Goal: Transaction & Acquisition: Purchase product/service

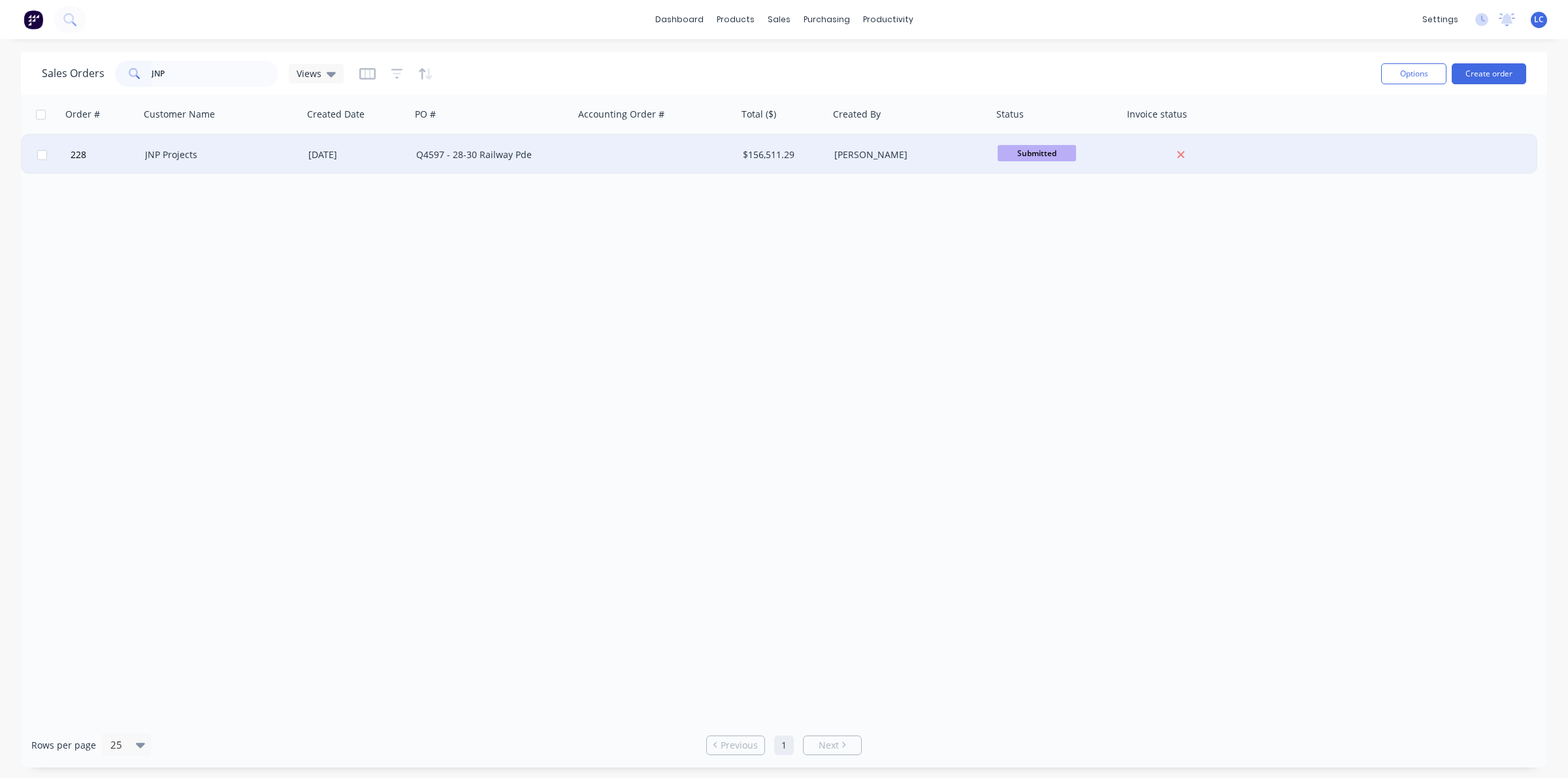
click at [179, 148] on div "JNP Projects" at bounding box center [217, 154] width 145 height 13
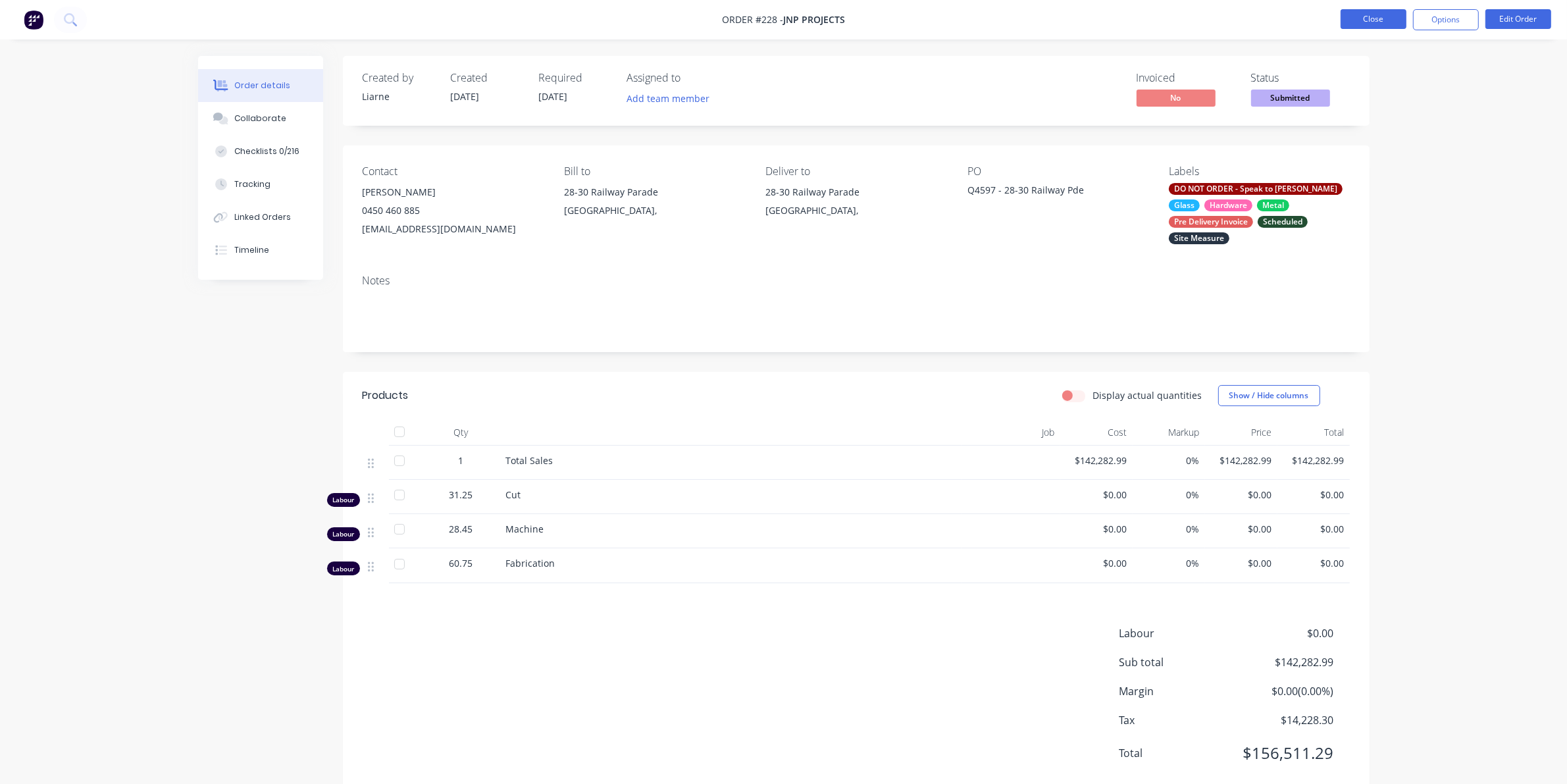
click at [1358, 18] on button "Close" at bounding box center [1374, 19] width 66 height 20
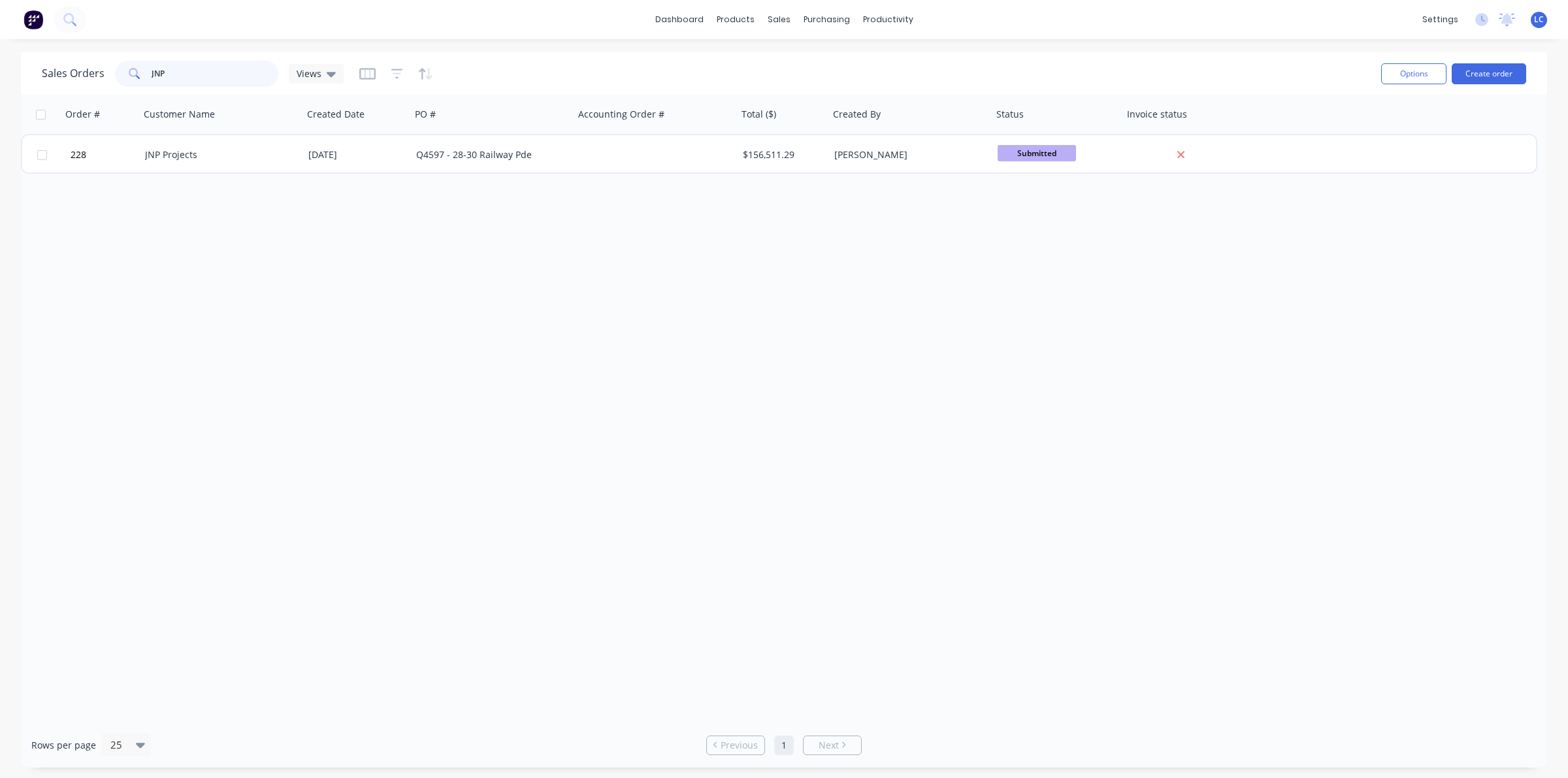
drag, startPoint x: 151, startPoint y: 68, endPoint x: 76, endPoint y: 59, distance: 75.5
click at [76, 59] on div "Sales Orders JNP Views" at bounding box center [706, 73] width 1329 height 32
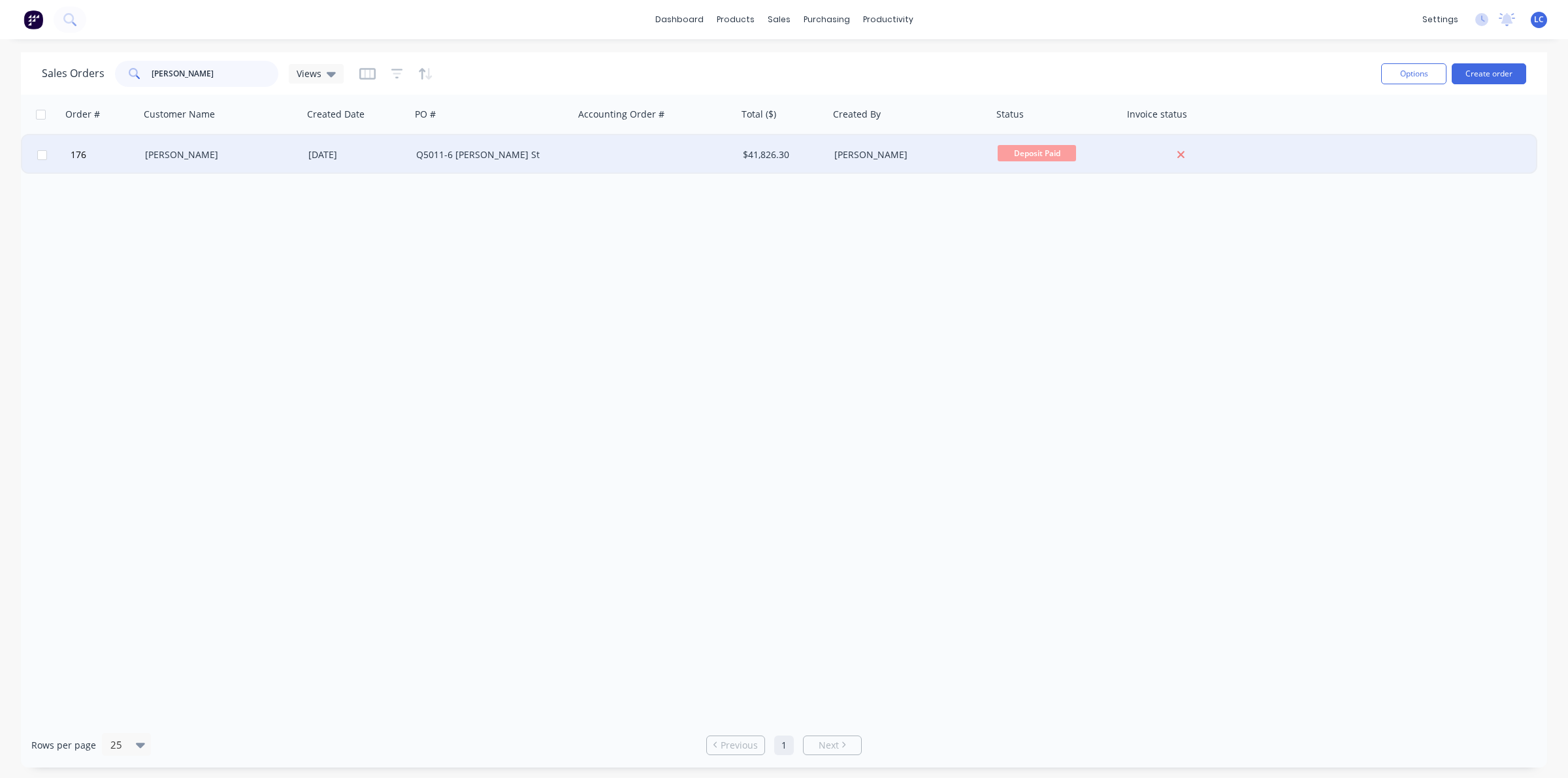
type input "[PERSON_NAME]"
click at [210, 150] on div "[PERSON_NAME]" at bounding box center [217, 154] width 145 height 13
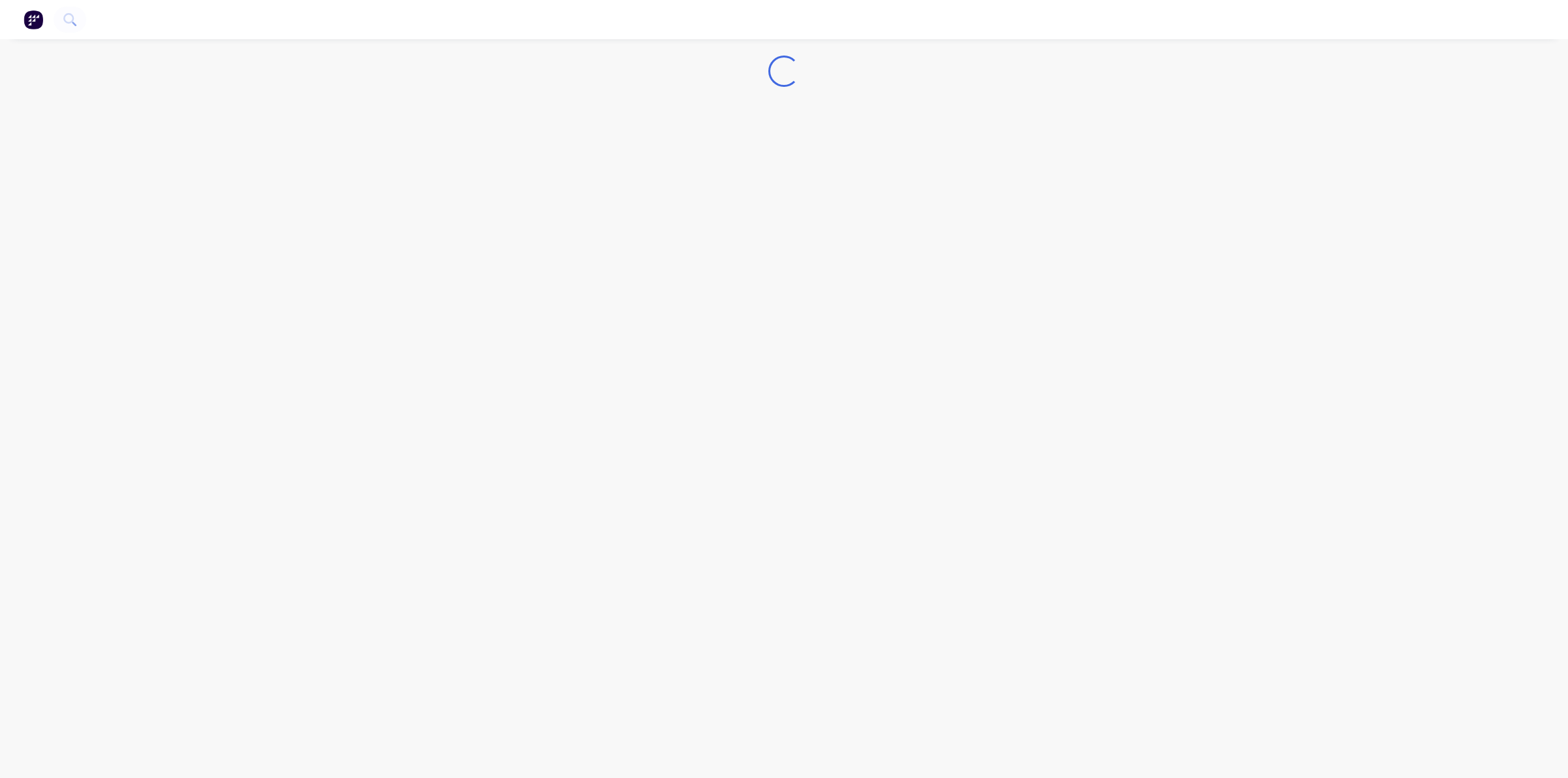
click at [210, 150] on div "Loading..." at bounding box center [784, 389] width 1568 height 778
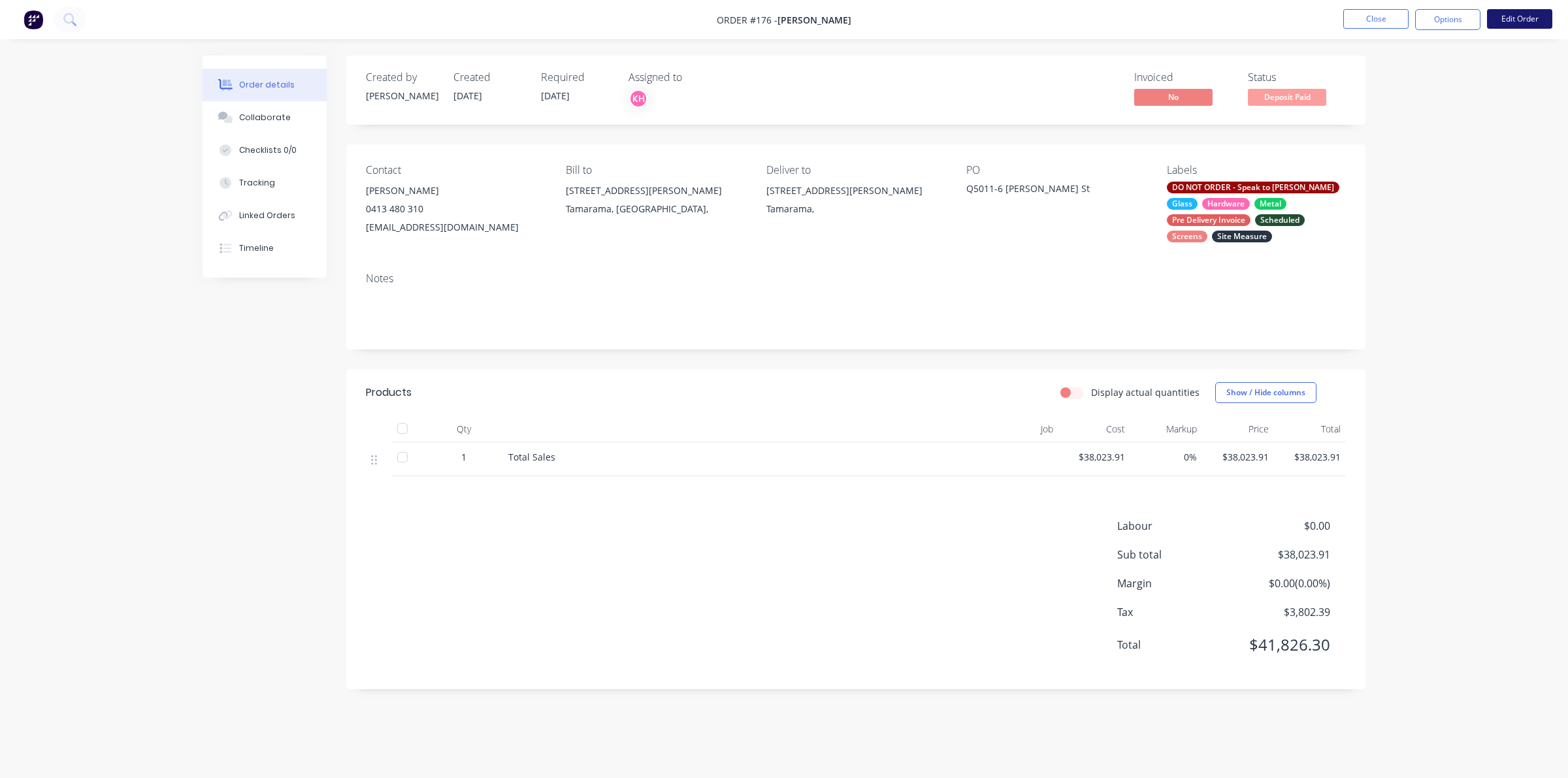
click at [1506, 20] on button "Edit Order" at bounding box center [1519, 19] width 66 height 20
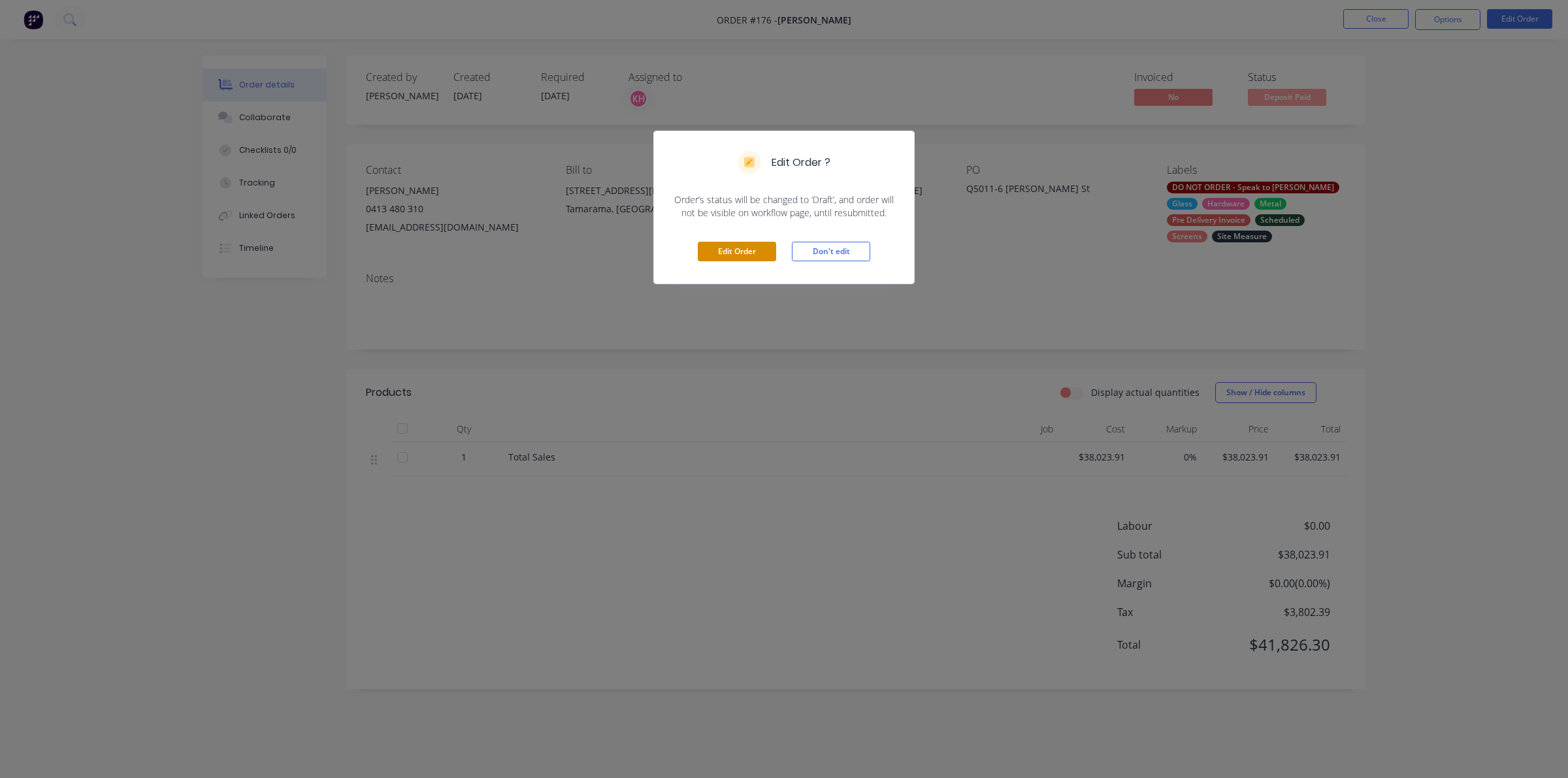
click at [743, 256] on button "Edit Order" at bounding box center [737, 251] width 78 height 20
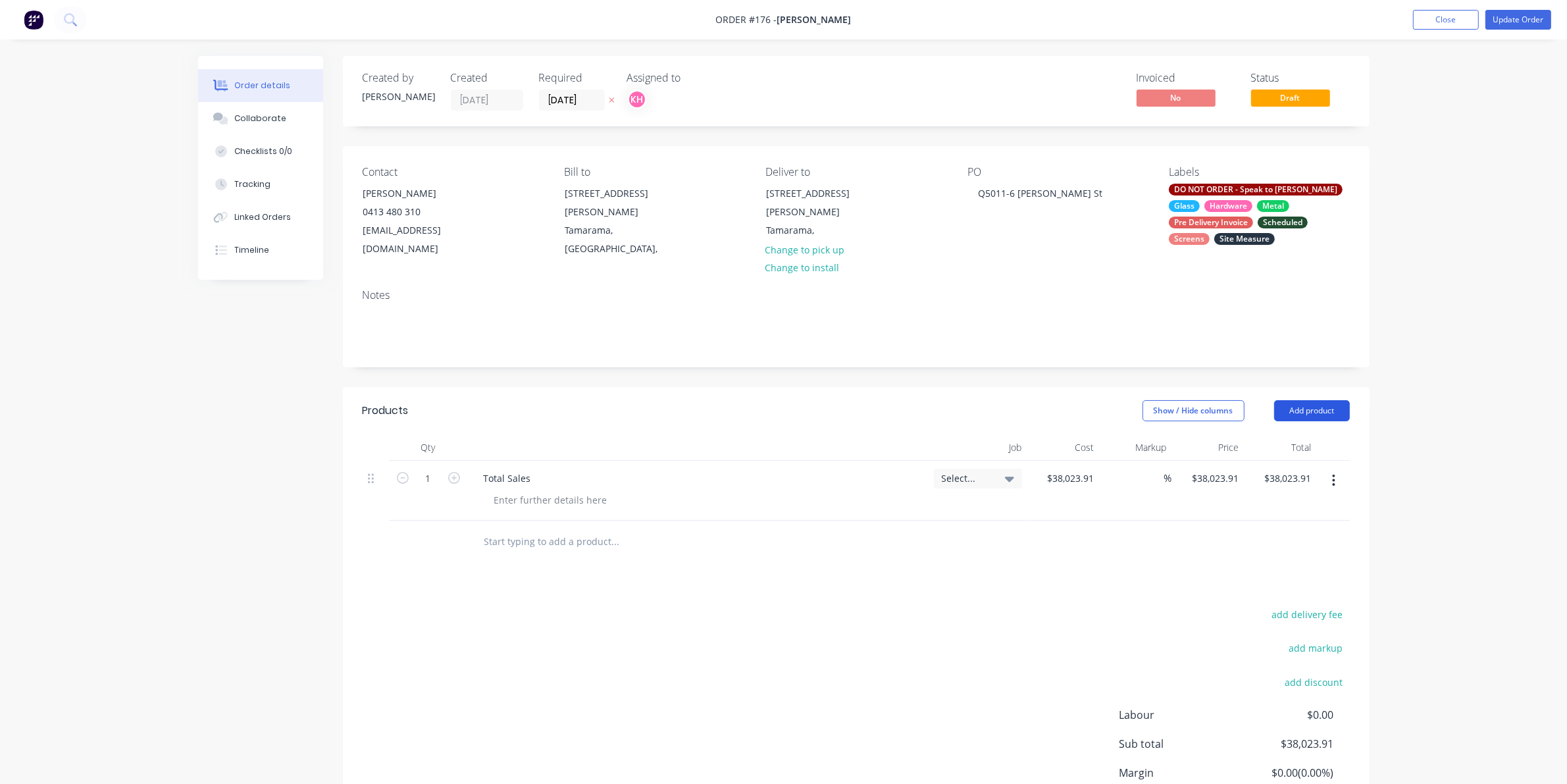
click at [1298, 400] on button "Add product" at bounding box center [1312, 410] width 76 height 21
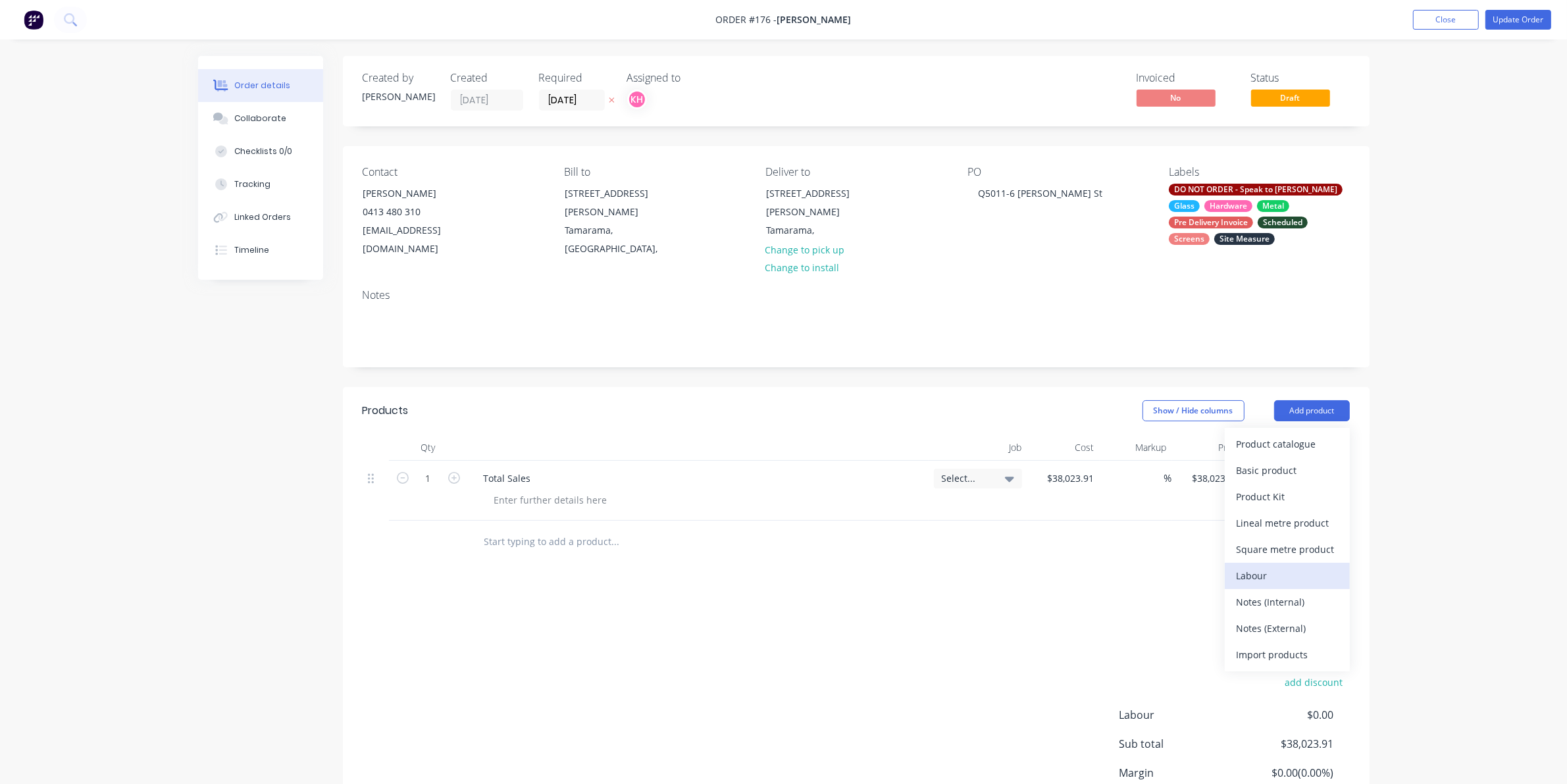
click at [1252, 566] on div "Labour" at bounding box center [1287, 576] width 102 height 19
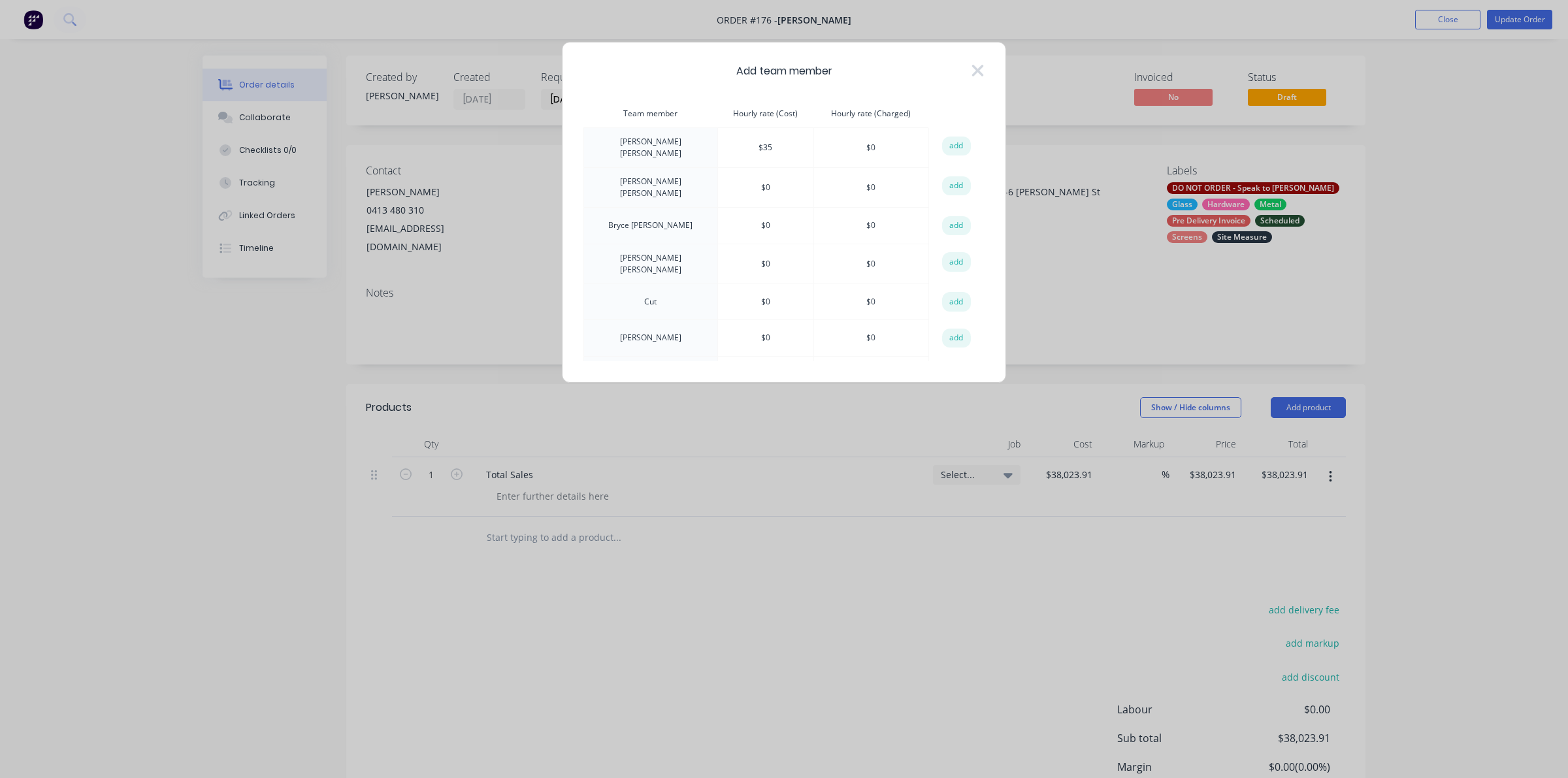
click at [636, 294] on td "Cut" at bounding box center [651, 301] width 134 height 37
click at [949, 295] on button "add" at bounding box center [956, 301] width 29 height 20
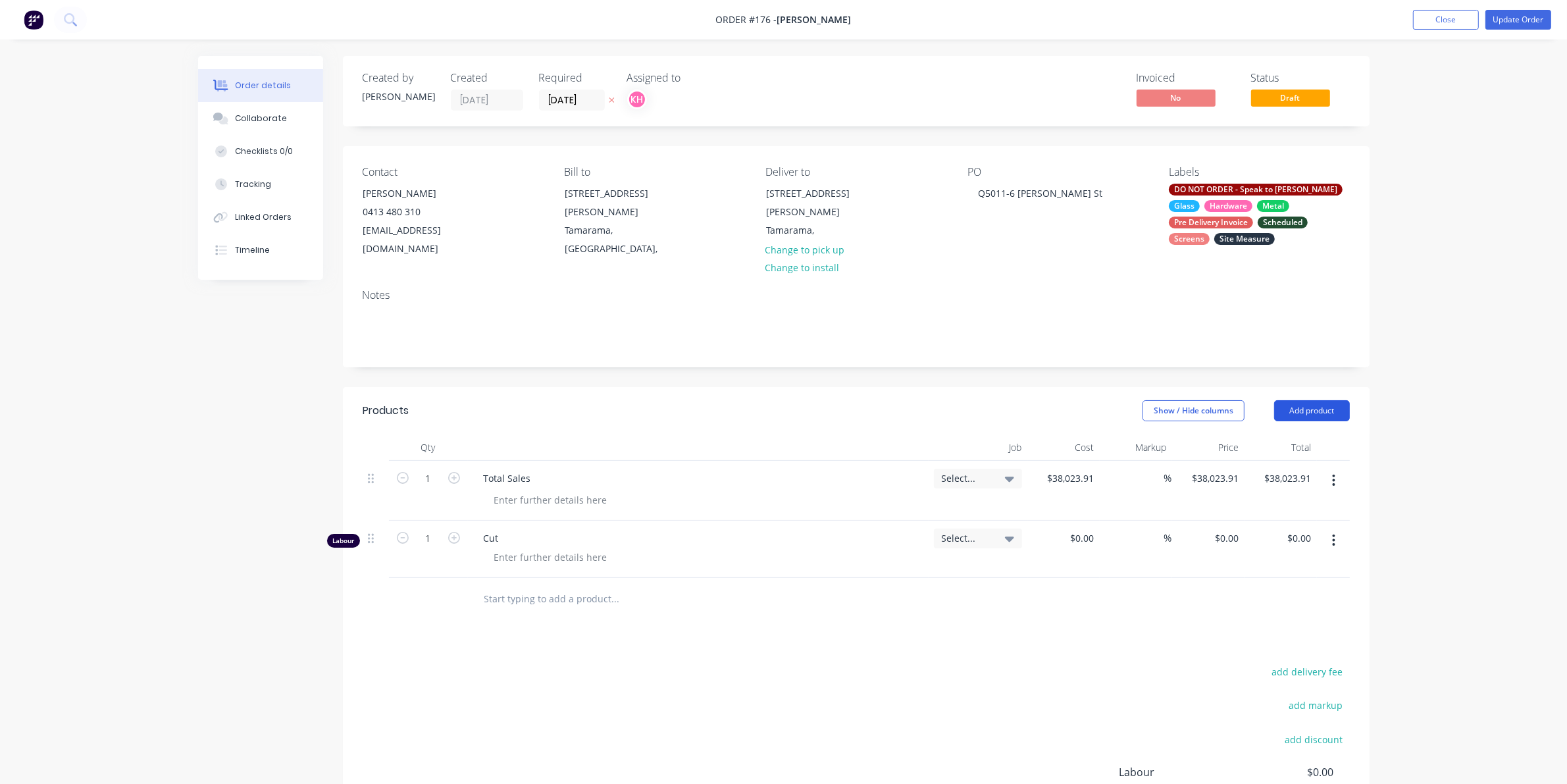
click at [1322, 400] on button "Add product" at bounding box center [1312, 410] width 76 height 21
click at [1259, 566] on div "Labour" at bounding box center [1287, 576] width 102 height 19
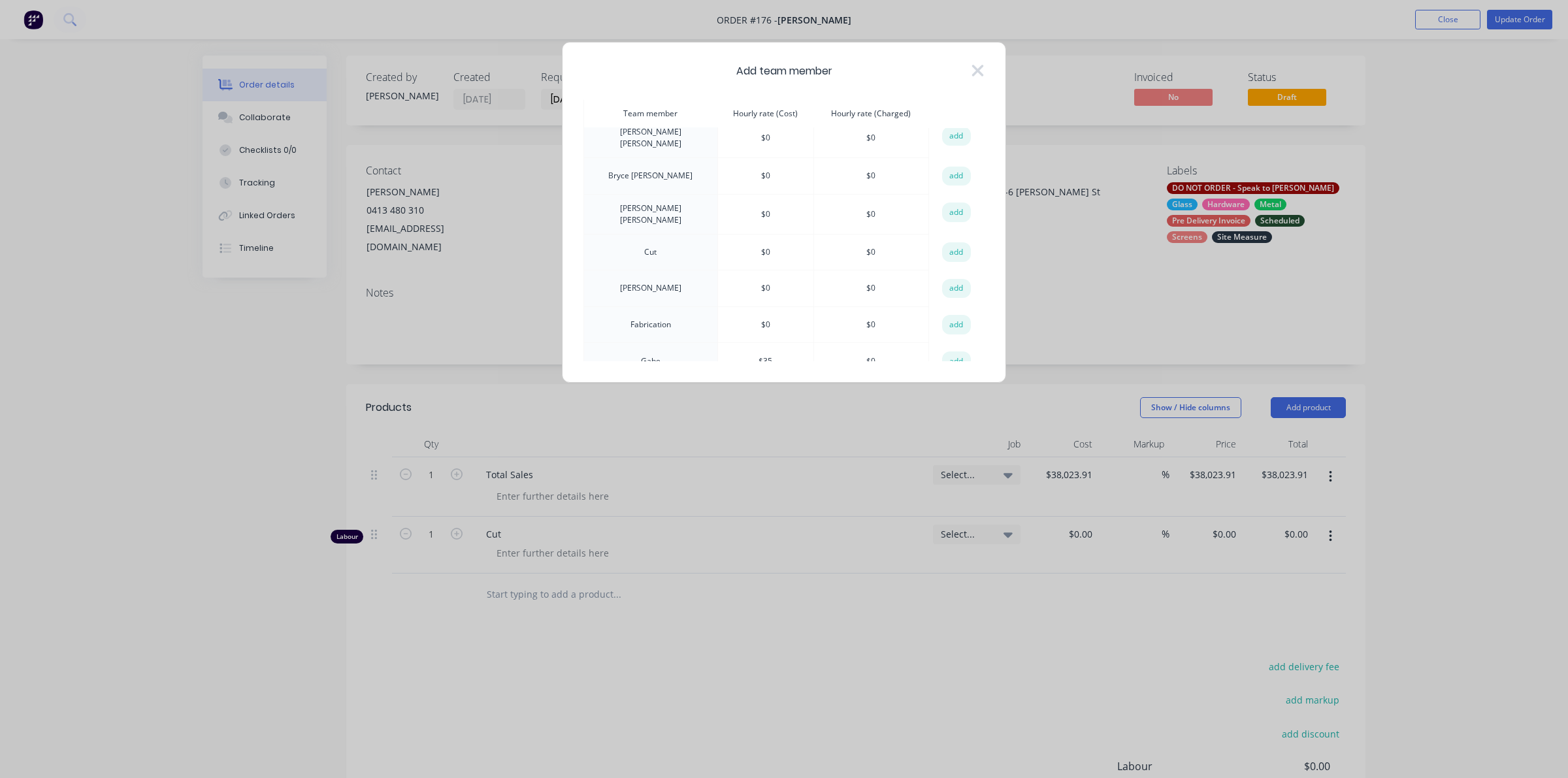
scroll to position [408, 0]
click at [945, 331] on button "add" at bounding box center [956, 339] width 29 height 20
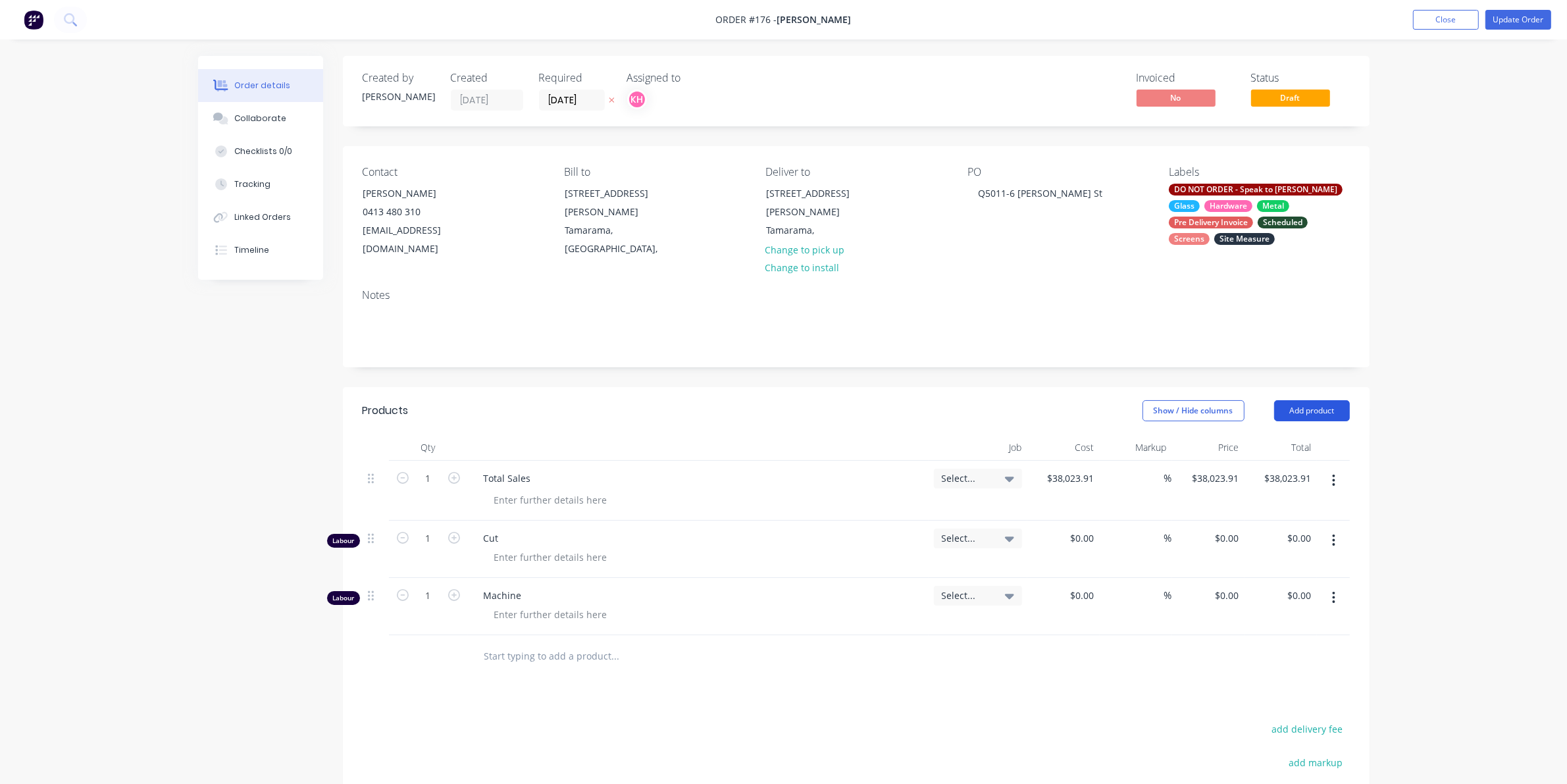
drag, startPoint x: 1294, startPoint y: 388, endPoint x: 1305, endPoint y: 388, distance: 11.0
click at [1305, 400] on button "Add product" at bounding box center [1312, 410] width 76 height 21
click at [1265, 566] on div "Labour" at bounding box center [1287, 576] width 102 height 19
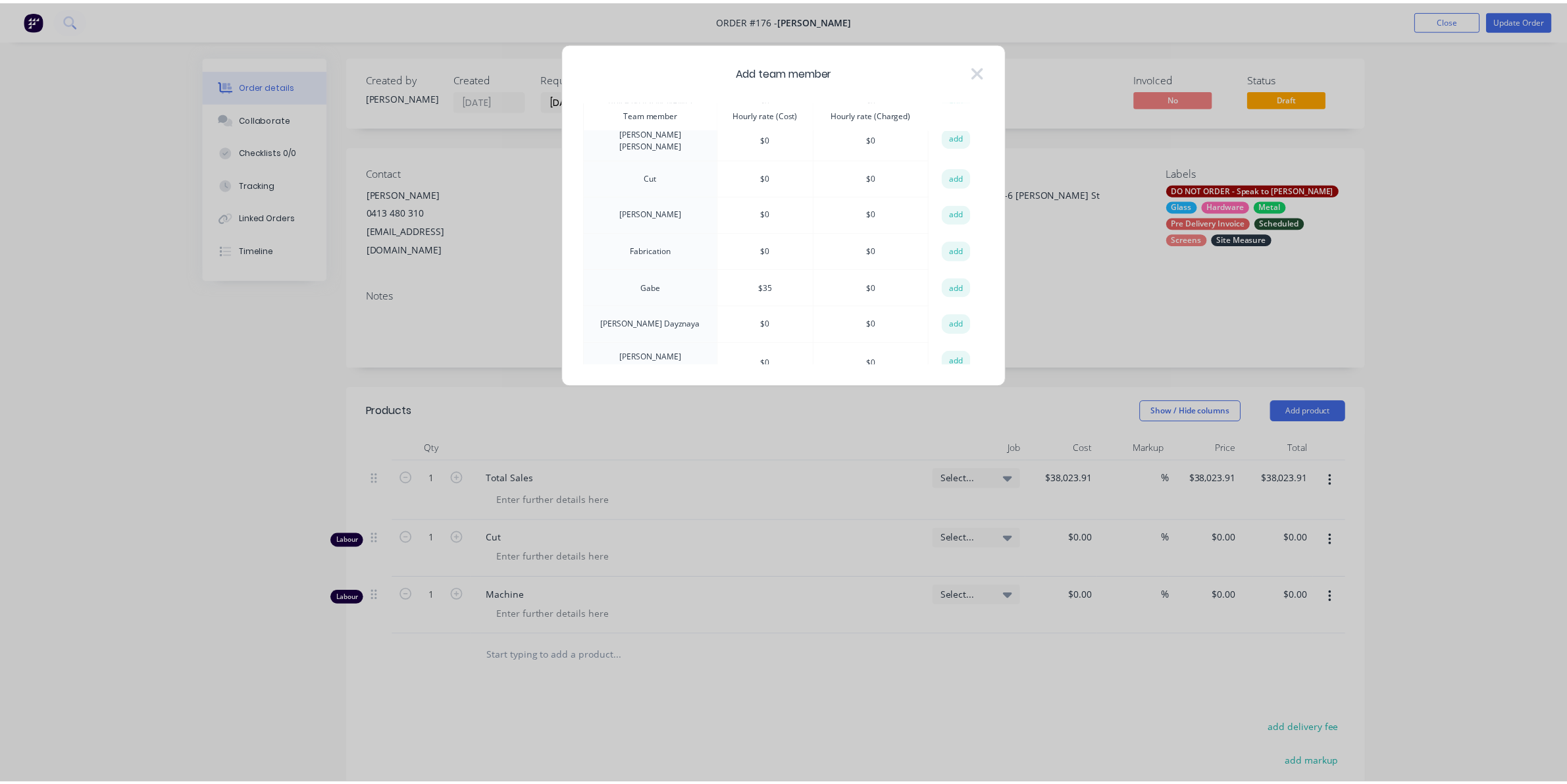
scroll to position [165, 0]
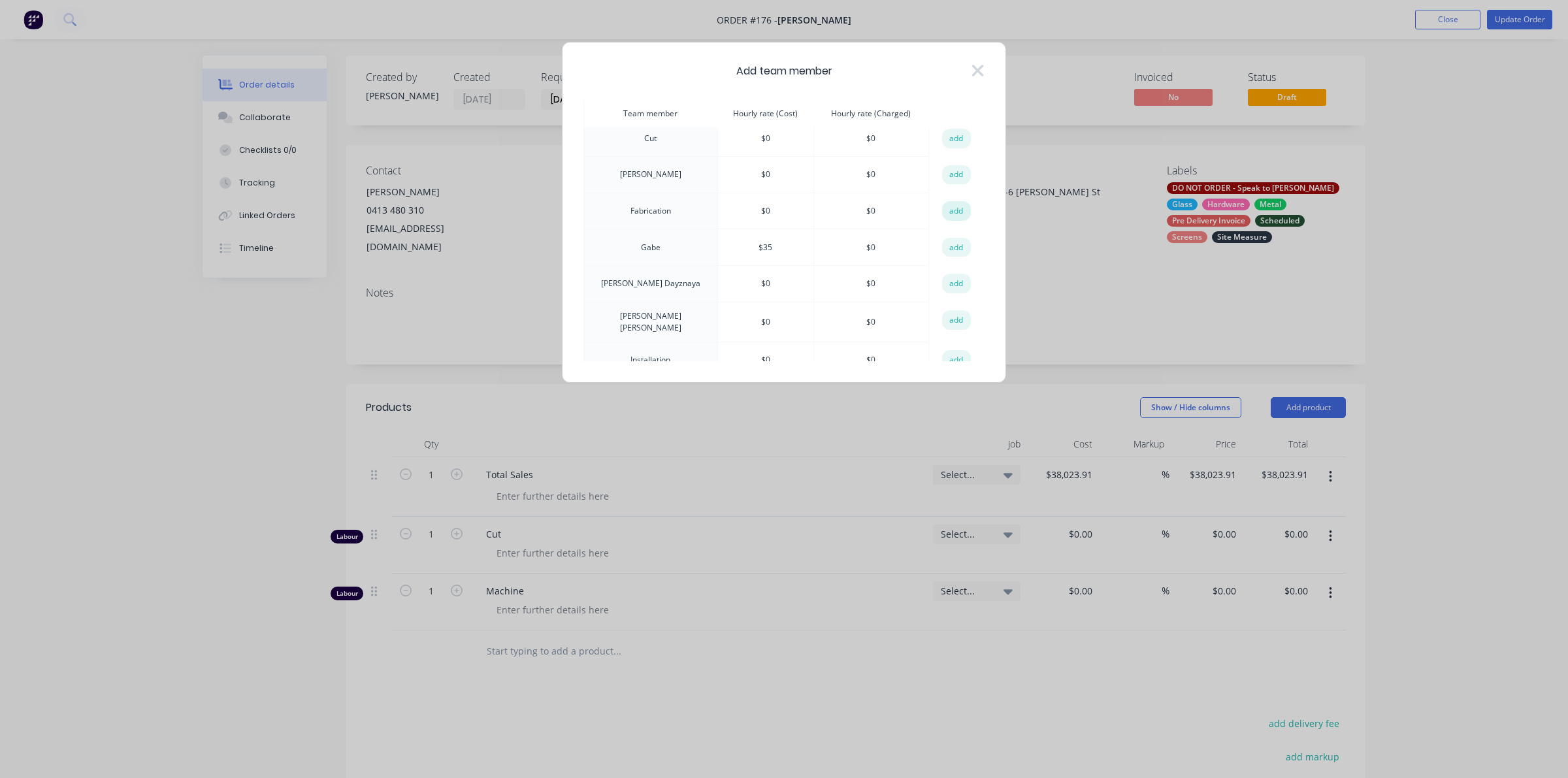
click at [949, 205] on button "add" at bounding box center [956, 211] width 29 height 20
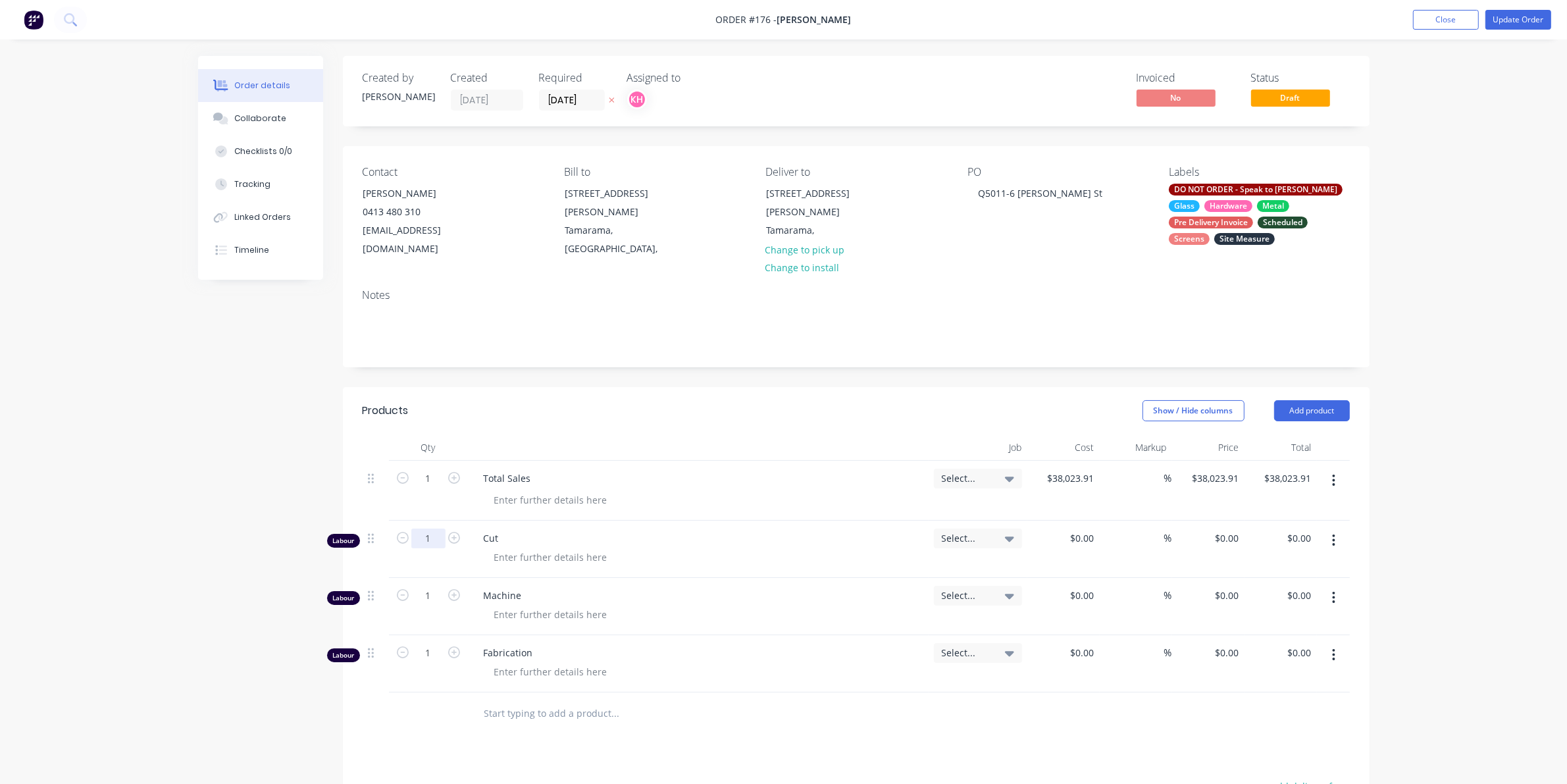
click at [423, 488] on input "1" at bounding box center [429, 478] width 34 height 20
type input "7.75"
type input "$0.00"
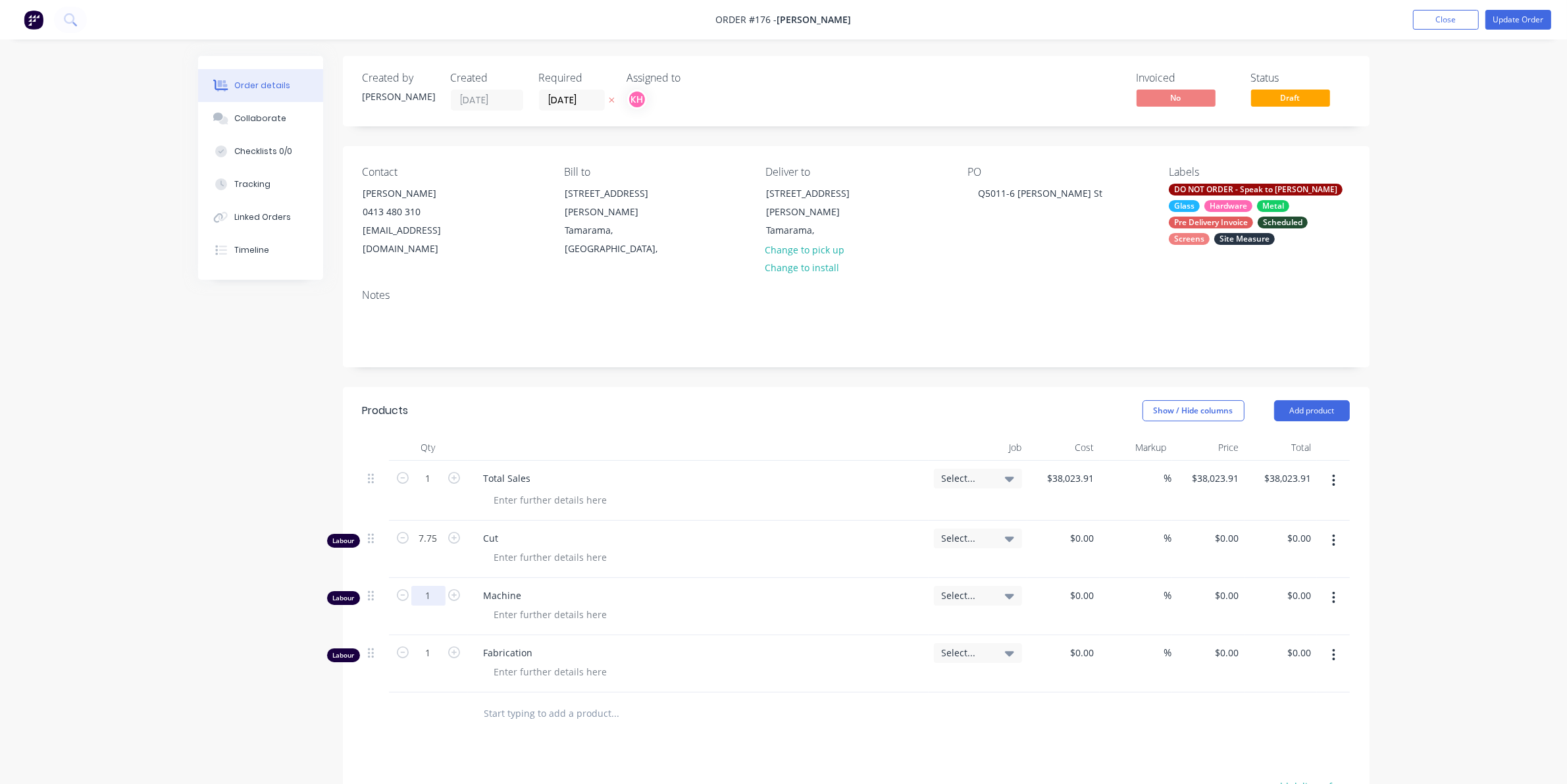
click at [433, 488] on input "1" at bounding box center [429, 478] width 34 height 20
type input "4"
type input "5"
click at [429, 488] on input "1" at bounding box center [429, 478] width 34 height 20
type input "14.75"
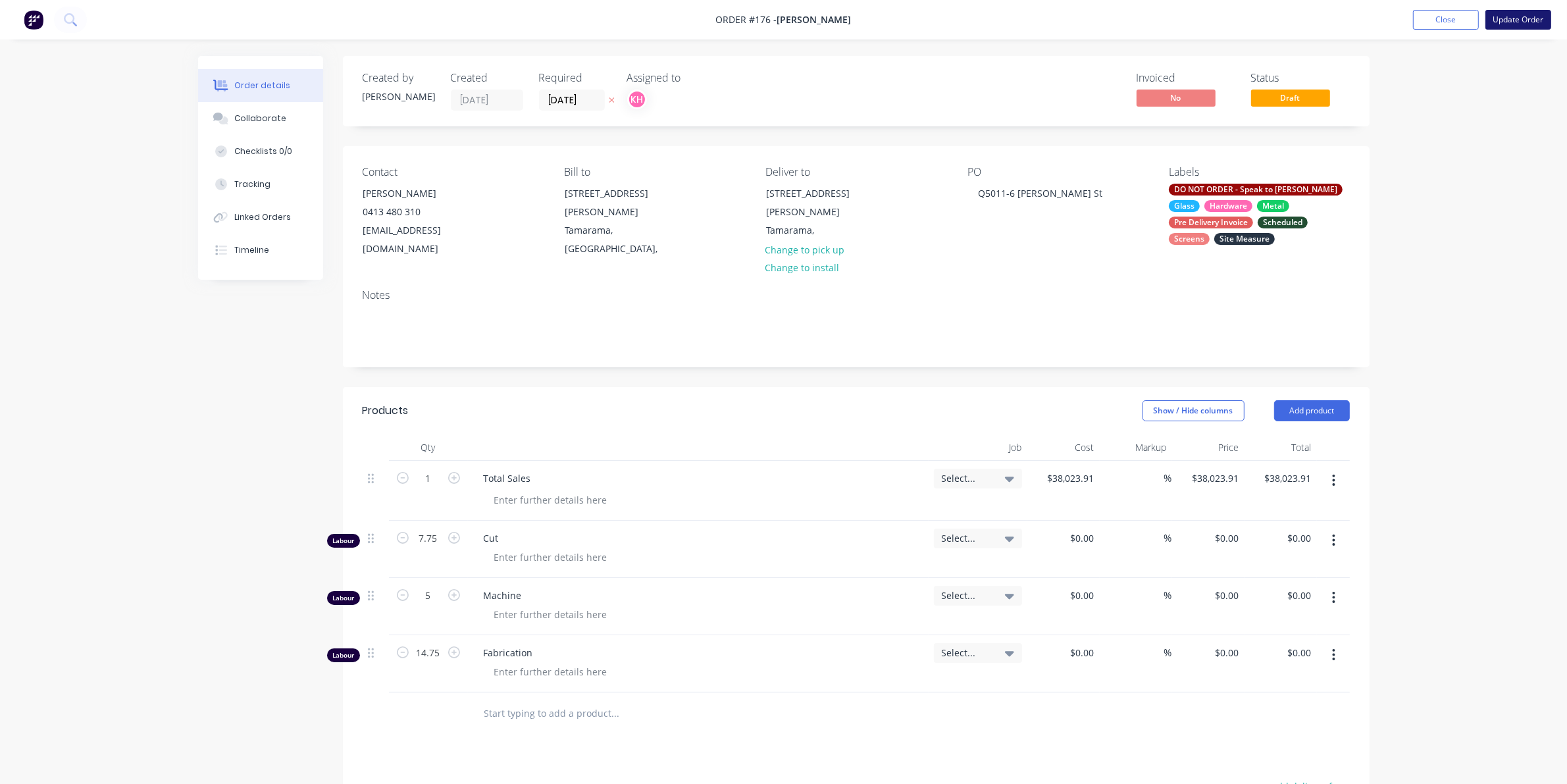
click at [1508, 22] on button "Update Order" at bounding box center [1519, 19] width 66 height 20
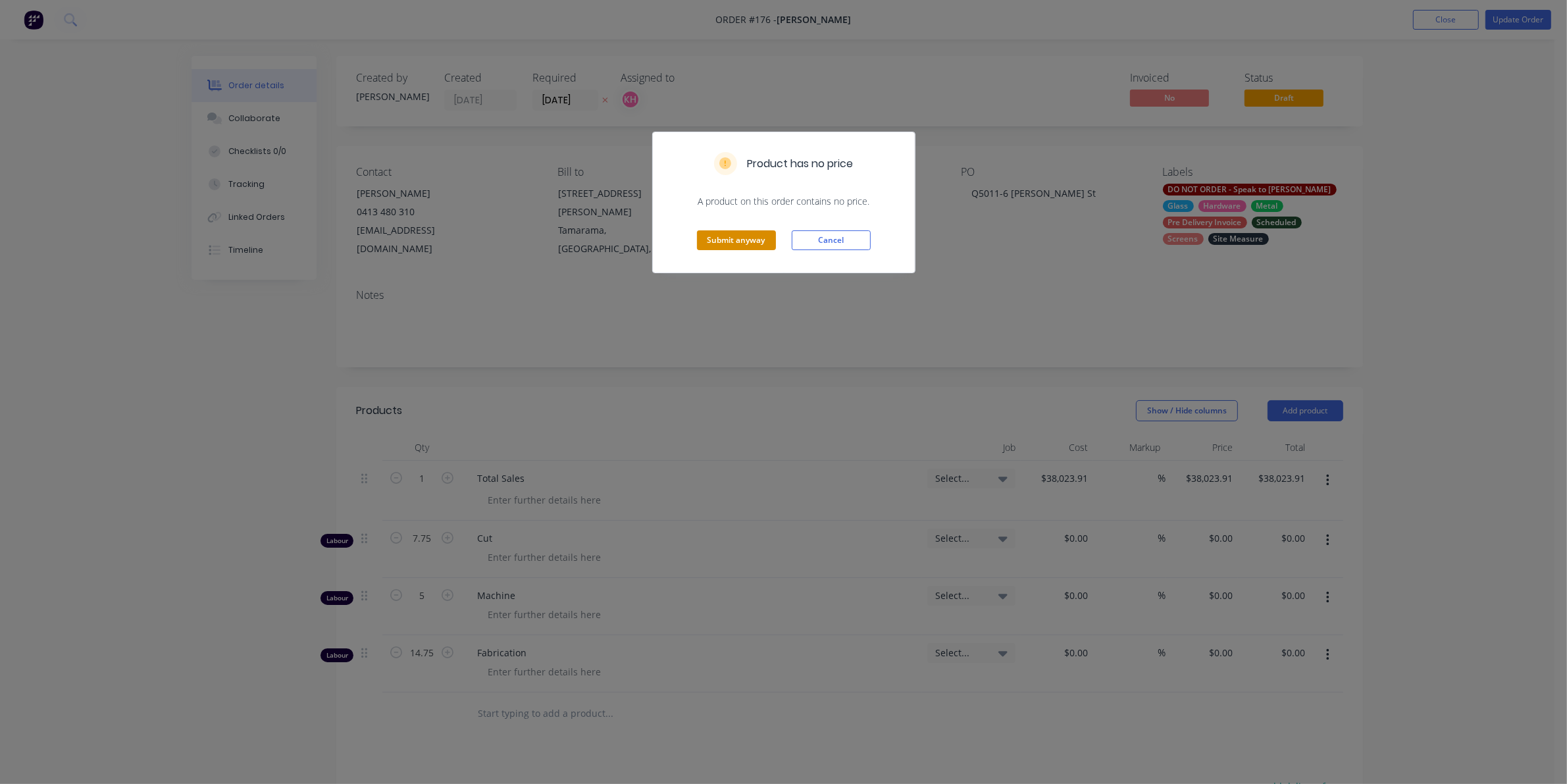
click at [713, 240] on button "Submit anyway" at bounding box center [736, 240] width 79 height 20
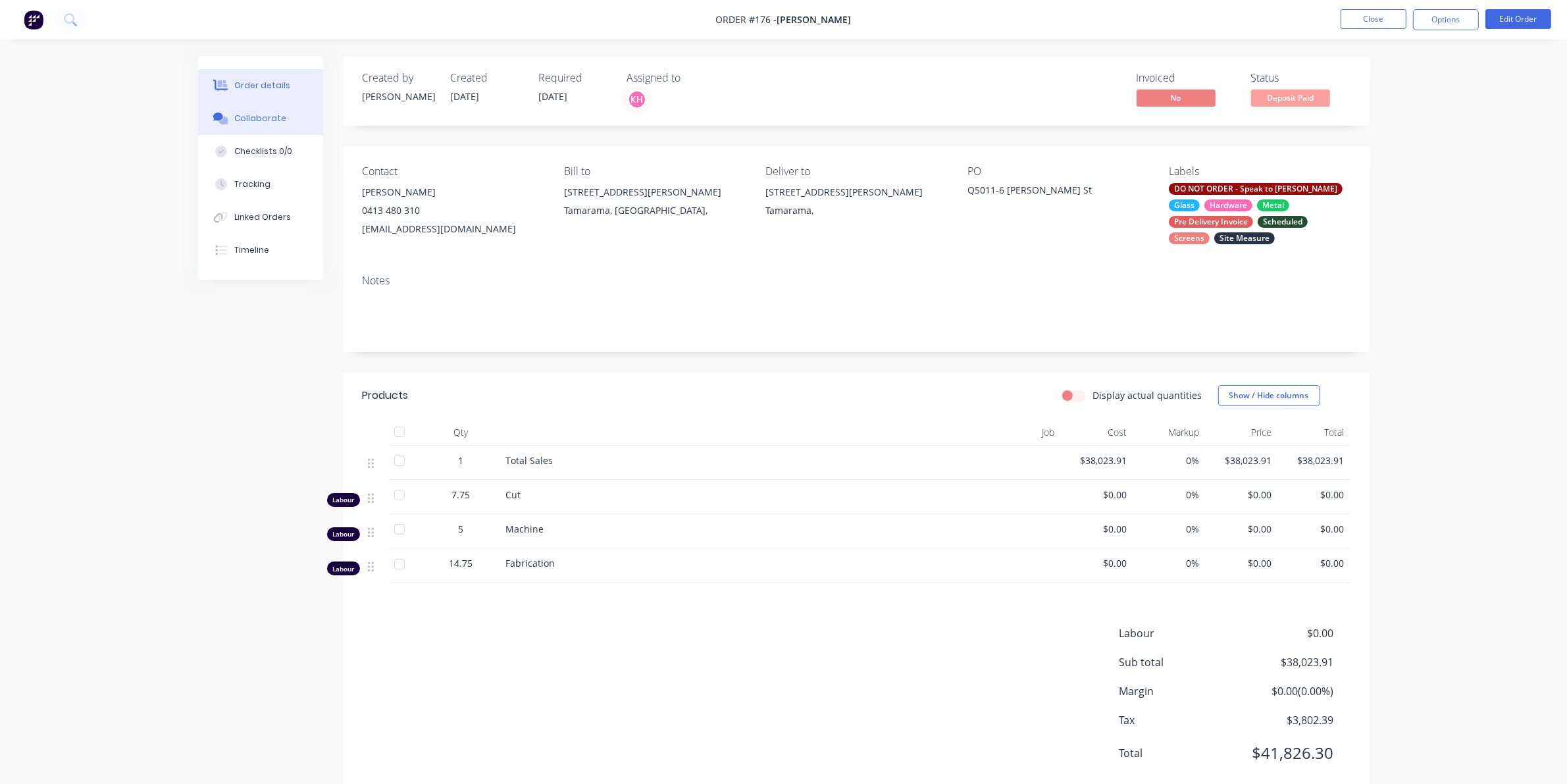
click at [238, 115] on div "Collaborate" at bounding box center [260, 118] width 52 height 12
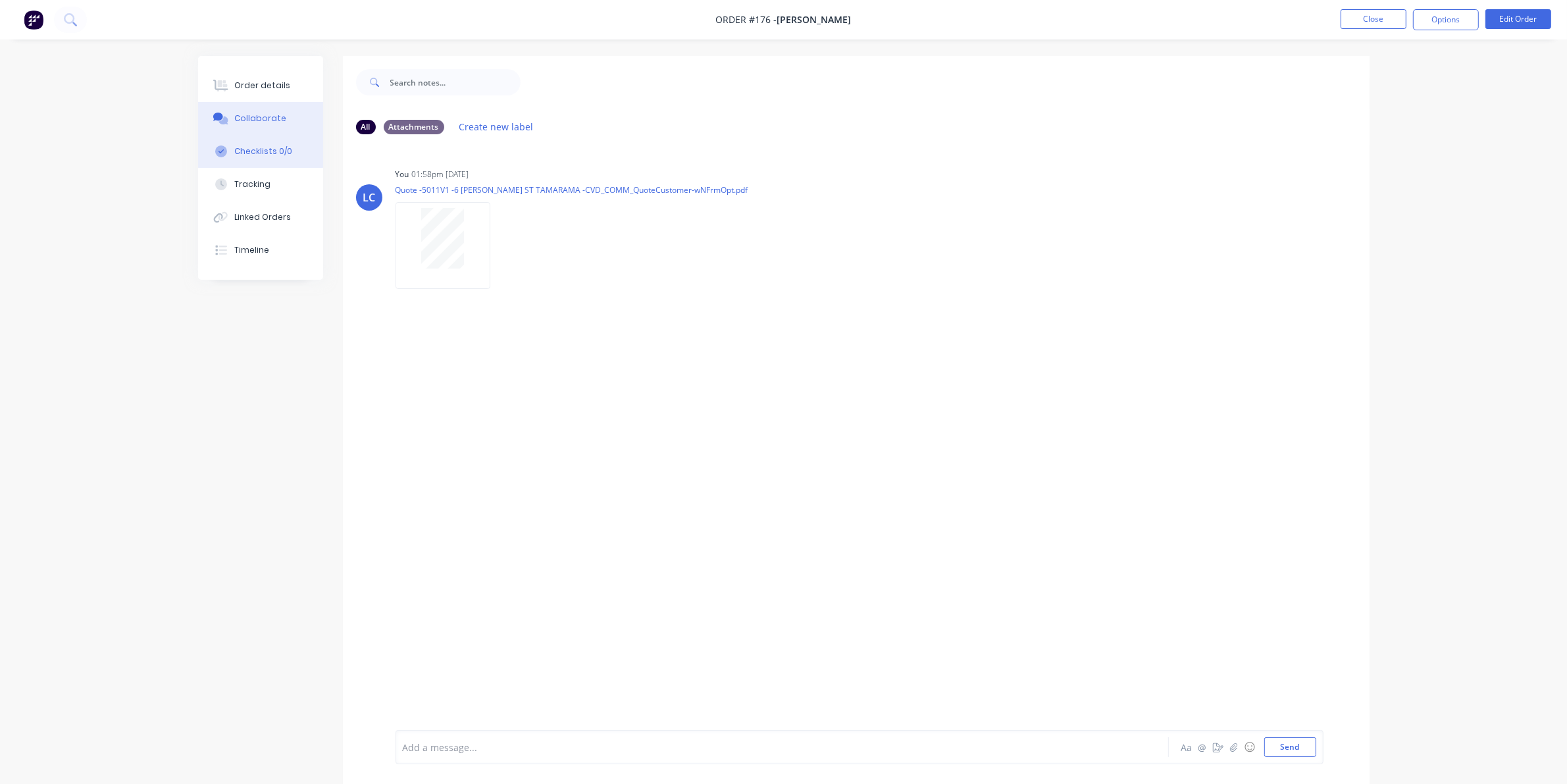
click at [281, 155] on div "Checklists 0/0" at bounding box center [263, 151] width 58 height 12
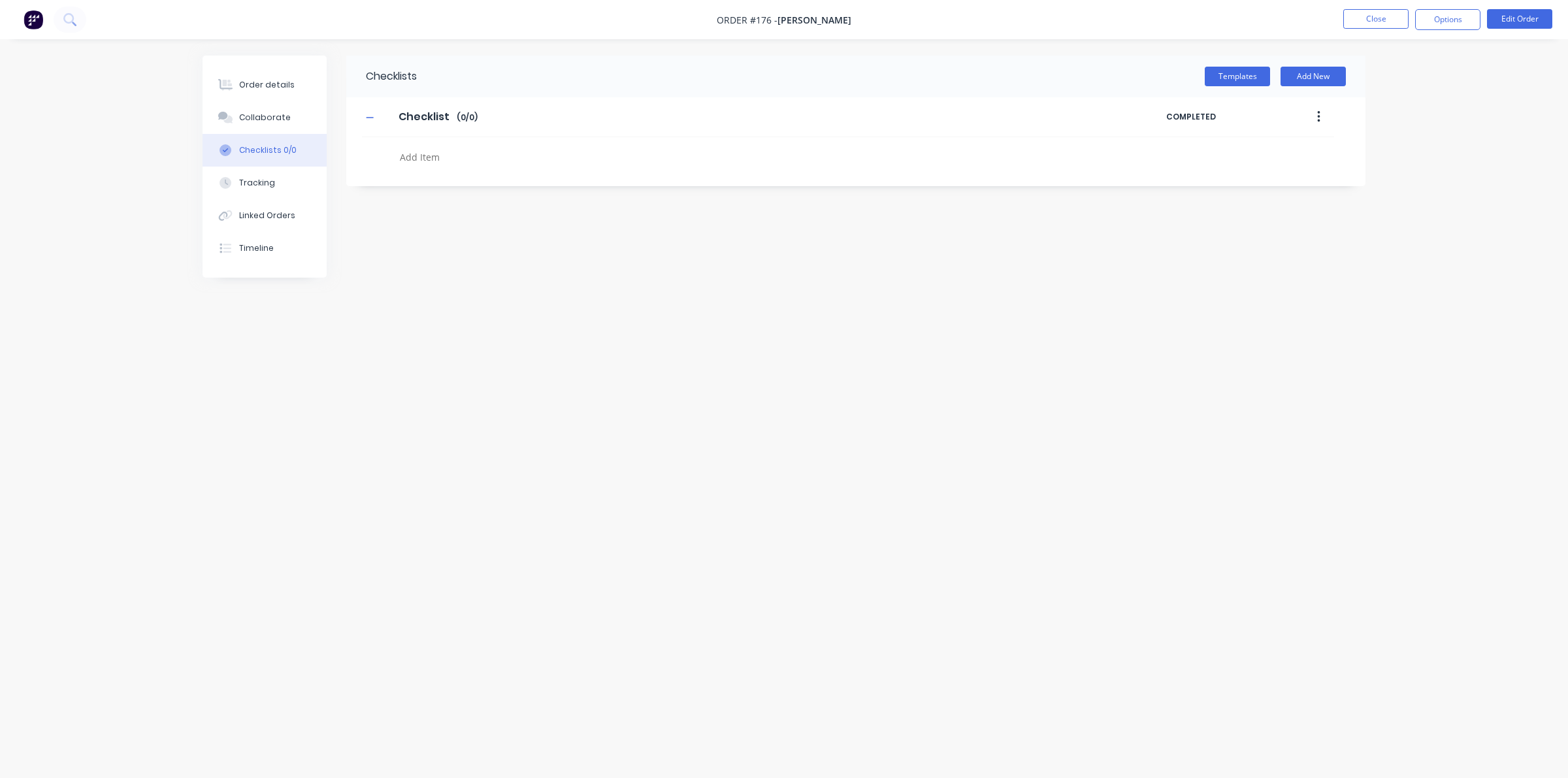
click at [266, 148] on div "Checklists 0/0" at bounding box center [268, 150] width 57 height 11
click at [1239, 72] on button "Templates" at bounding box center [1237, 76] width 66 height 20
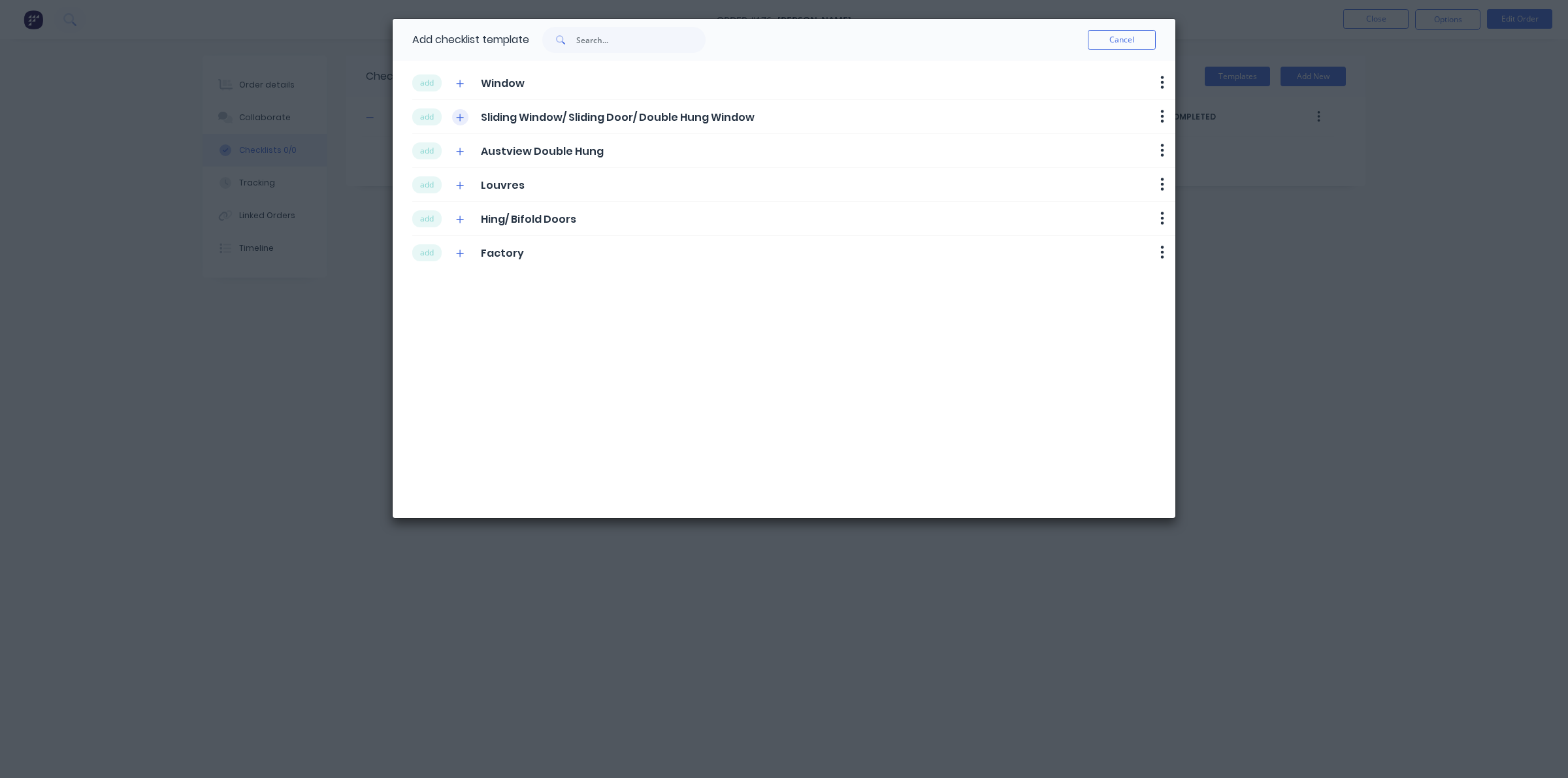
click at [462, 116] on icon "button" at bounding box center [460, 118] width 8 height 9
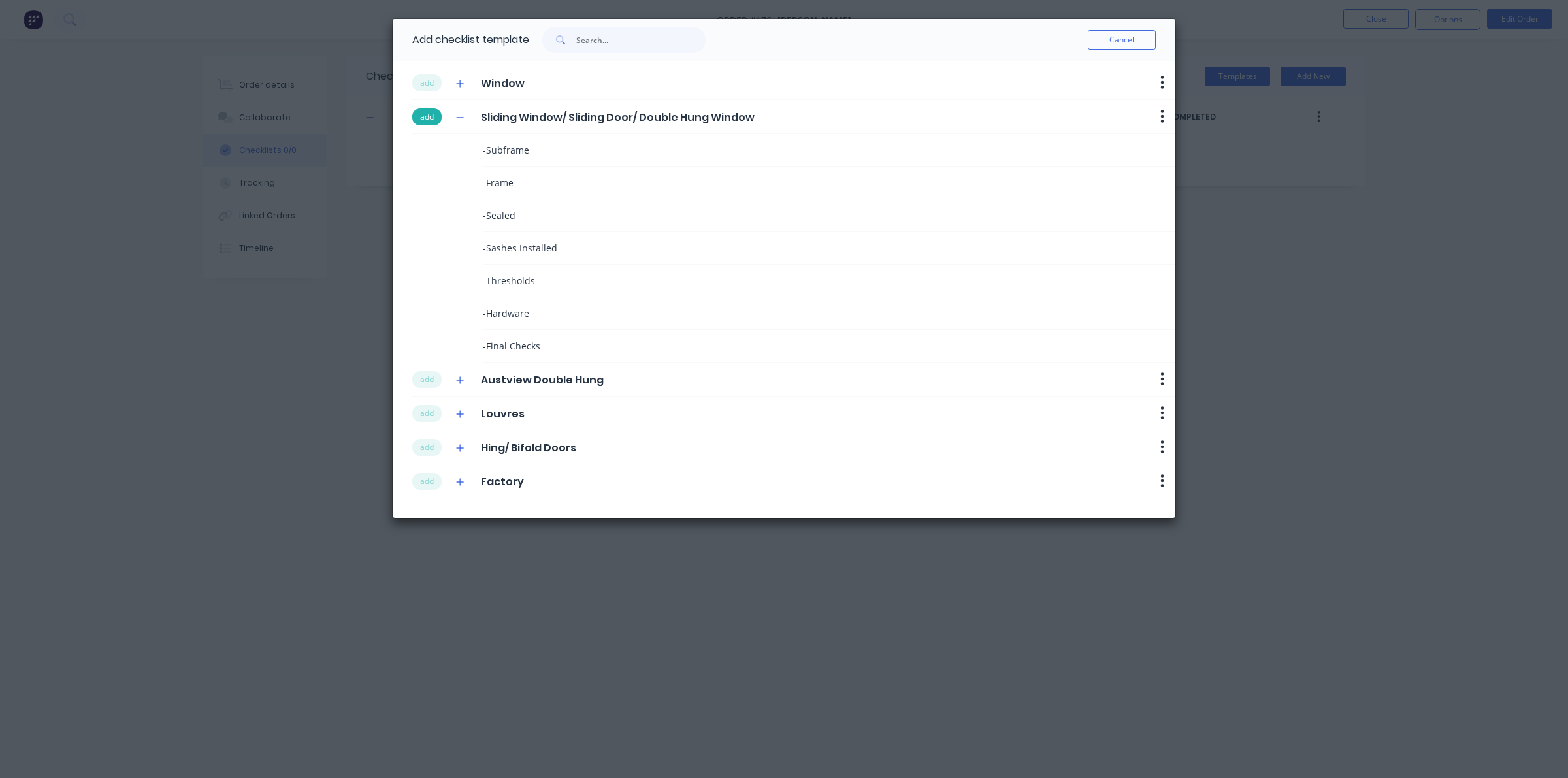
click at [427, 118] on button "add" at bounding box center [427, 116] width 29 height 17
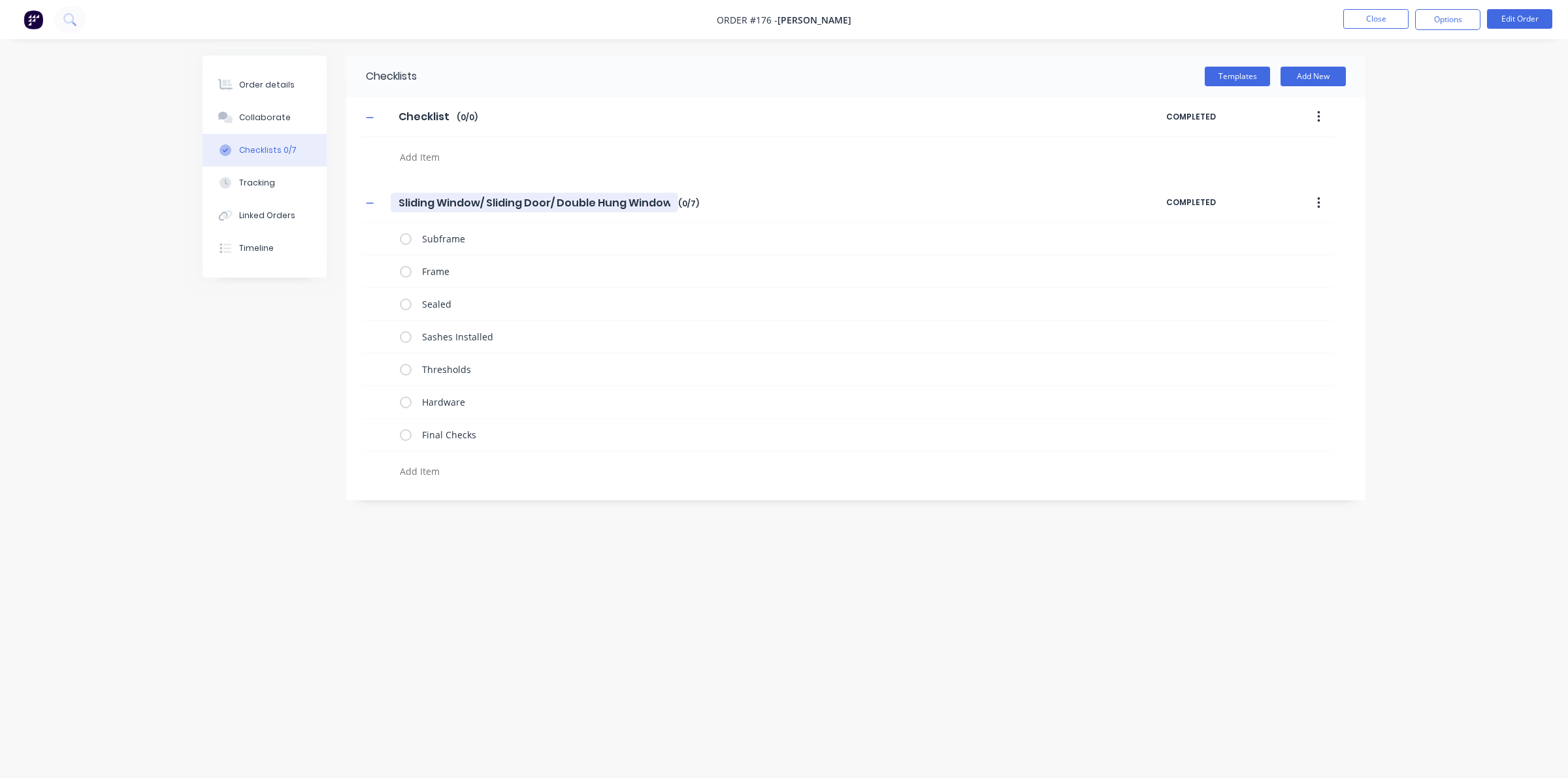
drag, startPoint x: 405, startPoint y: 199, endPoint x: 661, endPoint y: 197, distance: 256.0
click at [661, 197] on input "Sliding Window/ Sliding Door/ Double Hung Window" at bounding box center [534, 202] width 287 height 20
type textarea "x"
type input "Sw"
type textarea "x"
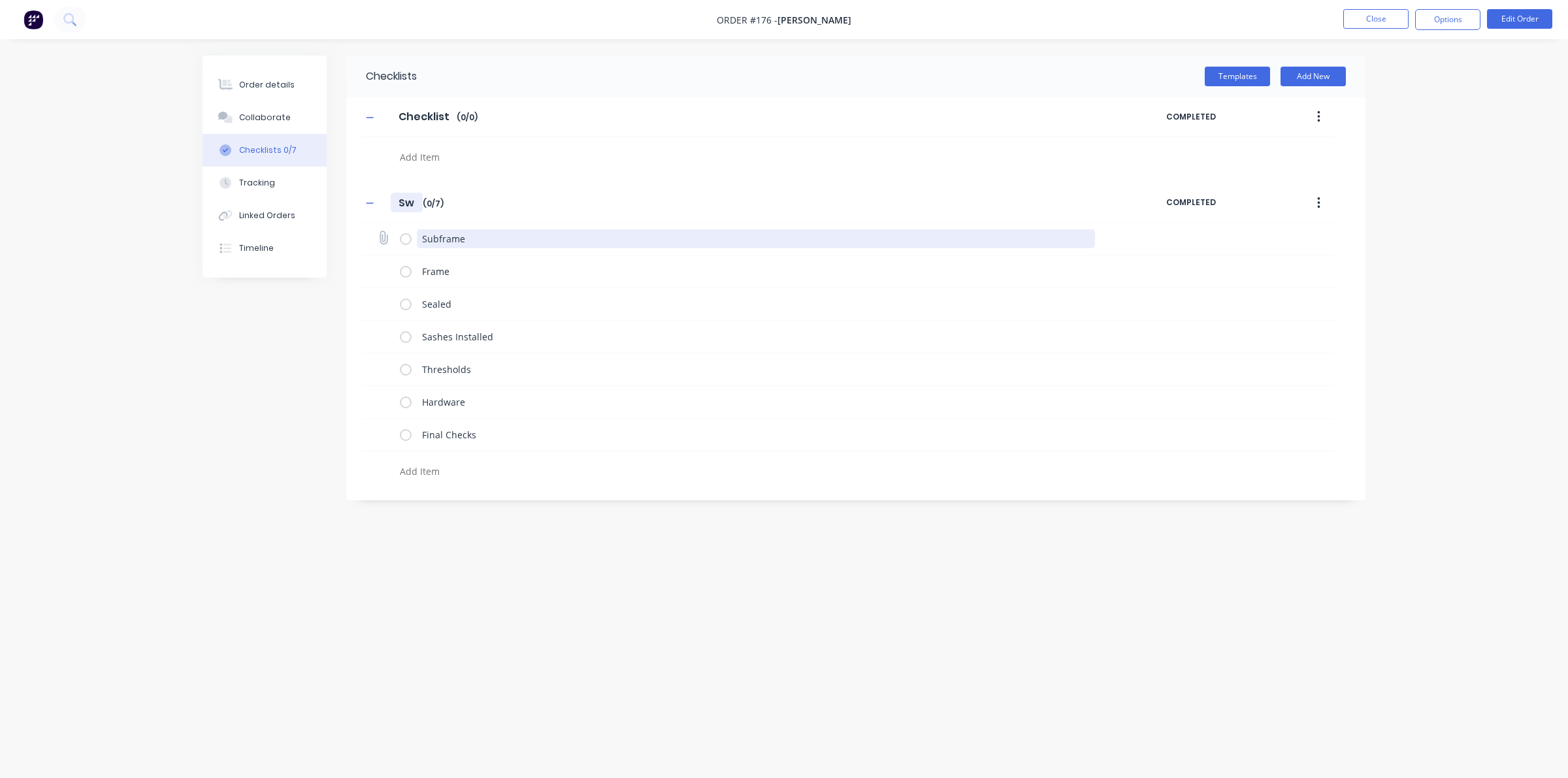
type input "w"
type textarea "x"
type input "W"
type textarea "x"
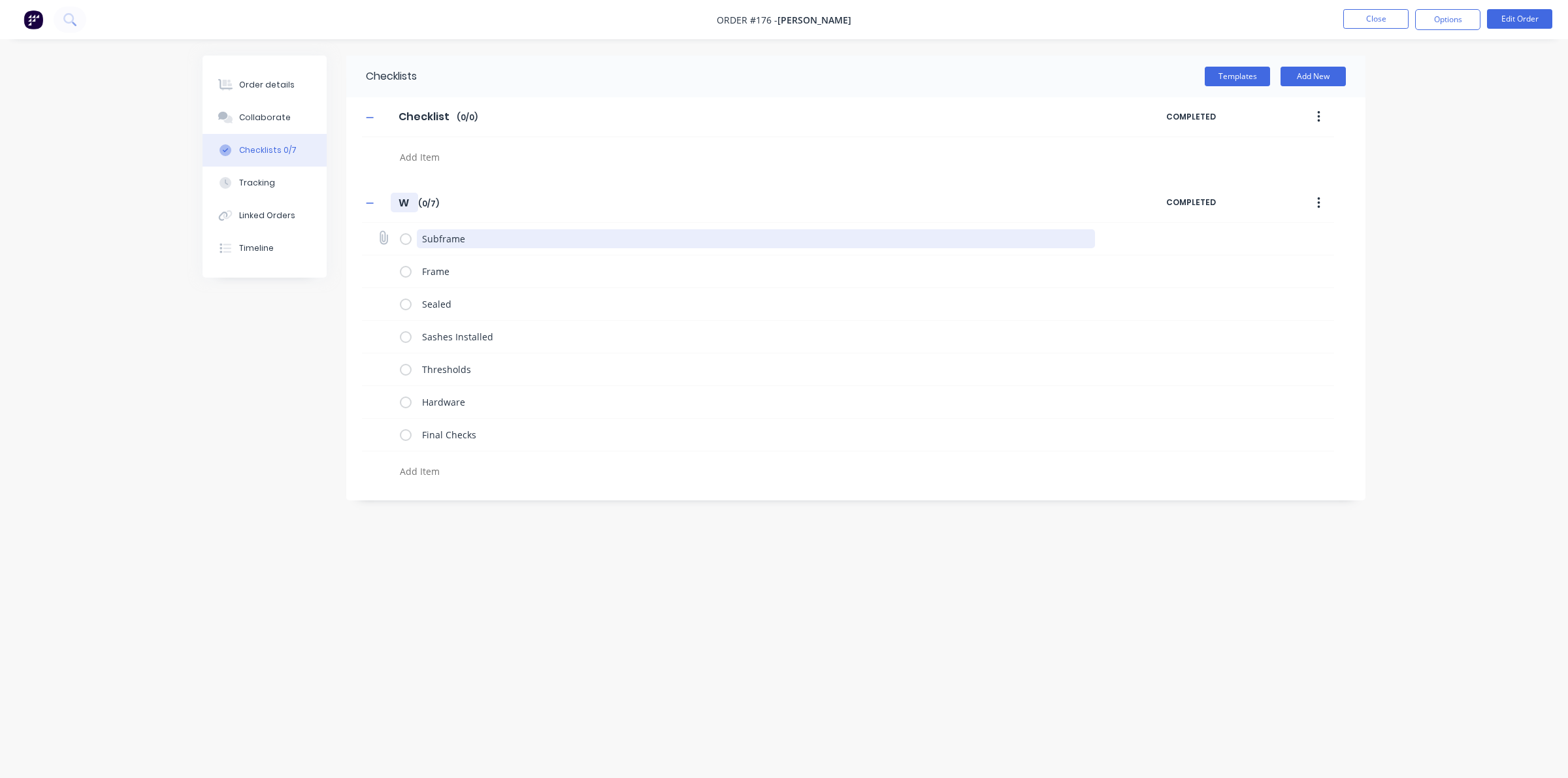
type input "W0"
type textarea "x"
type input "W01"
click at [1246, 76] on button "Templates" at bounding box center [1237, 76] width 66 height 20
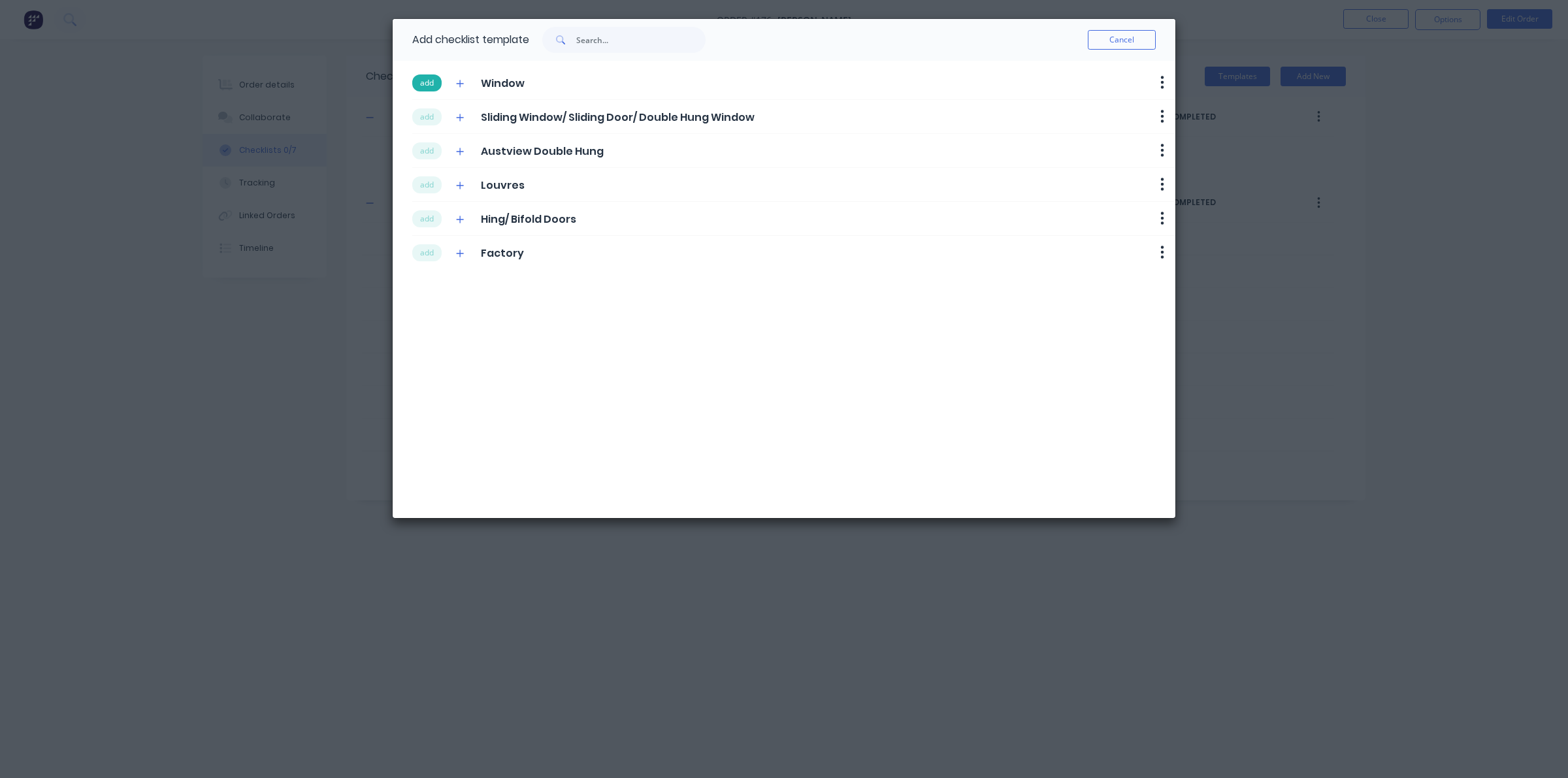
click at [437, 85] on button "add" at bounding box center [427, 82] width 29 height 17
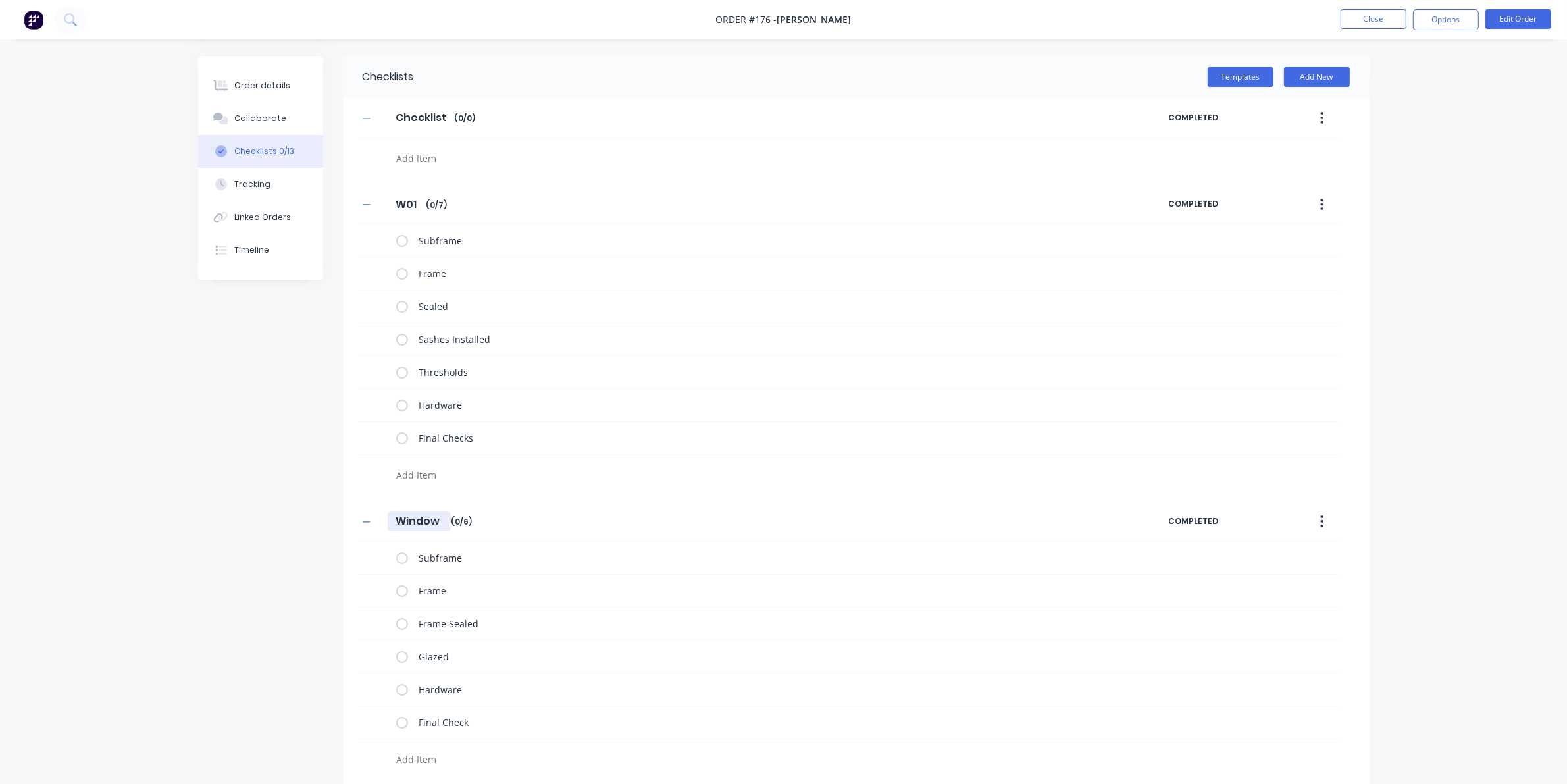
click at [407, 517] on input "Window" at bounding box center [419, 521] width 63 height 20
drag, startPoint x: 444, startPoint y: 522, endPoint x: 307, endPoint y: 516, distance: 137.1
click at [307, 516] on div "Checklists Templates Add New Checklist Checklist Enter Checklist name ( 0 / 0 )…" at bounding box center [784, 422] width 1172 height 732
type textarea "x"
type input "W"
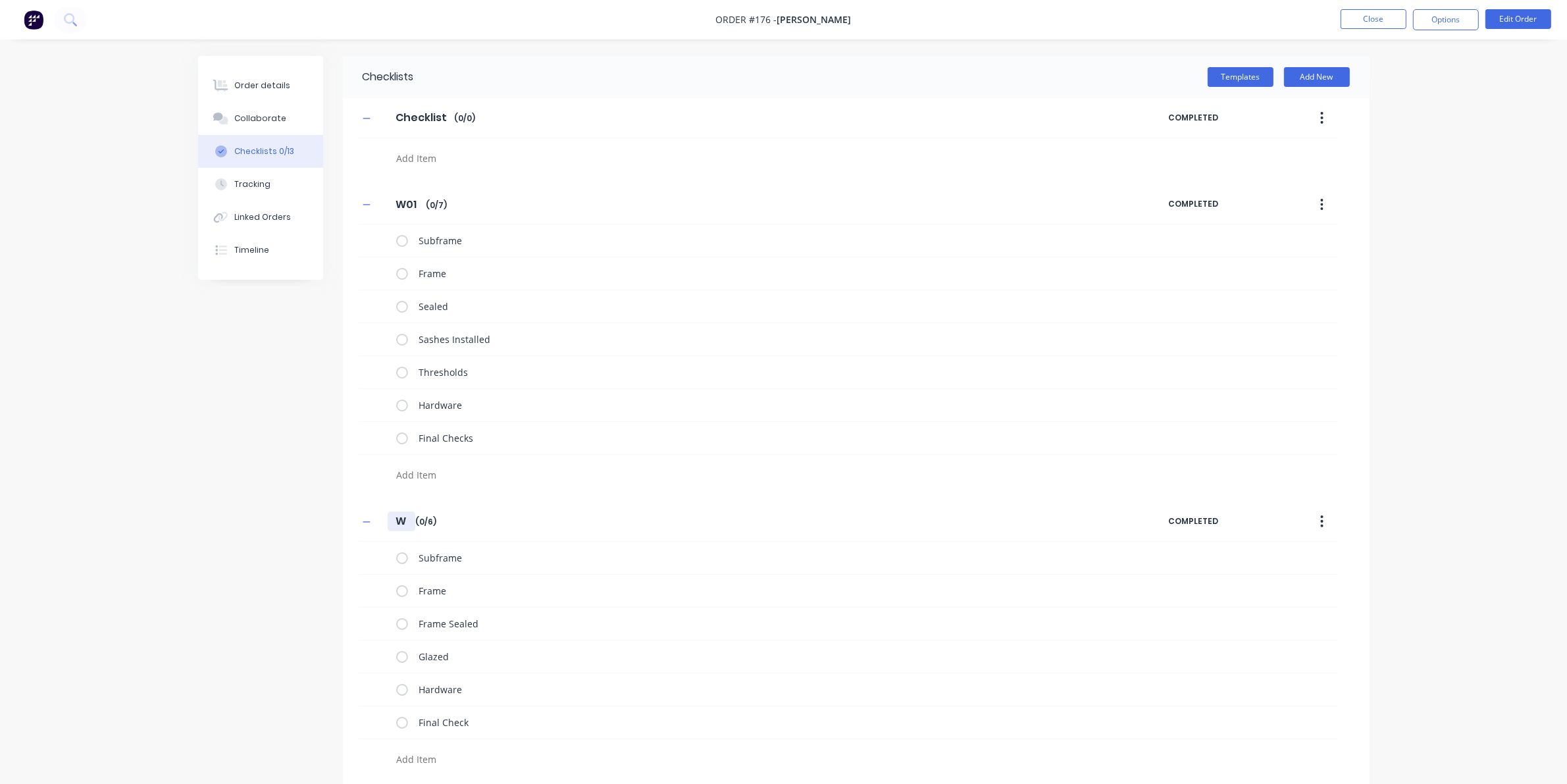
type textarea "x"
type input "W0"
type textarea "x"
type input "W02"
click at [359, 209] on div "W01 W01 Enter Checklist name ( 0 / 7 )" at bounding box center [764, 204] width 810 height 24
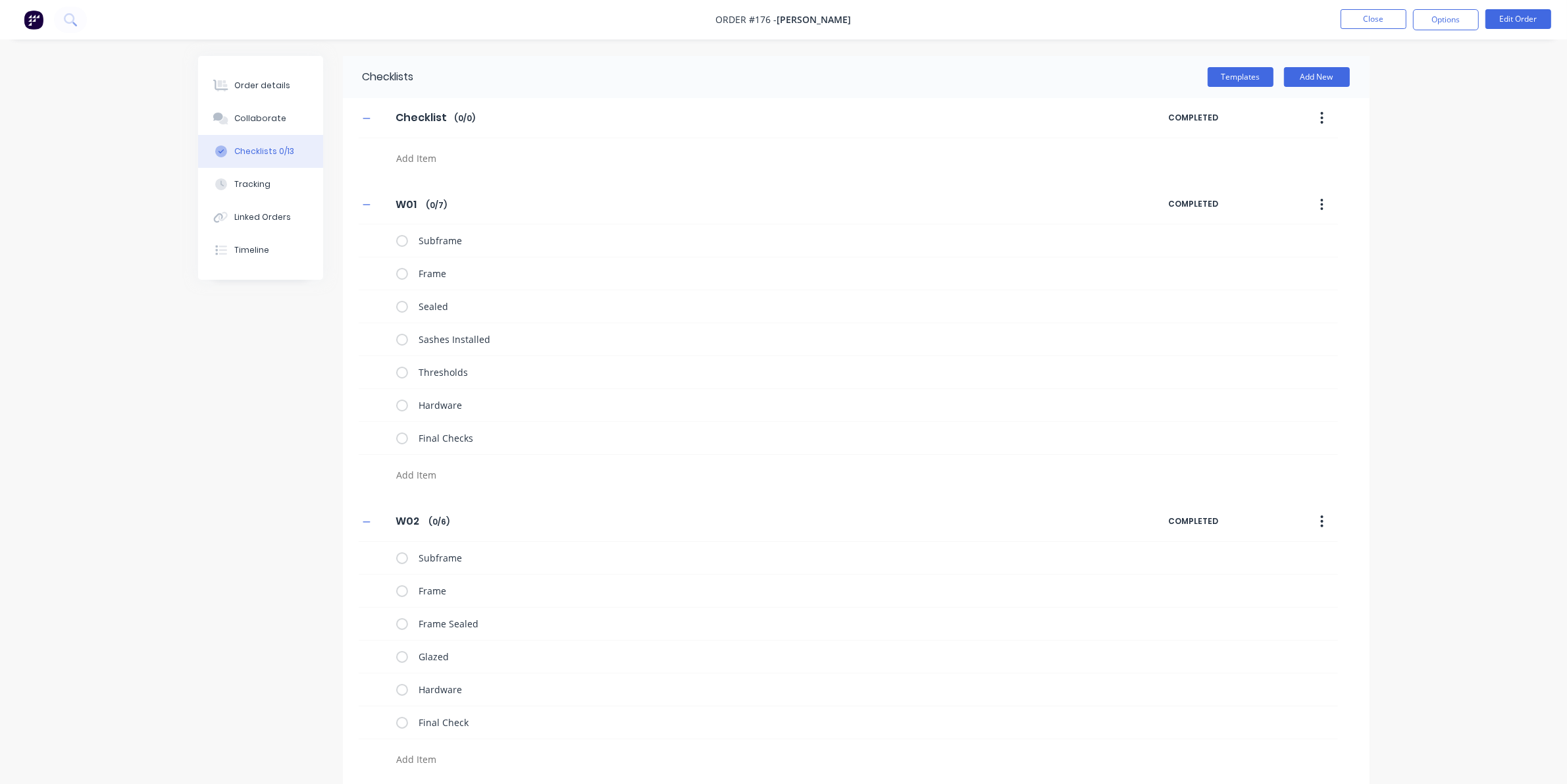
click at [362, 205] on button "button" at bounding box center [367, 205] width 16 height 16
click at [373, 258] on icon "button" at bounding box center [373, 258] width 8 height 10
click at [1231, 64] on div "Templates Add New" at bounding box center [897, 77] width 956 height 42
click at [1231, 71] on button "Templates" at bounding box center [1247, 77] width 66 height 20
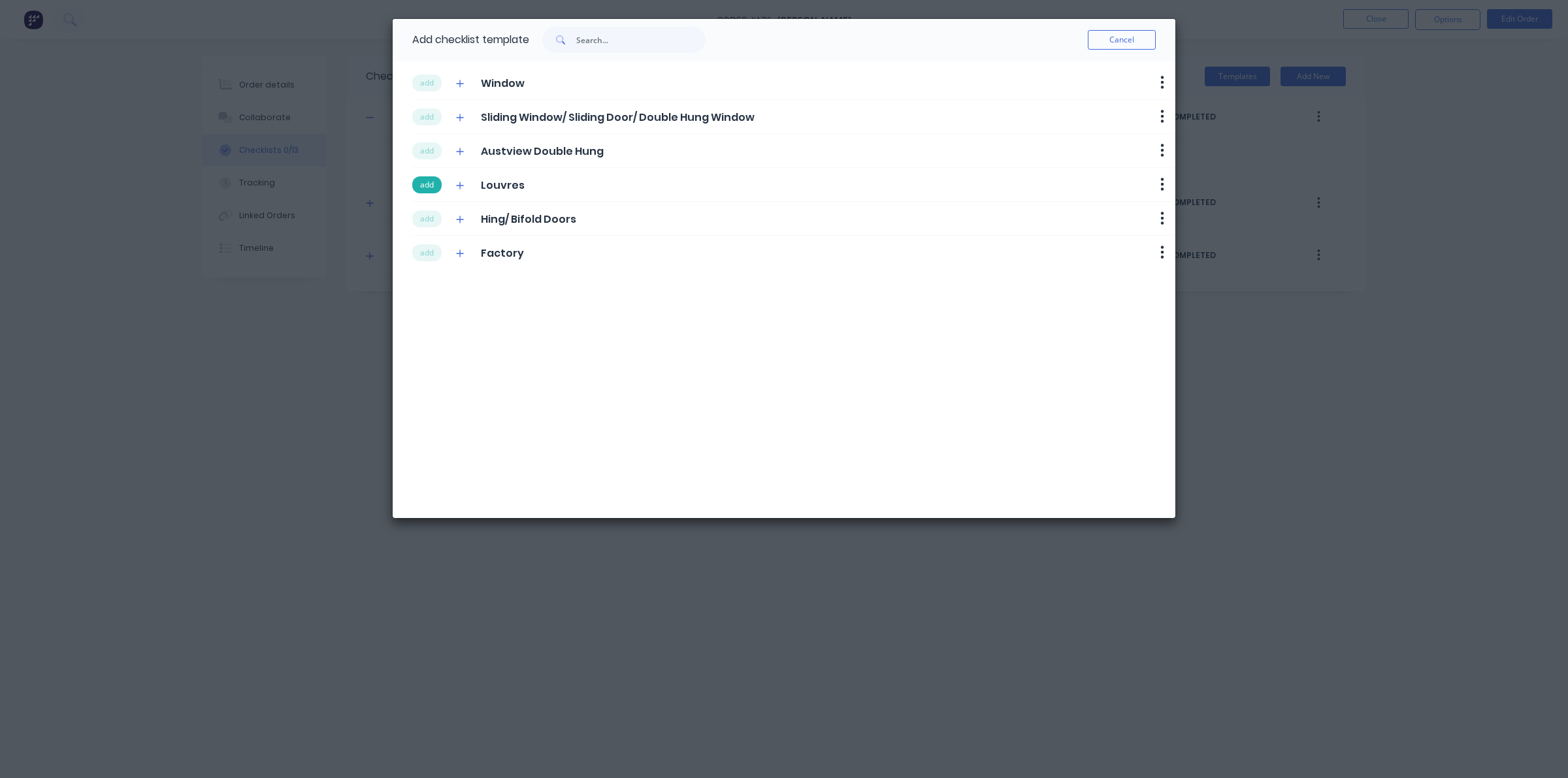
click at [438, 183] on button "add" at bounding box center [427, 185] width 29 height 17
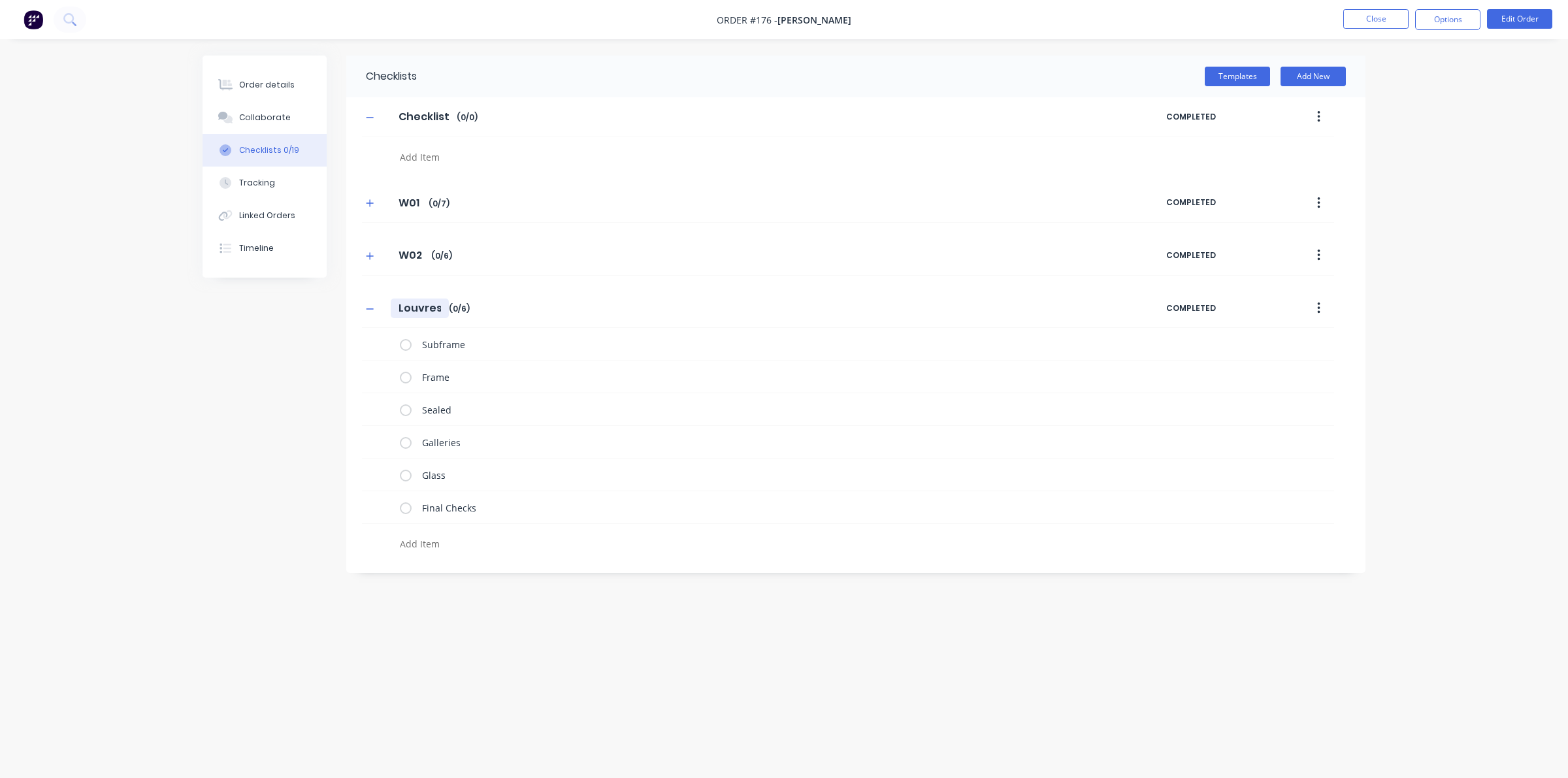
drag, startPoint x: 439, startPoint y: 311, endPoint x: 340, endPoint y: 299, distance: 99.7
click at [340, 299] on div "Checklists Templates Add New Checklist Checklist Enter Checklist name ( 0 / 0 )…" at bounding box center [784, 364] width 1163 height 617
type textarea "x"
type input "W"
type textarea "x"
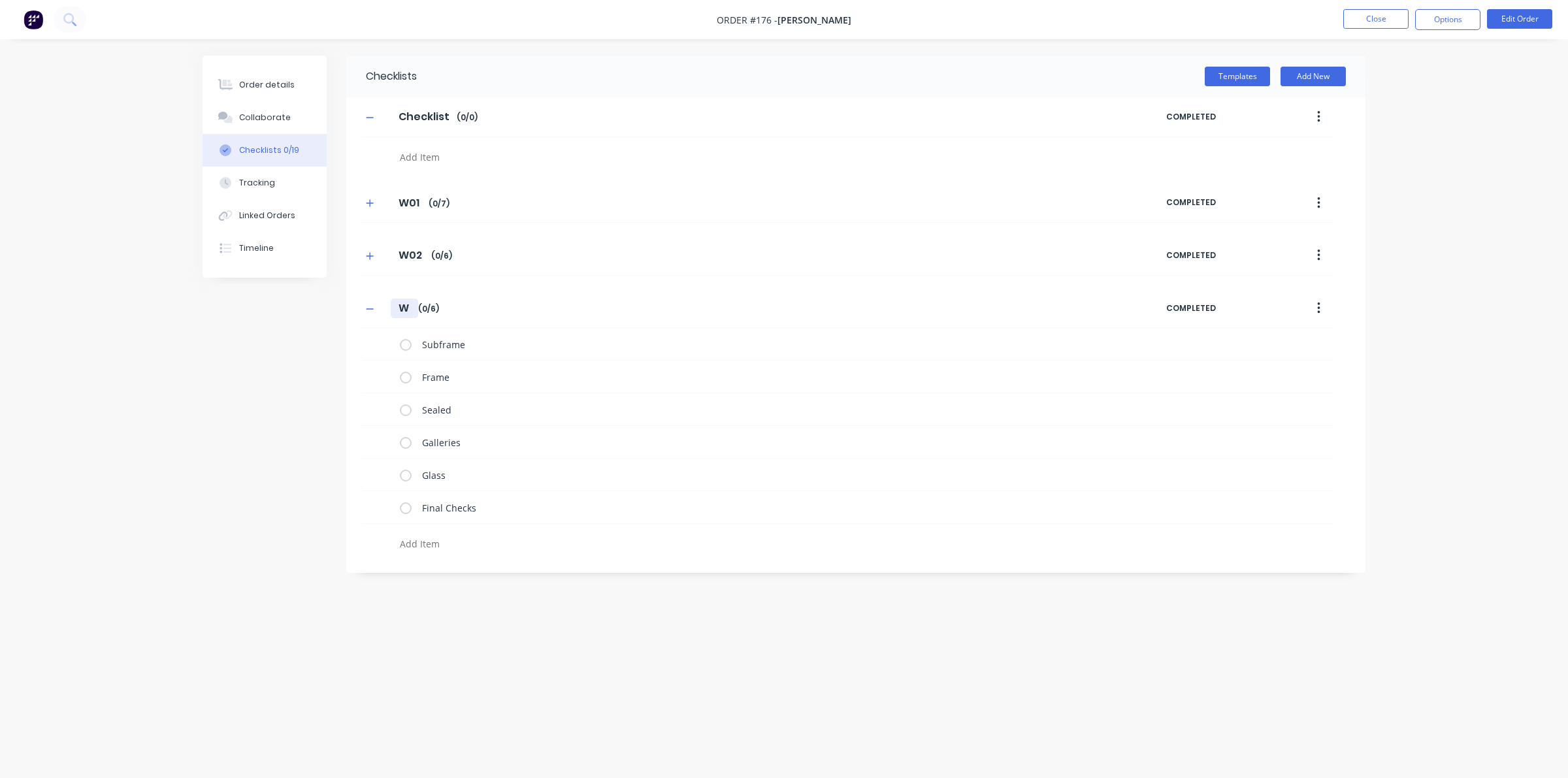
type input "W0"
type textarea "x"
type input "W04"
click at [380, 307] on div "W04 W04 Enter Checklist name ( 0 / 6 )" at bounding box center [763, 308] width 804 height 24
click at [373, 312] on icon "button" at bounding box center [370, 309] width 8 height 9
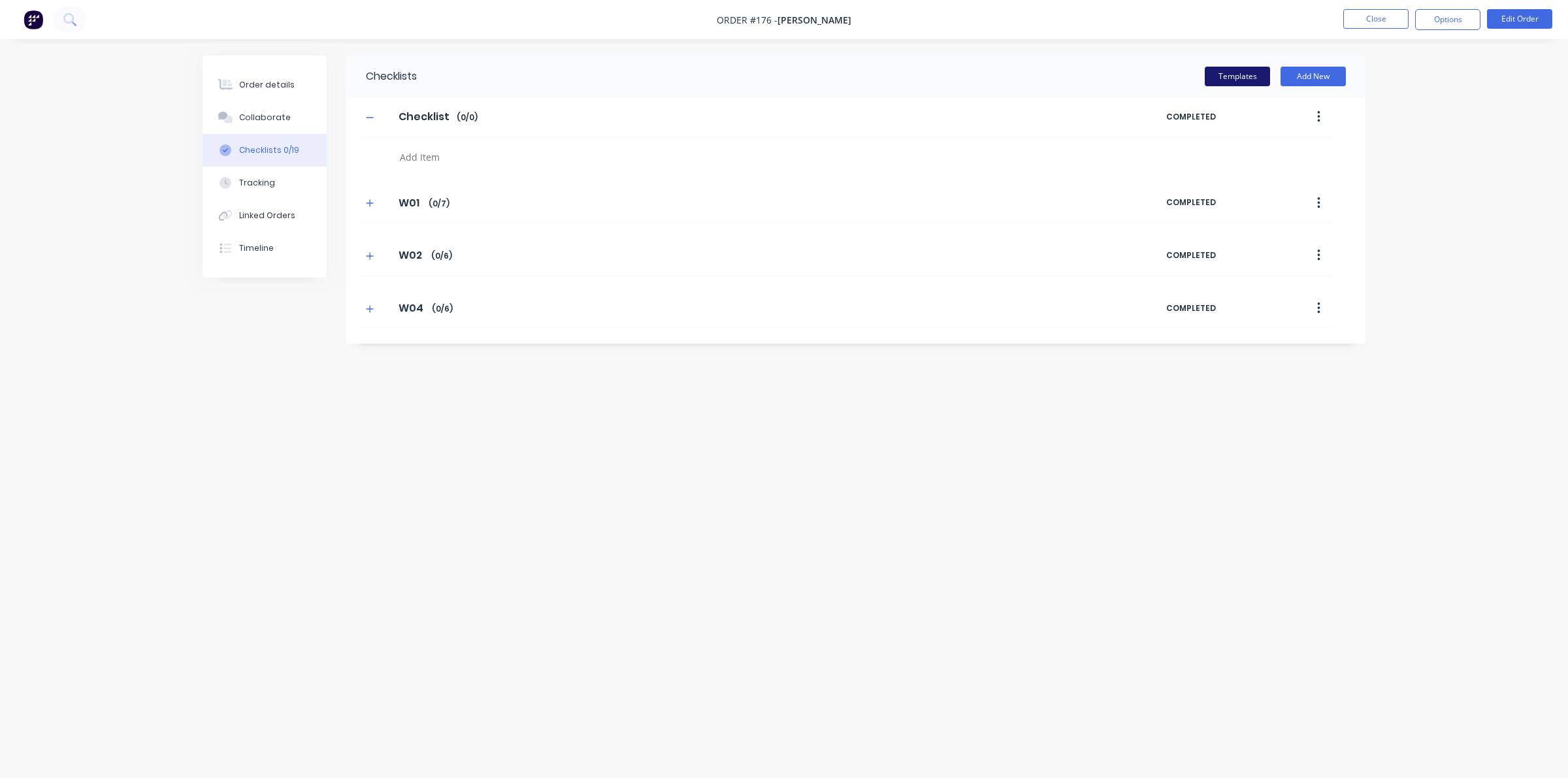
click at [1216, 73] on button "Templates" at bounding box center [1237, 76] width 66 height 20
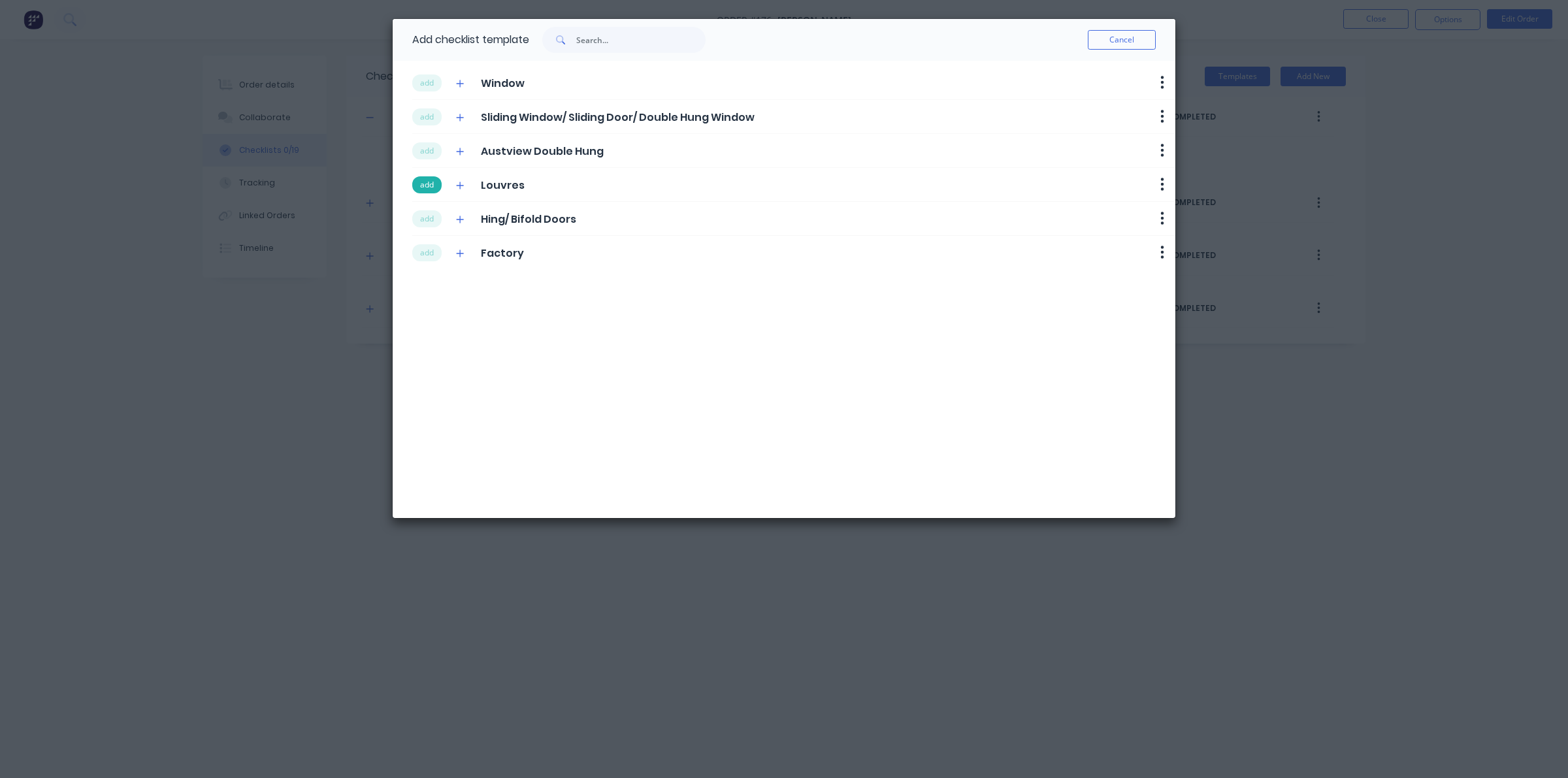
click at [435, 183] on button "add" at bounding box center [427, 185] width 29 height 17
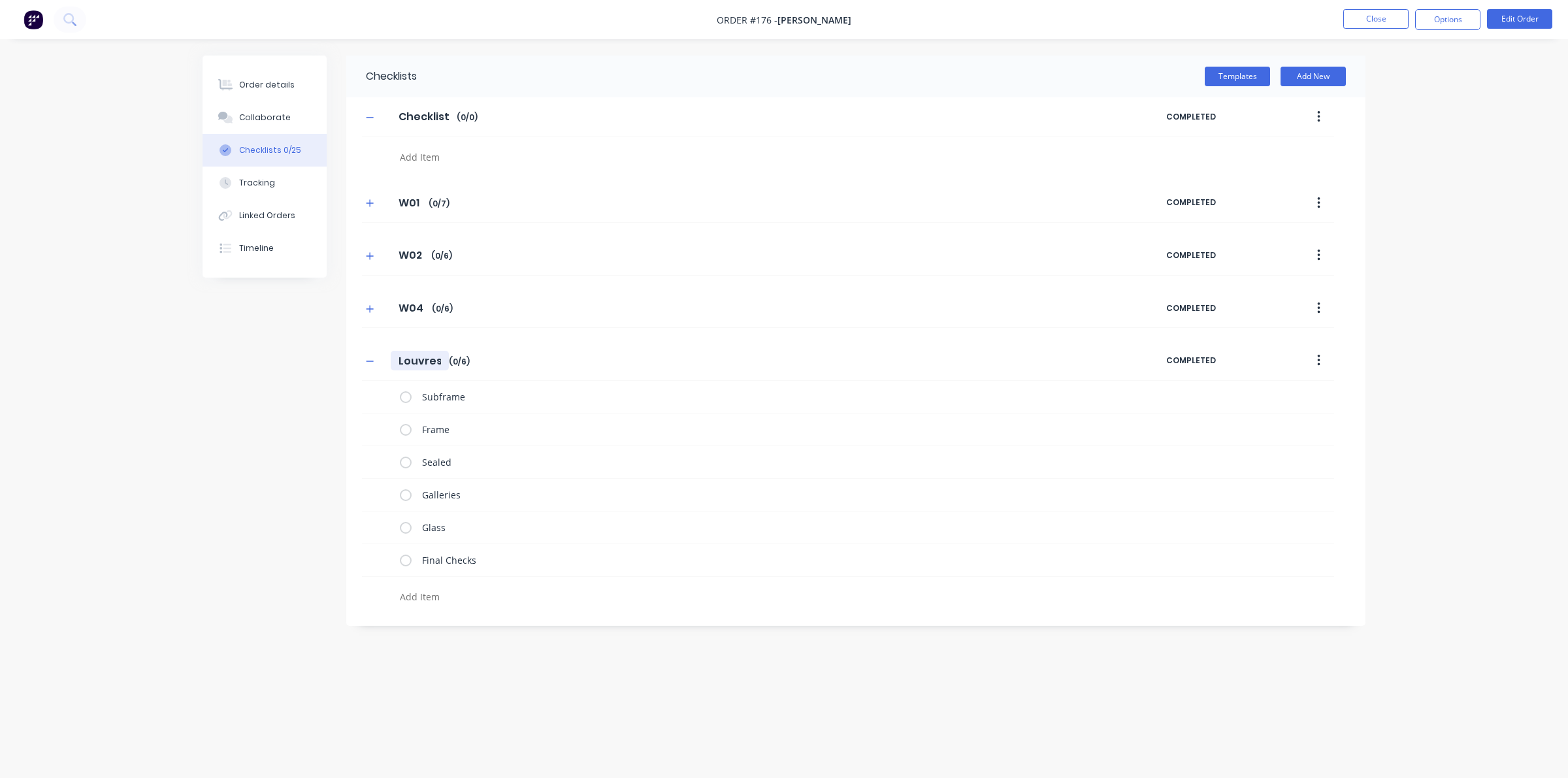
drag, startPoint x: 442, startPoint y: 361, endPoint x: 328, endPoint y: 348, distance: 114.7
click at [328, 348] on div "Checklists Templates Add New Checklist Checklist Enter Checklist name ( 0 / 0 )…" at bounding box center [784, 364] width 1163 height 617
type textarea "x"
type input "W"
type textarea "x"
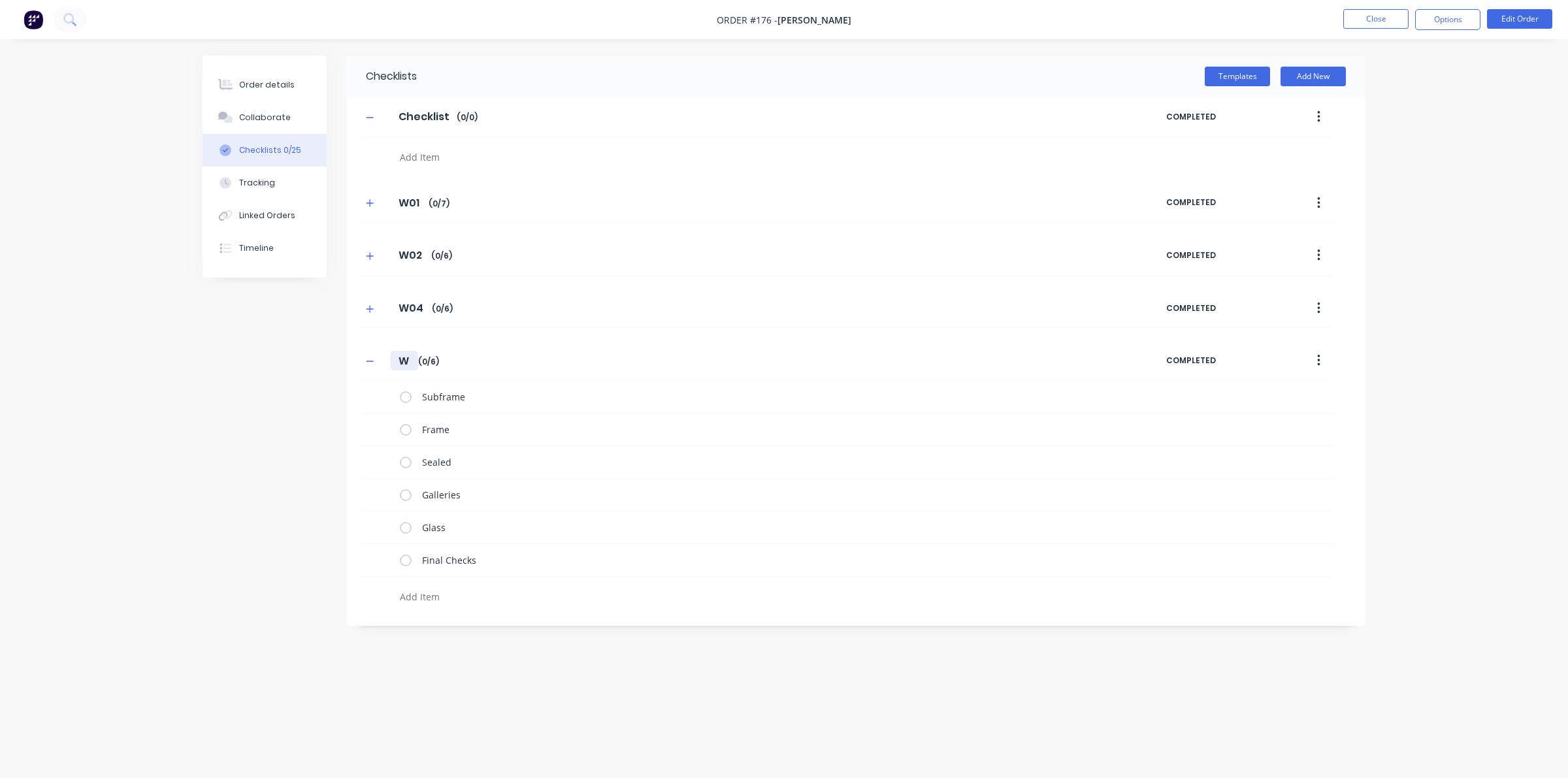
type input "W0"
type textarea "x"
type input "W05"
click at [369, 364] on icon "button" at bounding box center [370, 362] width 8 height 9
click at [1238, 73] on button "Templates" at bounding box center [1237, 76] width 66 height 20
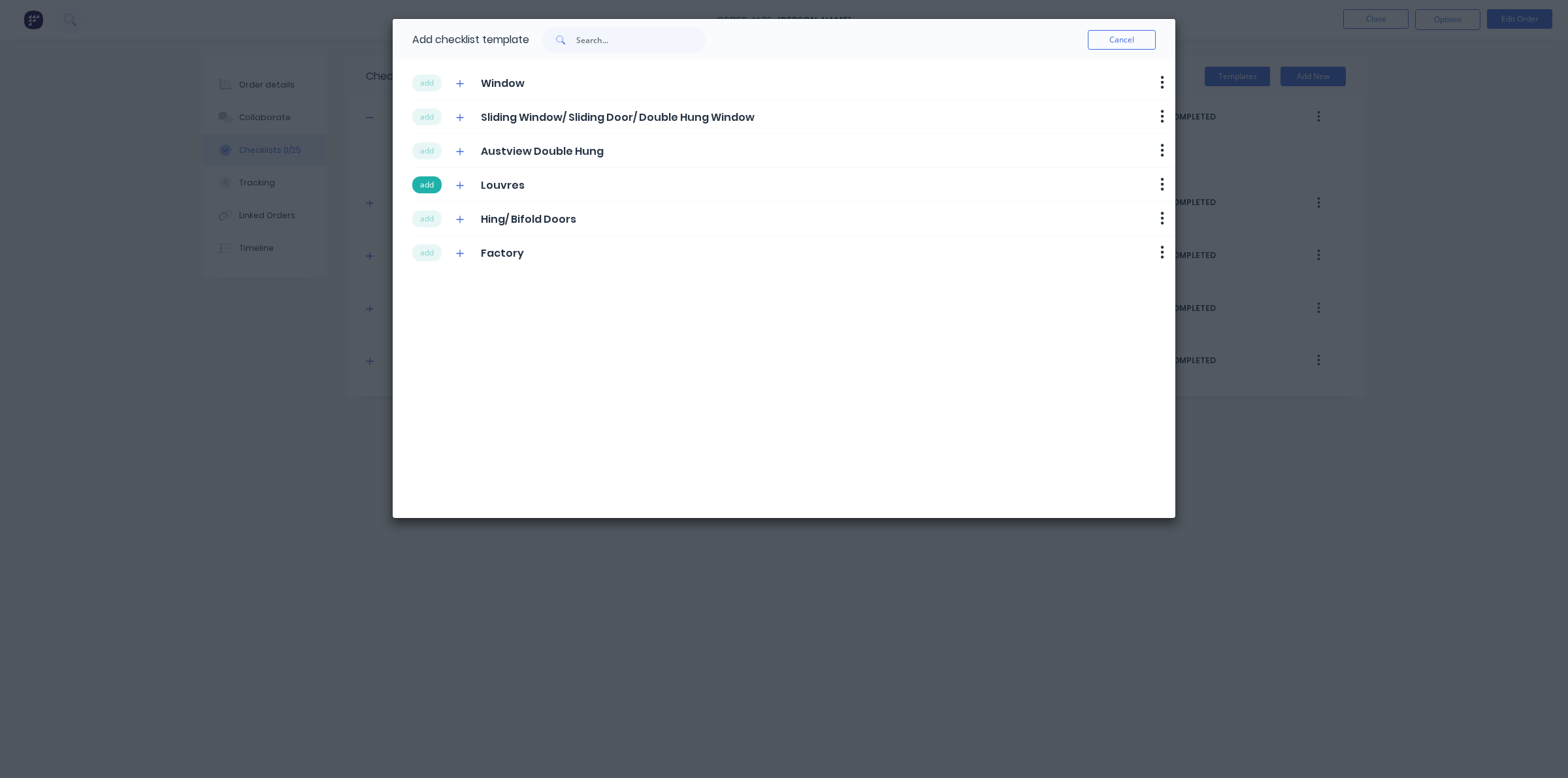
click at [436, 185] on button "add" at bounding box center [427, 185] width 29 height 17
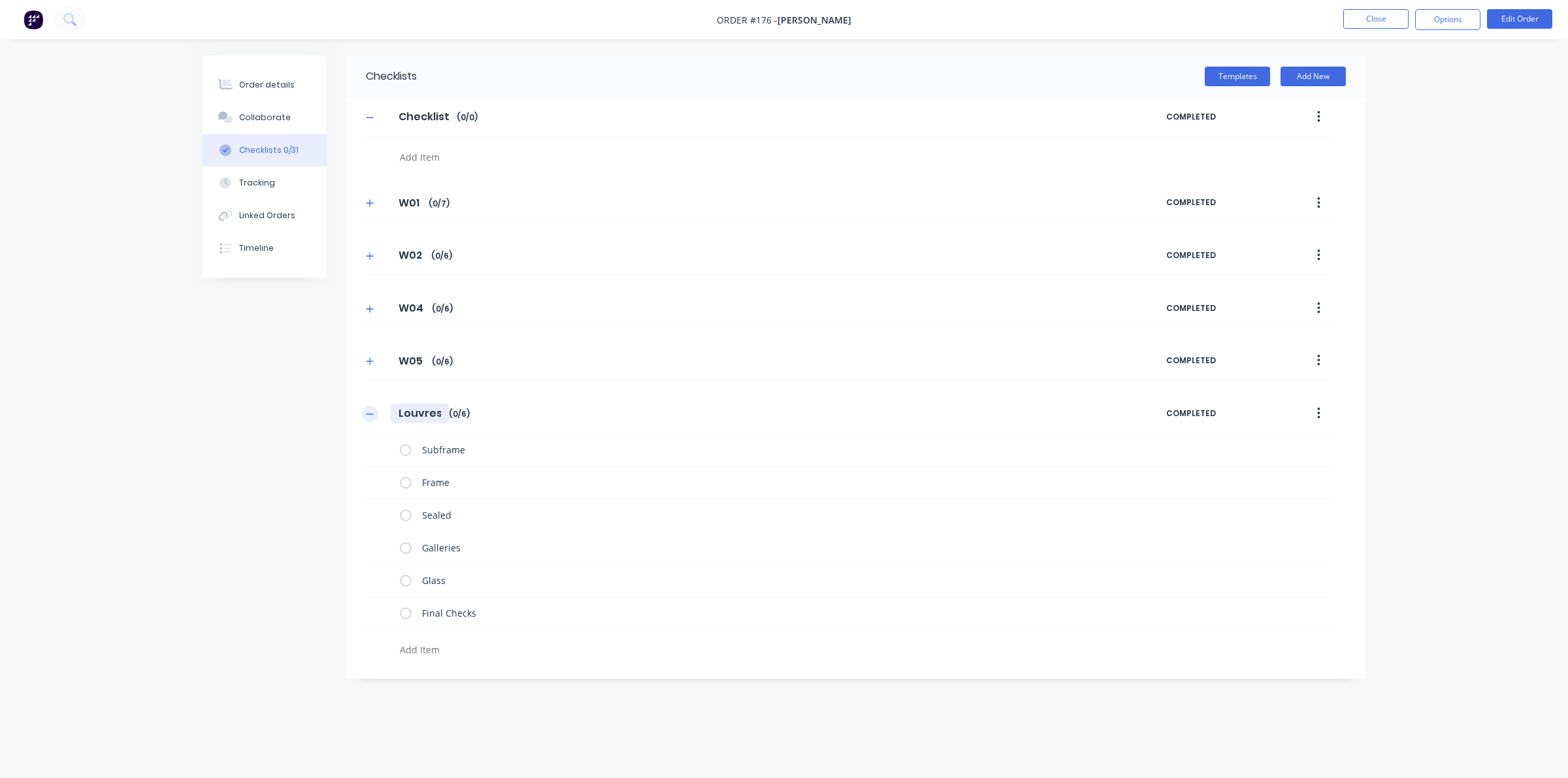
drag, startPoint x: 446, startPoint y: 416, endPoint x: 362, endPoint y: 410, distance: 84.2
click at [362, 410] on div "Louvres Louvres Enter Checklist name ( 0 / 6 )" at bounding box center [763, 413] width 804 height 24
type textarea "x"
type input "W"
type textarea "x"
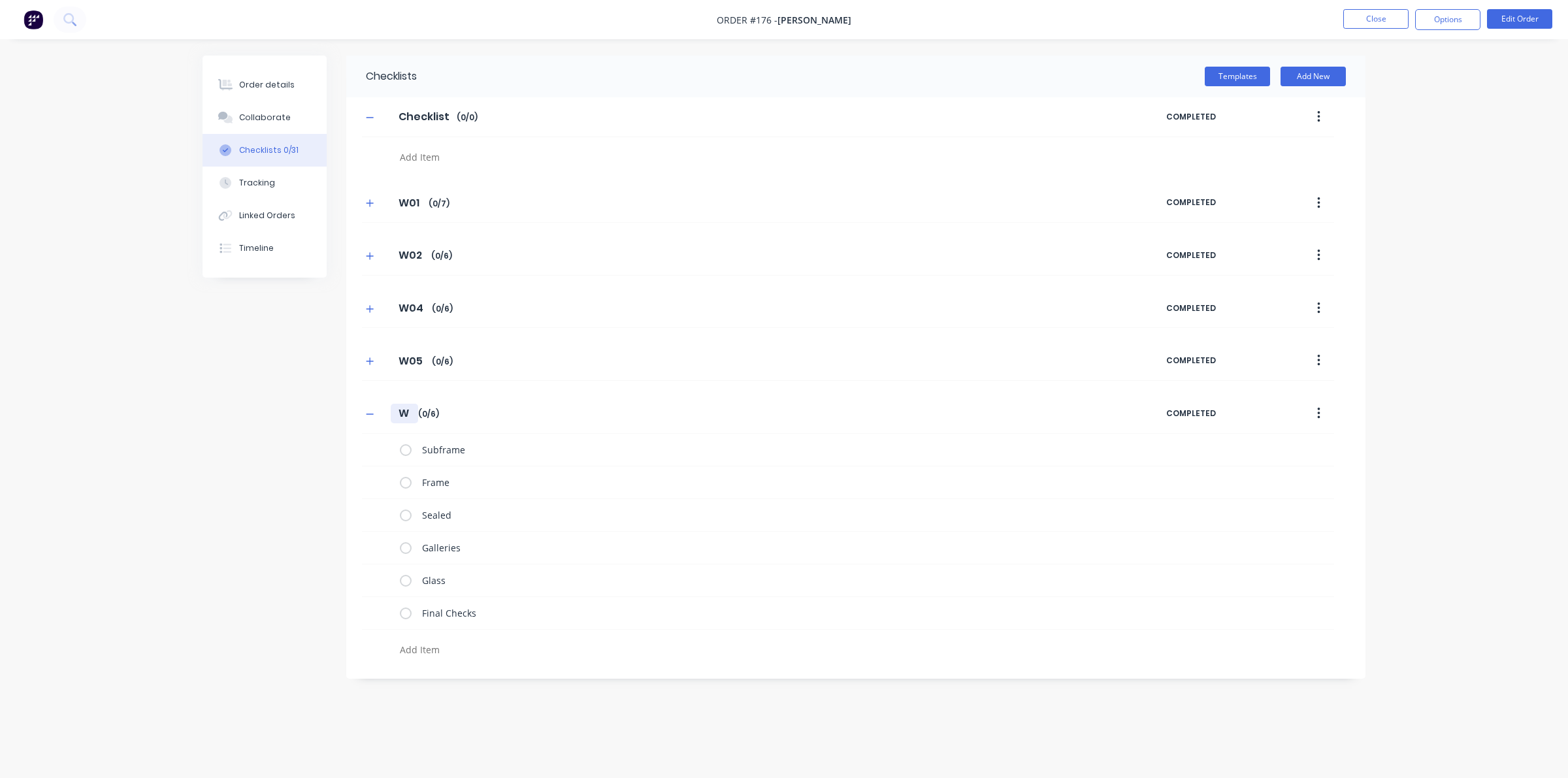
type input "W0"
type textarea "x"
type input "W06"
click at [370, 412] on icon "button" at bounding box center [370, 414] width 8 height 9
click at [277, 63] on div "Order details Collaborate Checklists 0/31 Tracking Linked Orders Timeline" at bounding box center [265, 166] width 124 height 222
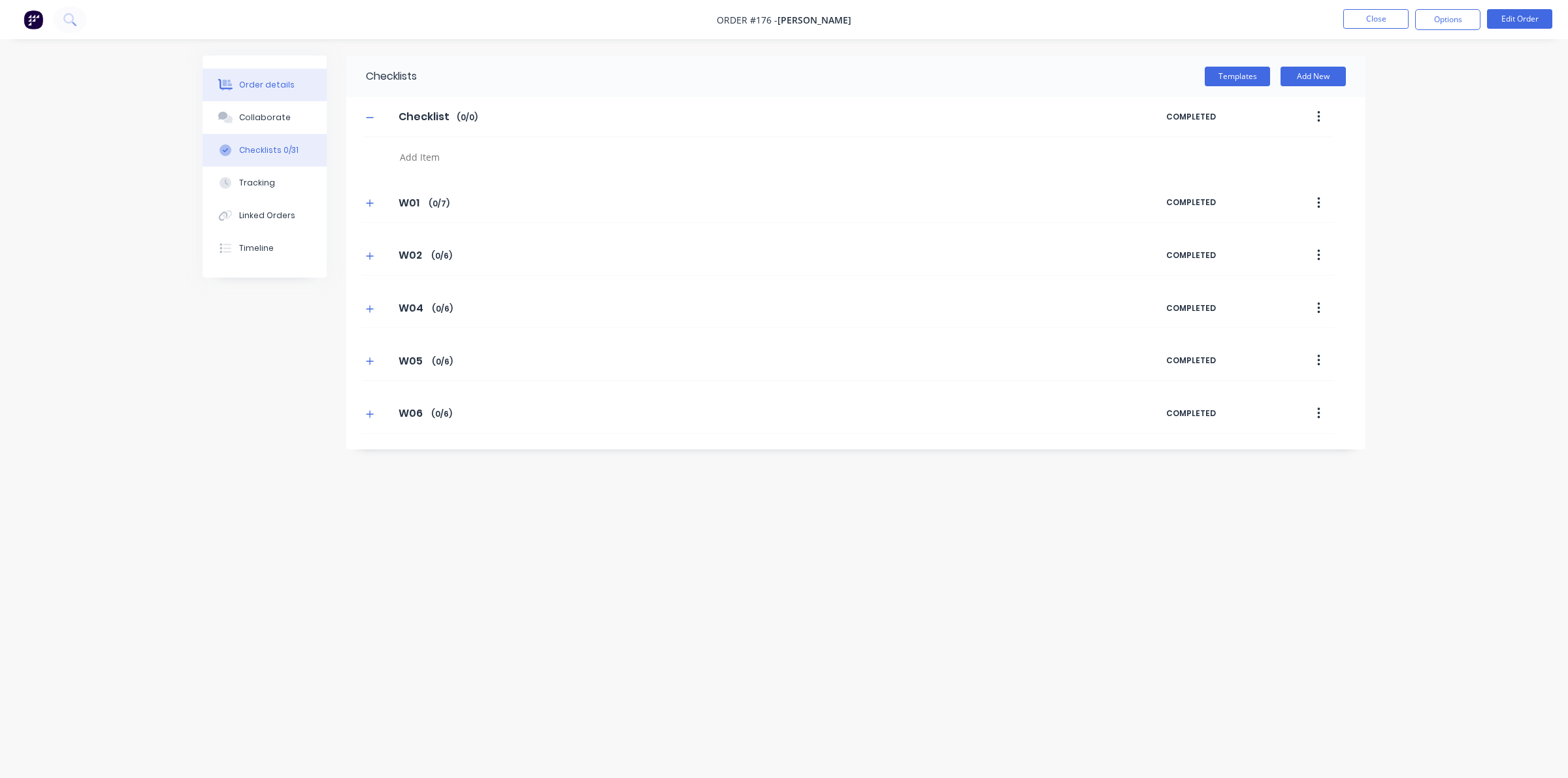
click at [270, 77] on button "Order details" at bounding box center [265, 84] width 124 height 32
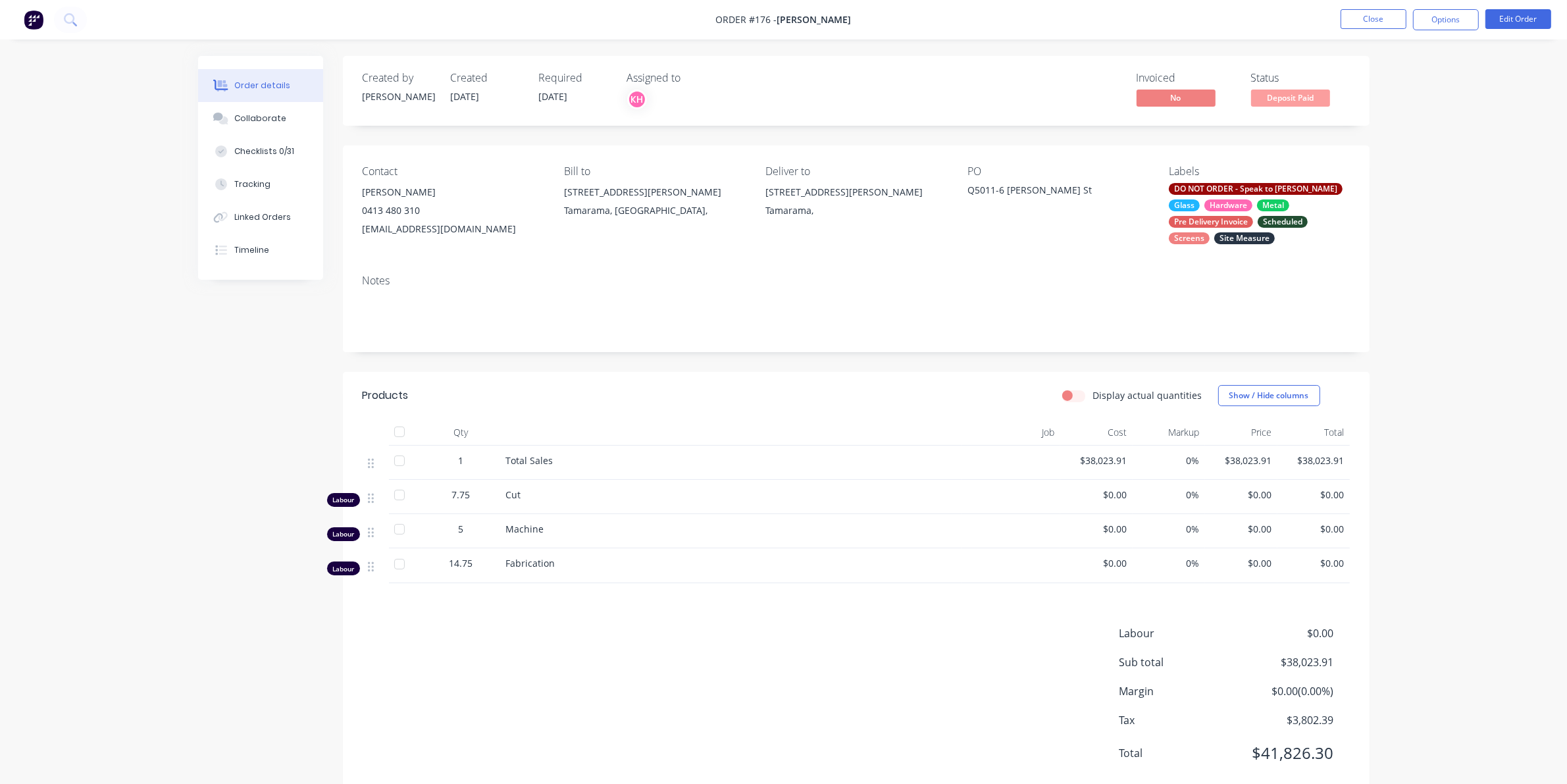
click at [1273, 214] on div "DO NOT ORDER - Speak to [PERSON_NAME] Hardware Metal Pre Delivery Invoice Sched…" at bounding box center [1259, 214] width 181 height 61
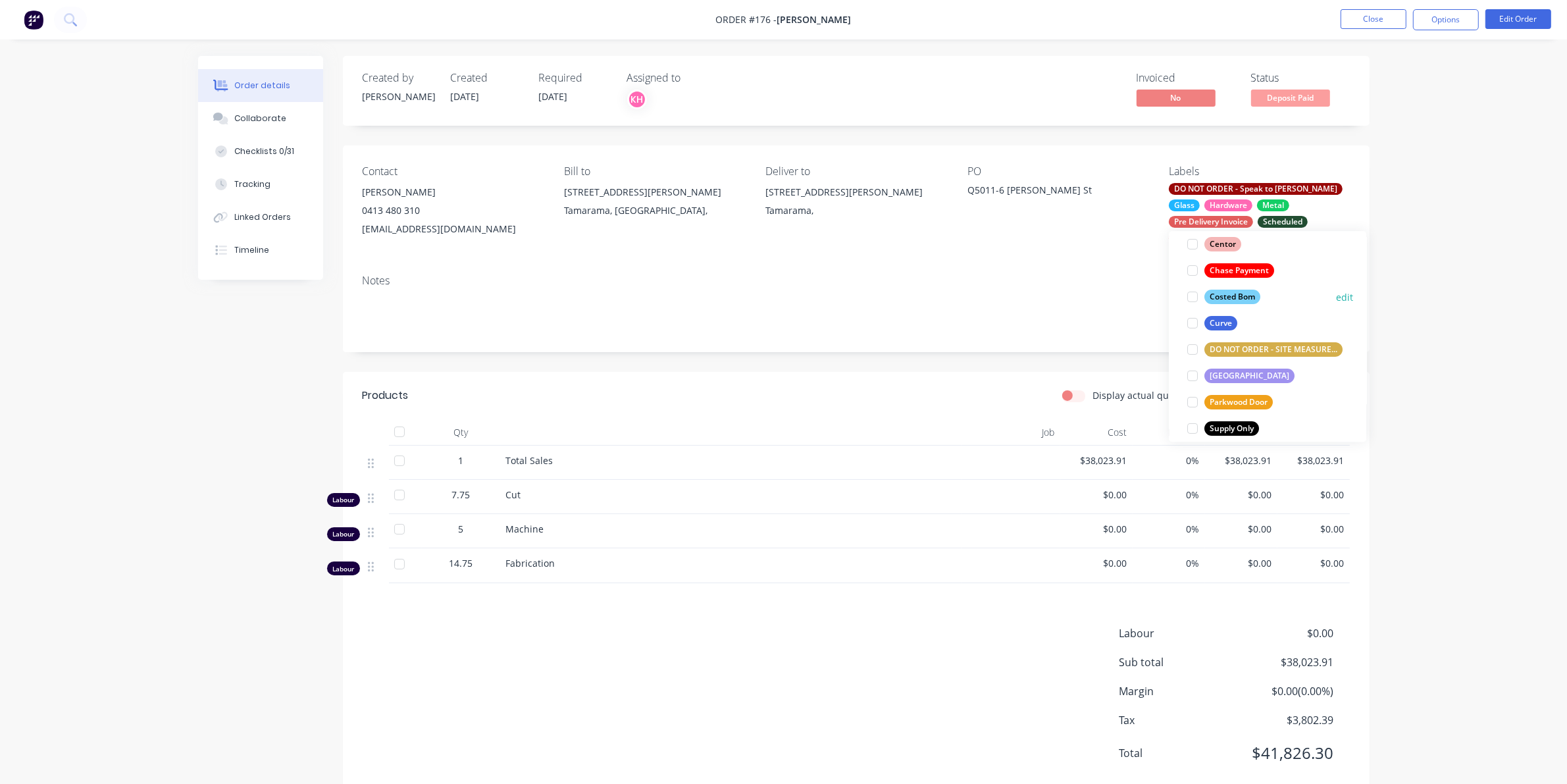
scroll to position [342, 0]
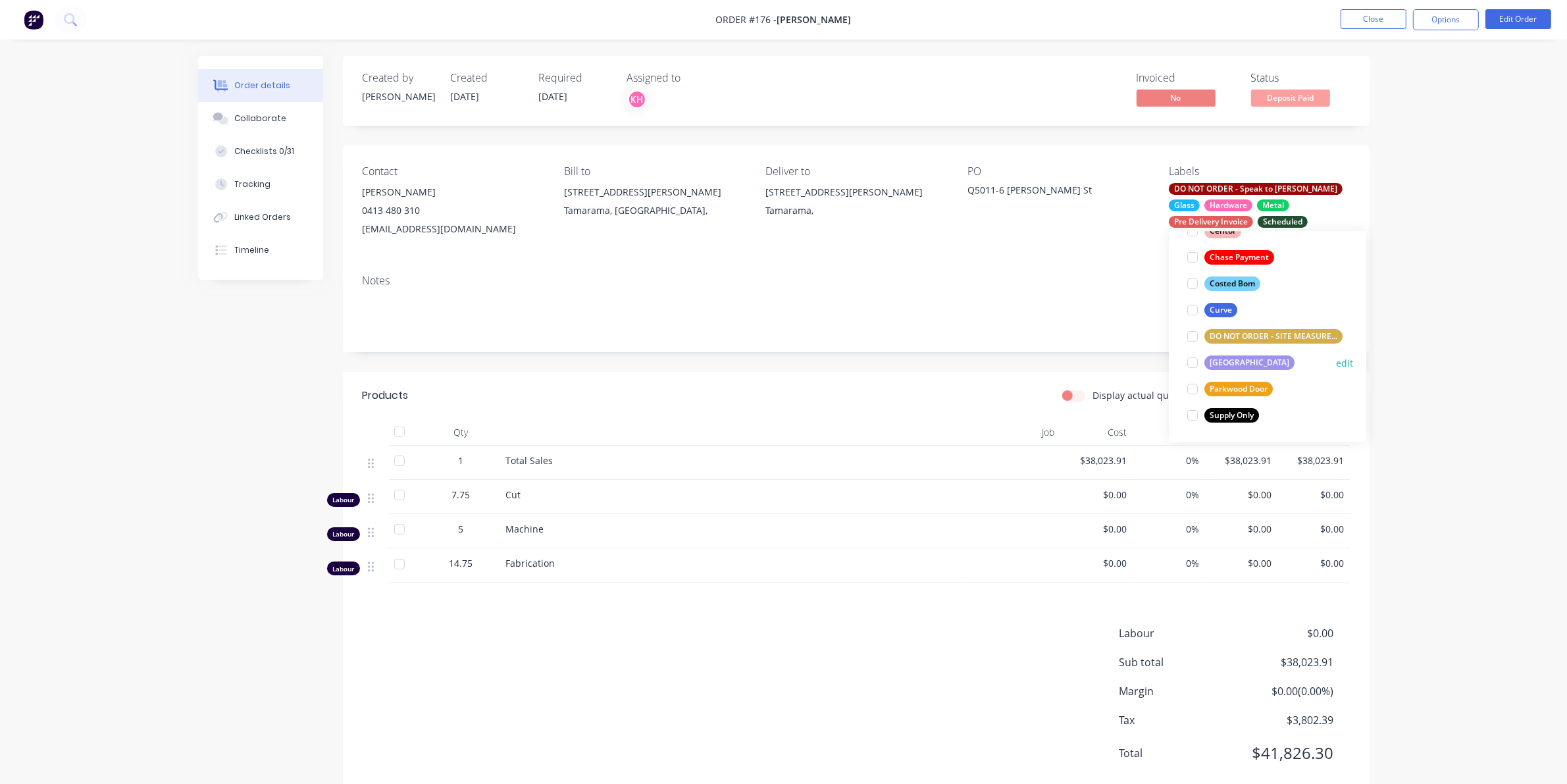
click at [1193, 360] on div at bounding box center [1192, 362] width 27 height 27
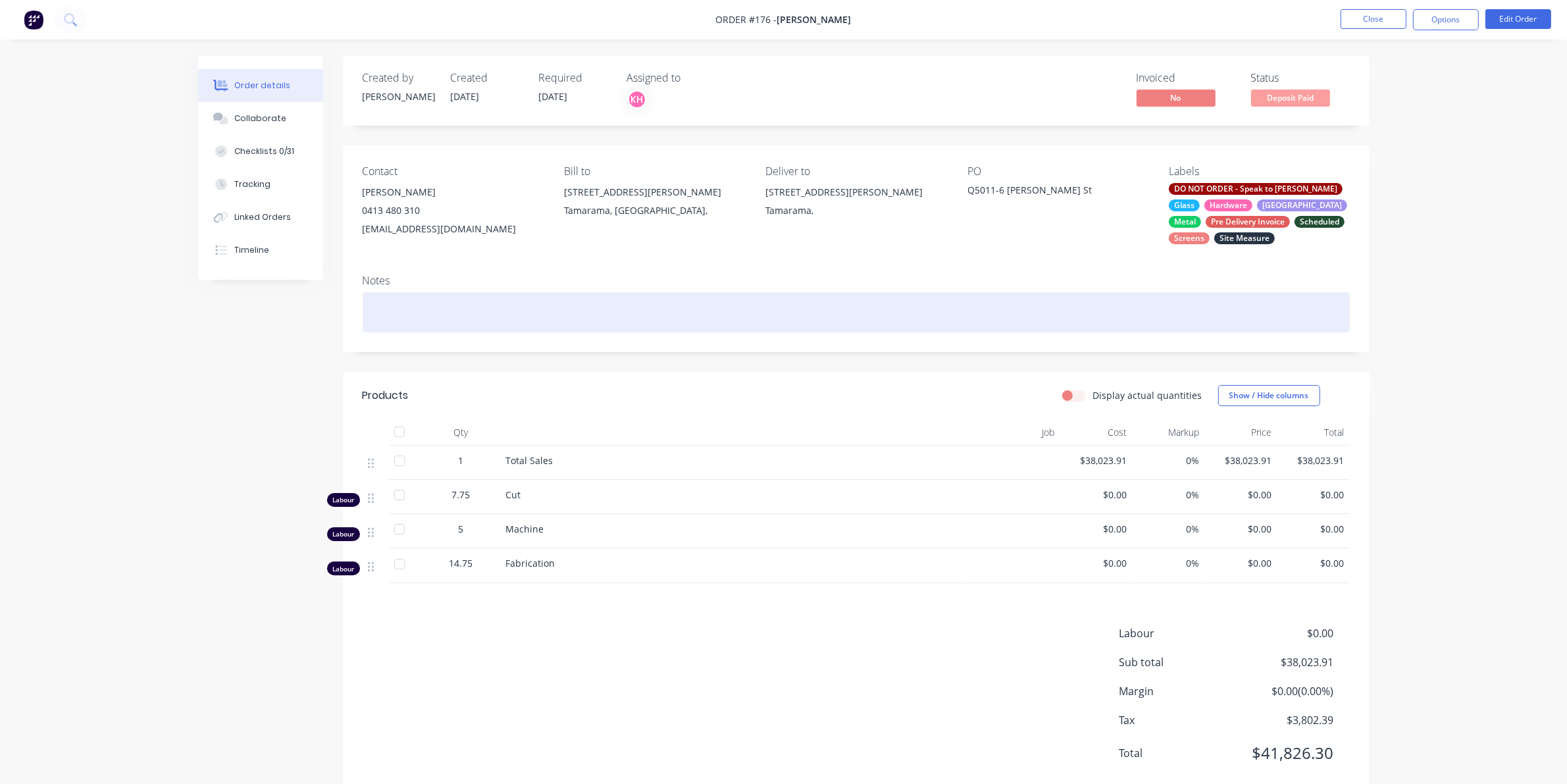
click at [1034, 302] on div at bounding box center [856, 312] width 987 height 40
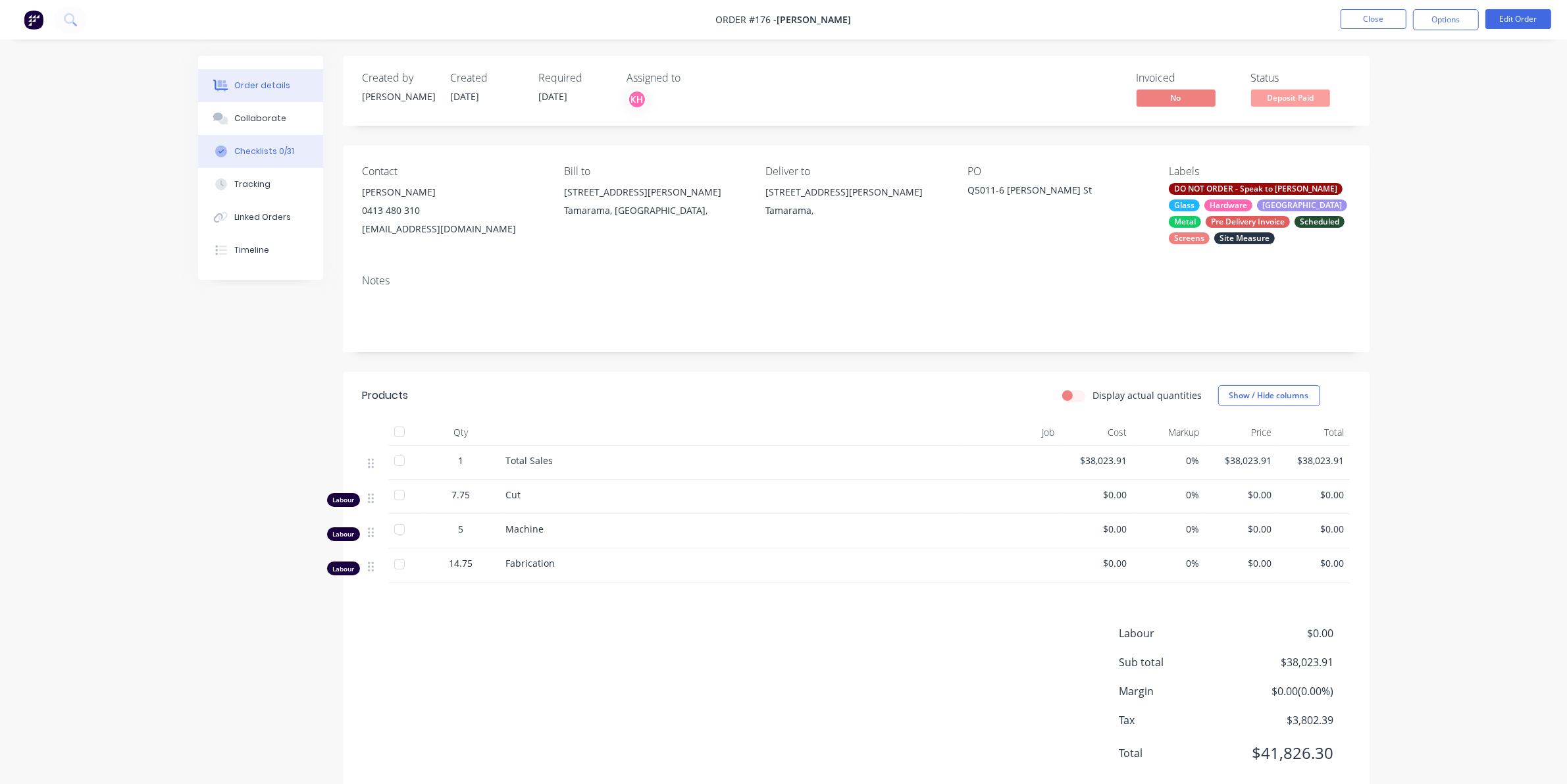
click at [235, 140] on button "Checklists 0/31" at bounding box center [261, 151] width 125 height 33
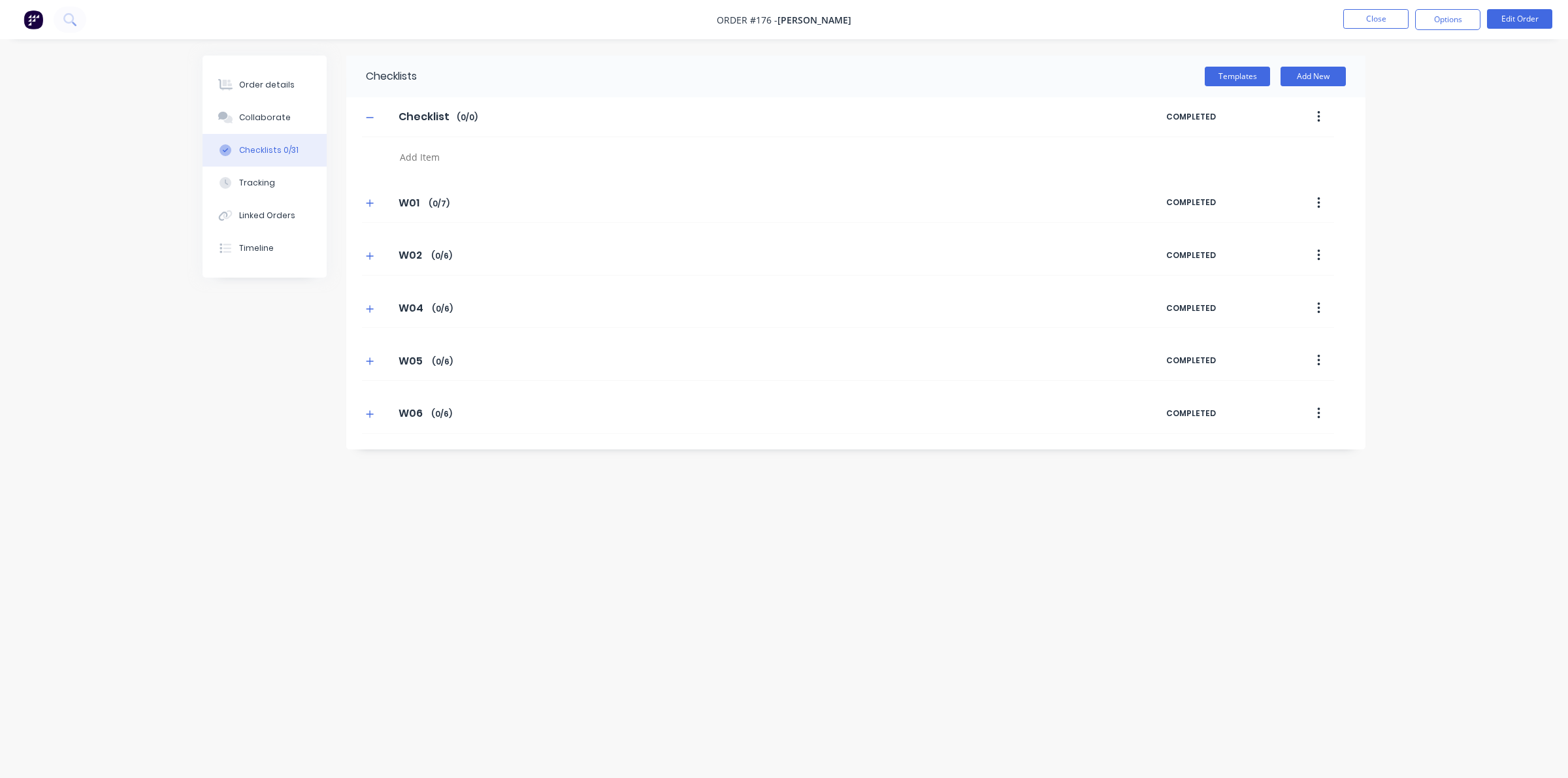
click at [1314, 114] on button "button" at bounding box center [1318, 117] width 30 height 24
click at [1248, 171] on div "Delete" at bounding box center [1272, 177] width 101 height 19
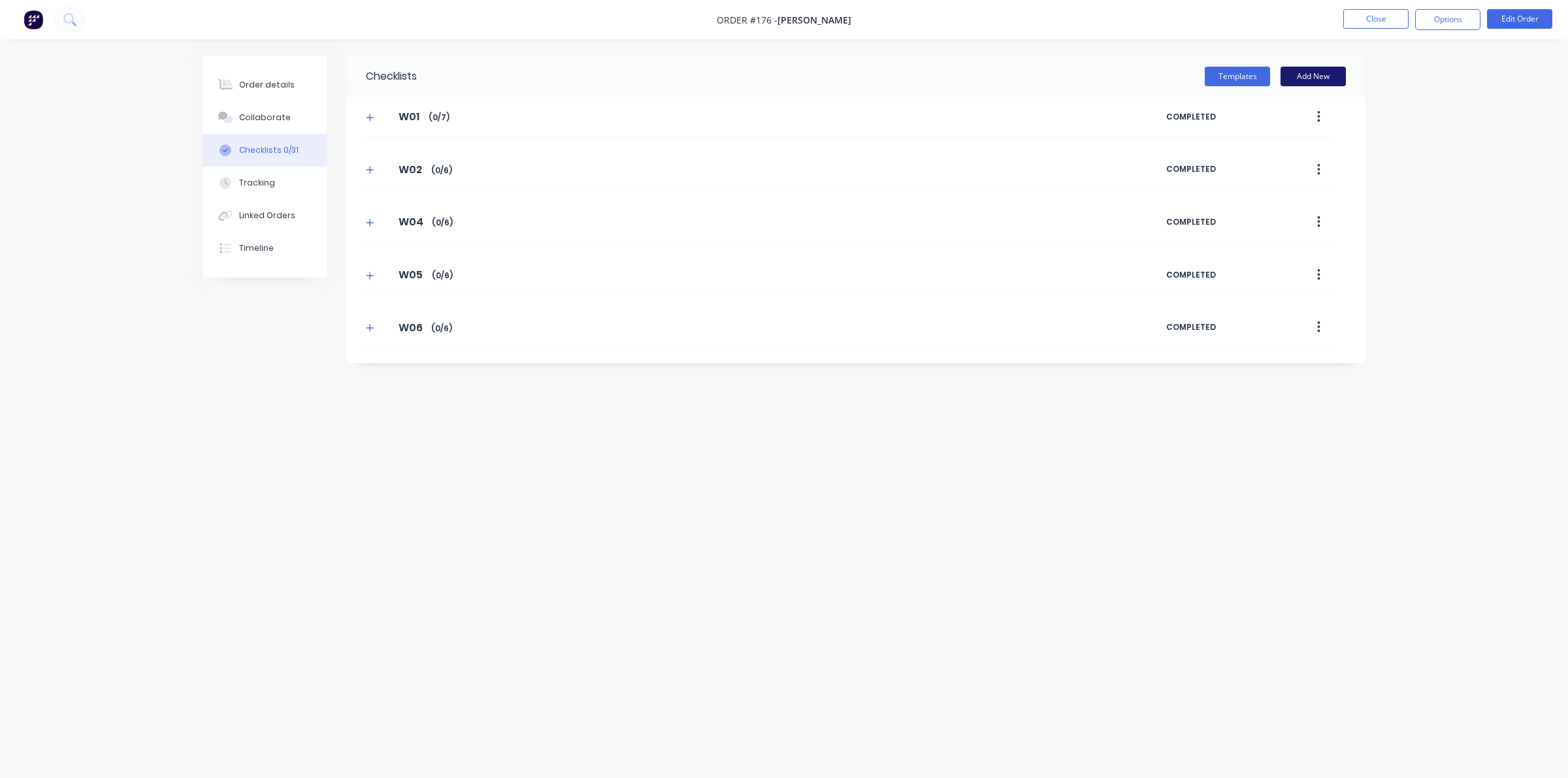
click at [1321, 73] on button "Add New" at bounding box center [1313, 76] width 66 height 20
click at [1224, 70] on button "Templates" at bounding box center [1237, 76] width 66 height 20
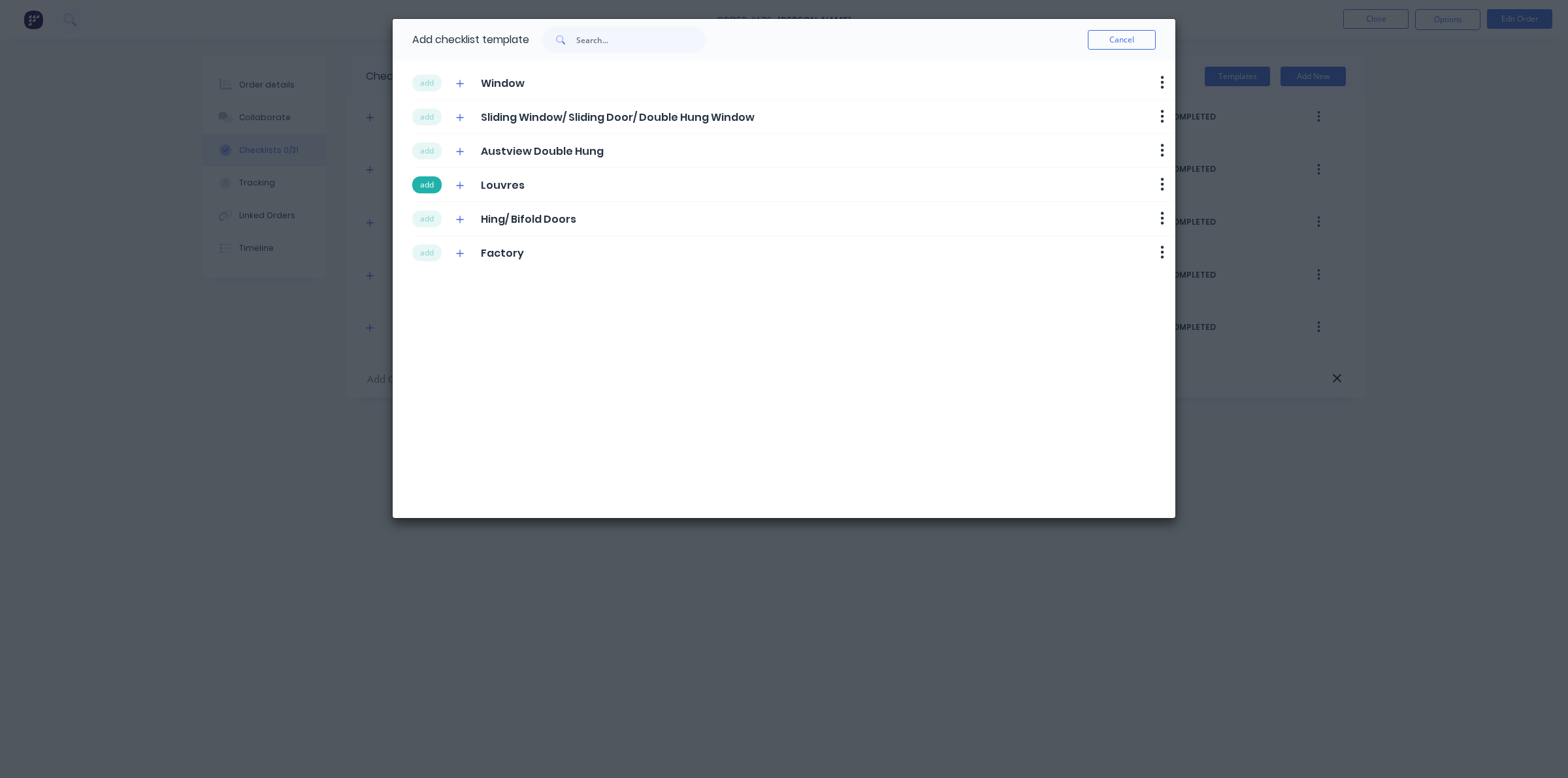
click at [429, 186] on button "add" at bounding box center [427, 185] width 29 height 17
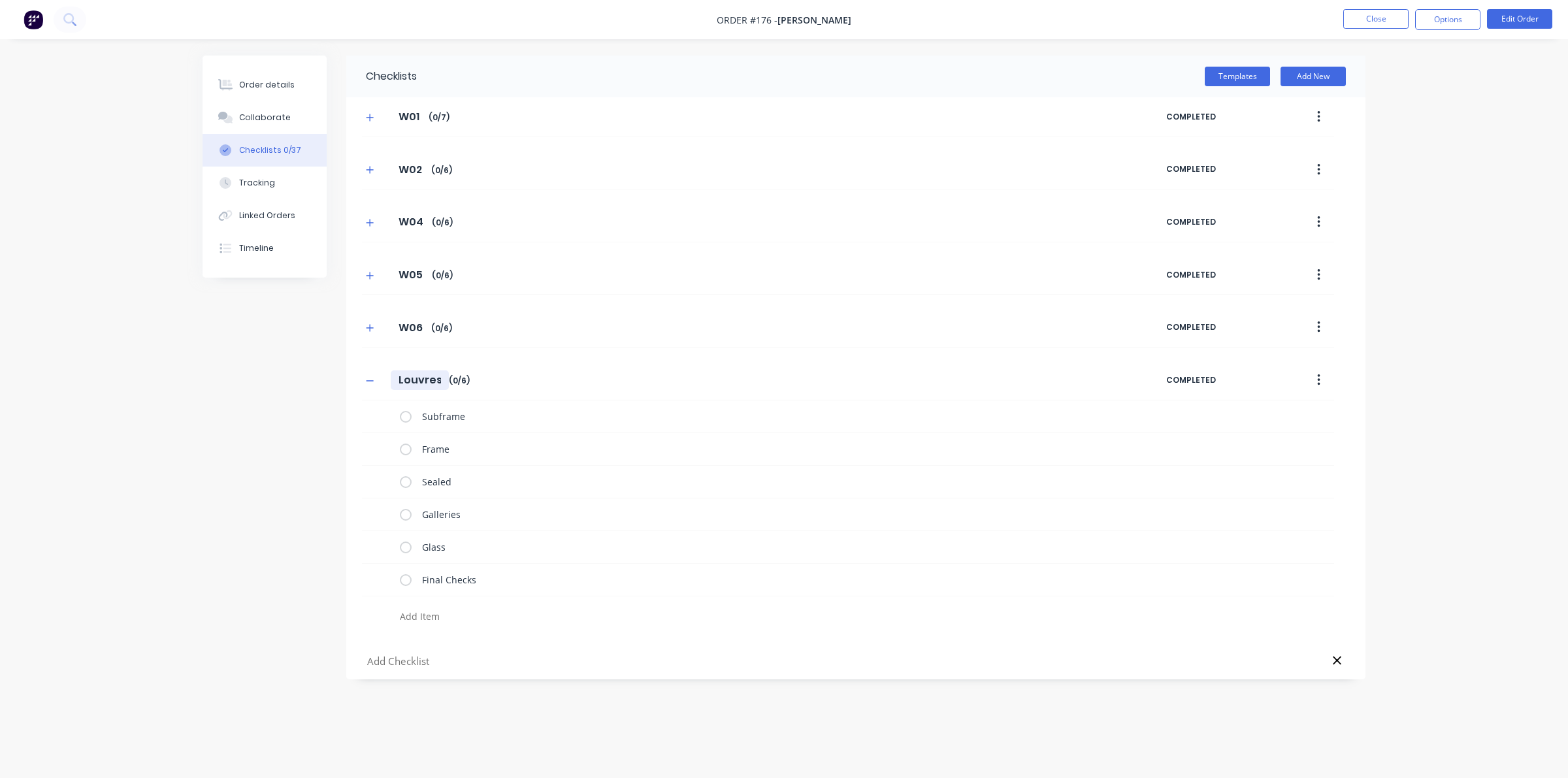
click at [431, 376] on input "Louvres" at bounding box center [420, 380] width 58 height 20
drag, startPoint x: 439, startPoint y: 379, endPoint x: 328, endPoint y: 382, distance: 111.0
click at [328, 382] on div "Checklists Templates Add New W01 W01 Enter Checklist name ( 0 / 7 ) COMPLETED W…" at bounding box center [784, 367] width 1163 height 624
type textarea "x"
type input "W"
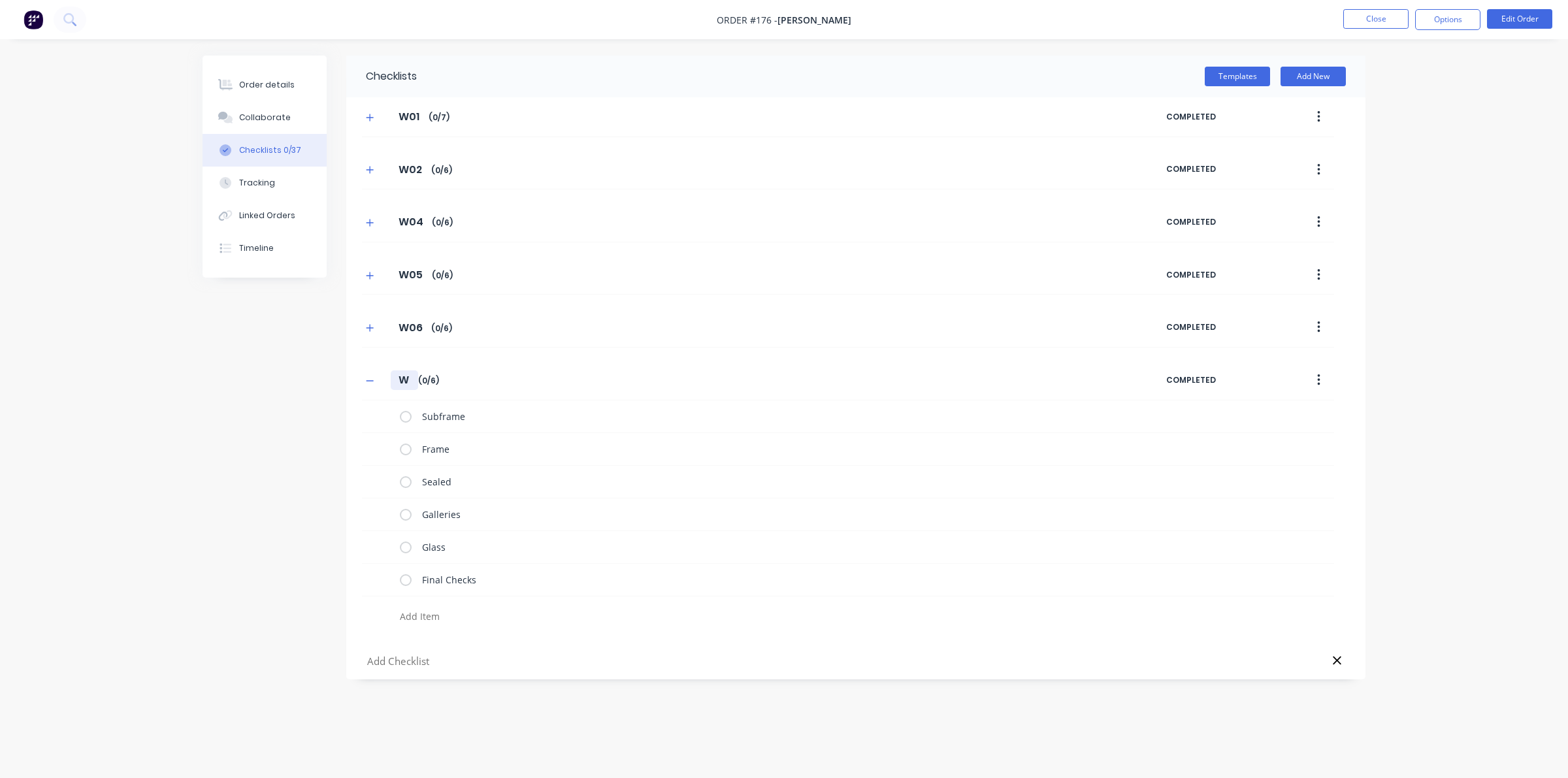
type textarea "x"
type input "W0"
type textarea "x"
type input "W07"
drag, startPoint x: 371, startPoint y: 382, endPoint x: 364, endPoint y: 386, distance: 8.1
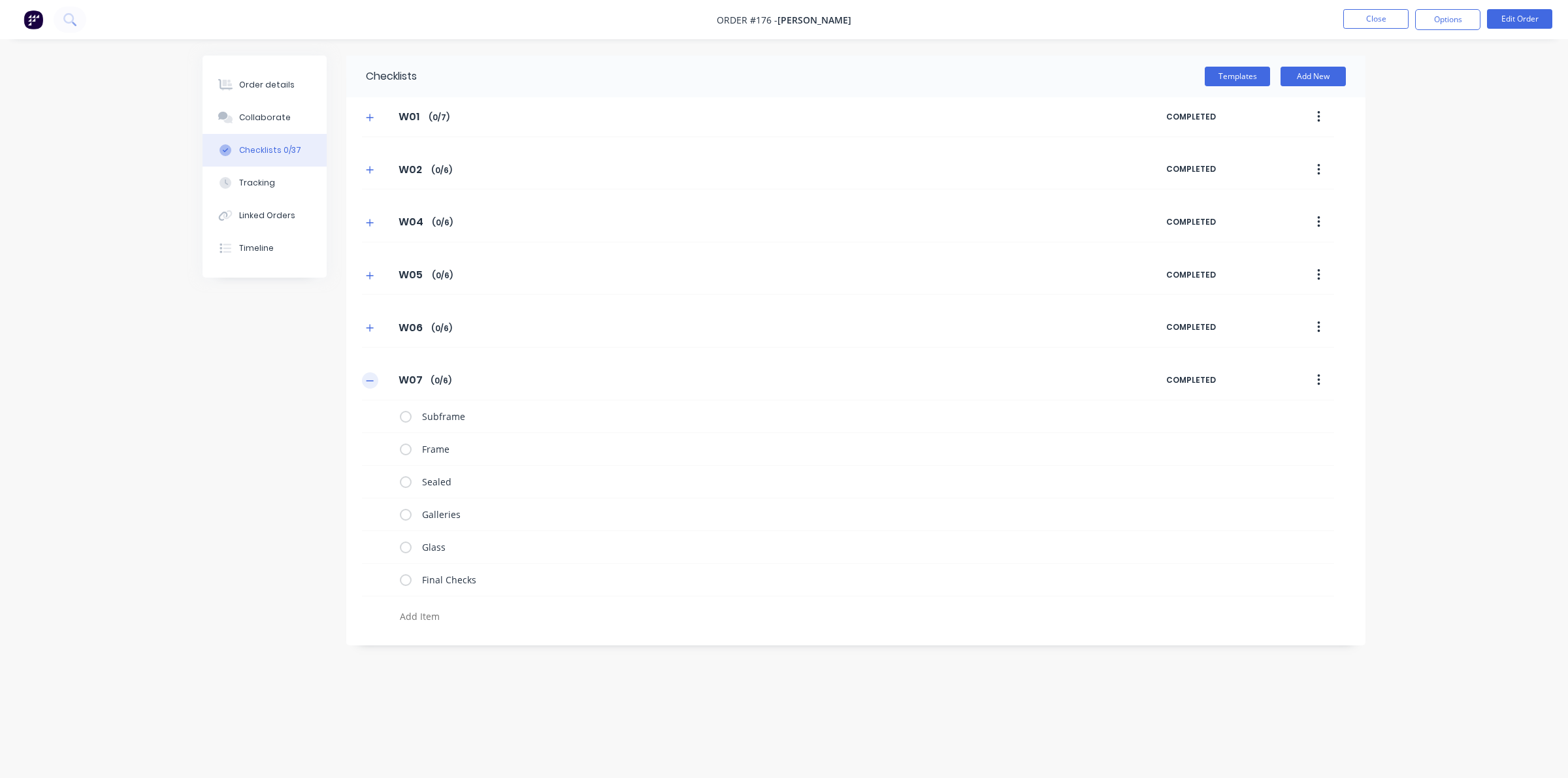
click at [373, 382] on icon "button" at bounding box center [370, 381] width 8 height 9
click at [1240, 76] on button "Templates" at bounding box center [1237, 76] width 66 height 20
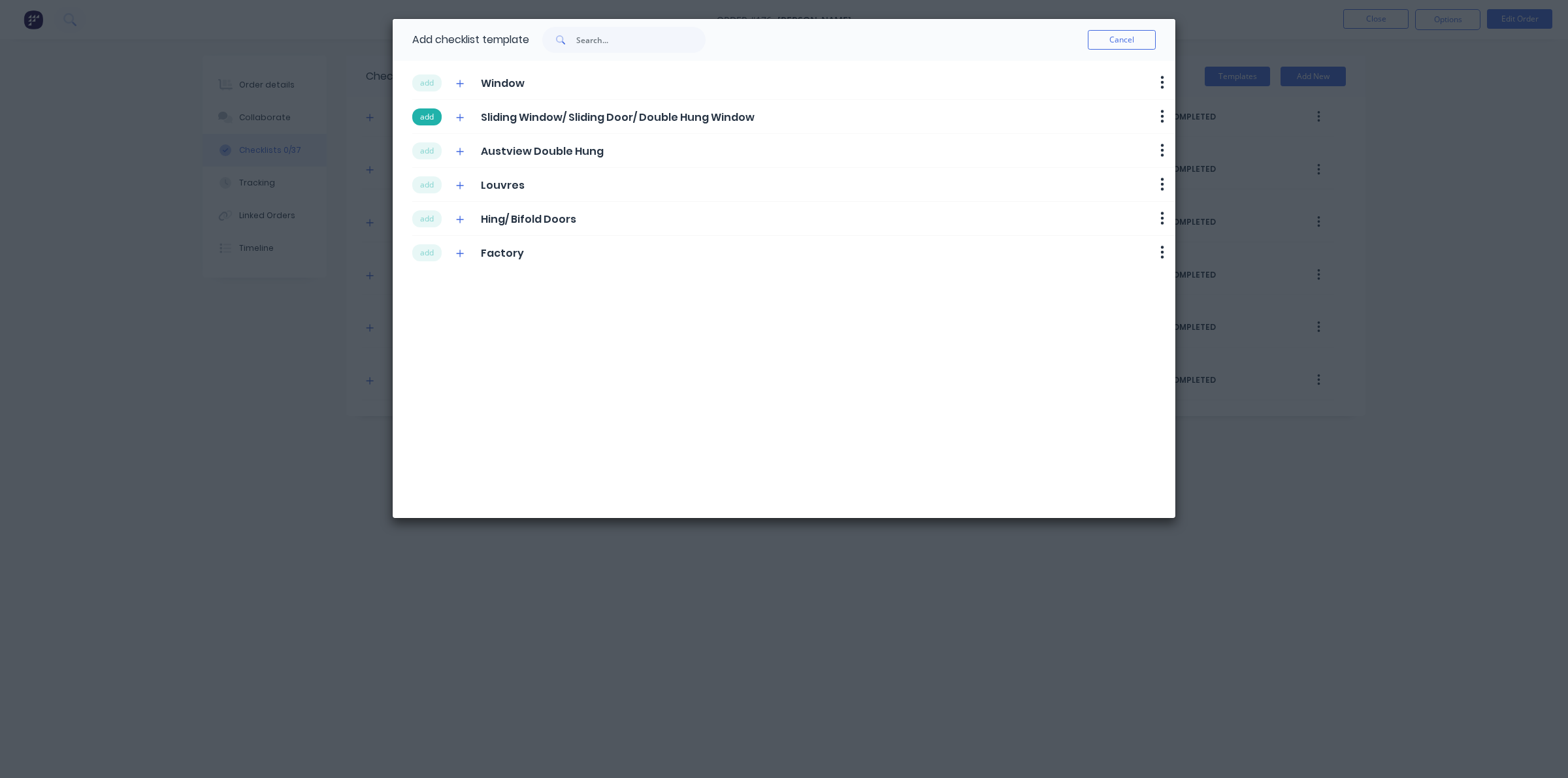
click at [435, 118] on button "add" at bounding box center [427, 116] width 29 height 17
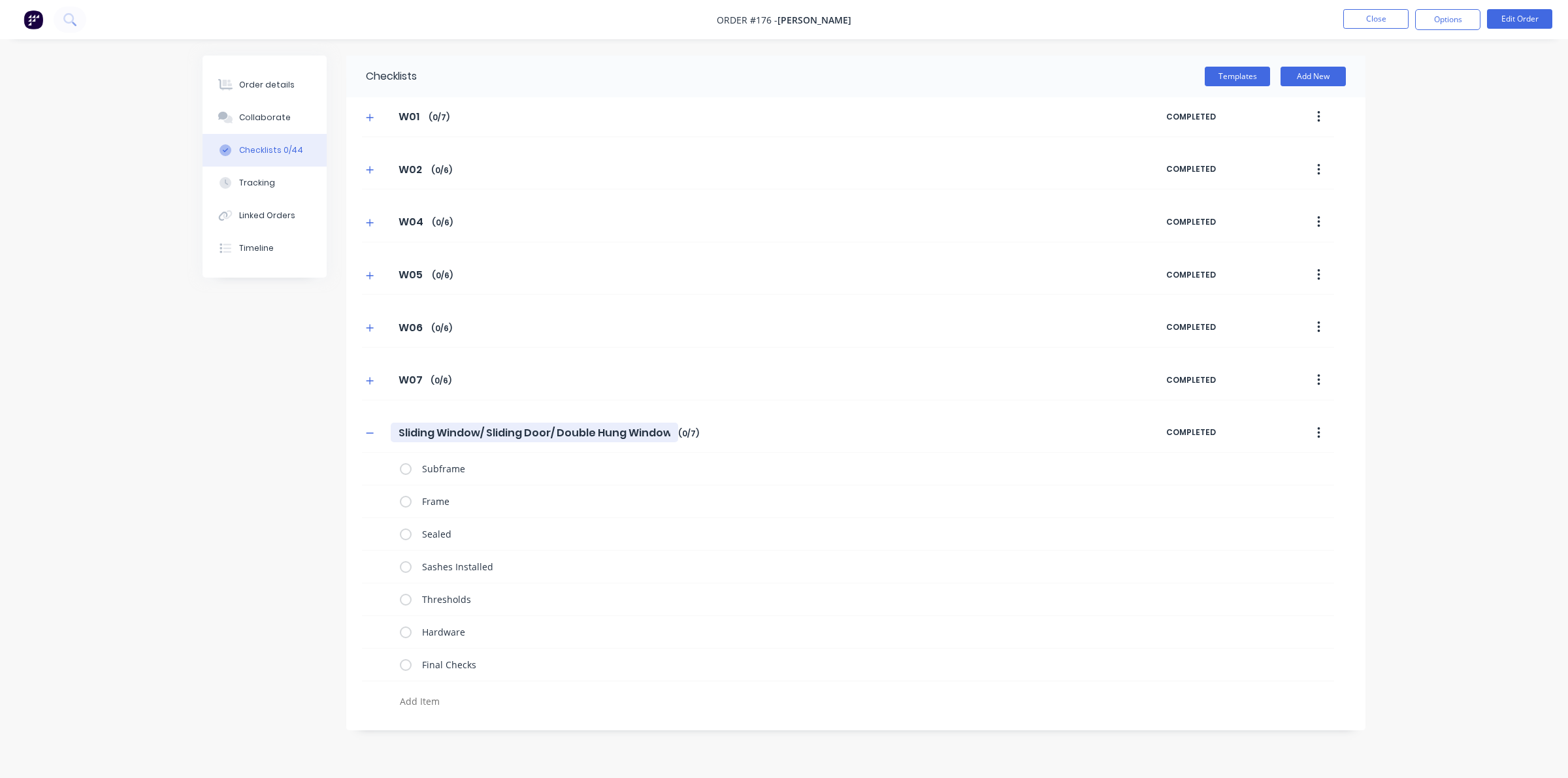
click at [425, 442] on input "Sliding Window/ Sliding Door/ Double Hung Window" at bounding box center [534, 432] width 287 height 20
drag, startPoint x: 402, startPoint y: 433, endPoint x: 778, endPoint y: 431, distance: 376.0
click at [778, 431] on div "Sliding Window/ Sliding Door/ Double Hung Window Sliding Window/ Sliding Door/ …" at bounding box center [763, 433] width 804 height 24
type textarea "x"
type input "S"
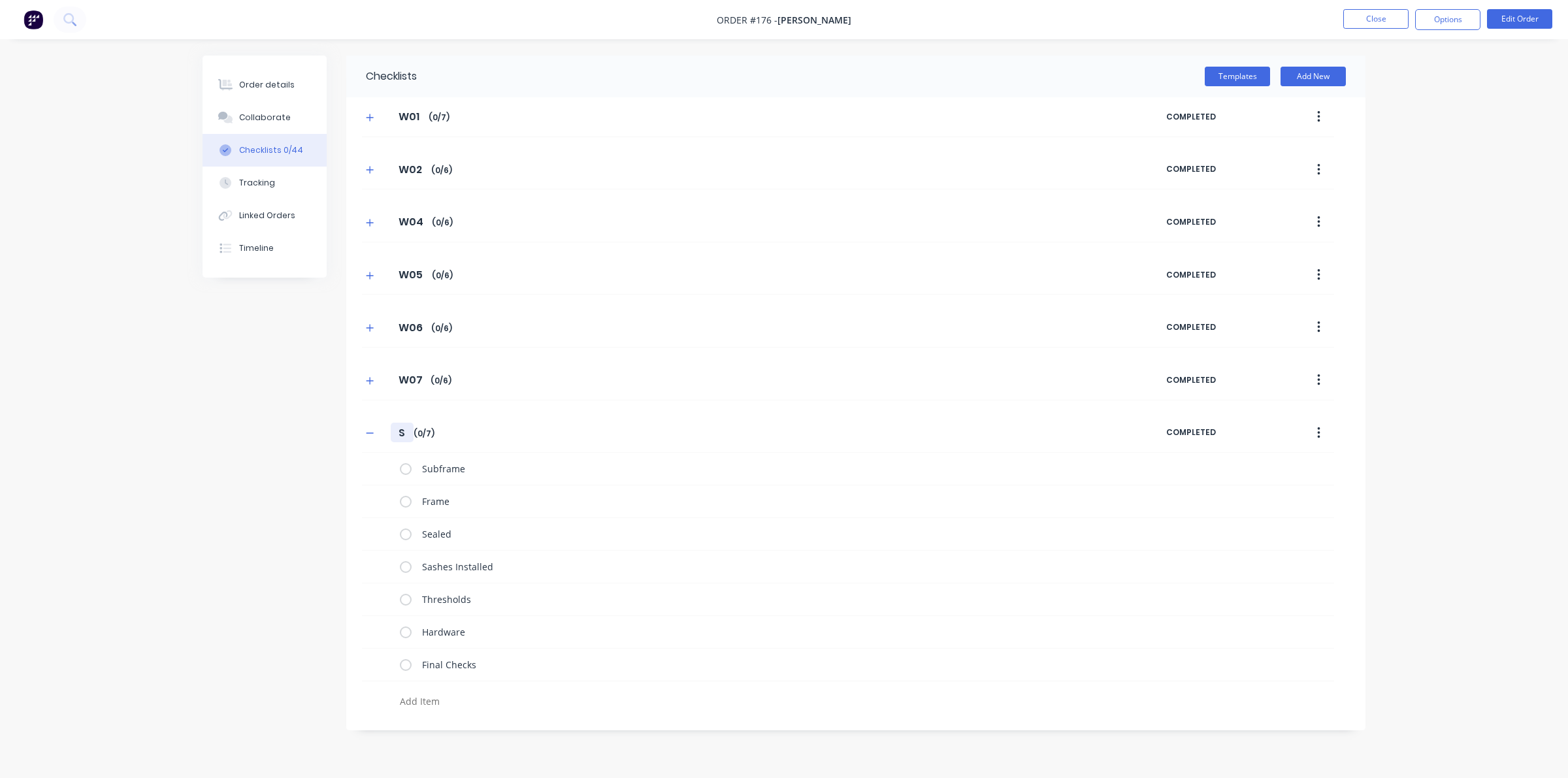
type textarea "x"
type input "W"
type textarea "x"
type input "W0"
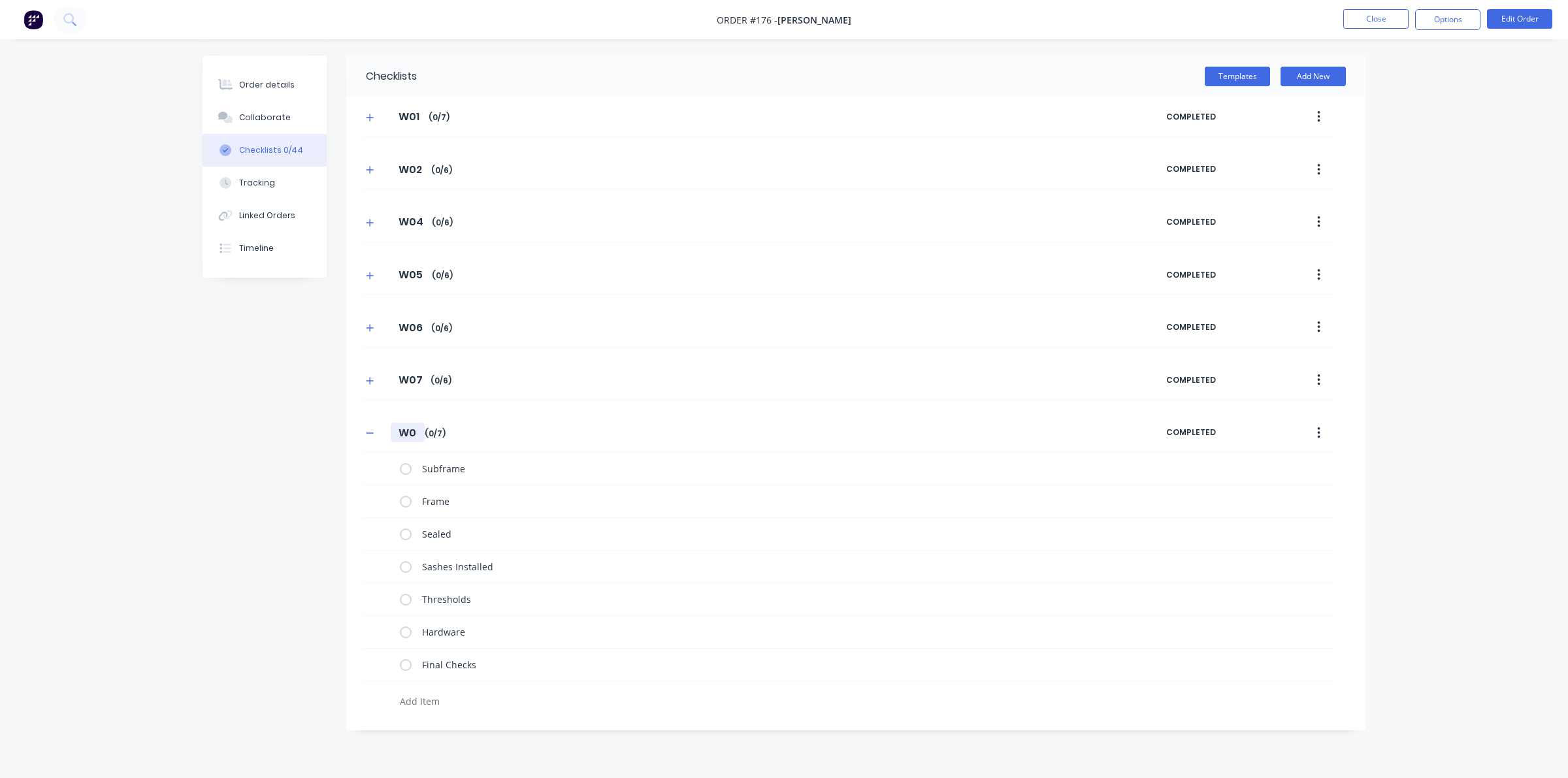
type textarea "x"
type input "W08"
click at [366, 437] on icon "button" at bounding box center [370, 433] width 8 height 9
click at [1233, 77] on button "Templates" at bounding box center [1237, 76] width 66 height 20
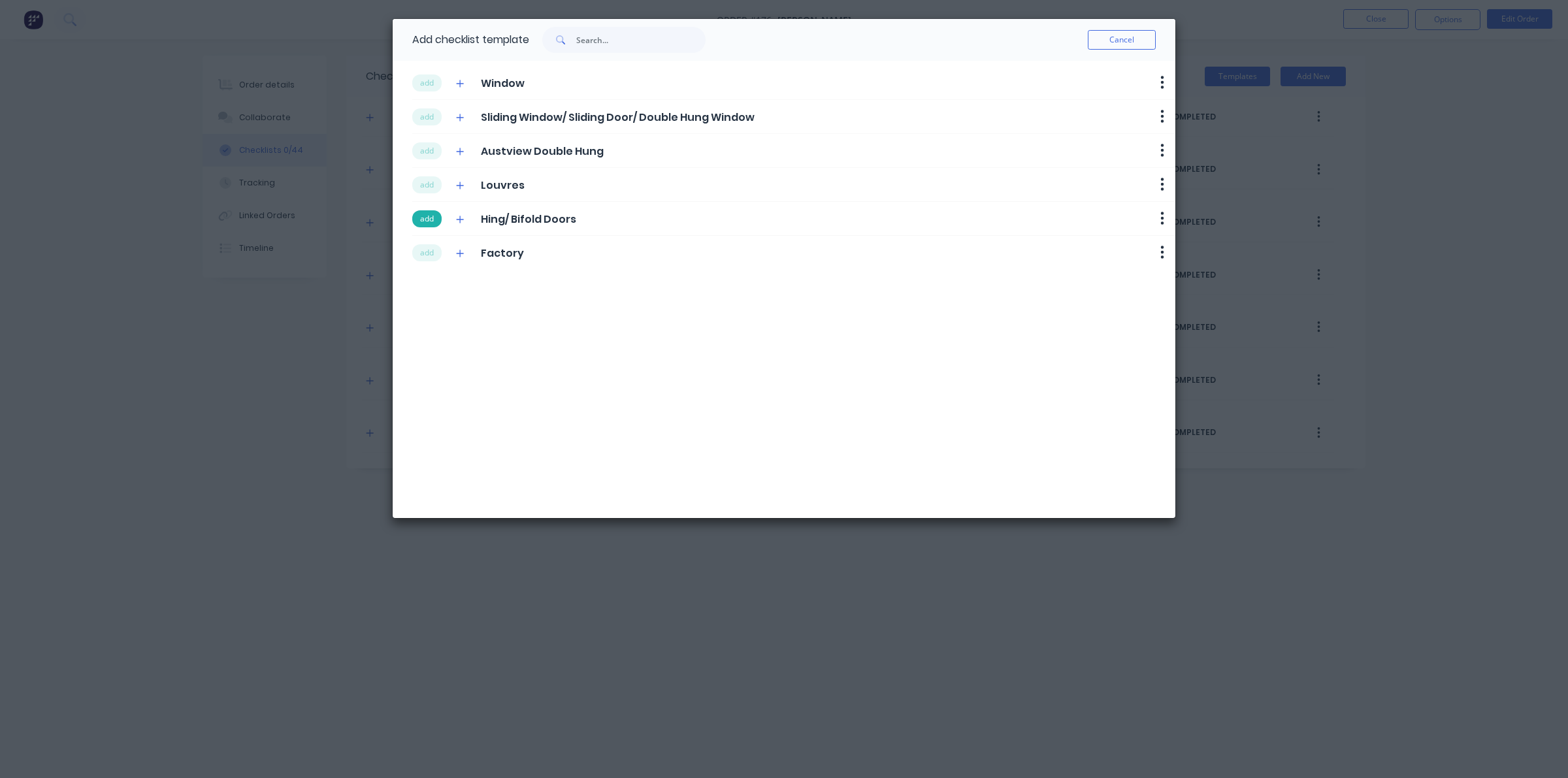
click at [428, 214] on button "add" at bounding box center [427, 218] width 29 height 17
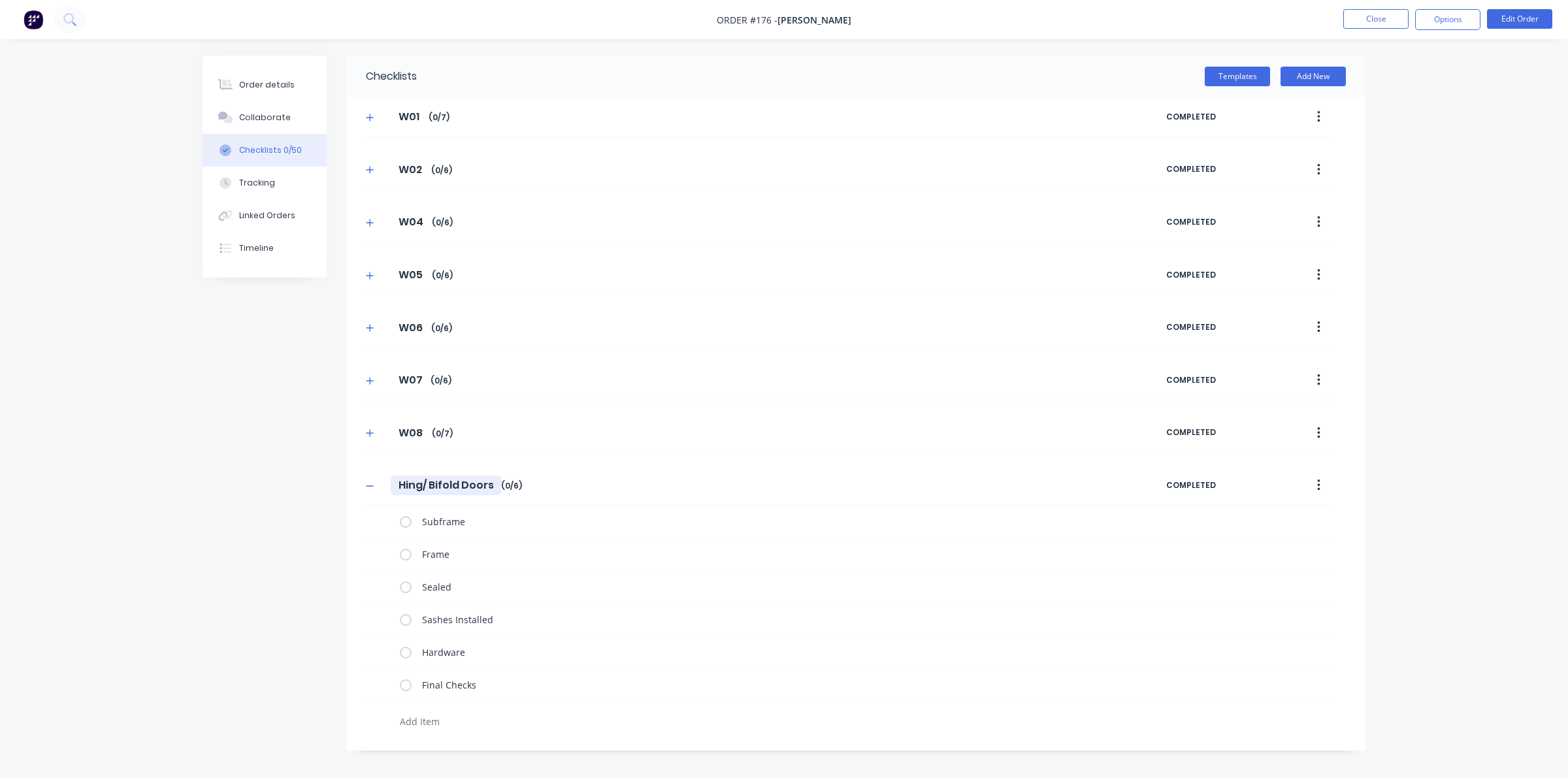
click at [414, 494] on input "Hing/ Bifold Doors" at bounding box center [446, 485] width 110 height 20
drag, startPoint x: 397, startPoint y: 490, endPoint x: 569, endPoint y: 481, distance: 172.2
click at [567, 481] on div "Hing/ Bifold Doors Hing/ Bifold Doors Enter Checklist name ( 0 / 6 )" at bounding box center [763, 485] width 804 height 24
type textarea "x"
type input "D"
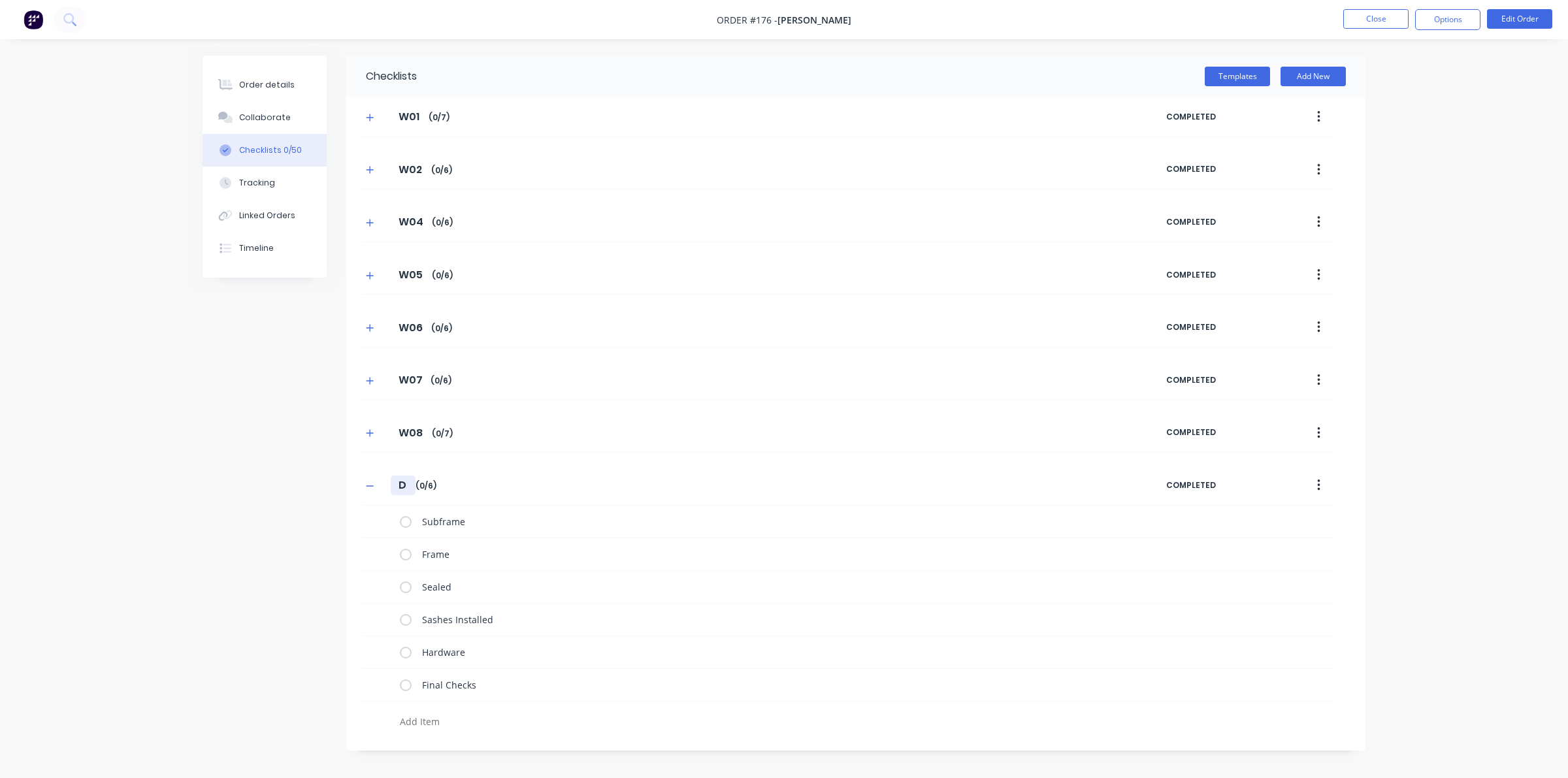
type textarea "x"
type input "D0"
type textarea "x"
type input "D01"
type textarea "x"
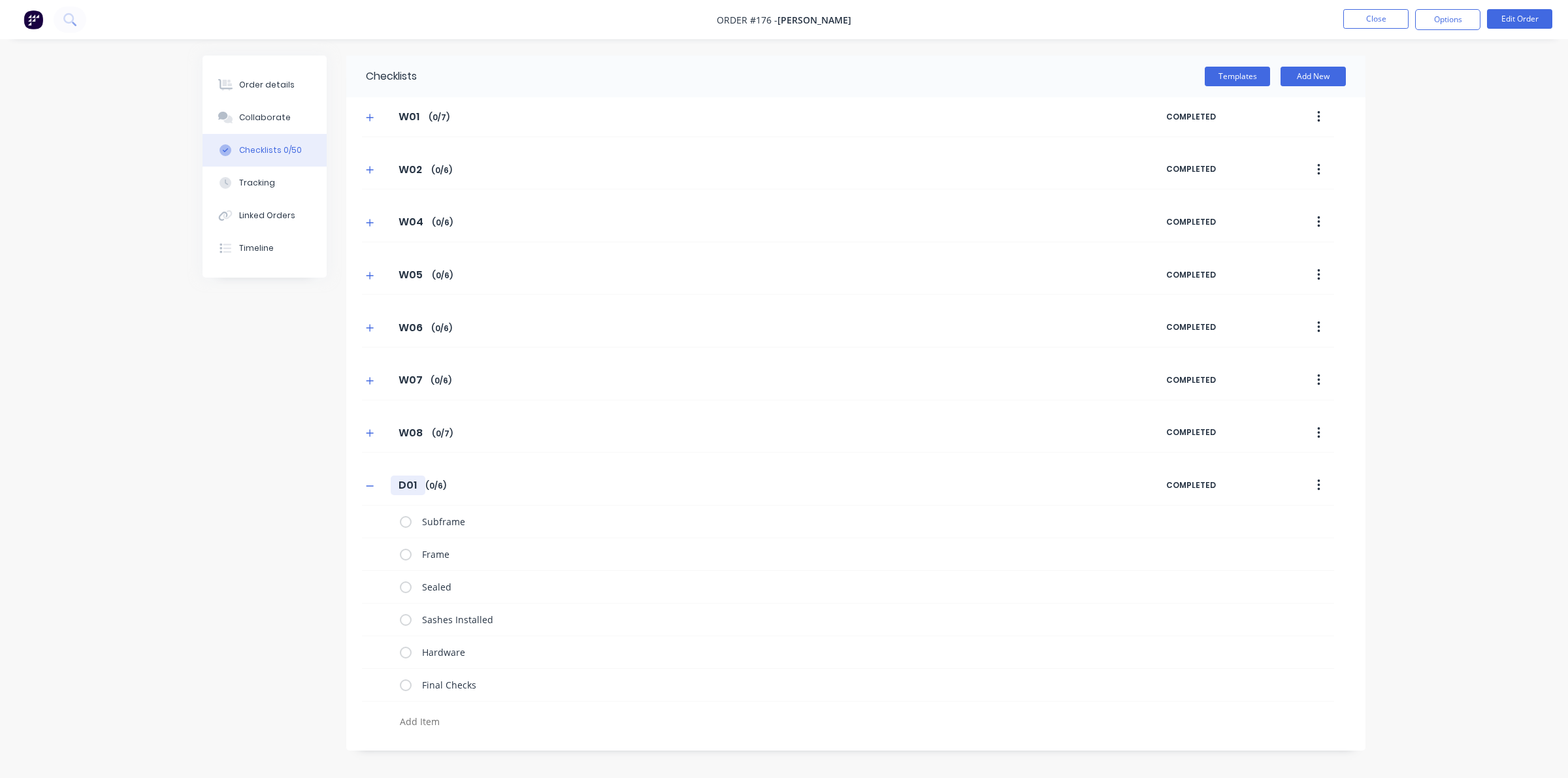
type input "D0"
type textarea "x"
type input "D"
type textarea "x"
type input "D1"
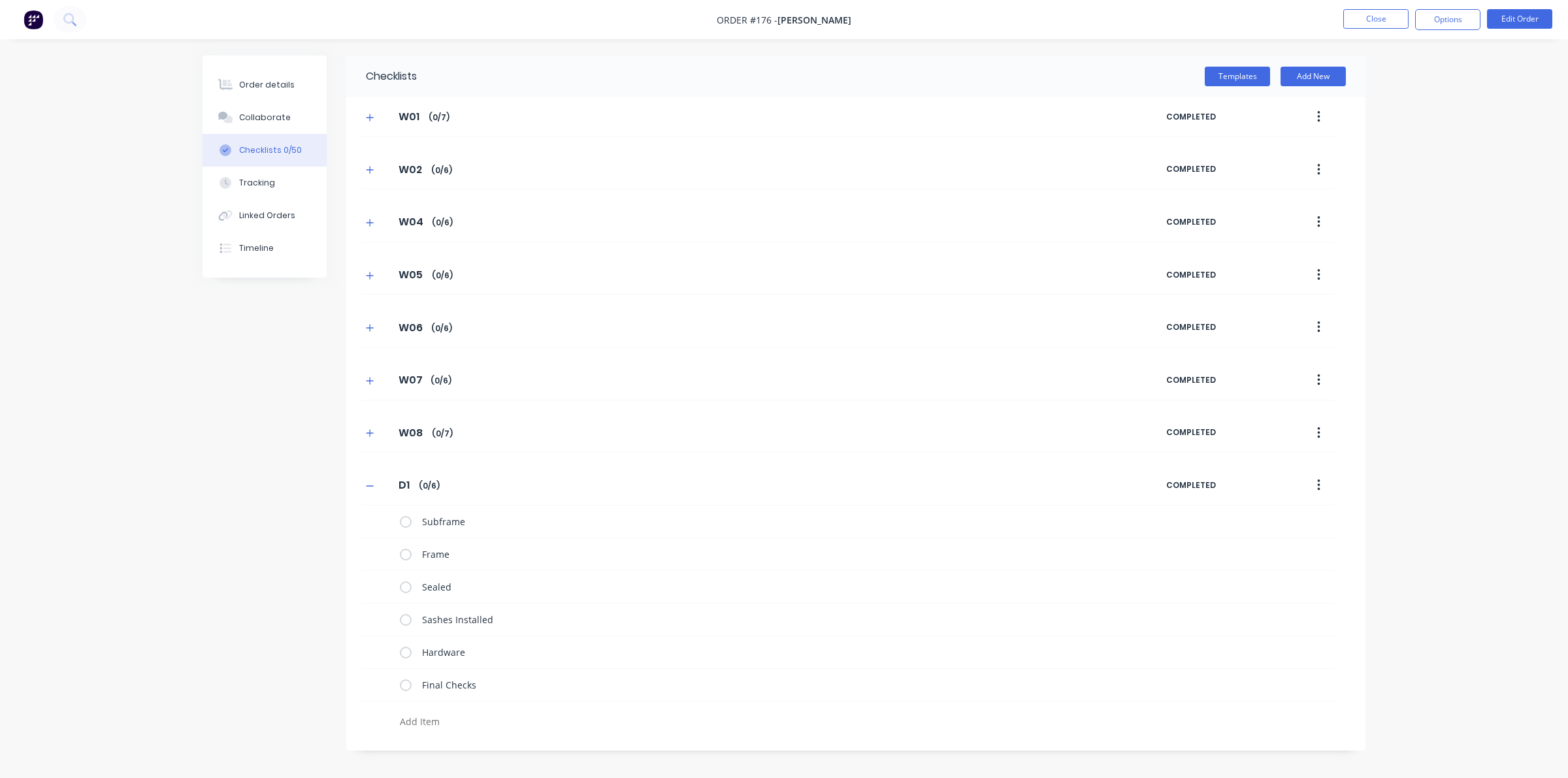
click at [913, 347] on div "W06 W06 Enter Checklist name ( 0 / 6 ) COMPLETED" at bounding box center [848, 327] width 972 height 40
click at [262, 86] on div "Order details" at bounding box center [267, 84] width 55 height 11
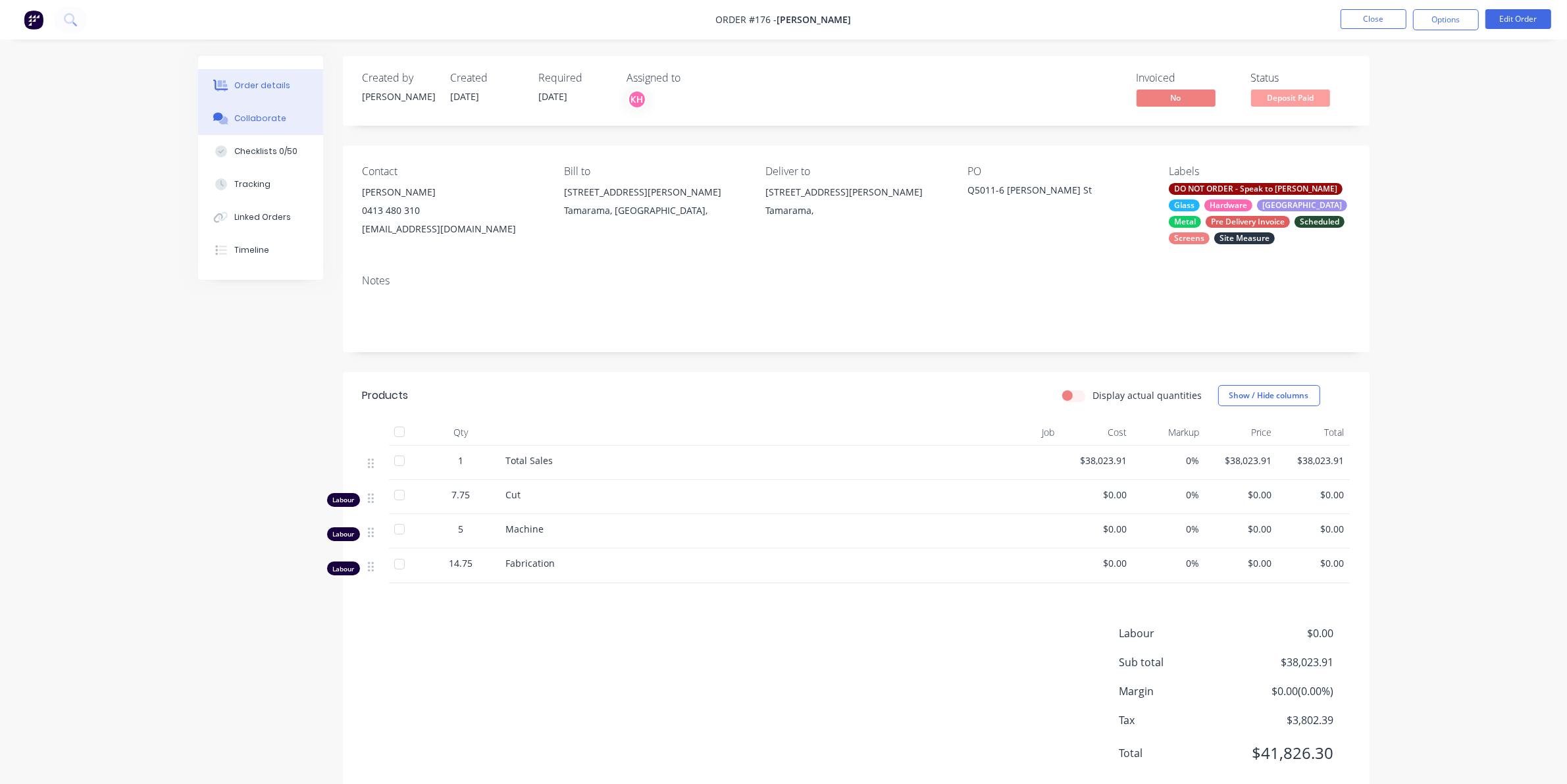
click at [247, 116] on div "Collaborate" at bounding box center [260, 118] width 52 height 12
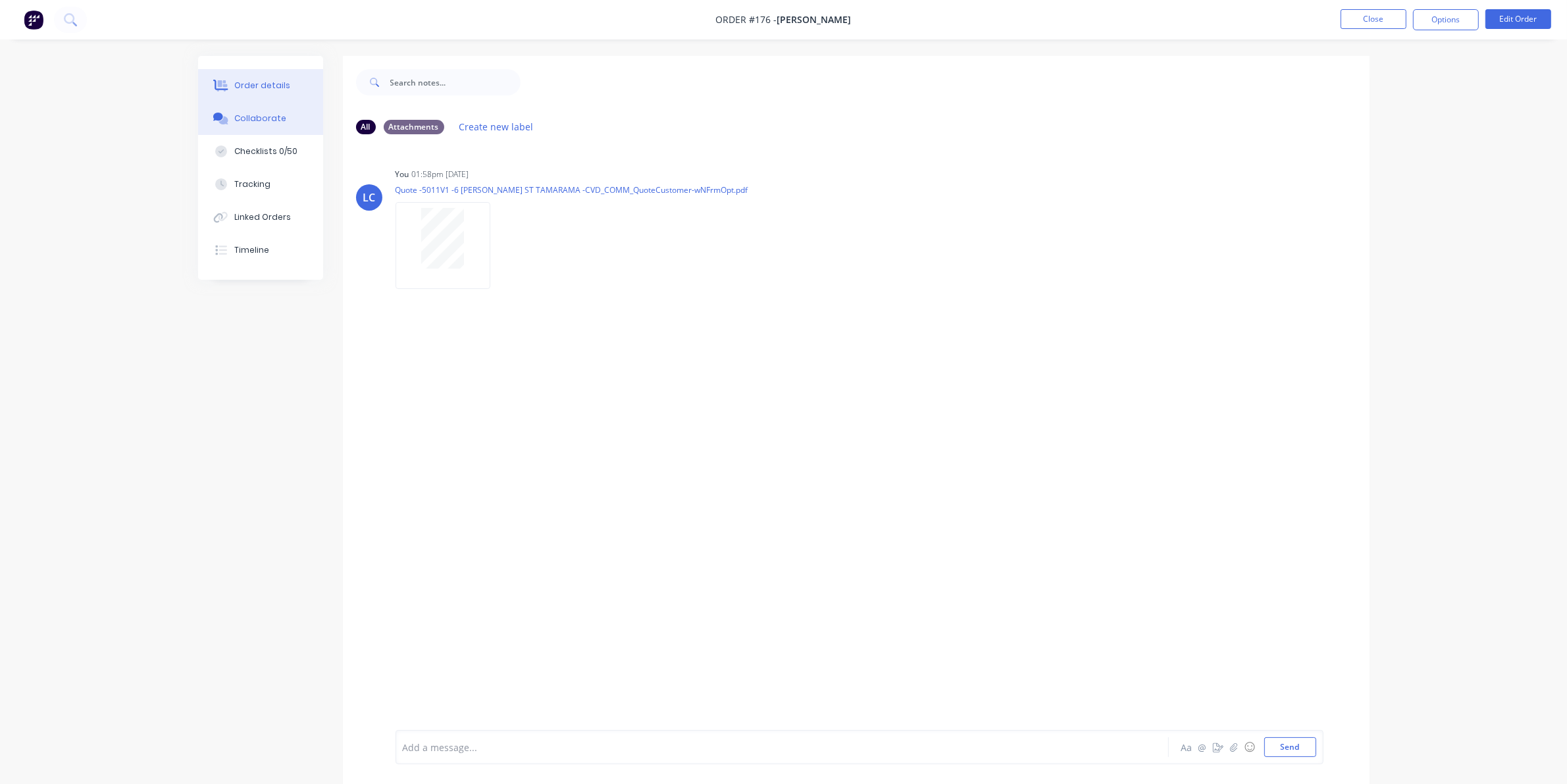
click at [238, 82] on div "Order details" at bounding box center [262, 85] width 56 height 12
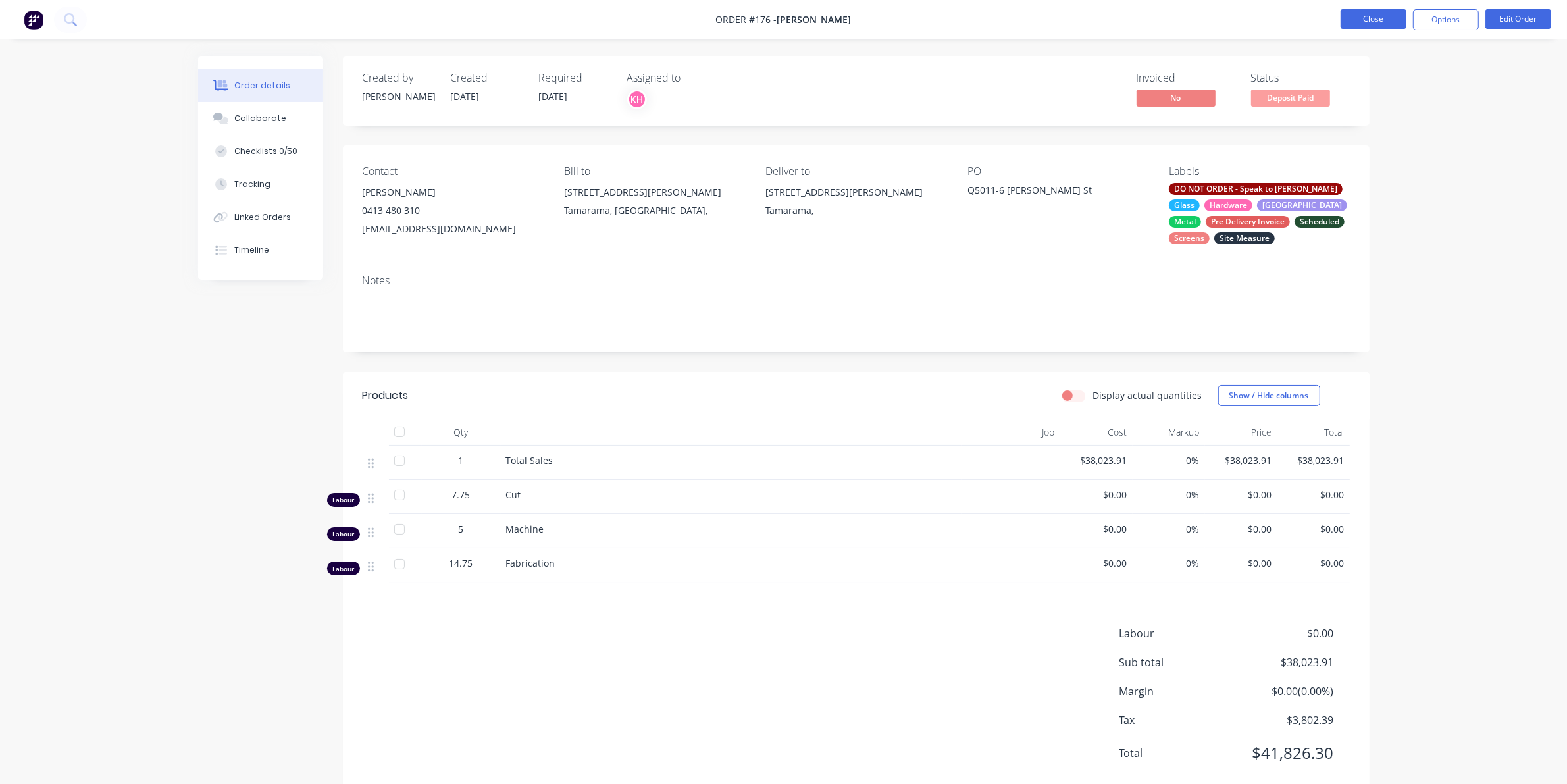
click at [1374, 14] on button "Close" at bounding box center [1374, 19] width 66 height 20
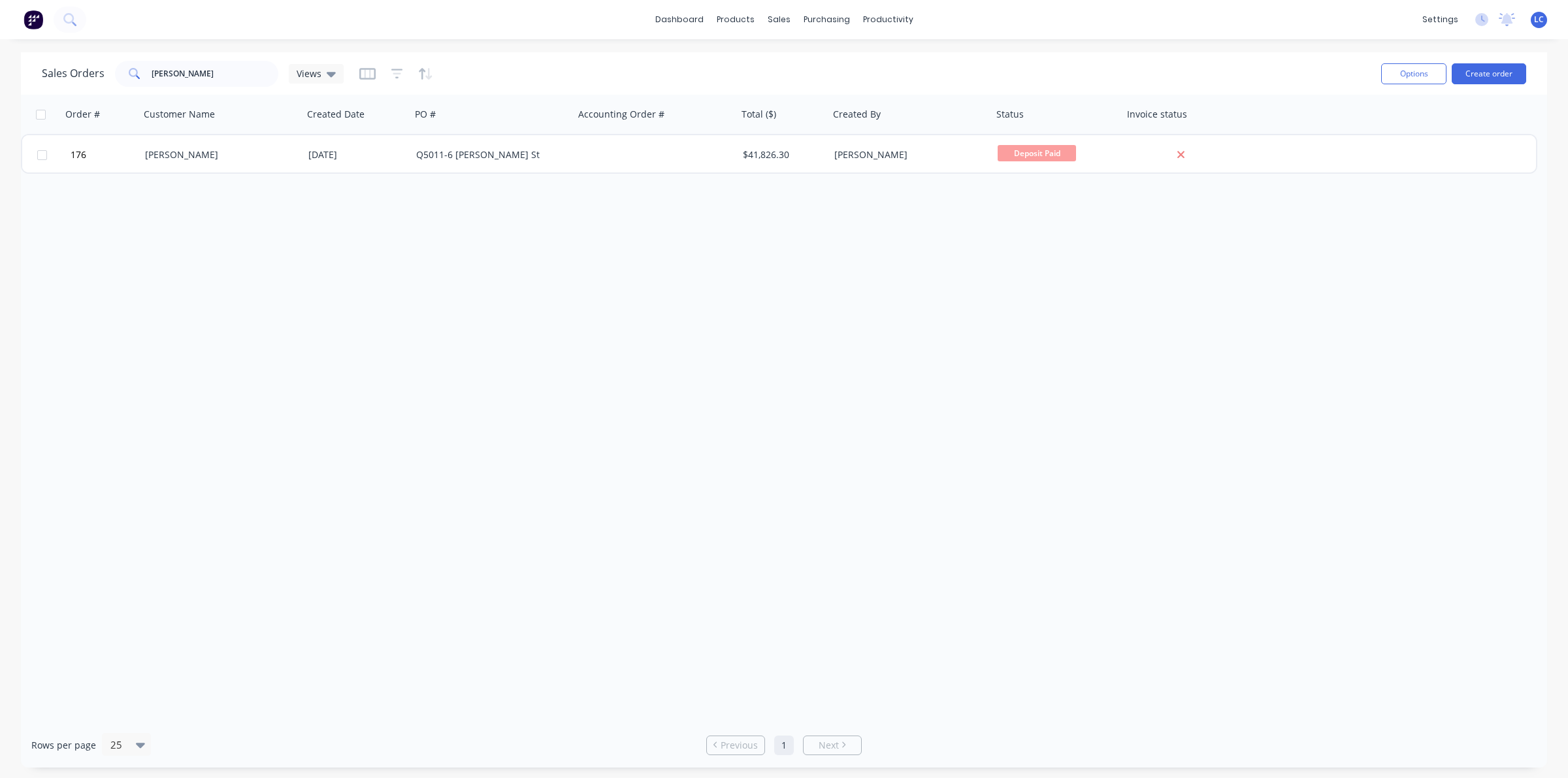
drag, startPoint x: 473, startPoint y: 279, endPoint x: 446, endPoint y: 266, distance: 30.0
click at [468, 276] on div "Order # Customer Name Created Date PO # Accounting Order # Total ($) Created By…" at bounding box center [784, 408] width 1526 height 627
click at [781, 21] on div "sales" at bounding box center [779, 19] width 36 height 20
drag, startPoint x: 211, startPoint y: 74, endPoint x: 122, endPoint y: 67, distance: 89.3
click at [122, 67] on div "[PERSON_NAME]" at bounding box center [197, 74] width 164 height 26
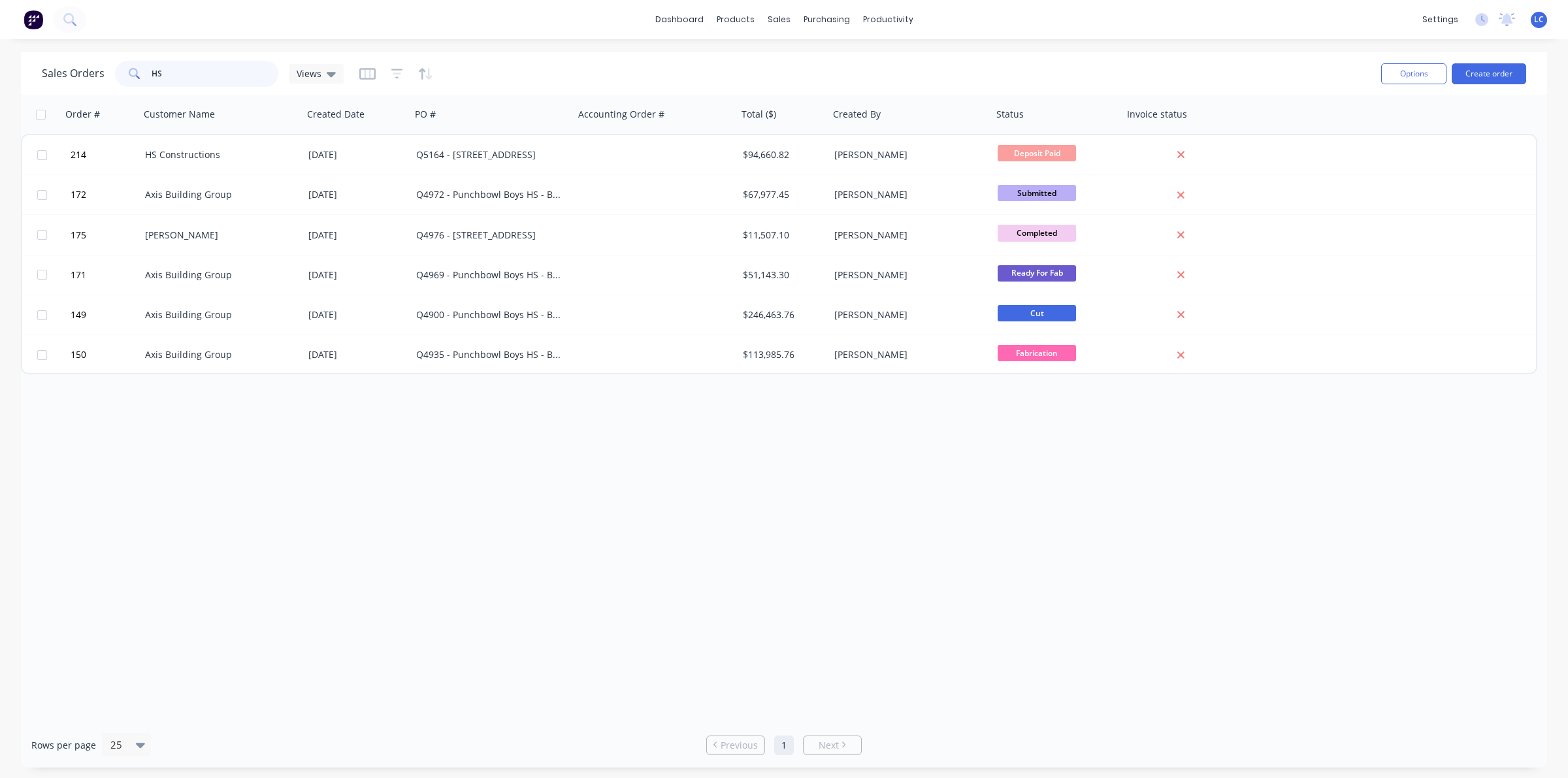
type input "HS"
drag, startPoint x: 175, startPoint y: 76, endPoint x: 66, endPoint y: 53, distance: 111.4
click at [66, 53] on div "Sales Orders HS Views Options Create order" at bounding box center [784, 73] width 1526 height 43
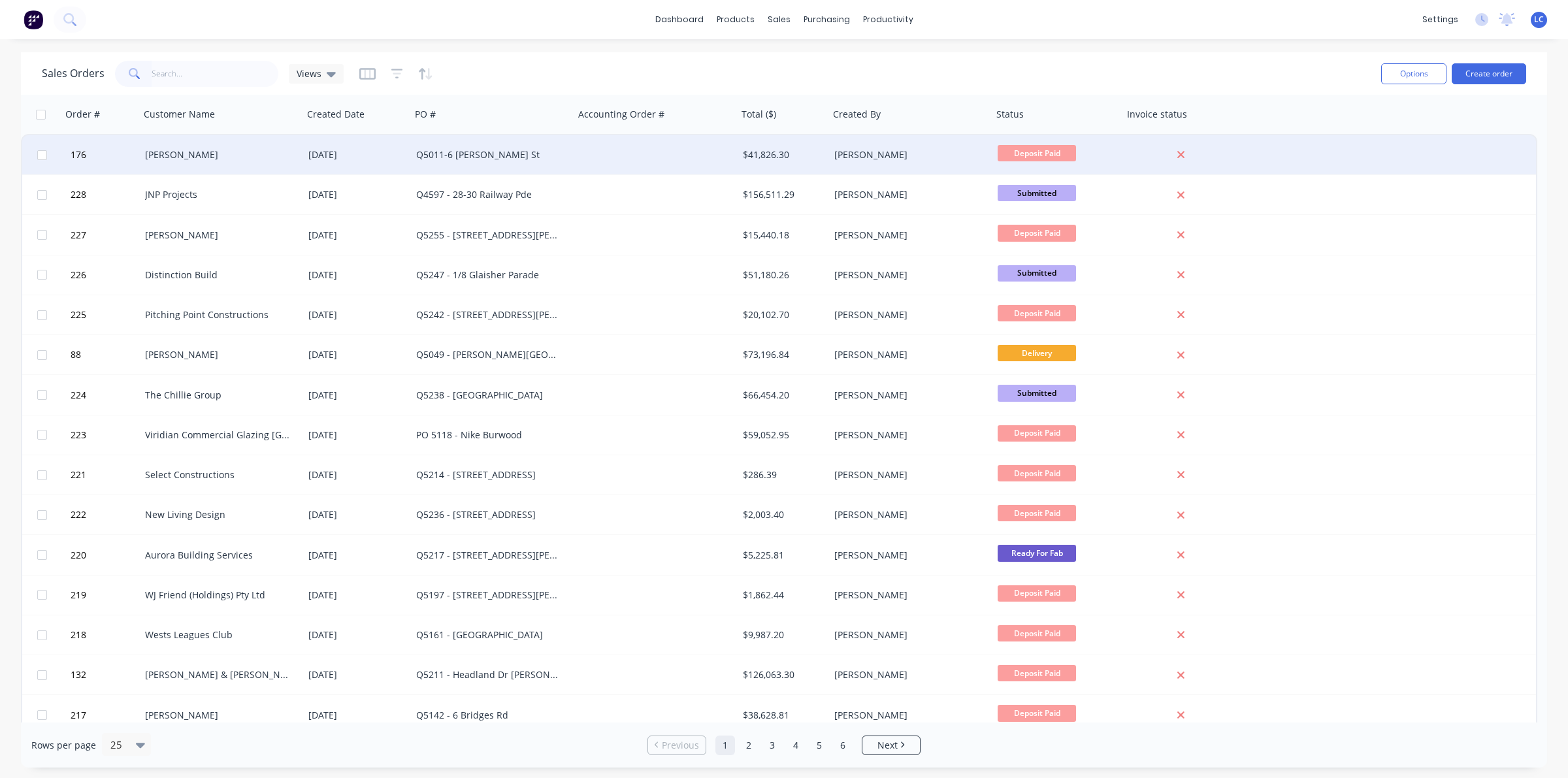
click at [341, 149] on div "[DATE]" at bounding box center [357, 154] width 97 height 13
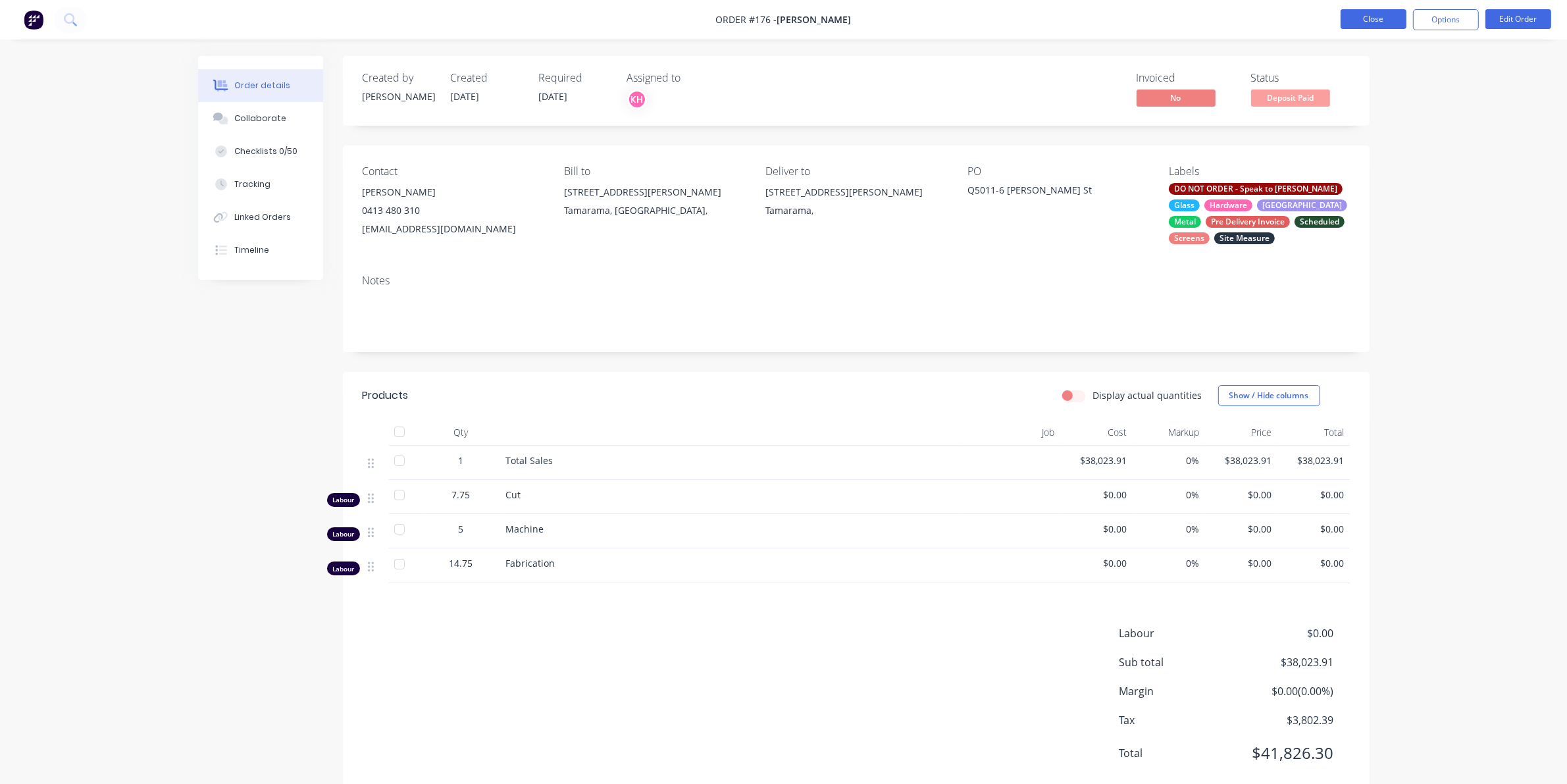
click at [1367, 25] on button "Close" at bounding box center [1374, 19] width 66 height 20
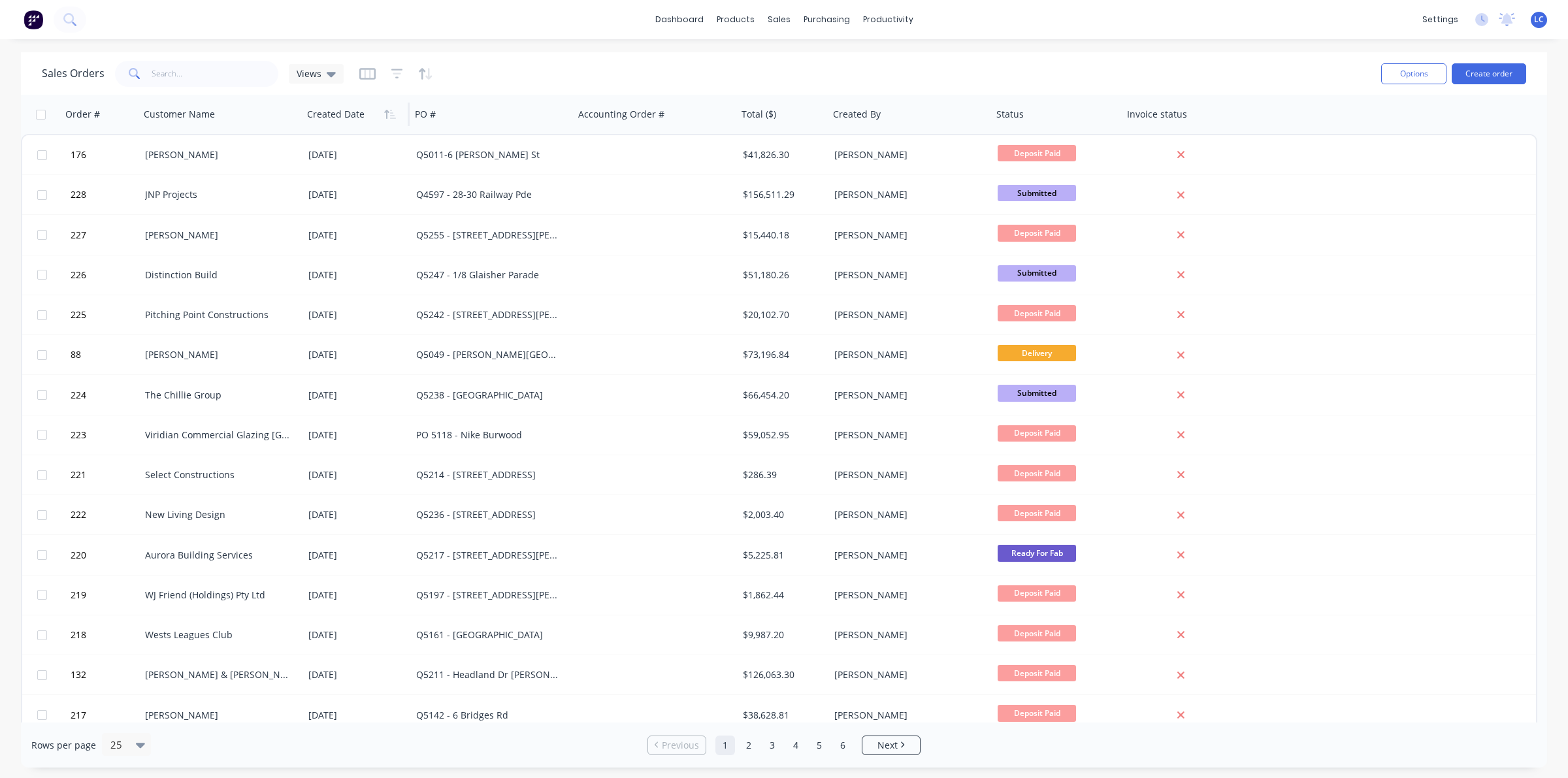
click at [347, 126] on div at bounding box center [353, 114] width 93 height 26
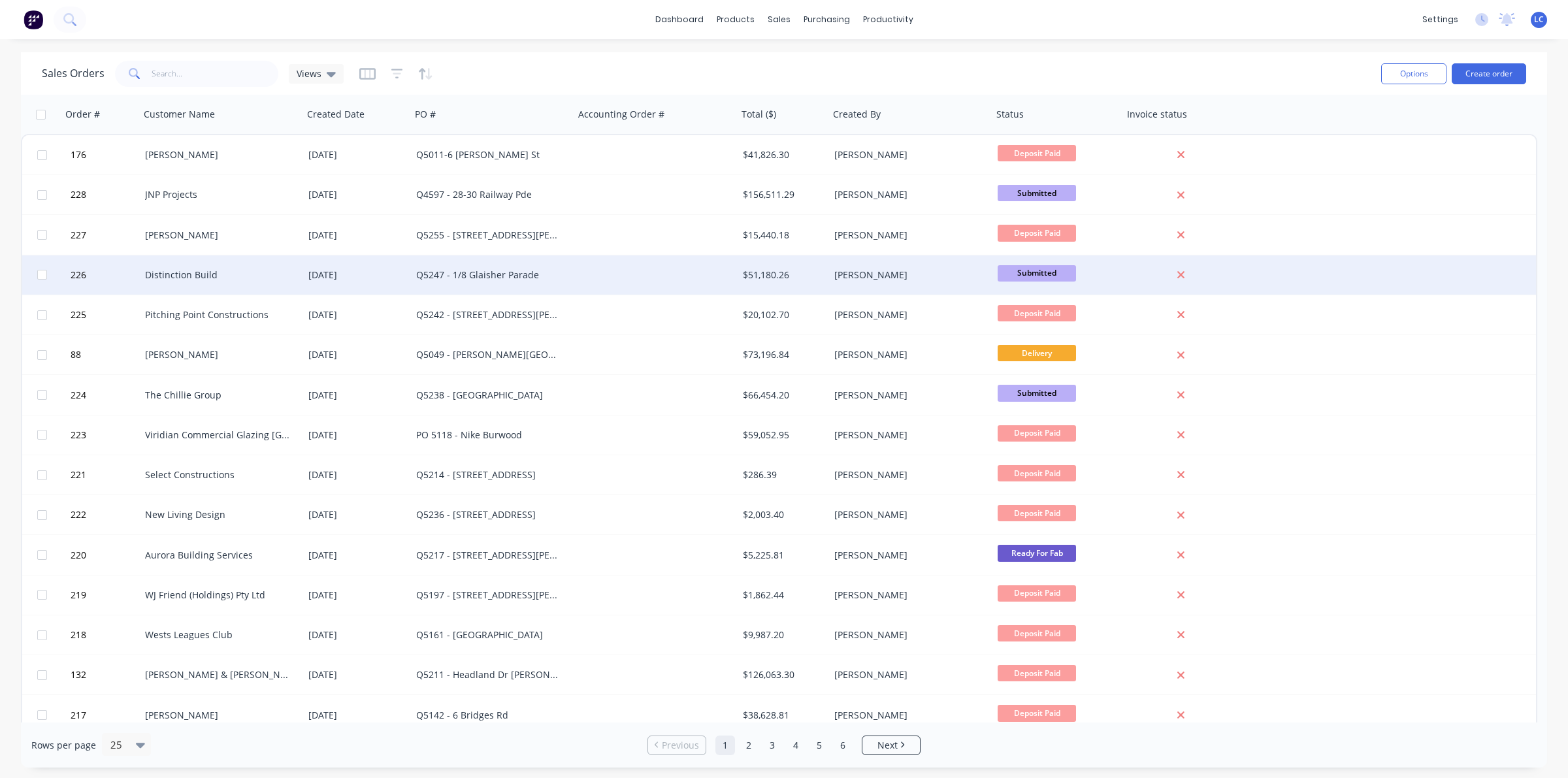
click at [199, 284] on div "Distinction Build" at bounding box center [222, 275] width 164 height 39
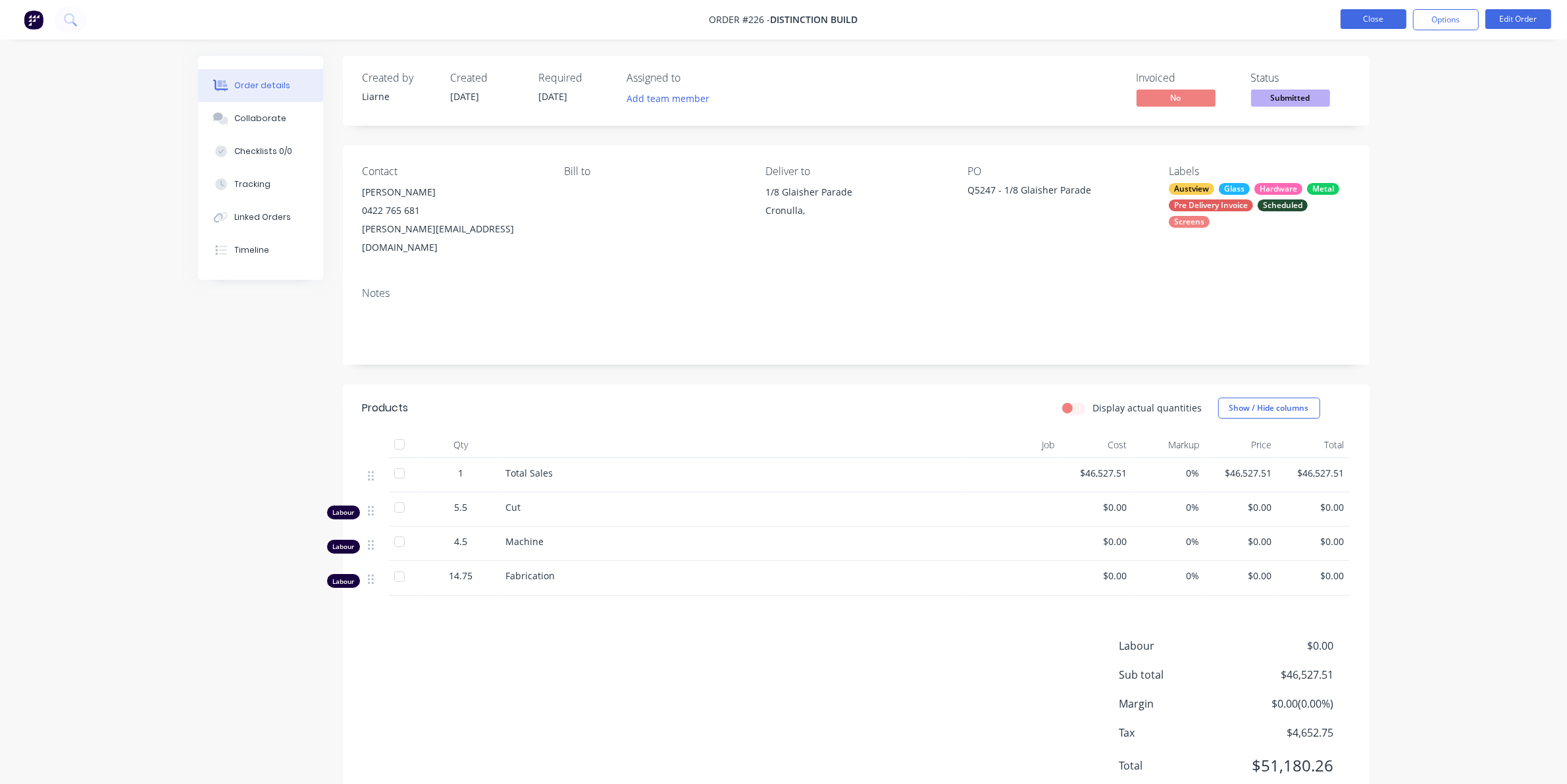
click at [1376, 15] on button "Close" at bounding box center [1374, 19] width 66 height 20
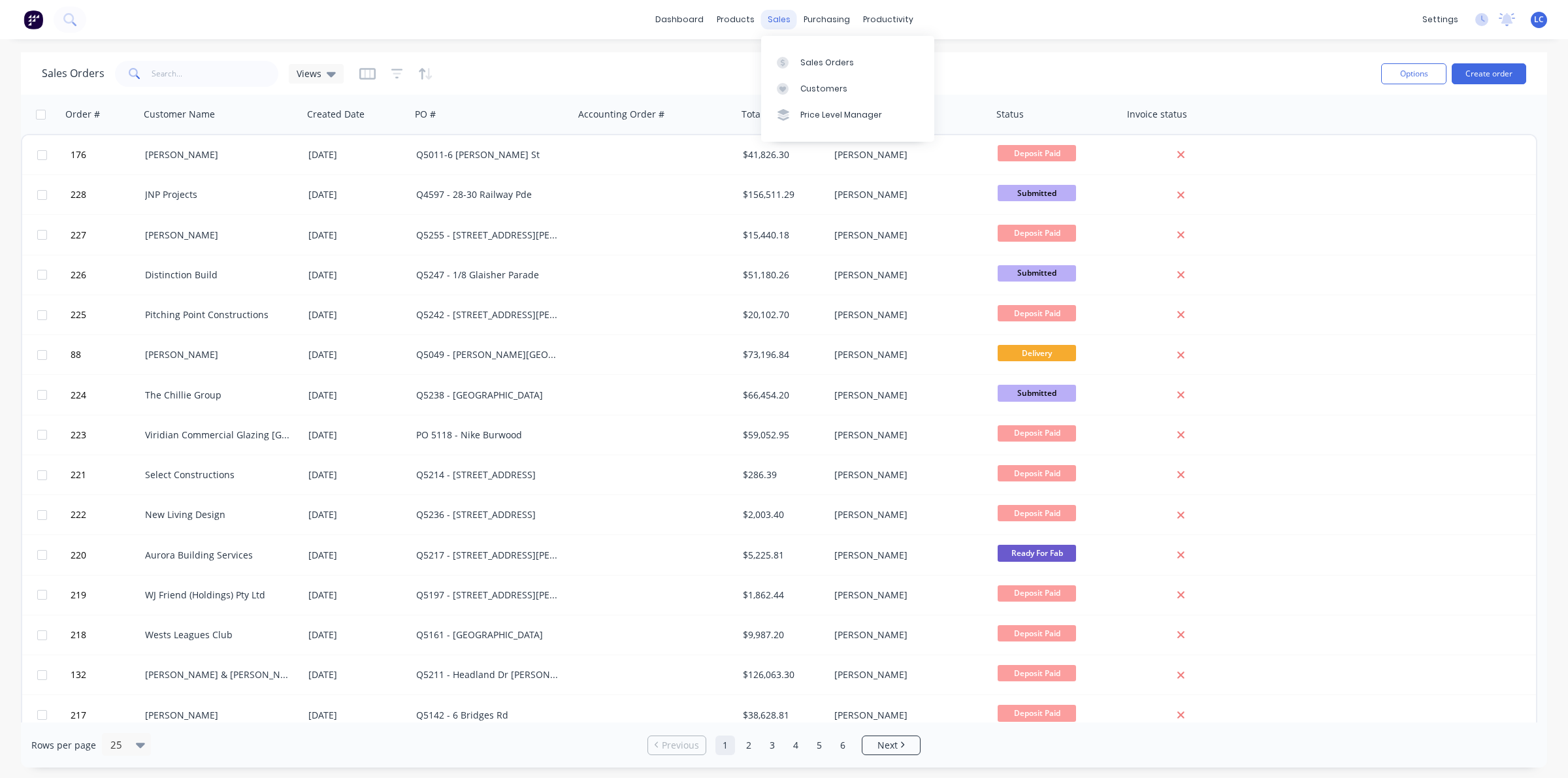
click at [772, 17] on div "sales" at bounding box center [779, 19] width 36 height 20
click at [801, 87] on link "Customers" at bounding box center [848, 89] width 173 height 26
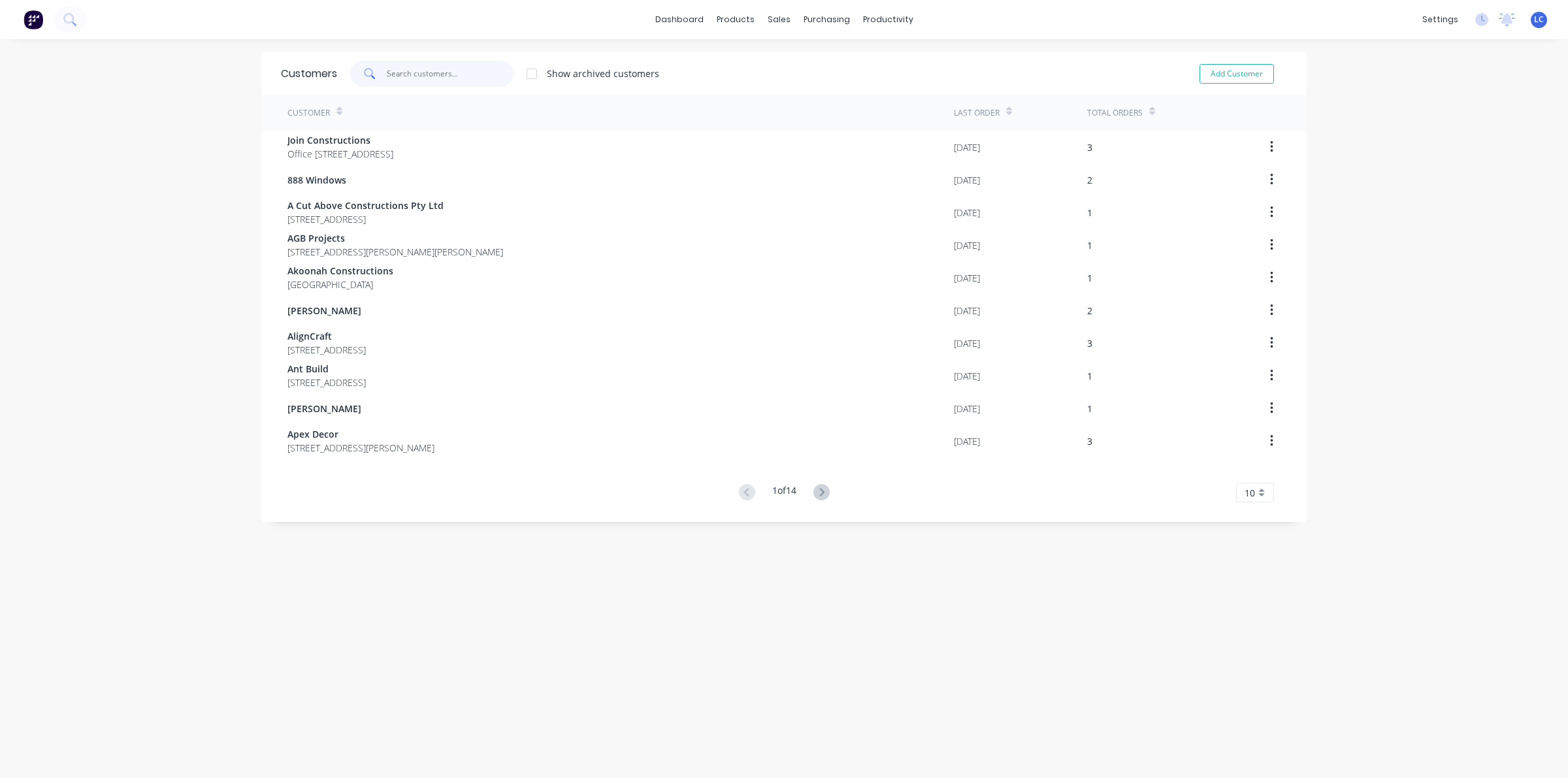
click at [429, 76] on input "text" at bounding box center [450, 74] width 127 height 26
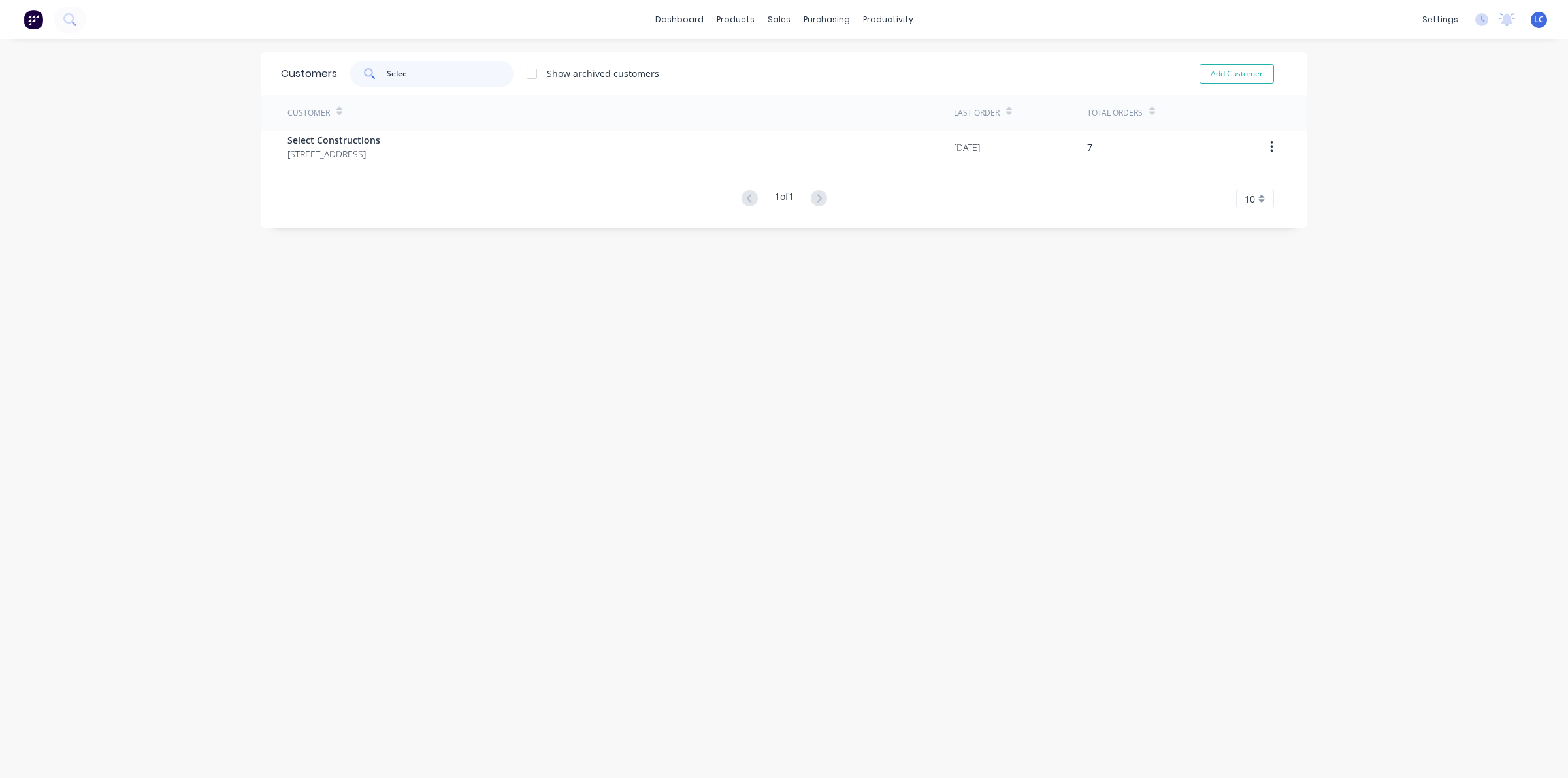
type input "Selec"
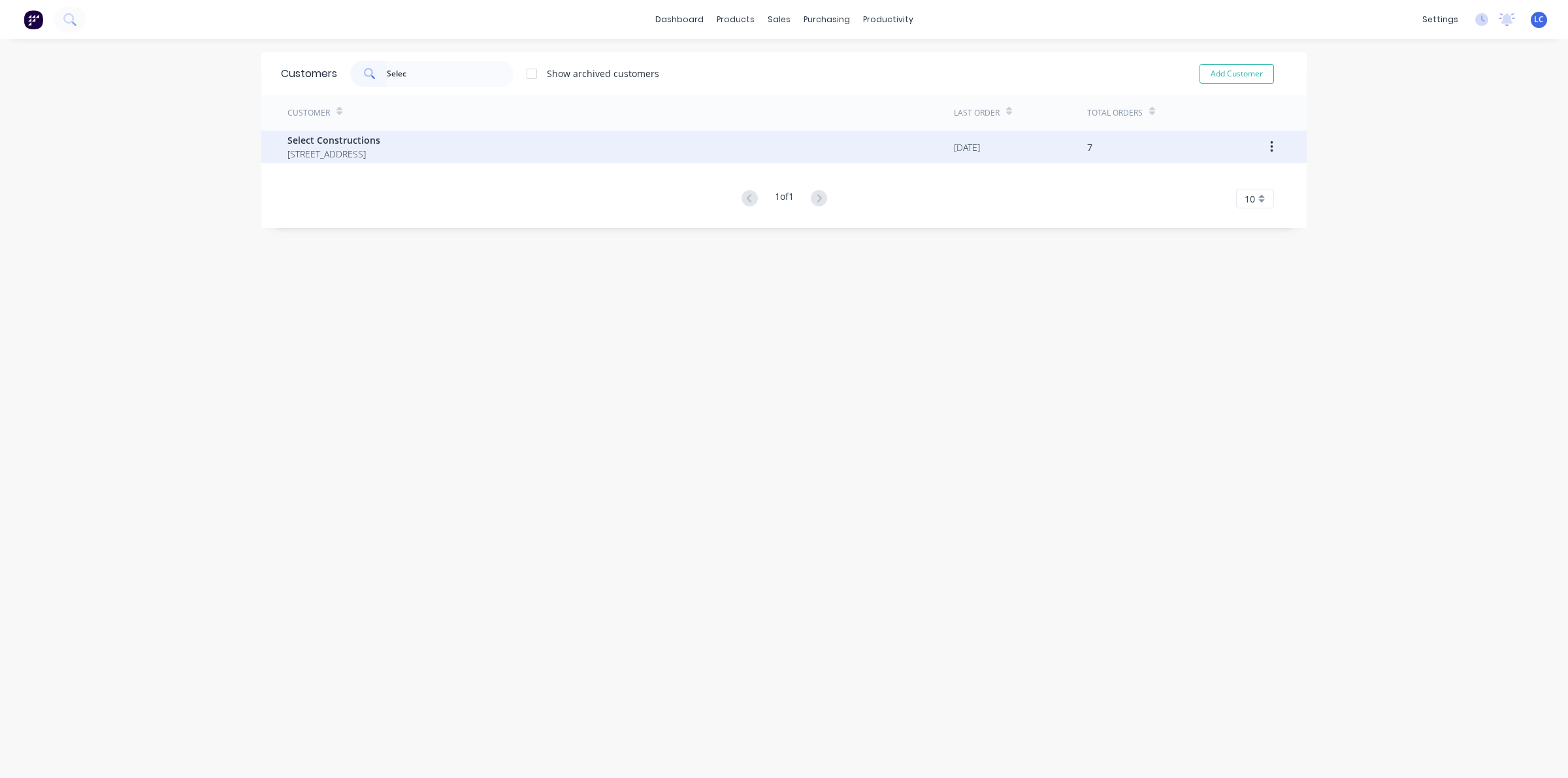
click at [380, 155] on span "[STREET_ADDRESS]" at bounding box center [333, 153] width 93 height 14
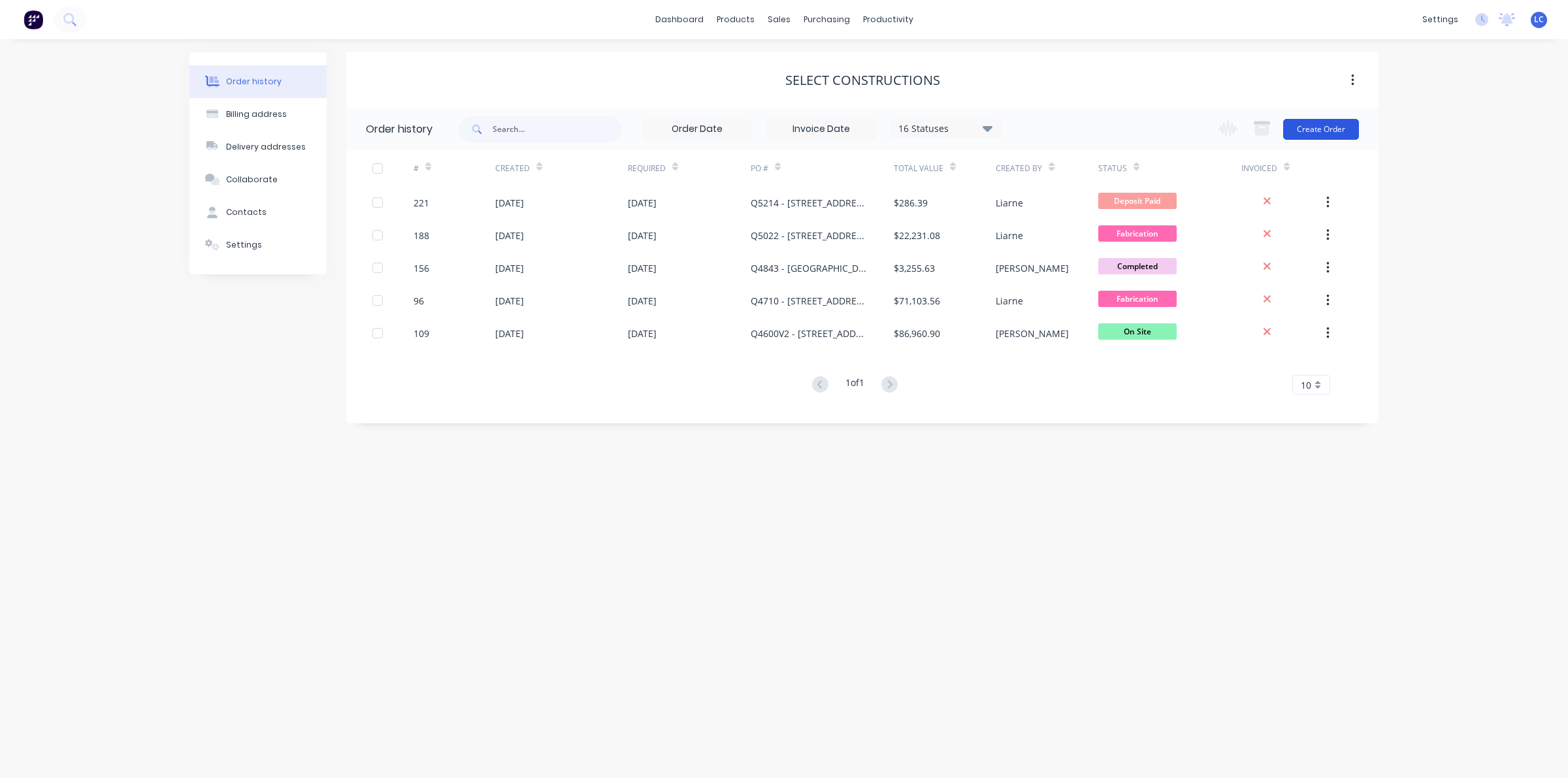
click at [1326, 126] on button "Create Order" at bounding box center [1321, 129] width 76 height 21
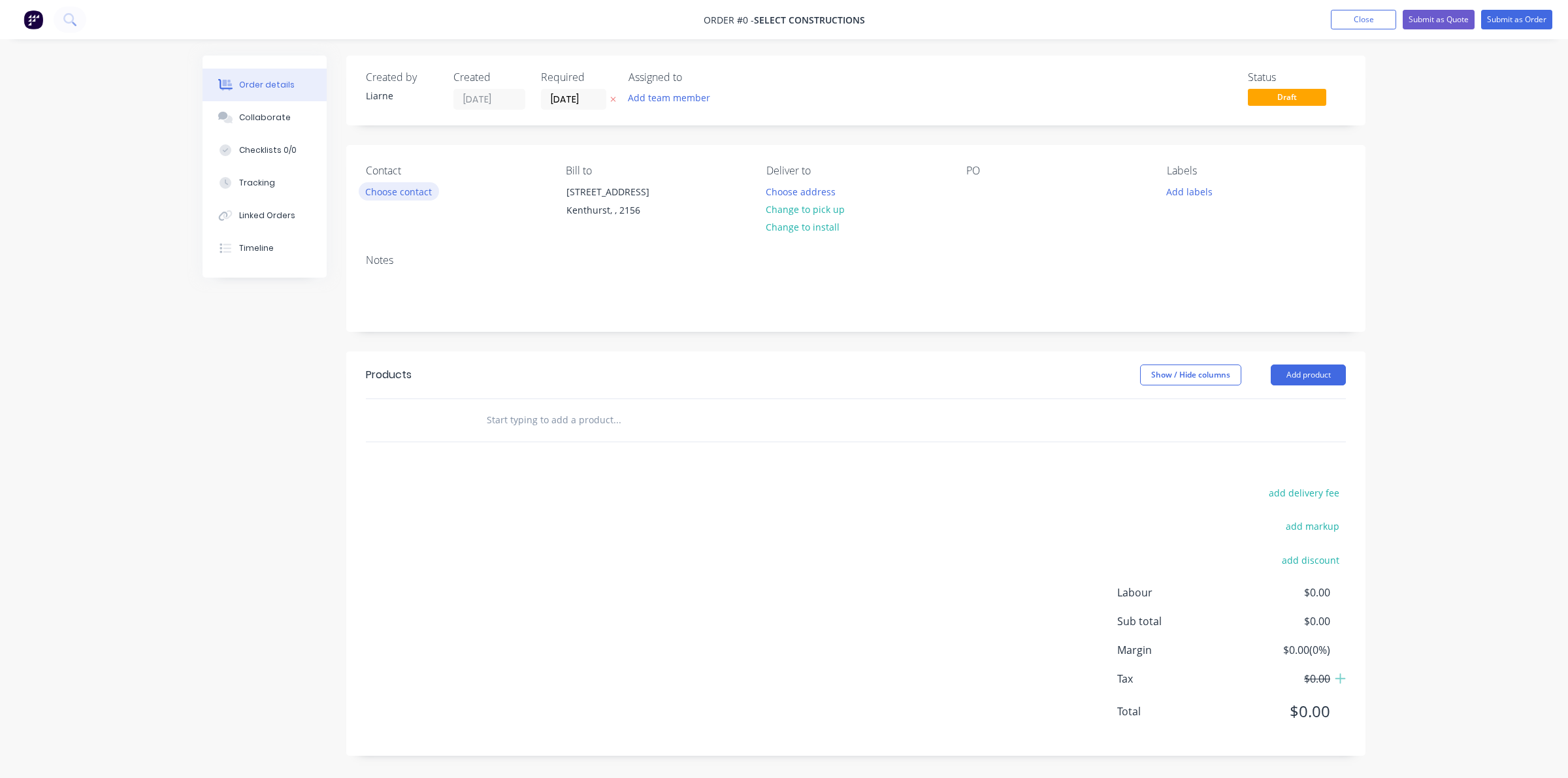
click at [400, 191] on button "Choose contact" at bounding box center [398, 191] width 80 height 18
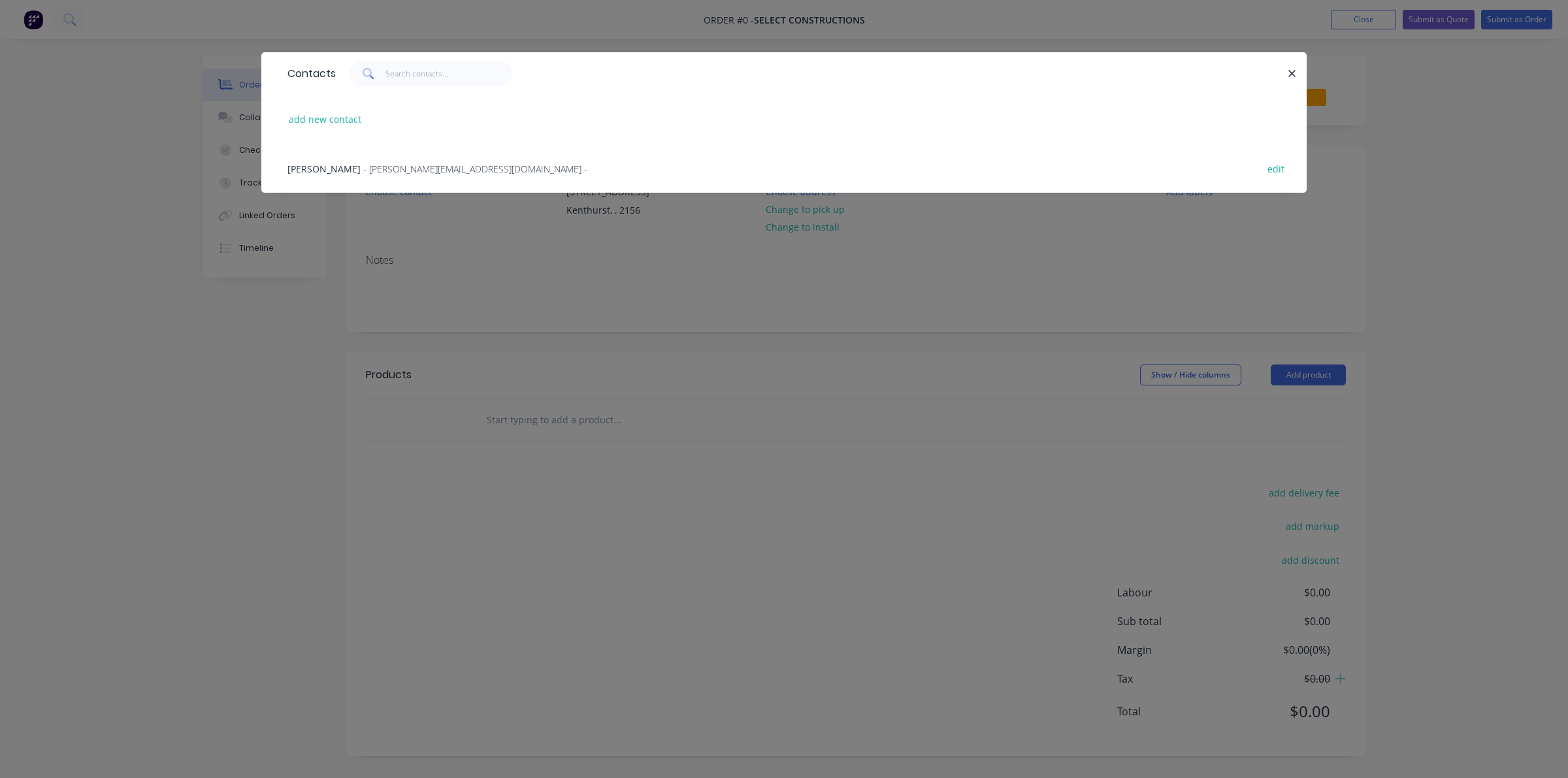
click at [407, 166] on span "- [PERSON_NAME][EMAIL_ADDRESS][DOMAIN_NAME] -" at bounding box center [475, 169] width 224 height 12
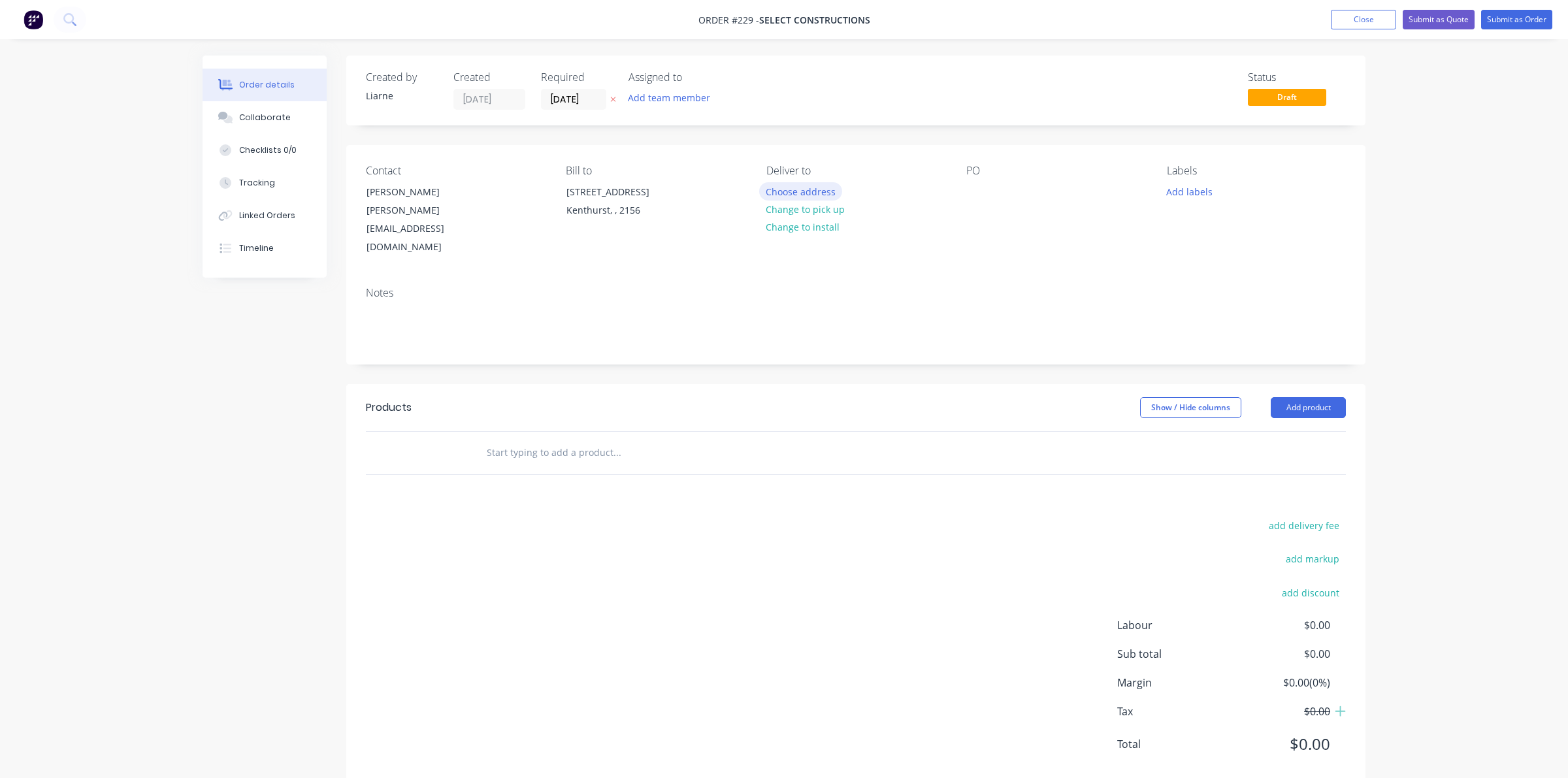
click at [789, 185] on button "Choose address" at bounding box center [801, 191] width 84 height 18
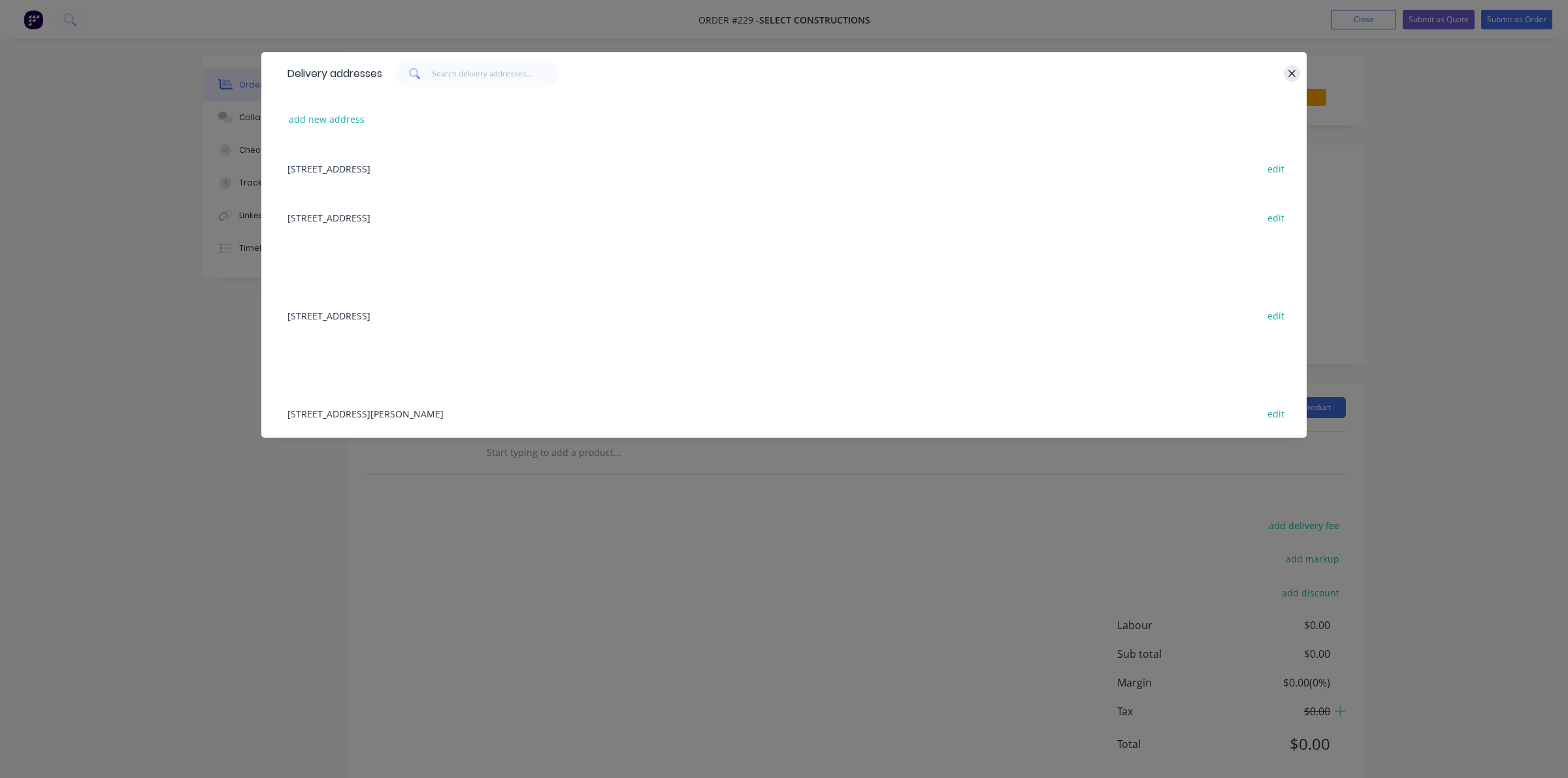
click at [1285, 72] on button "button" at bounding box center [1292, 74] width 16 height 16
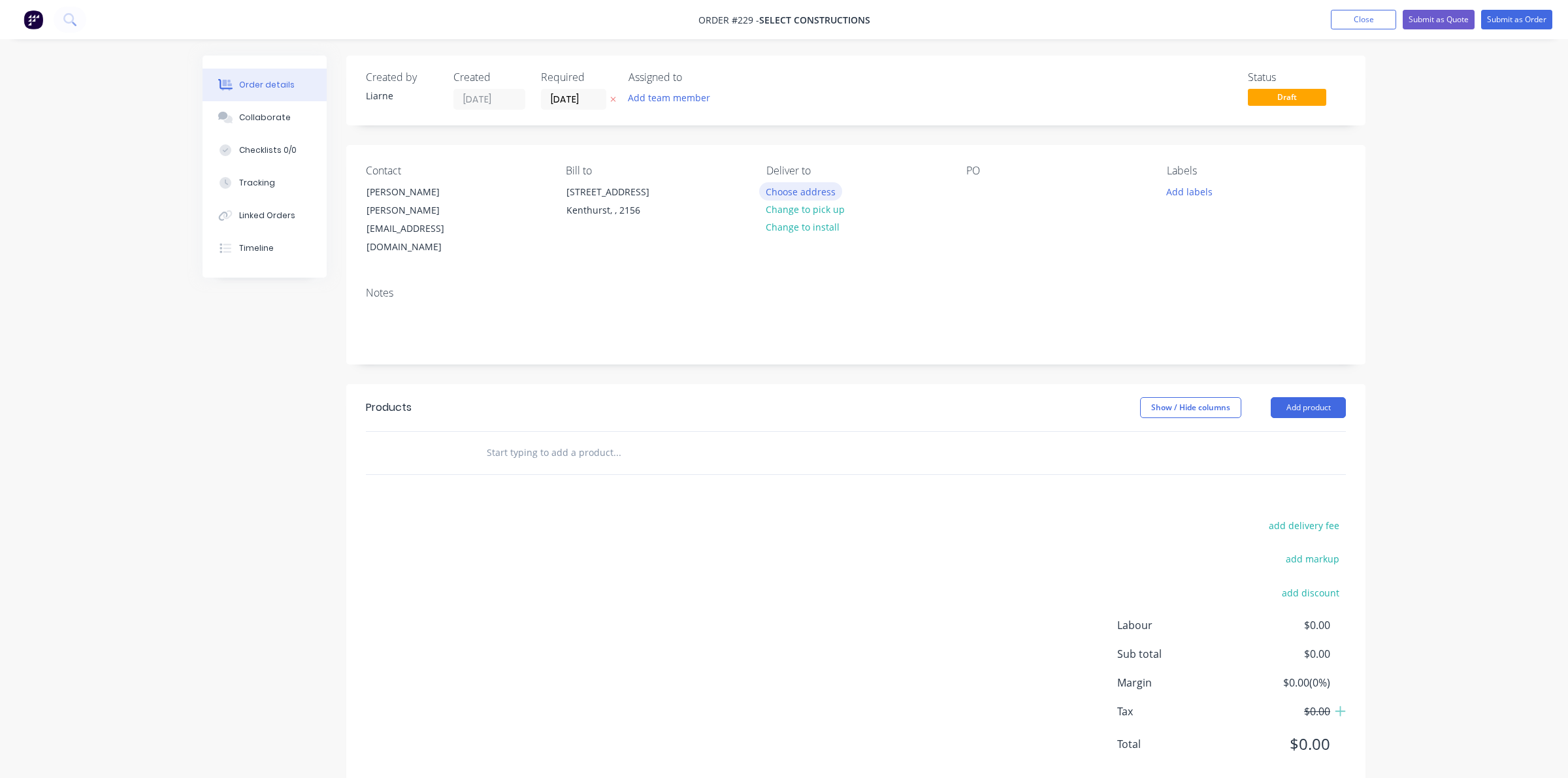
click at [808, 188] on button "Choose address" at bounding box center [801, 191] width 84 height 18
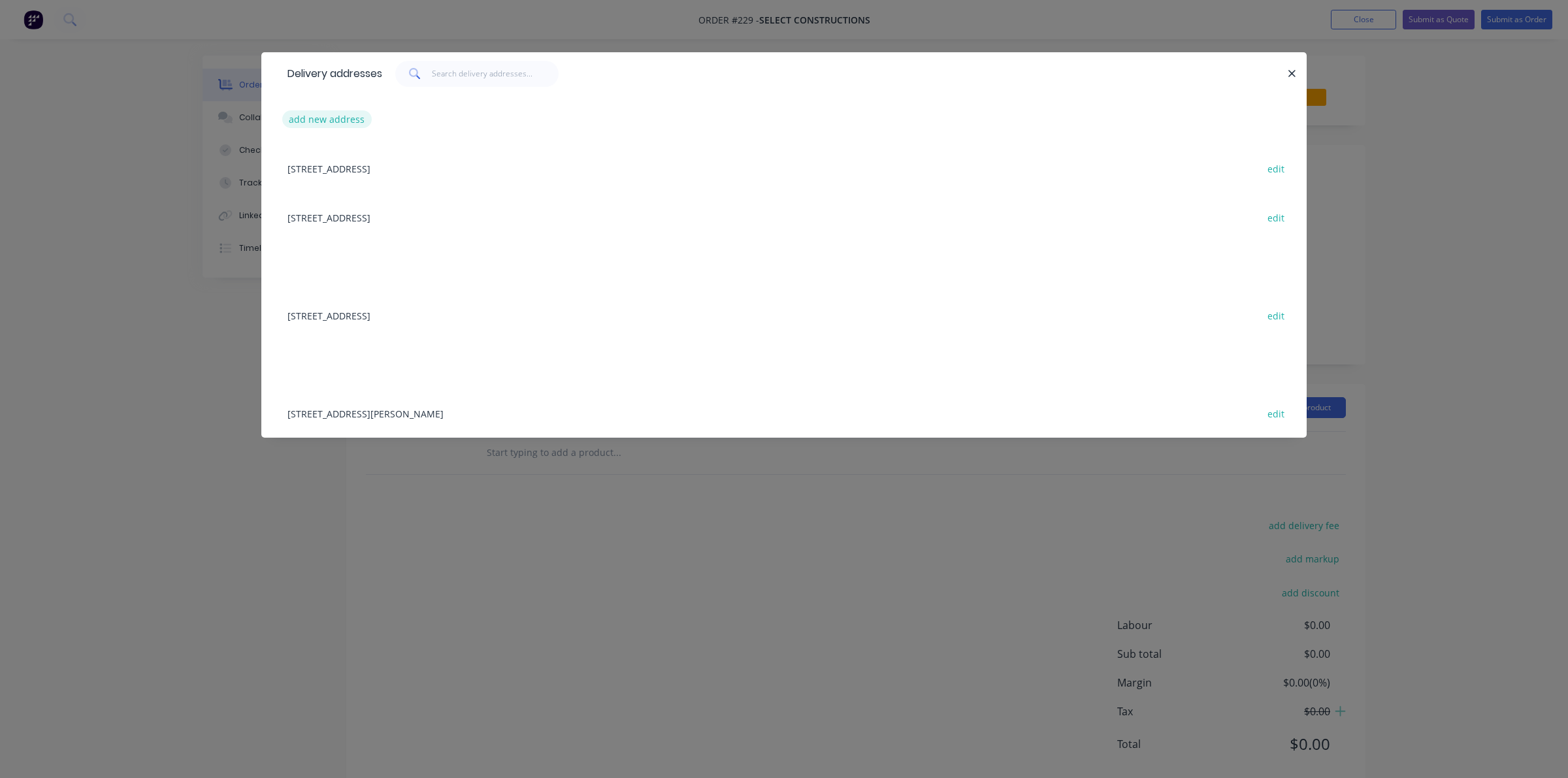
click at [308, 118] on button "add new address" at bounding box center [327, 119] width 89 height 18
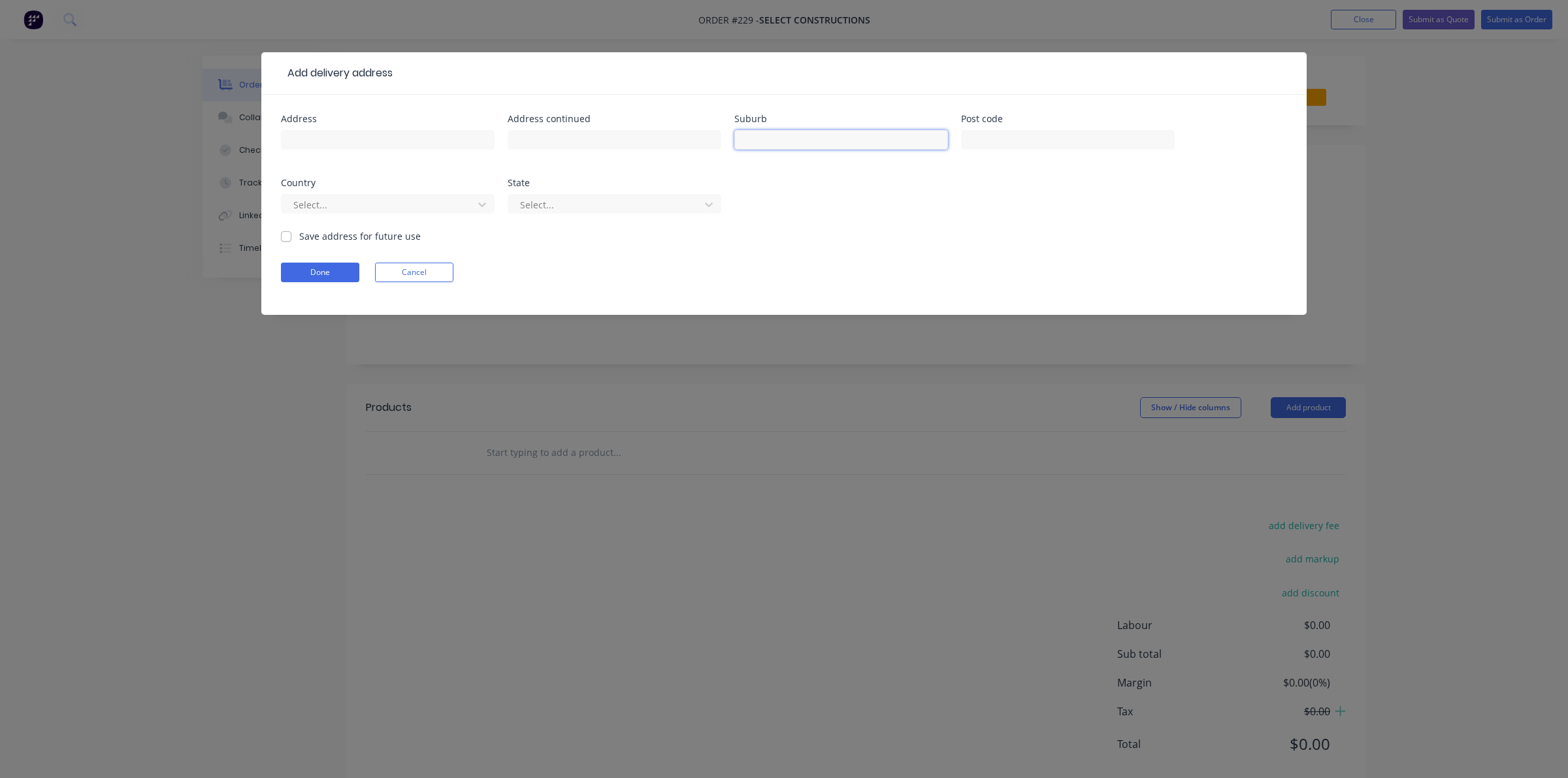
click at [818, 148] on input "text" at bounding box center [841, 139] width 214 height 20
type input "[PERSON_NAME]"
click at [343, 268] on button "Done" at bounding box center [320, 272] width 78 height 20
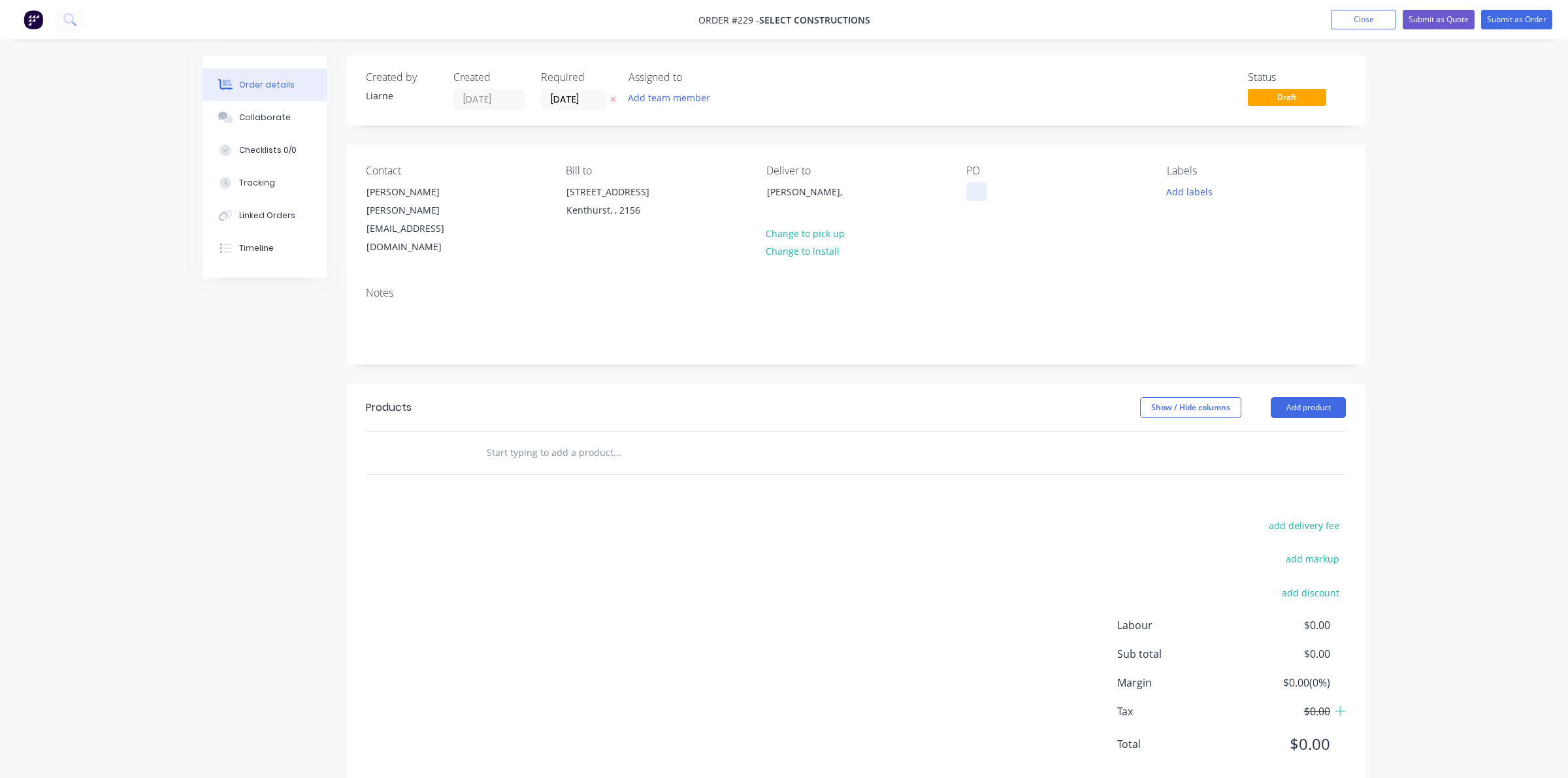
click at [971, 190] on div at bounding box center [976, 192] width 21 height 19
click at [1183, 188] on button "Add labels" at bounding box center [1189, 191] width 60 height 18
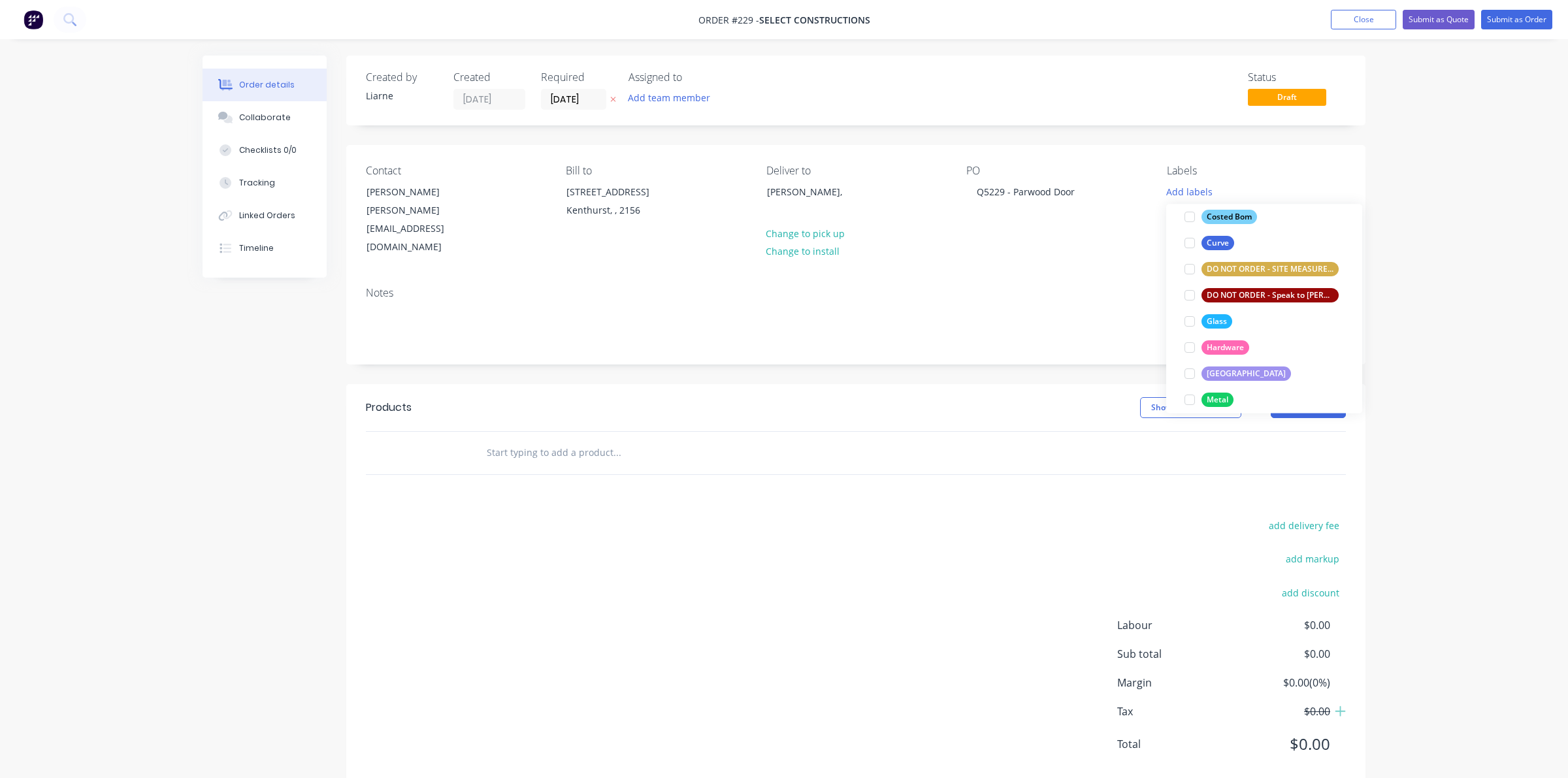
scroll to position [326, 0]
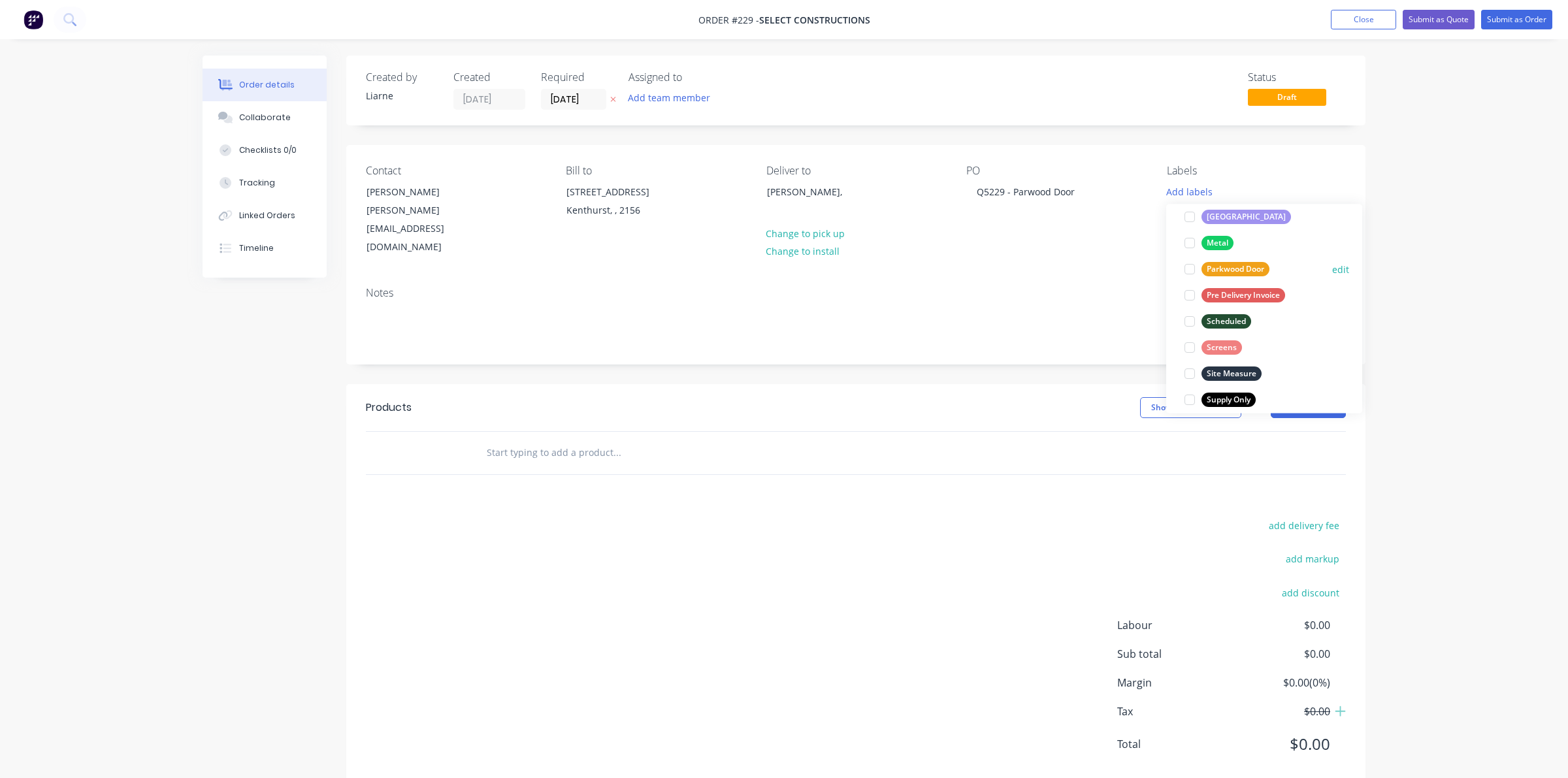
click at [1187, 266] on div at bounding box center [1189, 270] width 26 height 26
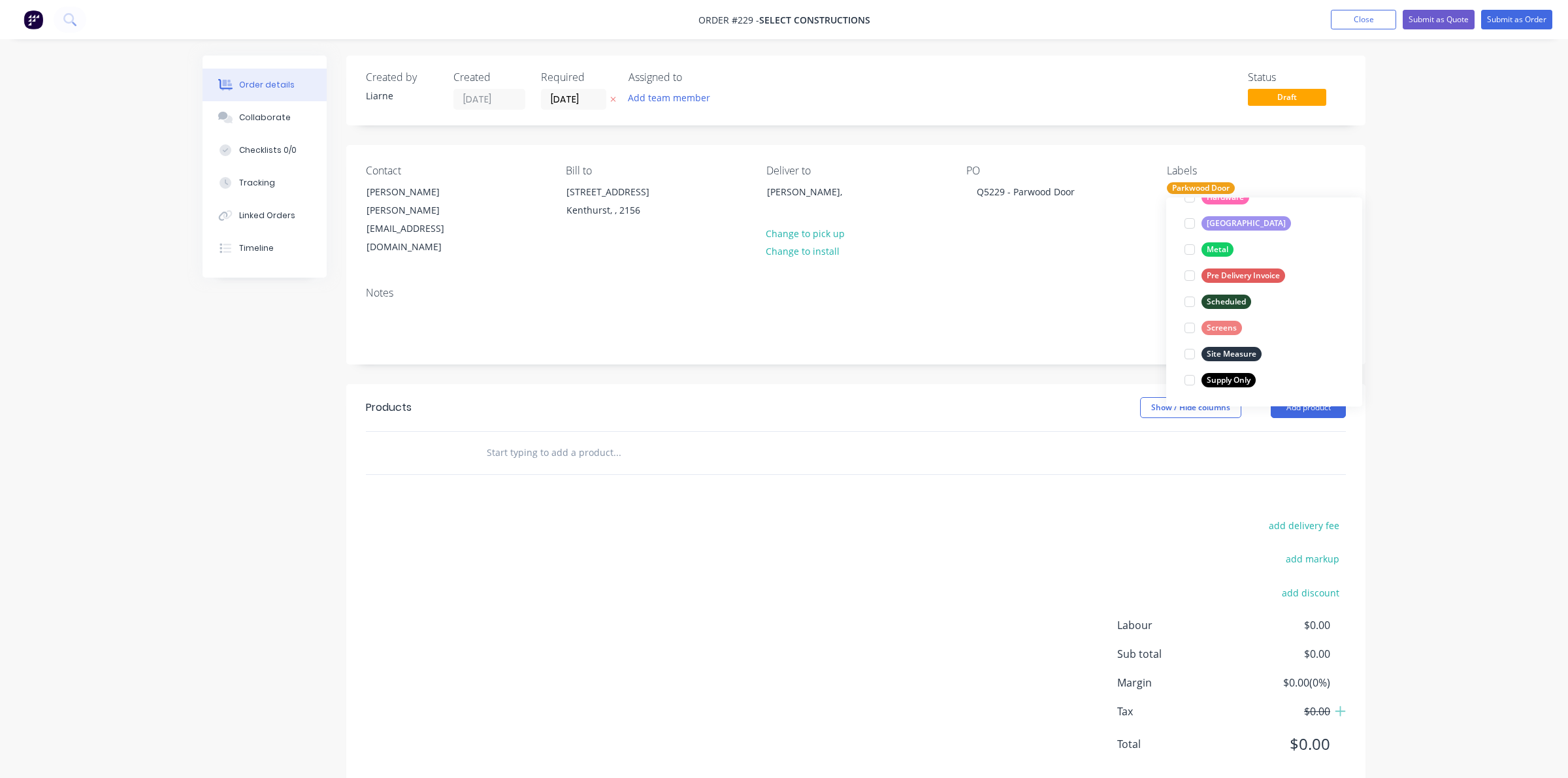
click at [1192, 376] on div at bounding box center [1189, 381] width 26 height 26
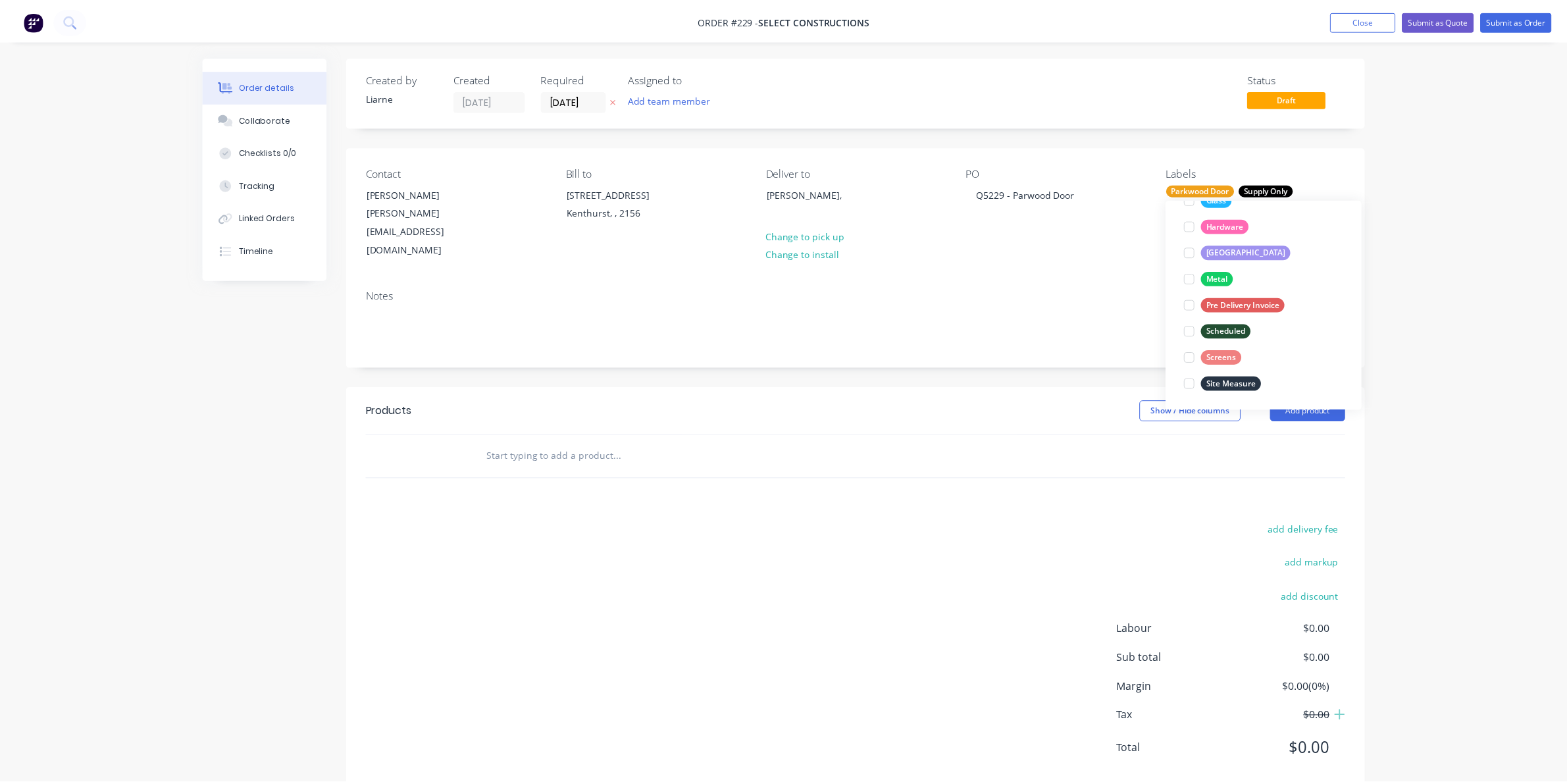
scroll to position [0, 0]
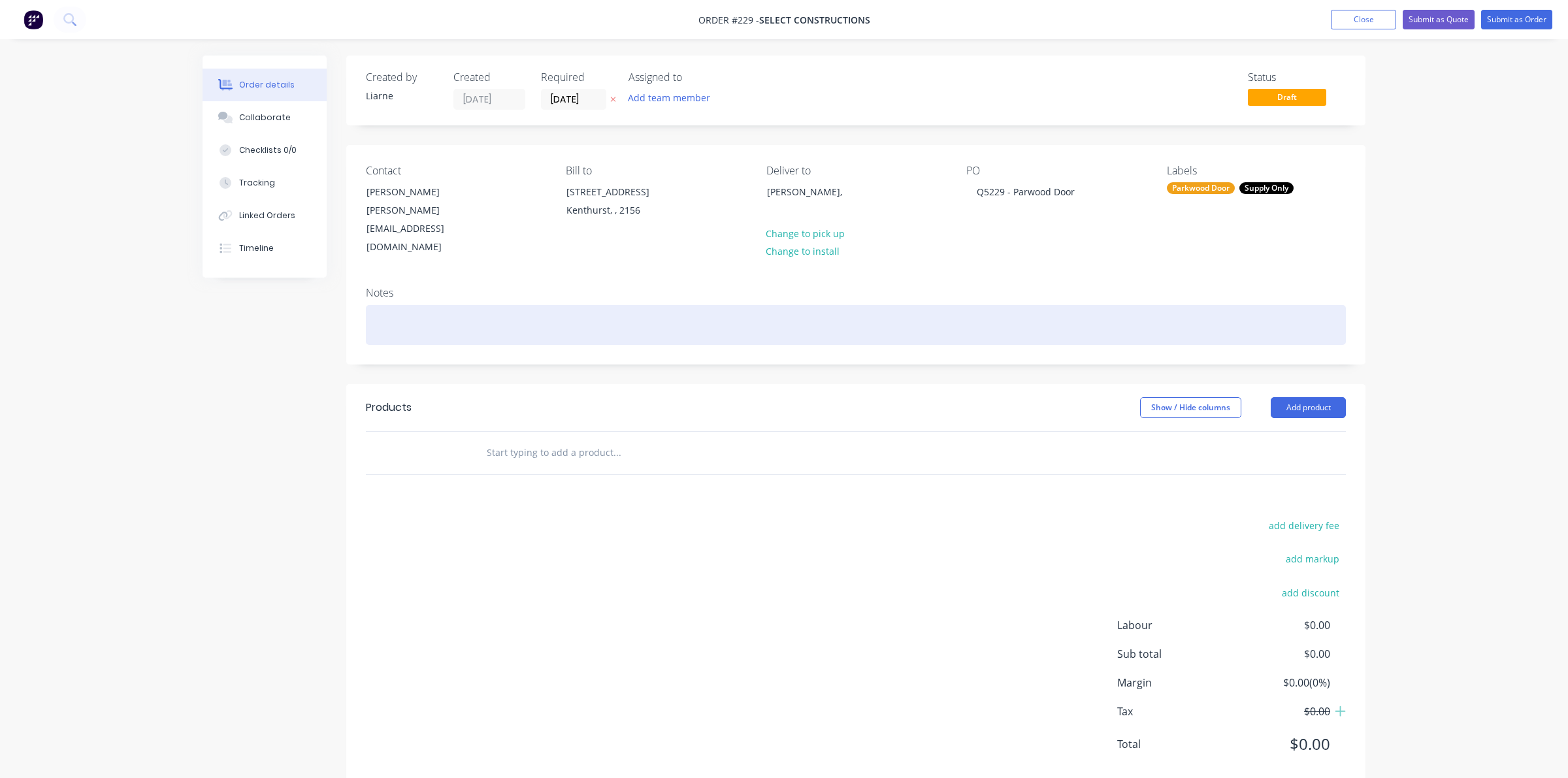
drag, startPoint x: 859, startPoint y: 278, endPoint x: 876, endPoint y: 268, distance: 19.7
click at [861, 305] on div at bounding box center [855, 324] width 980 height 40
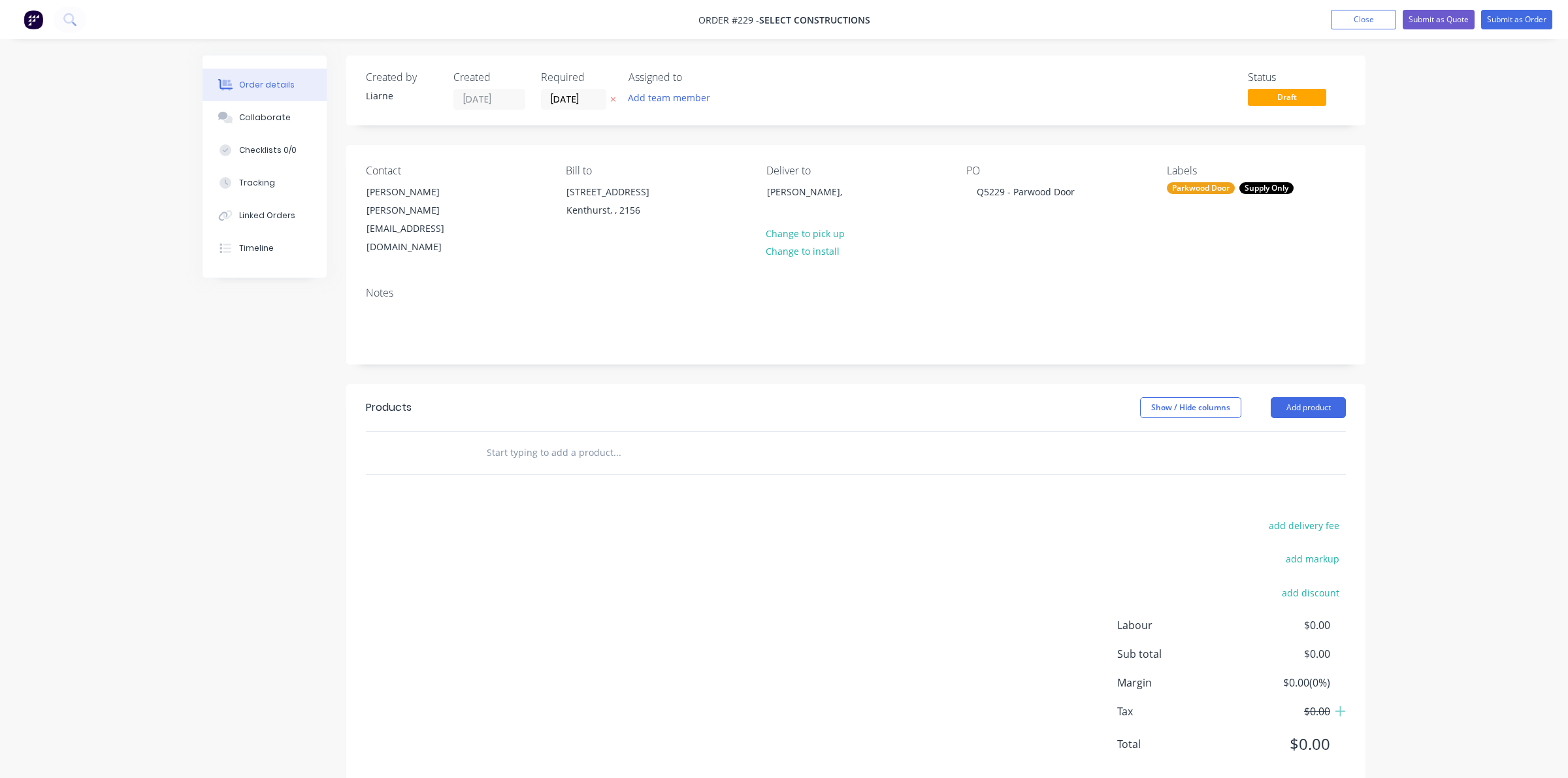
click at [507, 439] on input "text" at bounding box center [617, 452] width 261 height 26
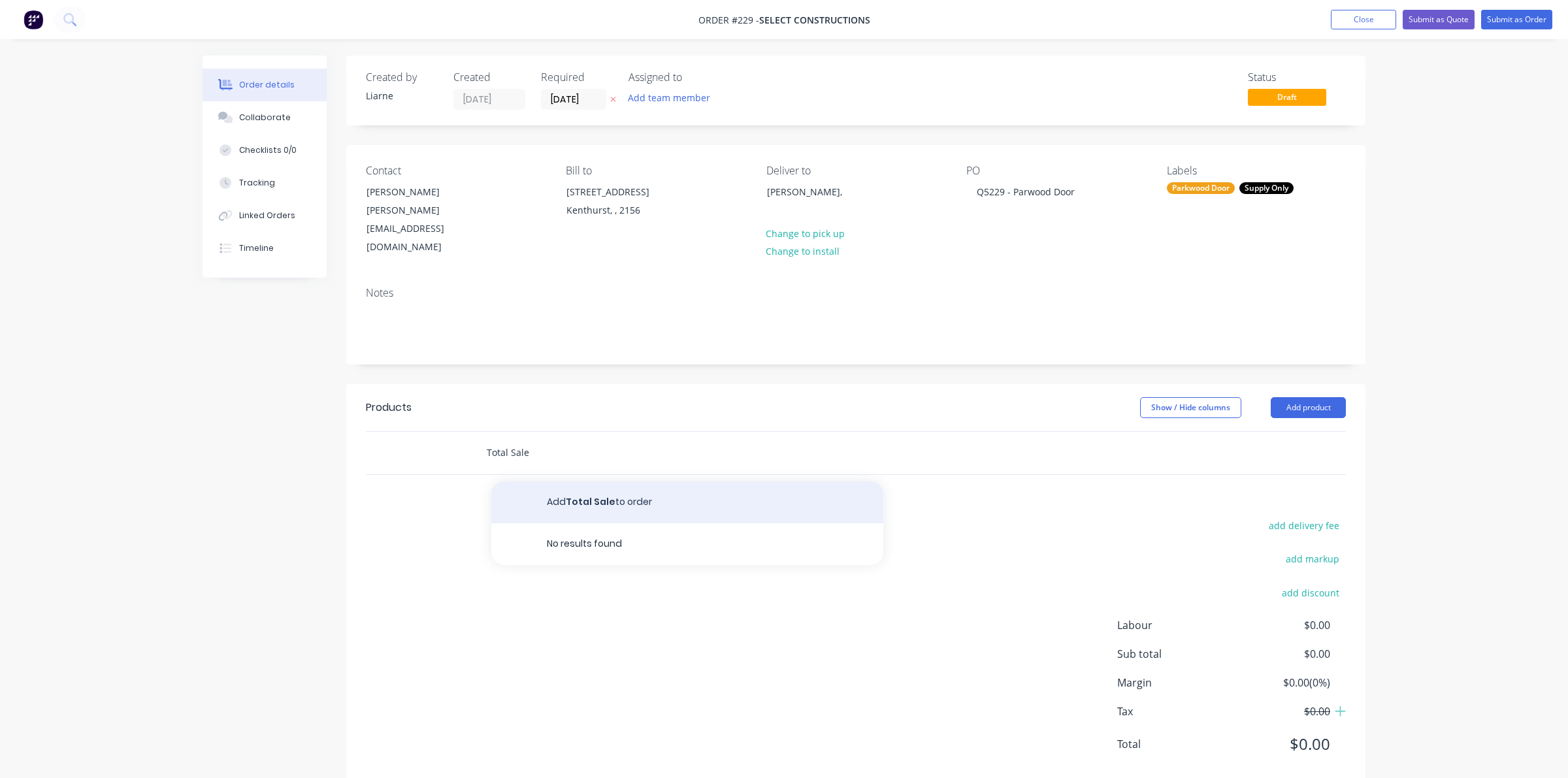
type input "Total Sale"
click at [638, 481] on button "Add Total Sale to order" at bounding box center [688, 502] width 392 height 42
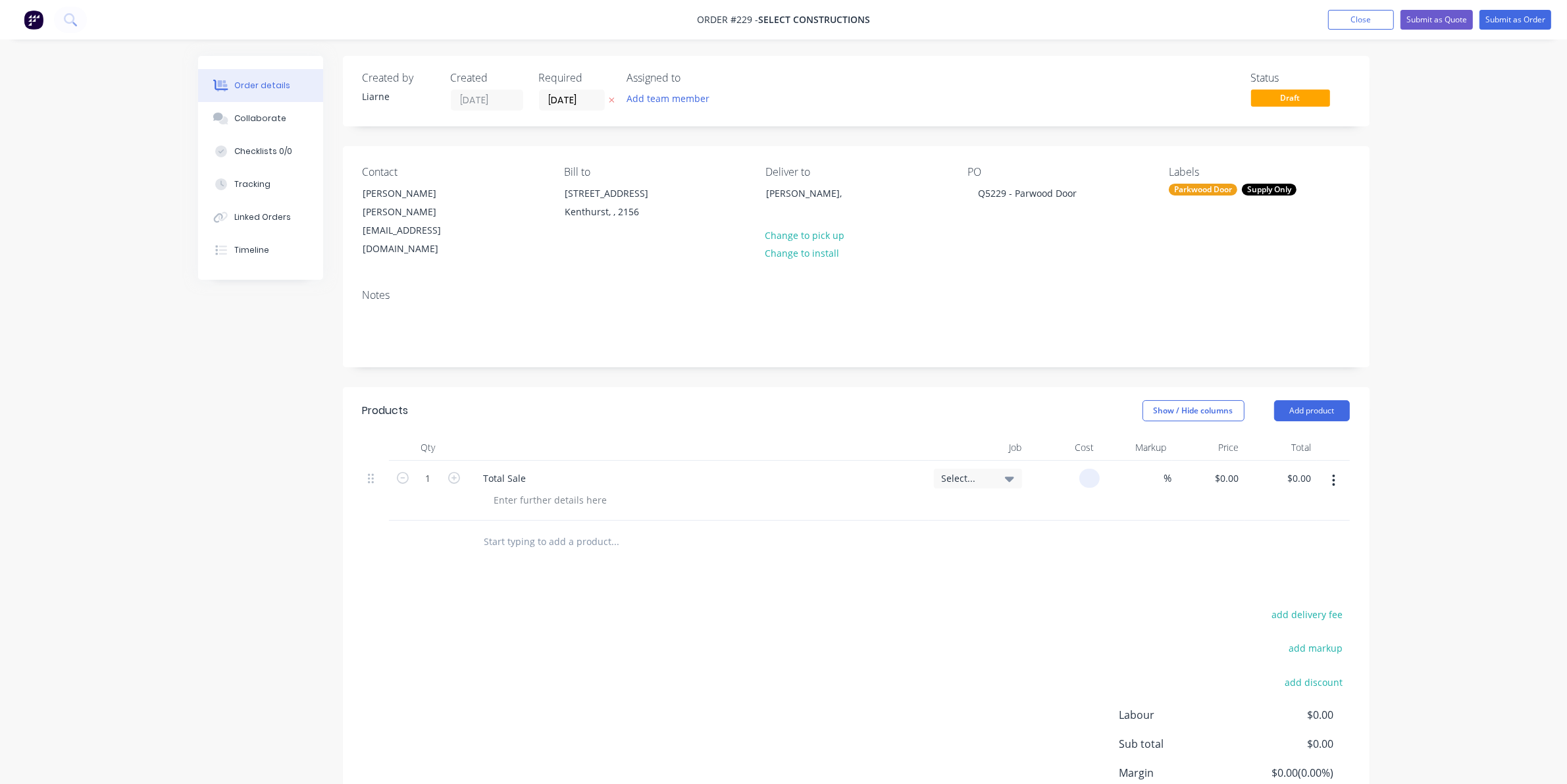
drag, startPoint x: 1094, startPoint y: 448, endPoint x: 1017, endPoint y: 442, distance: 77.2
click at [1017, 460] on div "1 Total Sale Select... % $0.00 $0.00 $0.00 $0.00" at bounding box center [856, 490] width 987 height 60
type input "$2,576.07"
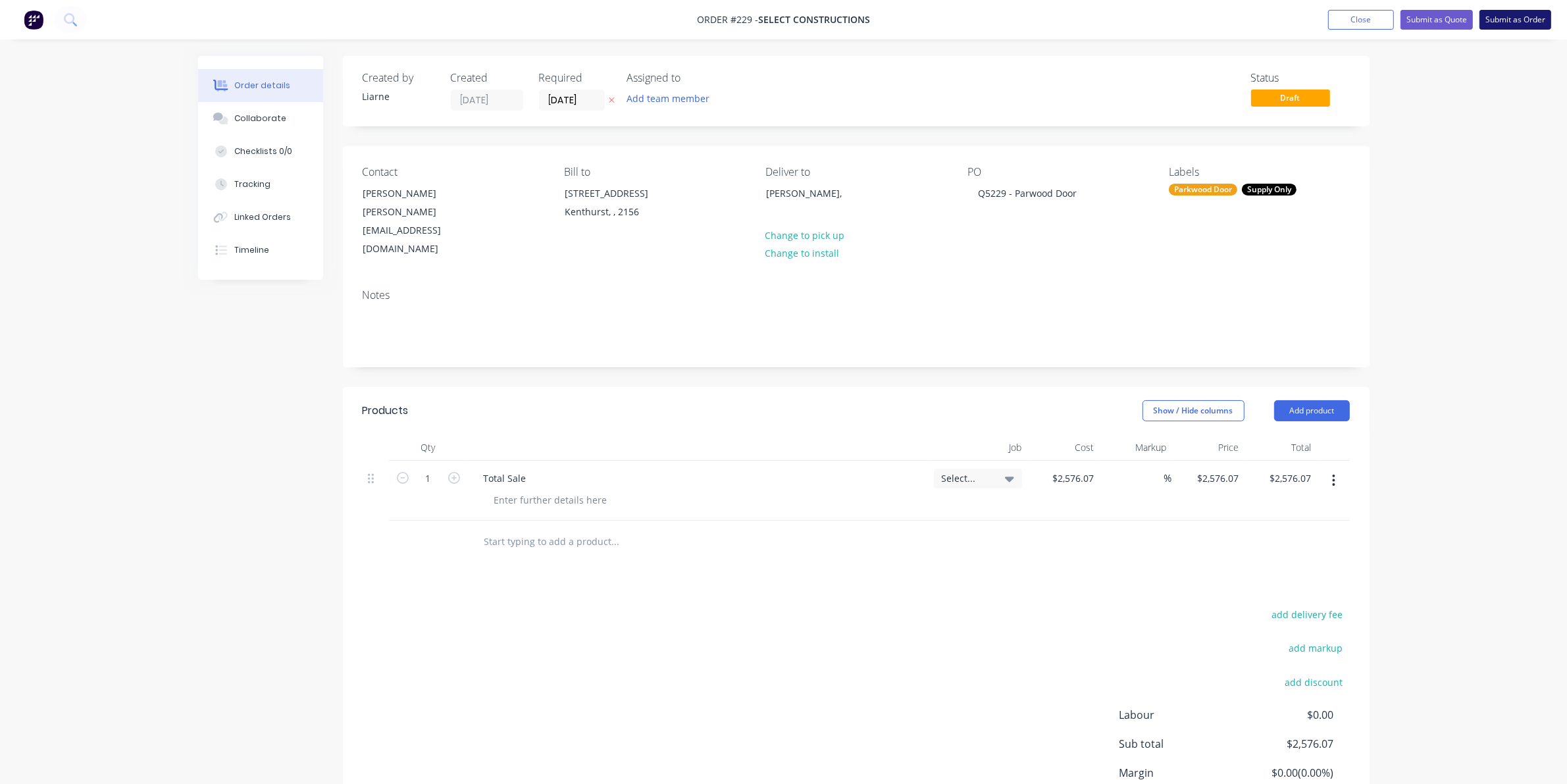
click at [1504, 10] on button "Submit as Order" at bounding box center [1515, 19] width 72 height 20
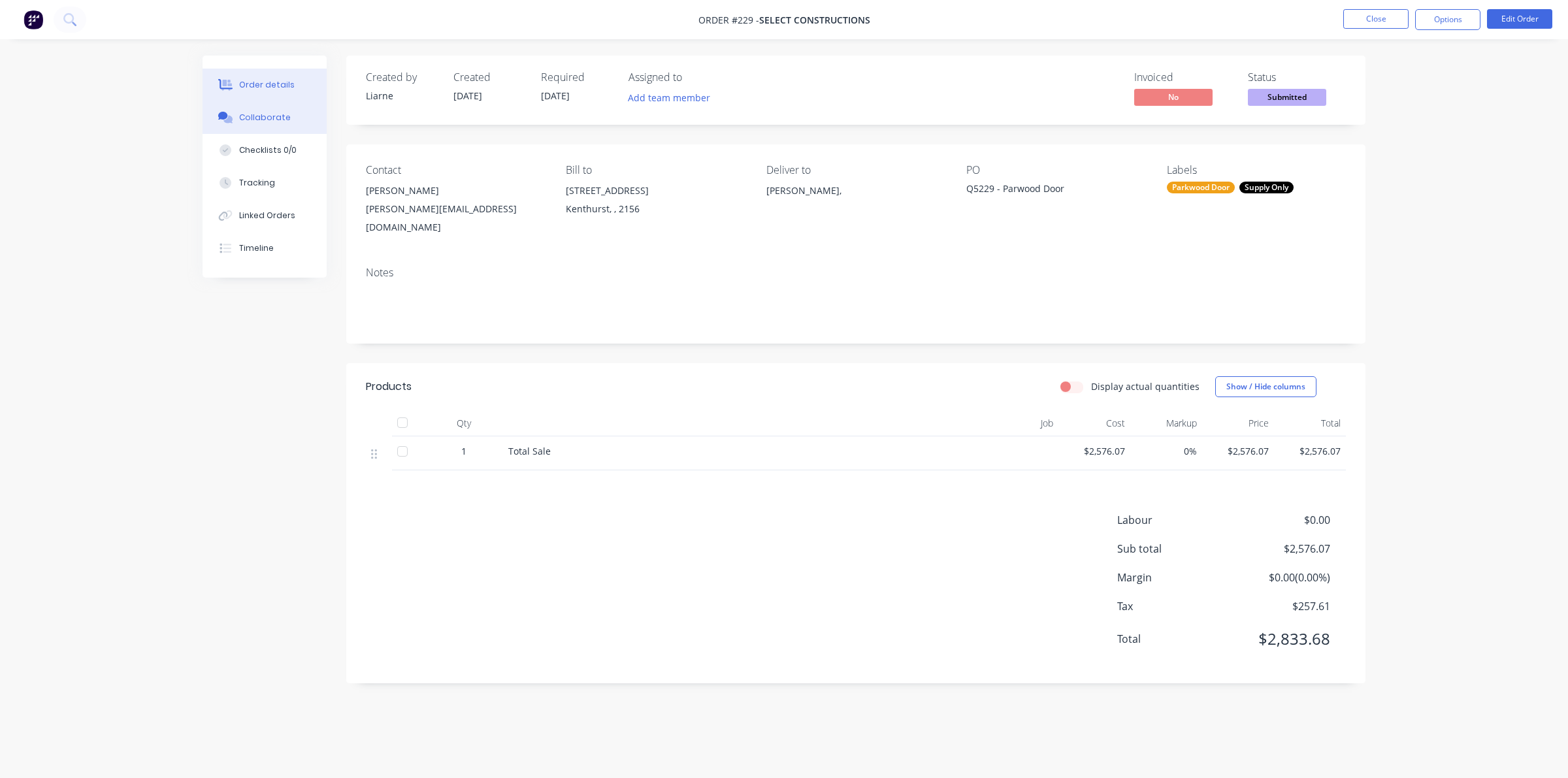
click at [264, 109] on button "Collaborate" at bounding box center [265, 118] width 124 height 32
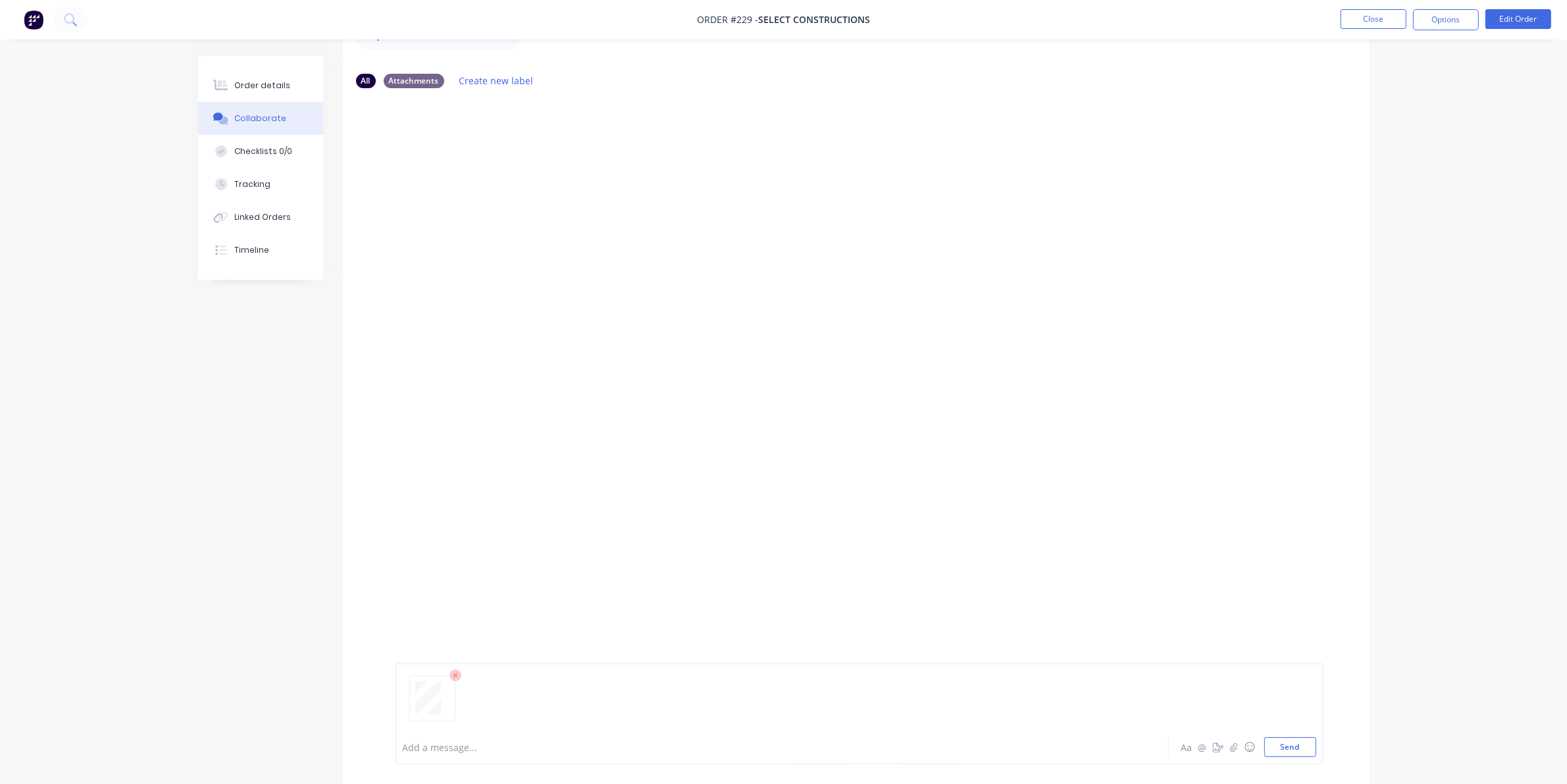
scroll to position [88, 0]
click at [1272, 740] on button "Send" at bounding box center [1290, 747] width 52 height 20
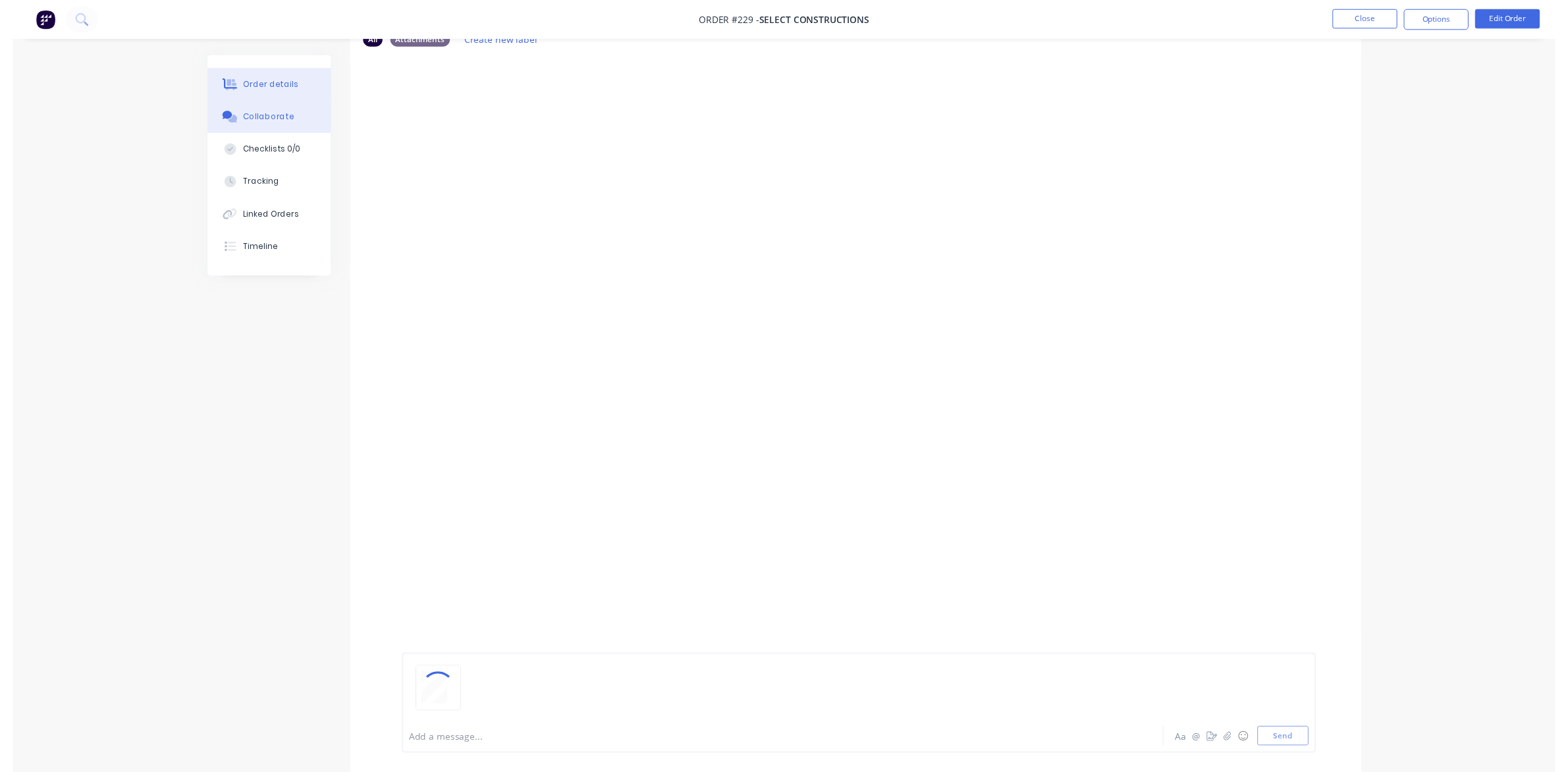
scroll to position [0, 0]
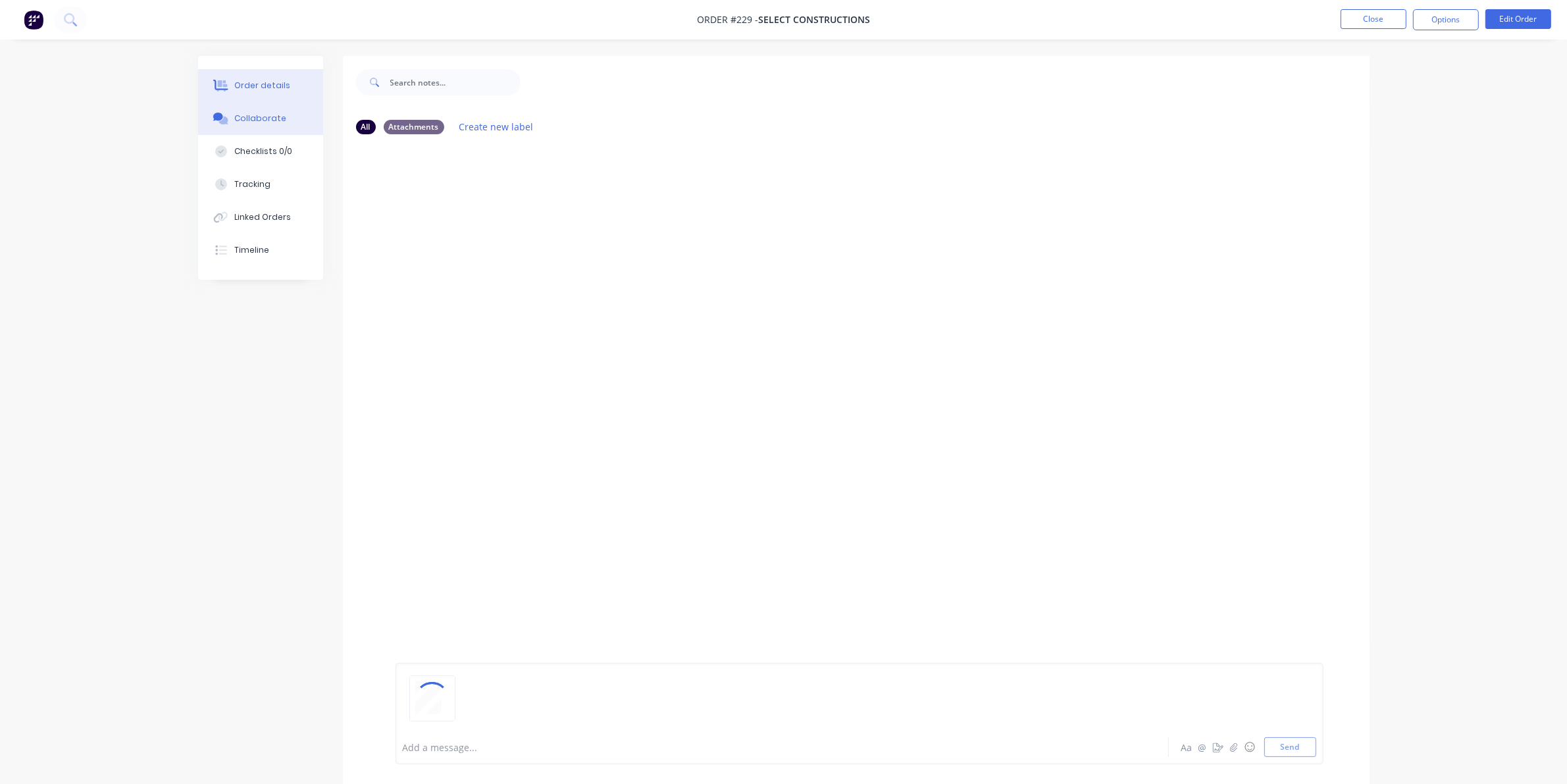
click at [267, 87] on div "Order details" at bounding box center [262, 85] width 56 height 12
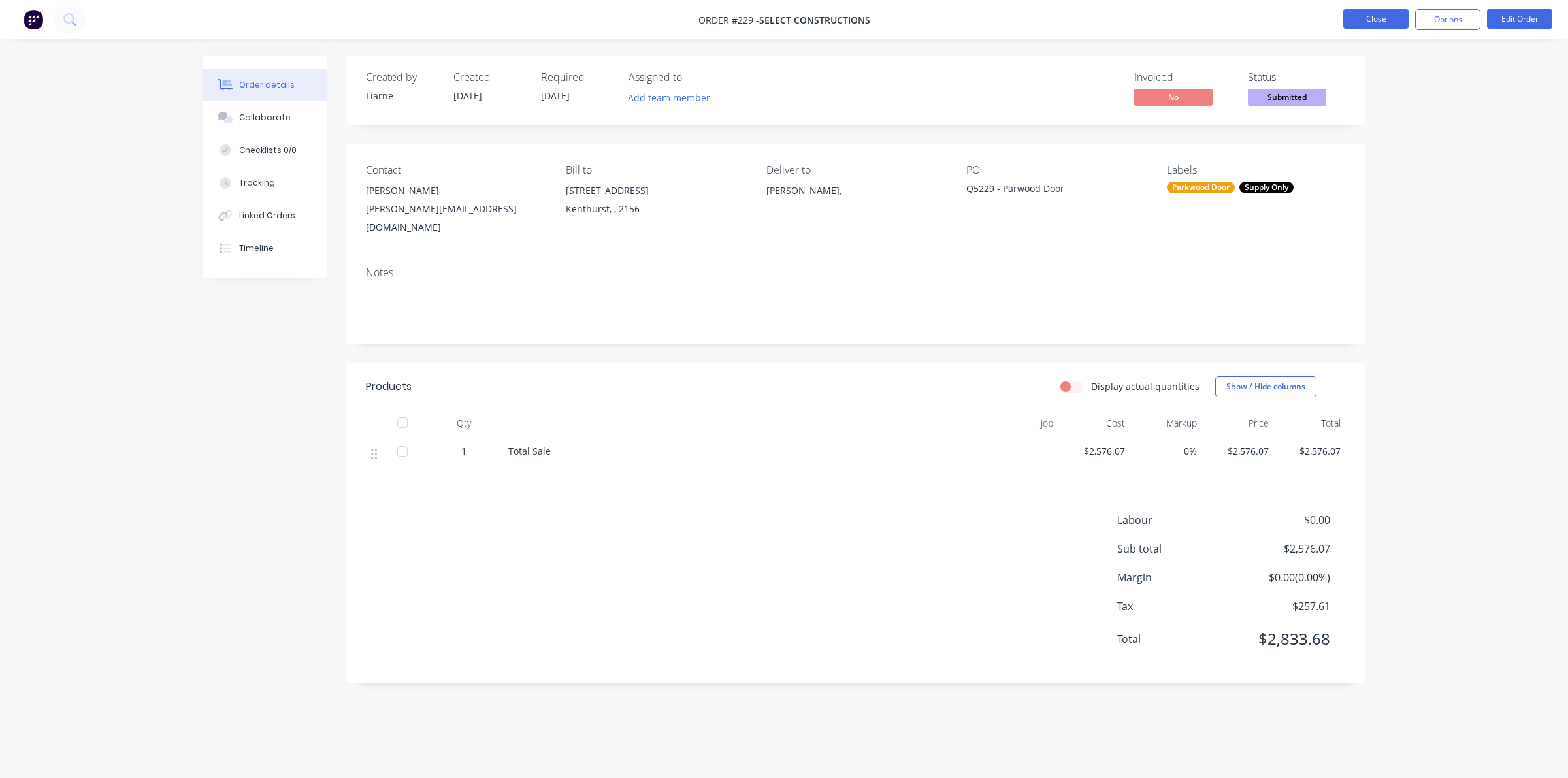
click at [1387, 15] on button "Close" at bounding box center [1375, 19] width 66 height 20
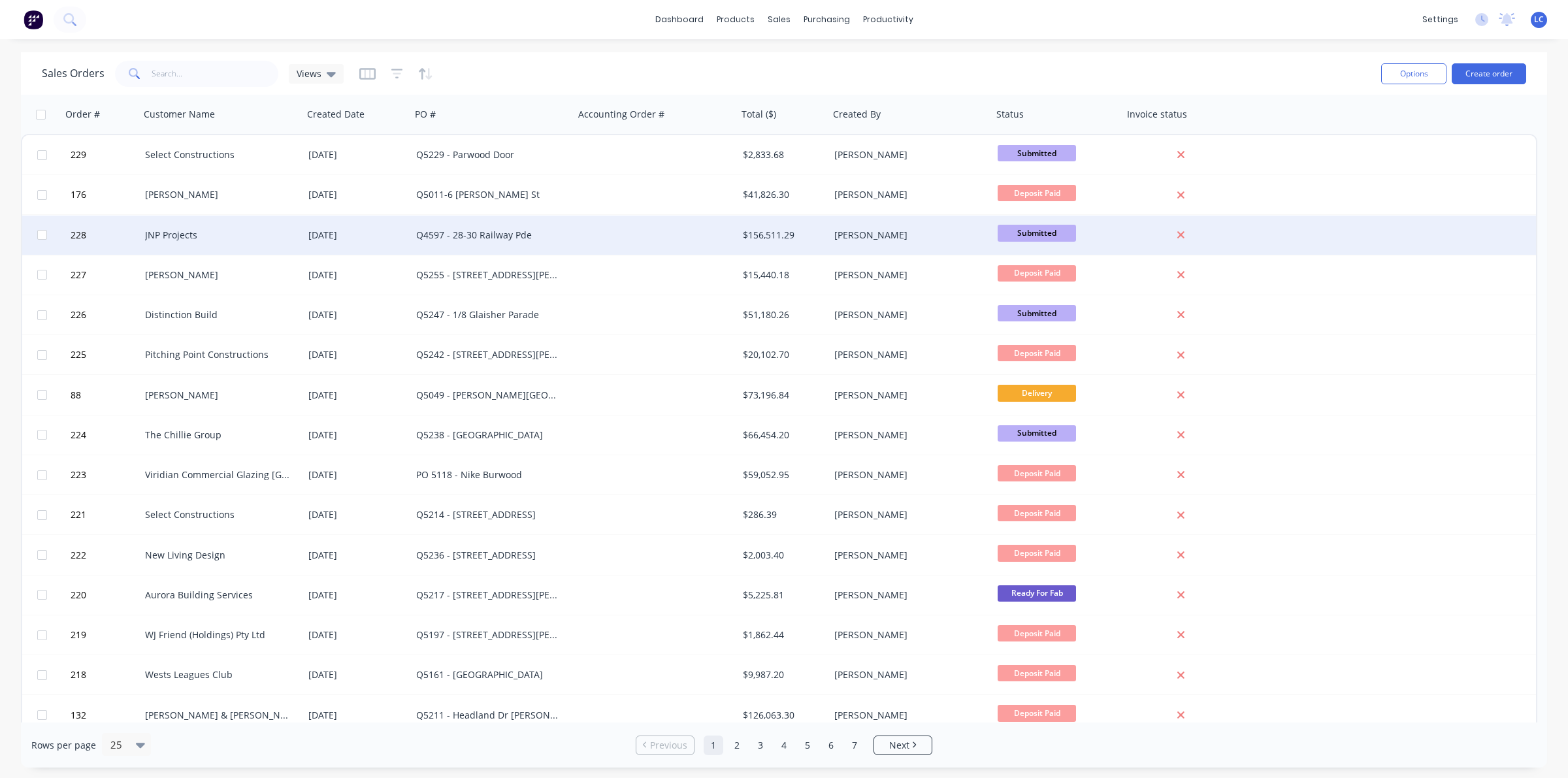
click at [207, 237] on div "JNP Projects" at bounding box center [217, 235] width 145 height 13
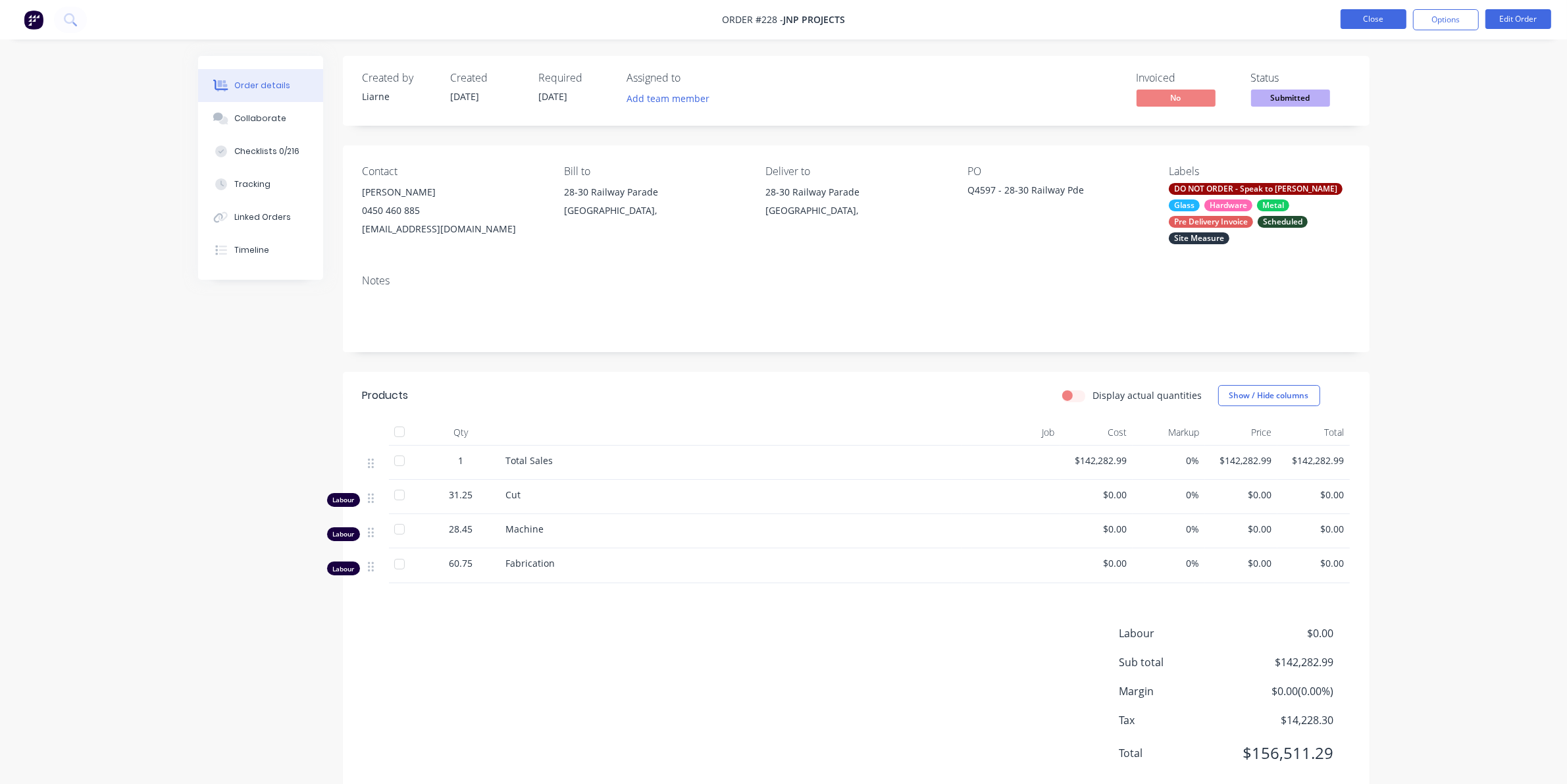
click at [1357, 12] on button "Close" at bounding box center [1374, 19] width 66 height 20
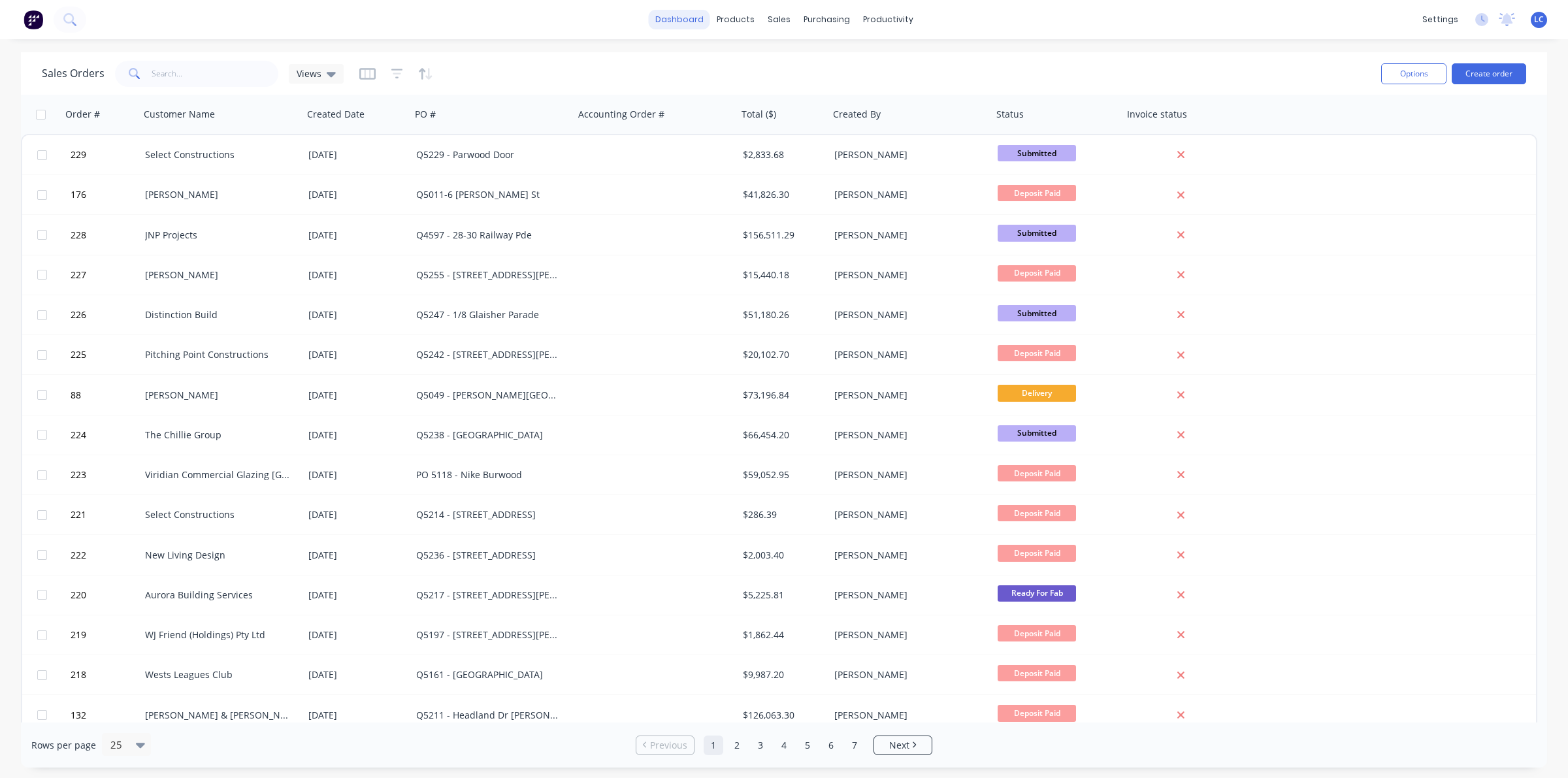
click at [680, 20] on link "dashboard" at bounding box center [679, 19] width 62 height 20
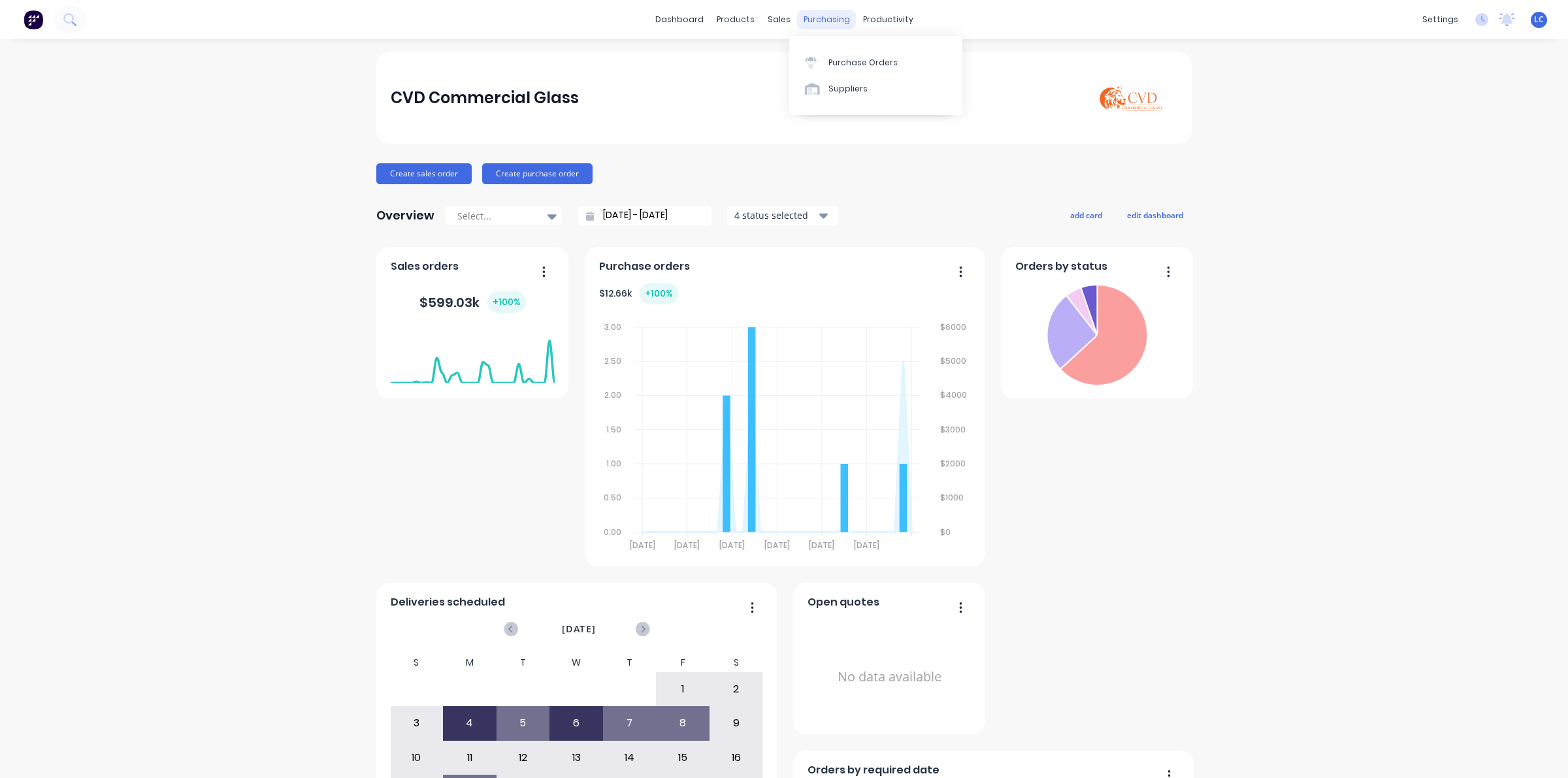
click at [804, 16] on div "purchasing" at bounding box center [827, 19] width 60 height 20
click at [873, 20] on div "productivity" at bounding box center [888, 19] width 64 height 20
click at [882, 57] on link "Workflow" at bounding box center [932, 62] width 173 height 26
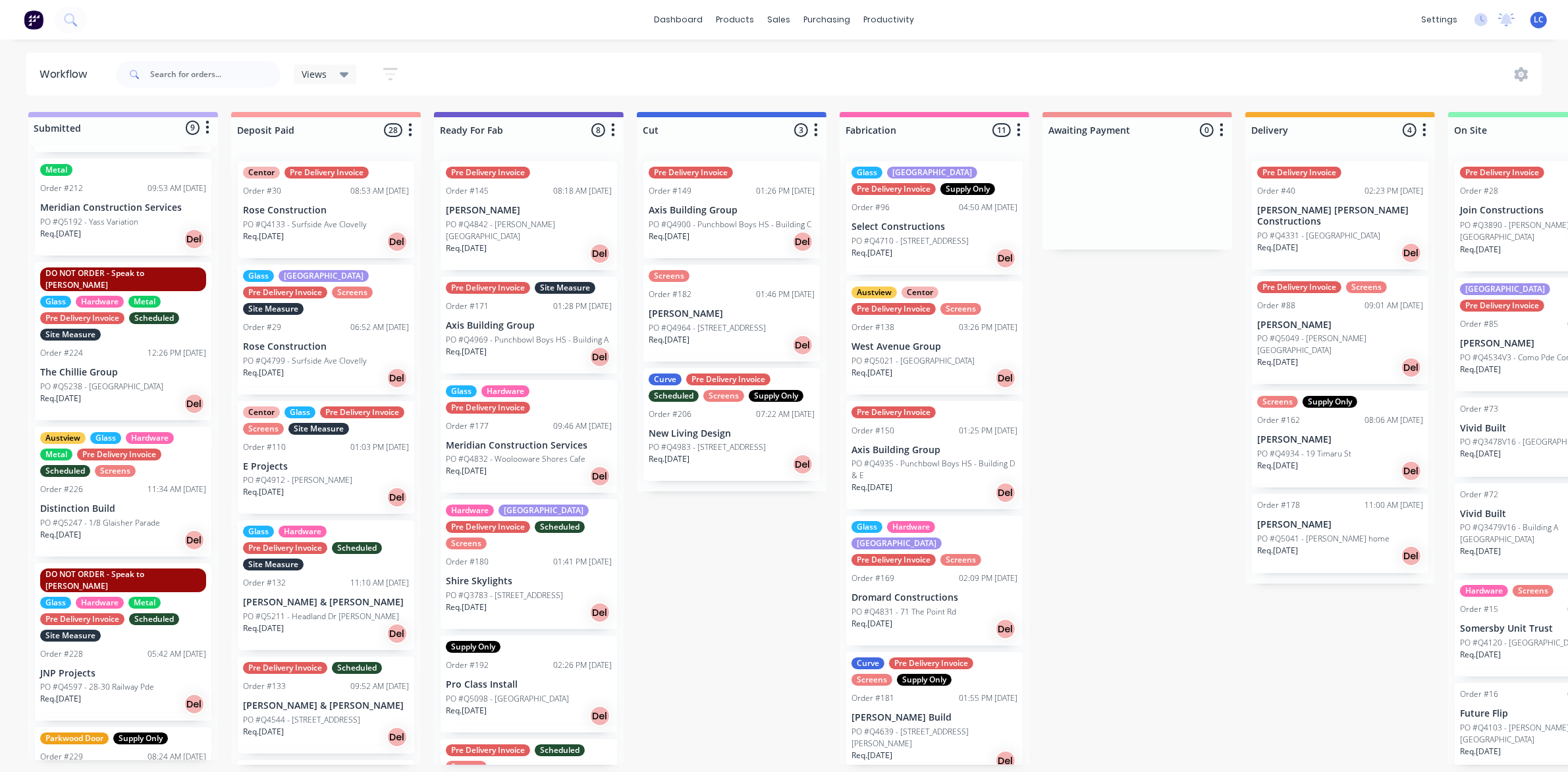
scroll to position [509, 0]
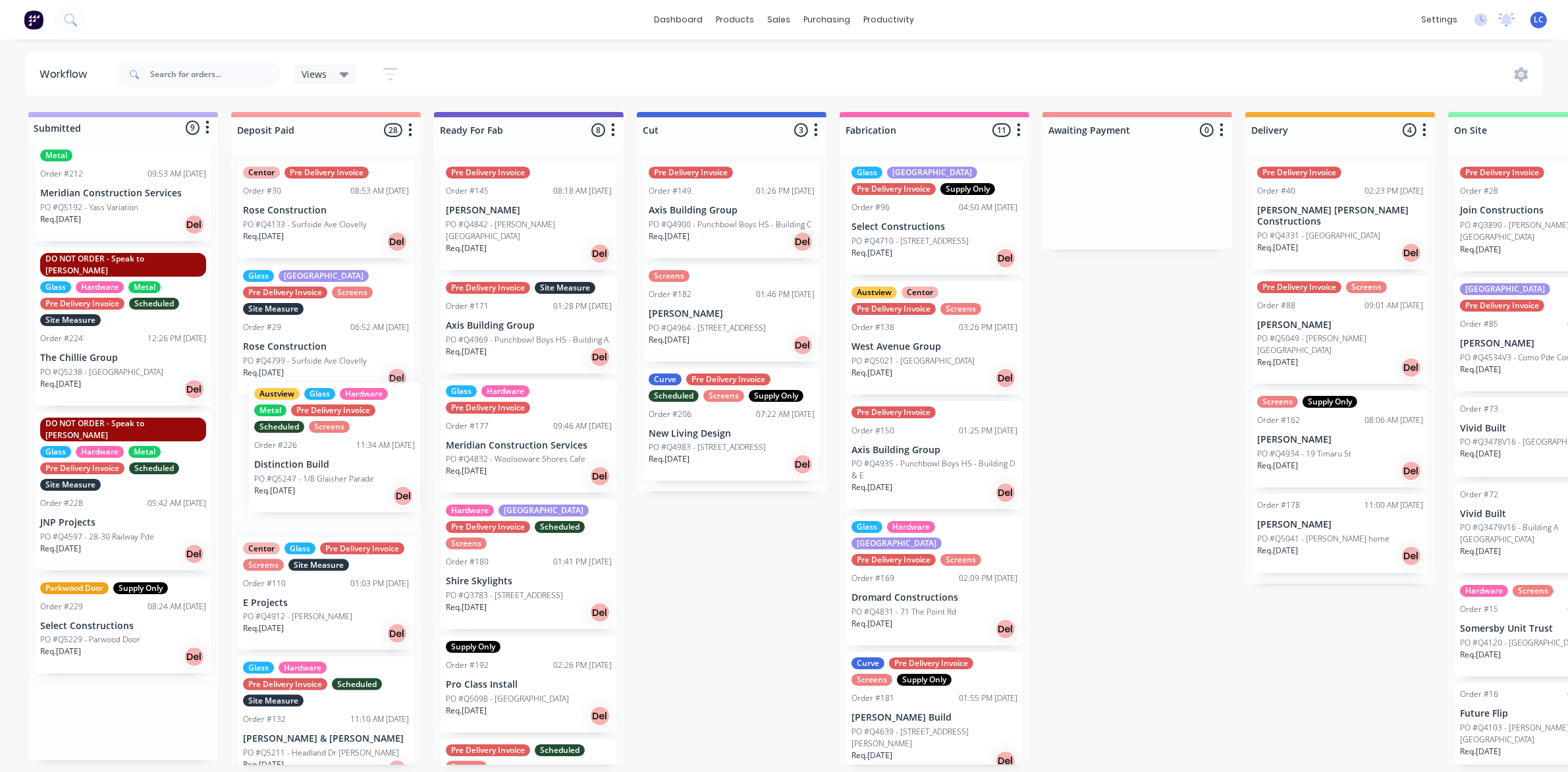
drag, startPoint x: 80, startPoint y: 462, endPoint x: 303, endPoint y: 469, distance: 223.1
click at [303, 469] on div "Submitted 9 Status colour #BAAFF7 hex #BAAFF7 Save Cancel Summaries Total order…" at bounding box center [1089, 438] width 2197 height 653
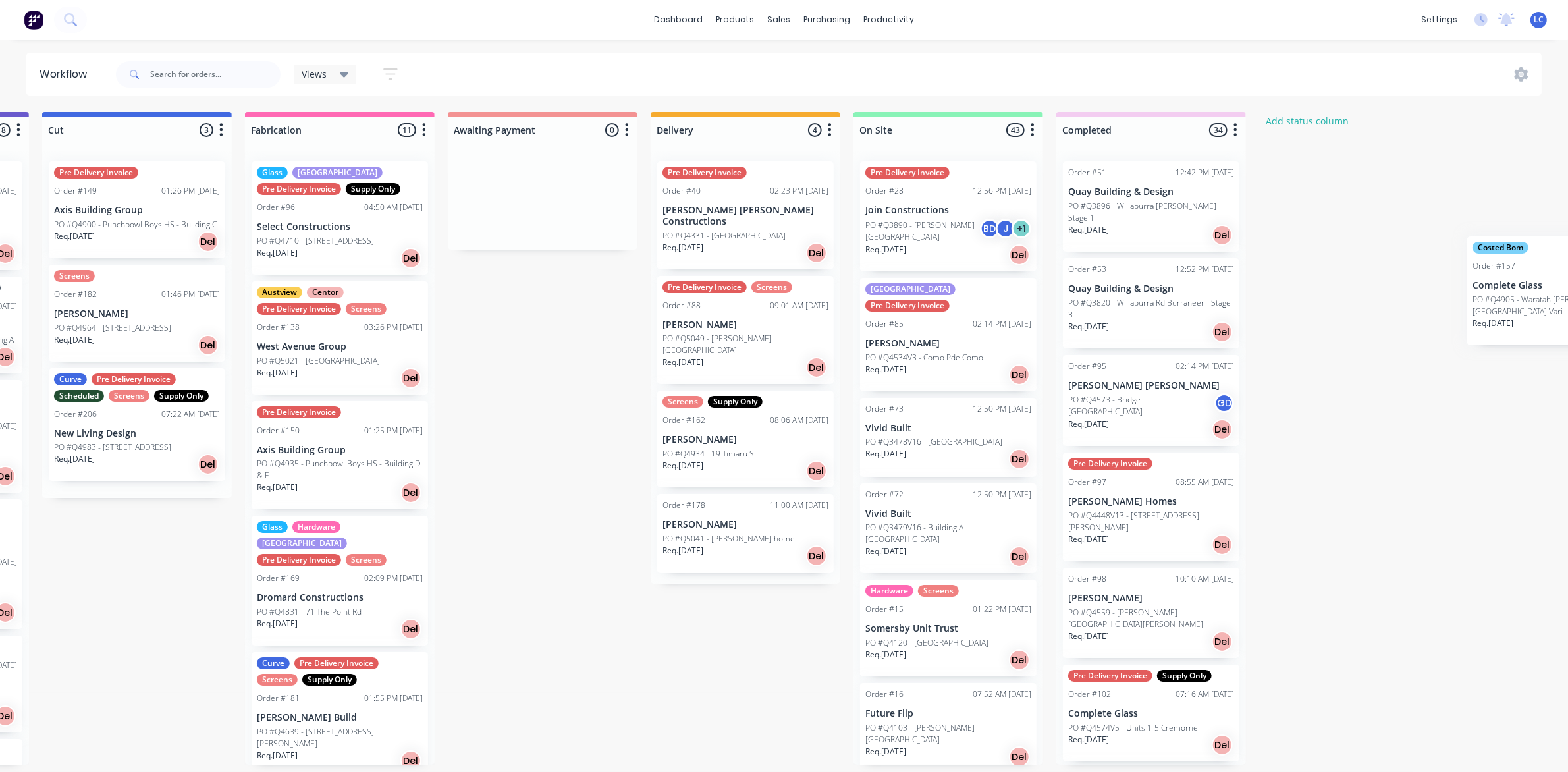
scroll to position [0, 628]
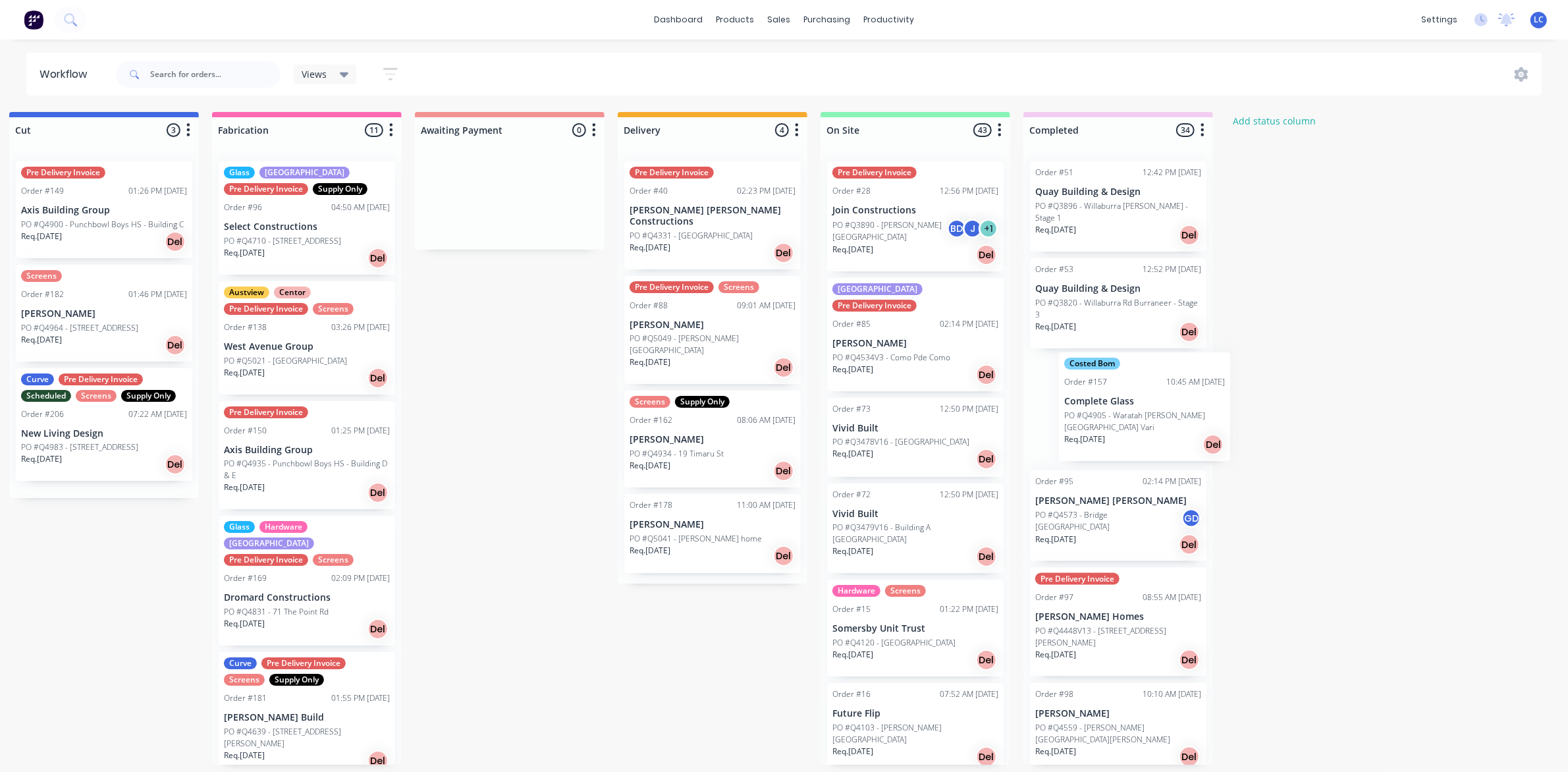
drag, startPoint x: 117, startPoint y: 316, endPoint x: 1144, endPoint y: 426, distance: 1032.9
click at [1144, 426] on div "Submitted 8 Status colour #BAAFF7 hex #BAAFF7 Save Cancel Summaries Total order…" at bounding box center [461, 438] width 2197 height 653
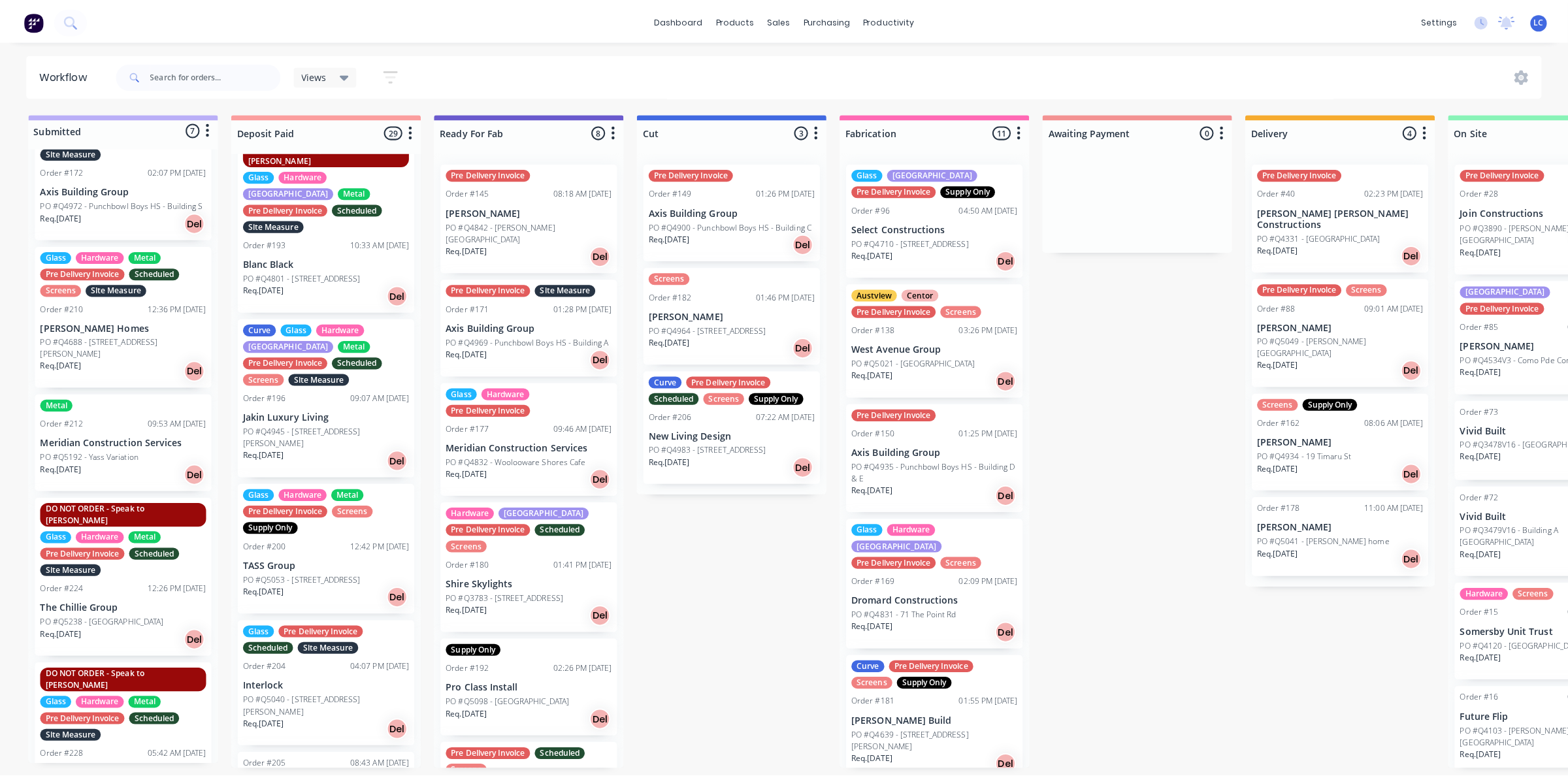
scroll to position [0, 0]
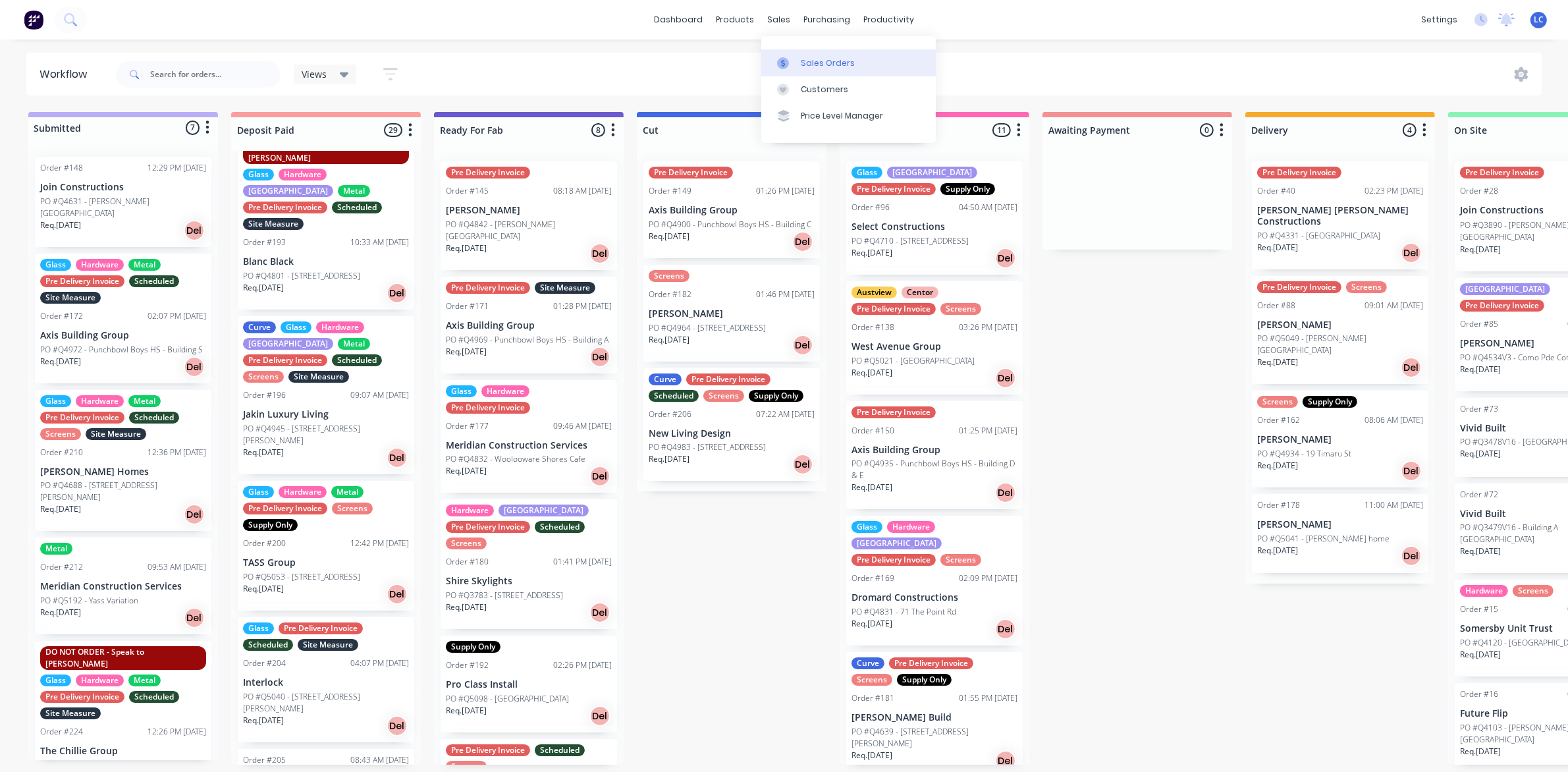
click at [810, 58] on div "Sales Orders" at bounding box center [828, 63] width 54 height 12
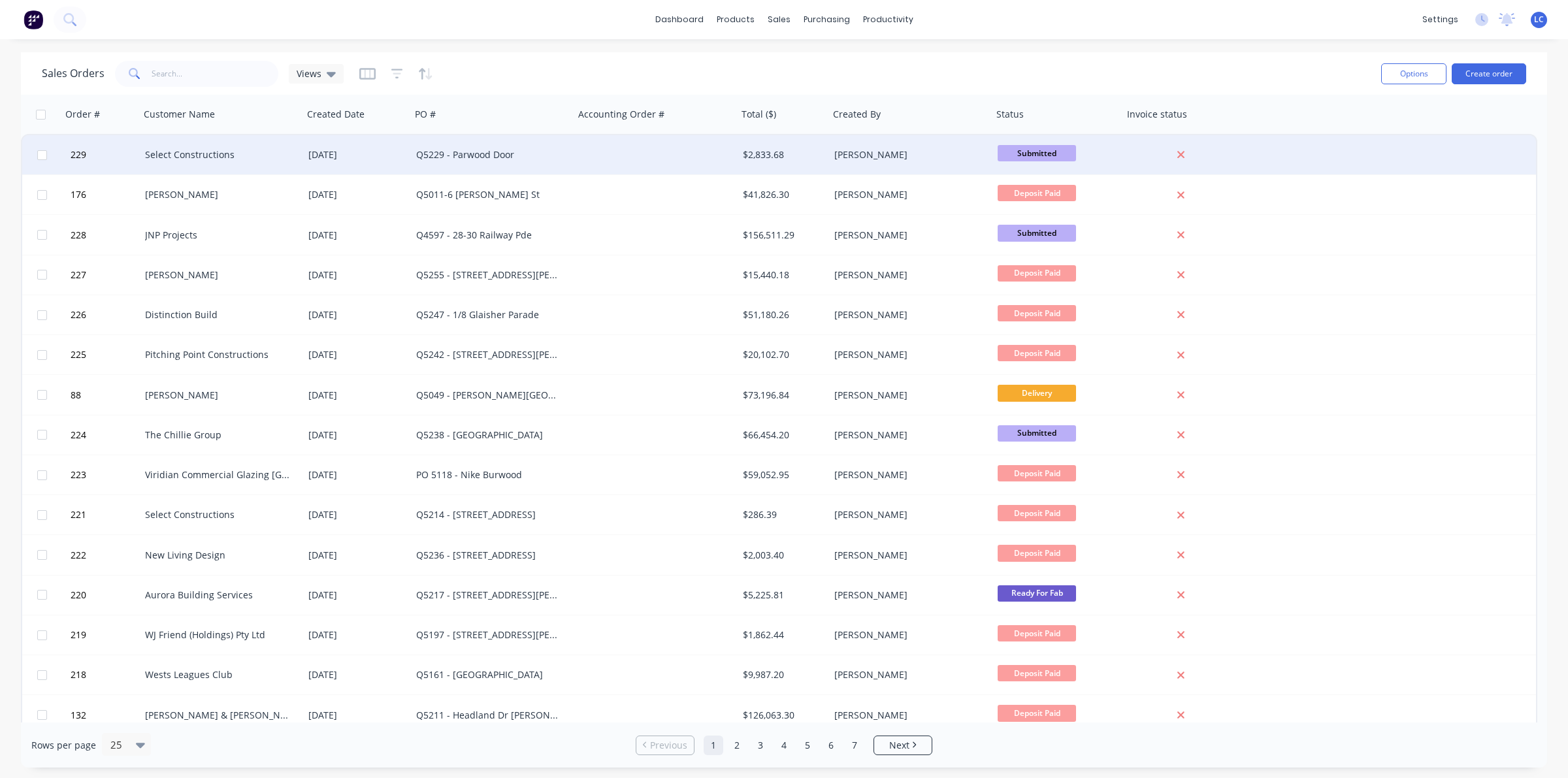
drag, startPoint x: 207, startPoint y: 162, endPoint x: 208, endPoint y: 168, distance: 6.1
click at [208, 168] on div "Select Constructions" at bounding box center [222, 155] width 164 height 39
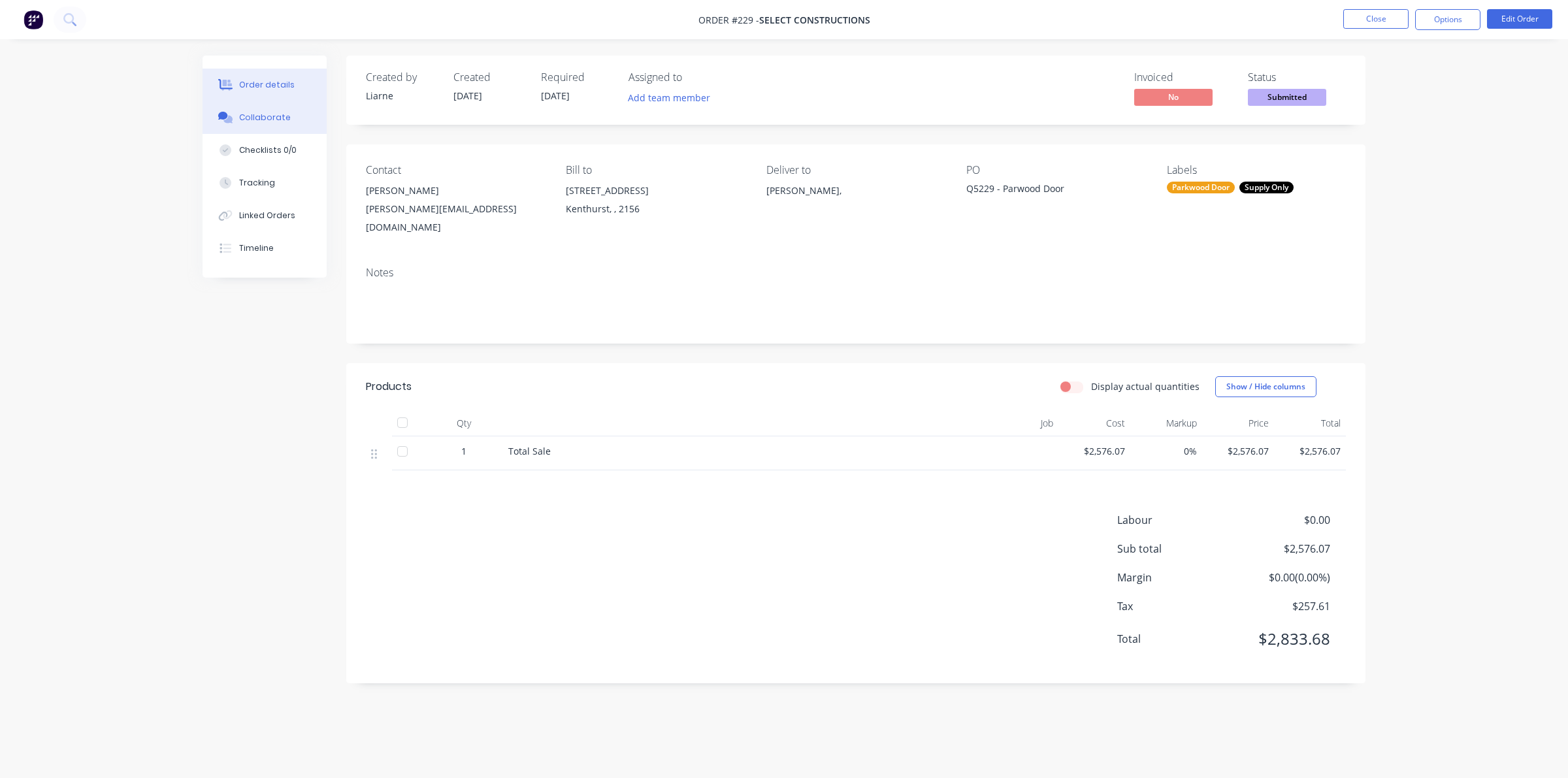
click at [269, 112] on div "Collaborate" at bounding box center [265, 117] width 51 height 11
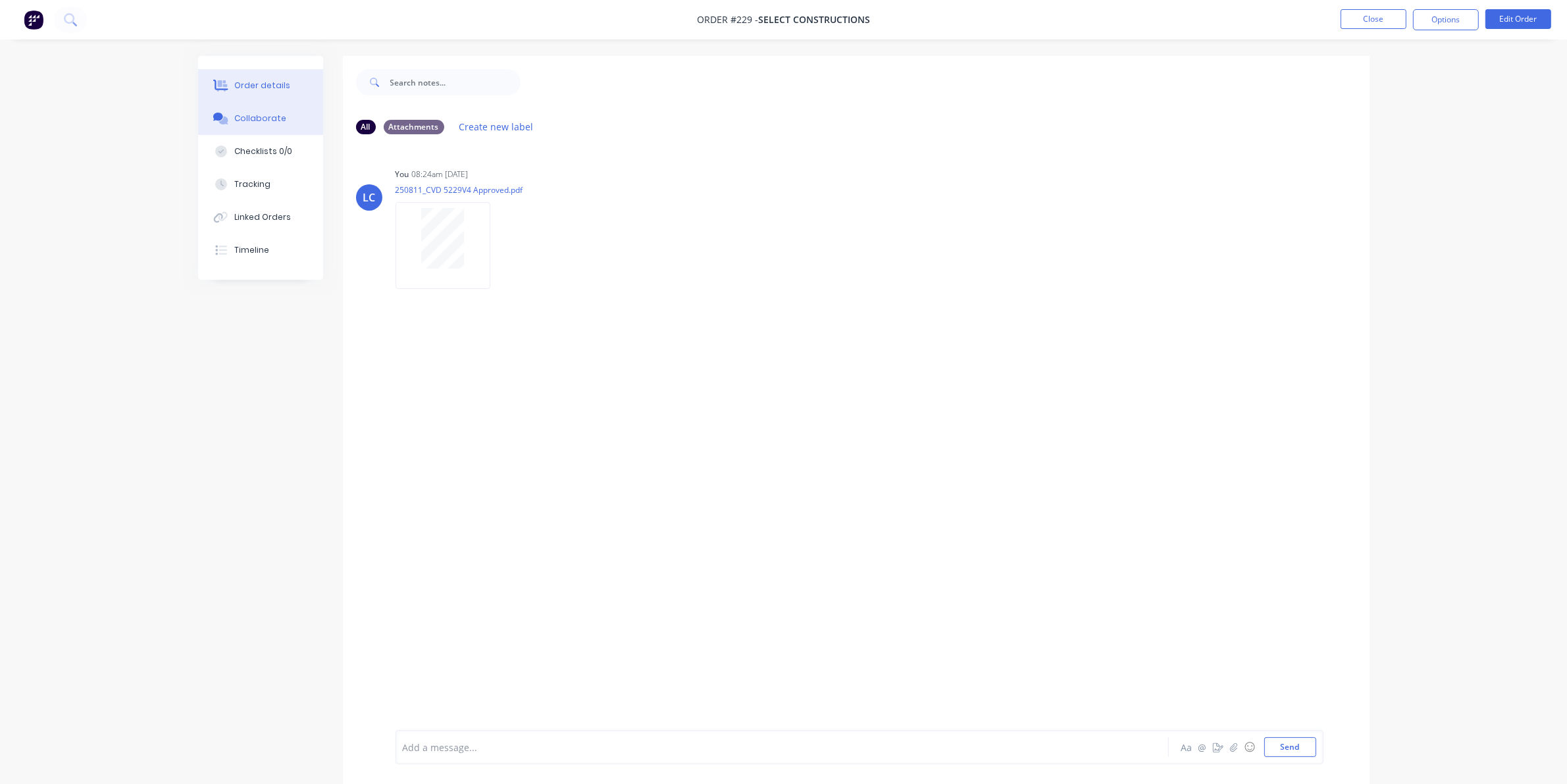
click at [270, 73] on button "Order details" at bounding box center [261, 85] width 125 height 33
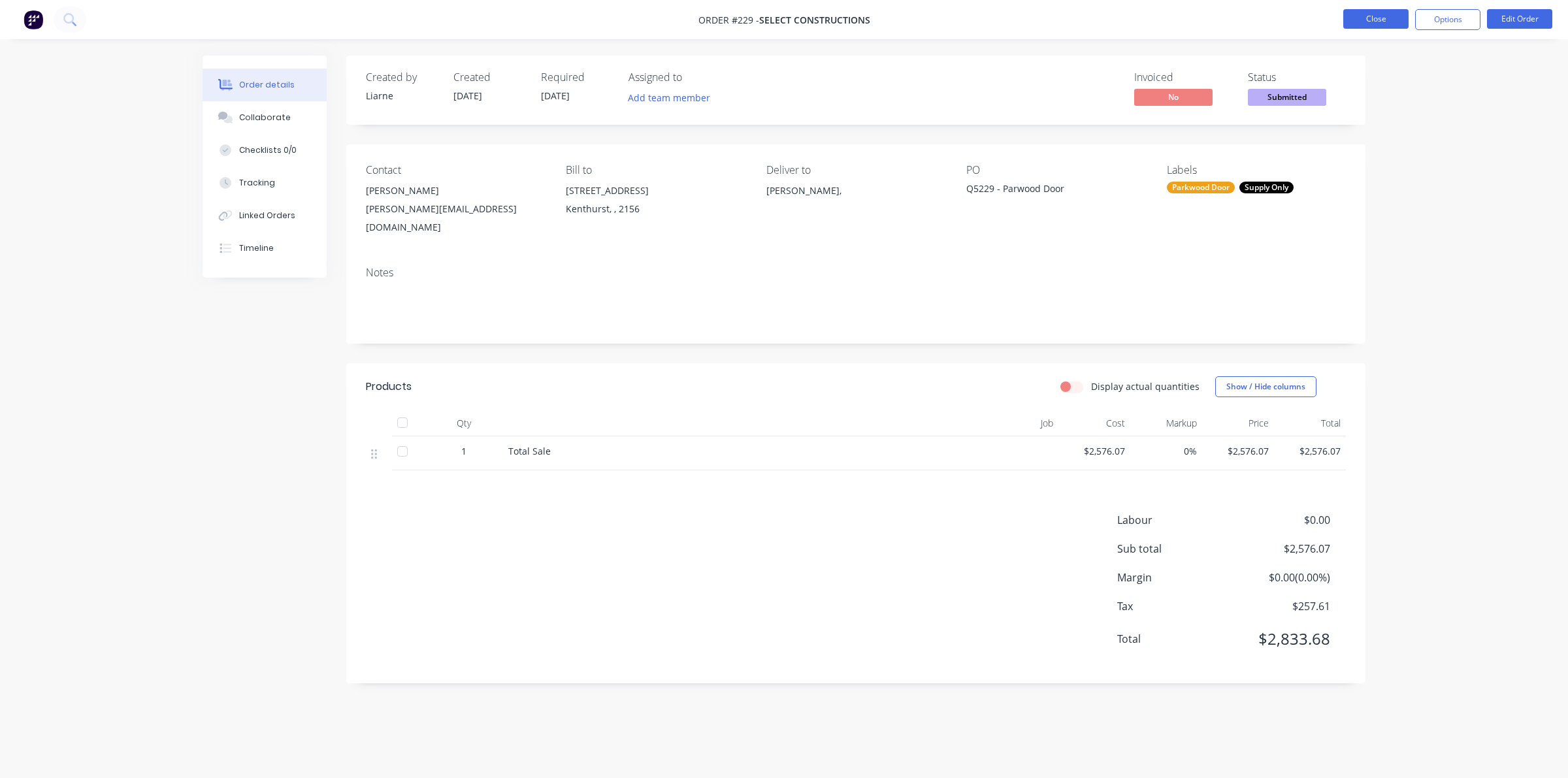
click at [1383, 9] on button "Close" at bounding box center [1375, 19] width 66 height 20
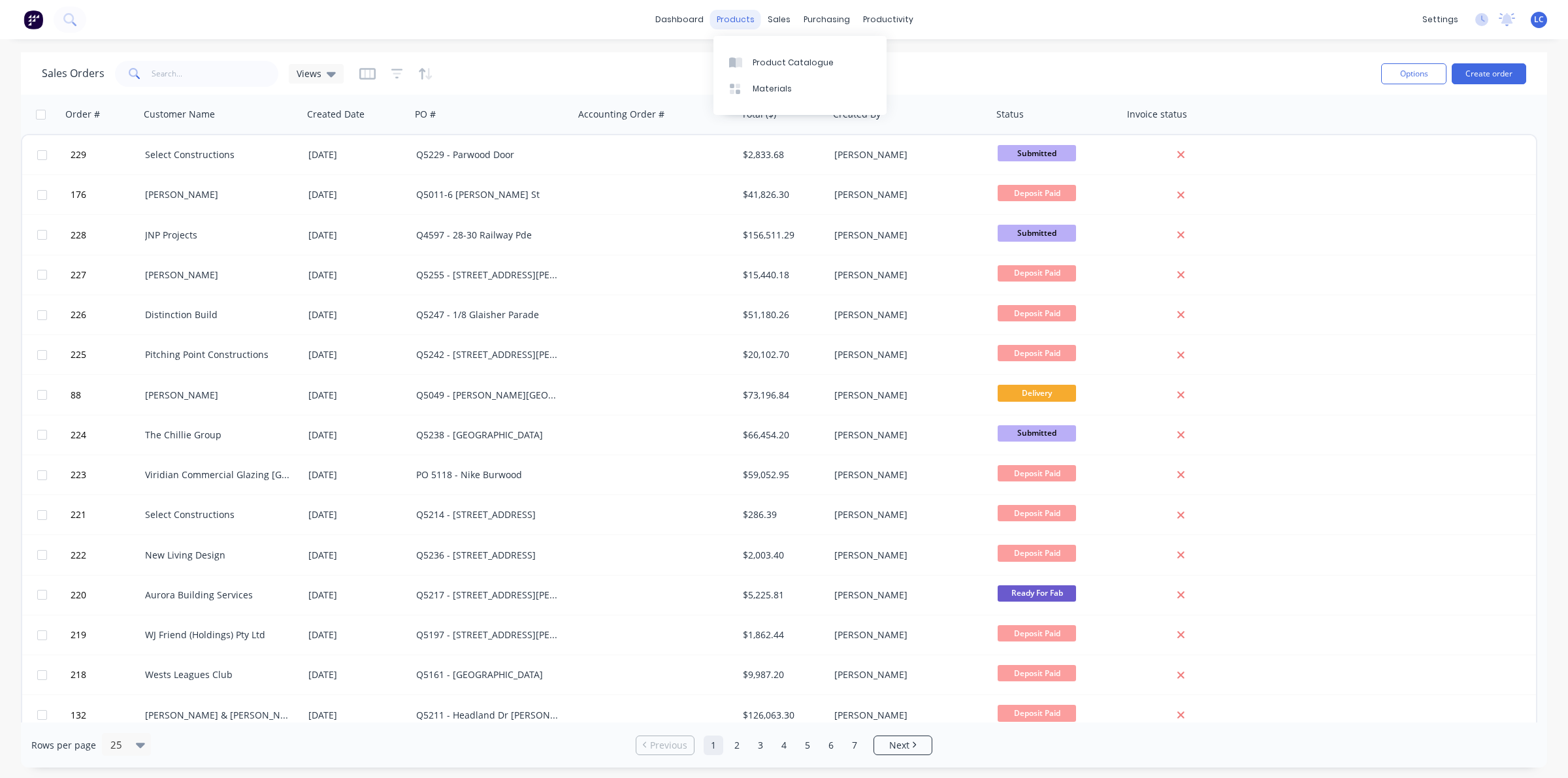
click at [725, 15] on div "products" at bounding box center [735, 19] width 51 height 20
click at [782, 63] on div "Product Catalogue" at bounding box center [793, 62] width 81 height 11
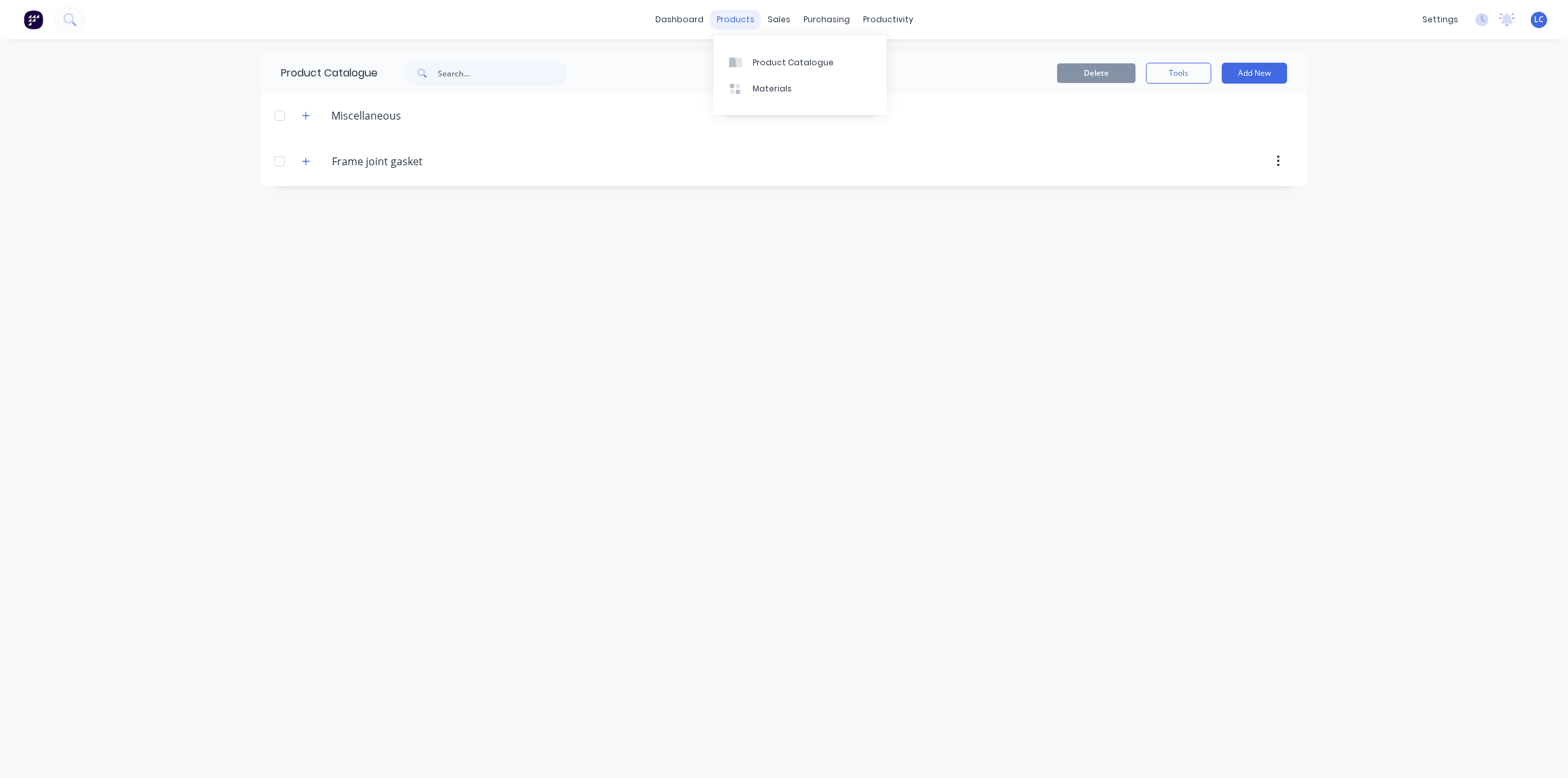
click at [732, 17] on div "products" at bounding box center [735, 19] width 51 height 20
click at [314, 112] on div "Miscellaneous" at bounding box center [352, 115] width 120 height 16
click at [307, 113] on icon "button" at bounding box center [306, 116] width 8 height 9
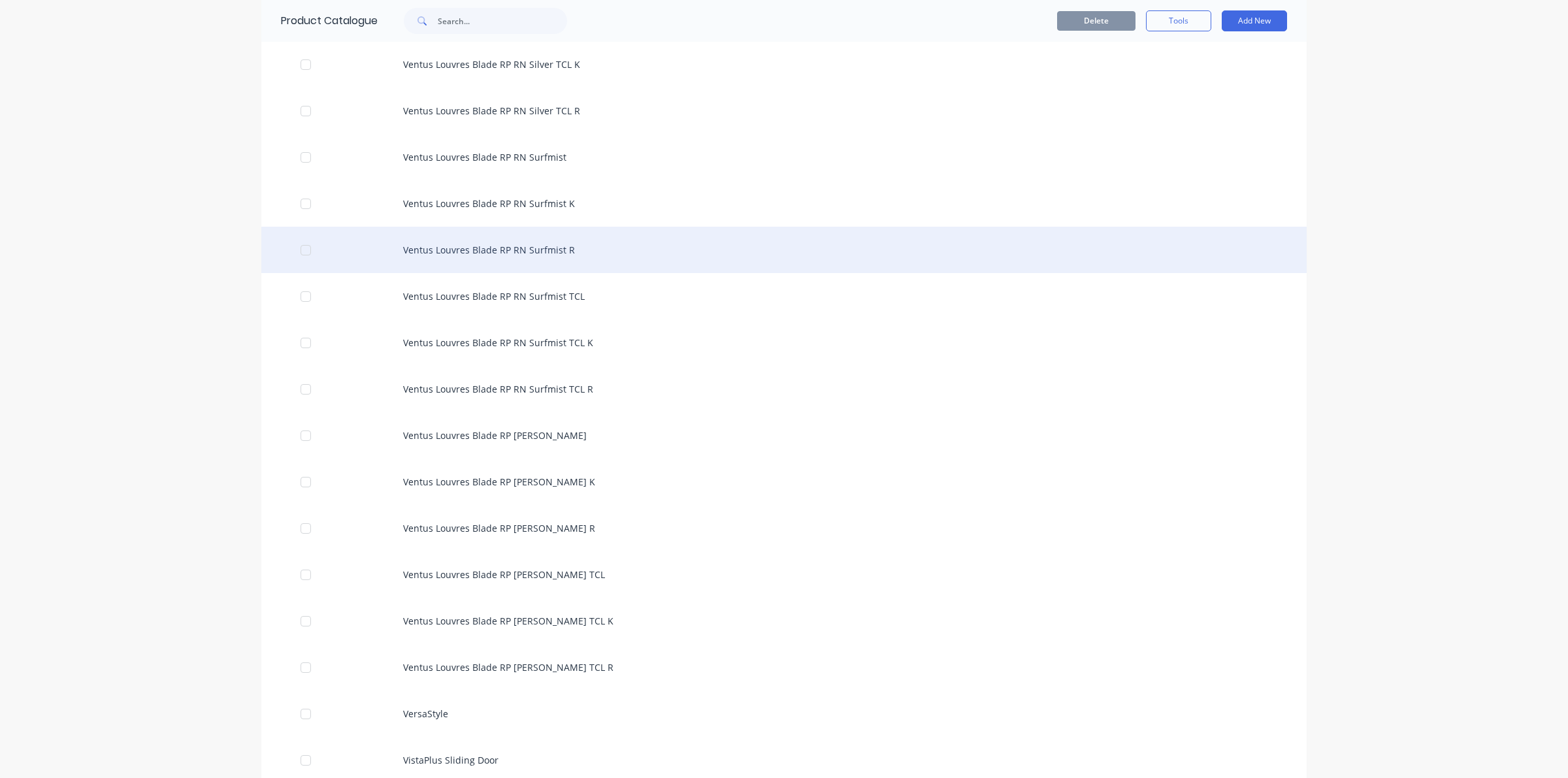
scroll to position [20280, 0]
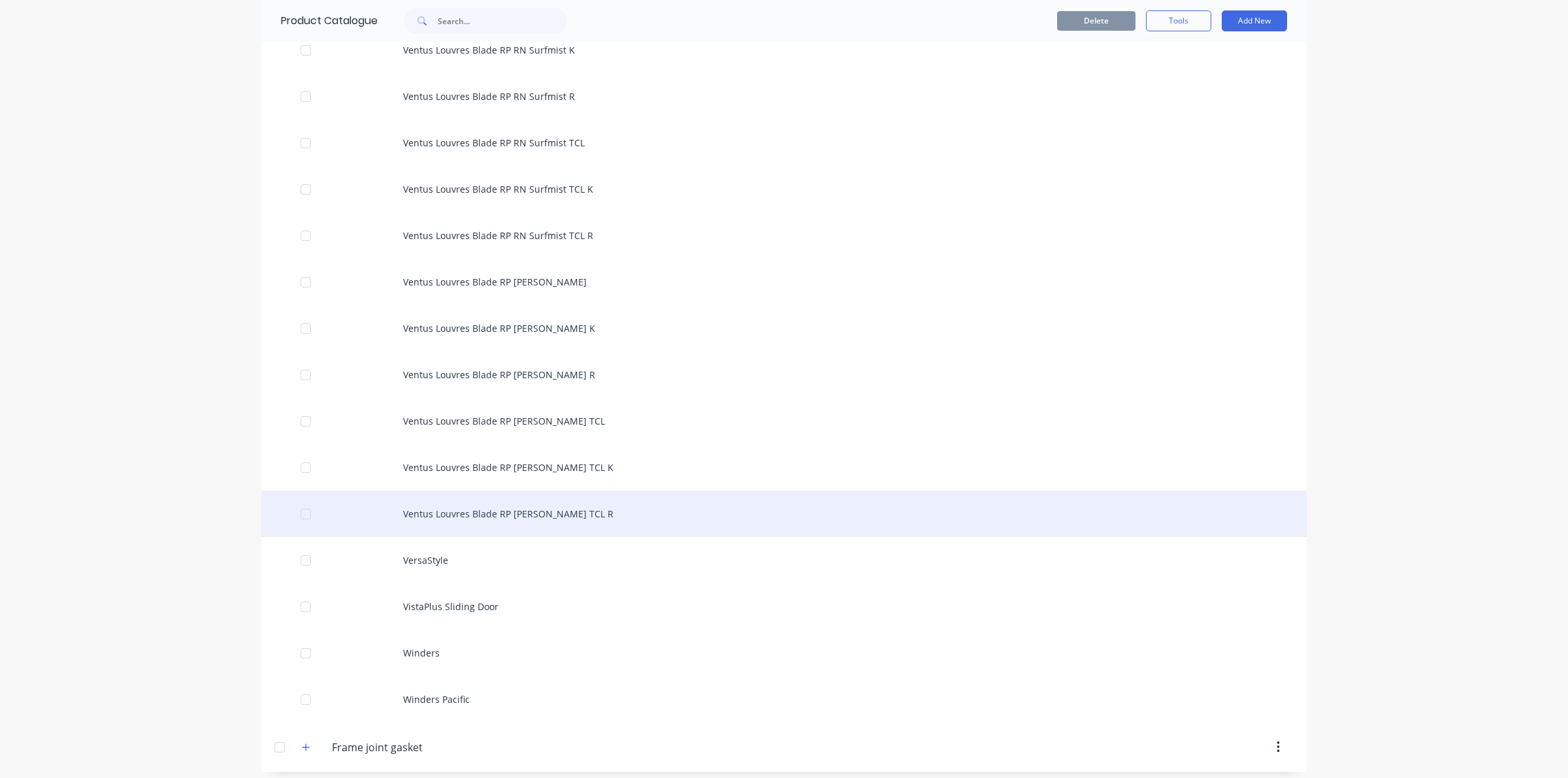
click at [306, 501] on div at bounding box center [306, 514] width 26 height 26
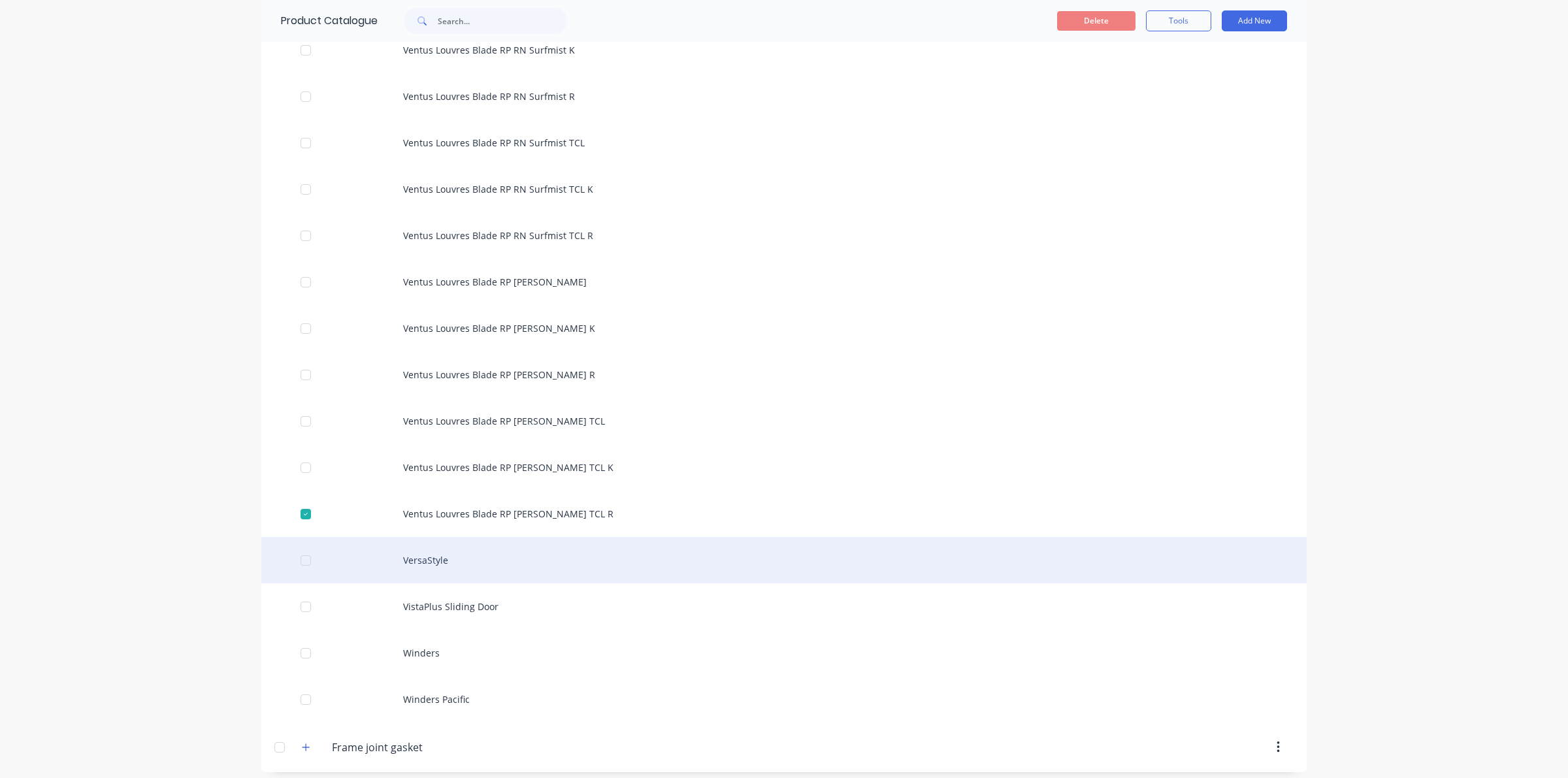
drag, startPoint x: 285, startPoint y: 562, endPoint x: 295, endPoint y: 562, distance: 10.0
click at [295, 562] on div at bounding box center [306, 560] width 26 height 26
click at [298, 558] on div at bounding box center [306, 560] width 26 height 26
click at [302, 550] on div at bounding box center [306, 560] width 26 height 26
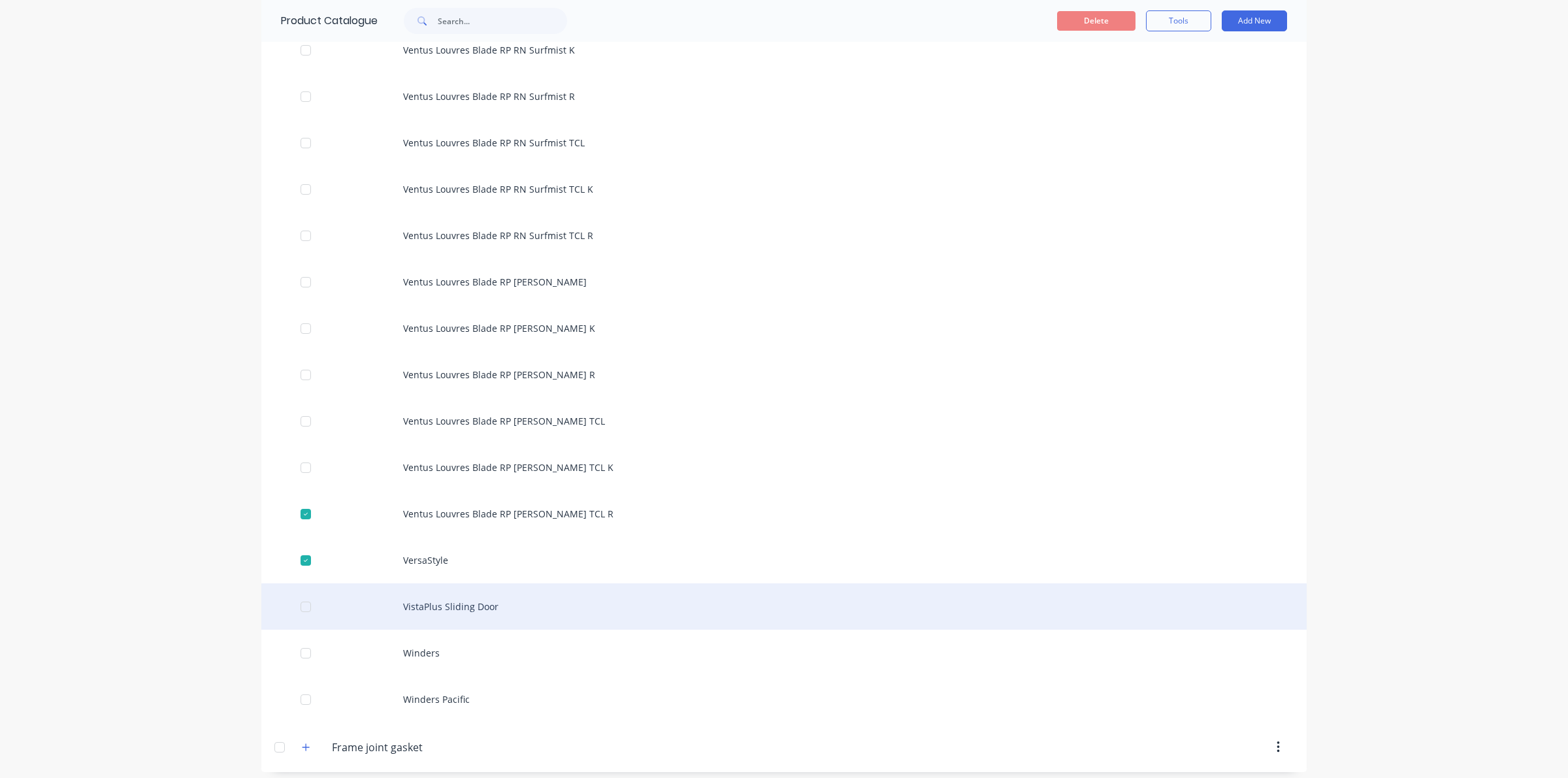
click at [304, 593] on div at bounding box center [306, 606] width 26 height 26
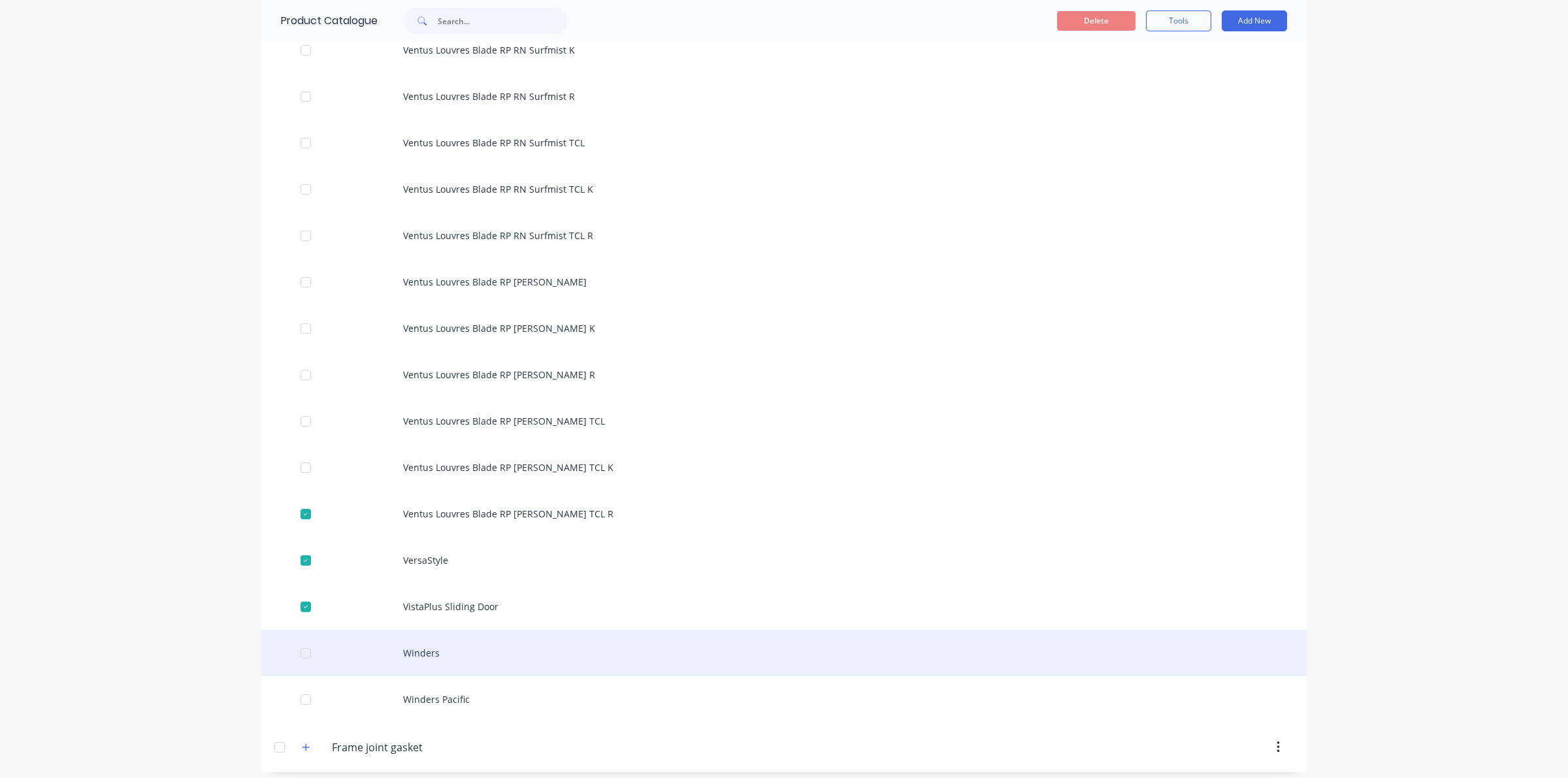
click at [302, 648] on div at bounding box center [306, 653] width 26 height 26
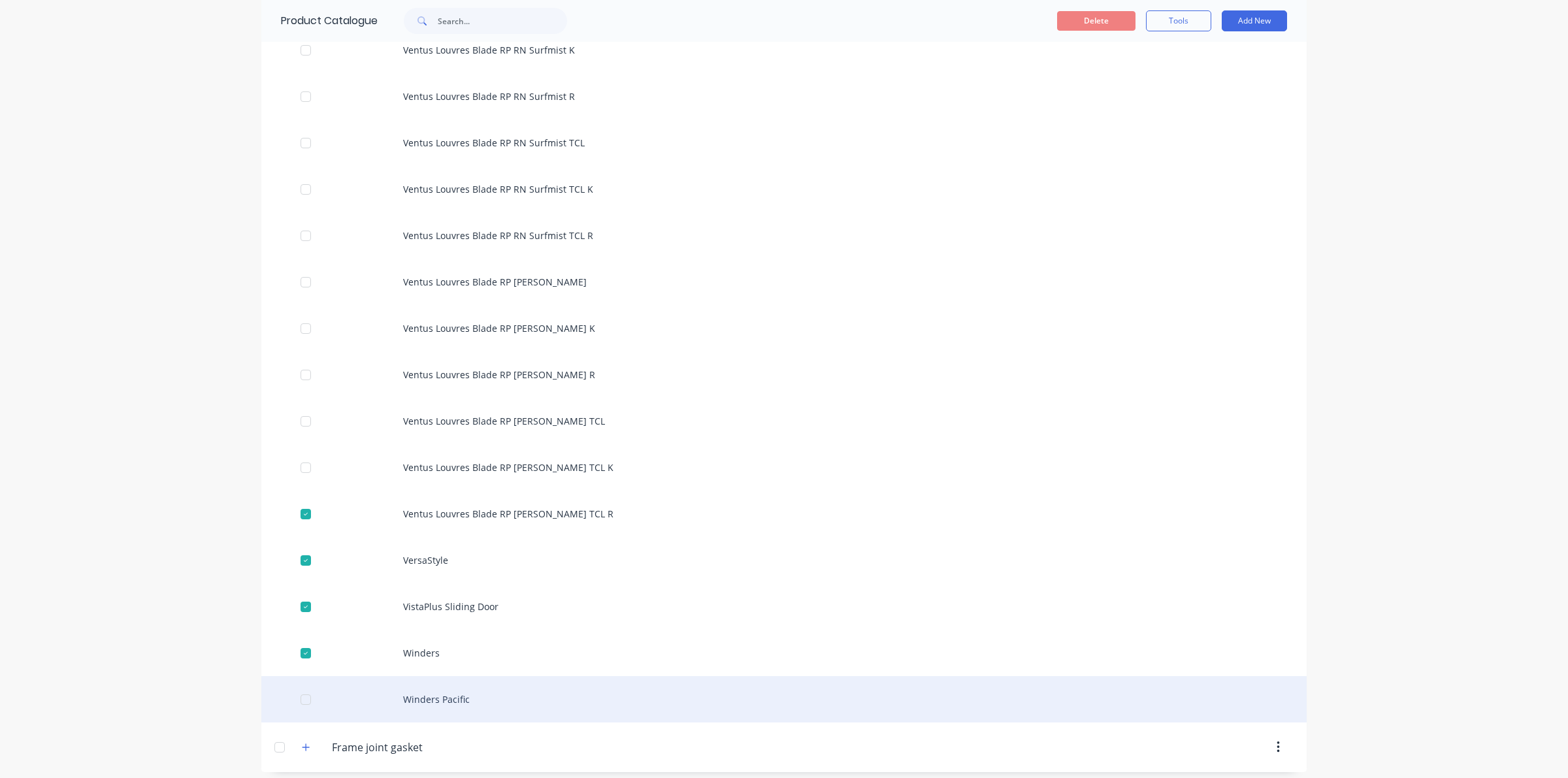
click at [302, 689] on div at bounding box center [306, 699] width 26 height 26
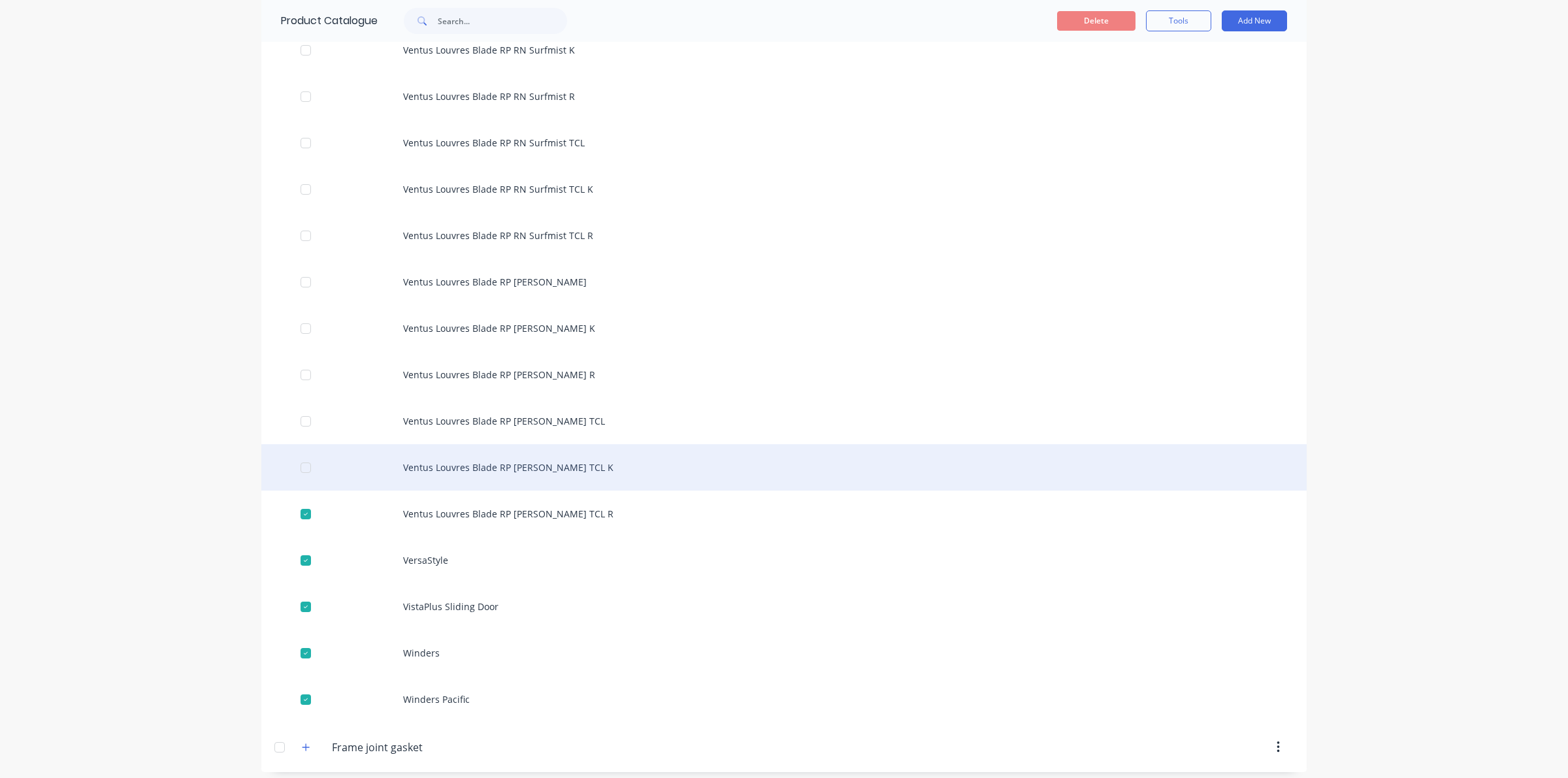
drag, startPoint x: 300, startPoint y: 455, endPoint x: 300, endPoint y: 439, distance: 16.0
click at [300, 454] on div at bounding box center [306, 467] width 26 height 26
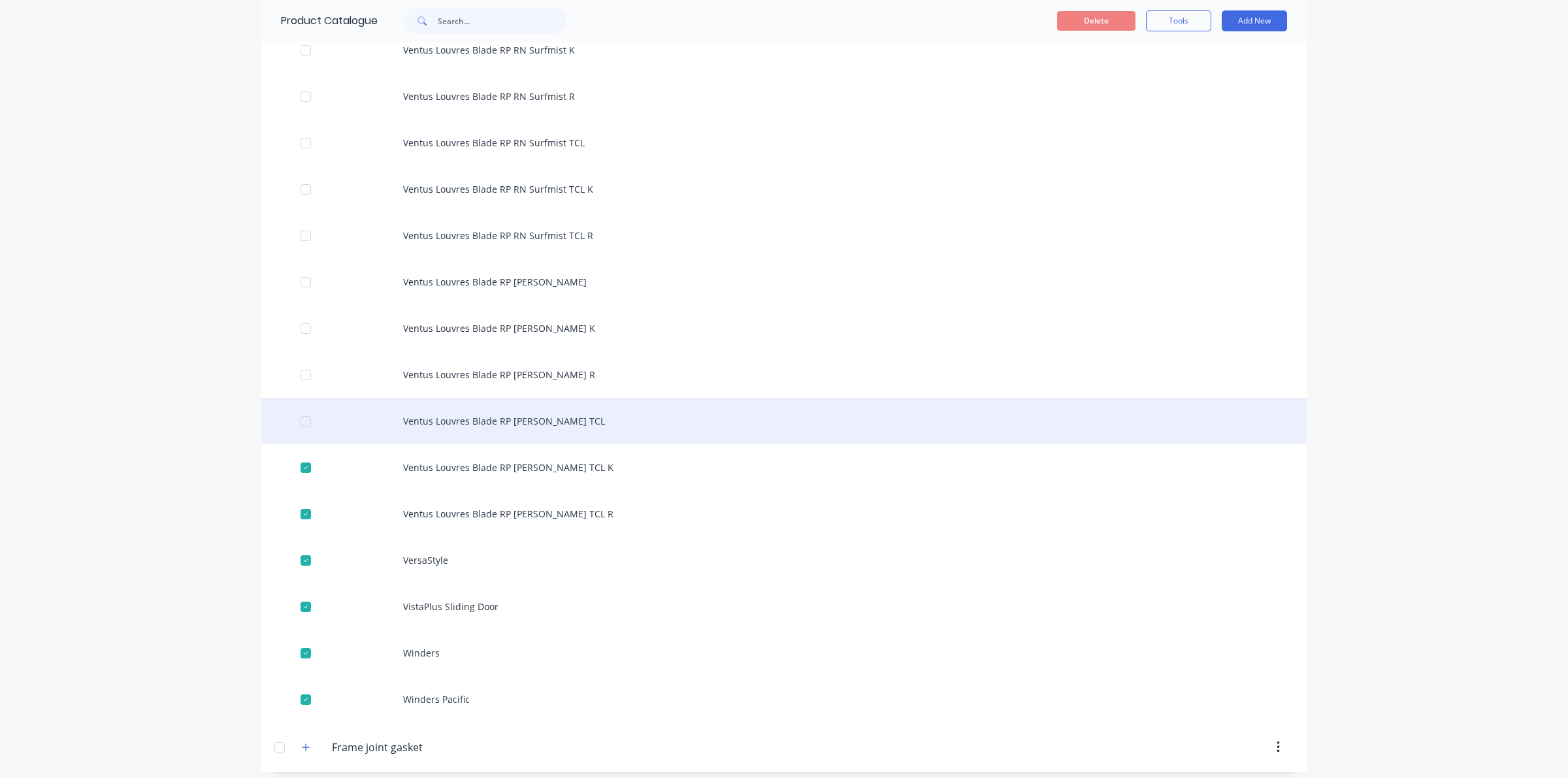
click at [295, 412] on div at bounding box center [306, 421] width 26 height 26
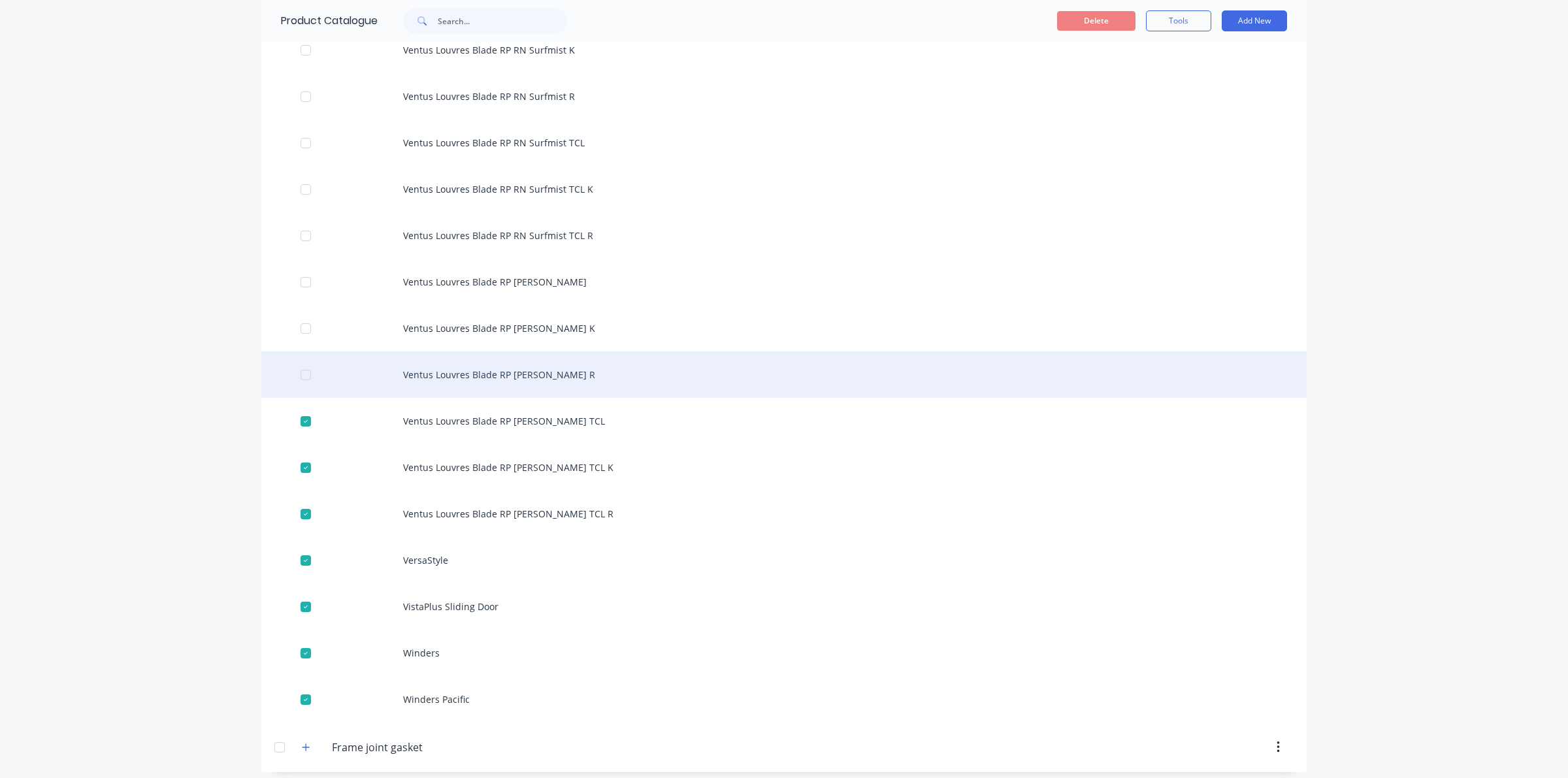
click at [294, 362] on div at bounding box center [306, 374] width 26 height 26
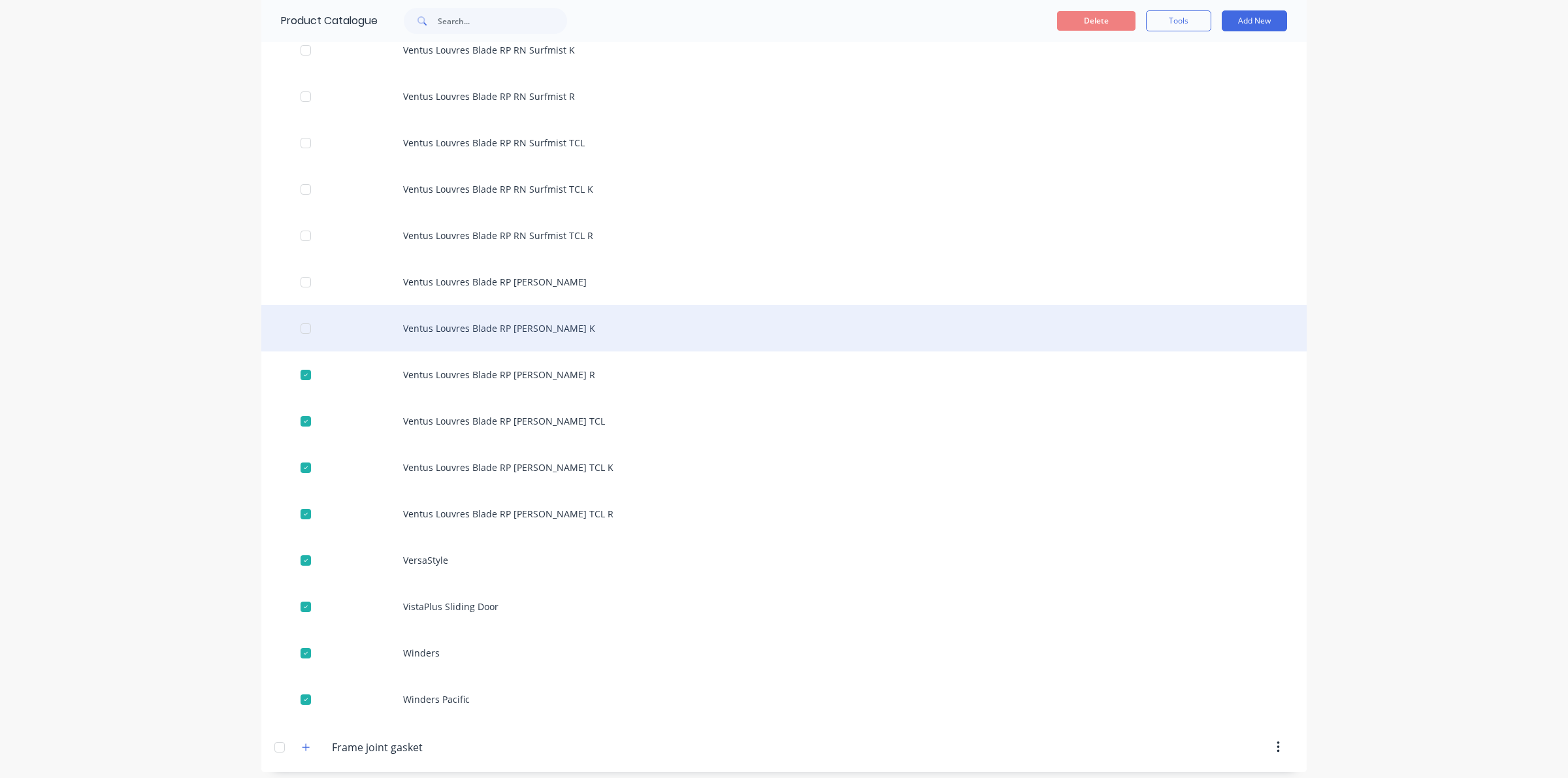
click at [298, 316] on div at bounding box center [306, 329] width 26 height 26
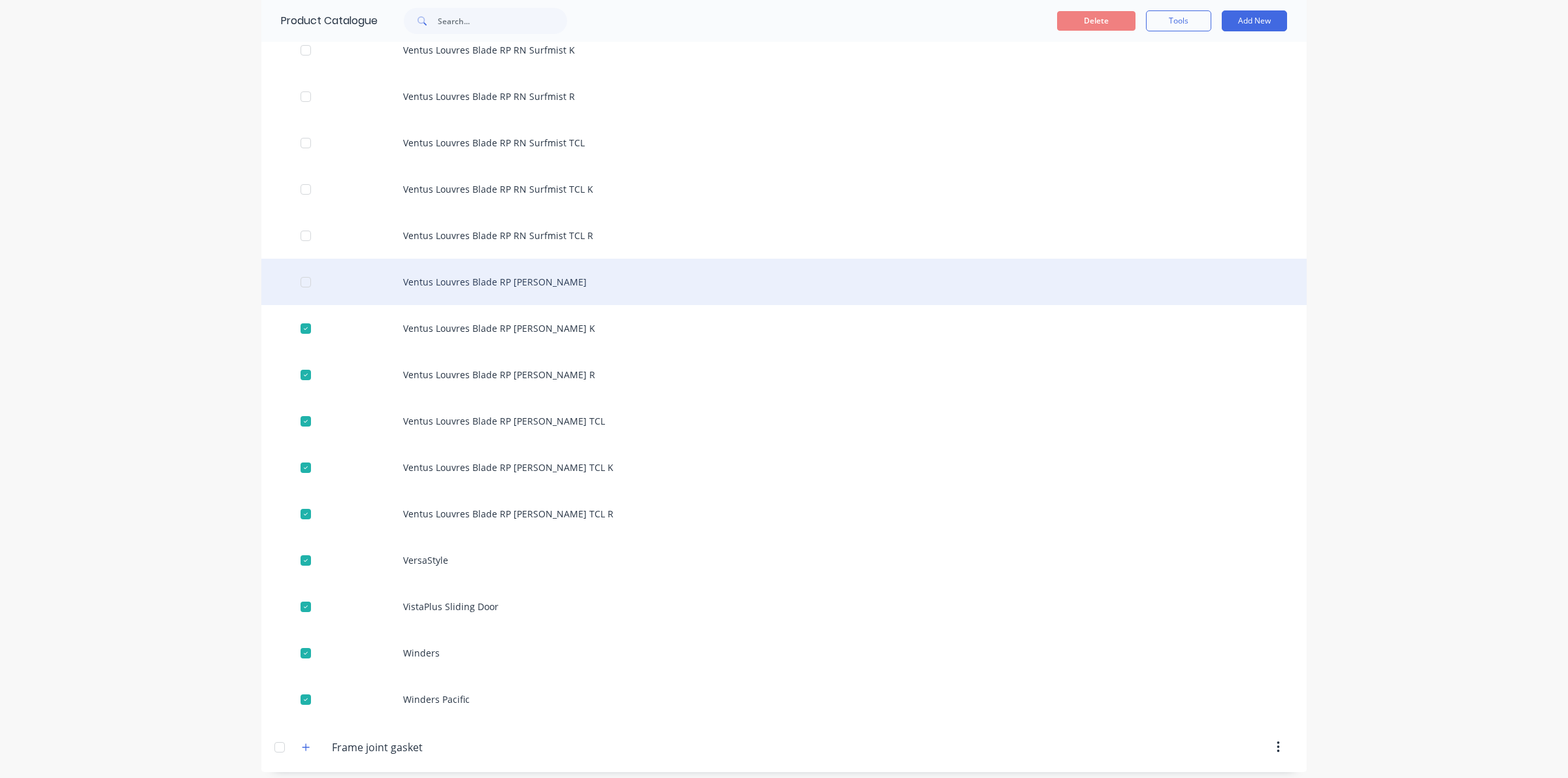
click at [296, 269] on div at bounding box center [306, 282] width 26 height 26
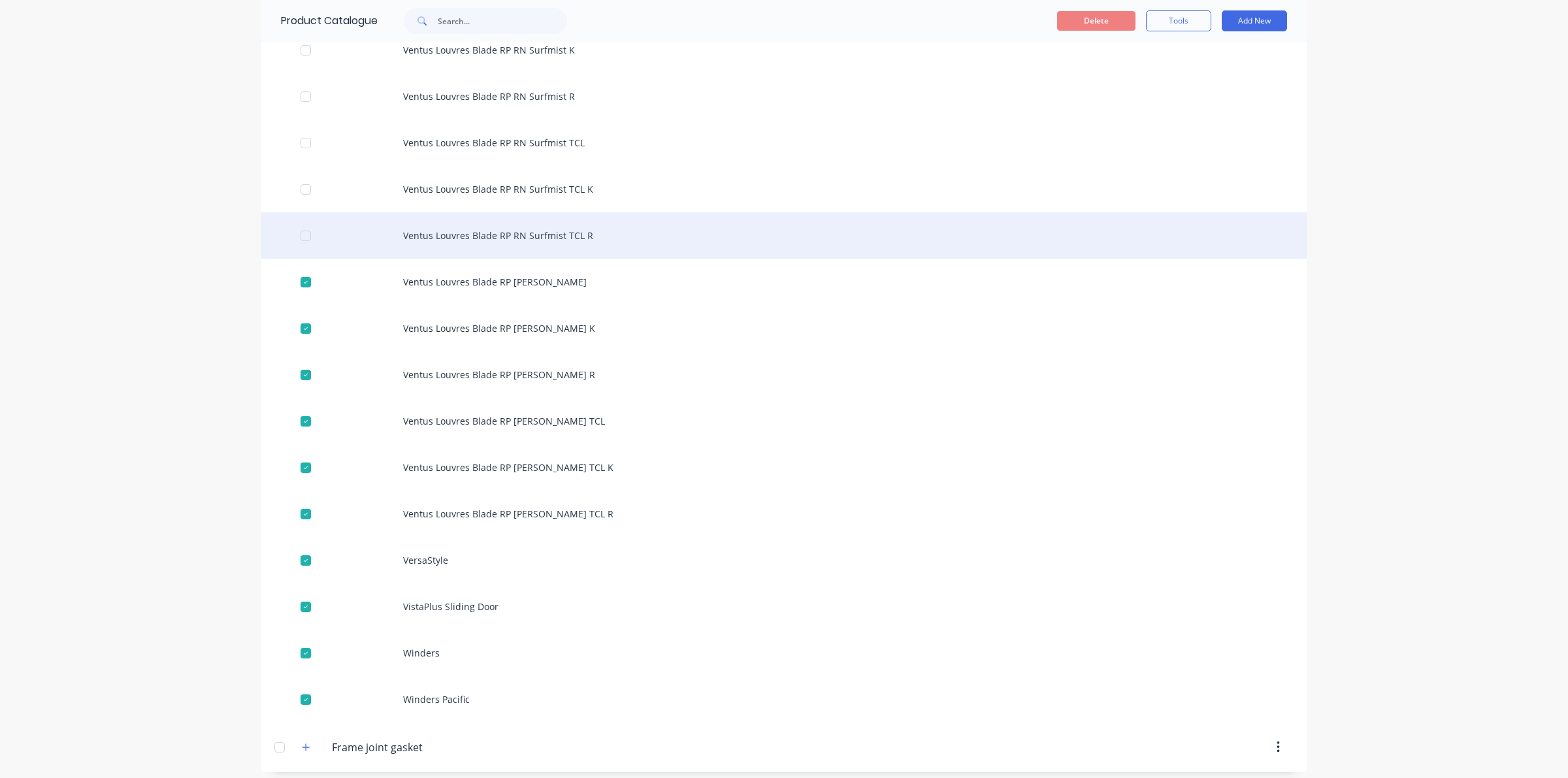
click at [302, 222] on div at bounding box center [306, 235] width 26 height 26
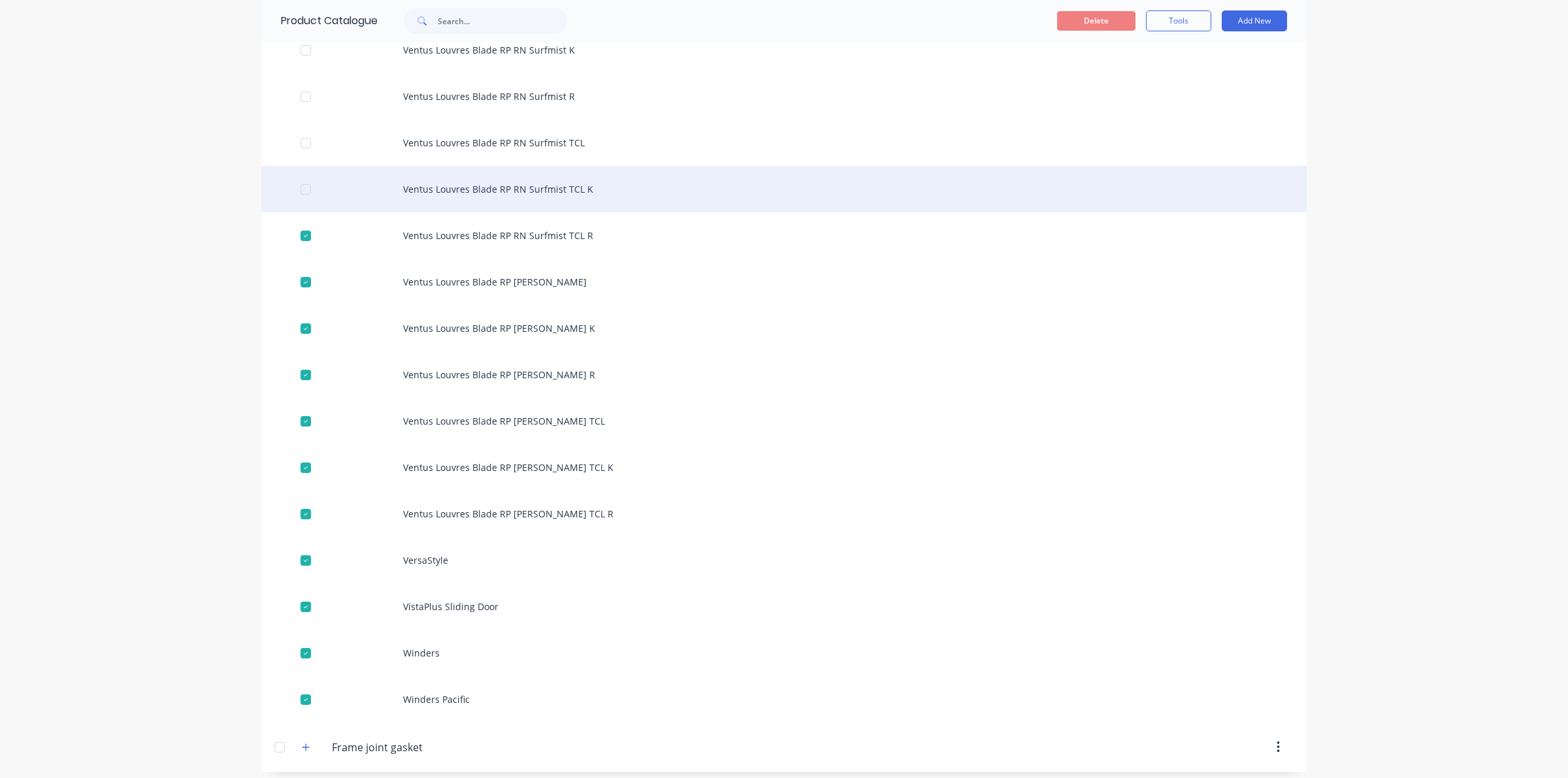
click at [293, 176] on div at bounding box center [306, 189] width 26 height 26
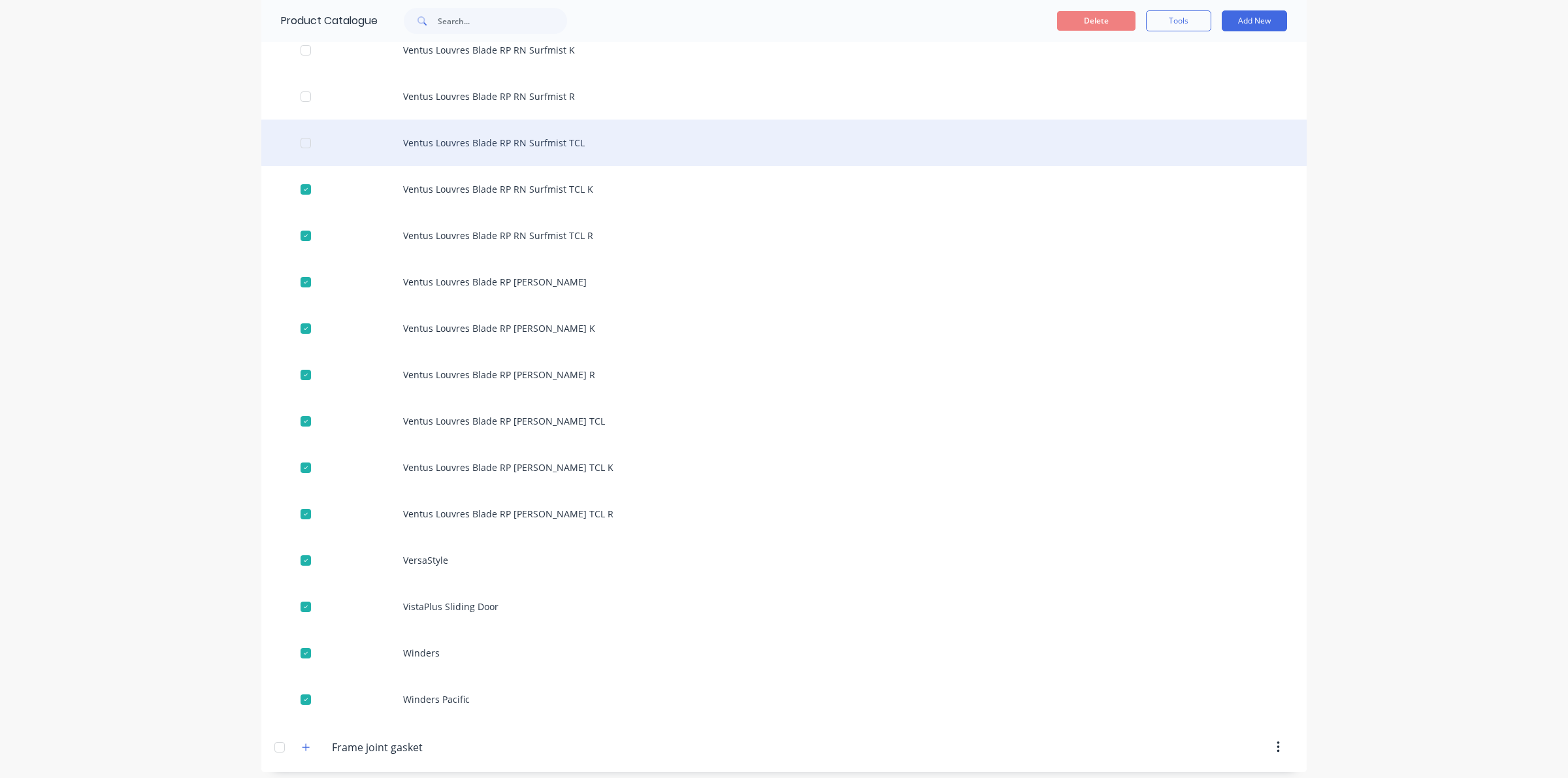
click at [300, 130] on div at bounding box center [306, 143] width 26 height 26
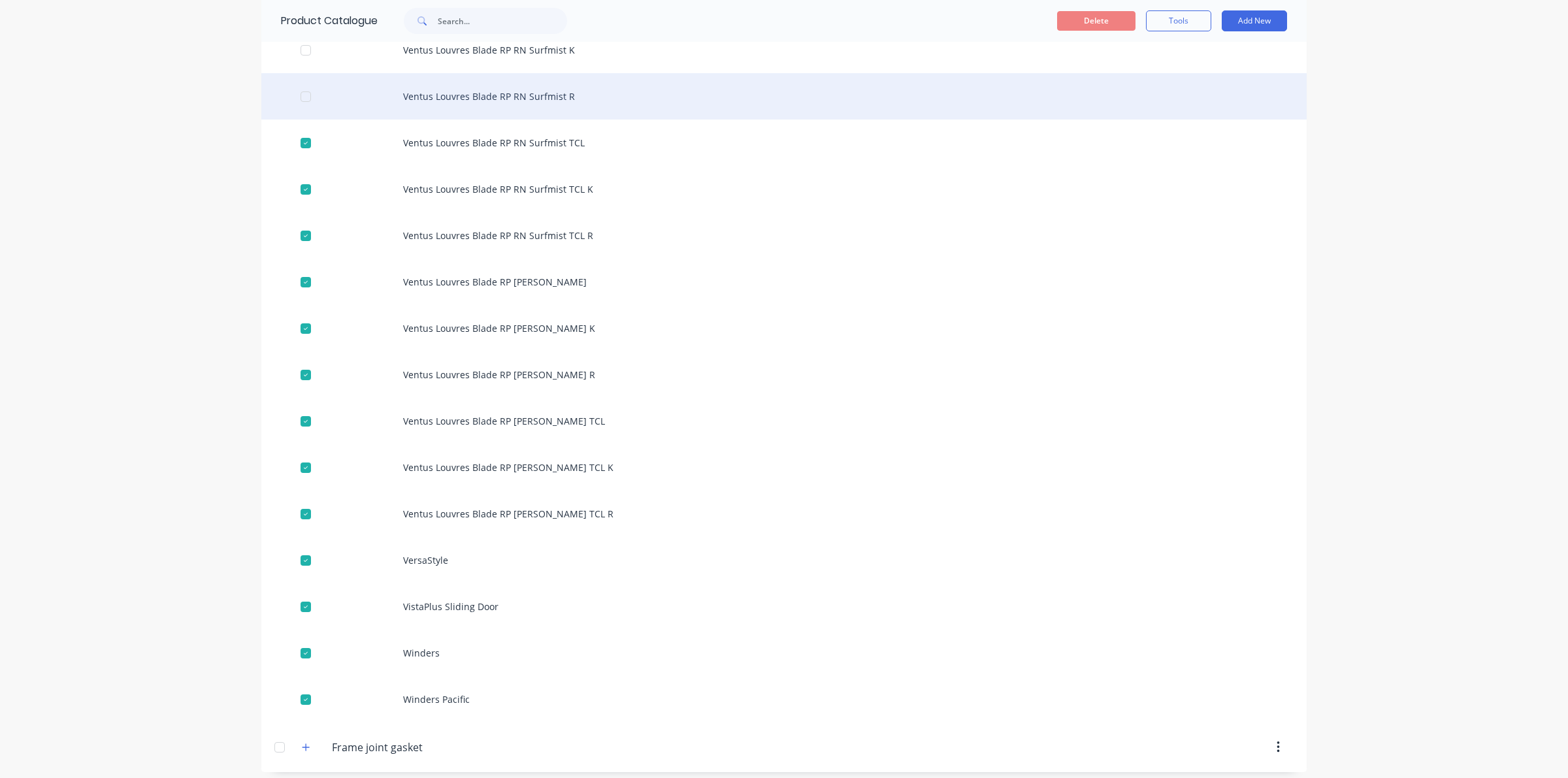
click at [298, 96] on div at bounding box center [306, 97] width 26 height 26
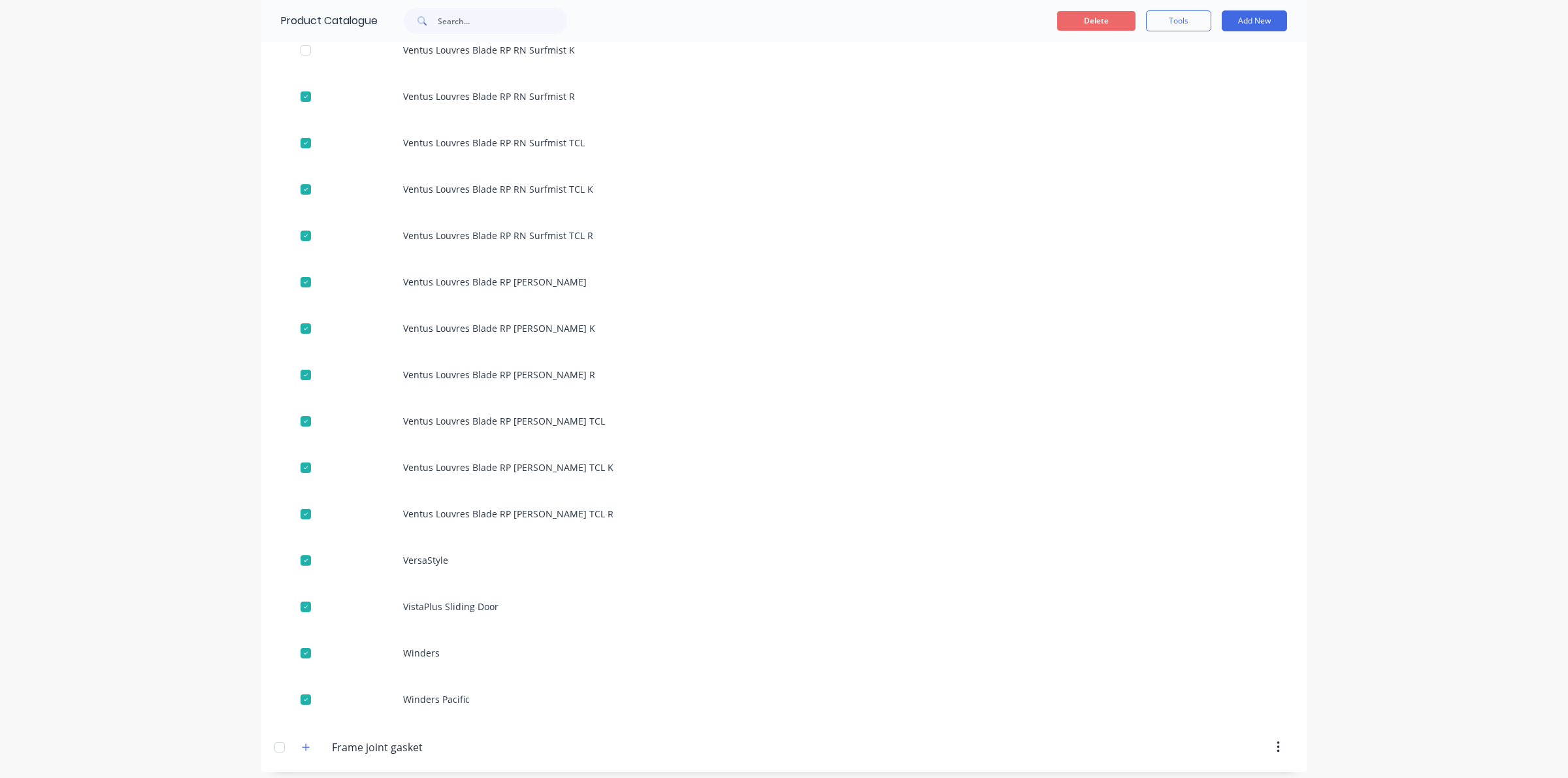
click at [1082, 21] on button "Delete" at bounding box center [1096, 20] width 78 height 20
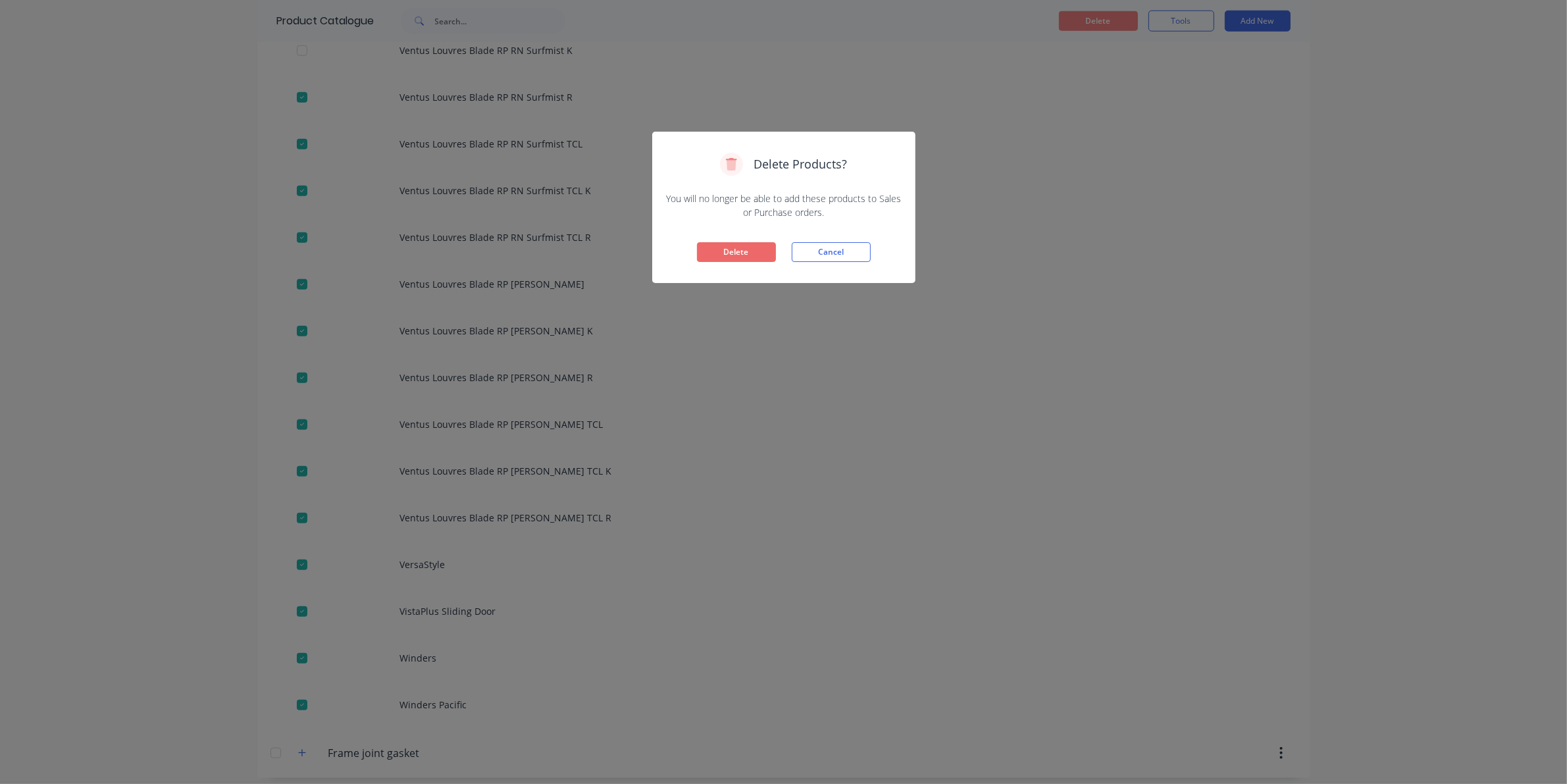
click at [739, 254] on button "Delete" at bounding box center [736, 252] width 79 height 20
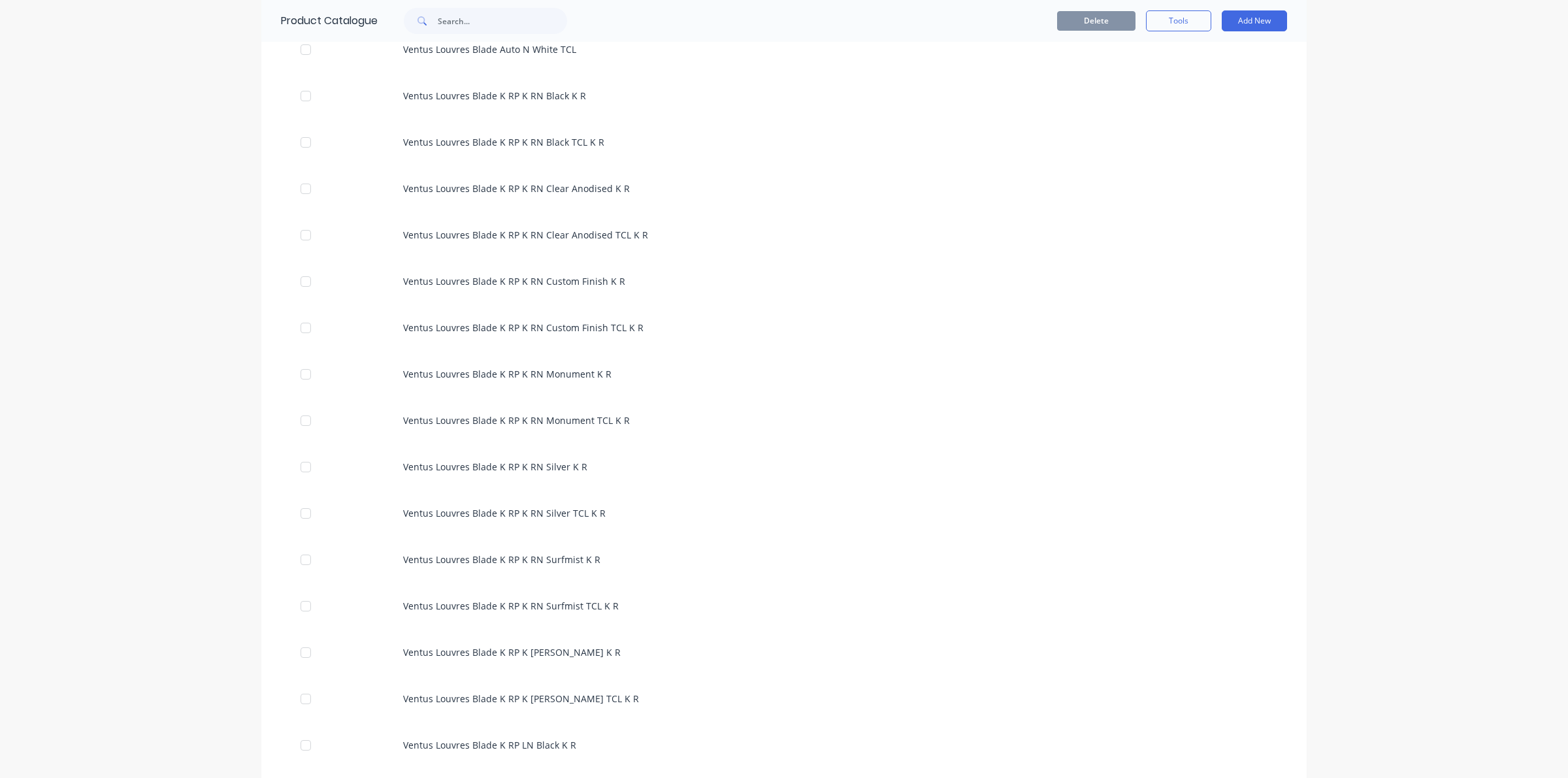
scroll to position [5388, 0]
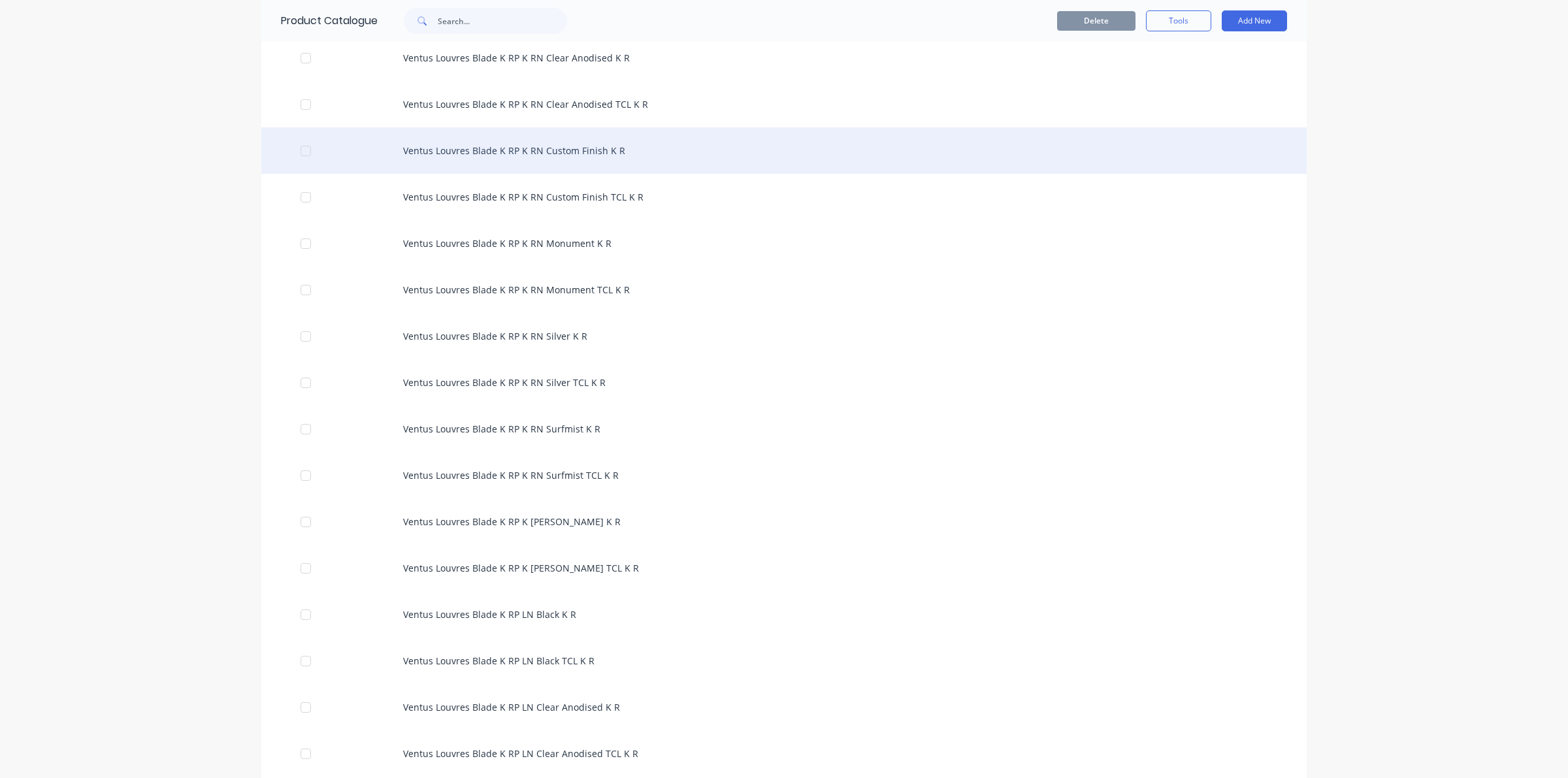
click at [299, 147] on div at bounding box center [306, 151] width 26 height 26
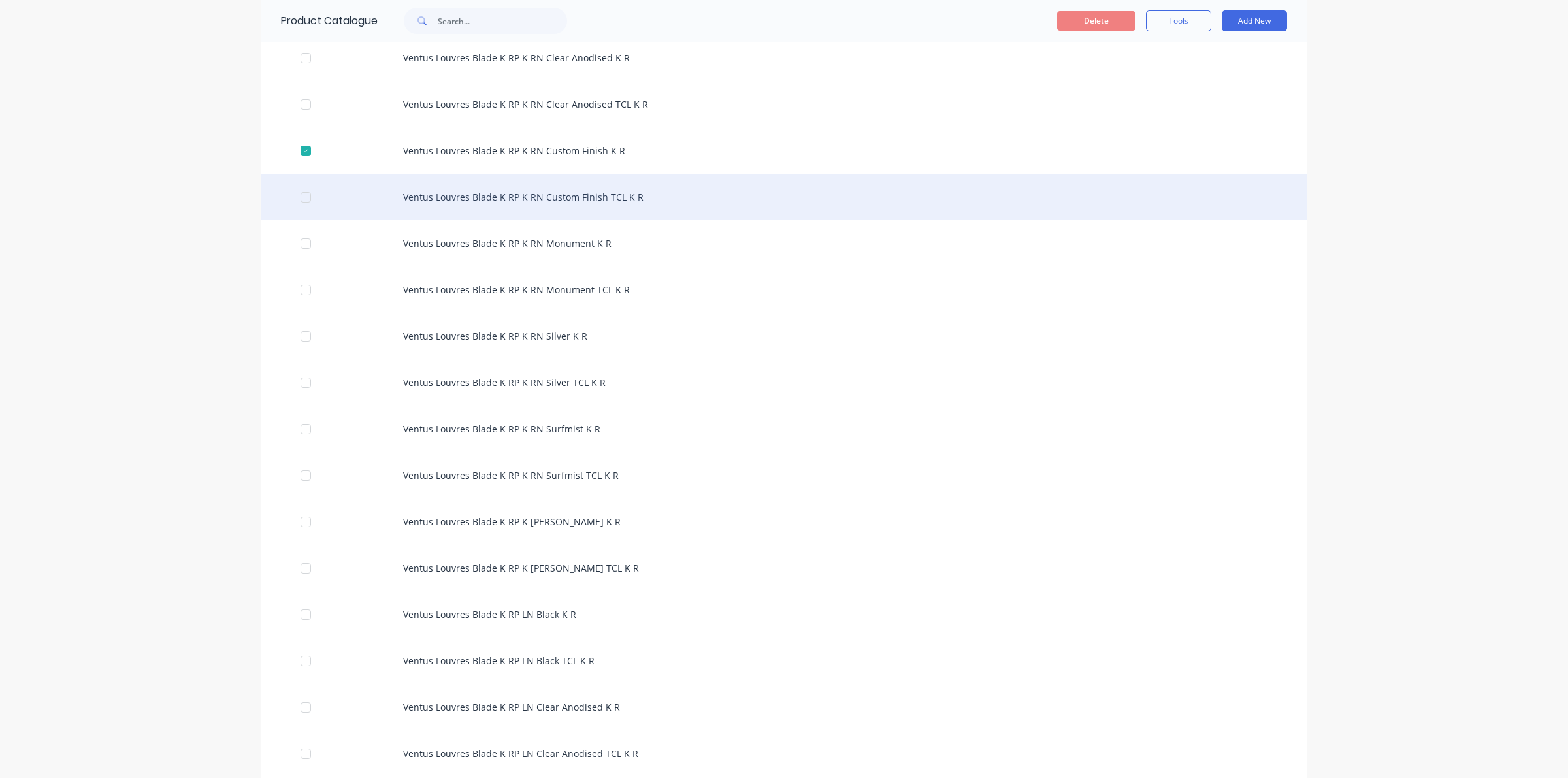
drag, startPoint x: 289, startPoint y: 223, endPoint x: 295, endPoint y: 214, distance: 10.8
click at [301, 193] on div at bounding box center [306, 197] width 26 height 26
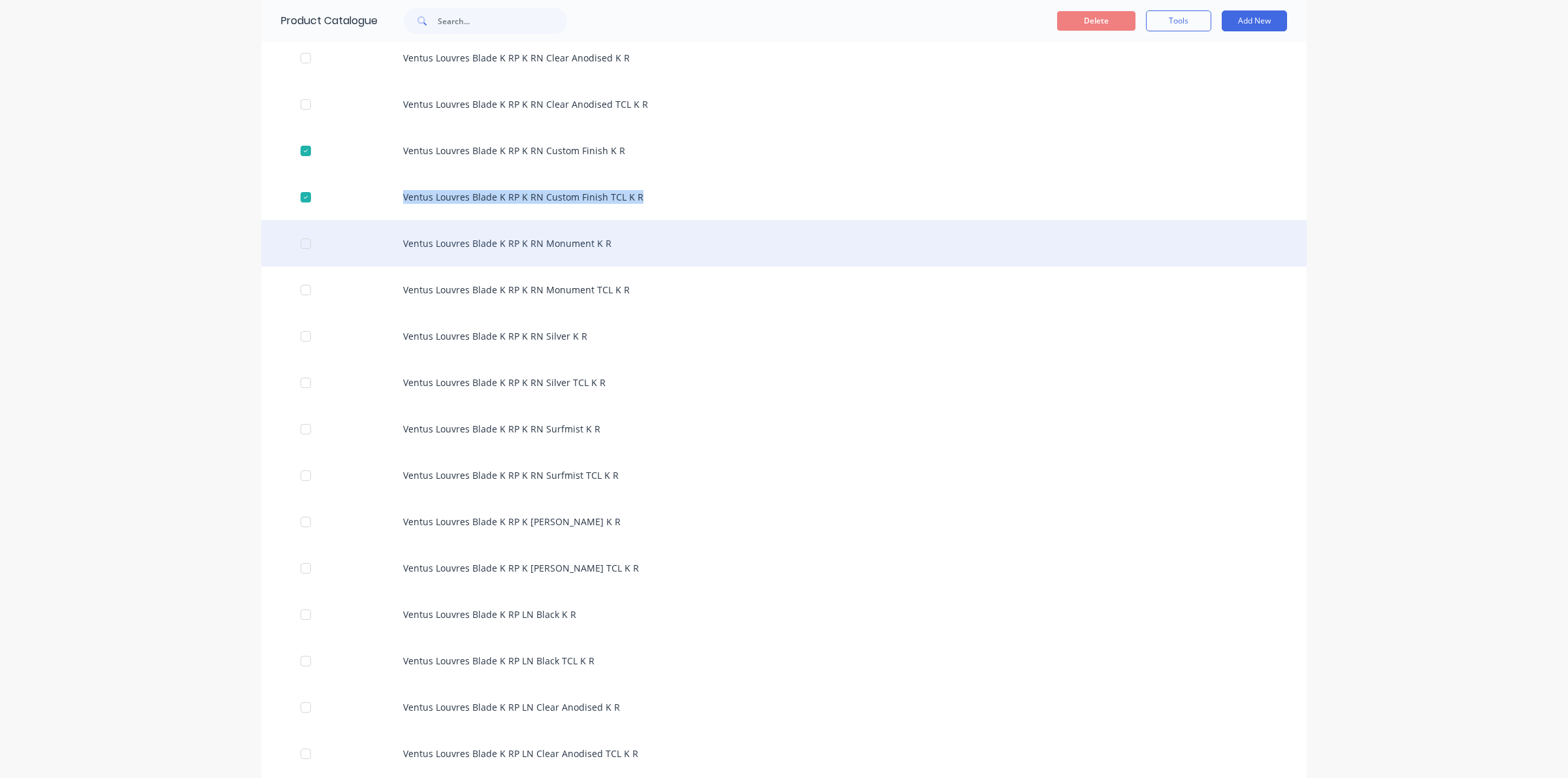
click at [293, 239] on div at bounding box center [306, 243] width 26 height 26
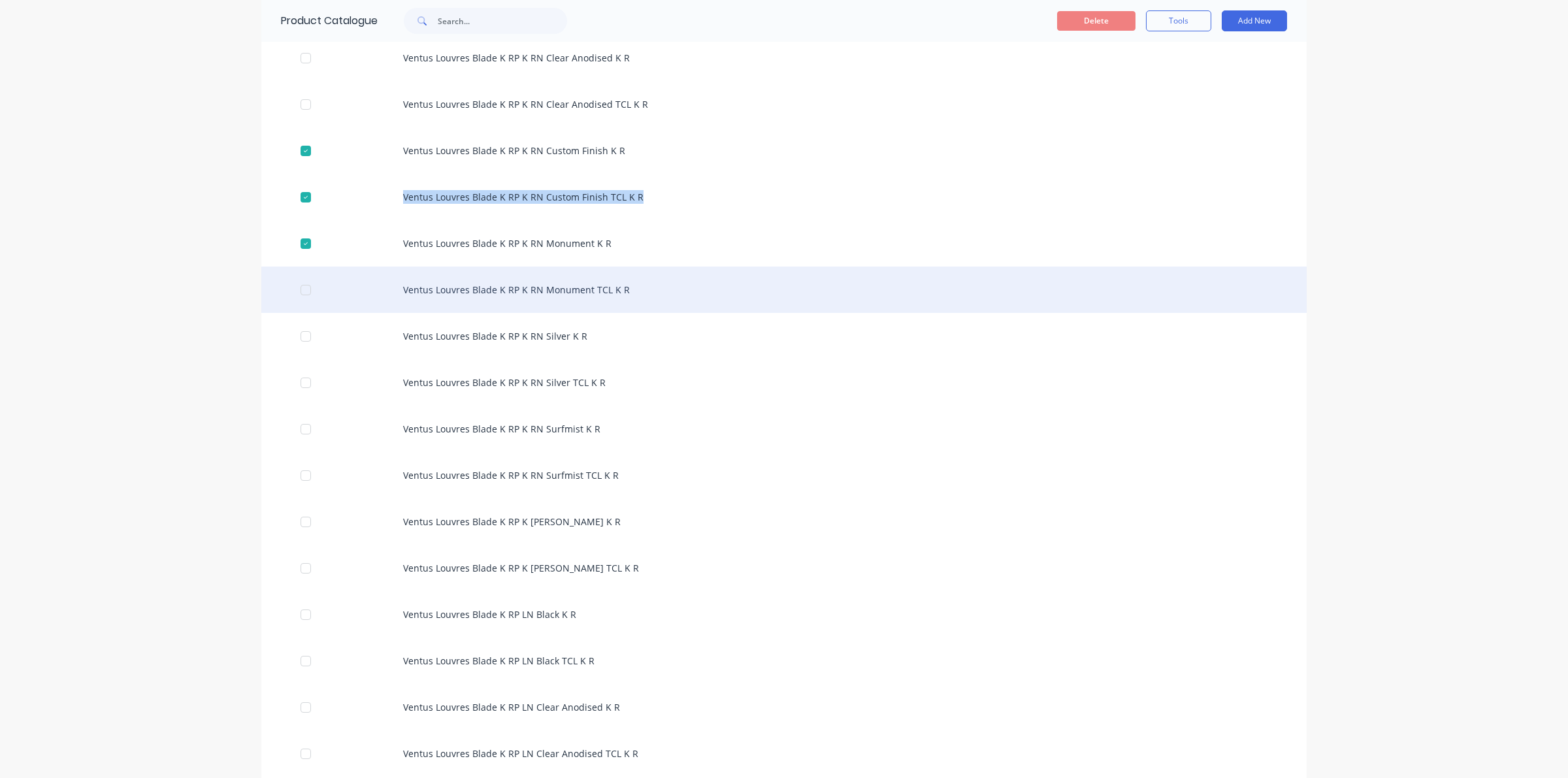
click at [293, 289] on div at bounding box center [306, 290] width 26 height 26
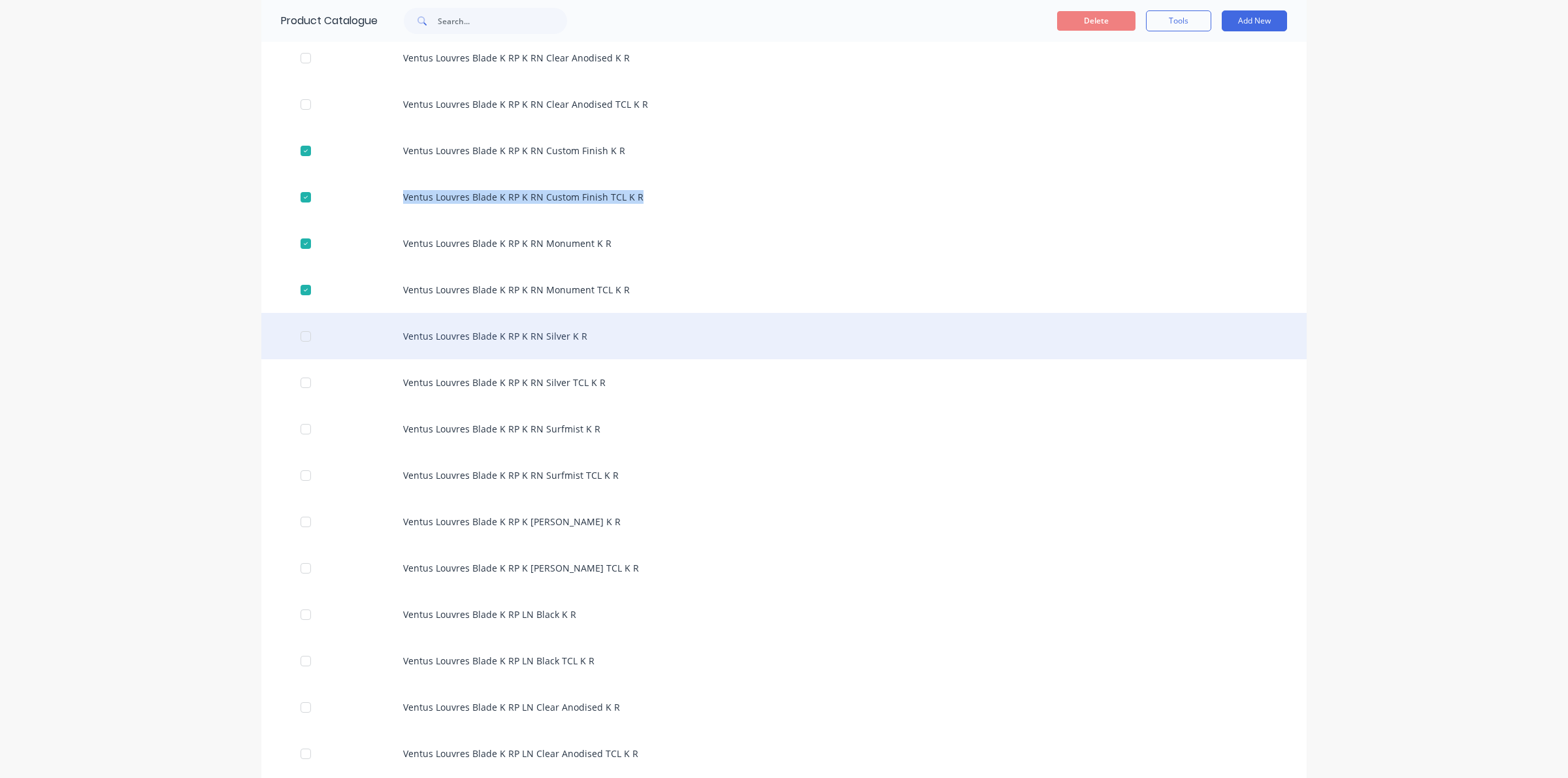
click at [300, 337] on div at bounding box center [306, 336] width 26 height 26
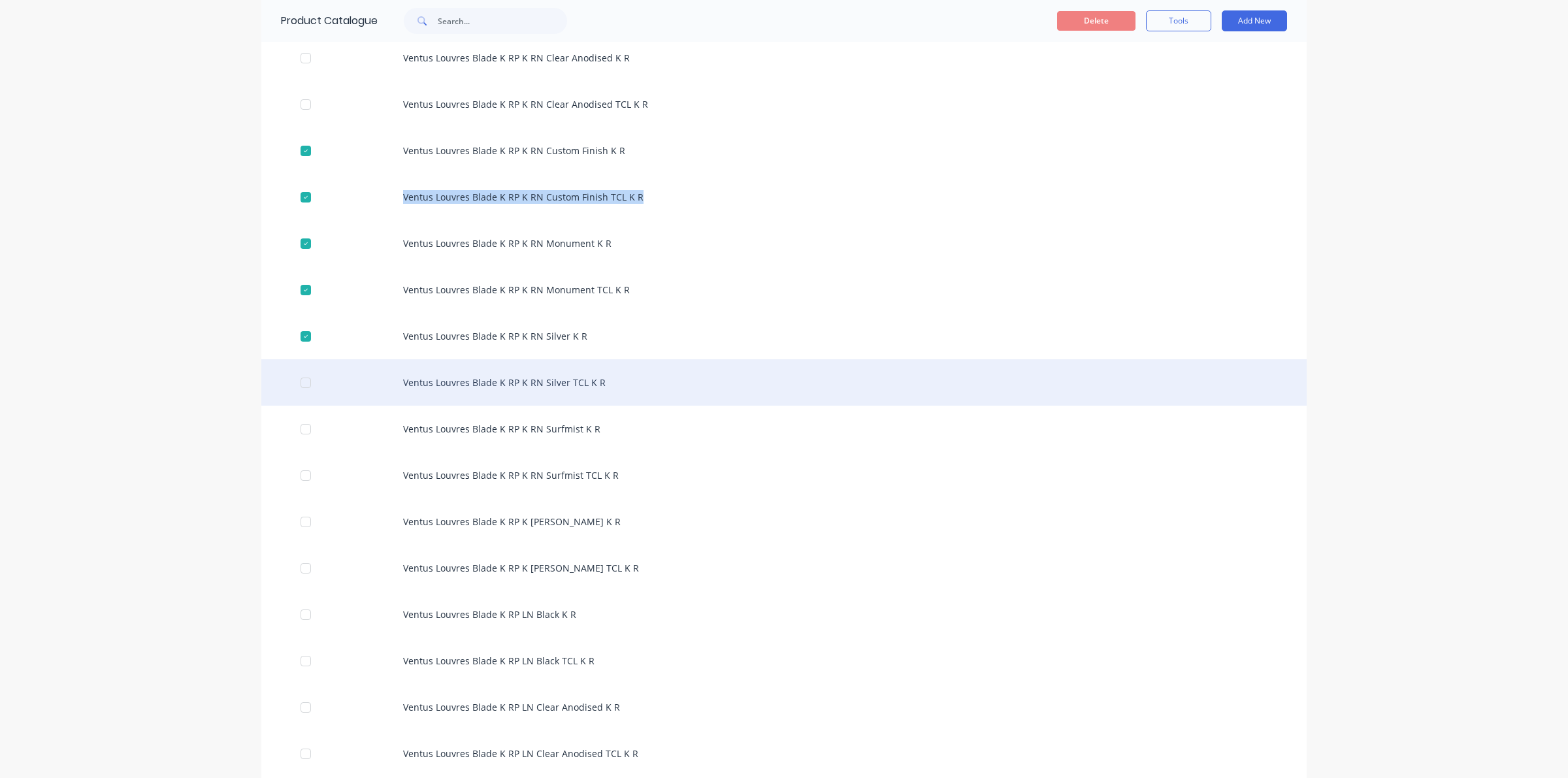
click at [304, 382] on div at bounding box center [306, 383] width 26 height 26
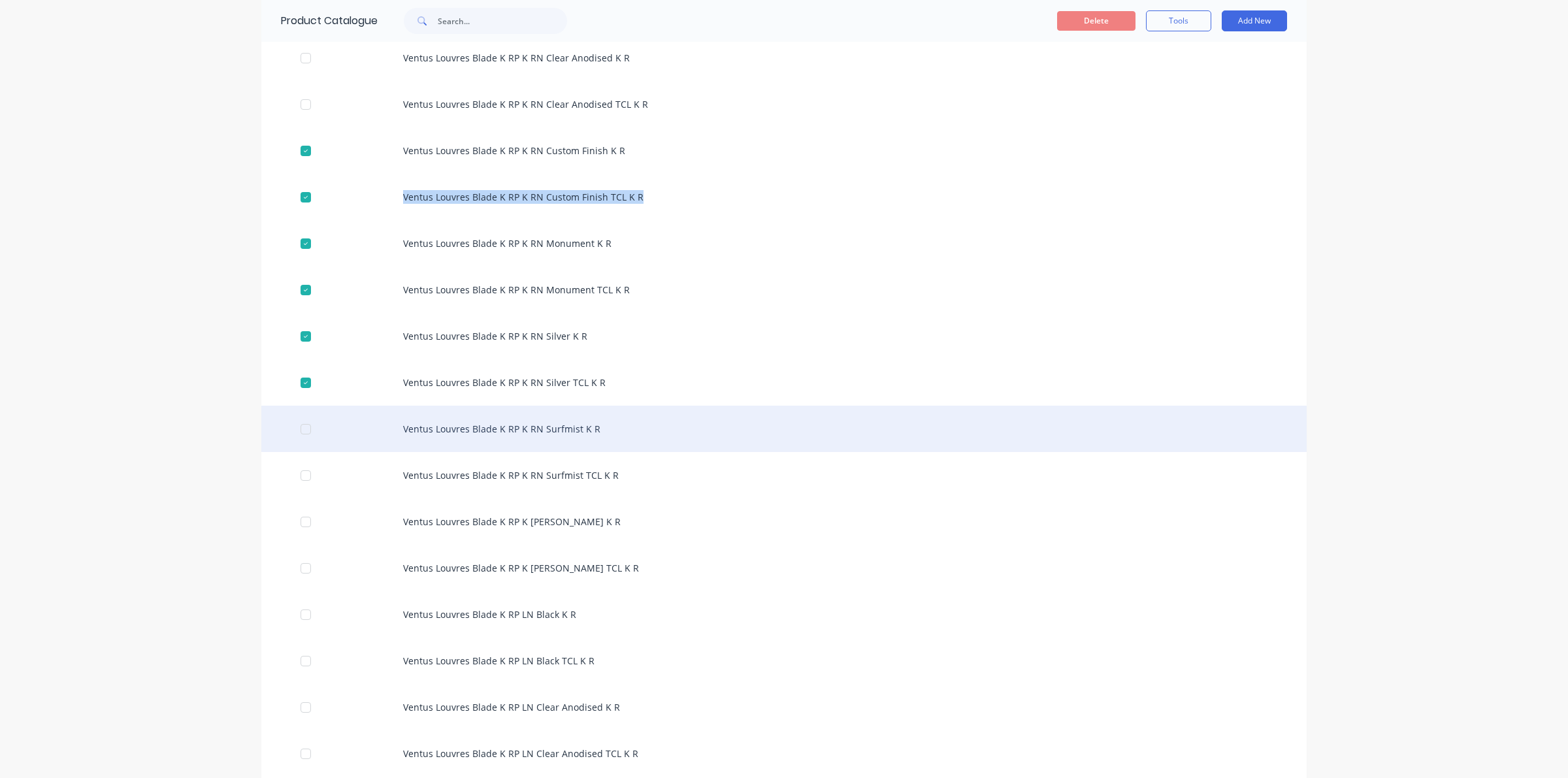
click at [296, 430] on div at bounding box center [306, 429] width 26 height 26
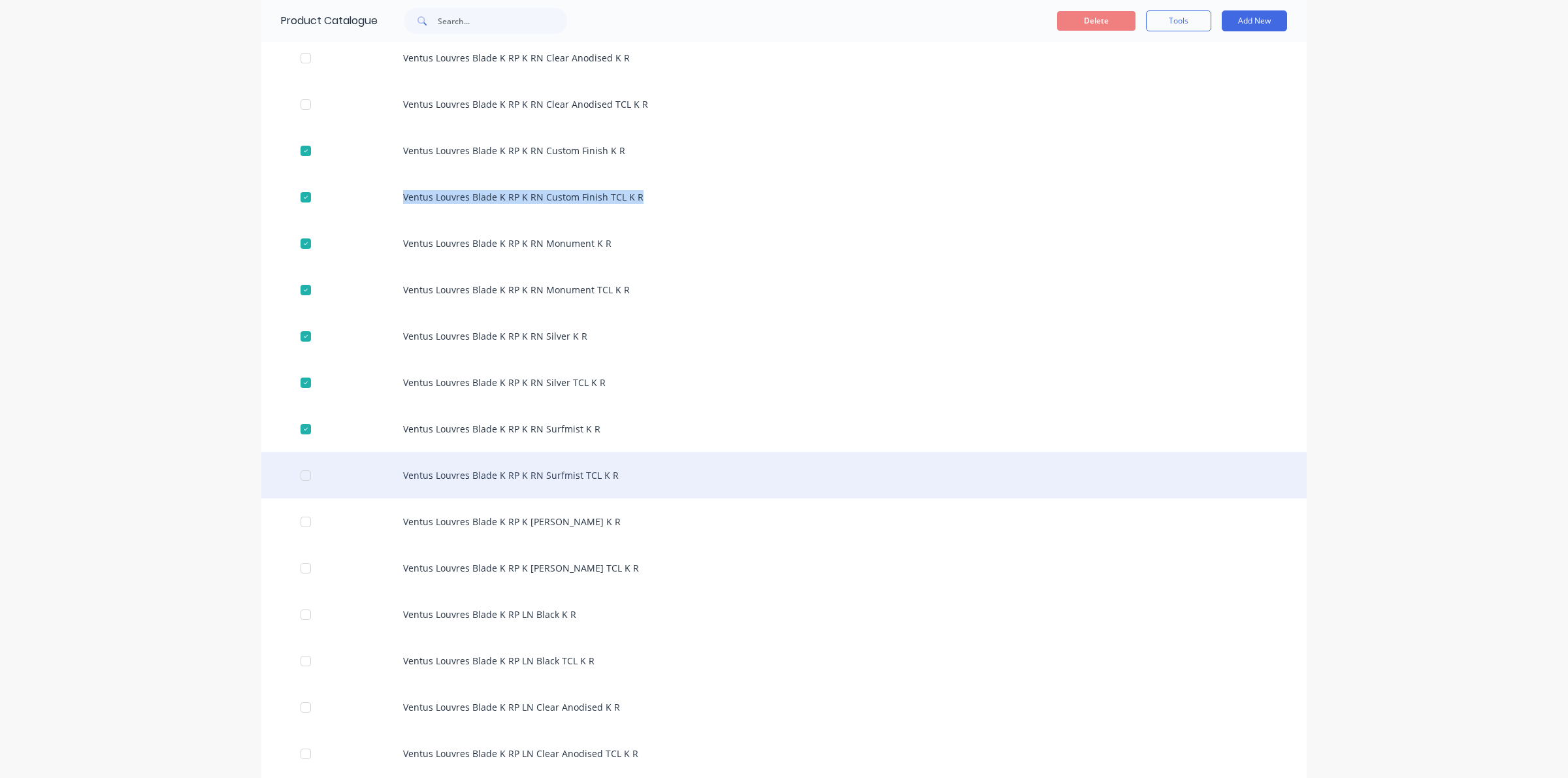
click at [295, 479] on div at bounding box center [306, 475] width 26 height 26
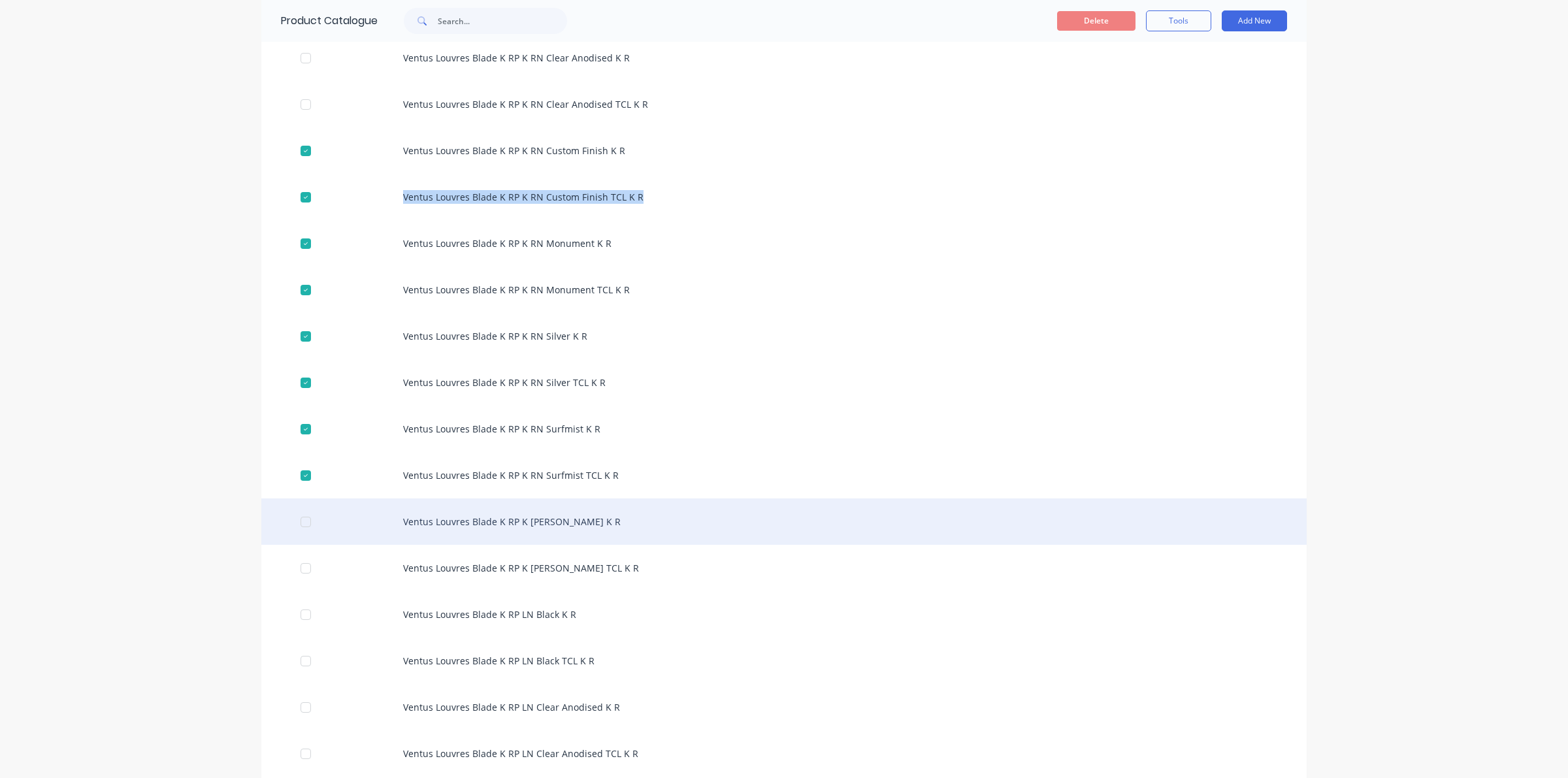
drag, startPoint x: 291, startPoint y: 513, endPoint x: 301, endPoint y: 531, distance: 20.6
click at [293, 516] on div at bounding box center [306, 522] width 26 height 26
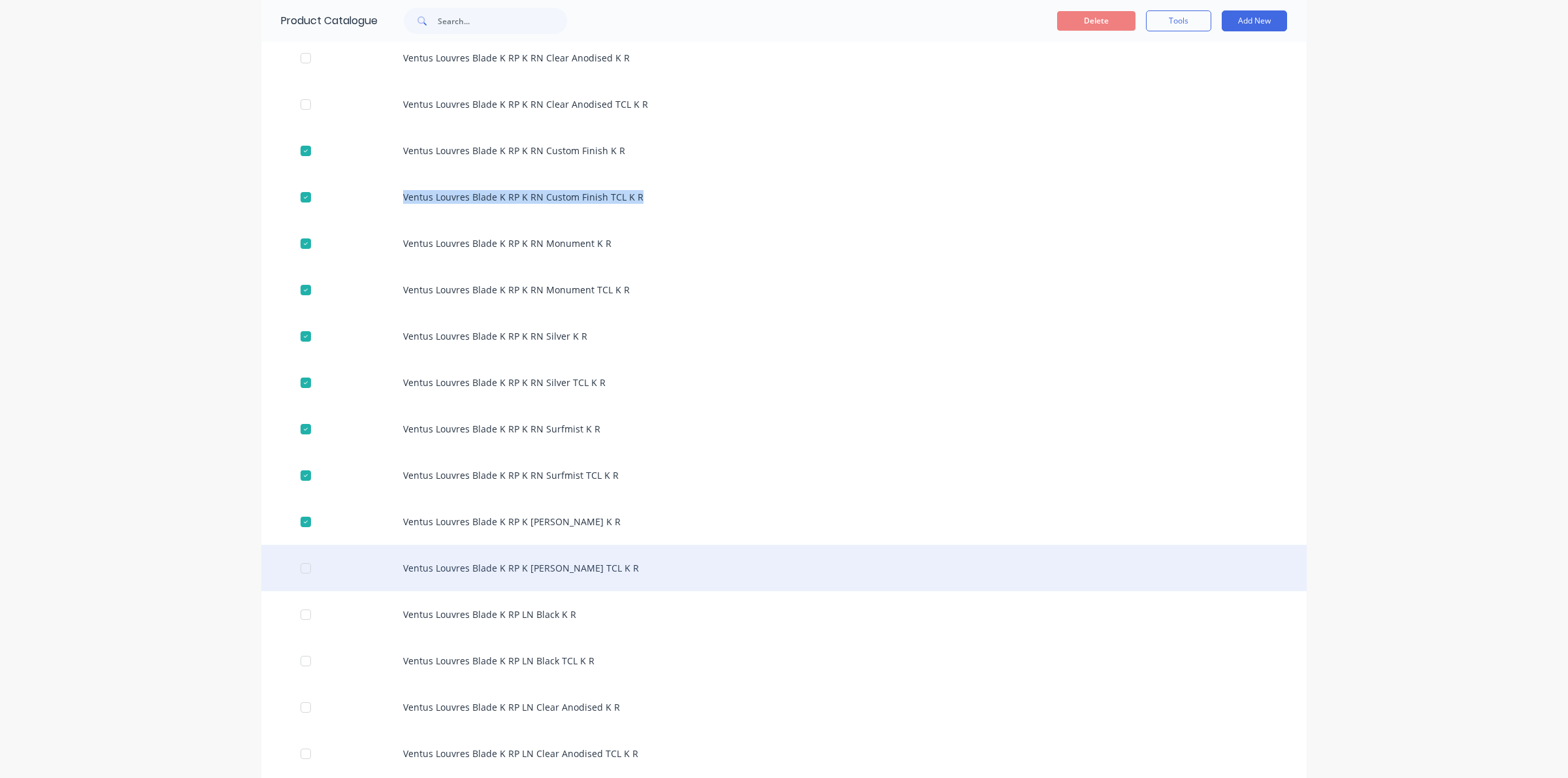
click at [298, 566] on div at bounding box center [306, 568] width 26 height 26
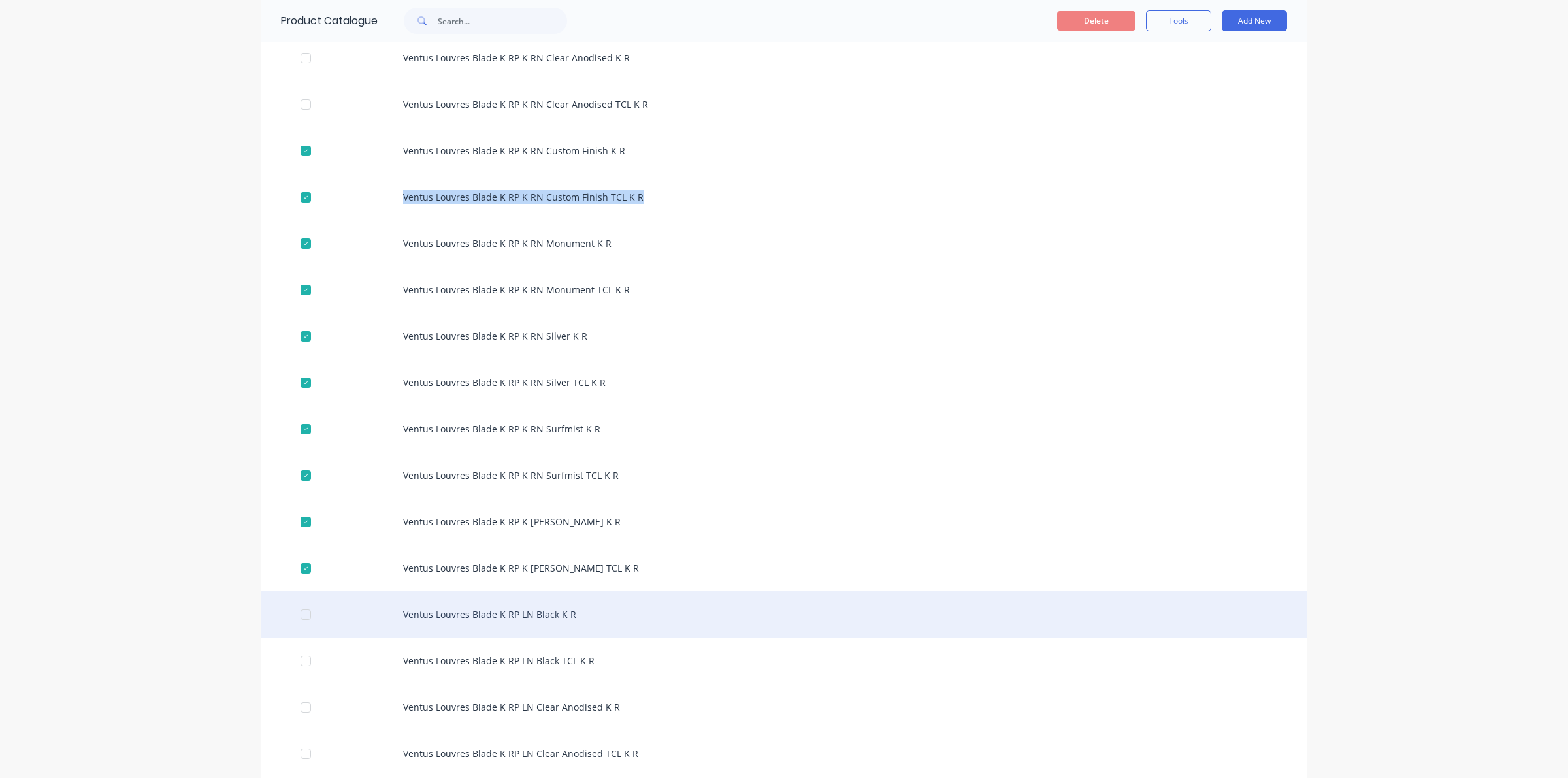
drag, startPoint x: 304, startPoint y: 615, endPoint x: 314, endPoint y: 618, distance: 10.4
click at [314, 618] on div "Ventus Louvres Blade K RP LN Black K R" at bounding box center [784, 614] width 1045 height 47
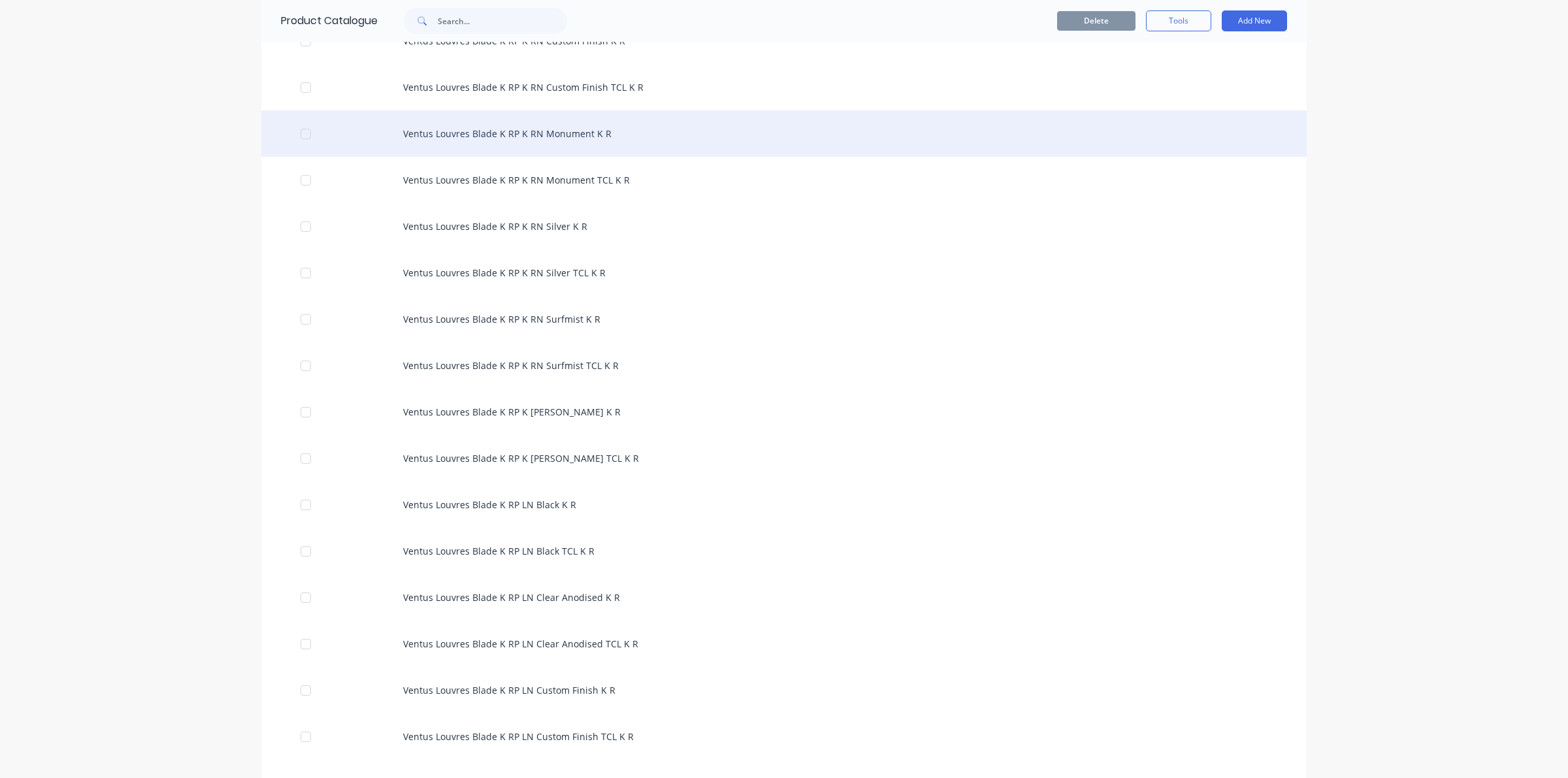
scroll to position [5470, 0]
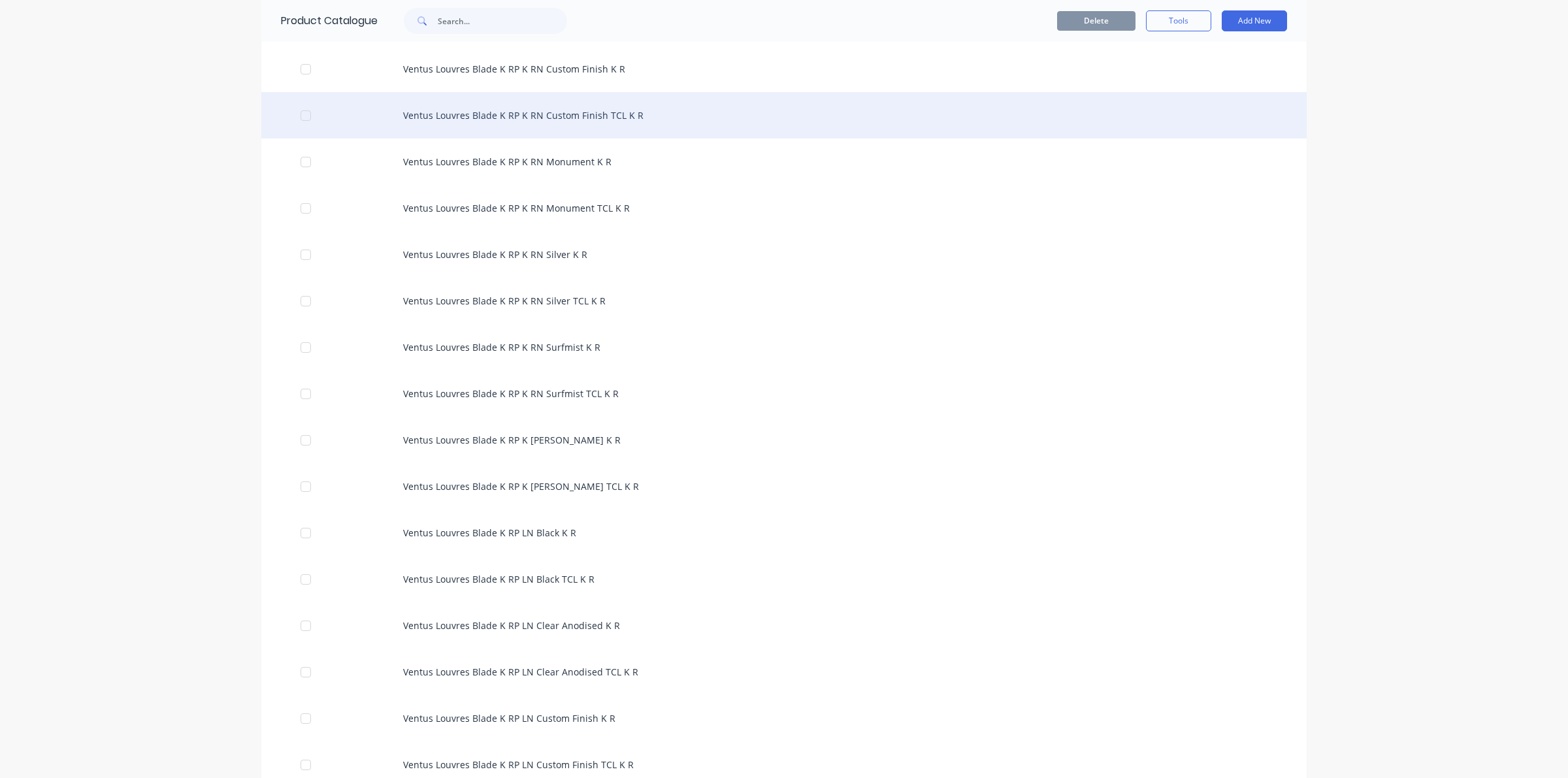
click at [298, 112] on div at bounding box center [306, 116] width 26 height 26
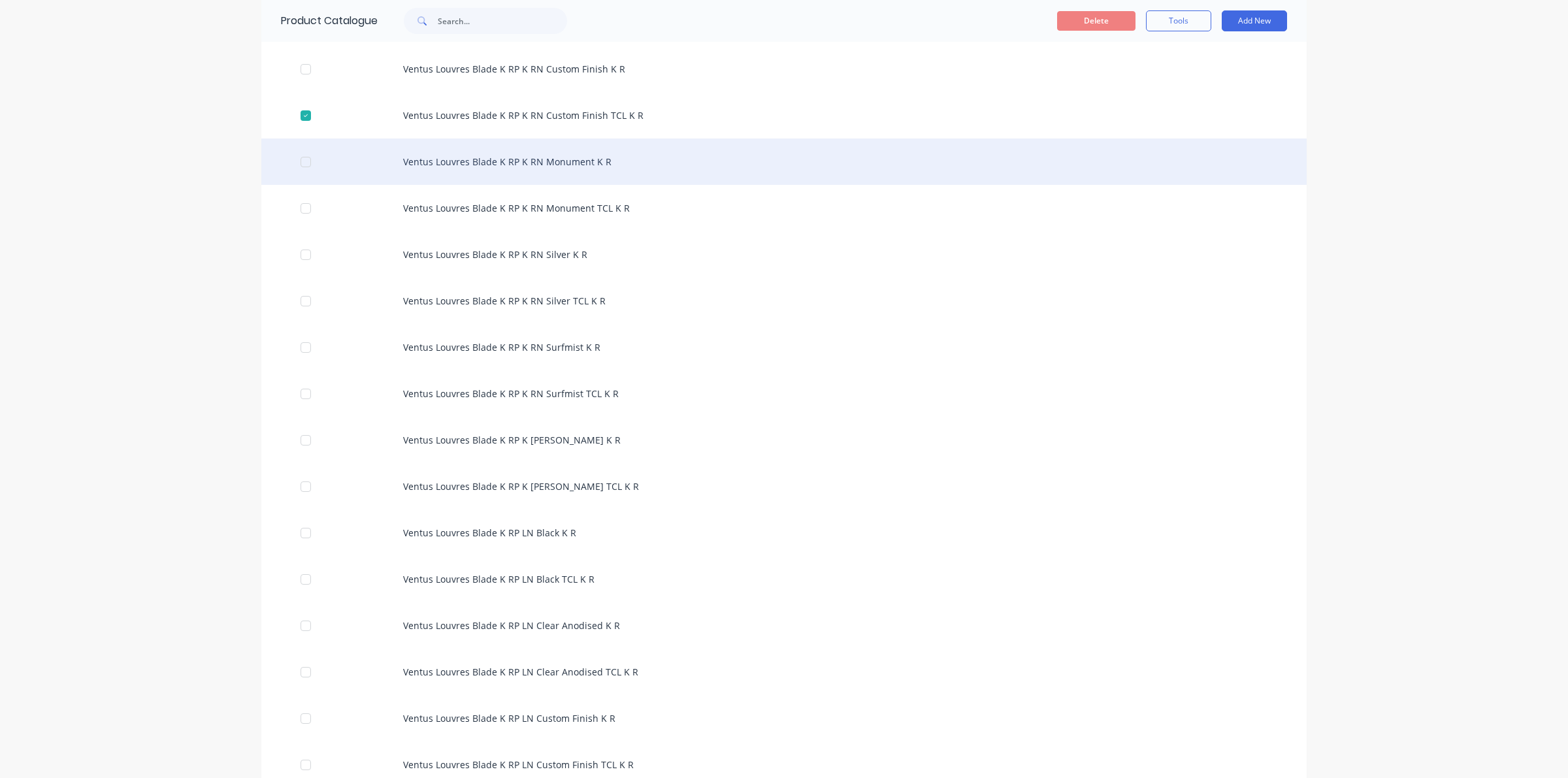
click at [295, 164] on div at bounding box center [306, 162] width 26 height 26
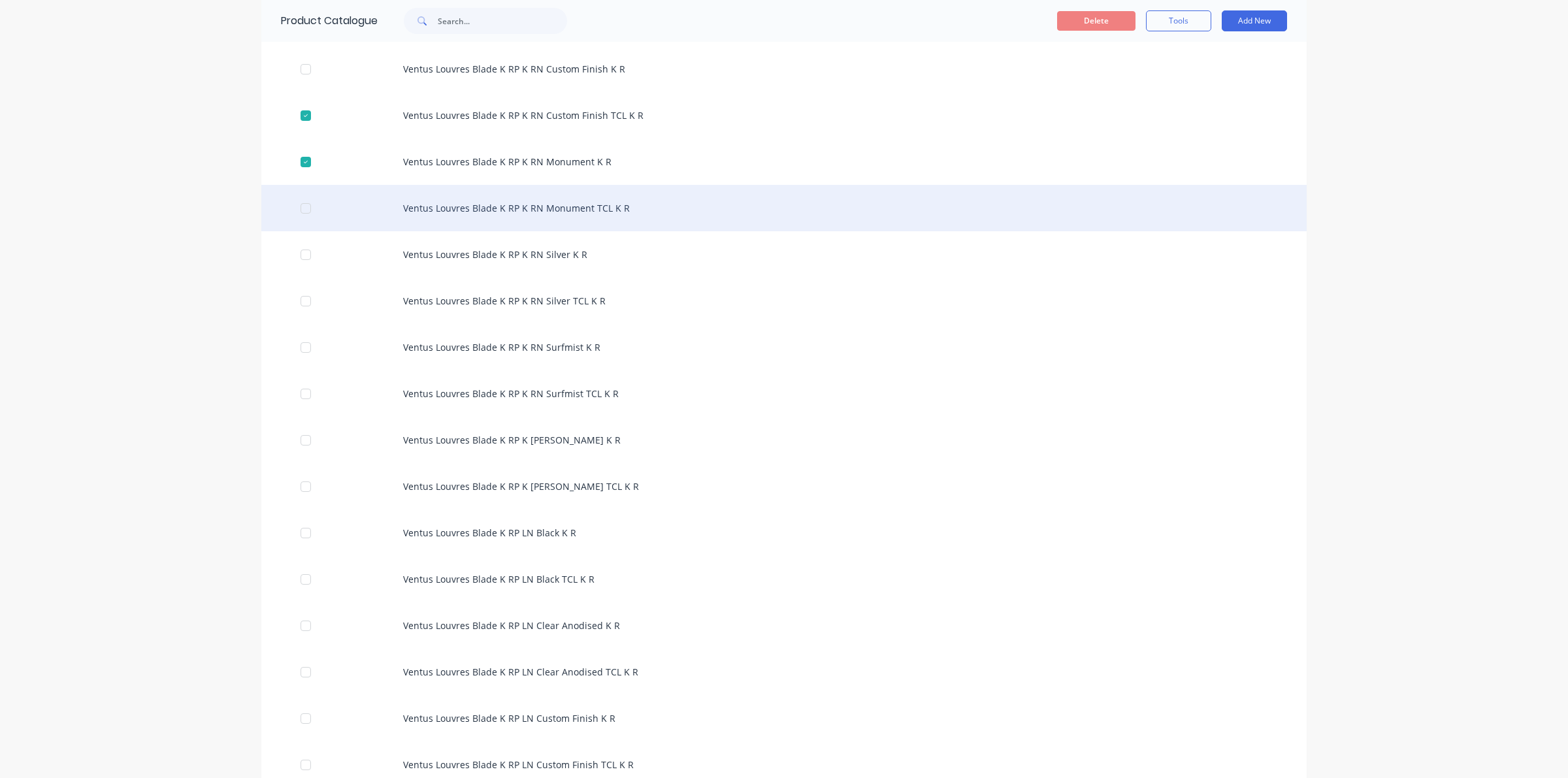
click at [293, 220] on div "Ventus Louvres Blade K RP K RN Monument TCL K R" at bounding box center [784, 208] width 1045 height 47
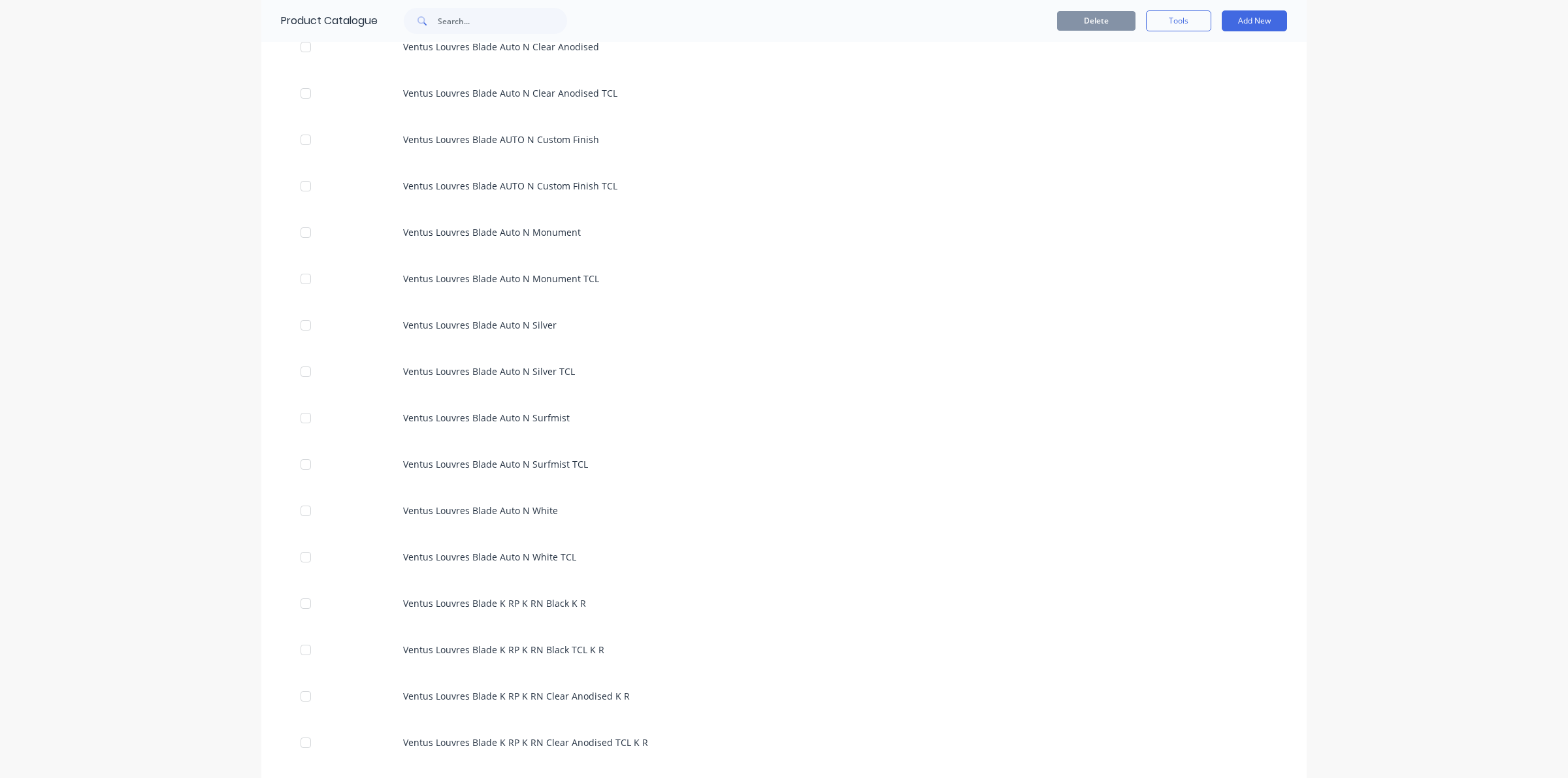
scroll to position [4817, 0]
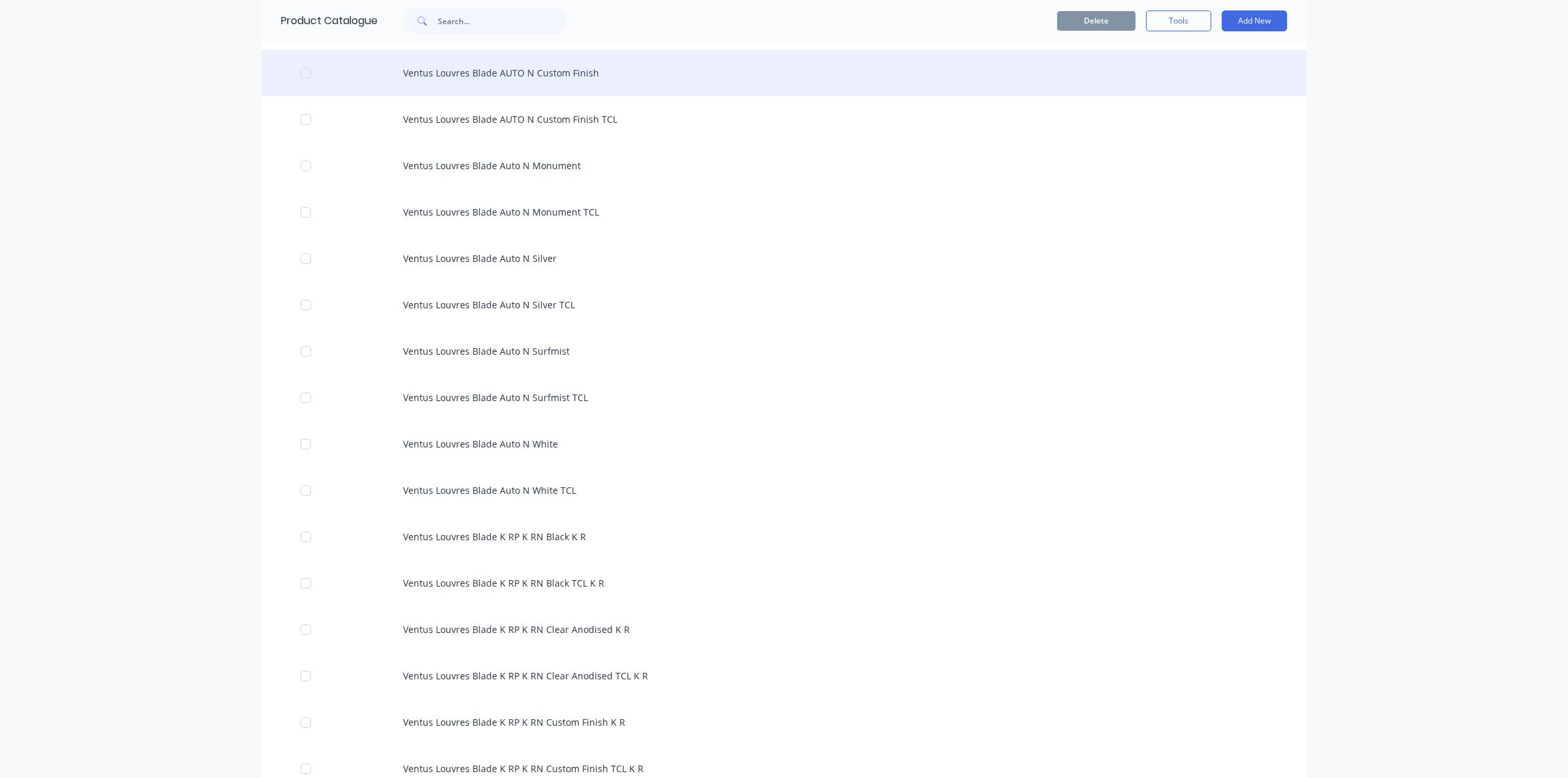
click at [304, 68] on div at bounding box center [306, 73] width 26 height 26
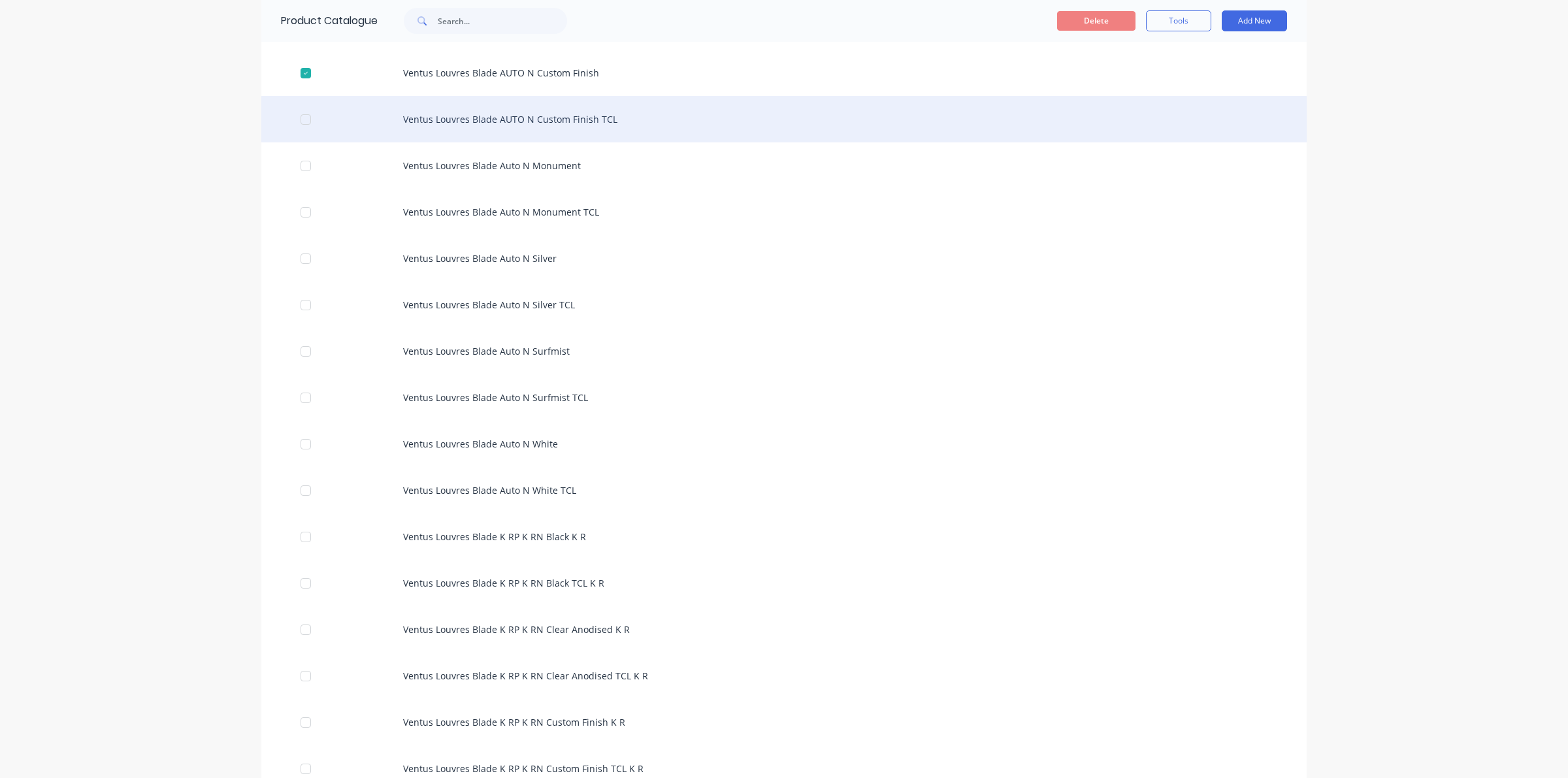
click at [293, 125] on div at bounding box center [306, 119] width 26 height 26
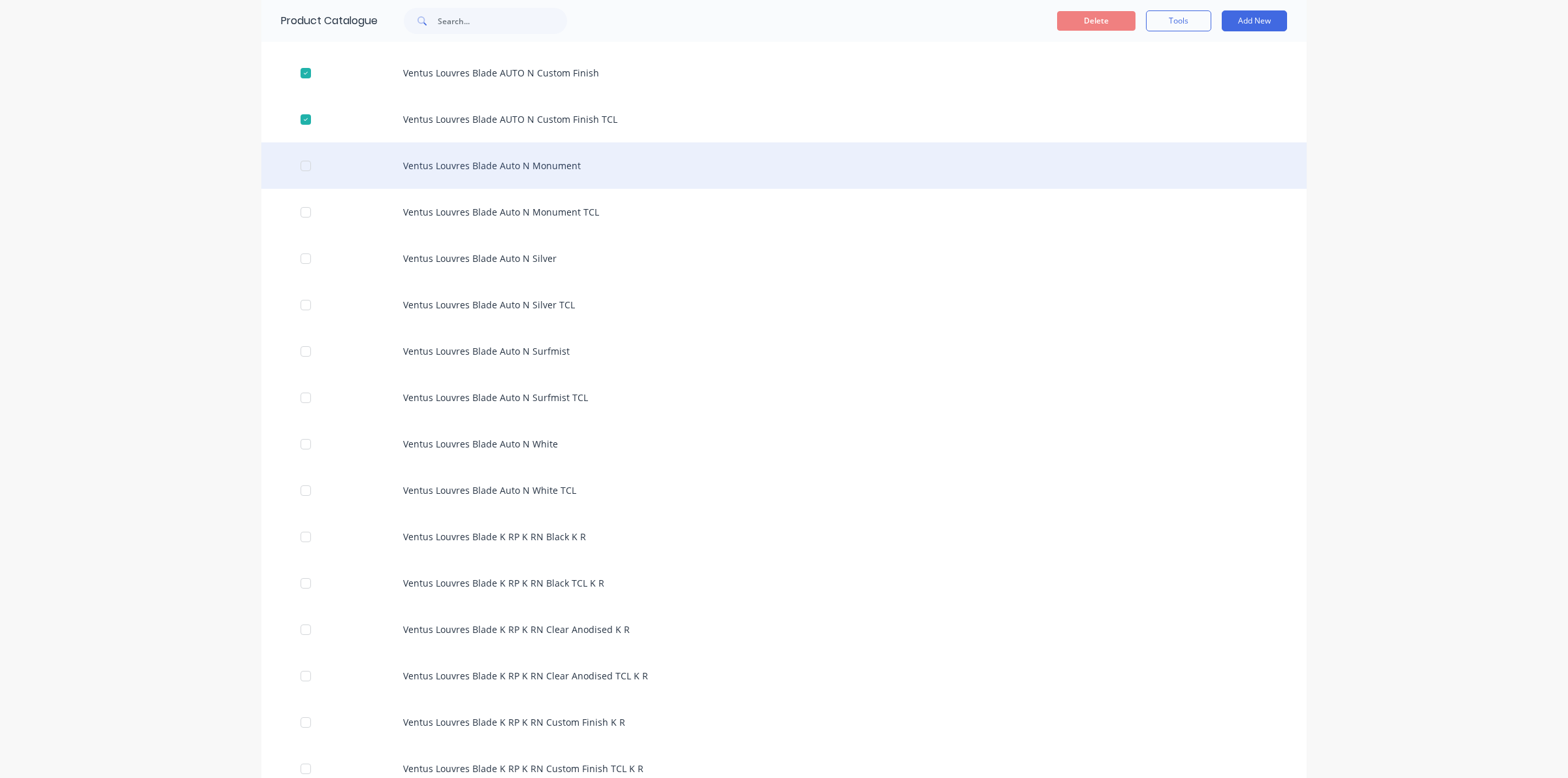
click at [301, 162] on div at bounding box center [306, 166] width 26 height 26
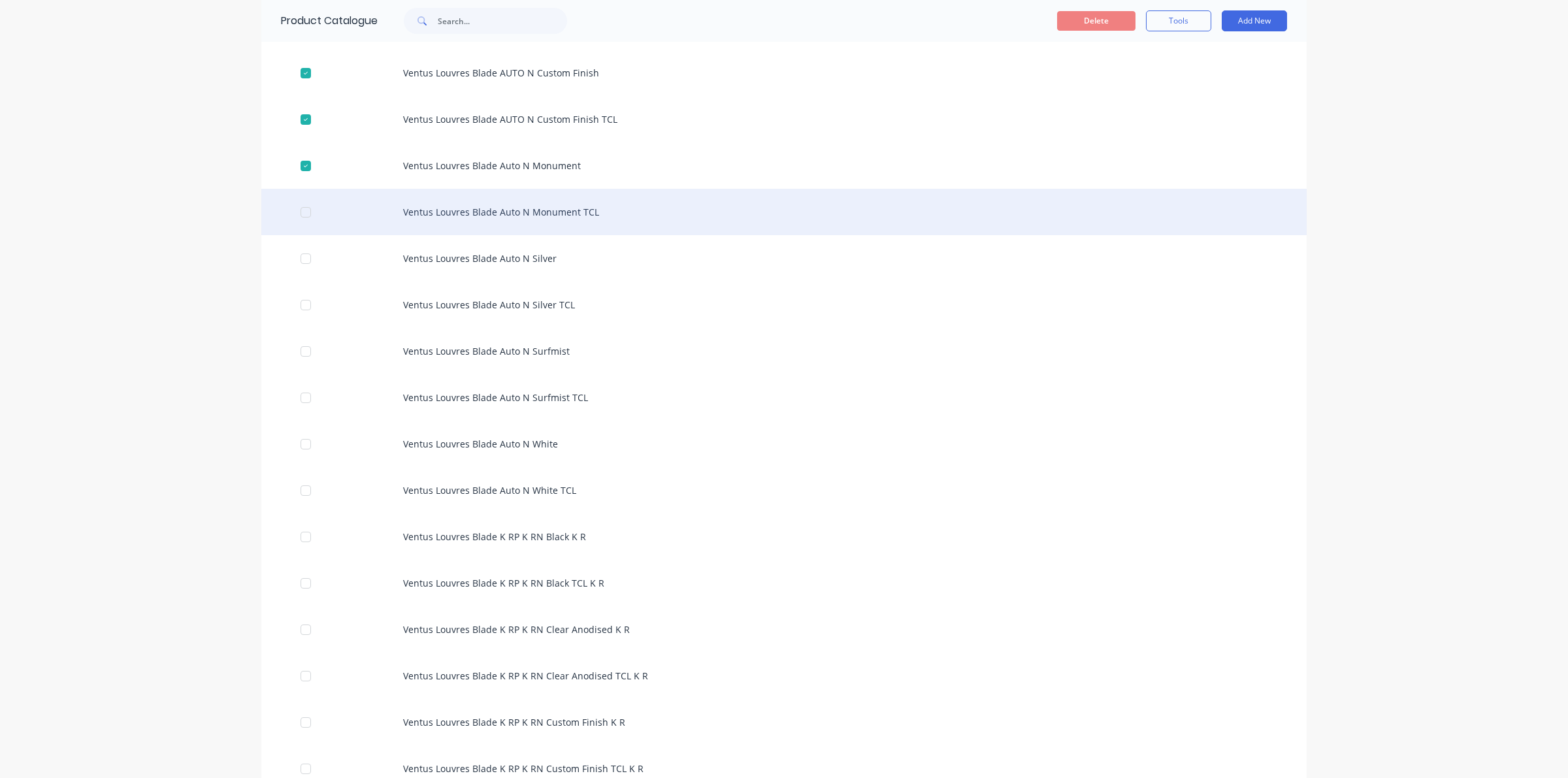
click at [300, 203] on div at bounding box center [306, 212] width 26 height 26
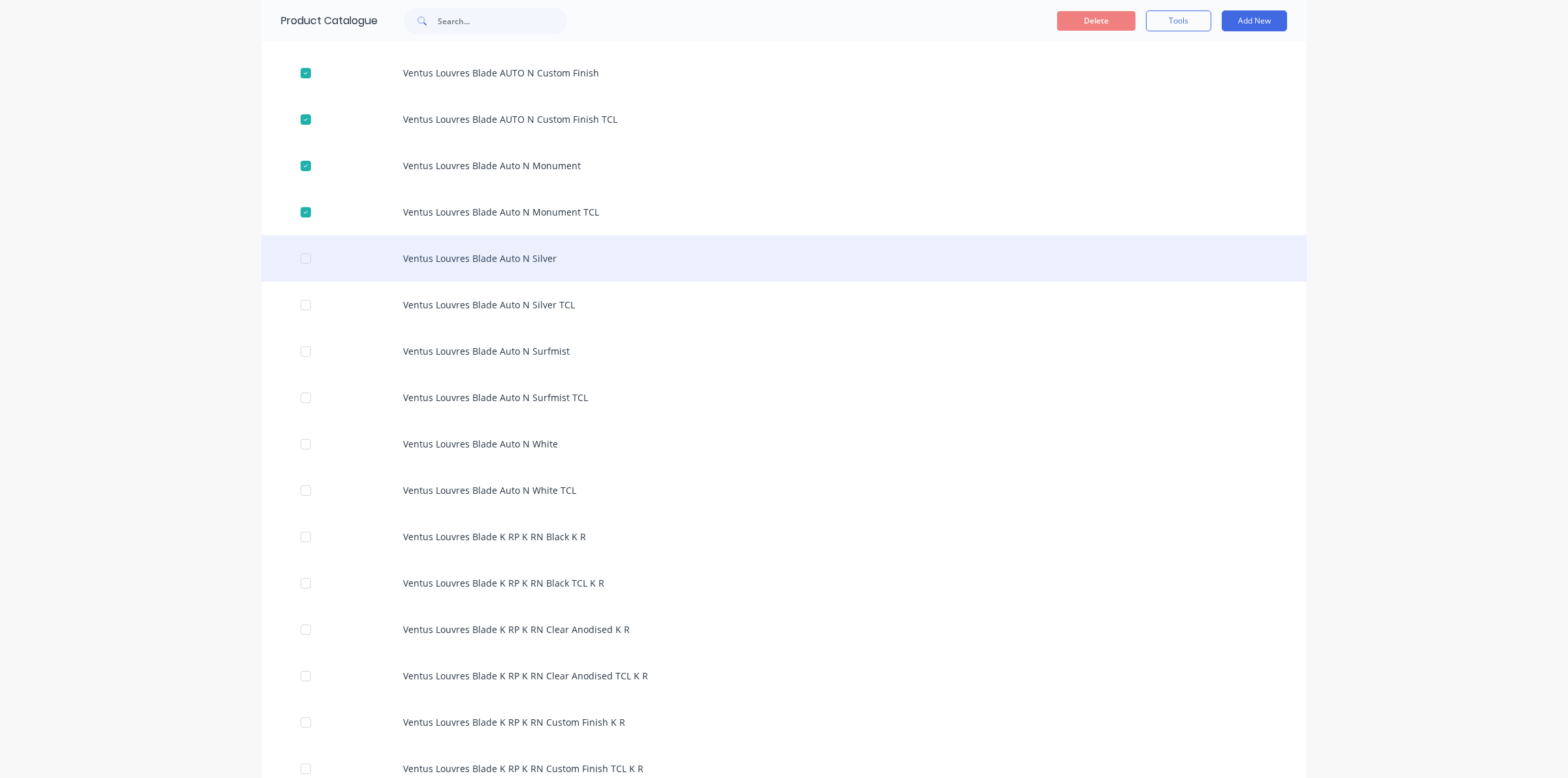
click at [298, 265] on div at bounding box center [306, 258] width 26 height 26
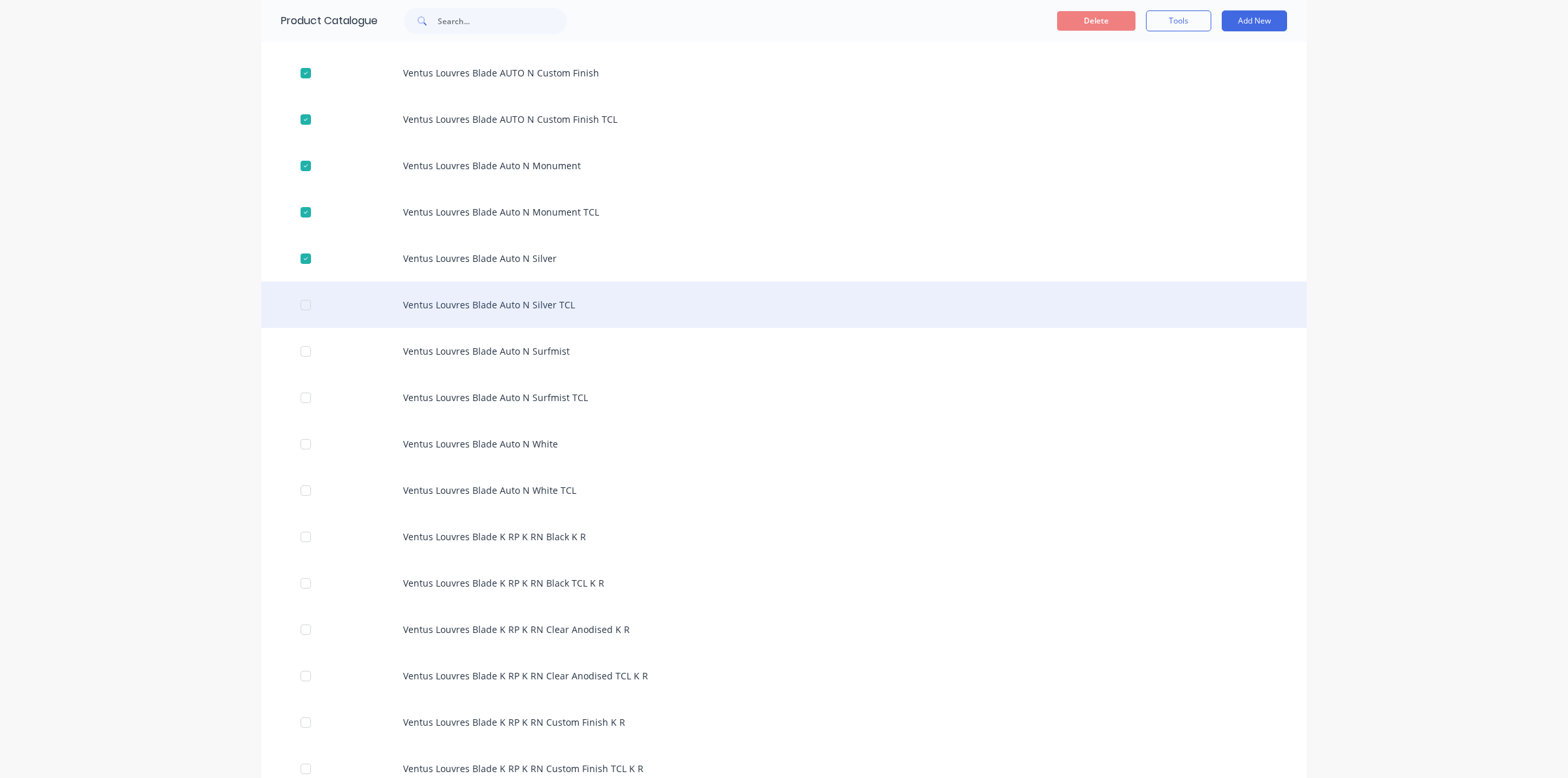
click at [299, 305] on div at bounding box center [306, 305] width 26 height 26
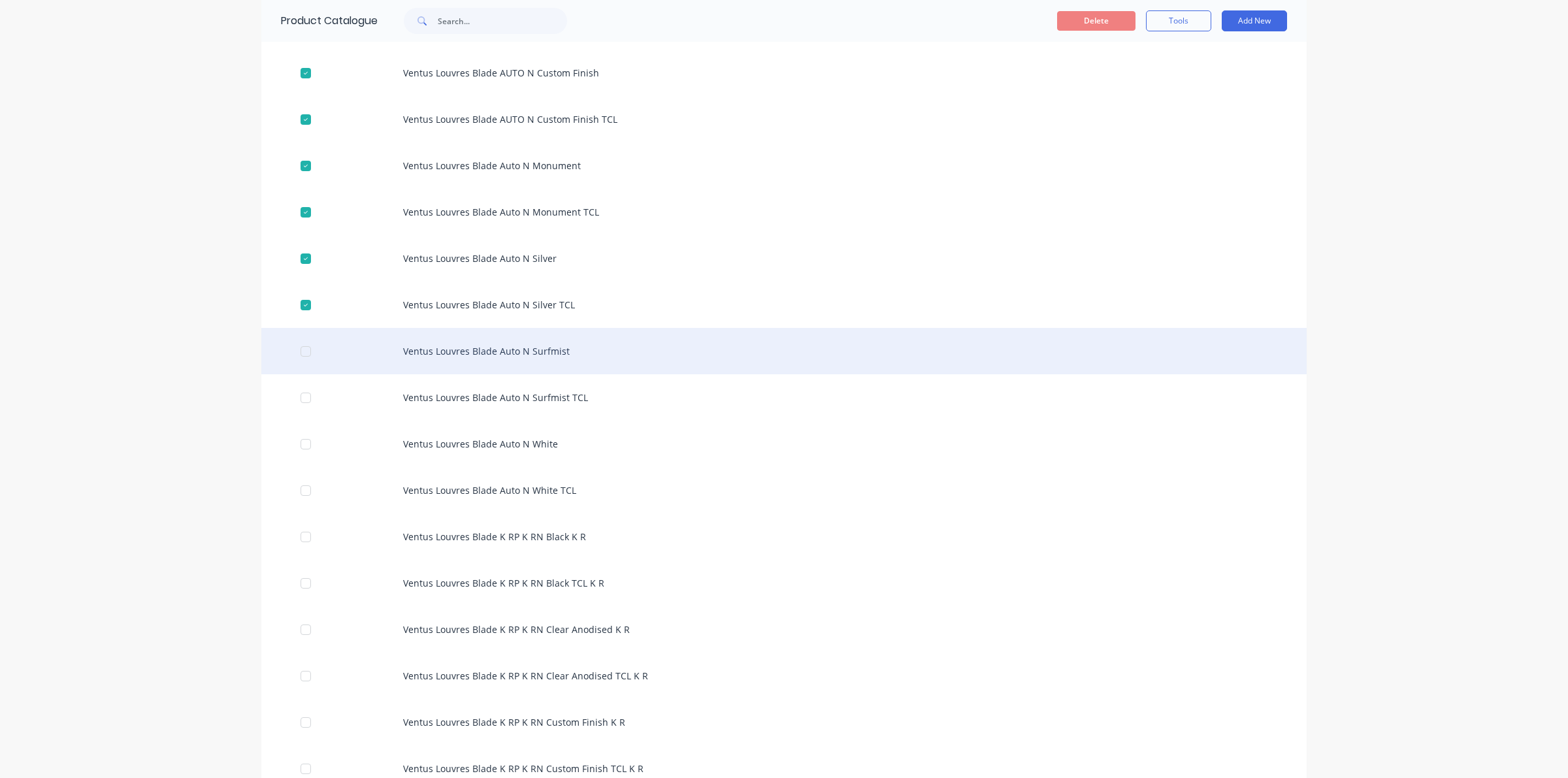
click at [304, 351] on div at bounding box center [306, 351] width 26 height 26
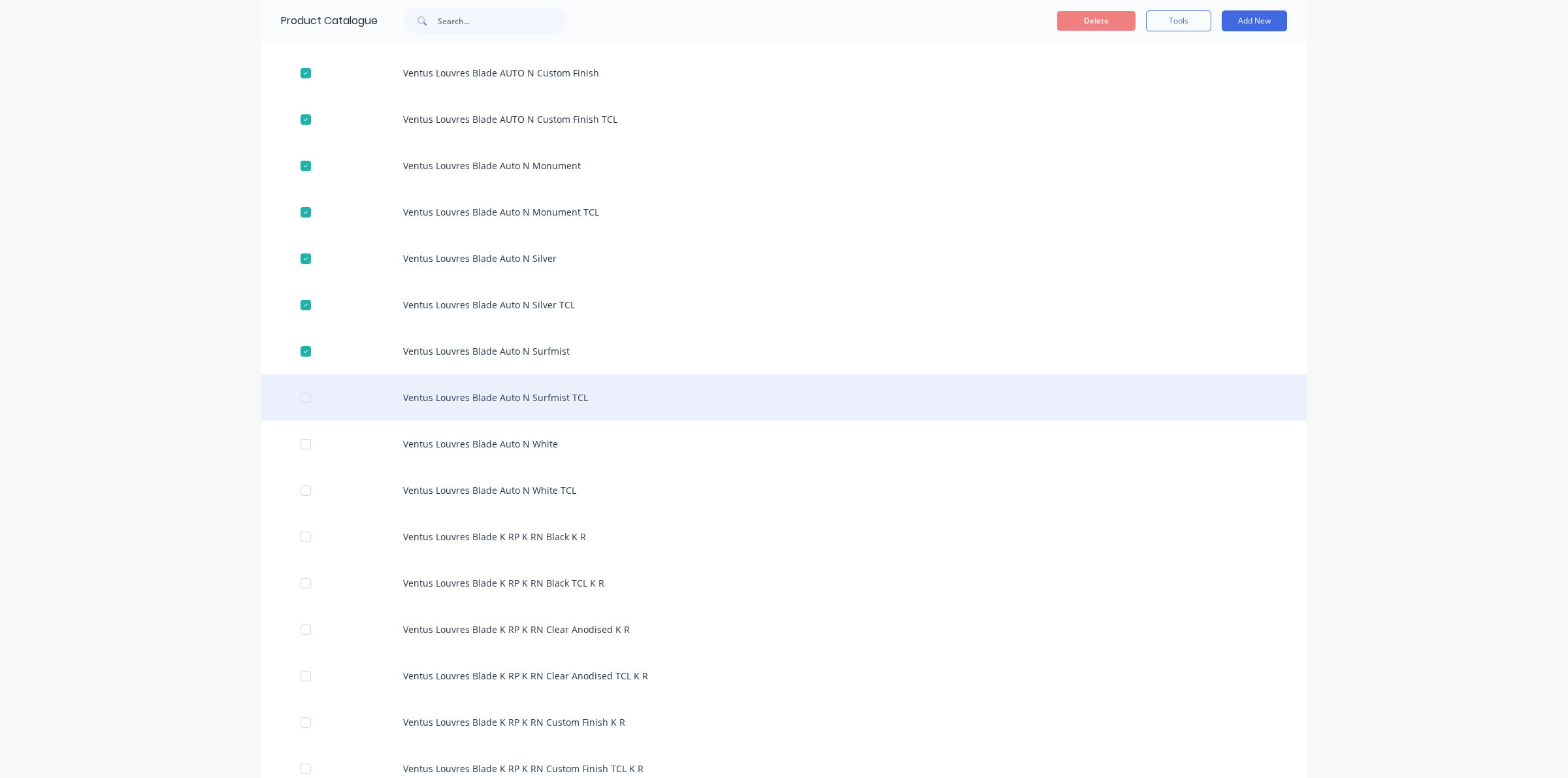
click at [302, 398] on div at bounding box center [306, 397] width 26 height 26
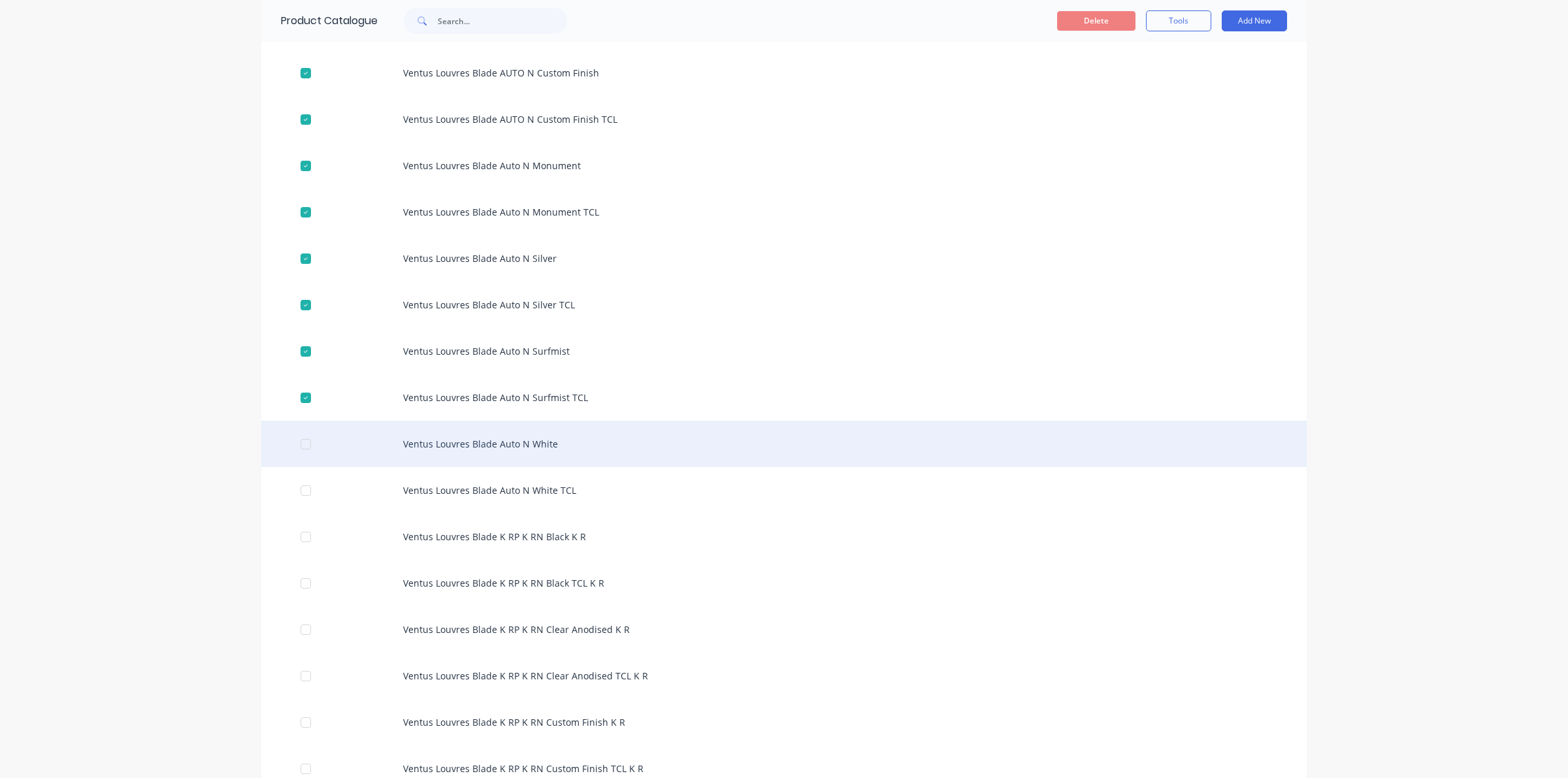
click at [302, 435] on div at bounding box center [306, 444] width 26 height 26
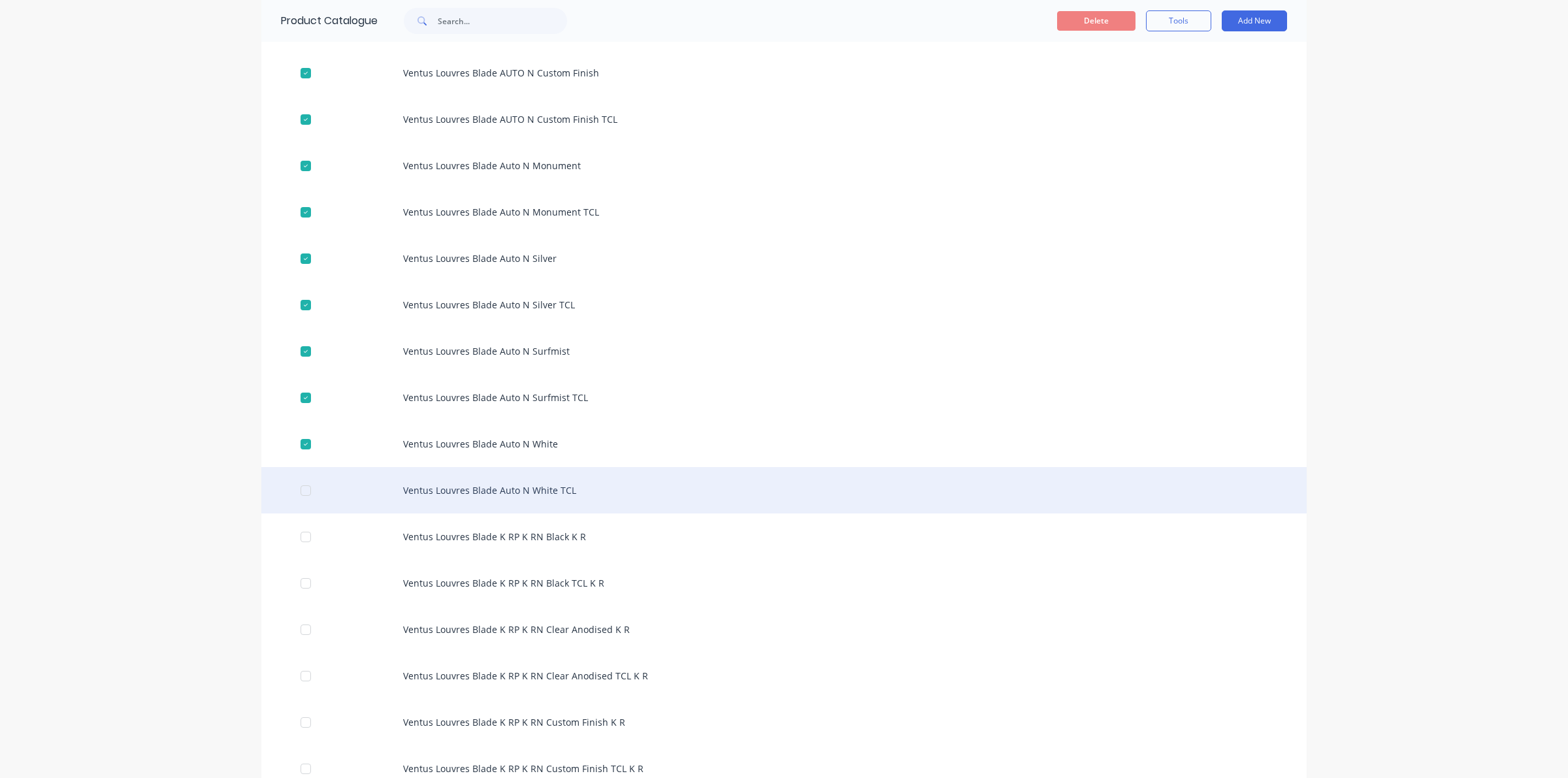
click at [293, 477] on div at bounding box center [306, 490] width 26 height 26
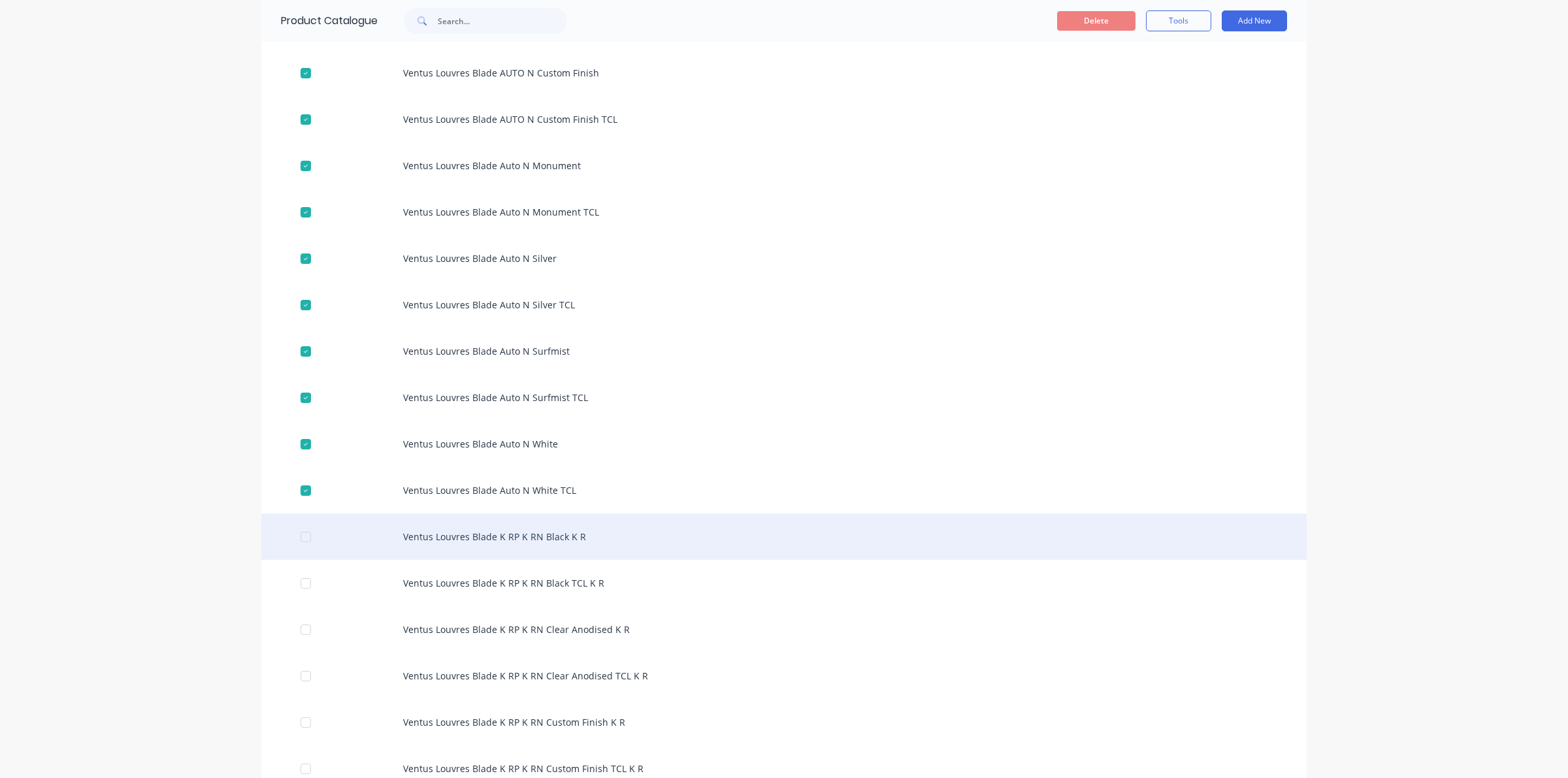
click at [293, 527] on div at bounding box center [306, 537] width 26 height 26
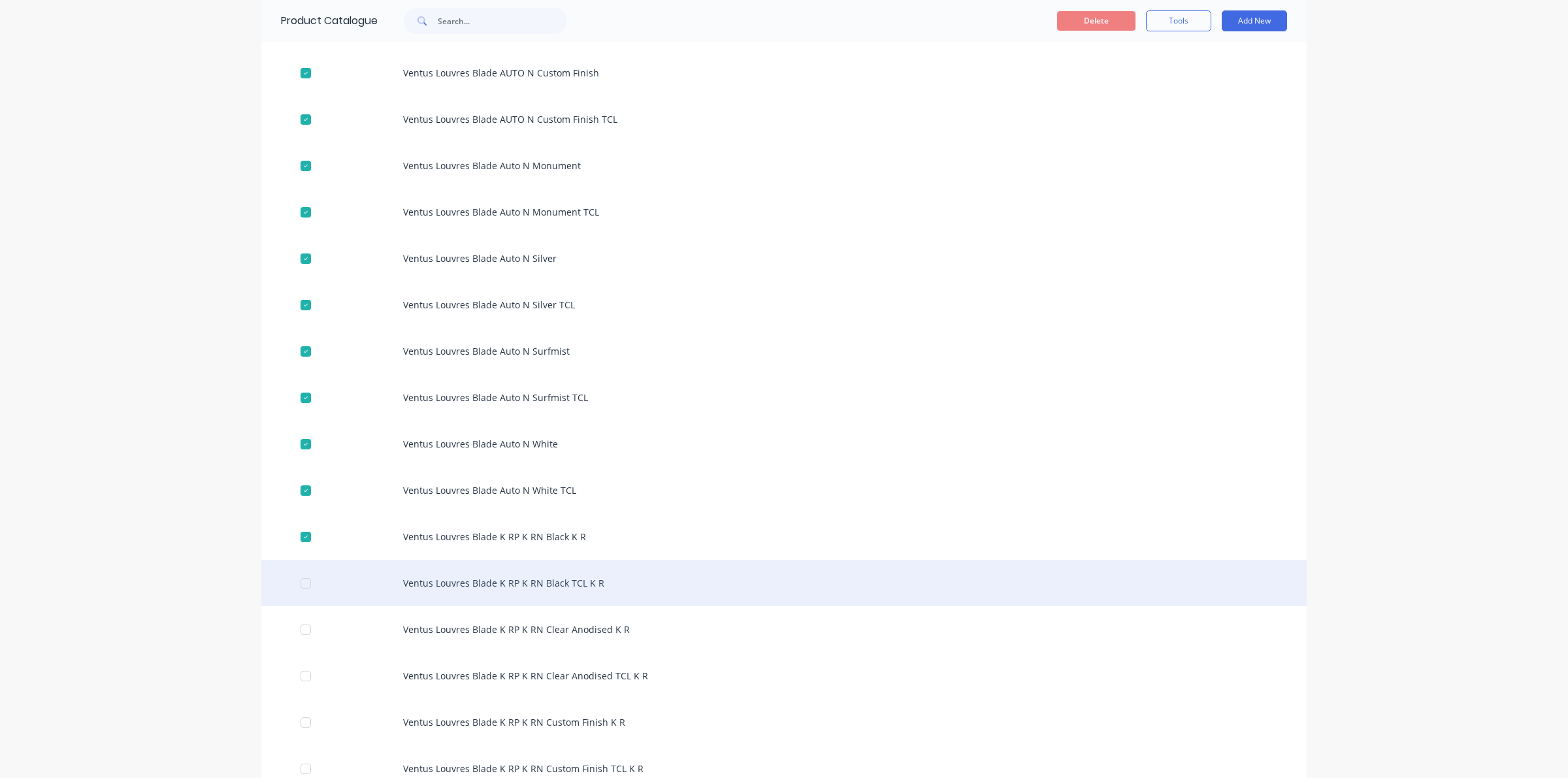
click at [300, 587] on div at bounding box center [306, 583] width 26 height 26
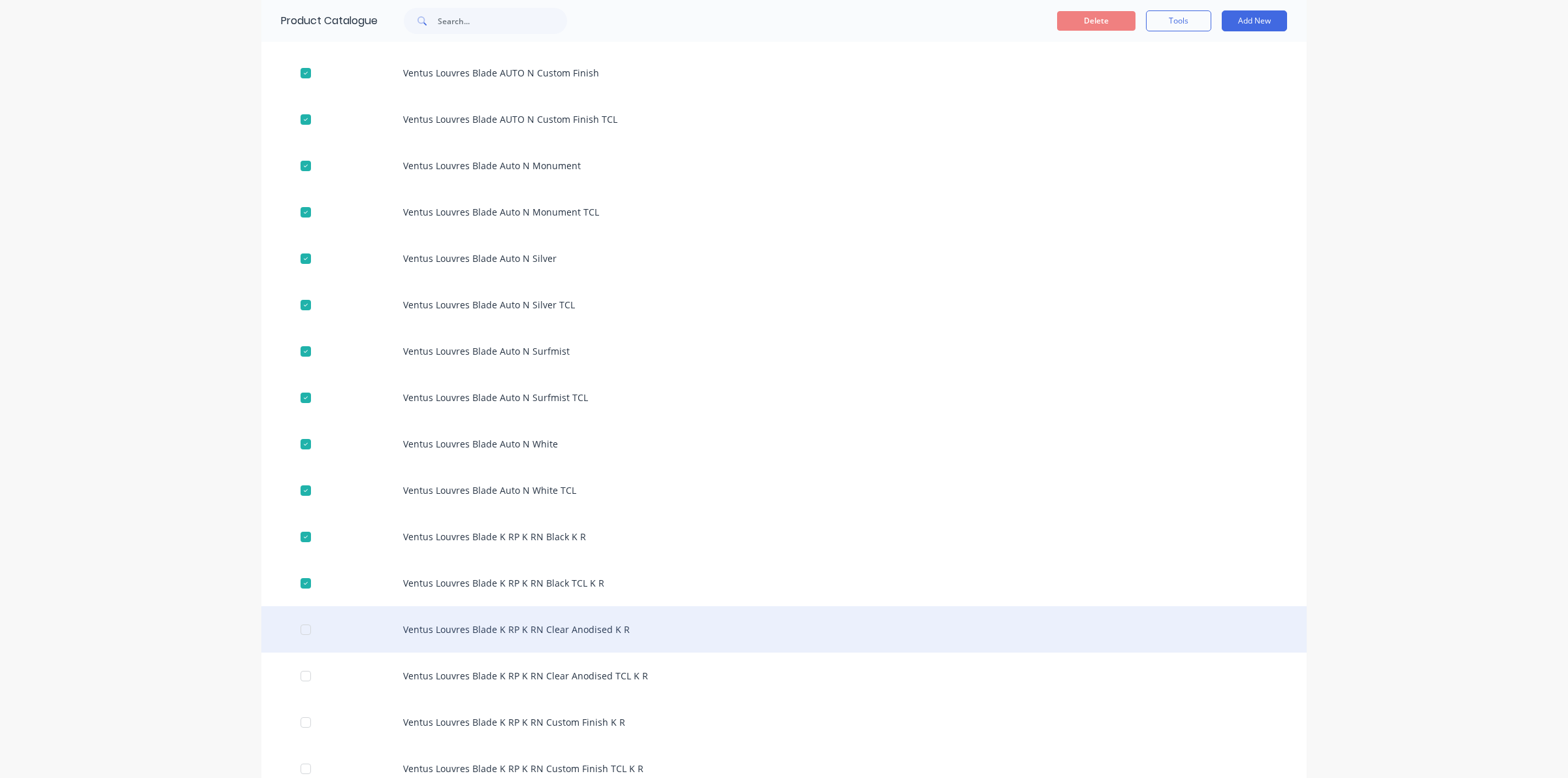
click at [296, 634] on div at bounding box center [306, 629] width 26 height 26
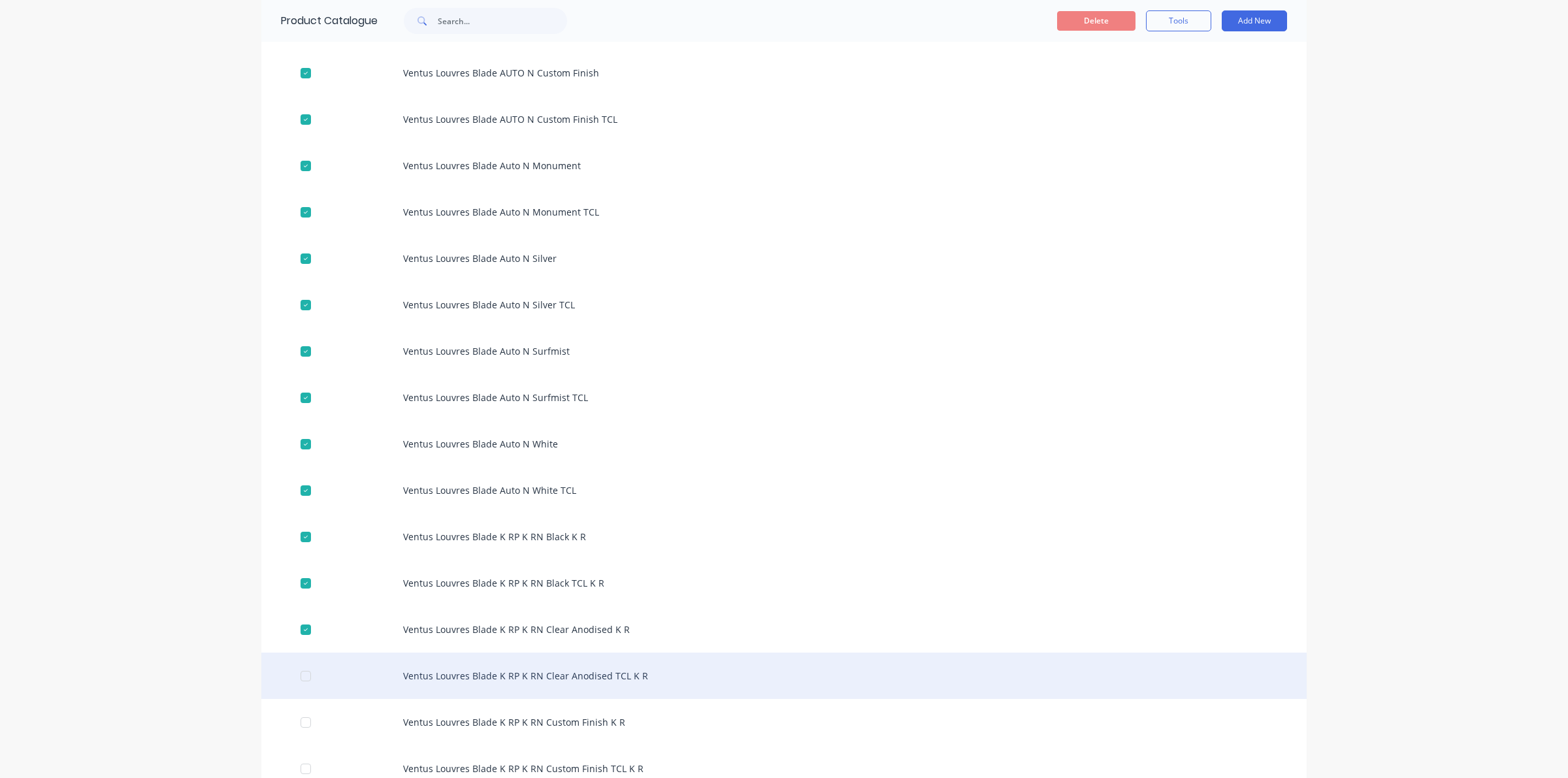
drag, startPoint x: 298, startPoint y: 674, endPoint x: 295, endPoint y: 691, distance: 17.3
click at [300, 675] on div at bounding box center [306, 676] width 26 height 26
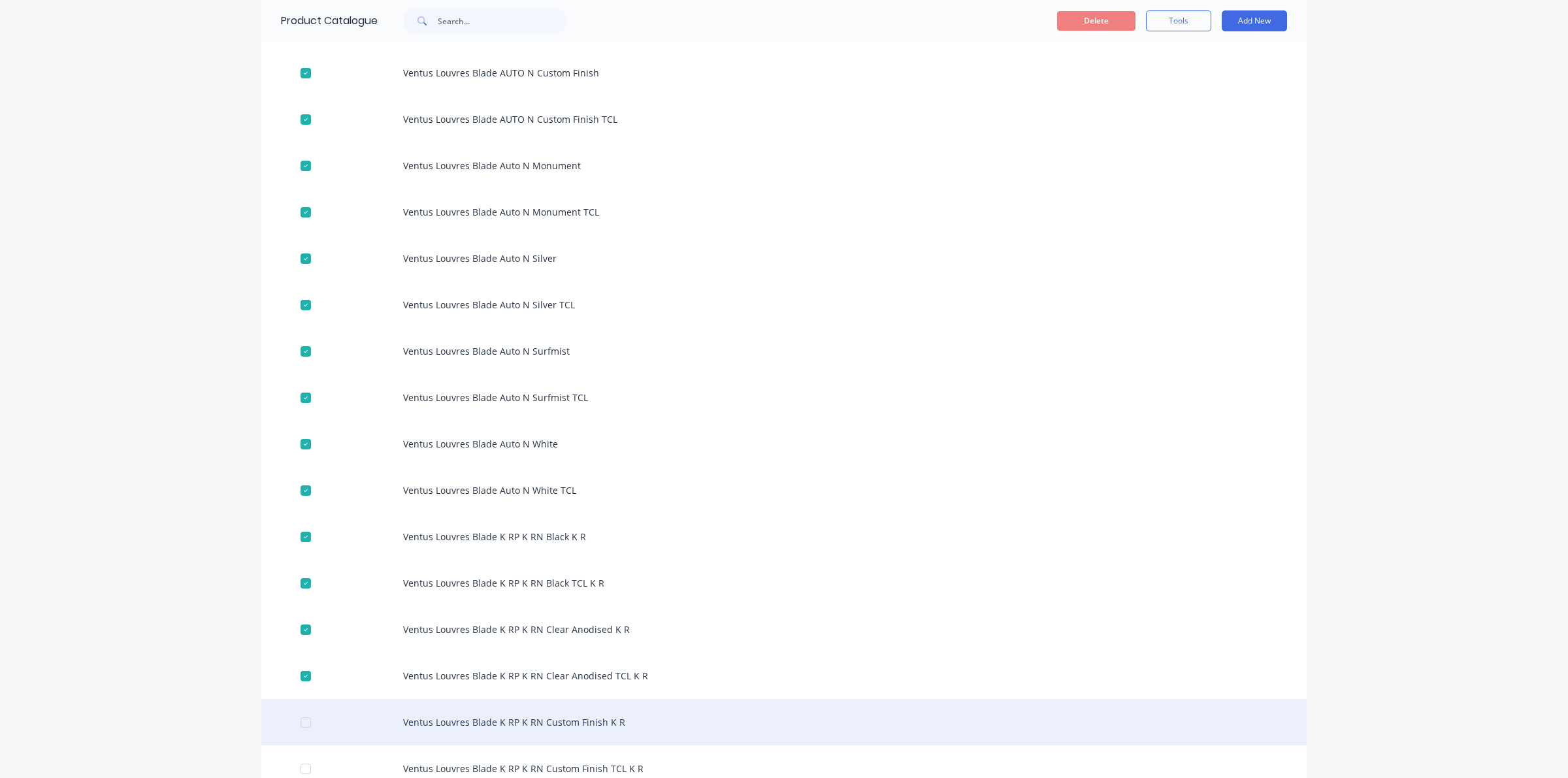
drag, startPoint x: 293, startPoint y: 719, endPoint x: 309, endPoint y: 716, distance: 16.3
click at [298, 719] on div at bounding box center [306, 722] width 26 height 26
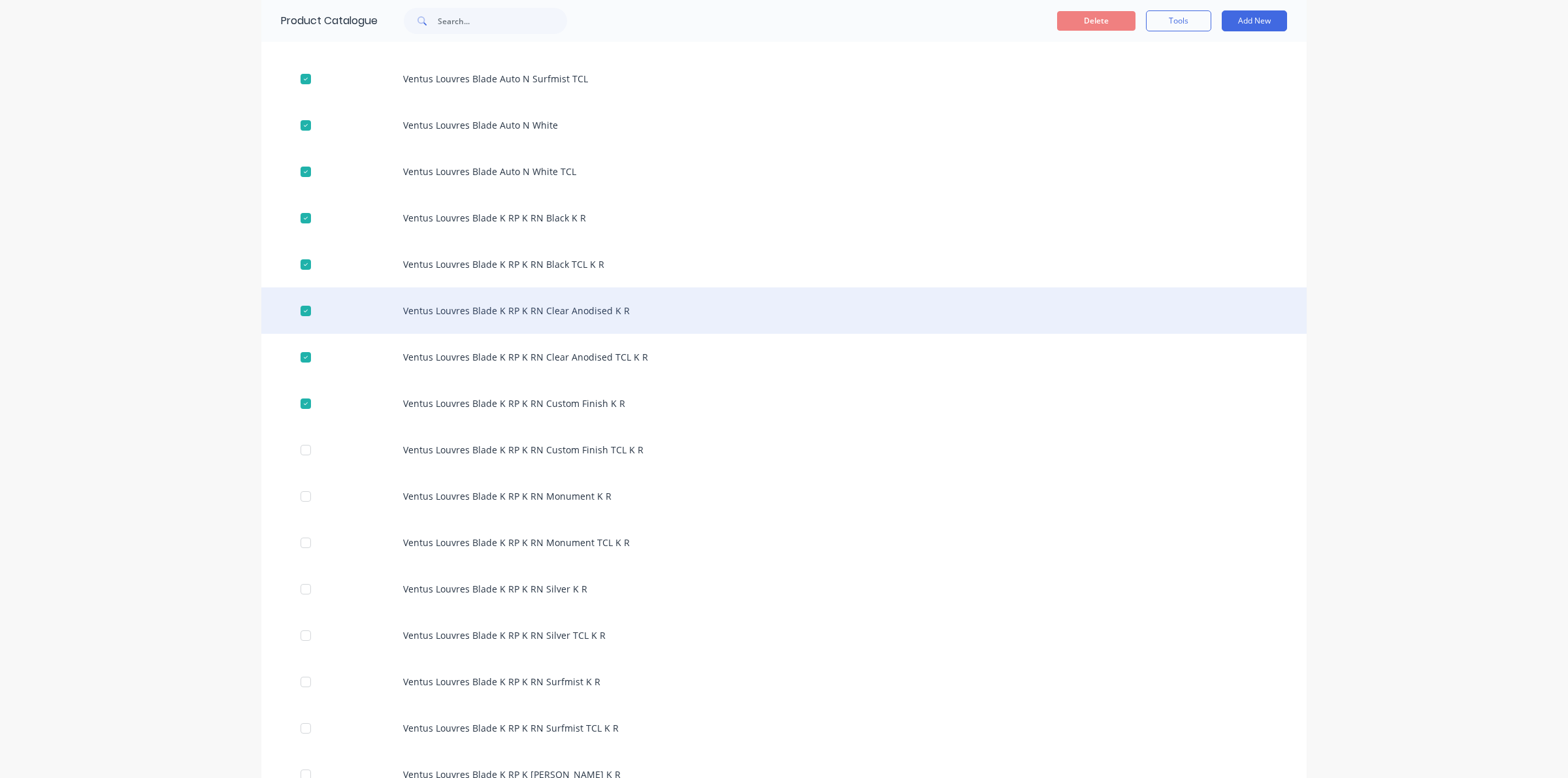
scroll to position [5224, 0]
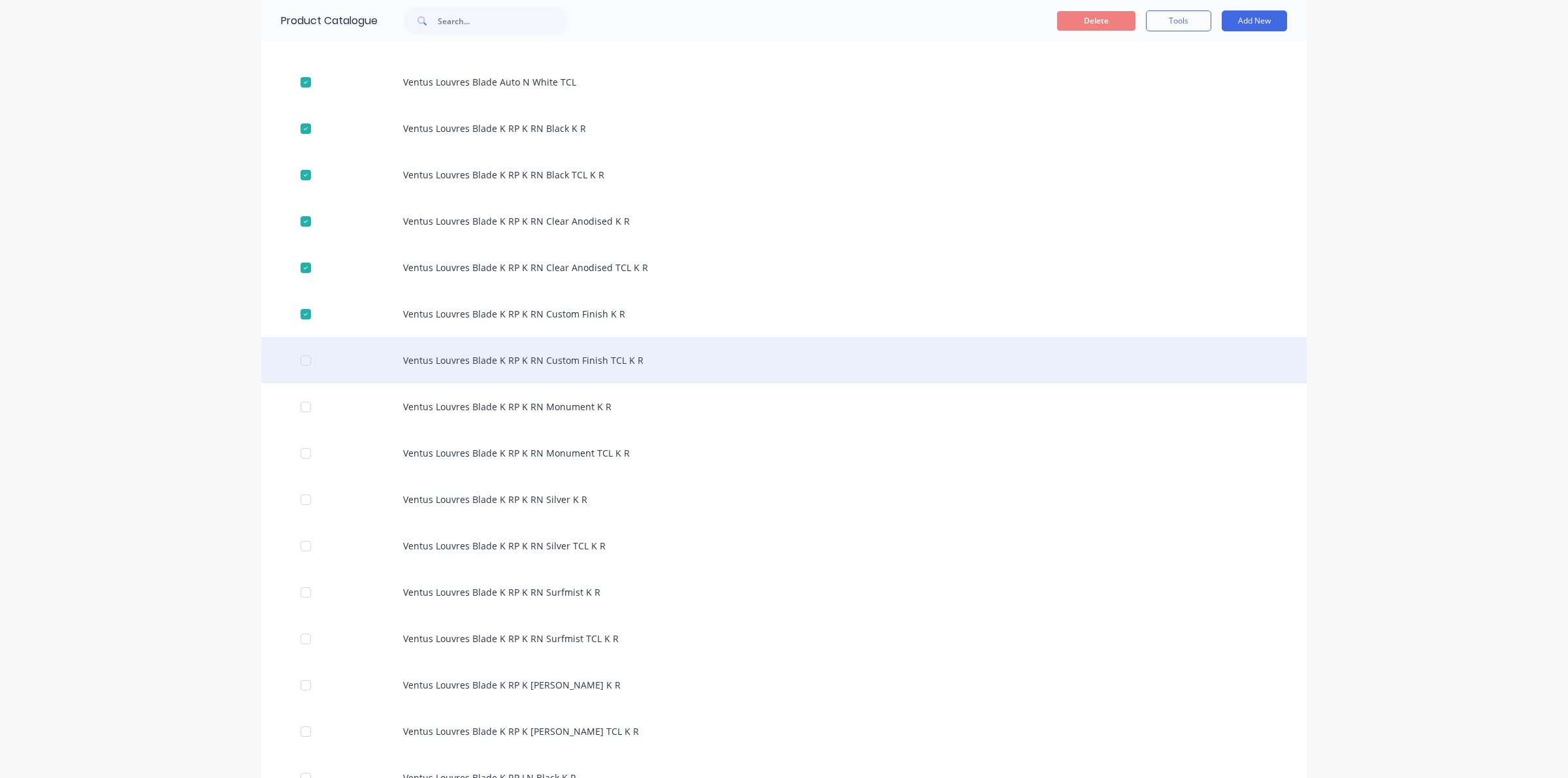
click at [304, 362] on div at bounding box center [306, 360] width 26 height 26
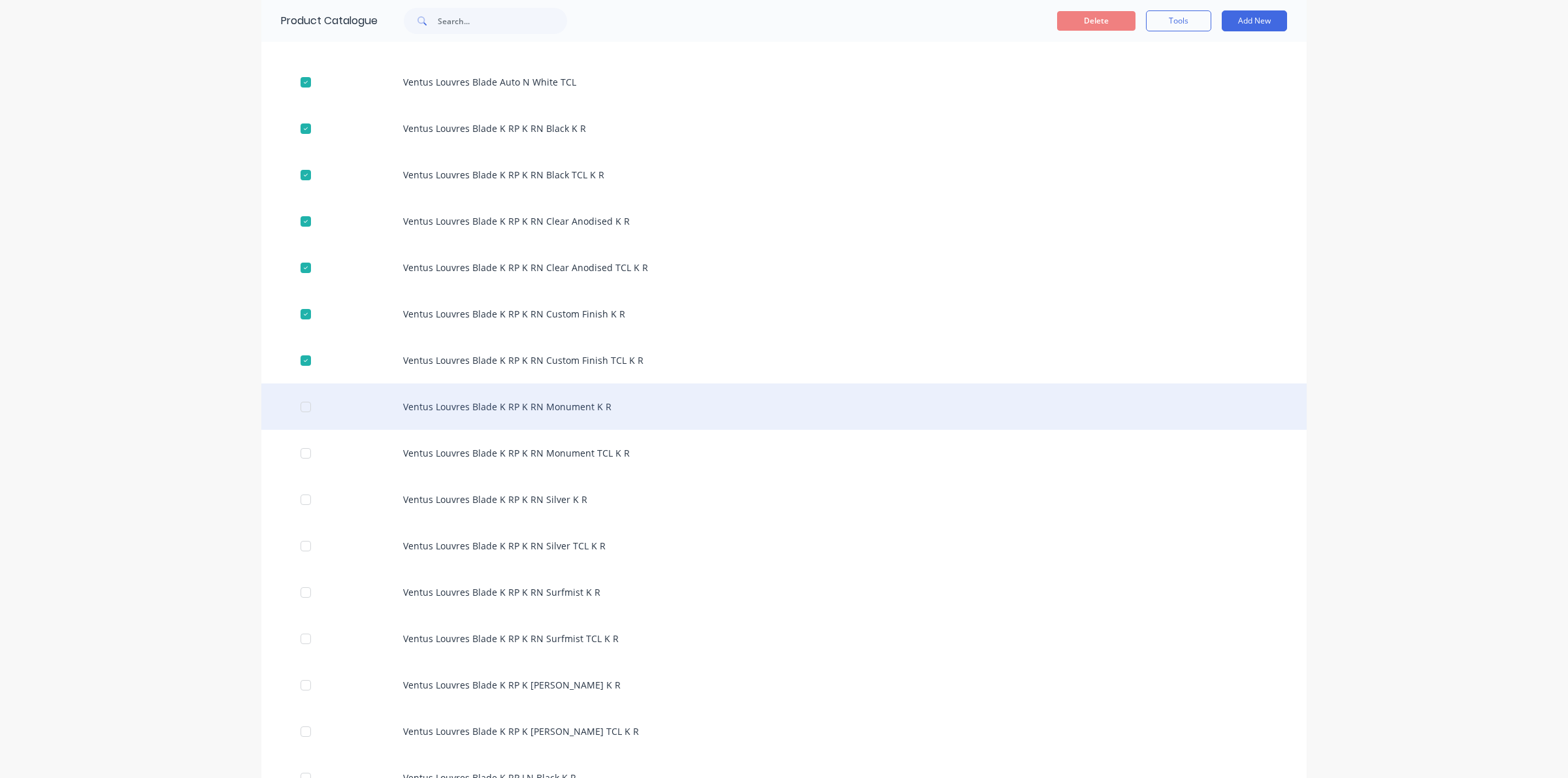
click at [307, 402] on div at bounding box center [306, 407] width 26 height 26
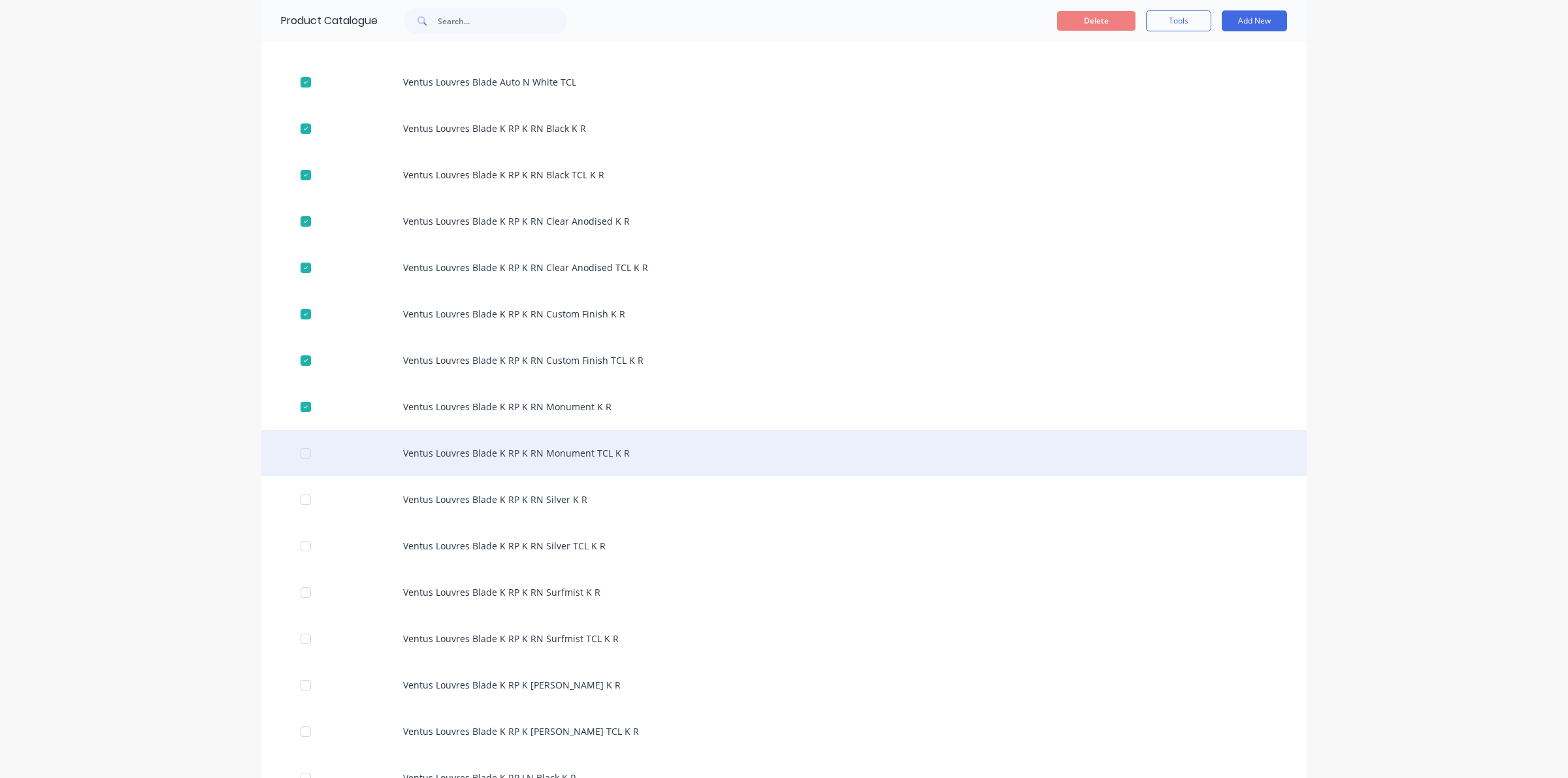
drag, startPoint x: 304, startPoint y: 454, endPoint x: 300, endPoint y: 468, distance: 14.6
click at [304, 454] on div at bounding box center [306, 453] width 26 height 26
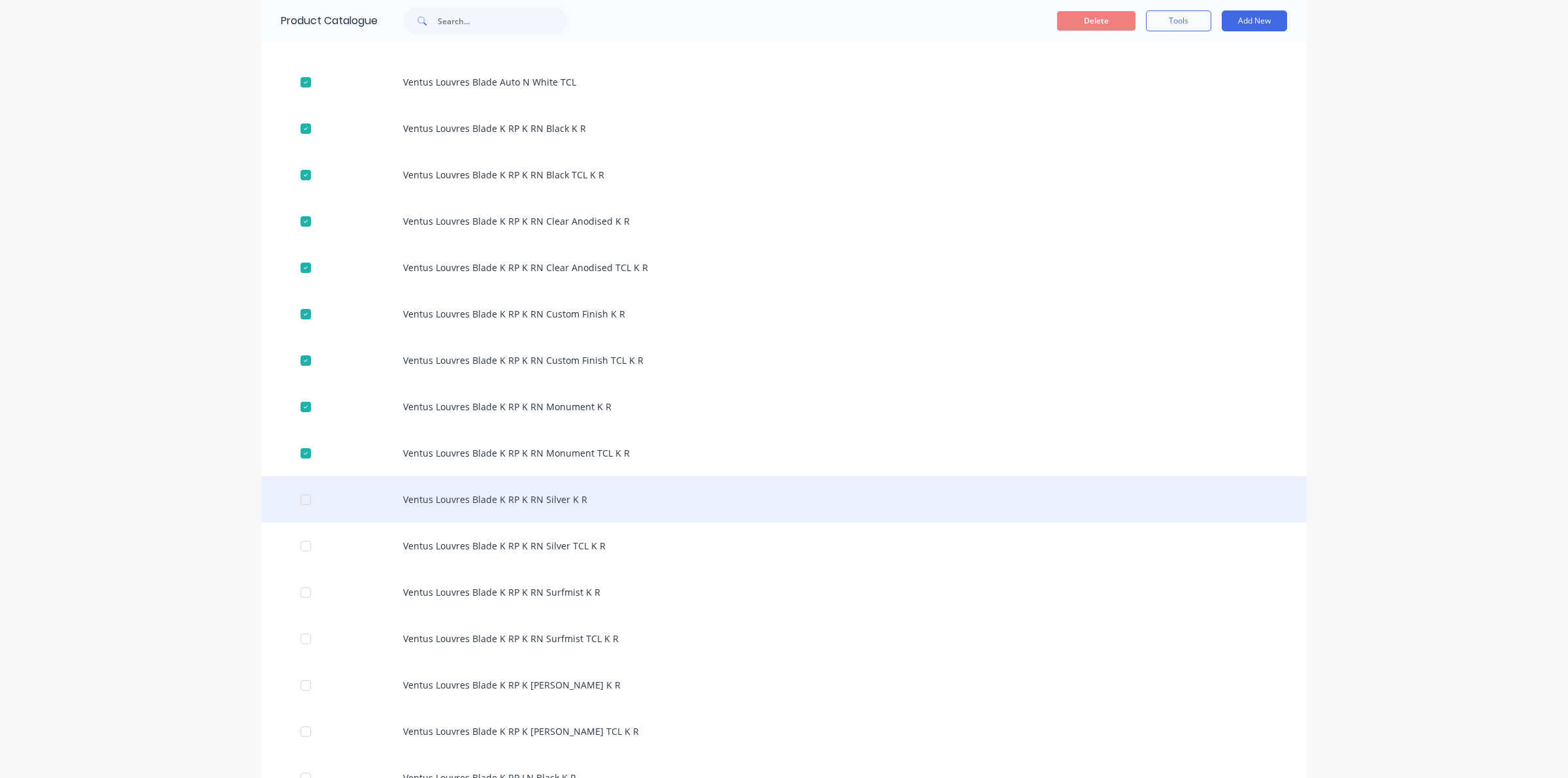
click at [300, 496] on div at bounding box center [306, 500] width 26 height 26
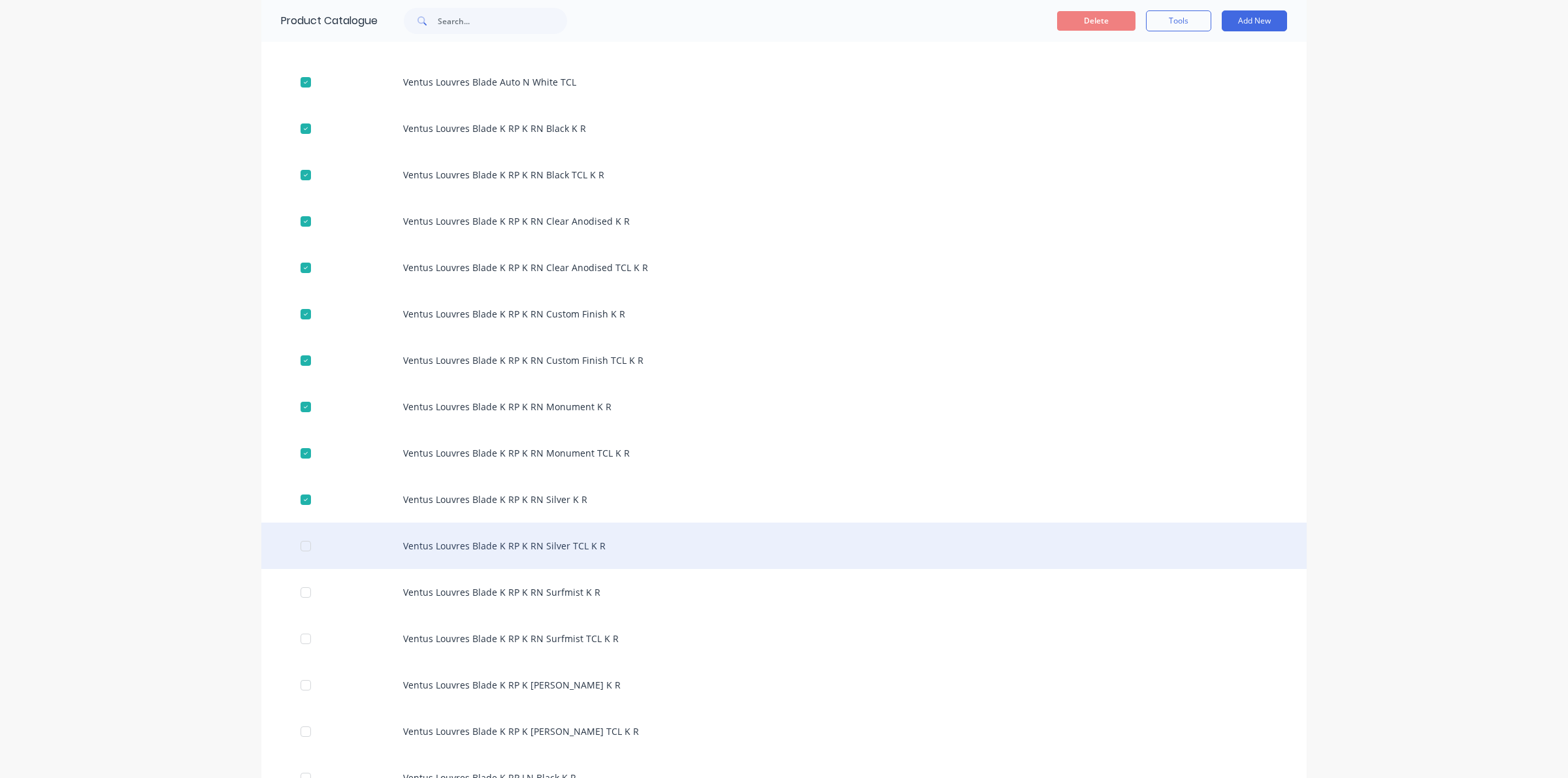
click at [302, 548] on div at bounding box center [306, 545] width 26 height 26
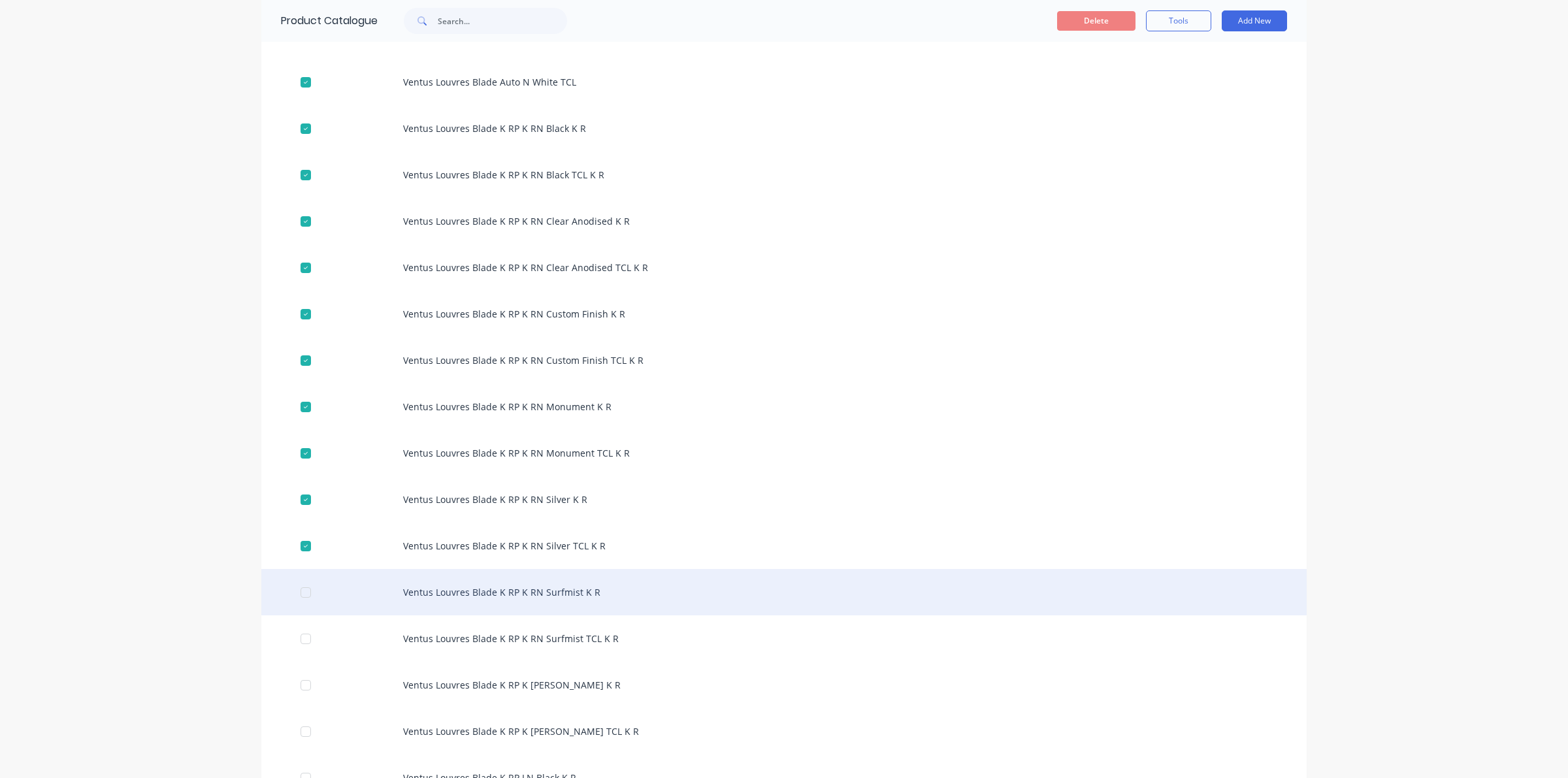
click at [293, 591] on div at bounding box center [306, 592] width 26 height 26
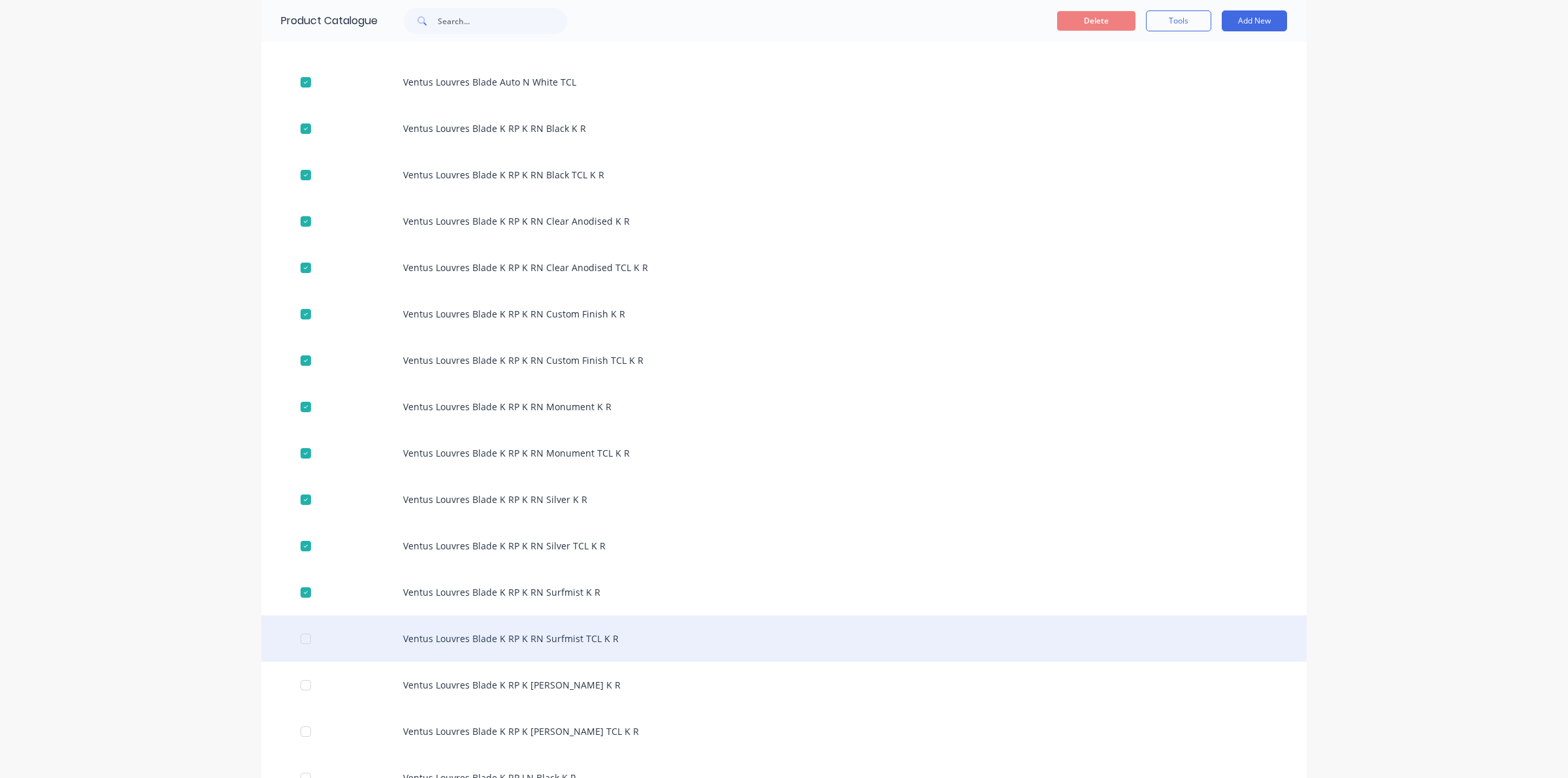
click at [298, 633] on div at bounding box center [306, 639] width 26 height 26
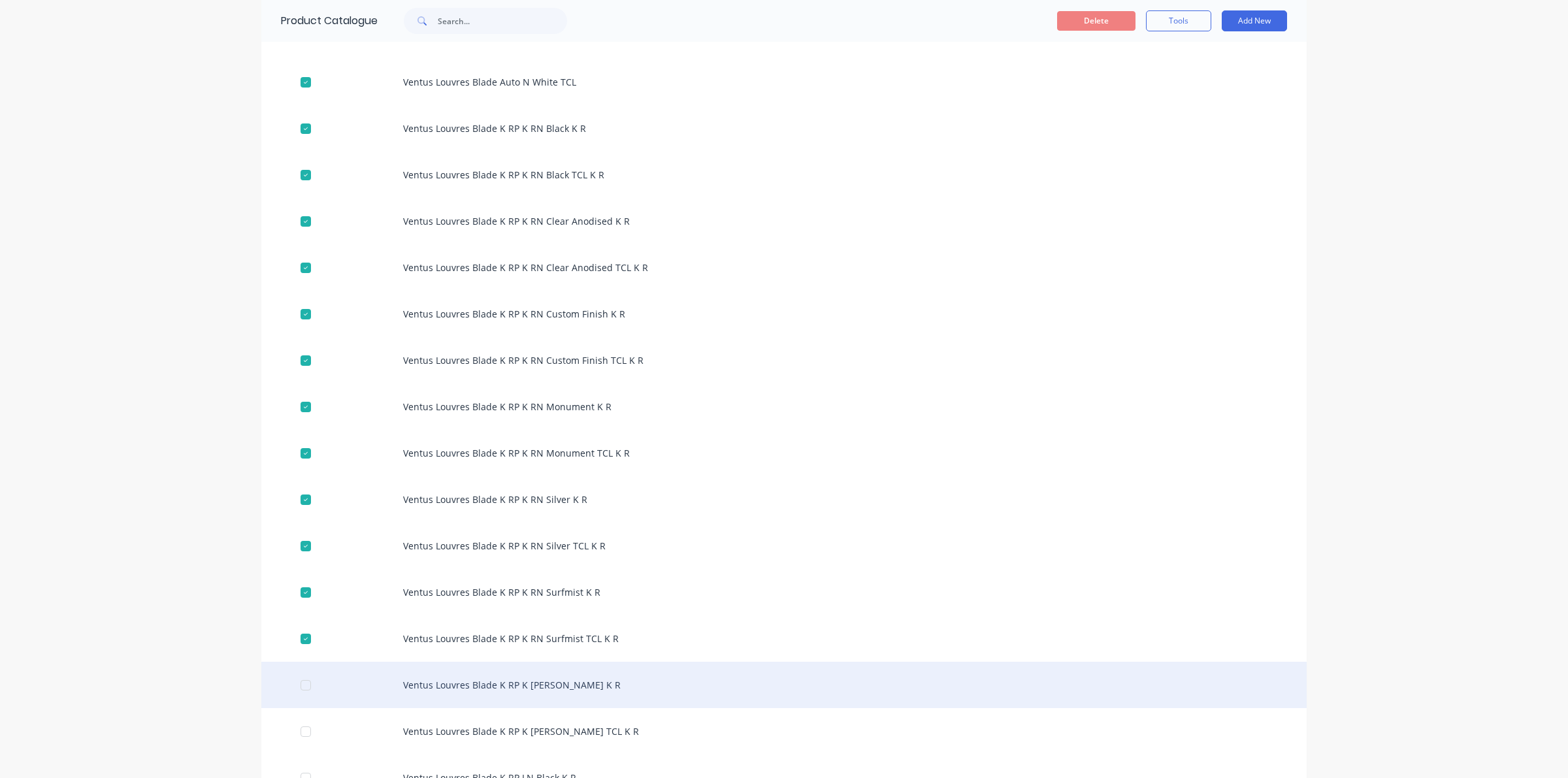
click at [298, 681] on div at bounding box center [306, 685] width 26 height 26
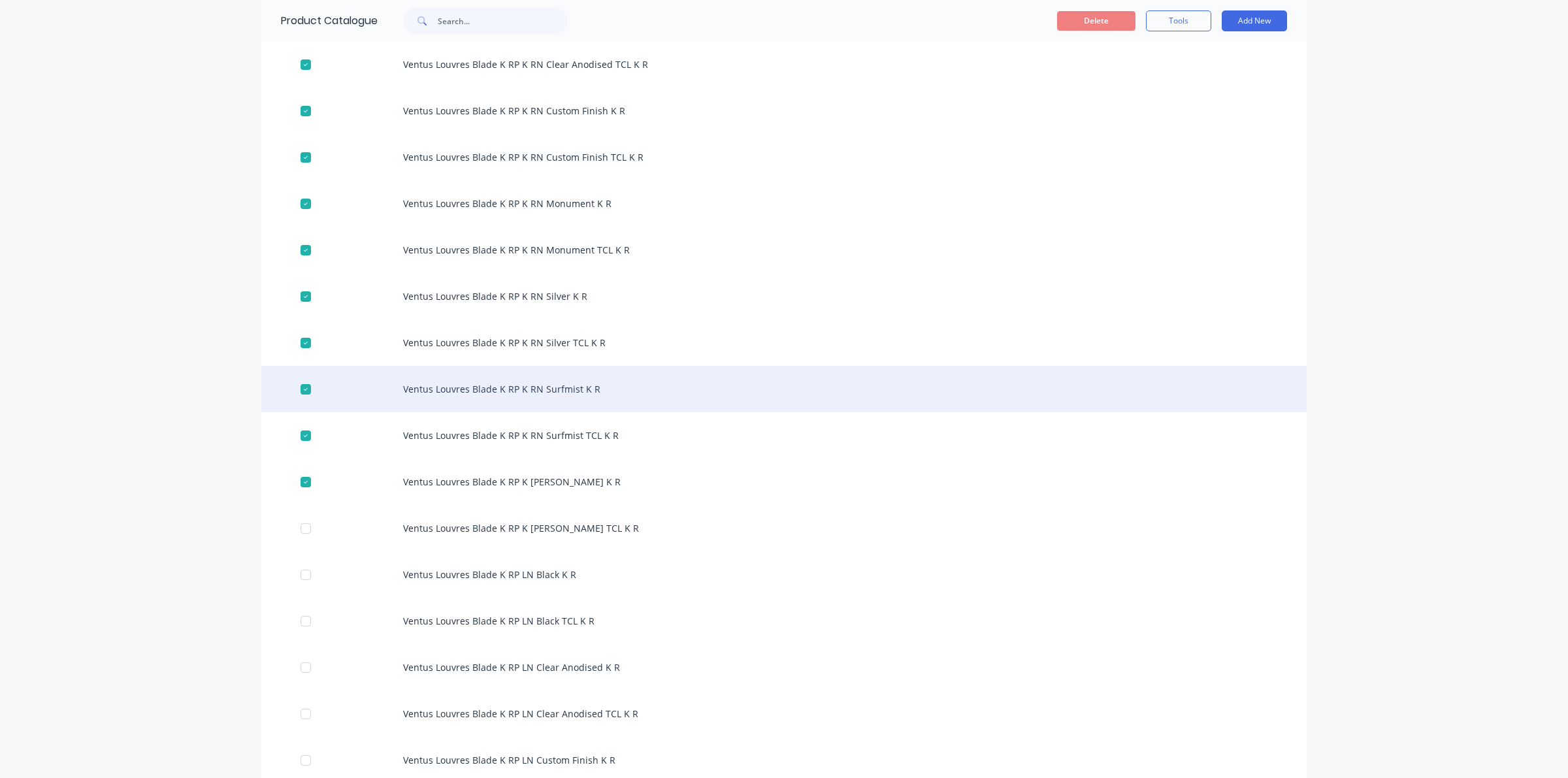
scroll to position [5470, 0]
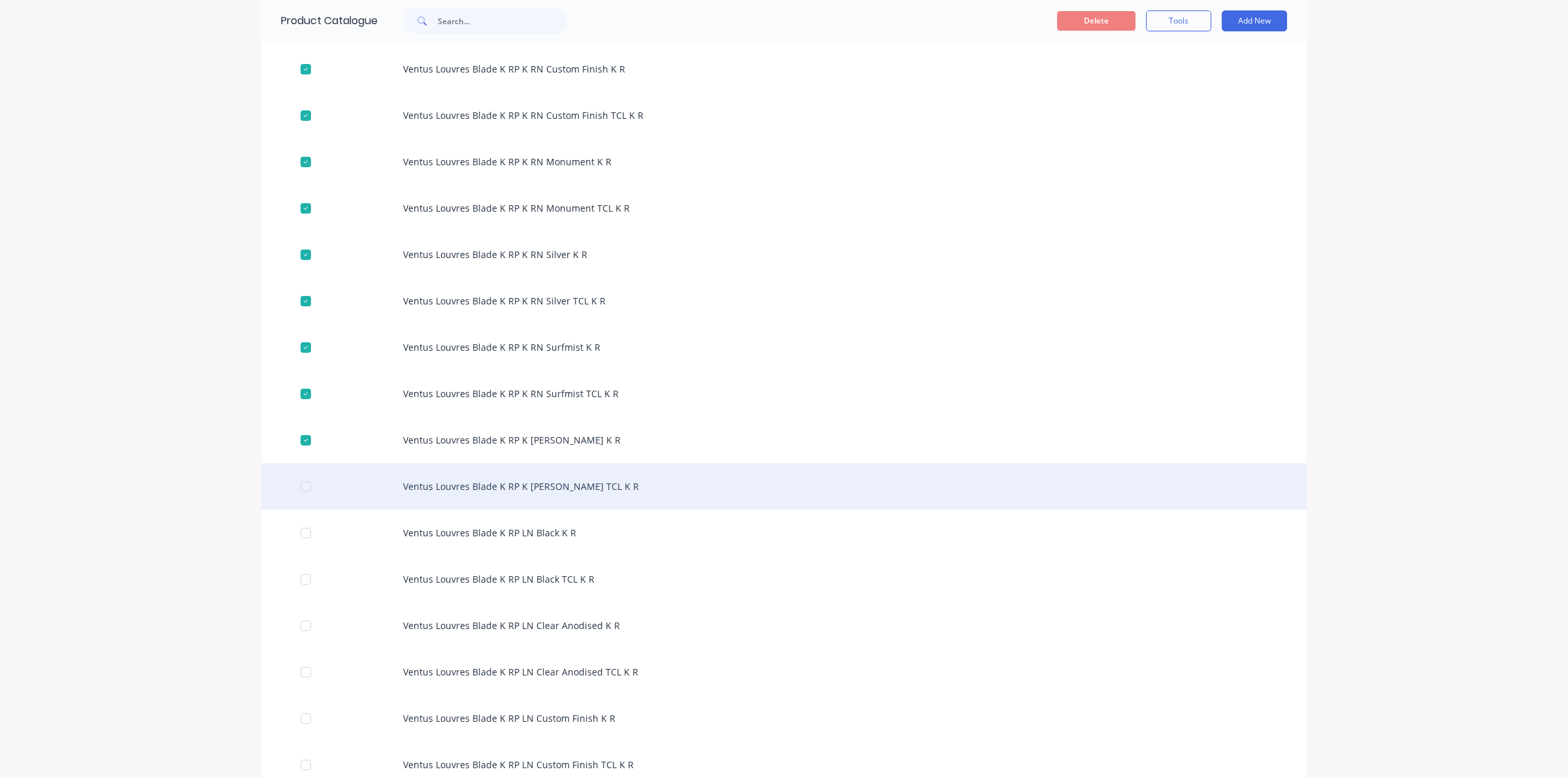
click at [298, 483] on div at bounding box center [306, 486] width 26 height 26
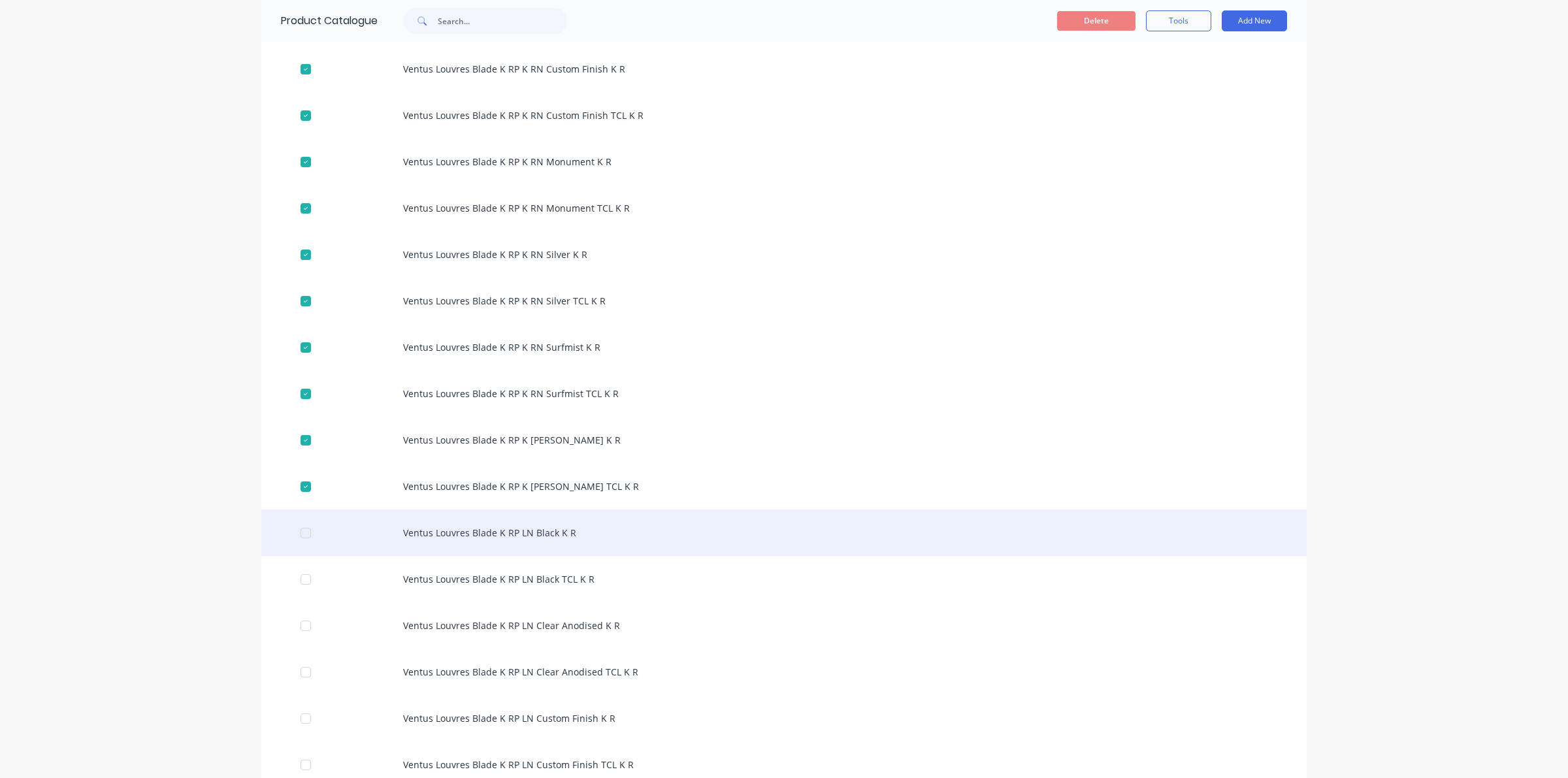
click at [300, 533] on div at bounding box center [306, 533] width 26 height 26
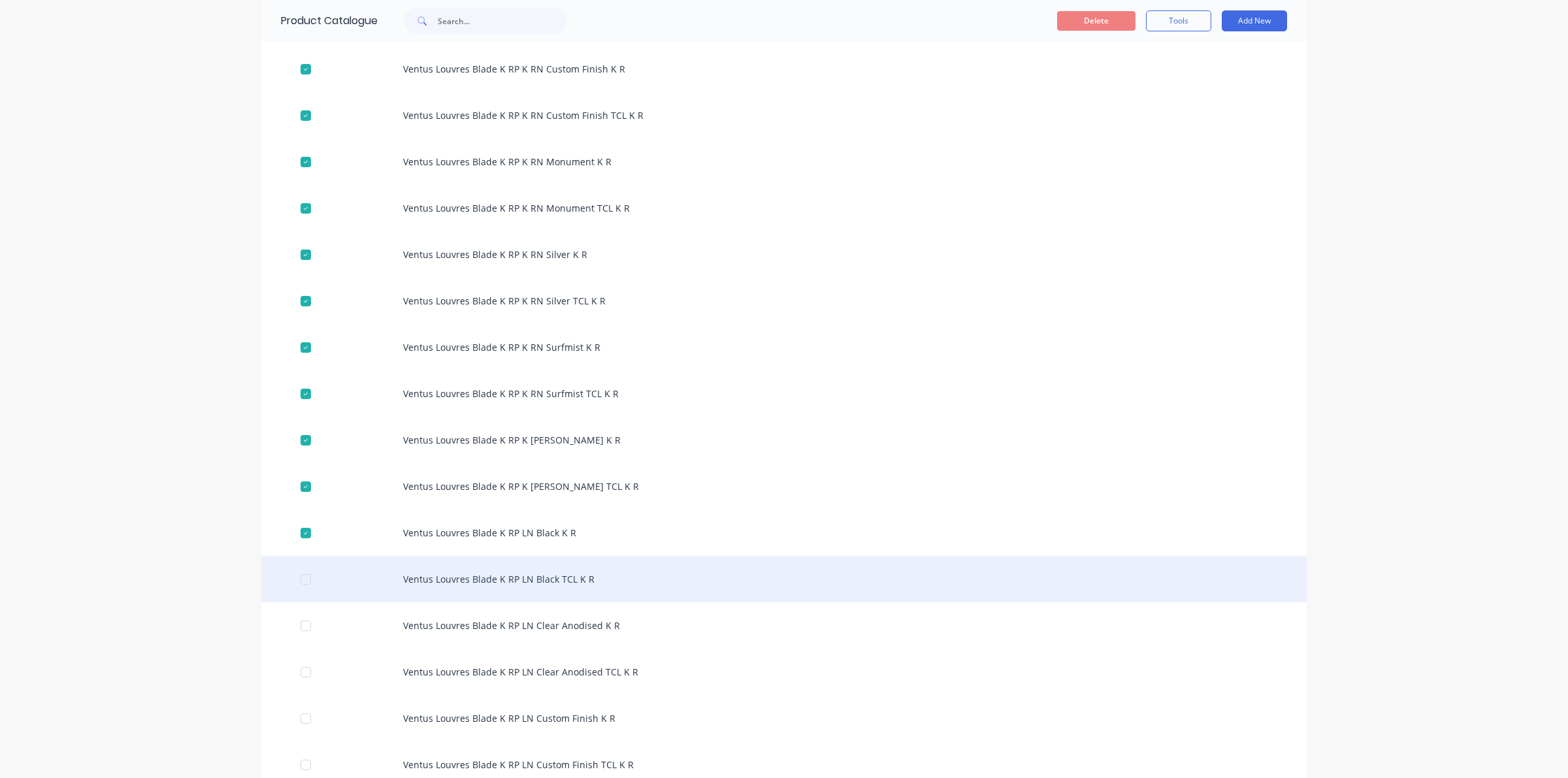
click at [295, 581] on div at bounding box center [306, 579] width 26 height 26
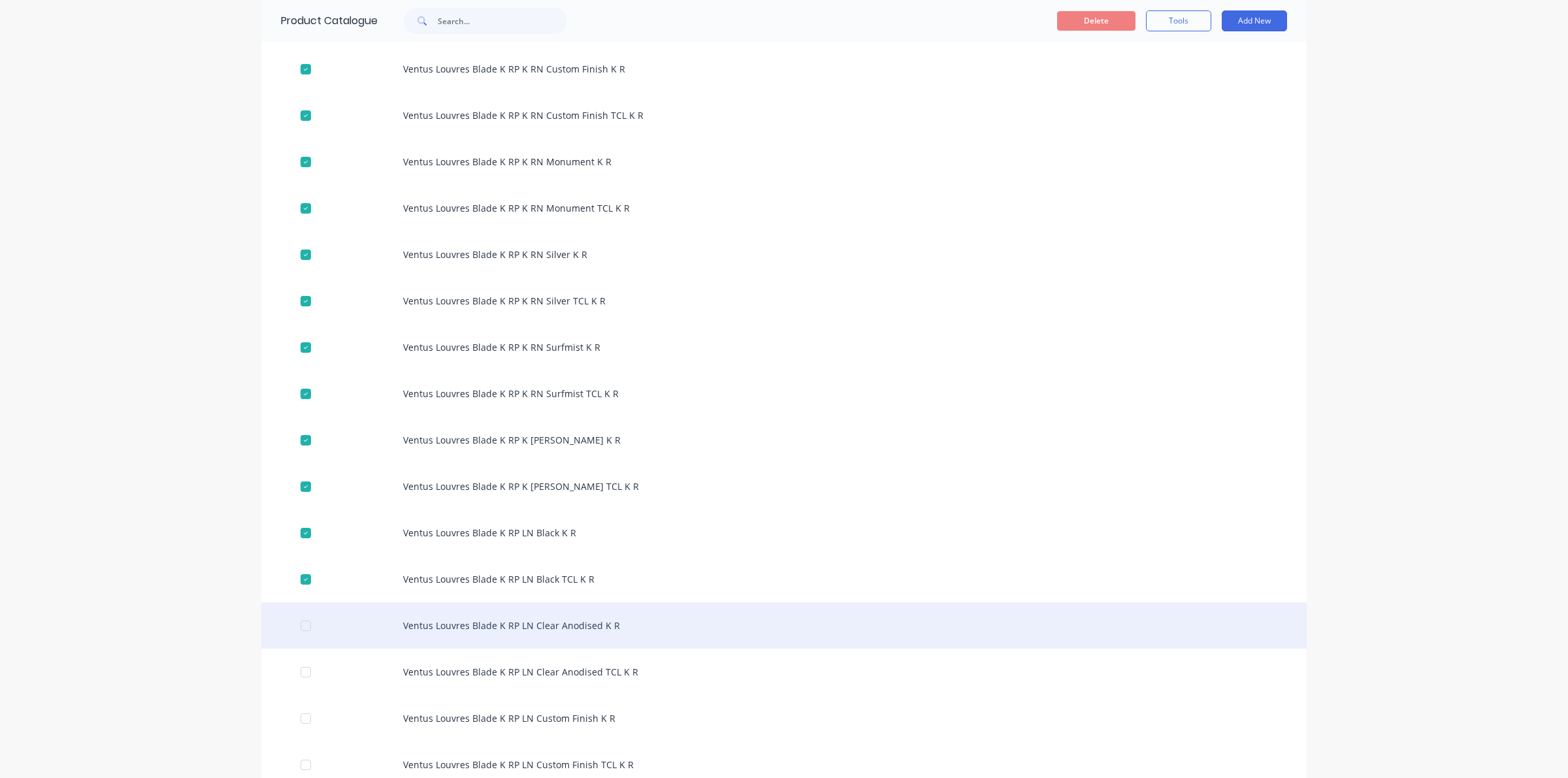
click at [301, 629] on div at bounding box center [306, 625] width 26 height 26
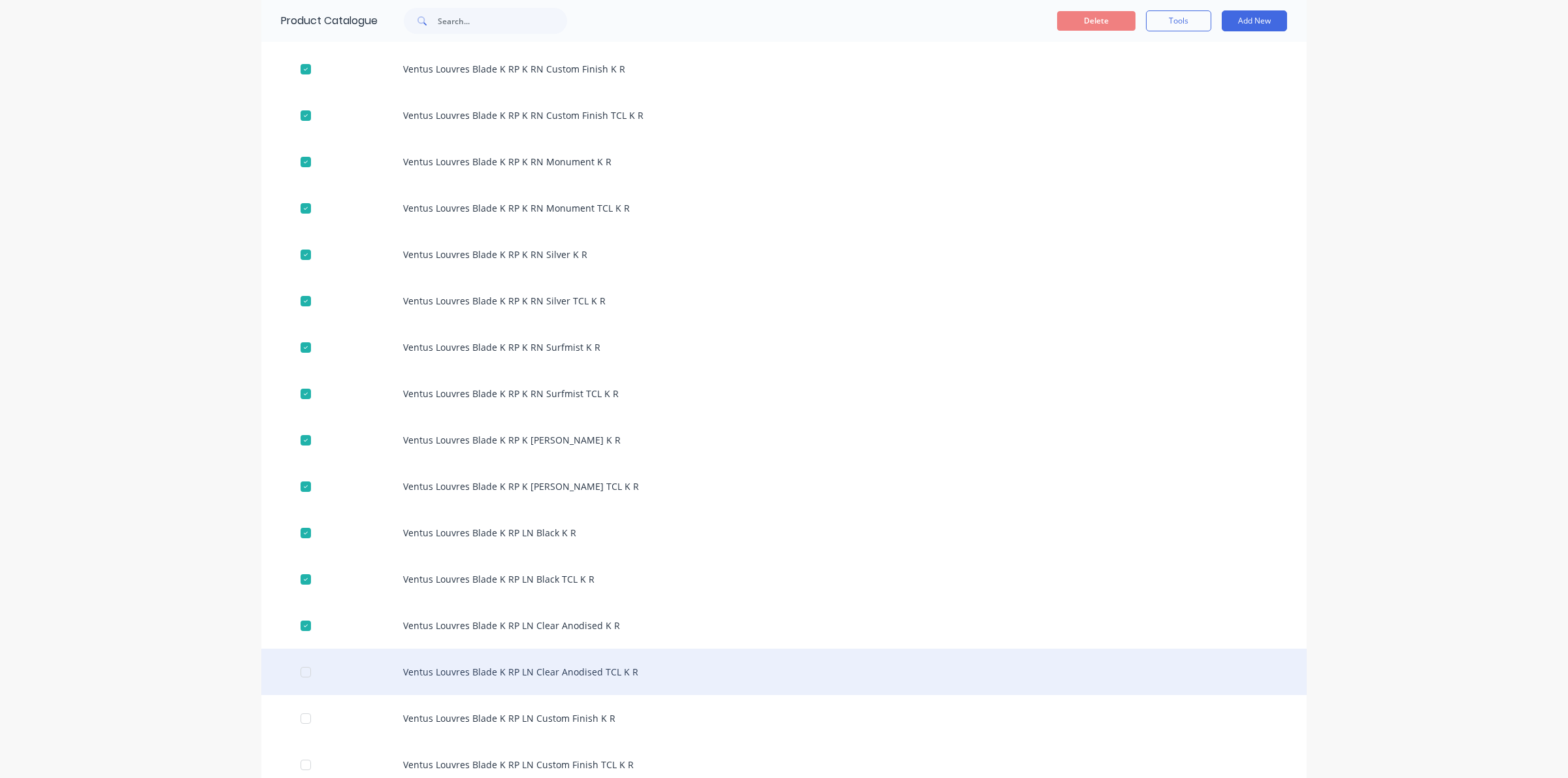
click at [301, 677] on div at bounding box center [306, 672] width 26 height 26
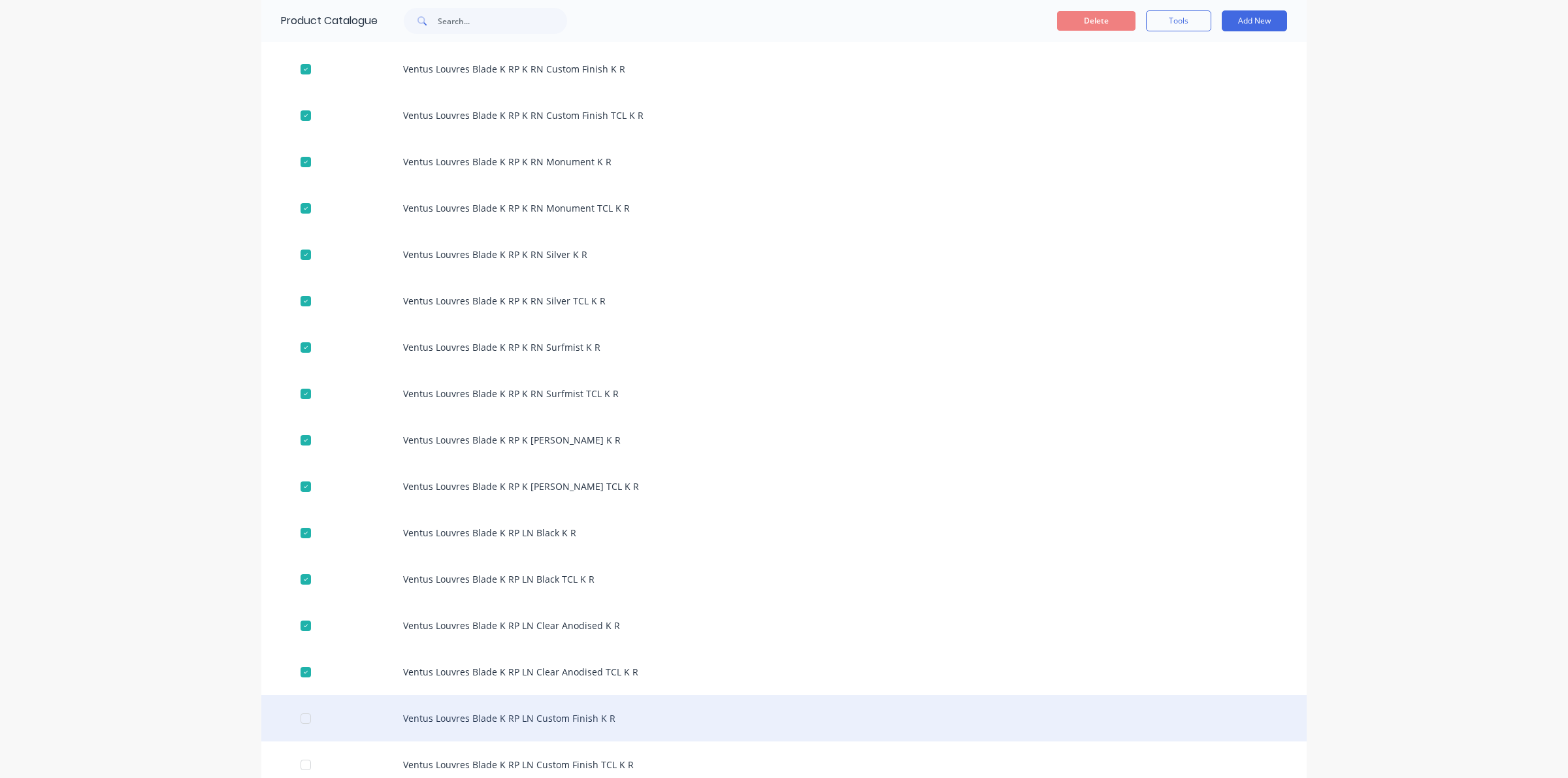
drag, startPoint x: 300, startPoint y: 716, endPoint x: 308, endPoint y: 728, distance: 14.4
click at [307, 719] on div at bounding box center [306, 718] width 26 height 26
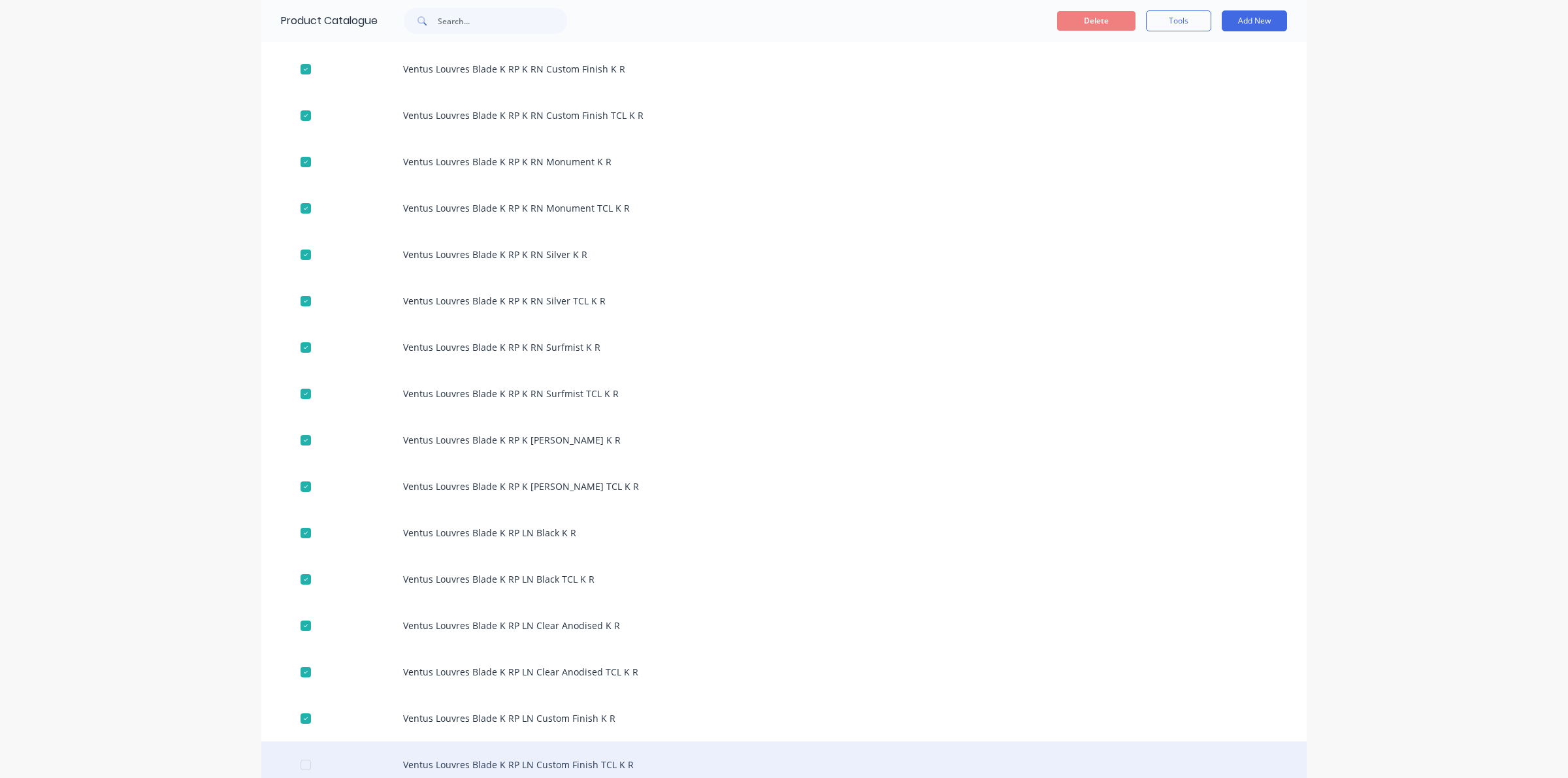
drag, startPoint x: 301, startPoint y: 765, endPoint x: 314, endPoint y: 746, distance: 23.0
click at [308, 758] on div at bounding box center [306, 764] width 26 height 26
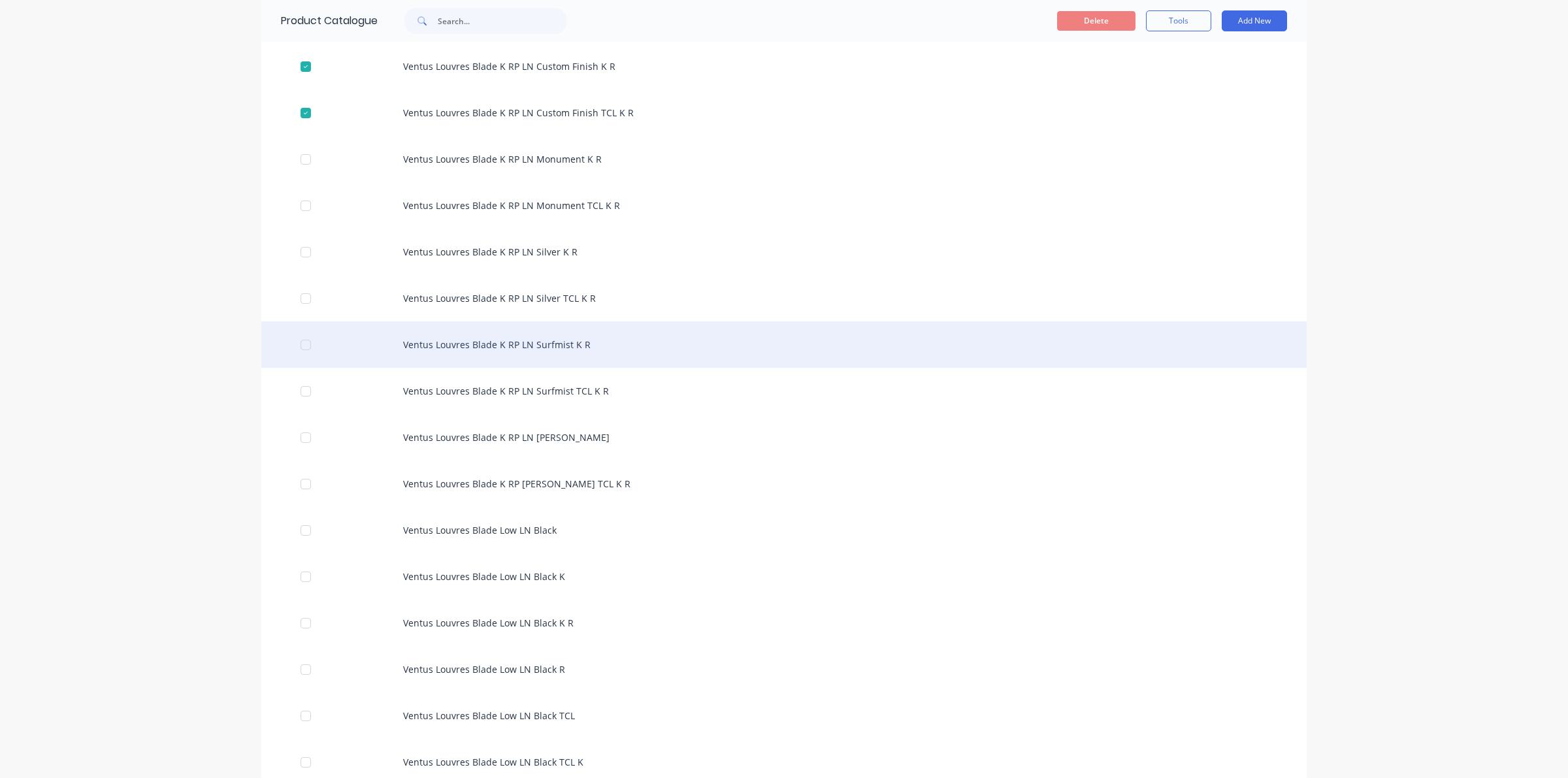
scroll to position [6123, 0]
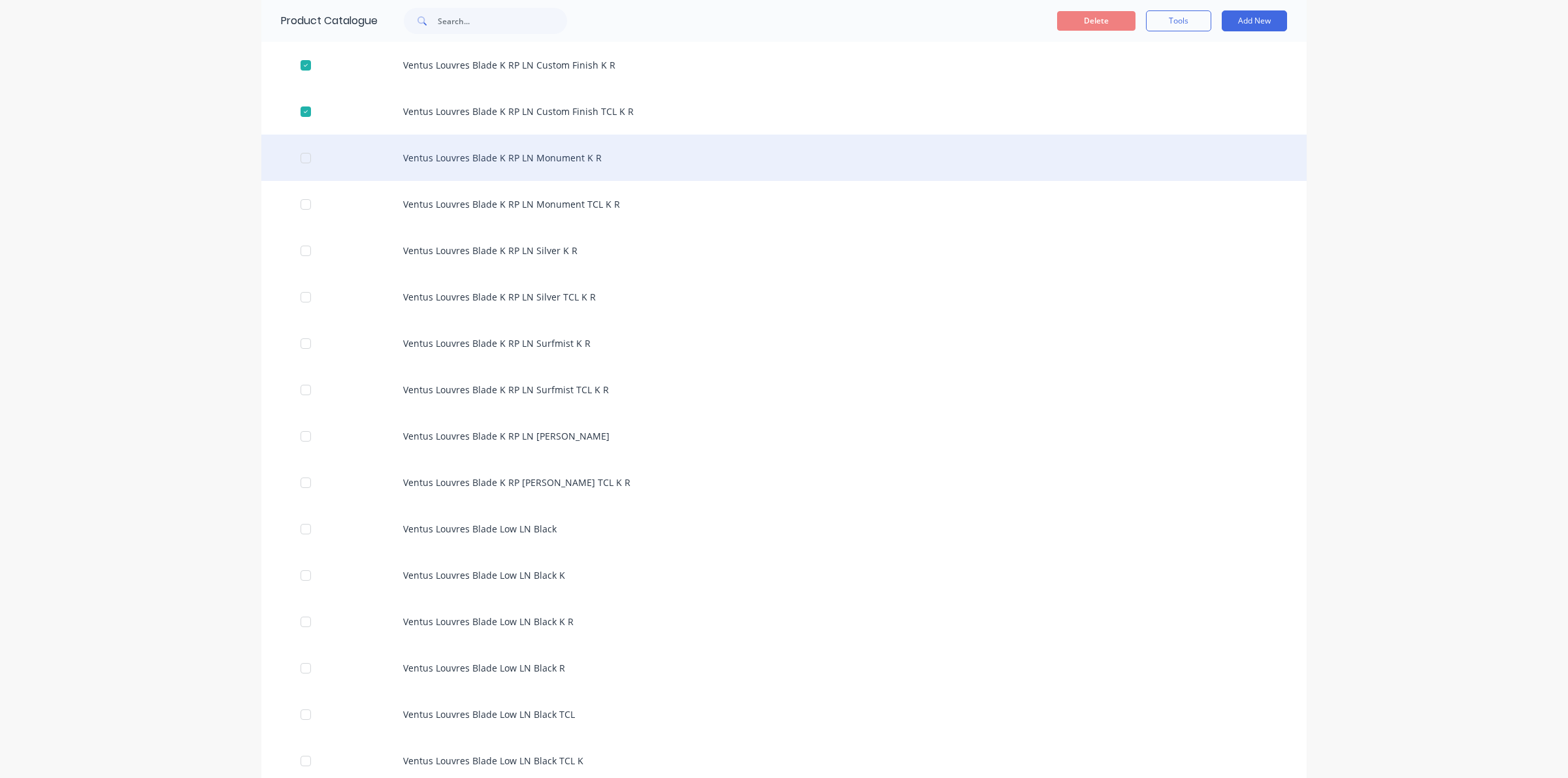
click at [298, 149] on div at bounding box center [306, 157] width 26 height 26
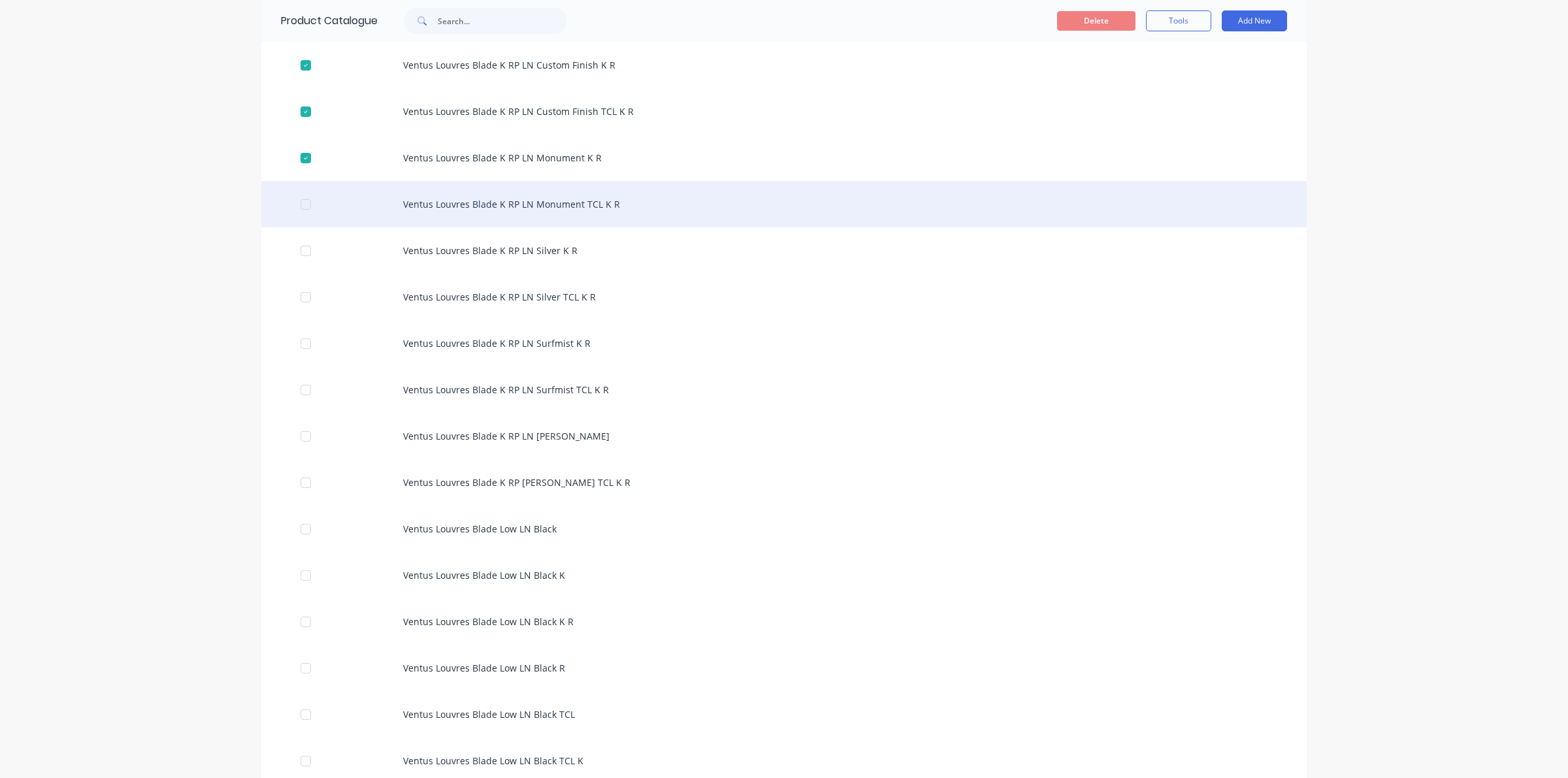
click at [294, 219] on div "Ventus Louvres Blade K RP LN Monument TCL K R" at bounding box center [784, 204] width 1045 height 47
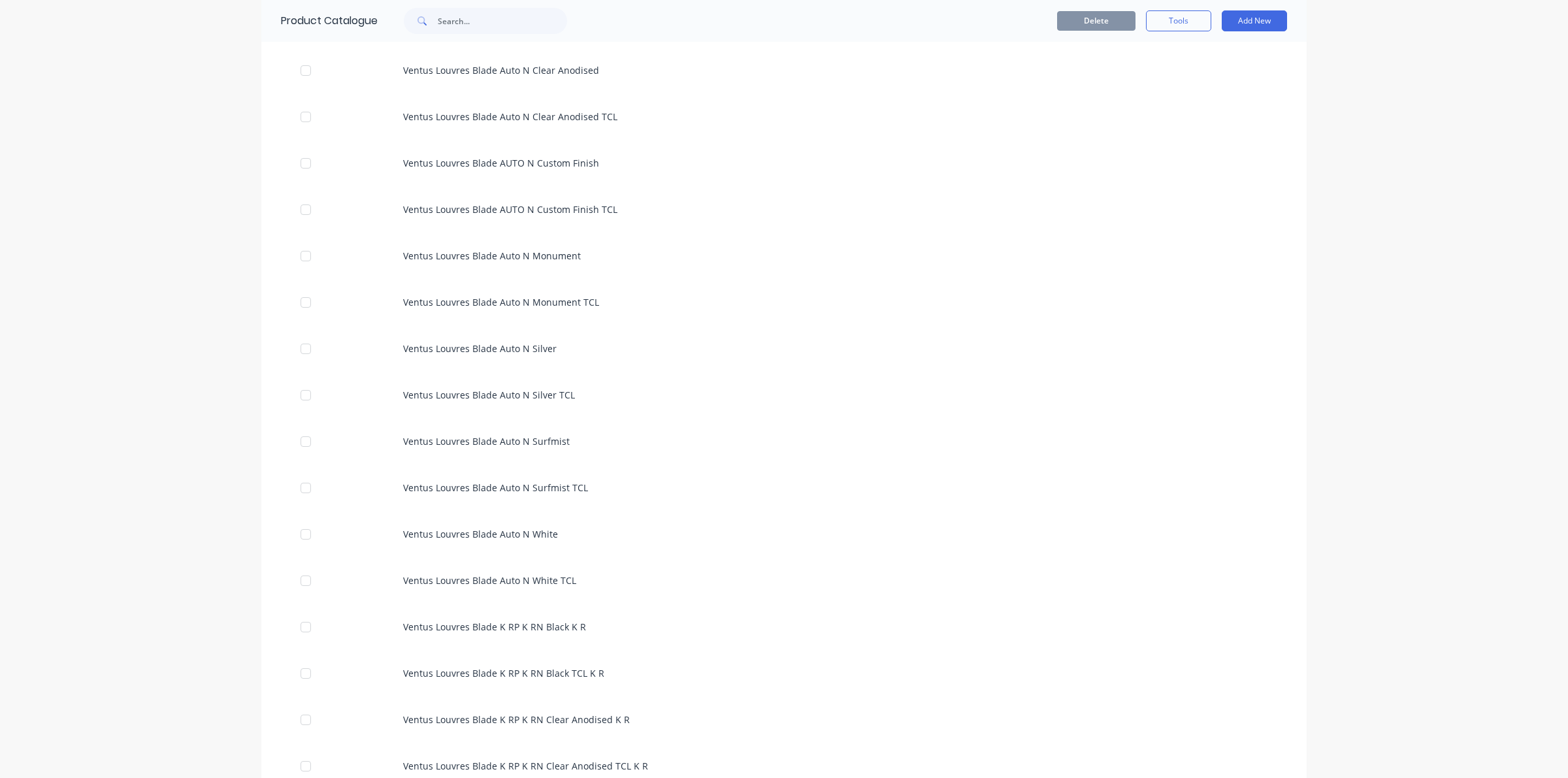
scroll to position [4735, 0]
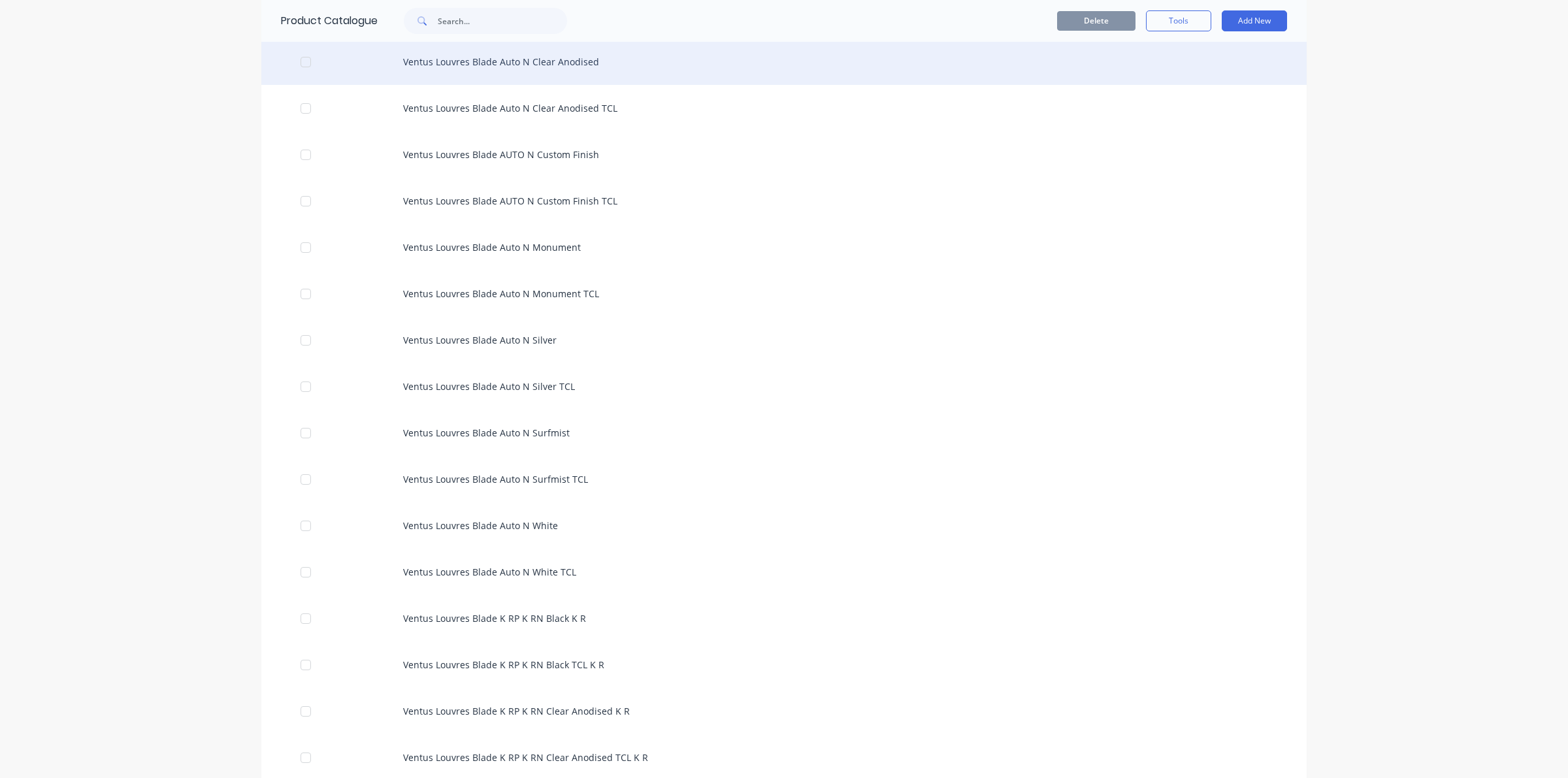
drag, startPoint x: 300, startPoint y: 57, endPoint x: 302, endPoint y: 64, distance: 7.3
click at [300, 59] on div at bounding box center [306, 62] width 26 height 26
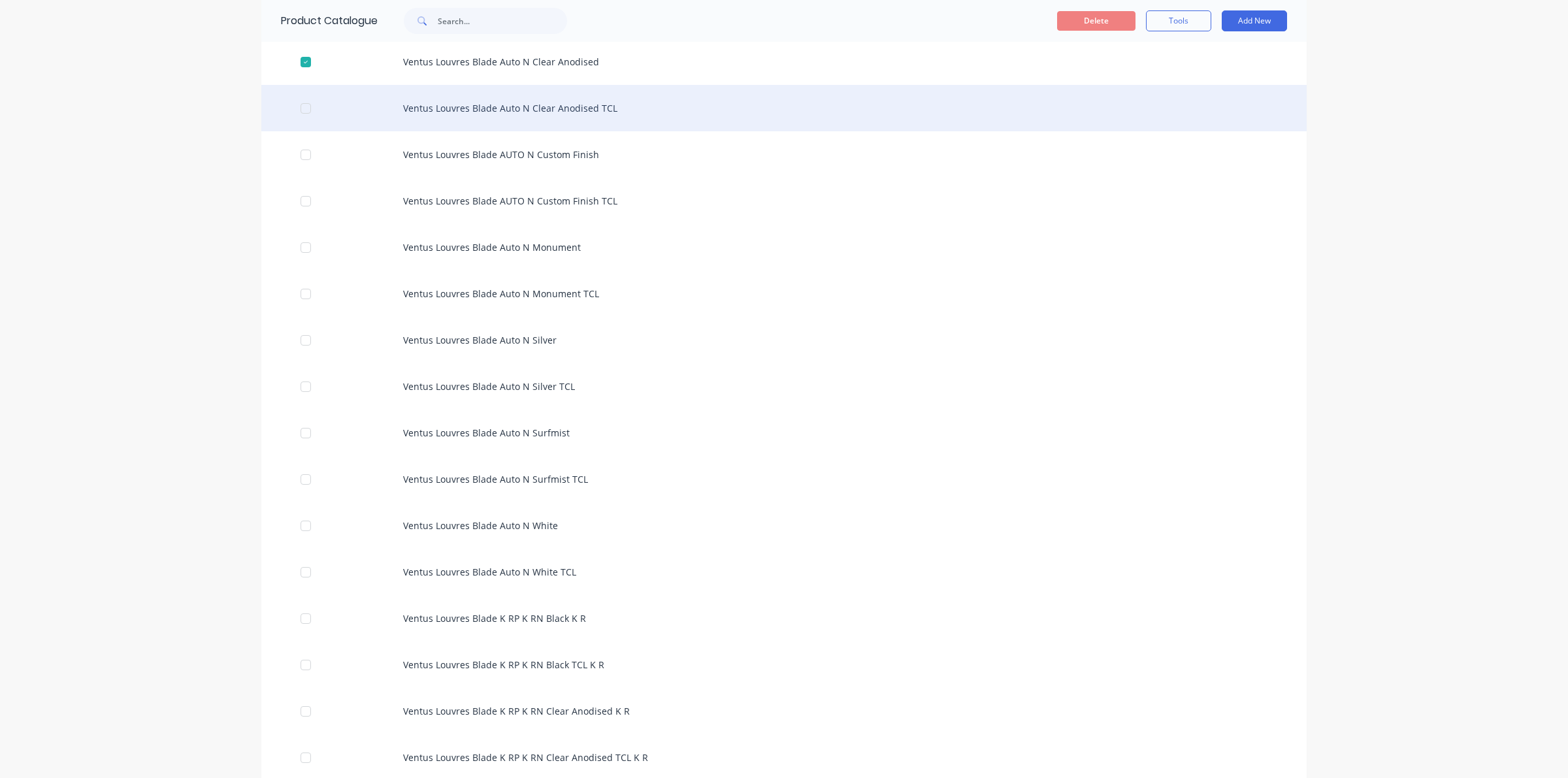
click at [298, 112] on div at bounding box center [306, 108] width 26 height 26
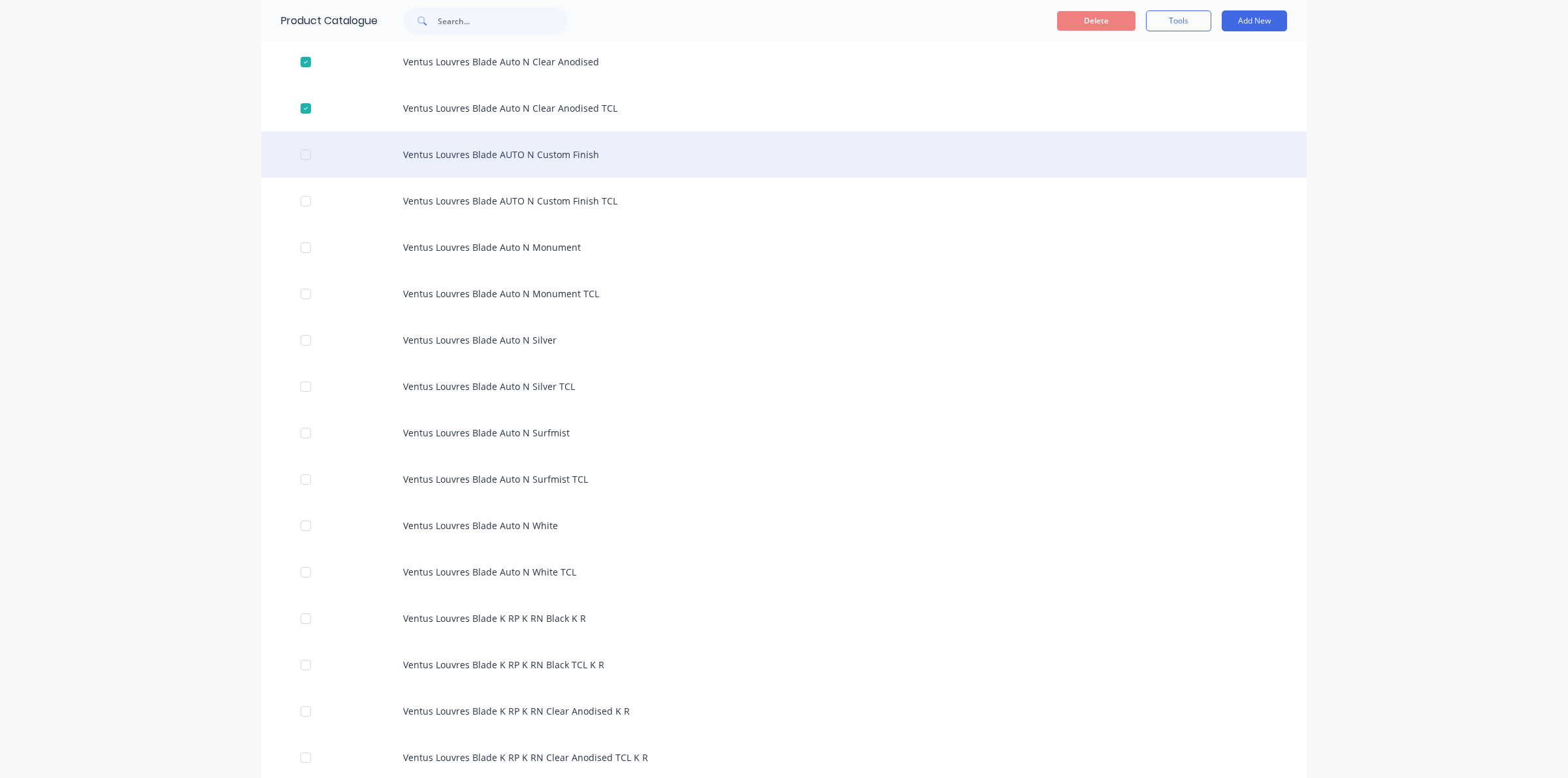
click at [302, 151] on div at bounding box center [306, 155] width 26 height 26
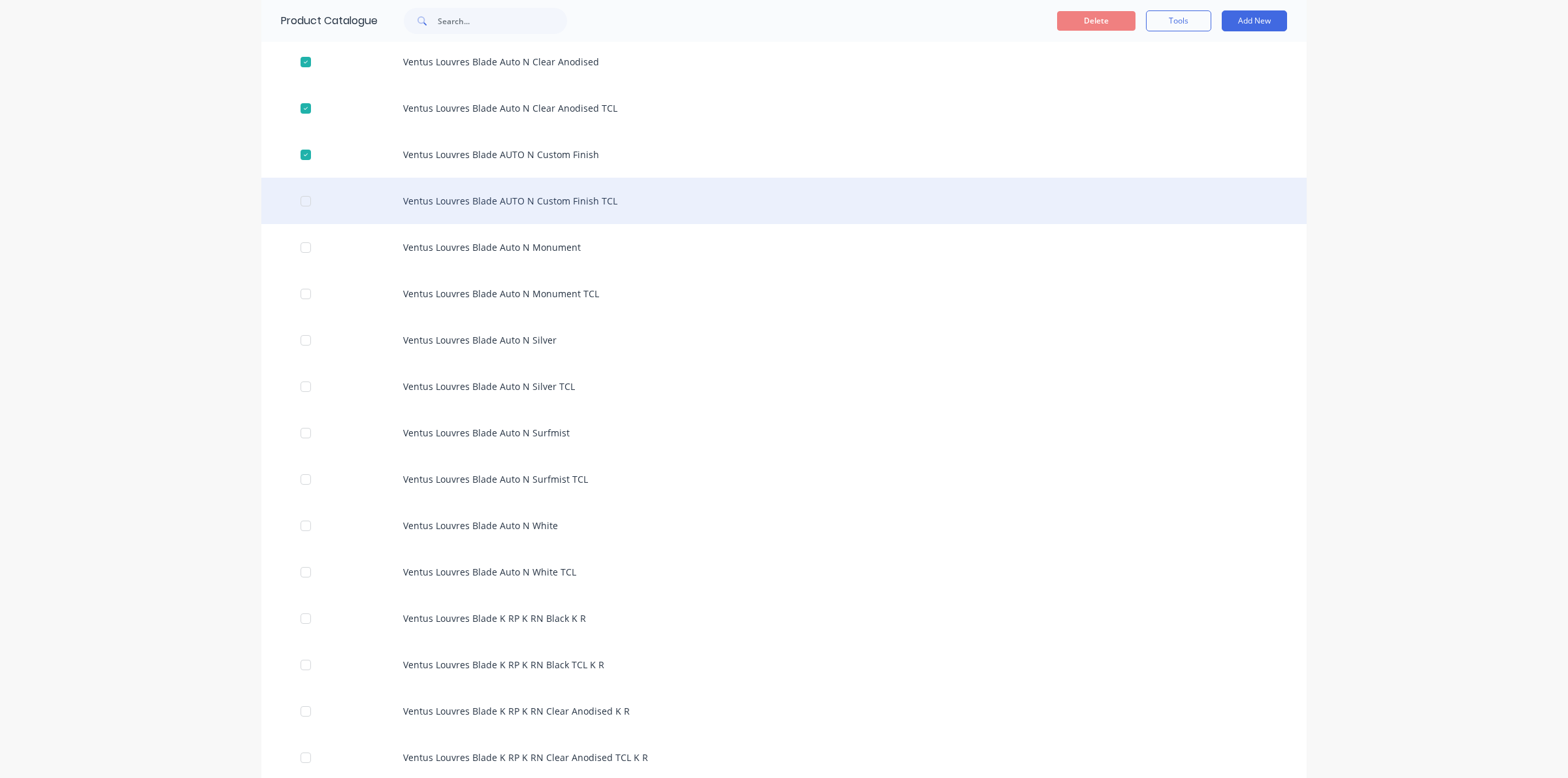
click at [296, 197] on div at bounding box center [306, 201] width 26 height 26
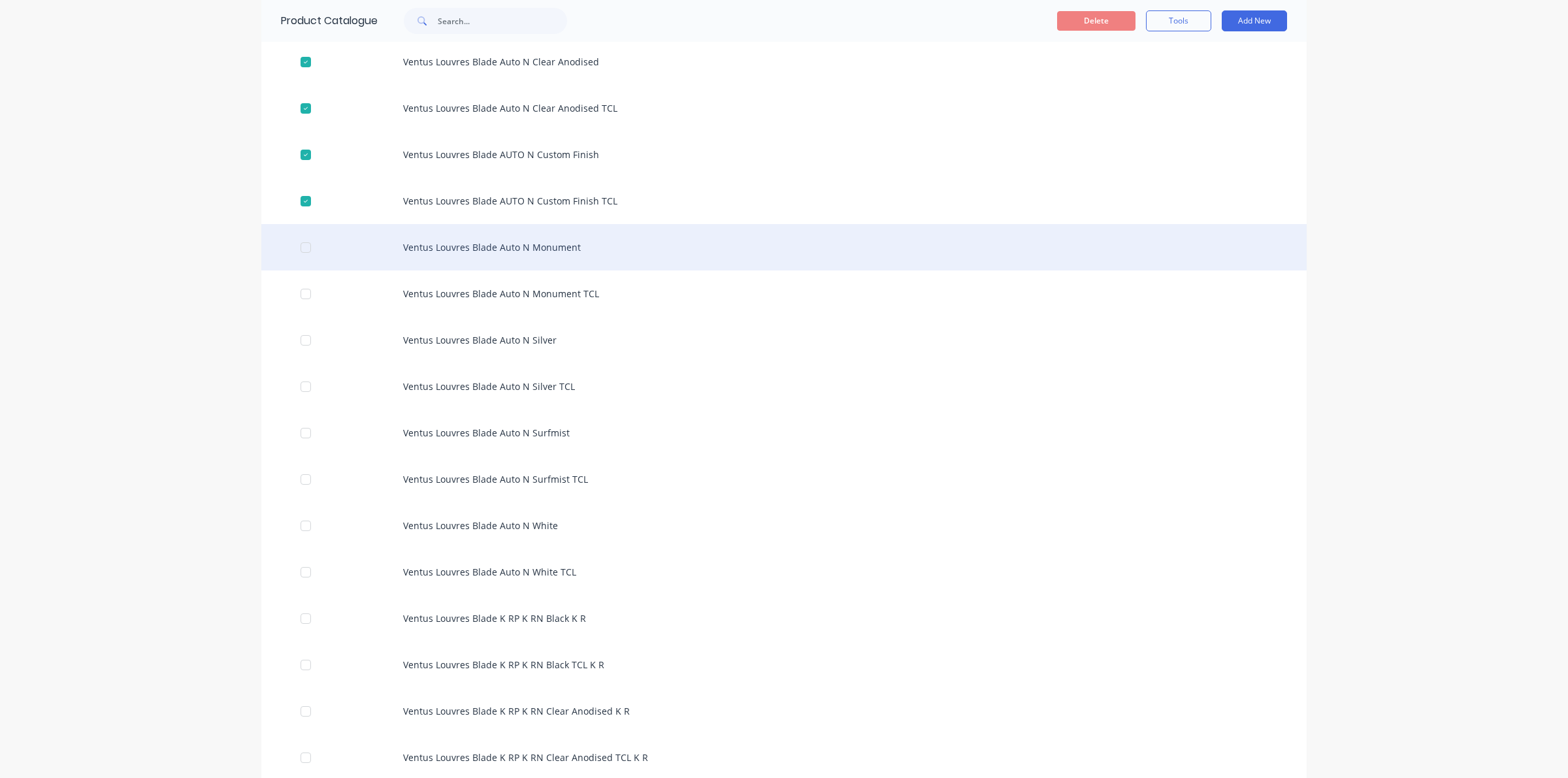
click at [298, 245] on div at bounding box center [306, 247] width 26 height 26
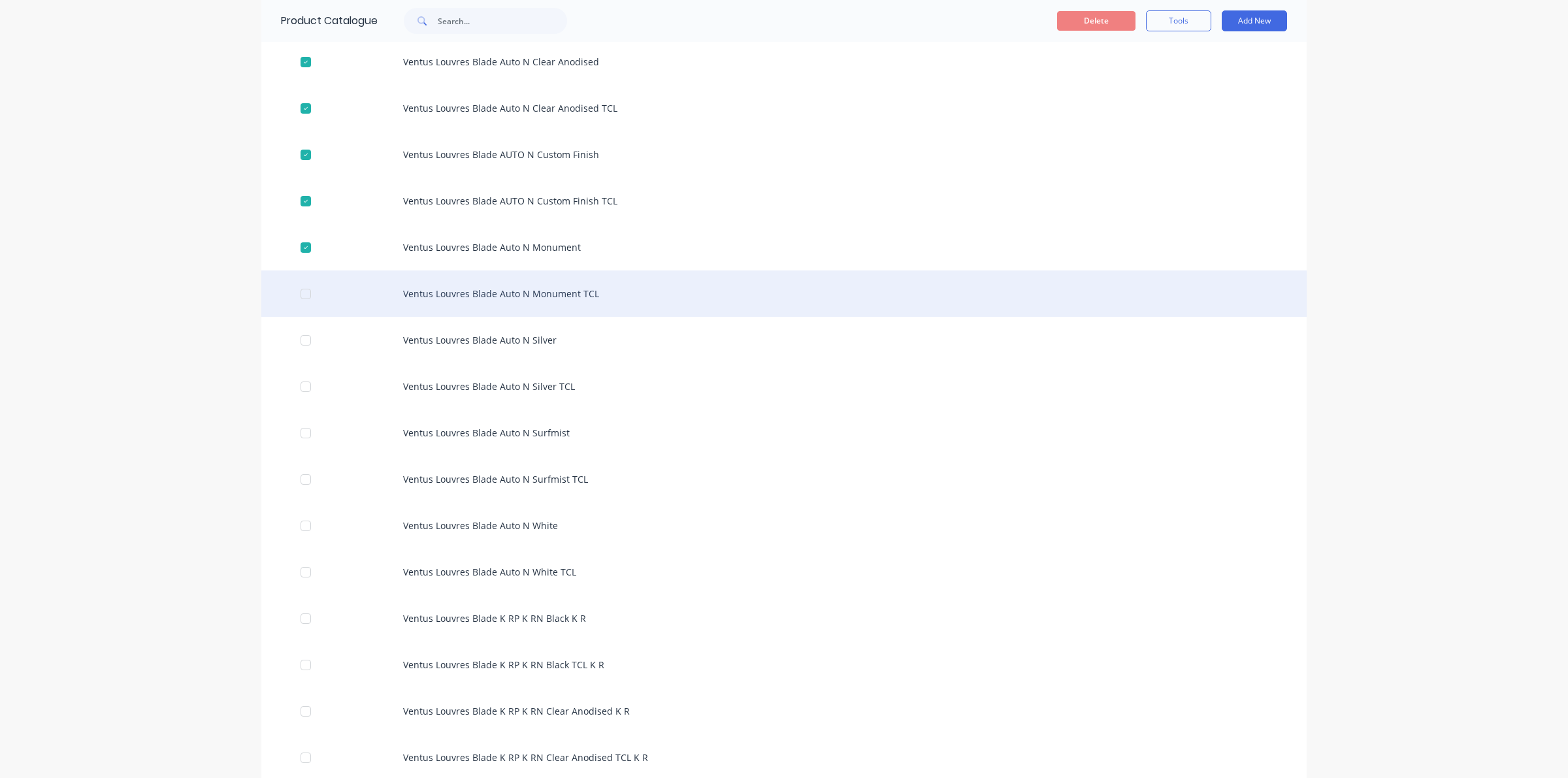
click at [304, 291] on div at bounding box center [306, 293] width 26 height 26
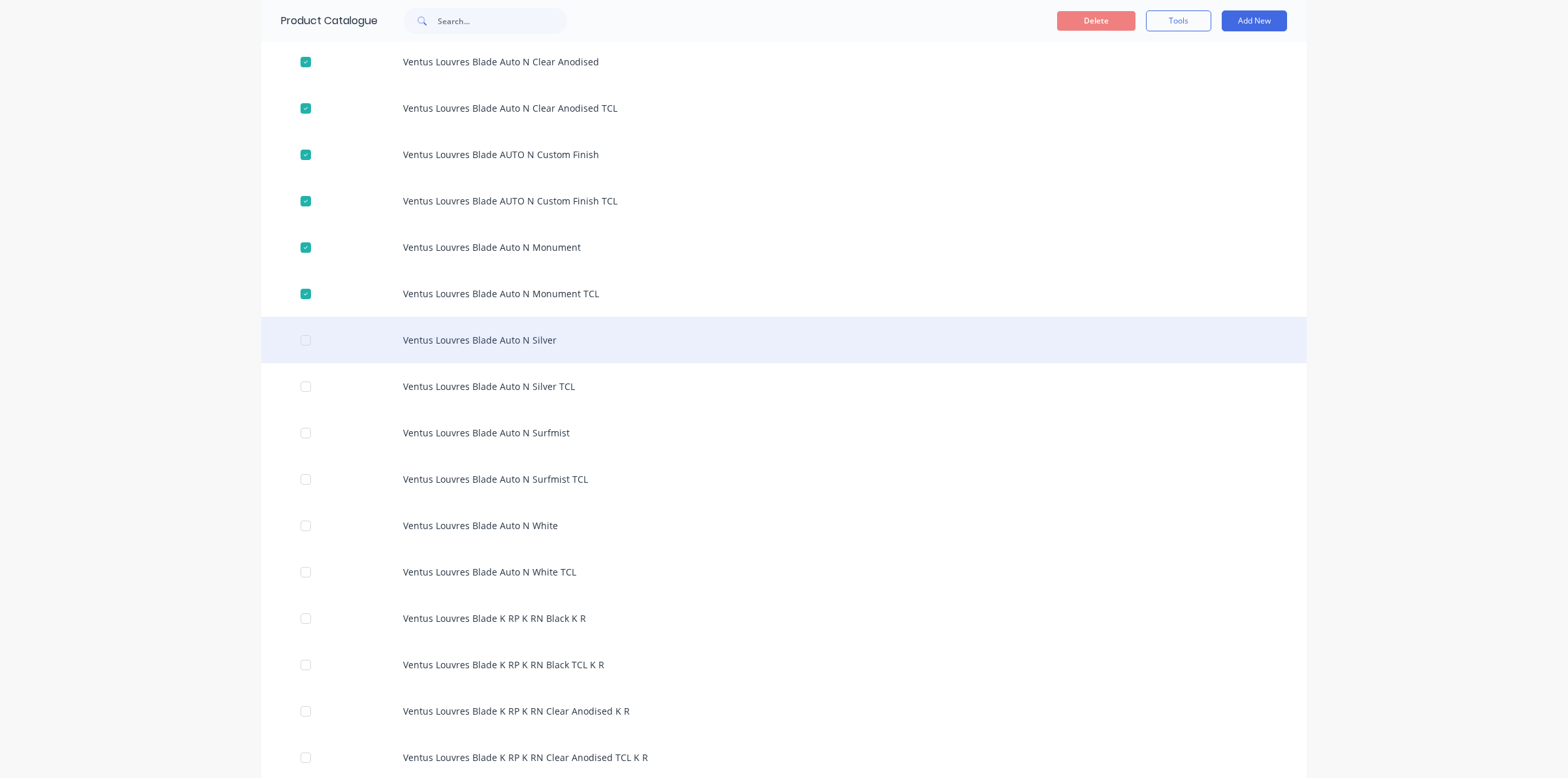
click at [293, 338] on div at bounding box center [306, 340] width 26 height 26
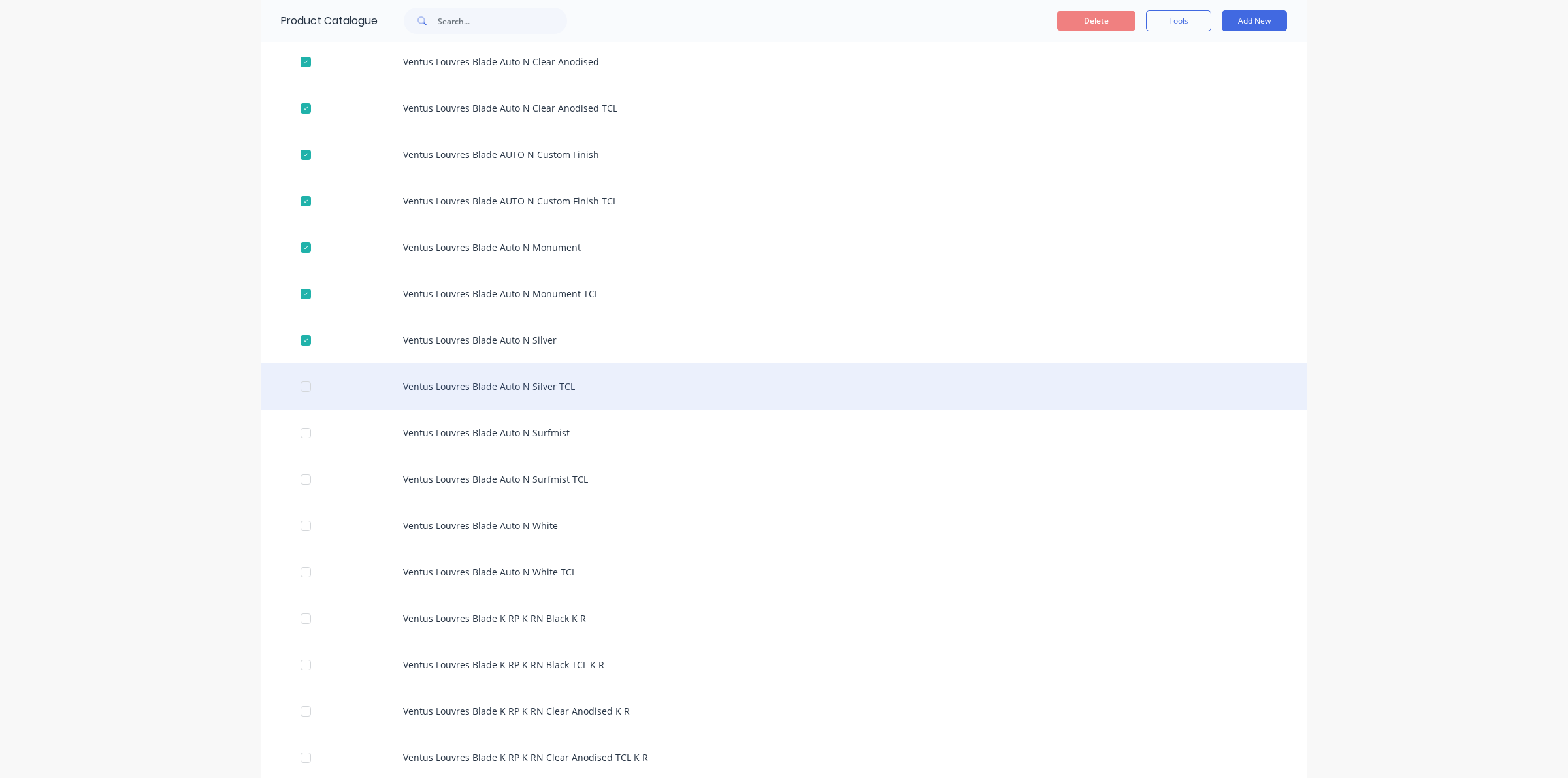
click at [296, 387] on div at bounding box center [306, 387] width 26 height 26
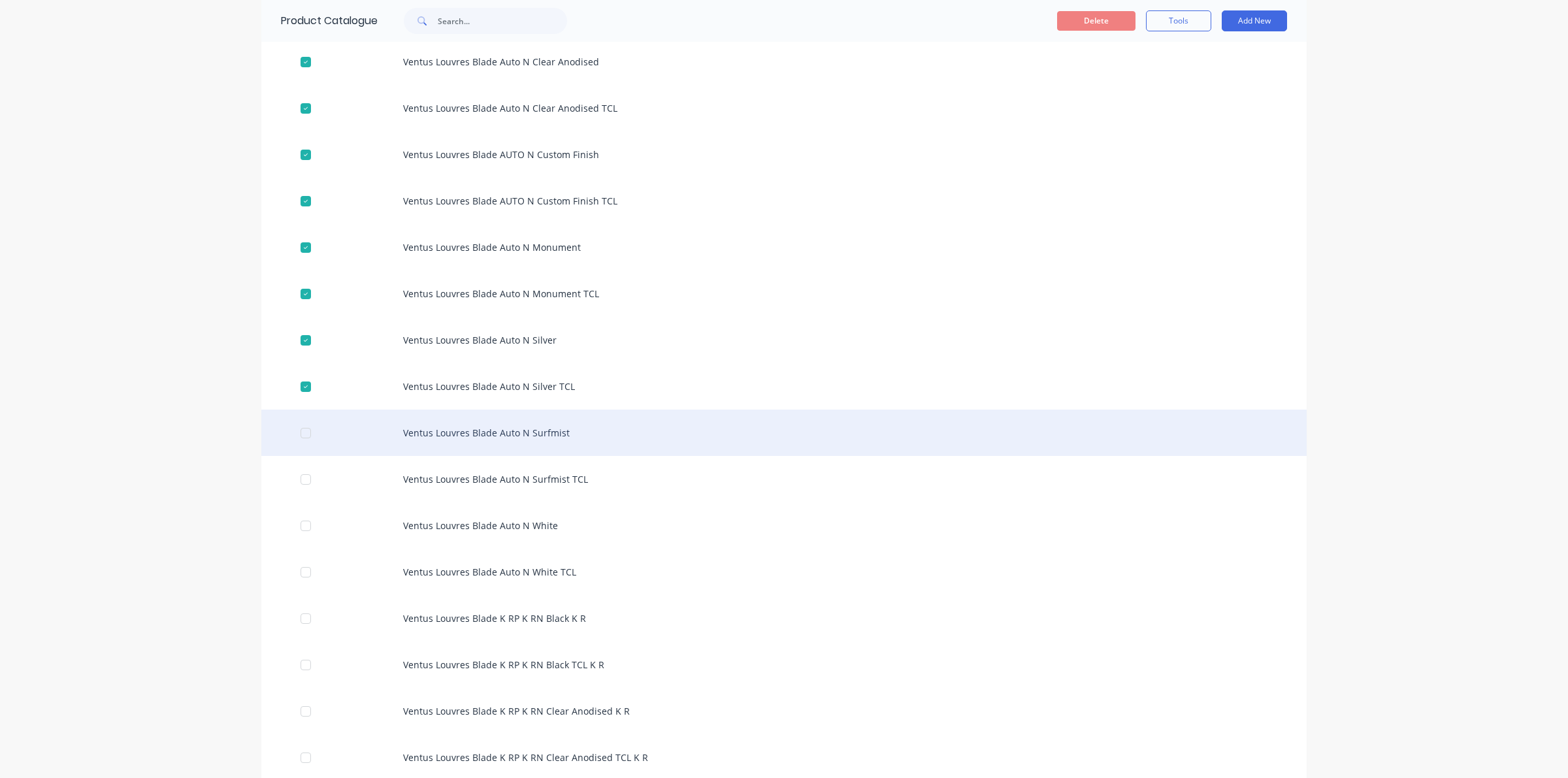
click at [293, 433] on div at bounding box center [306, 433] width 26 height 26
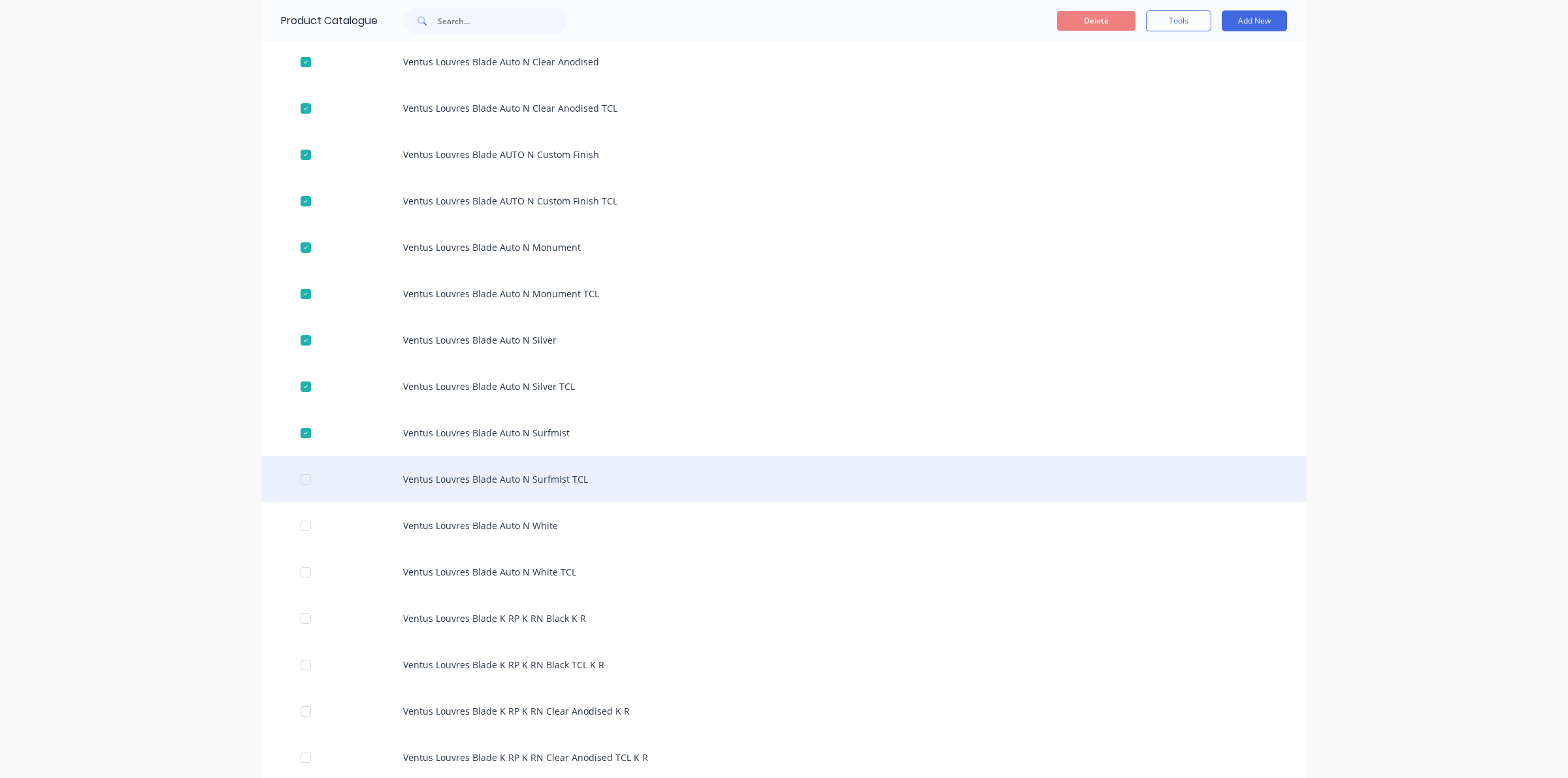
click at [296, 477] on div at bounding box center [306, 479] width 26 height 26
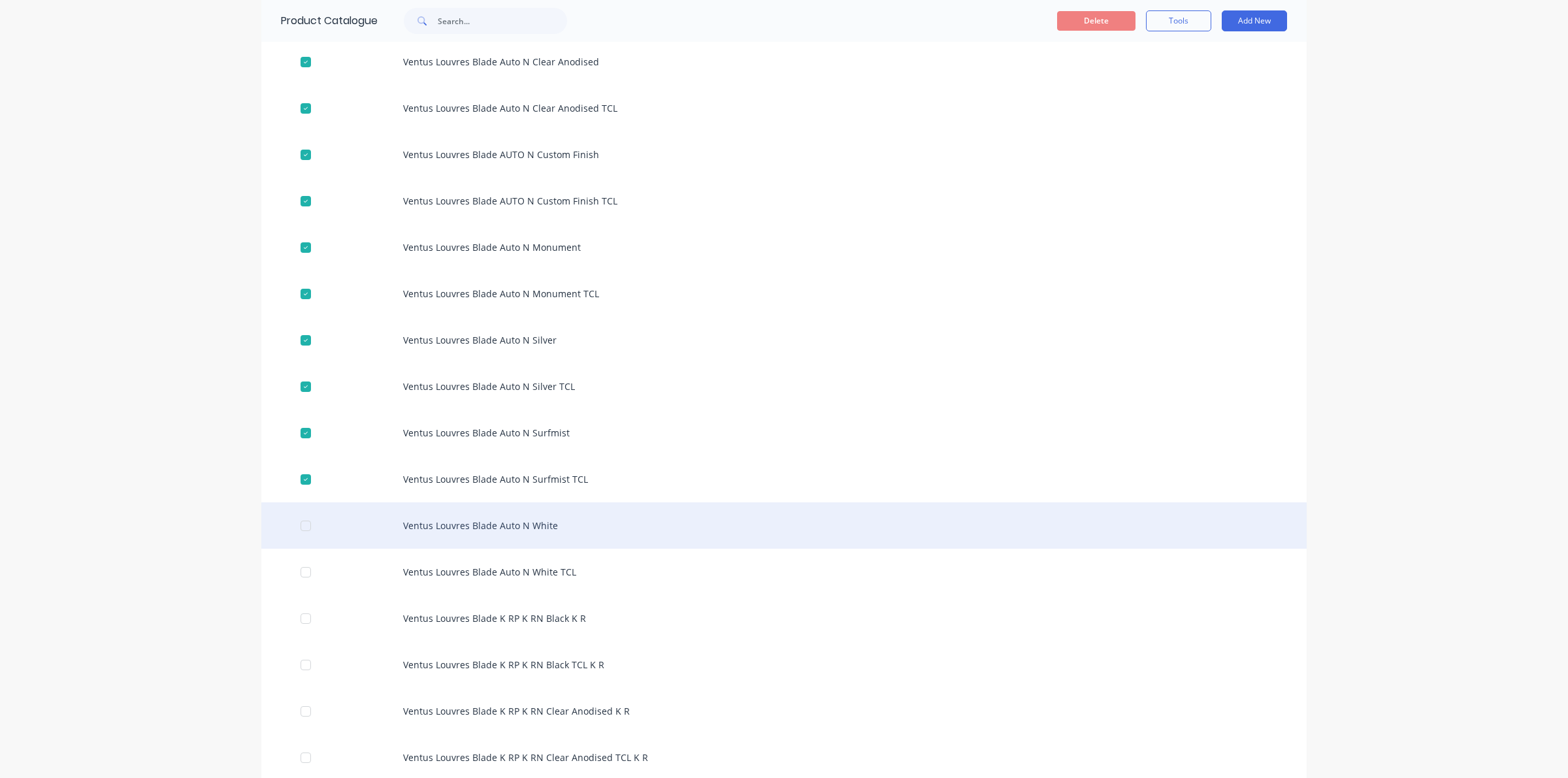
click at [302, 526] on div at bounding box center [306, 525] width 26 height 26
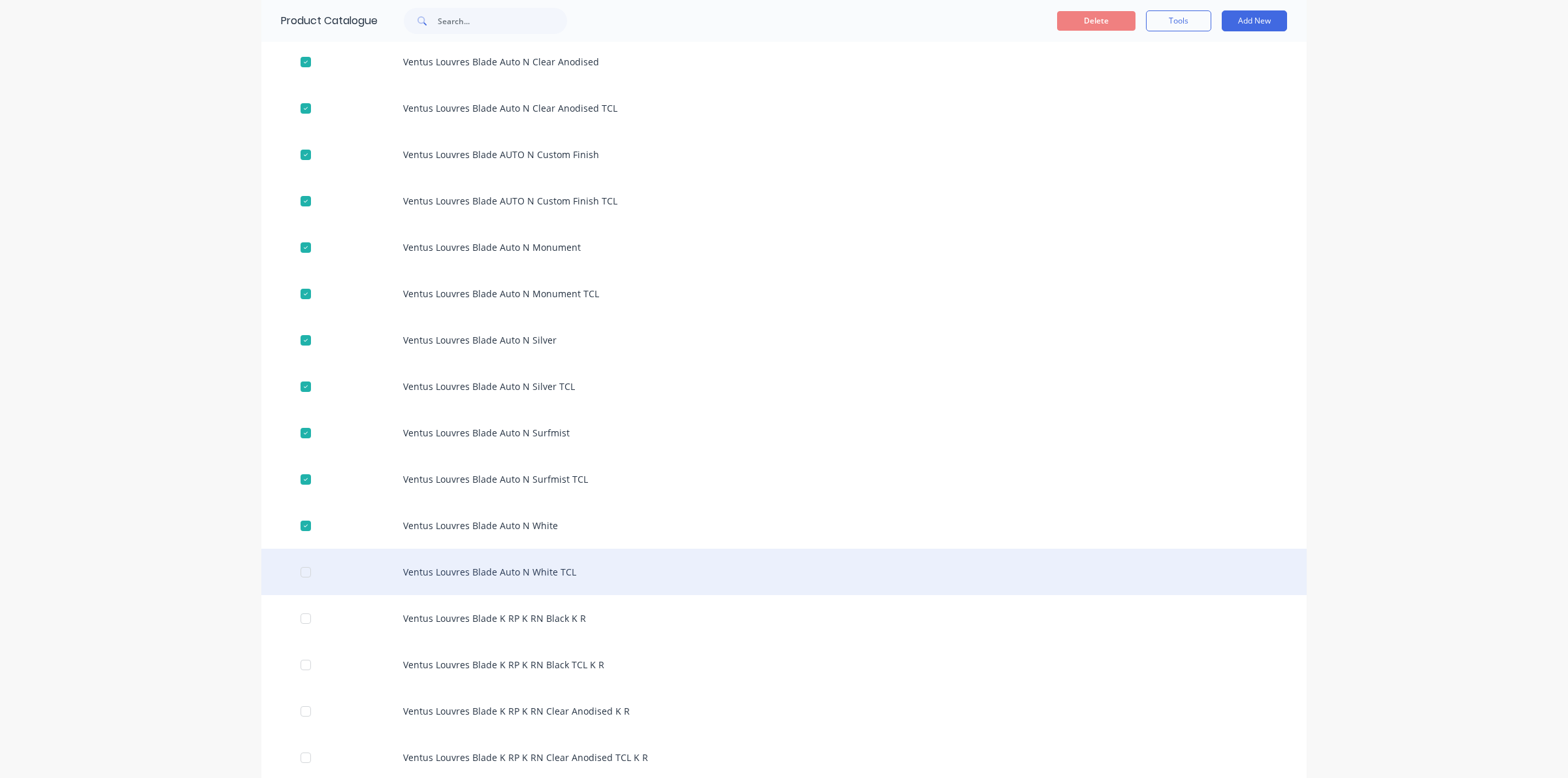
click at [300, 564] on div at bounding box center [306, 572] width 26 height 26
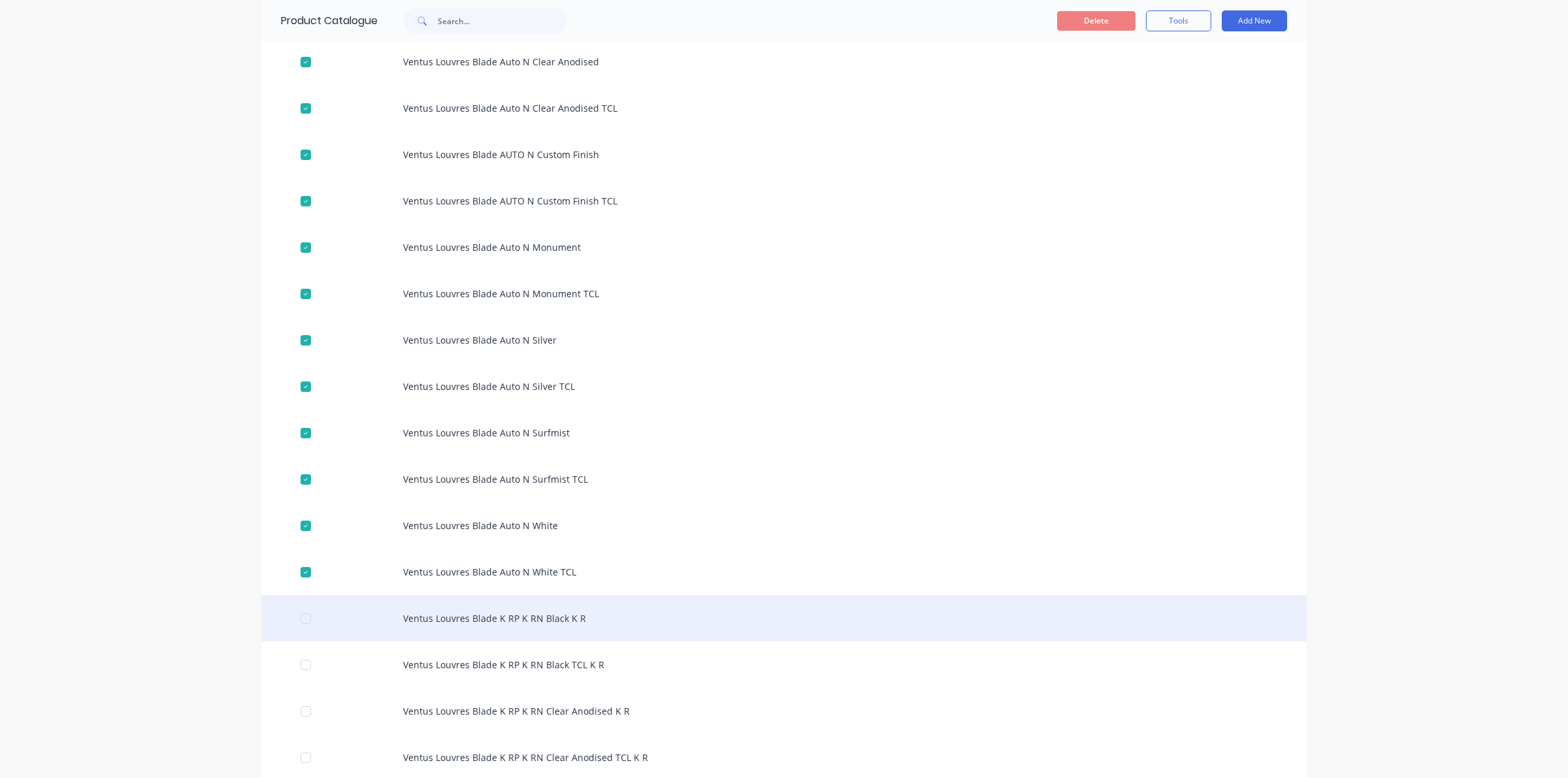
click at [301, 623] on div at bounding box center [306, 618] width 26 height 26
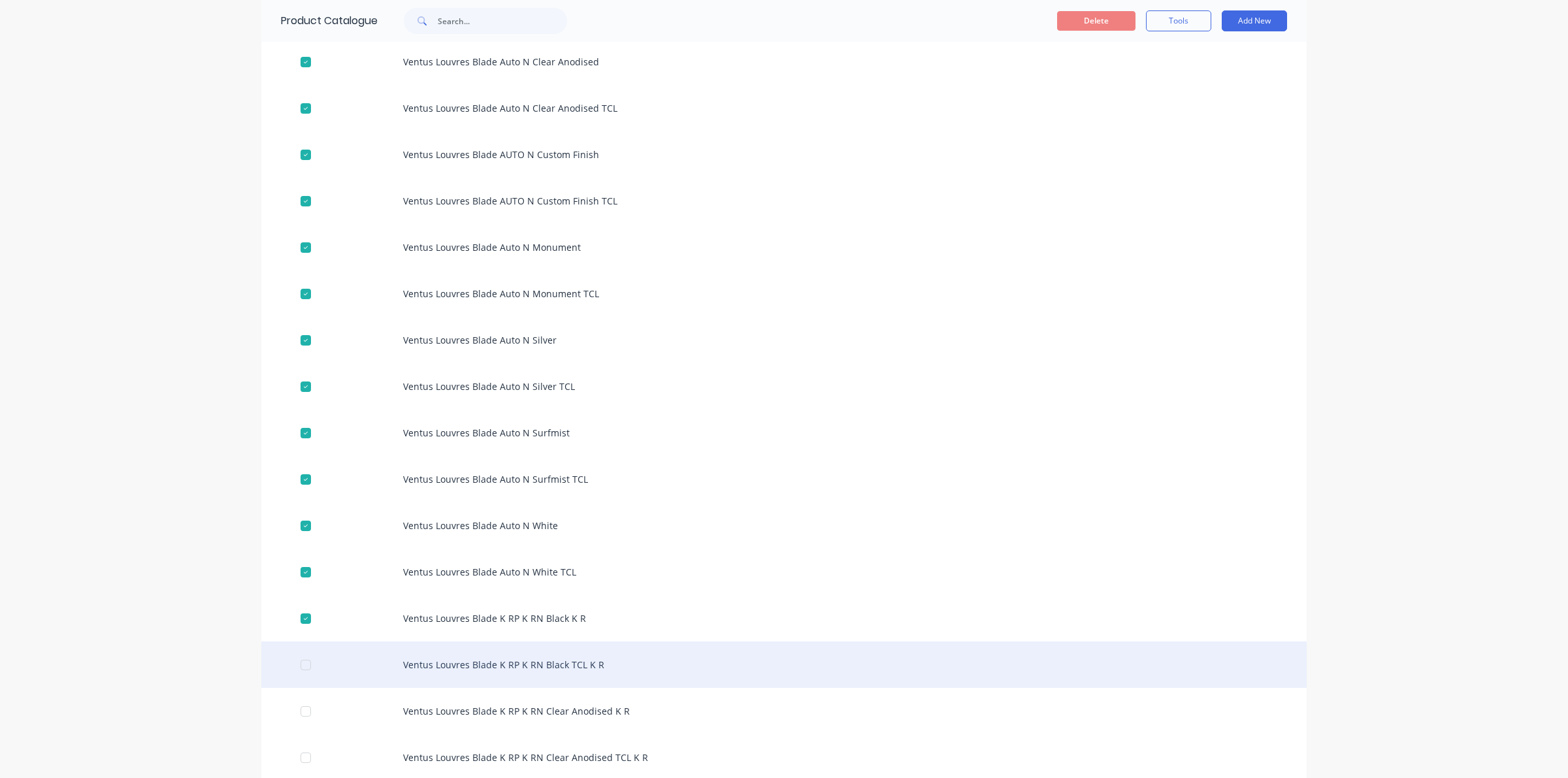
click at [302, 662] on div at bounding box center [306, 664] width 26 height 26
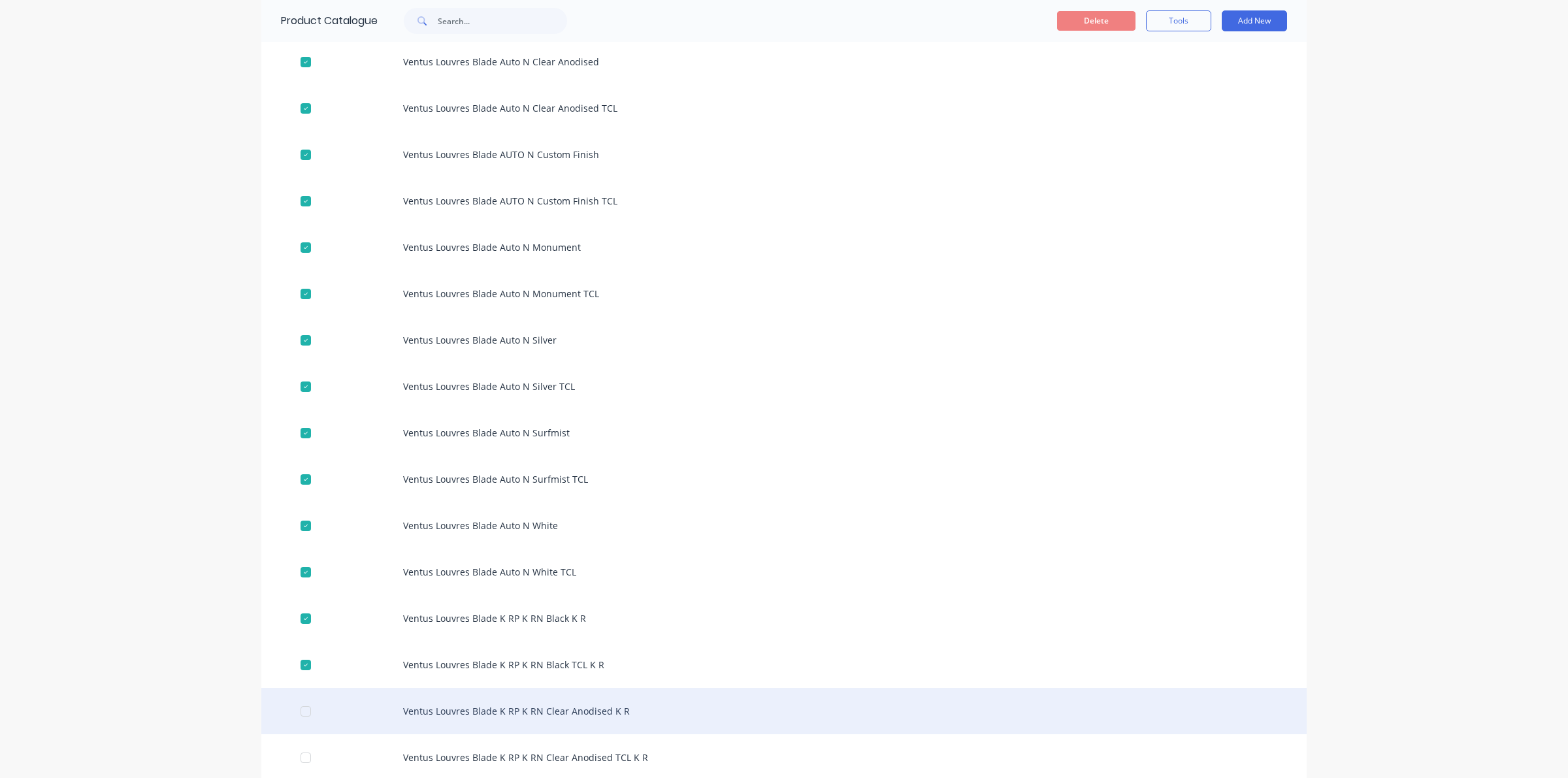
click at [295, 707] on div at bounding box center [306, 711] width 26 height 26
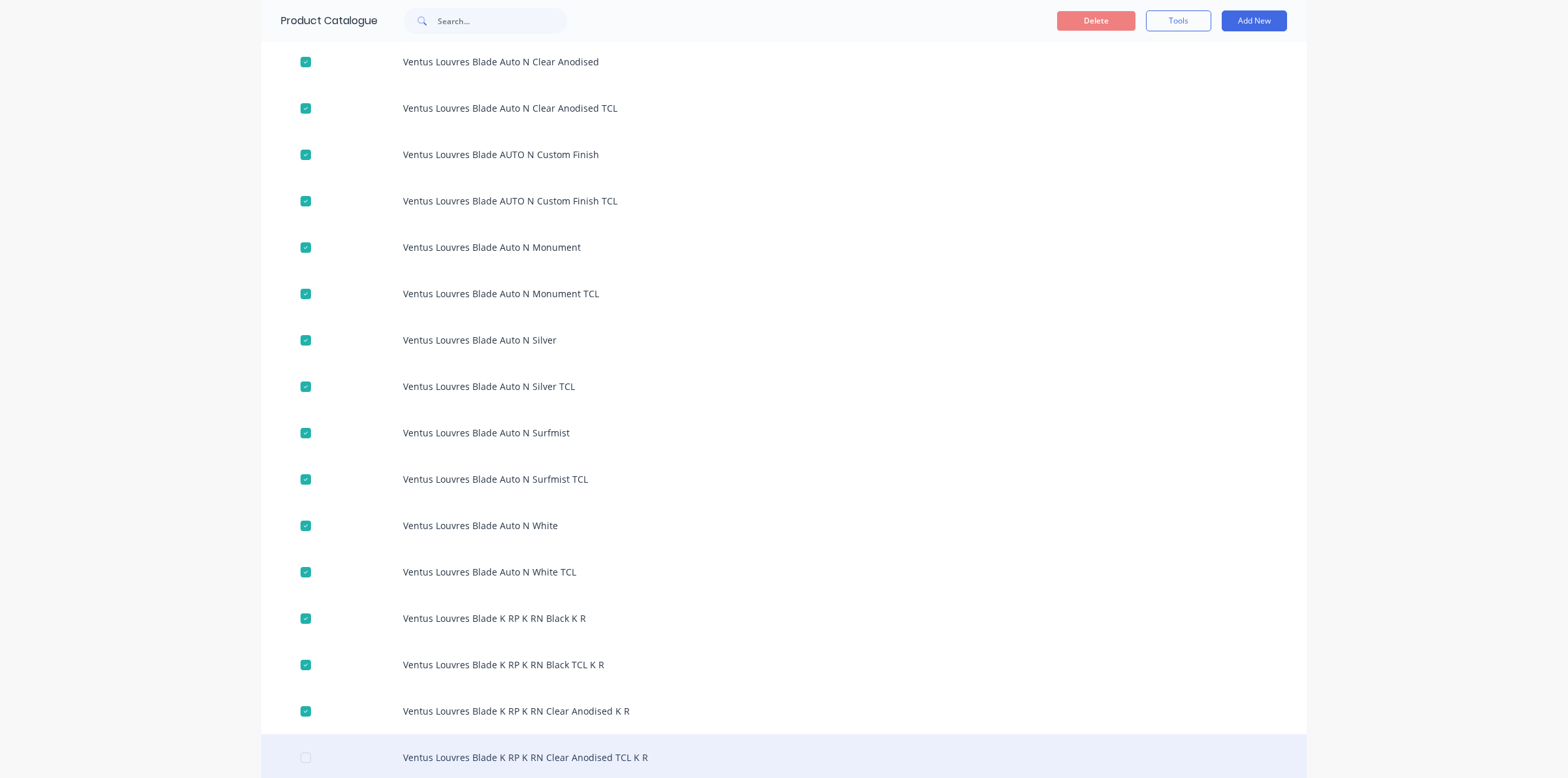
click at [301, 753] on div at bounding box center [306, 757] width 26 height 26
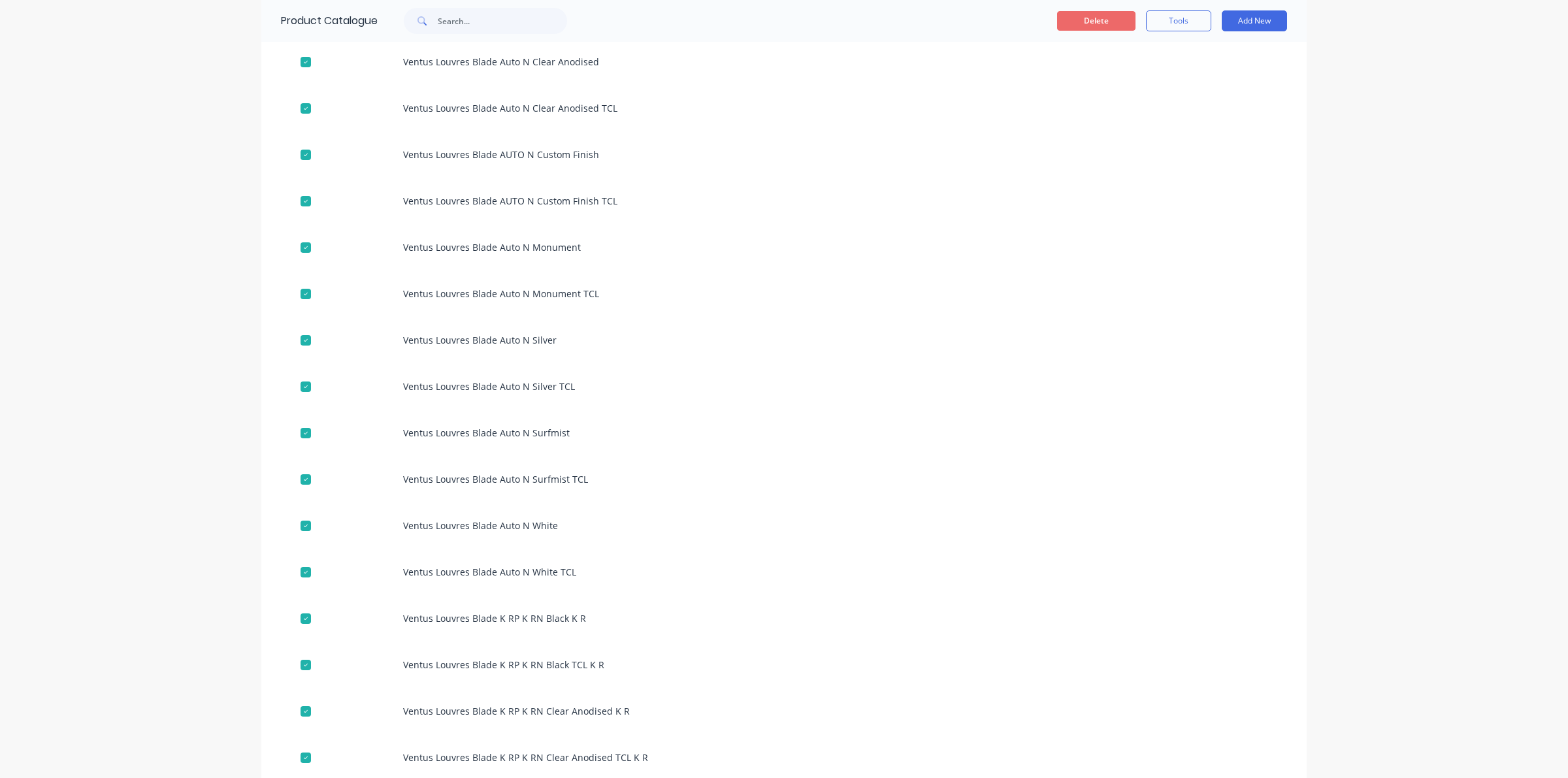
click at [1076, 11] on button "Delete" at bounding box center [1096, 20] width 78 height 20
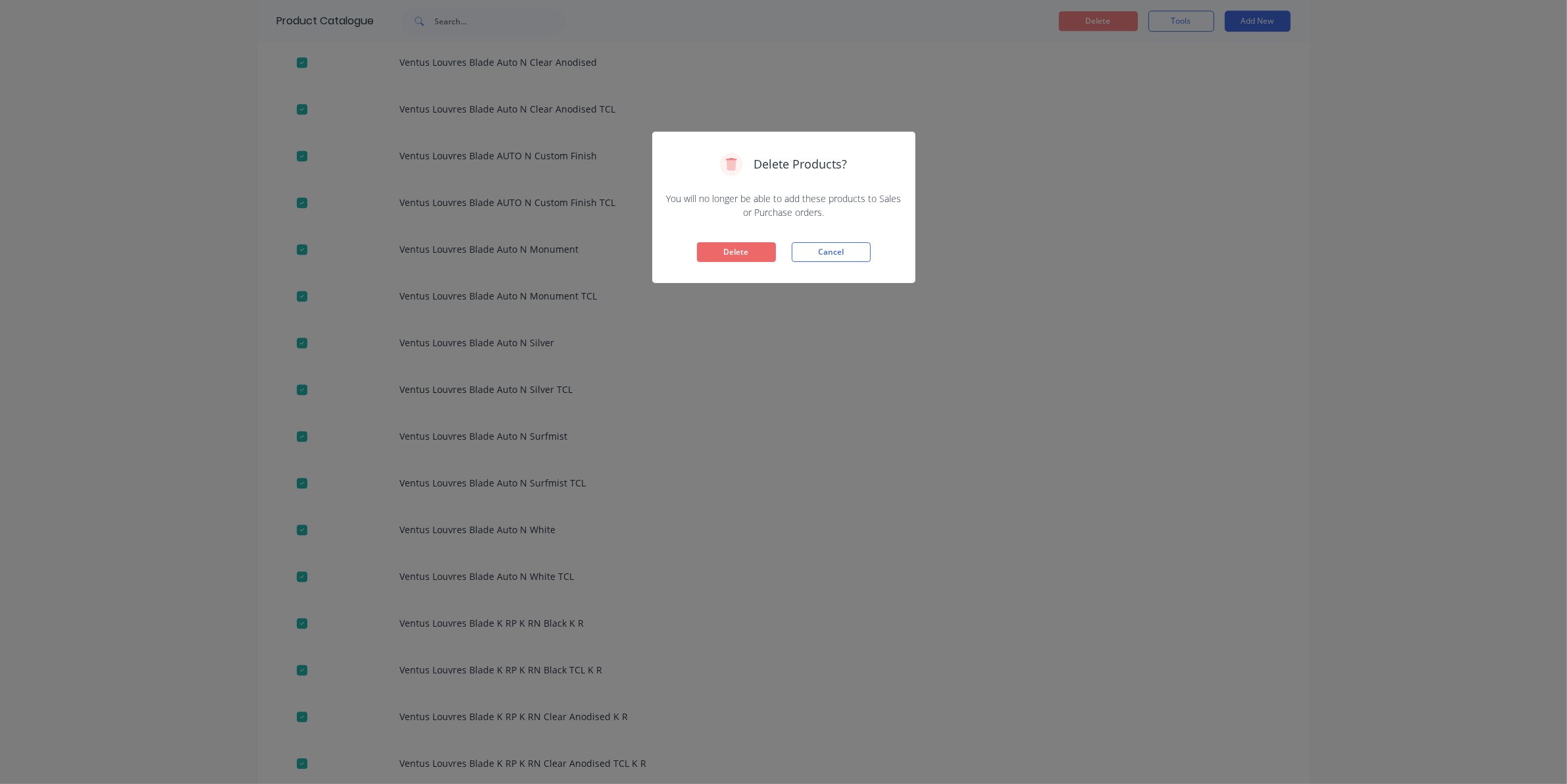
click at [741, 249] on button "Delete" at bounding box center [736, 252] width 79 height 20
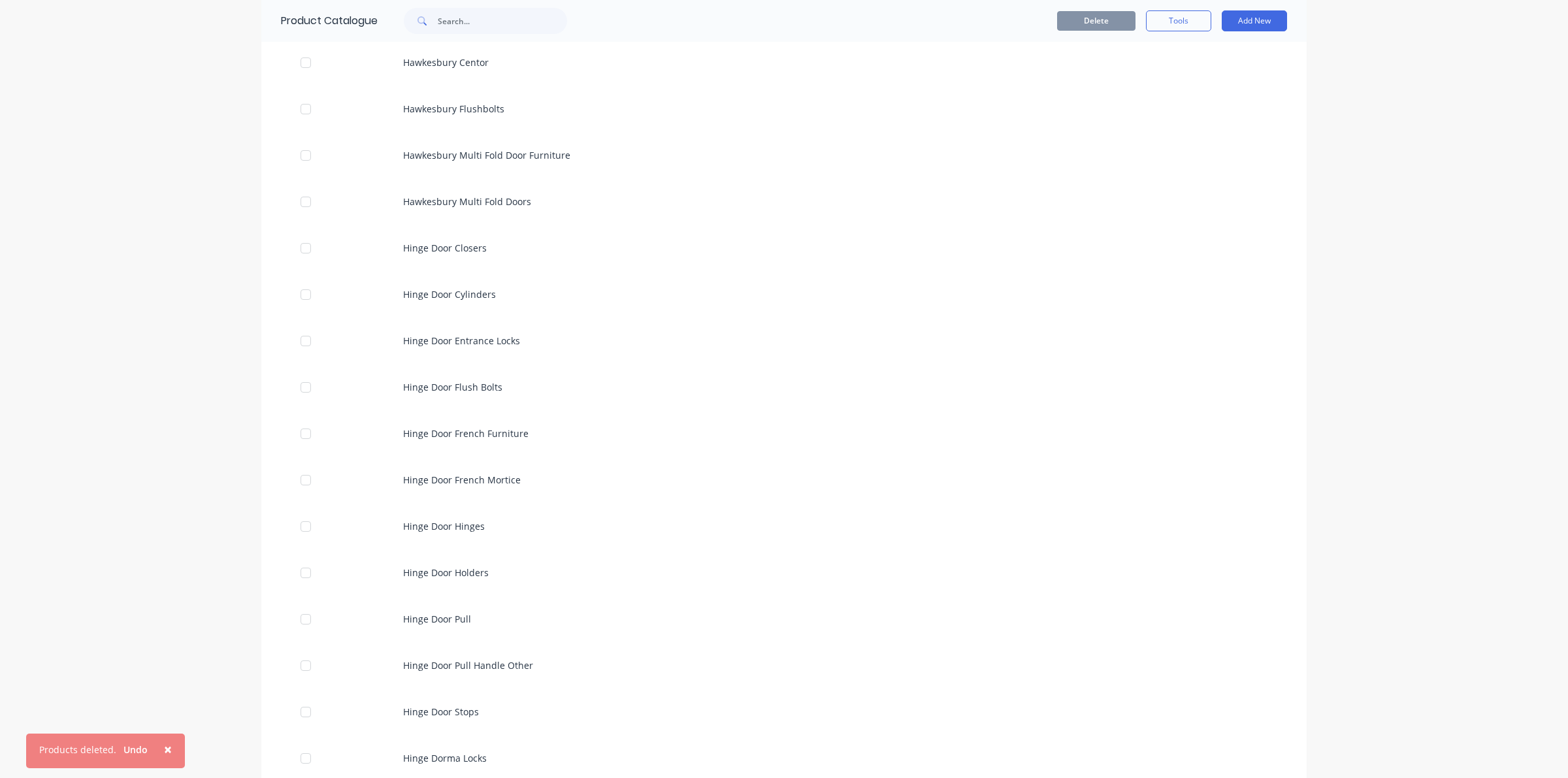
scroll to position [1306, 0]
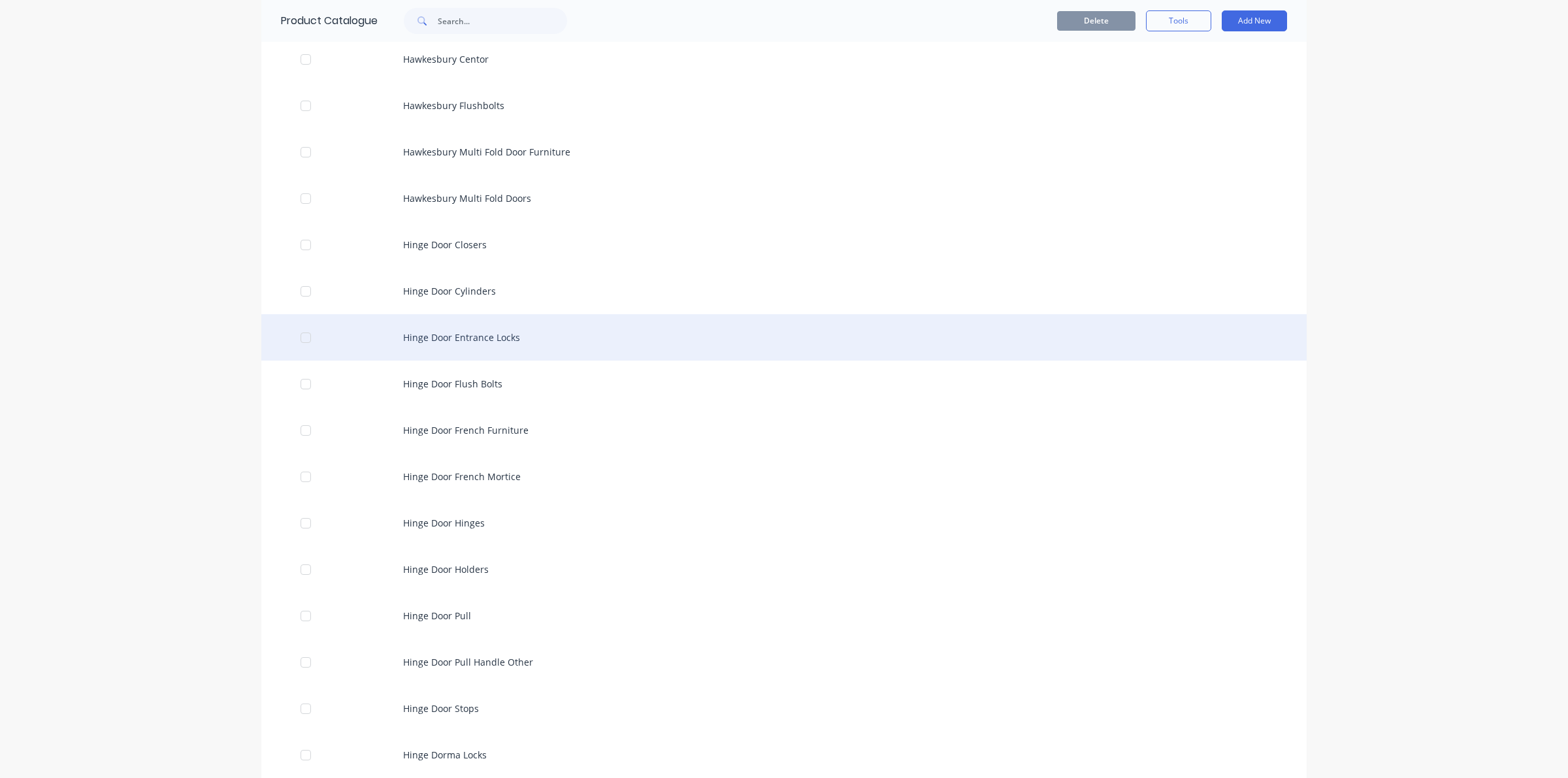
drag, startPoint x: 301, startPoint y: 337, endPoint x: 305, endPoint y: 320, distance: 17.5
click at [304, 335] on div at bounding box center [306, 337] width 26 height 26
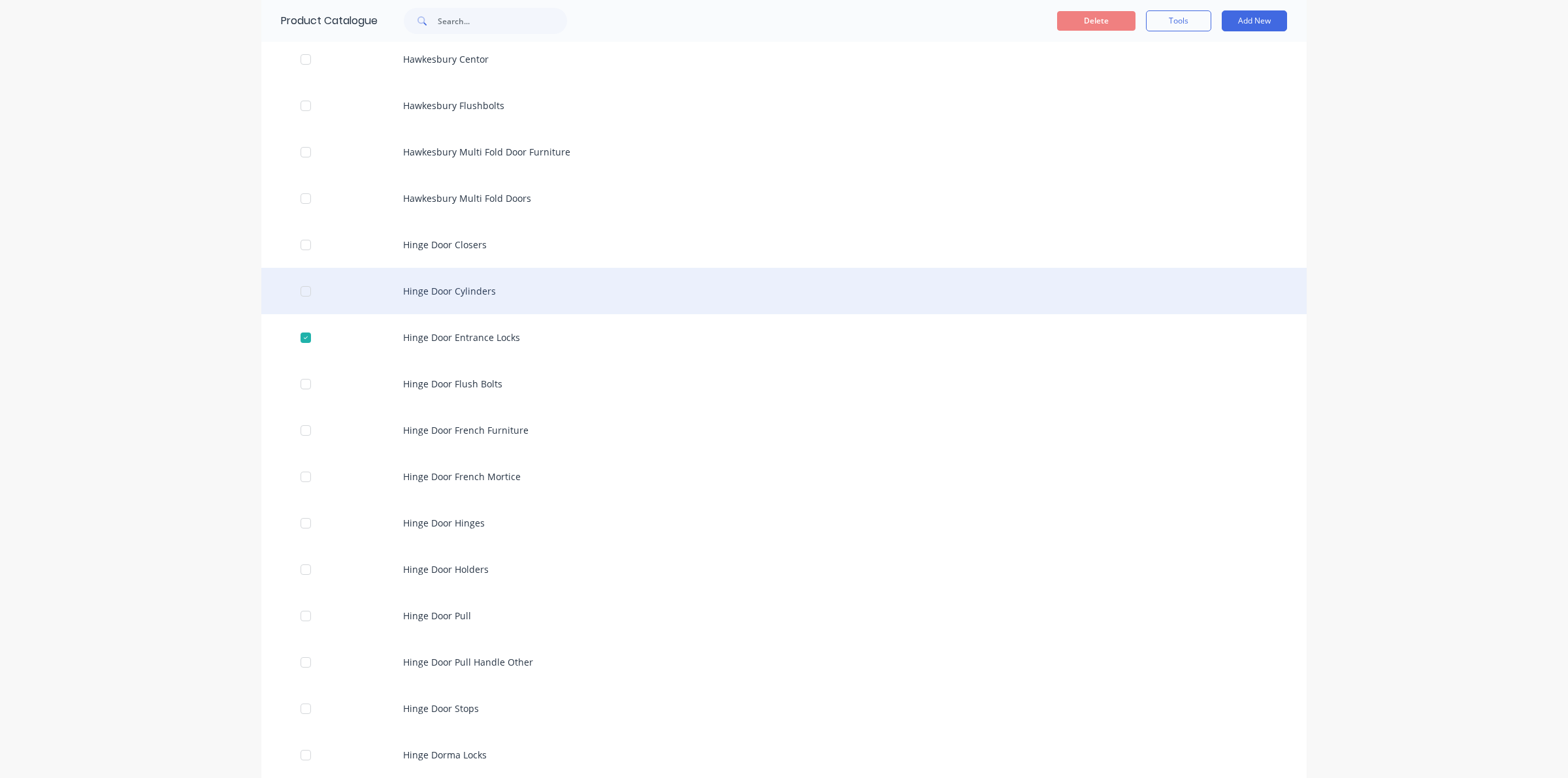
click at [304, 291] on div at bounding box center [306, 291] width 26 height 26
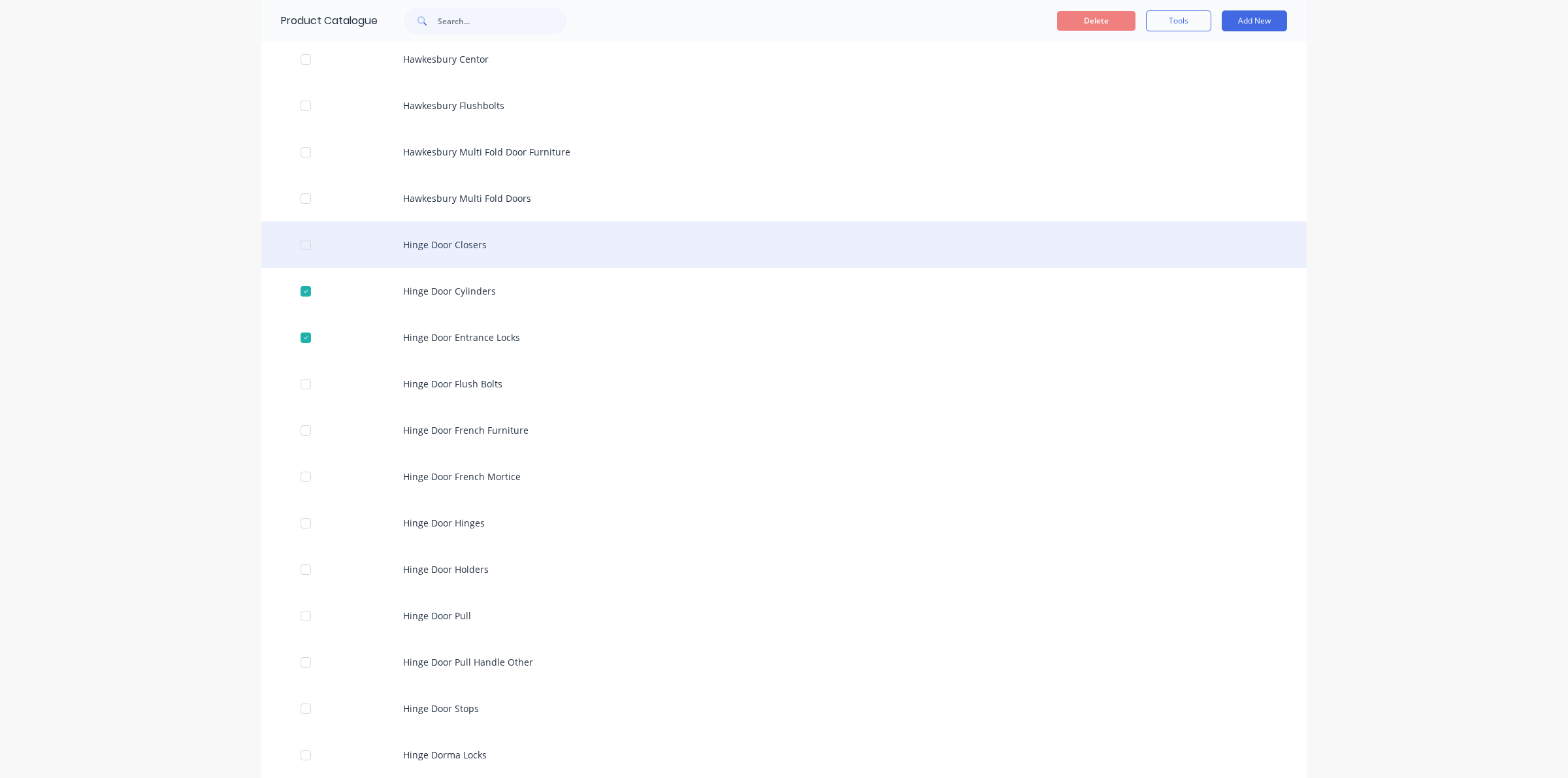
click at [300, 247] on div at bounding box center [306, 245] width 26 height 26
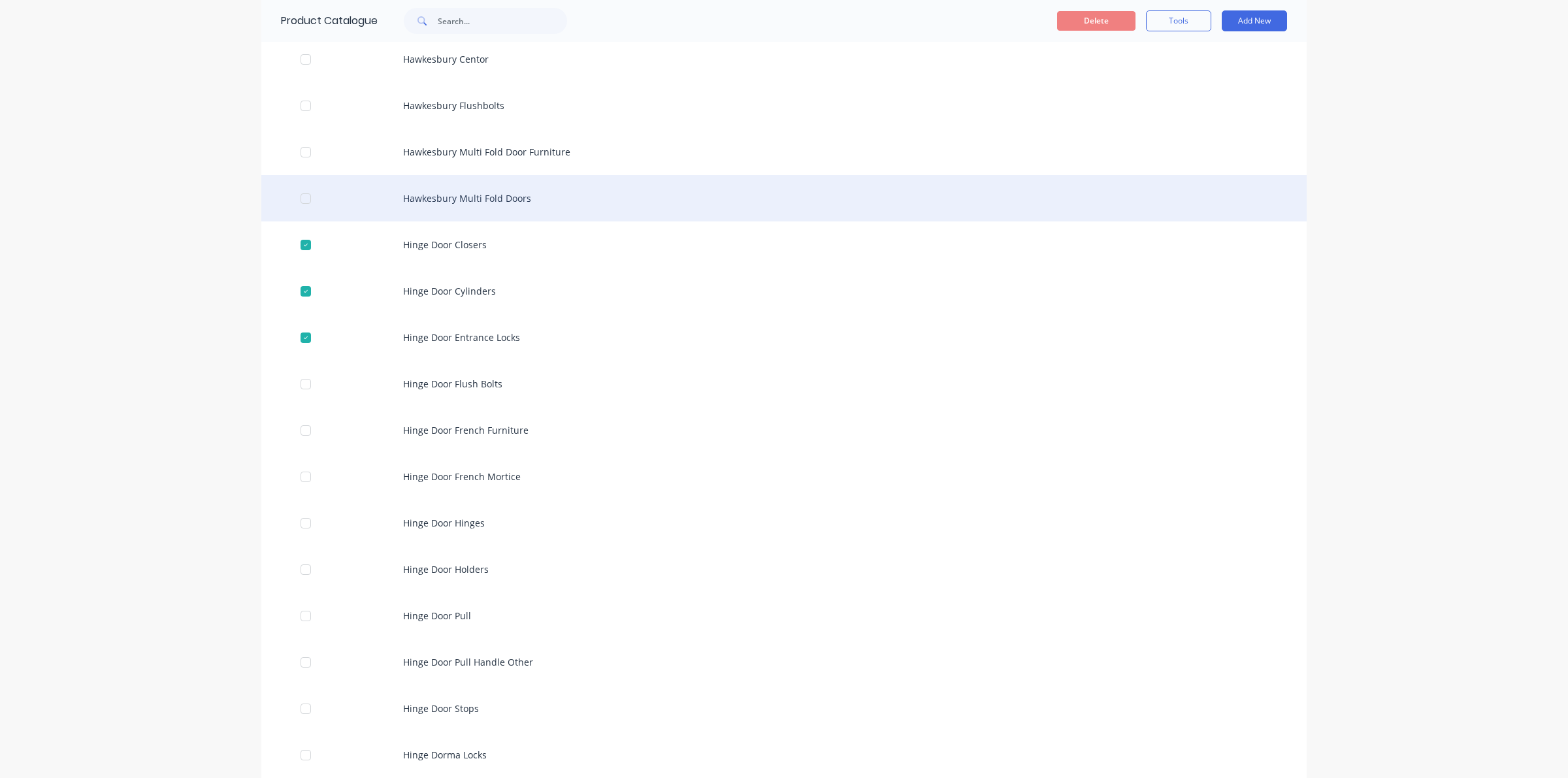
click at [301, 210] on div at bounding box center [306, 198] width 26 height 26
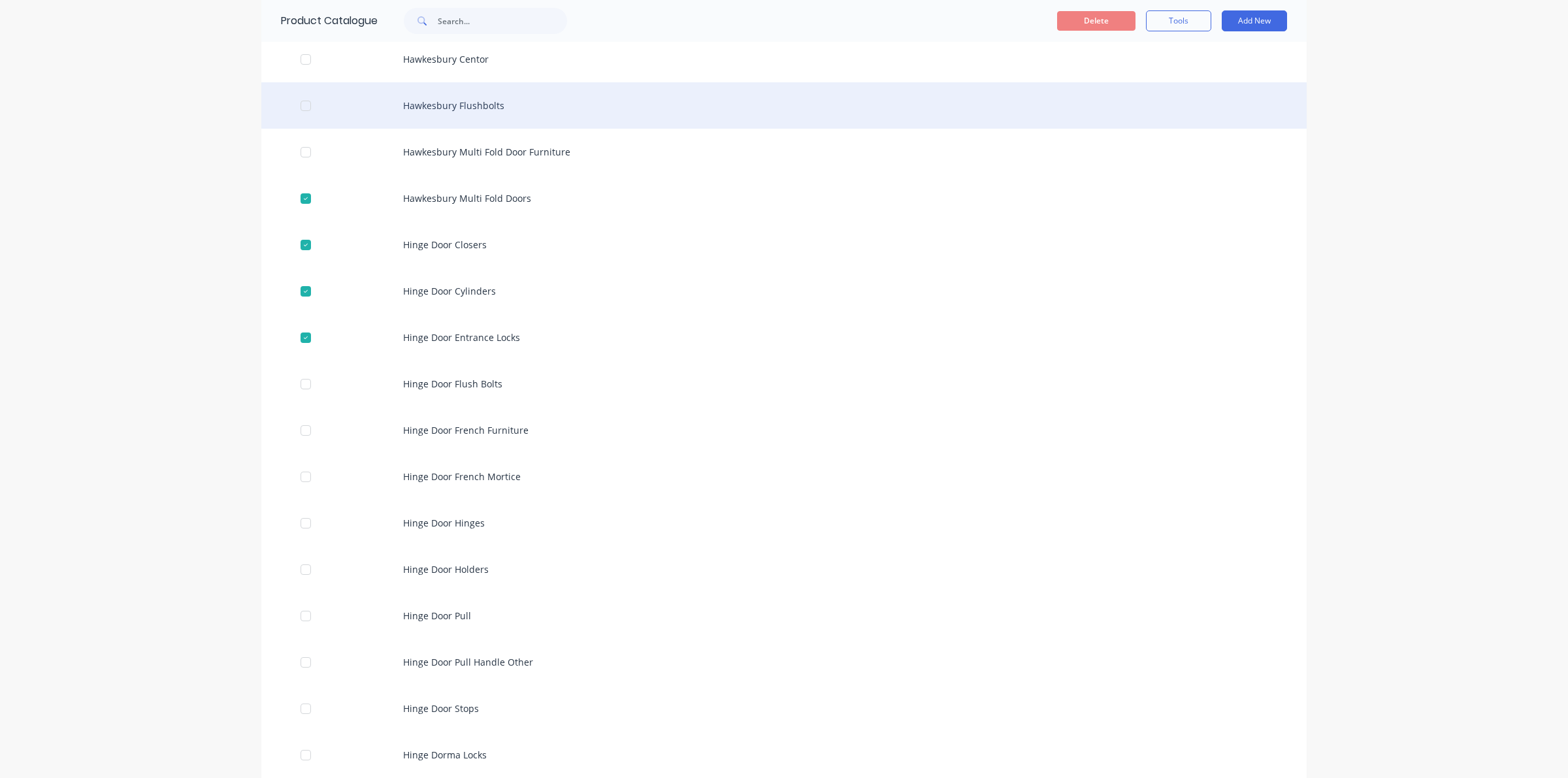
drag, startPoint x: 298, startPoint y: 145, endPoint x: 310, endPoint y: 124, distance: 24.2
click at [299, 145] on div at bounding box center [306, 152] width 26 height 26
click at [284, 89] on div "Hawkesbury Flushbolts" at bounding box center [784, 105] width 1045 height 47
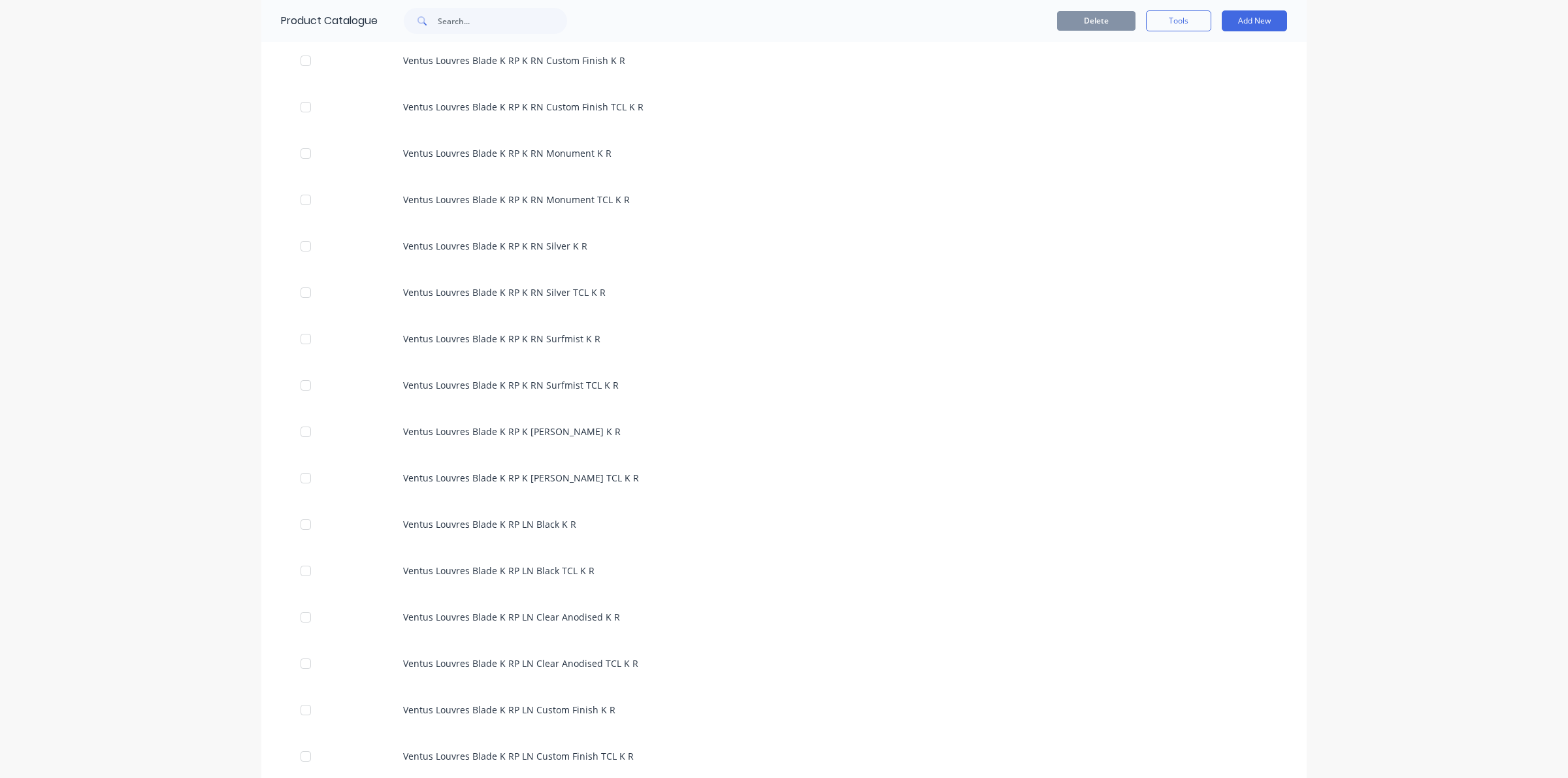
scroll to position [4898, 0]
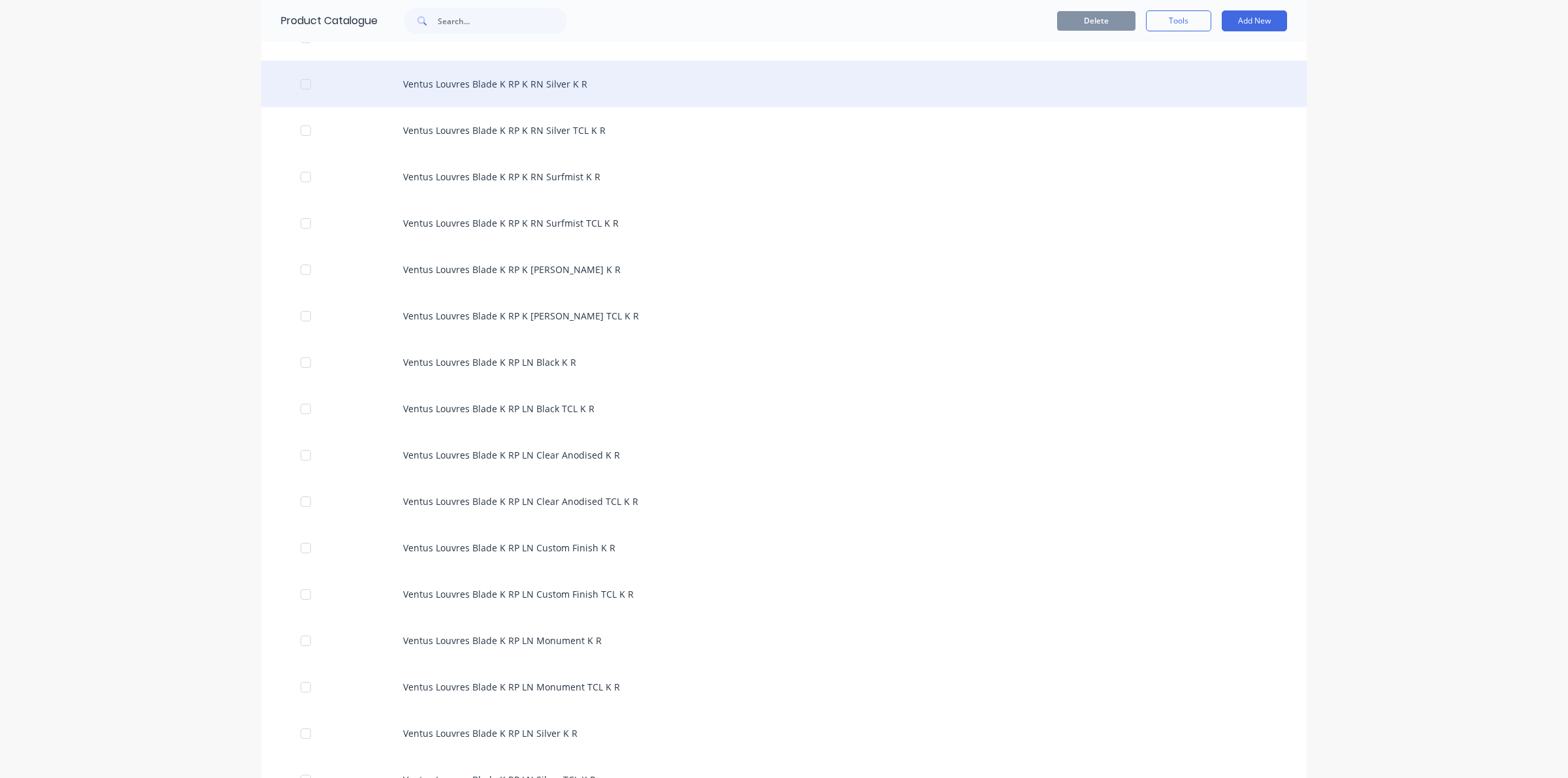
click at [298, 80] on div at bounding box center [306, 84] width 26 height 26
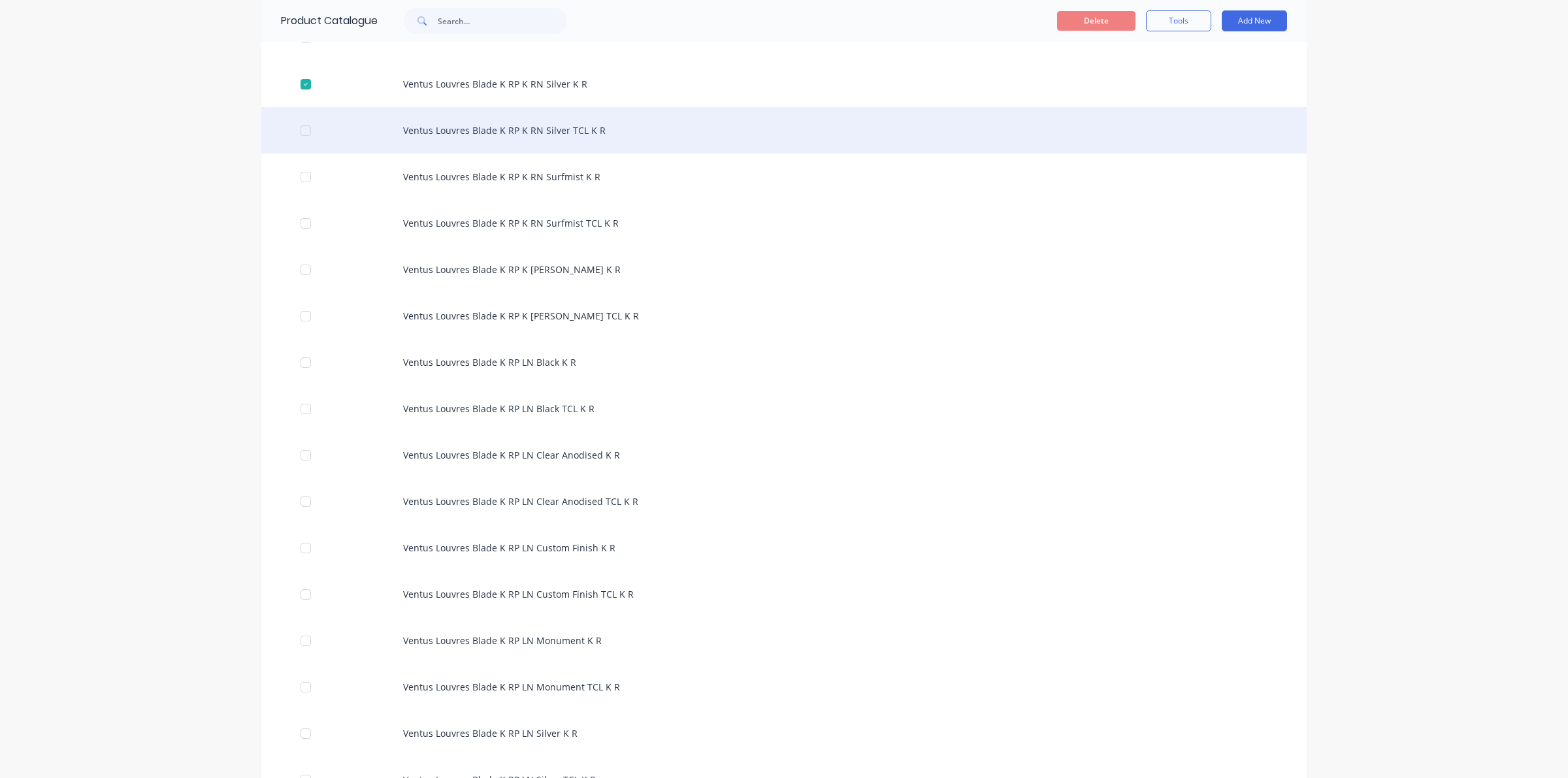
click at [295, 129] on div at bounding box center [306, 130] width 26 height 26
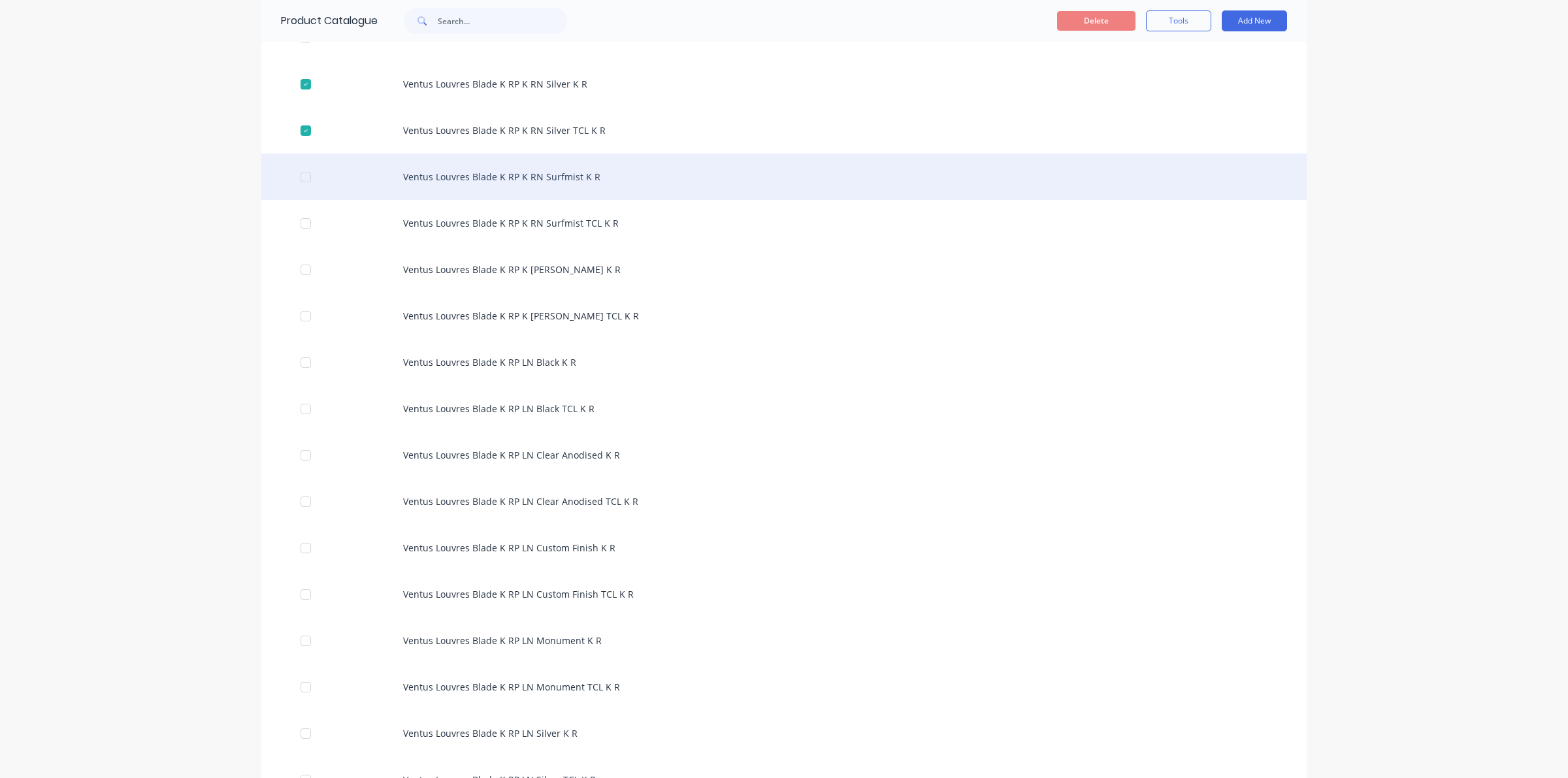
click at [298, 176] on div at bounding box center [306, 177] width 26 height 26
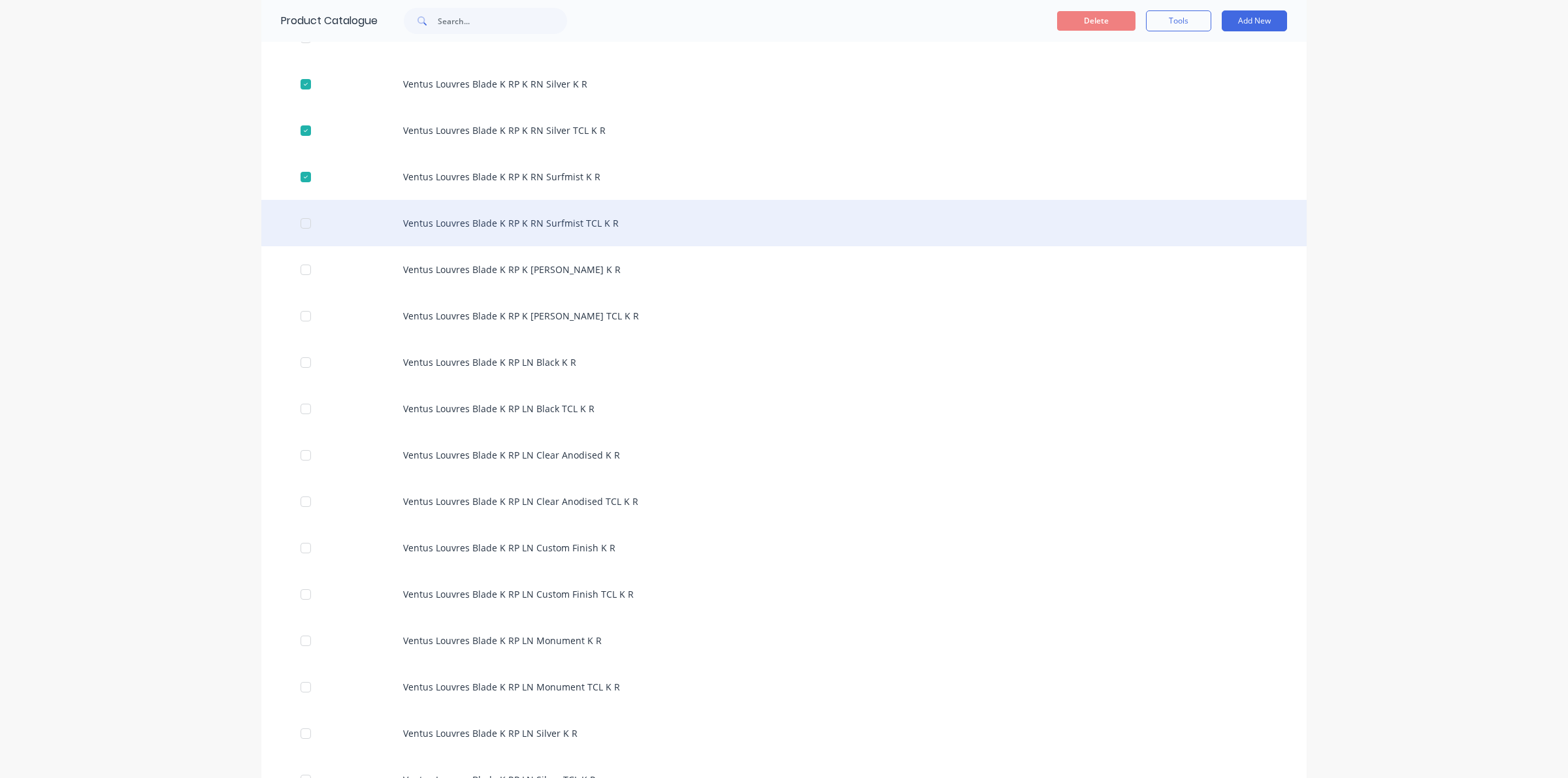
click at [295, 225] on div at bounding box center [306, 223] width 26 height 26
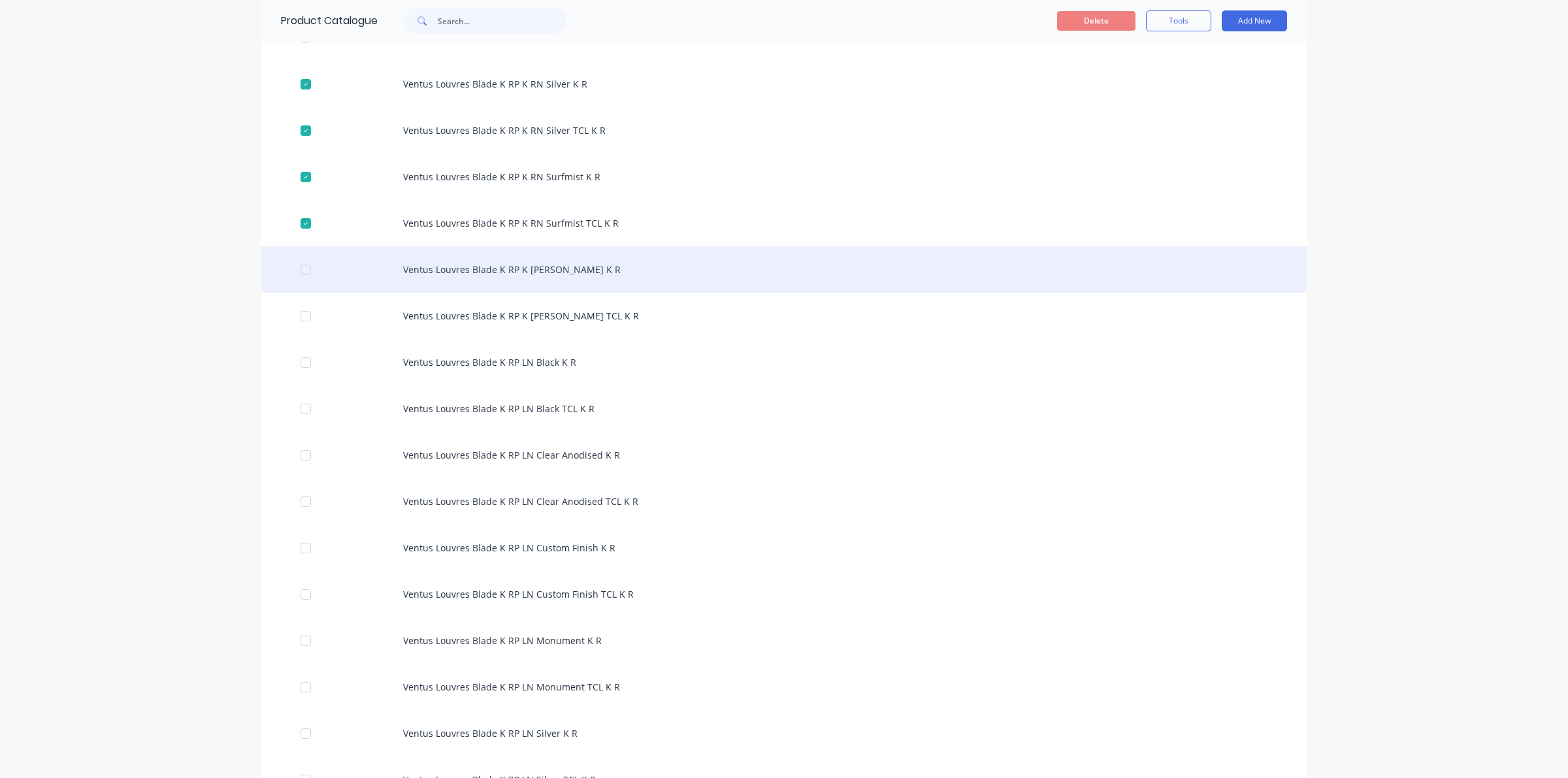
click at [298, 266] on div at bounding box center [306, 270] width 26 height 26
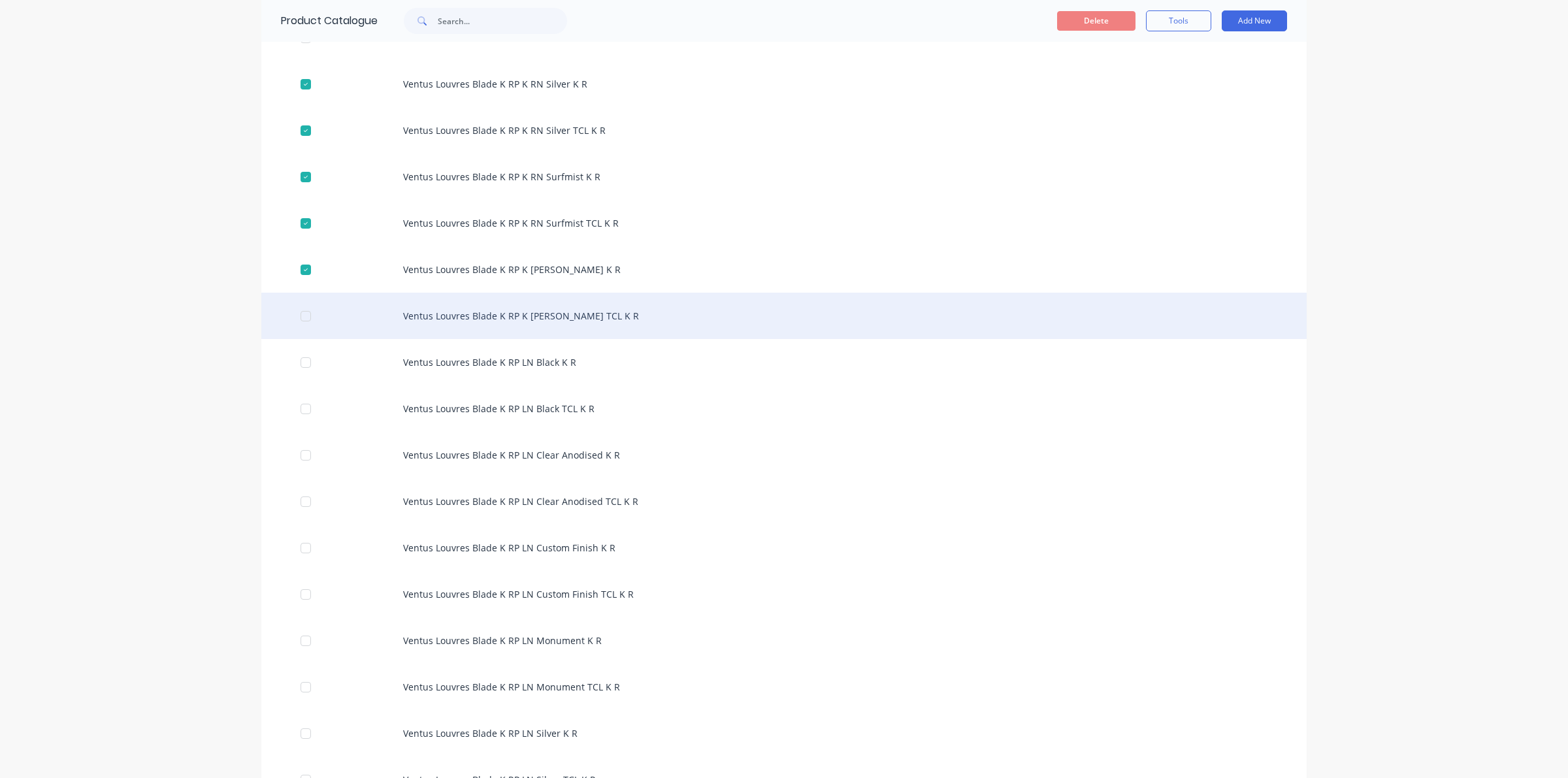
click at [298, 317] on div at bounding box center [306, 316] width 26 height 26
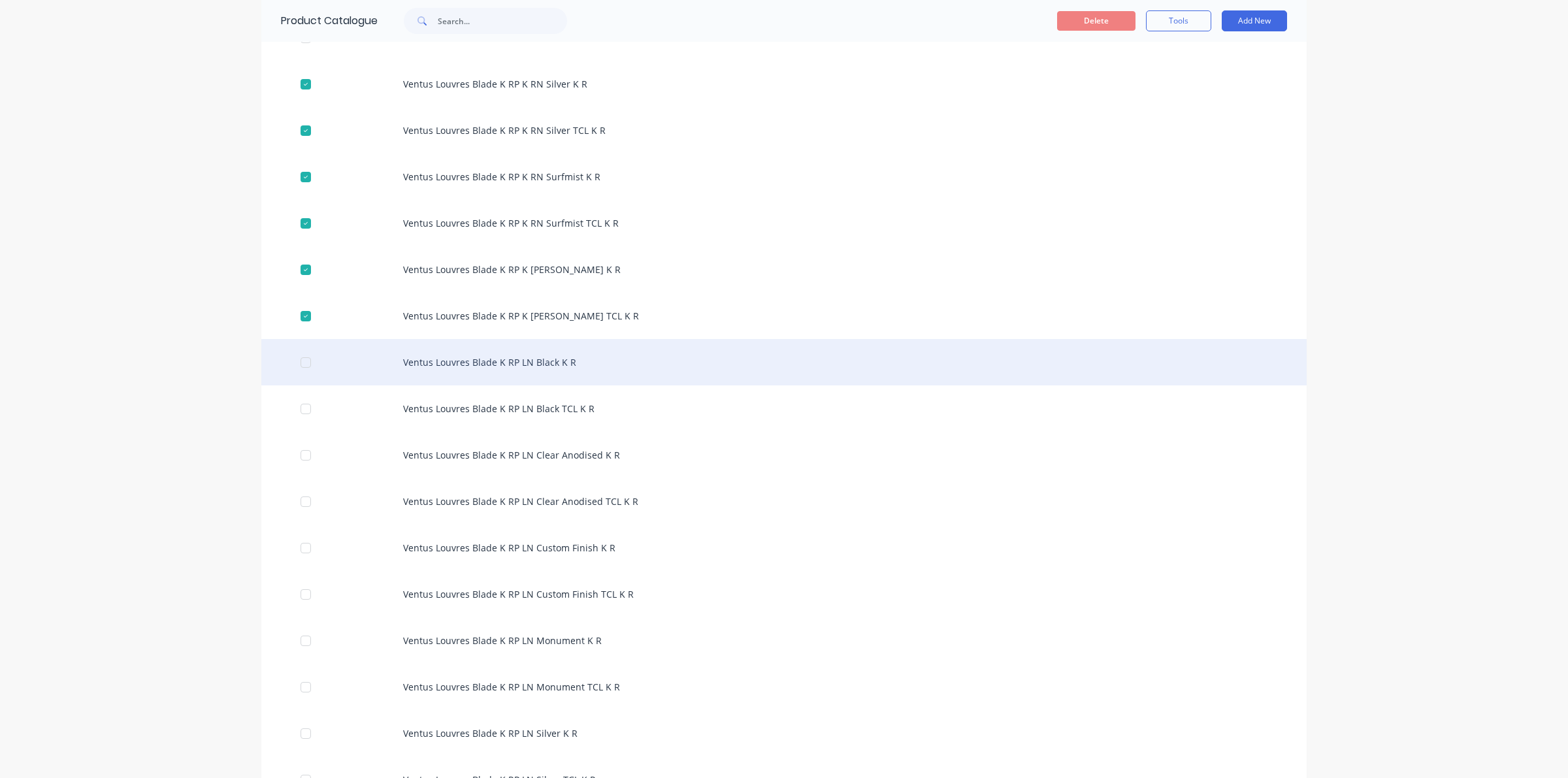
click at [295, 362] on div at bounding box center [306, 362] width 26 height 26
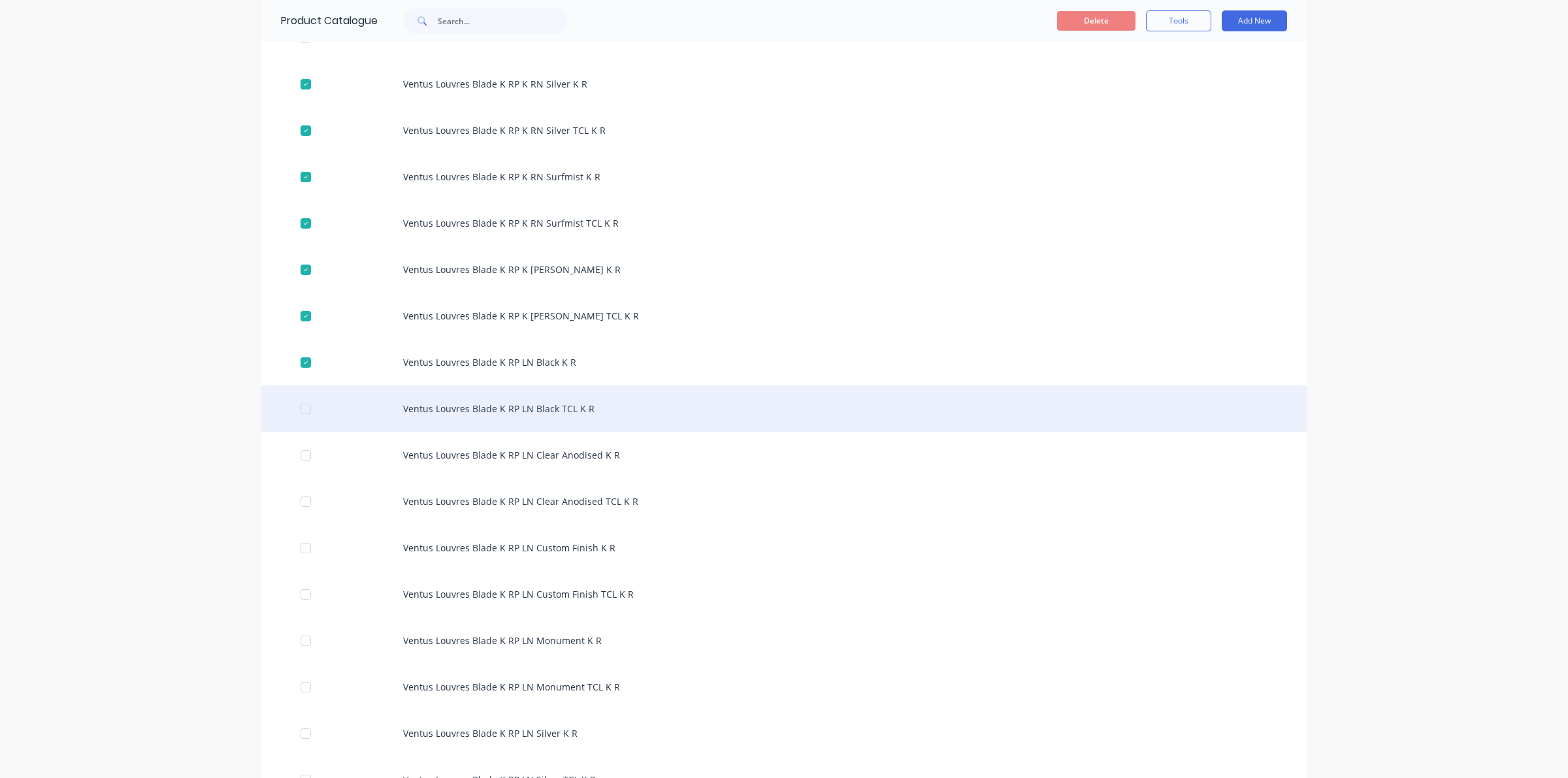
click at [294, 408] on div at bounding box center [306, 409] width 26 height 26
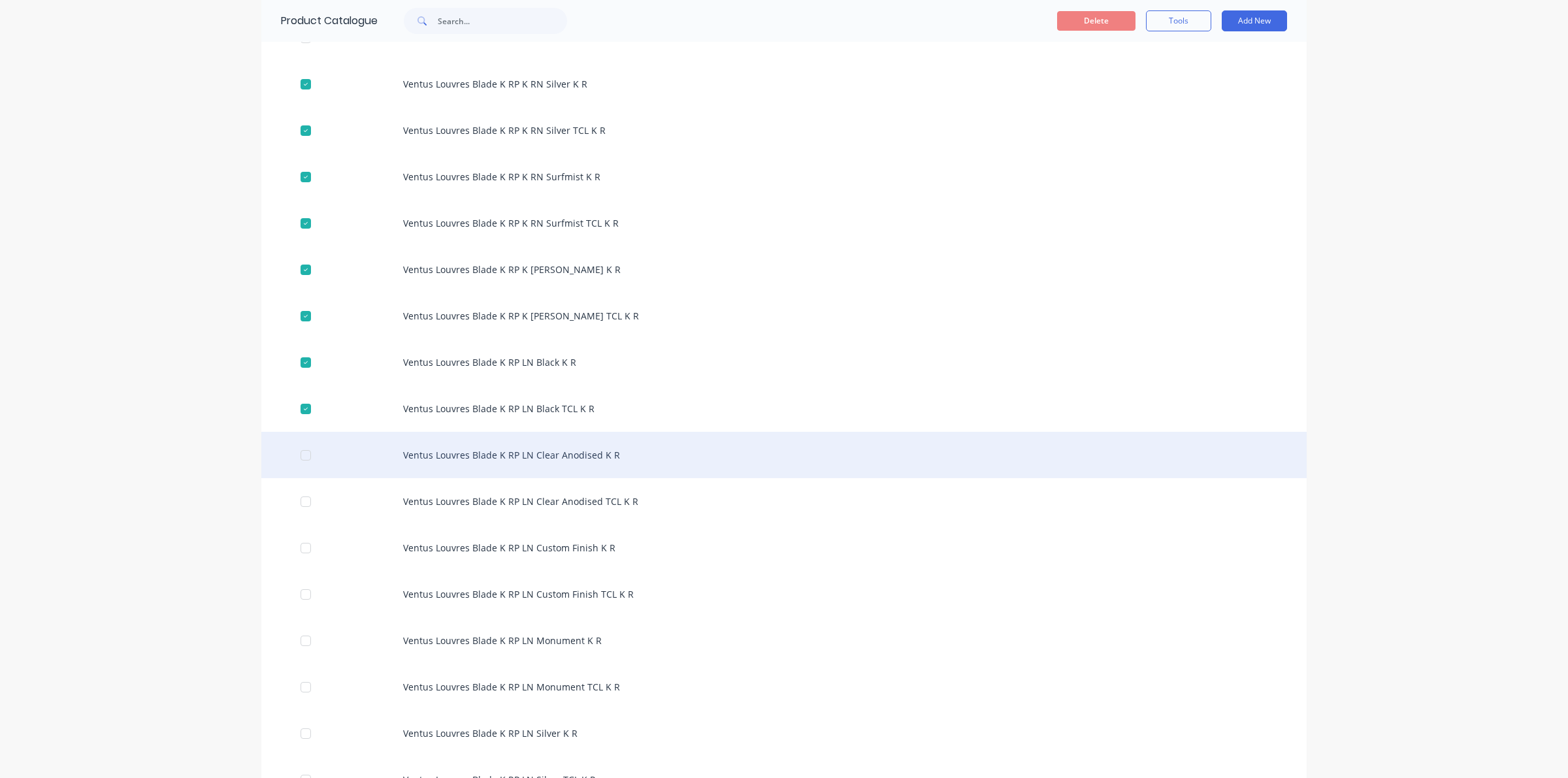
click at [298, 453] on div at bounding box center [306, 455] width 26 height 26
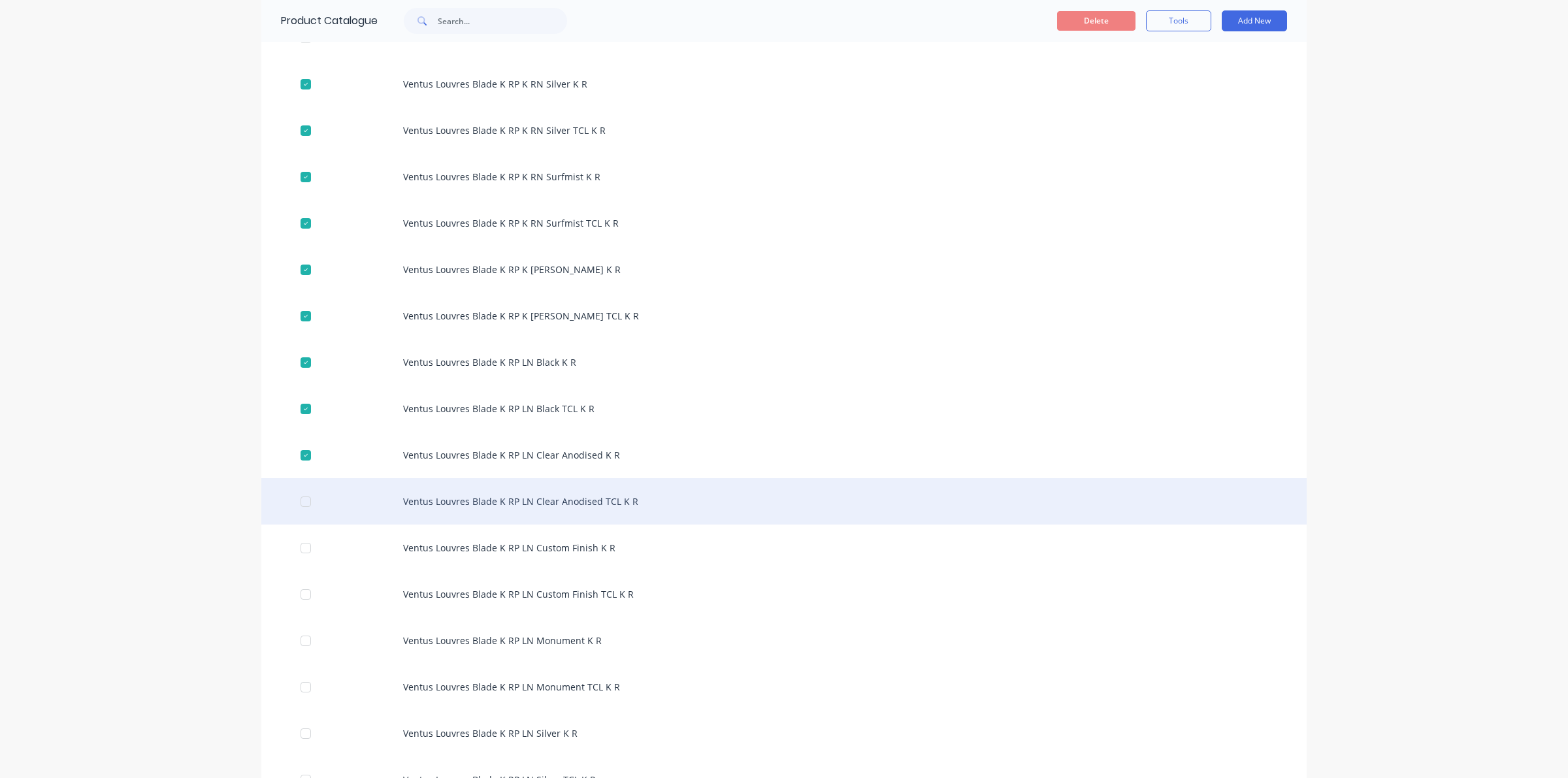
click at [302, 500] on div at bounding box center [306, 502] width 26 height 26
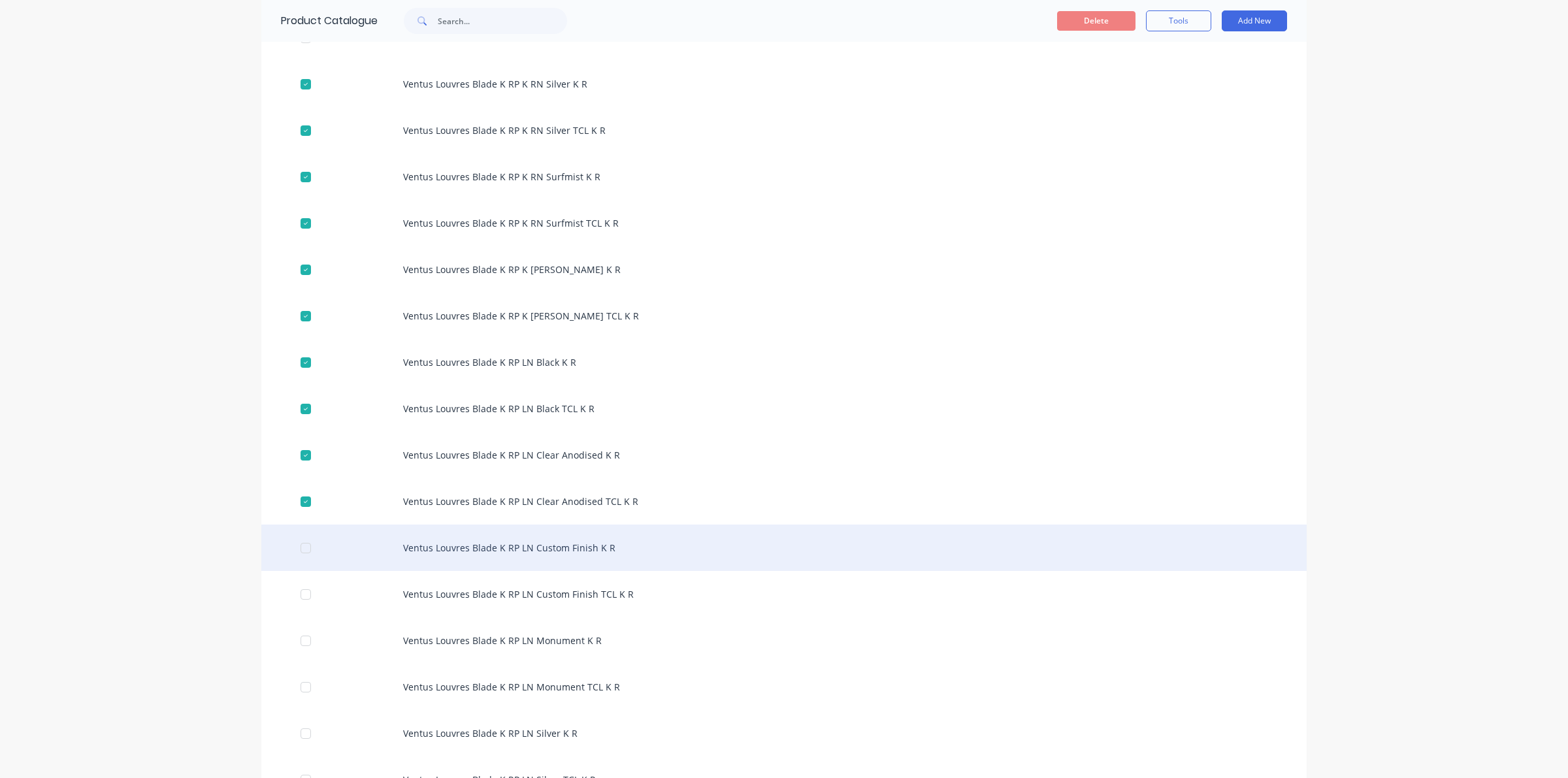
click at [298, 545] on div at bounding box center [306, 548] width 26 height 26
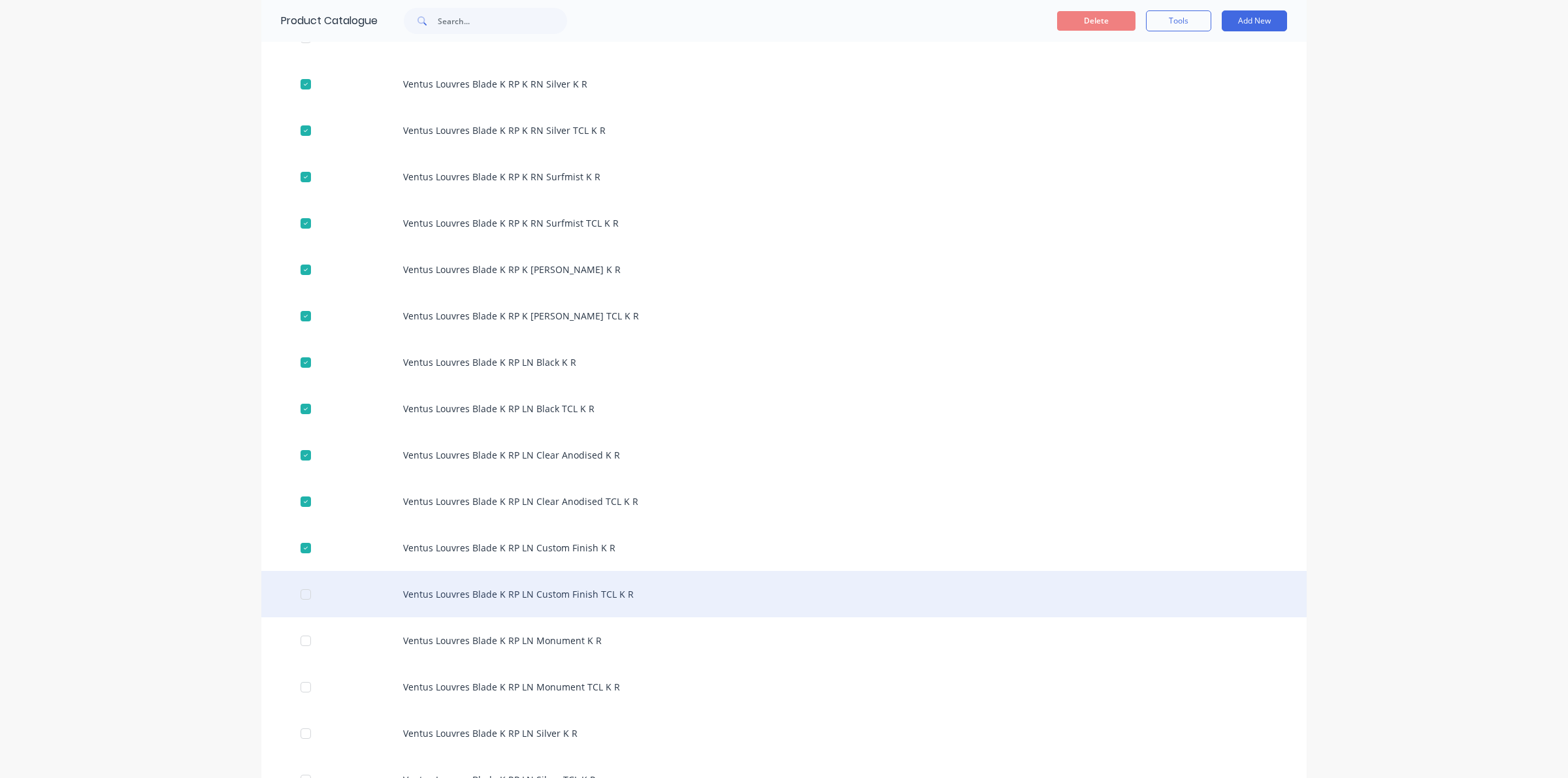
click at [295, 589] on div at bounding box center [306, 594] width 26 height 26
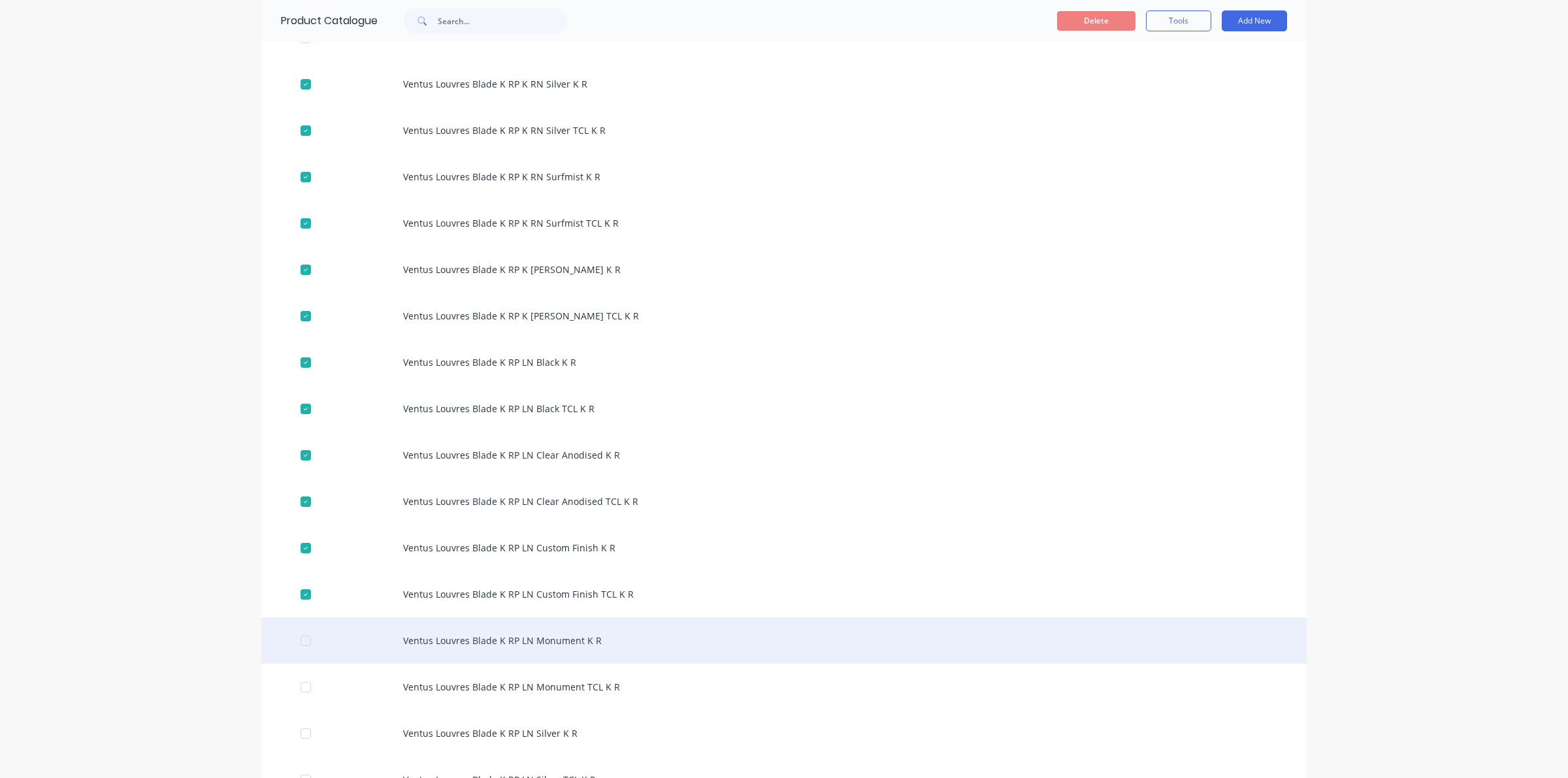
click at [302, 640] on div at bounding box center [306, 640] width 26 height 26
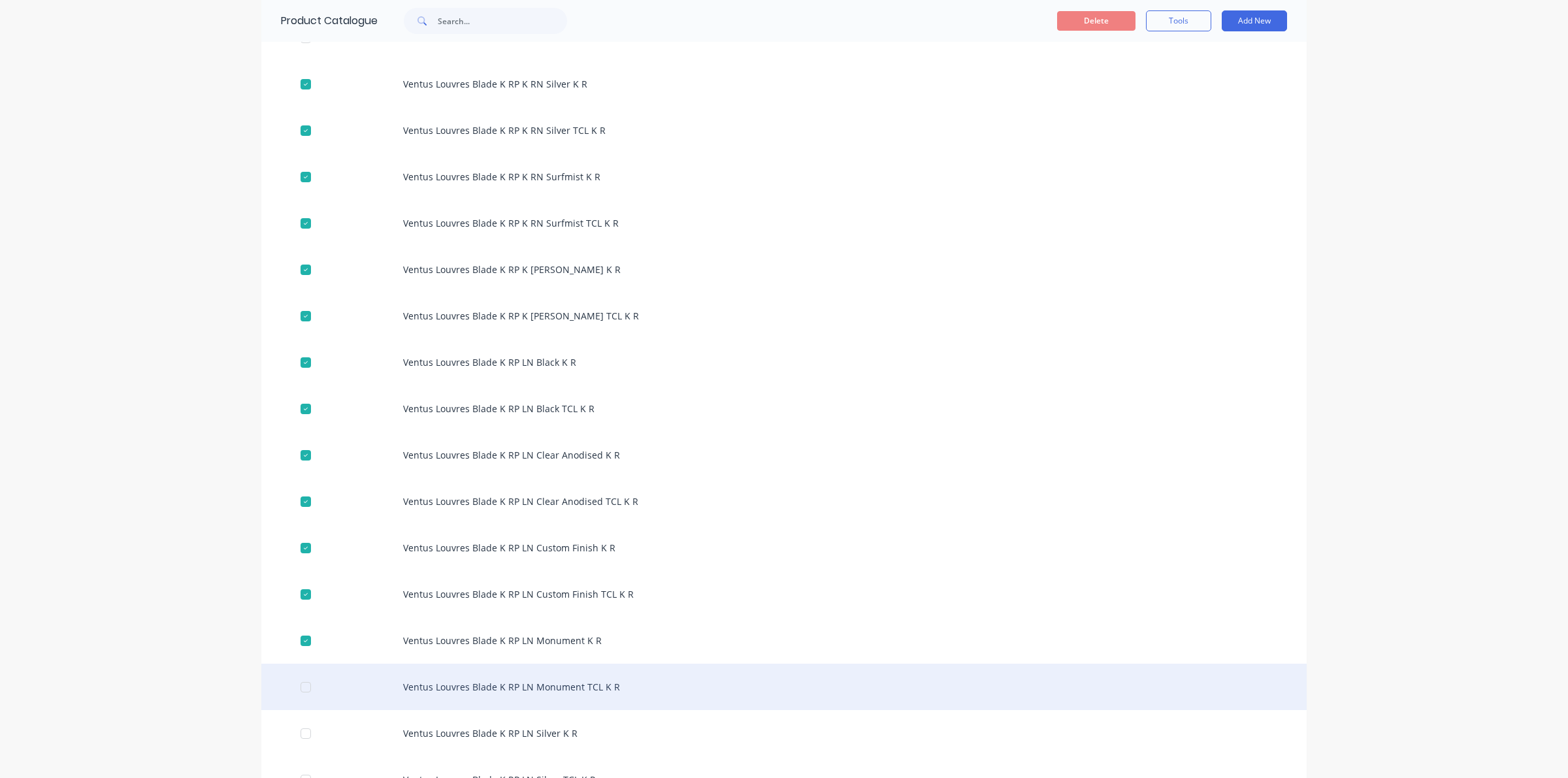
click at [301, 685] on div at bounding box center [306, 687] width 26 height 26
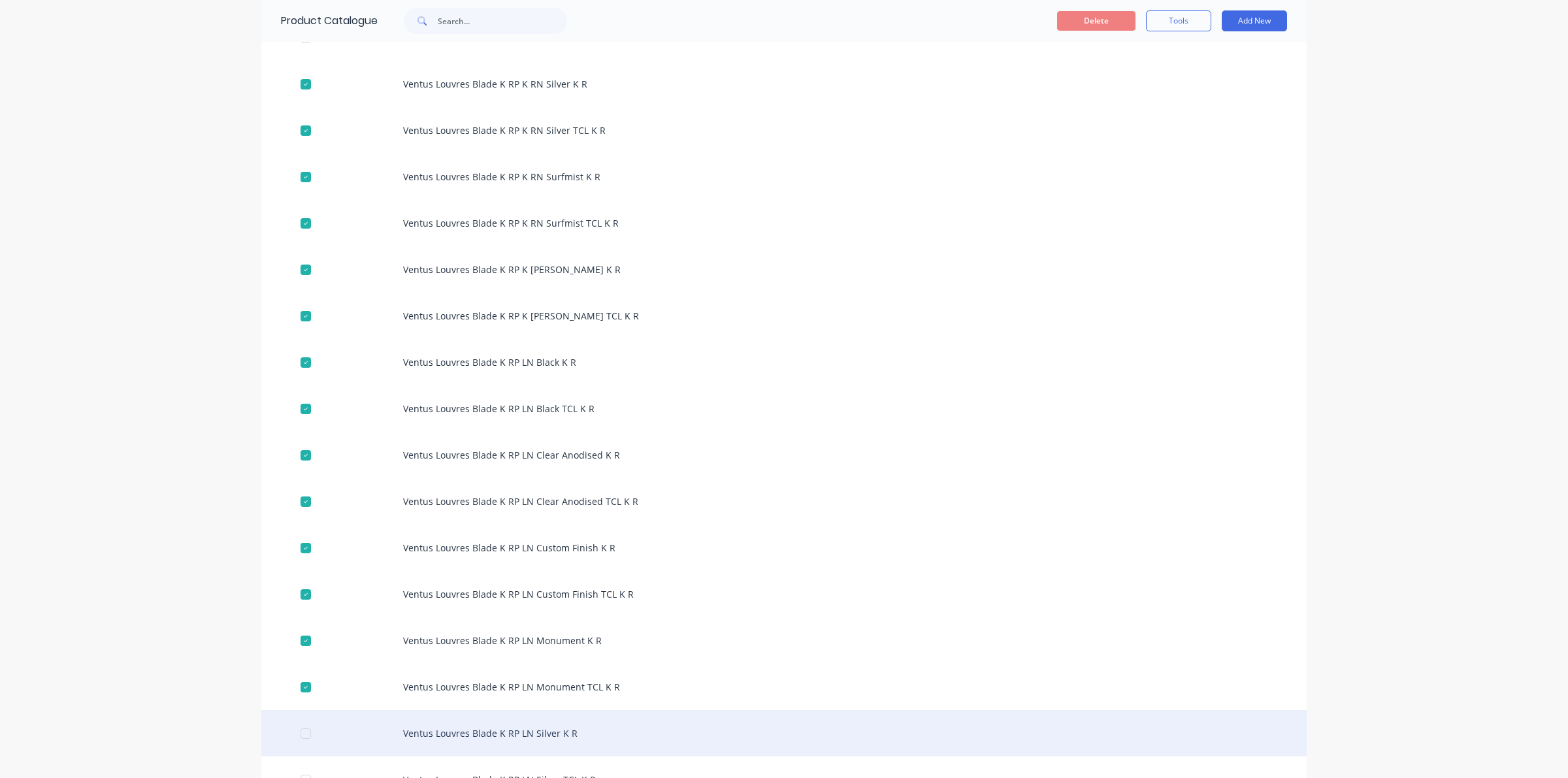
click at [307, 733] on div at bounding box center [306, 733] width 26 height 26
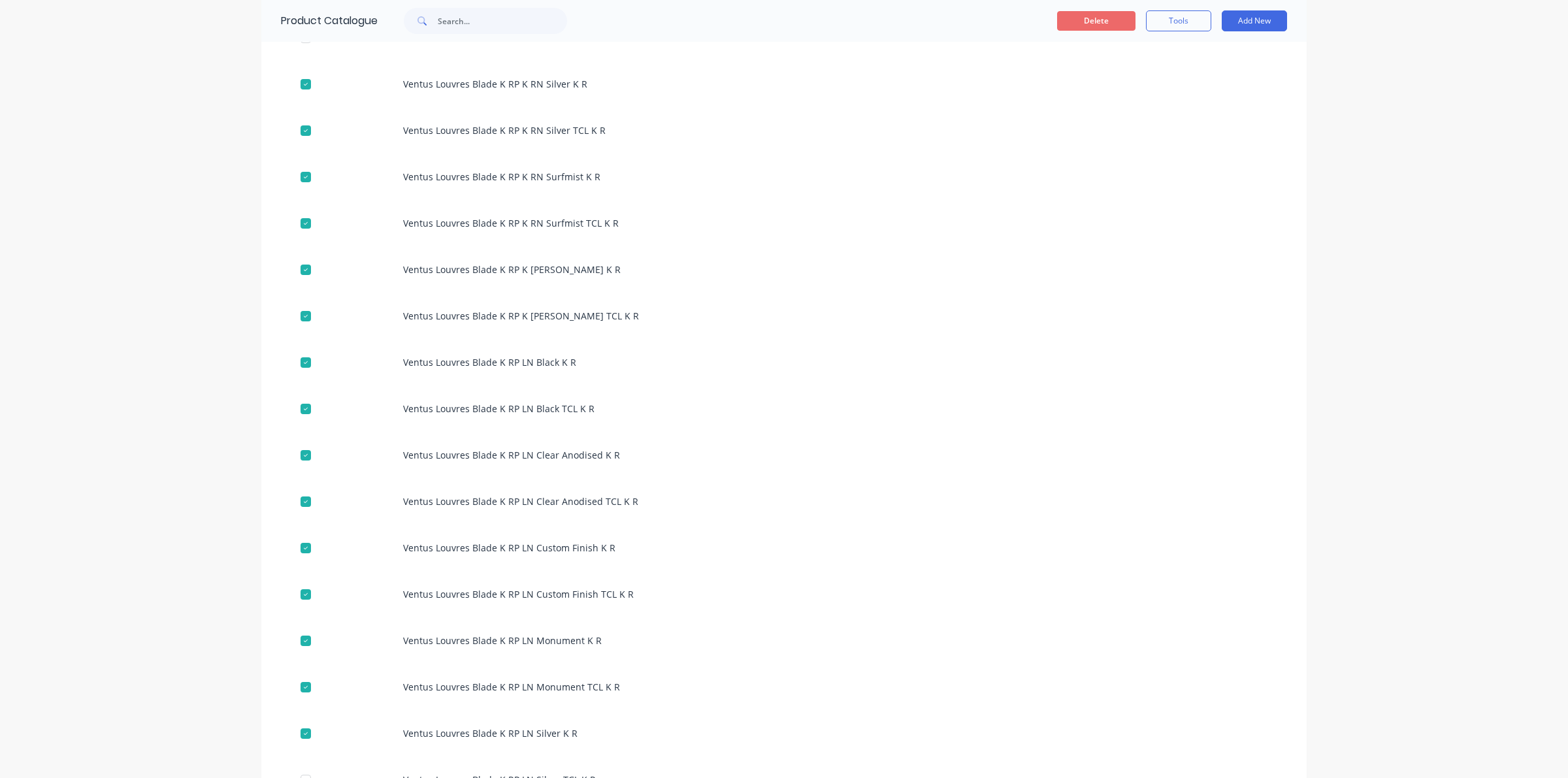
click at [1076, 30] on button "Delete" at bounding box center [1096, 20] width 78 height 20
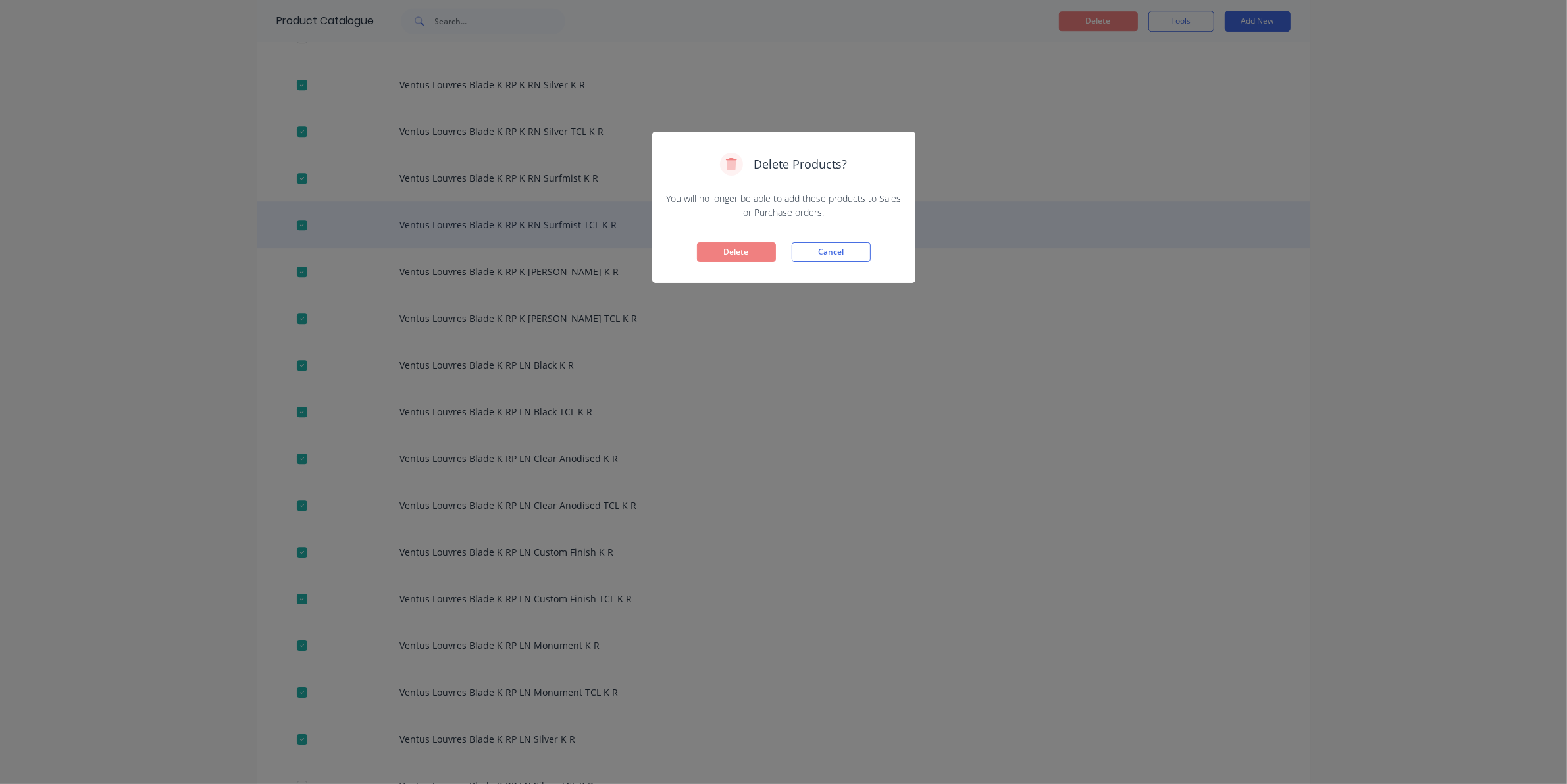
drag, startPoint x: 747, startPoint y: 250, endPoint x: 703, endPoint y: 243, distance: 44.6
click at [748, 248] on button "Delete" at bounding box center [736, 252] width 79 height 20
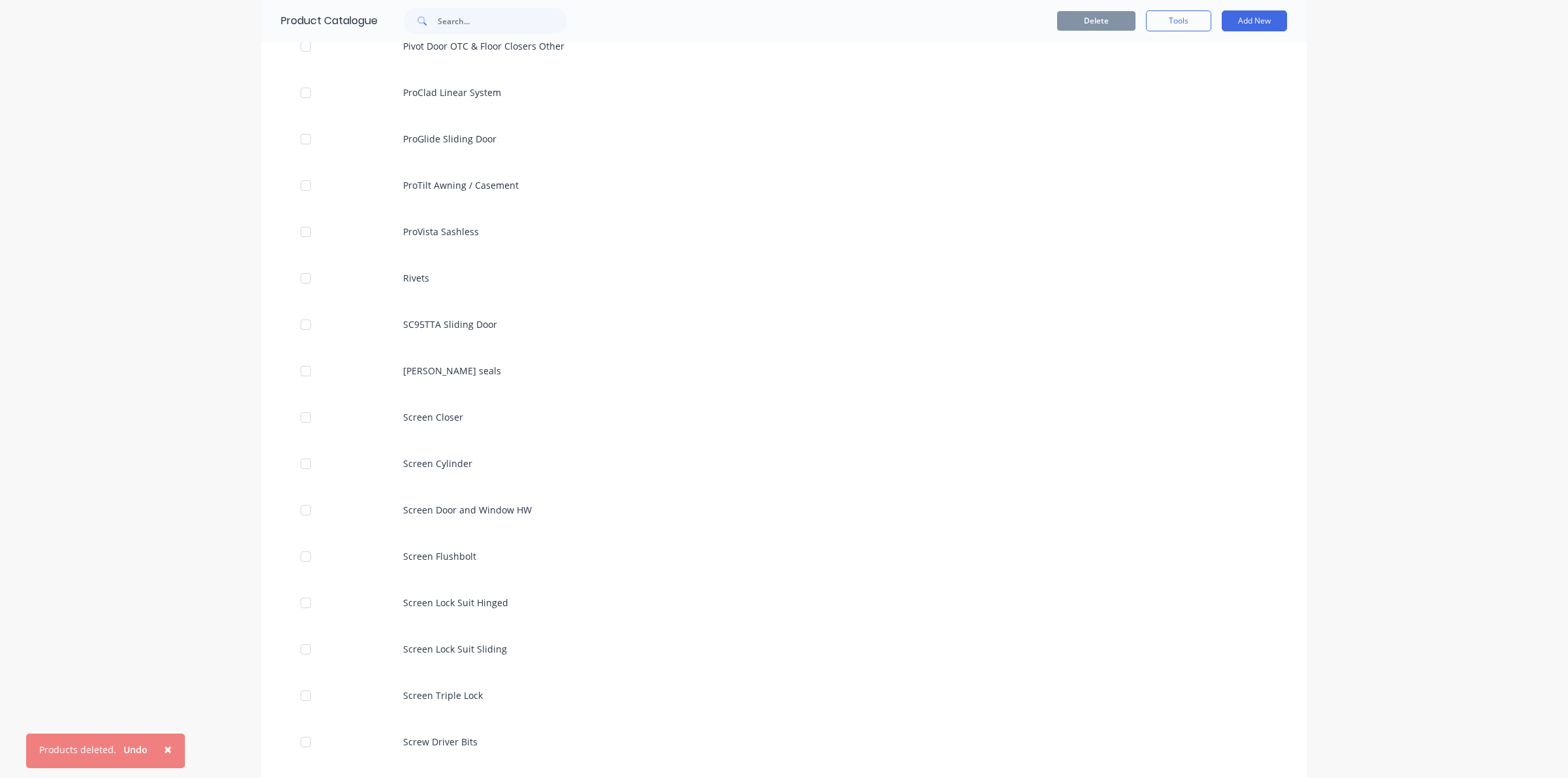
scroll to position [3184, 0]
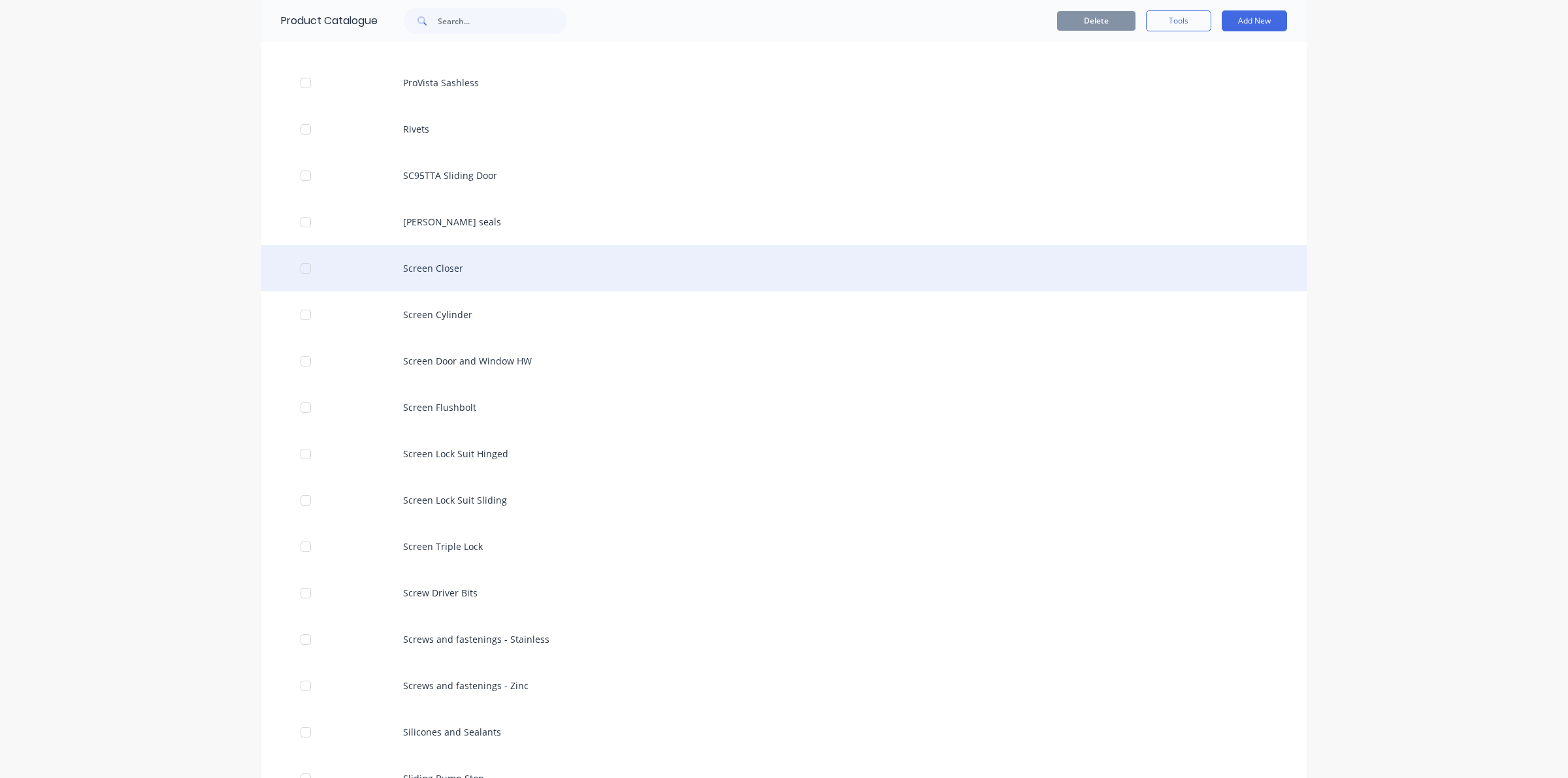
click at [295, 268] on div at bounding box center [306, 268] width 26 height 26
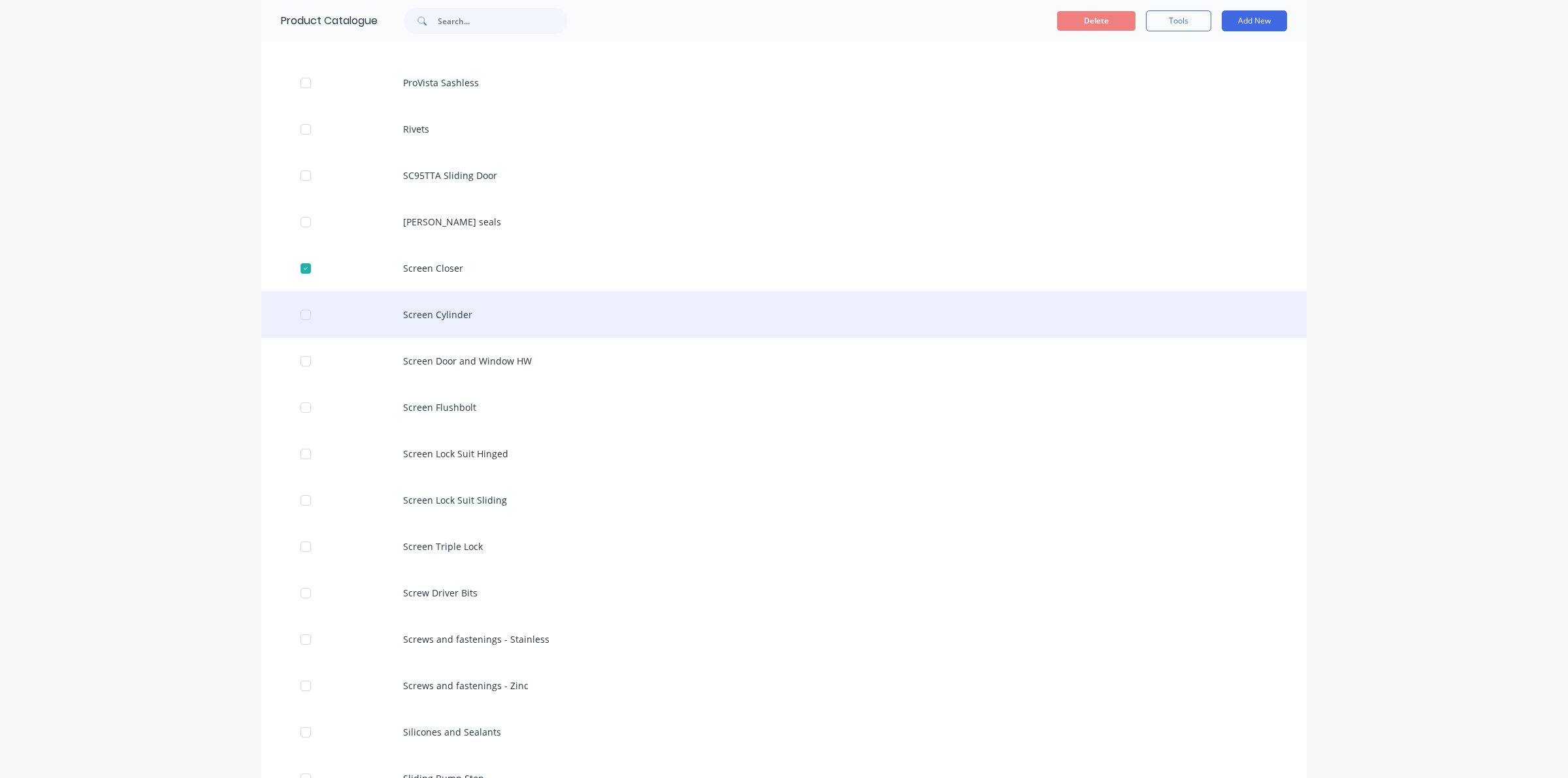
click at [296, 314] on div at bounding box center [306, 314] width 26 height 26
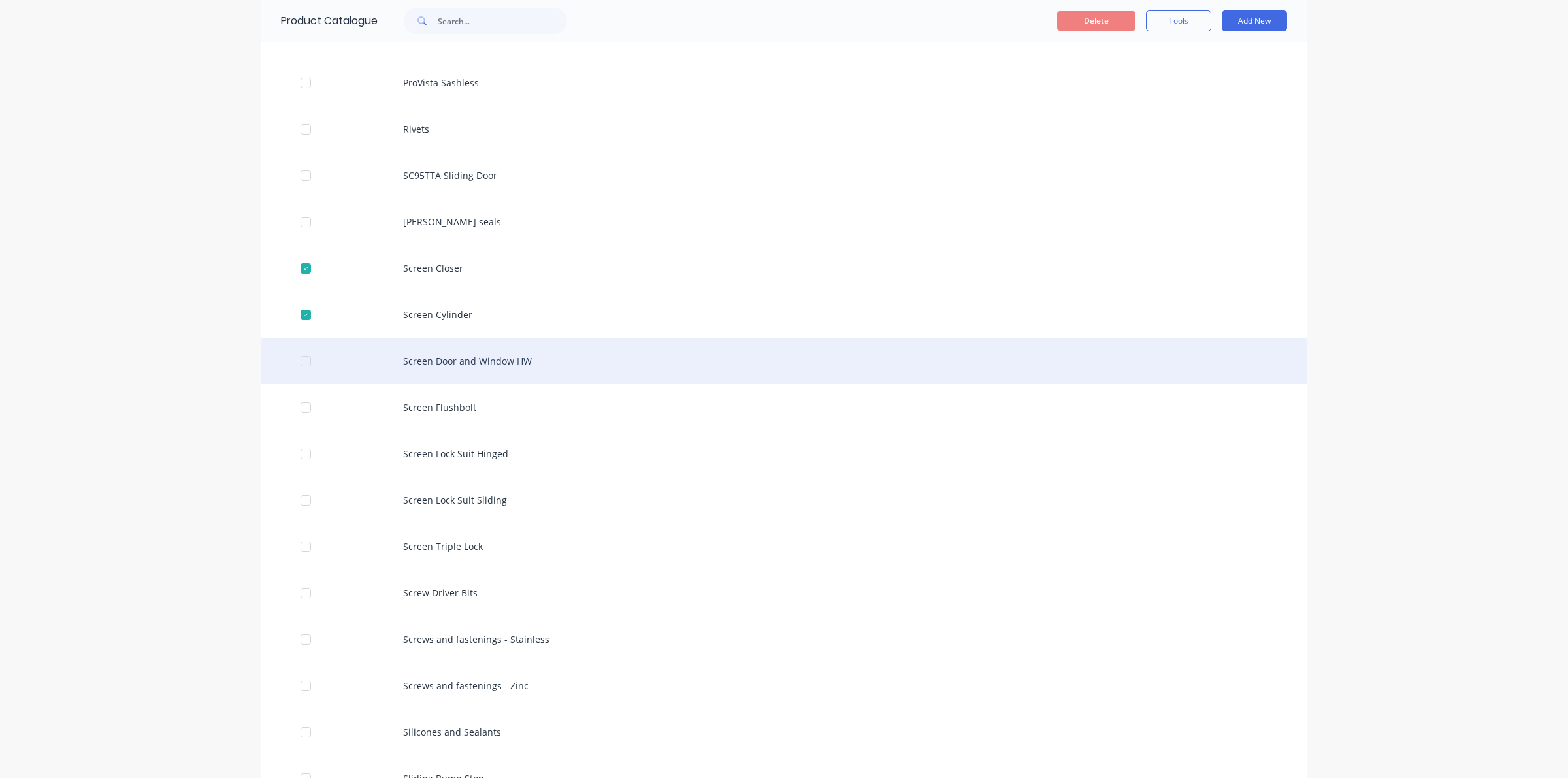
click at [302, 363] on div at bounding box center [306, 361] width 26 height 26
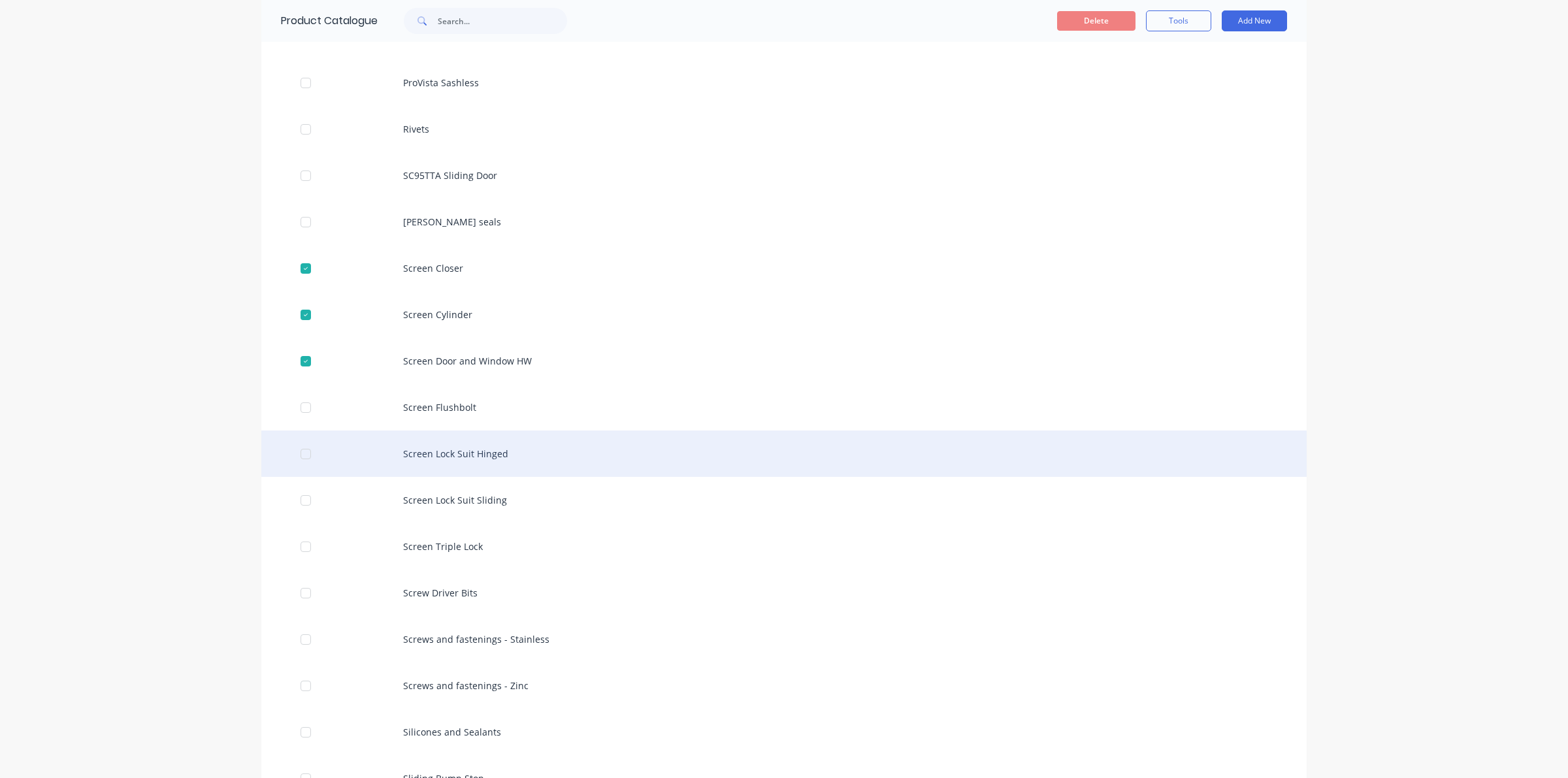
drag, startPoint x: 299, startPoint y: 403, endPoint x: 289, endPoint y: 435, distance: 33.5
click at [299, 405] on div at bounding box center [306, 408] width 26 height 26
click at [299, 454] on div at bounding box center [306, 454] width 26 height 26
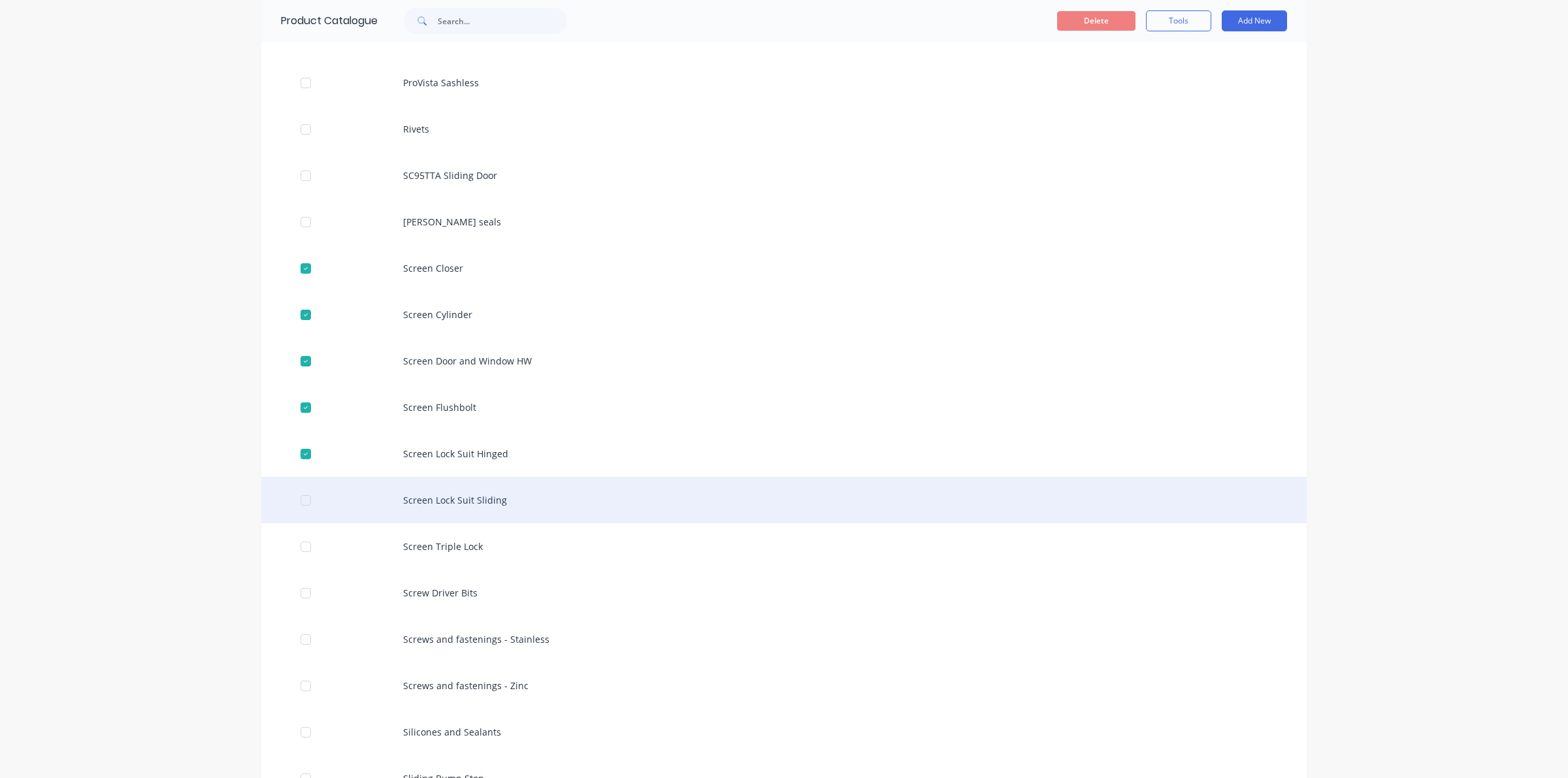
click at [299, 508] on div at bounding box center [306, 500] width 26 height 26
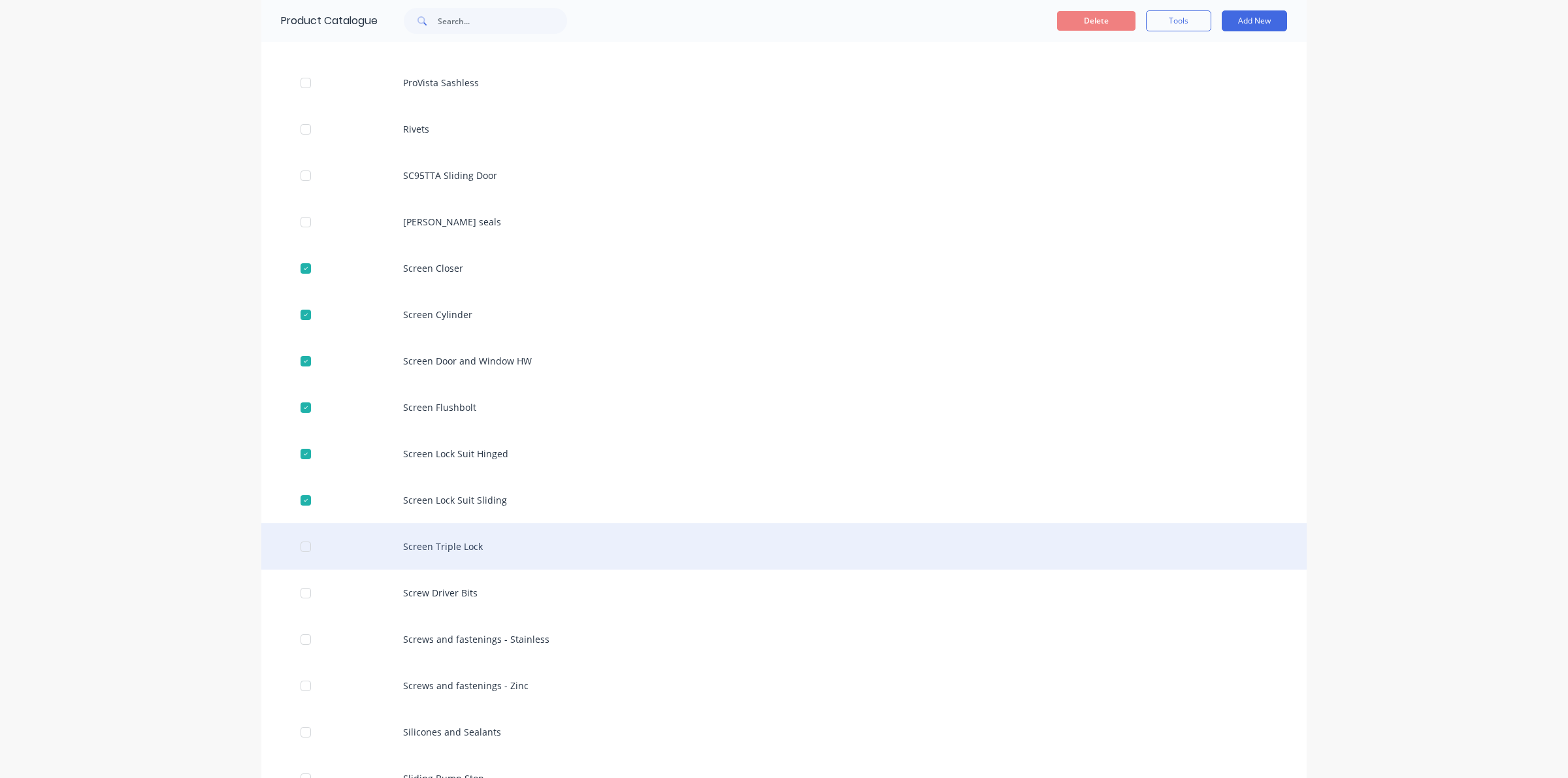
click at [293, 550] on div at bounding box center [306, 546] width 26 height 26
click at [301, 542] on div at bounding box center [306, 546] width 26 height 26
click at [298, 531] on div "Screen Triple Lock" at bounding box center [784, 546] width 1045 height 47
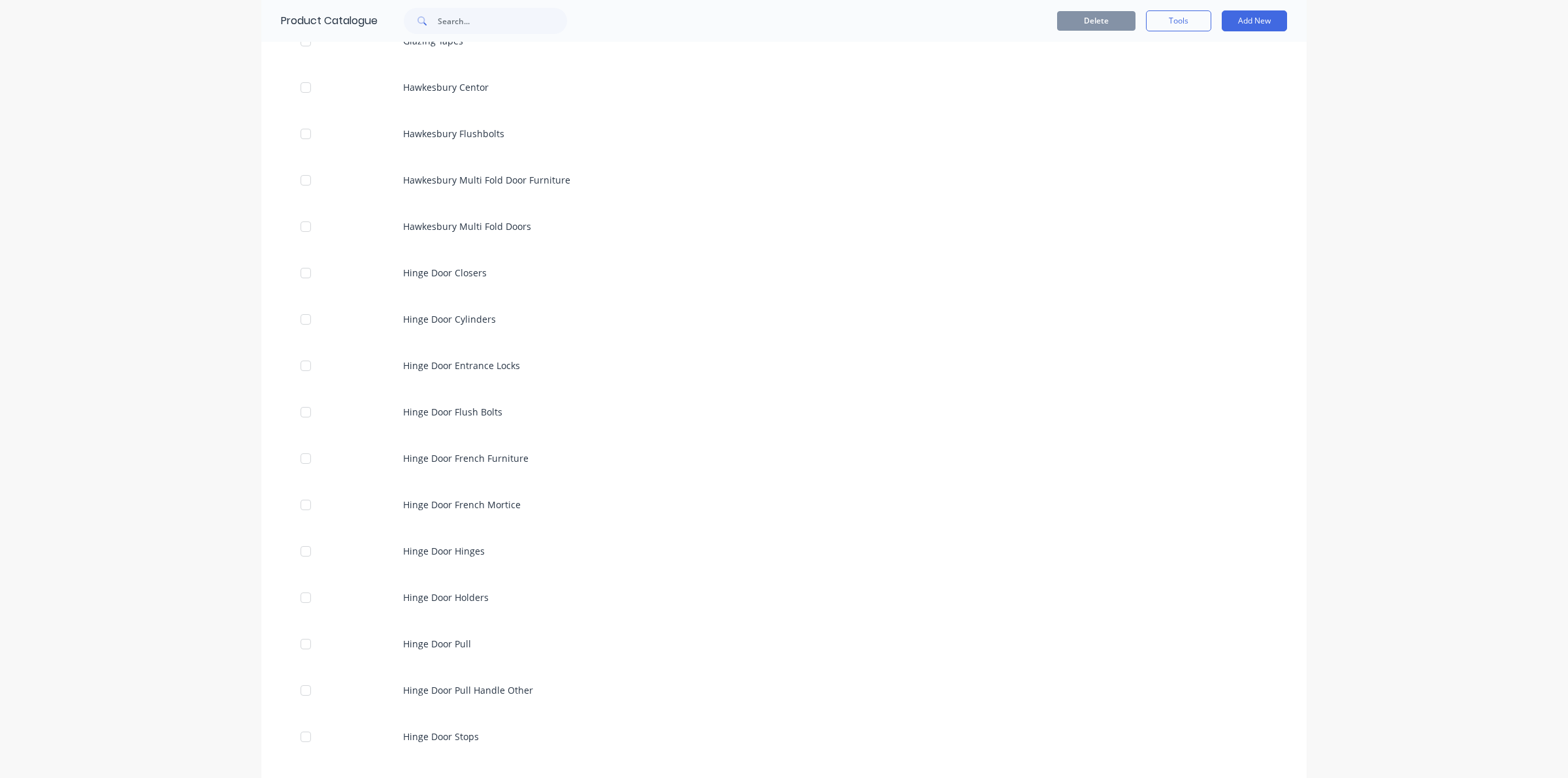
scroll to position [1306, 0]
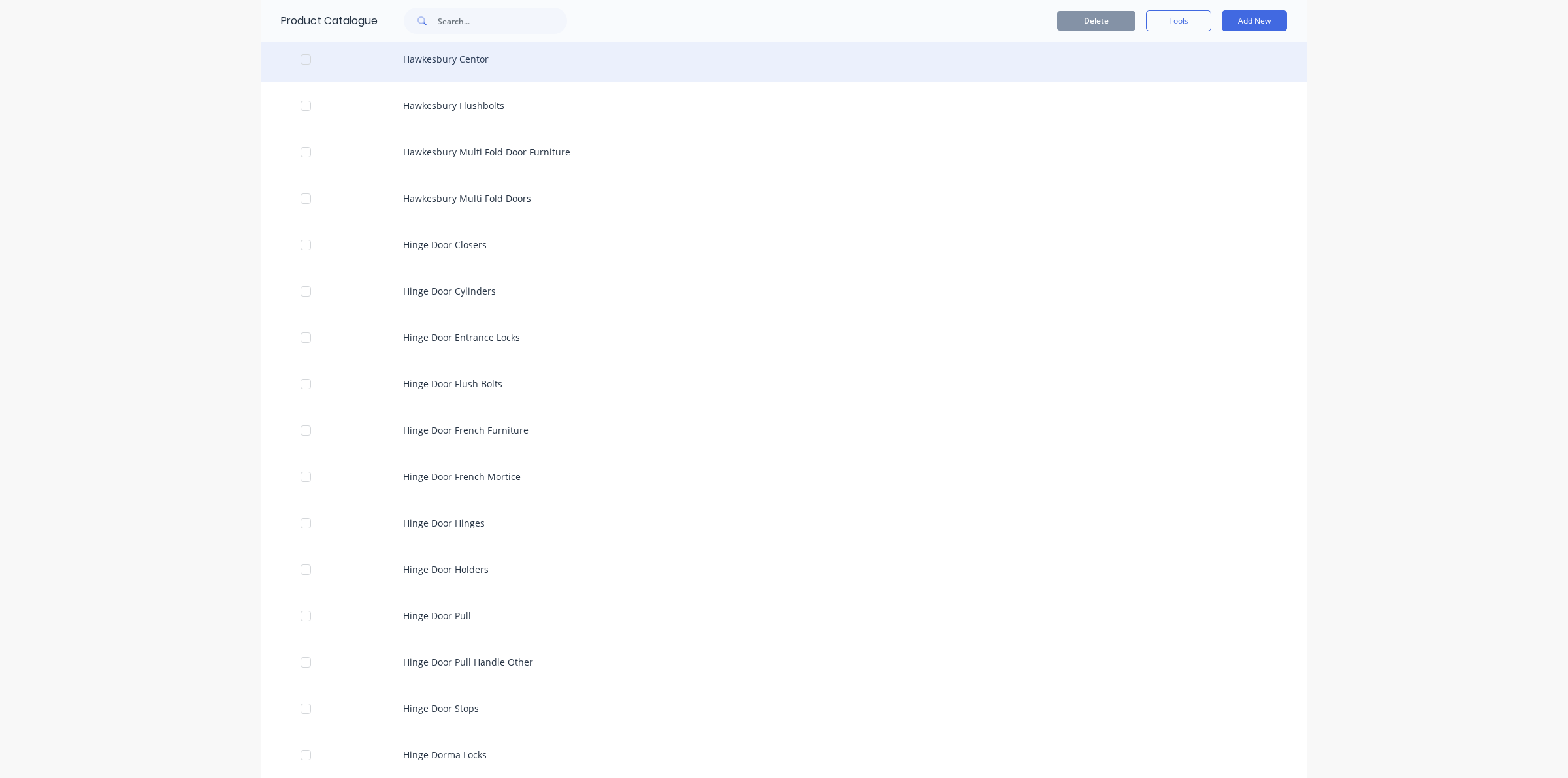
click at [302, 59] on div at bounding box center [306, 59] width 26 height 26
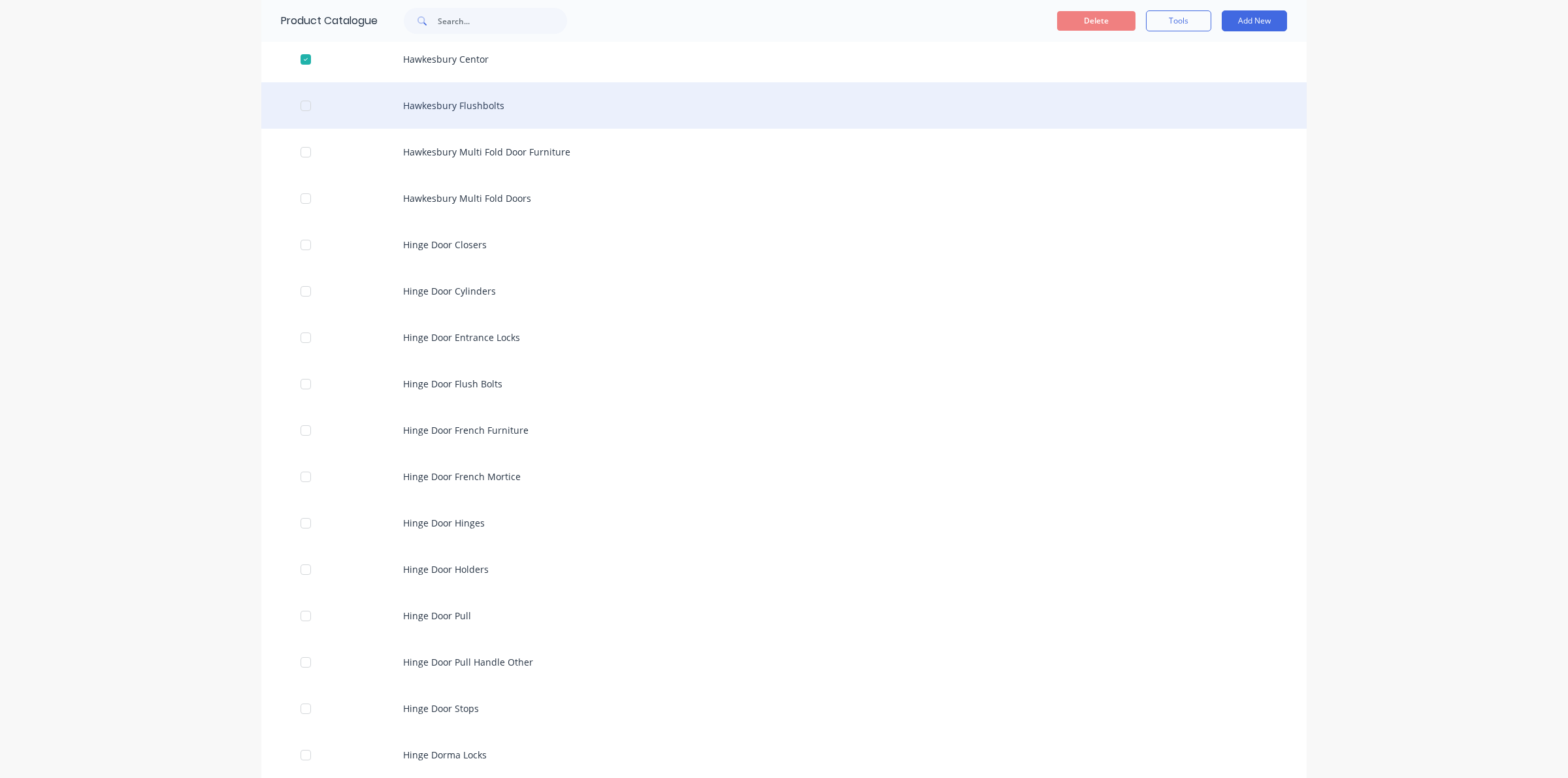
click at [298, 114] on div at bounding box center [306, 105] width 26 height 26
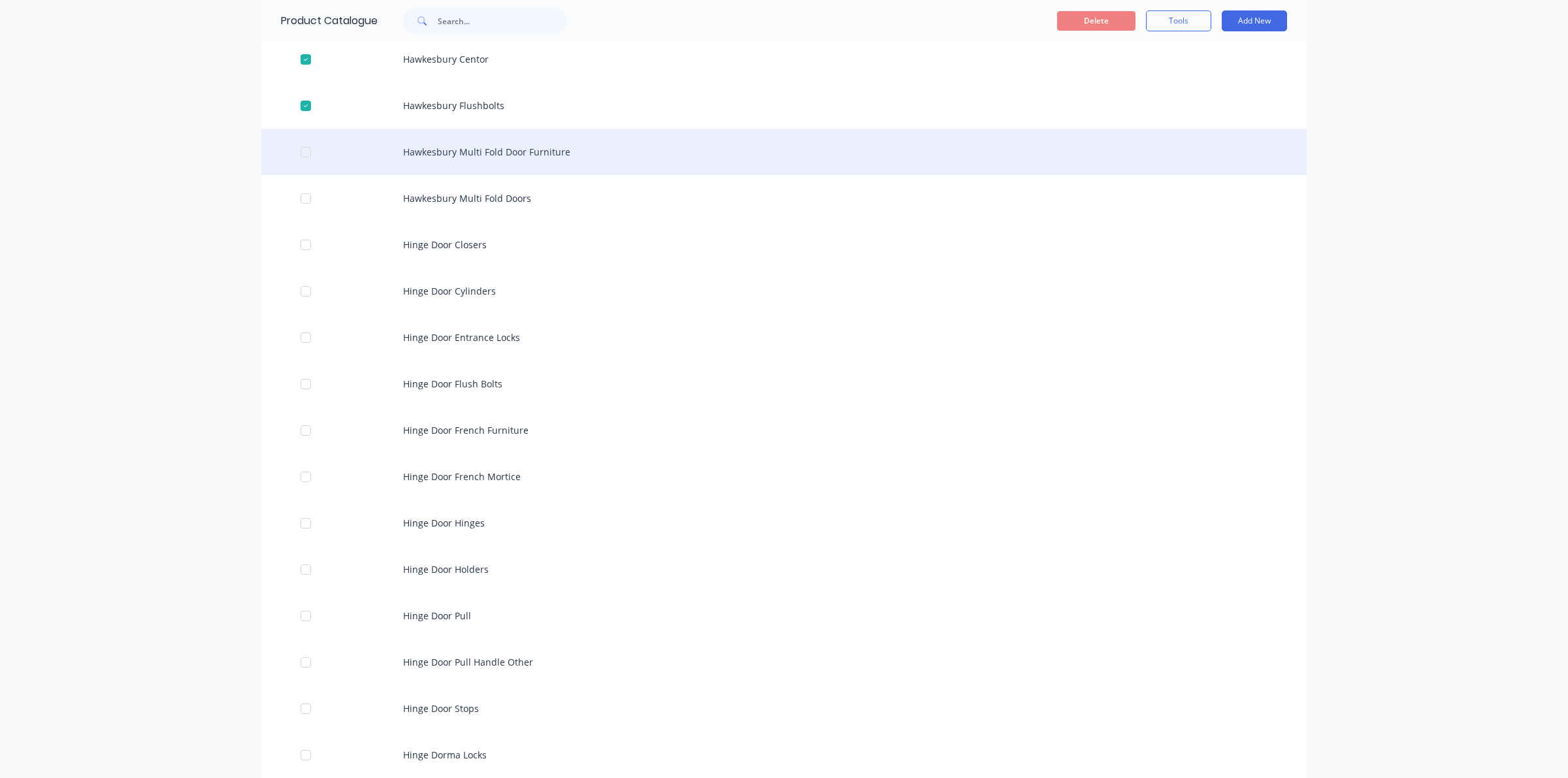
click at [295, 147] on div at bounding box center [306, 152] width 26 height 26
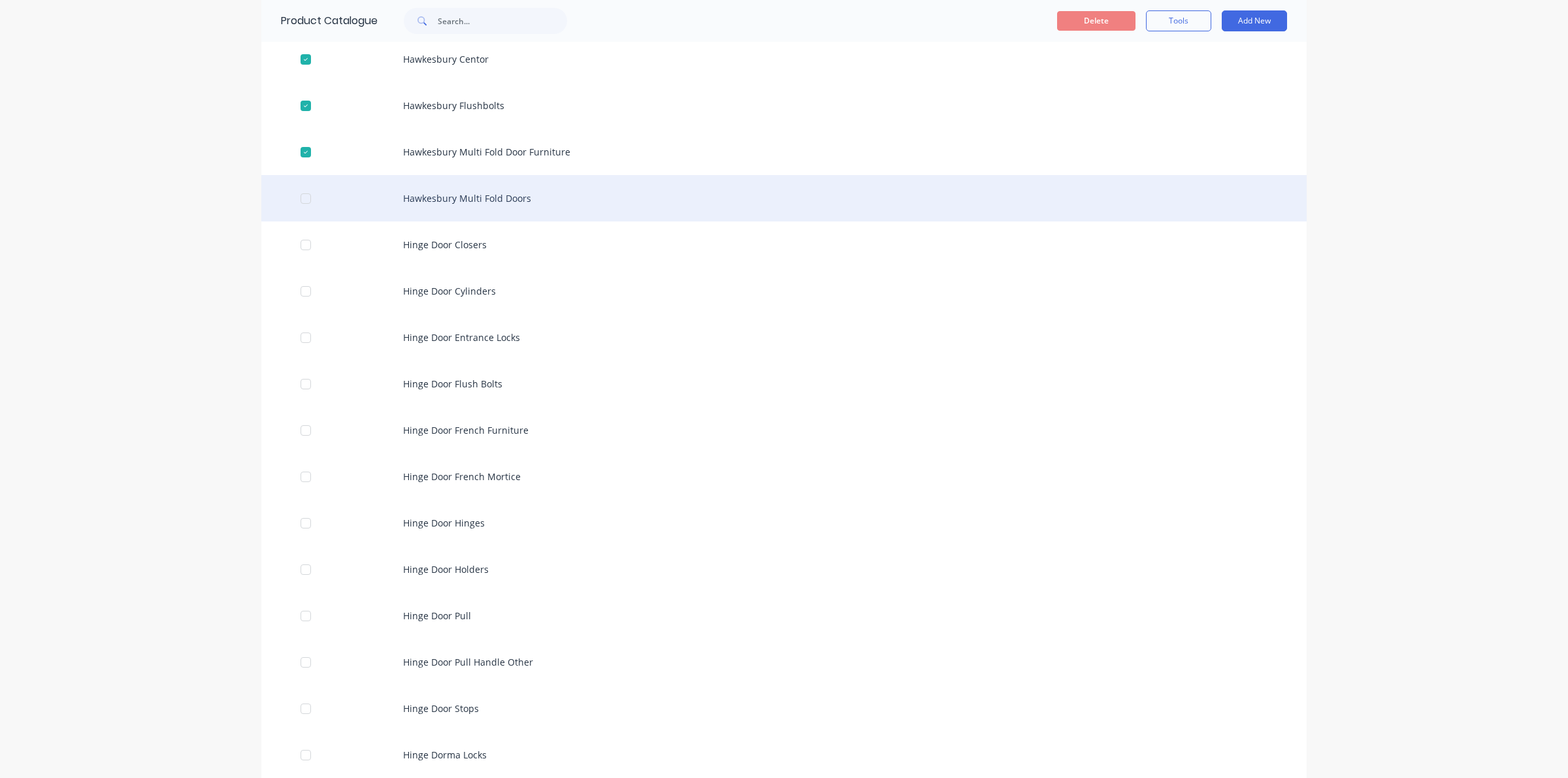
click at [300, 186] on div at bounding box center [306, 198] width 26 height 26
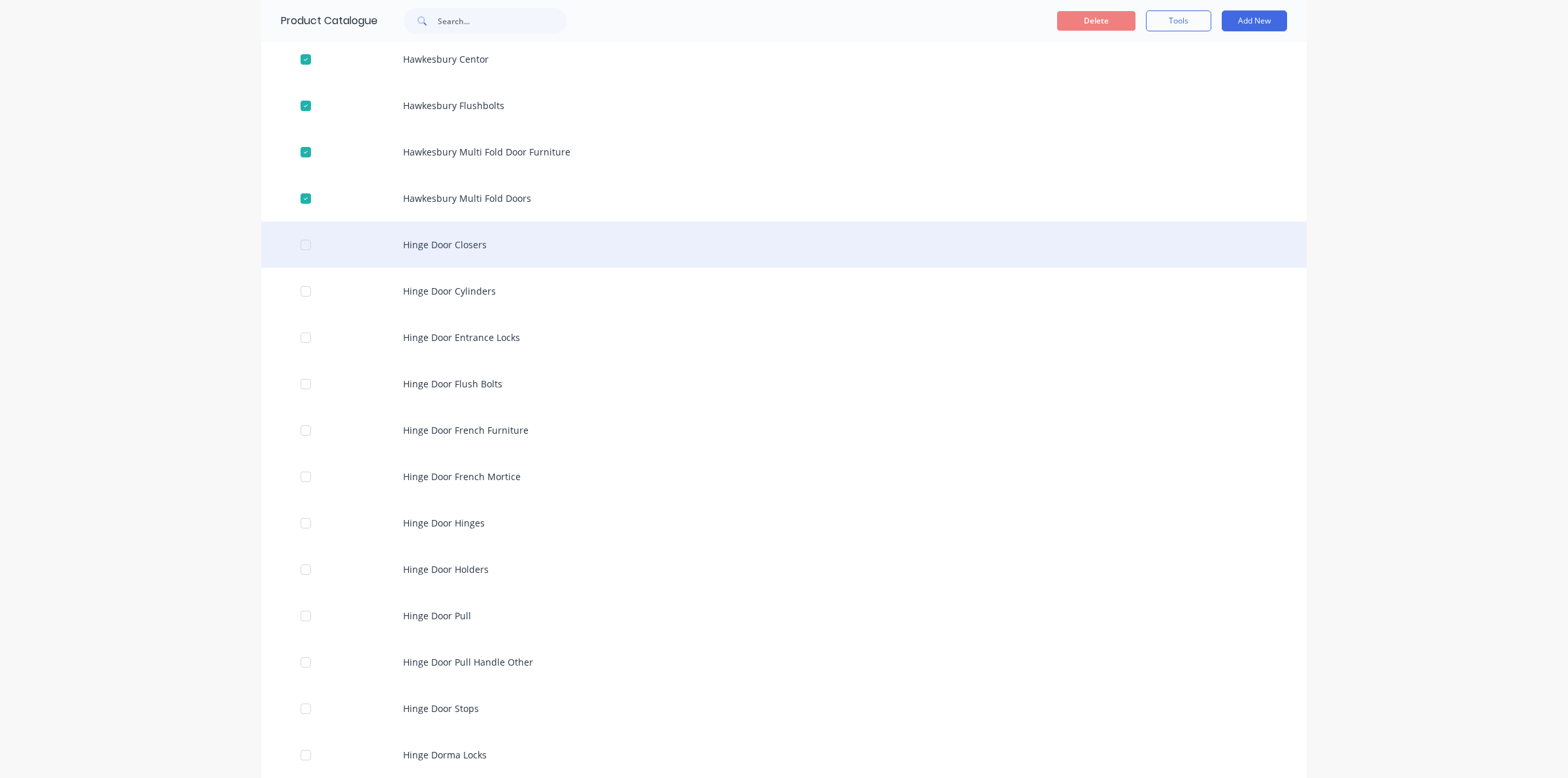
click at [307, 249] on div at bounding box center [306, 245] width 26 height 26
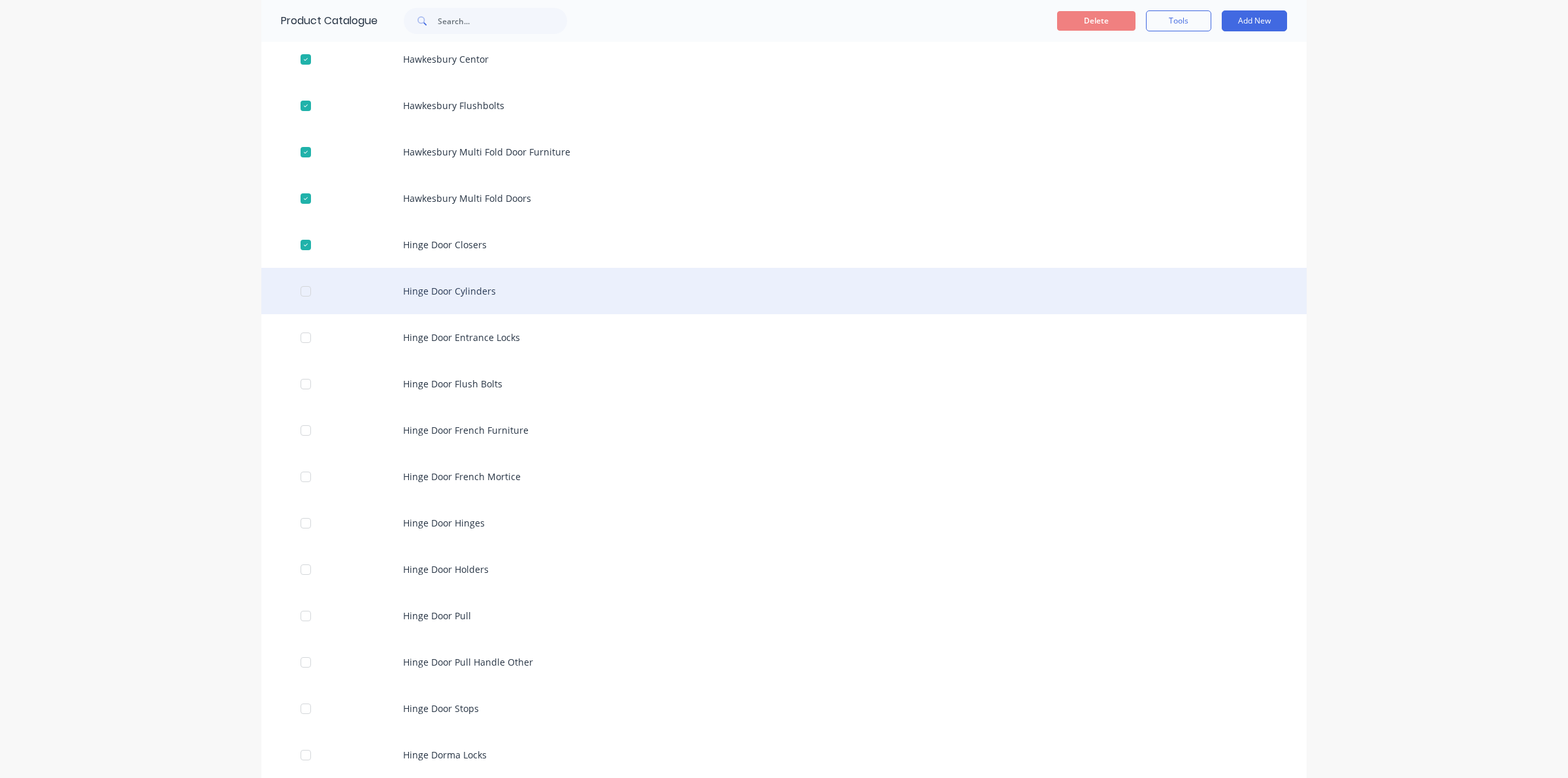
click at [298, 289] on div at bounding box center [306, 291] width 26 height 26
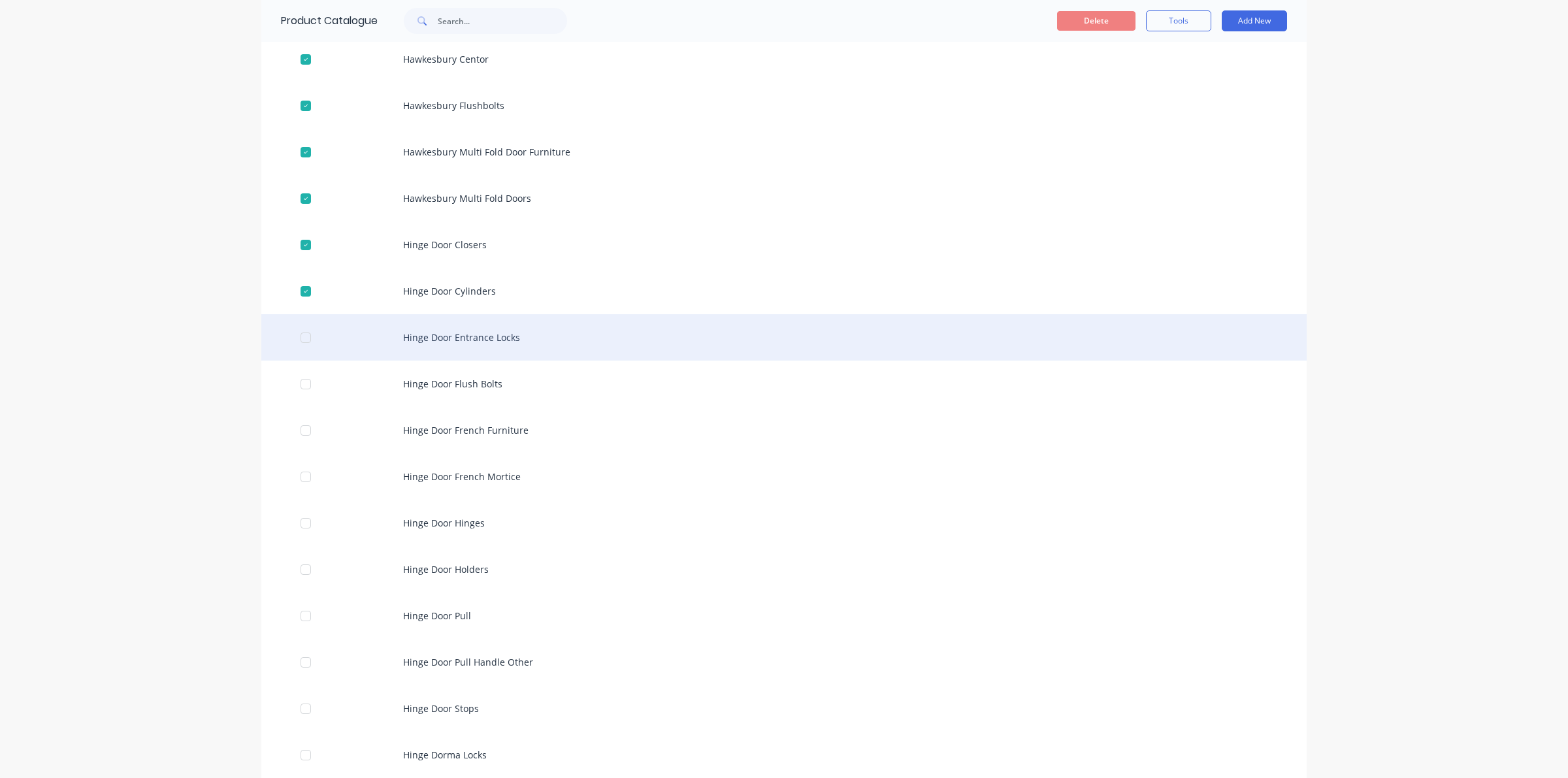
click at [296, 320] on div "Hinge Door Entrance Locks" at bounding box center [784, 337] width 1045 height 47
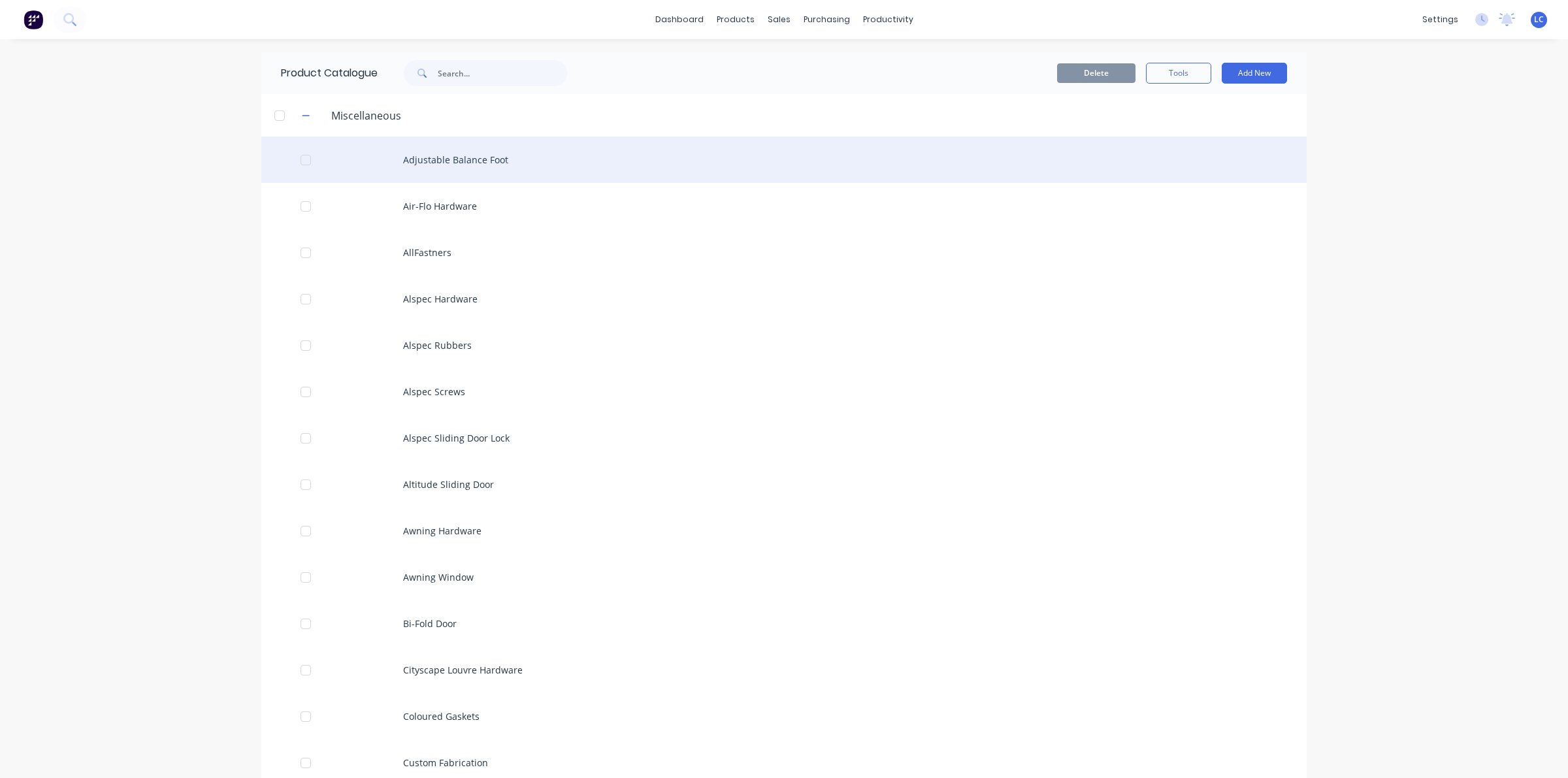
click at [298, 162] on div at bounding box center [306, 160] width 26 height 26
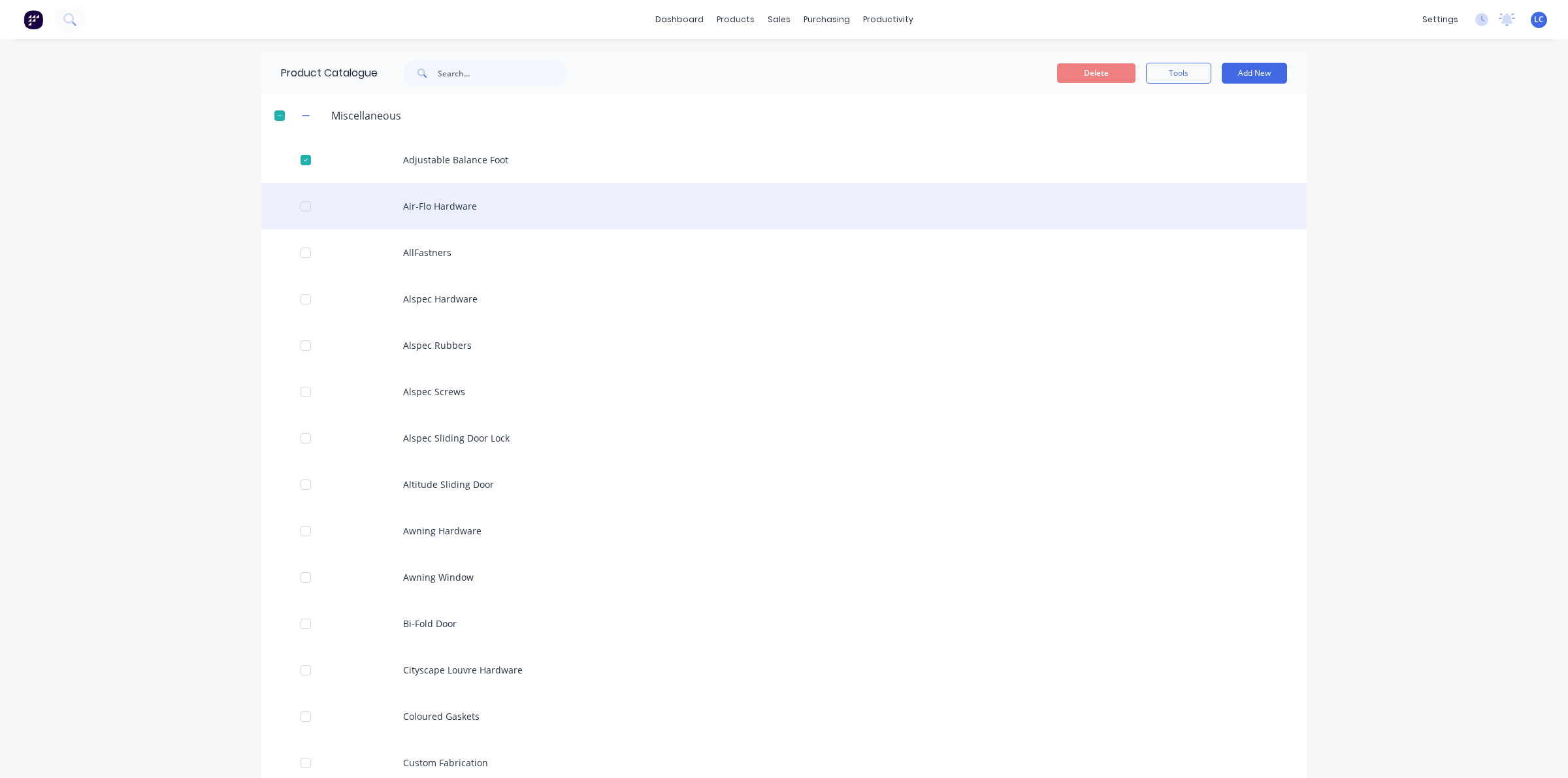
click at [298, 208] on div at bounding box center [306, 206] width 26 height 26
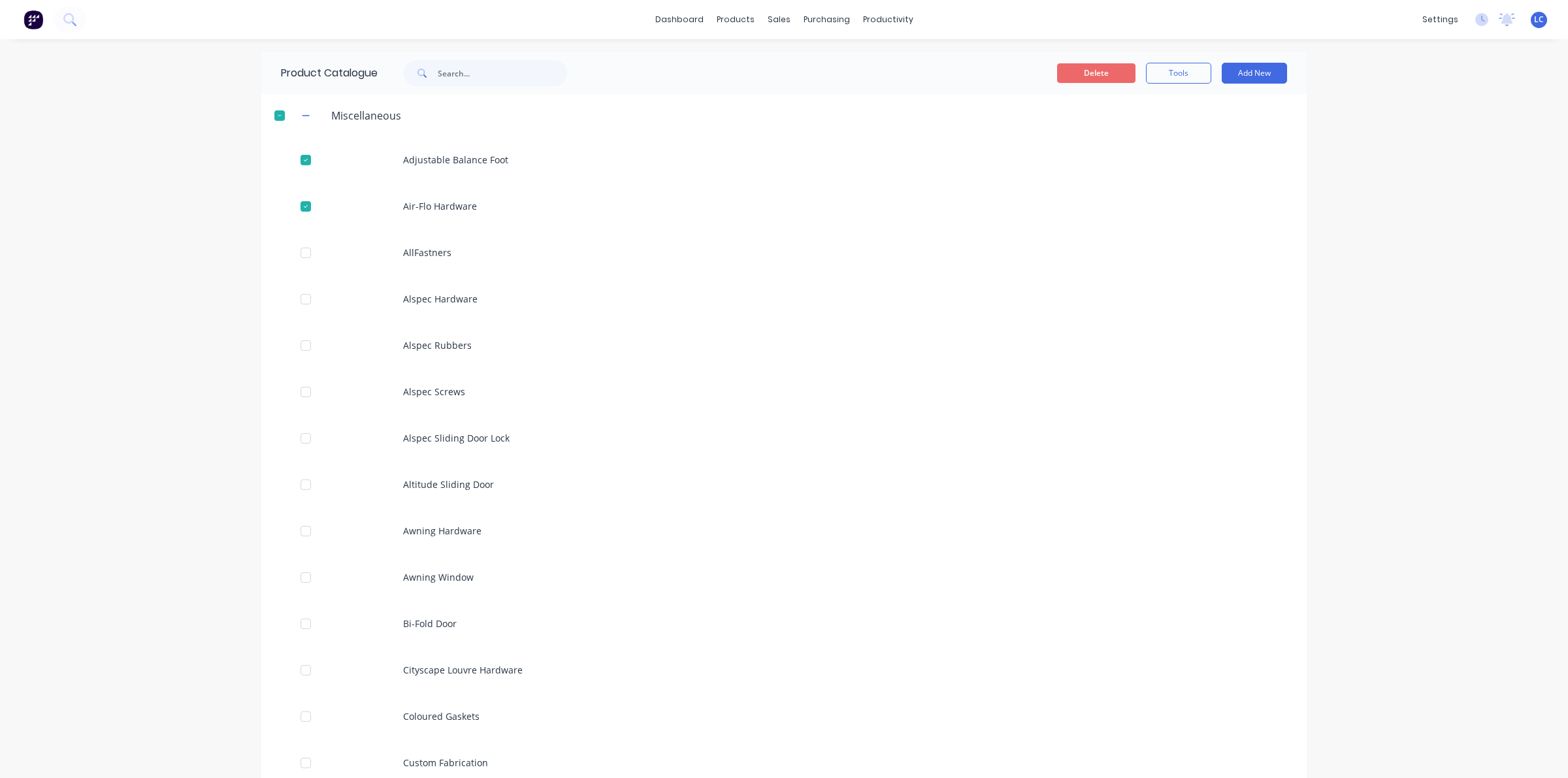
click at [1089, 69] on button "Delete" at bounding box center [1096, 73] width 78 height 20
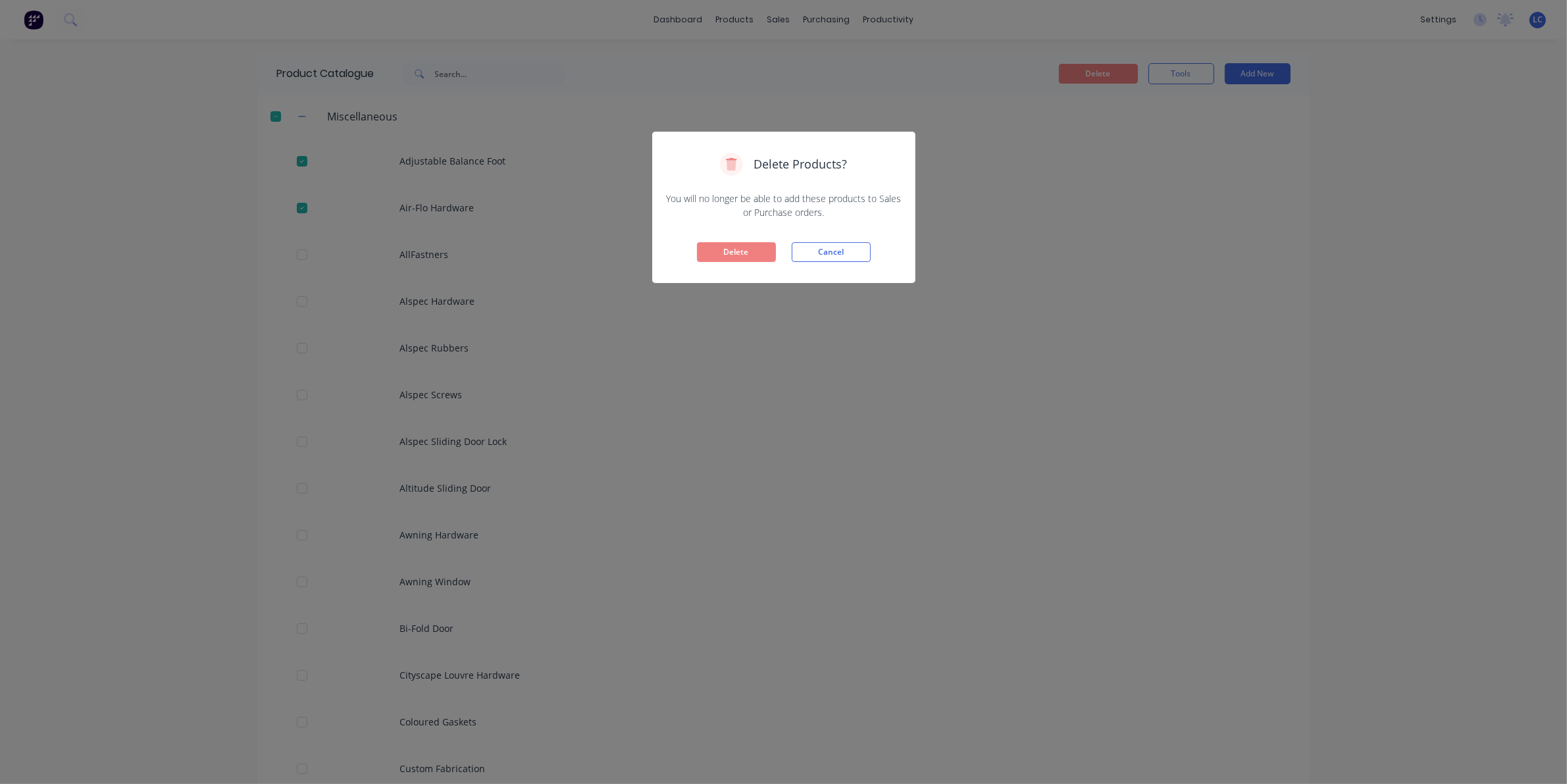
click at [745, 240] on div "Delete Products? You will no longer be able to add these products to Sales or P…" at bounding box center [784, 207] width 263 height 151
click at [751, 248] on button "Delete" at bounding box center [736, 252] width 79 height 20
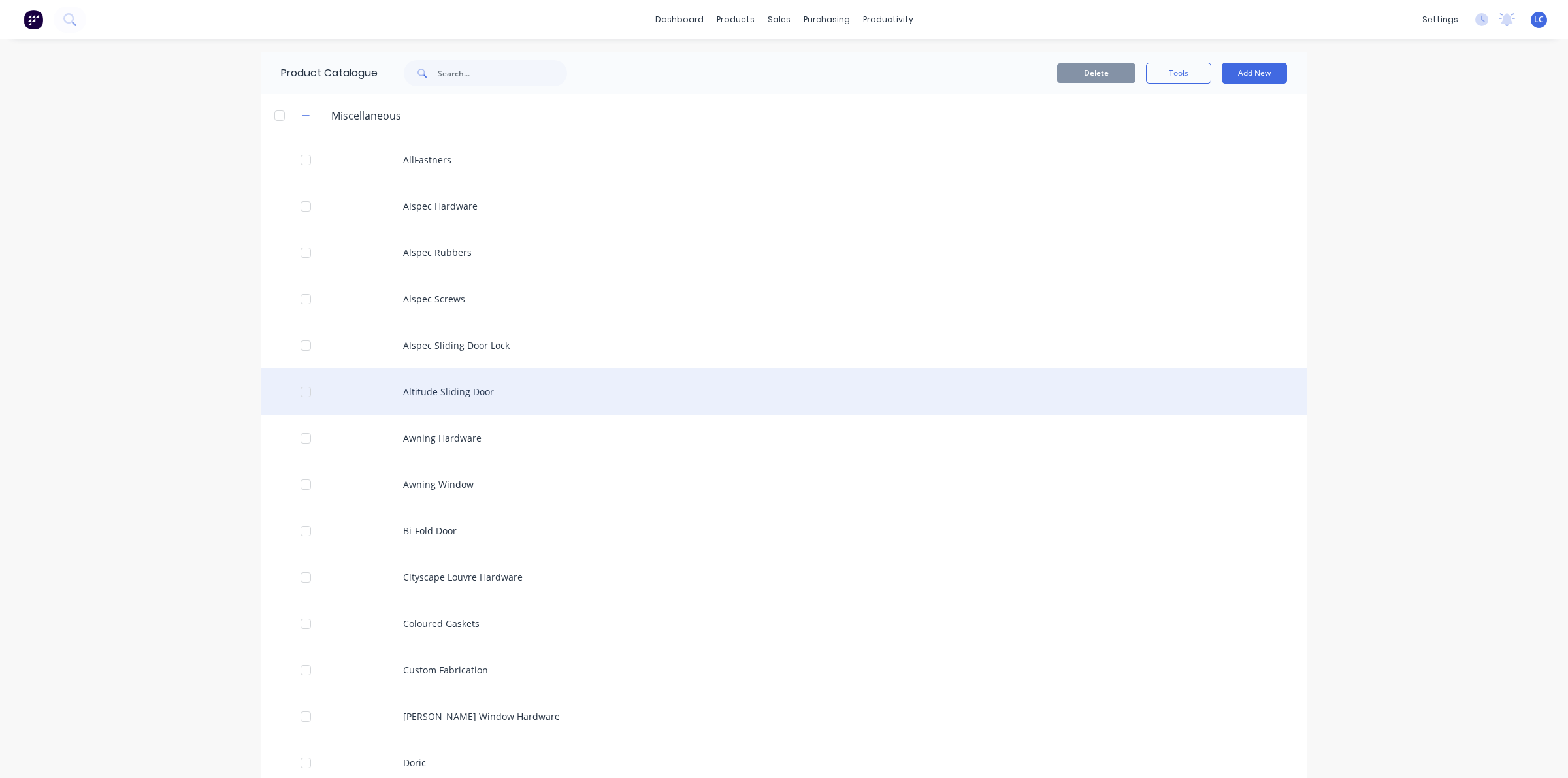
click at [307, 397] on div at bounding box center [306, 391] width 26 height 26
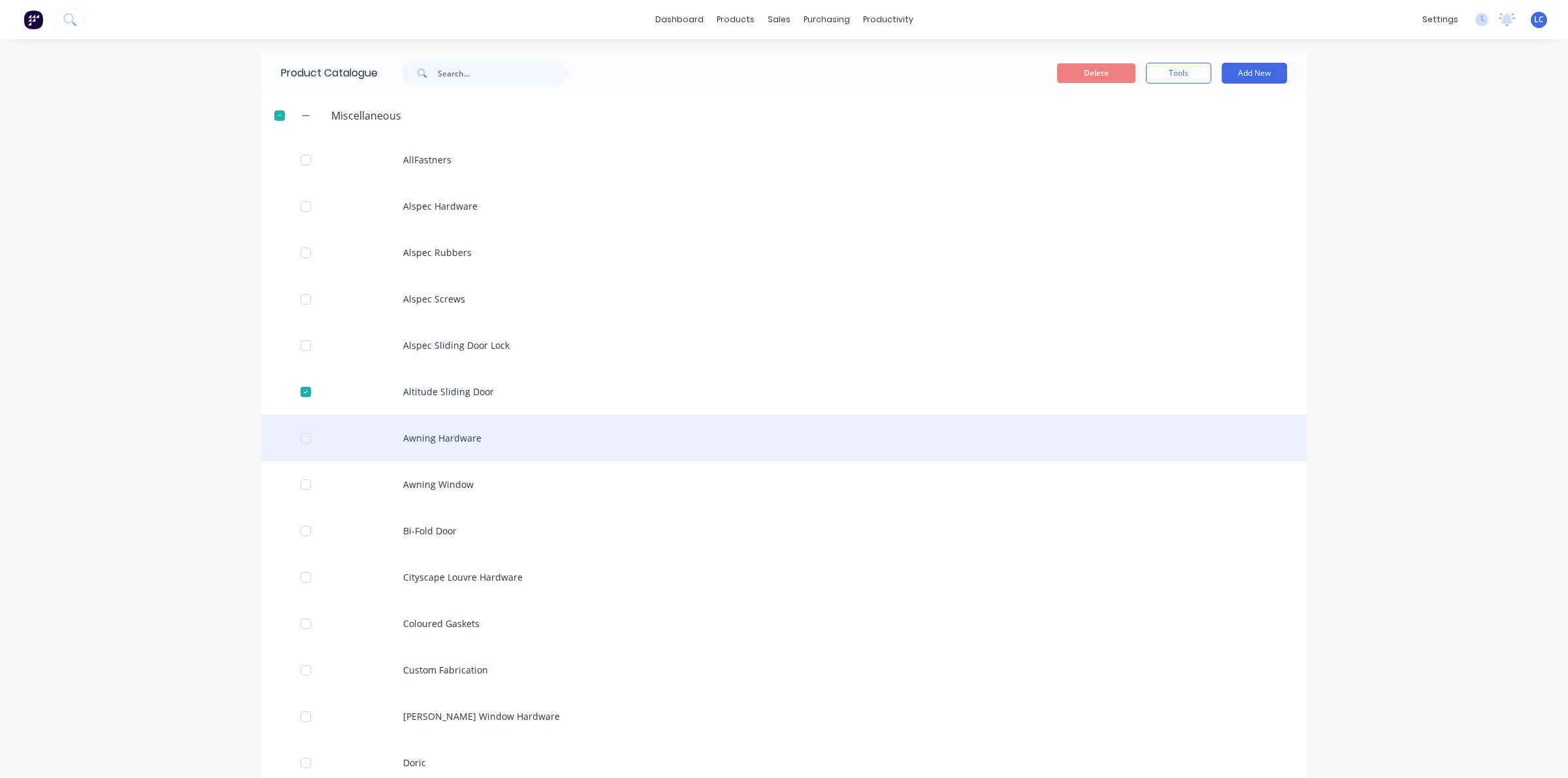
scroll to position [82, 0]
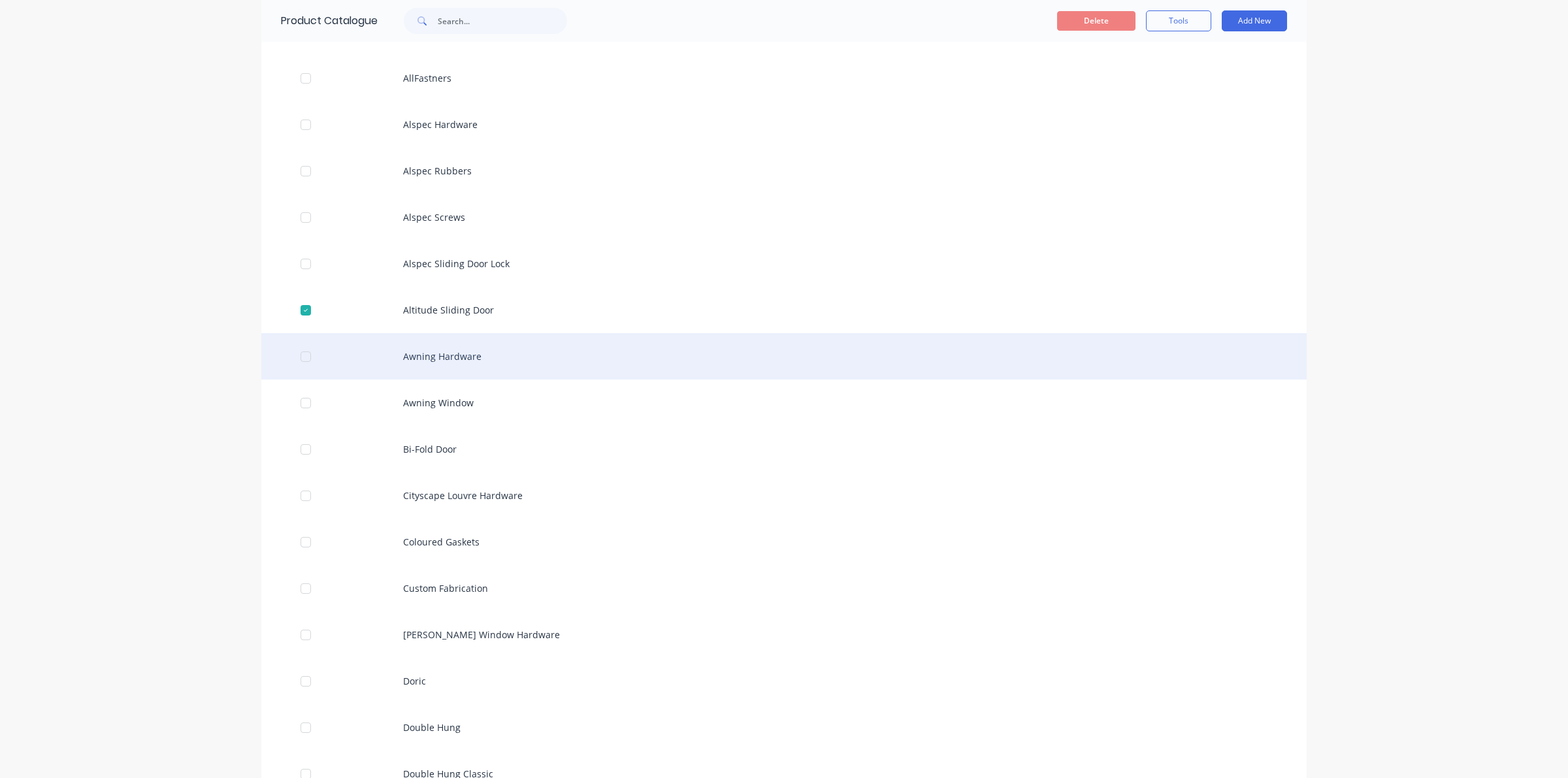
click at [298, 355] on div at bounding box center [306, 356] width 26 height 26
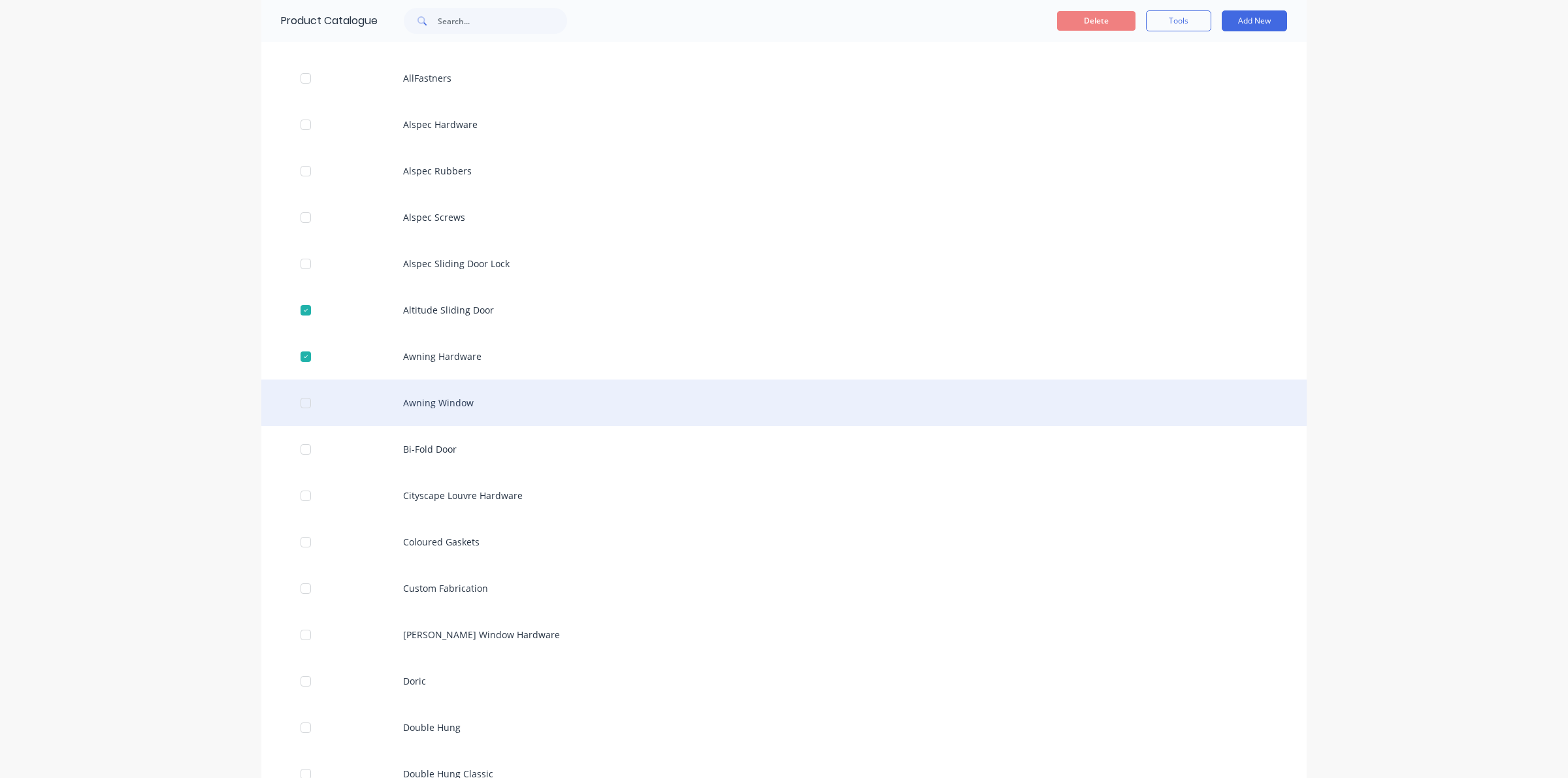
click at [301, 398] on div at bounding box center [306, 403] width 26 height 26
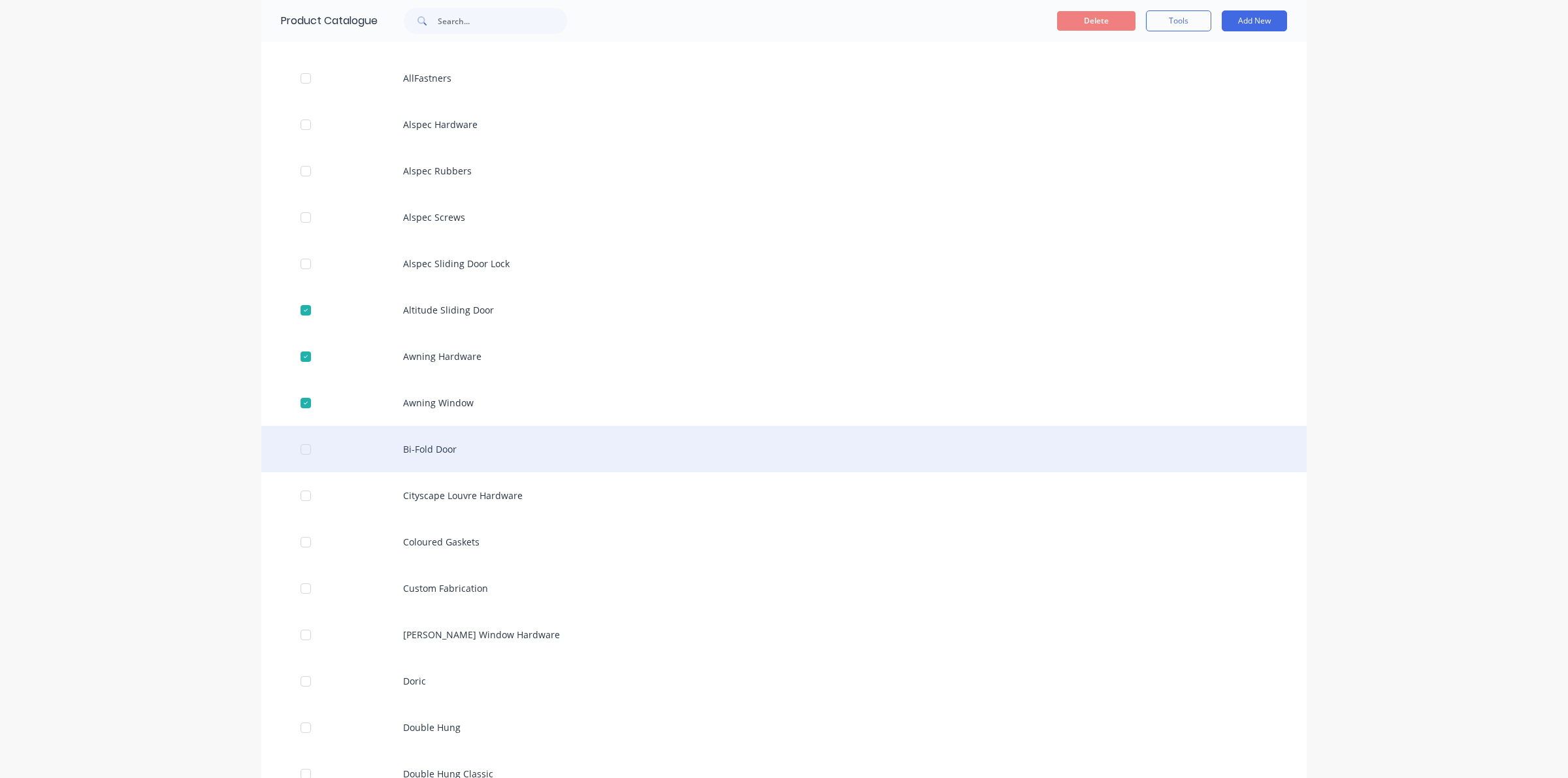
click at [307, 441] on div at bounding box center [306, 449] width 26 height 26
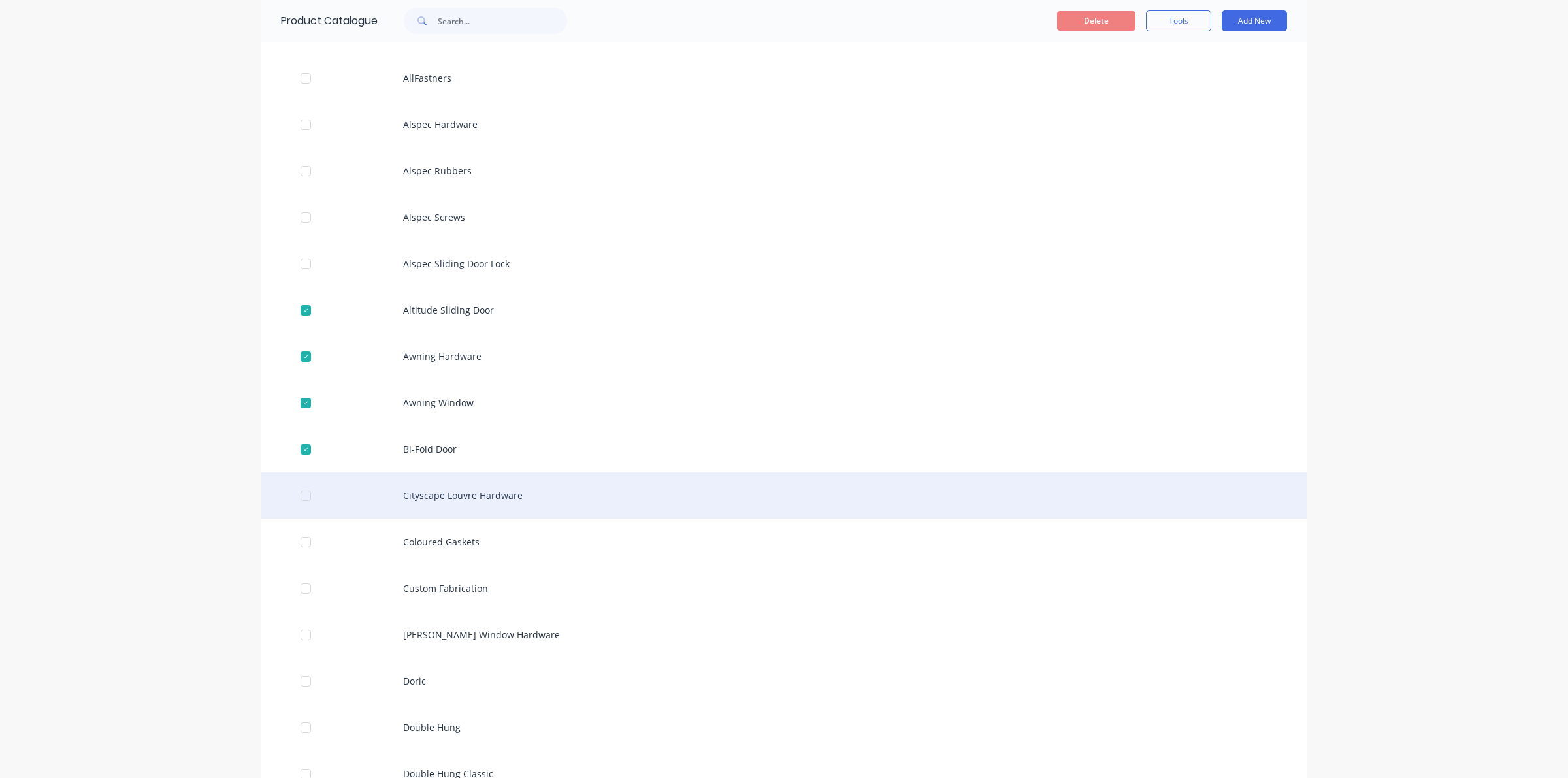
click at [302, 493] on div at bounding box center [306, 495] width 26 height 26
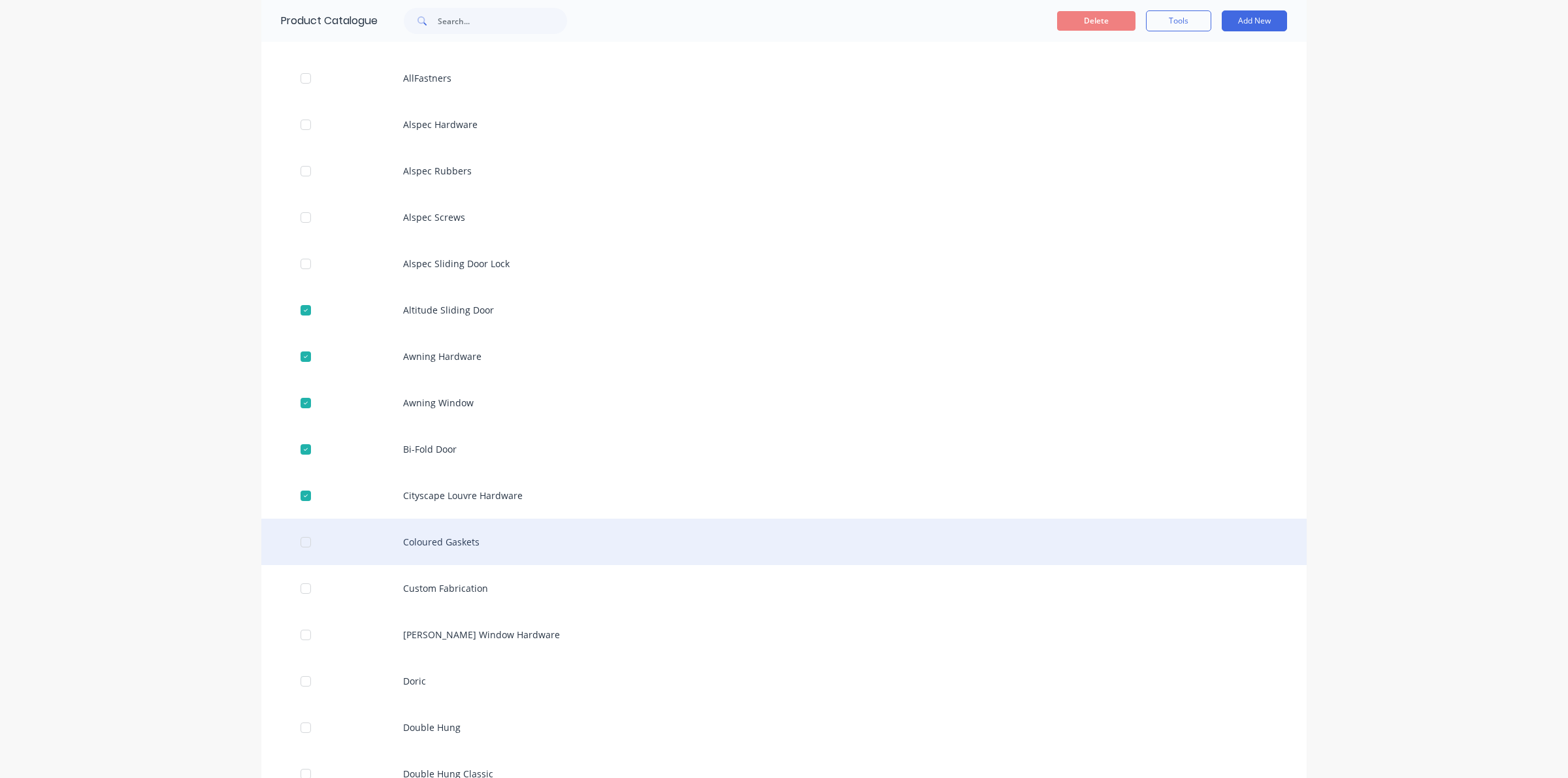
click at [296, 545] on div at bounding box center [306, 542] width 26 height 26
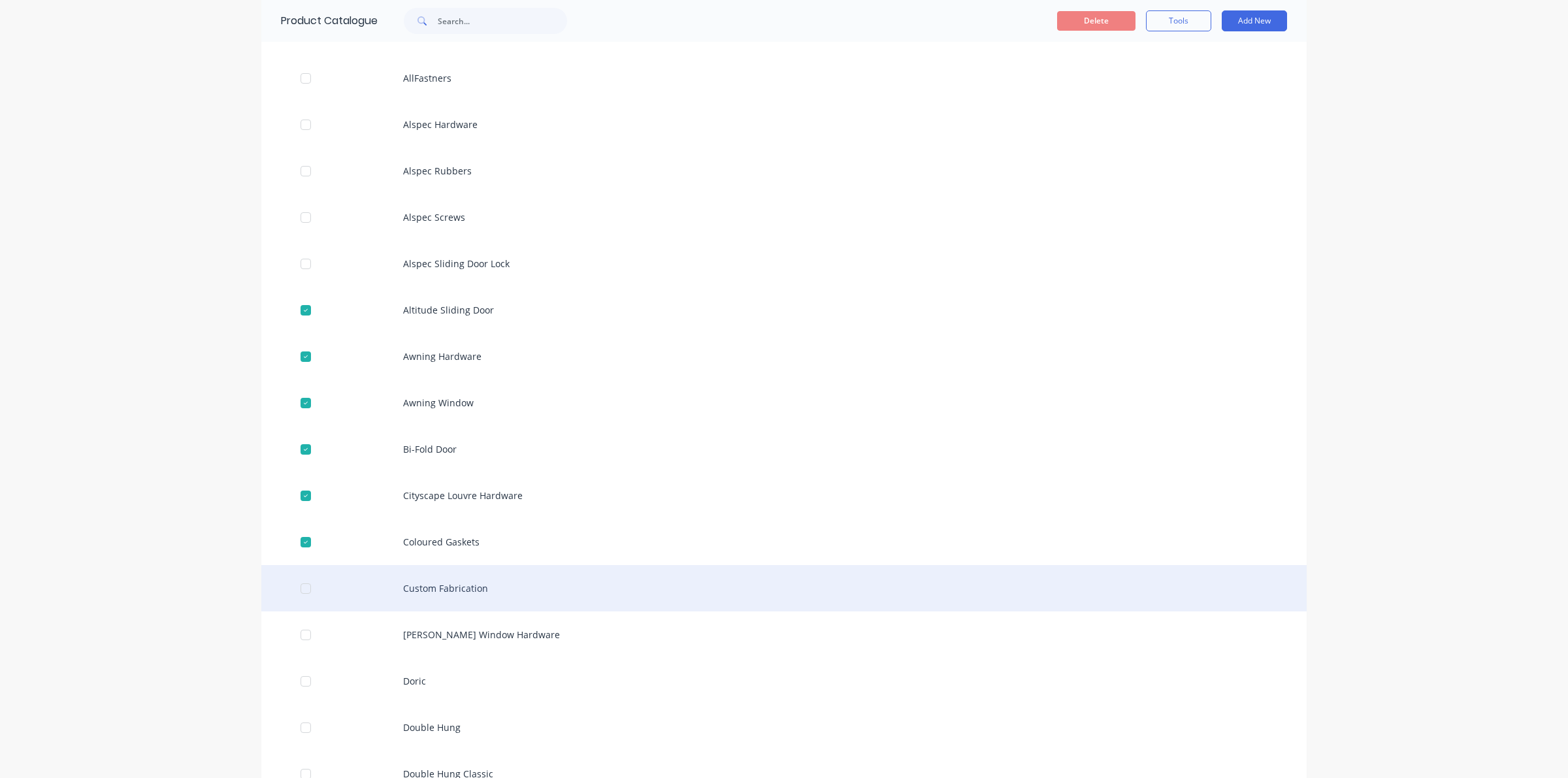
click at [295, 586] on div at bounding box center [306, 588] width 26 height 26
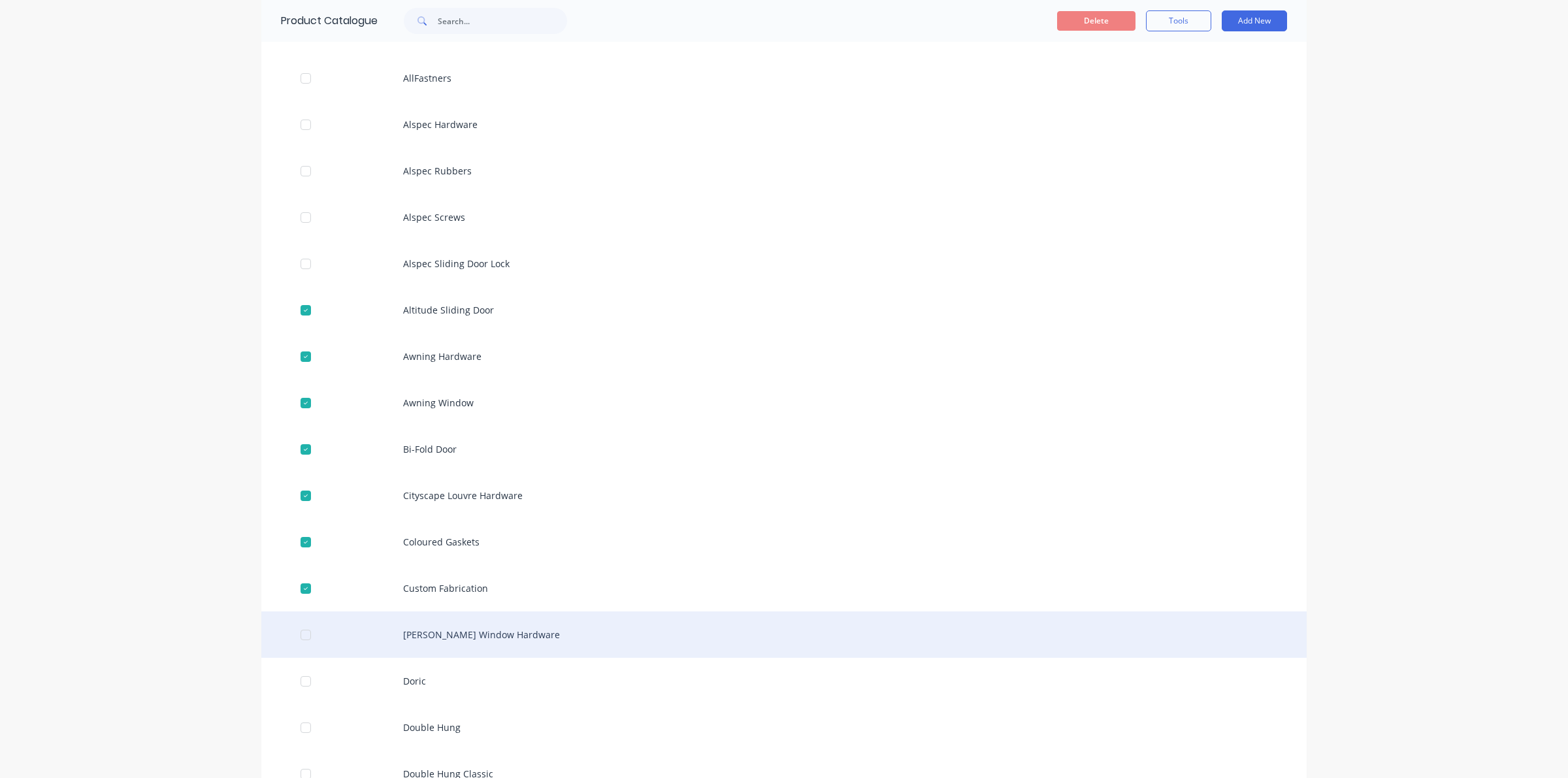
click at [302, 627] on div at bounding box center [306, 635] width 26 height 26
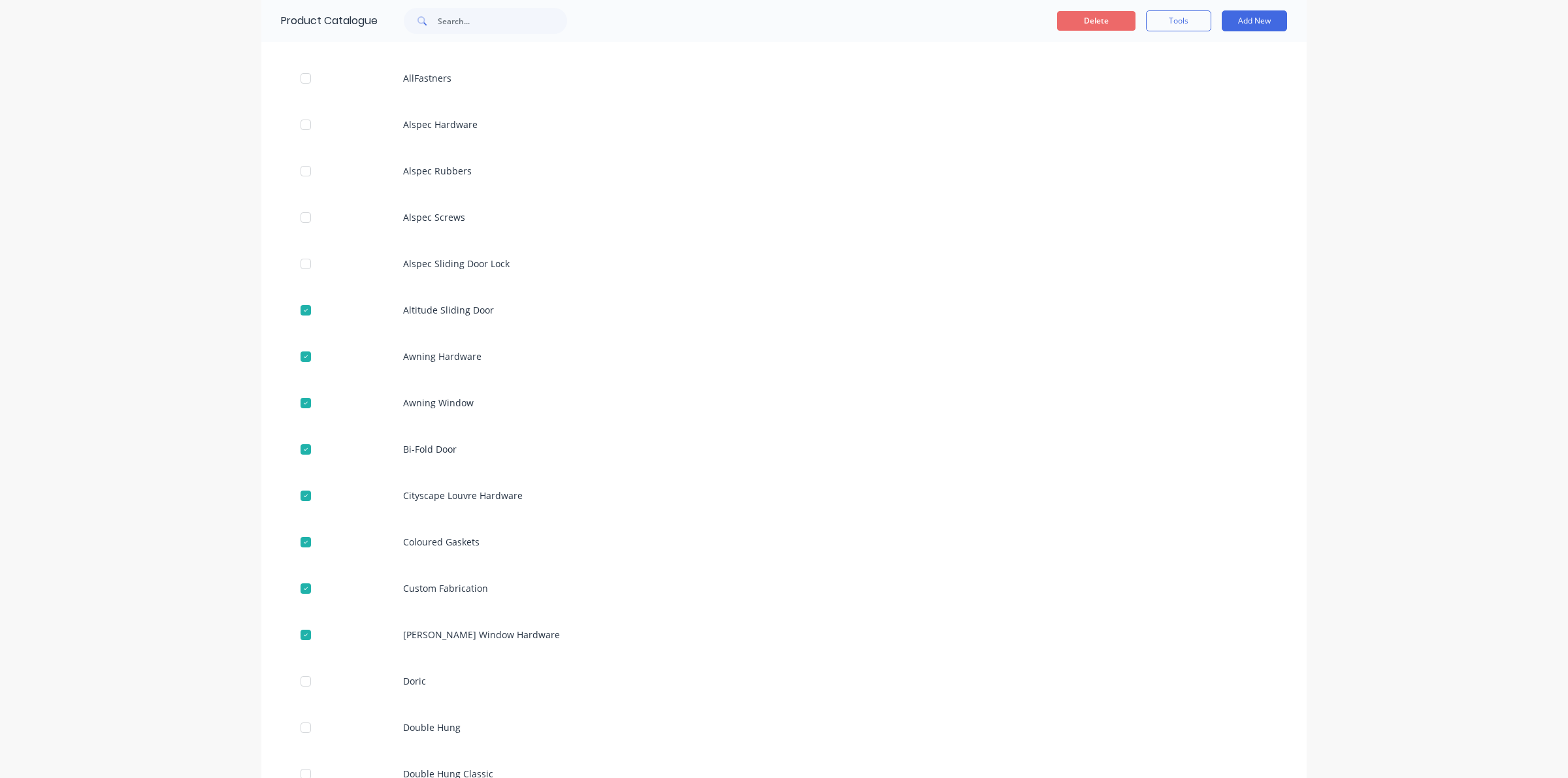
click at [1081, 20] on button "Delete" at bounding box center [1096, 20] width 78 height 20
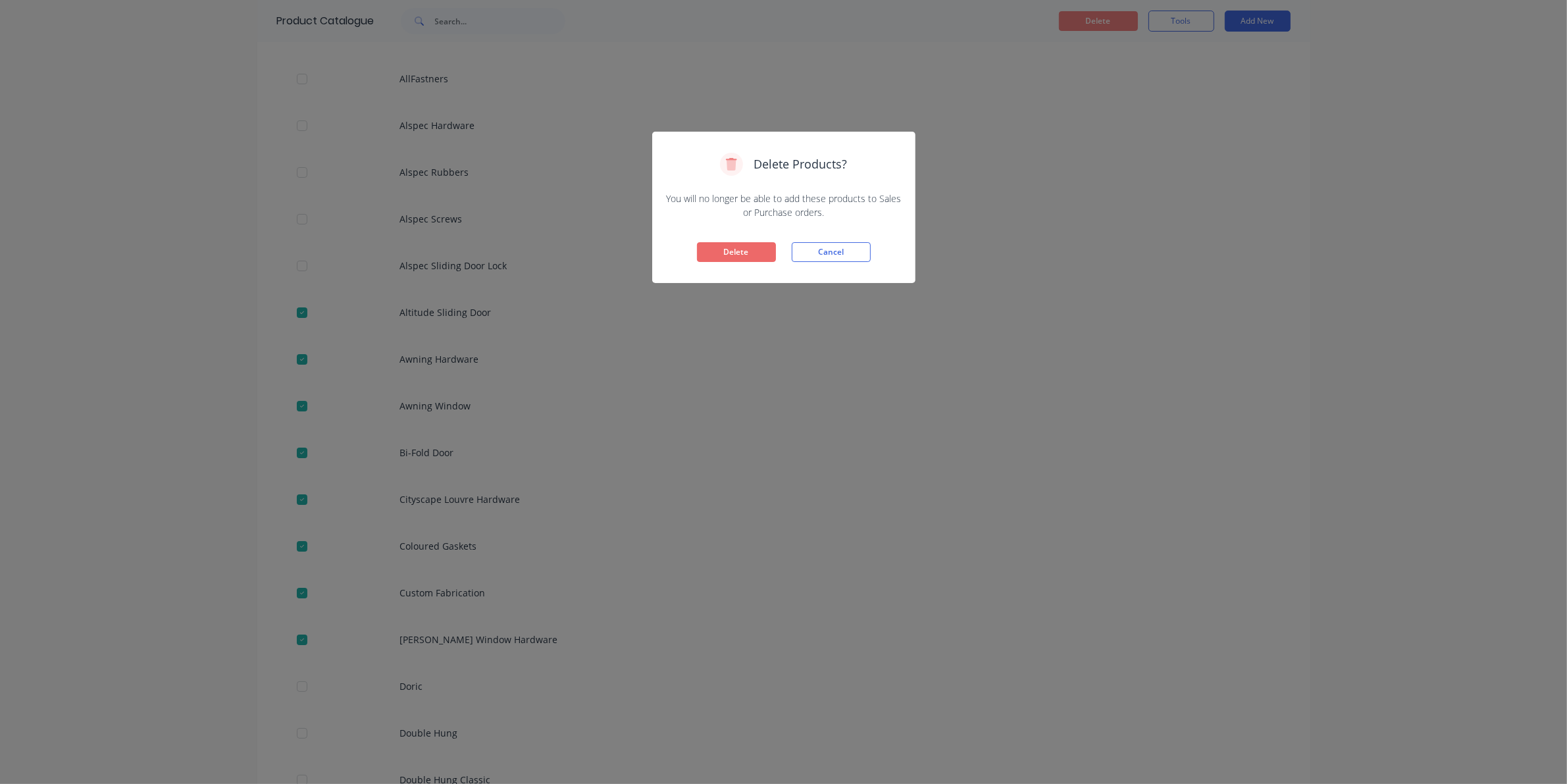
click at [717, 253] on button "Delete" at bounding box center [736, 252] width 79 height 20
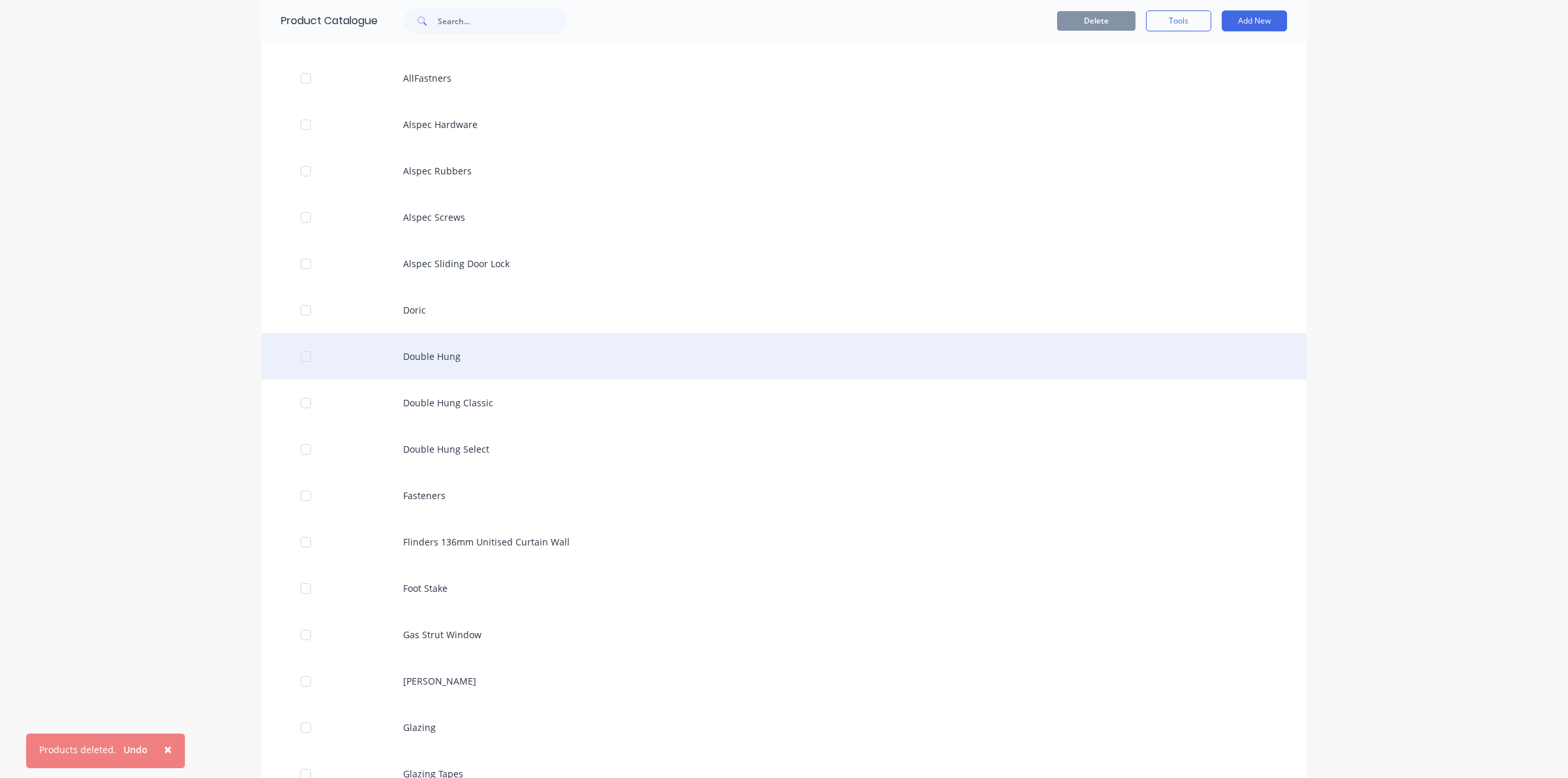
click at [295, 364] on div at bounding box center [306, 356] width 26 height 26
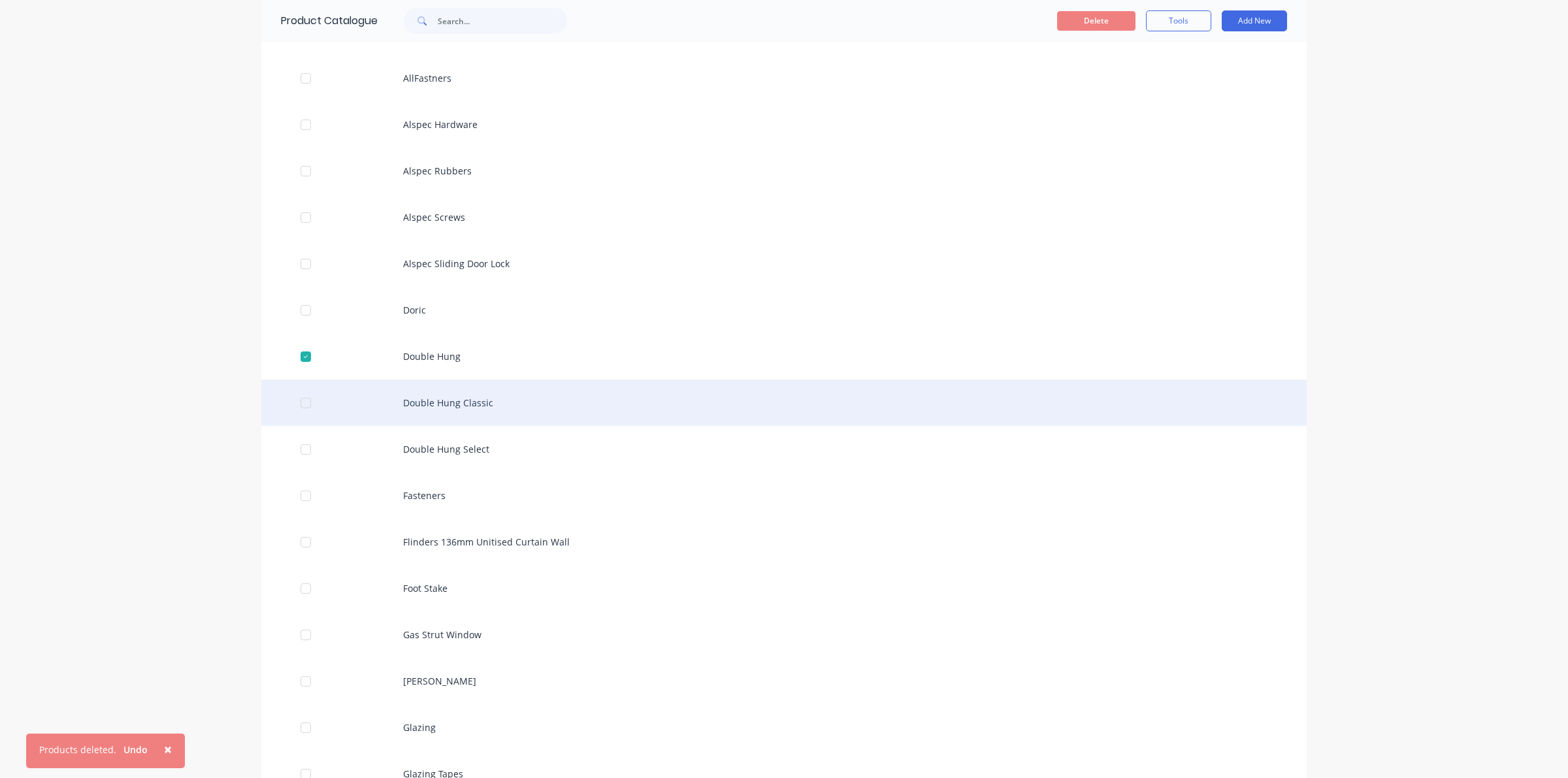
click at [296, 406] on div at bounding box center [306, 403] width 26 height 26
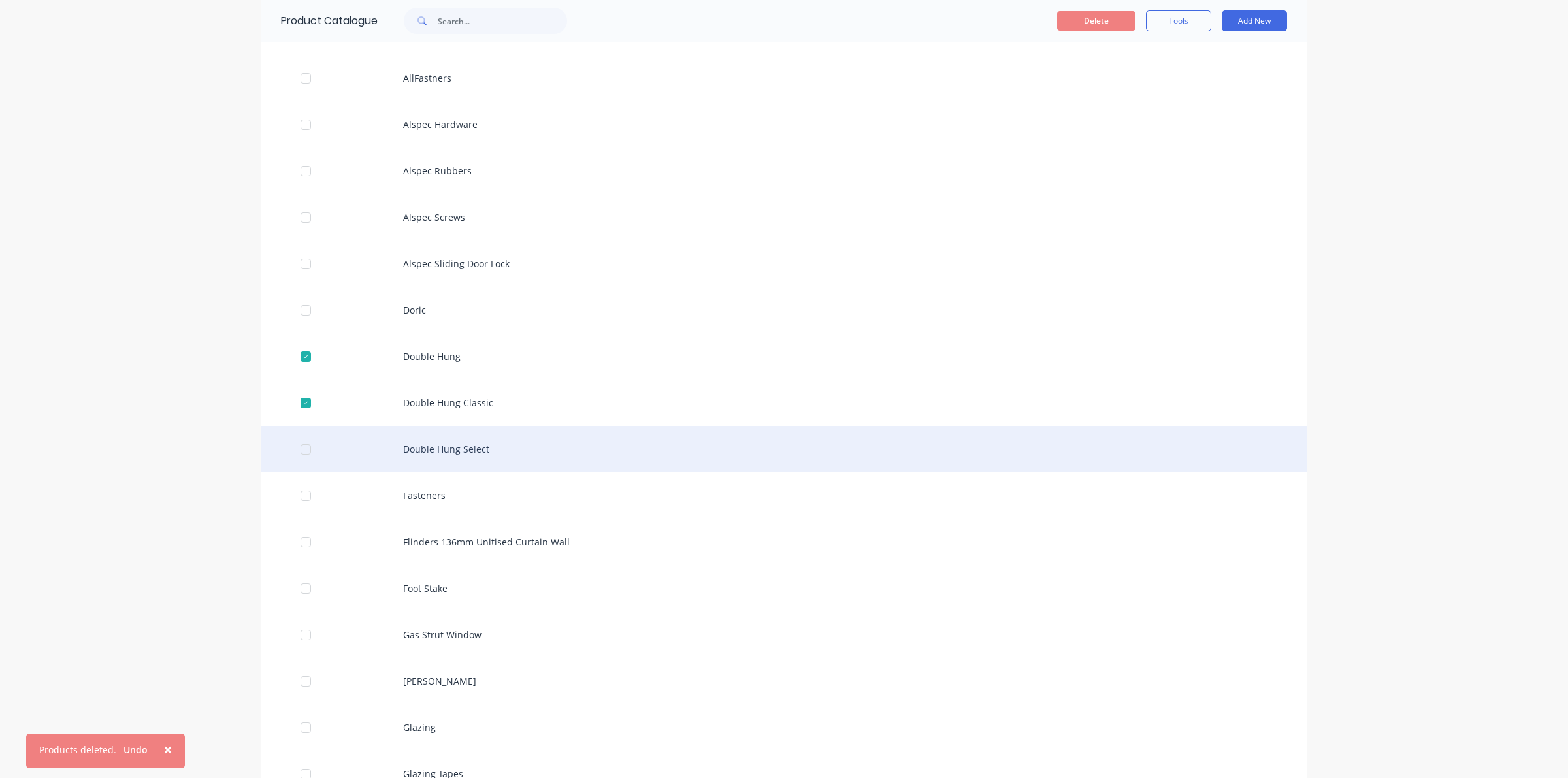
click at [298, 458] on div at bounding box center [306, 449] width 26 height 26
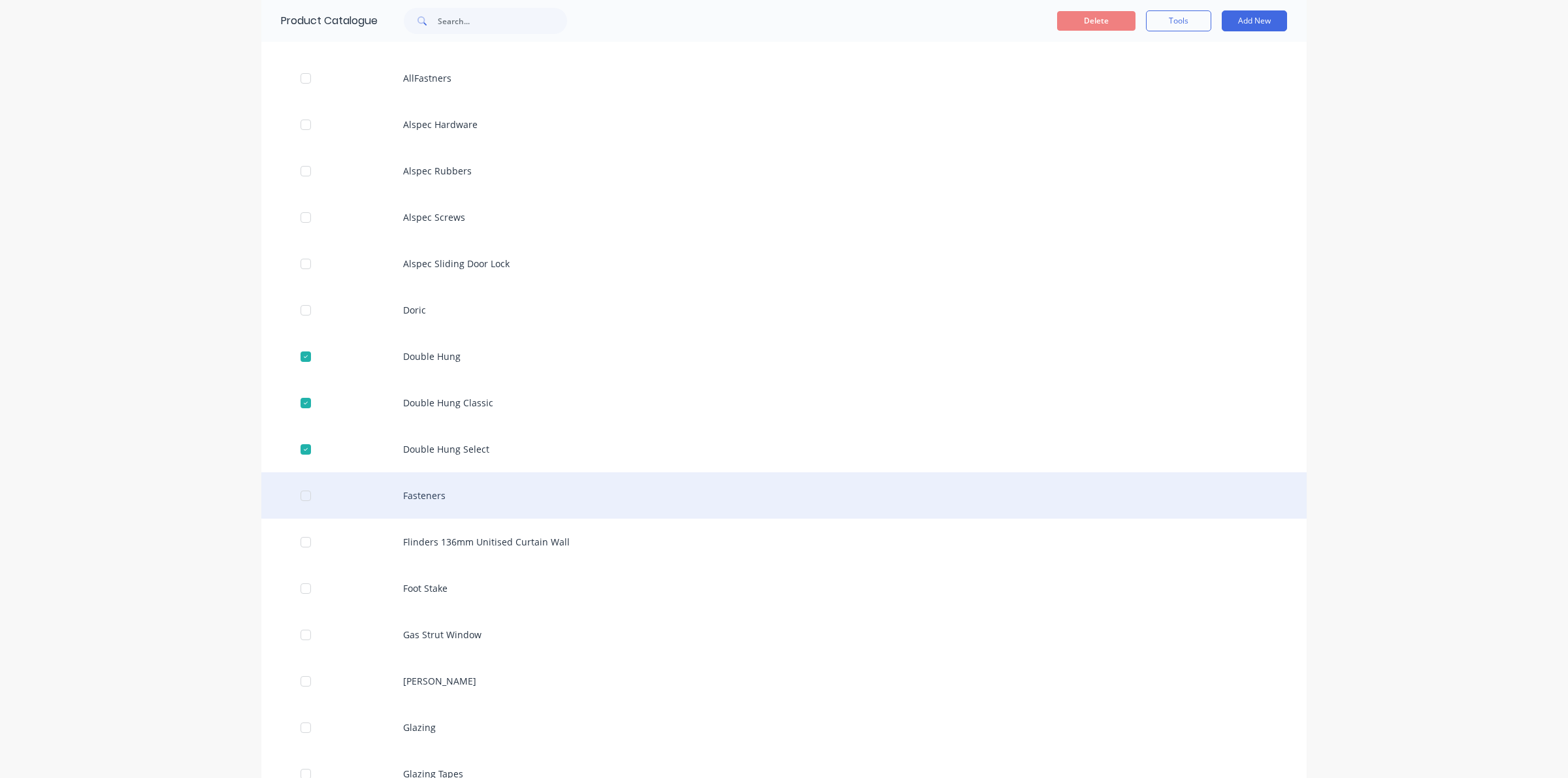
click at [294, 493] on div at bounding box center [306, 495] width 26 height 26
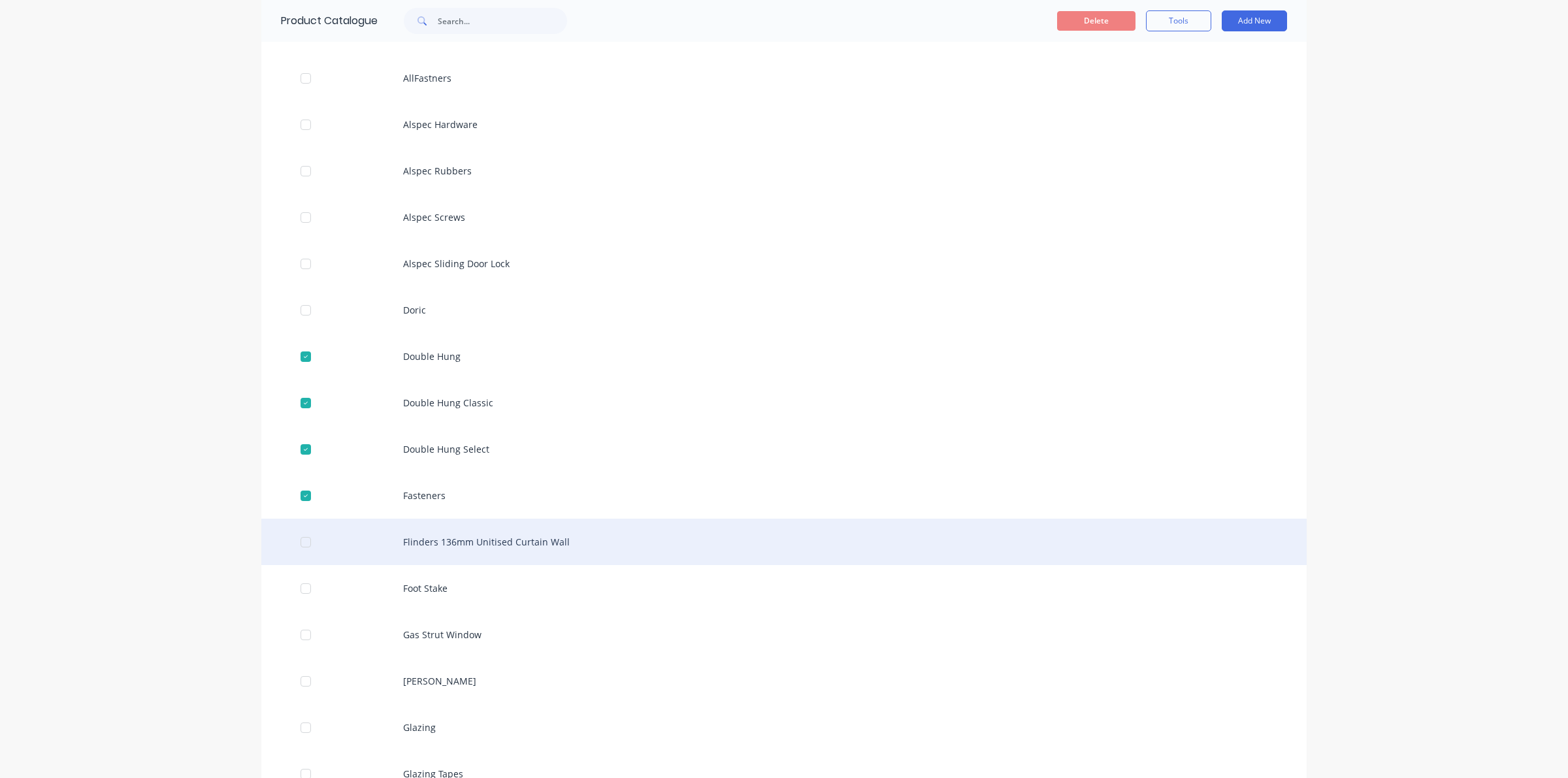
click at [302, 539] on div at bounding box center [306, 542] width 26 height 26
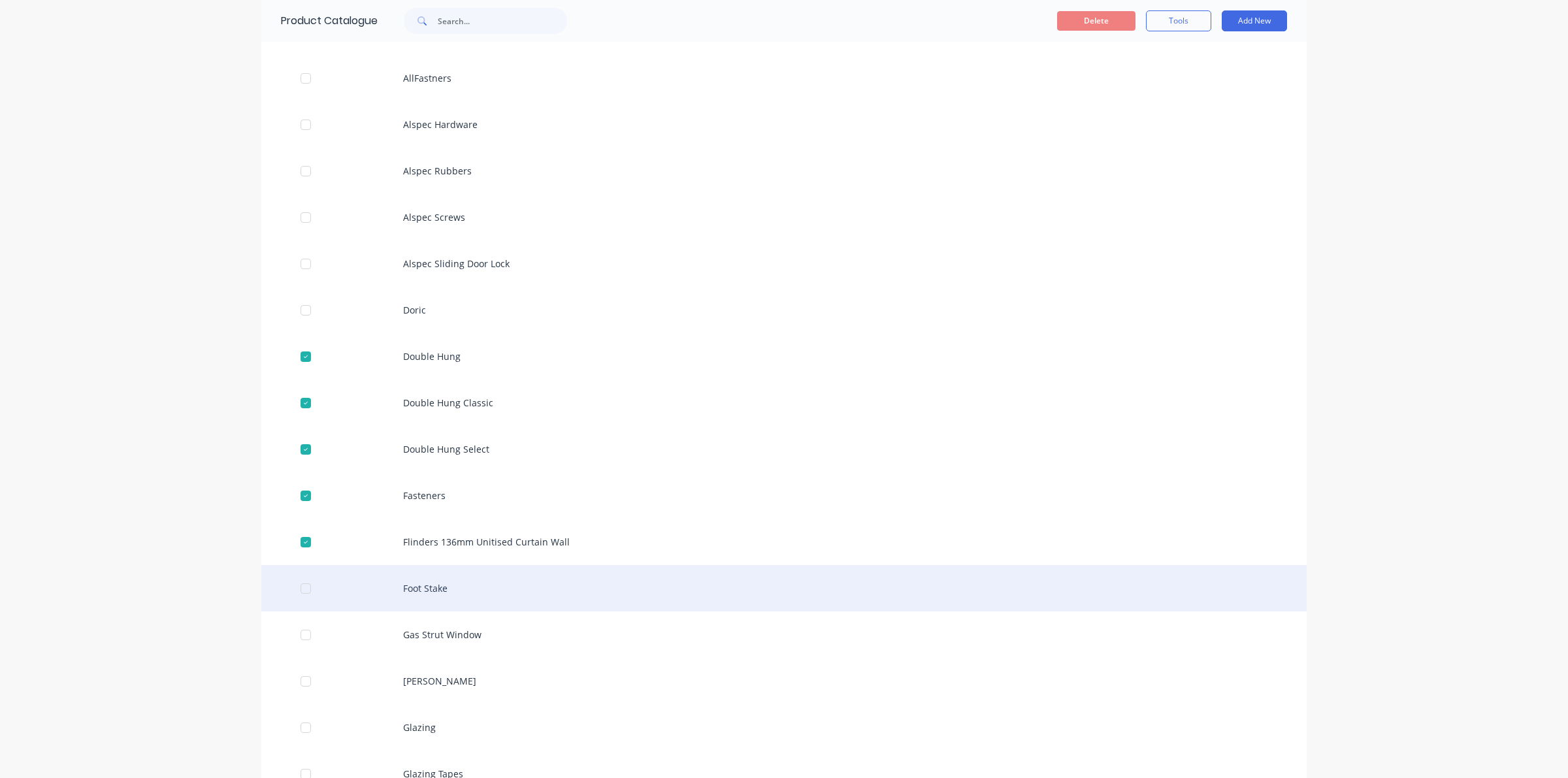
click at [302, 581] on div at bounding box center [306, 588] width 26 height 26
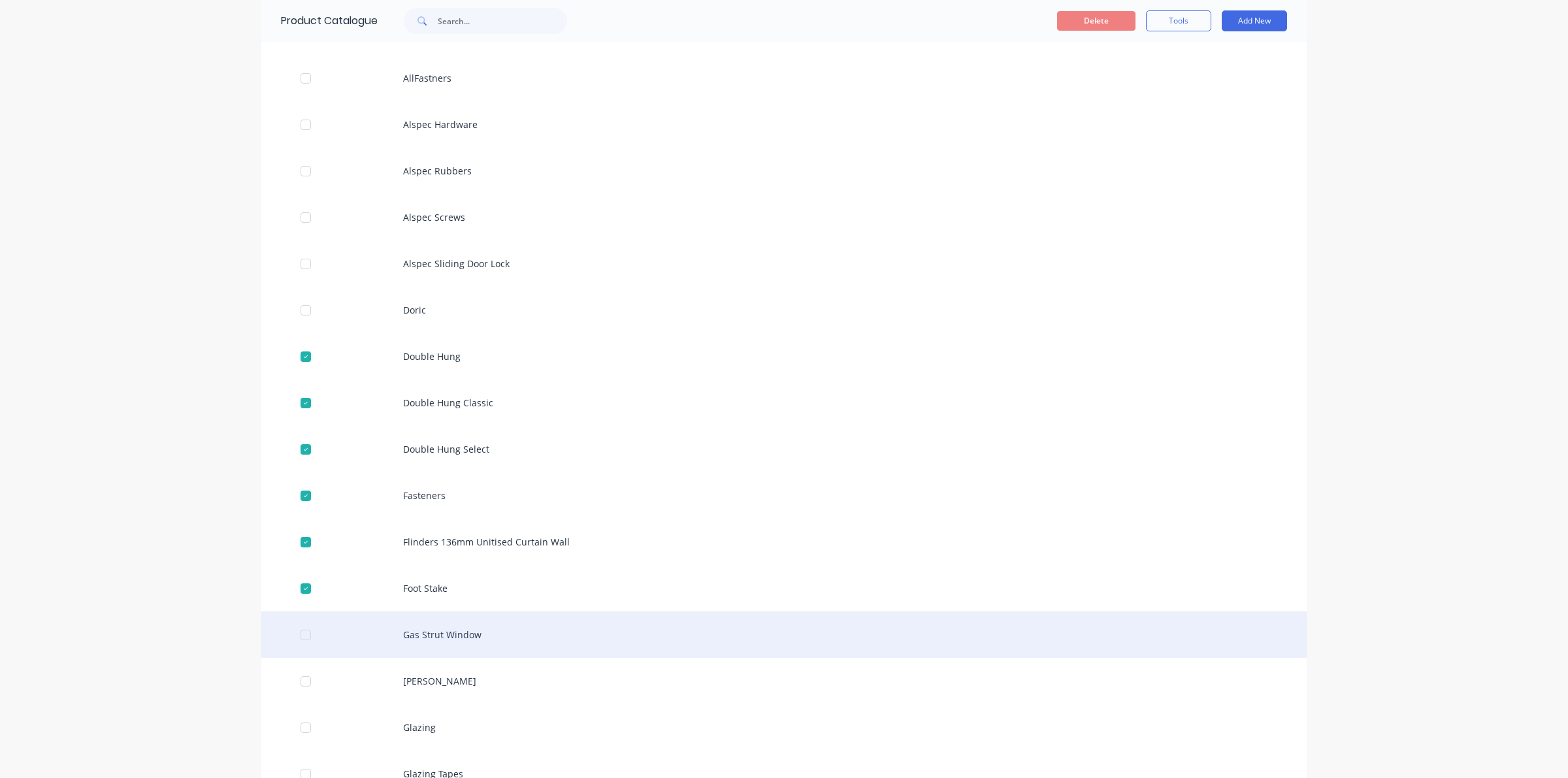
click at [285, 634] on div "Gas Strut Window" at bounding box center [784, 634] width 1045 height 47
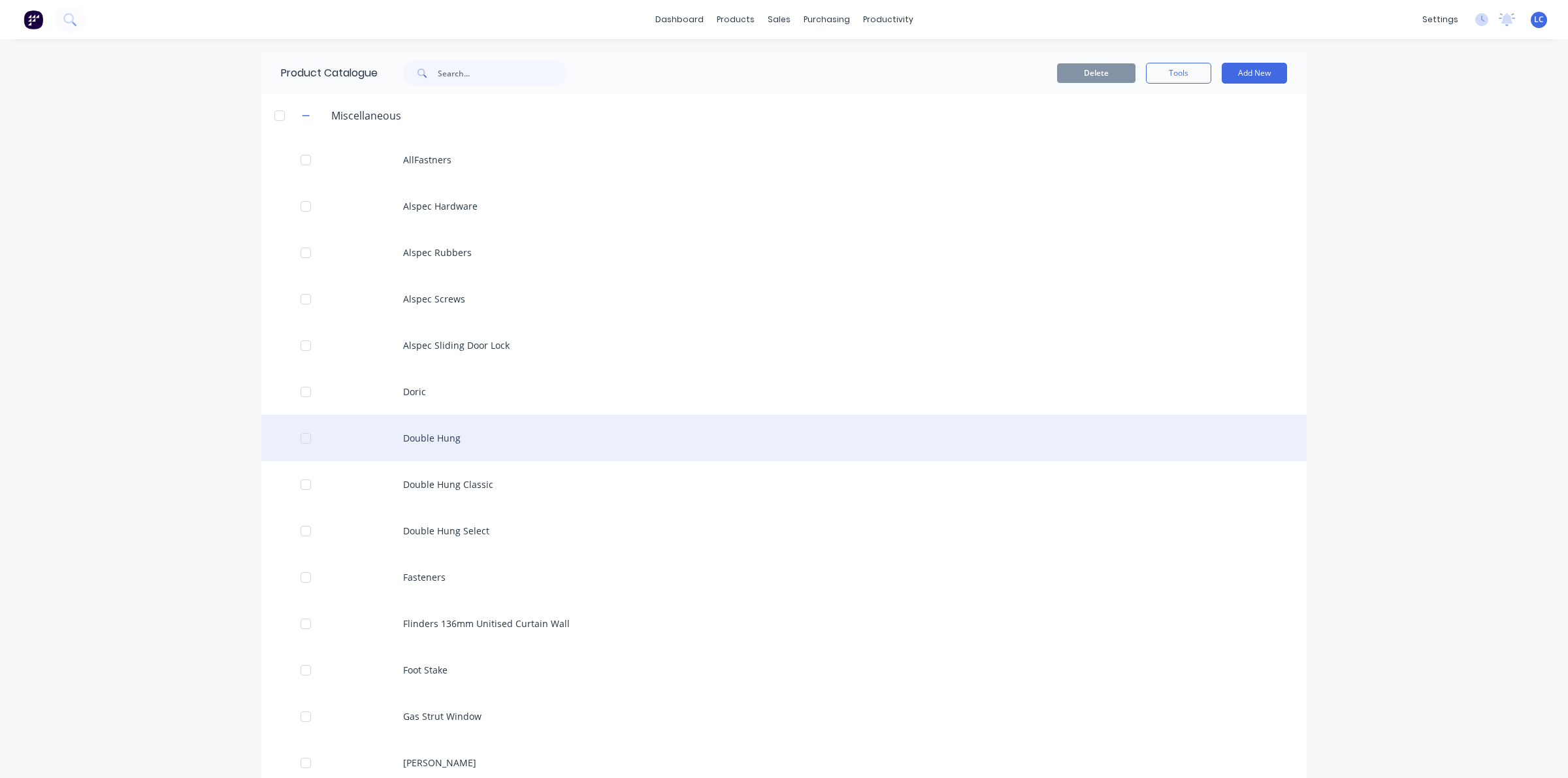
click at [300, 441] on div at bounding box center [306, 438] width 26 height 26
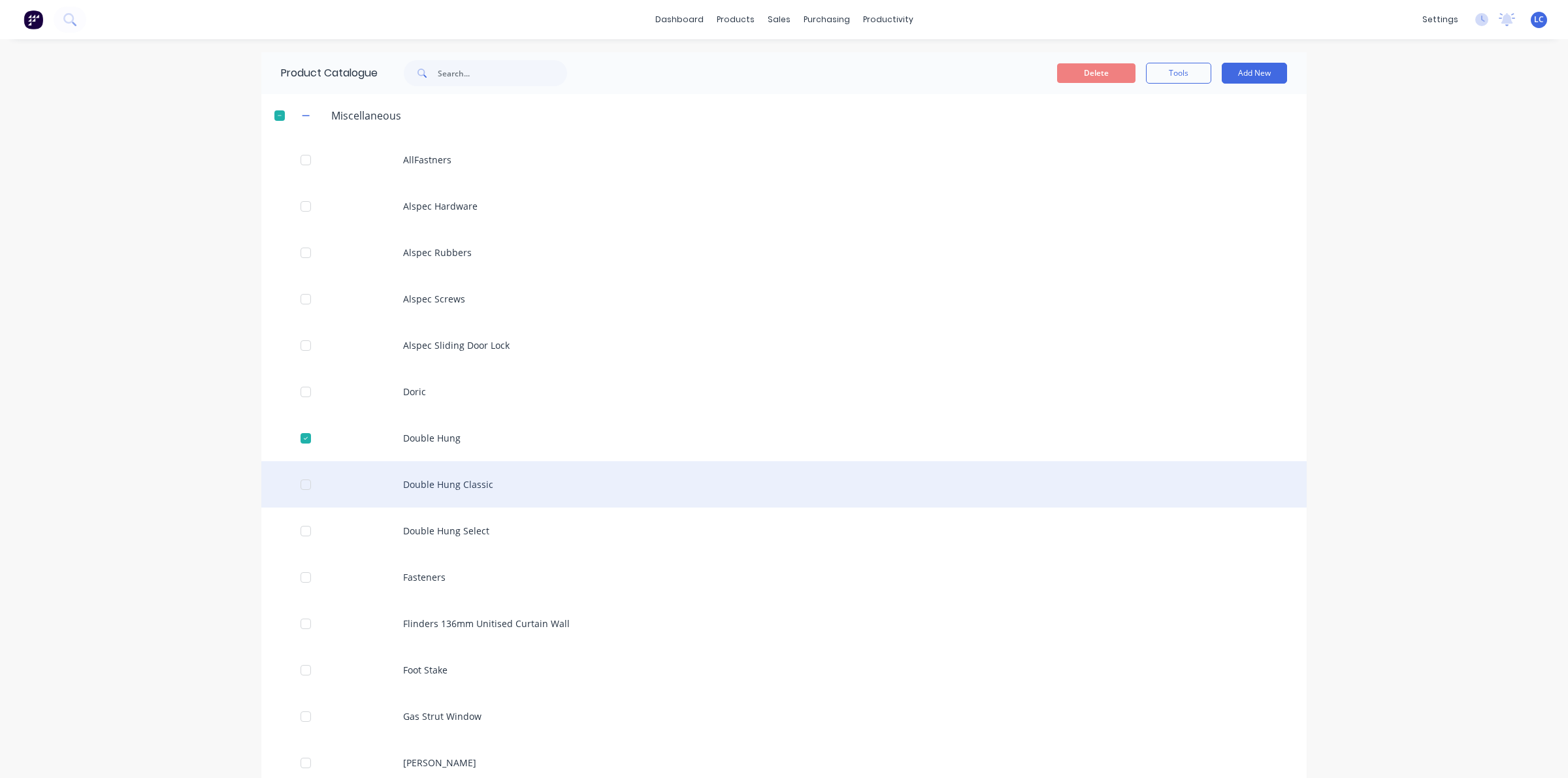
click at [300, 489] on div at bounding box center [306, 485] width 26 height 26
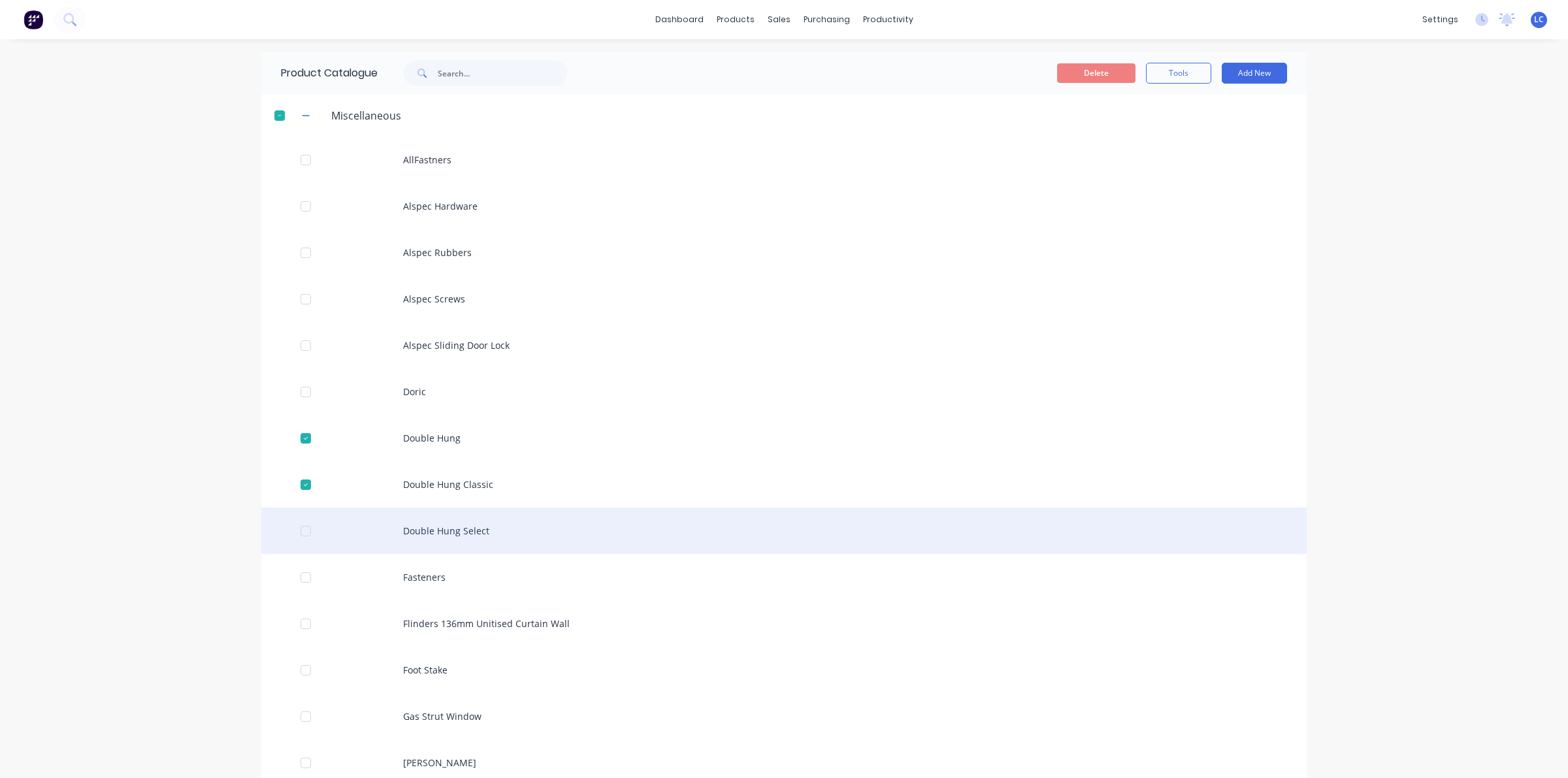
click at [293, 536] on div at bounding box center [306, 531] width 26 height 26
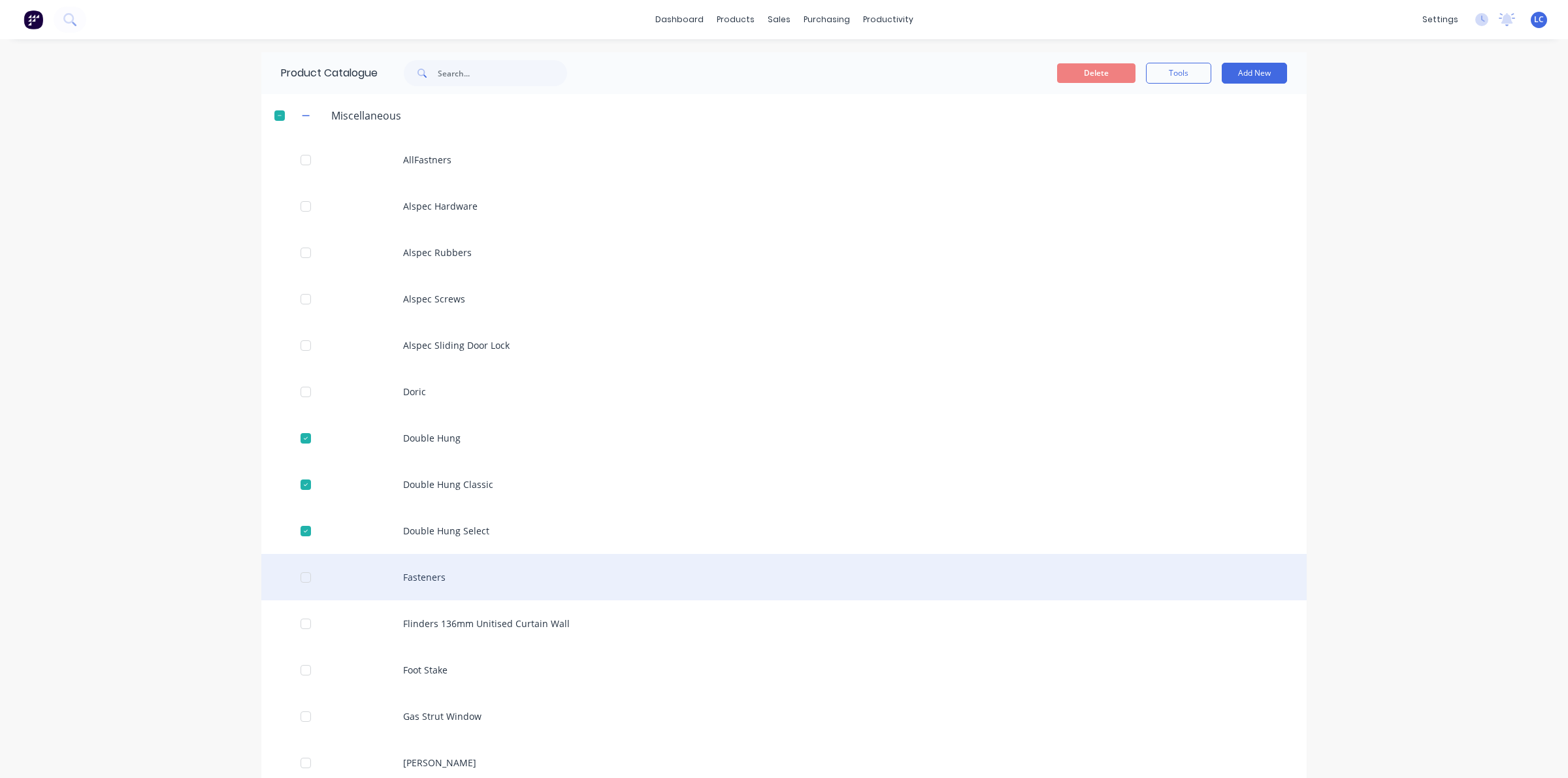
click at [293, 575] on div at bounding box center [306, 577] width 26 height 26
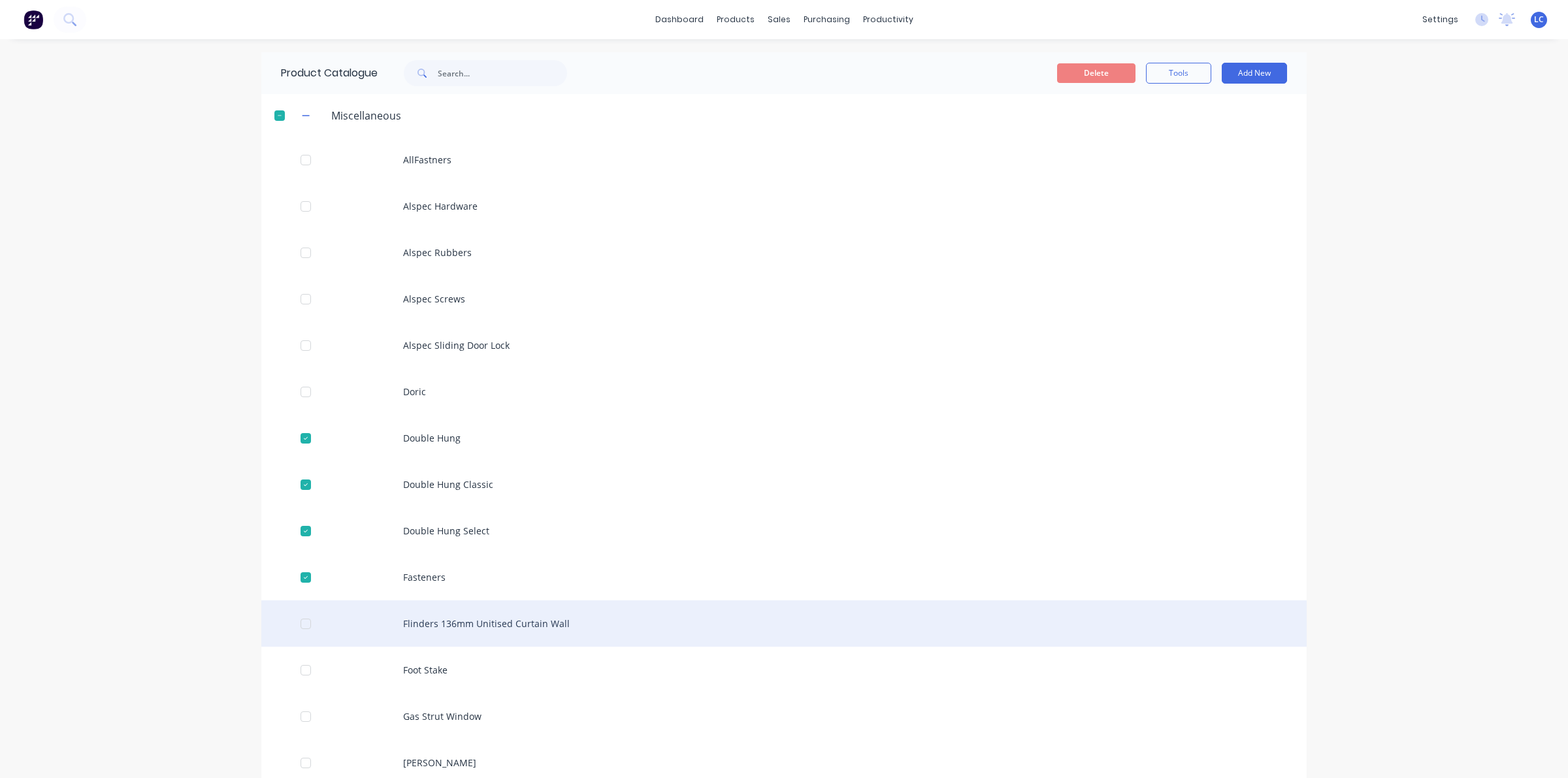
click at [293, 614] on div at bounding box center [306, 623] width 26 height 26
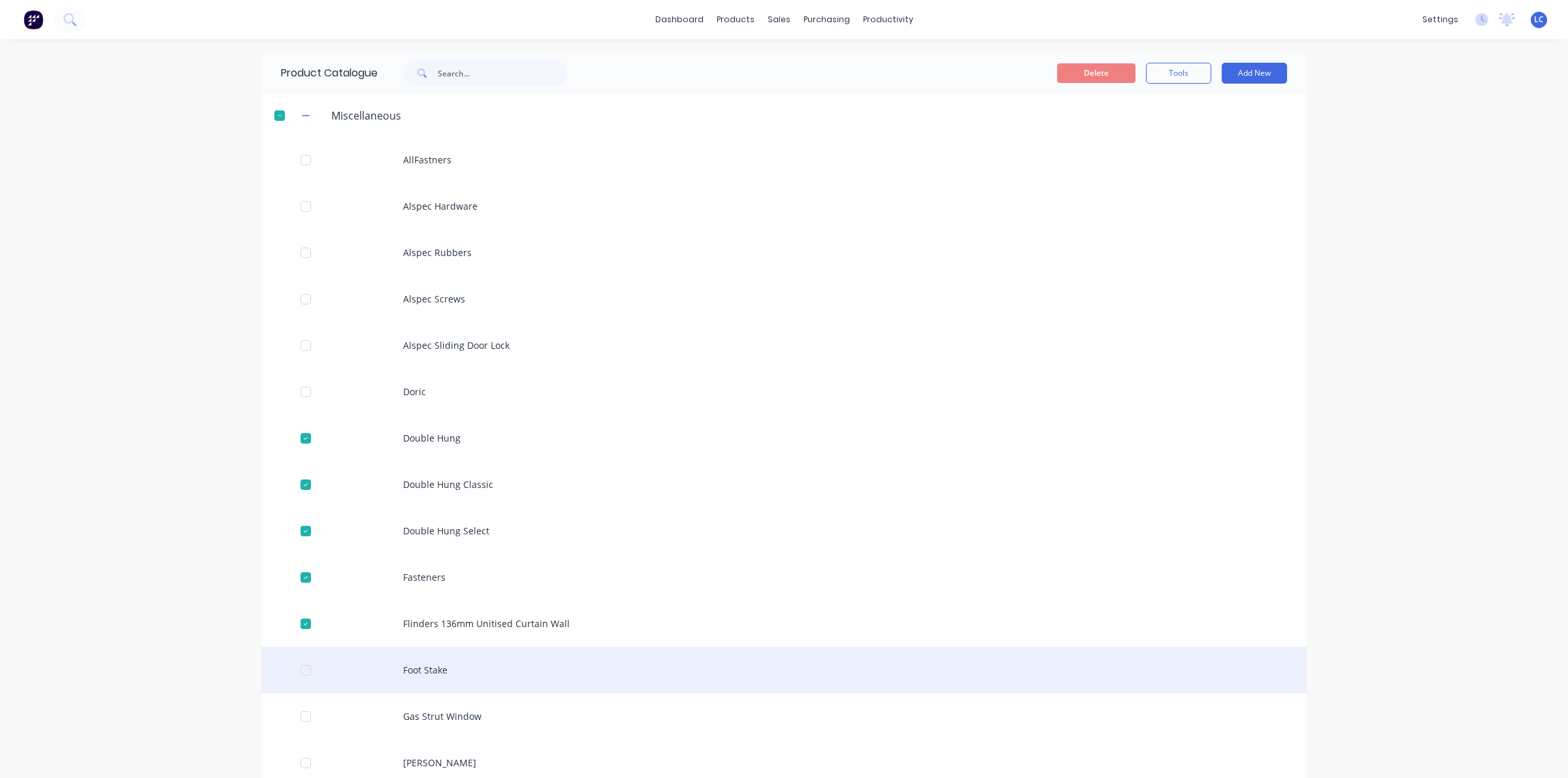
click at [293, 666] on div at bounding box center [306, 670] width 26 height 26
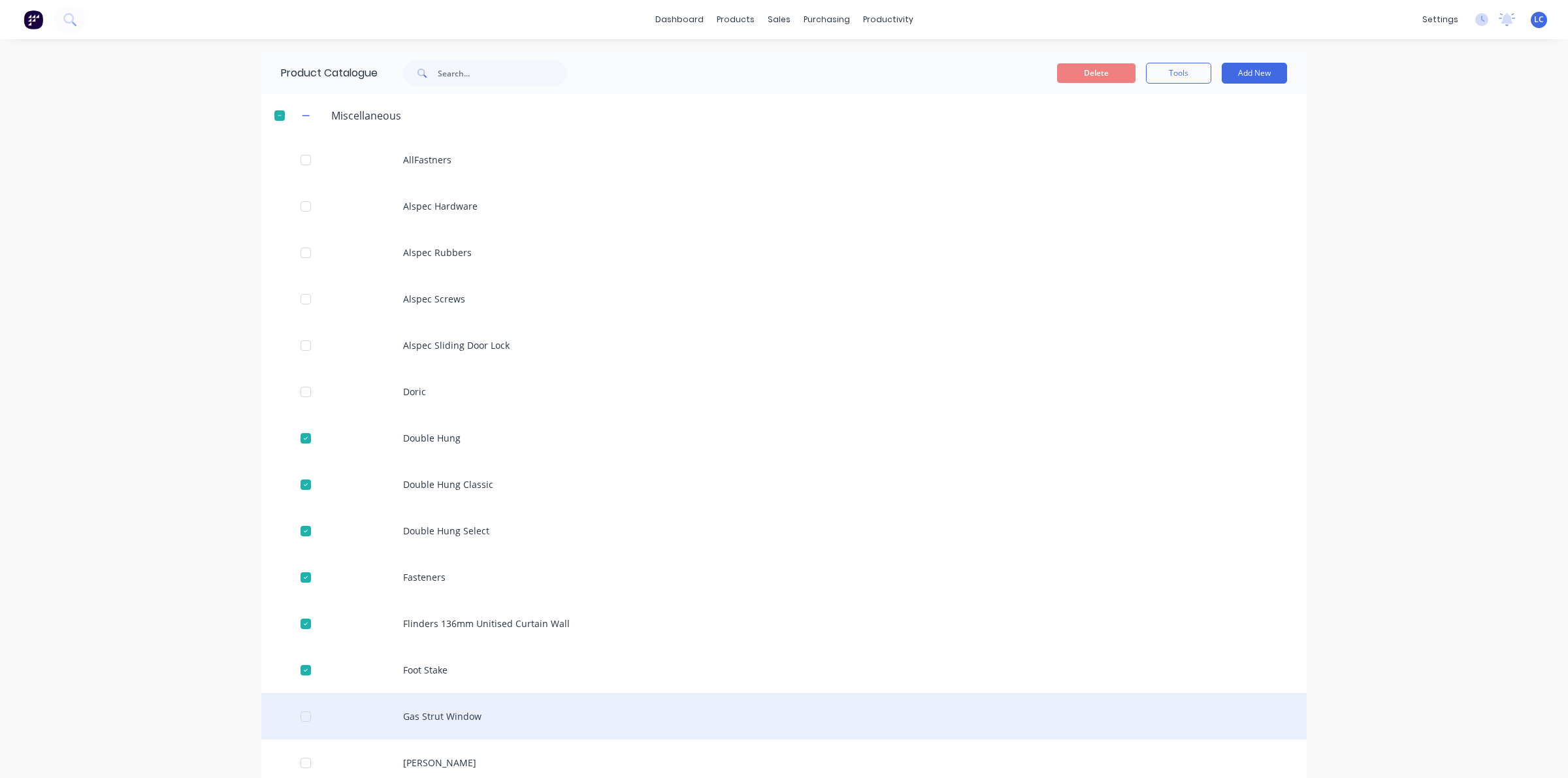
click at [293, 713] on div at bounding box center [306, 716] width 26 height 26
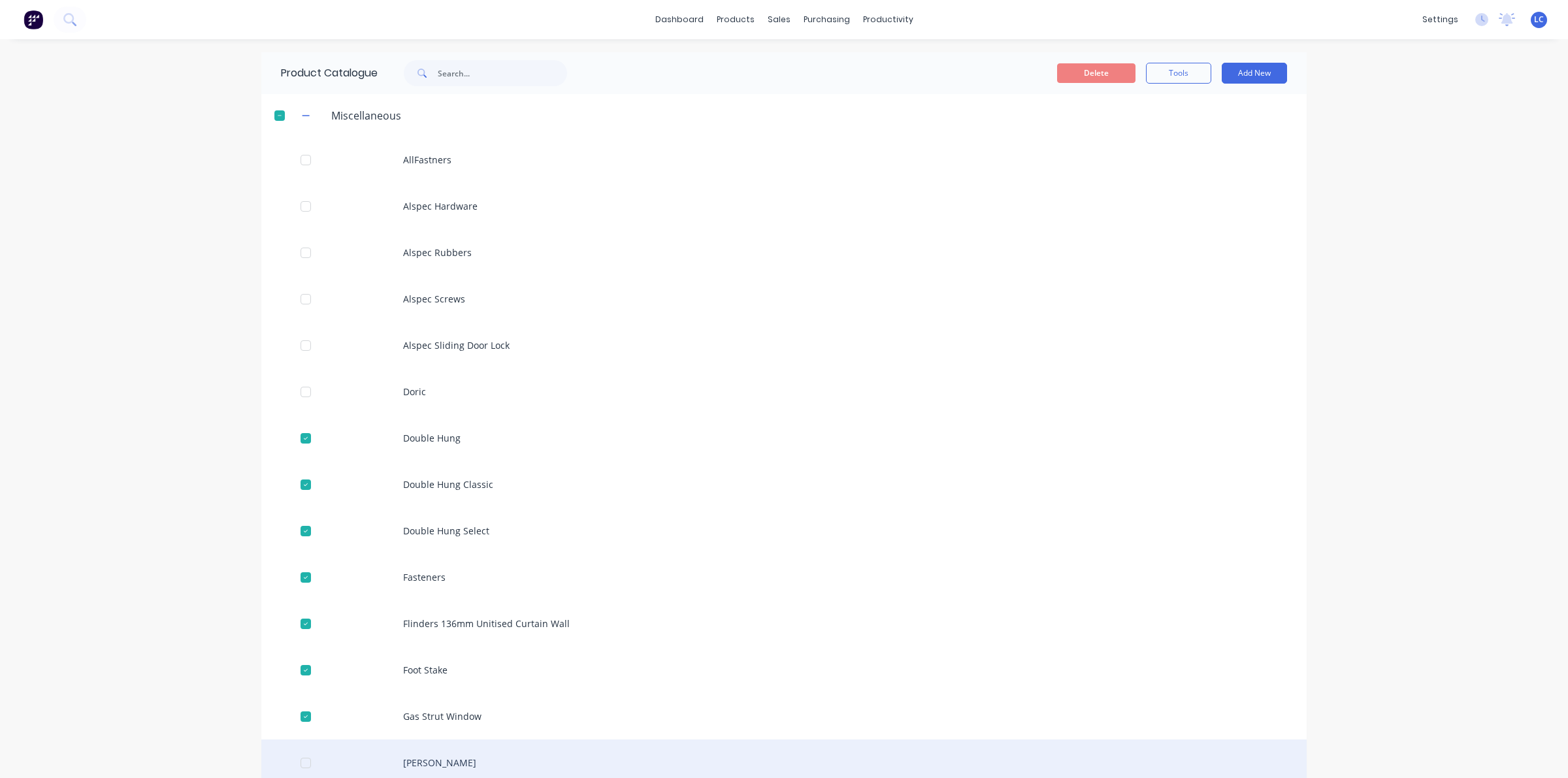
drag, startPoint x: 302, startPoint y: 762, endPoint x: 308, endPoint y: 755, distance: 9.2
click at [304, 762] on div at bounding box center [306, 762] width 26 height 26
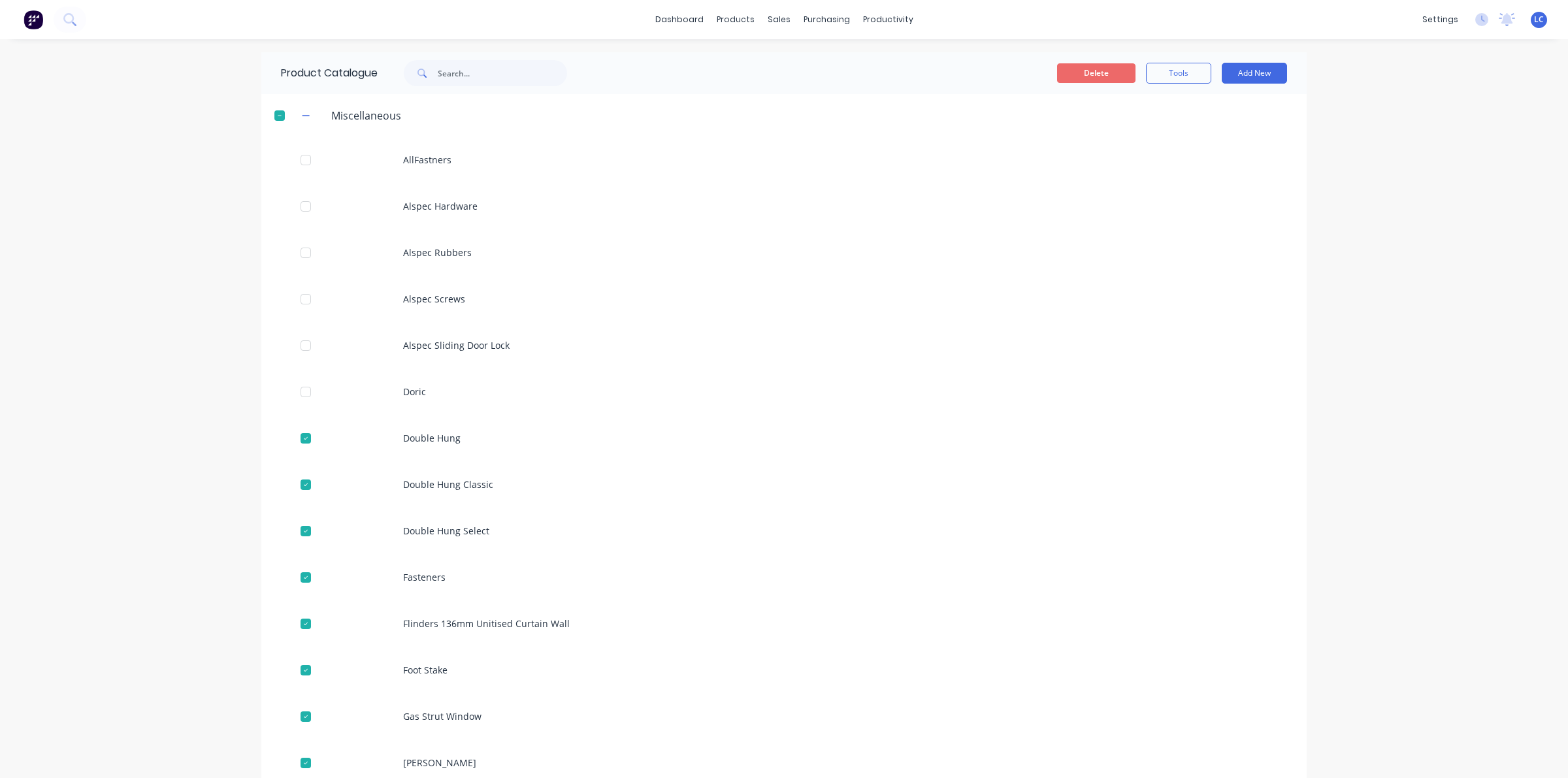
click at [1072, 75] on button "Delete" at bounding box center [1096, 73] width 78 height 20
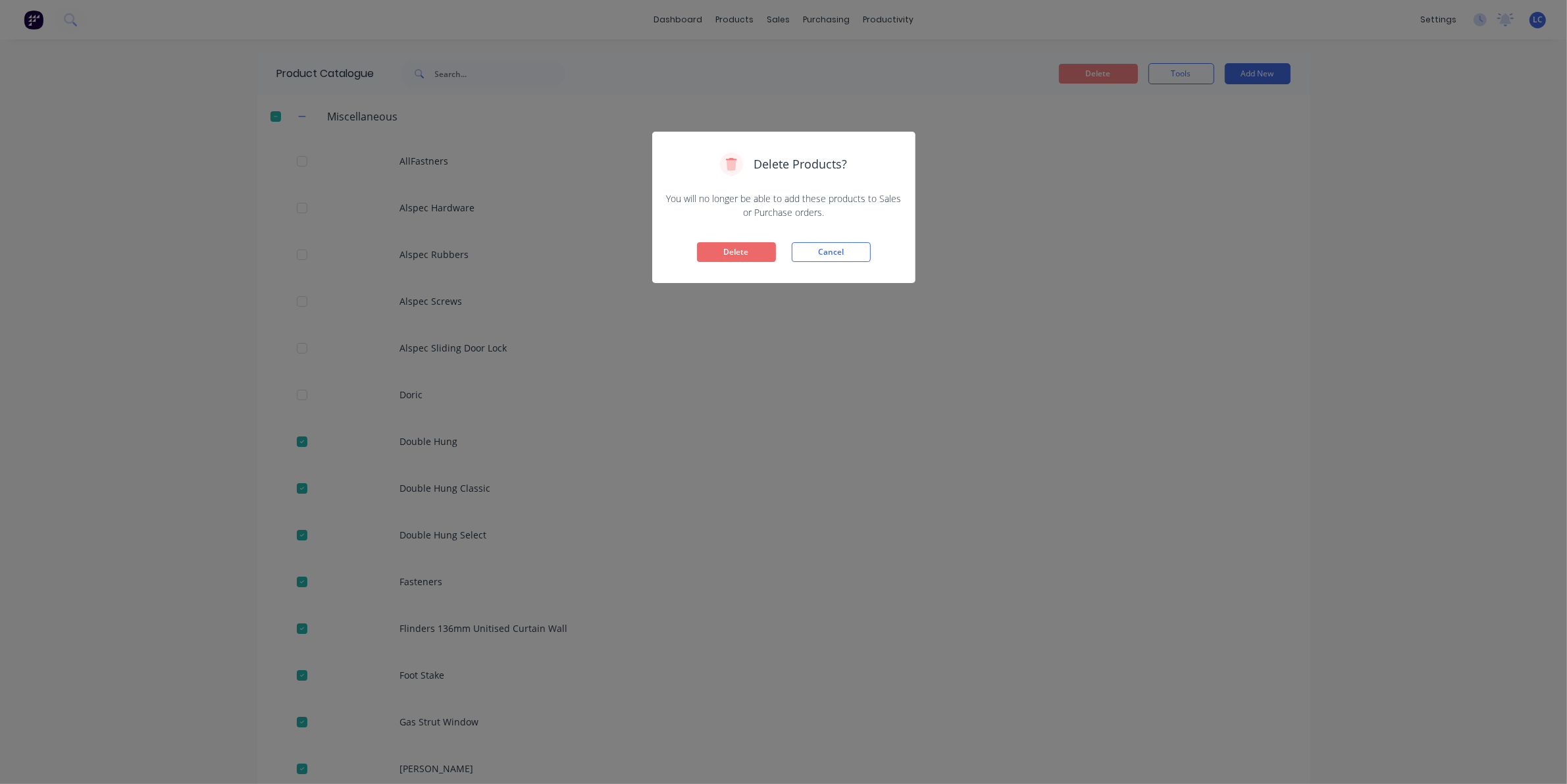
click at [723, 242] on button "Delete" at bounding box center [736, 252] width 79 height 20
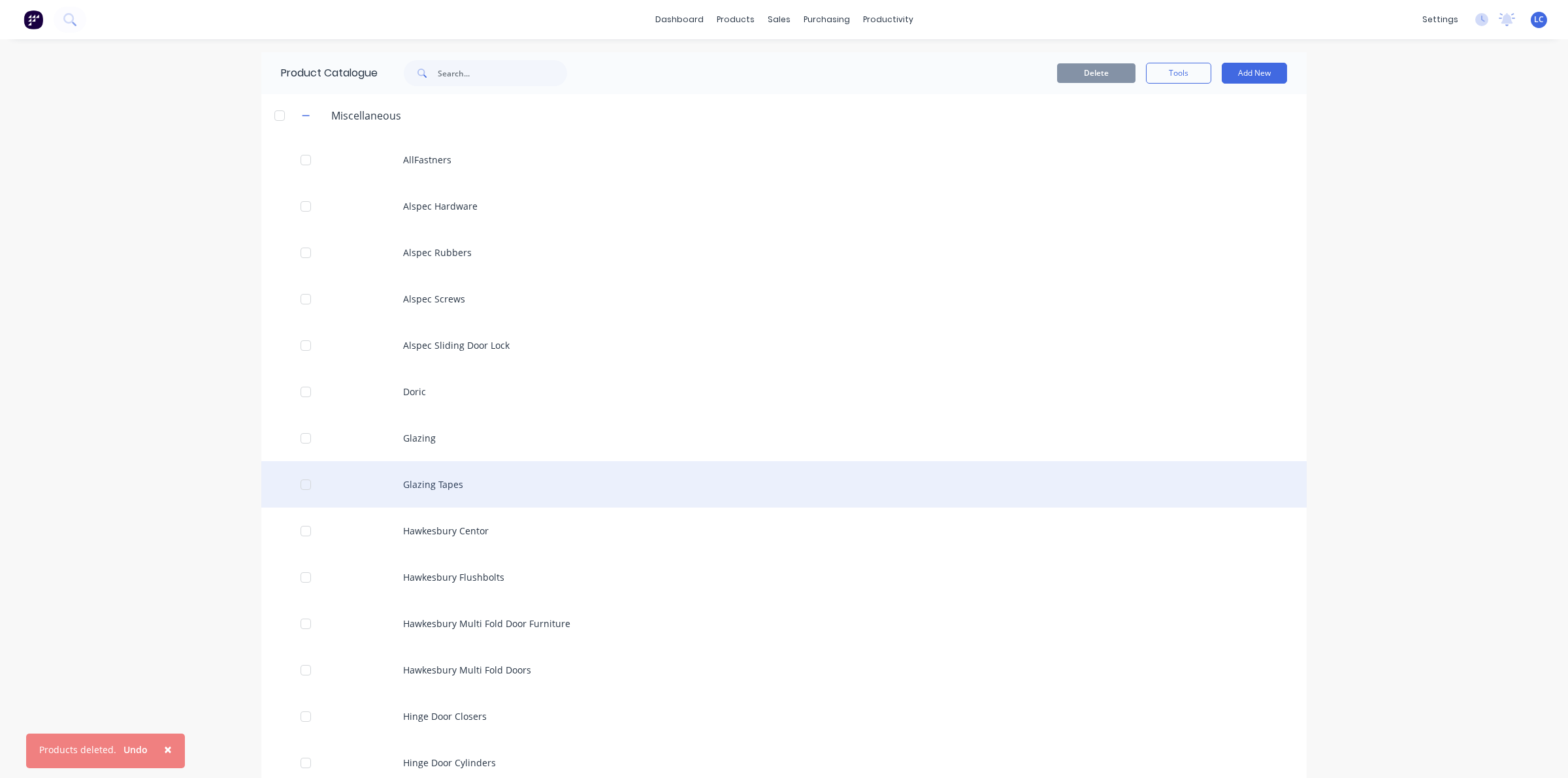
drag, startPoint x: 301, startPoint y: 485, endPoint x: 310, endPoint y: 503, distance: 20.1
click at [307, 490] on div at bounding box center [306, 485] width 26 height 26
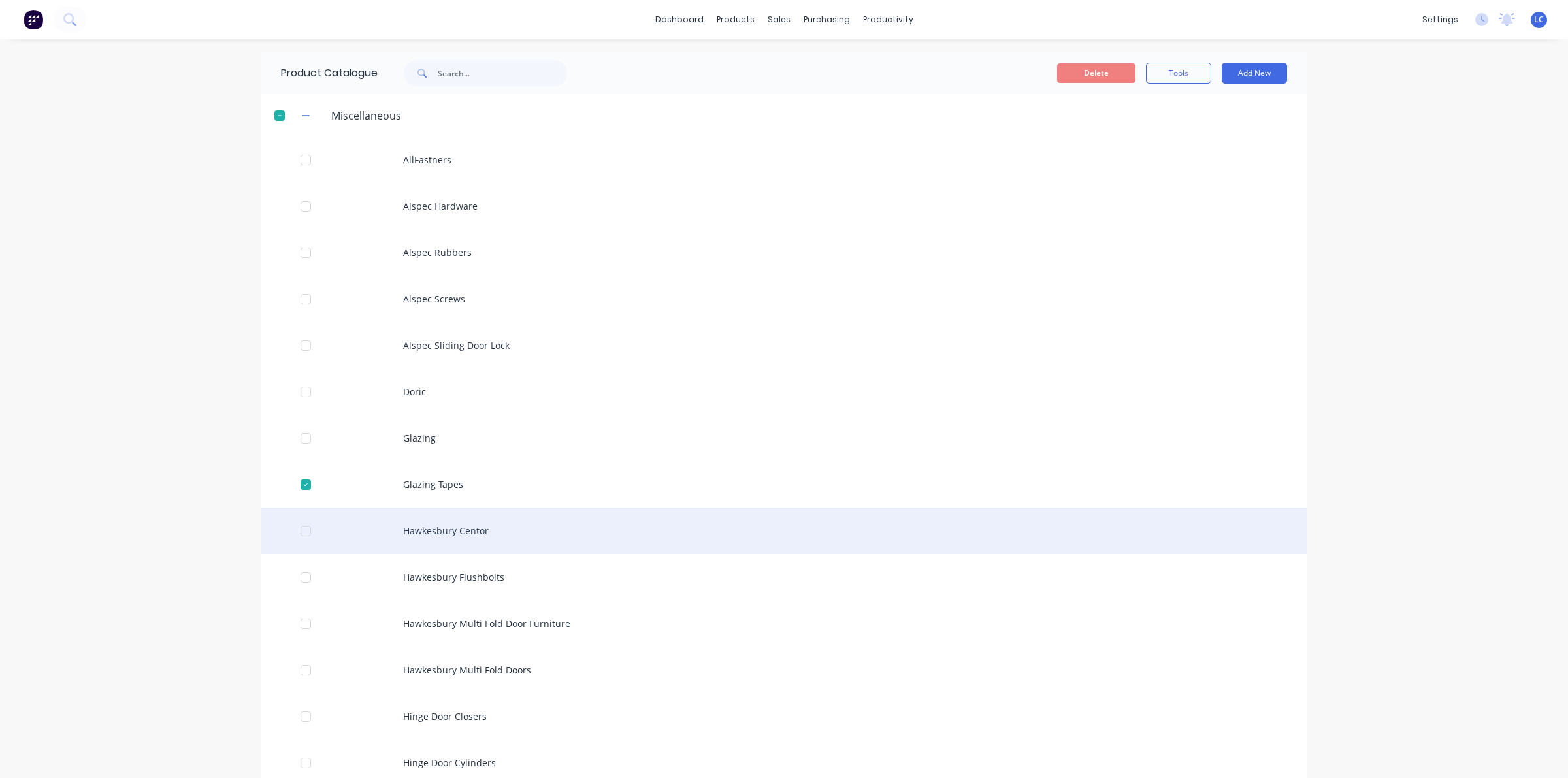
click at [282, 532] on div "Hawkesbury Centor" at bounding box center [784, 531] width 1045 height 47
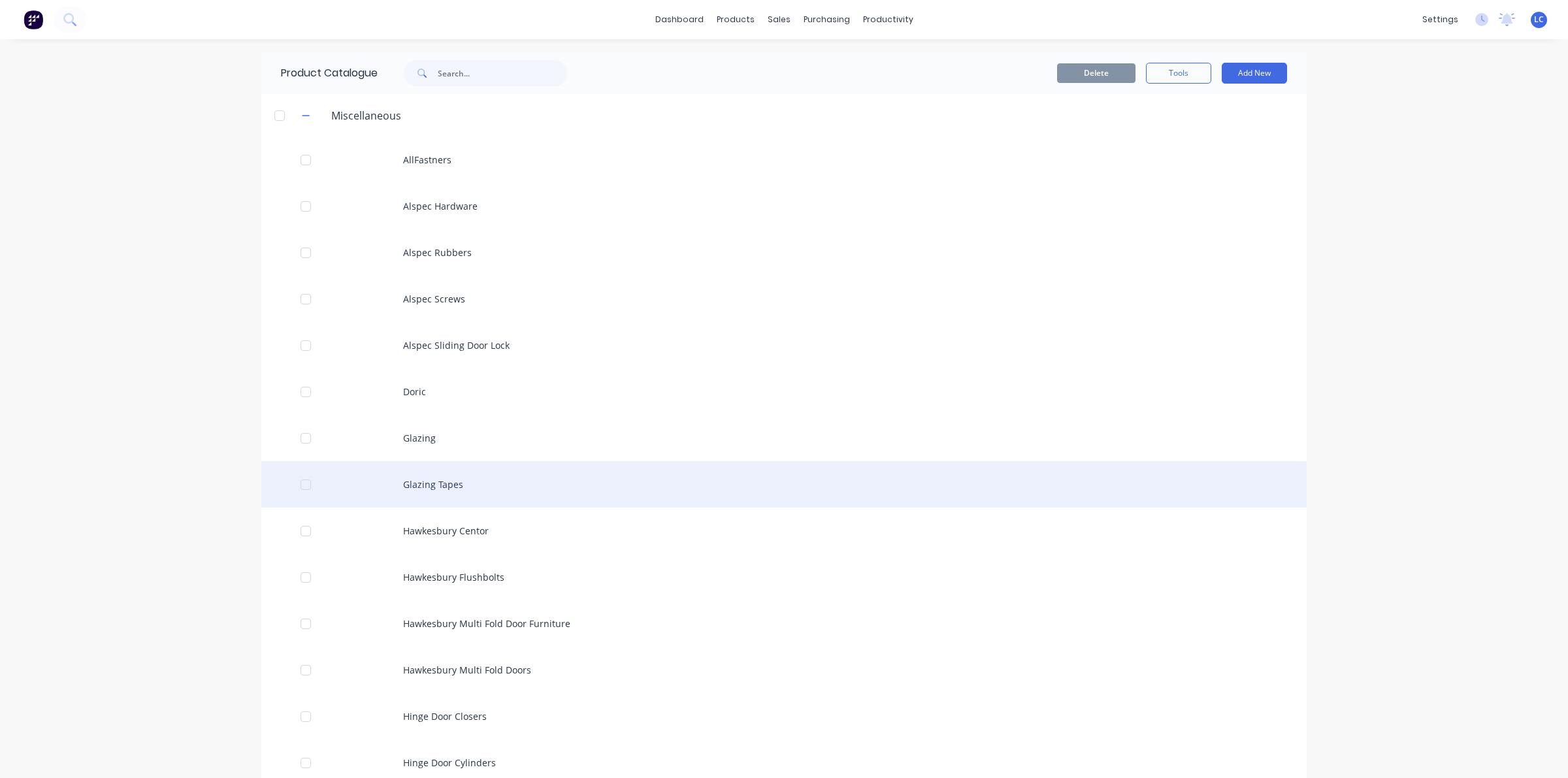
click at [293, 485] on div at bounding box center [306, 485] width 26 height 26
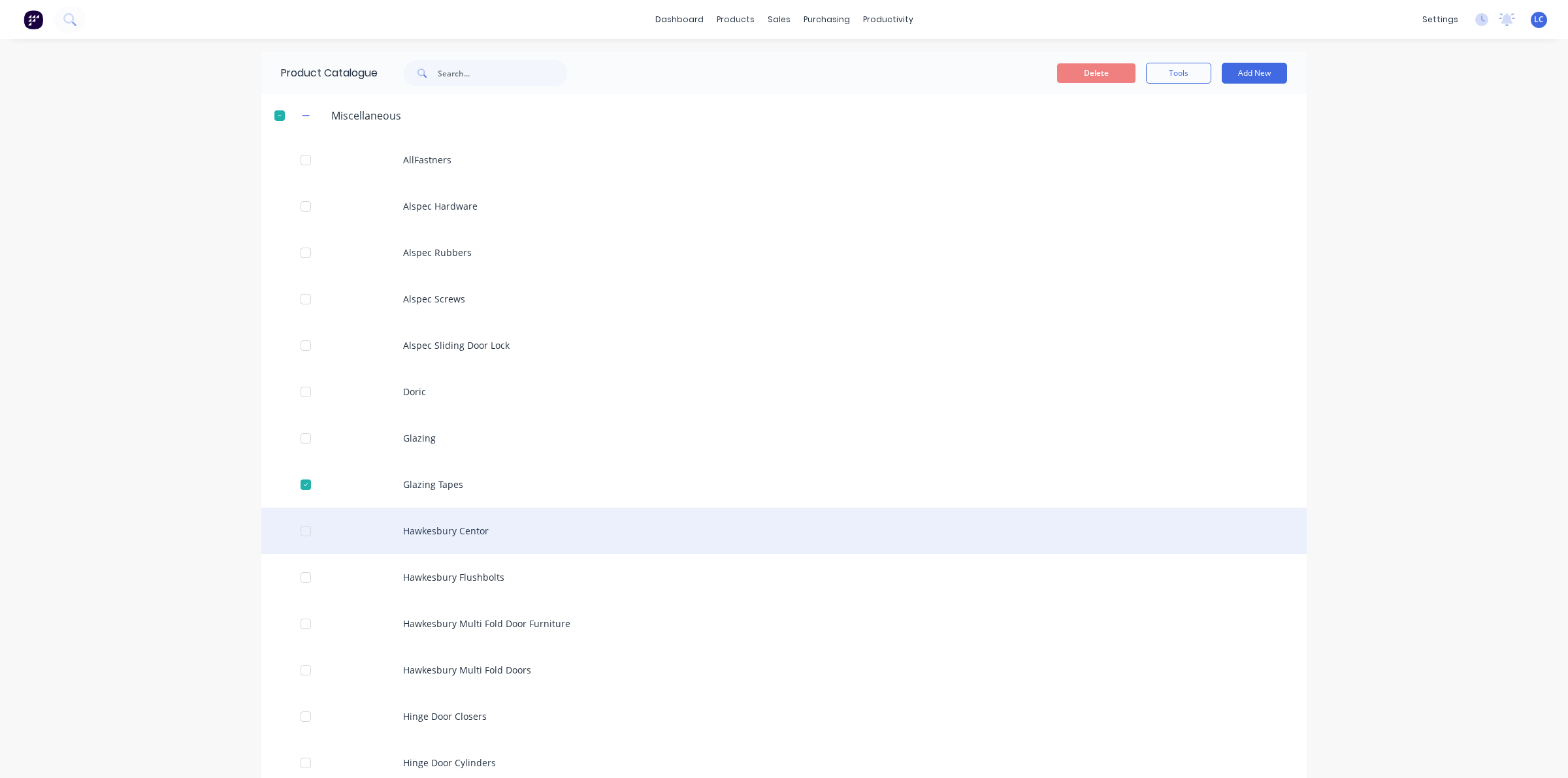
click at [301, 528] on div at bounding box center [306, 531] width 26 height 26
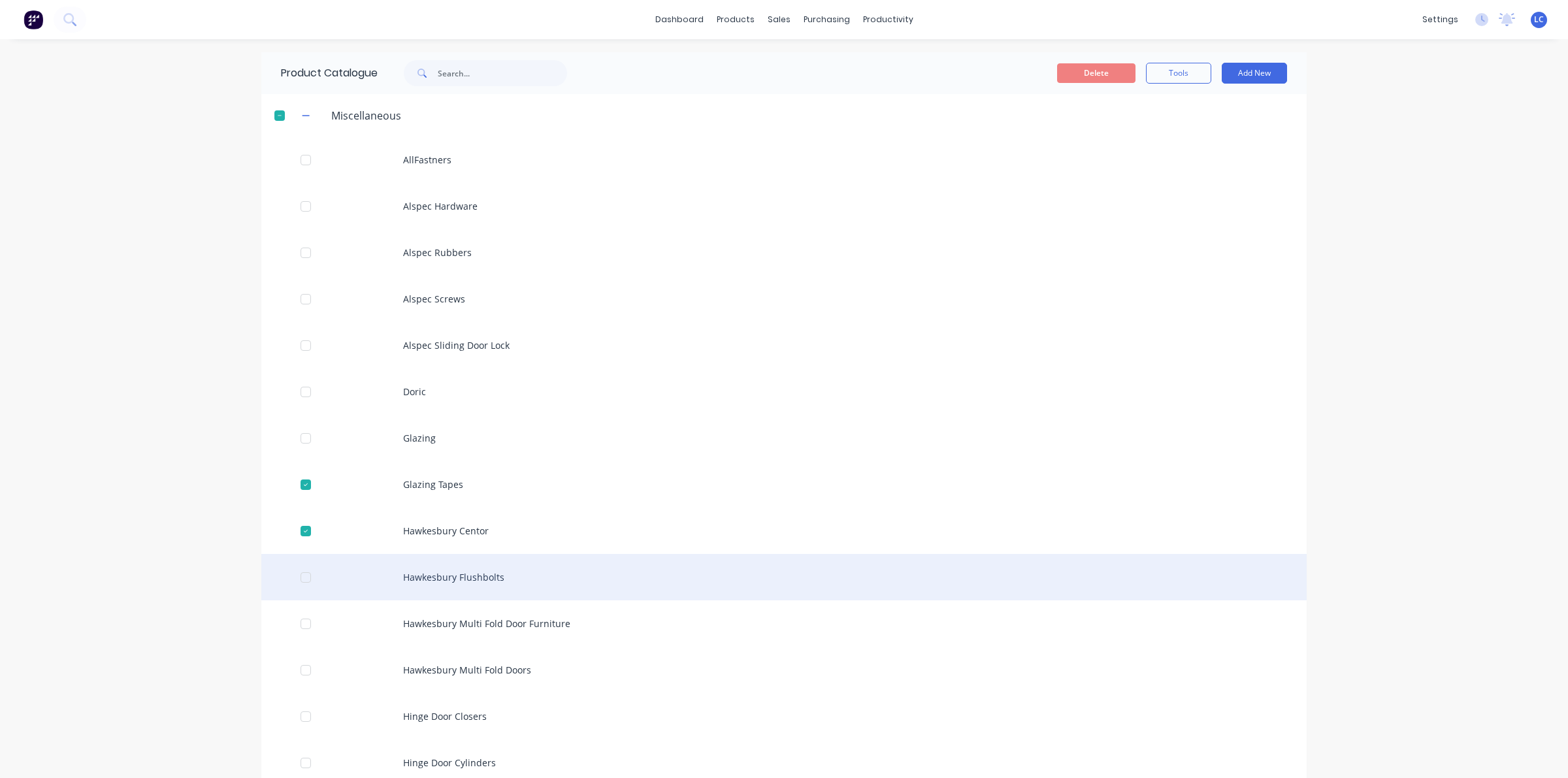
click at [293, 575] on div at bounding box center [306, 577] width 26 height 26
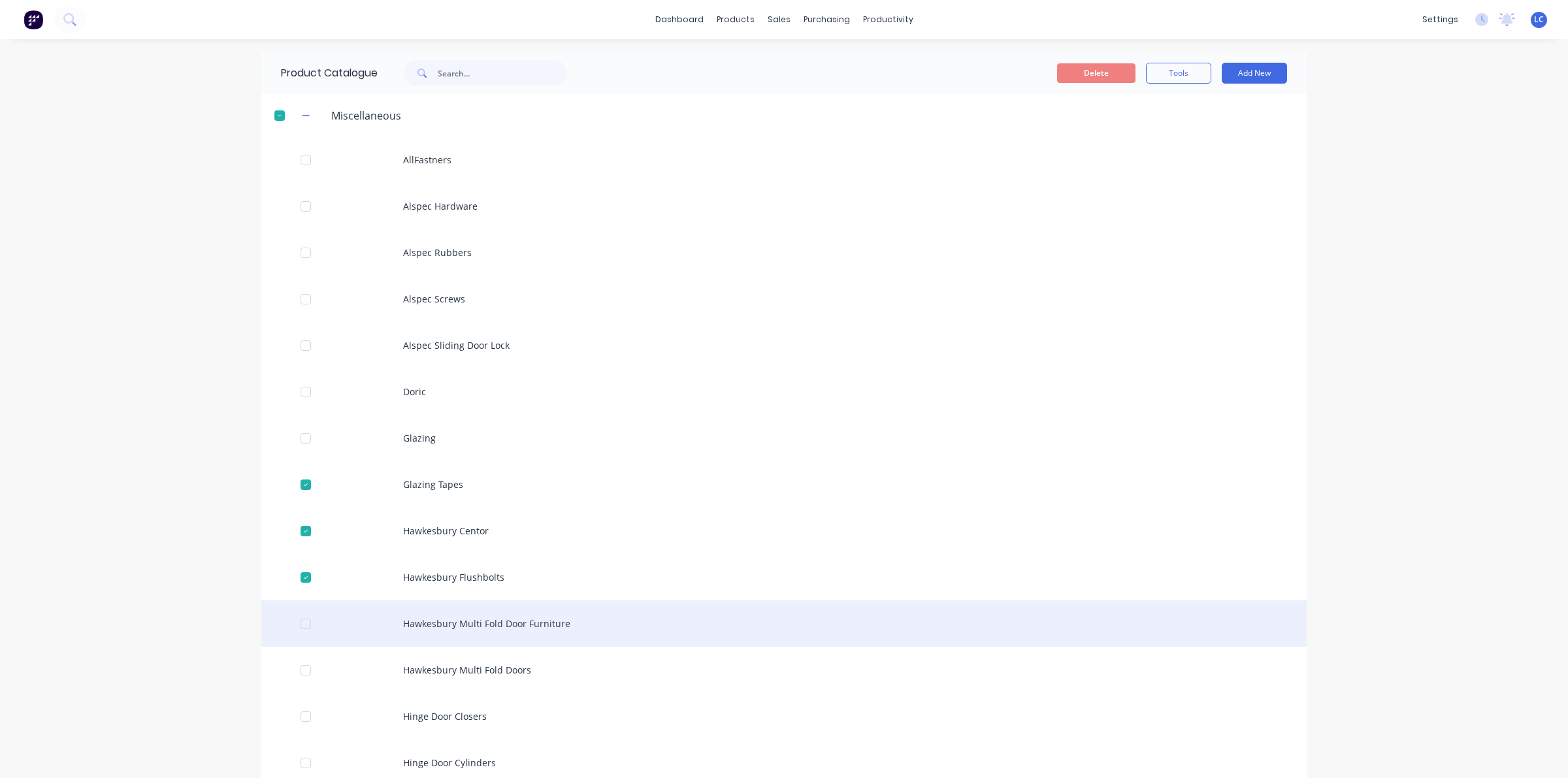
click at [293, 628] on div at bounding box center [306, 623] width 26 height 26
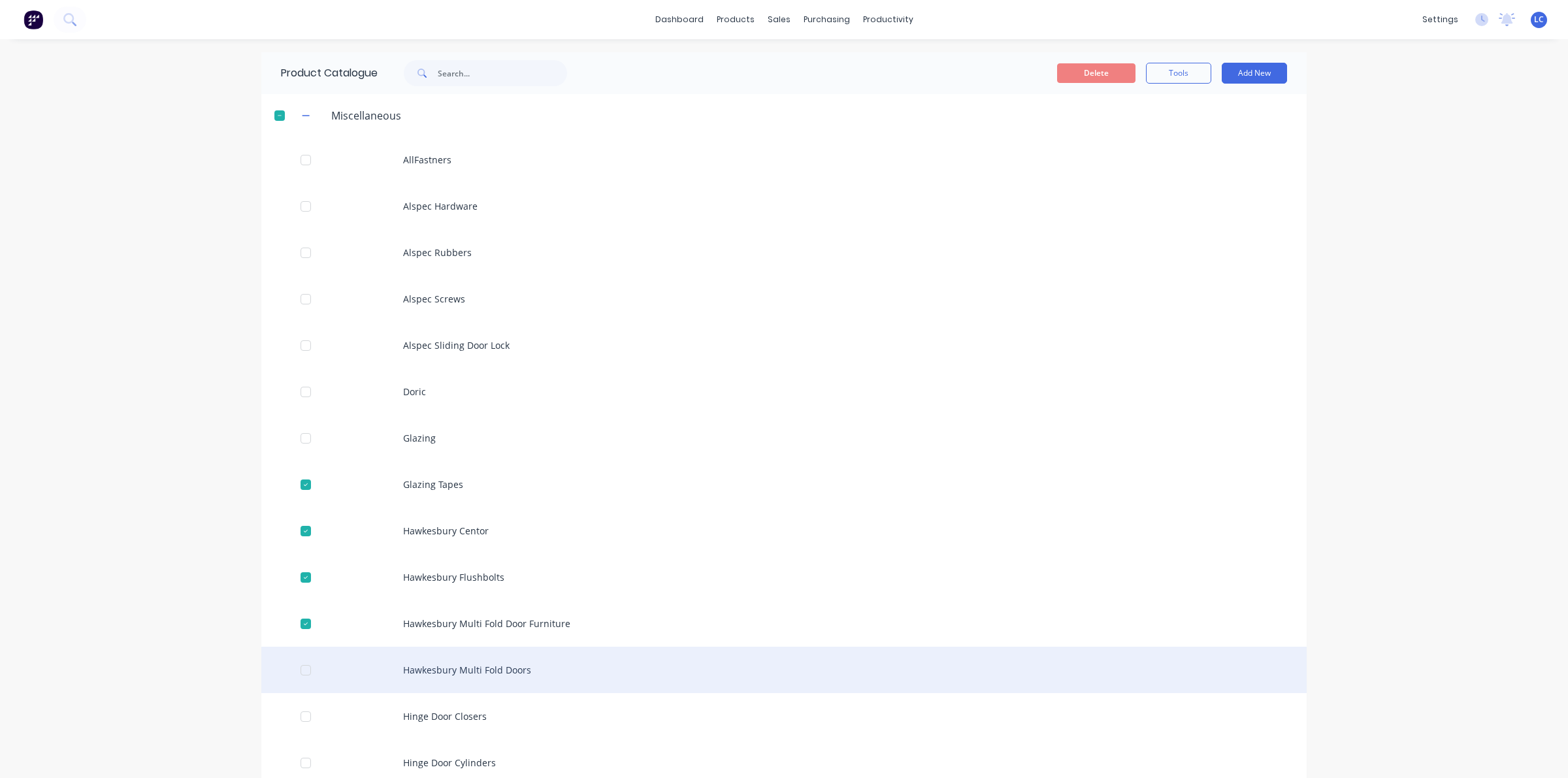
click at [293, 673] on div at bounding box center [306, 670] width 26 height 26
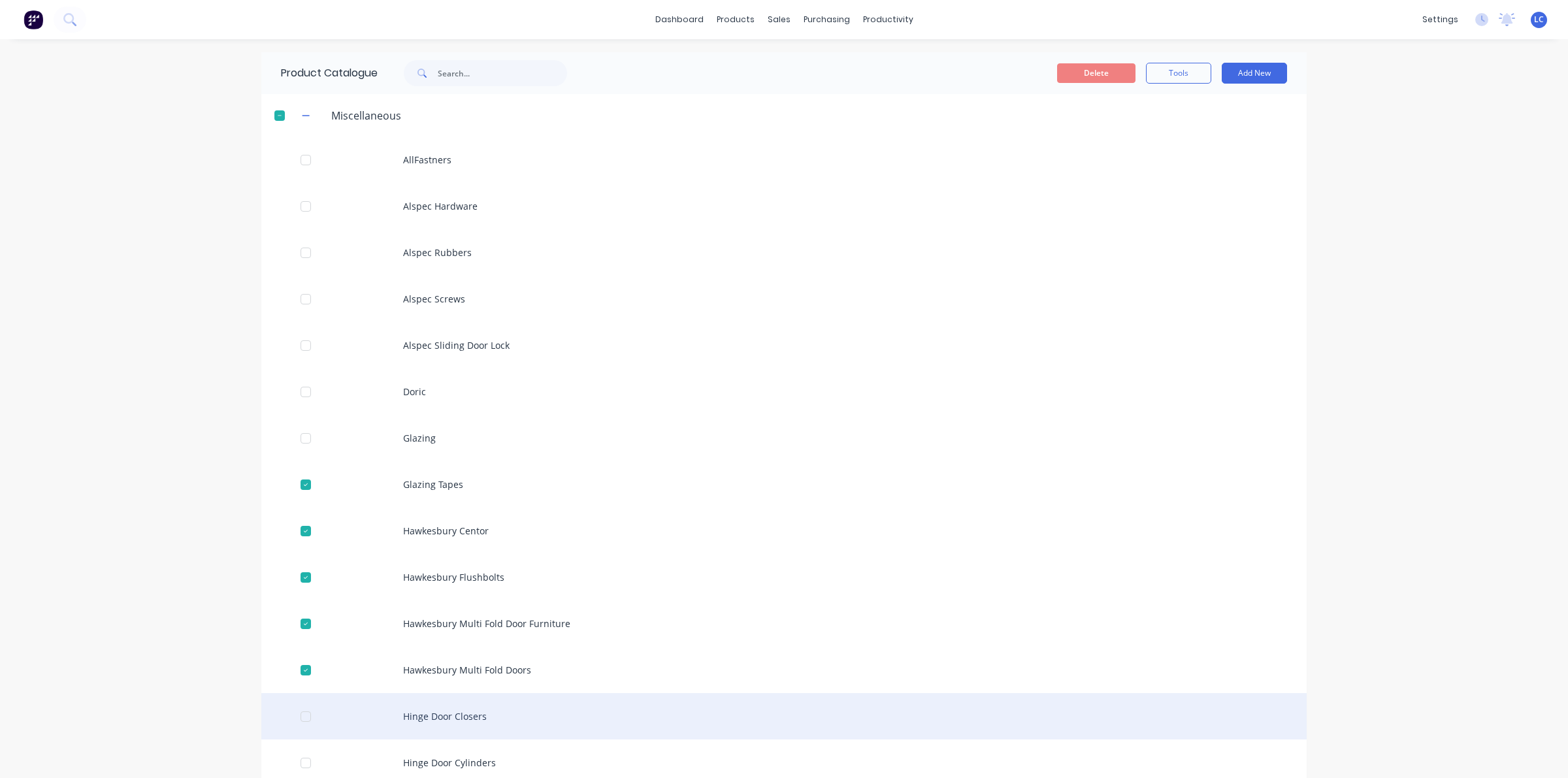
click at [301, 721] on div at bounding box center [306, 716] width 26 height 26
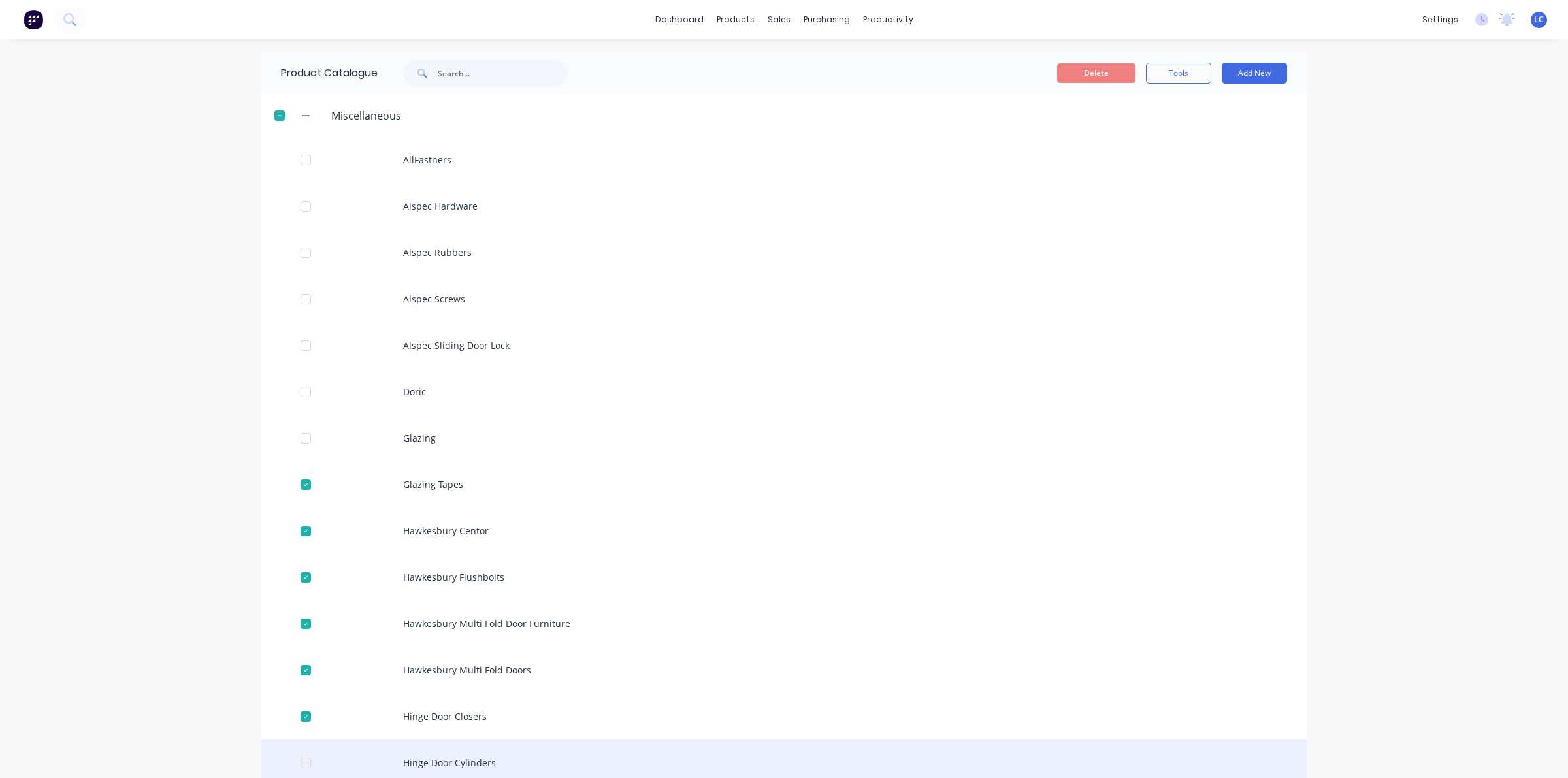
click at [298, 764] on div at bounding box center [306, 762] width 26 height 26
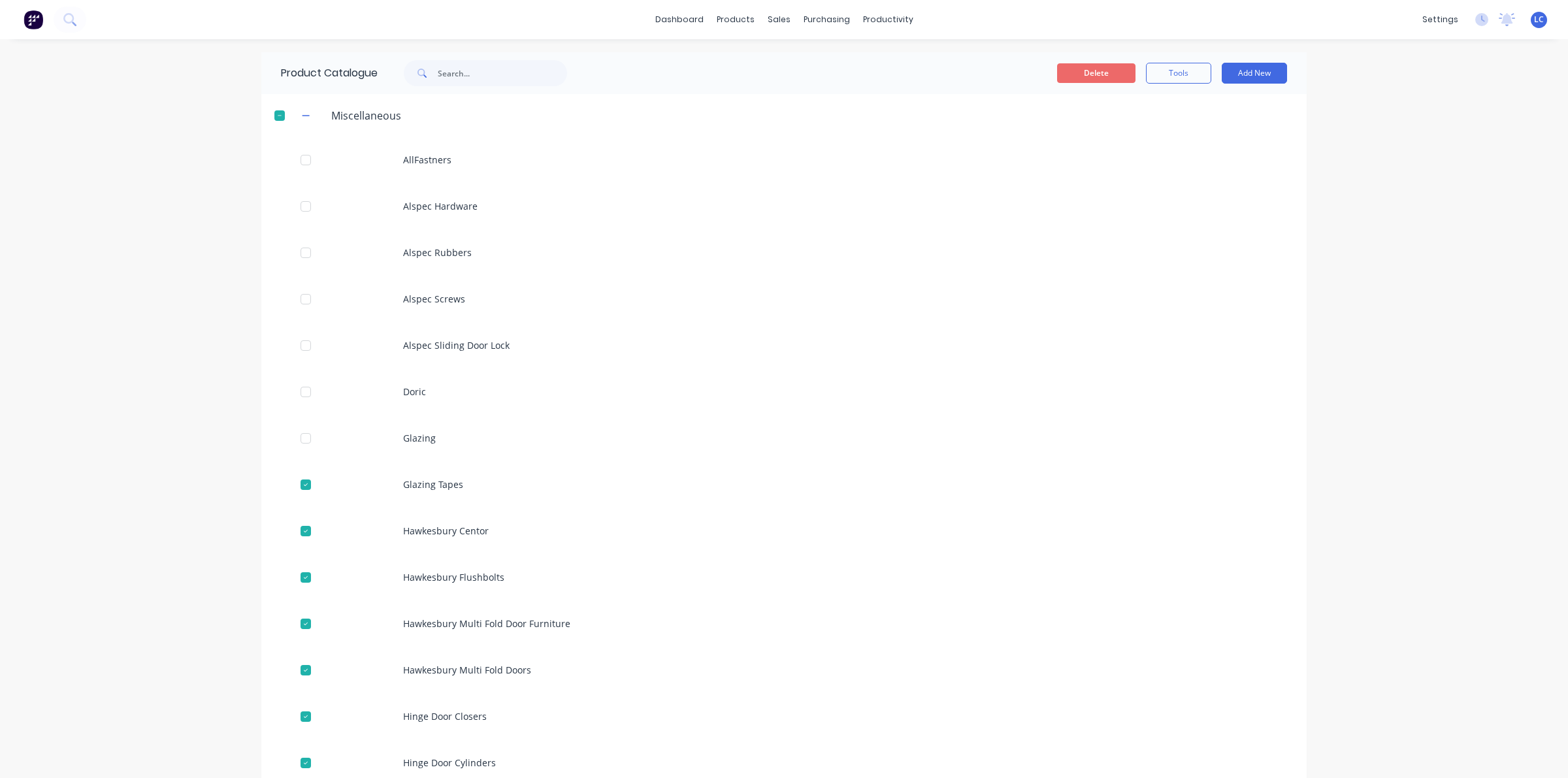
click at [1104, 64] on button "Delete" at bounding box center [1096, 73] width 78 height 20
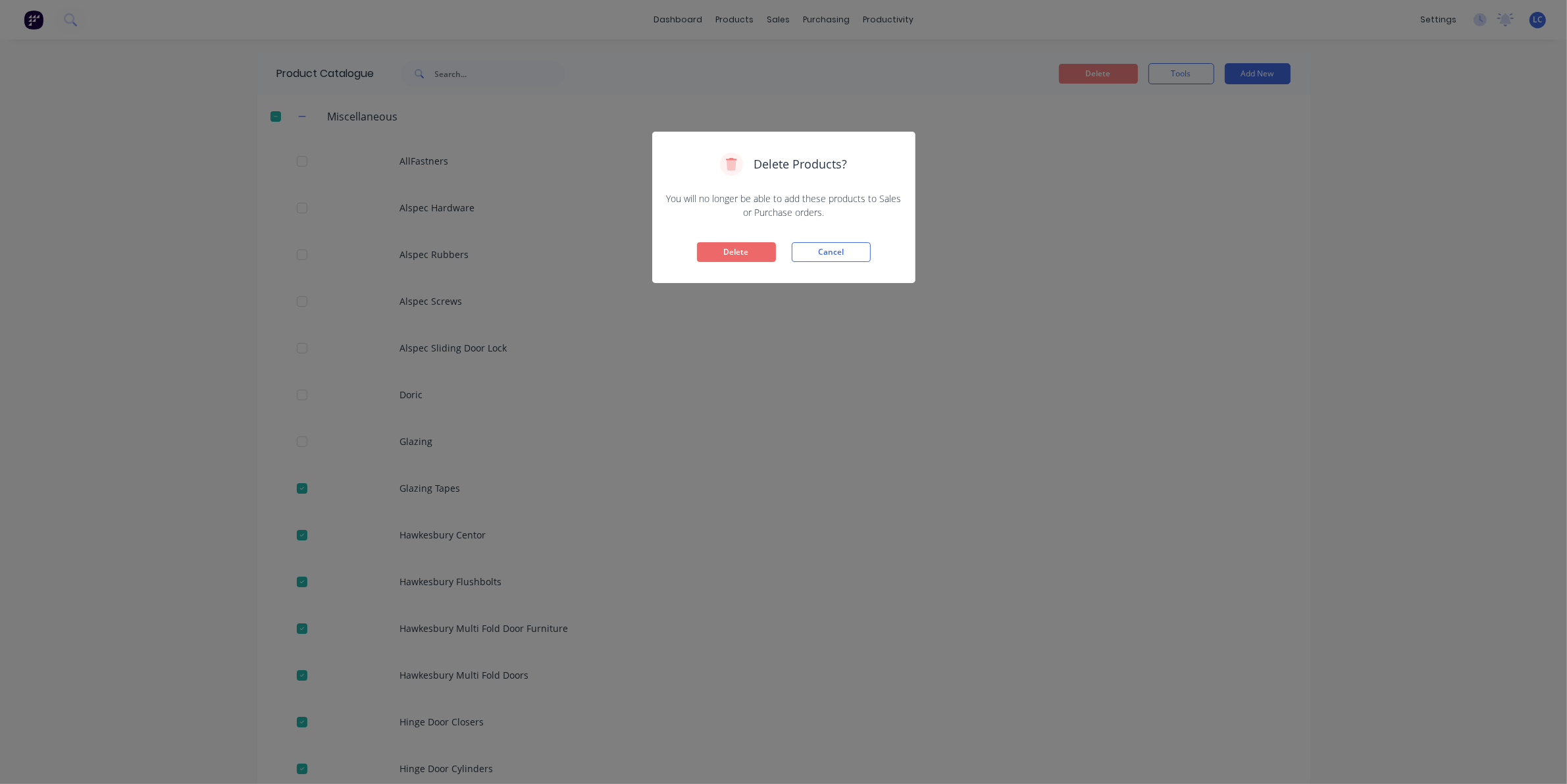
click at [724, 247] on button "Delete" at bounding box center [736, 252] width 79 height 20
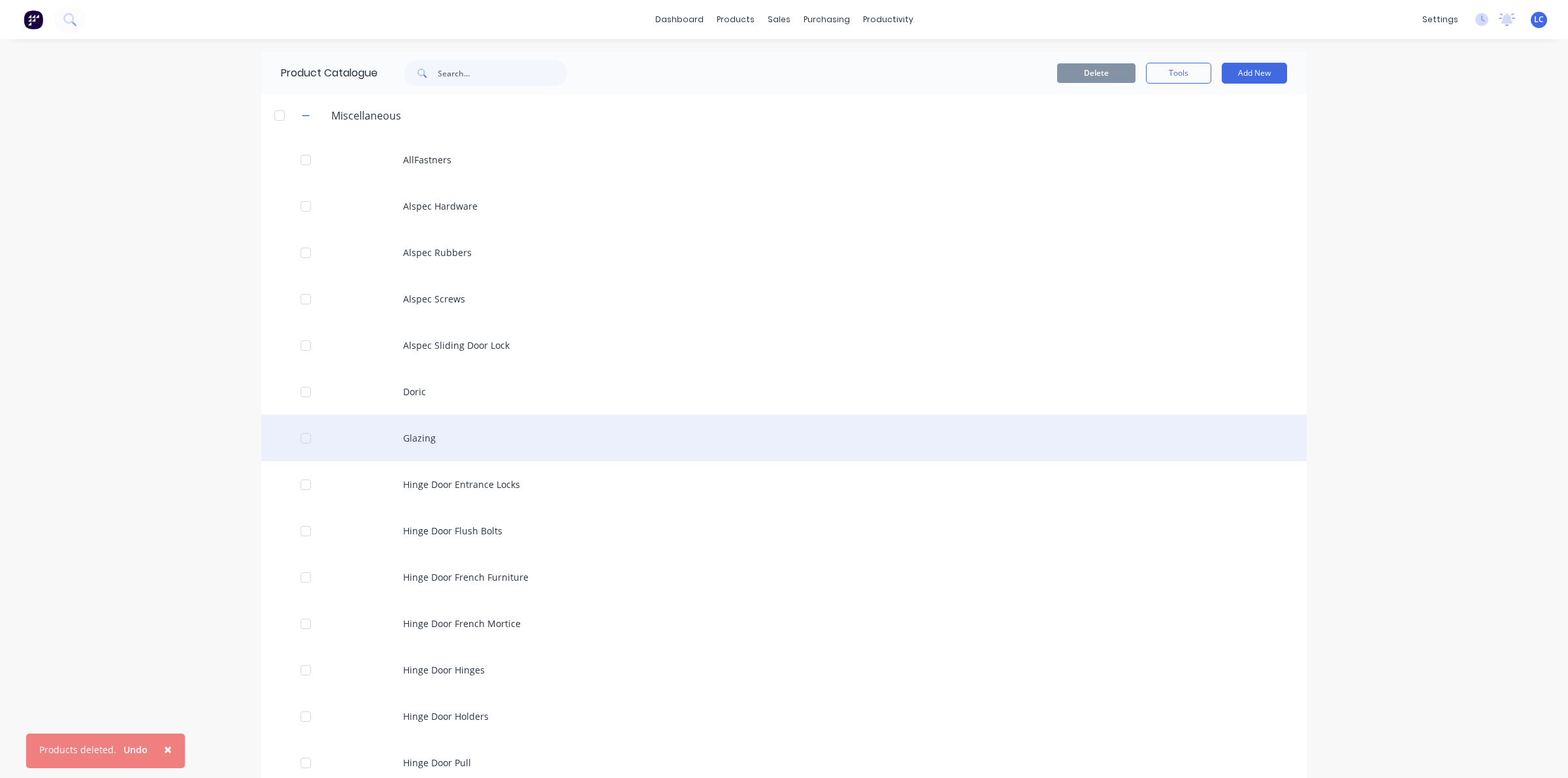
click at [293, 438] on div at bounding box center [306, 438] width 26 height 26
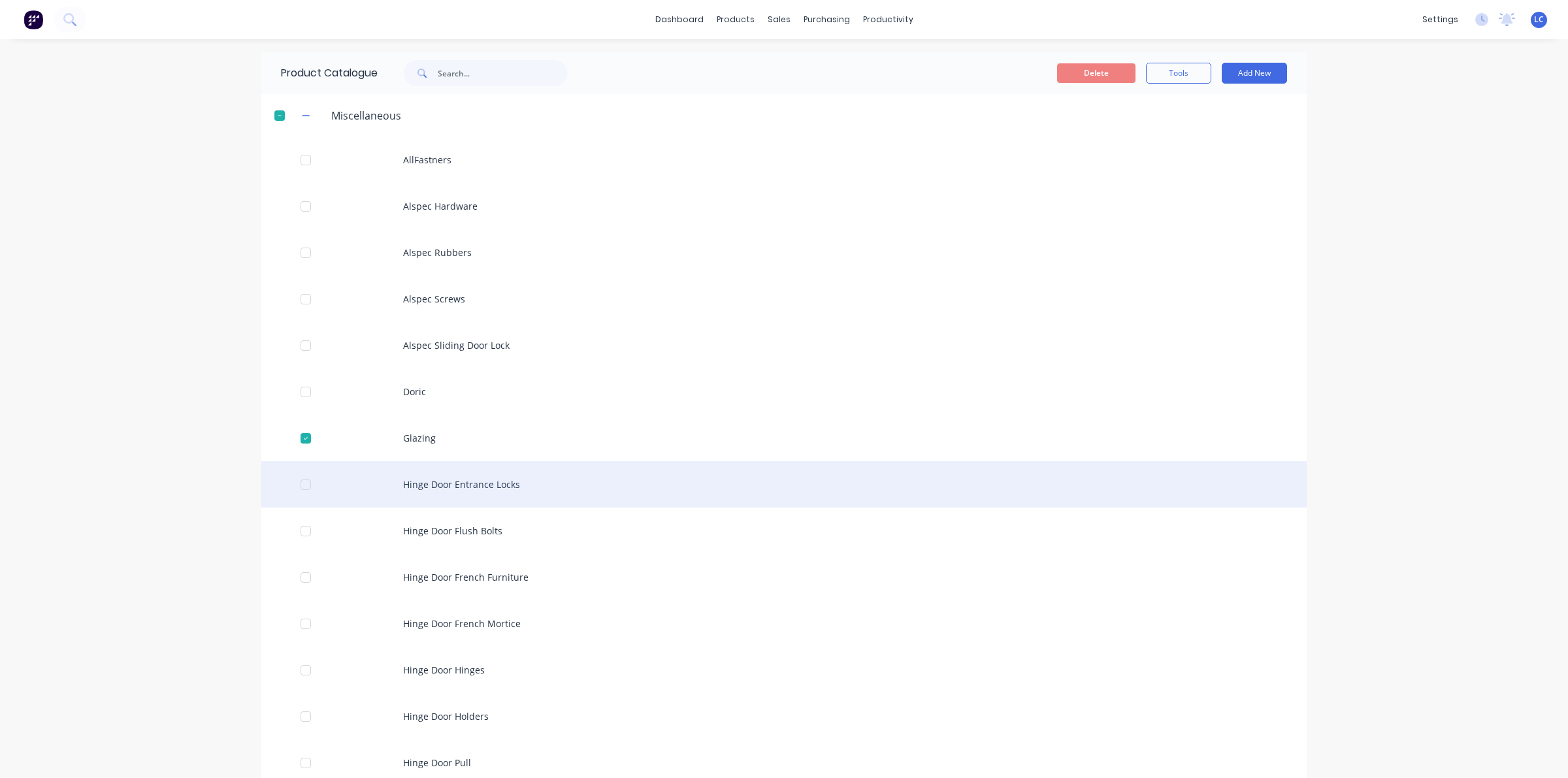
click at [295, 487] on div at bounding box center [306, 485] width 26 height 26
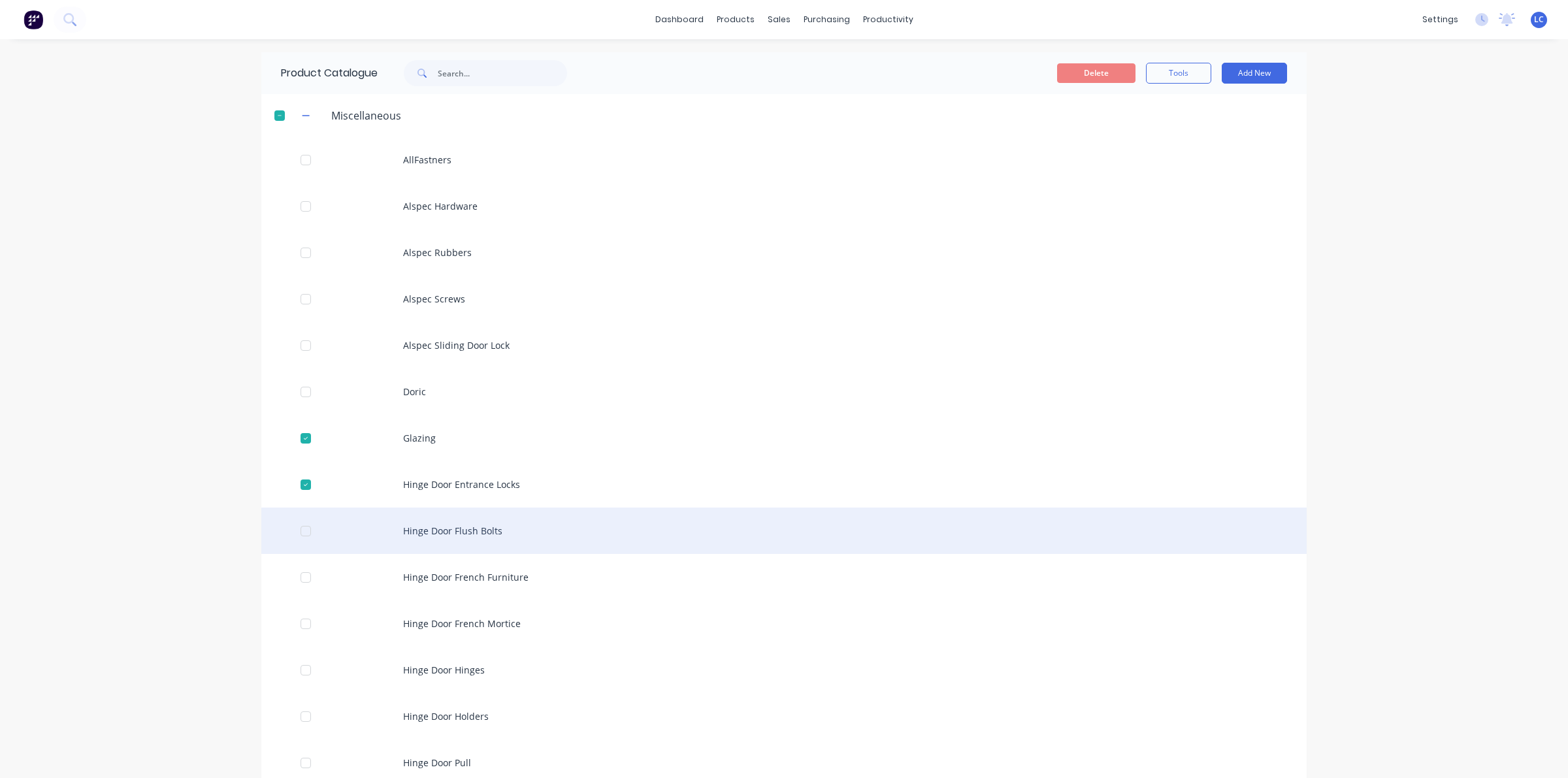
click at [294, 527] on div at bounding box center [306, 531] width 26 height 26
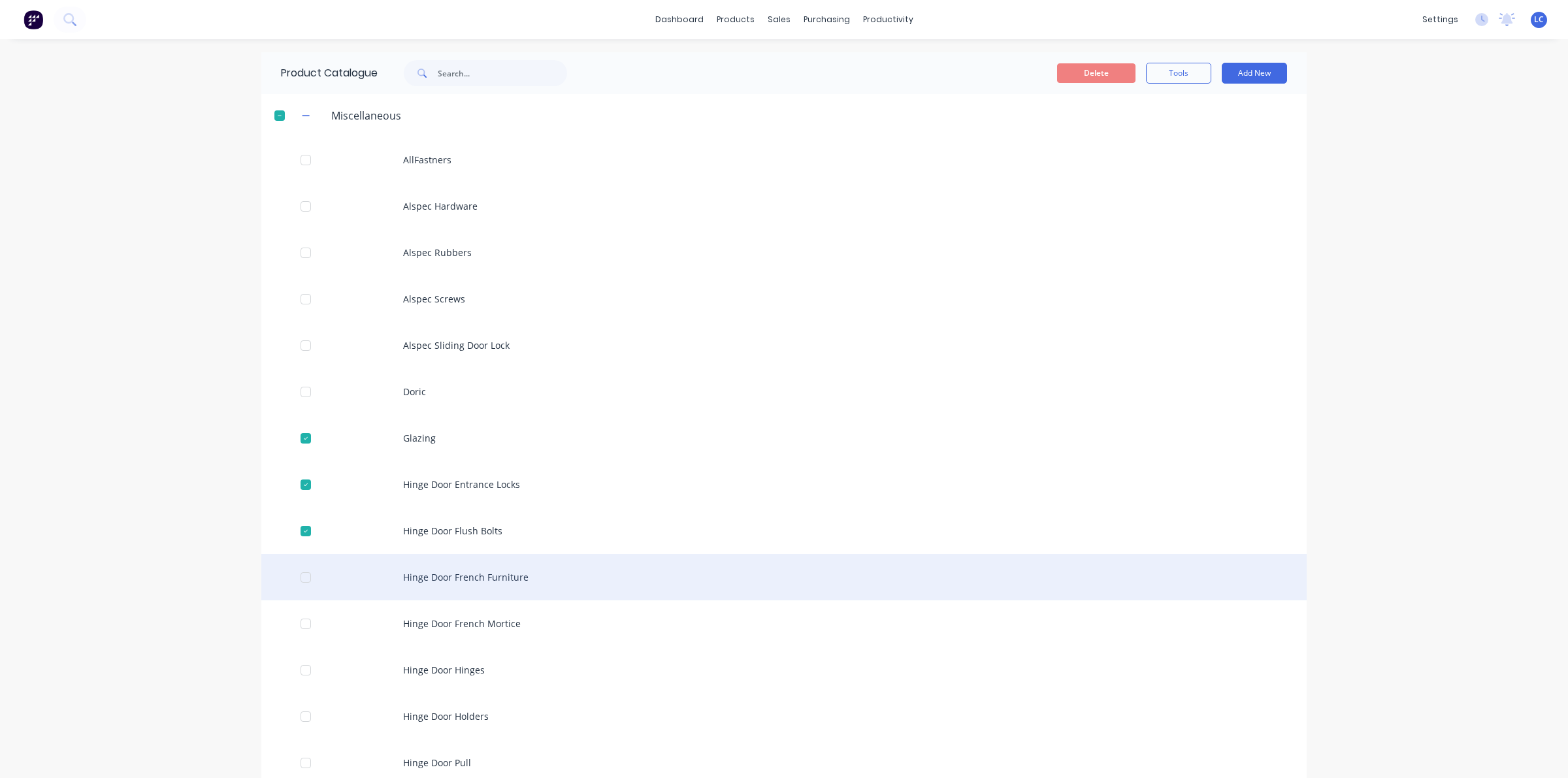
click at [295, 577] on div at bounding box center [306, 577] width 26 height 26
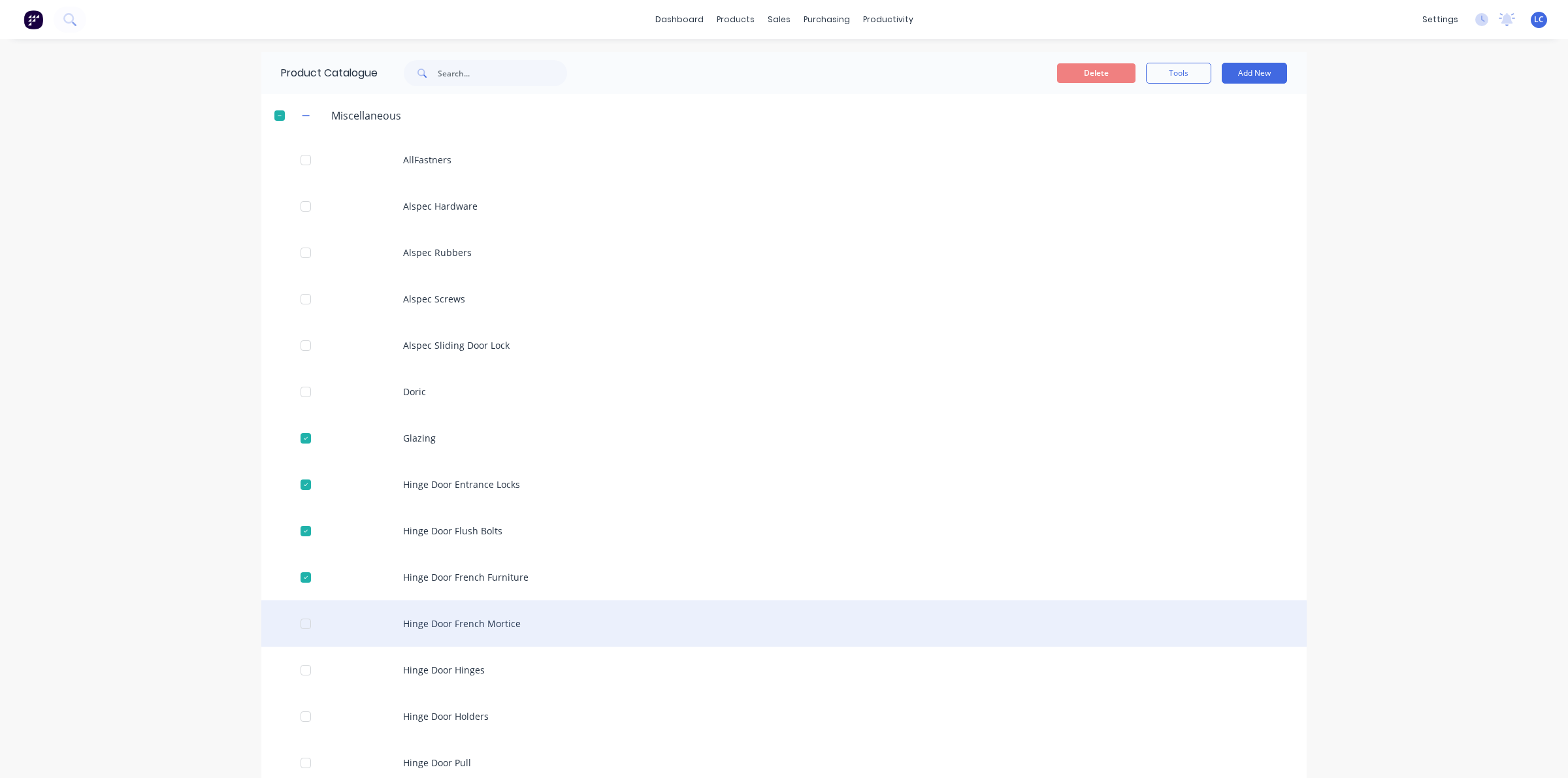
click at [300, 622] on div at bounding box center [306, 623] width 26 height 26
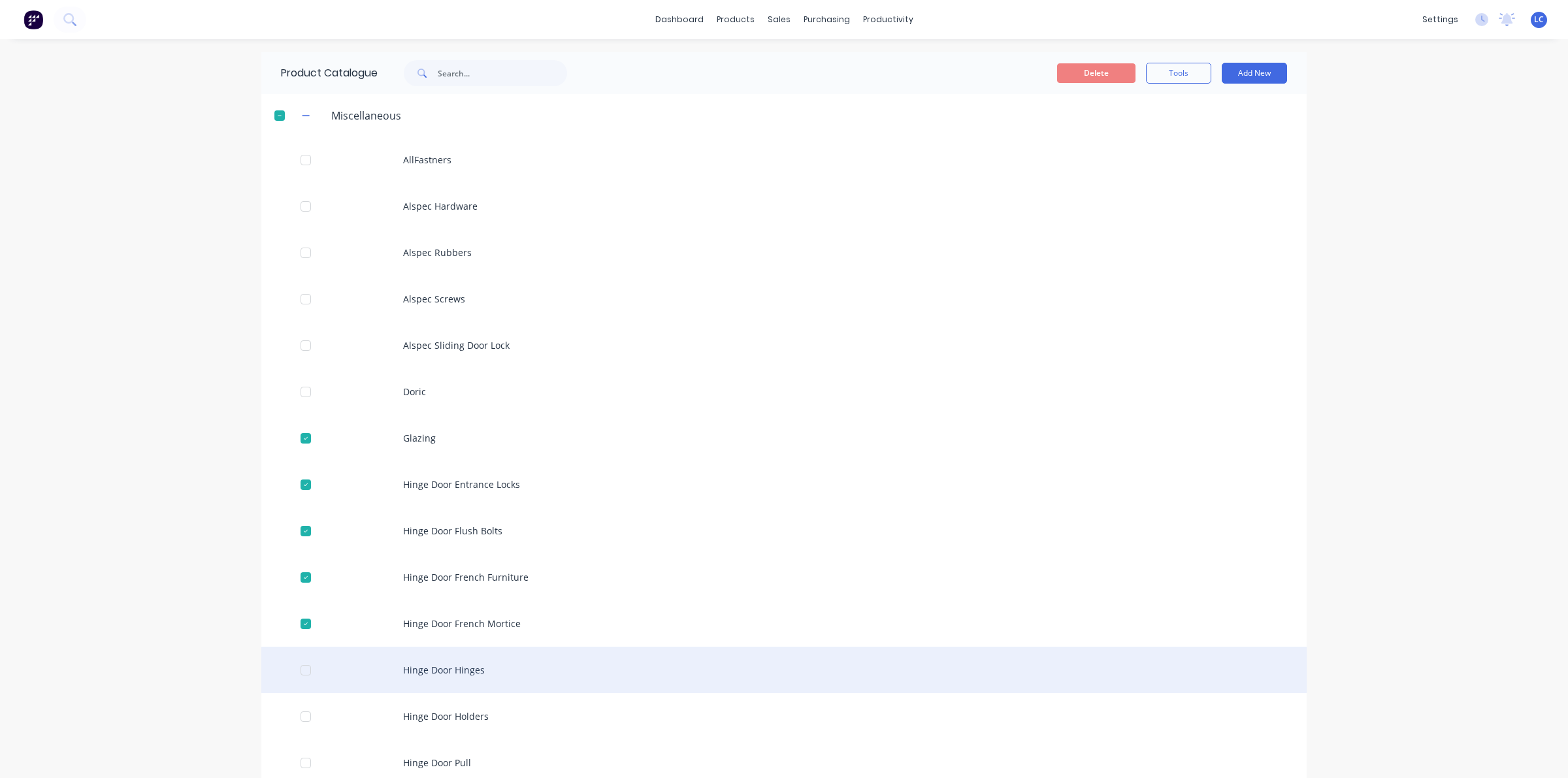
click at [302, 671] on div at bounding box center [306, 670] width 26 height 26
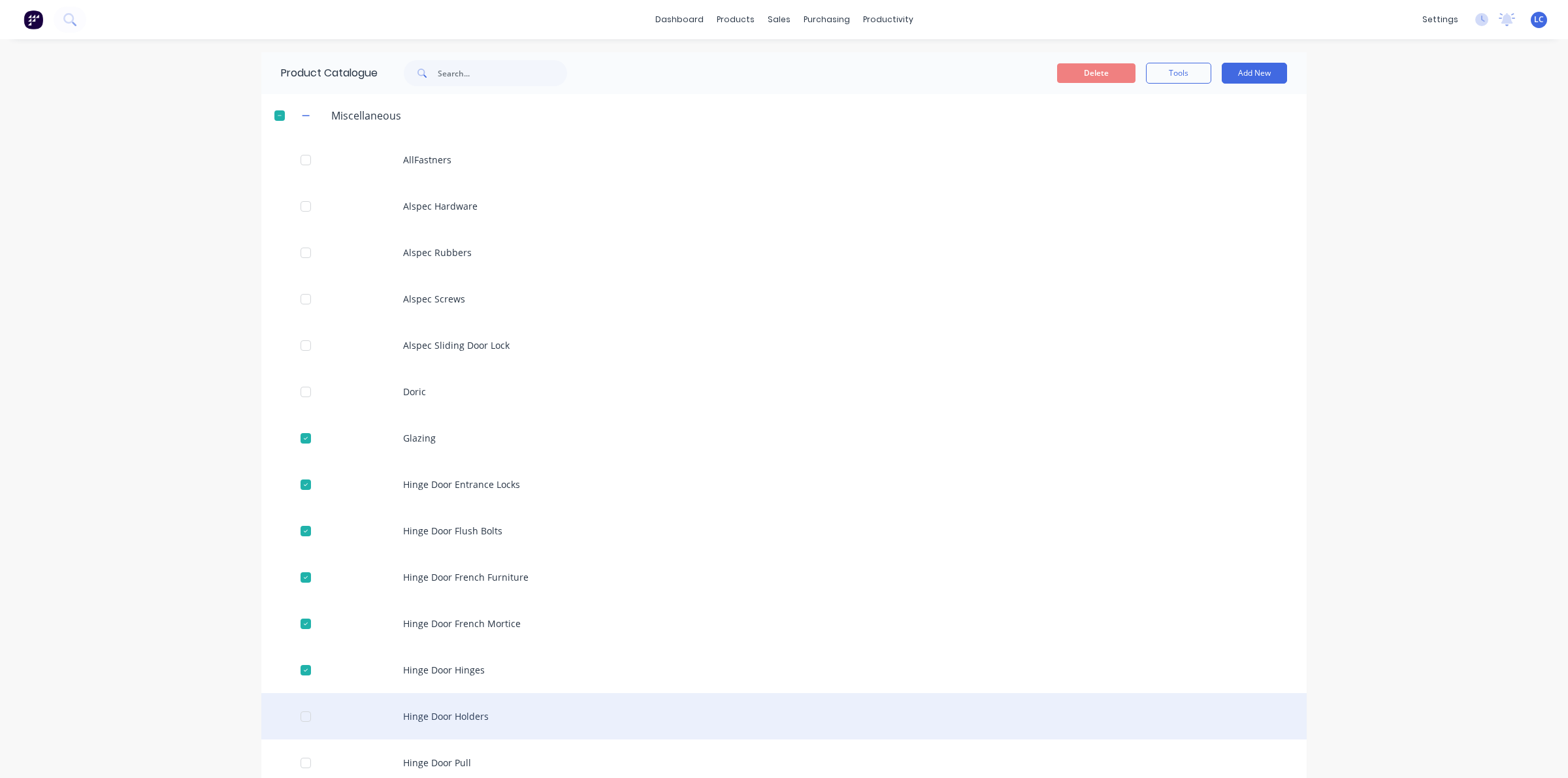
drag, startPoint x: 299, startPoint y: 719, endPoint x: 302, endPoint y: 725, distance: 6.7
click at [299, 719] on div at bounding box center [306, 716] width 26 height 26
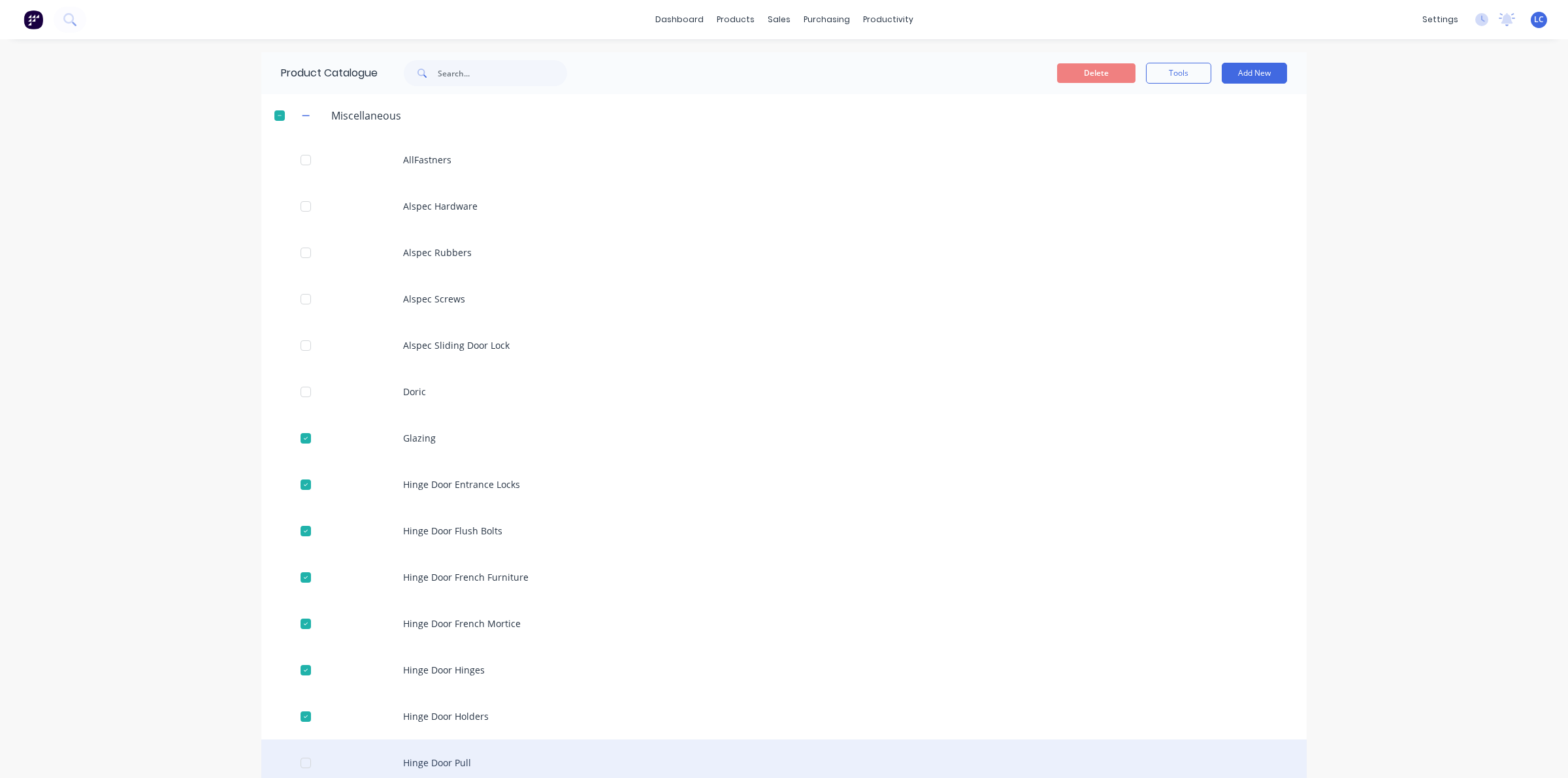
click at [302, 764] on div at bounding box center [306, 762] width 26 height 26
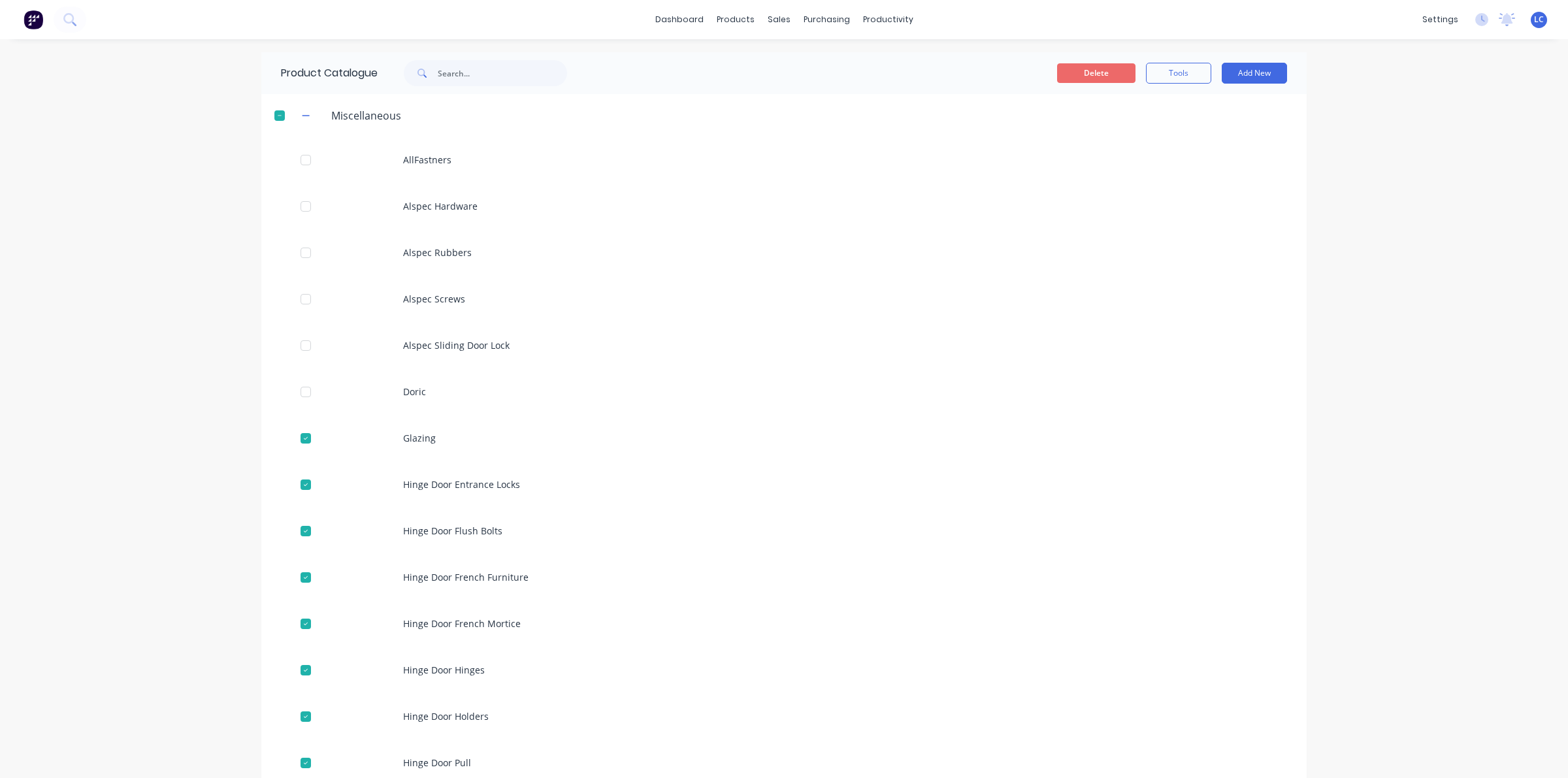
click at [1092, 66] on button "Delete" at bounding box center [1096, 73] width 78 height 20
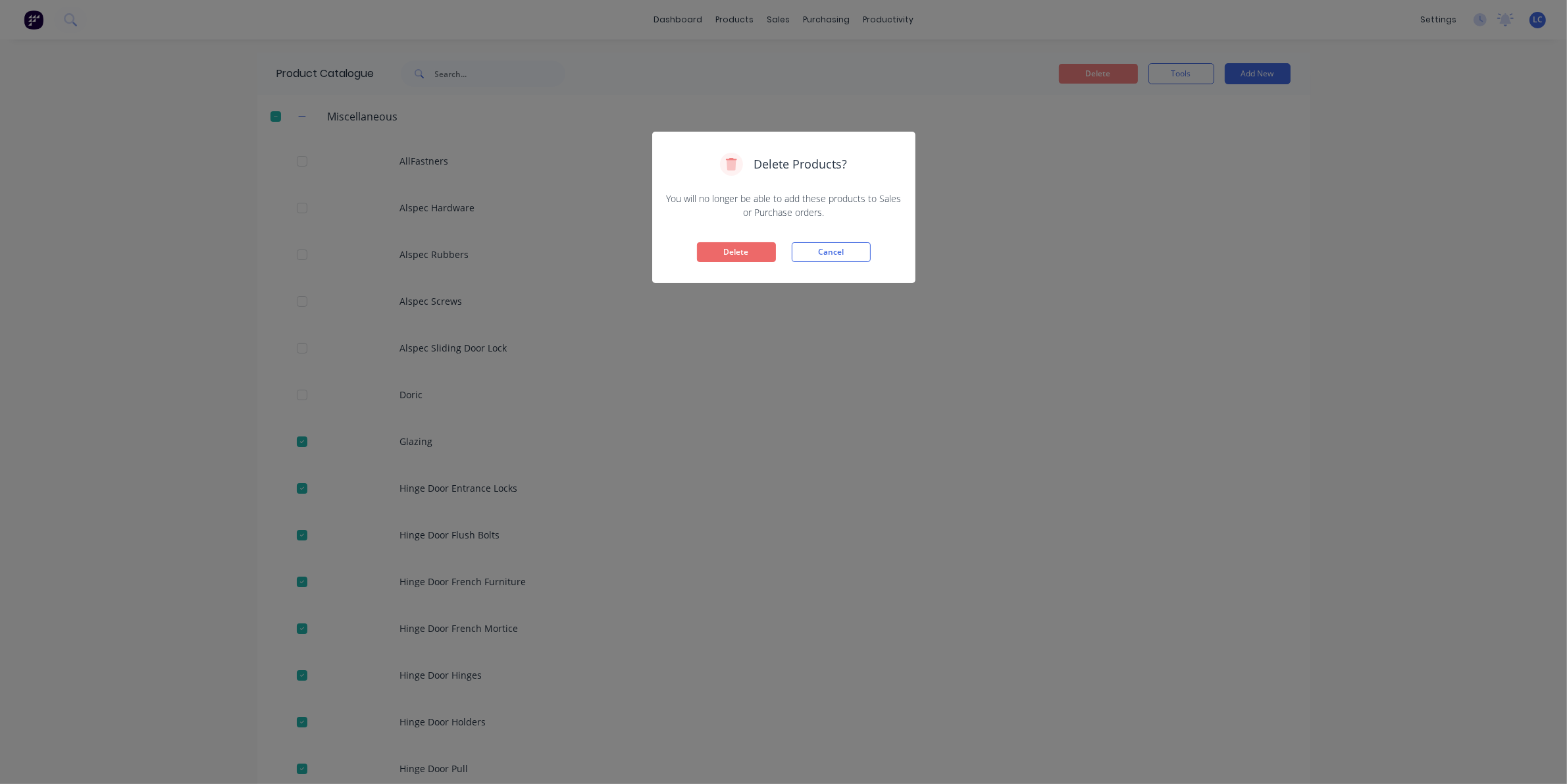
click at [726, 245] on button "Delete" at bounding box center [736, 252] width 79 height 20
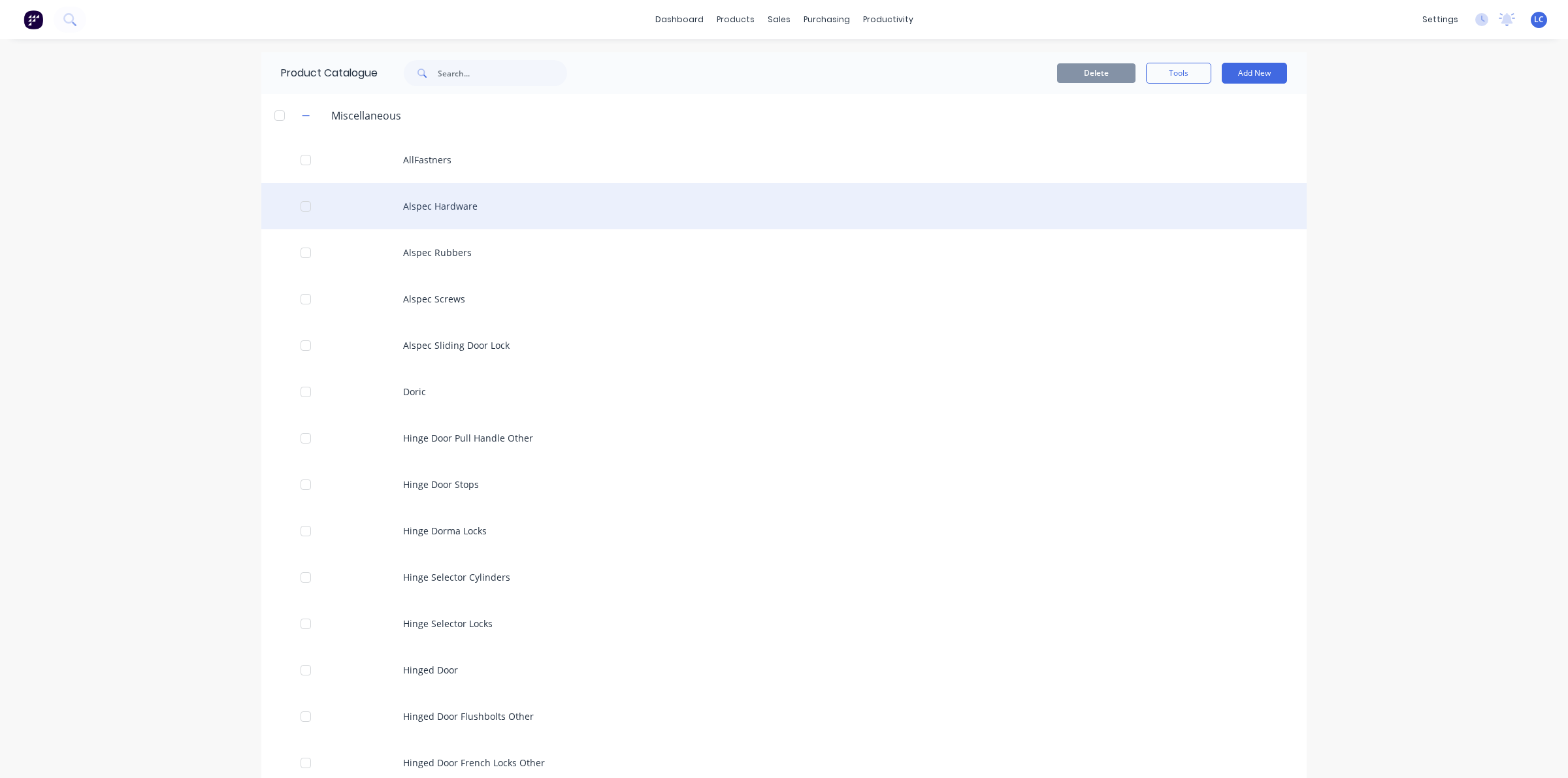
click at [454, 194] on div "Alspec Hardware" at bounding box center [784, 206] width 1045 height 47
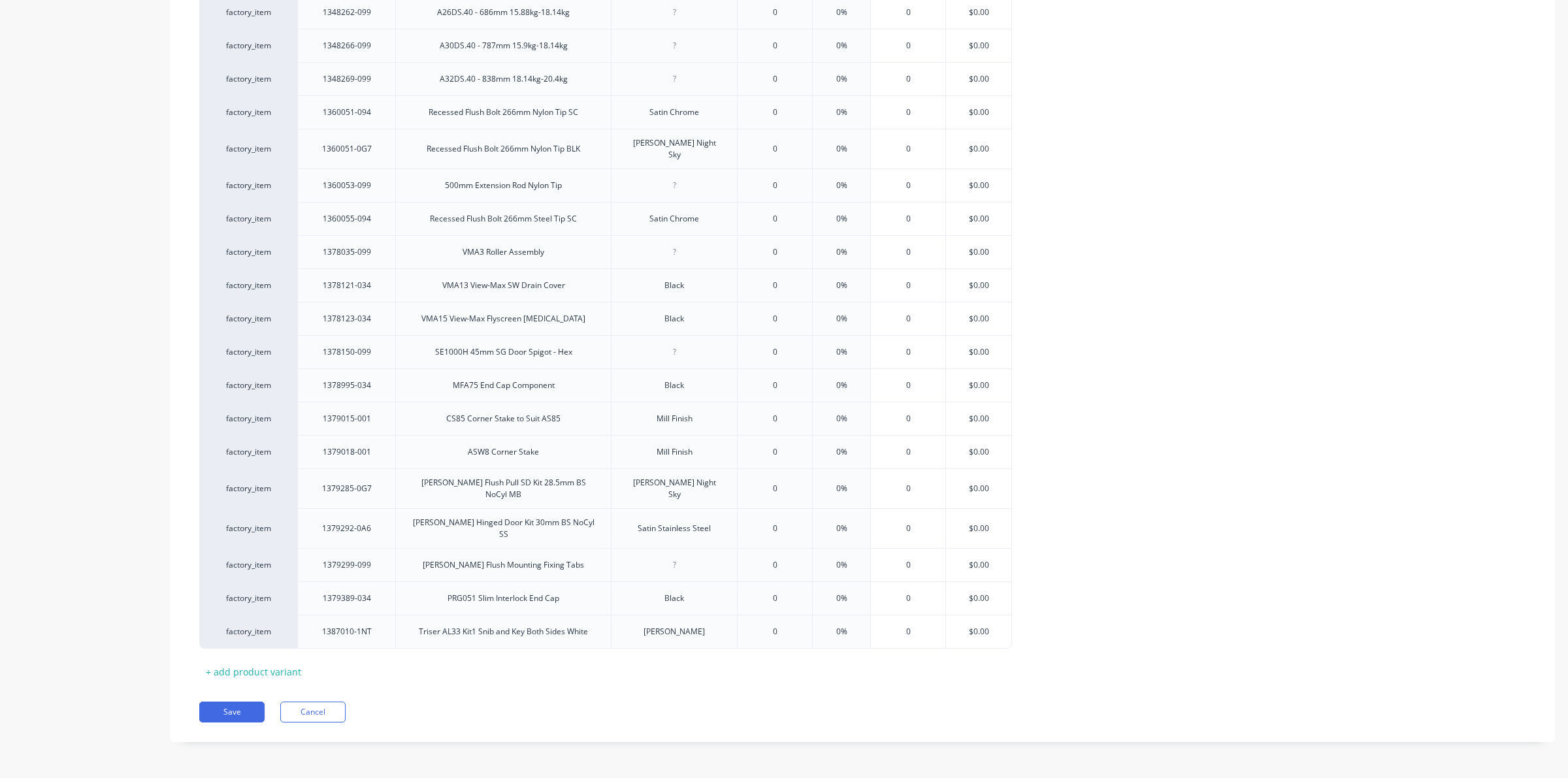
scroll to position [1937, 0]
click at [259, 667] on div "+ add product variant" at bounding box center [254, 672] width 108 height 20
type textarea "x"
click at [359, 667] on div at bounding box center [347, 660] width 66 height 17
click at [501, 668] on div at bounding box center [504, 660] width 66 height 17
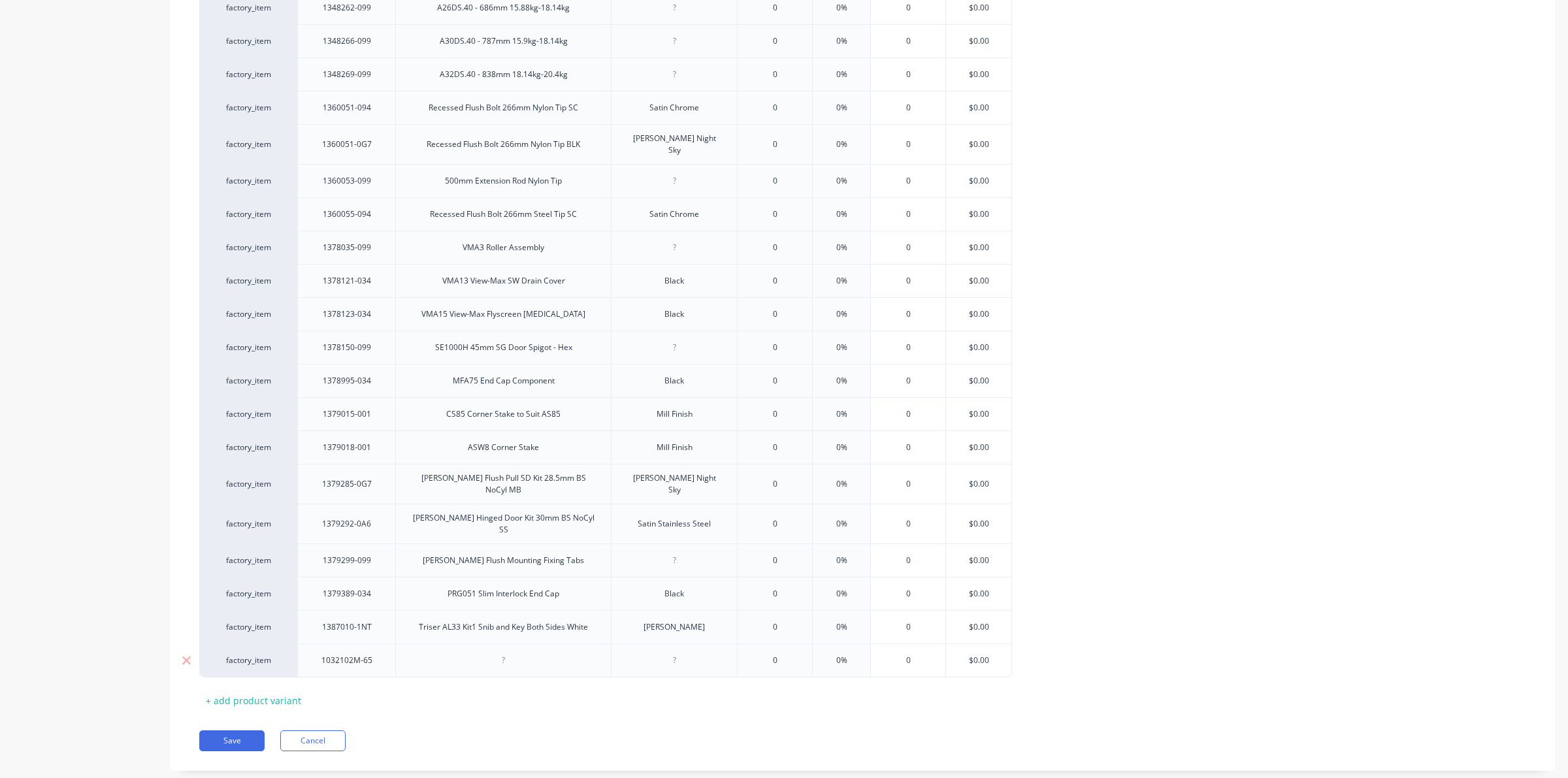
type textarea "x"
paste div
type textarea "x"
type input "0"
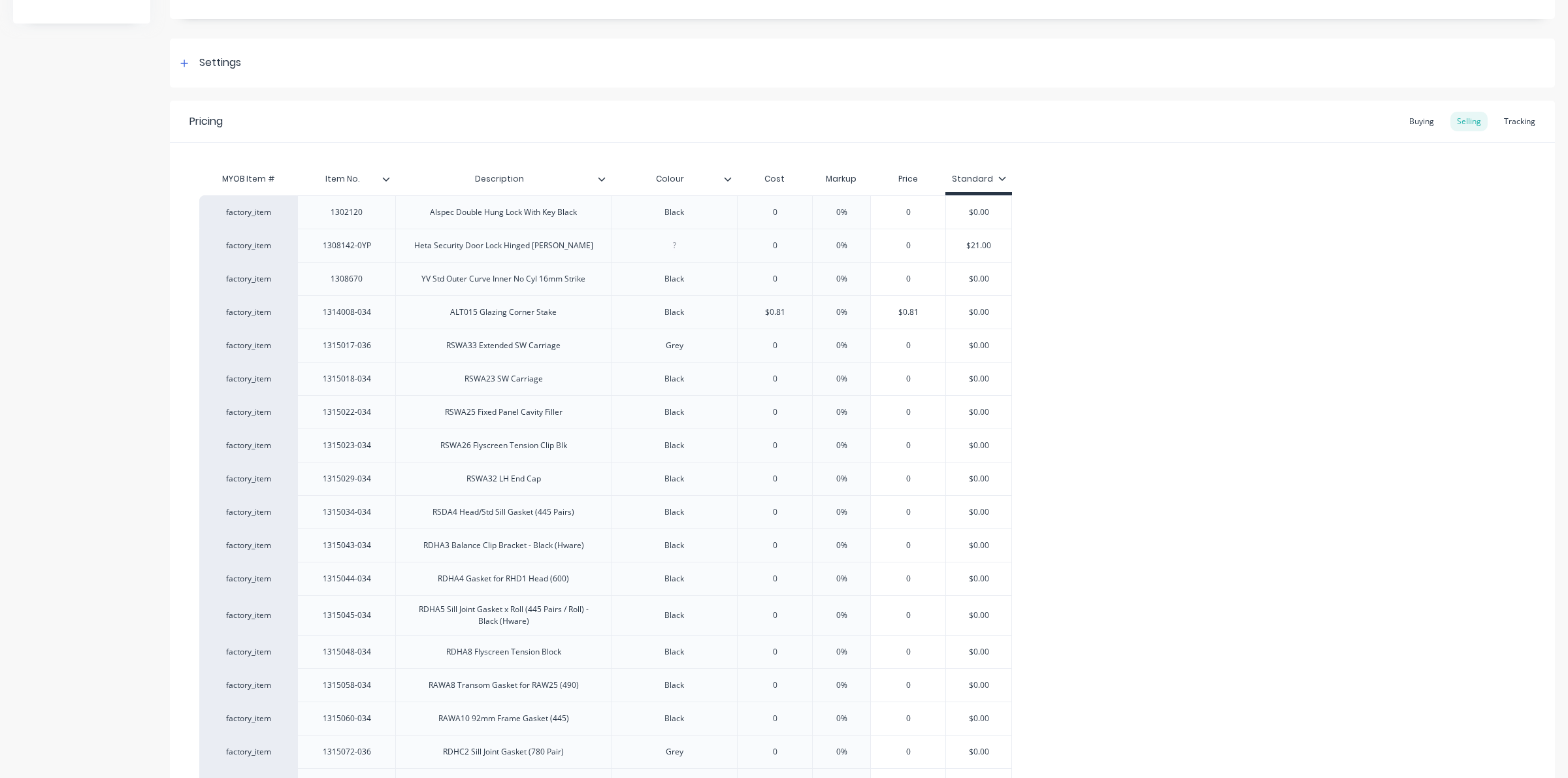
scroll to position [0, 0]
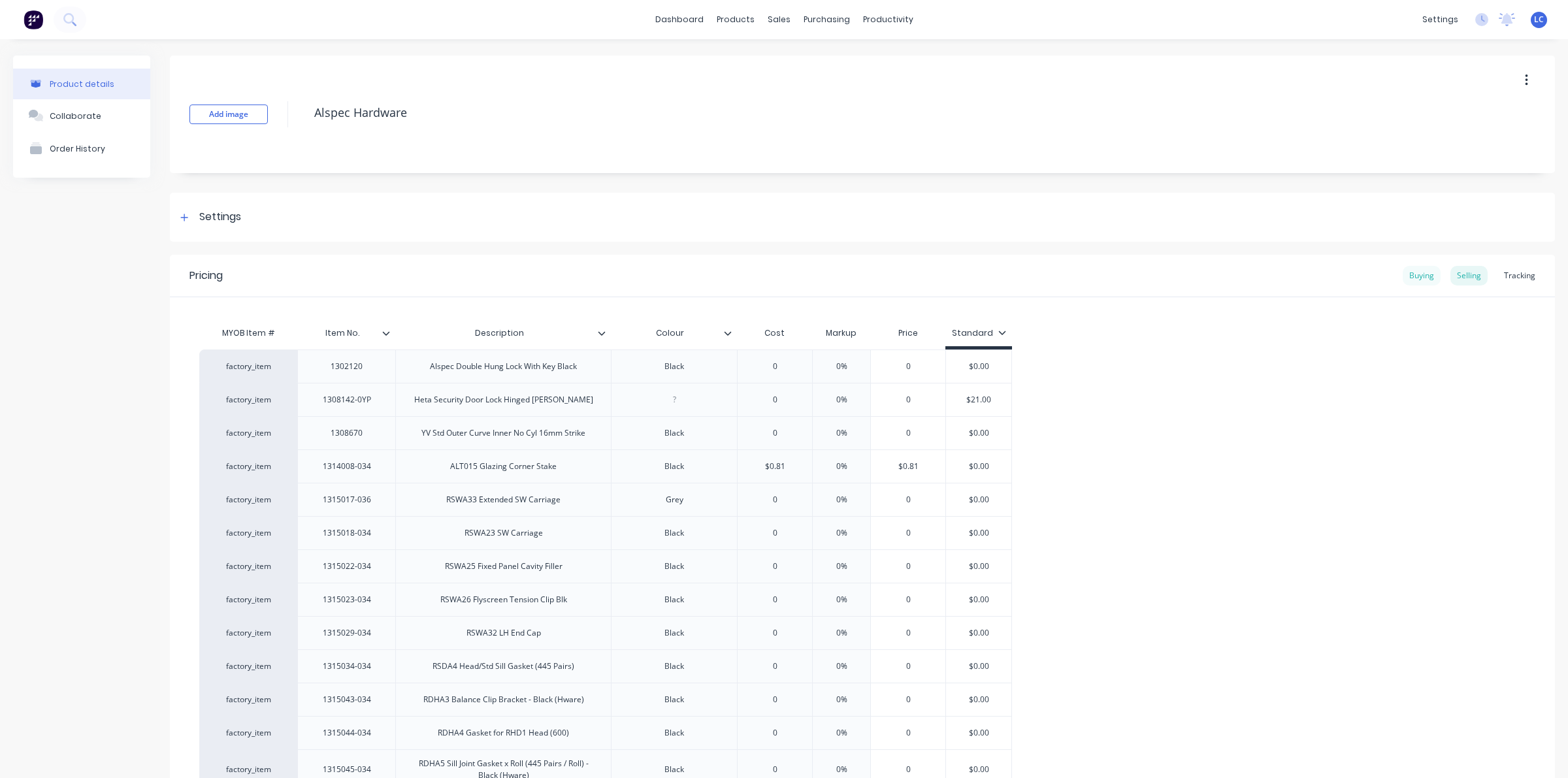
click at [1402, 276] on div "Buying" at bounding box center [1421, 275] width 38 height 20
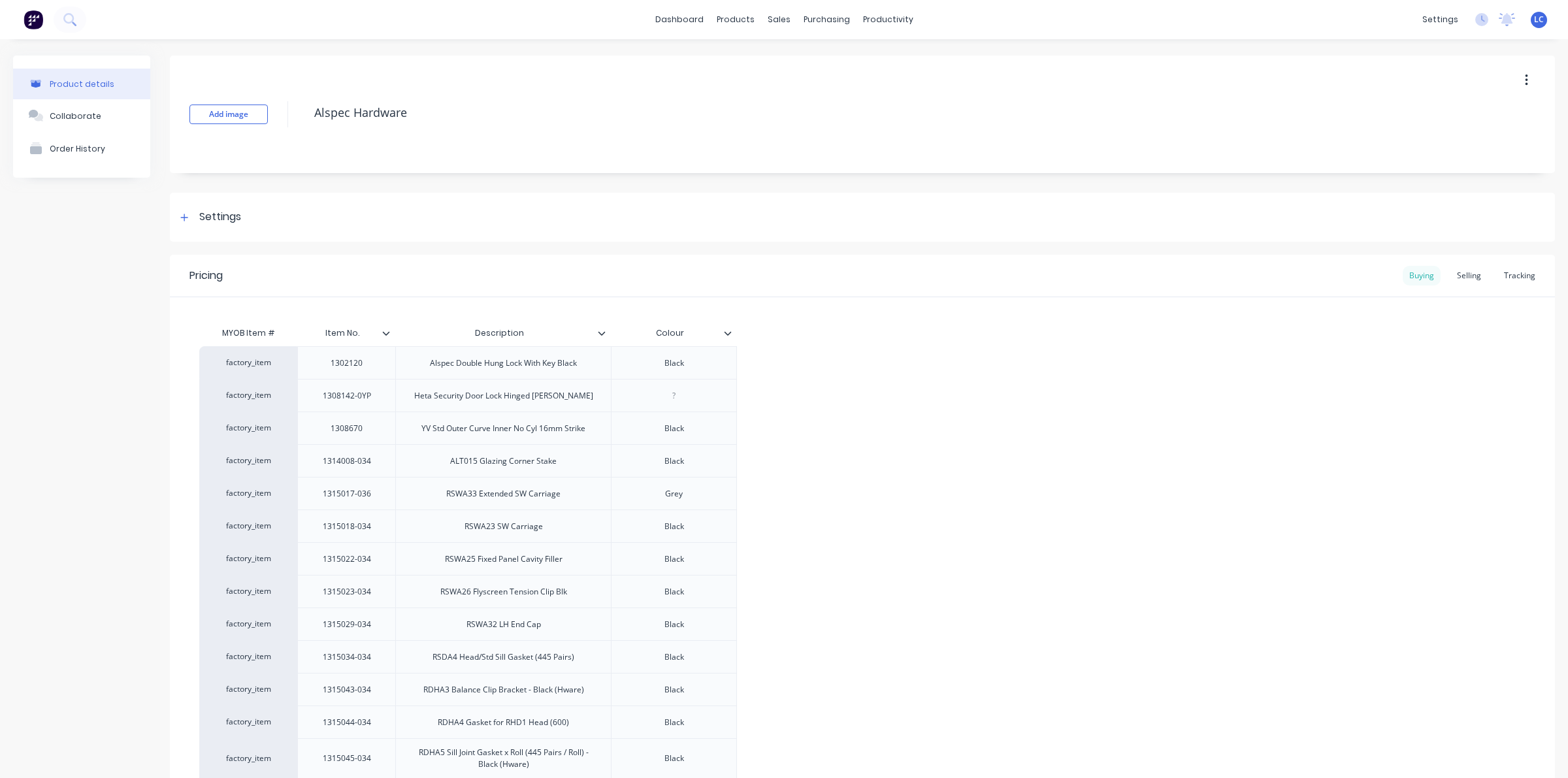
click at [1411, 279] on div "Buying" at bounding box center [1421, 275] width 38 height 20
click at [185, 216] on icon at bounding box center [185, 218] width 8 height 9
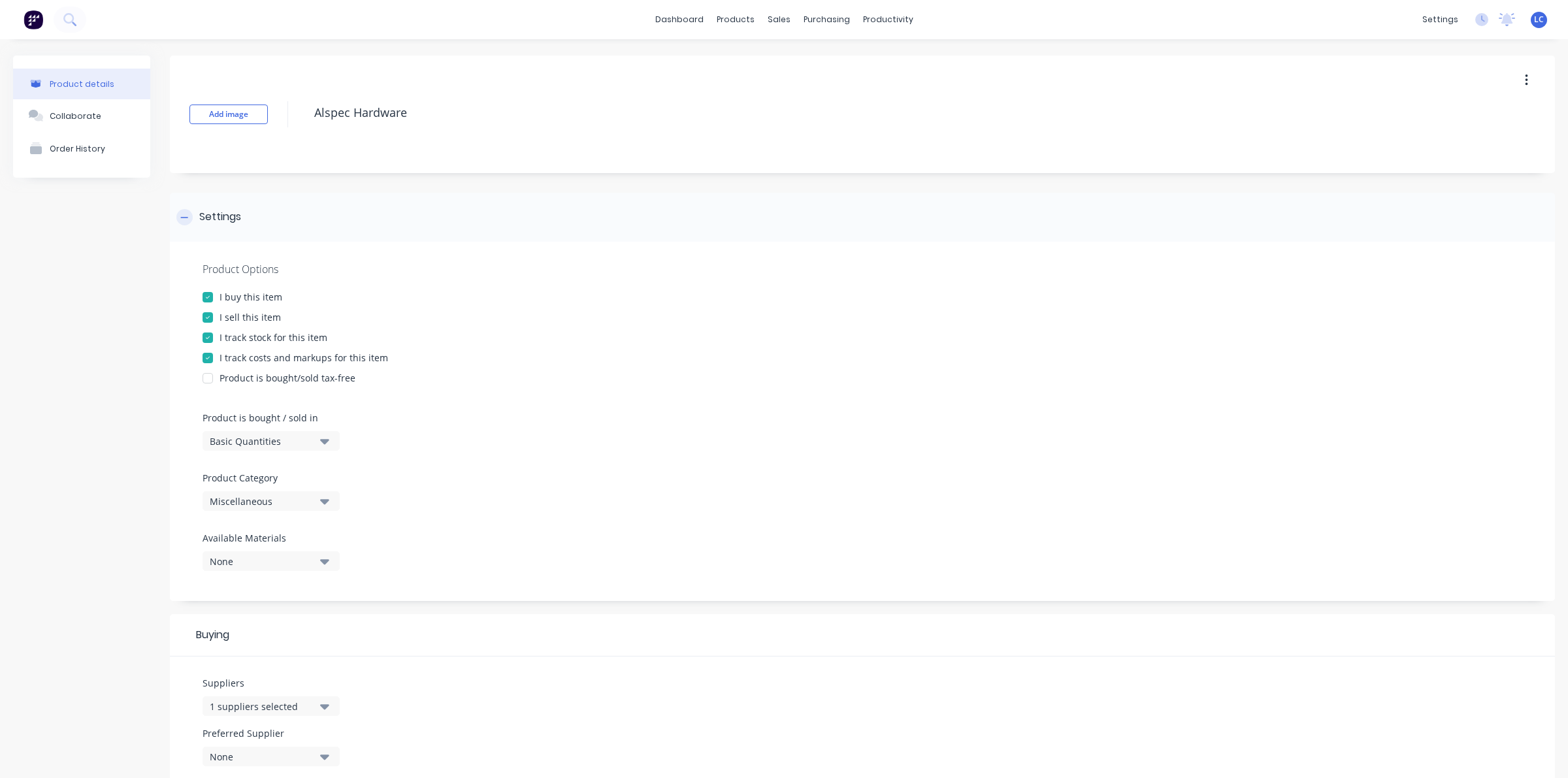
click at [187, 216] on icon at bounding box center [185, 218] width 8 height 9
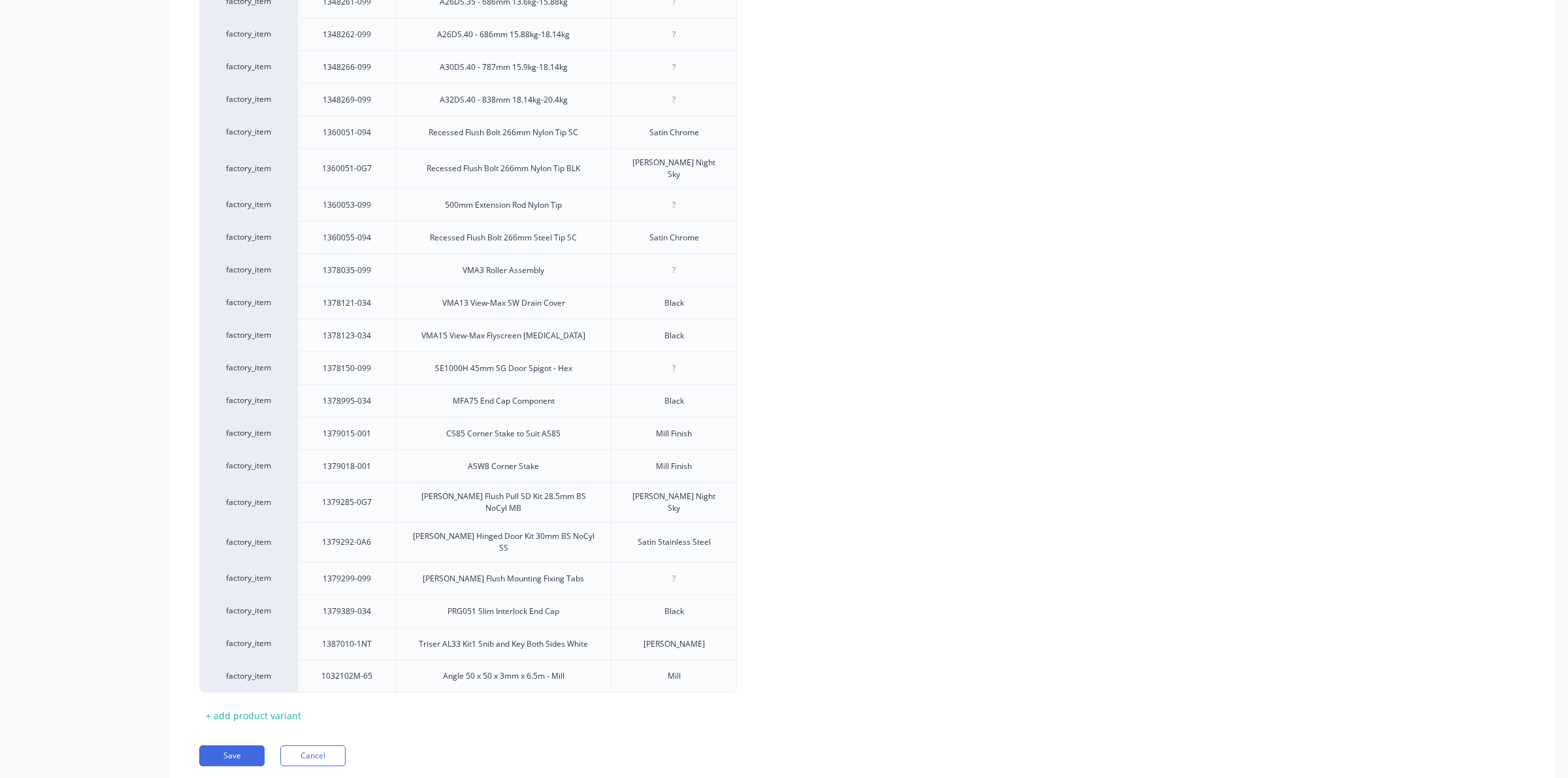
scroll to position [1915, 0]
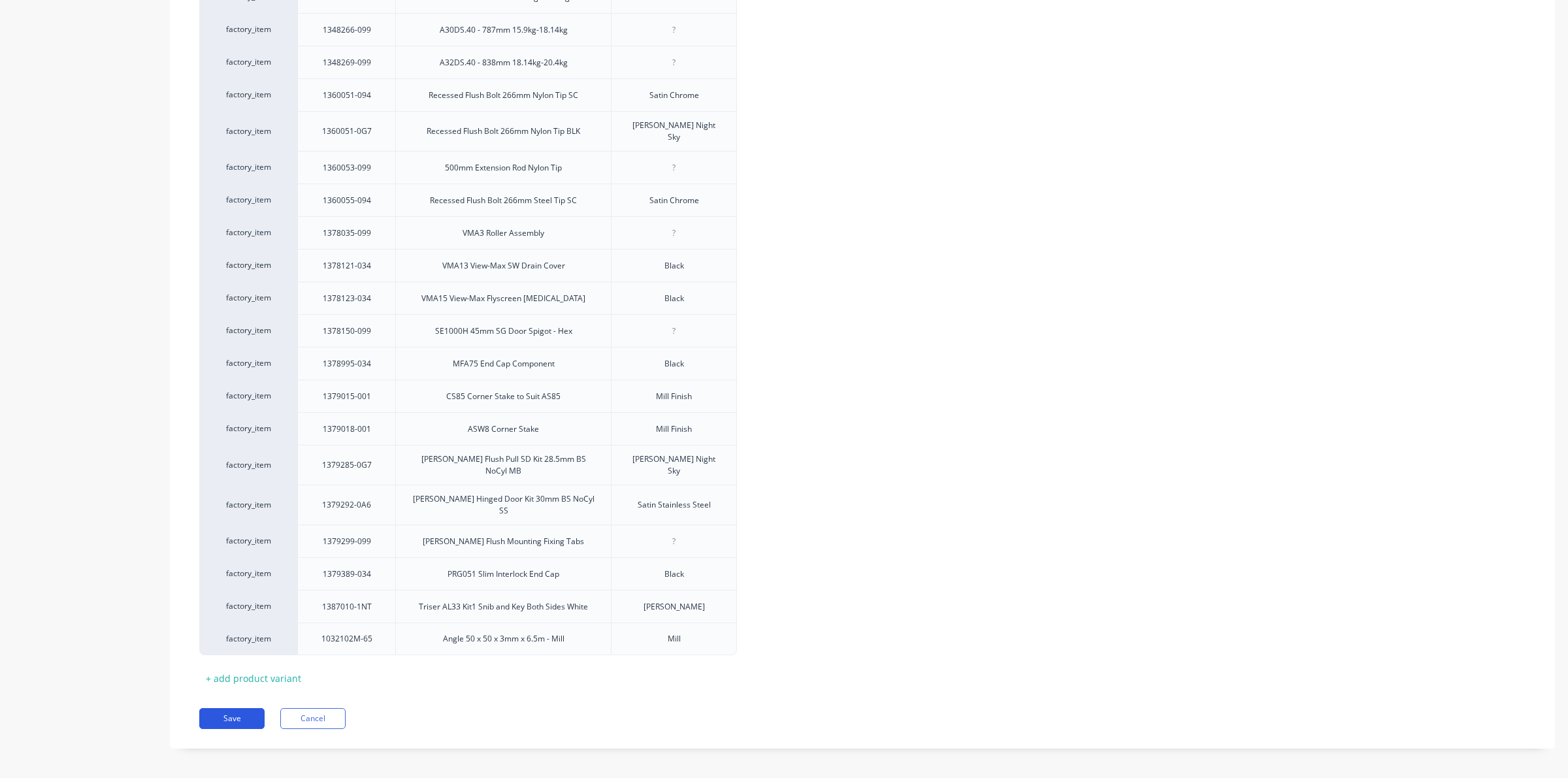
click at [233, 708] on button "Save" at bounding box center [232, 718] width 66 height 21
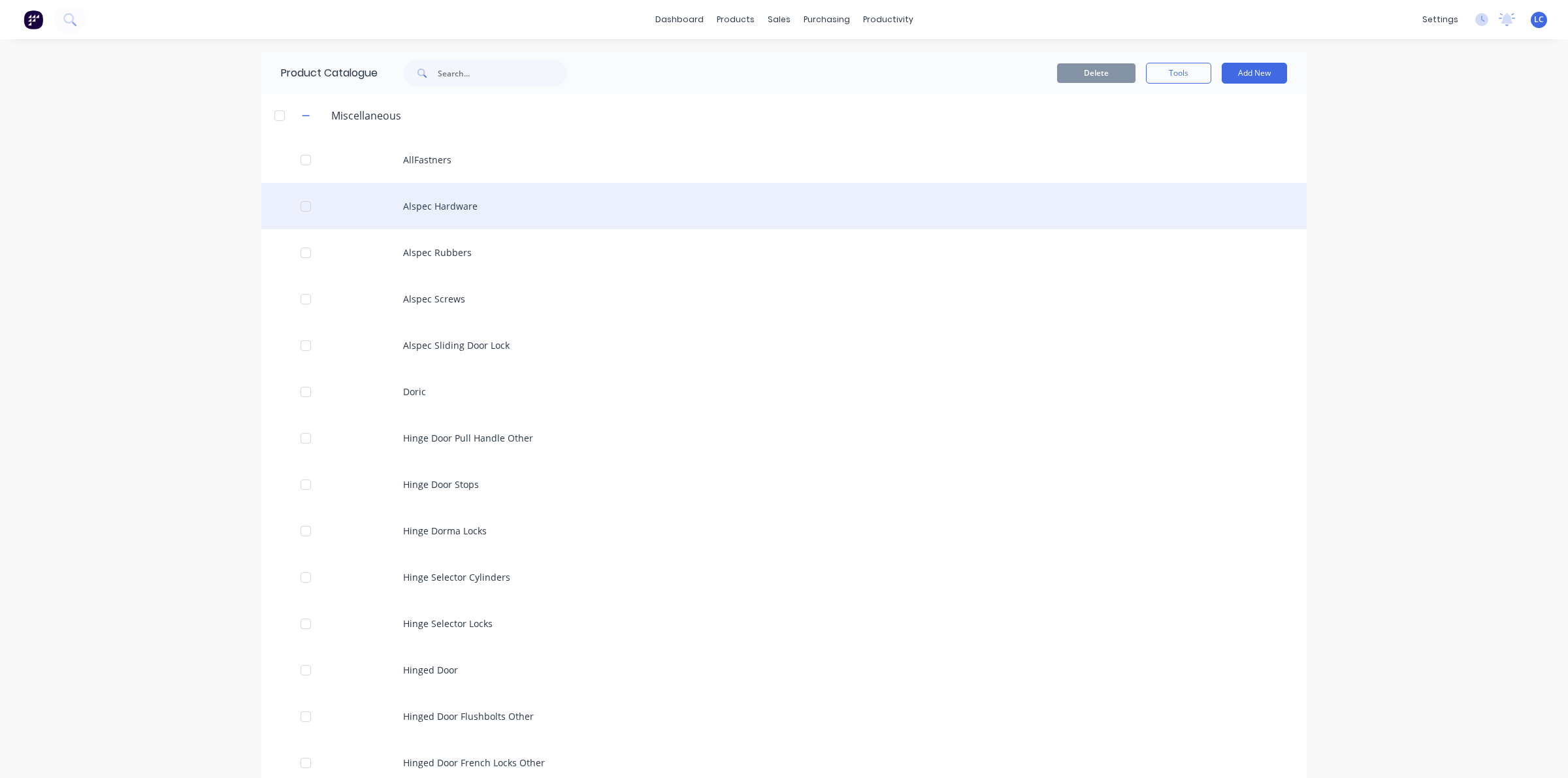
click at [437, 199] on div "Alspec Hardware" at bounding box center [784, 206] width 1045 height 47
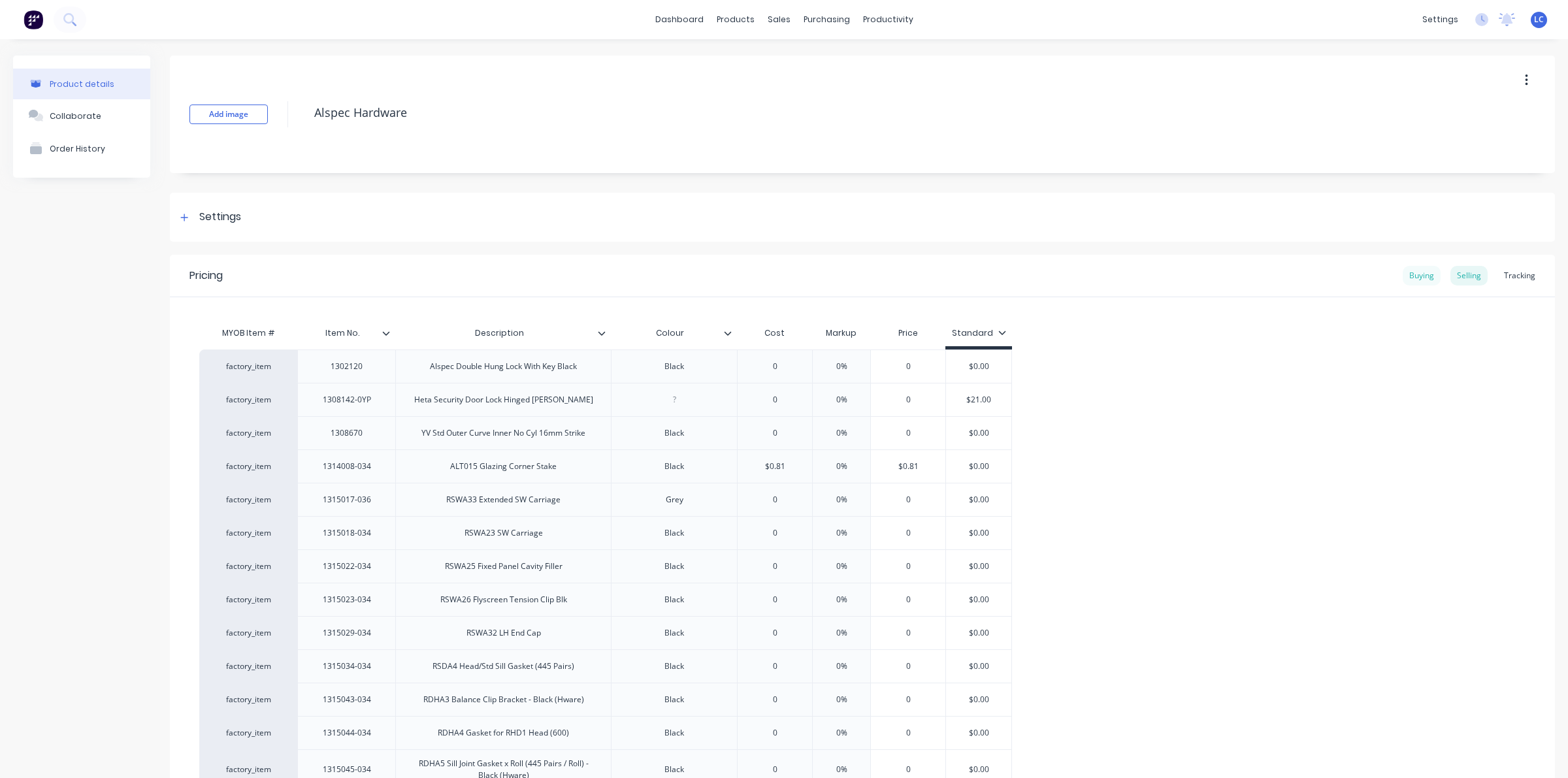
click at [1409, 278] on div "Buying" at bounding box center [1421, 275] width 38 height 20
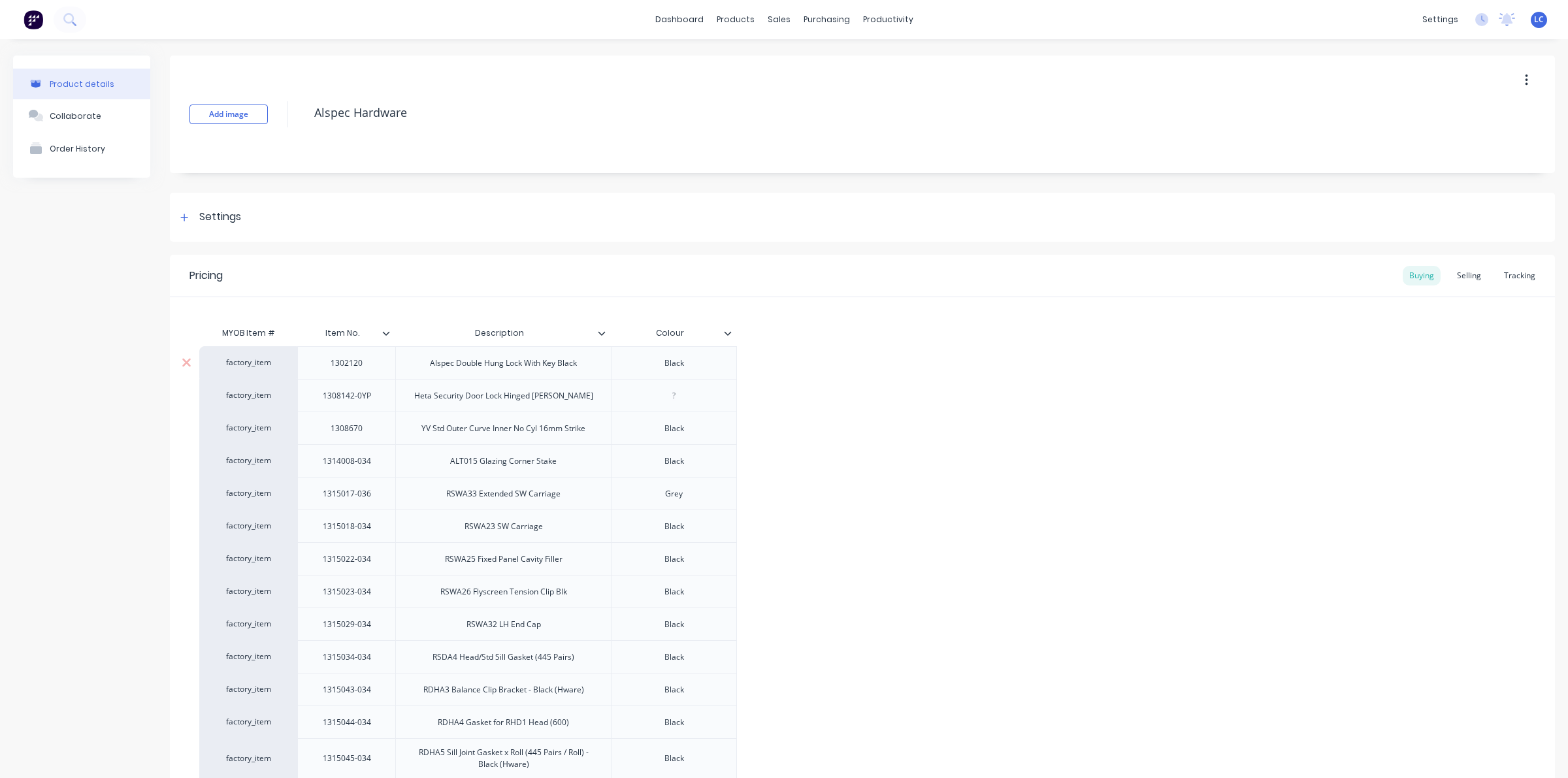
scroll to position [82, 0]
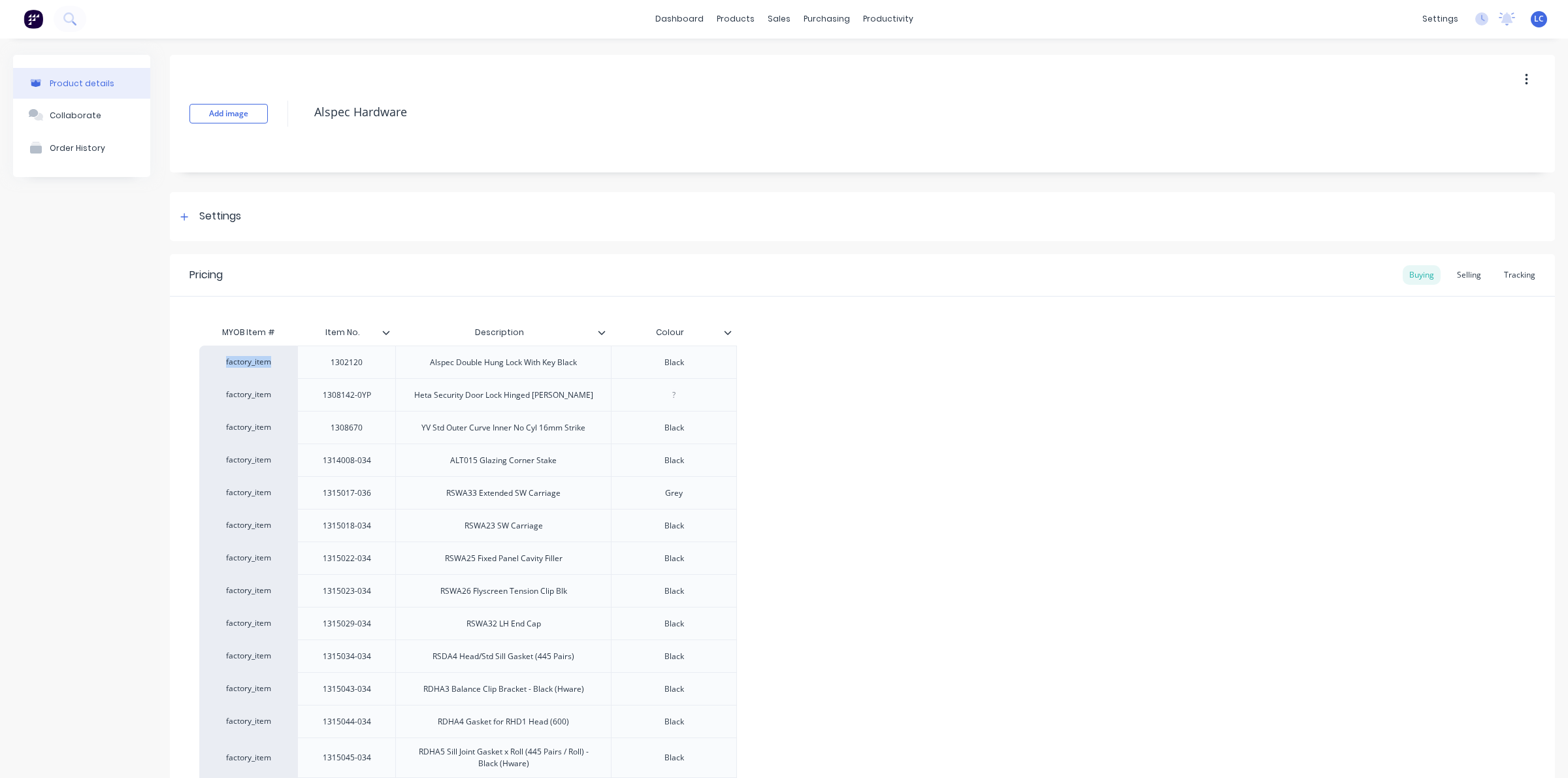
scroll to position [0, 0]
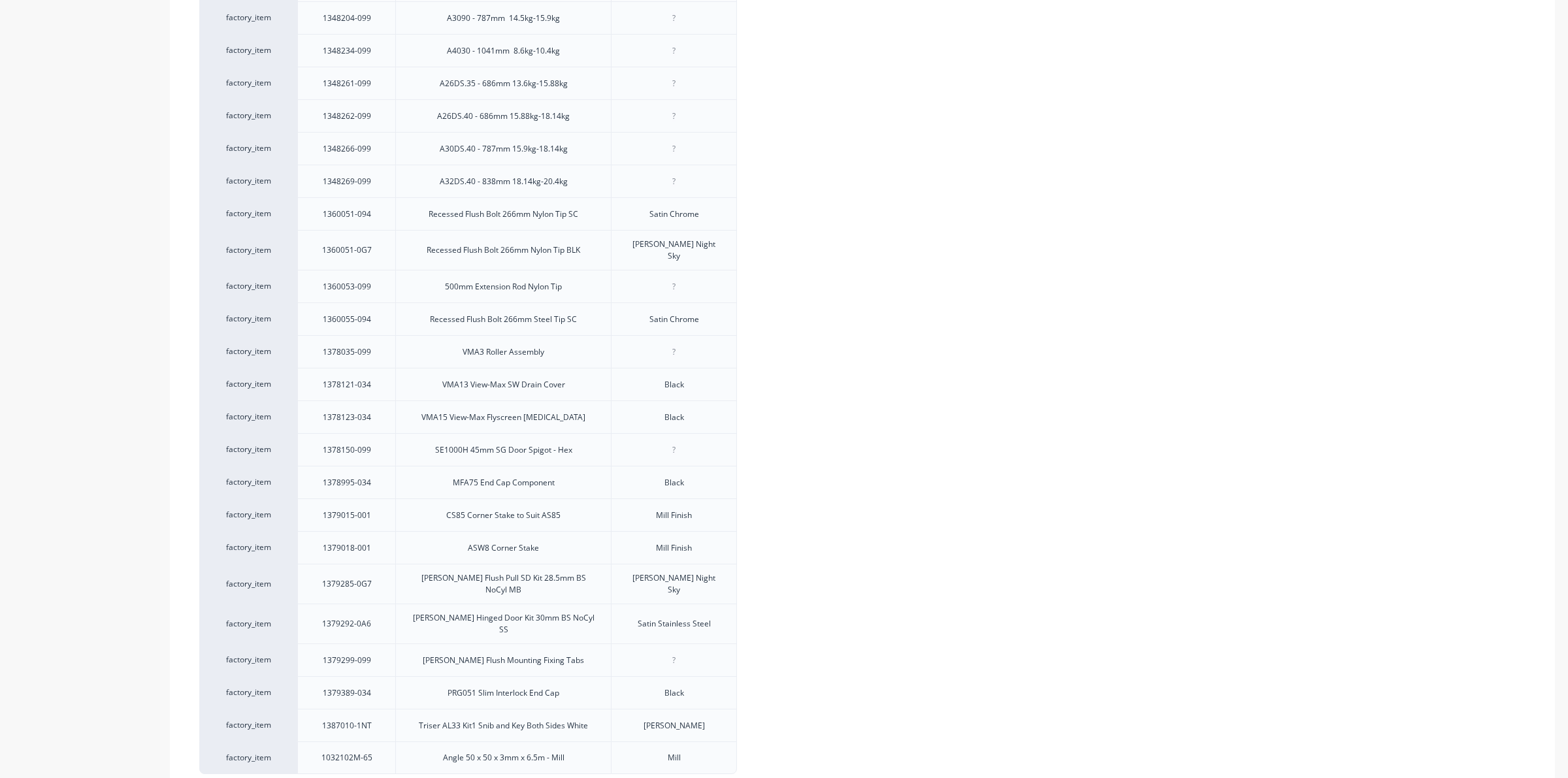
scroll to position [1915, 0]
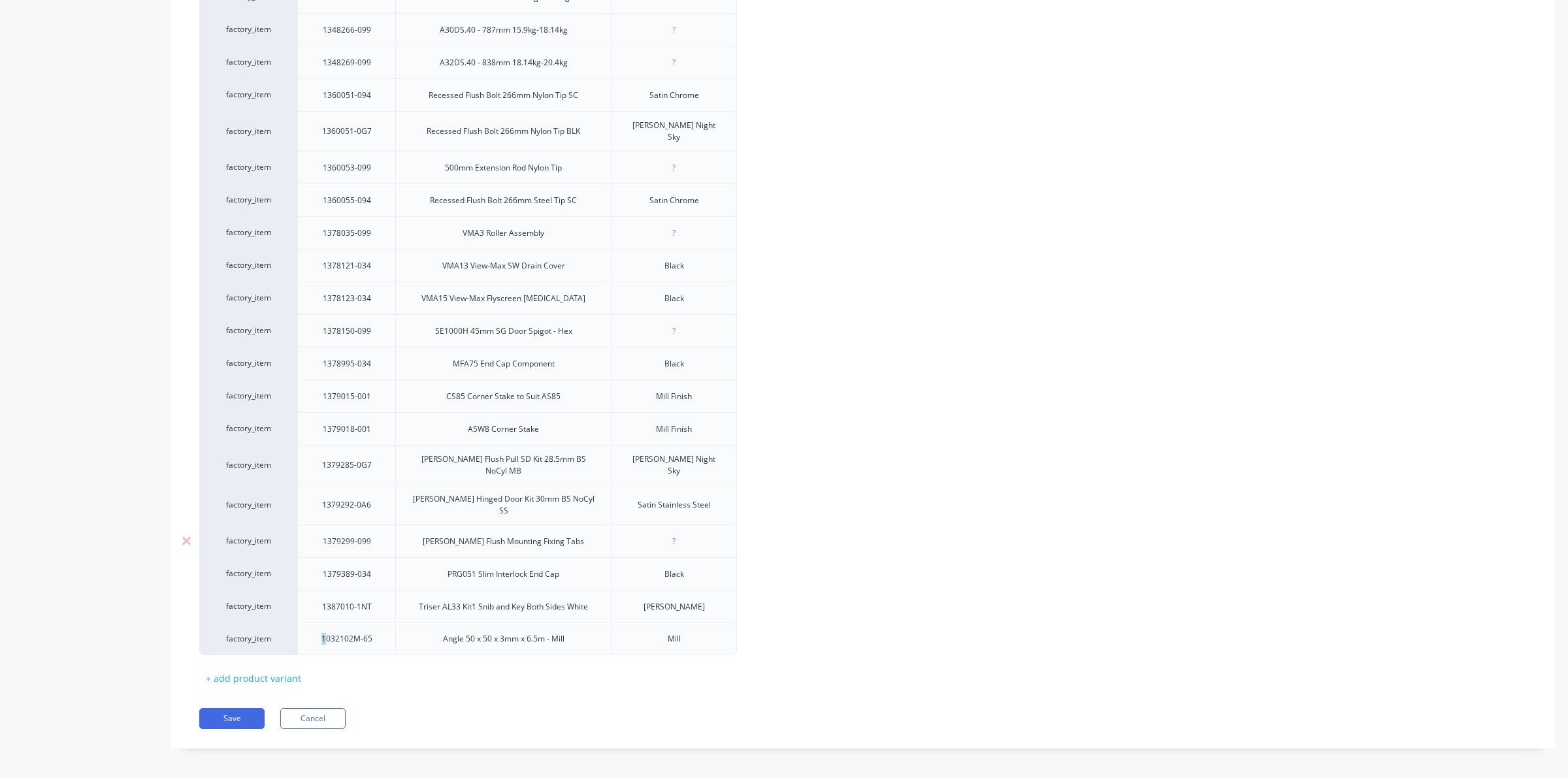
drag, startPoint x: 324, startPoint y: 635, endPoint x: 252, endPoint y: 518, distance: 137.4
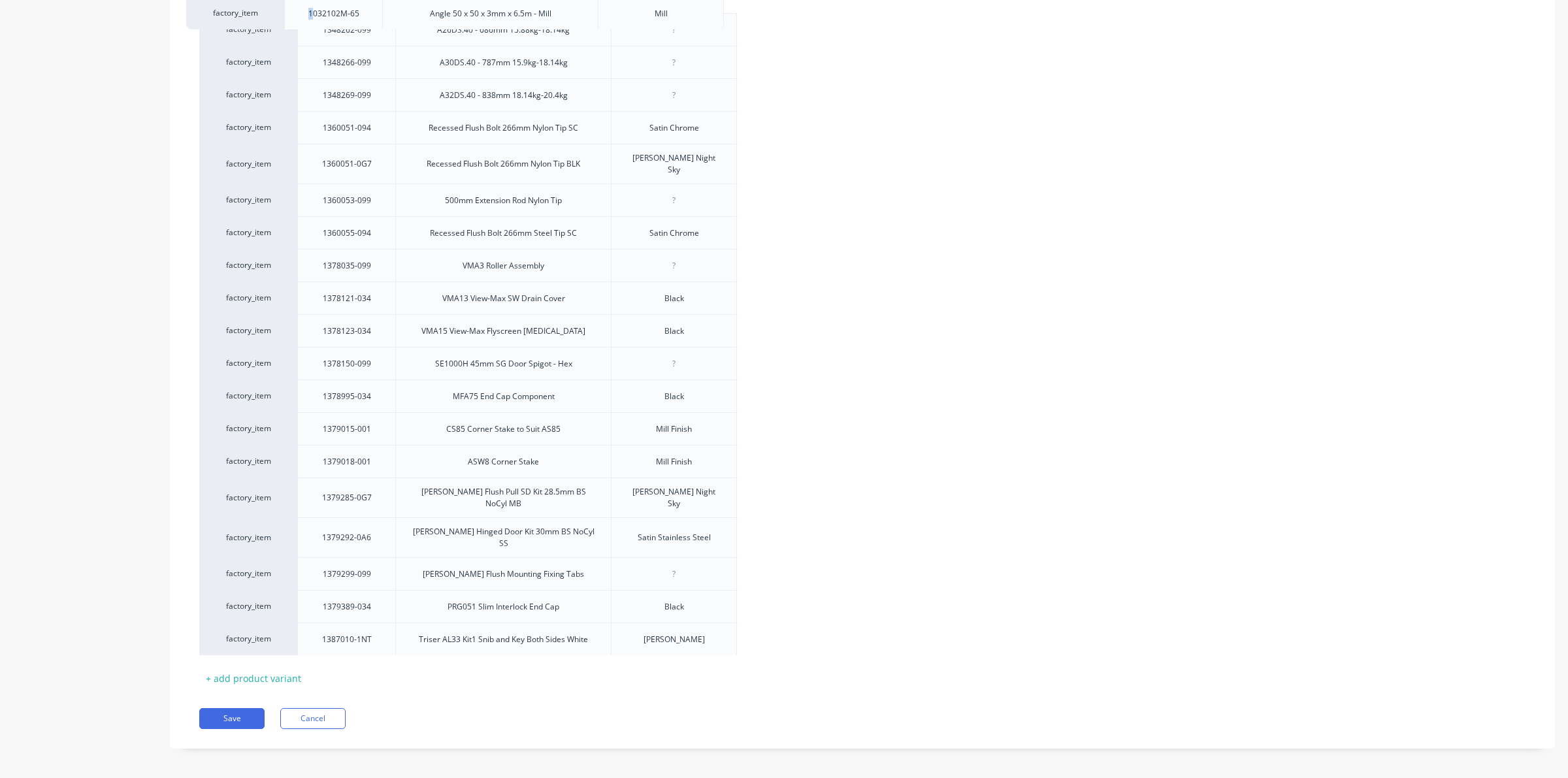
drag, startPoint x: 260, startPoint y: 633, endPoint x: 248, endPoint y: 11, distance: 622.1
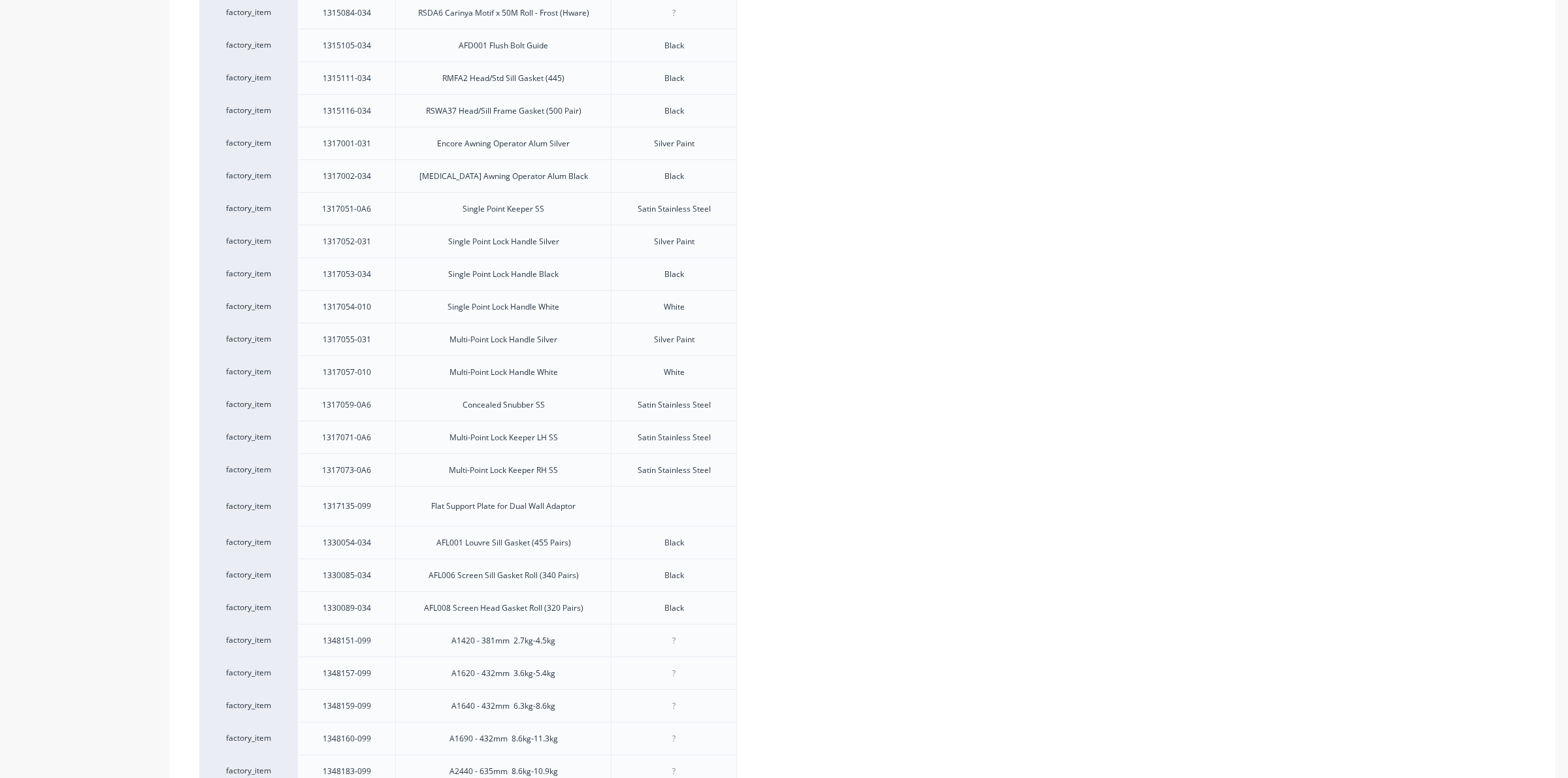
scroll to position [854, 0]
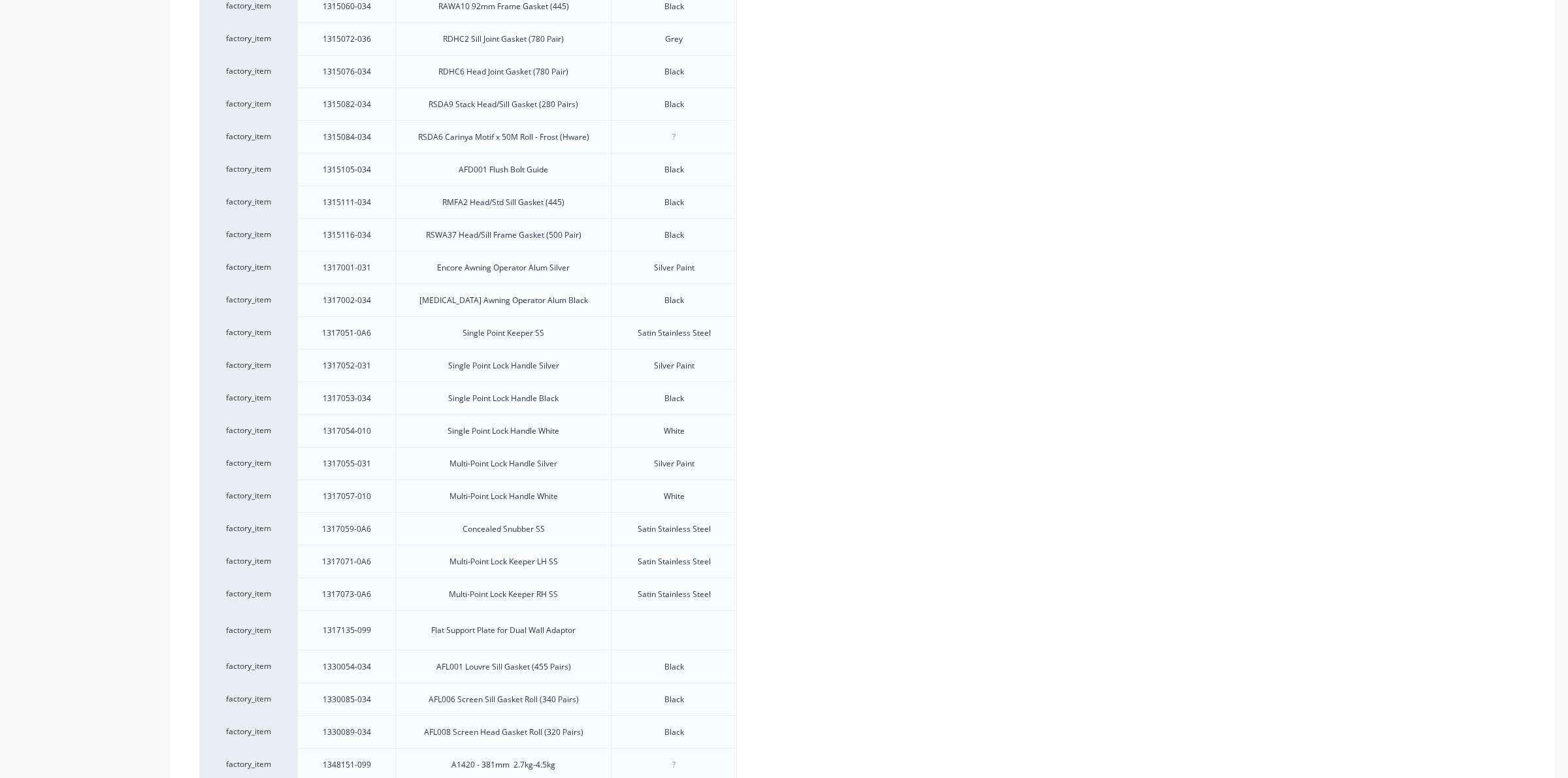
click at [261, 611] on div "factory_item 1302120 Alspec Double Hung Lock With Key Black Black factory_item …" at bounding box center [862, 604] width 1326 height 2224
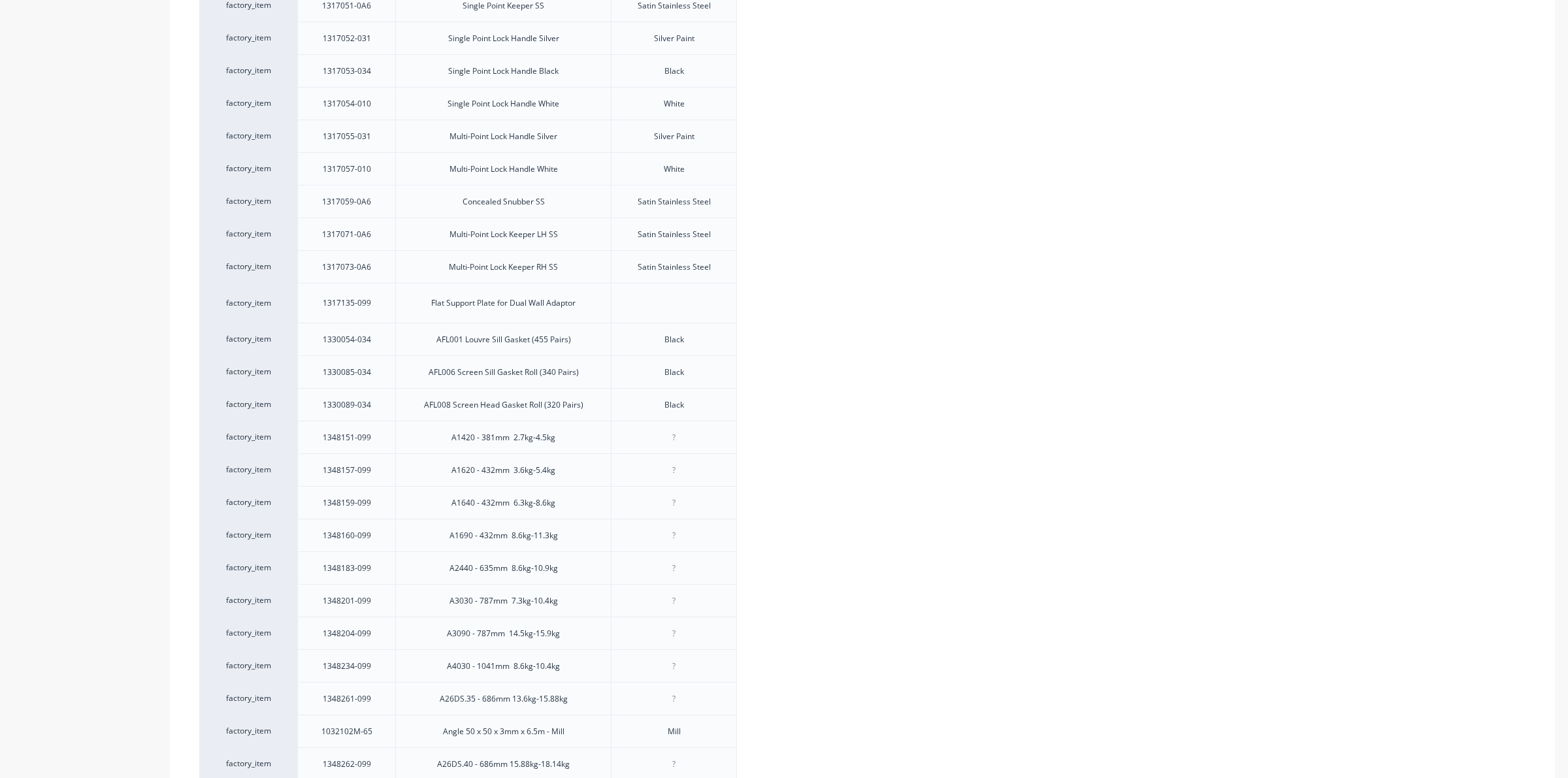
scroll to position [1180, 0]
drag, startPoint x: 277, startPoint y: 752, endPoint x: 279, endPoint y: 29, distance: 723.0
click at [279, 29] on div "factory_item 1302120 Alspec Double Hung Lock With Key Black Black factory_item …" at bounding box center [862, 278] width 1326 height 2224
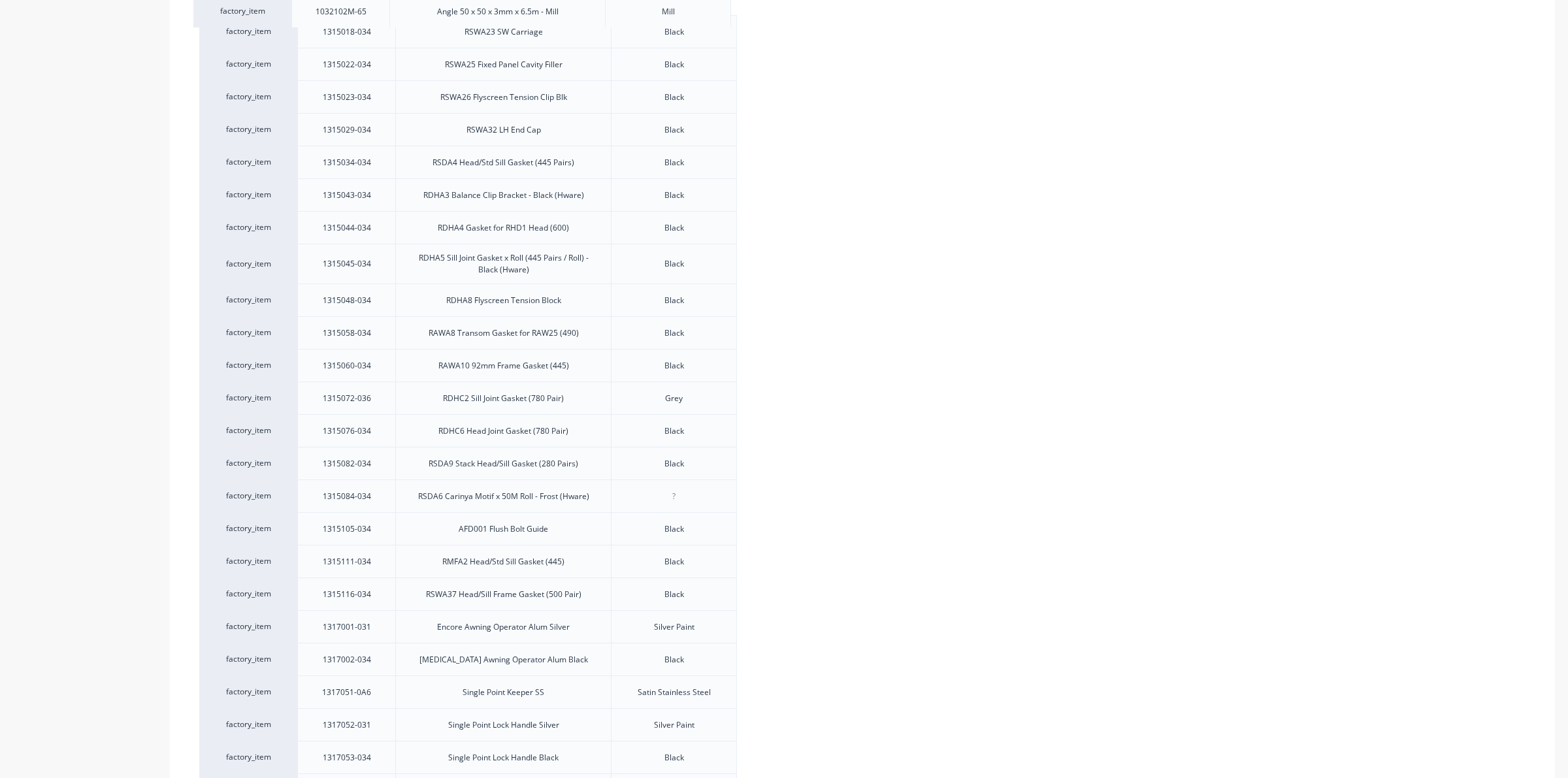
drag, startPoint x: 281, startPoint y: 676, endPoint x: 279, endPoint y: 5, distance: 671.0
drag, startPoint x: 289, startPoint y: 168, endPoint x: 292, endPoint y: 9, distance: 159.0
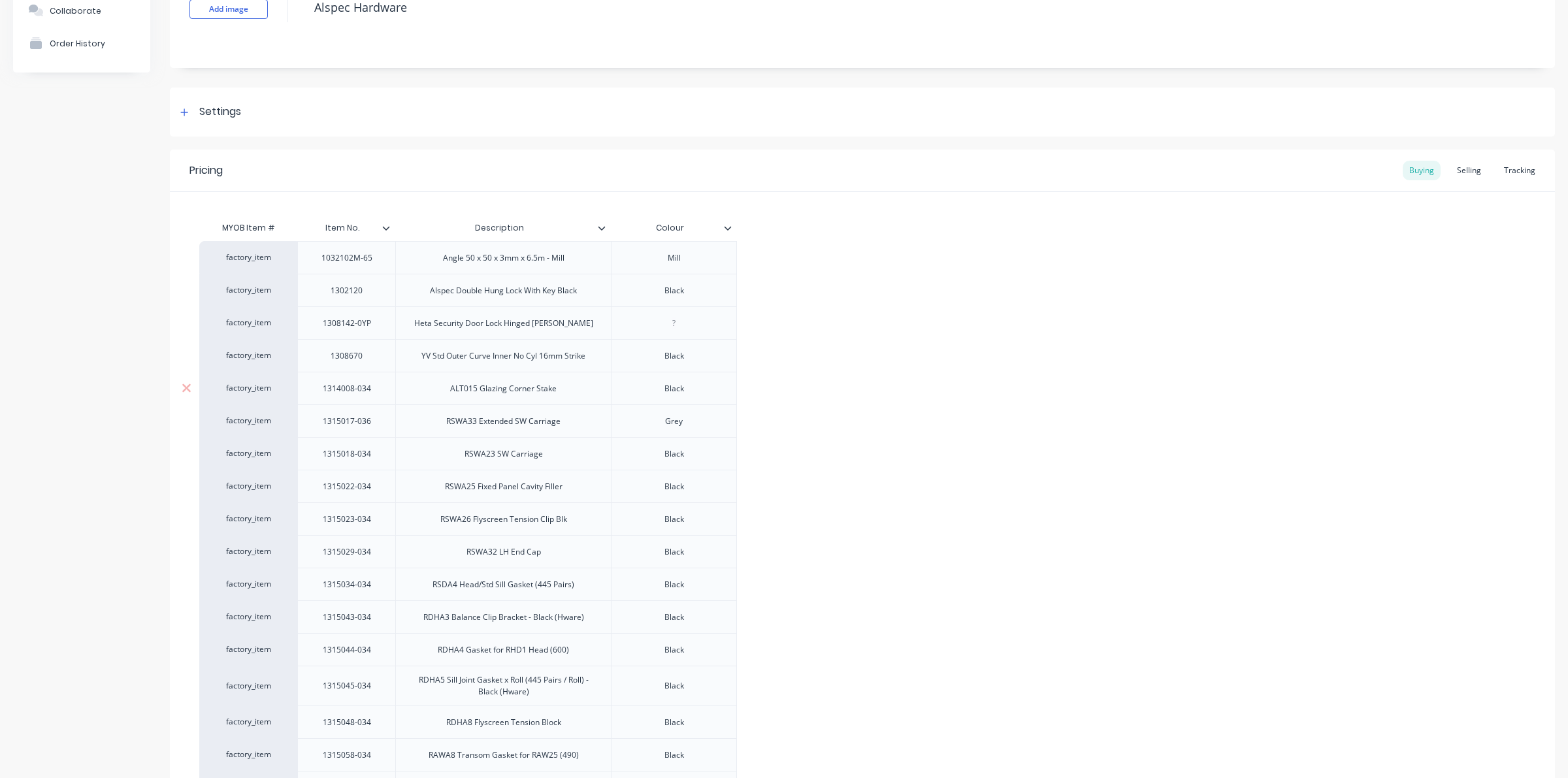
scroll to position [0, 0]
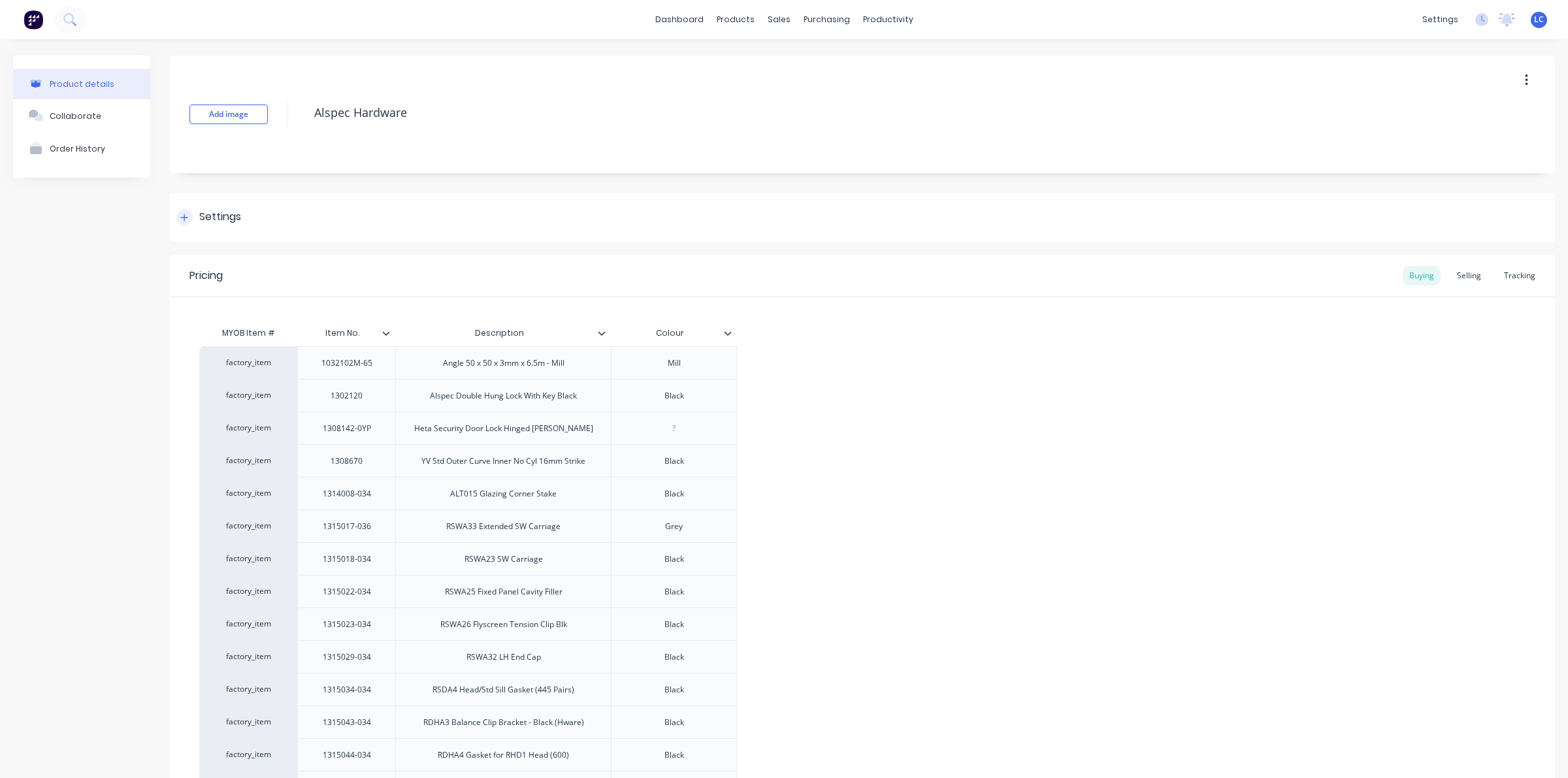
click at [190, 214] on div at bounding box center [185, 217] width 16 height 16
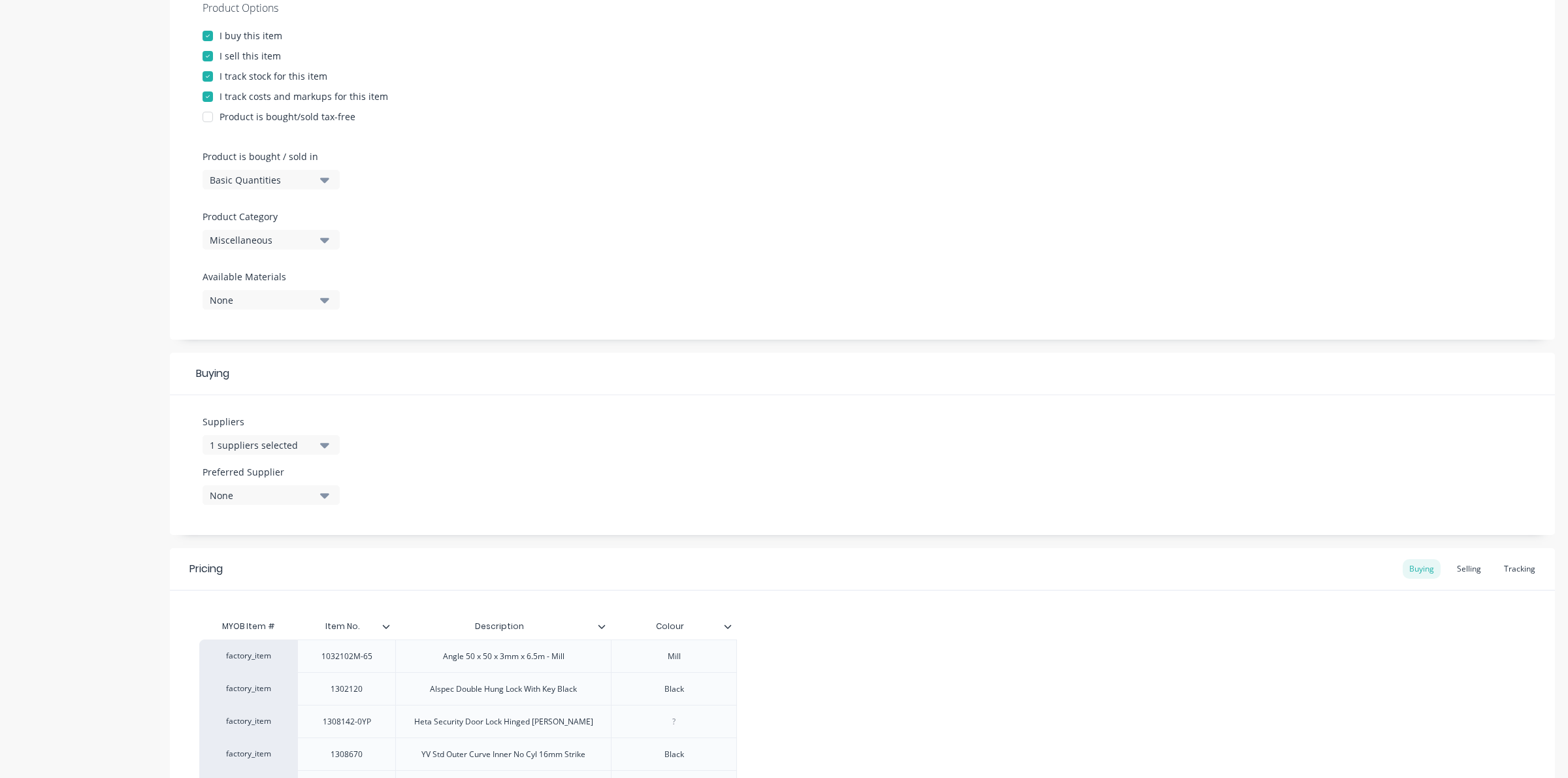
scroll to position [326, 0]
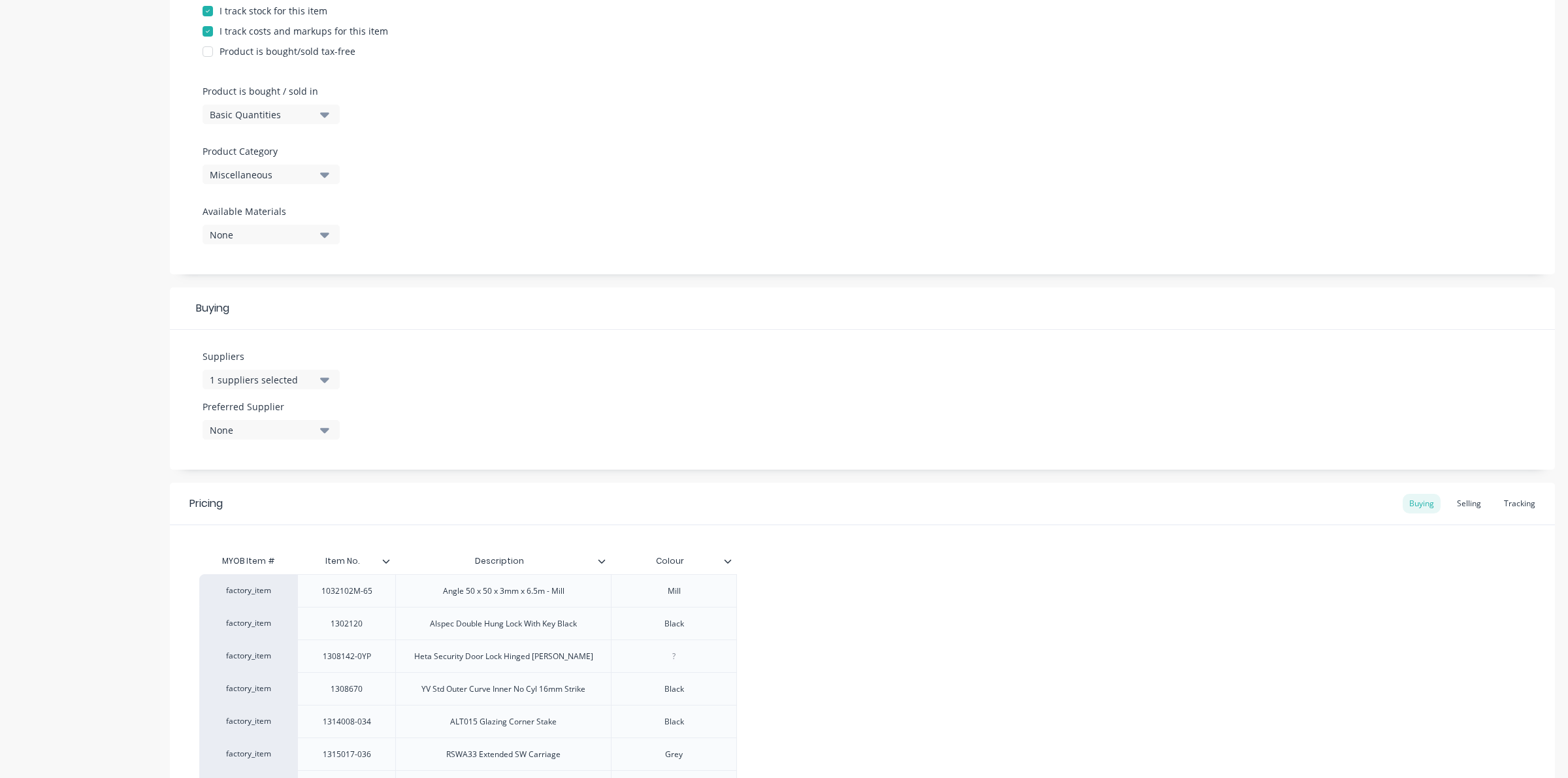
click at [322, 432] on icon "button" at bounding box center [325, 429] width 9 height 14
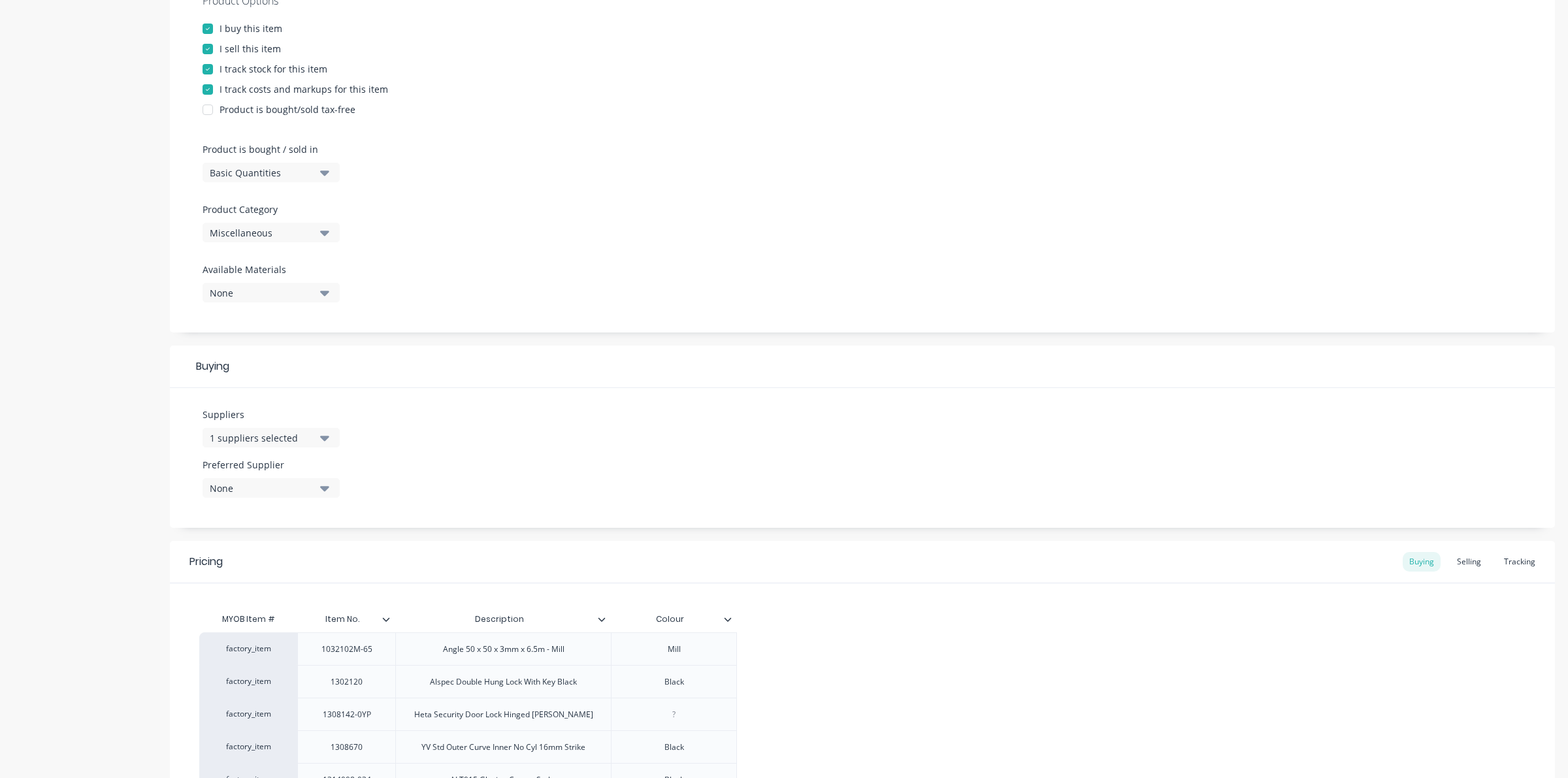
scroll to position [408, 0]
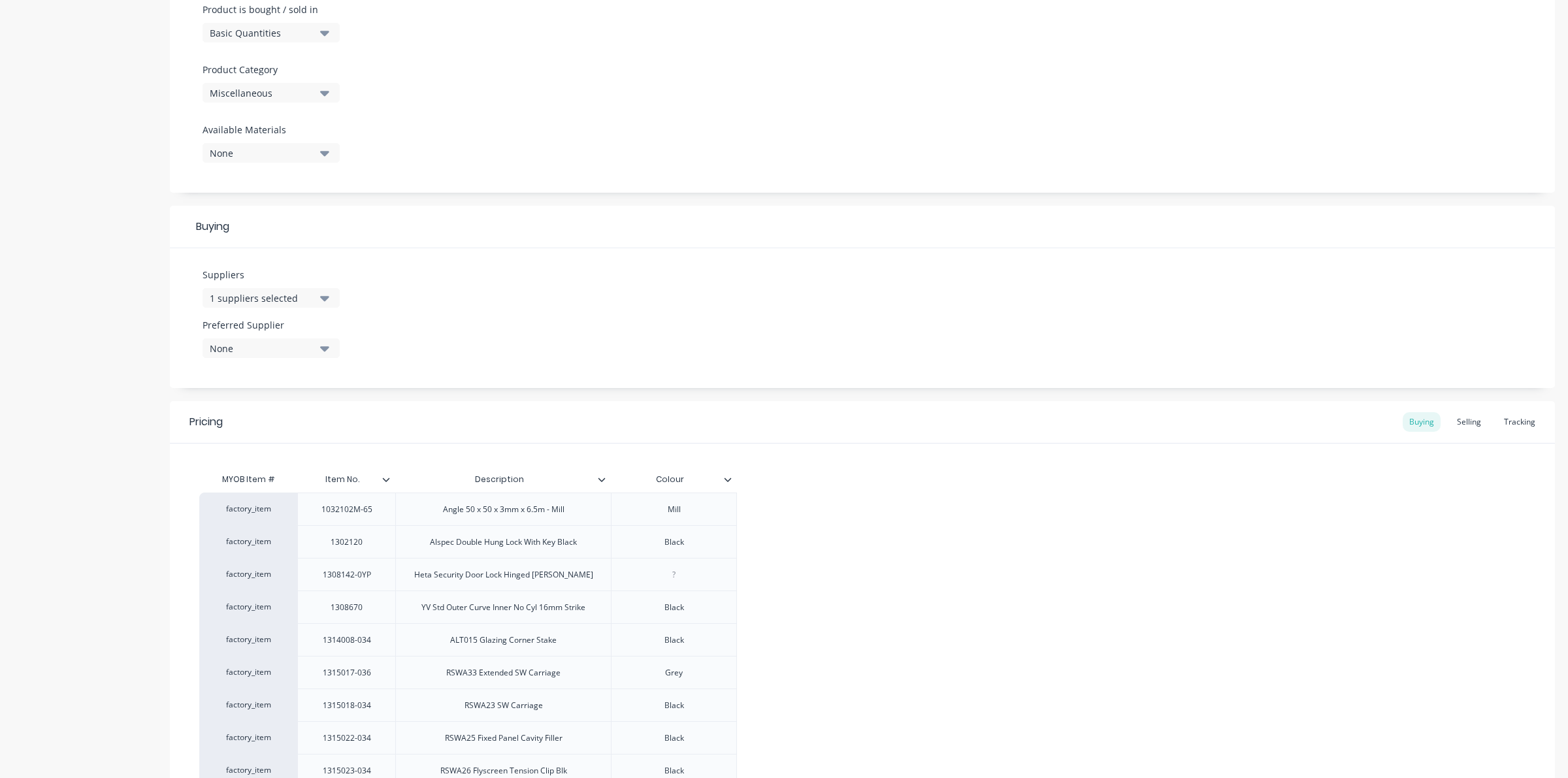
drag, startPoint x: 690, startPoint y: 485, endPoint x: 828, endPoint y: 510, distance: 140.2
drag, startPoint x: 828, startPoint y: 510, endPoint x: 712, endPoint y: 301, distance: 239.0
click at [712, 301] on div "Suppliers 1 suppliers selected Preferred Supplier None No options..." at bounding box center [862, 318] width 1385 height 140
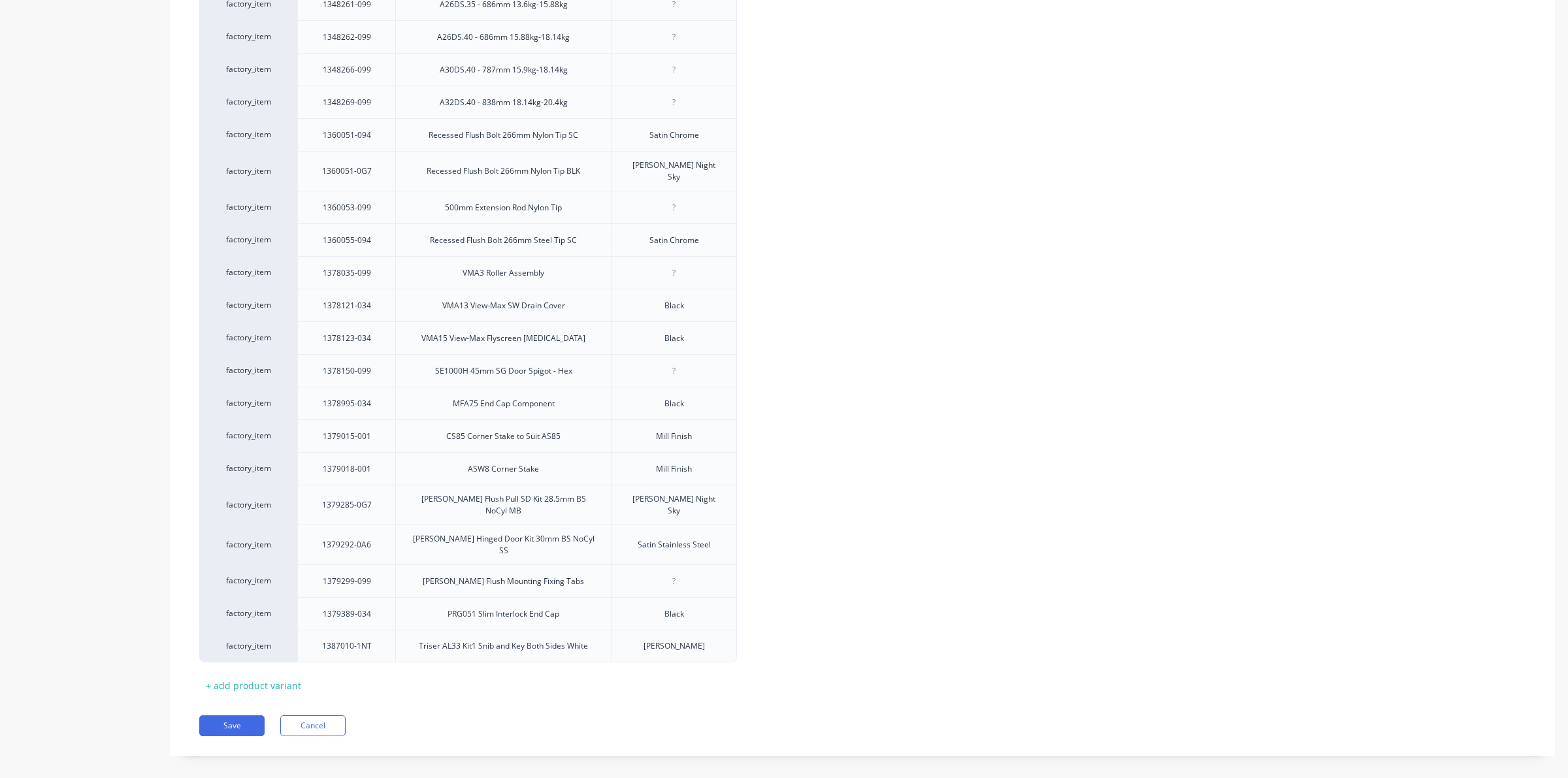
scroll to position [2469, 0]
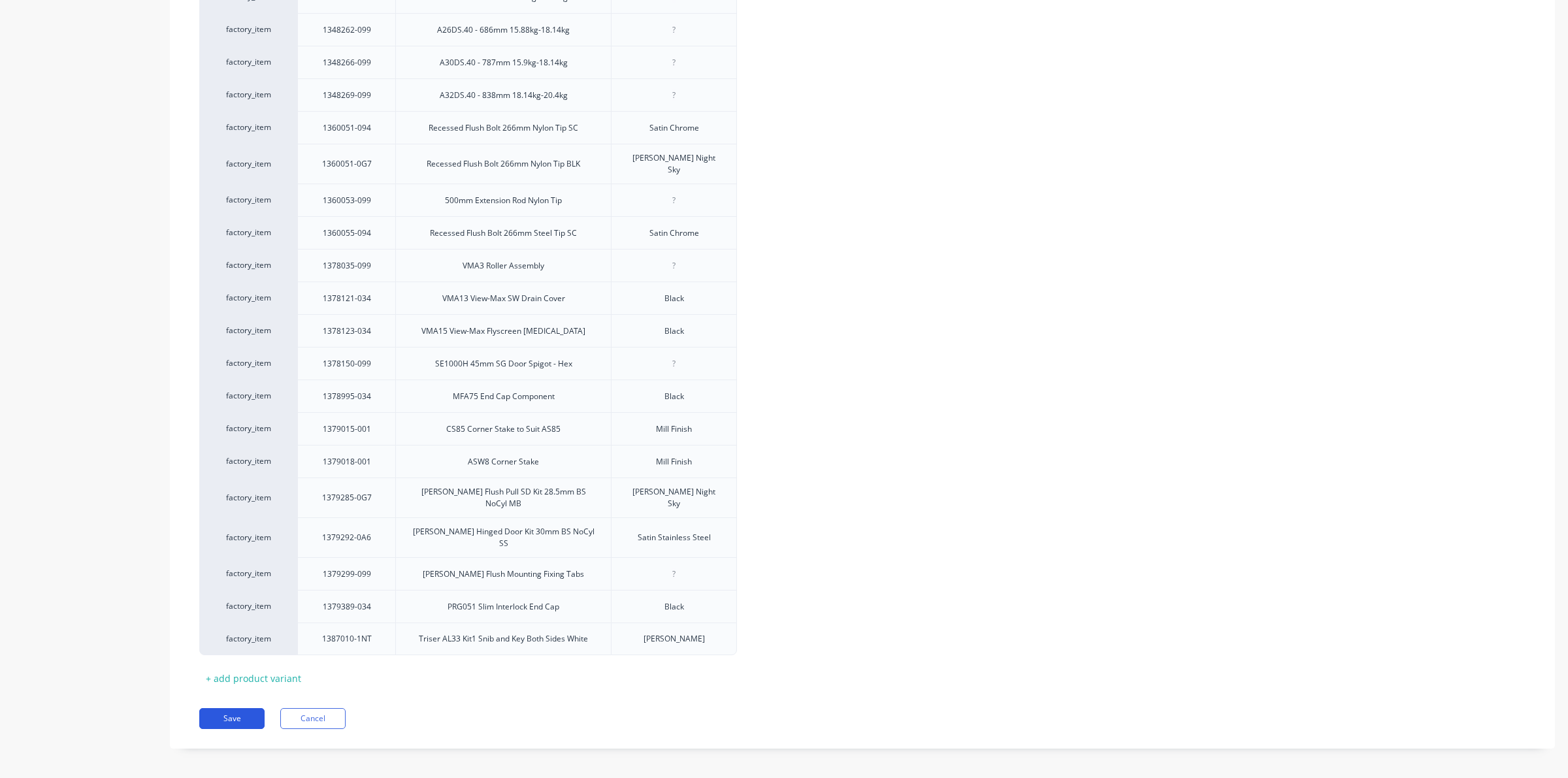
click at [252, 708] on button "Save" at bounding box center [232, 718] width 66 height 21
type textarea "x"
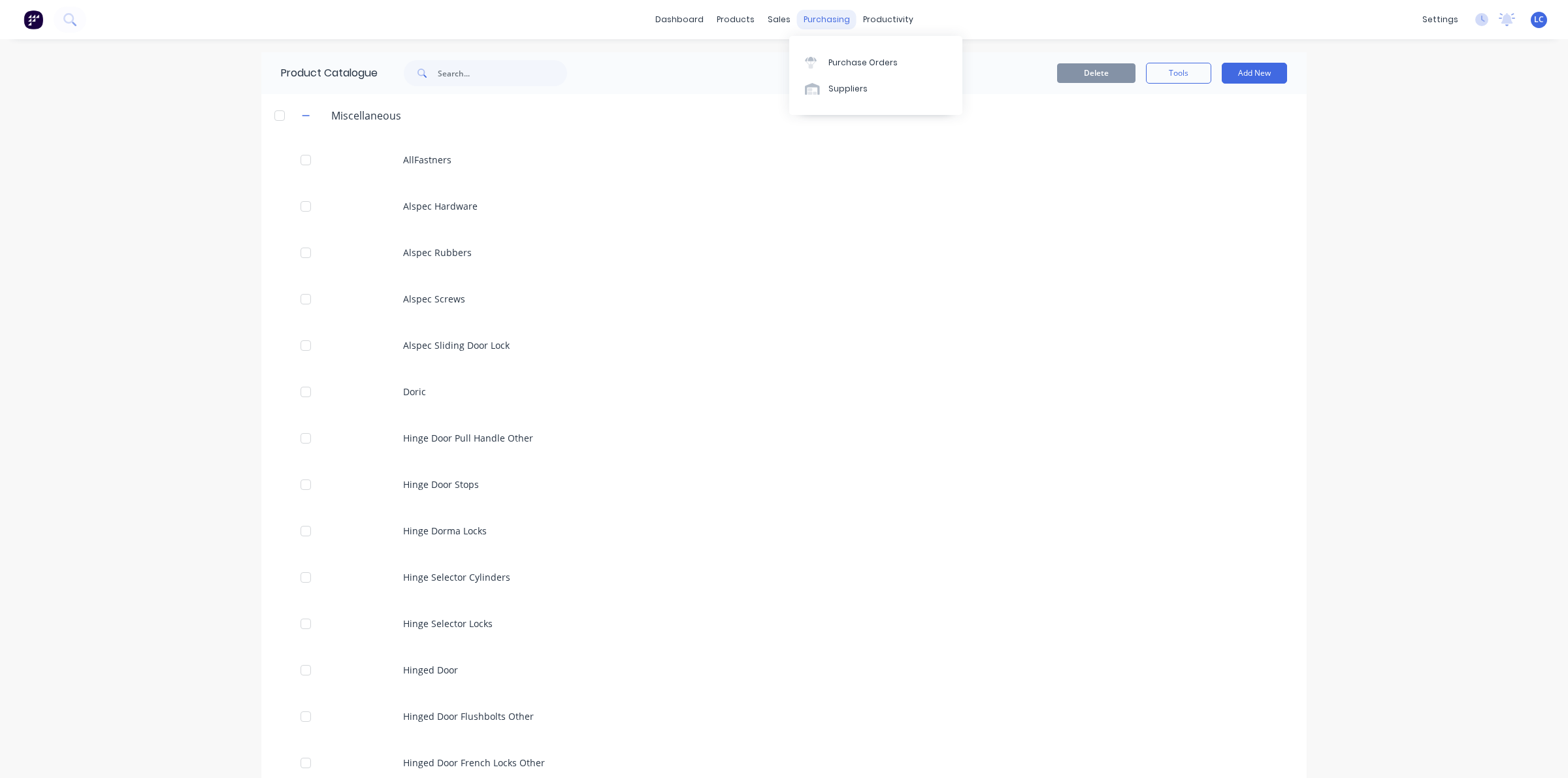
click at [805, 14] on div "purchasing" at bounding box center [827, 19] width 60 height 20
click at [822, 54] on link "Purchase Orders" at bounding box center [876, 62] width 173 height 26
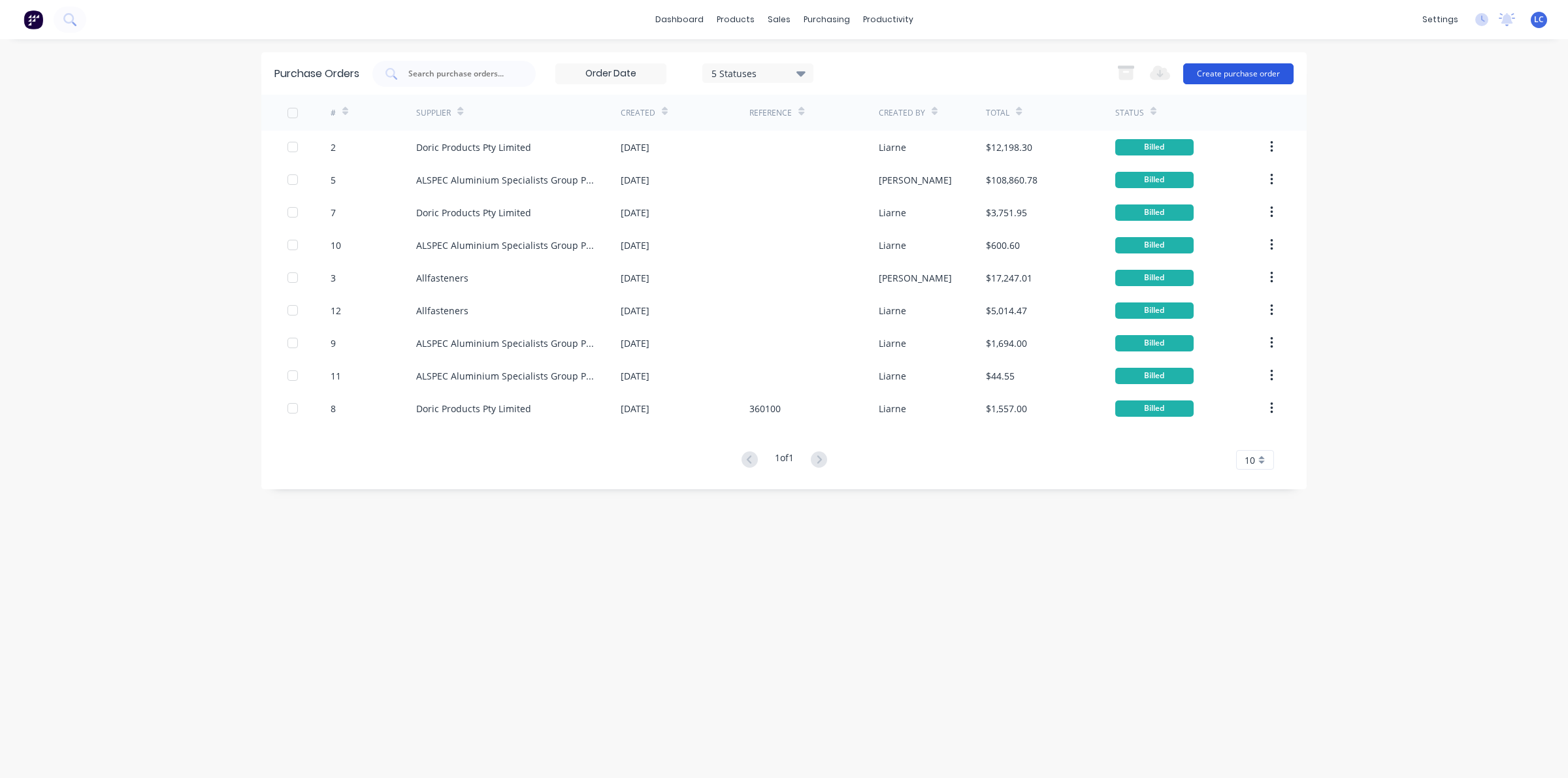
click at [1231, 70] on button "Create purchase order" at bounding box center [1238, 74] width 110 height 21
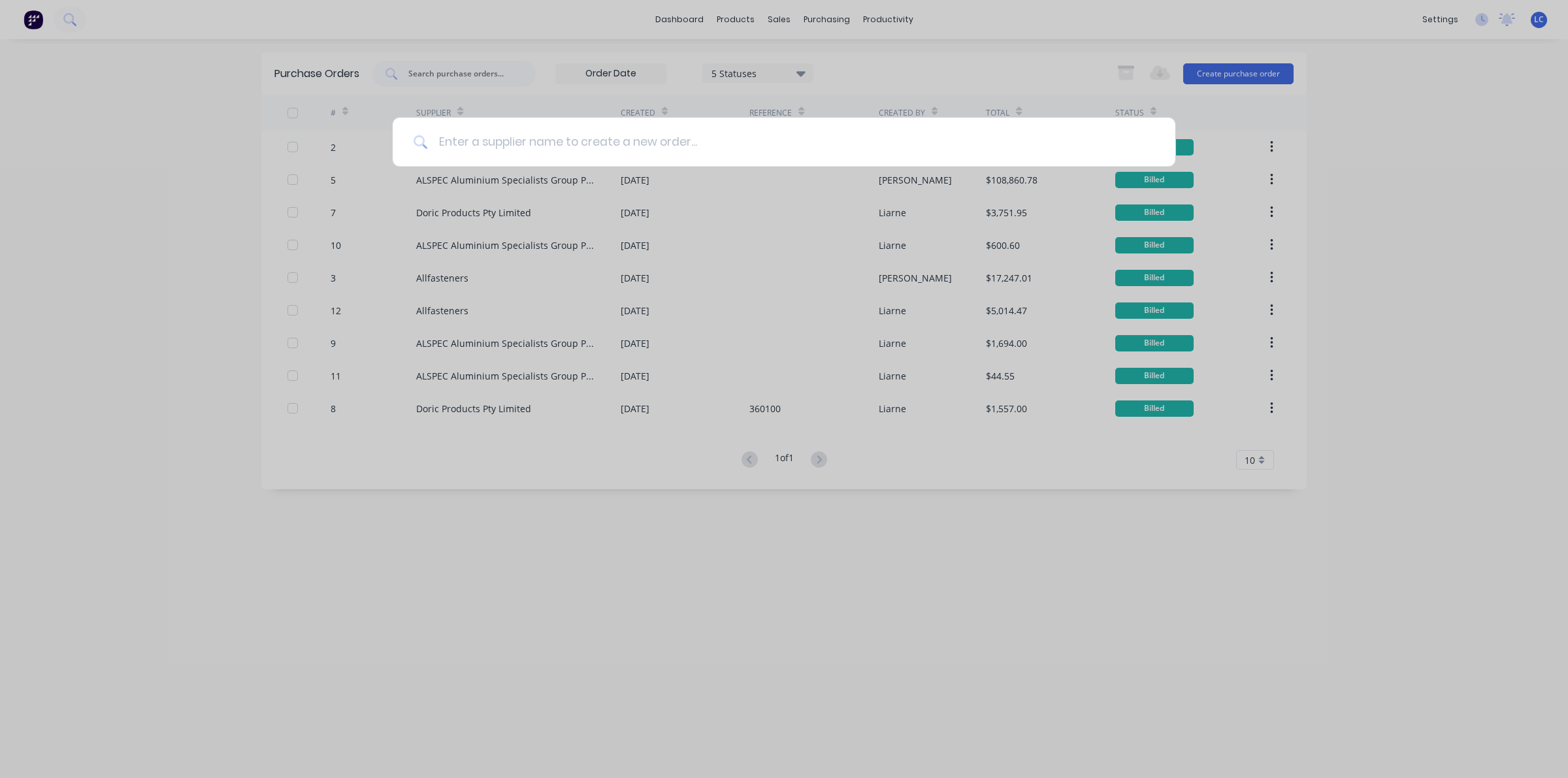
click at [615, 145] on input at bounding box center [791, 142] width 726 height 49
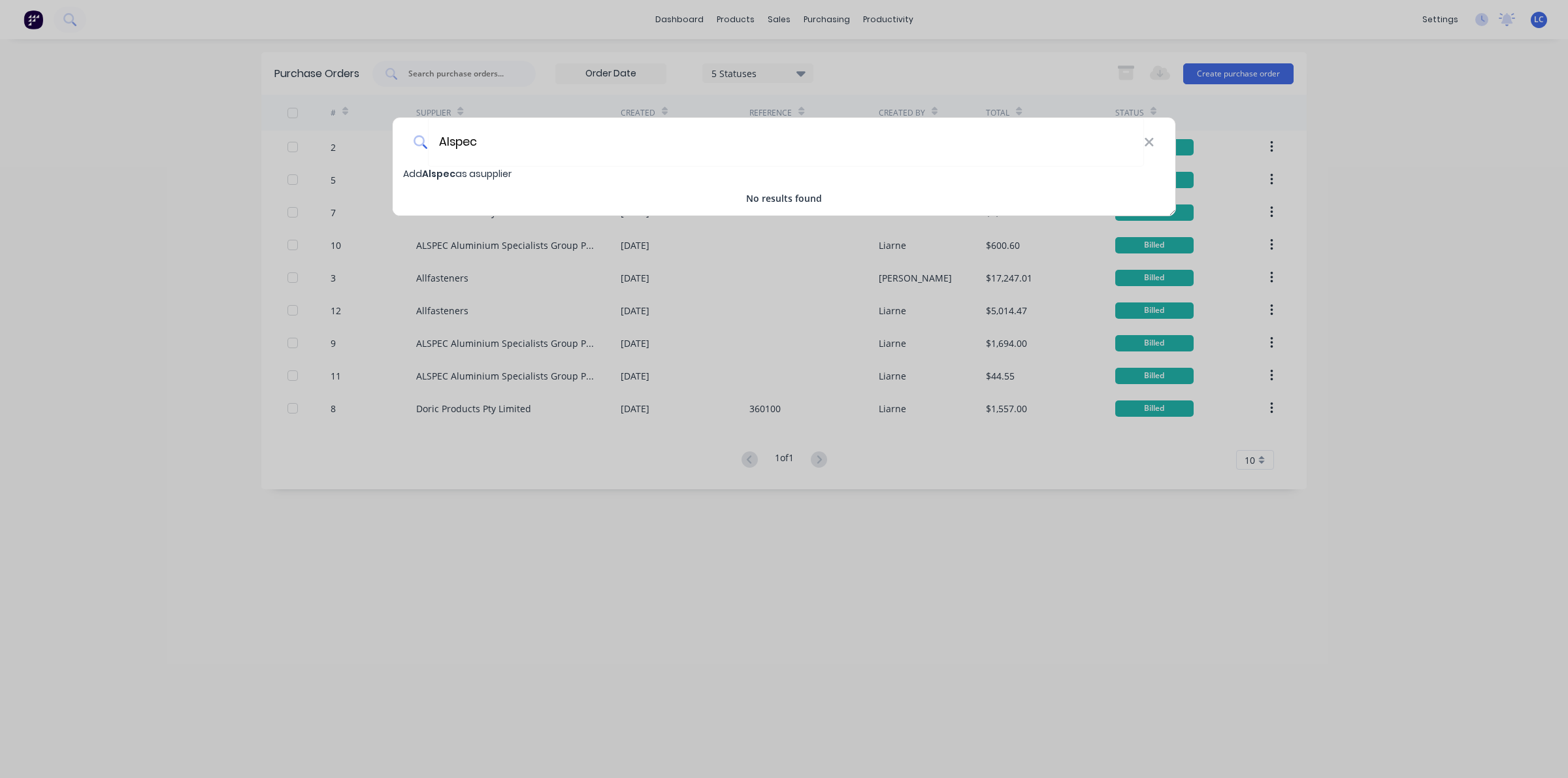
type input "Alspec"
click at [448, 174] on span "Alspec" at bounding box center [438, 173] width 33 height 13
select select "AU"
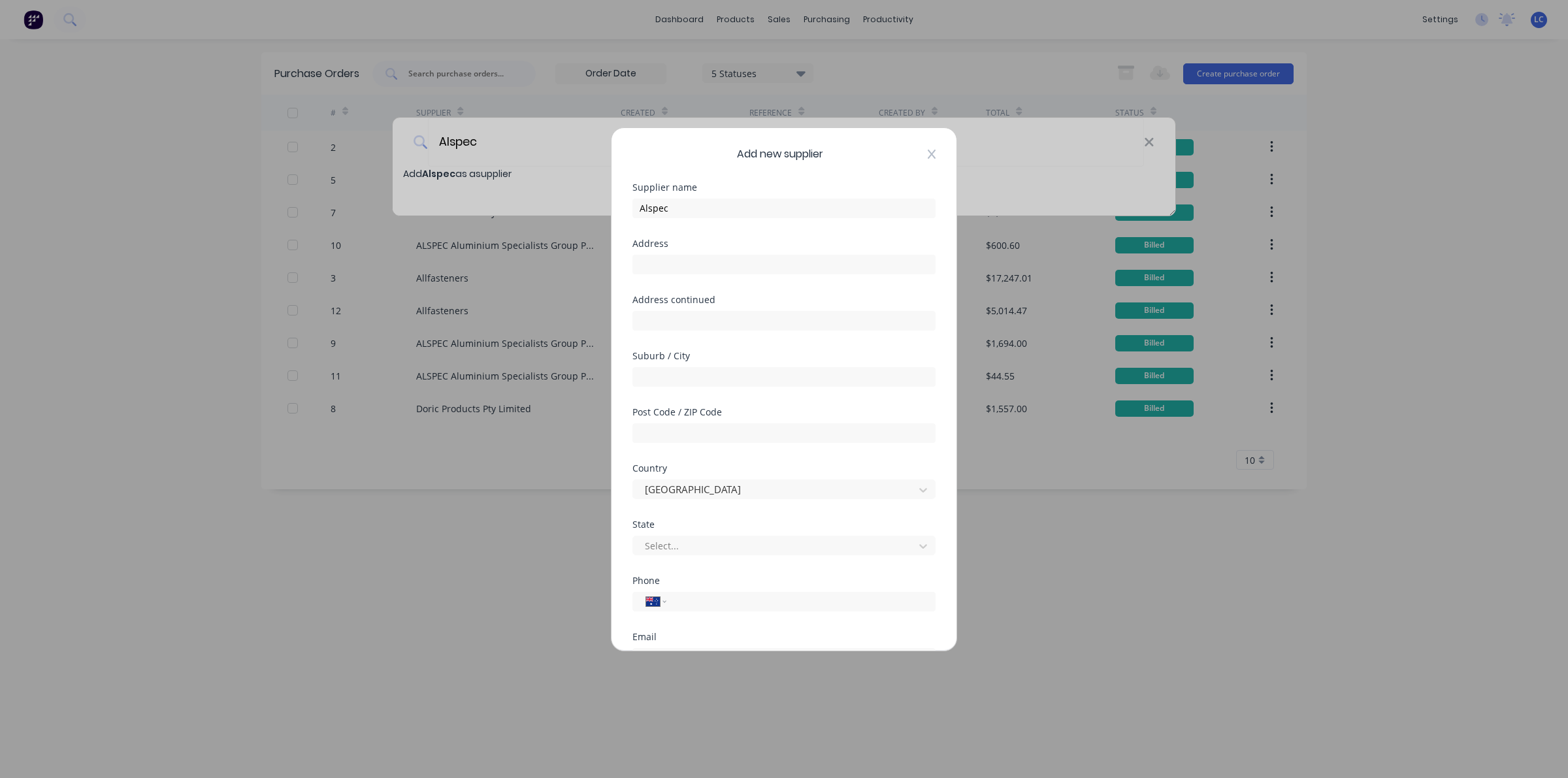
click at [928, 155] on icon at bounding box center [932, 153] width 8 height 10
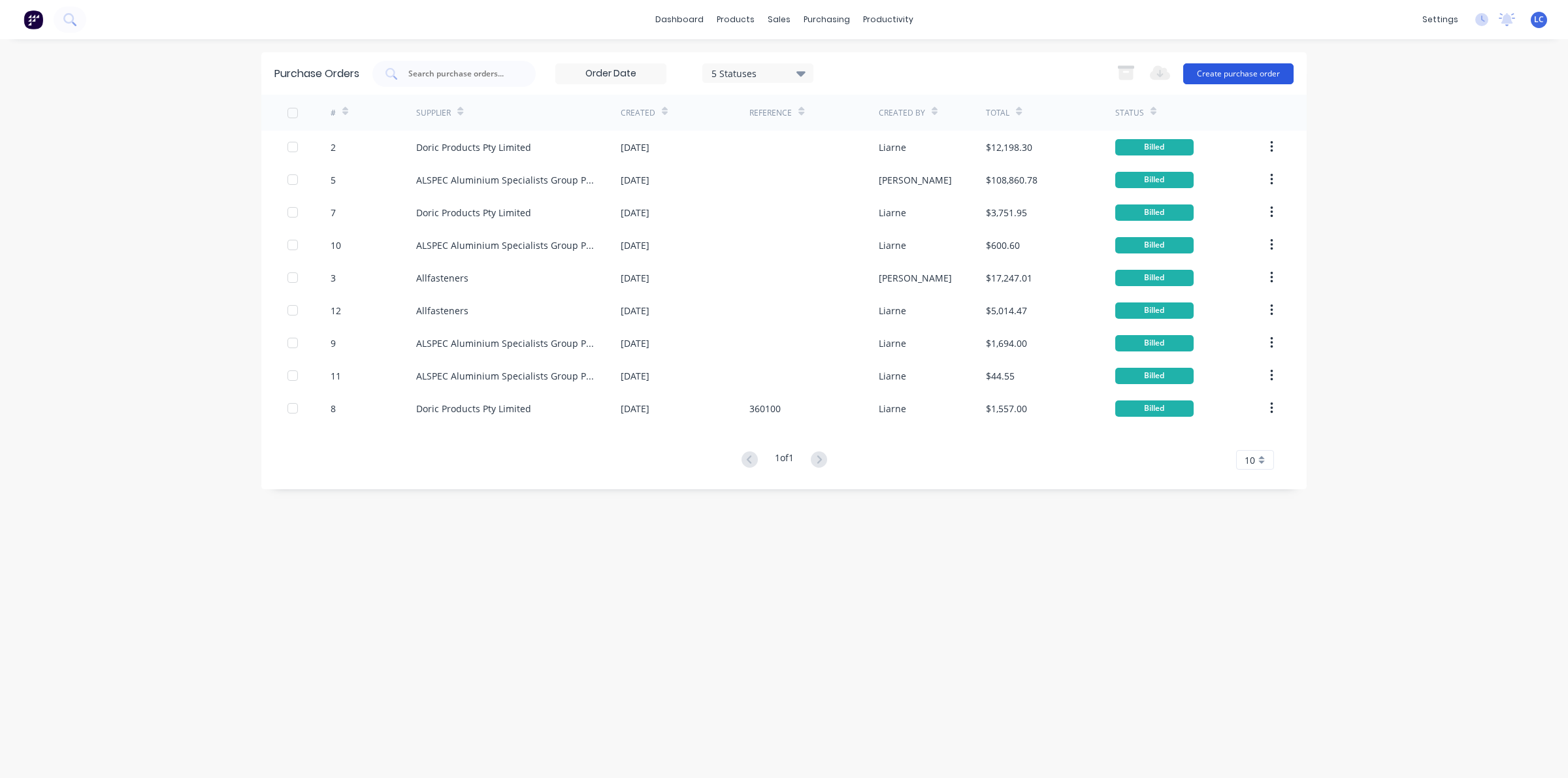
click at [1216, 69] on button "Create purchase order" at bounding box center [1238, 74] width 110 height 21
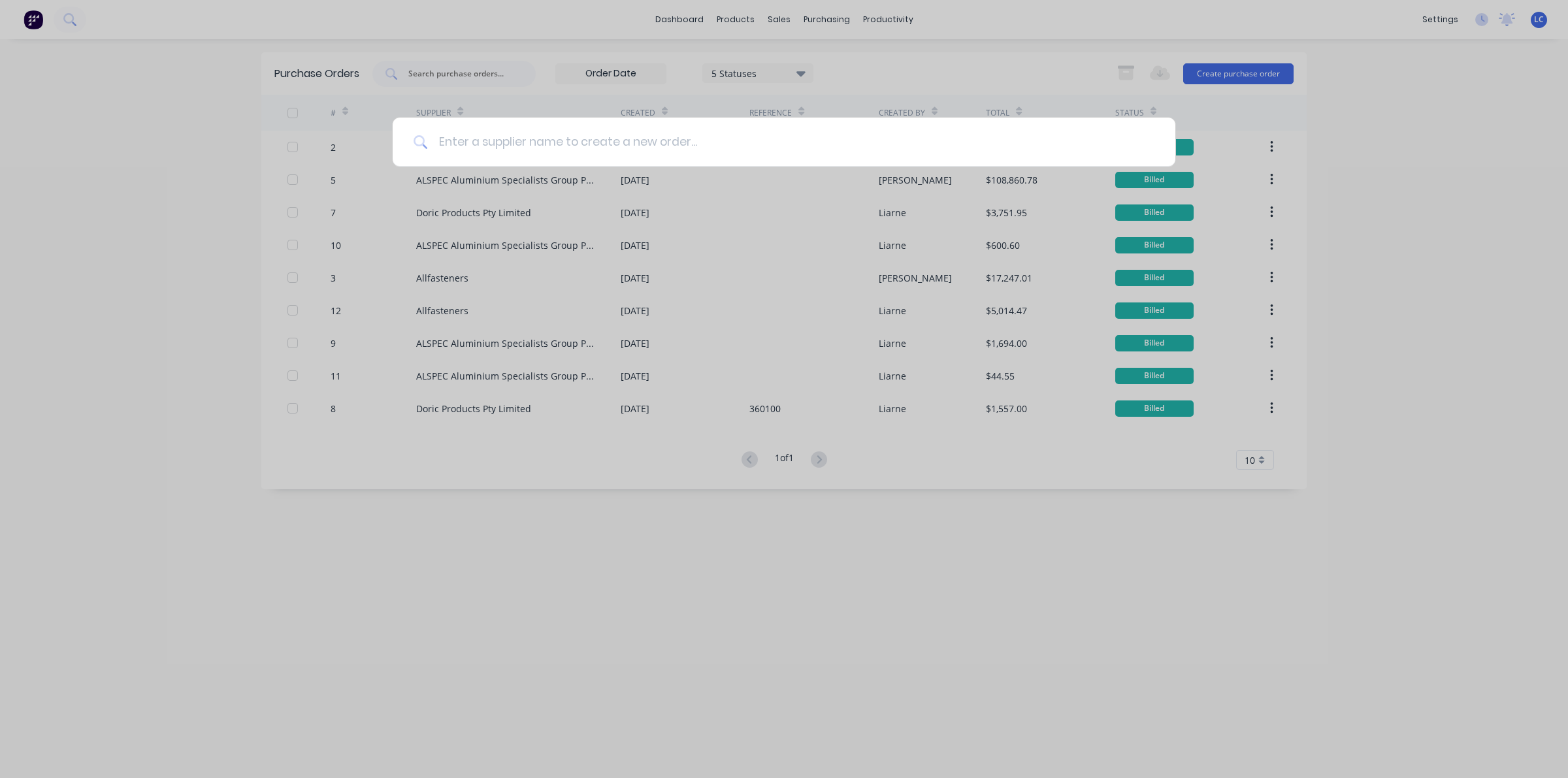
click at [567, 153] on input at bounding box center [791, 142] width 726 height 49
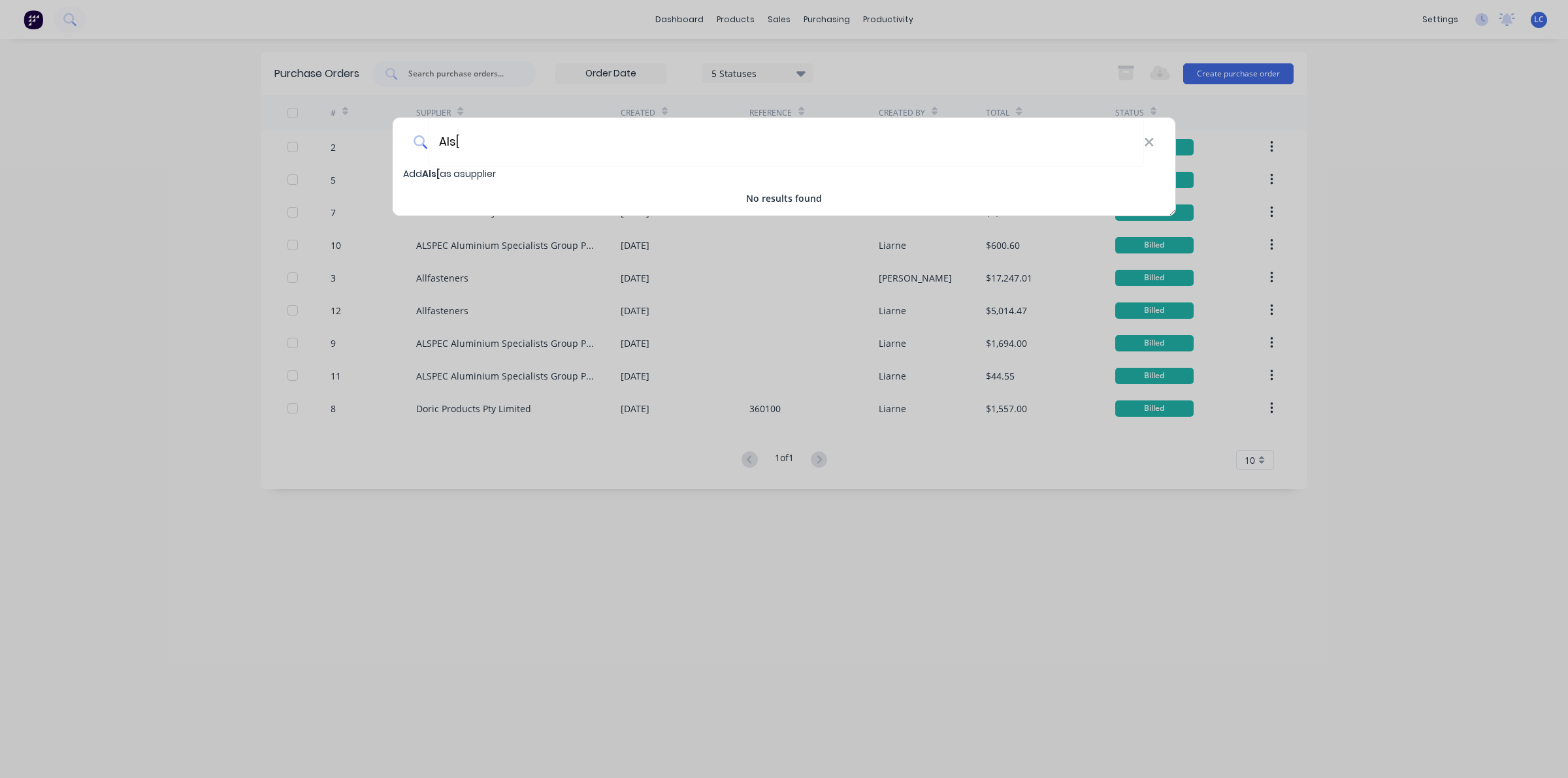
type input "Als["
click at [1150, 130] on div "Als[" at bounding box center [784, 142] width 782 height 49
click at [1155, 147] on div "Als[" at bounding box center [784, 142] width 782 height 49
click at [1149, 144] on icon at bounding box center [1149, 142] width 10 height 14
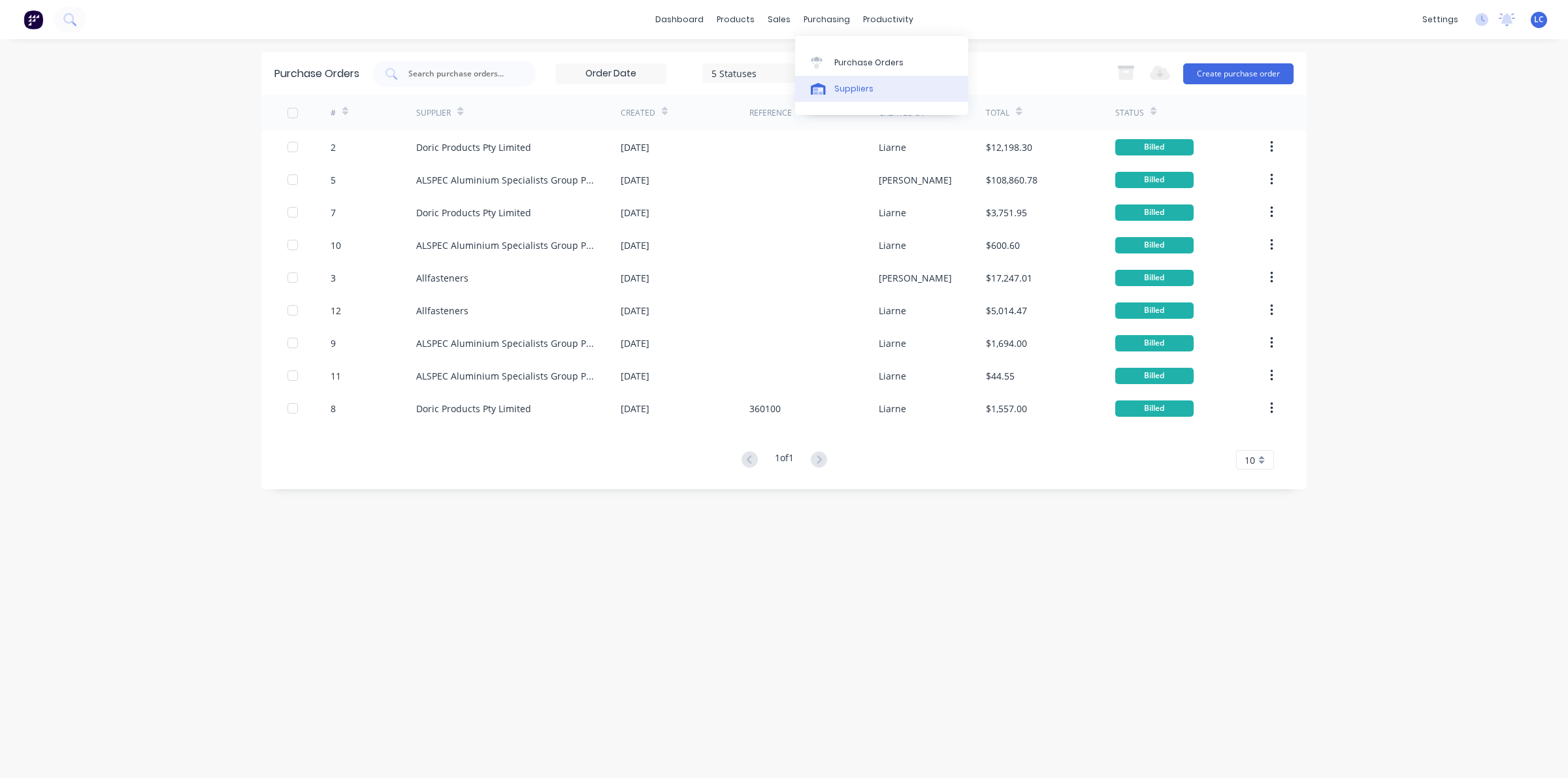
click at [851, 87] on div "Suppliers" at bounding box center [854, 89] width 39 height 11
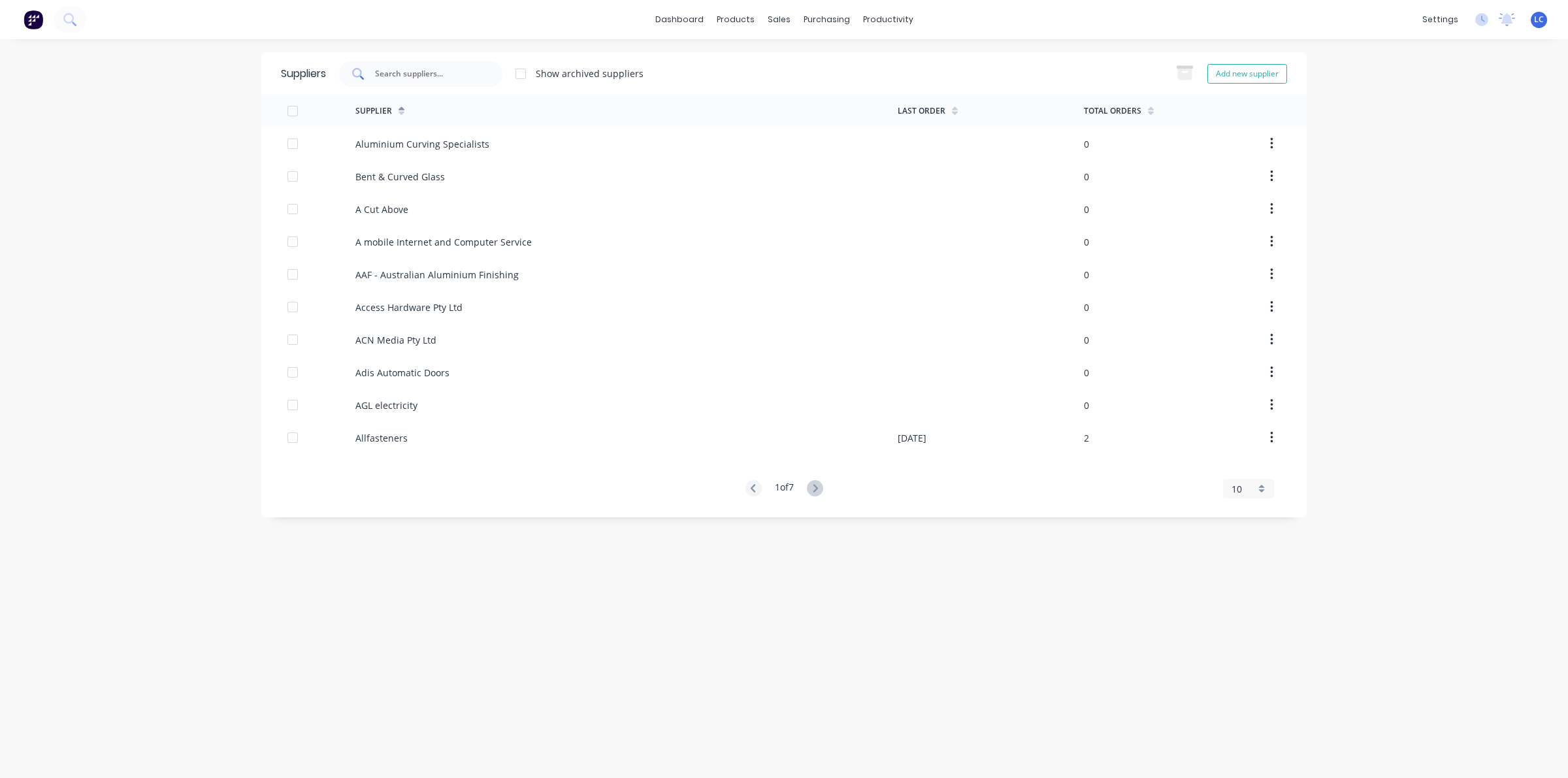
click at [451, 72] on input "text" at bounding box center [428, 74] width 108 height 13
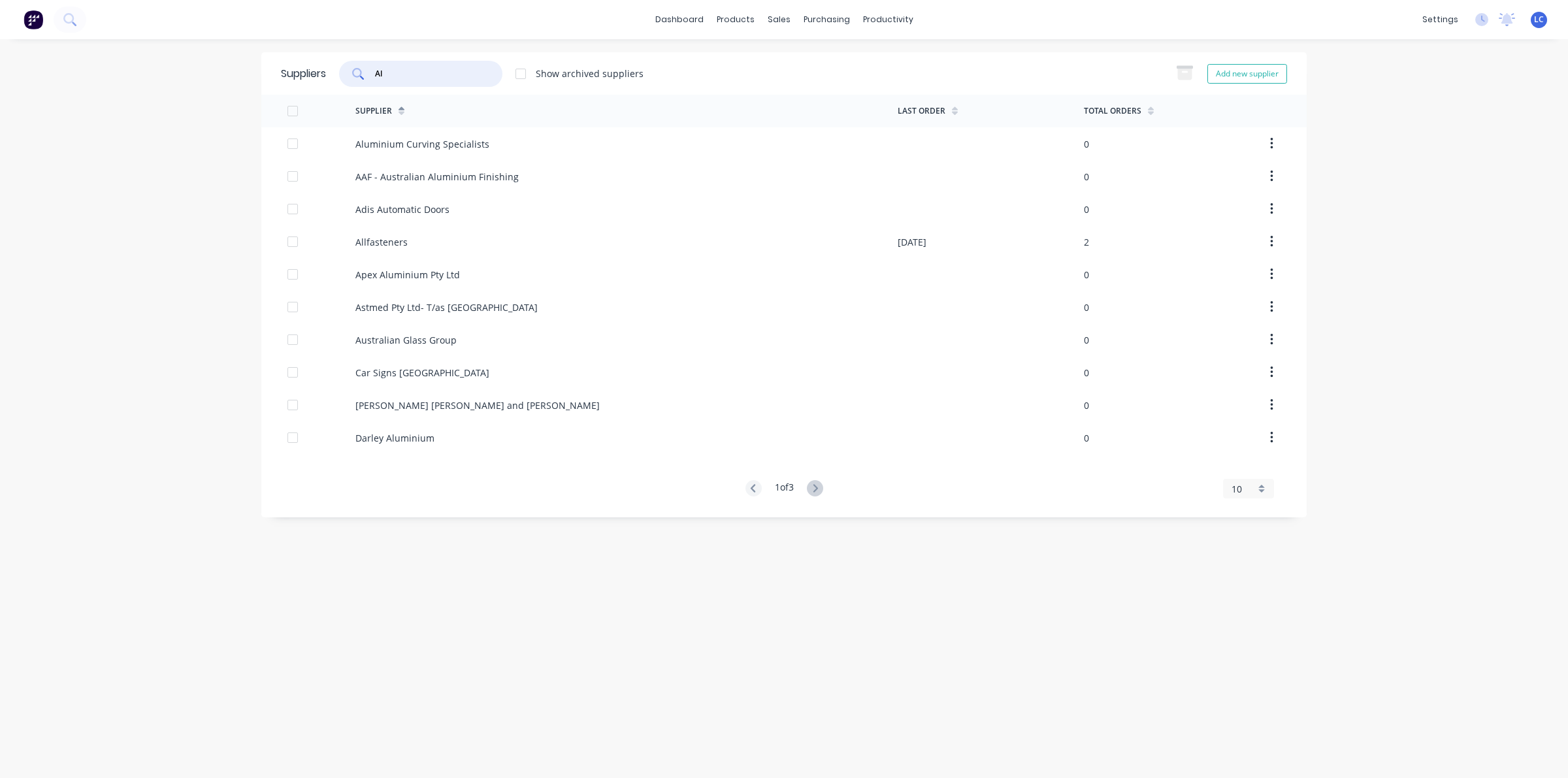
type input "Al"
click at [519, 70] on div at bounding box center [521, 74] width 26 height 26
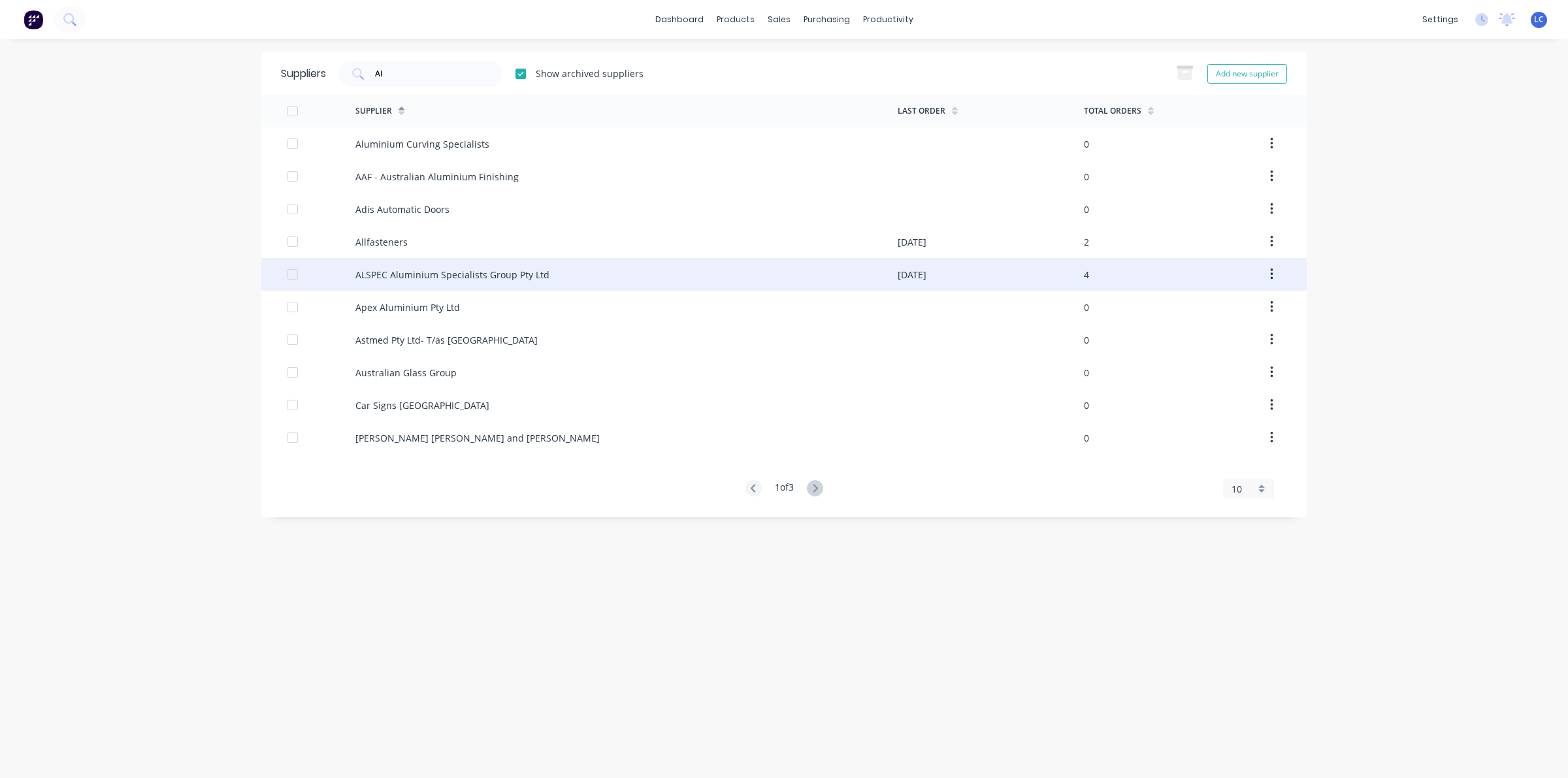
click at [1273, 270] on button "button" at bounding box center [1271, 274] width 30 height 24
click at [1212, 304] on div "Unarchive" at bounding box center [1225, 309] width 101 height 19
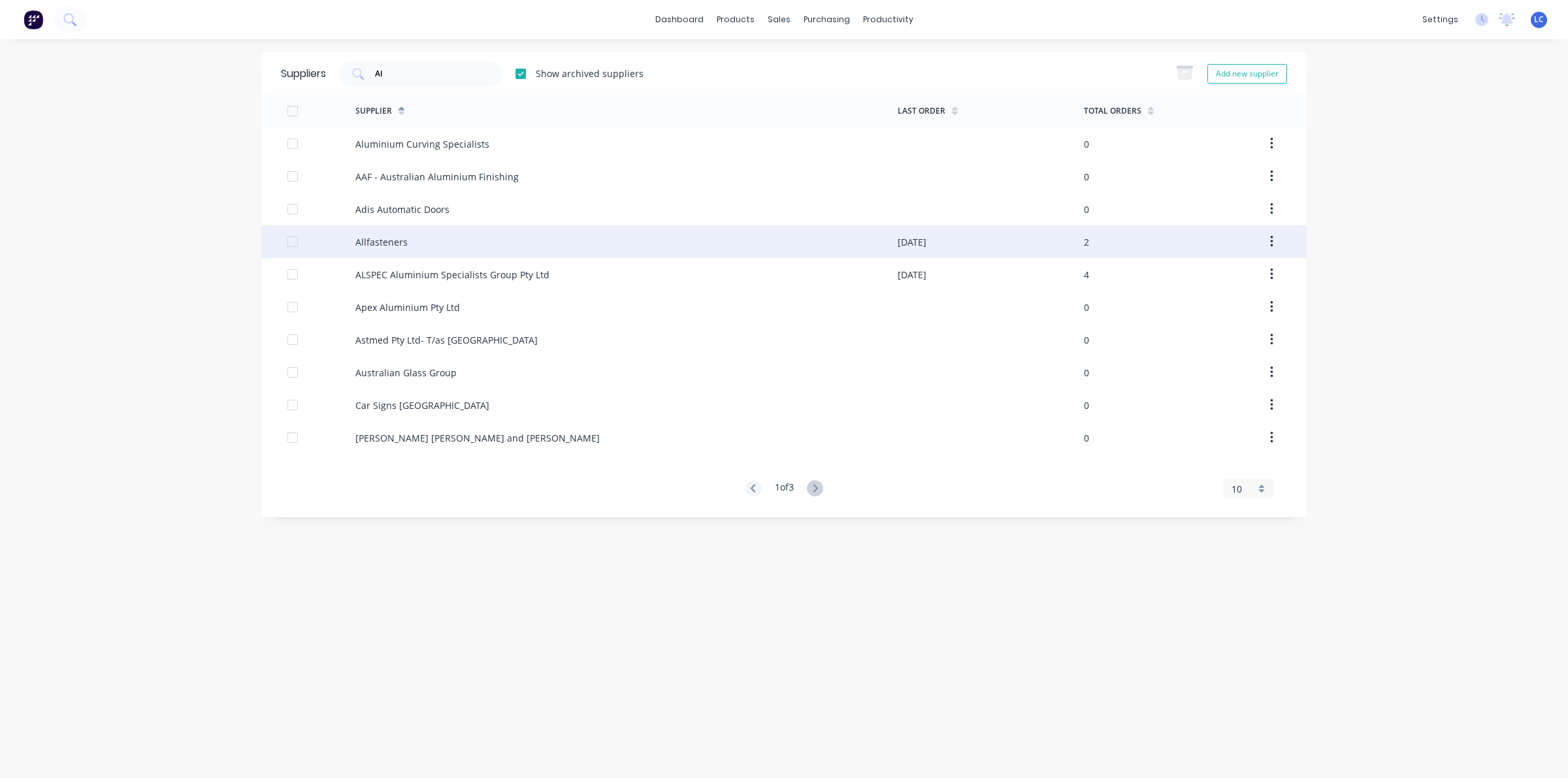
click at [468, 256] on div "Allfasteners" at bounding box center [627, 241] width 542 height 32
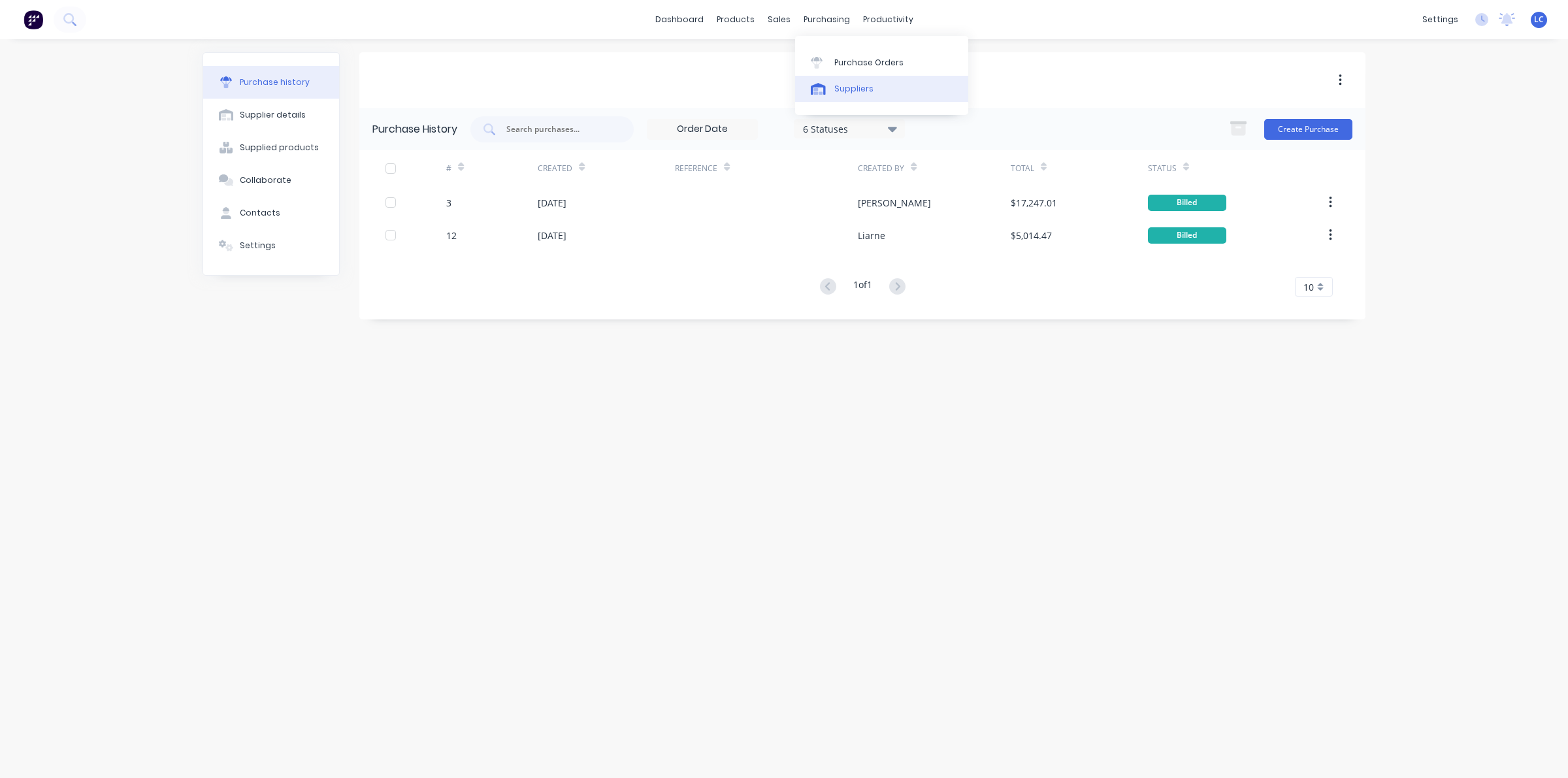
click at [848, 80] on link "Suppliers" at bounding box center [882, 89] width 173 height 26
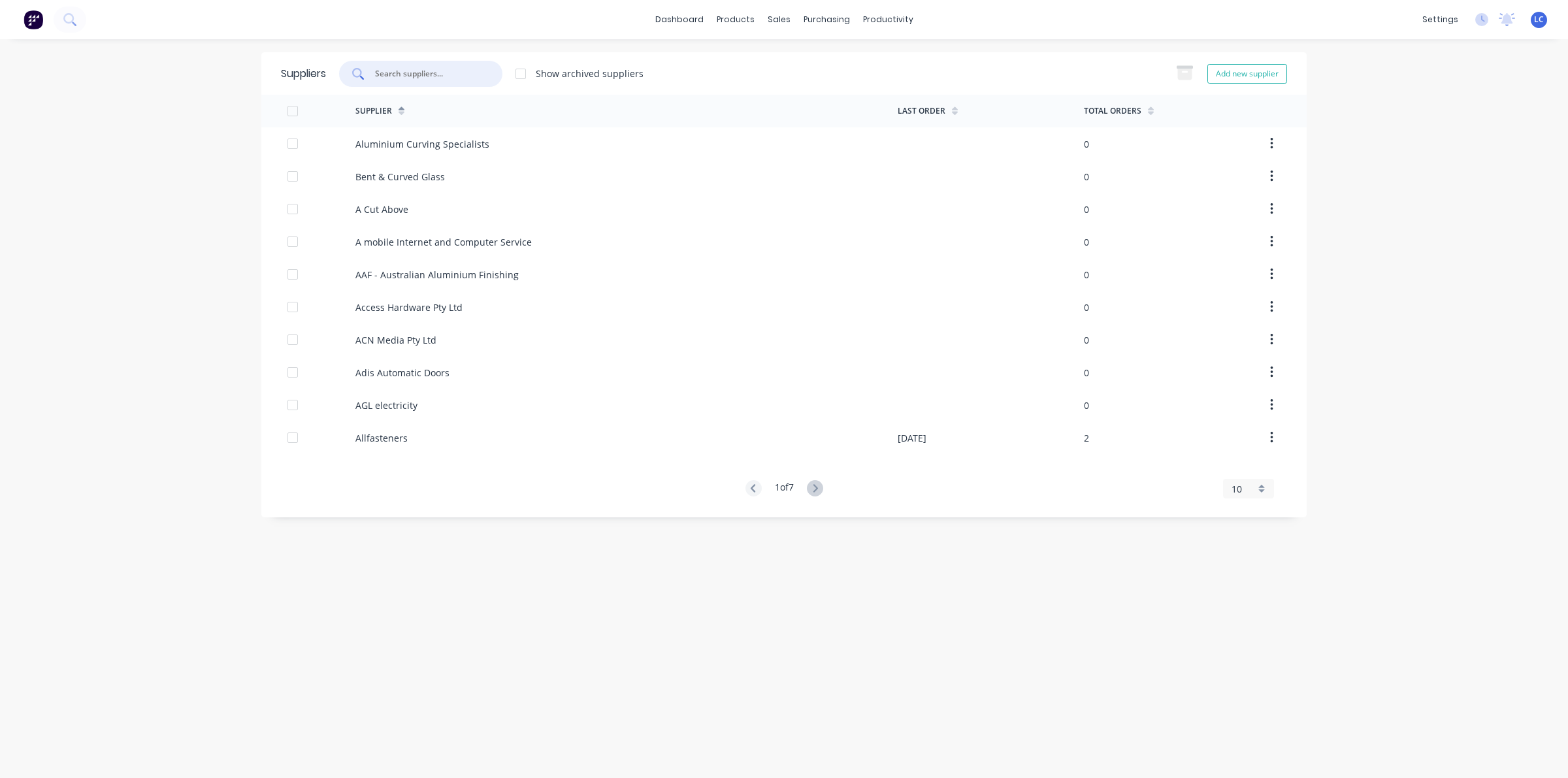
click at [400, 68] on input "text" at bounding box center [428, 74] width 108 height 13
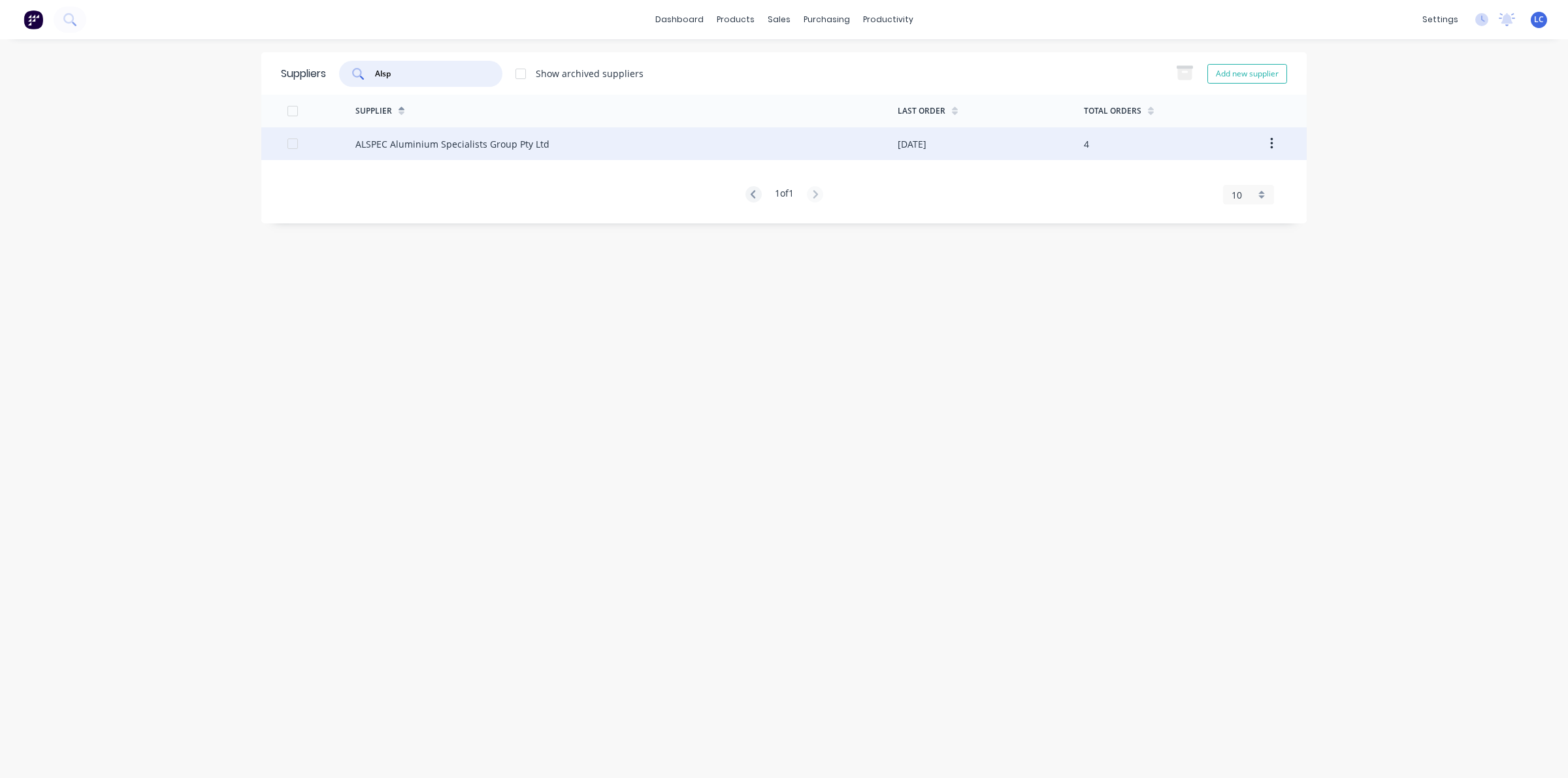
type input "Alsp"
click at [415, 141] on div "ALSPEC Aluminium Specialists Group Pty Ltd" at bounding box center [452, 144] width 194 height 14
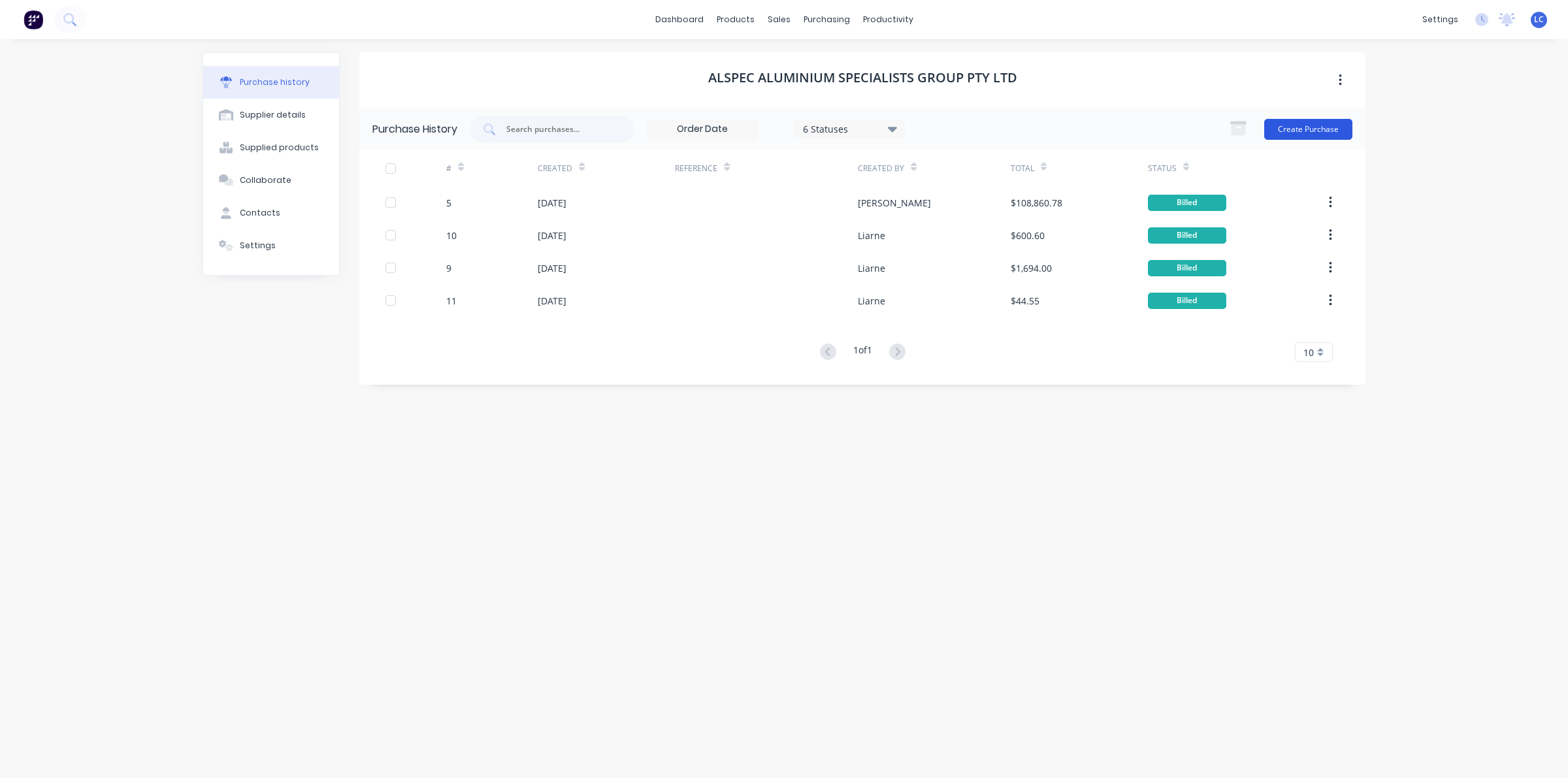
click at [1306, 126] on button "Create Purchase" at bounding box center [1308, 129] width 88 height 21
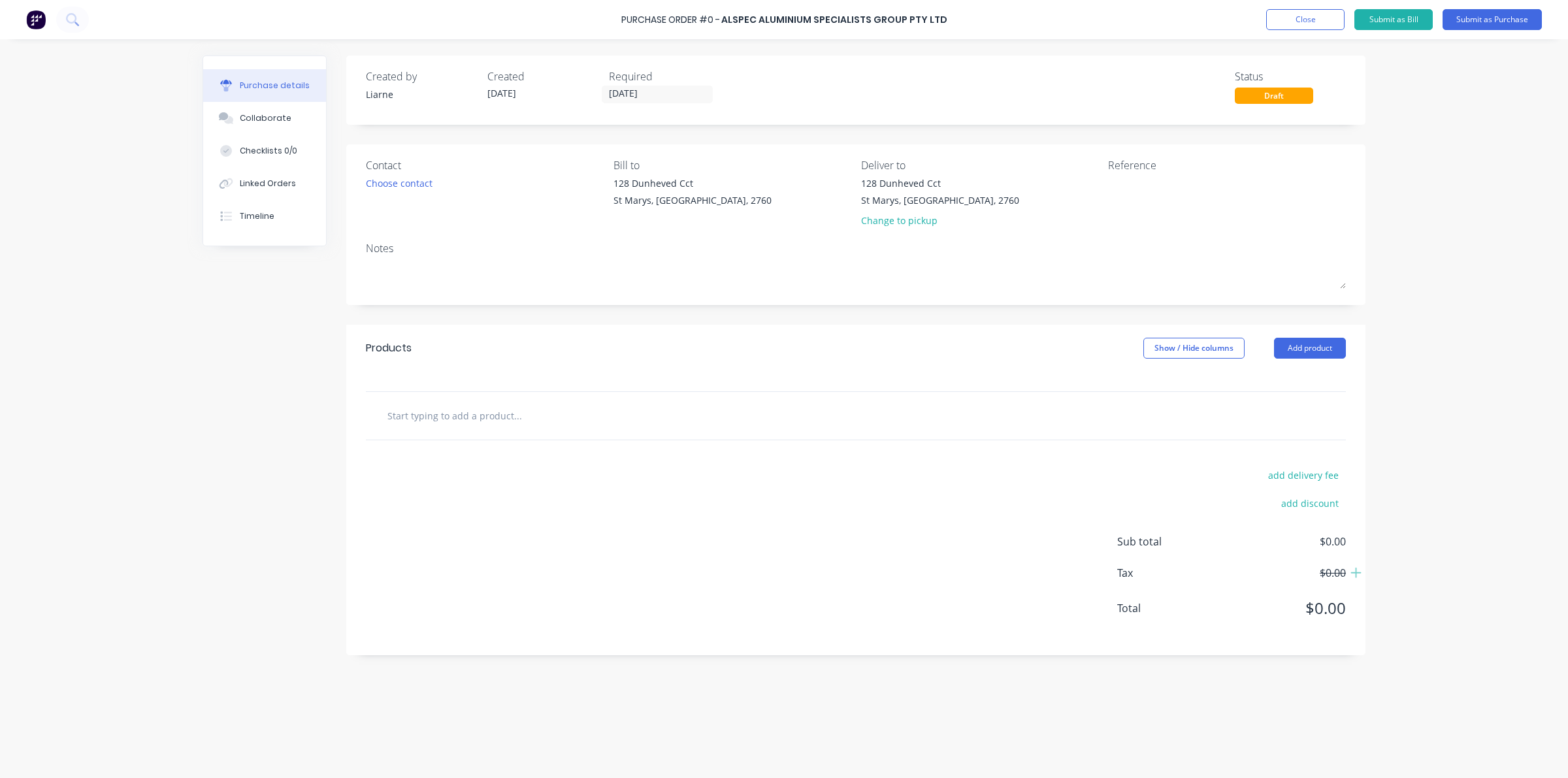
click at [452, 412] on input "text" at bounding box center [517, 415] width 261 height 26
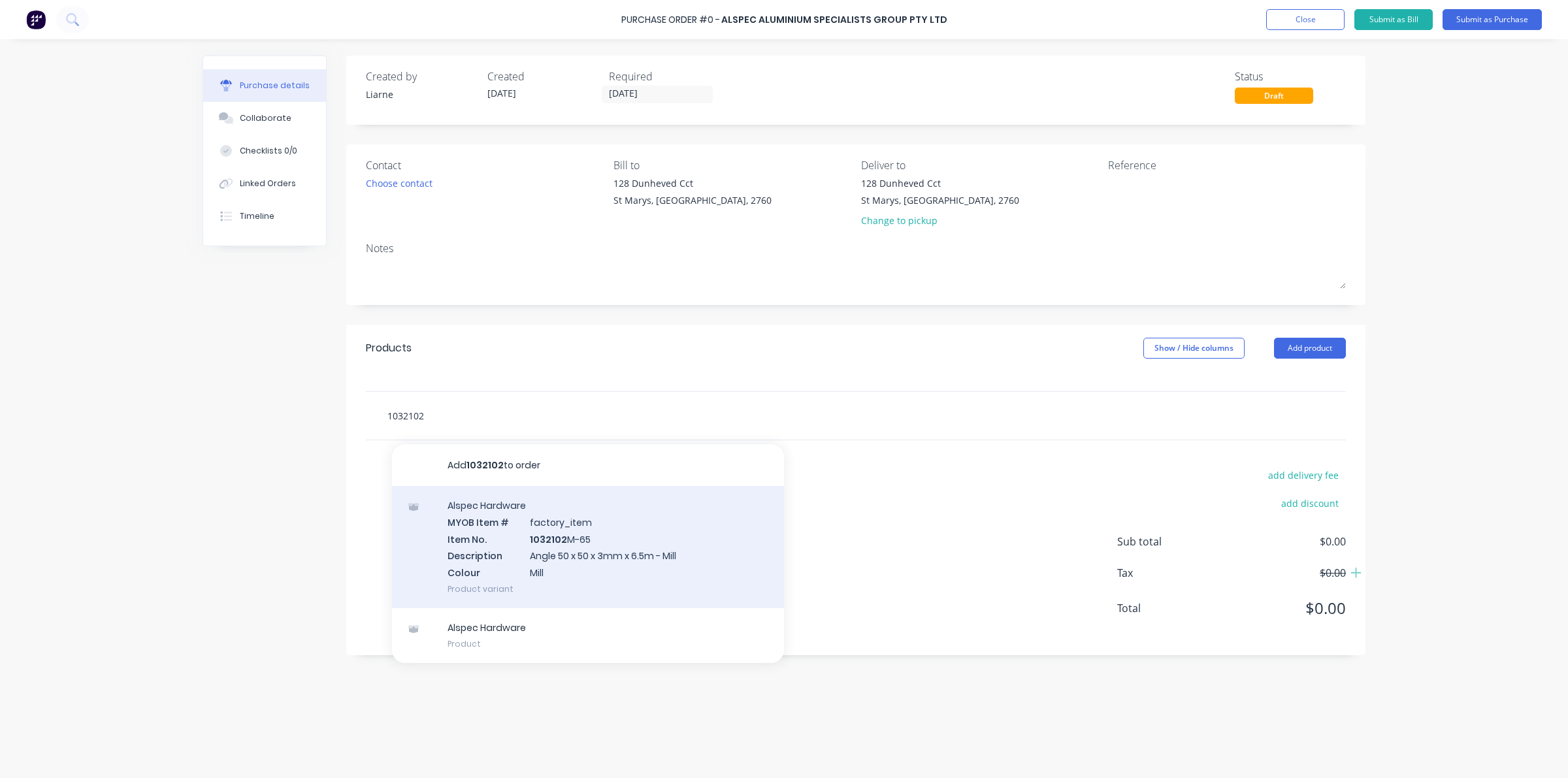
type input "1032102"
click at [550, 539] on div "Alspec Hardware MYOB Item # factory_item Item No. 1032102 M-65 Description Angl…" at bounding box center [588, 547] width 392 height 122
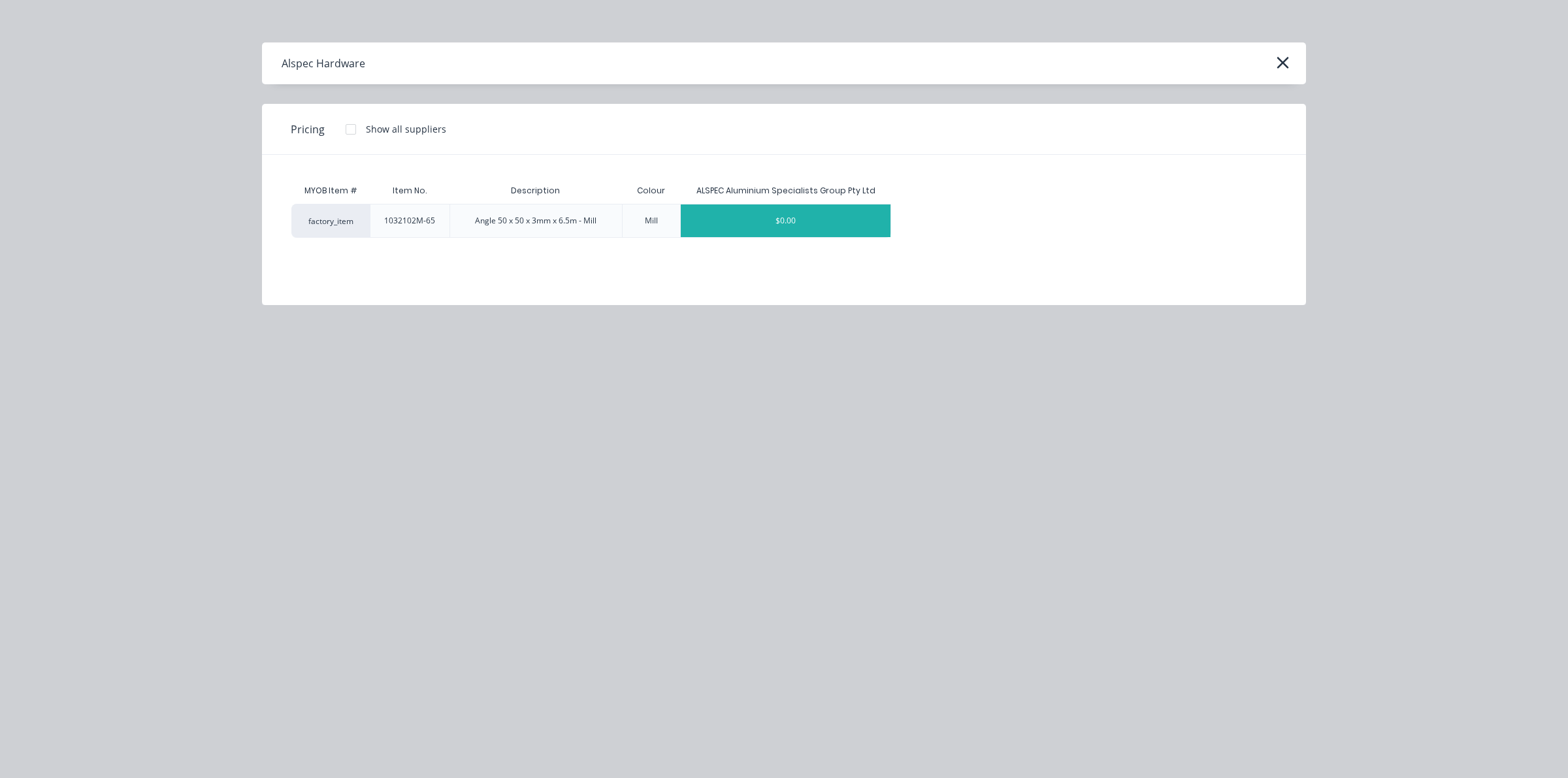
click at [779, 220] on div "$0.00" at bounding box center [786, 220] width 210 height 32
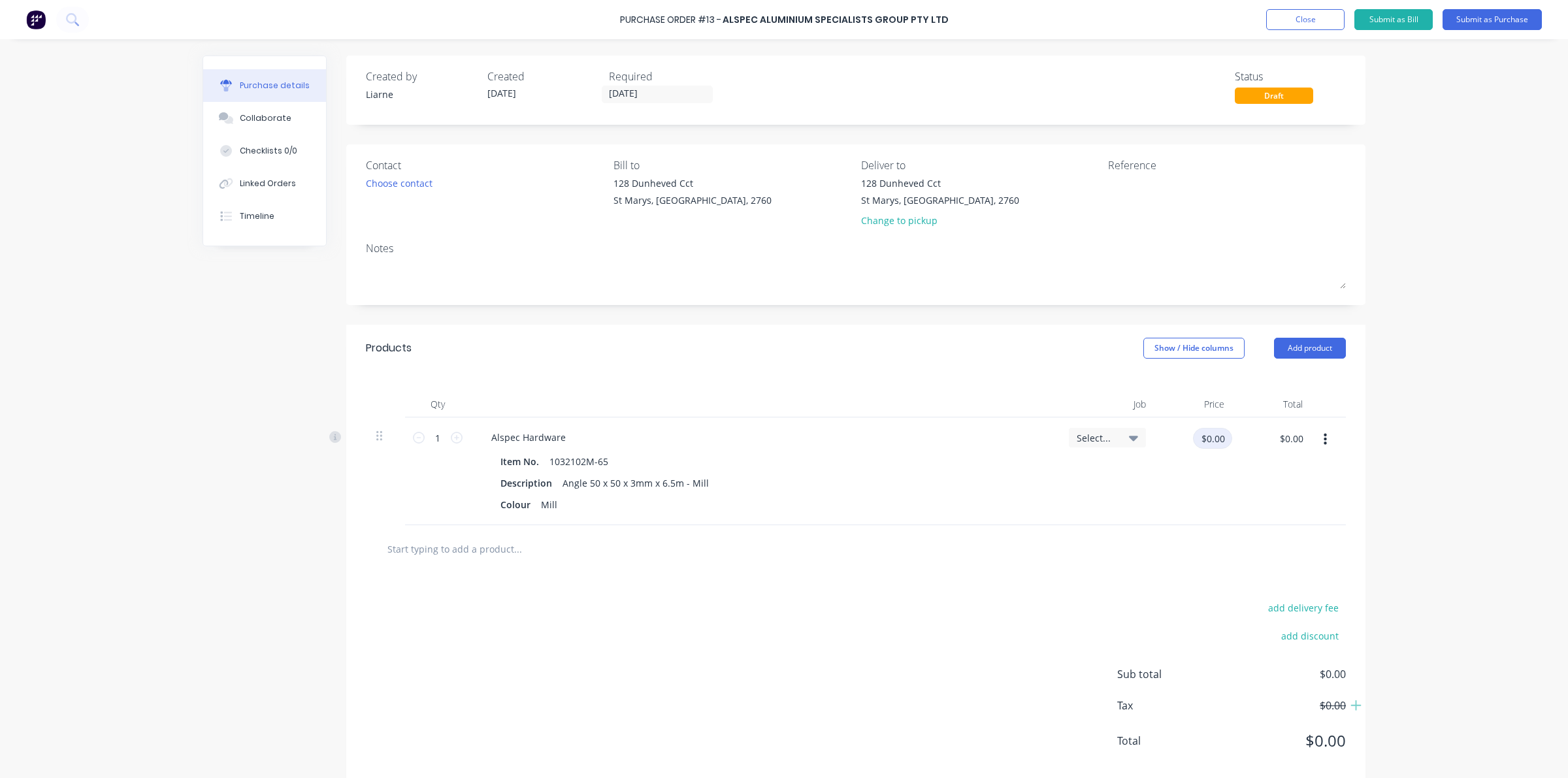
click at [1197, 437] on input "$0.00" at bounding box center [1212, 438] width 39 height 21
type input "$0.00"
type input "$65.18"
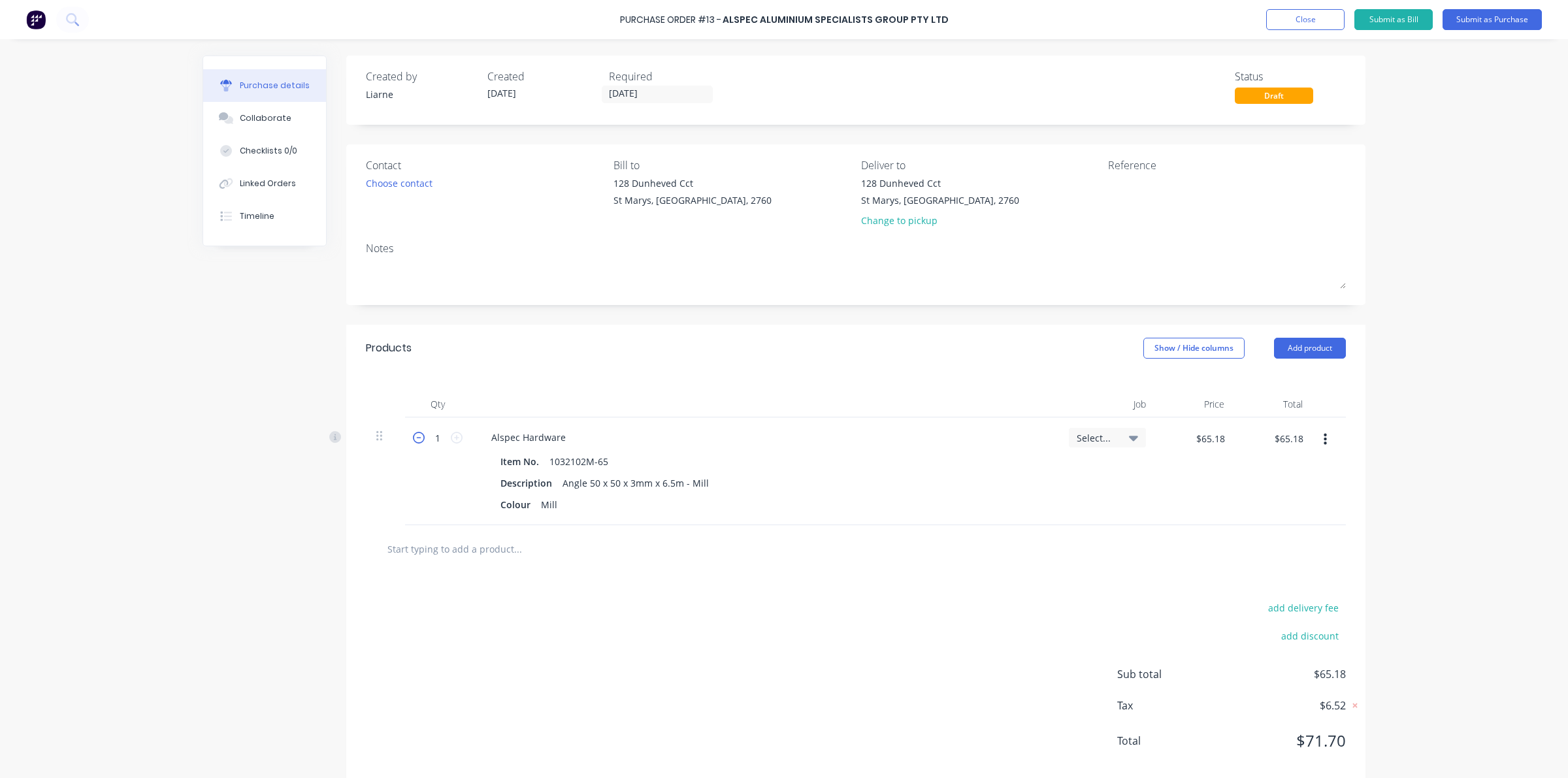
type input "$0.00"
click at [414, 441] on icon at bounding box center [419, 437] width 11 height 11
type input "5"
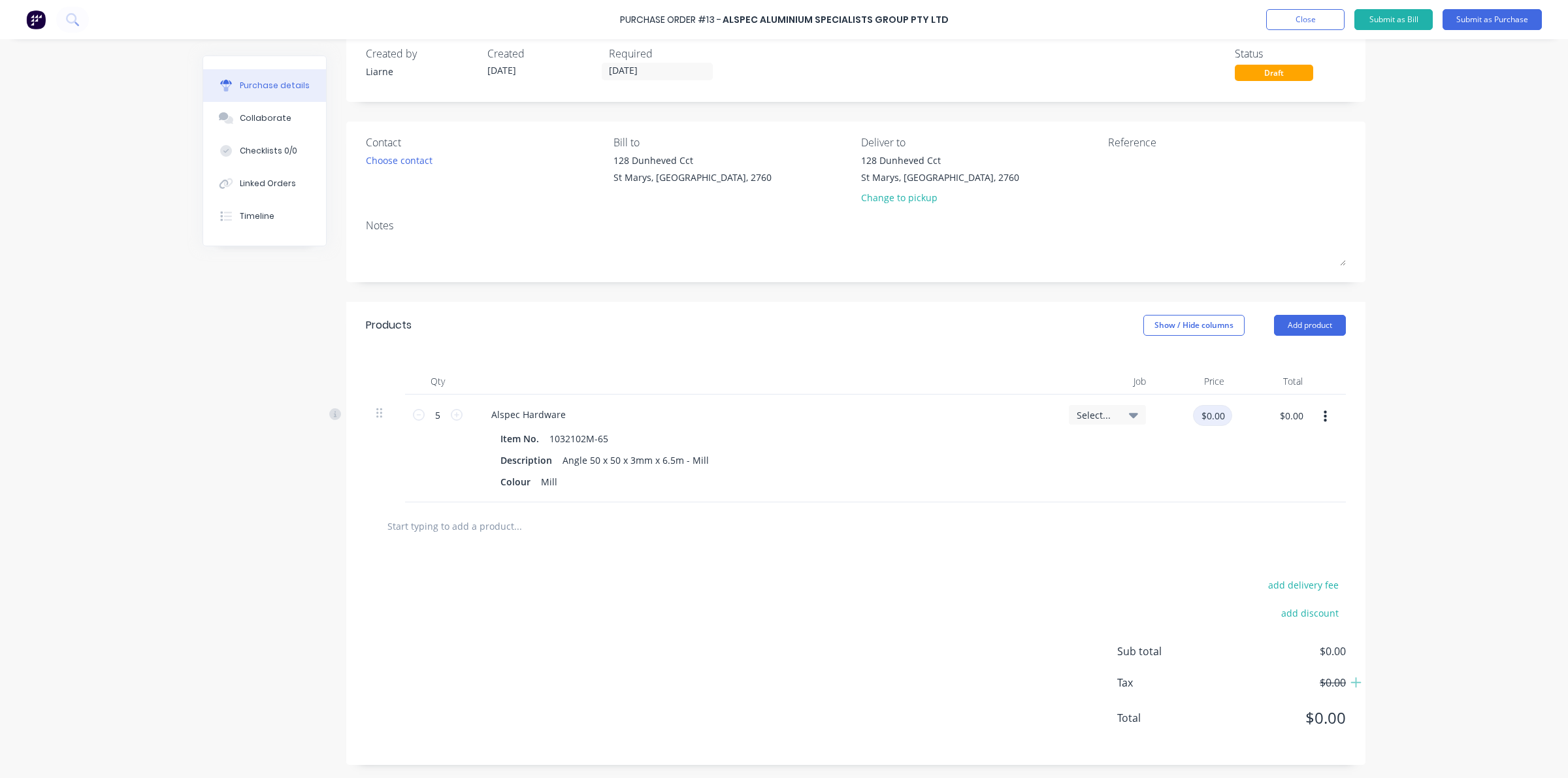
click at [1216, 412] on input "$0.00" at bounding box center [1212, 415] width 39 height 21
type input "$65.18"
type input "$325.90"
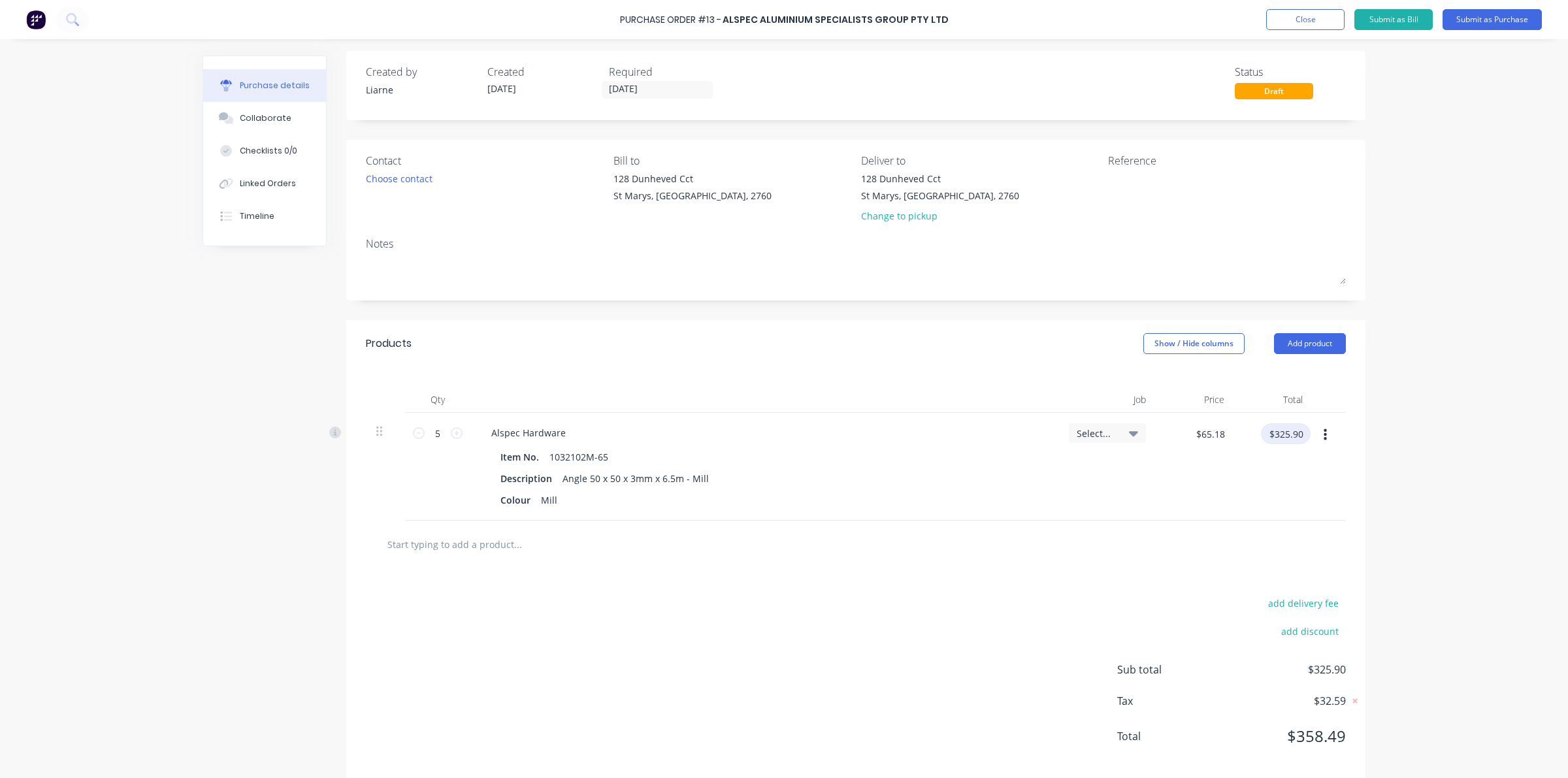
scroll to position [0, 0]
type input "$0.00"
click at [1460, 23] on button "Submit as Purchase" at bounding box center [1492, 20] width 99 height 21
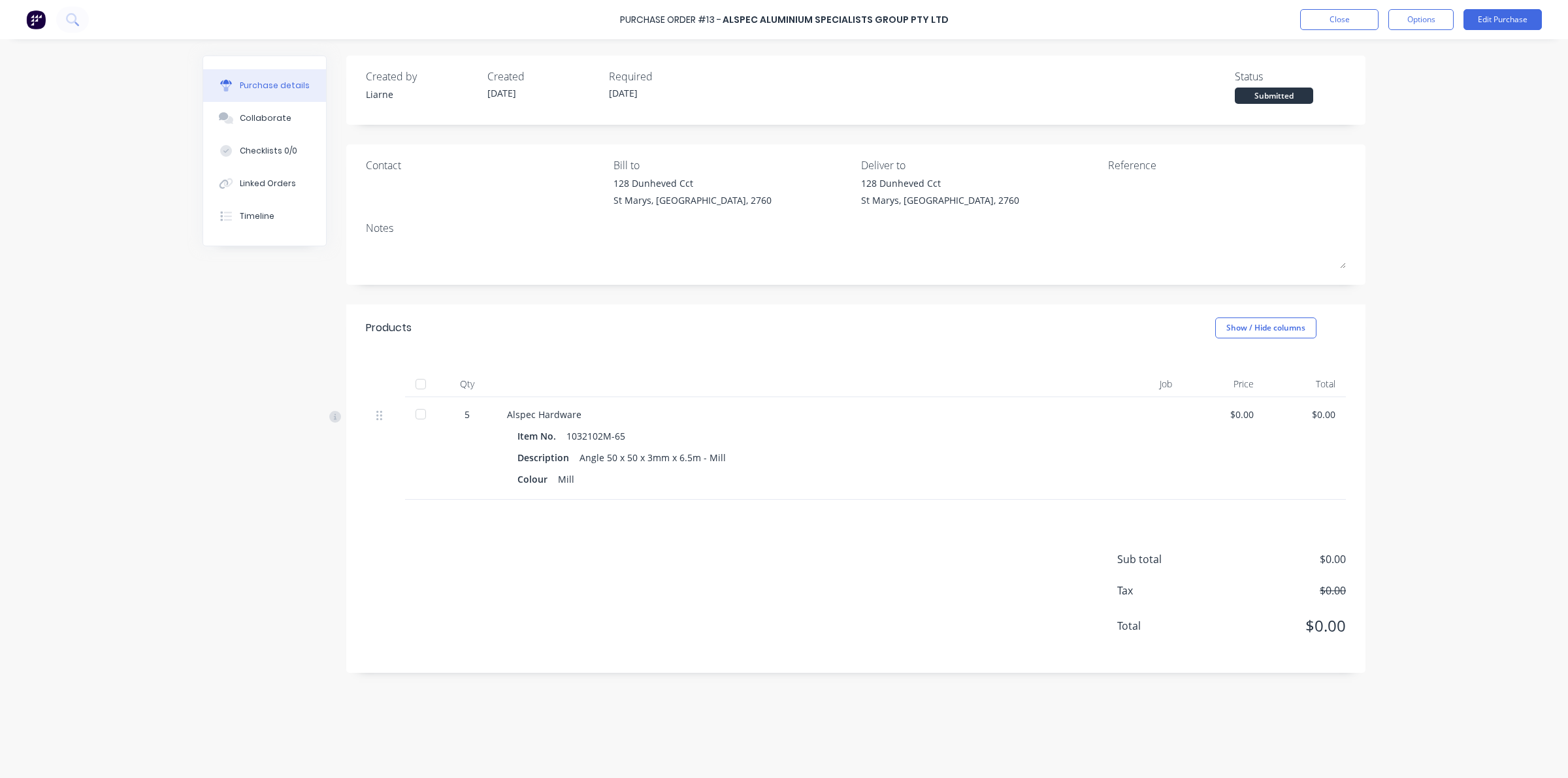
click at [423, 376] on div at bounding box center [421, 384] width 26 height 26
click at [1439, 15] on button "Options" at bounding box center [1421, 20] width 66 height 21
click at [1377, 76] on div "Convert to Bill" at bounding box center [1392, 79] width 101 height 19
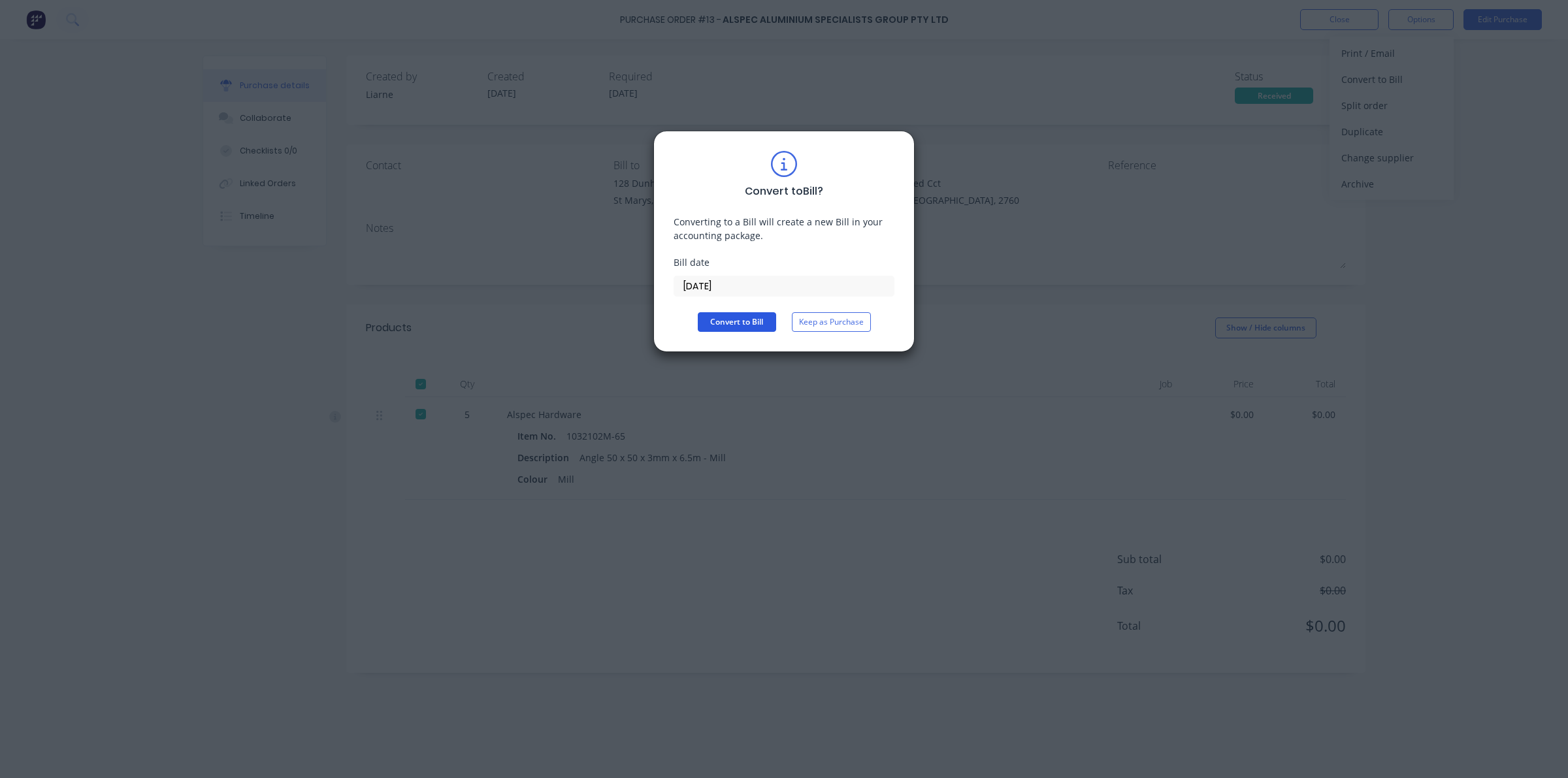
click at [727, 321] on button "Convert to Bill" at bounding box center [737, 322] width 78 height 20
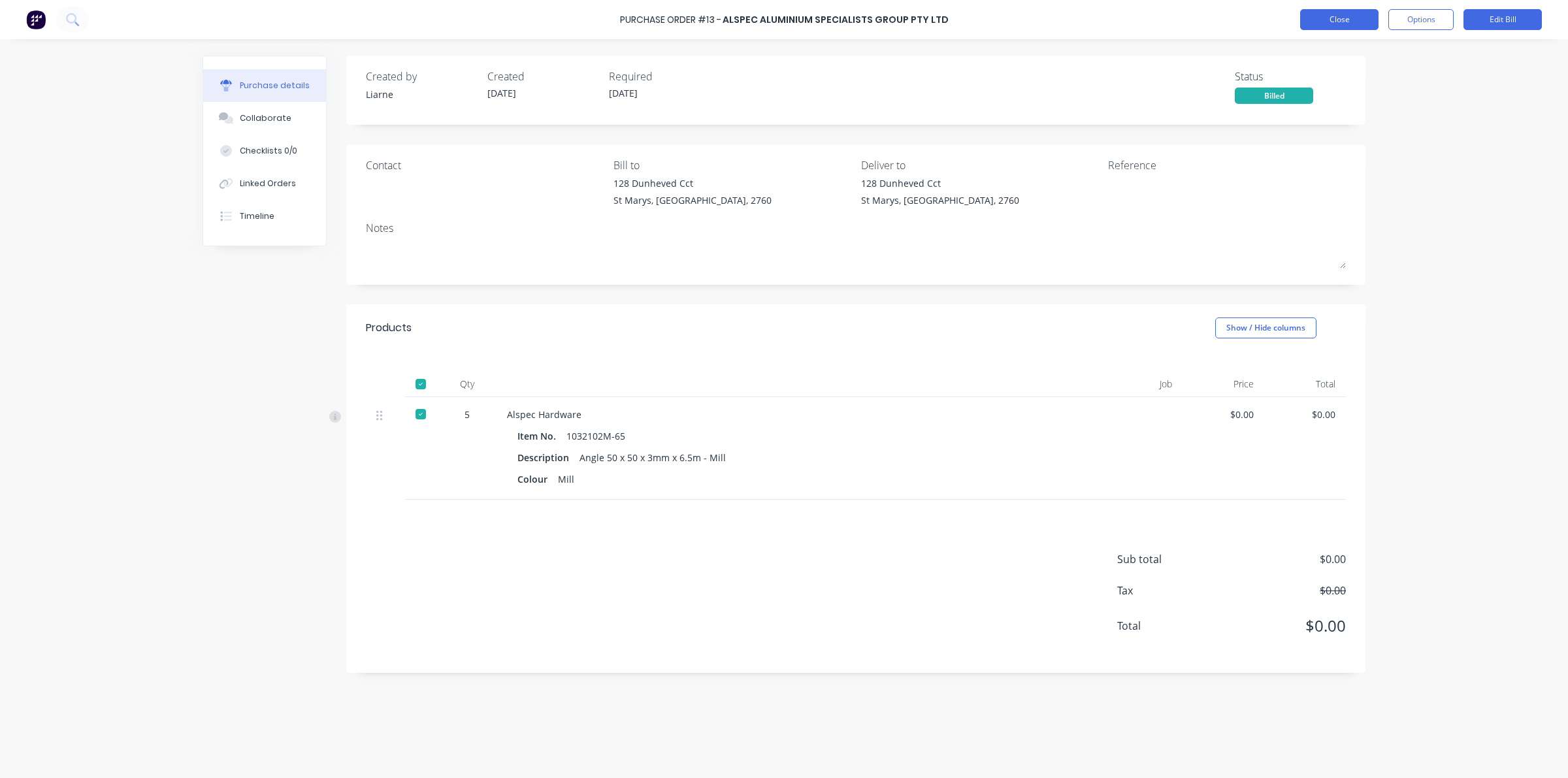
click at [1362, 9] on button "Close" at bounding box center [1339, 20] width 78 height 21
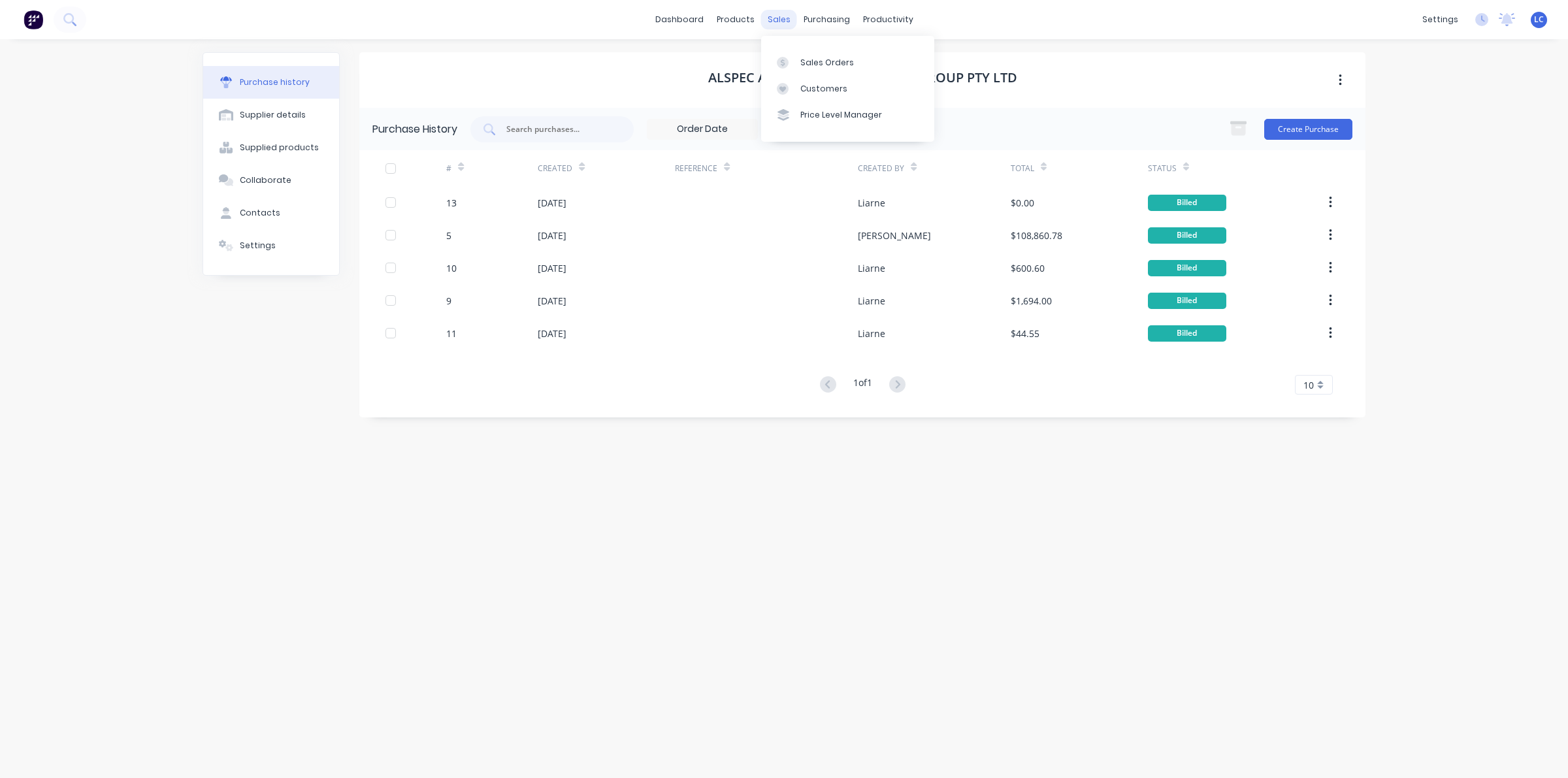
click at [763, 14] on div "sales" at bounding box center [779, 19] width 36 height 20
click at [751, 59] on link "Product Catalogue" at bounding box center [800, 62] width 173 height 26
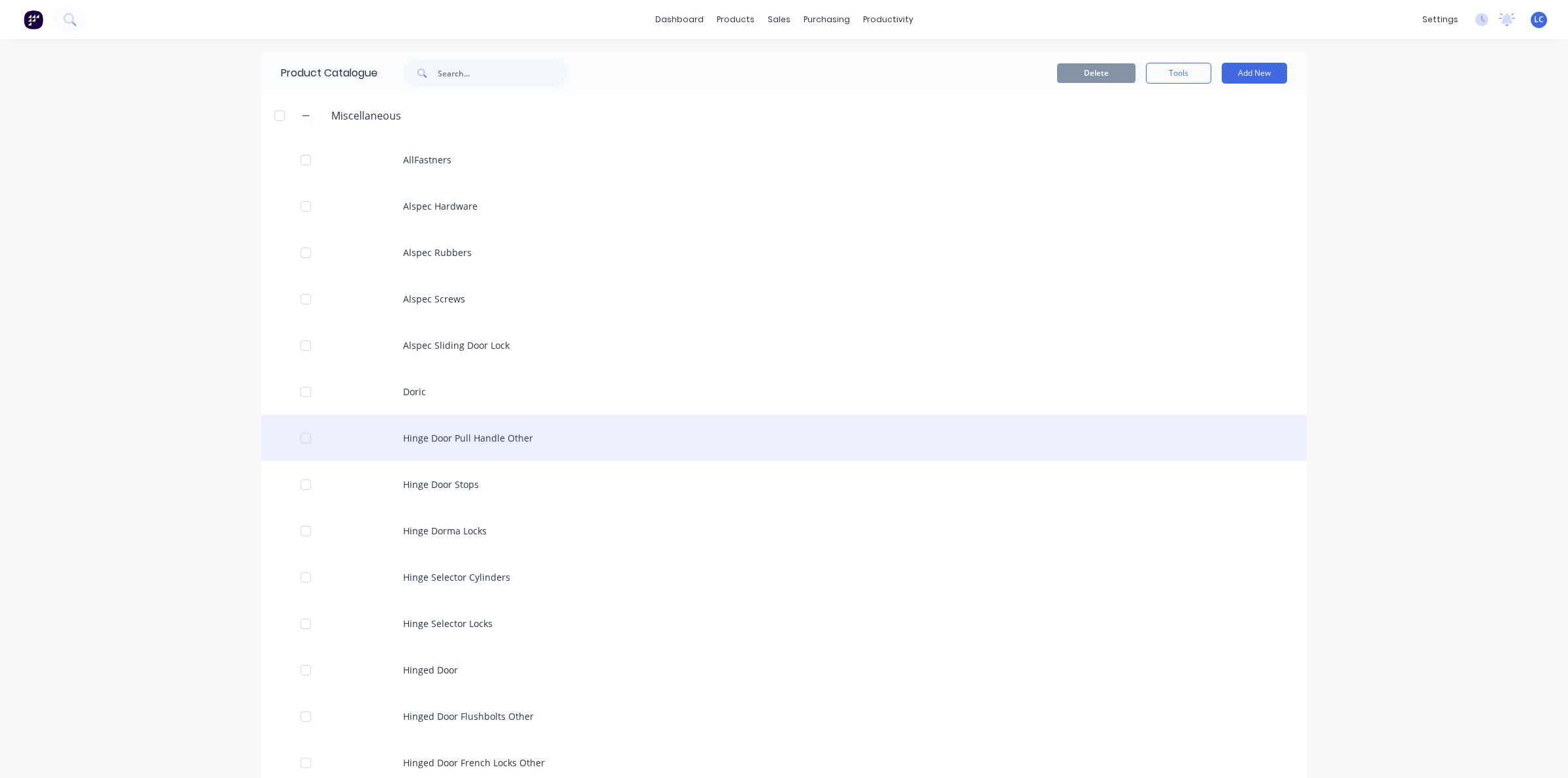
click at [302, 442] on div at bounding box center [306, 438] width 26 height 26
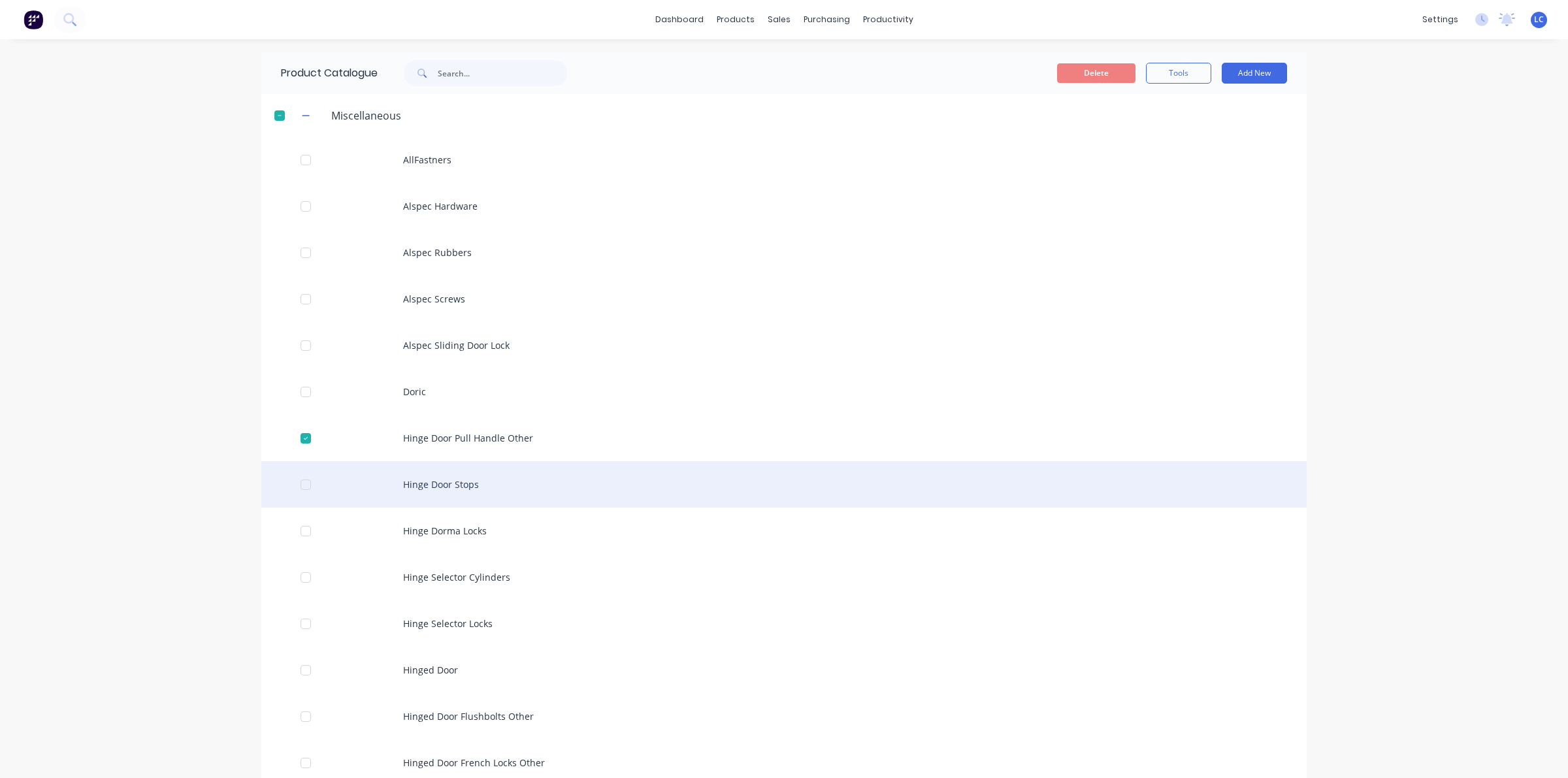
click at [293, 485] on div at bounding box center [306, 485] width 26 height 26
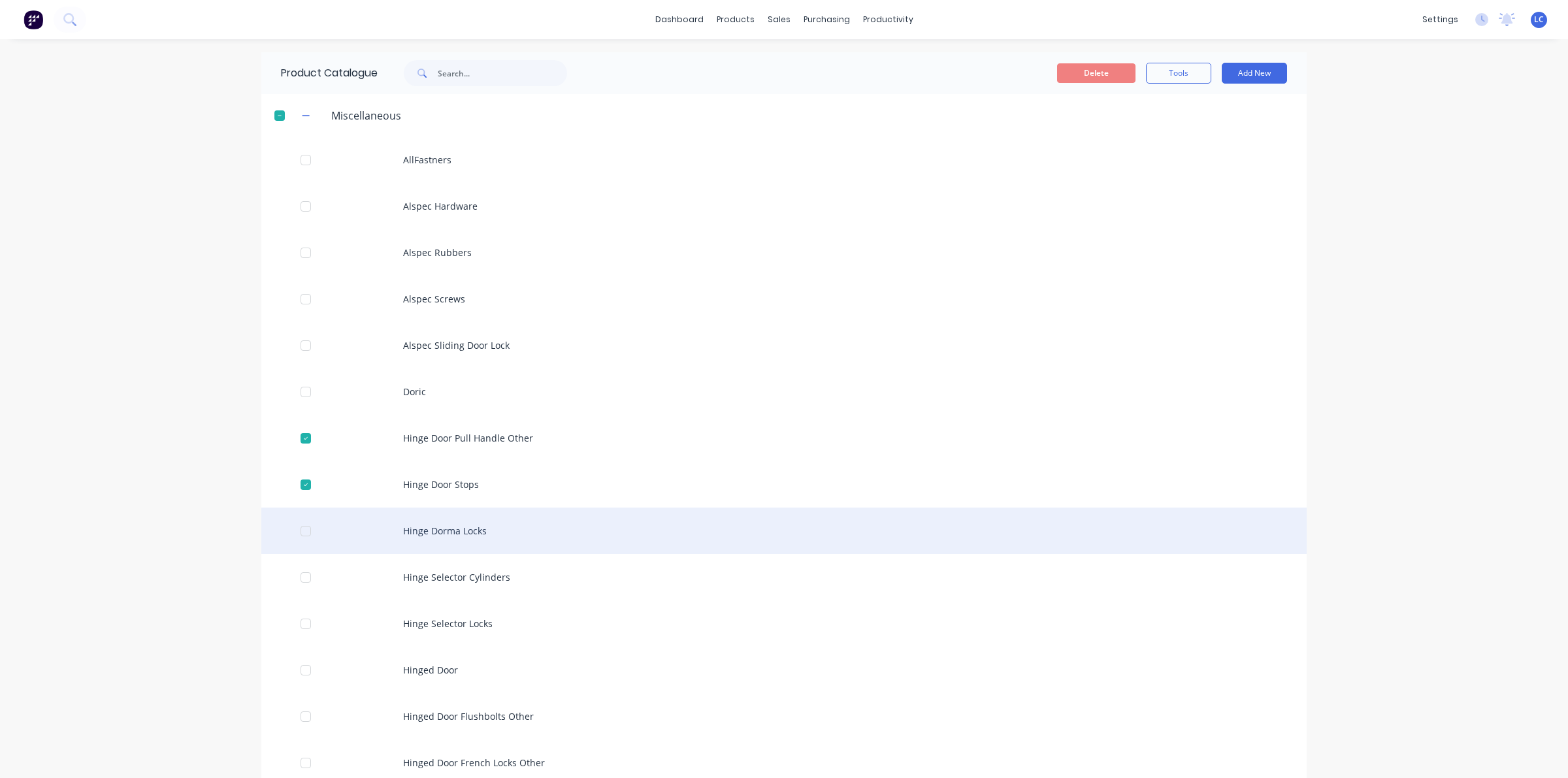
click at [300, 533] on div at bounding box center [306, 531] width 26 height 26
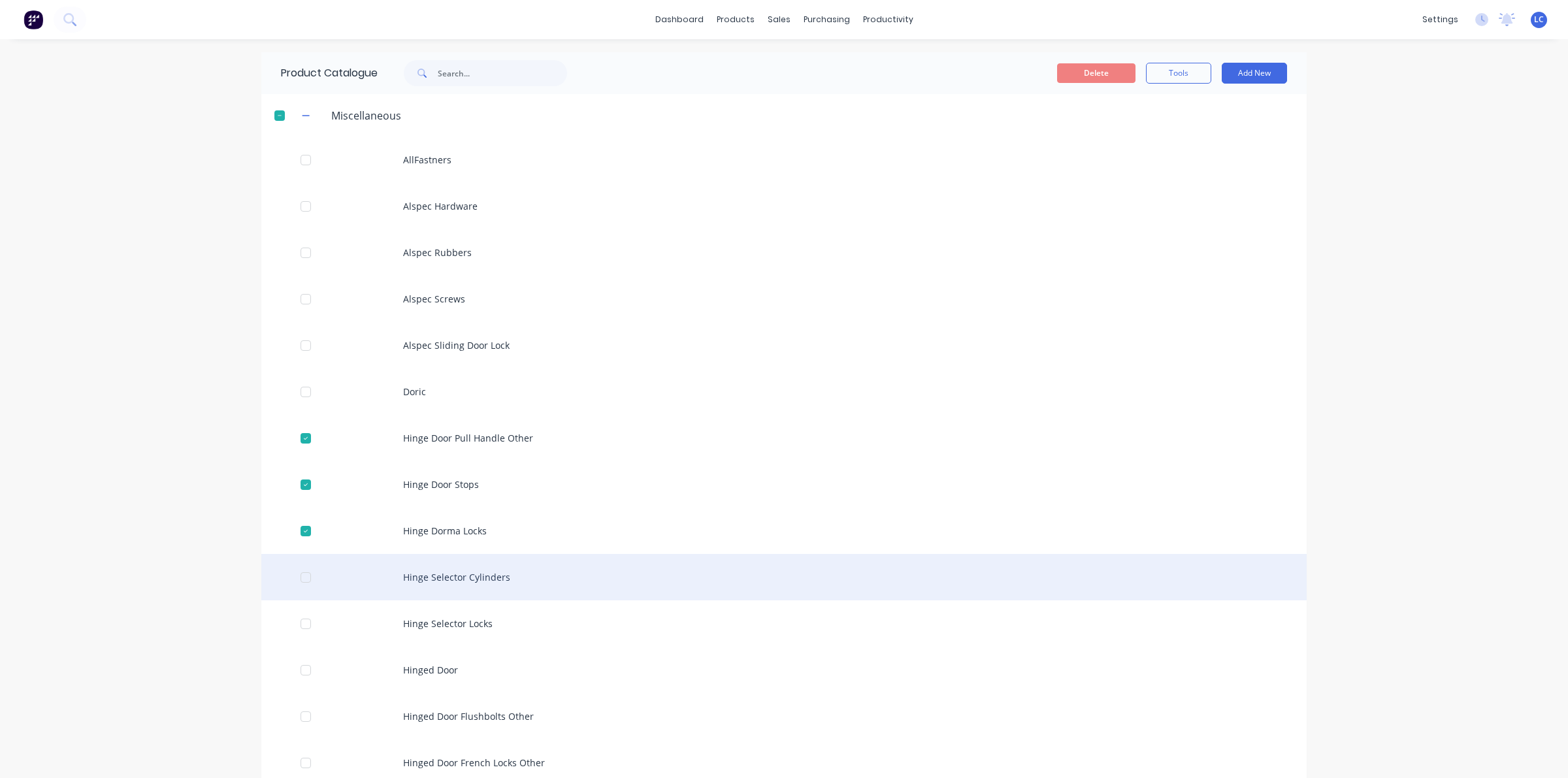
click at [293, 585] on div at bounding box center [306, 577] width 26 height 26
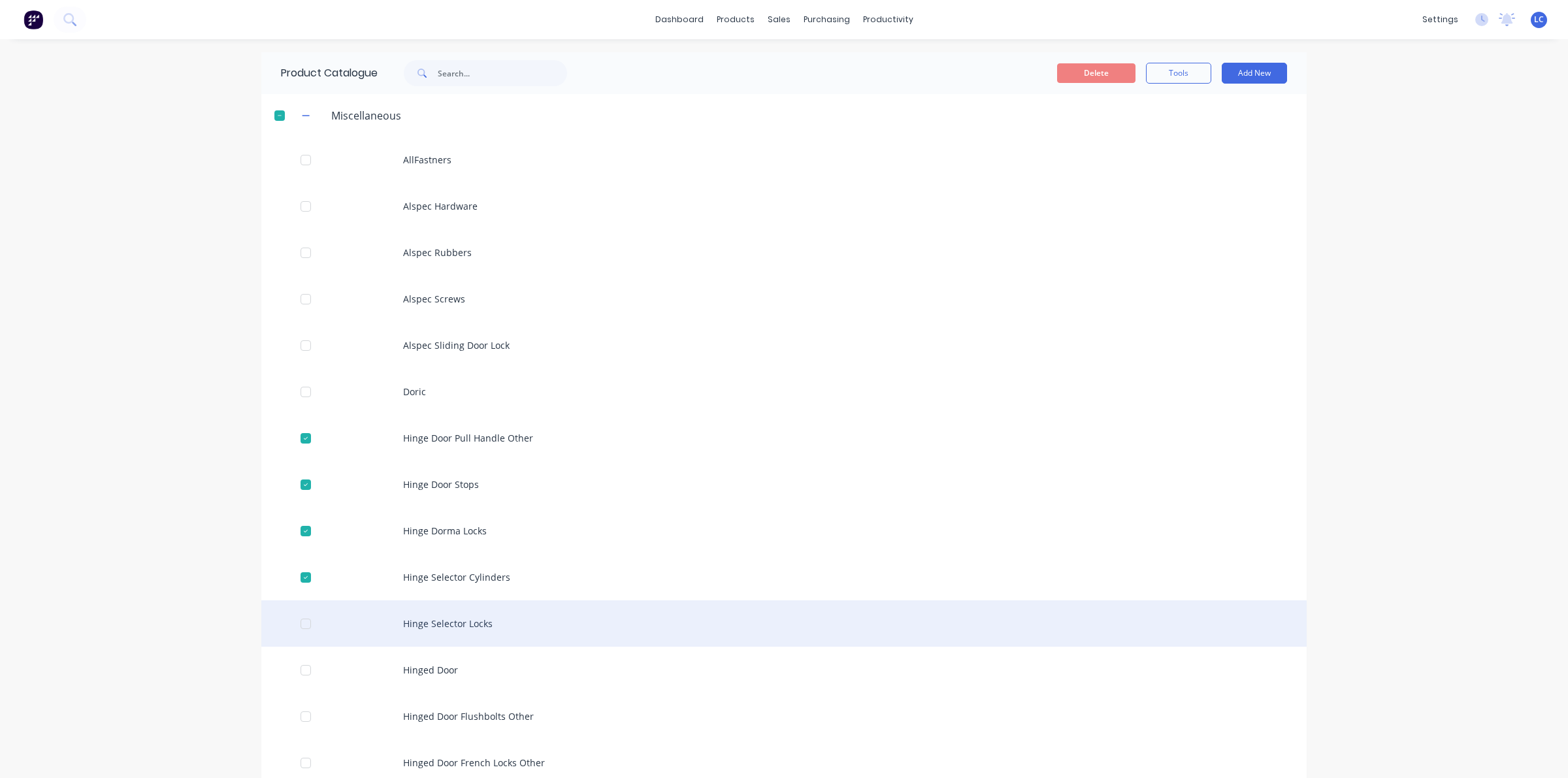
click at [301, 623] on div at bounding box center [306, 623] width 26 height 26
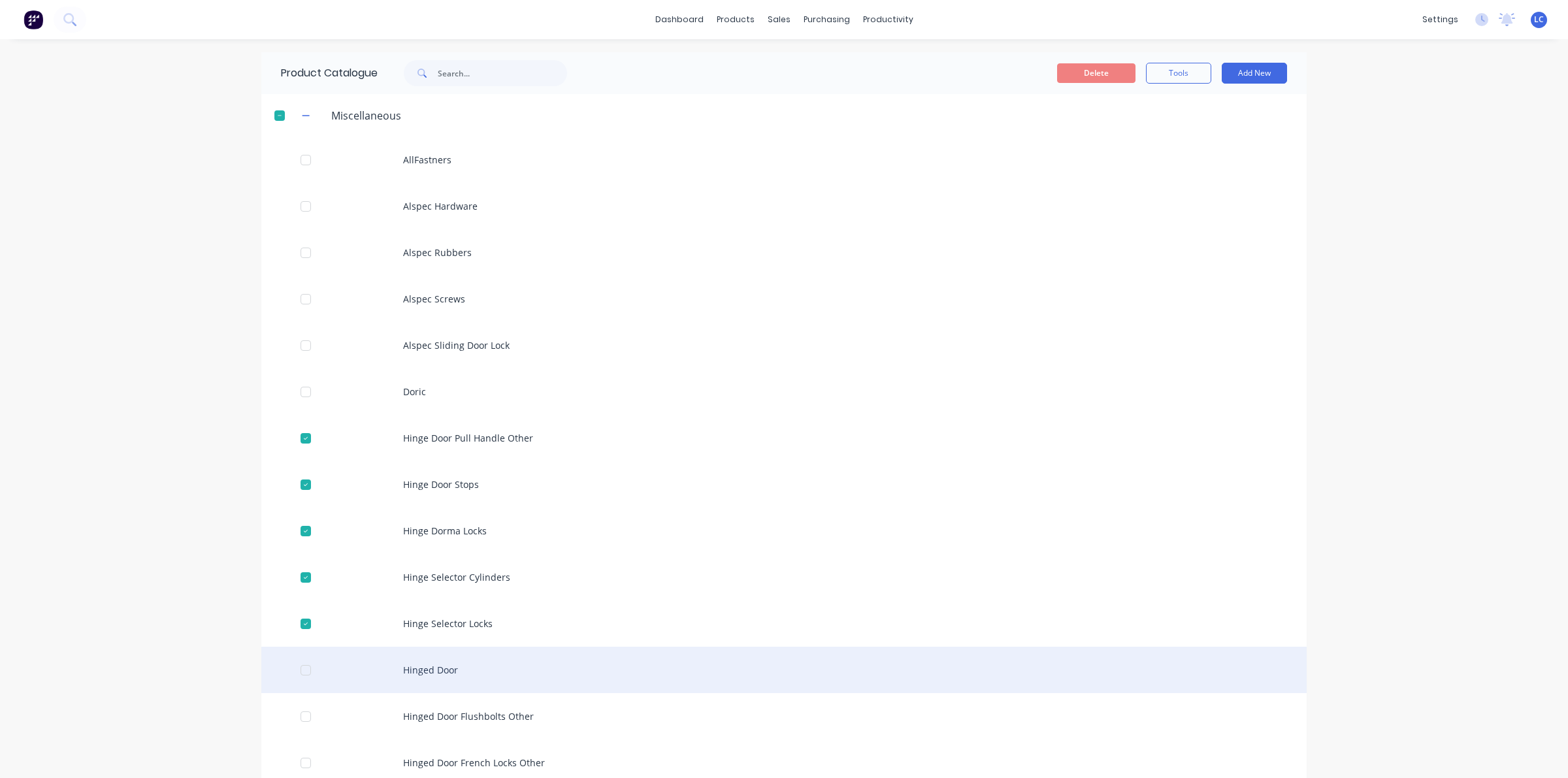
click at [301, 671] on div at bounding box center [306, 670] width 26 height 26
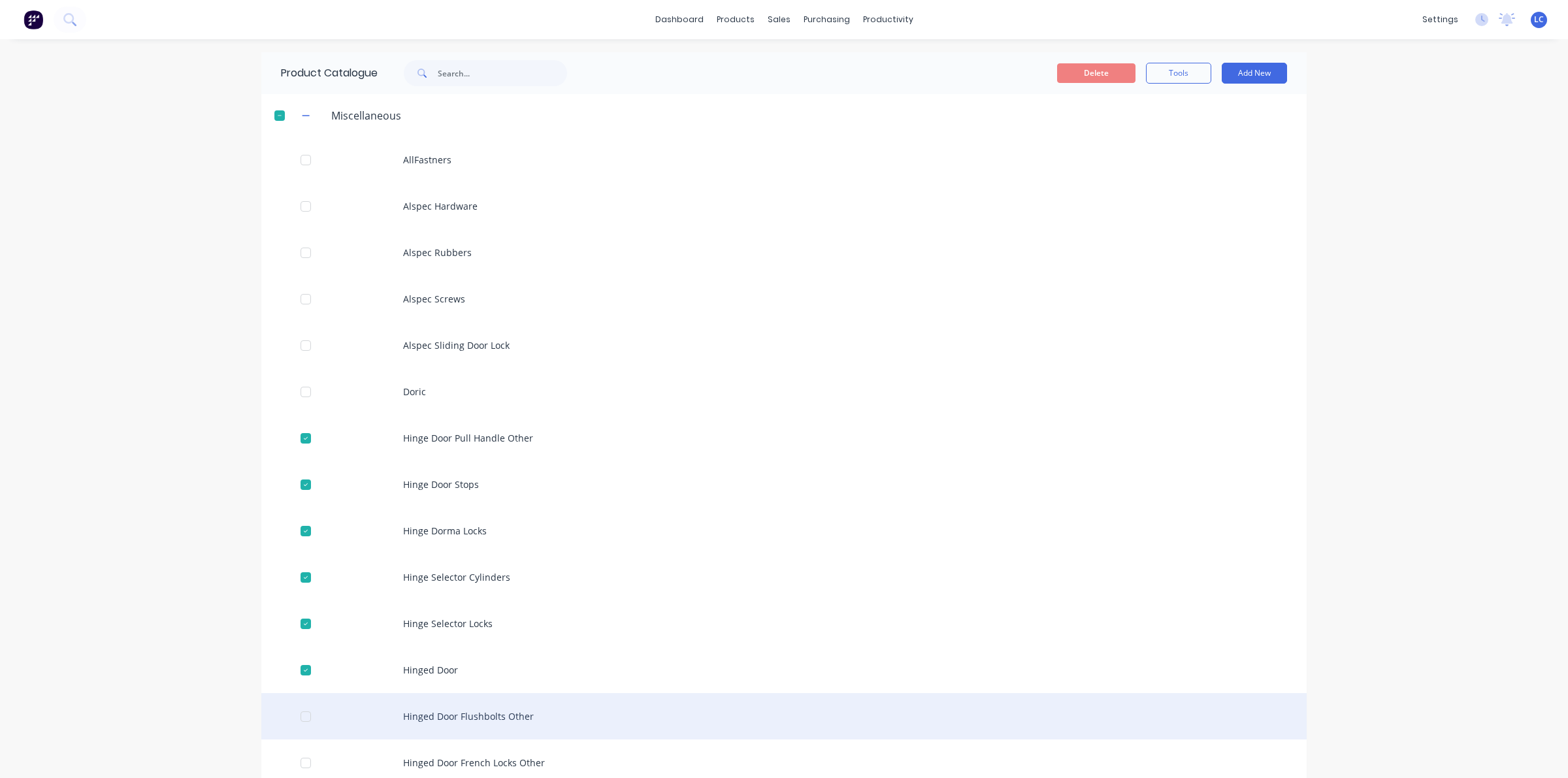
click at [295, 716] on div at bounding box center [306, 716] width 26 height 26
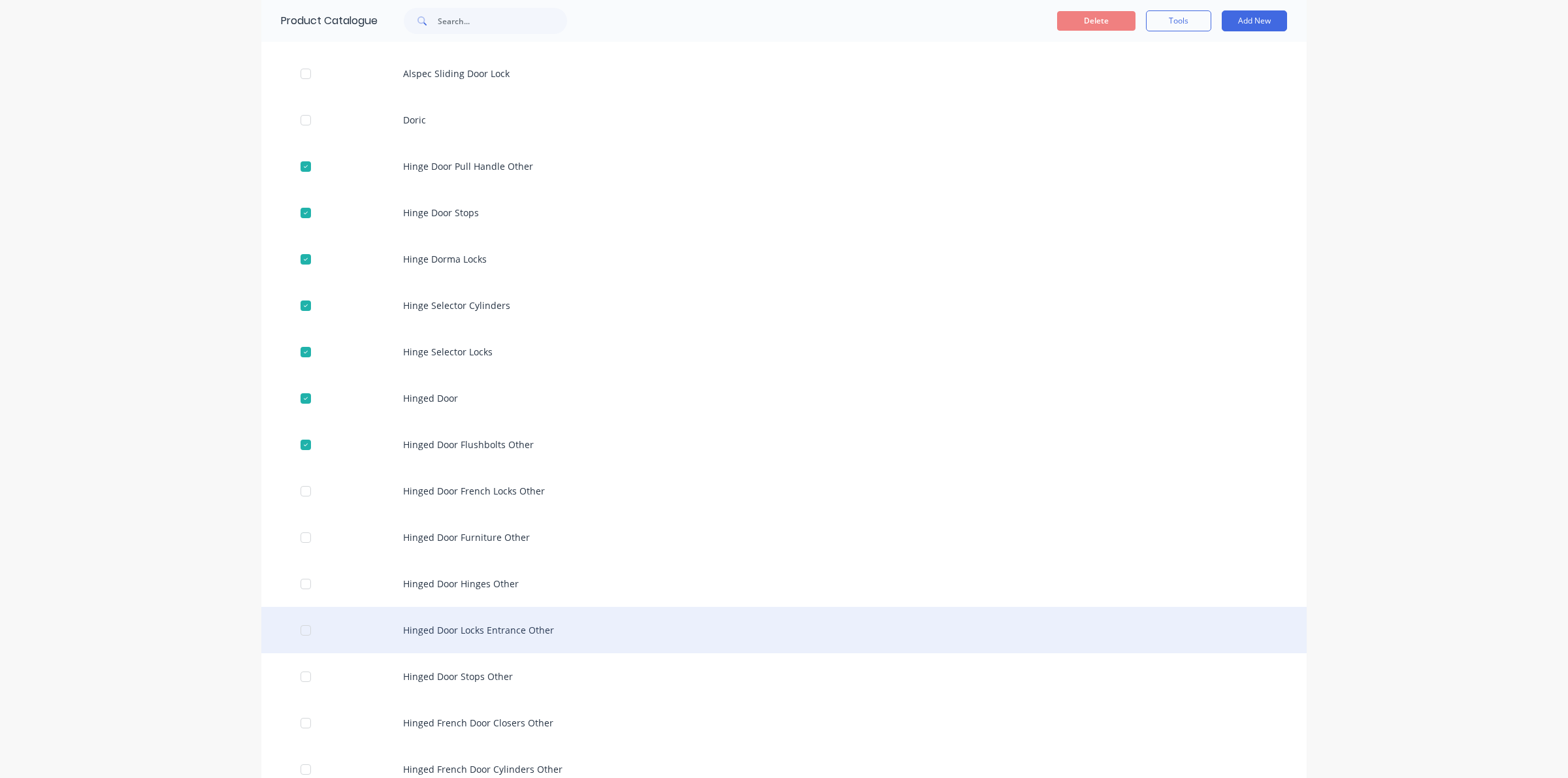
scroll to position [326, 0]
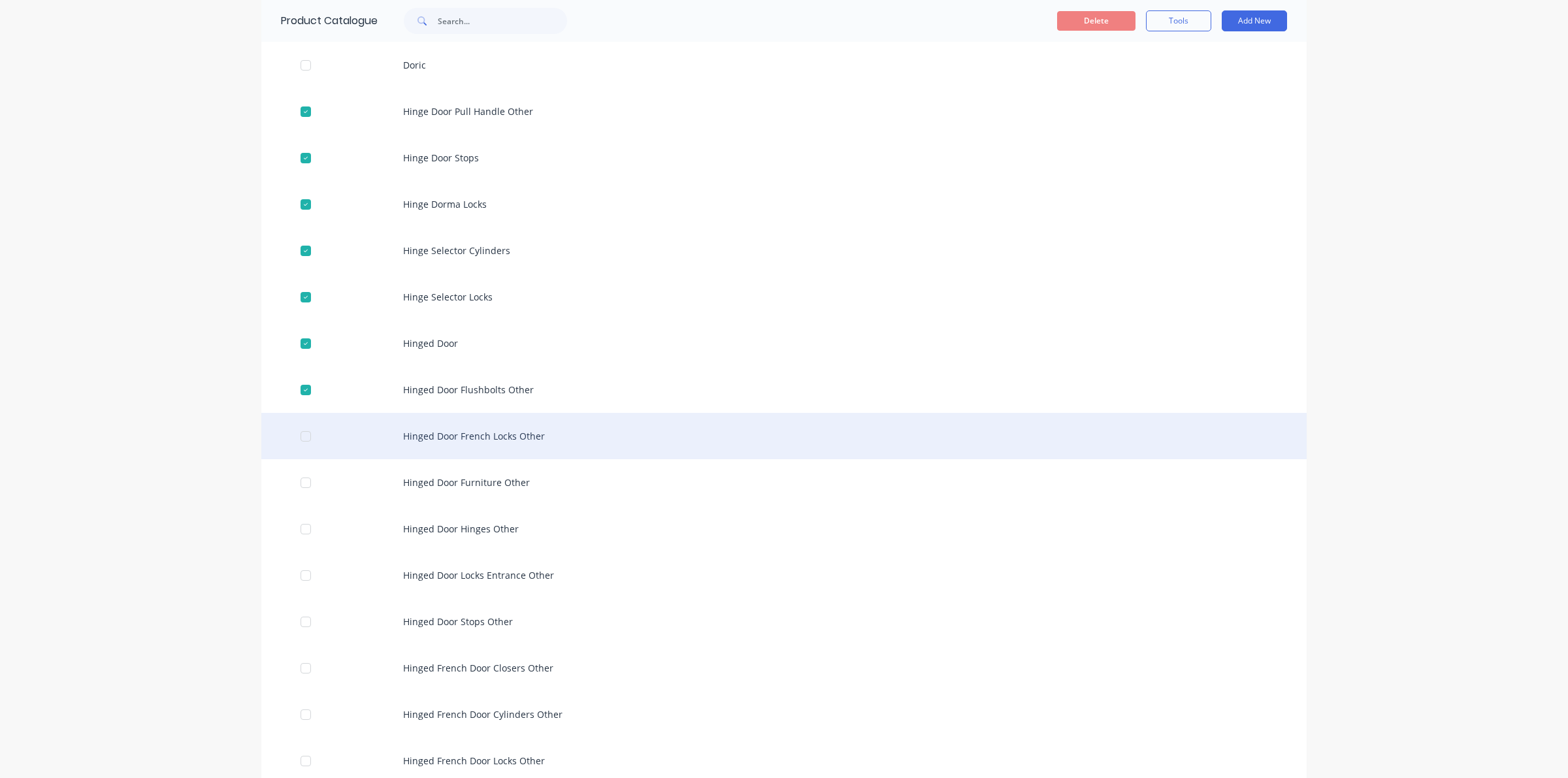
click at [295, 435] on div at bounding box center [306, 436] width 26 height 26
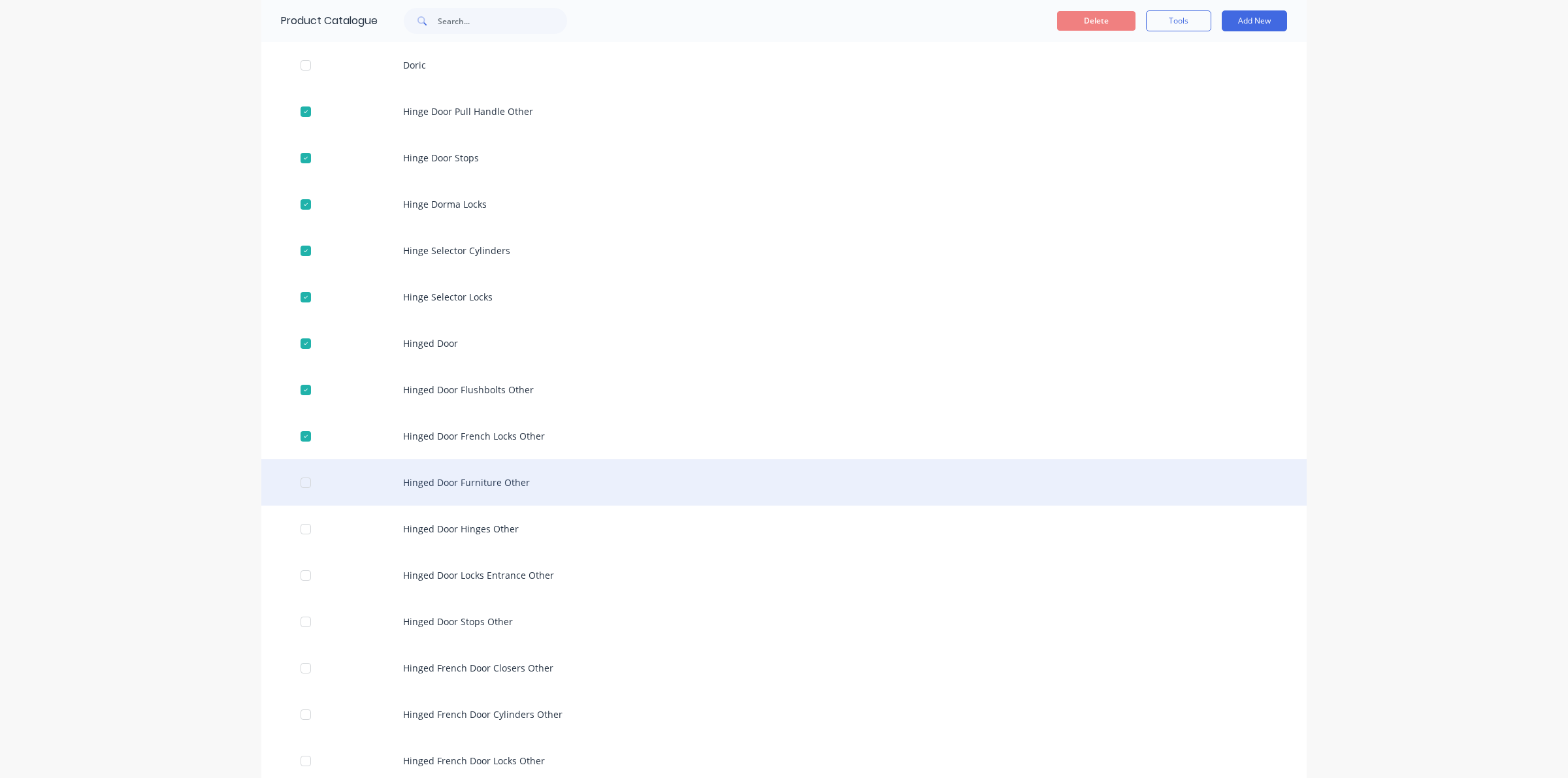
click at [300, 483] on div at bounding box center [306, 483] width 26 height 26
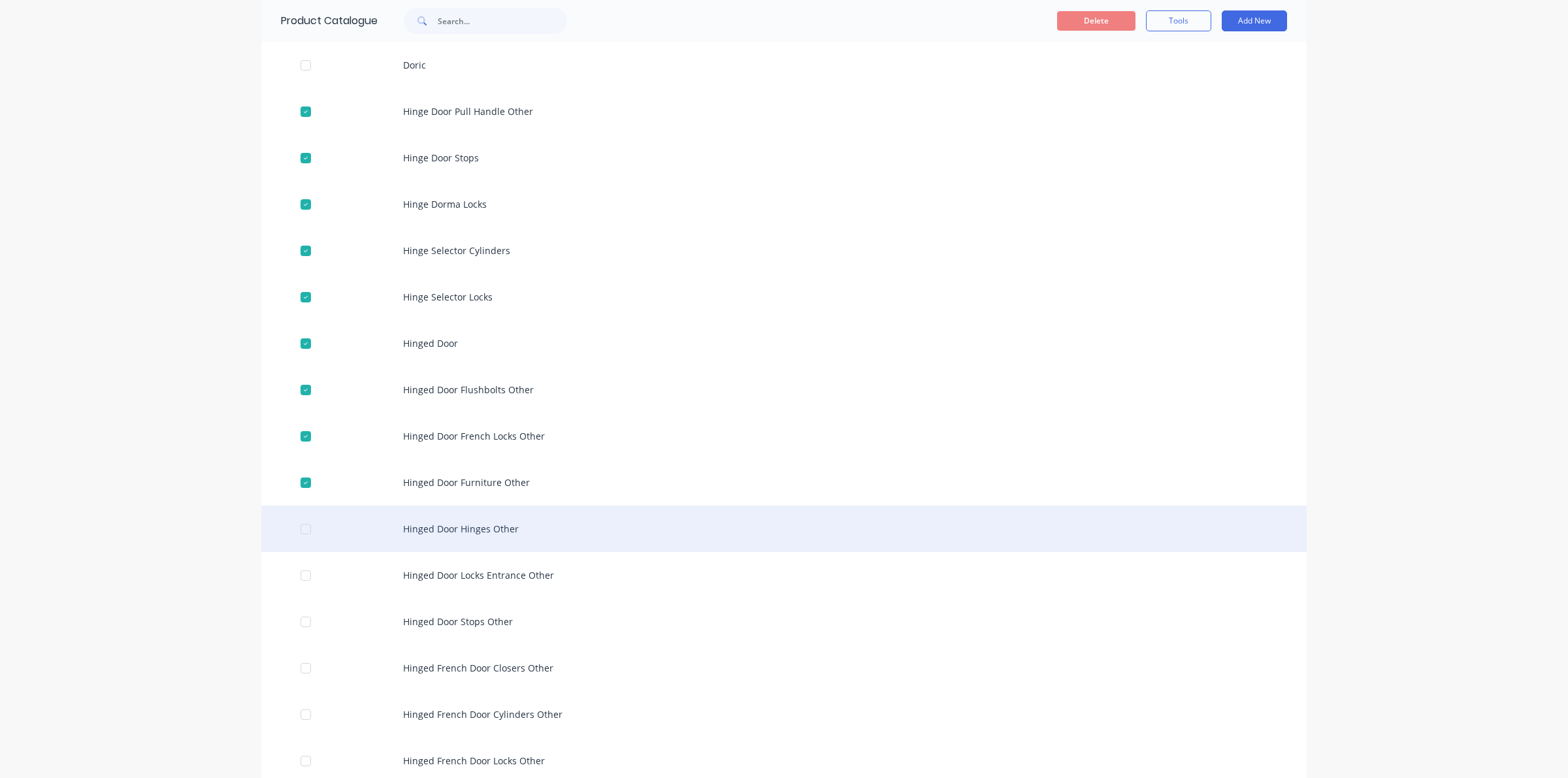
click at [298, 531] on div at bounding box center [306, 529] width 26 height 26
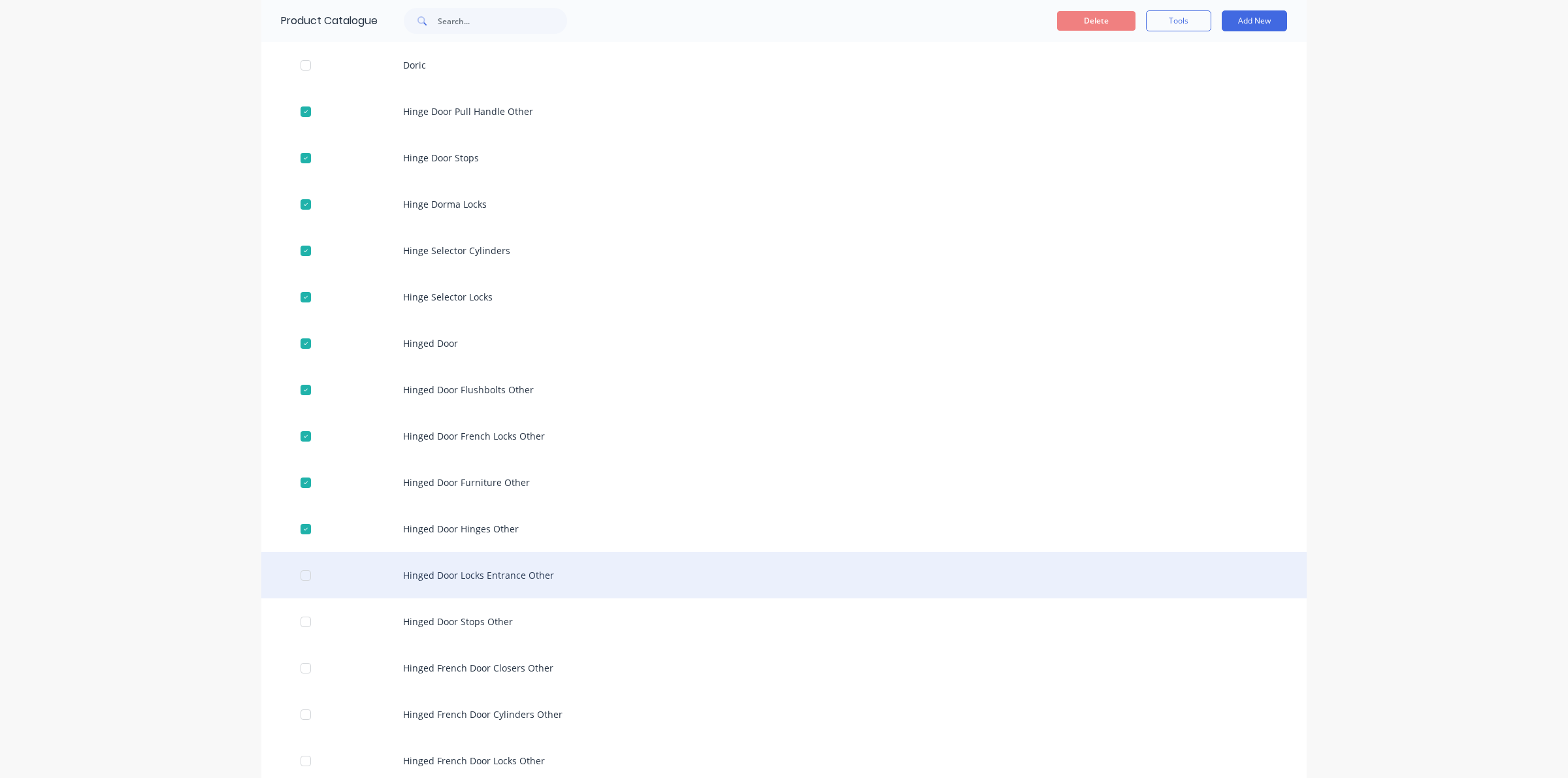
click at [295, 575] on div at bounding box center [306, 575] width 26 height 26
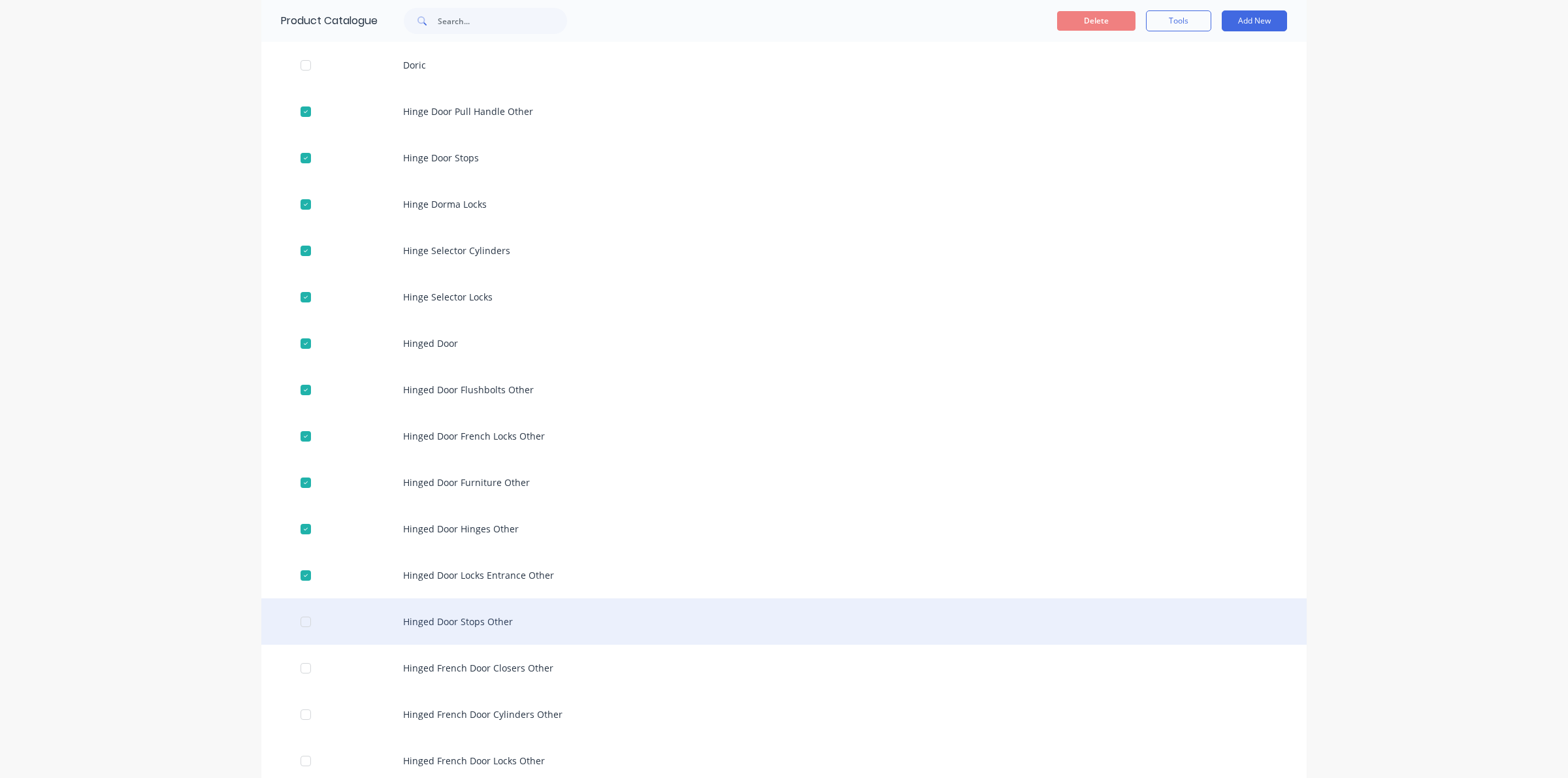
click at [295, 622] on div at bounding box center [306, 621] width 26 height 26
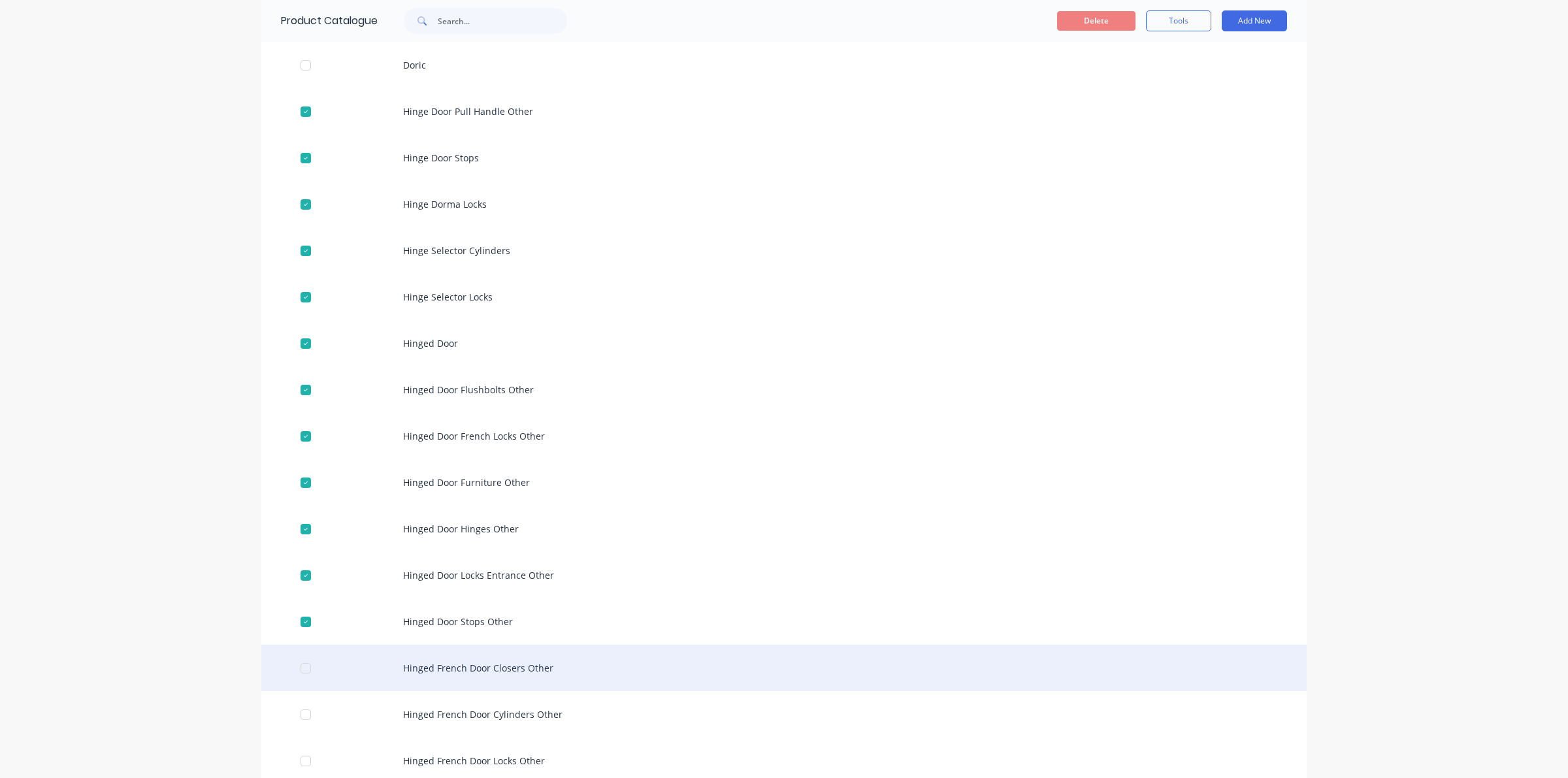
click at [302, 669] on div at bounding box center [306, 668] width 26 height 26
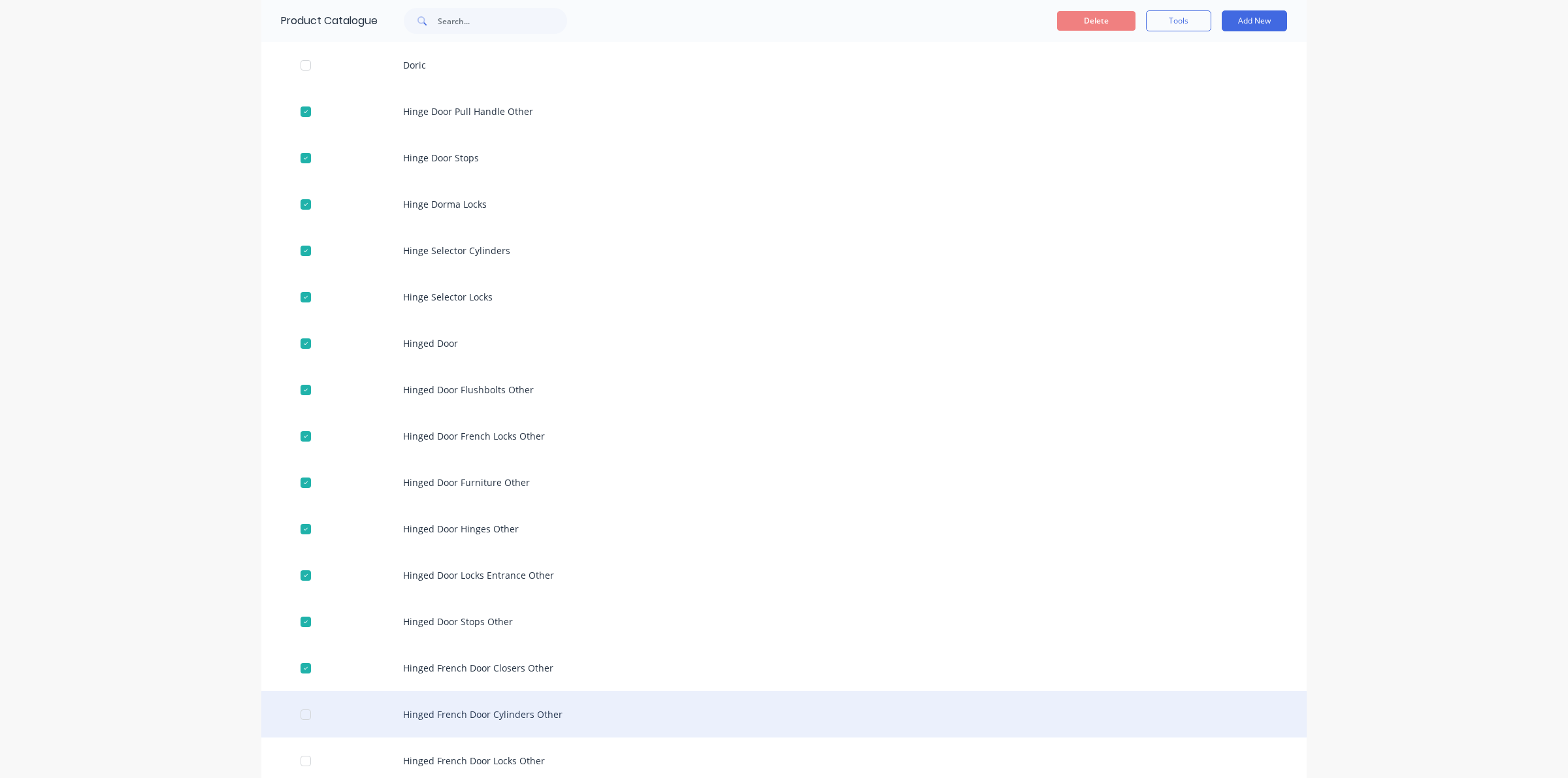
click at [308, 716] on div at bounding box center [306, 714] width 26 height 26
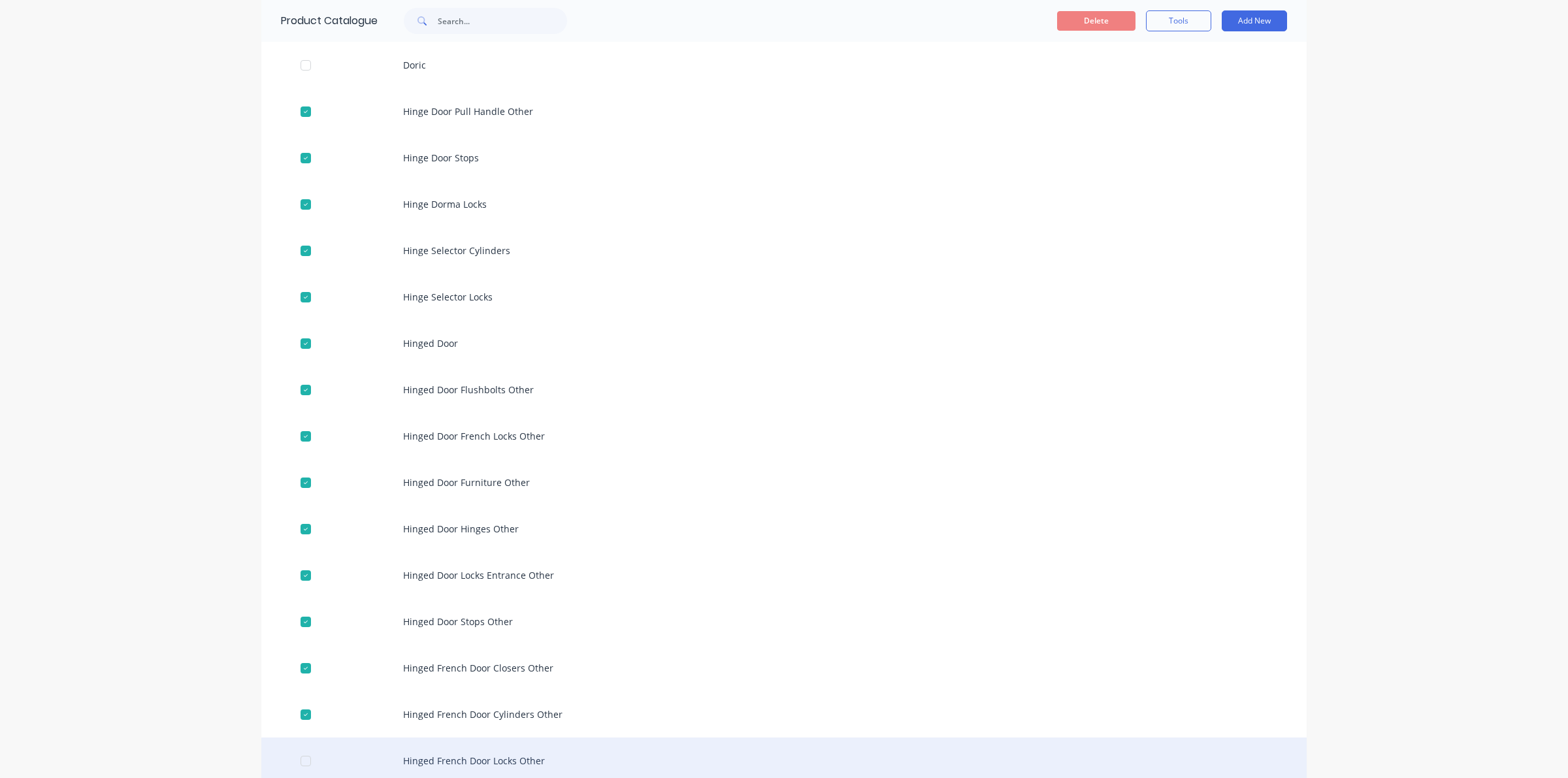
click at [295, 756] on div at bounding box center [306, 760] width 26 height 26
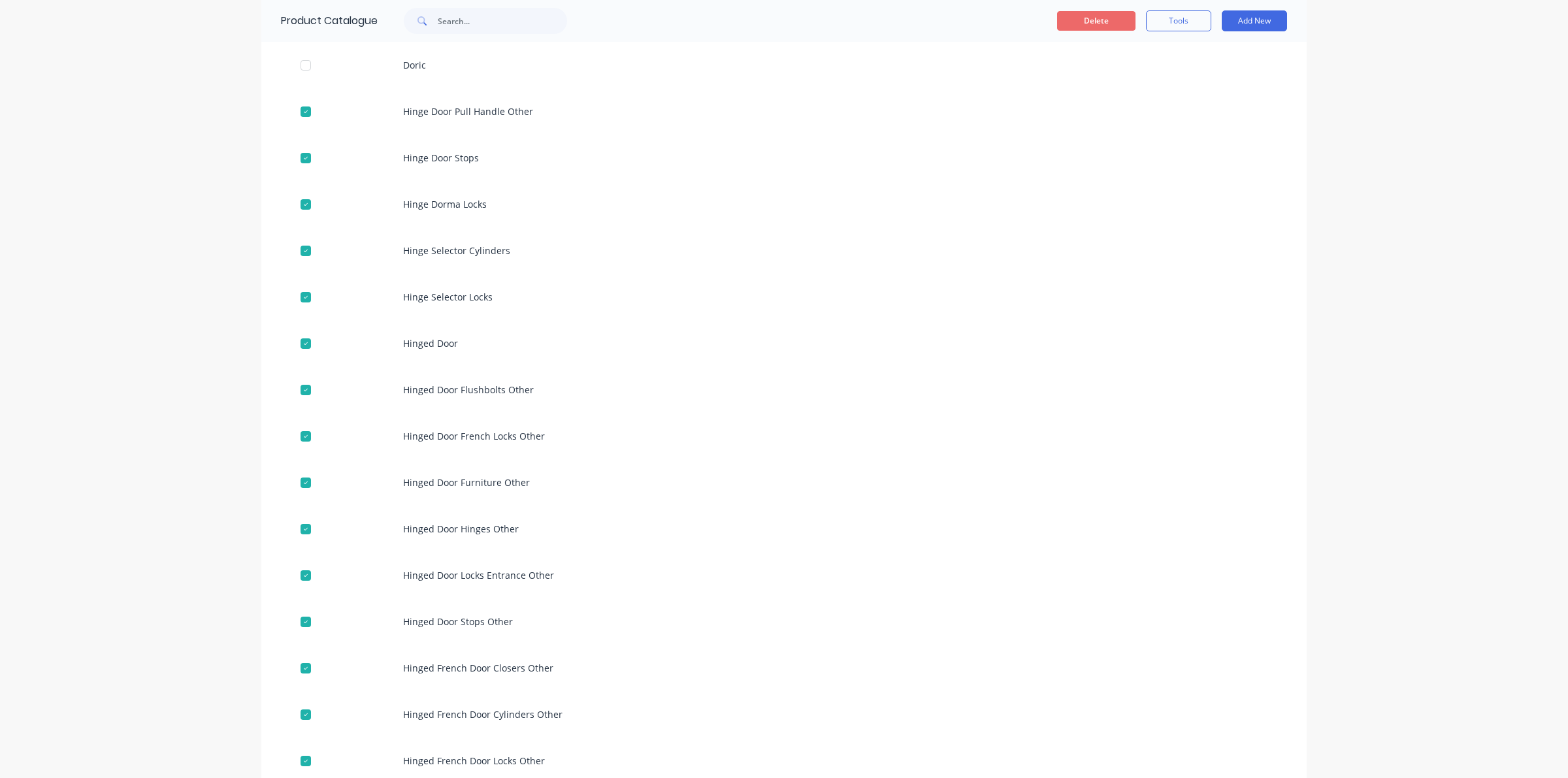
click at [1093, 14] on button "Delete" at bounding box center [1096, 20] width 78 height 20
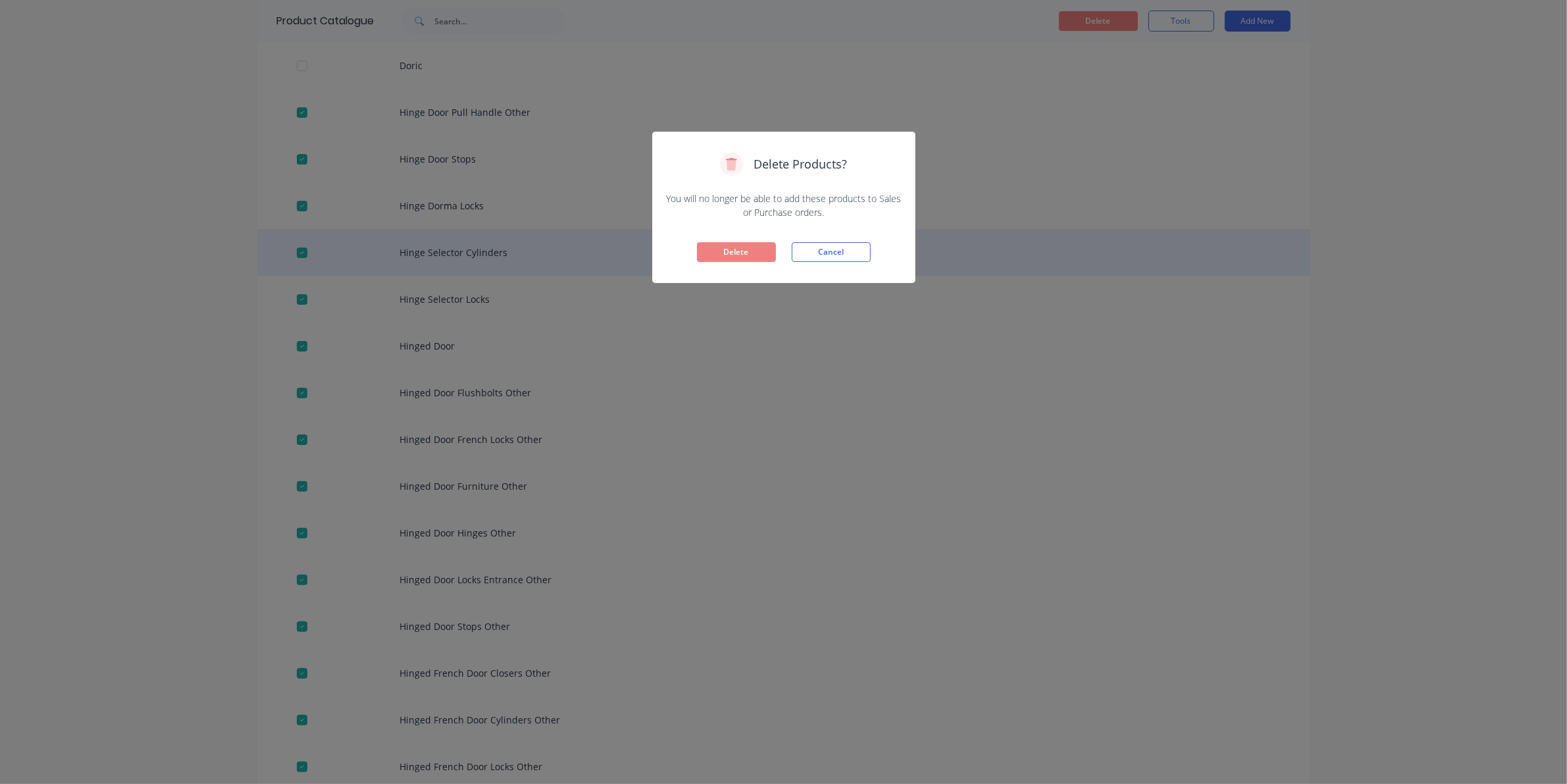
drag, startPoint x: 717, startPoint y: 251, endPoint x: 723, endPoint y: 245, distance: 8.5
click at [719, 248] on button "Delete" at bounding box center [736, 252] width 79 height 20
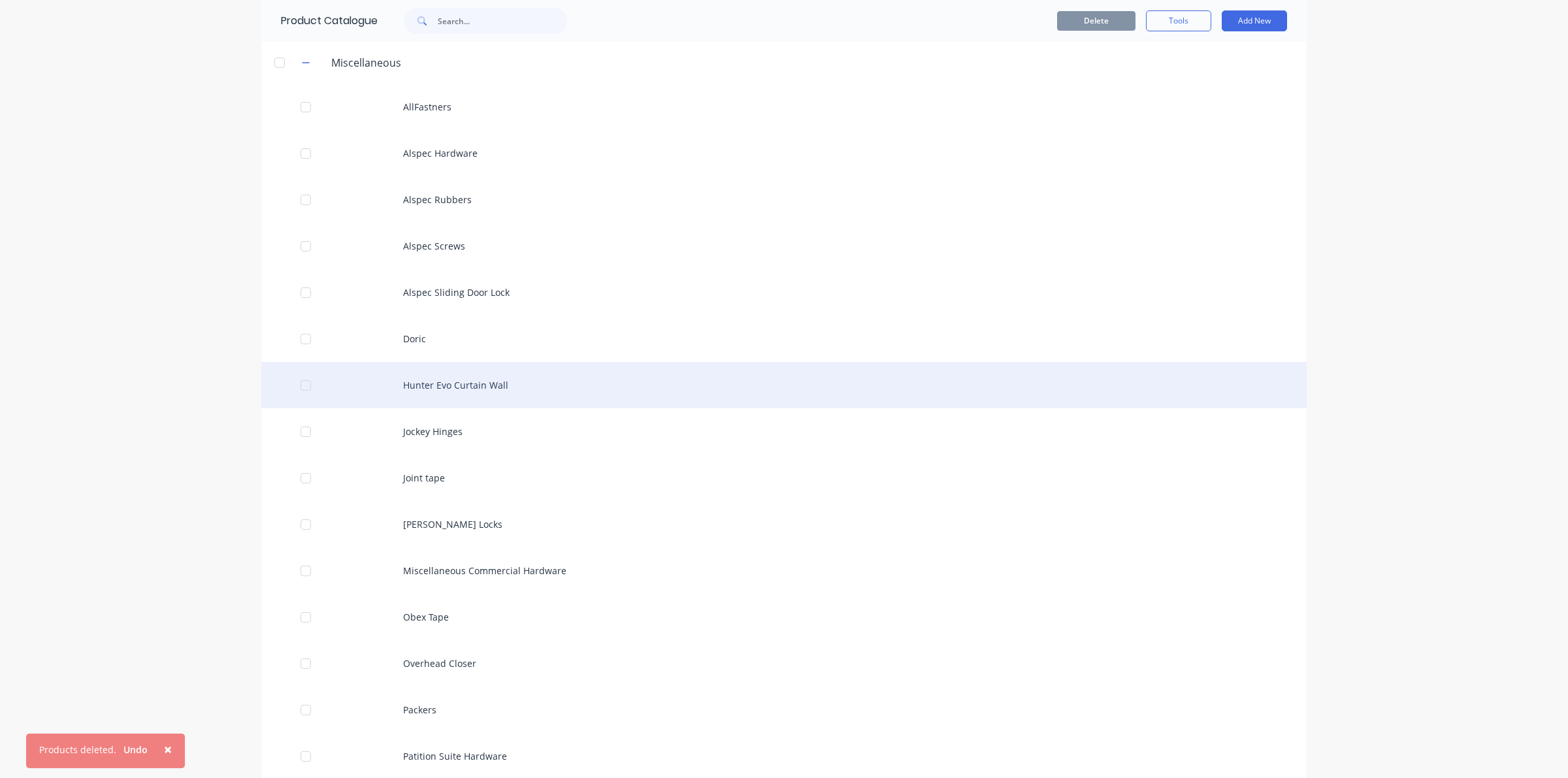
scroll to position [82, 0]
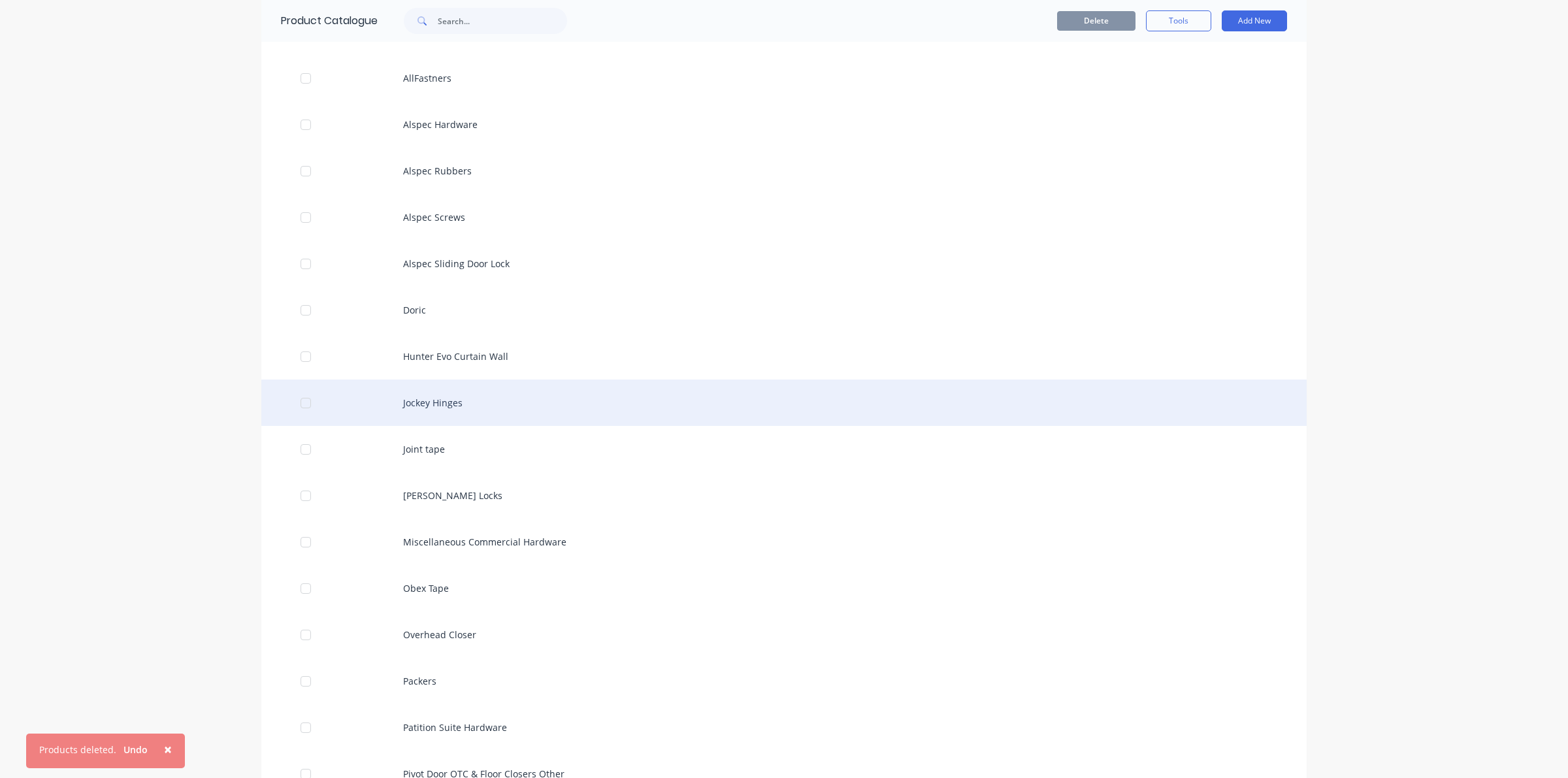
click at [293, 408] on div at bounding box center [306, 403] width 26 height 26
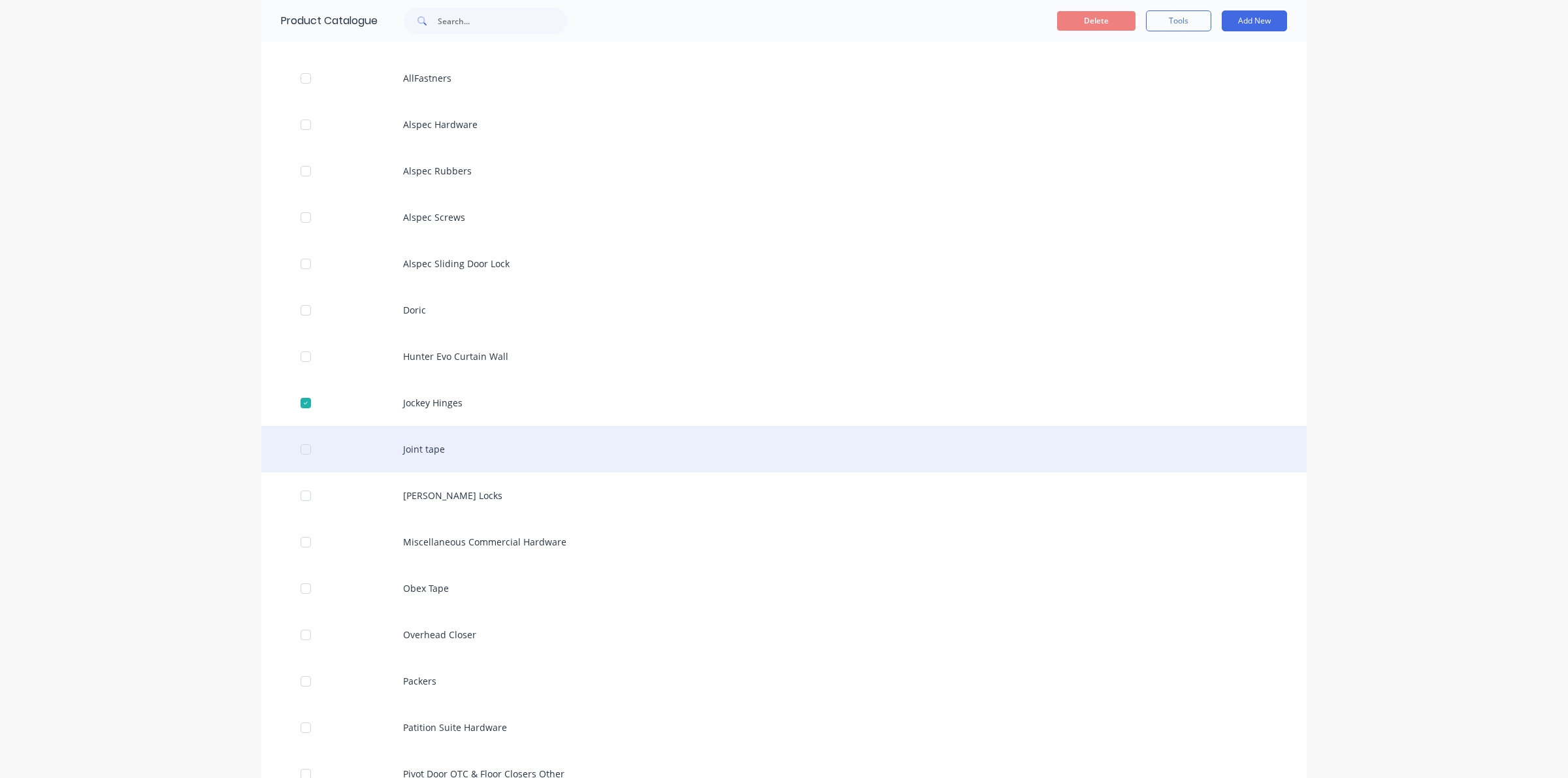
click at [300, 449] on div at bounding box center [306, 449] width 26 height 26
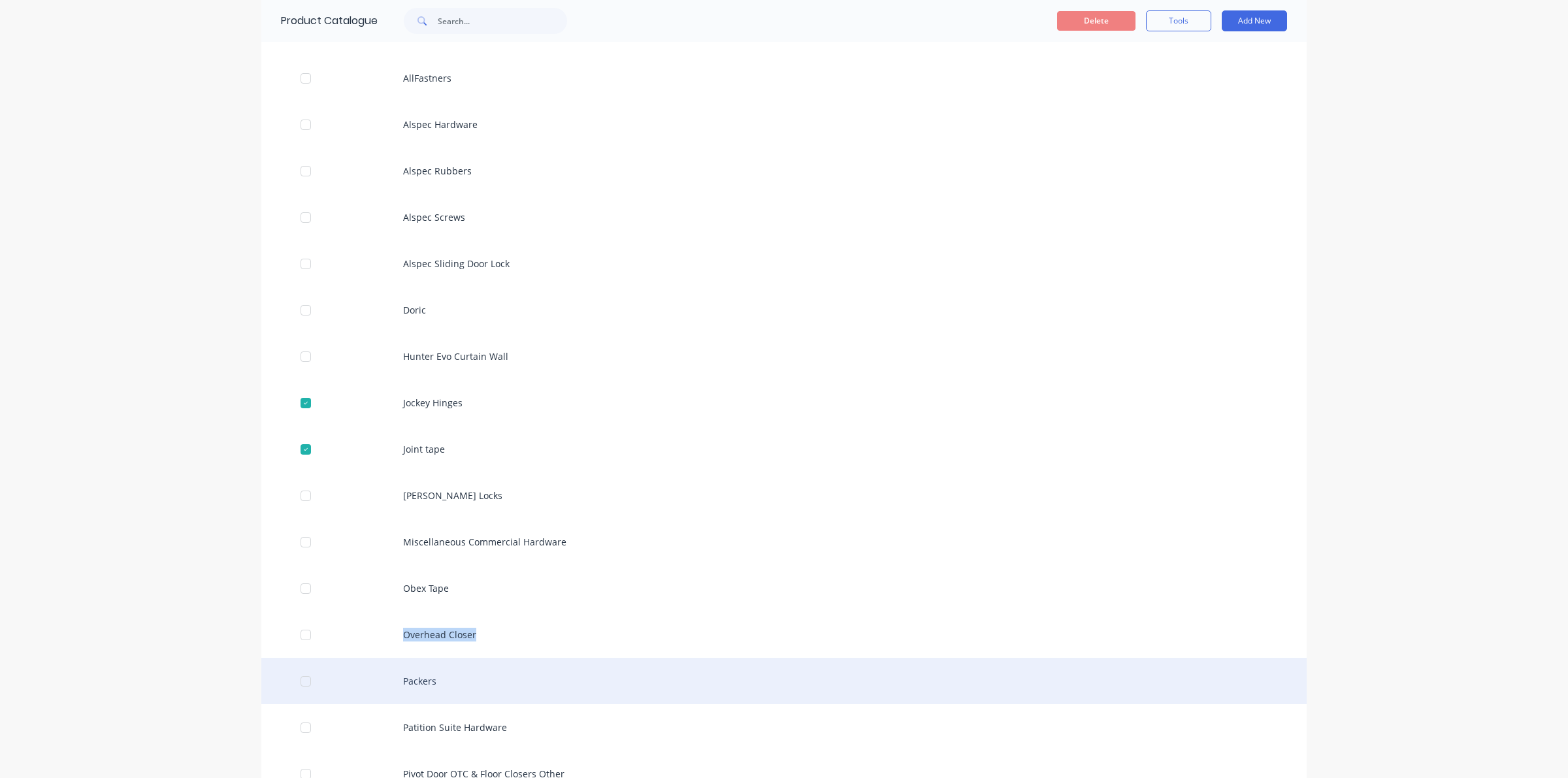
drag, startPoint x: 283, startPoint y: 623, endPoint x: 259, endPoint y: 677, distance: 59.1
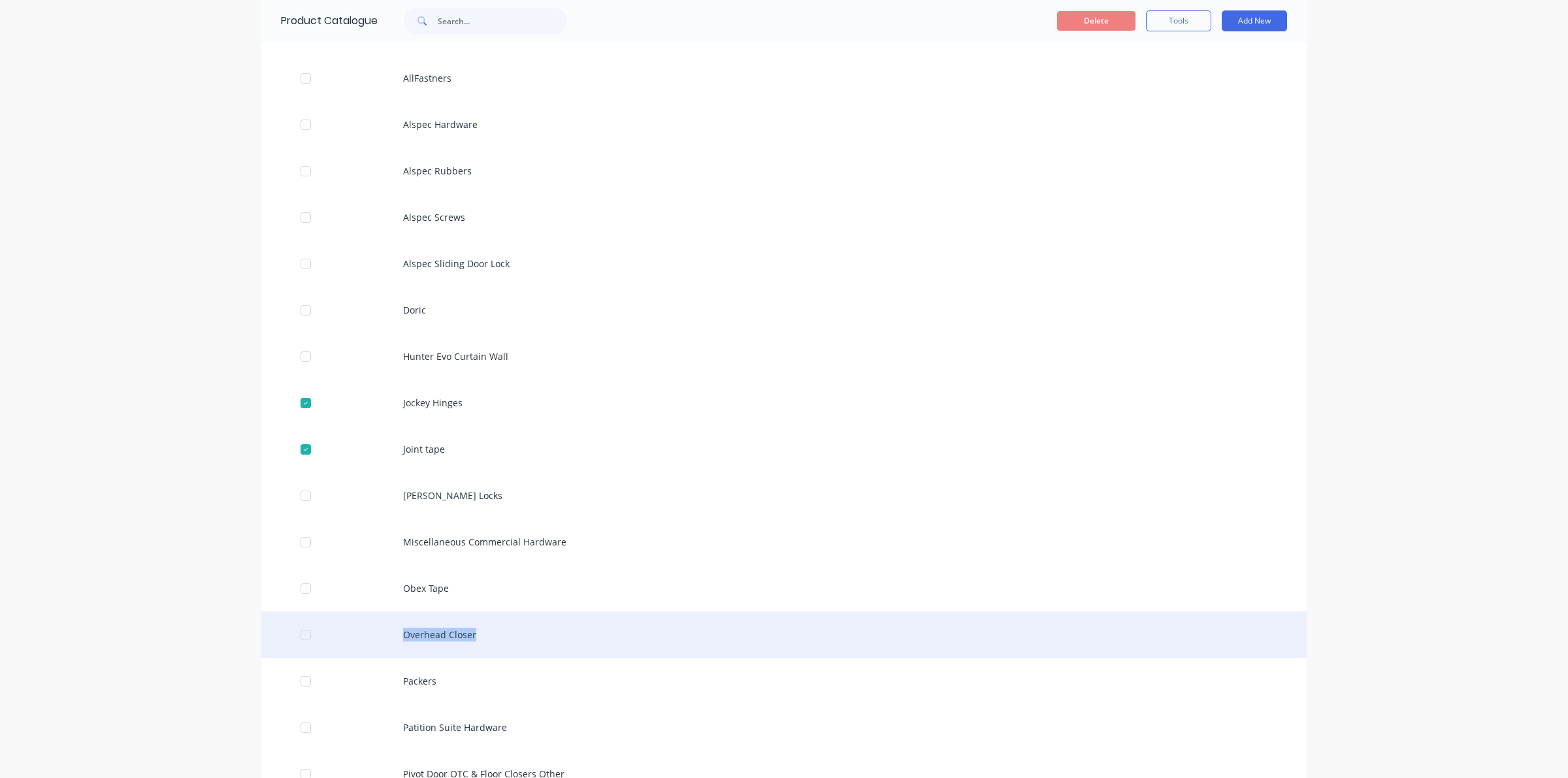
click at [301, 637] on div at bounding box center [306, 635] width 26 height 26
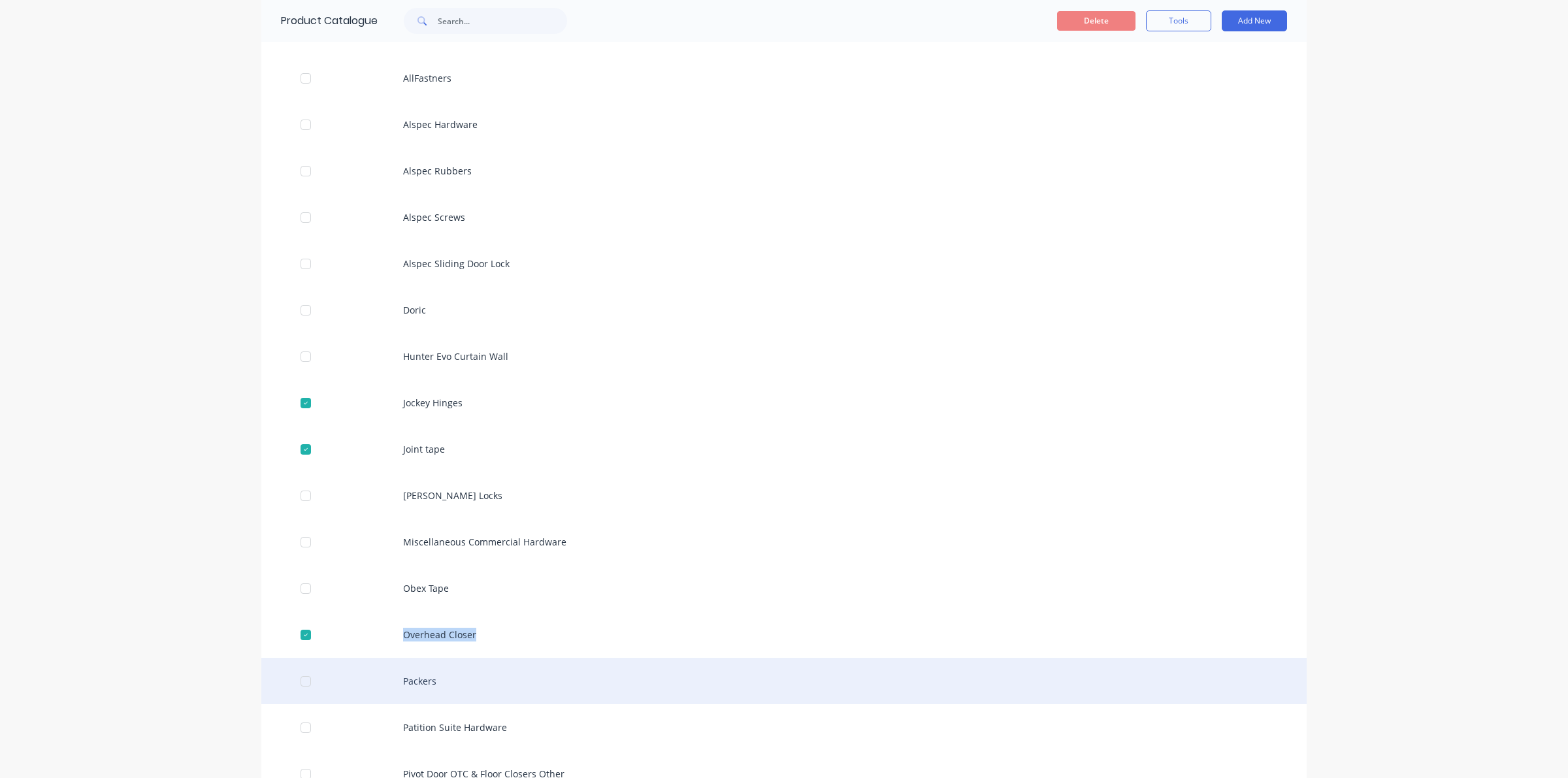
click at [295, 677] on div at bounding box center [306, 681] width 26 height 26
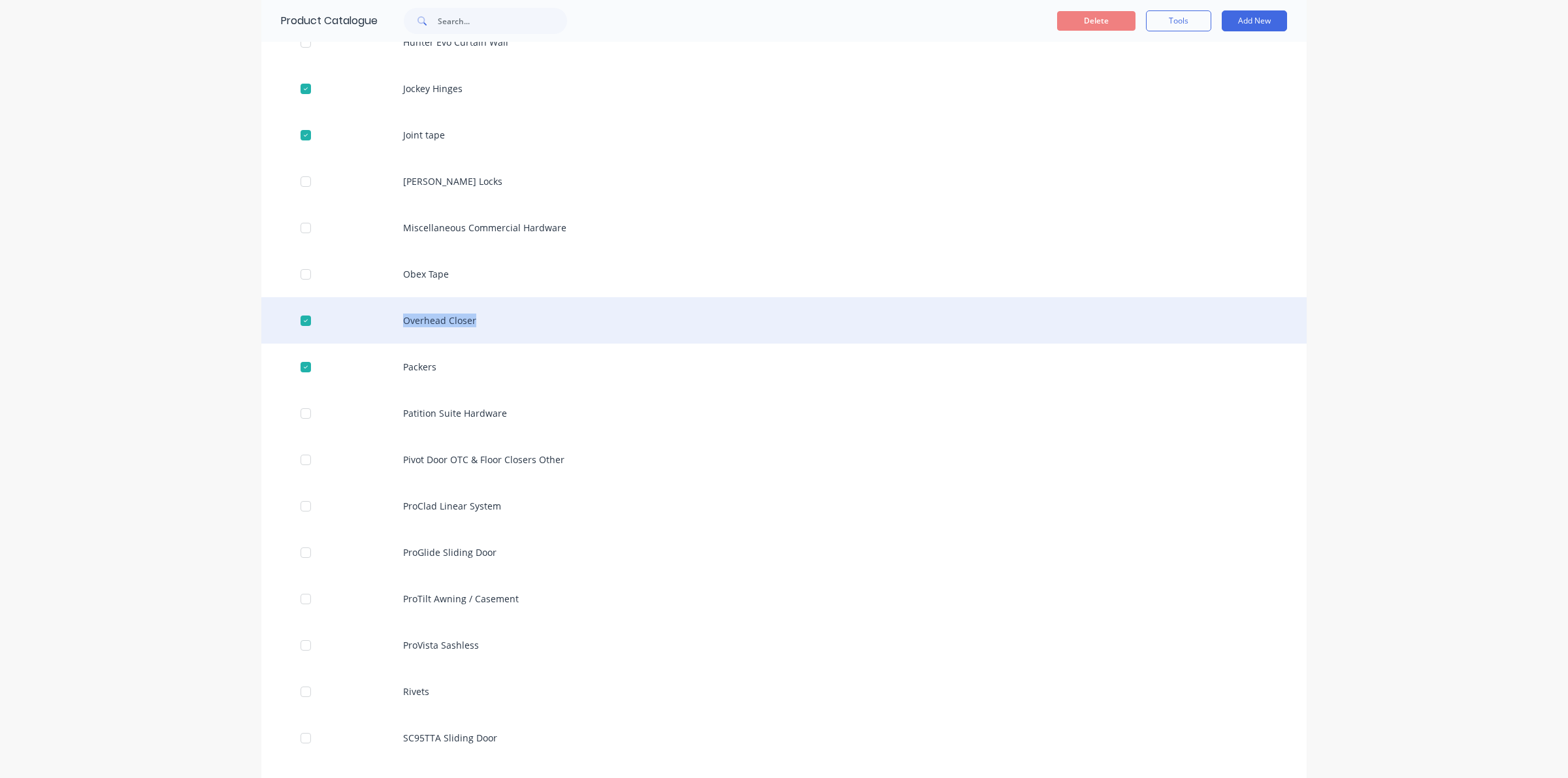
scroll to position [408, 0]
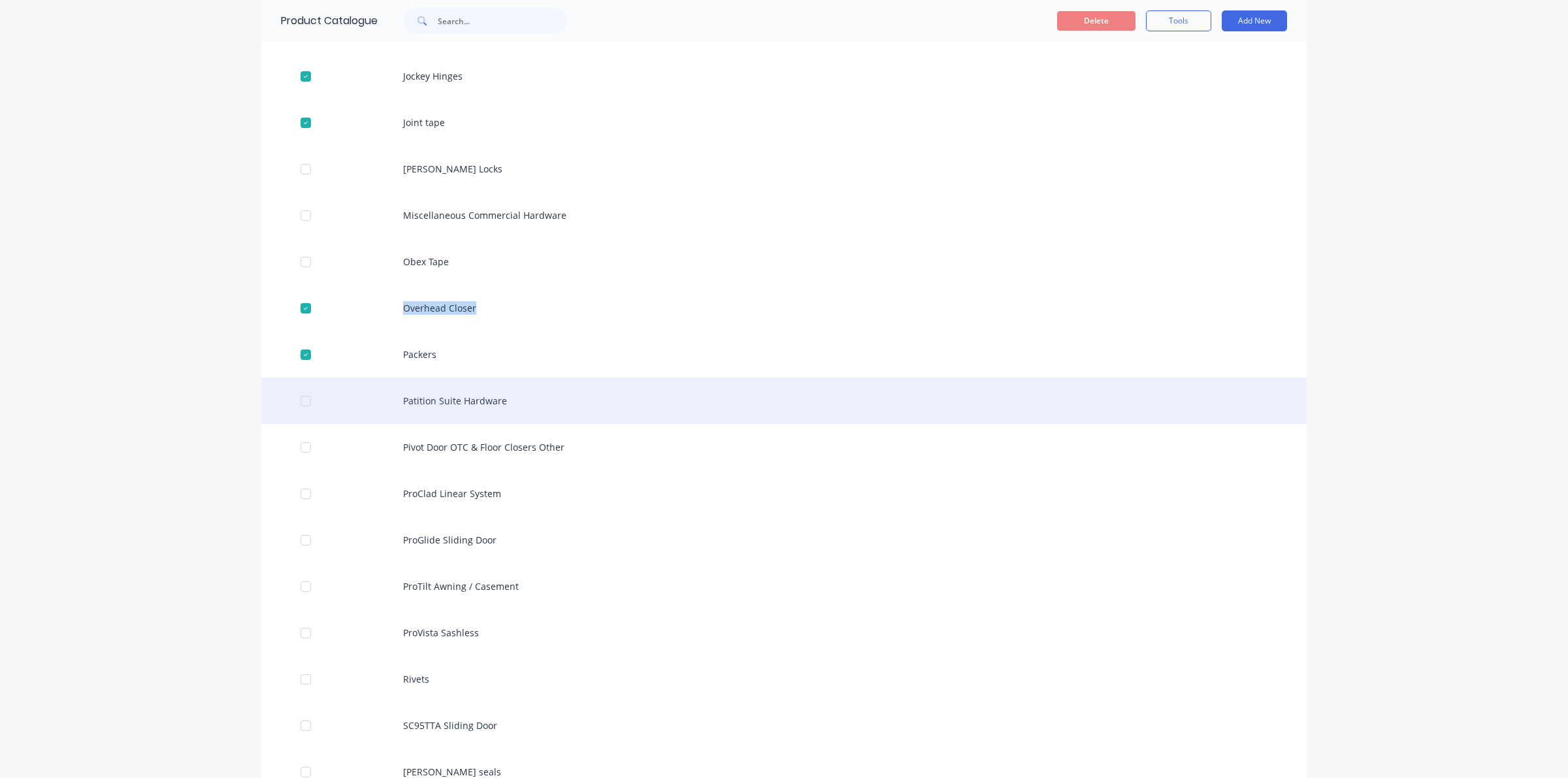
click at [304, 400] on div at bounding box center [306, 401] width 26 height 26
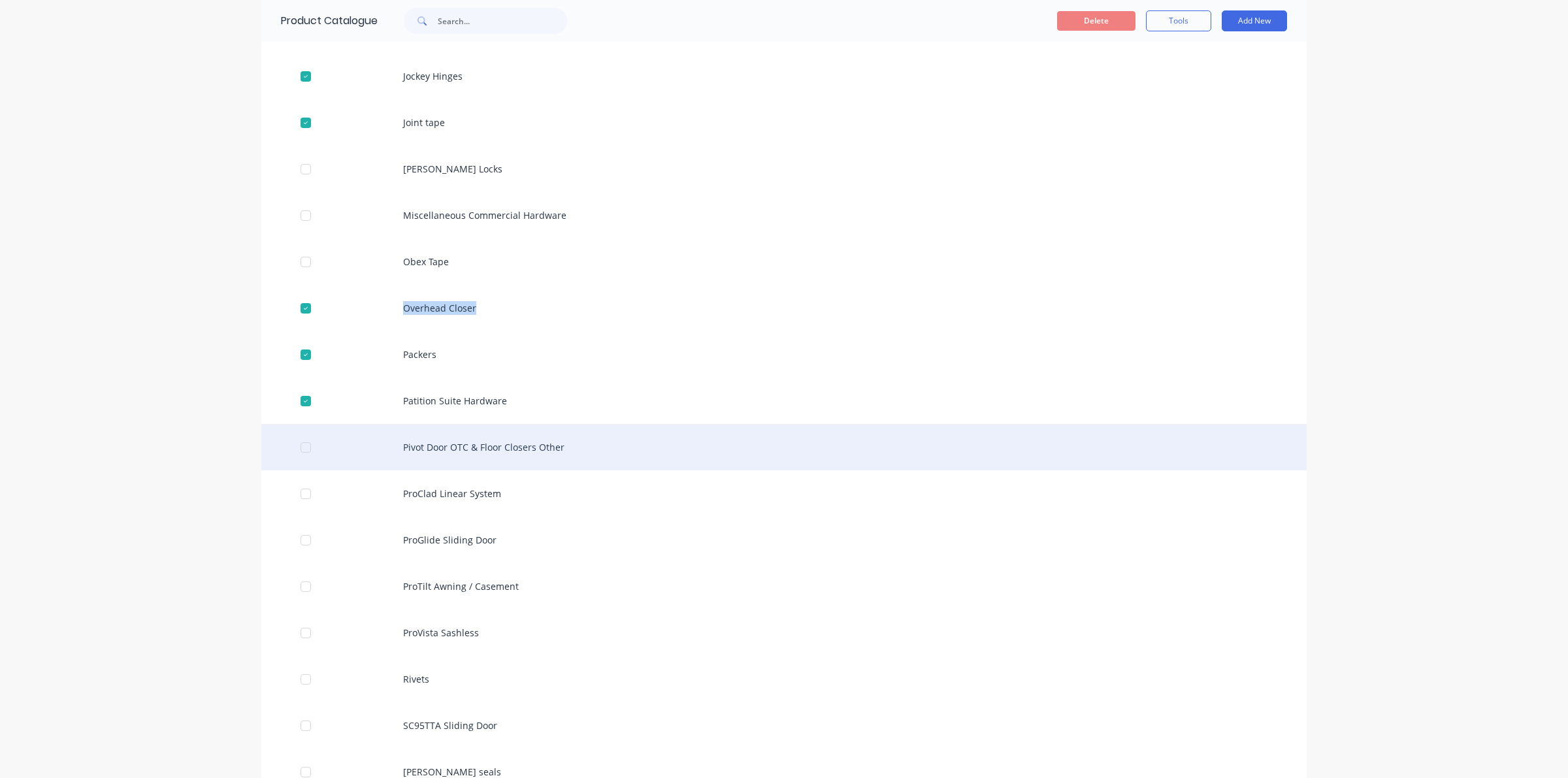
click at [302, 446] on div at bounding box center [306, 447] width 26 height 26
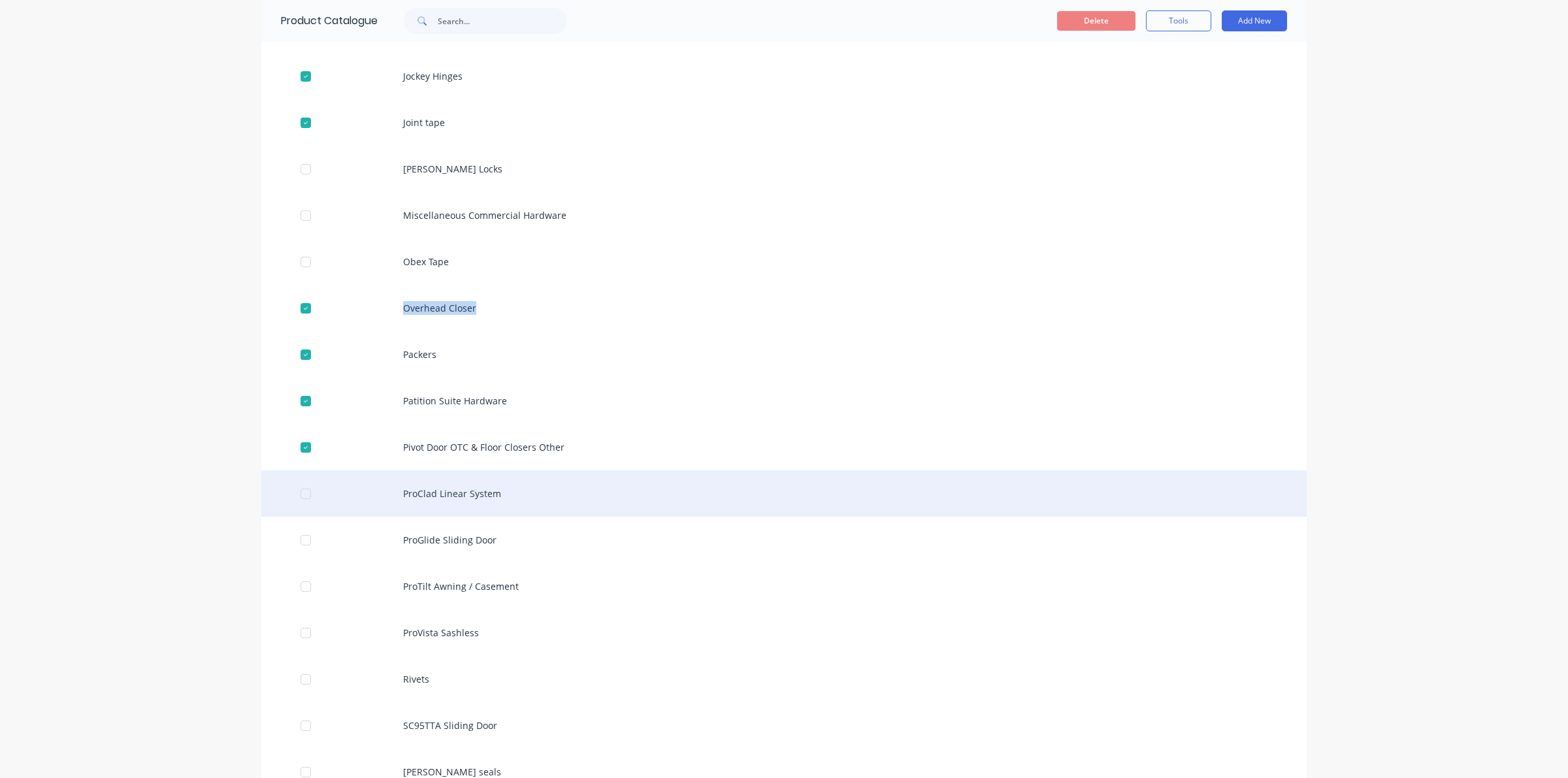
click at [299, 493] on div at bounding box center [306, 493] width 26 height 26
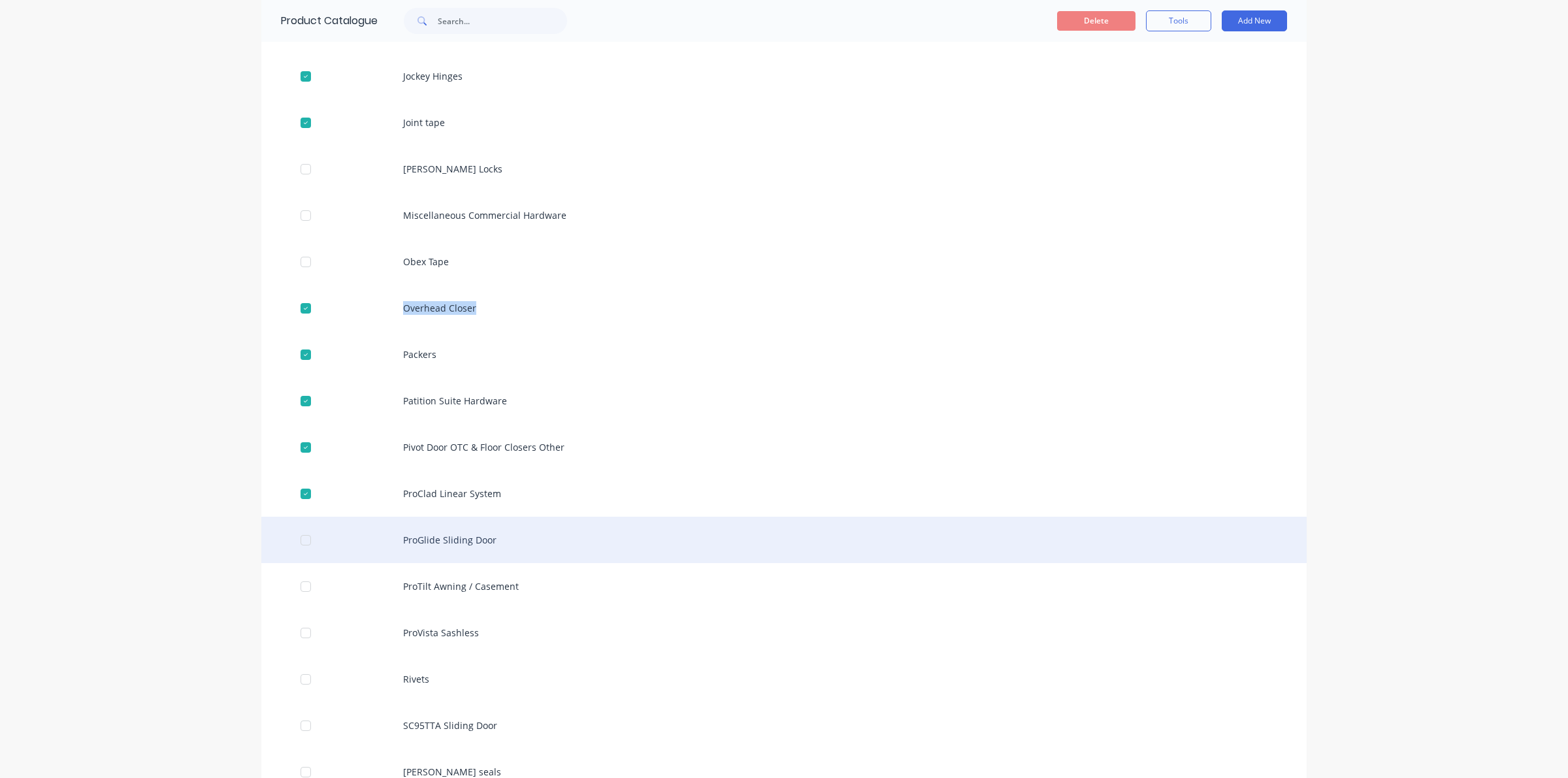
click at [304, 545] on div at bounding box center [306, 540] width 26 height 26
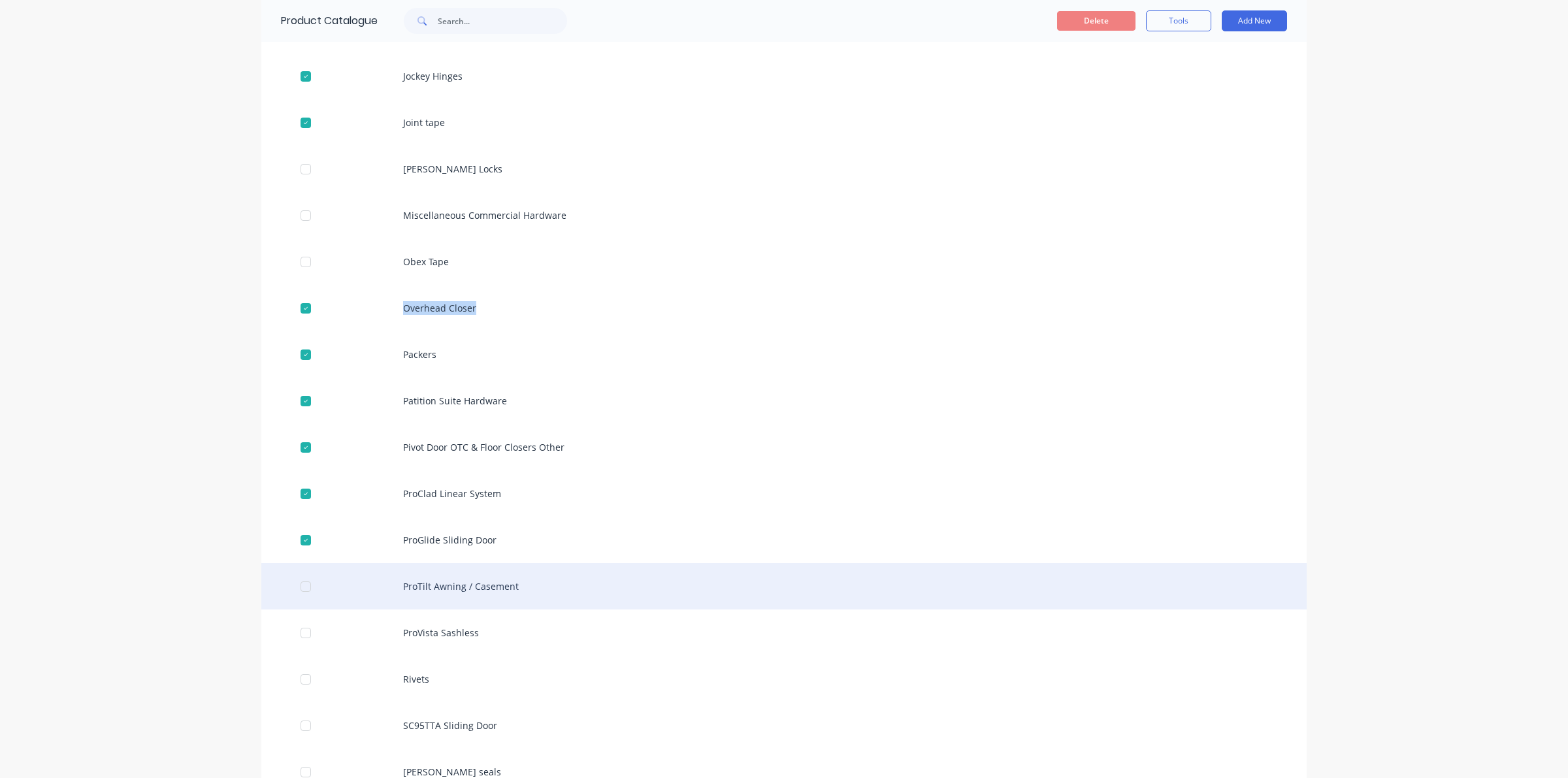
drag, startPoint x: 288, startPoint y: 580, endPoint x: 294, endPoint y: 592, distance: 13.4
click at [293, 582] on div at bounding box center [306, 586] width 26 height 26
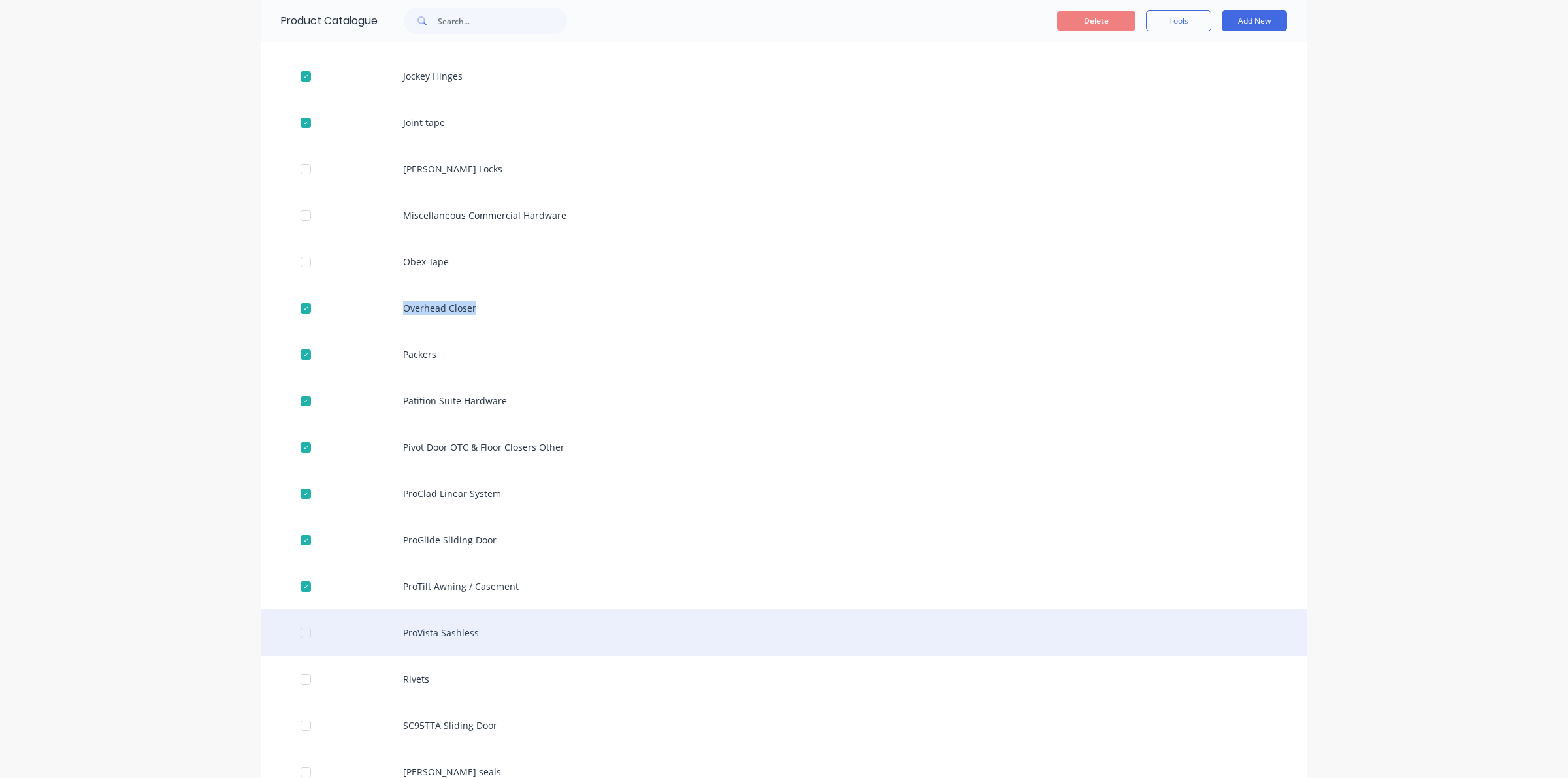
click at [304, 632] on div at bounding box center [306, 633] width 26 height 26
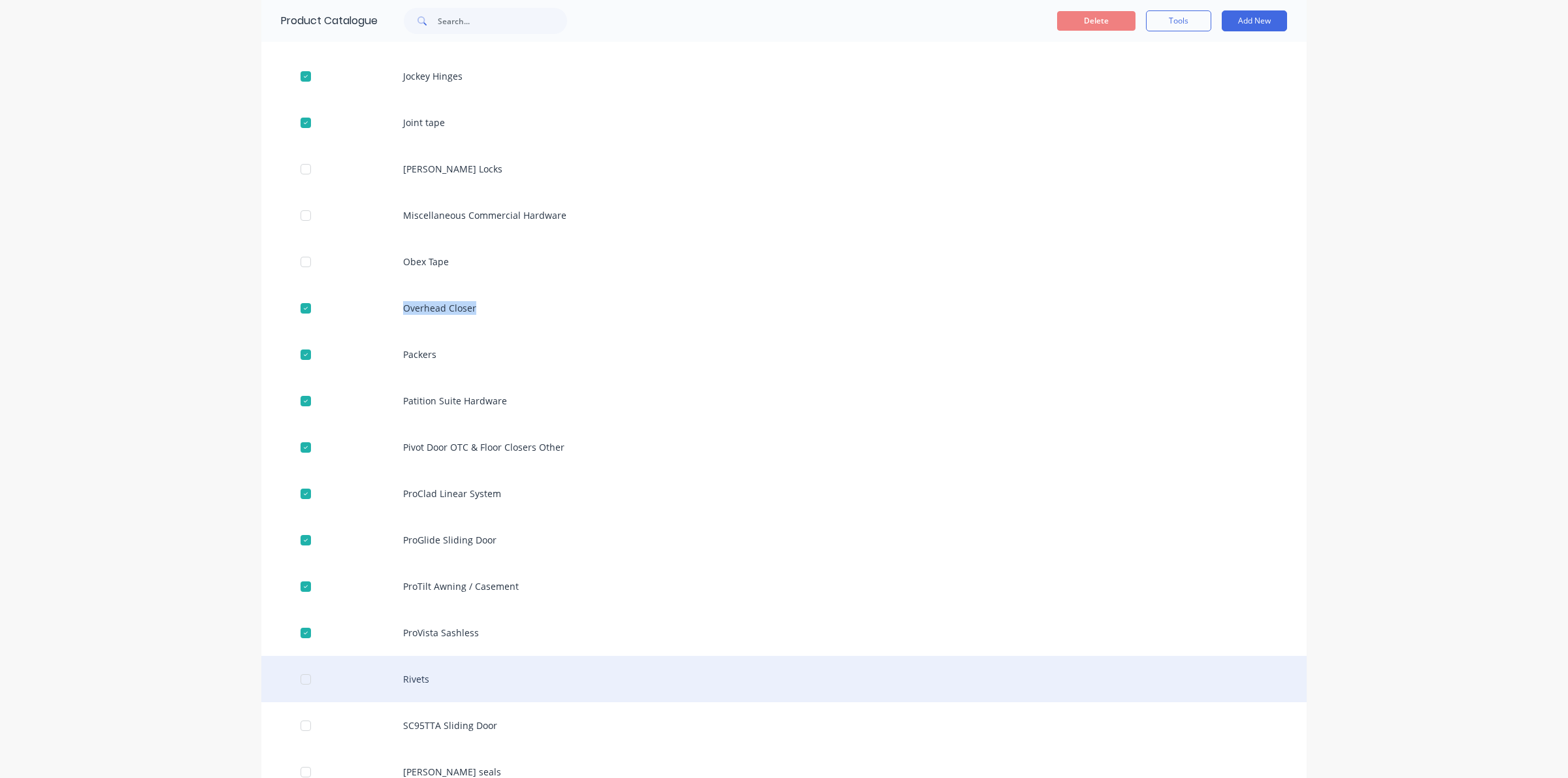
click at [299, 671] on div at bounding box center [306, 679] width 26 height 26
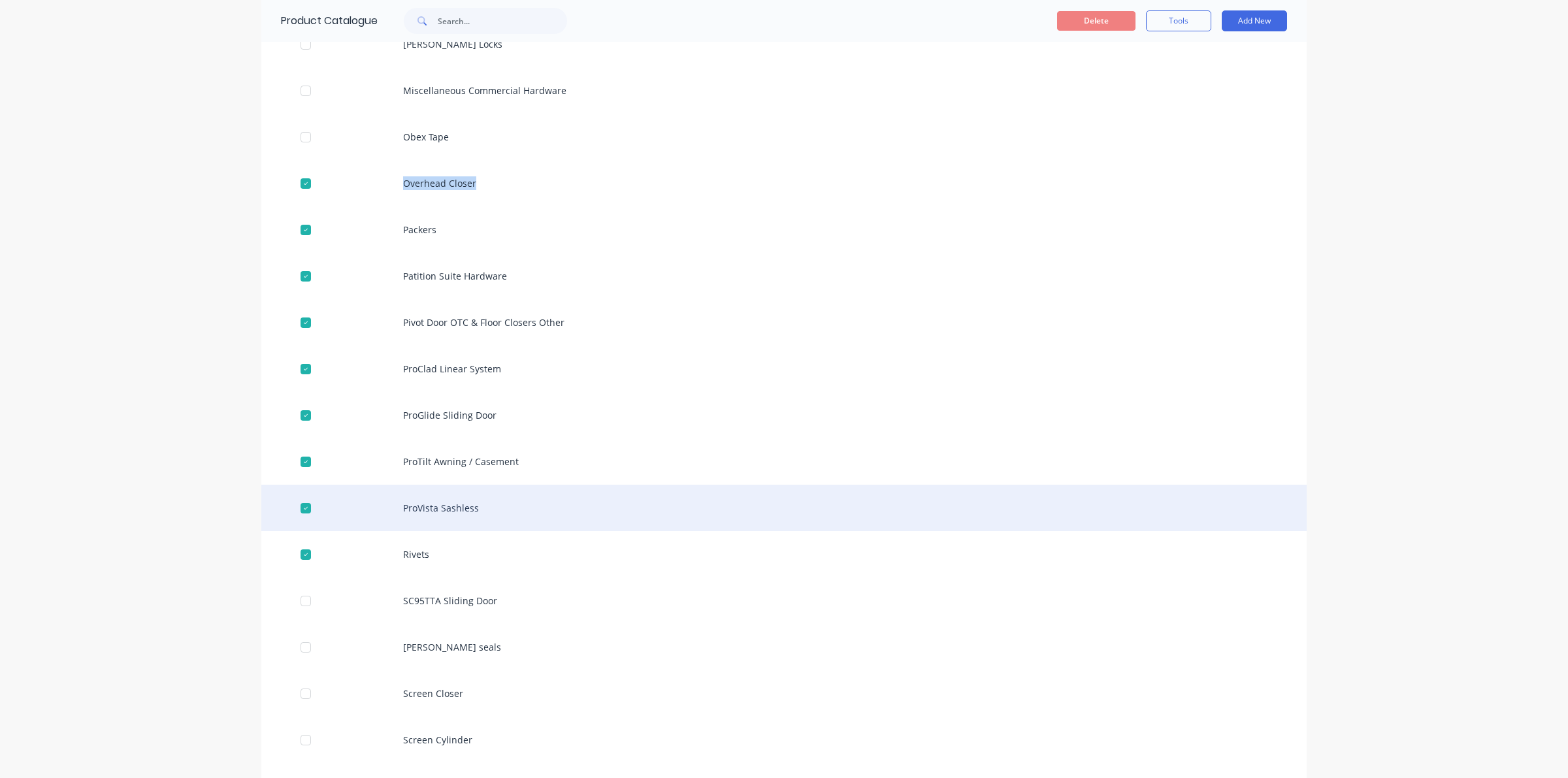
scroll to position [571, 0]
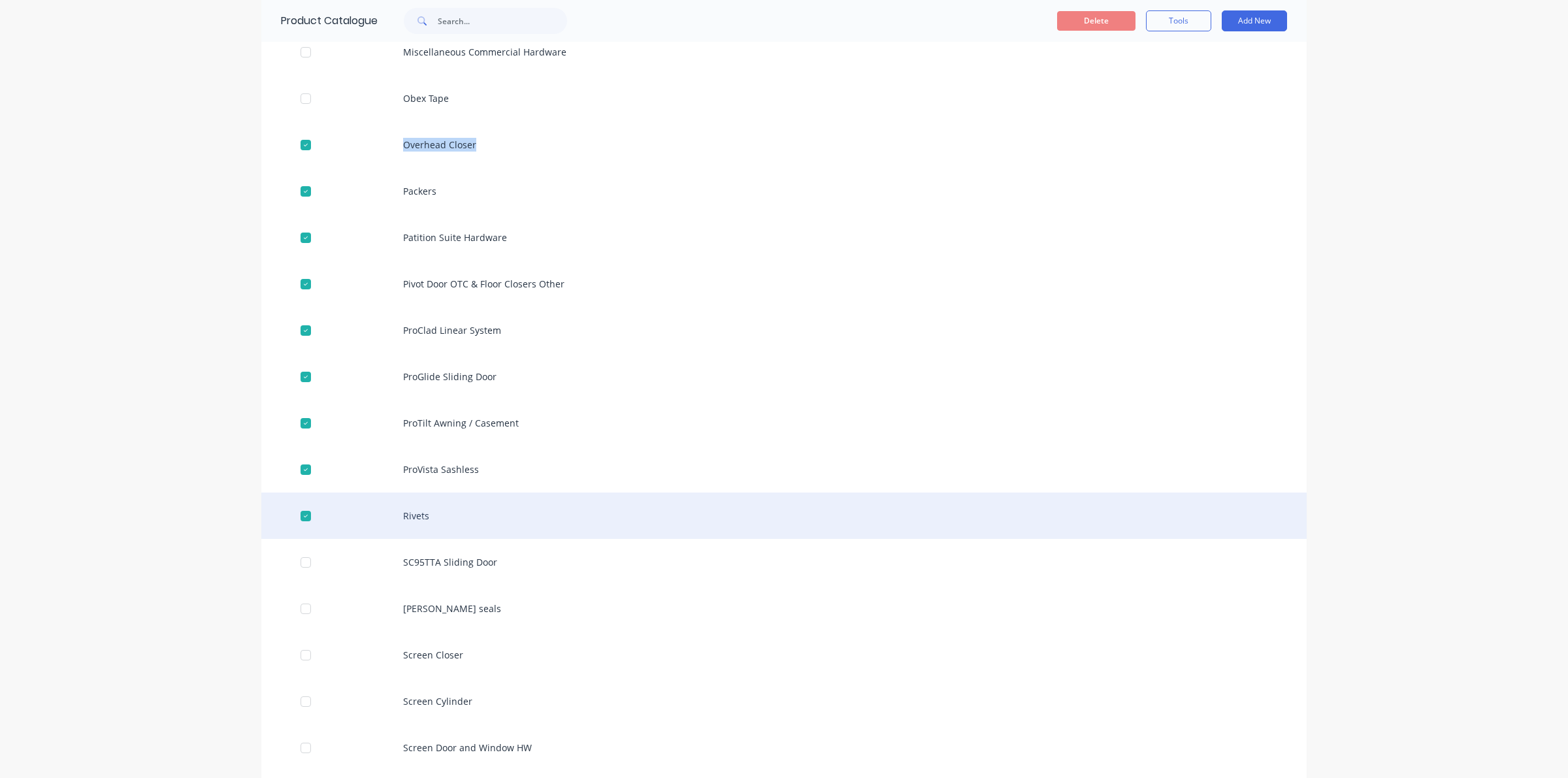
click at [298, 508] on div at bounding box center [306, 516] width 26 height 26
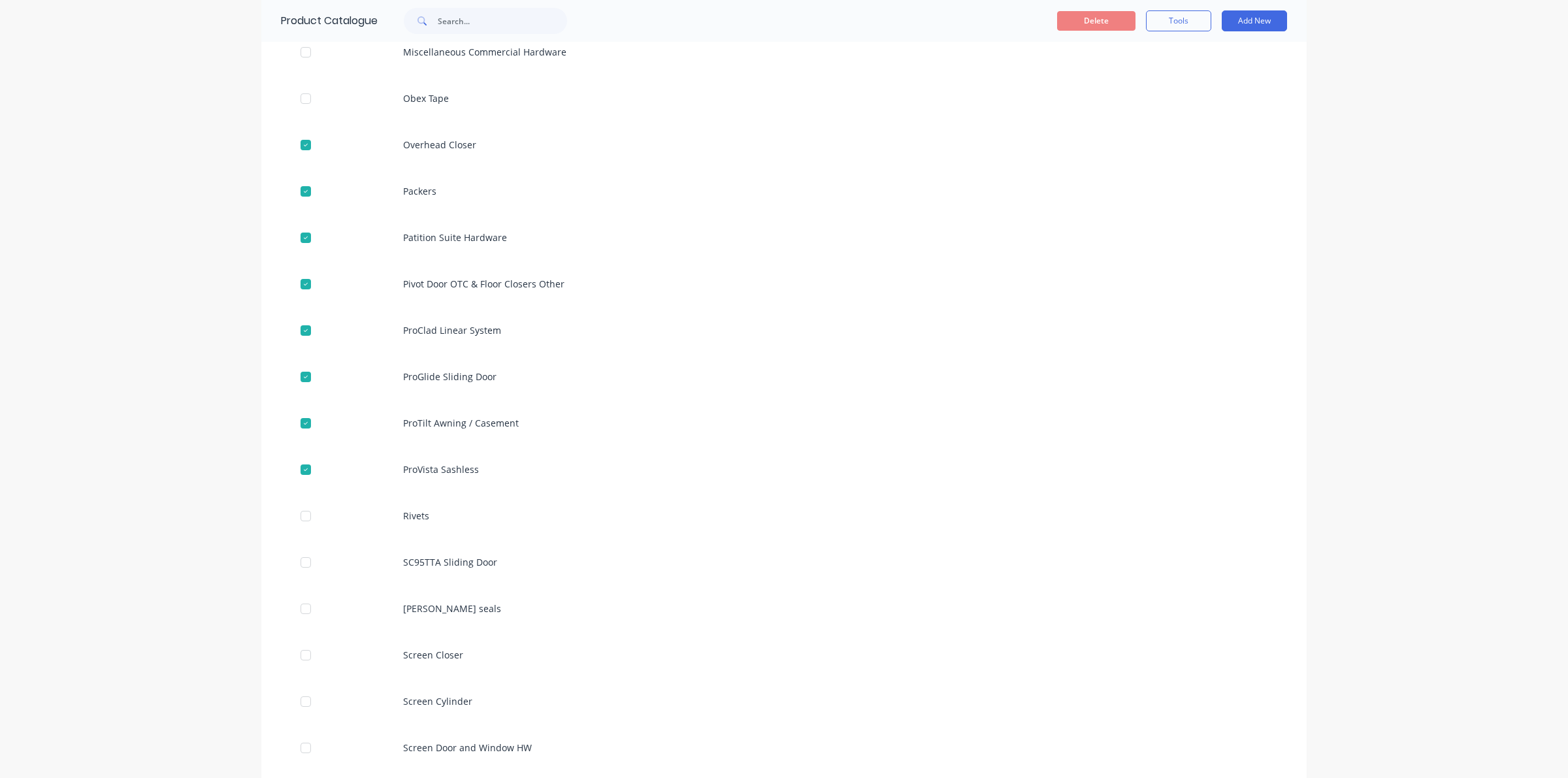
click at [1099, 9] on div "Delete Tools Add New" at bounding box center [953, 21] width 707 height 42
click at [1091, 14] on button "Delete" at bounding box center [1096, 20] width 78 height 20
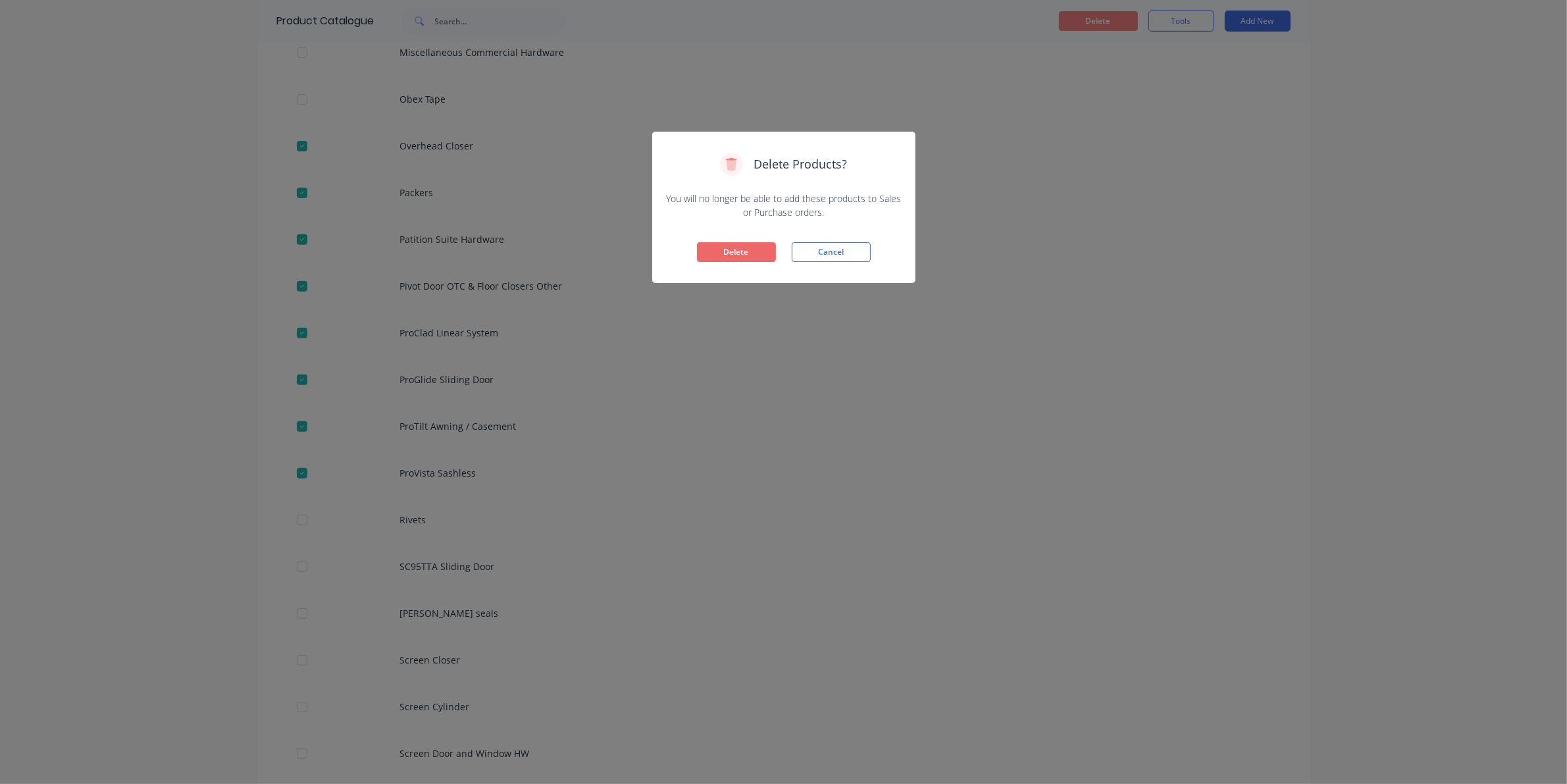
click at [741, 245] on button "Delete" at bounding box center [736, 252] width 79 height 20
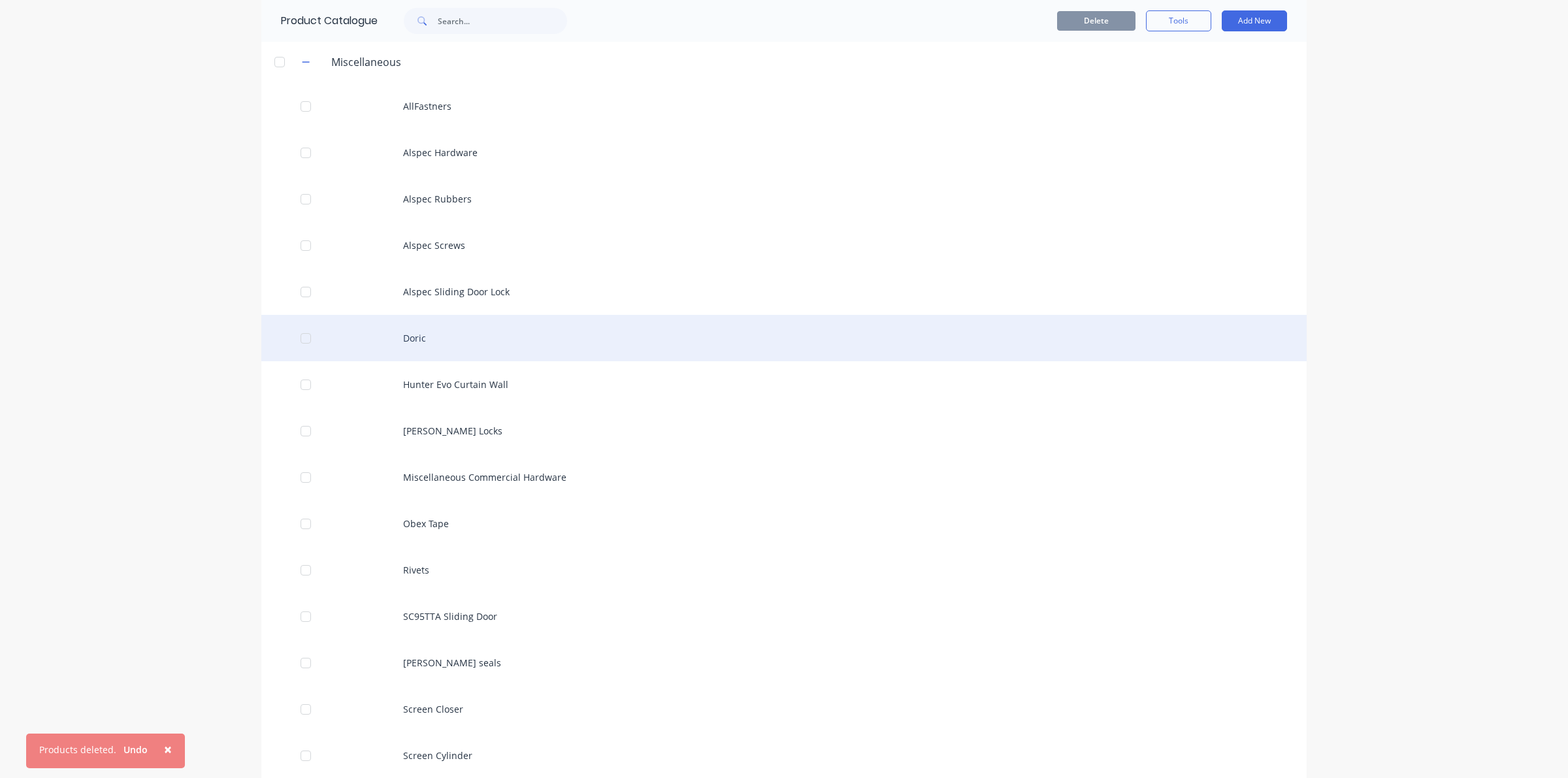
scroll to position [82, 0]
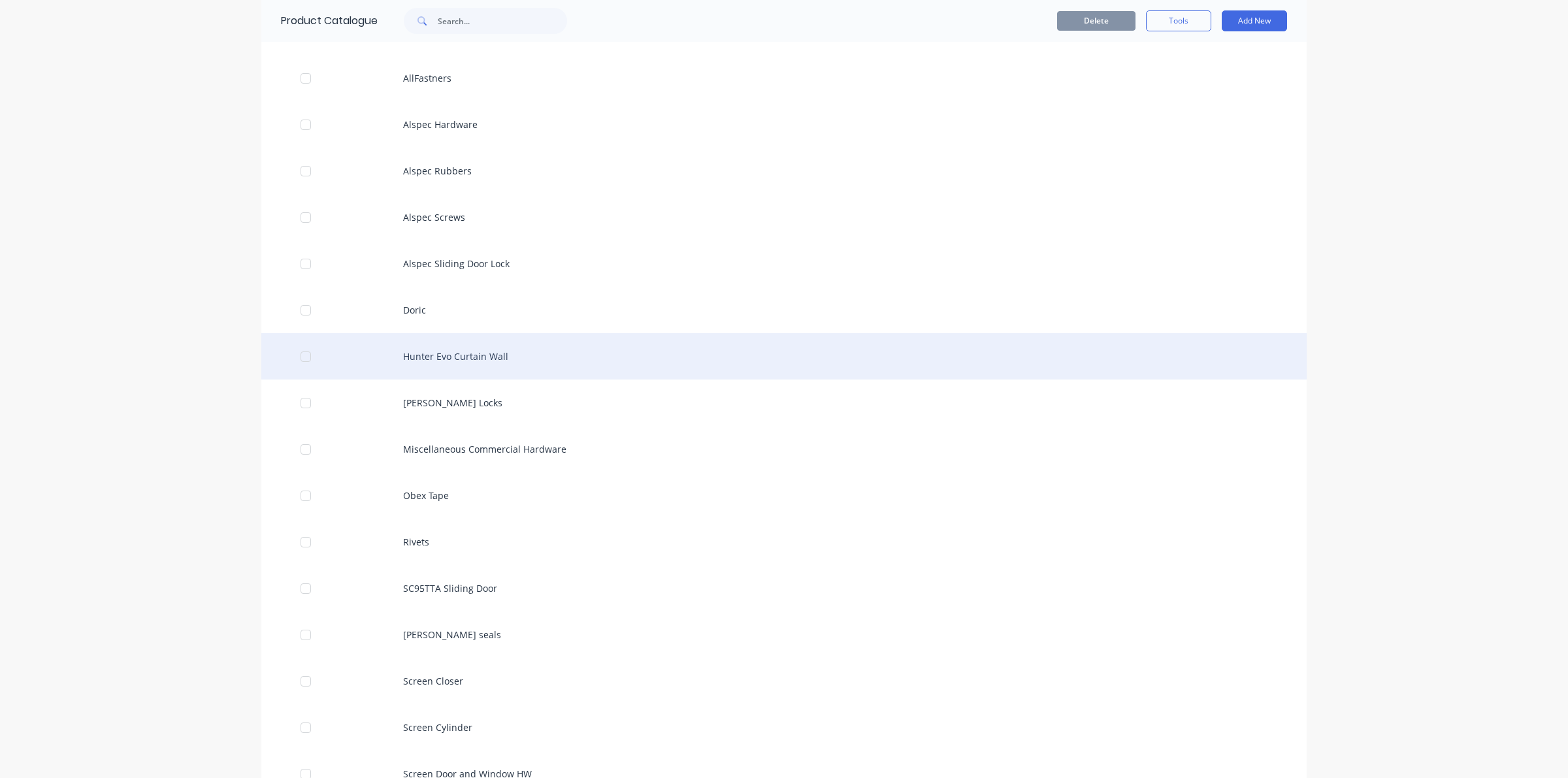
click at [296, 353] on div at bounding box center [306, 356] width 26 height 26
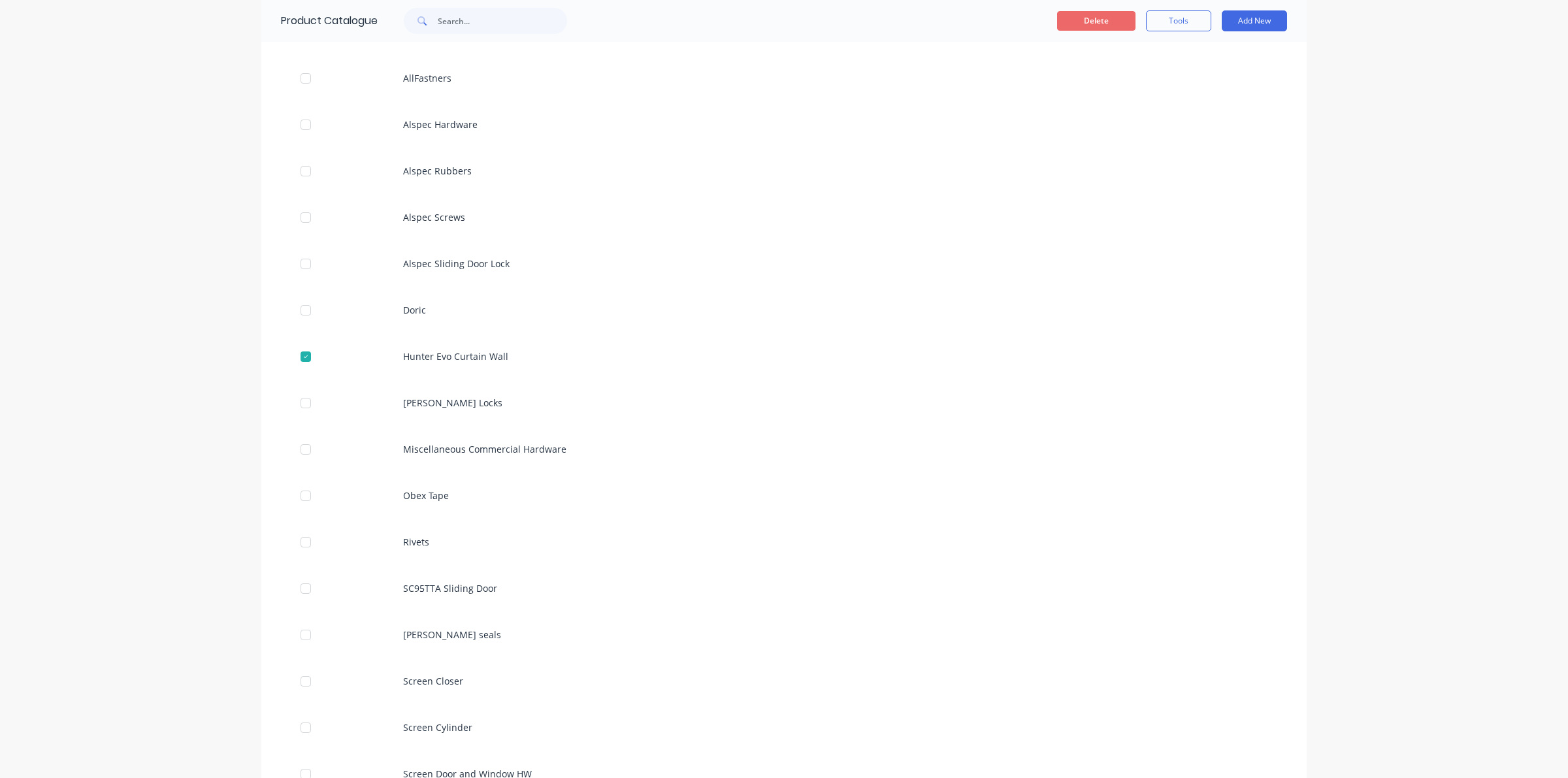
click at [1081, 21] on button "Delete" at bounding box center [1096, 20] width 78 height 20
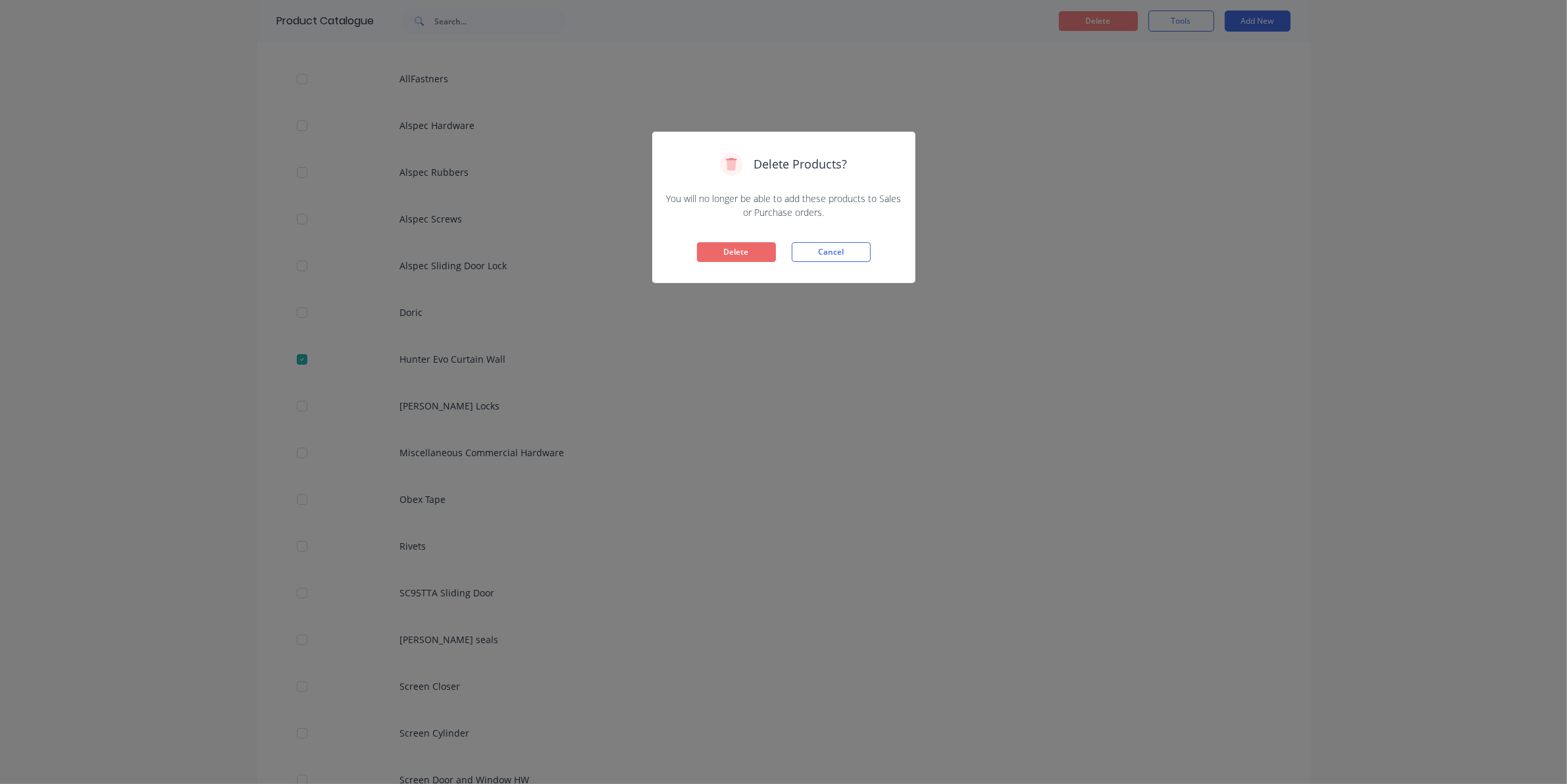
click at [721, 254] on button "Delete" at bounding box center [736, 252] width 79 height 20
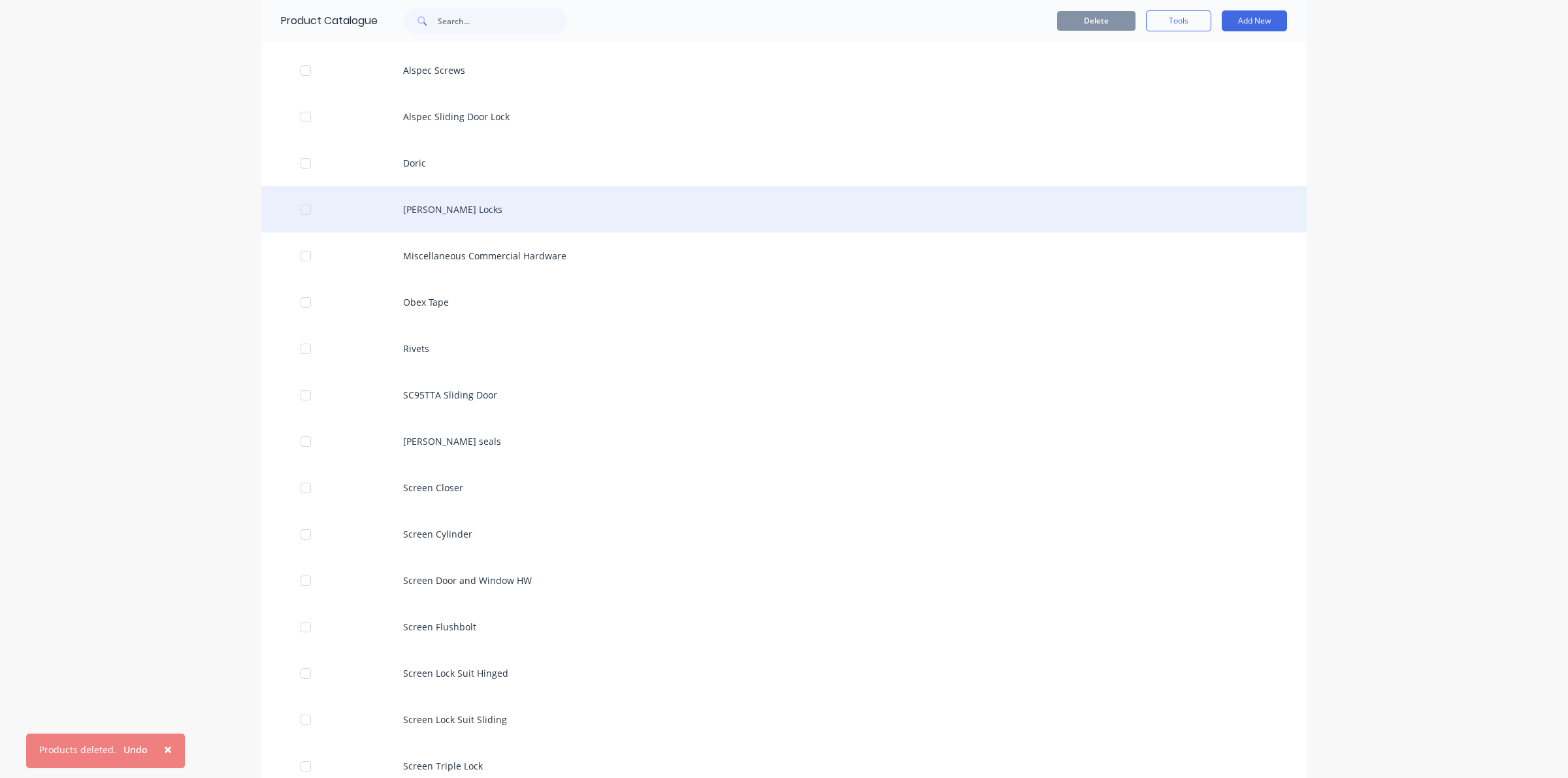
scroll to position [245, 0]
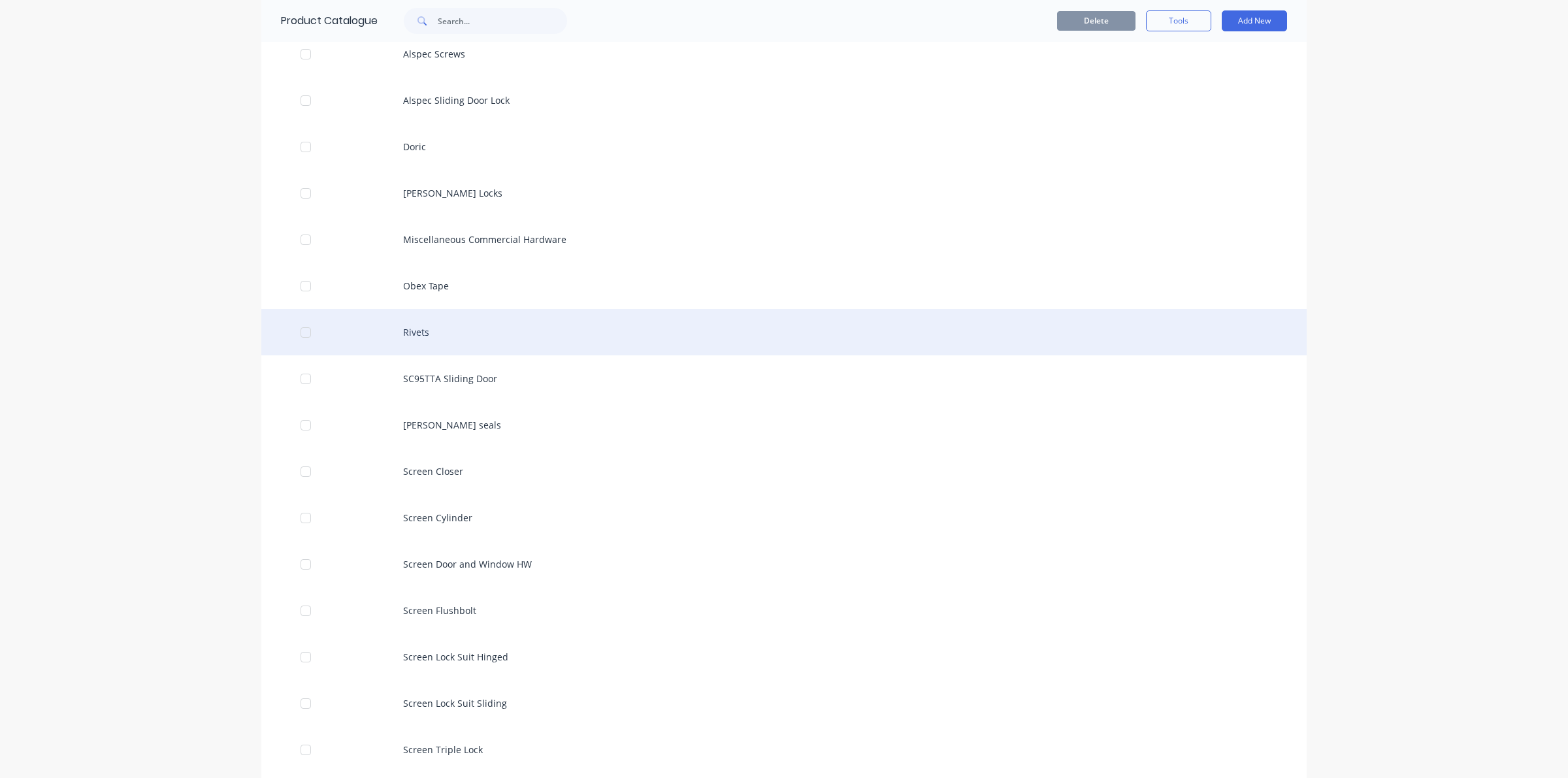
click at [418, 320] on div "Rivets" at bounding box center [784, 332] width 1045 height 47
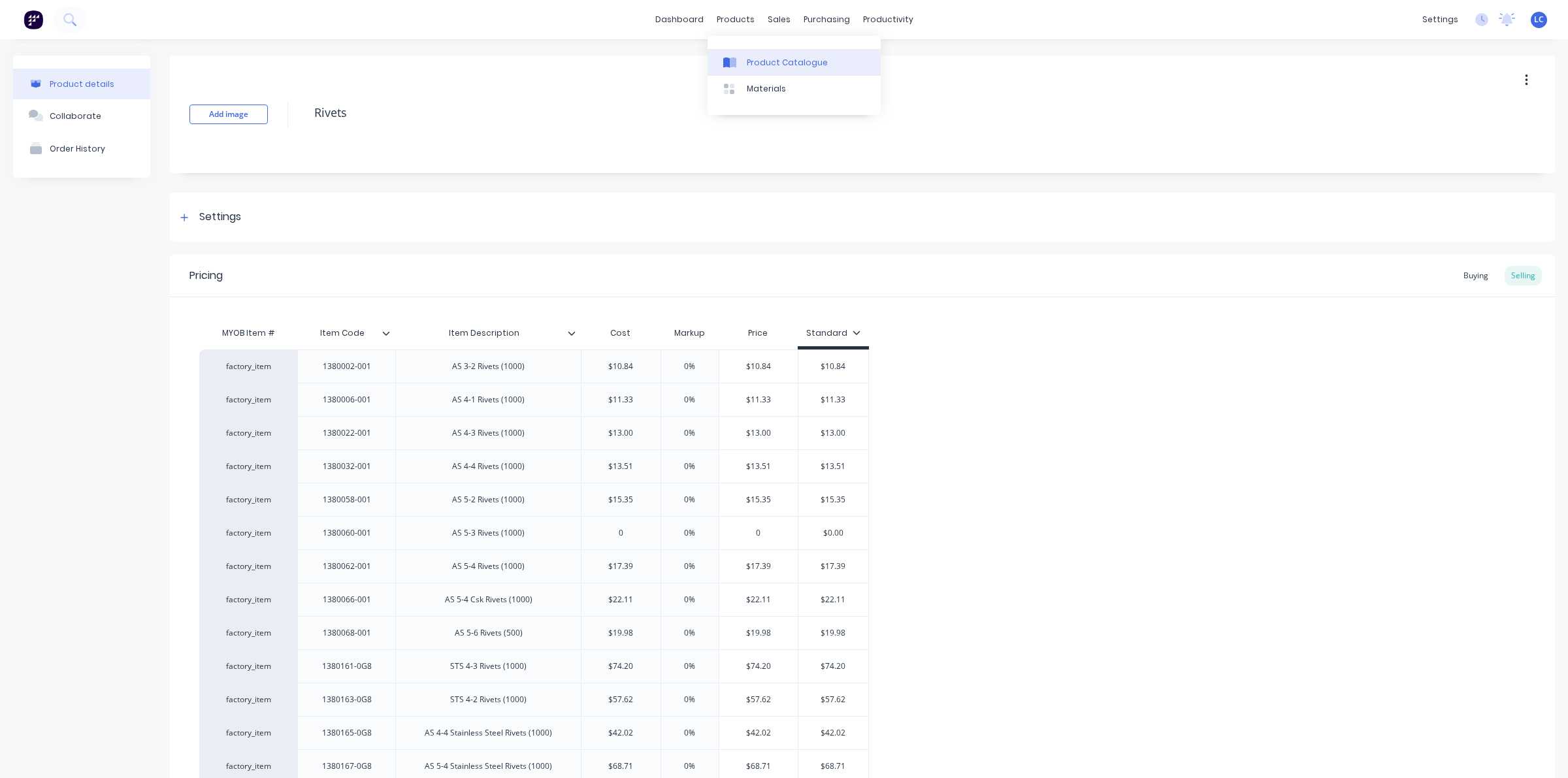
click at [755, 59] on div "Product Catalogue" at bounding box center [787, 62] width 81 height 11
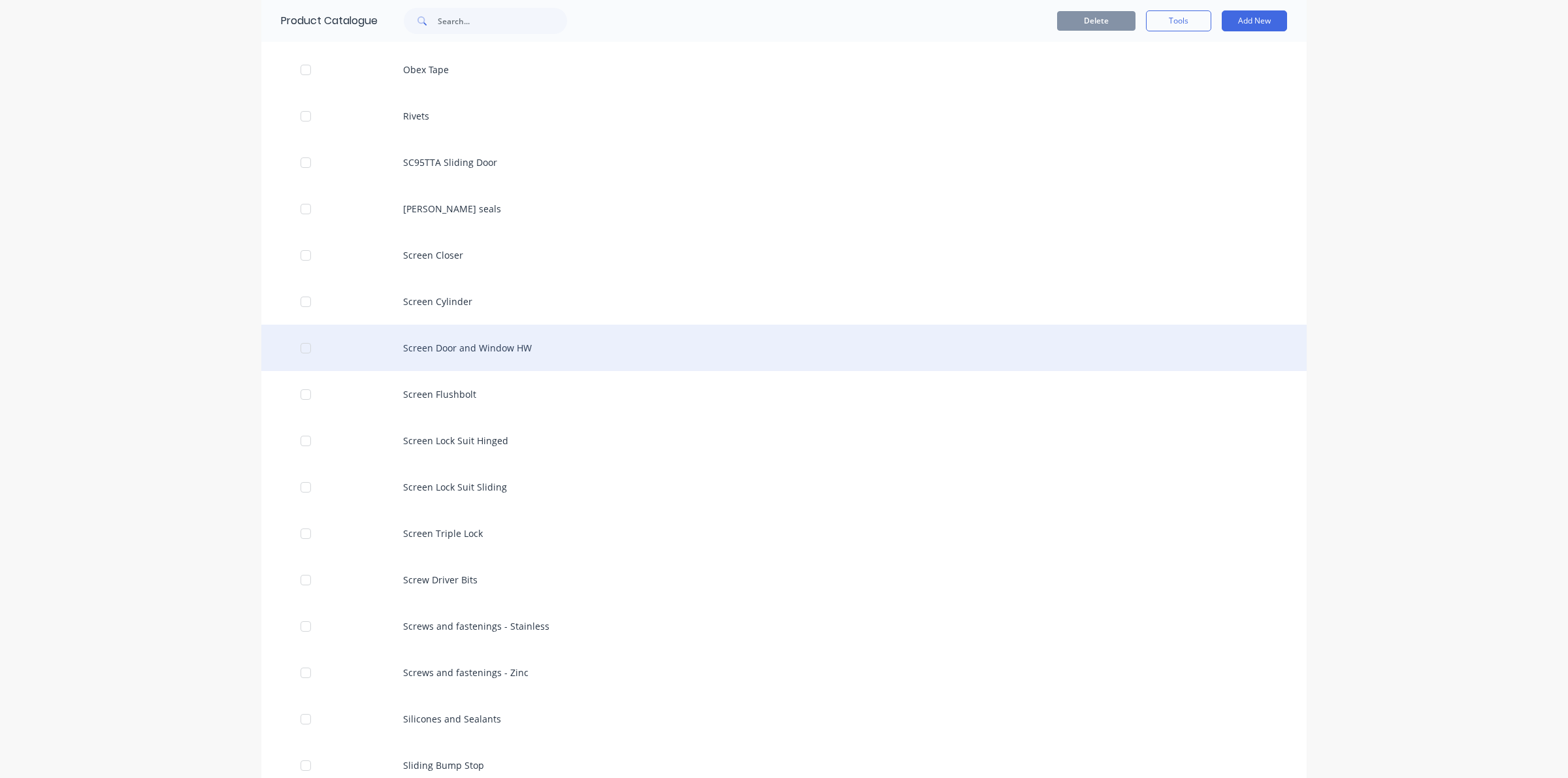
scroll to position [490, 0]
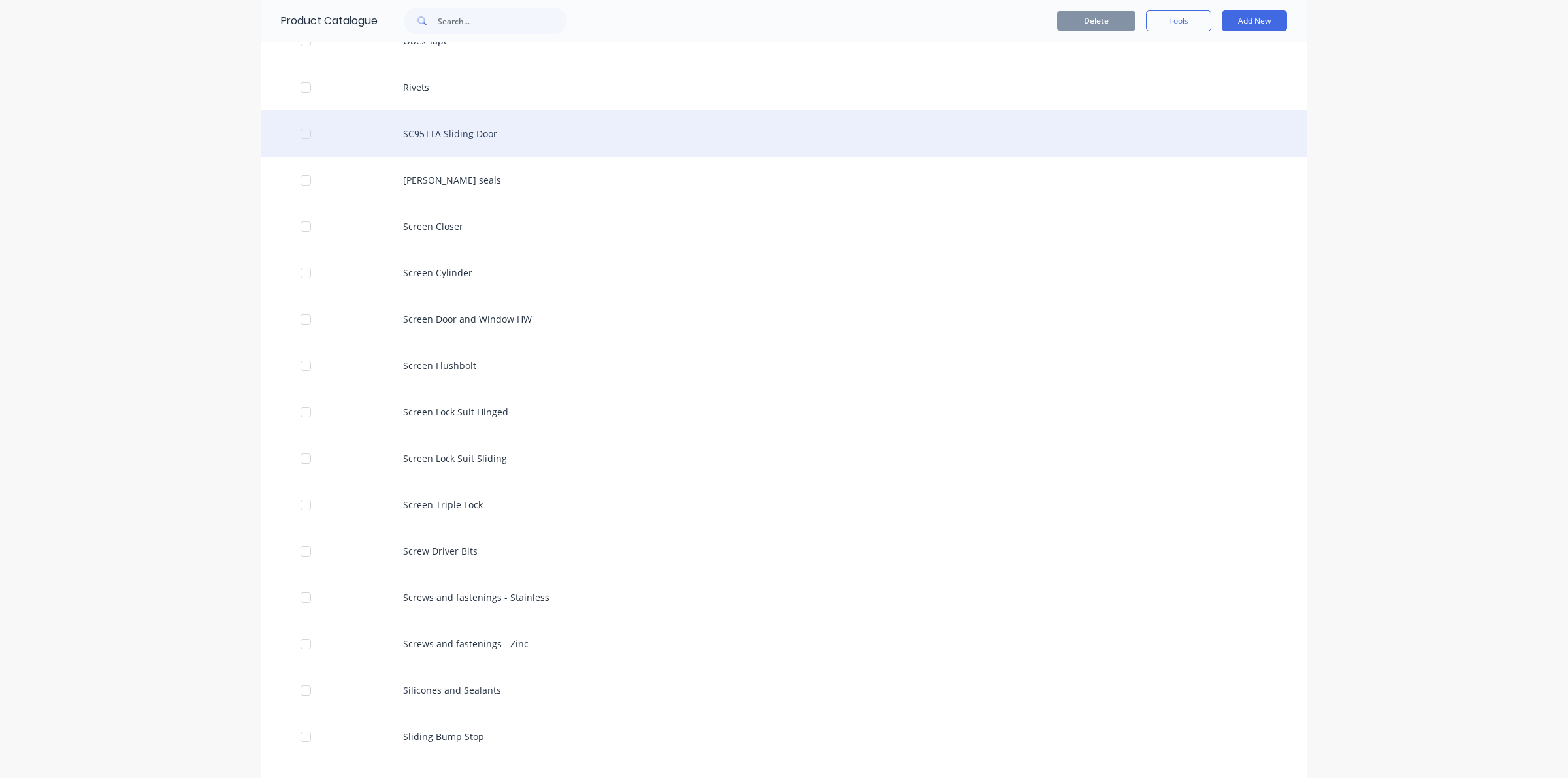
click at [293, 139] on div at bounding box center [306, 134] width 26 height 26
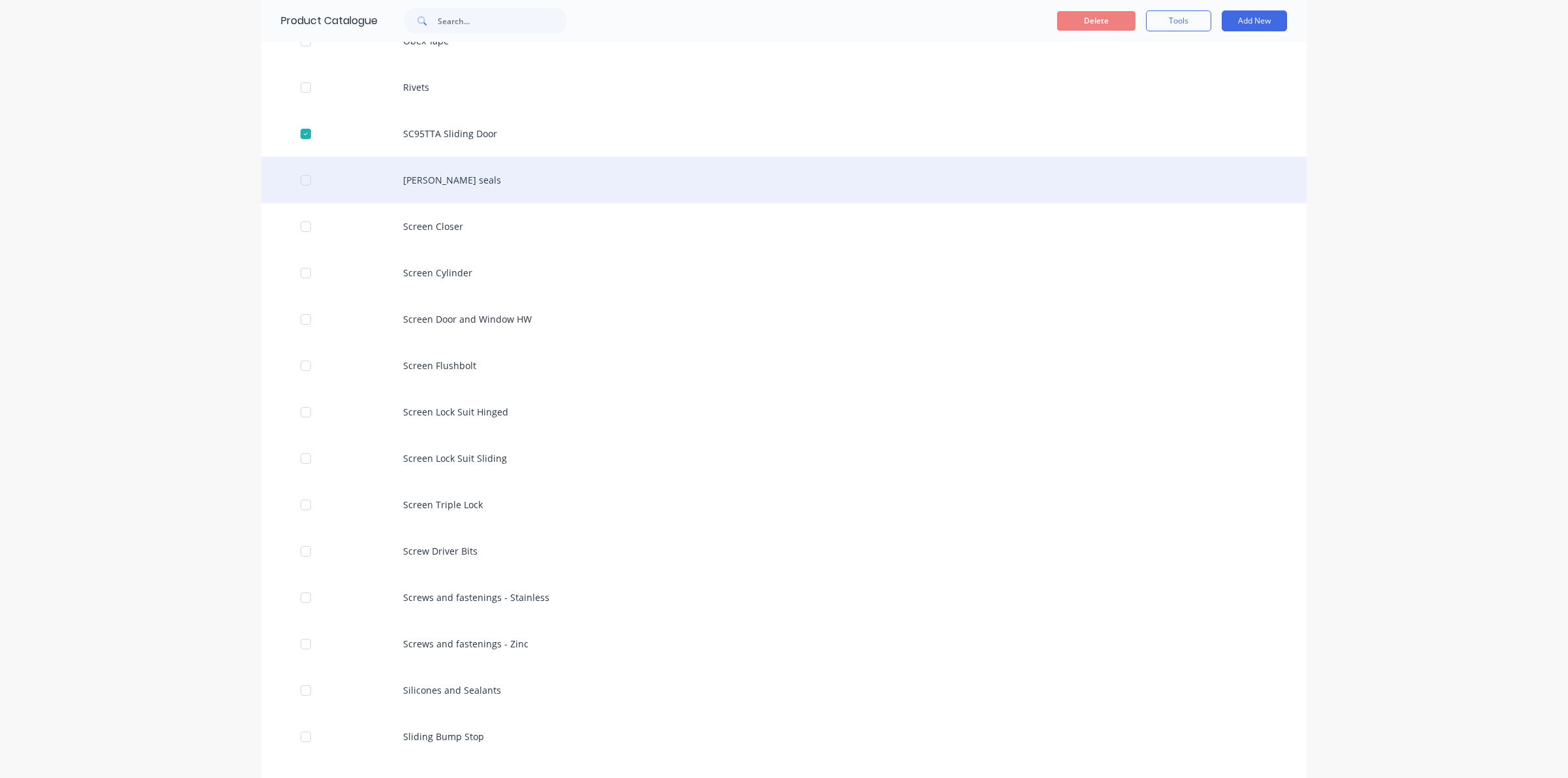
click at [293, 175] on div at bounding box center [306, 180] width 26 height 26
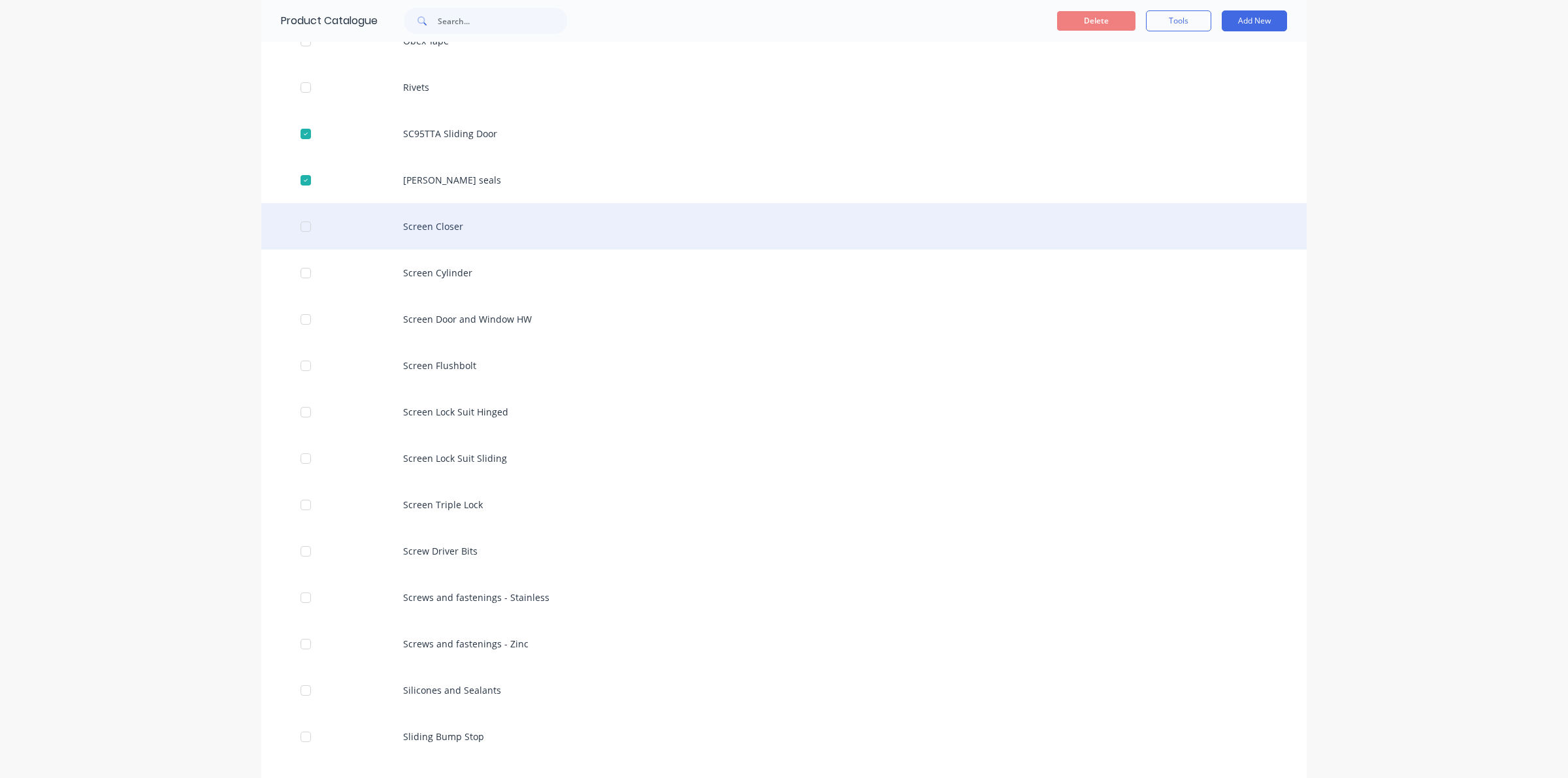
click at [305, 226] on div at bounding box center [306, 226] width 26 height 26
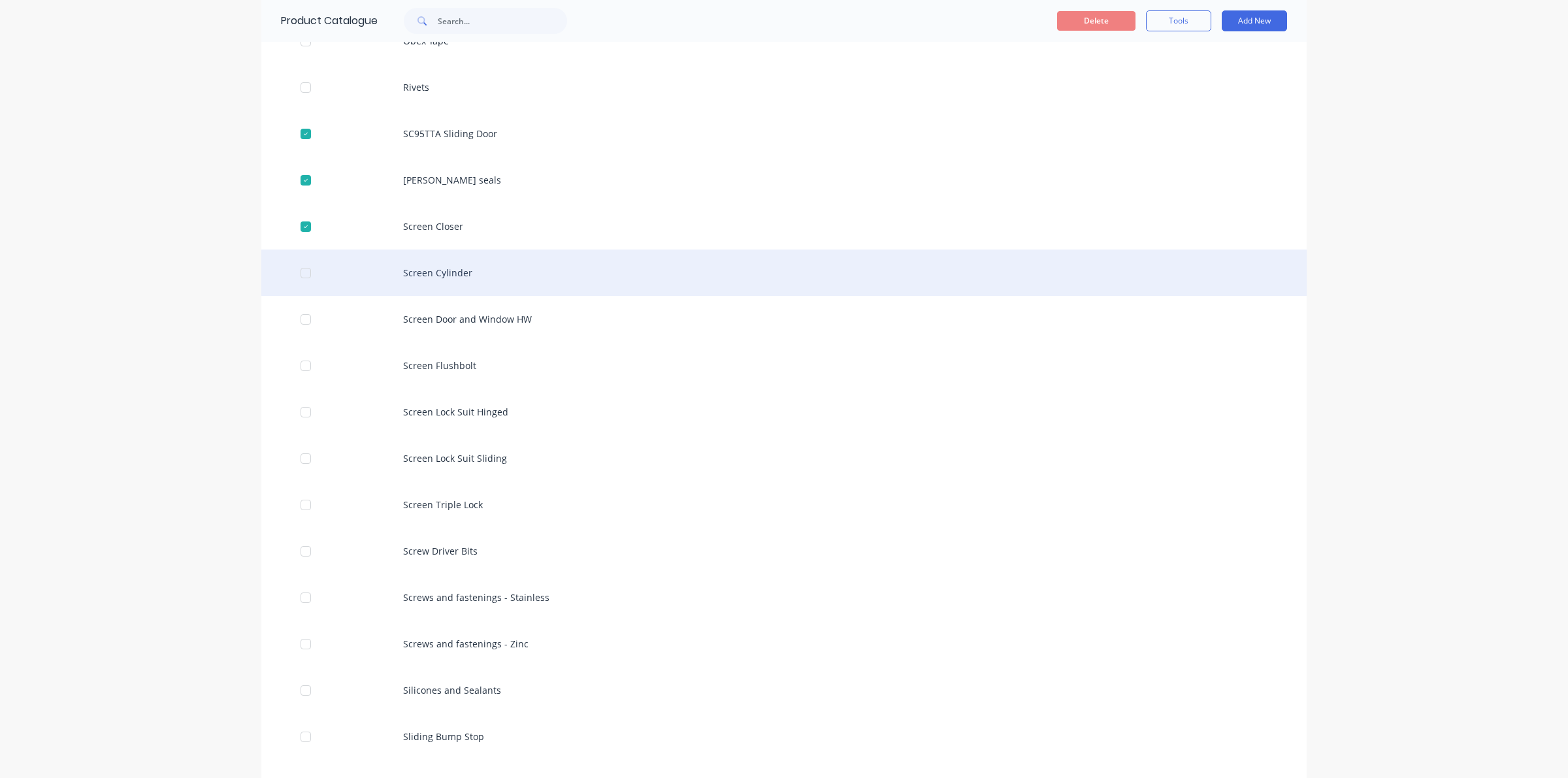
click at [302, 271] on div at bounding box center [306, 273] width 26 height 26
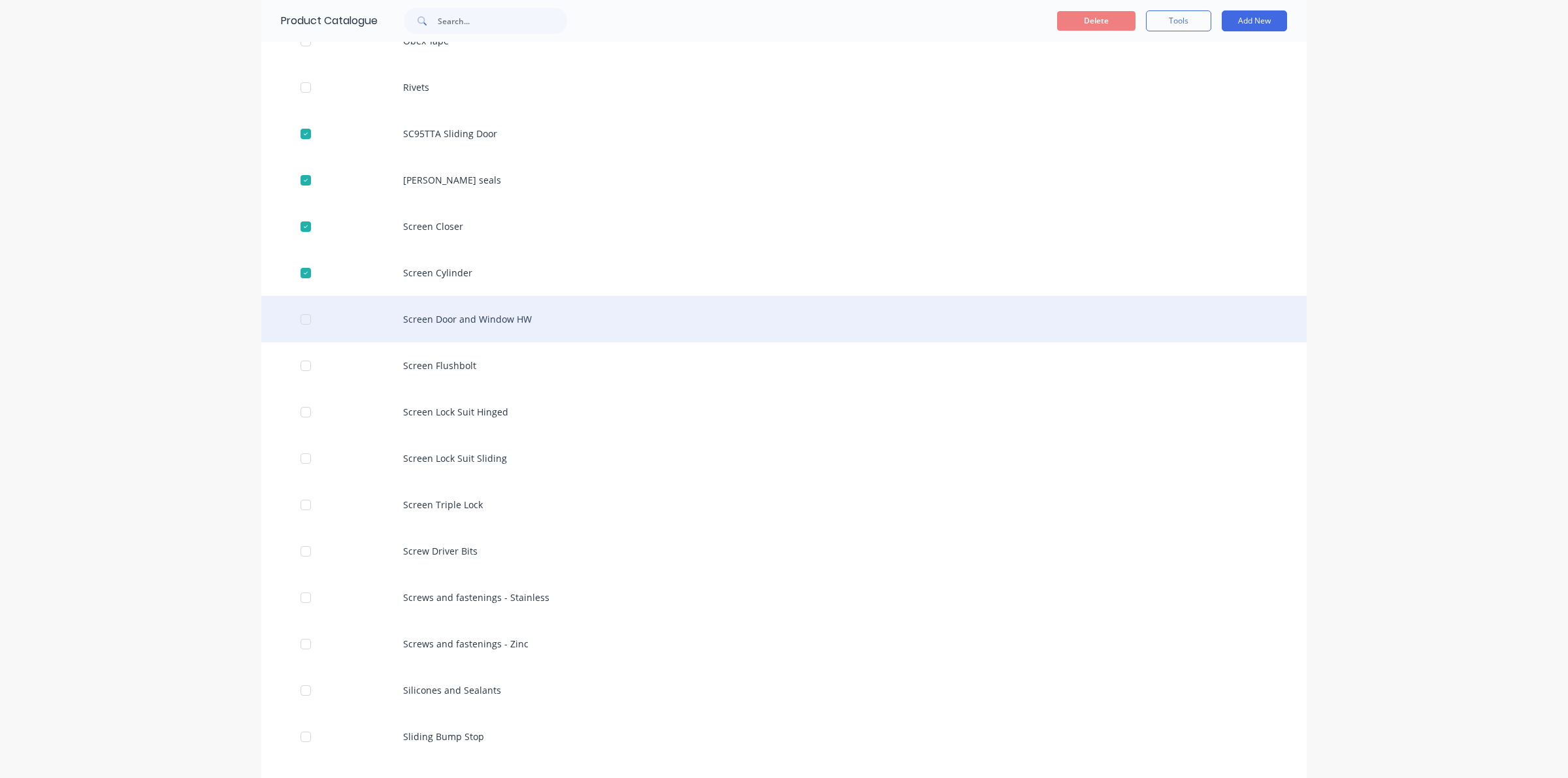
click at [302, 318] on div at bounding box center [306, 319] width 26 height 26
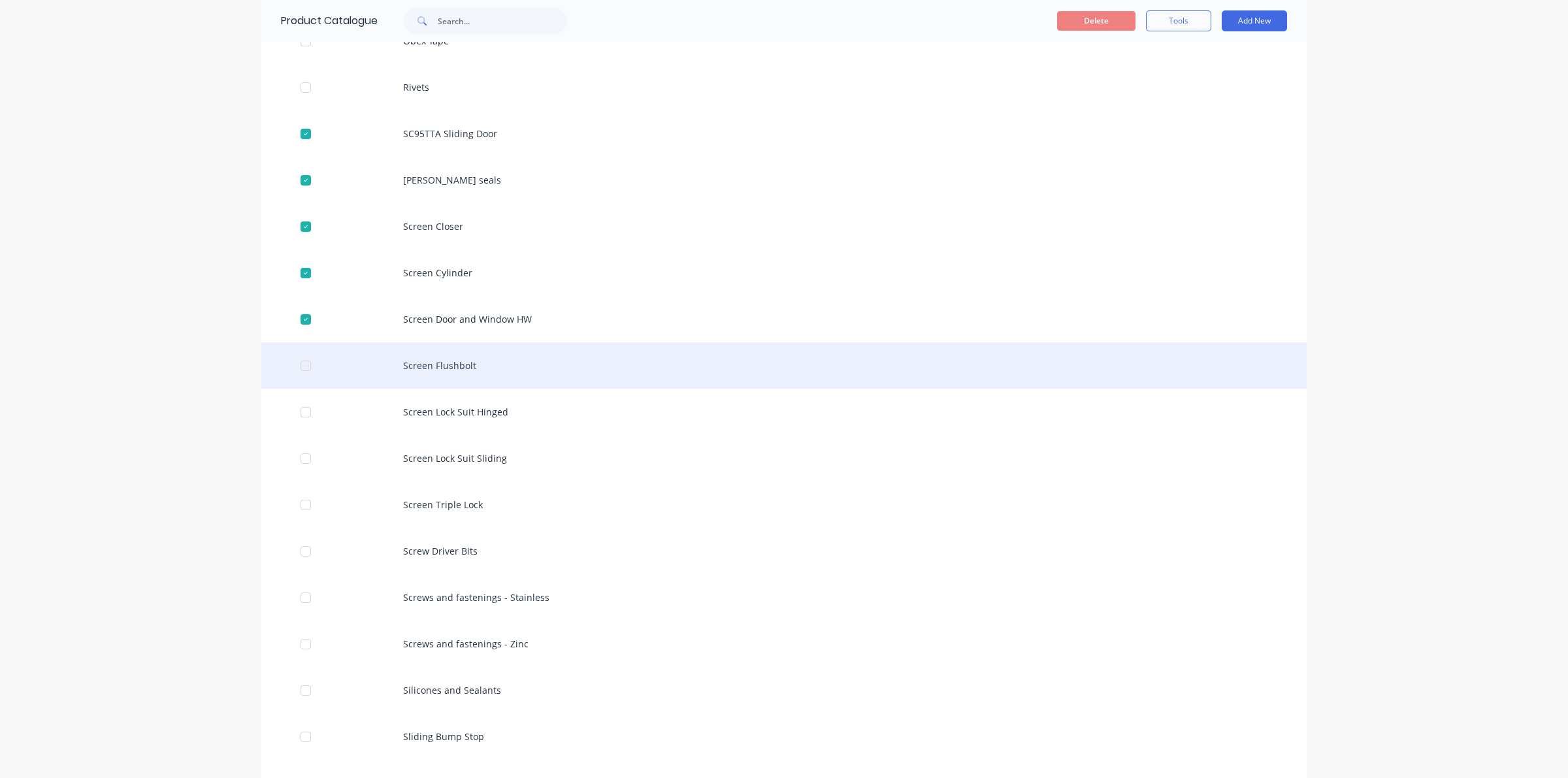
click at [300, 368] on div at bounding box center [306, 366] width 26 height 26
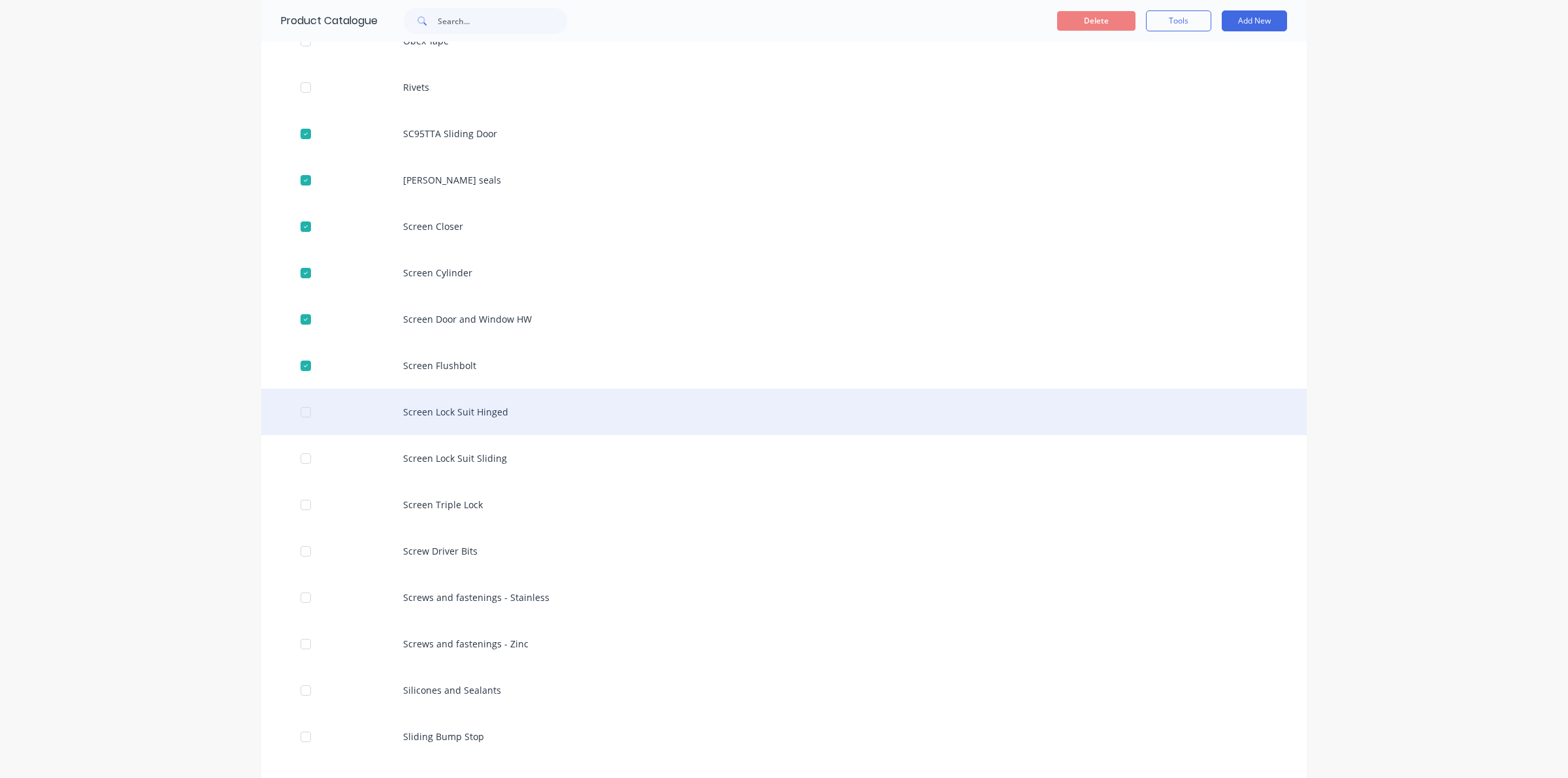
click at [296, 414] on div at bounding box center [306, 412] width 26 height 26
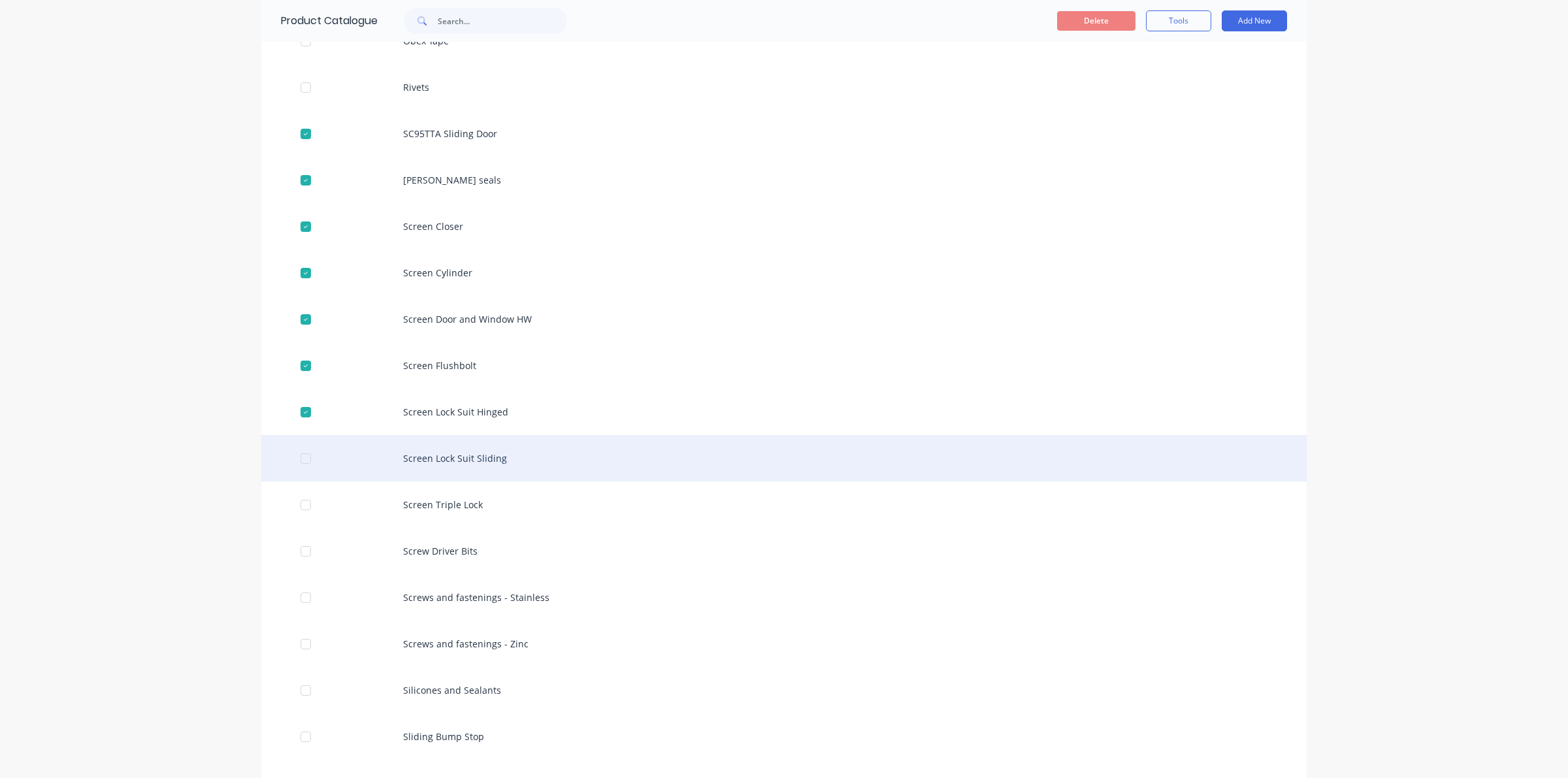
click at [304, 459] on div at bounding box center [306, 458] width 26 height 26
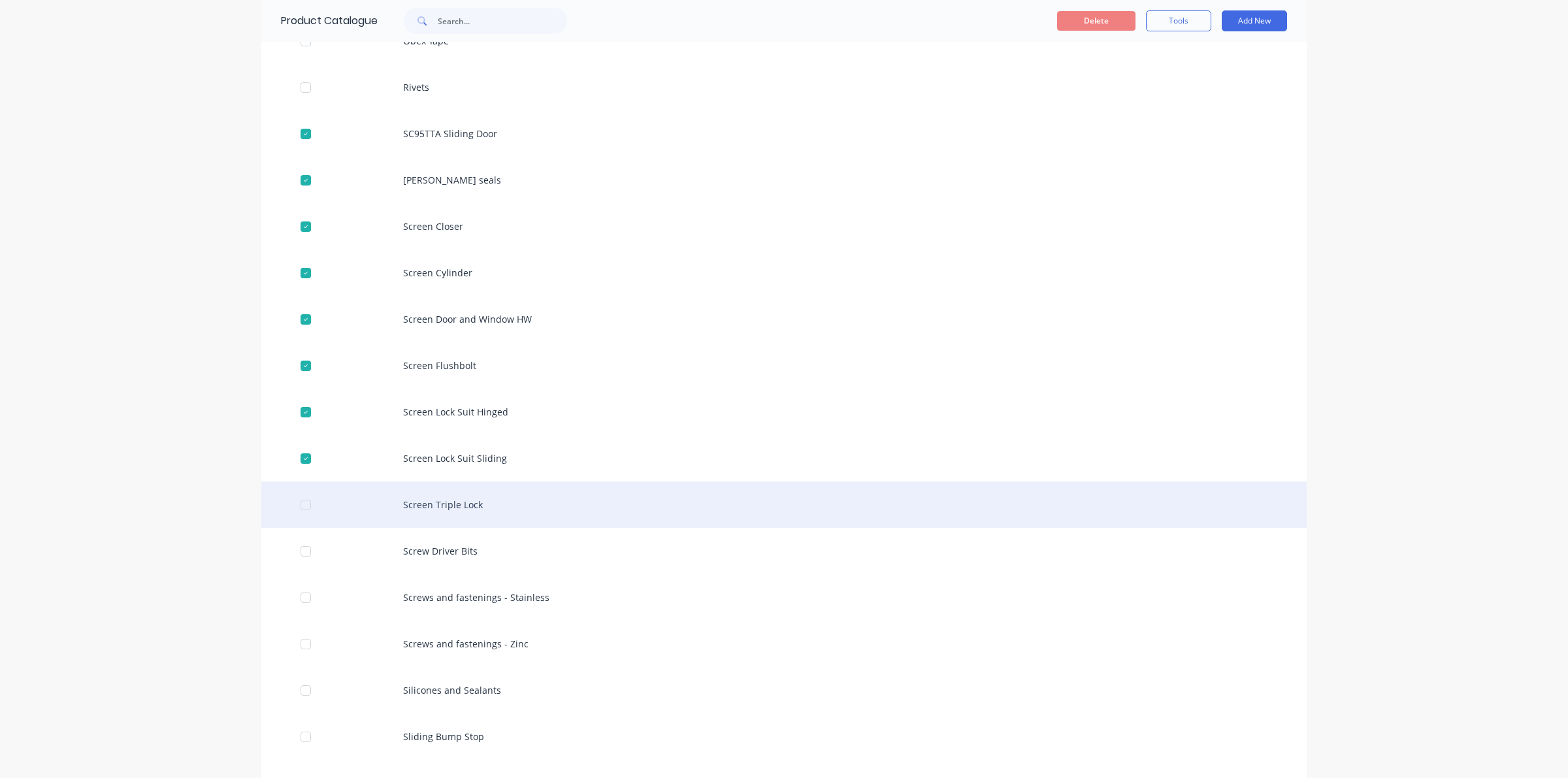
click at [296, 512] on div at bounding box center [306, 505] width 26 height 26
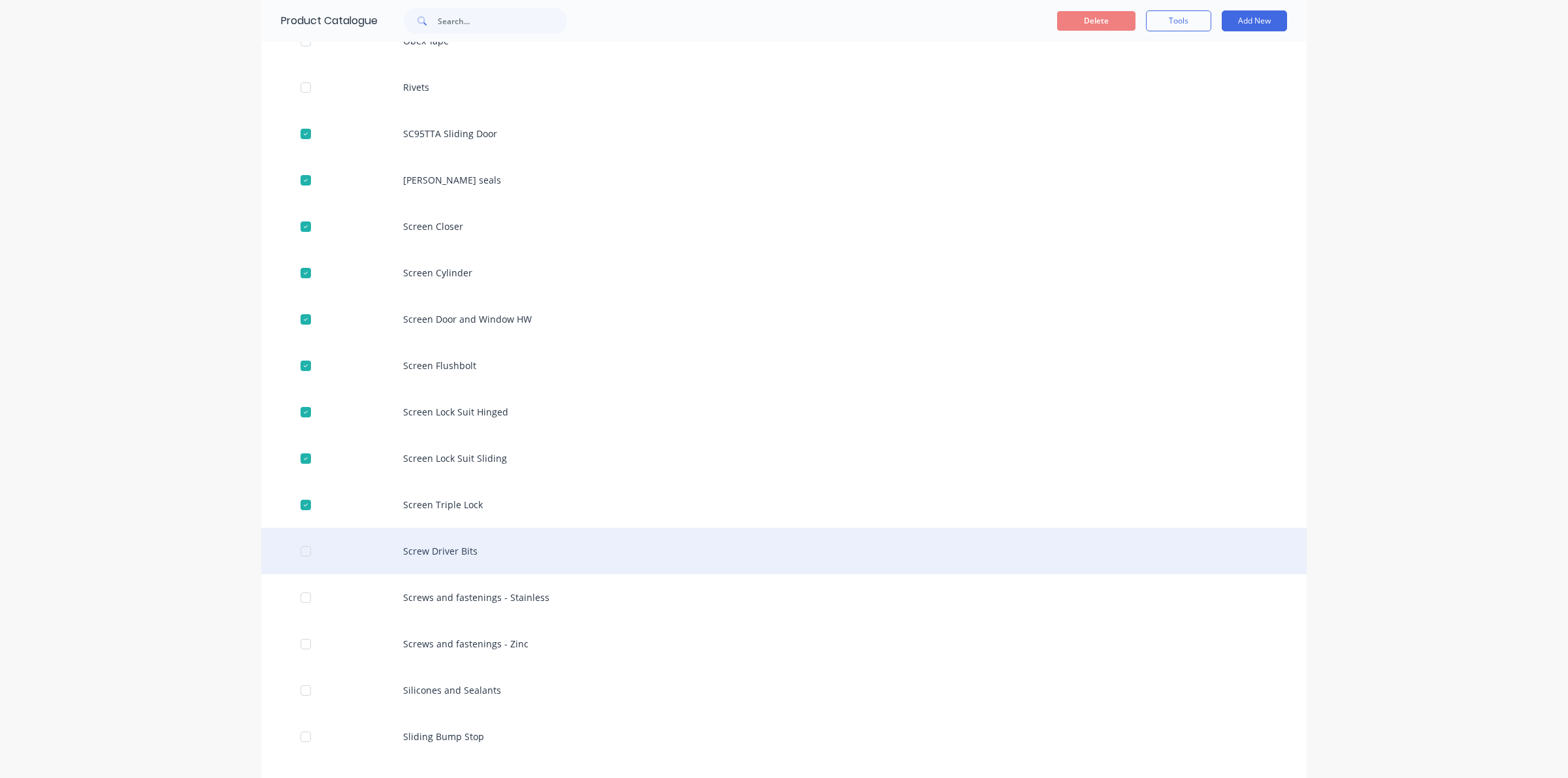
click at [301, 552] on div at bounding box center [306, 551] width 26 height 26
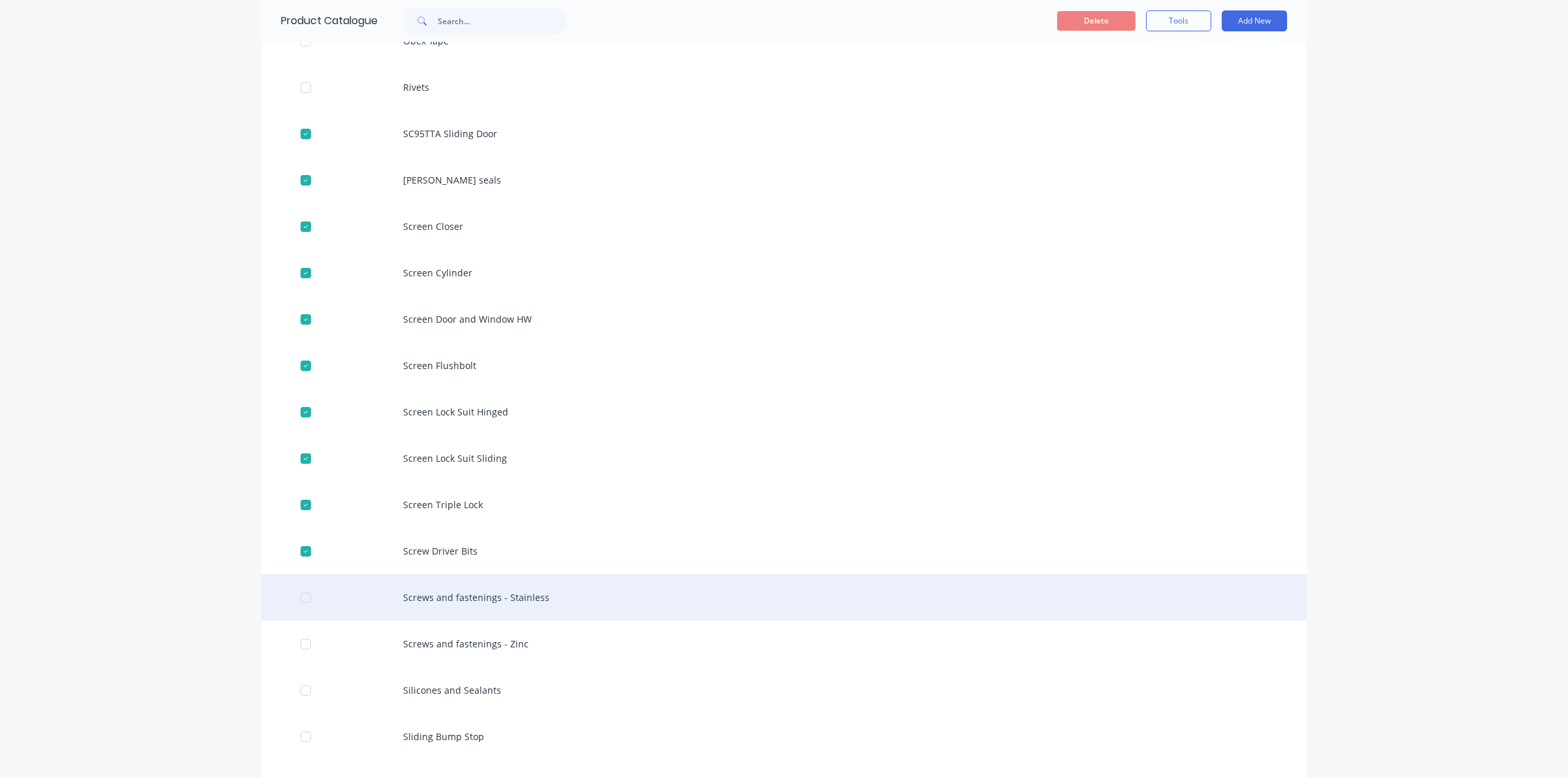
click at [301, 602] on div at bounding box center [306, 598] width 26 height 26
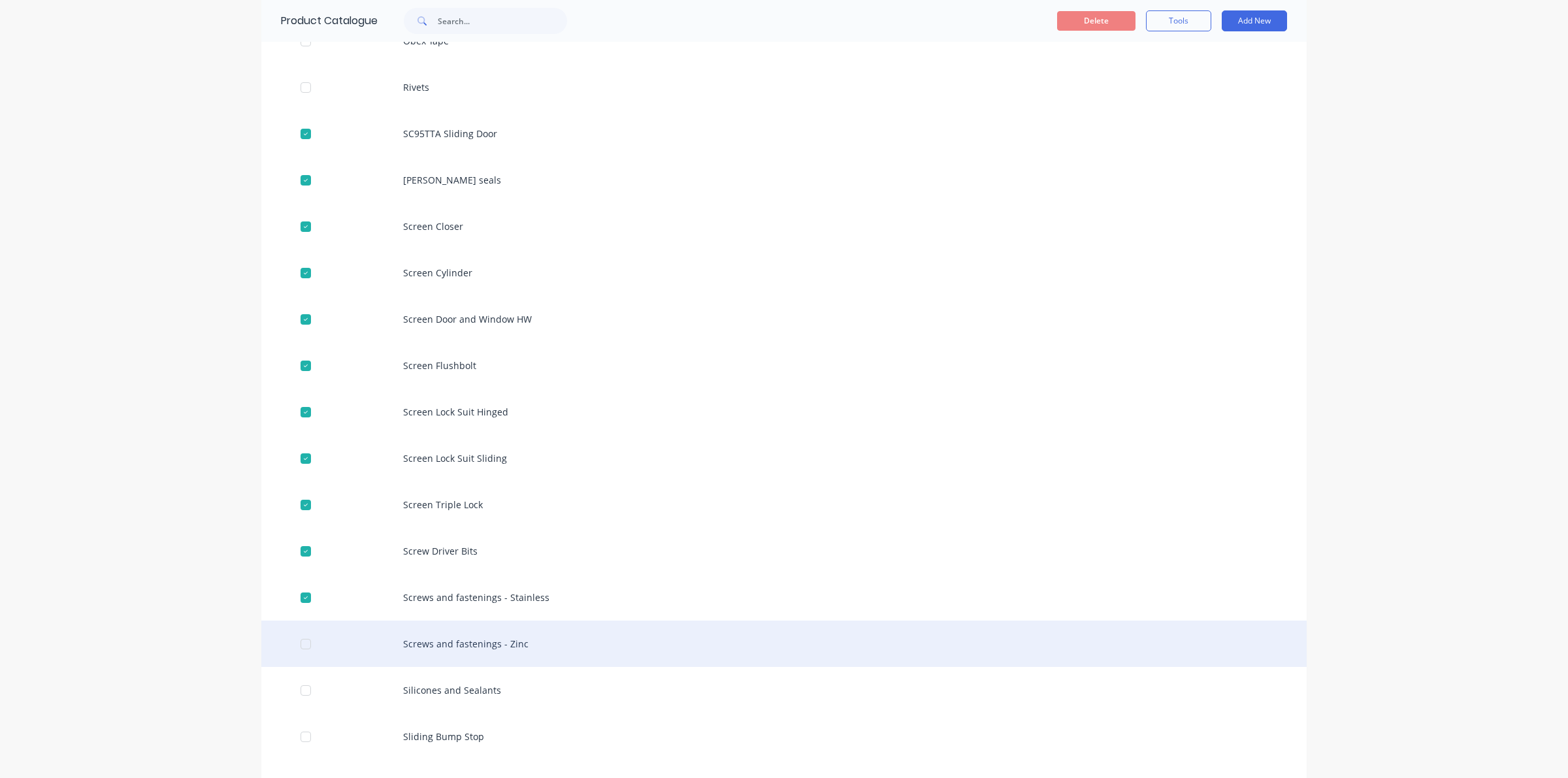
click at [298, 648] on div at bounding box center [306, 643] width 26 height 26
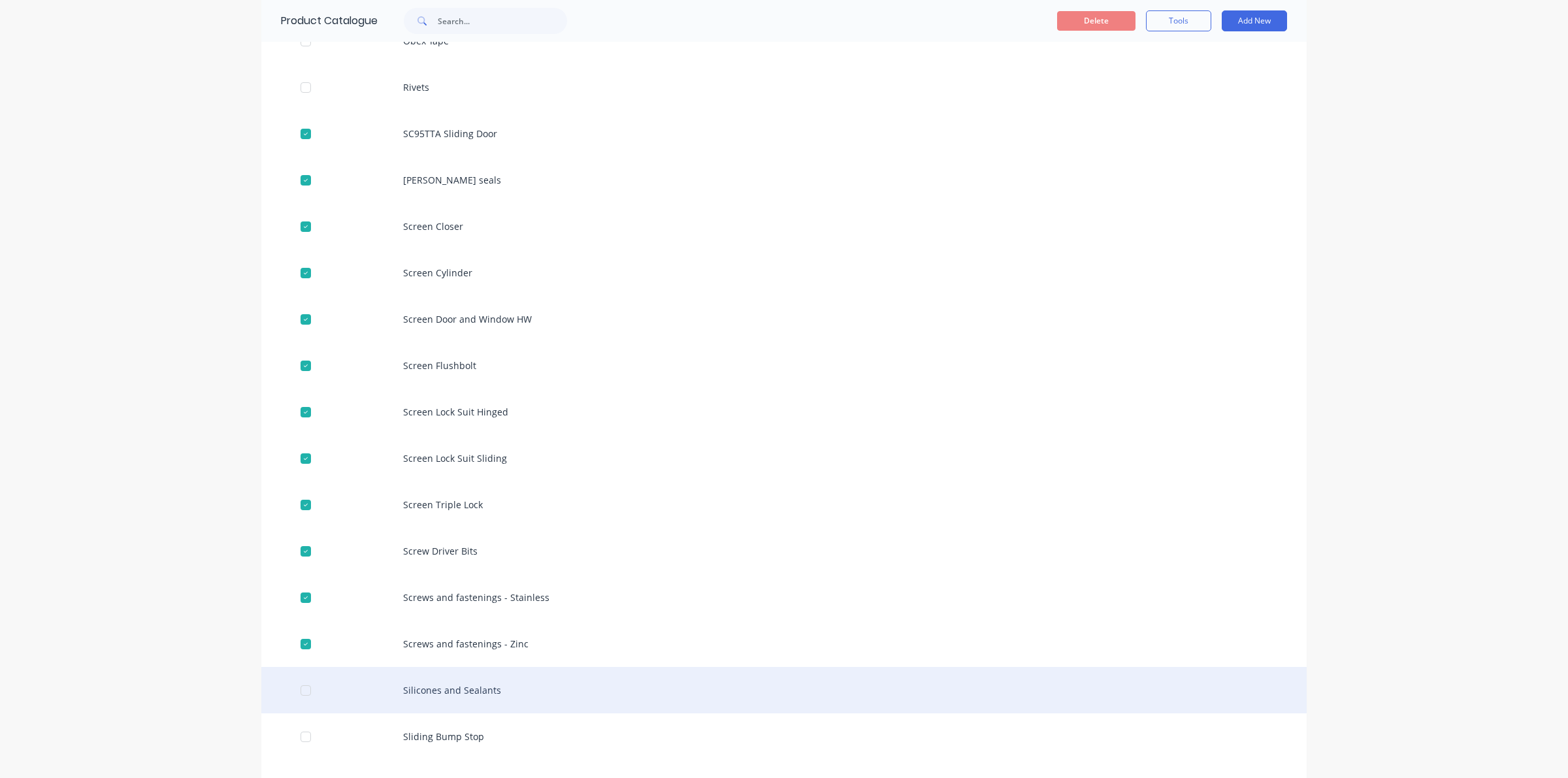
click at [295, 689] on div at bounding box center [306, 690] width 26 height 26
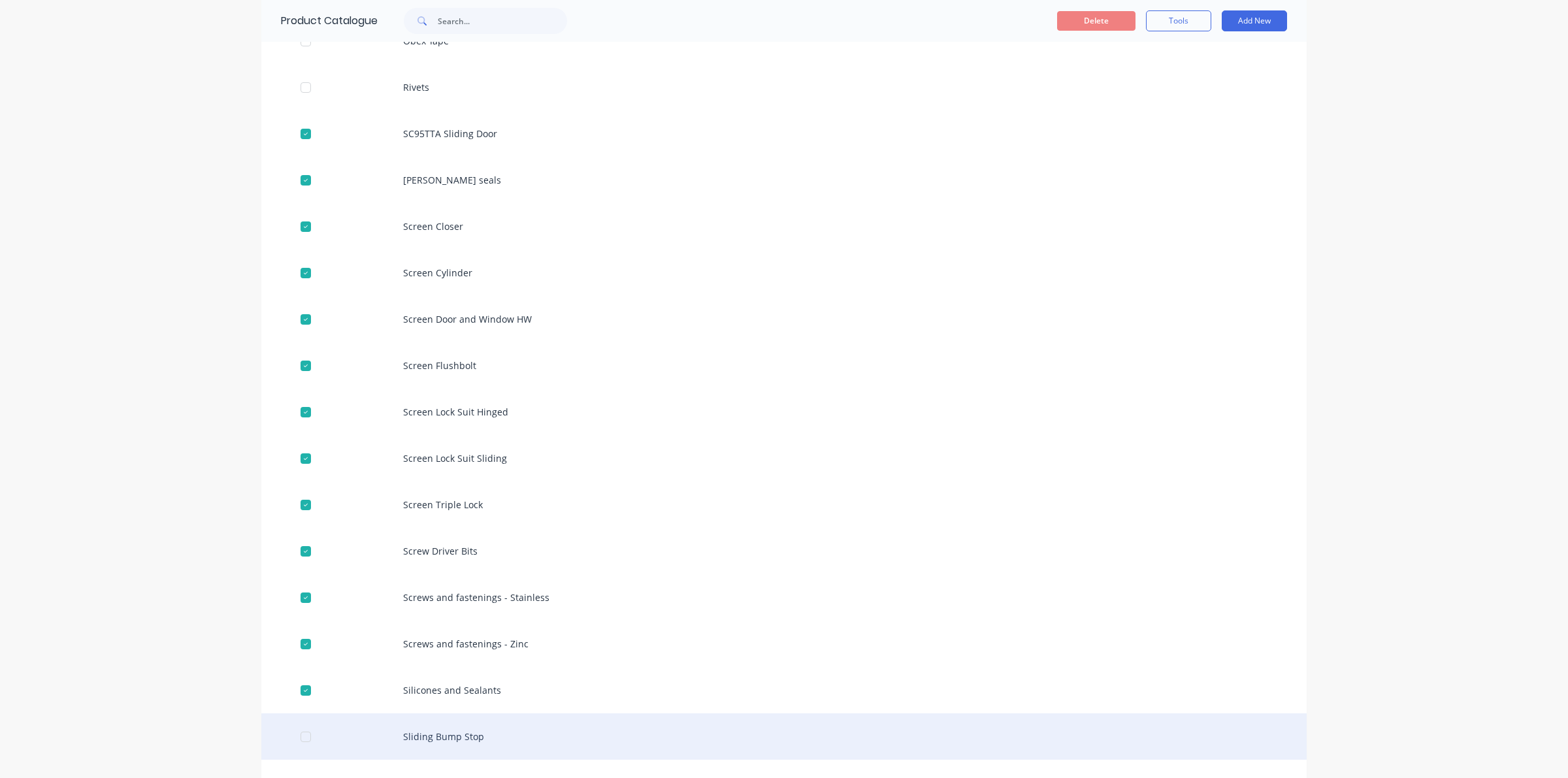
click at [295, 745] on div at bounding box center [306, 737] width 26 height 26
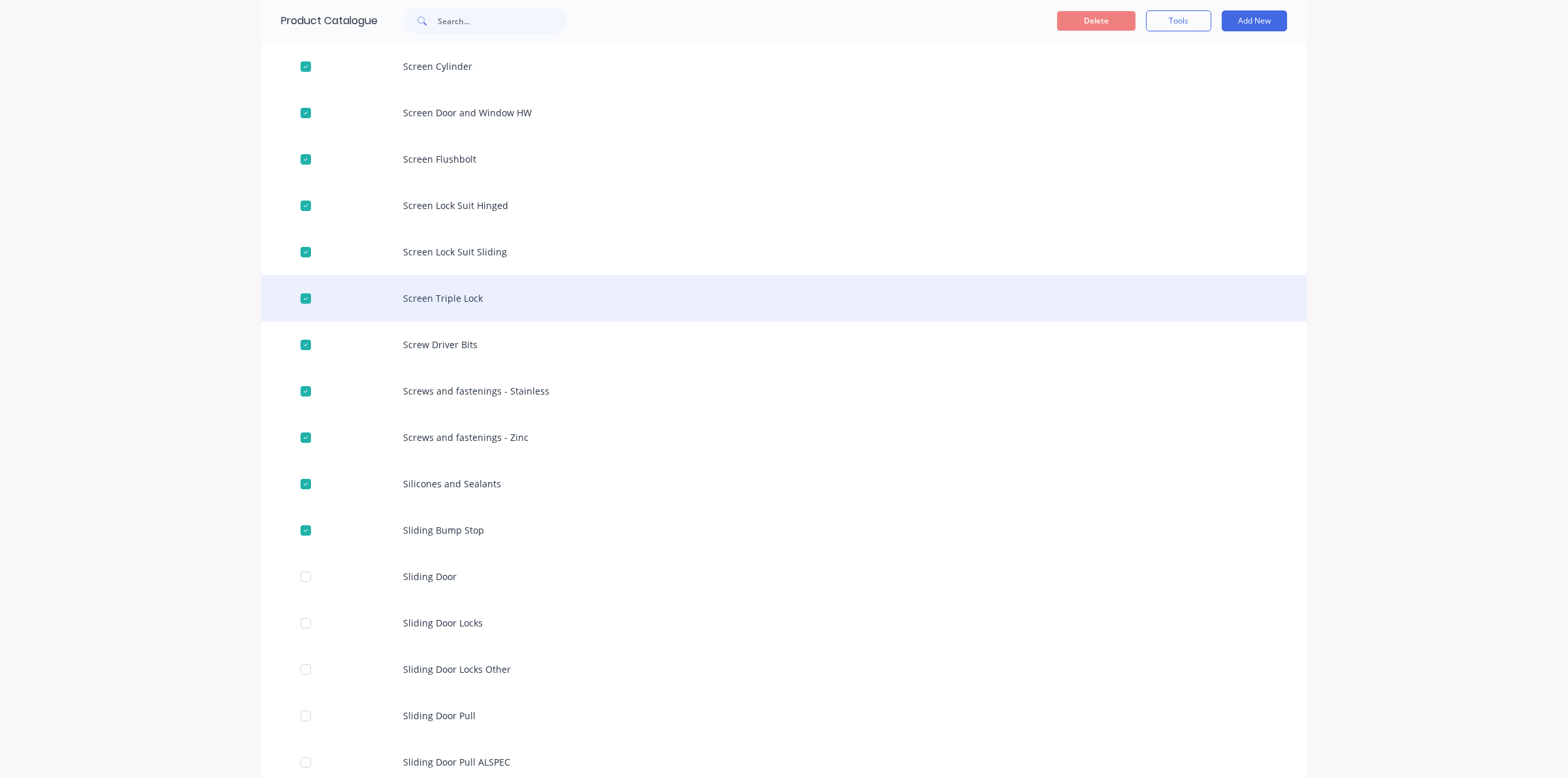
scroll to position [817, 0]
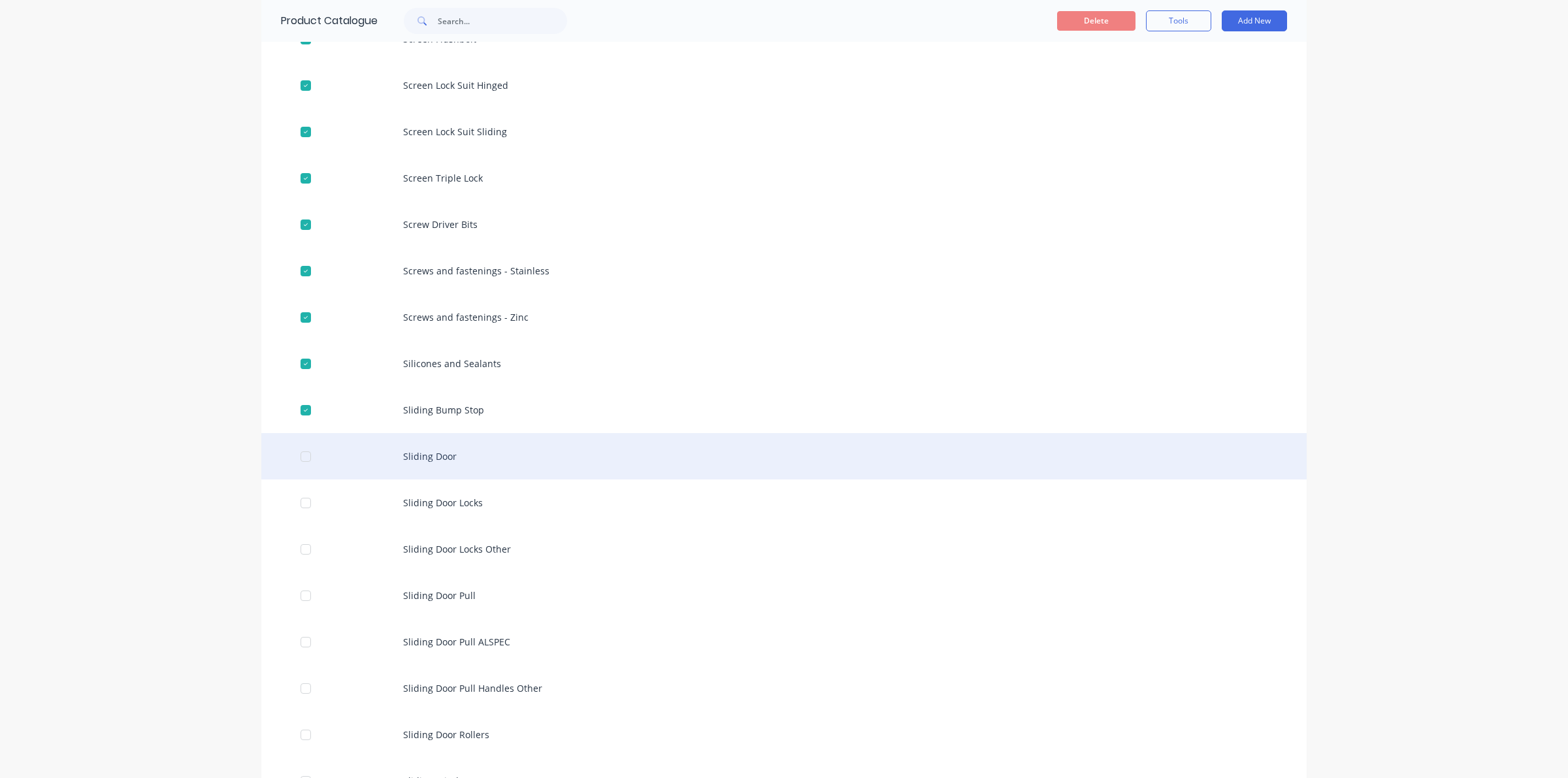
click at [300, 461] on div at bounding box center [306, 456] width 26 height 26
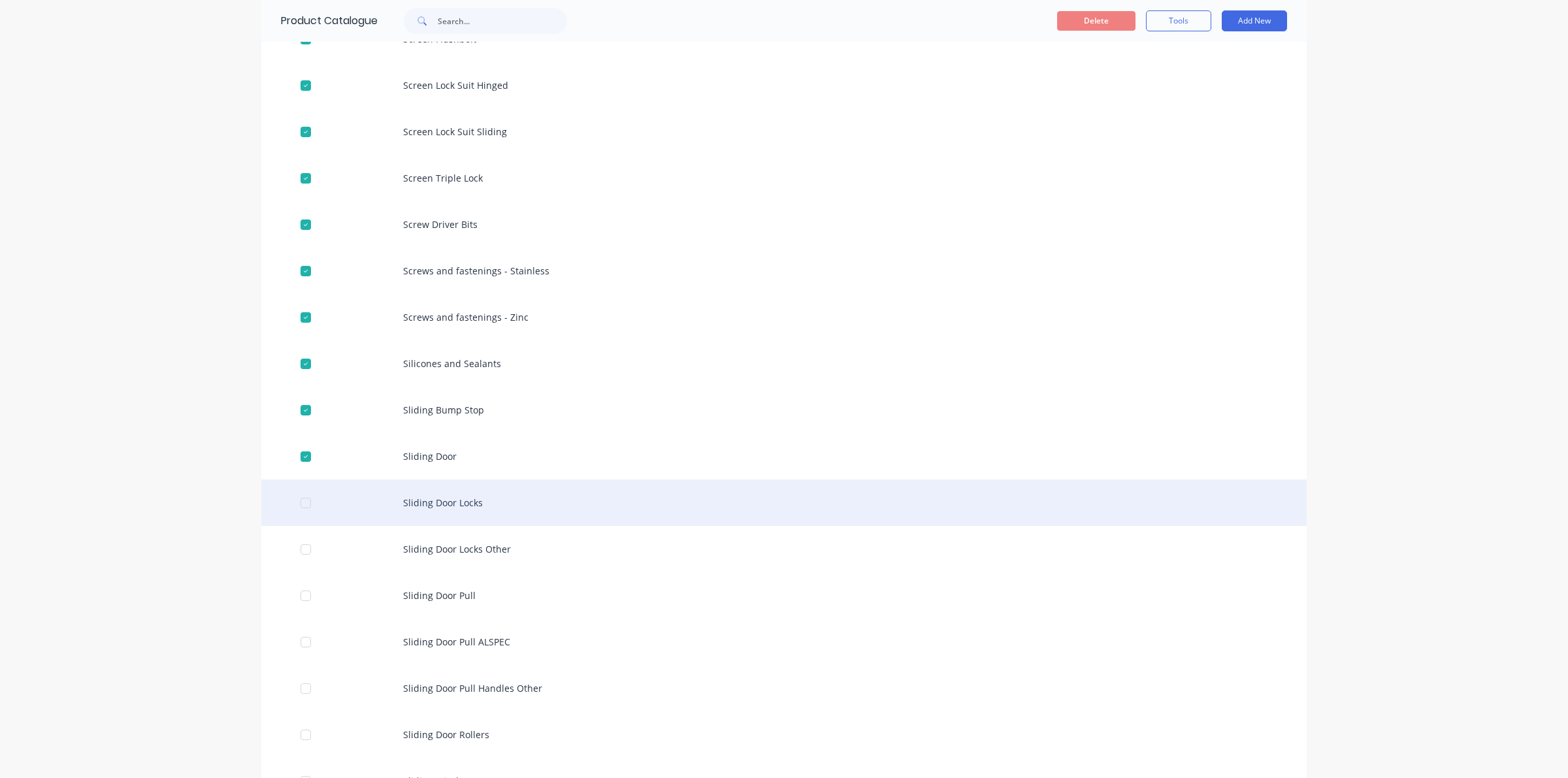
click at [301, 504] on div at bounding box center [306, 503] width 26 height 26
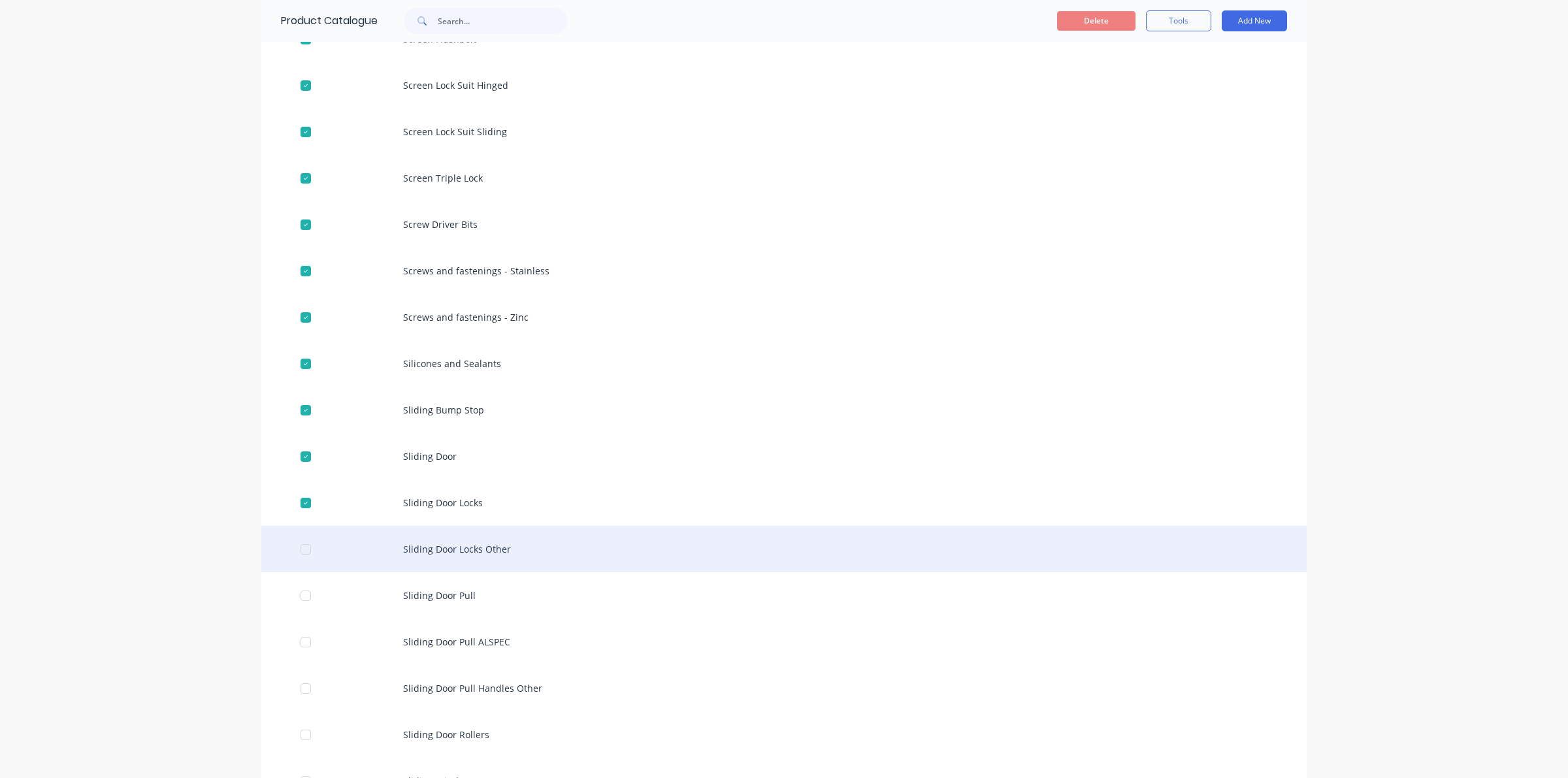
click at [299, 547] on div at bounding box center [306, 549] width 26 height 26
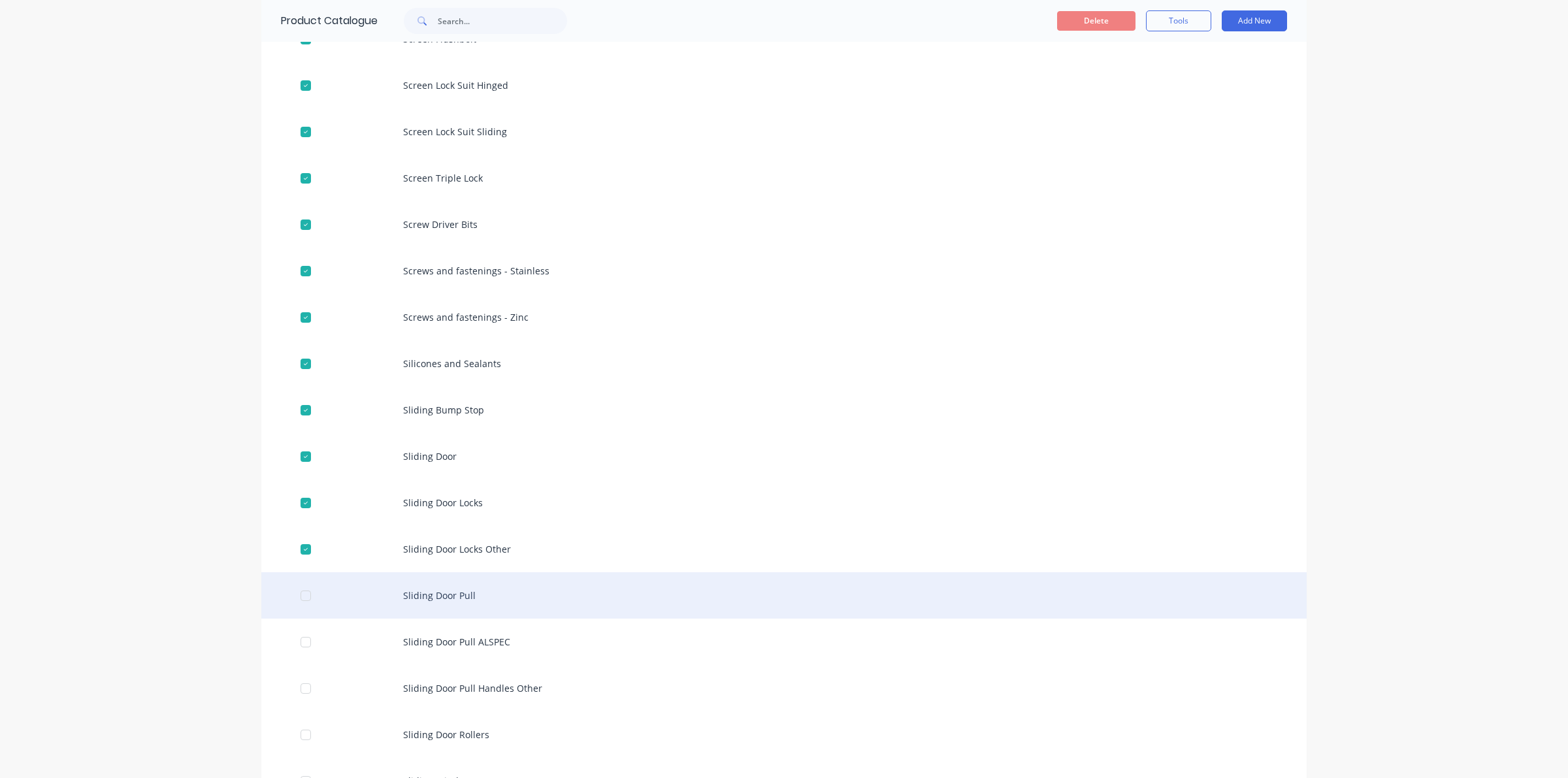
click at [302, 593] on div at bounding box center [306, 595] width 26 height 26
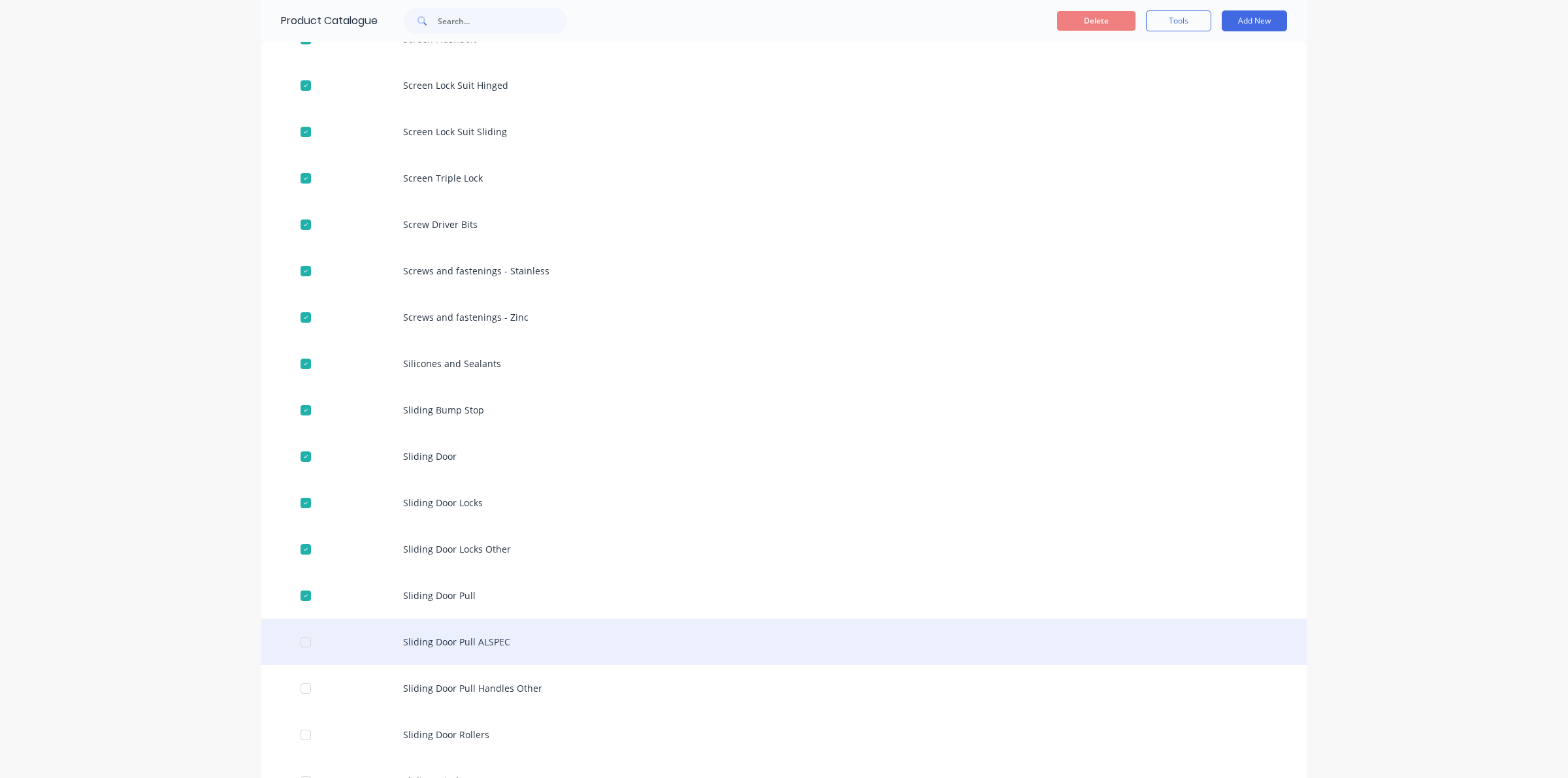
click at [299, 634] on div at bounding box center [306, 641] width 26 height 26
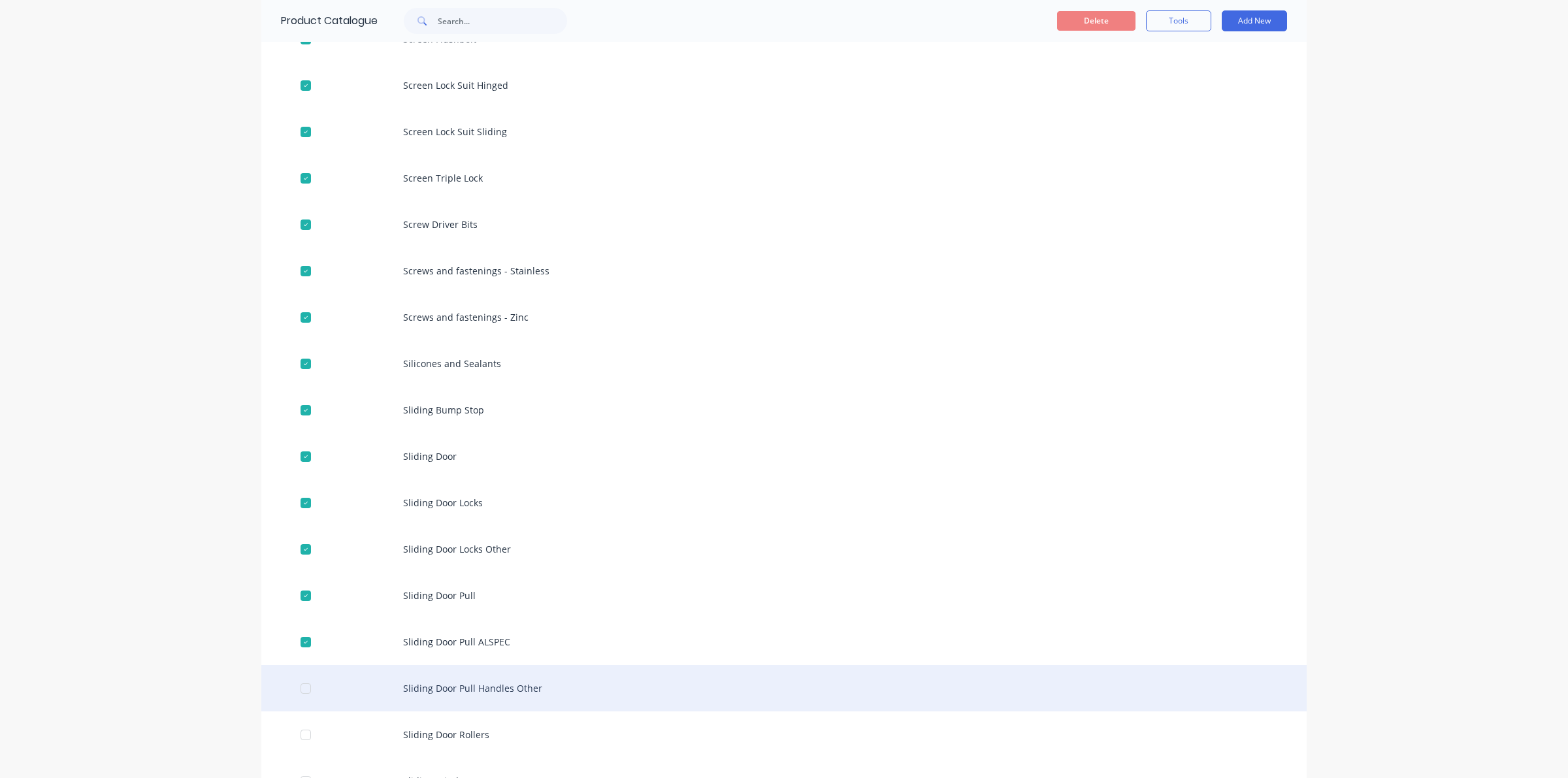
click at [293, 680] on div at bounding box center [306, 688] width 26 height 26
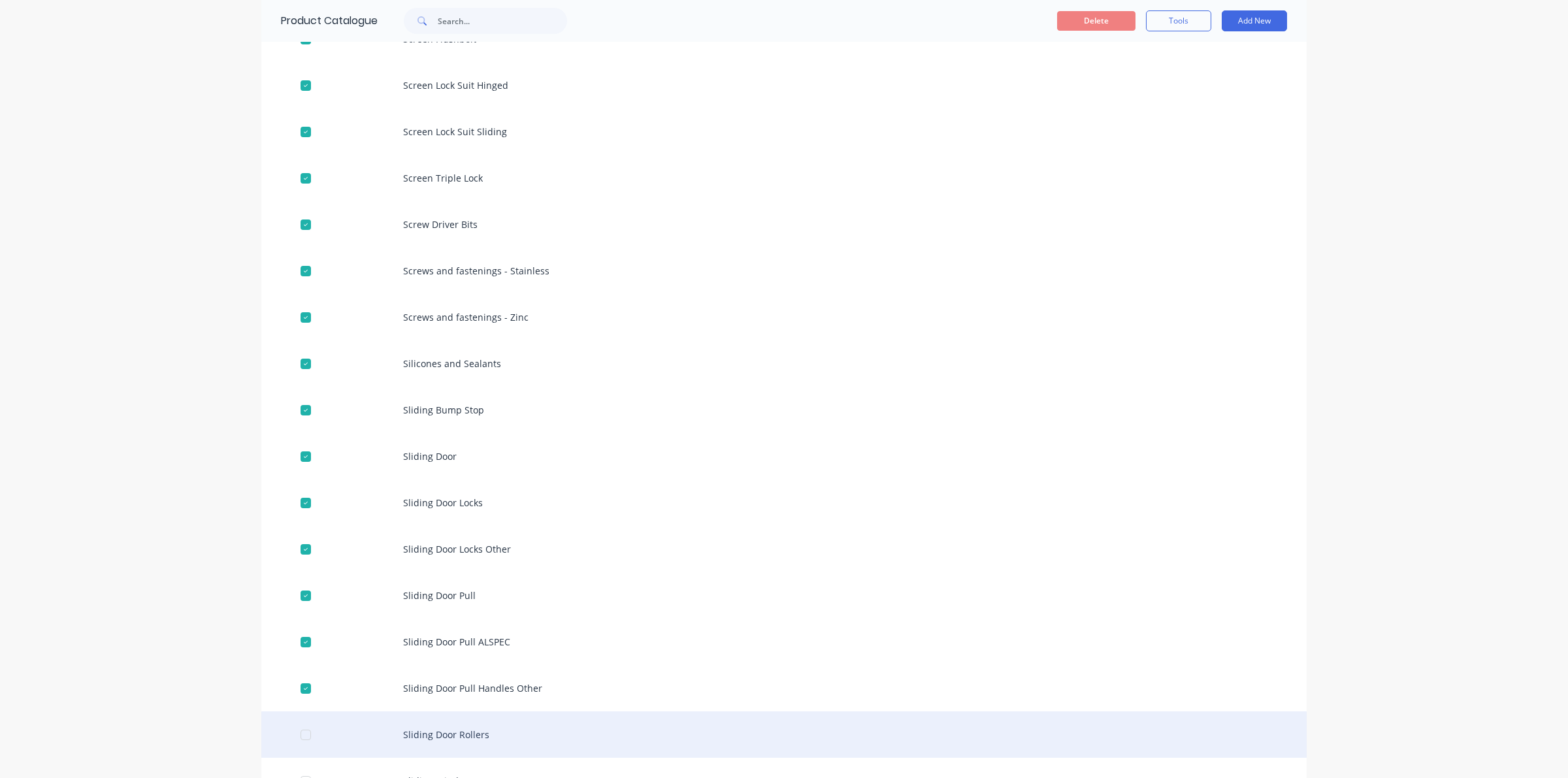
click at [299, 733] on div at bounding box center [306, 735] width 26 height 26
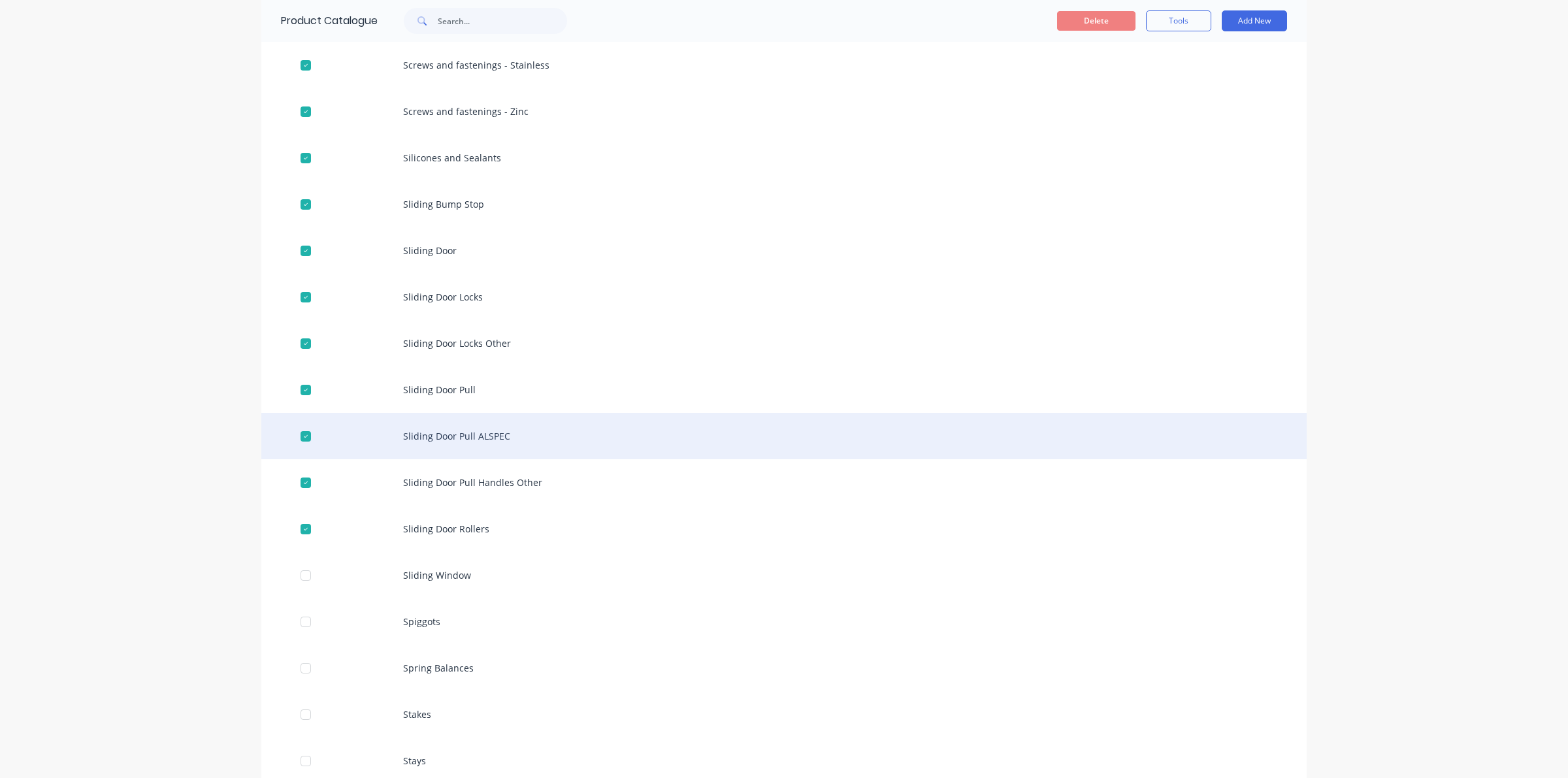
scroll to position [1061, 0]
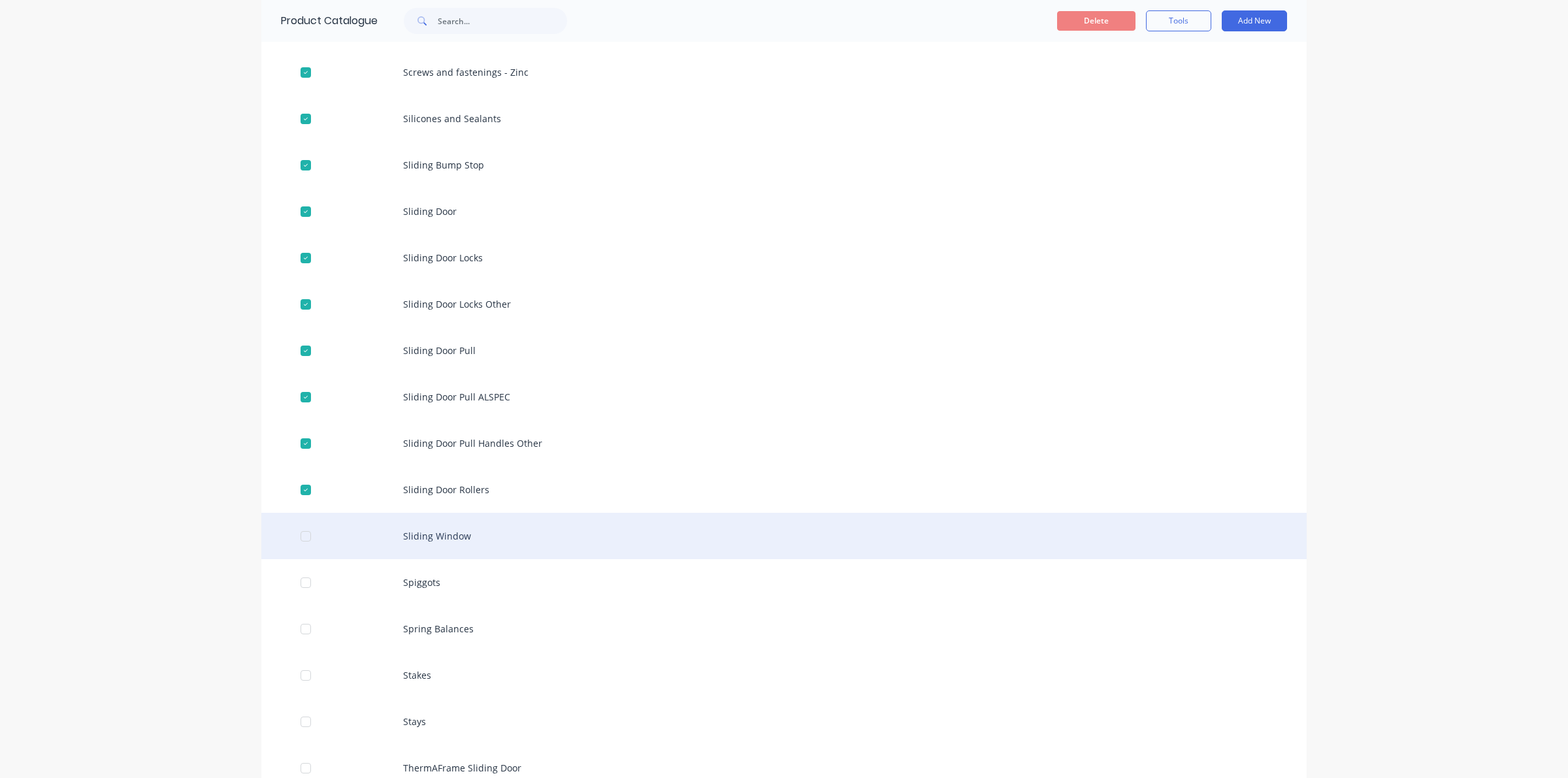
click at [298, 537] on div at bounding box center [306, 536] width 26 height 26
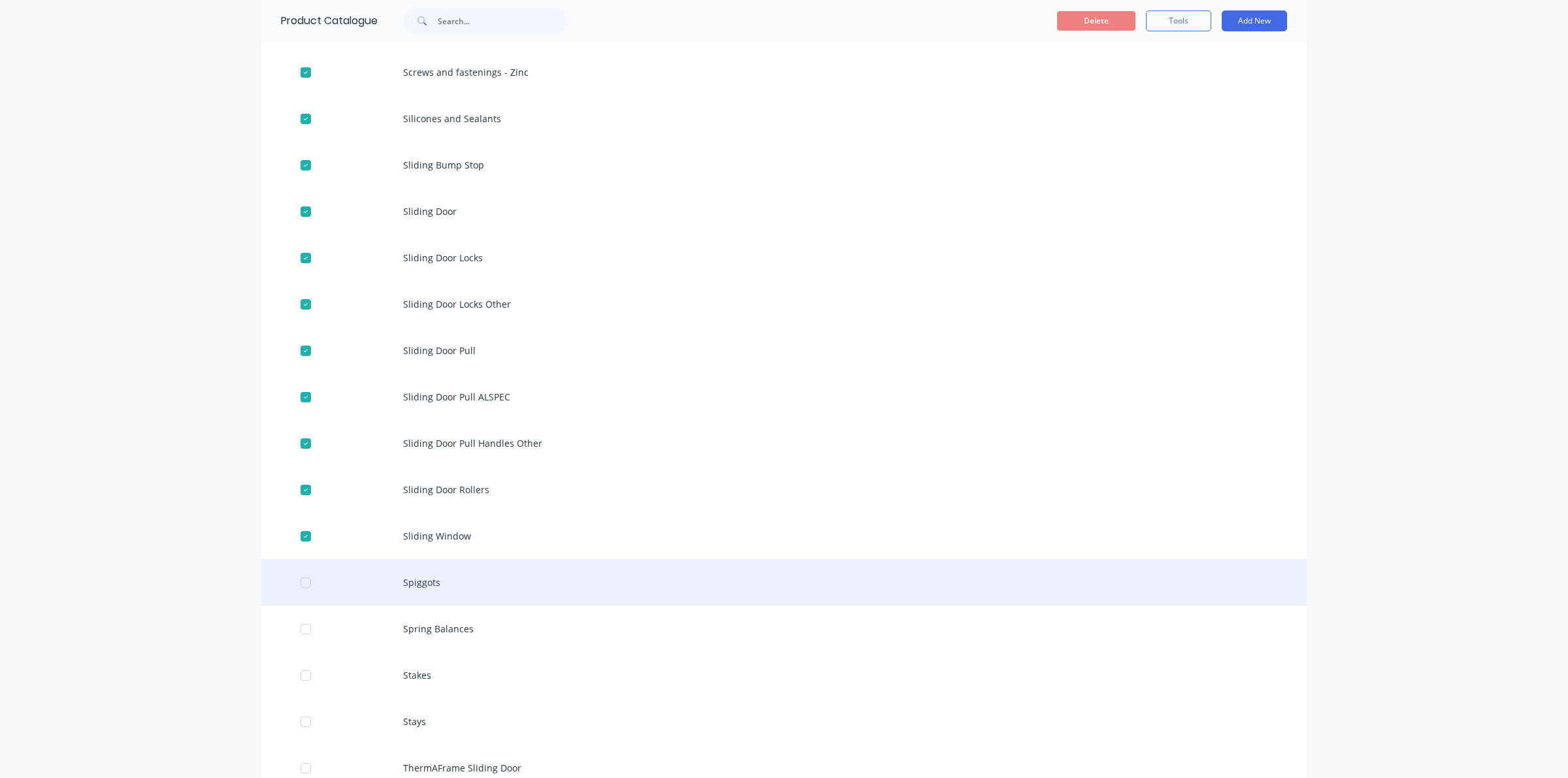
click at [300, 583] on div at bounding box center [306, 583] width 26 height 26
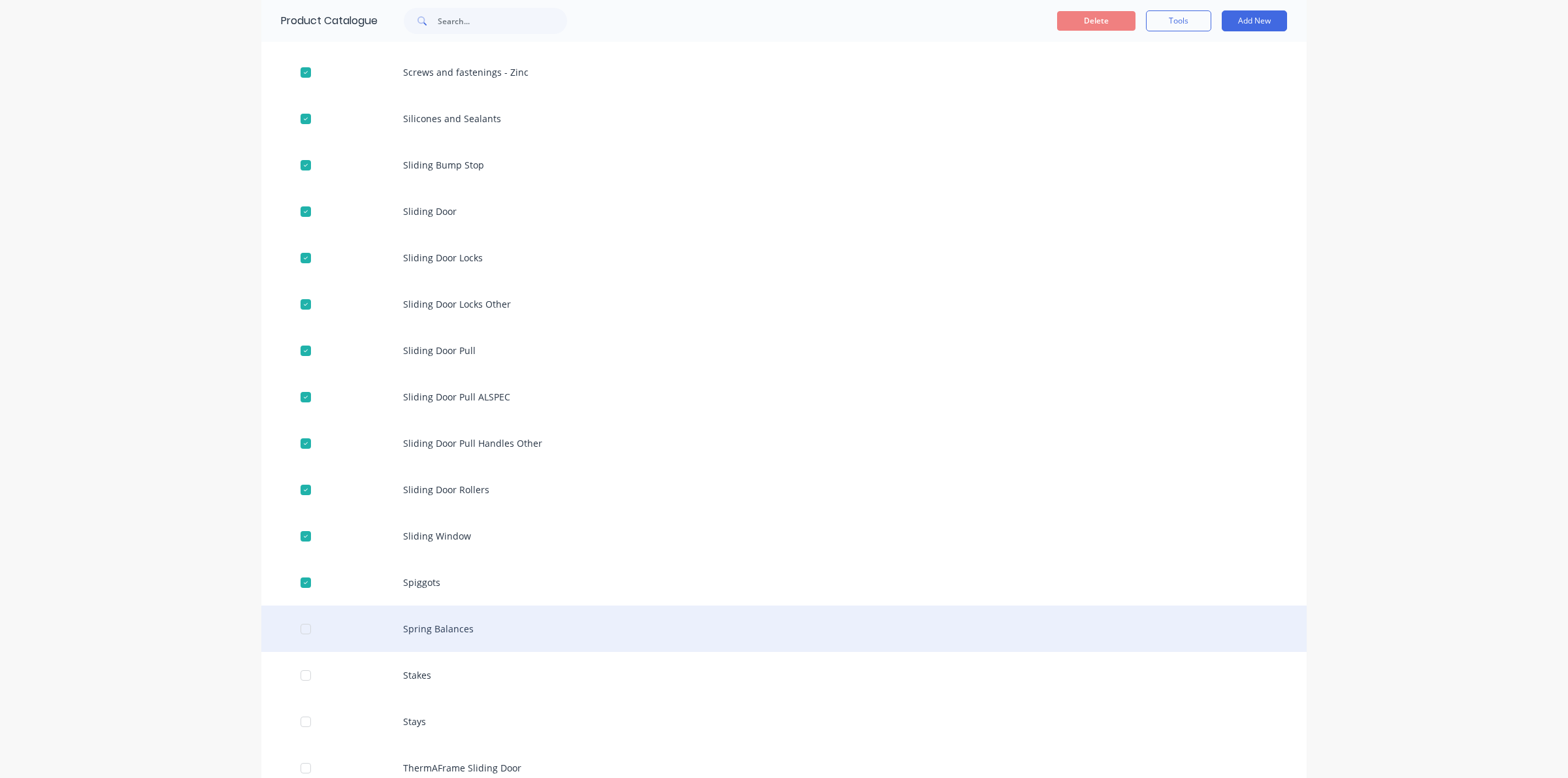
click at [310, 632] on div at bounding box center [306, 629] width 26 height 26
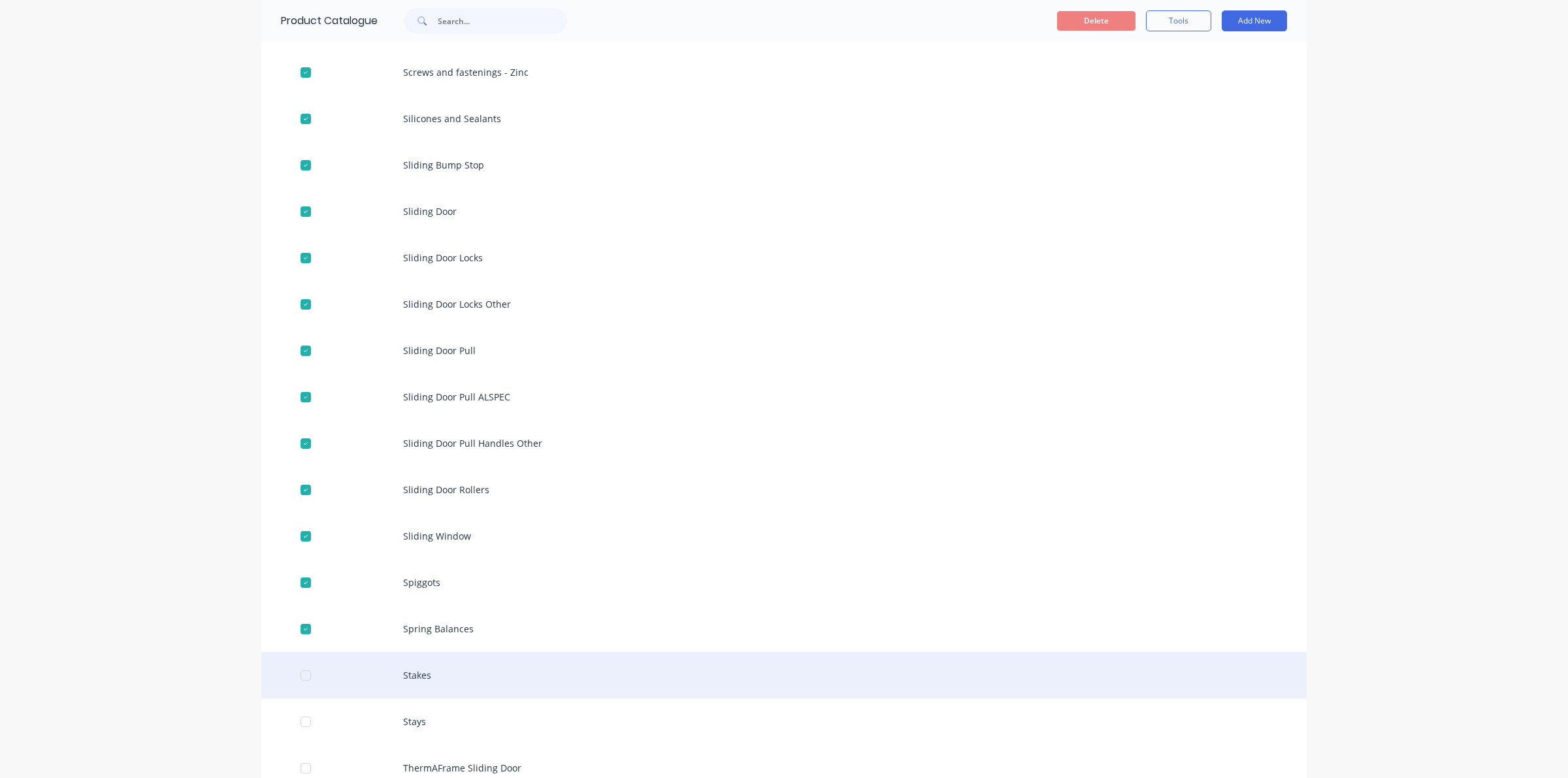
click at [298, 669] on div at bounding box center [306, 675] width 26 height 26
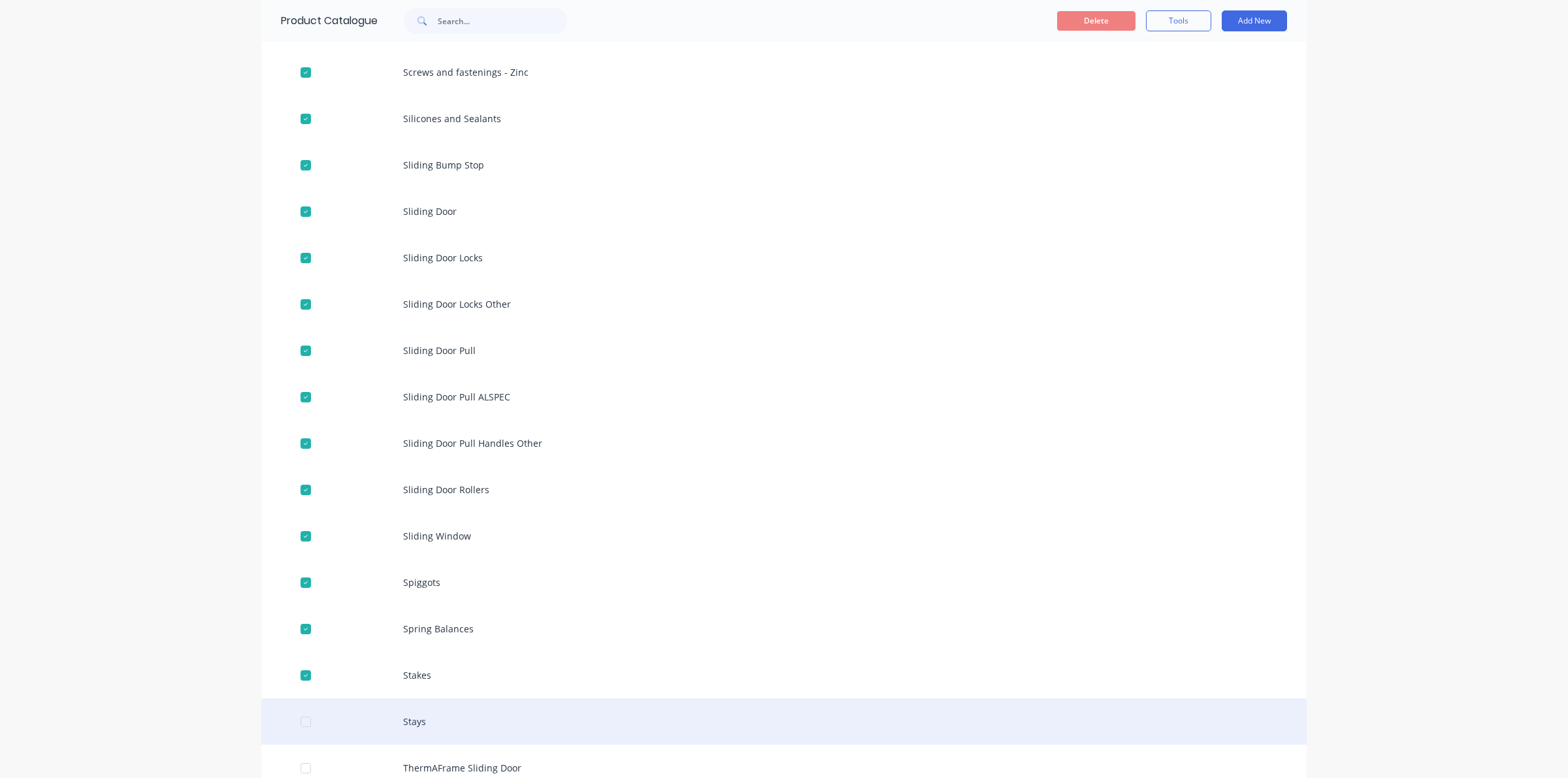
click at [302, 720] on div at bounding box center [306, 721] width 26 height 26
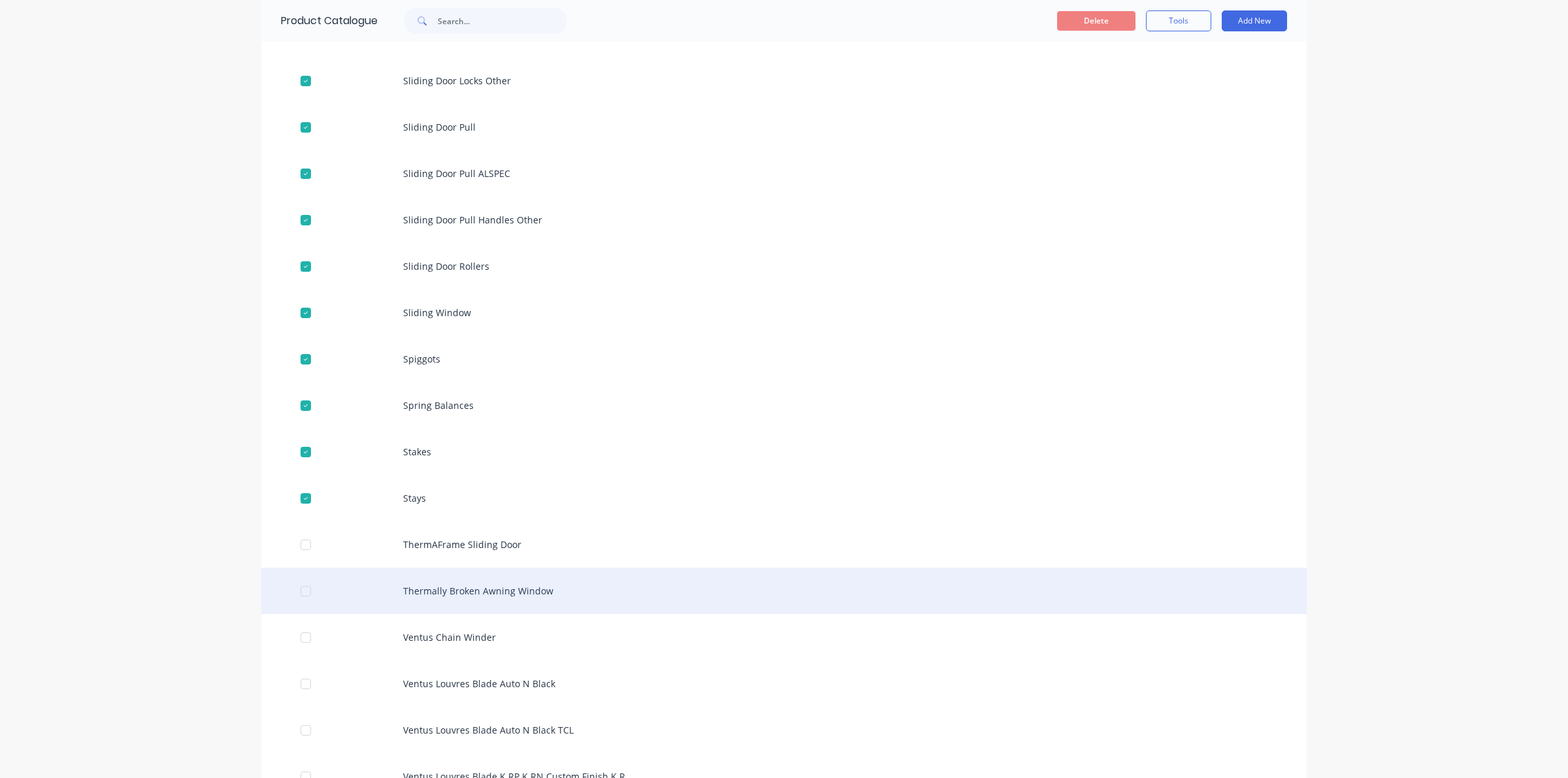
scroll to position [1306, 0]
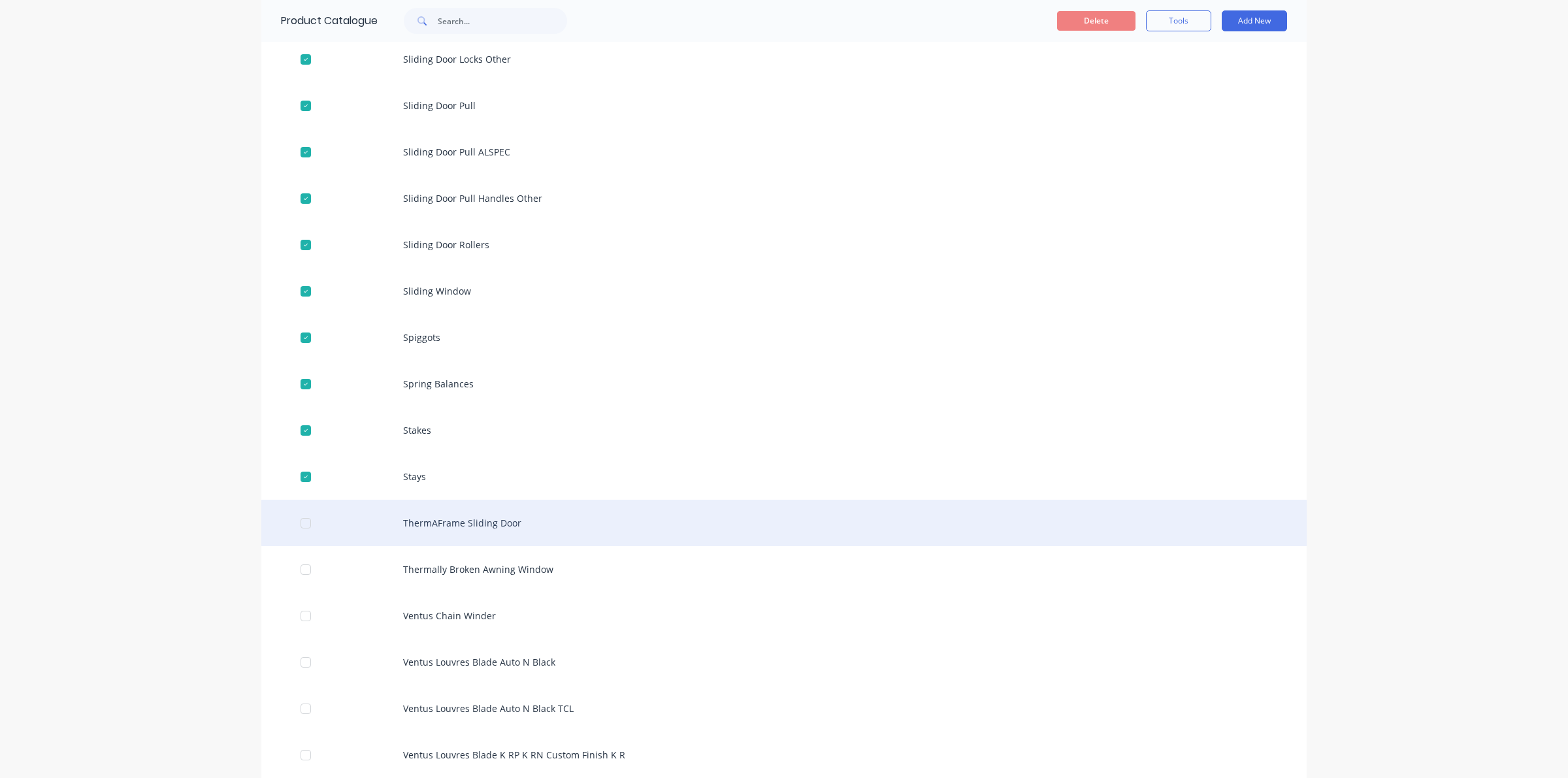
click at [308, 526] on div at bounding box center [306, 523] width 26 height 26
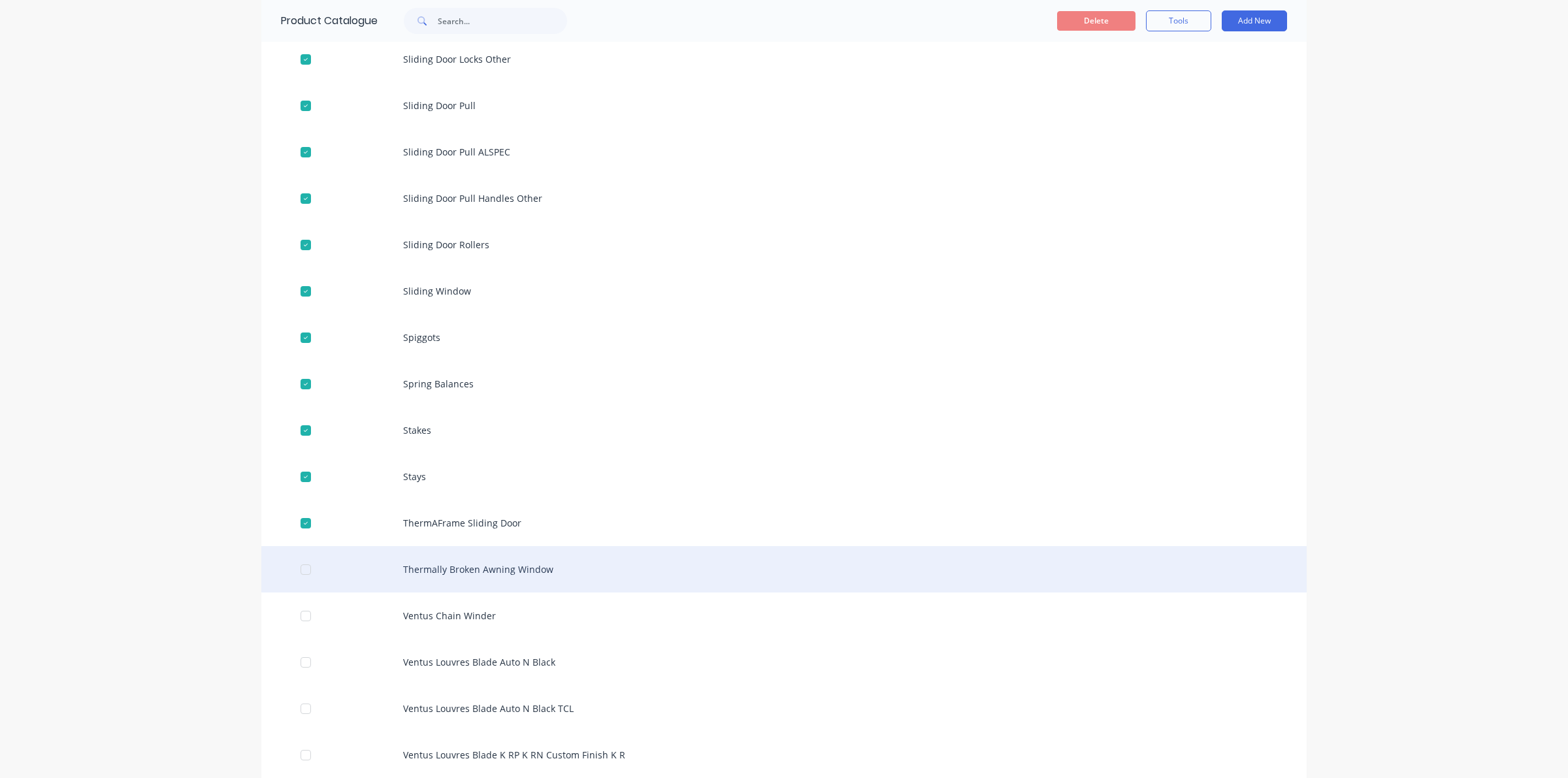
click at [298, 570] on div at bounding box center [306, 569] width 26 height 26
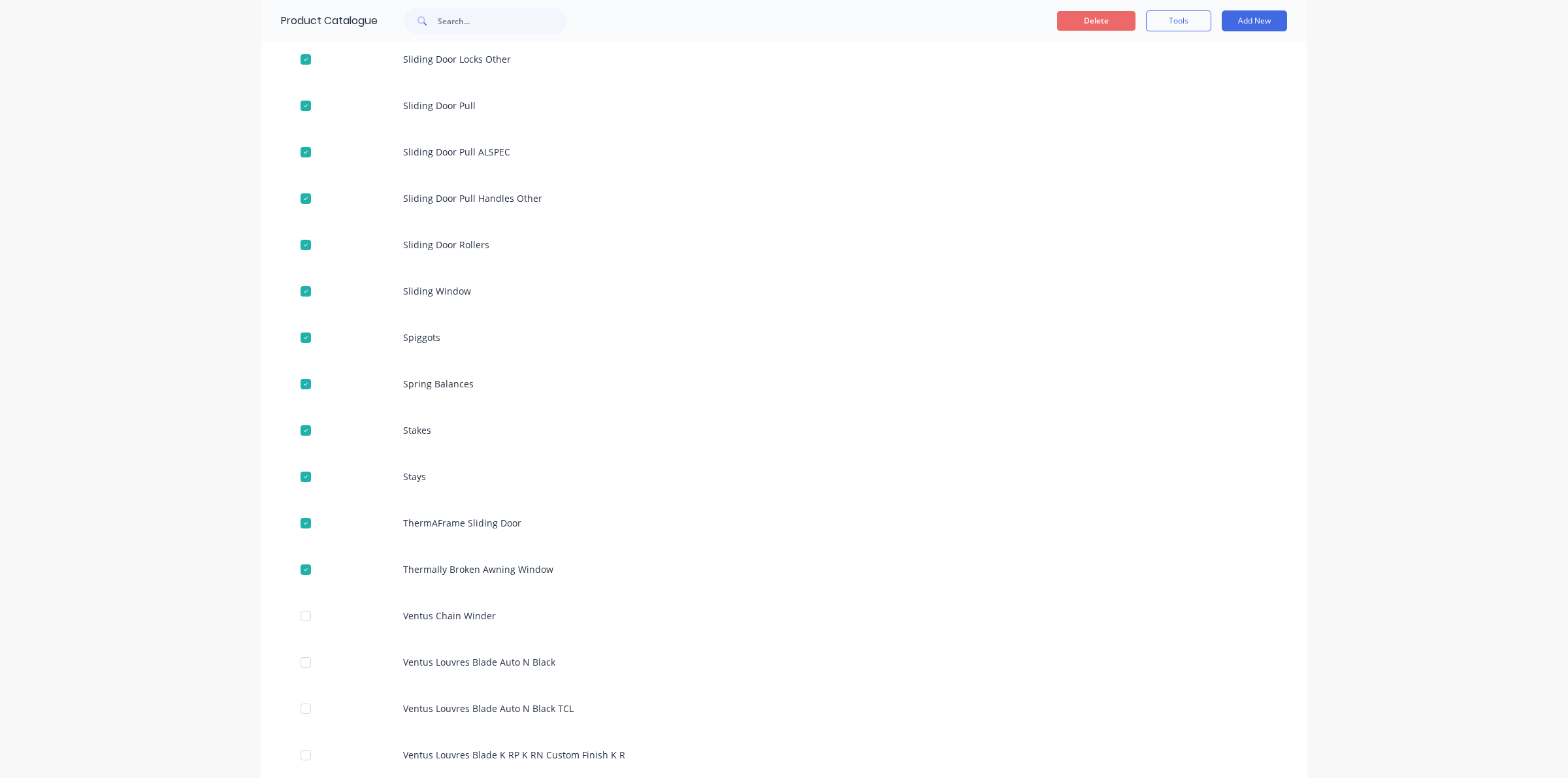
click at [1098, 22] on button "Delete" at bounding box center [1096, 20] width 78 height 20
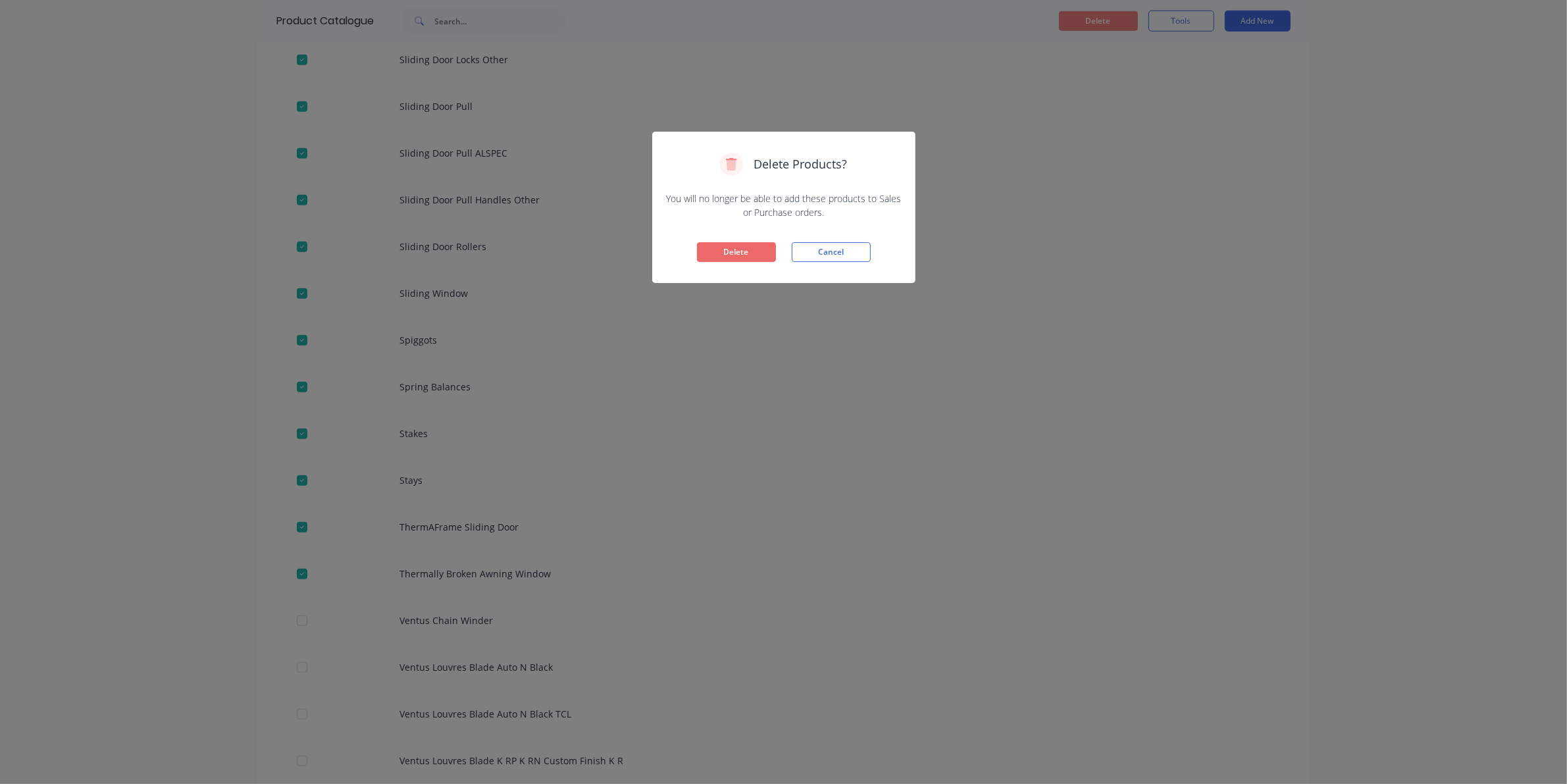
click at [717, 249] on button "Delete" at bounding box center [736, 252] width 79 height 20
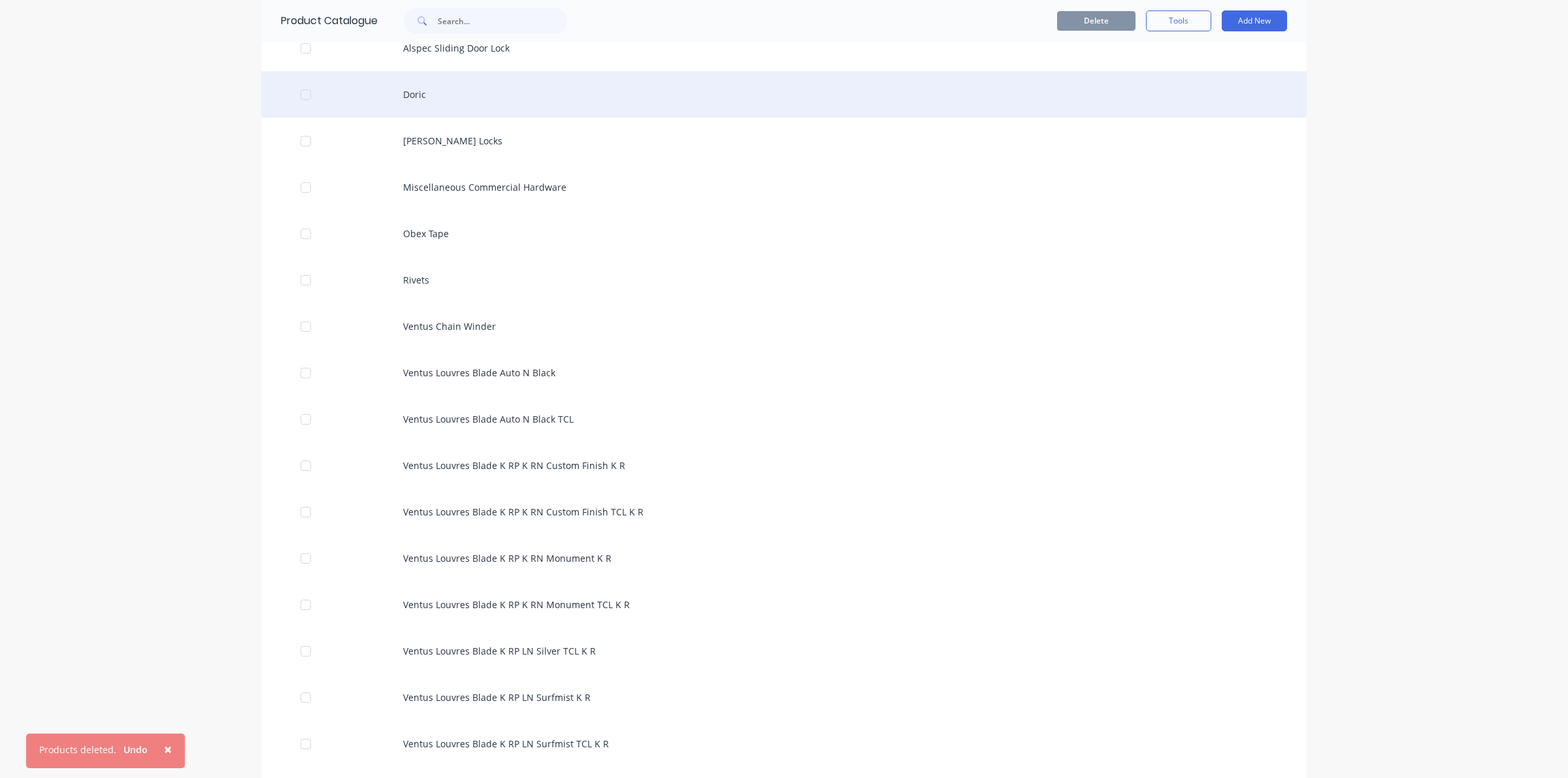
scroll to position [326, 0]
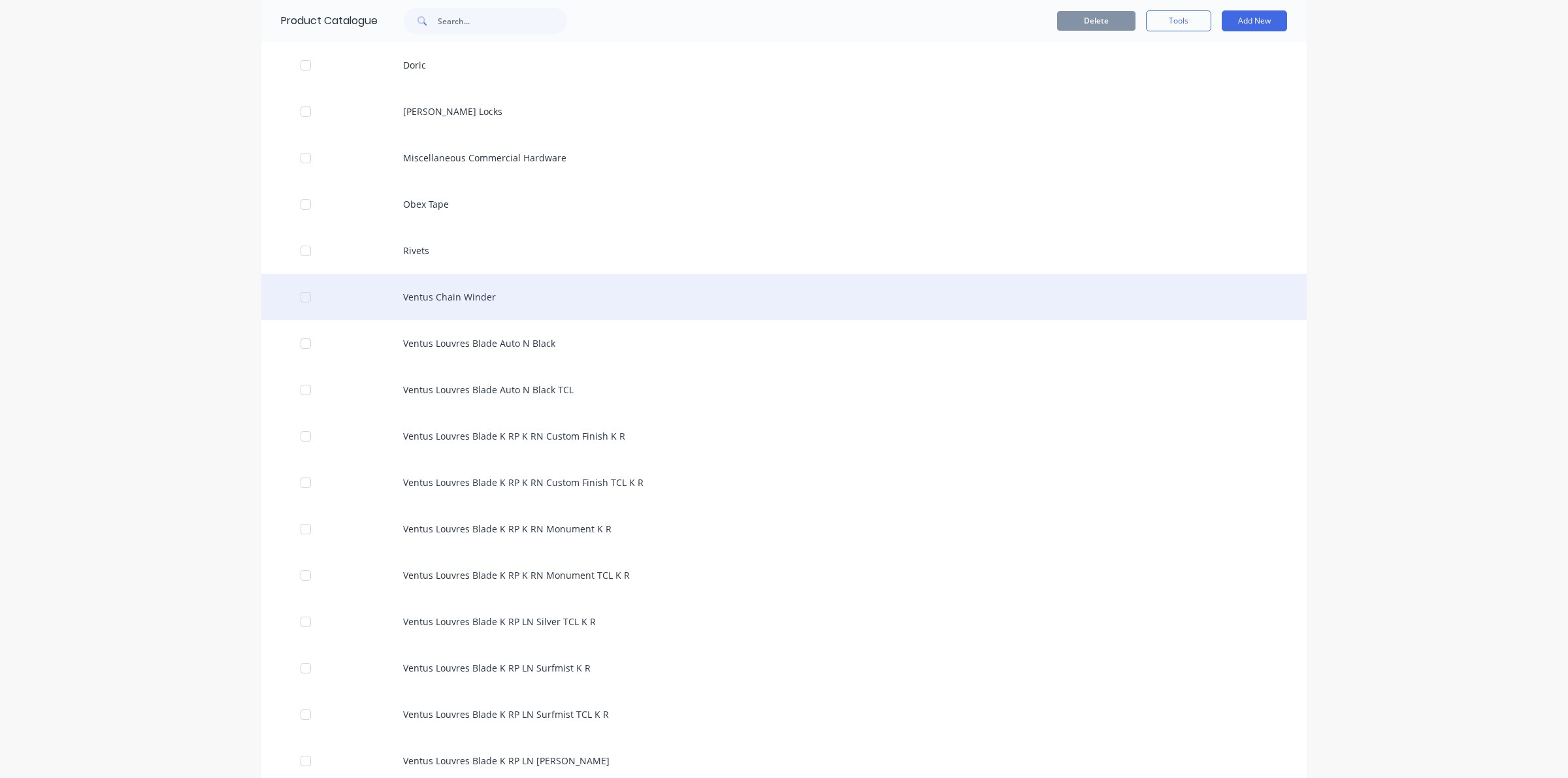
click at [295, 301] on div at bounding box center [306, 297] width 26 height 26
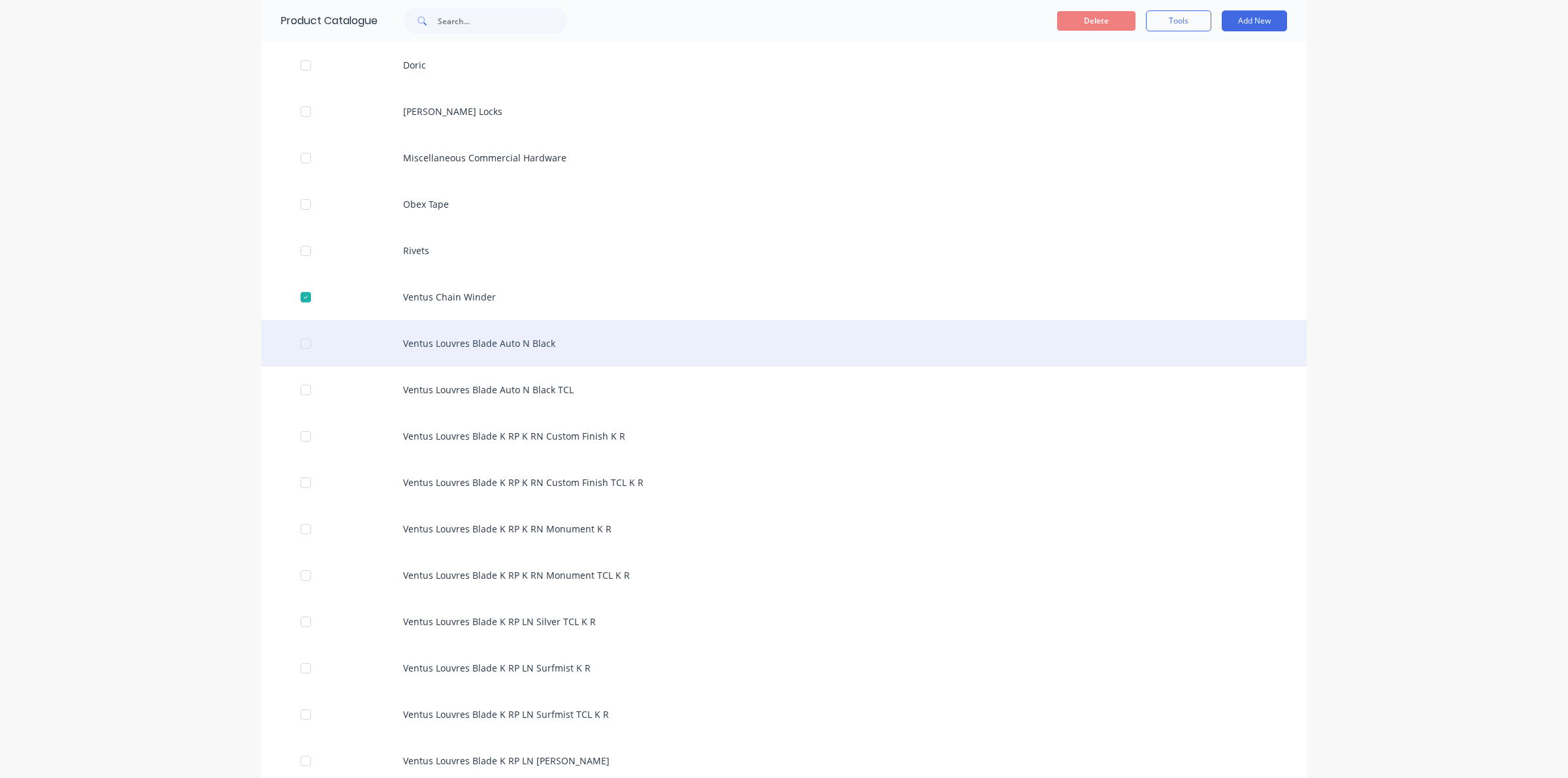
click at [302, 347] on div at bounding box center [306, 343] width 26 height 26
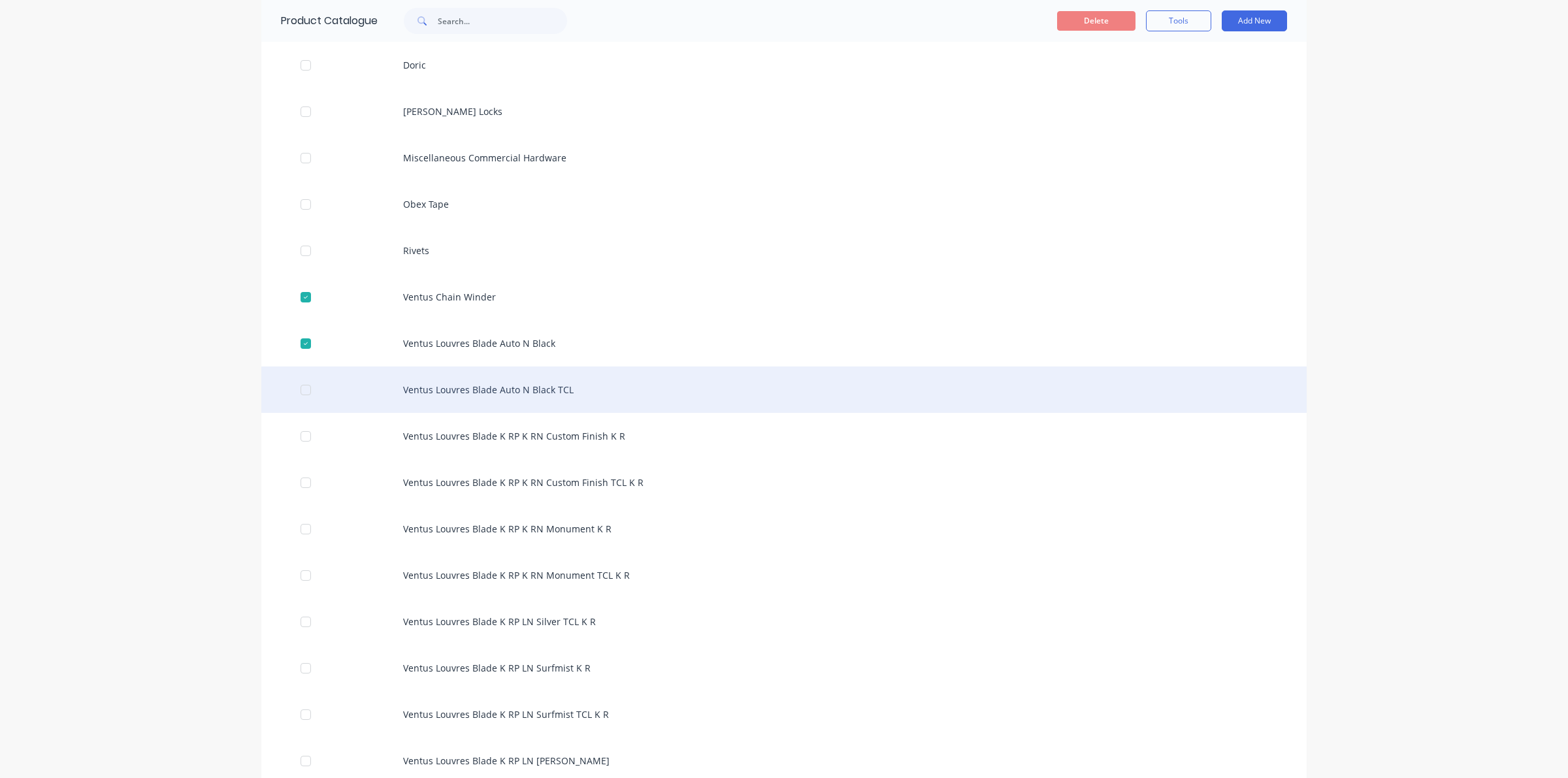
click at [301, 389] on div at bounding box center [306, 389] width 26 height 26
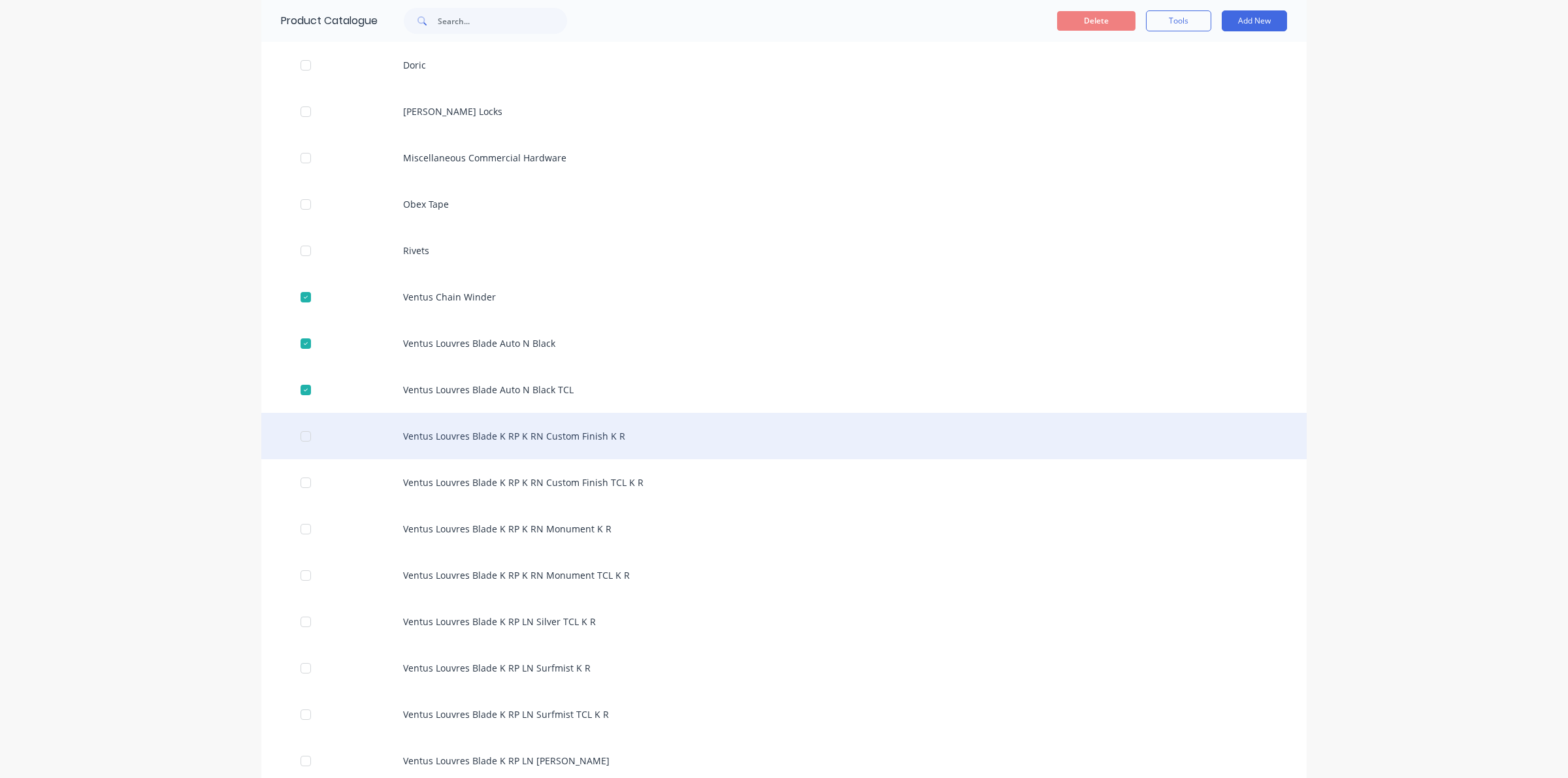
click at [302, 429] on div at bounding box center [306, 436] width 26 height 26
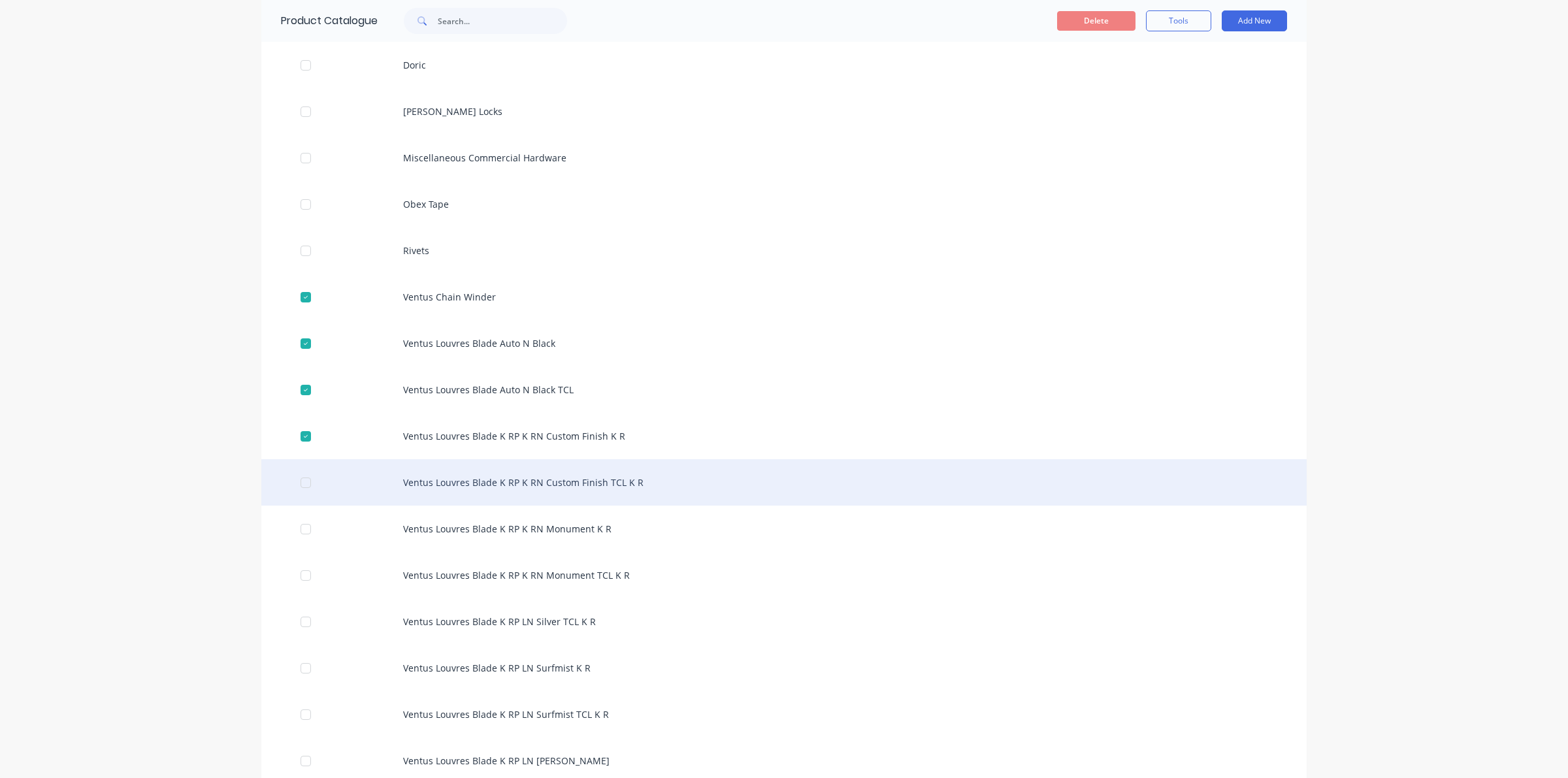
click at [298, 481] on div at bounding box center [306, 483] width 26 height 26
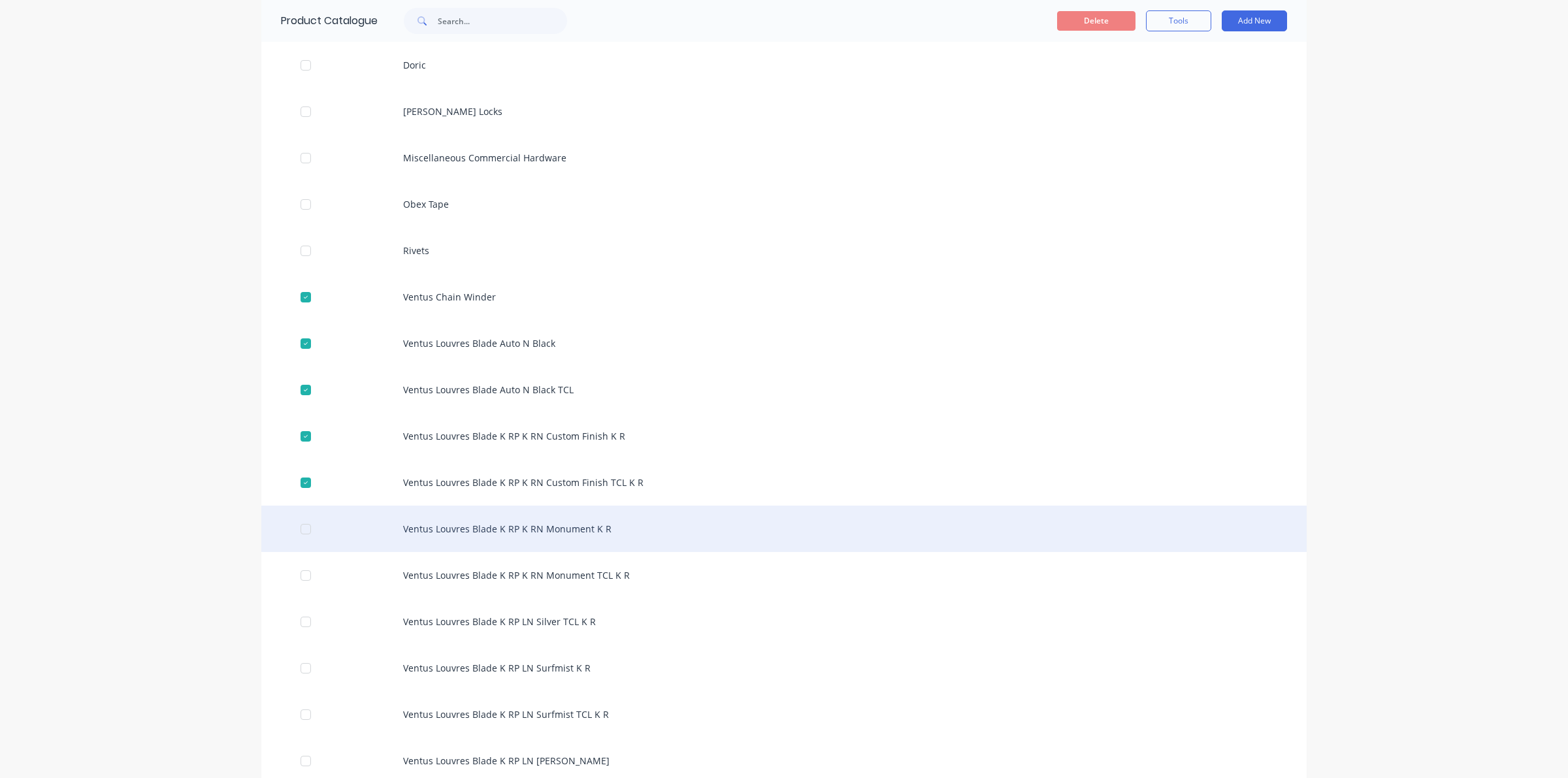
click at [302, 526] on div at bounding box center [306, 529] width 26 height 26
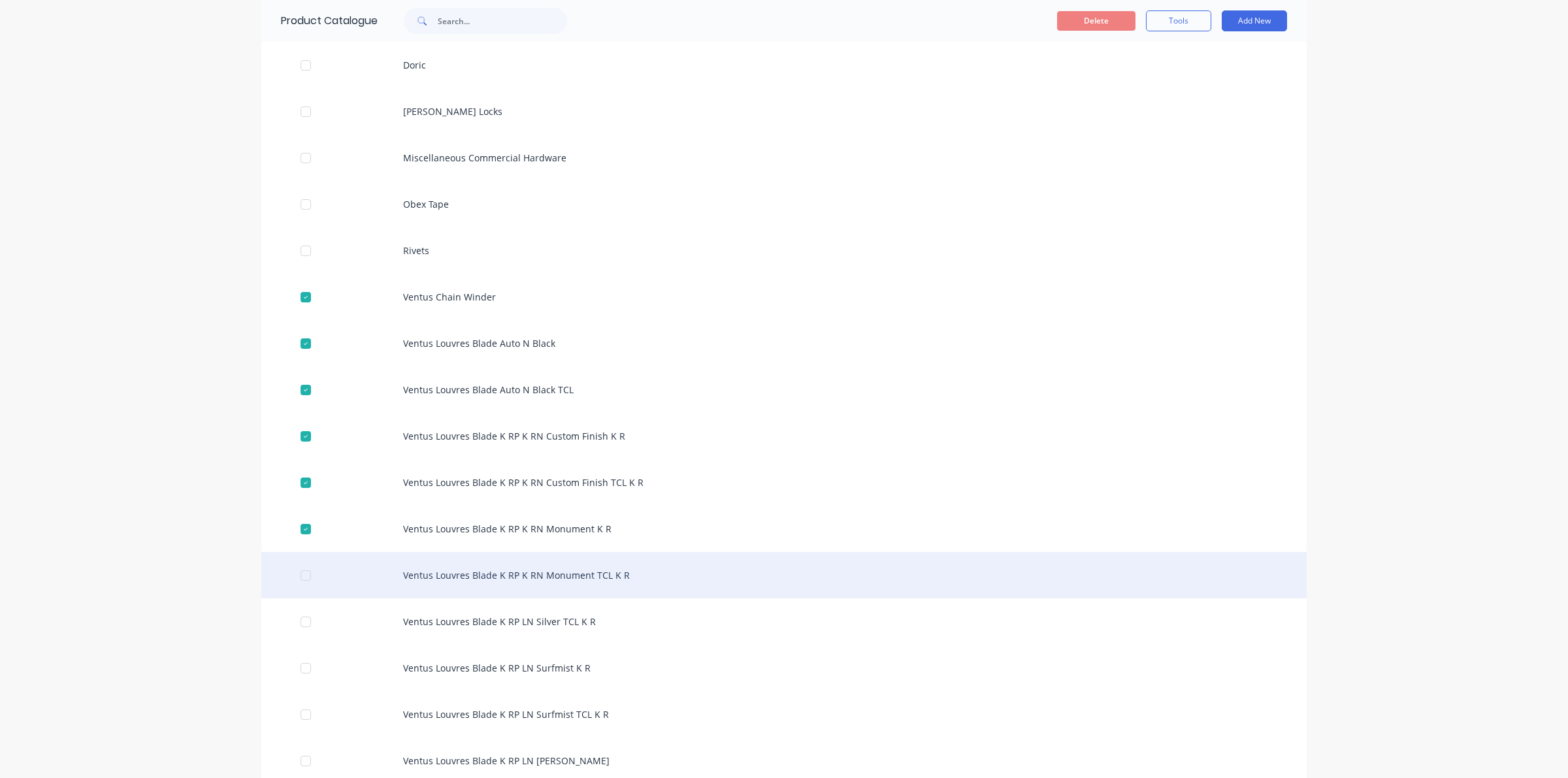
click at [299, 570] on div at bounding box center [306, 575] width 26 height 26
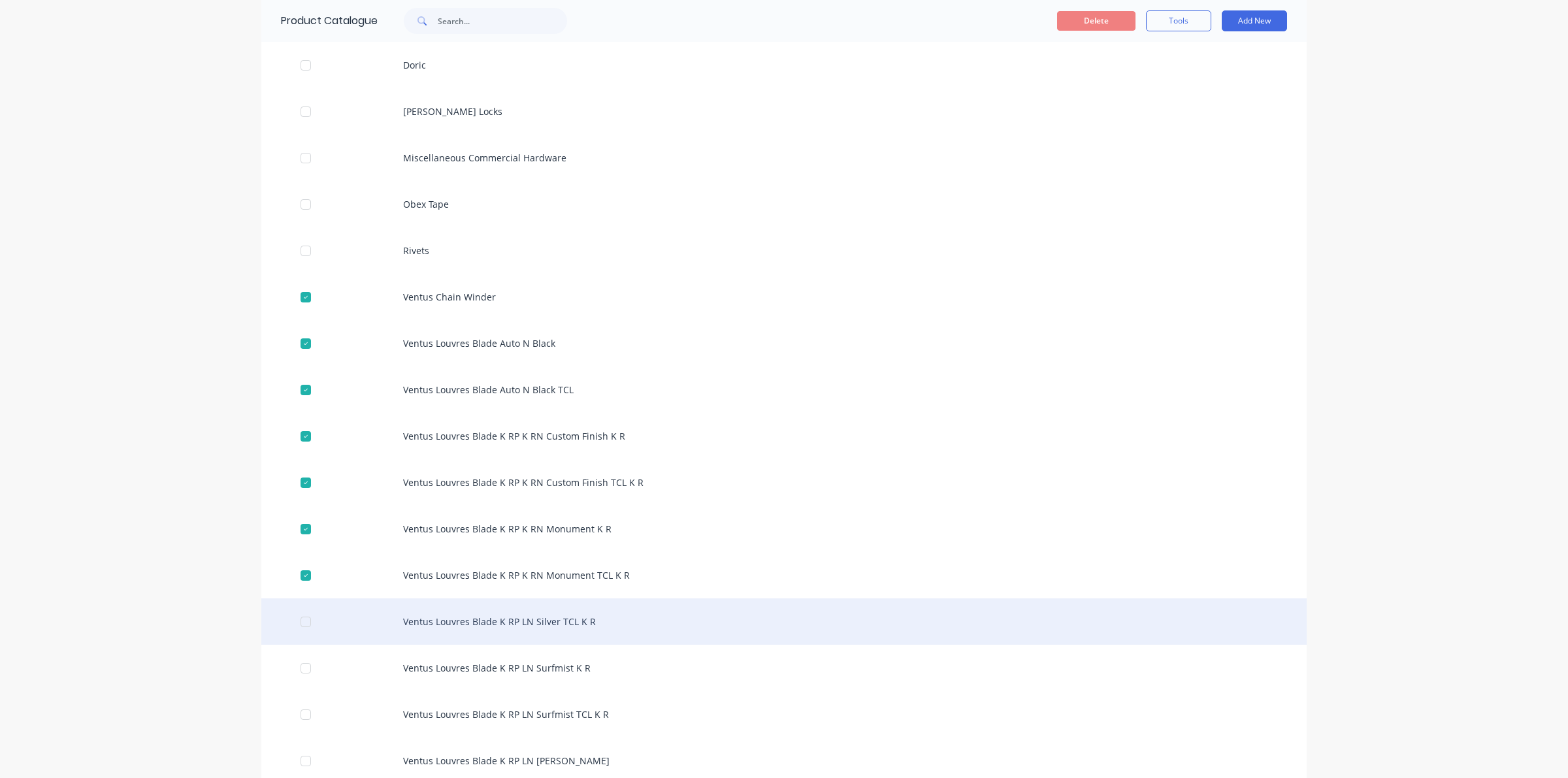
click at [298, 615] on div at bounding box center [306, 621] width 26 height 26
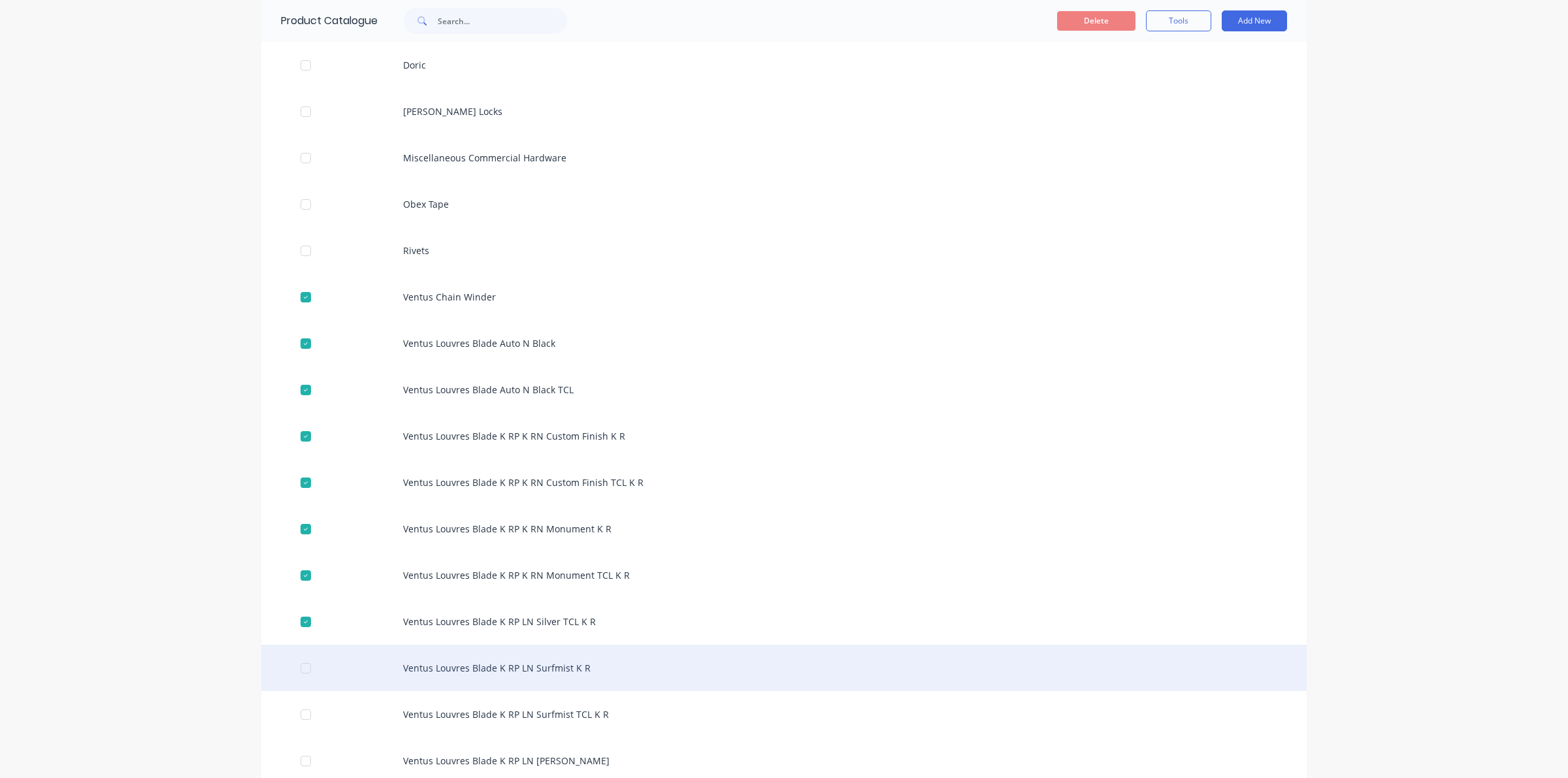
click at [299, 663] on div at bounding box center [306, 668] width 26 height 26
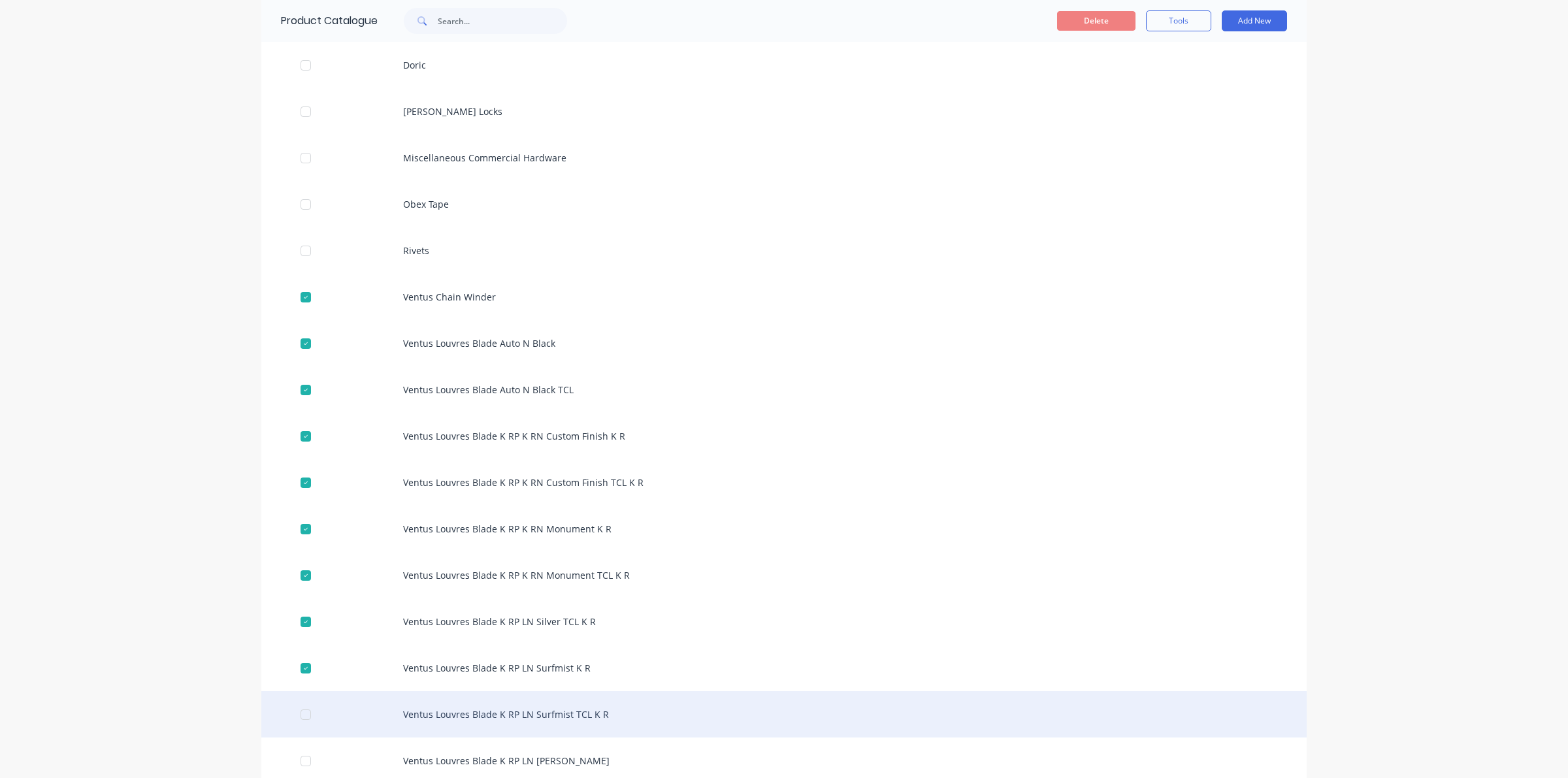
click at [299, 712] on div at bounding box center [306, 714] width 26 height 26
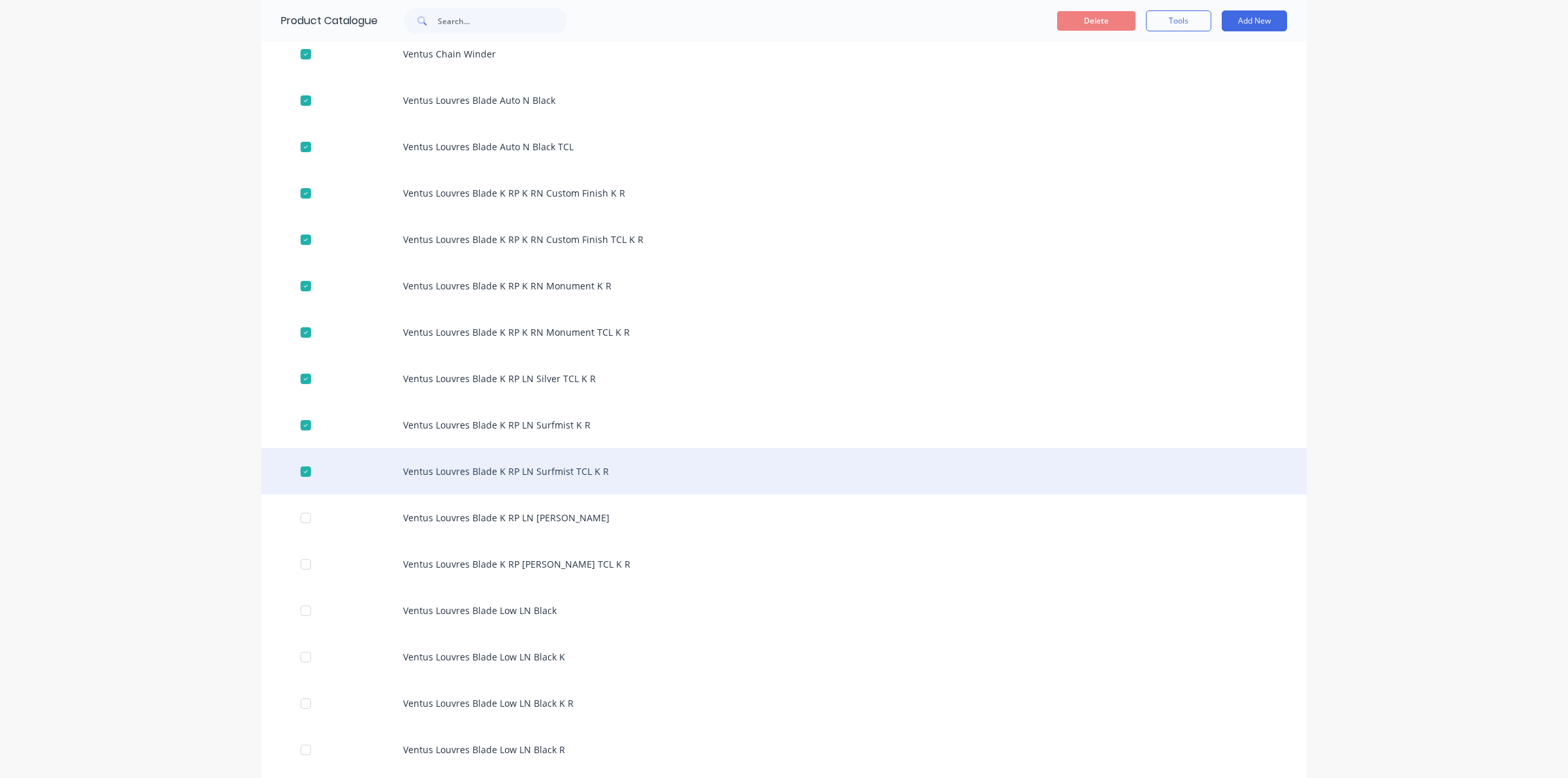
scroll to position [653, 0]
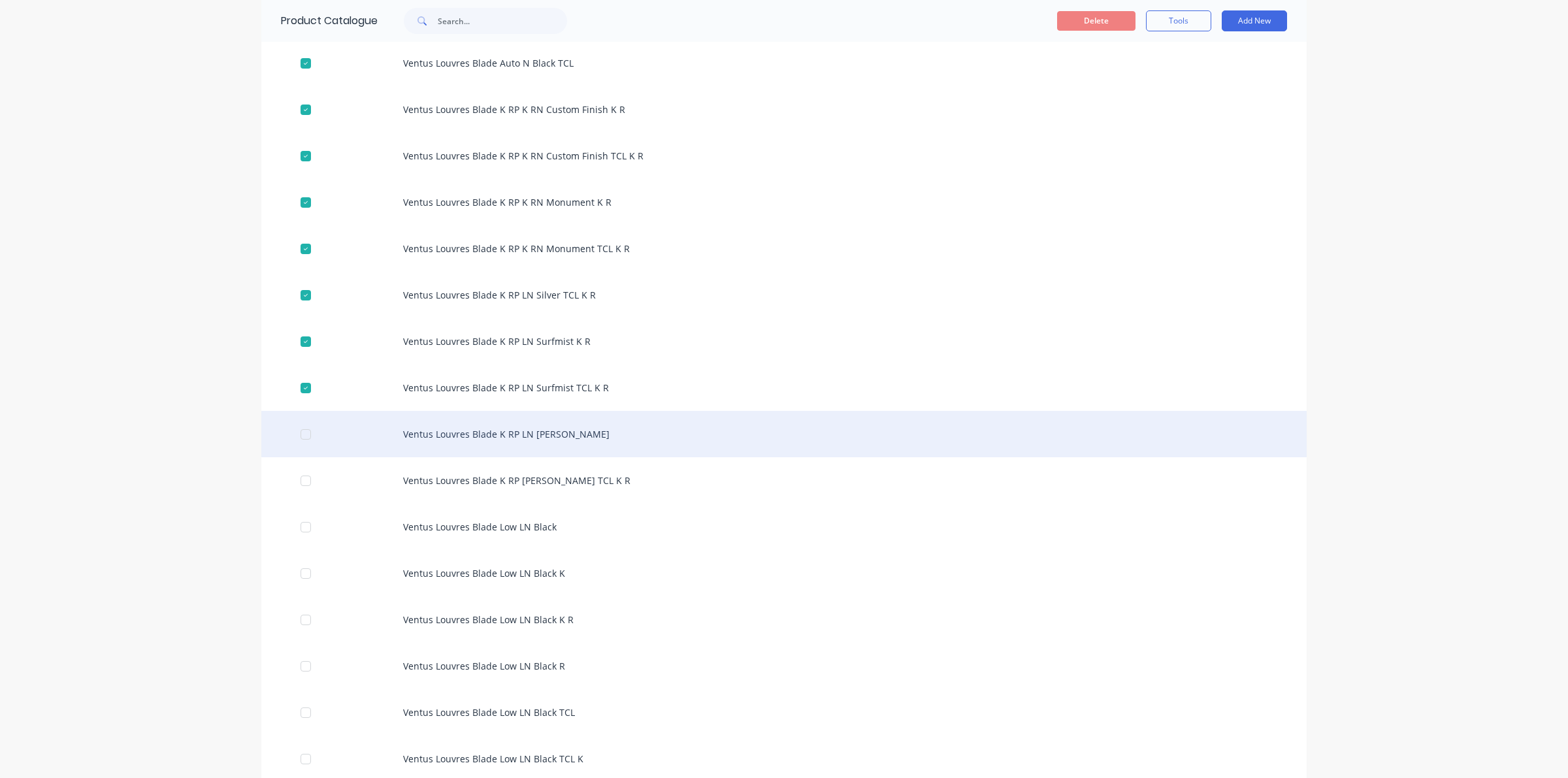
click at [298, 435] on div at bounding box center [306, 434] width 26 height 26
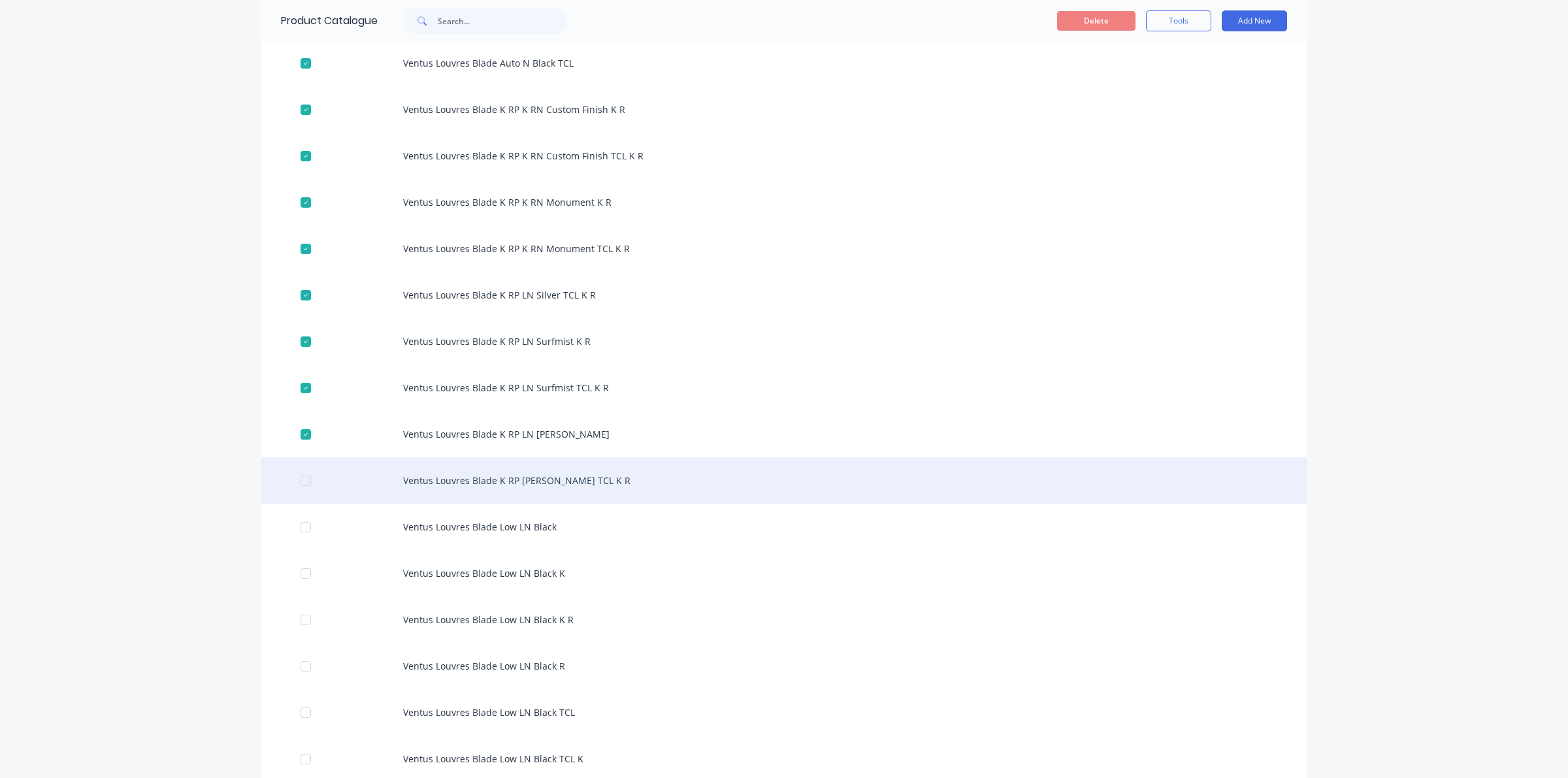
click at [295, 481] on div at bounding box center [306, 481] width 26 height 26
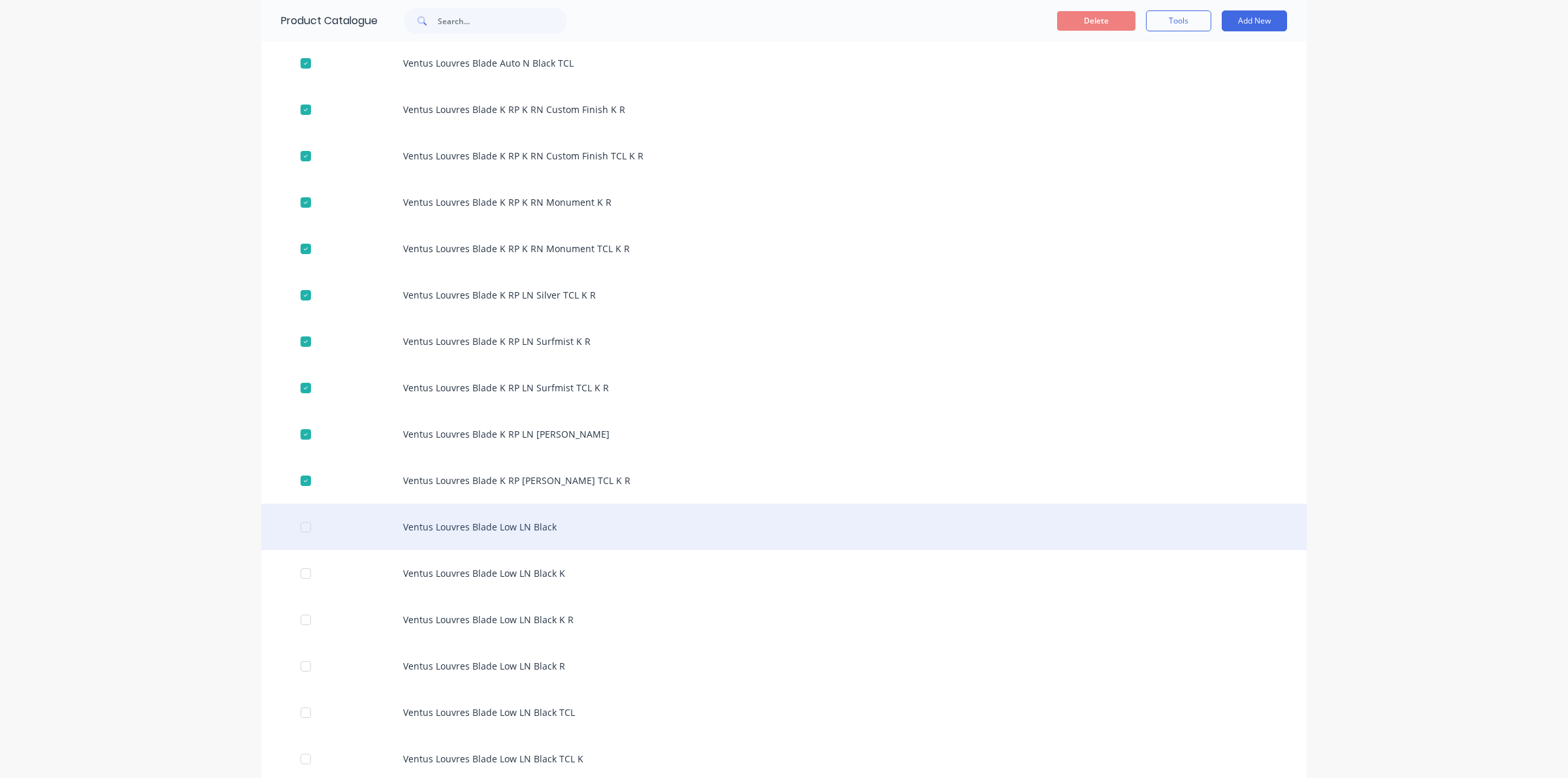
click at [300, 527] on div at bounding box center [306, 527] width 26 height 26
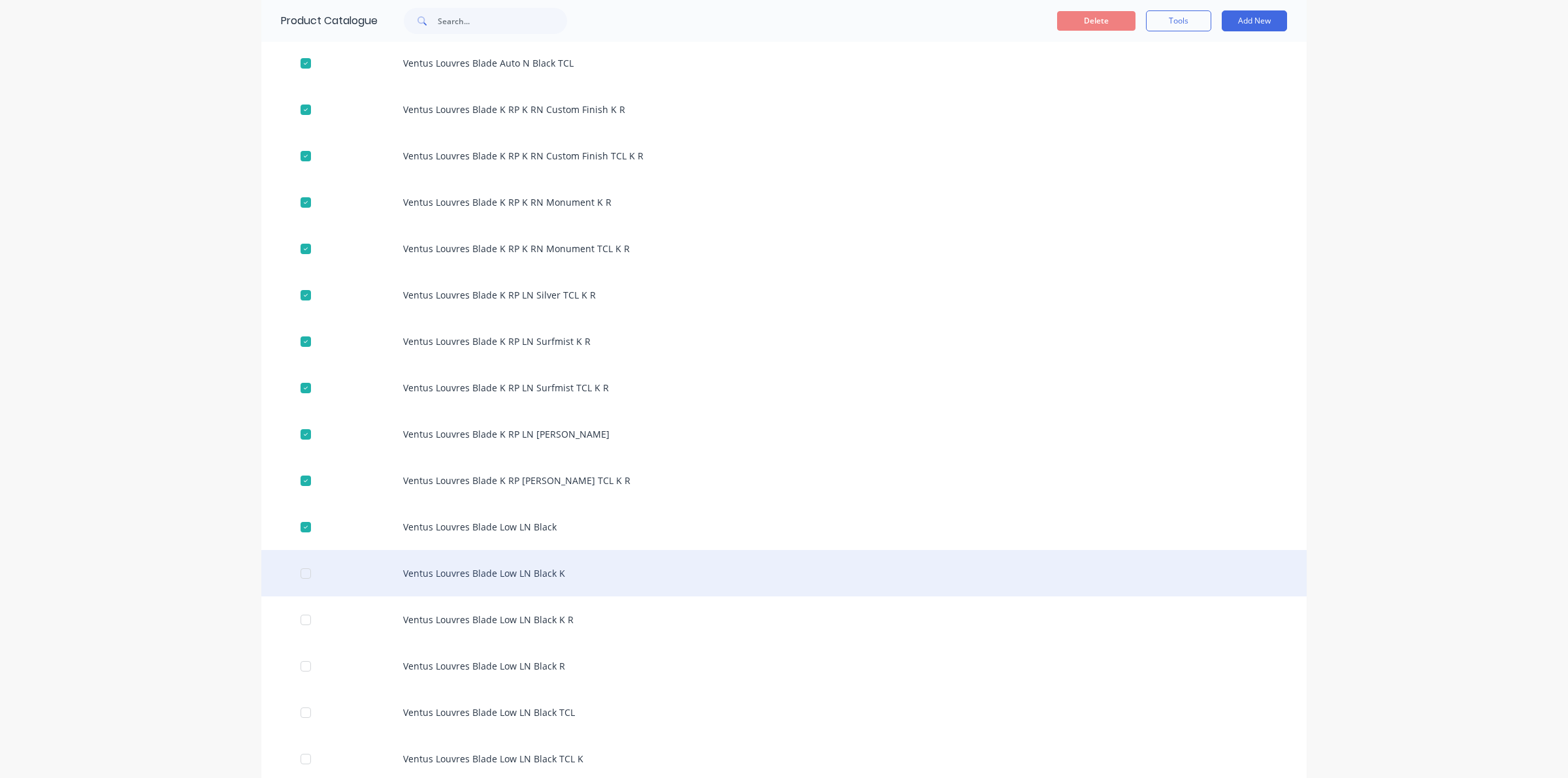
click at [302, 570] on div at bounding box center [306, 573] width 26 height 26
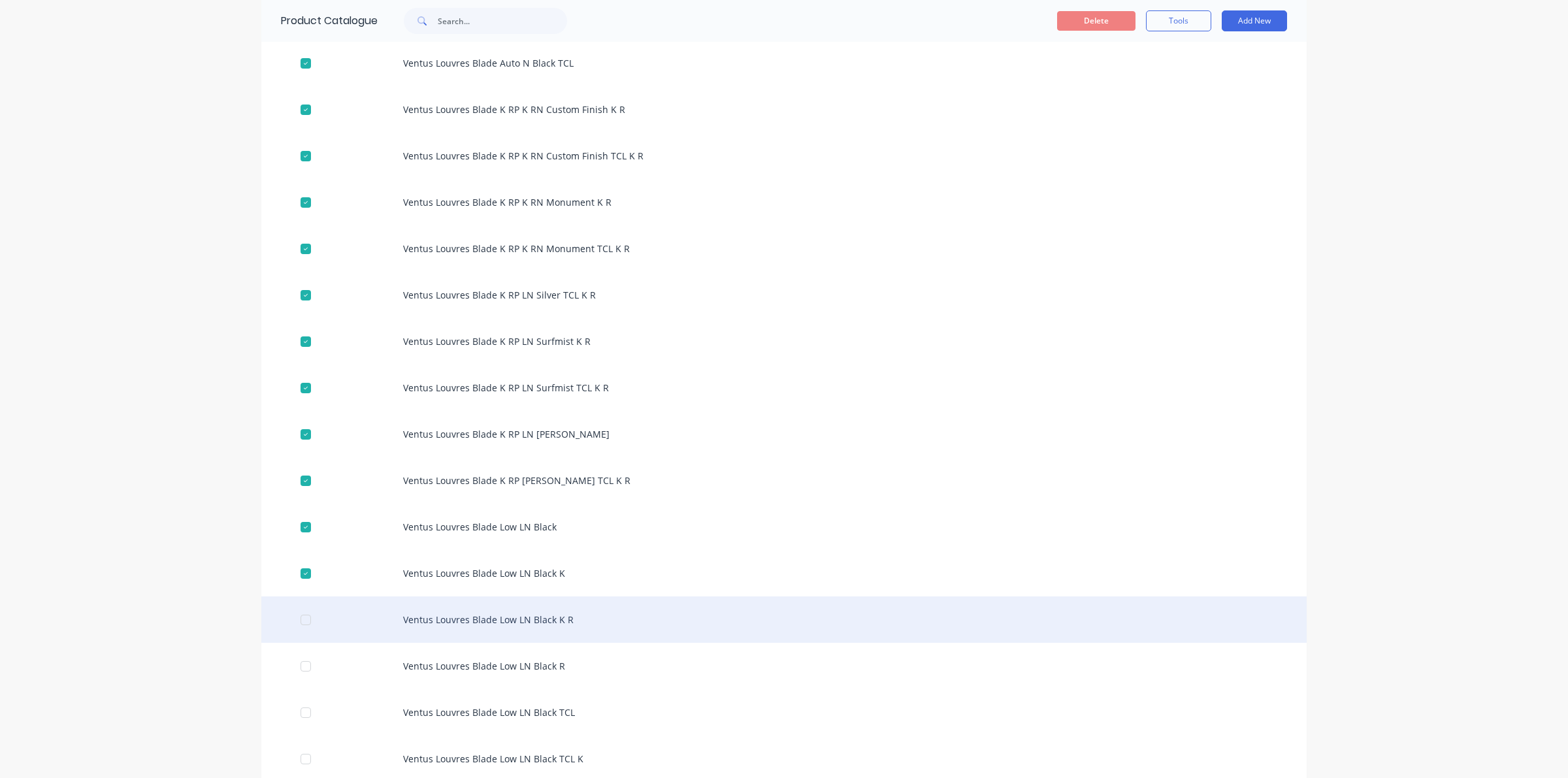
click at [295, 612] on div at bounding box center [306, 620] width 26 height 26
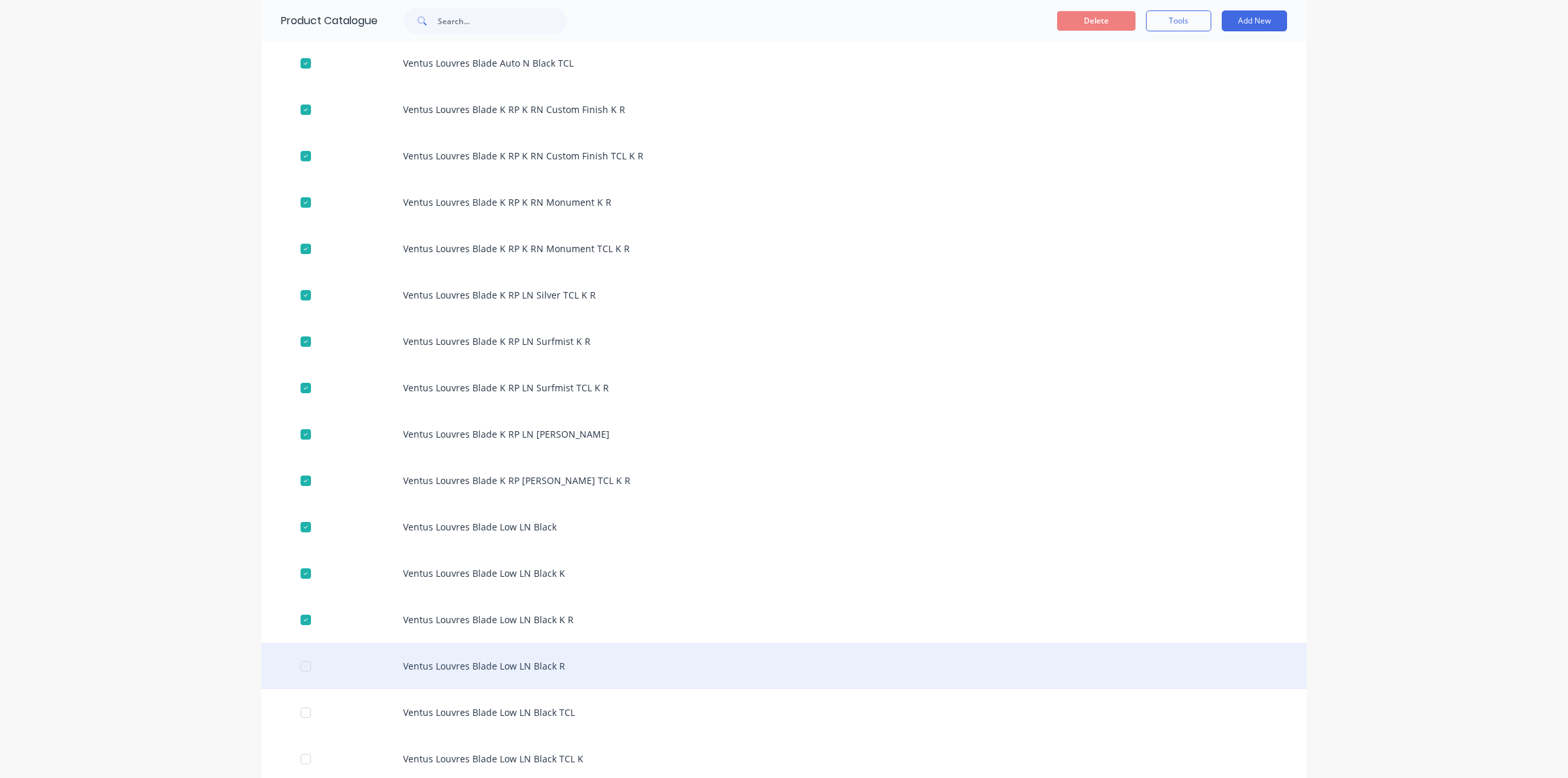
drag, startPoint x: 300, startPoint y: 661, endPoint x: 288, endPoint y: 674, distance: 17.7
click at [300, 663] on div at bounding box center [306, 666] width 26 height 26
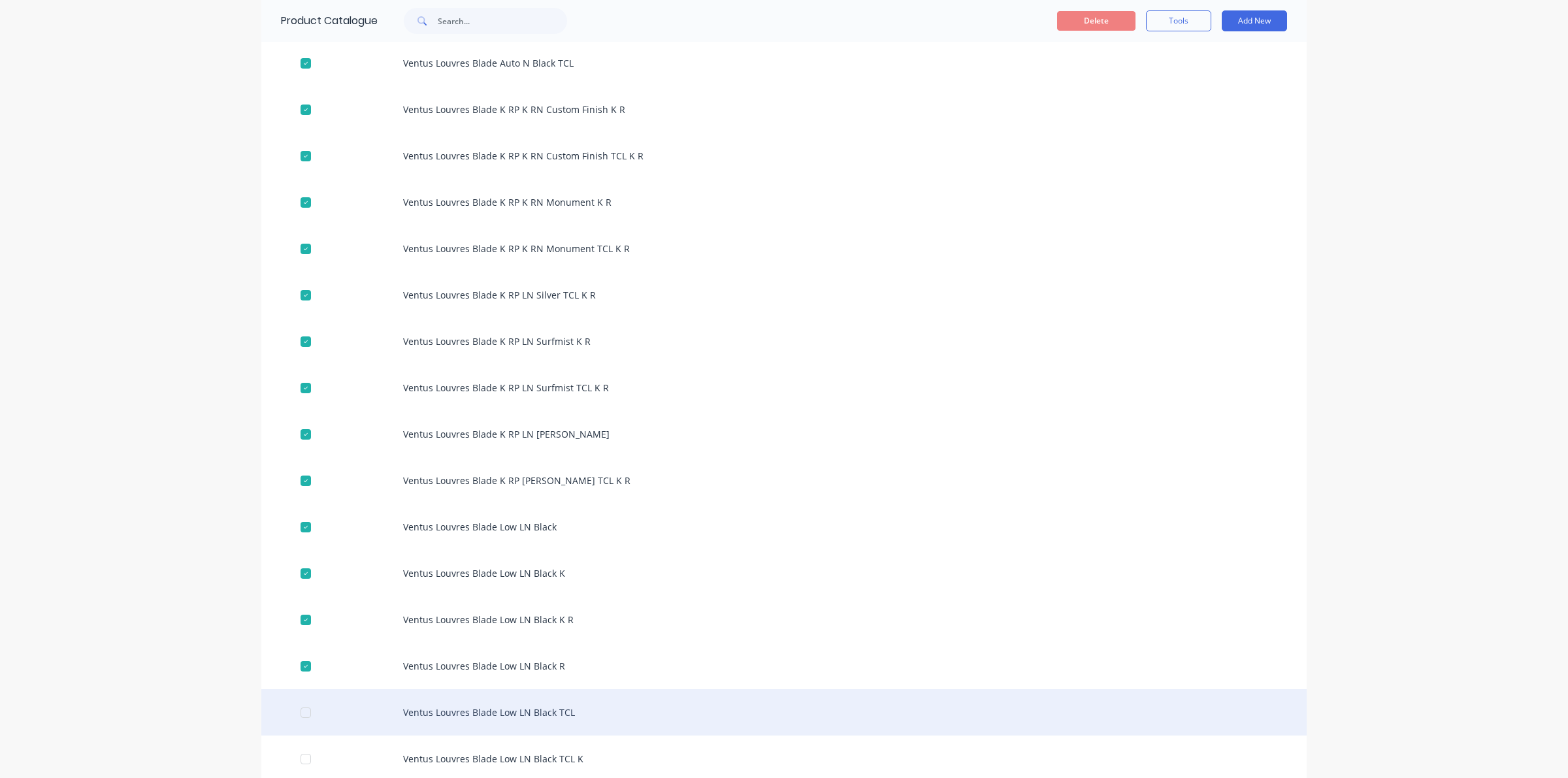
drag, startPoint x: 296, startPoint y: 706, endPoint x: 300, endPoint y: 719, distance: 13.6
click at [295, 706] on div at bounding box center [306, 712] width 26 height 26
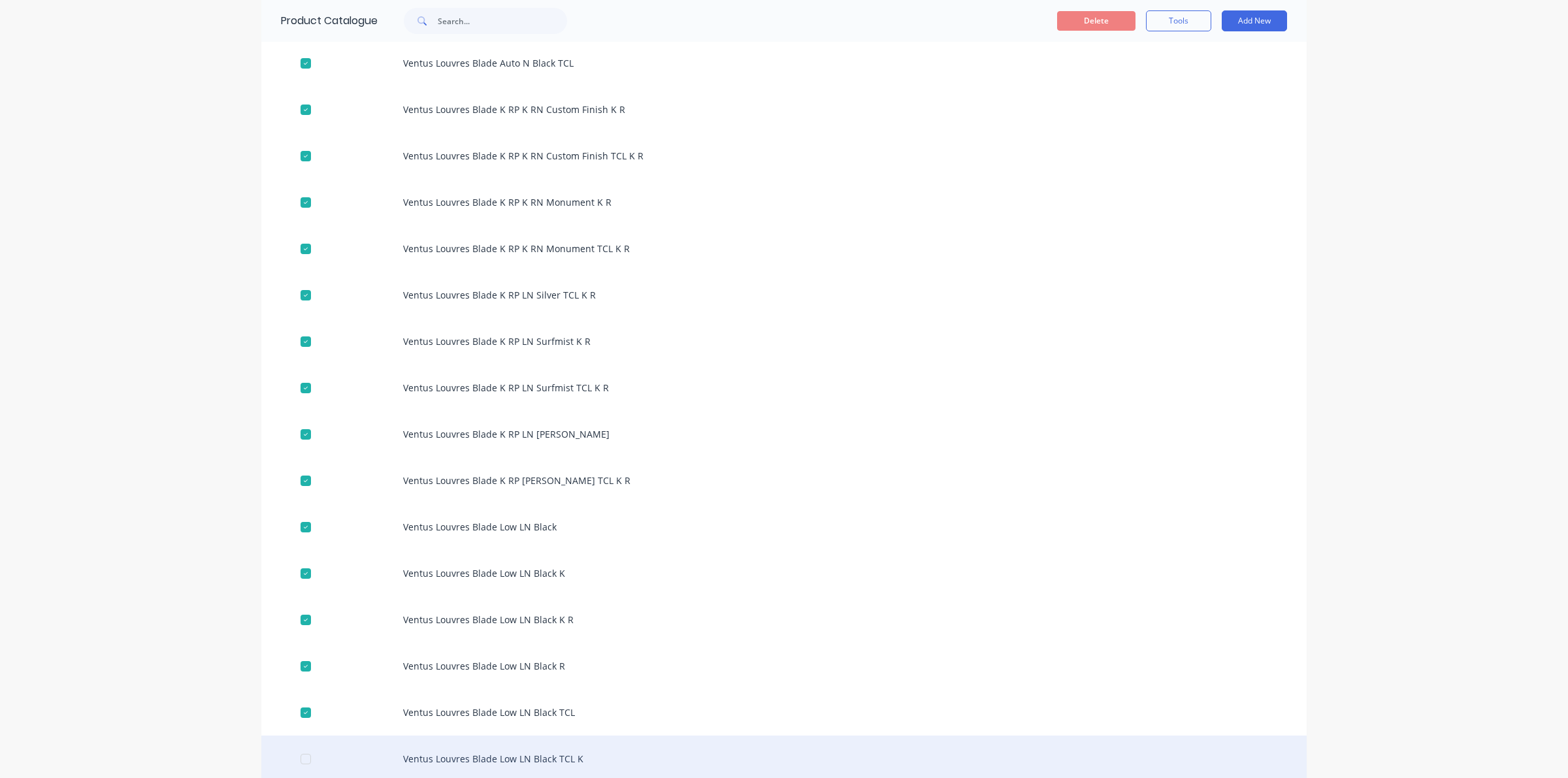
click at [294, 756] on div at bounding box center [306, 758] width 26 height 26
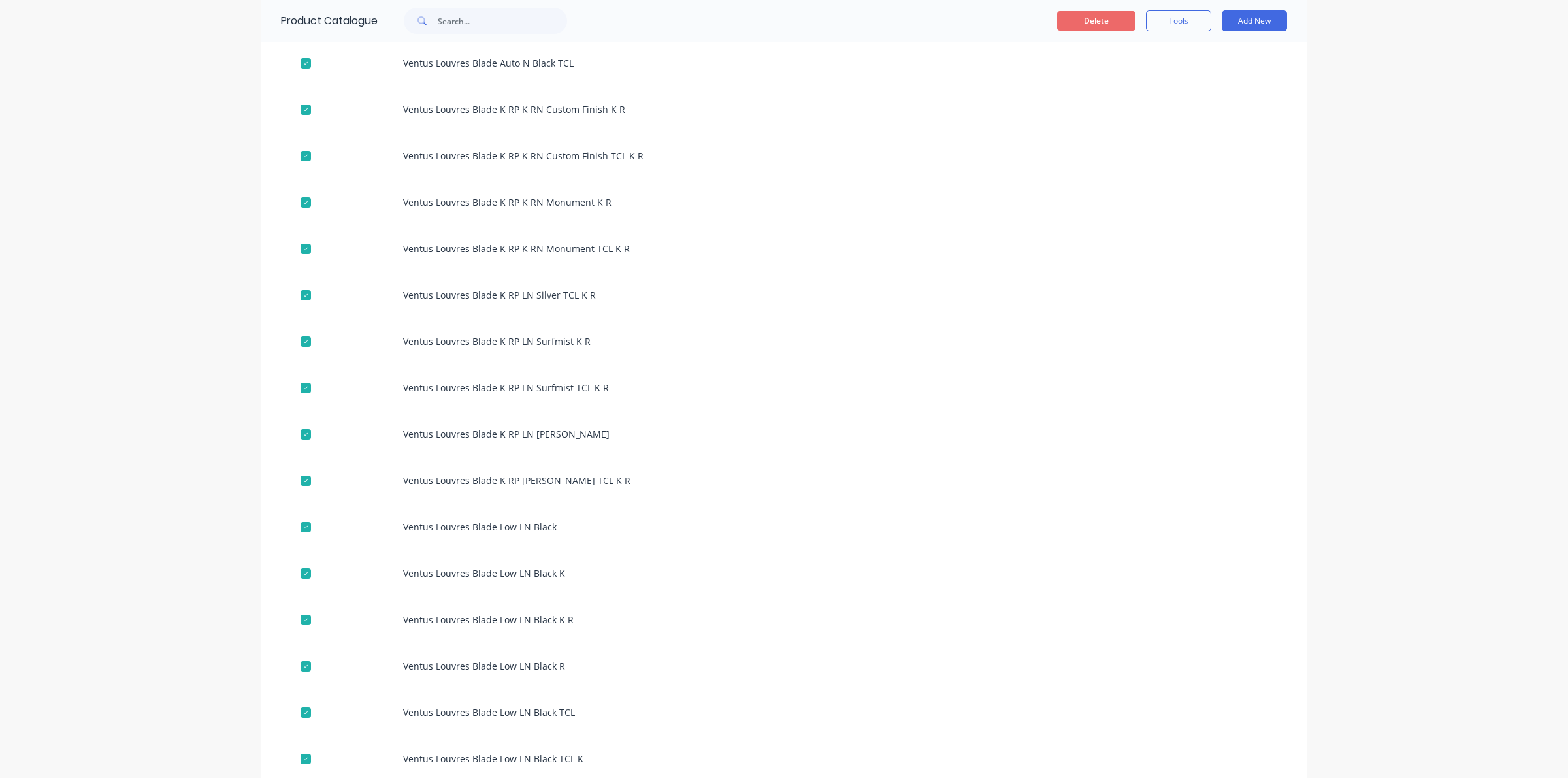
click at [1090, 24] on button "Delete" at bounding box center [1096, 20] width 78 height 20
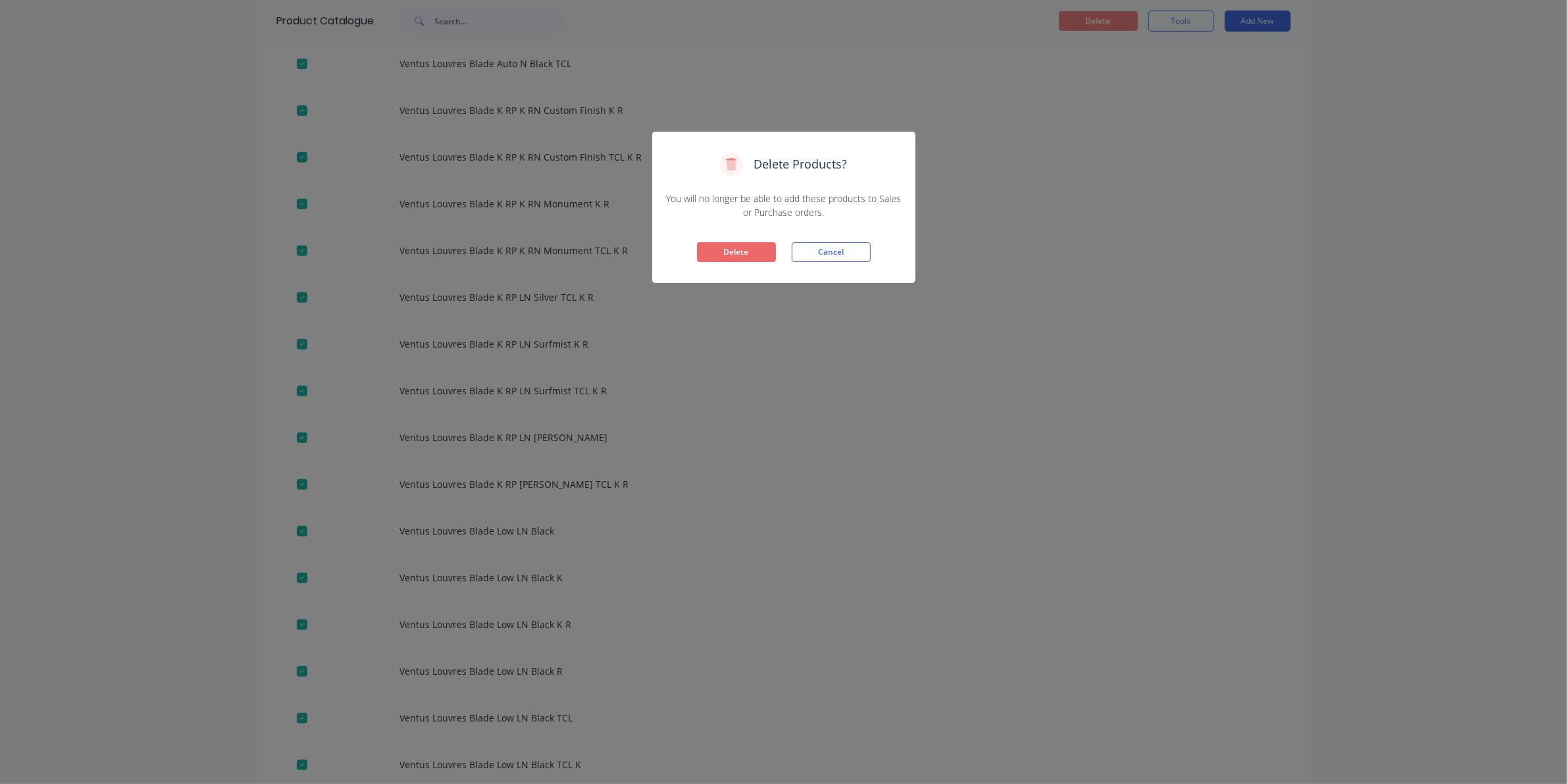
click at [730, 245] on button "Delete" at bounding box center [736, 252] width 79 height 20
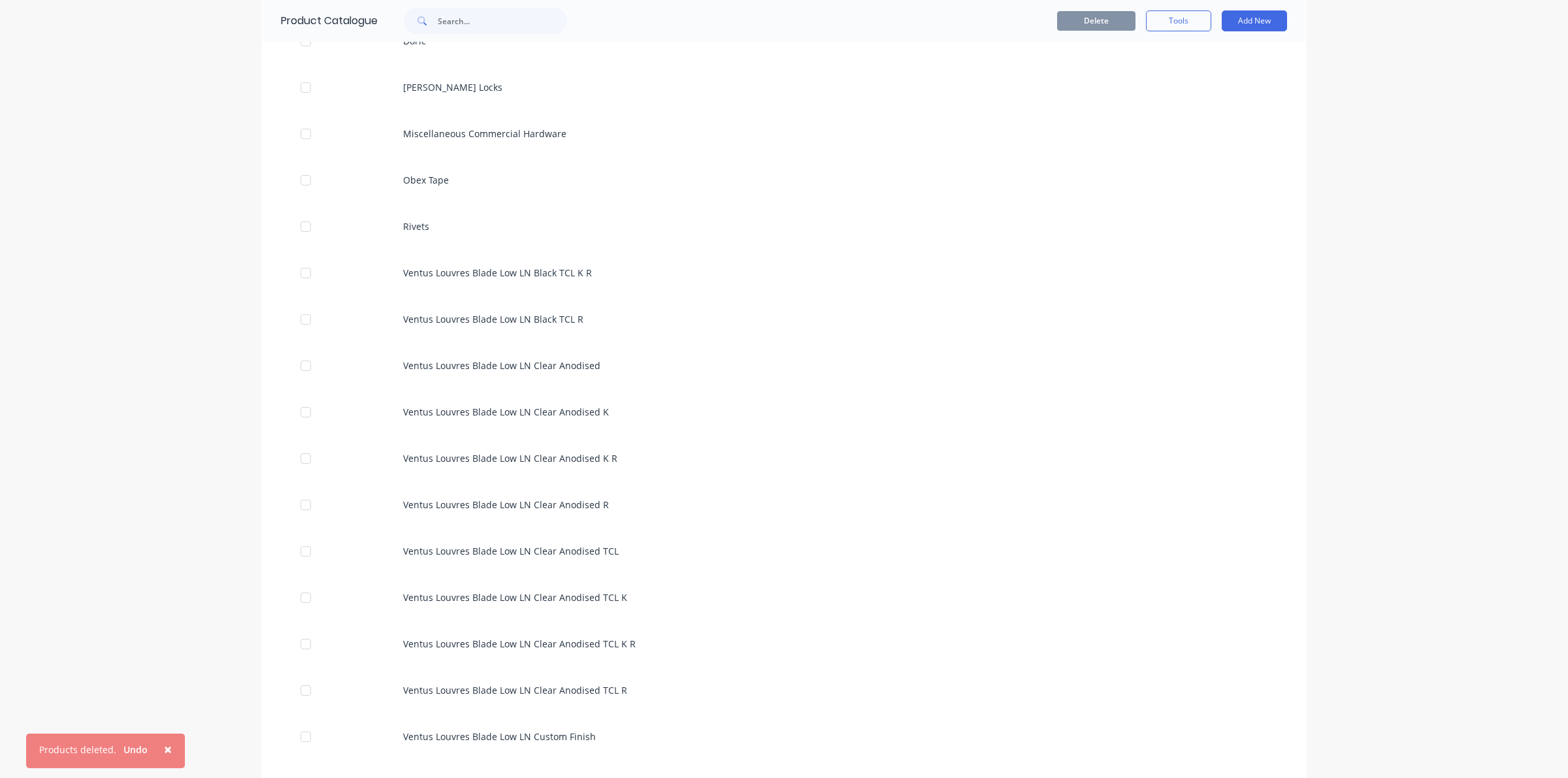
scroll to position [408, 0]
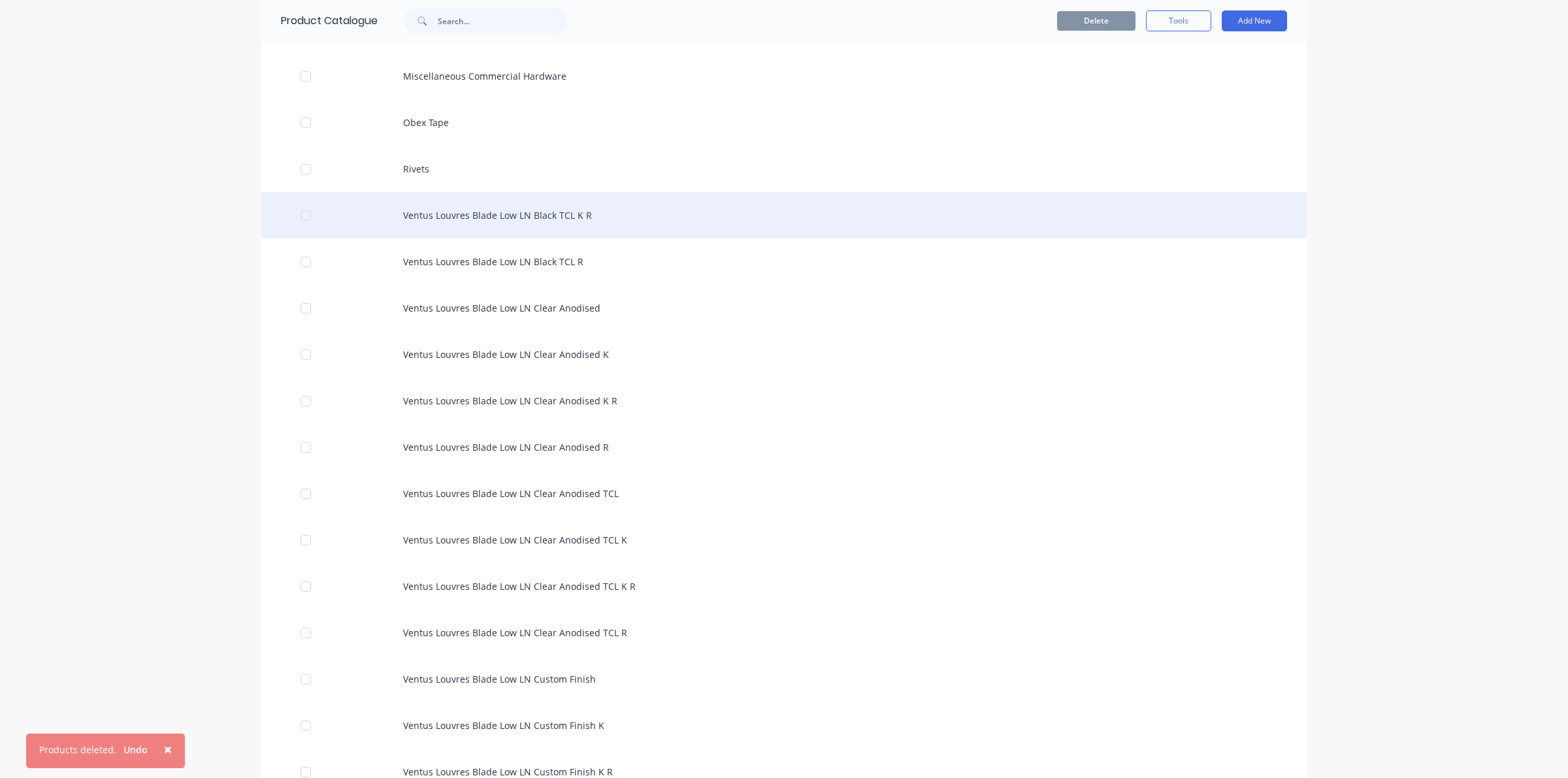
click at [298, 216] on div at bounding box center [306, 216] width 26 height 26
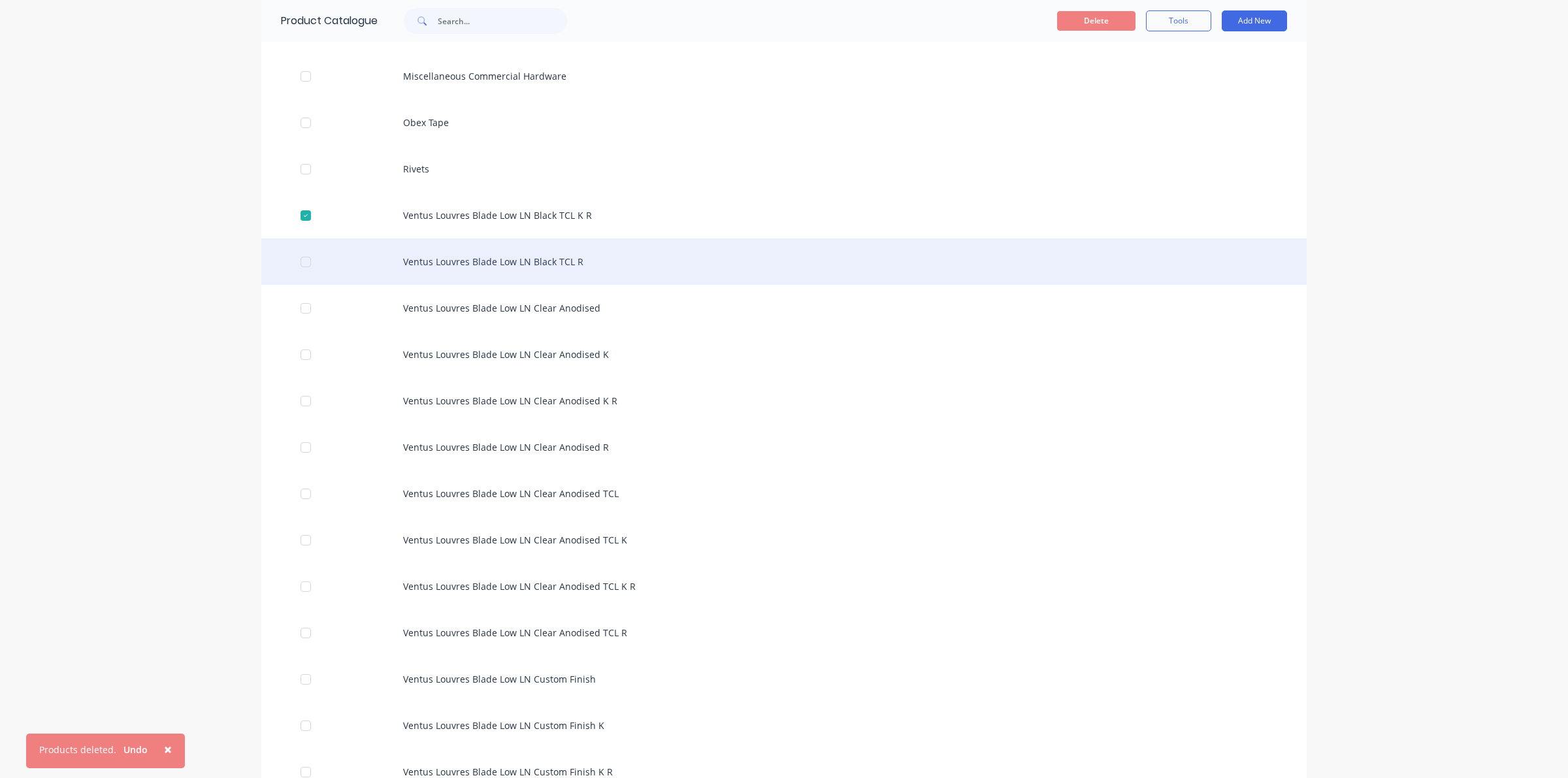
click at [301, 264] on div at bounding box center [306, 262] width 26 height 26
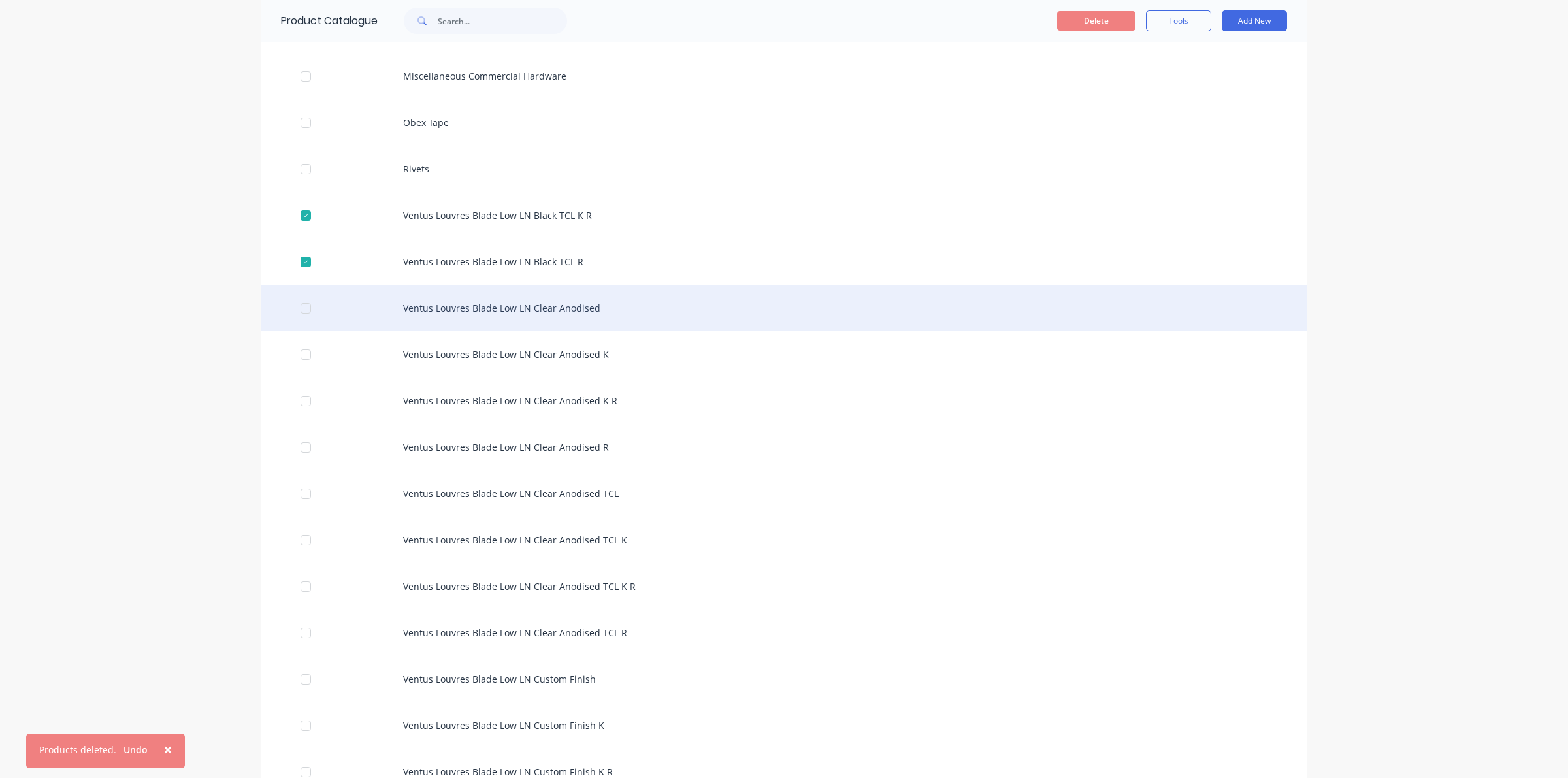
click at [298, 314] on div at bounding box center [306, 308] width 26 height 26
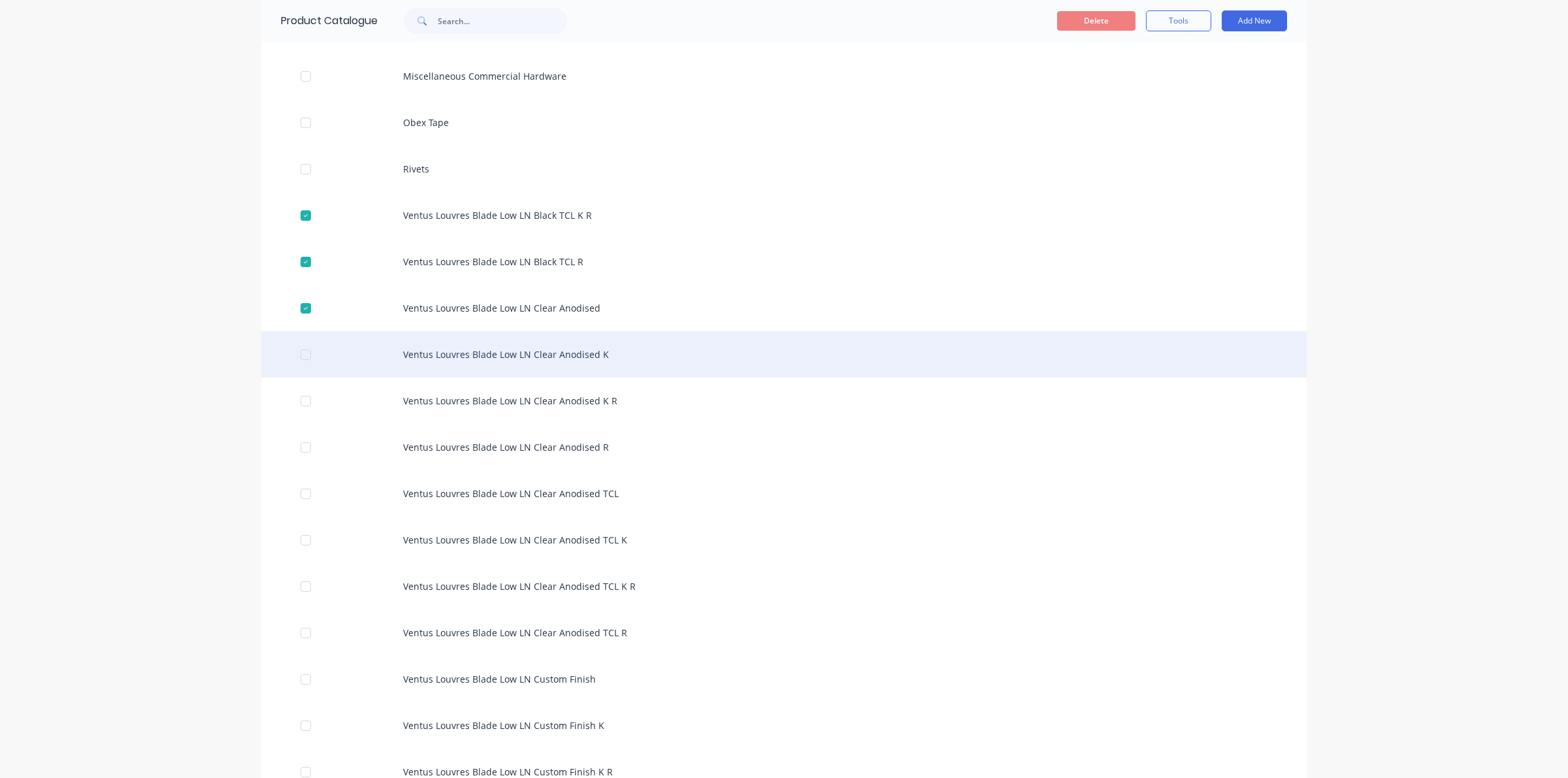
click at [300, 356] on div at bounding box center [306, 354] width 26 height 26
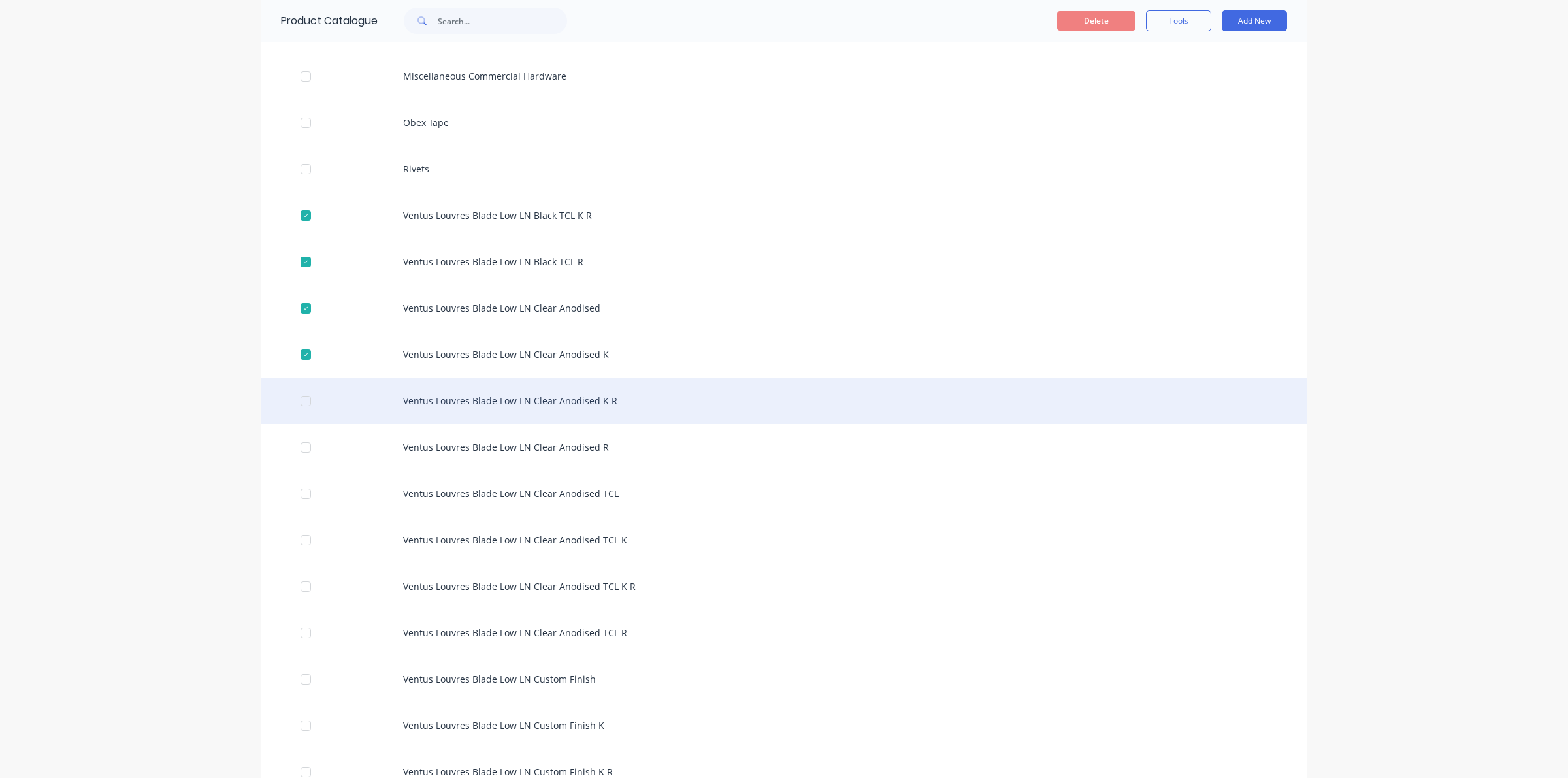
click at [299, 400] on div at bounding box center [306, 401] width 26 height 26
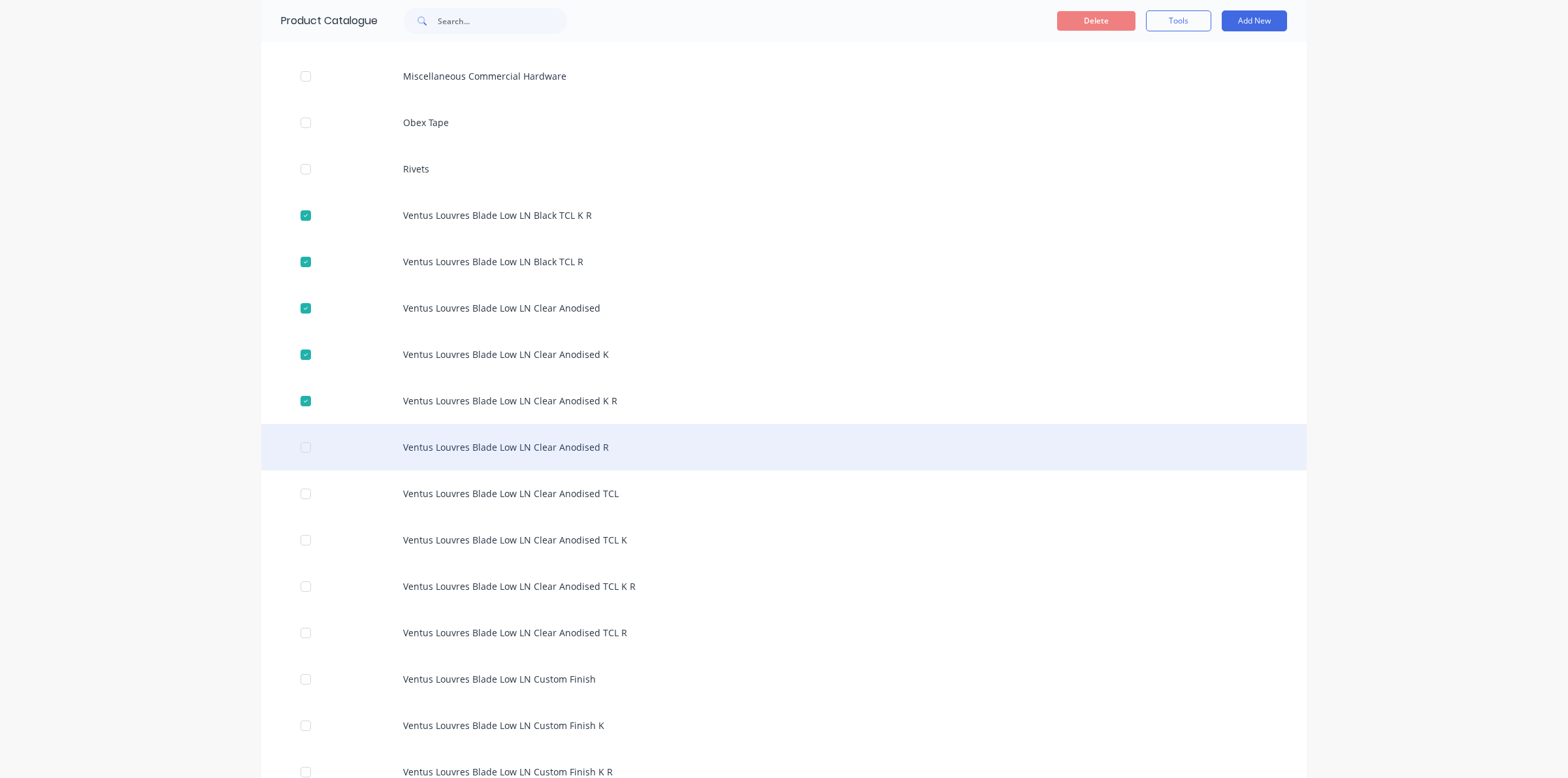
click at [299, 449] on div at bounding box center [306, 447] width 26 height 26
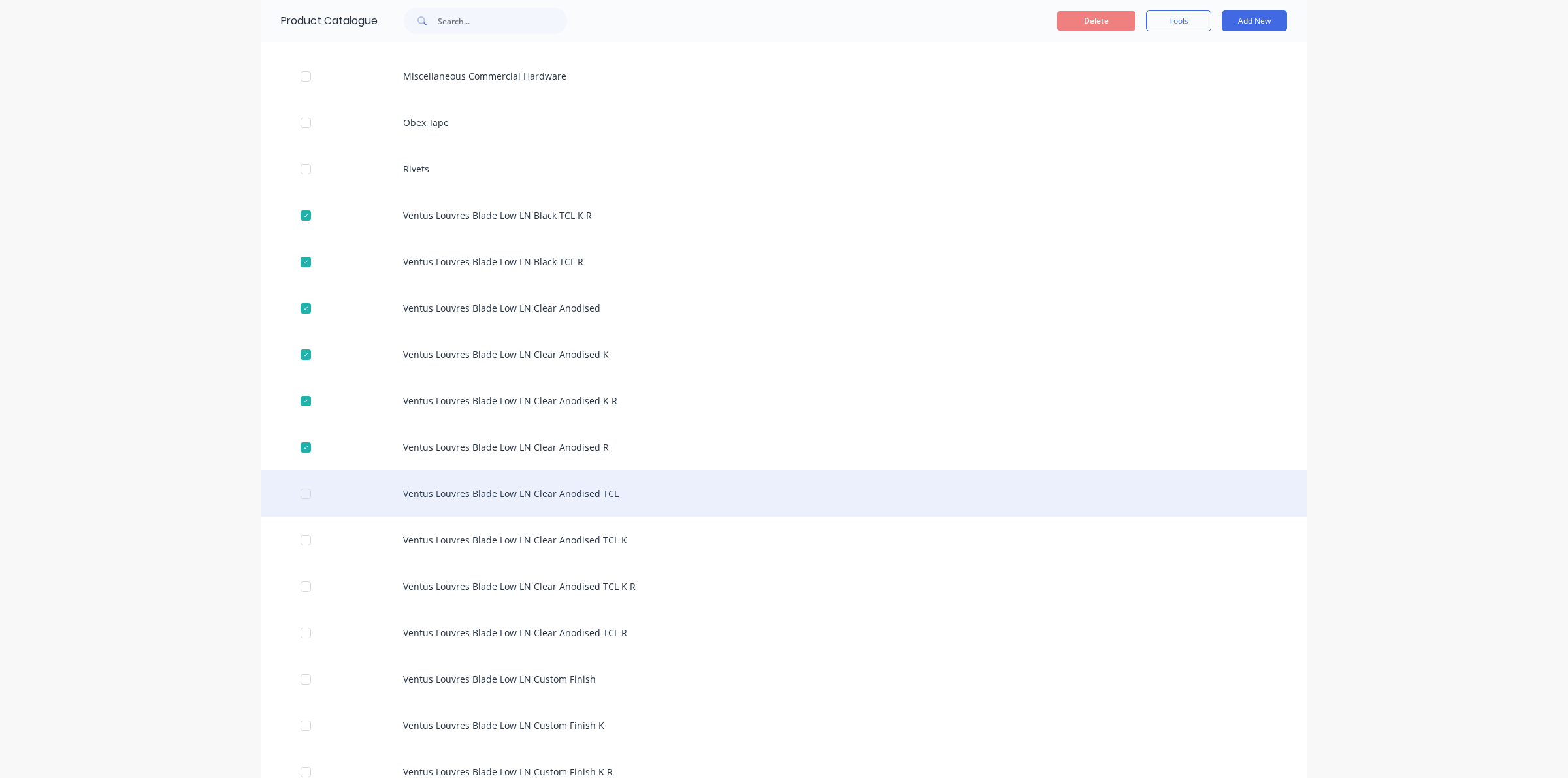
drag, startPoint x: 298, startPoint y: 493, endPoint x: 300, endPoint y: 500, distance: 7.3
click at [299, 492] on div at bounding box center [306, 493] width 26 height 26
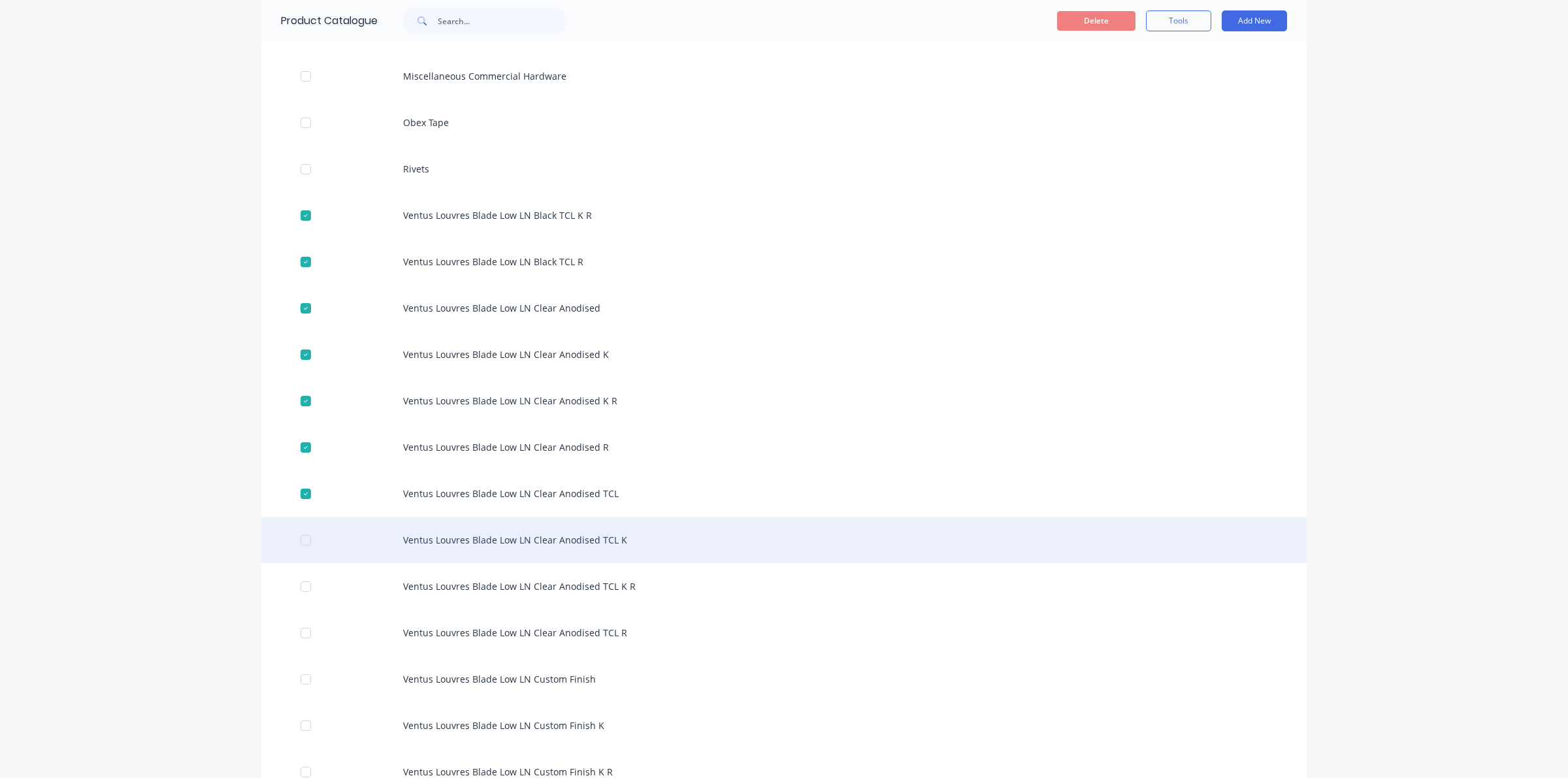
click at [295, 533] on div at bounding box center [306, 540] width 26 height 26
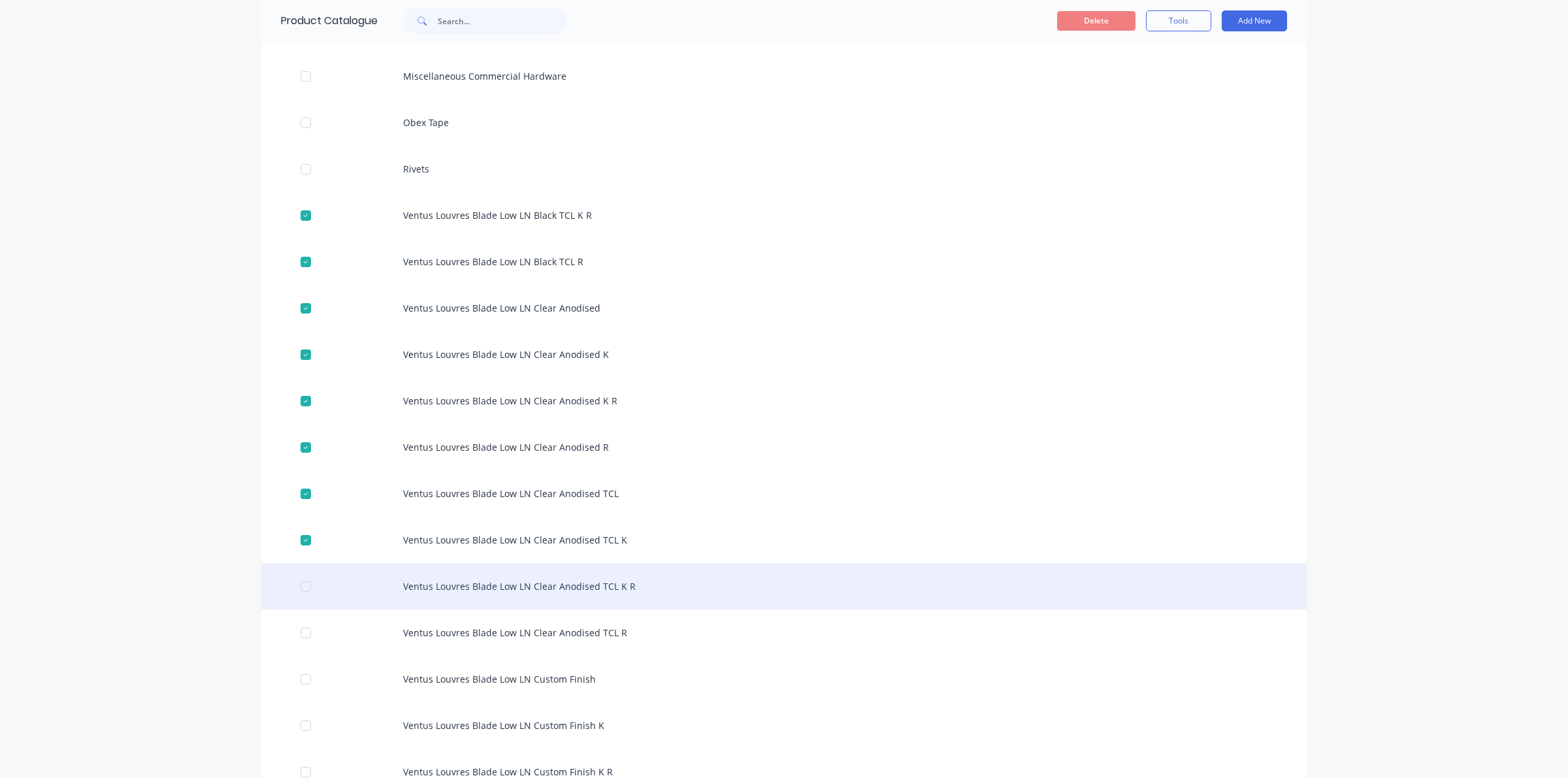
click at [293, 577] on div at bounding box center [306, 586] width 26 height 26
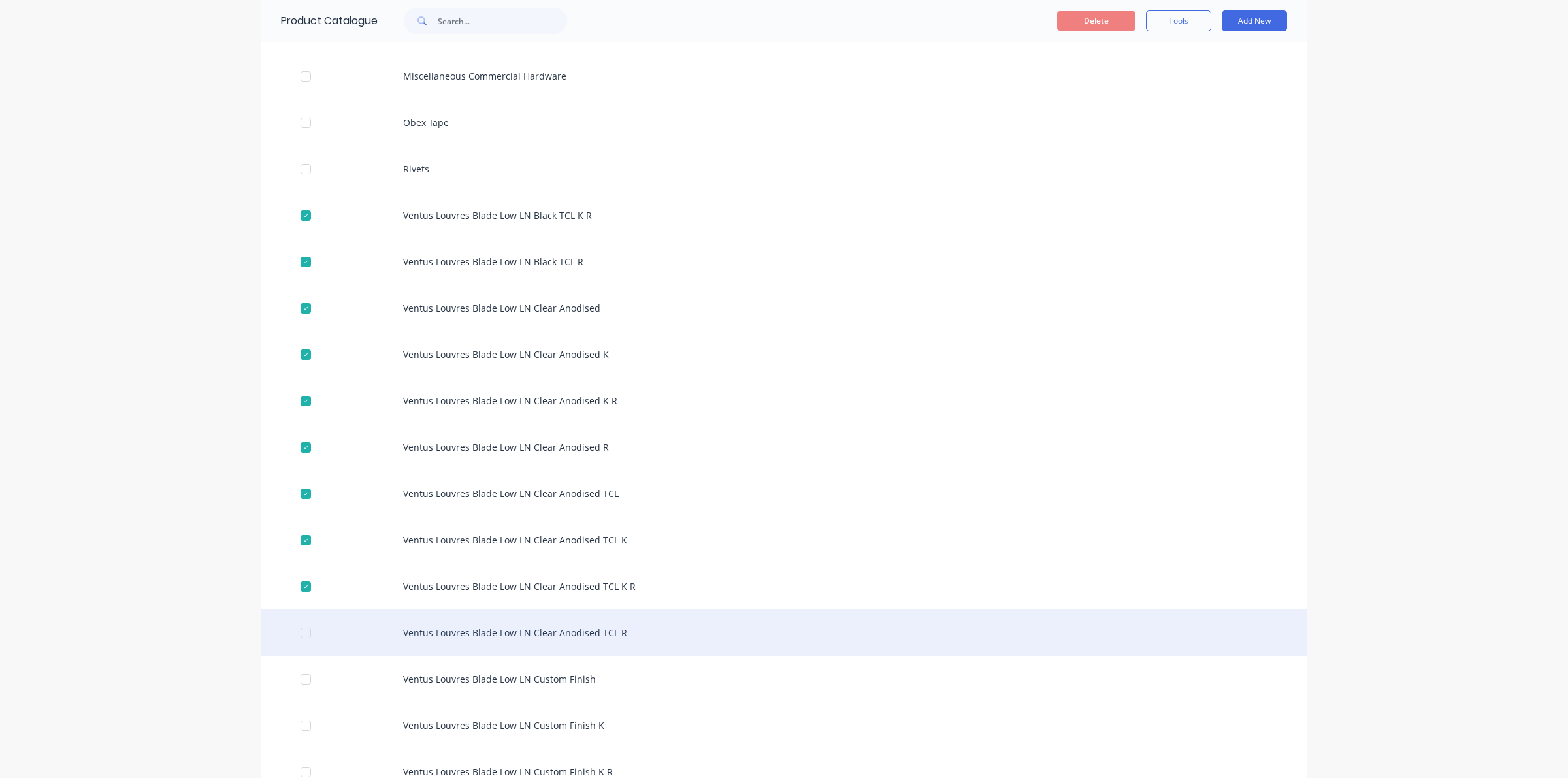
click at [301, 630] on div at bounding box center [306, 633] width 26 height 26
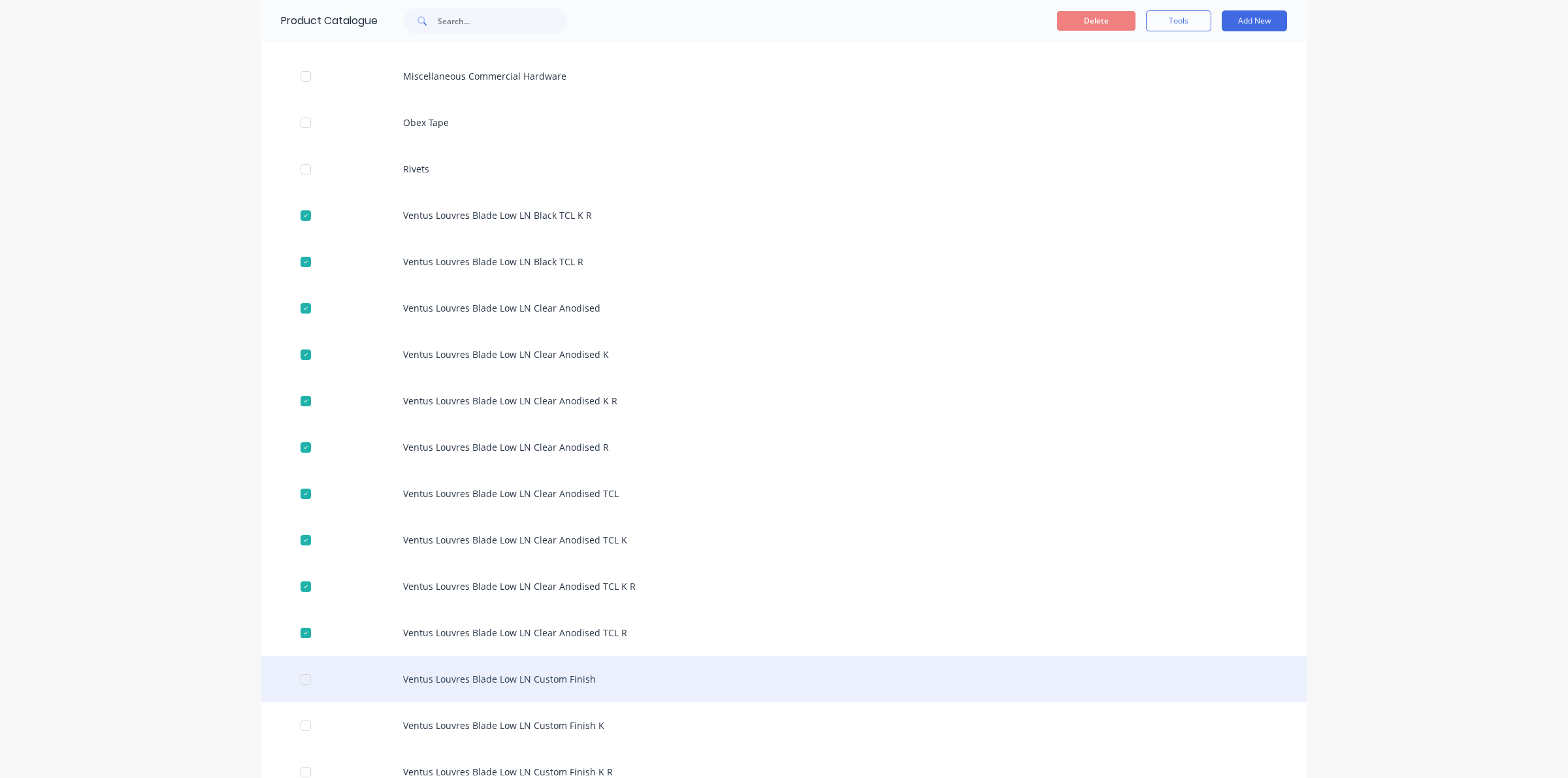
click at [298, 678] on div at bounding box center [306, 679] width 26 height 26
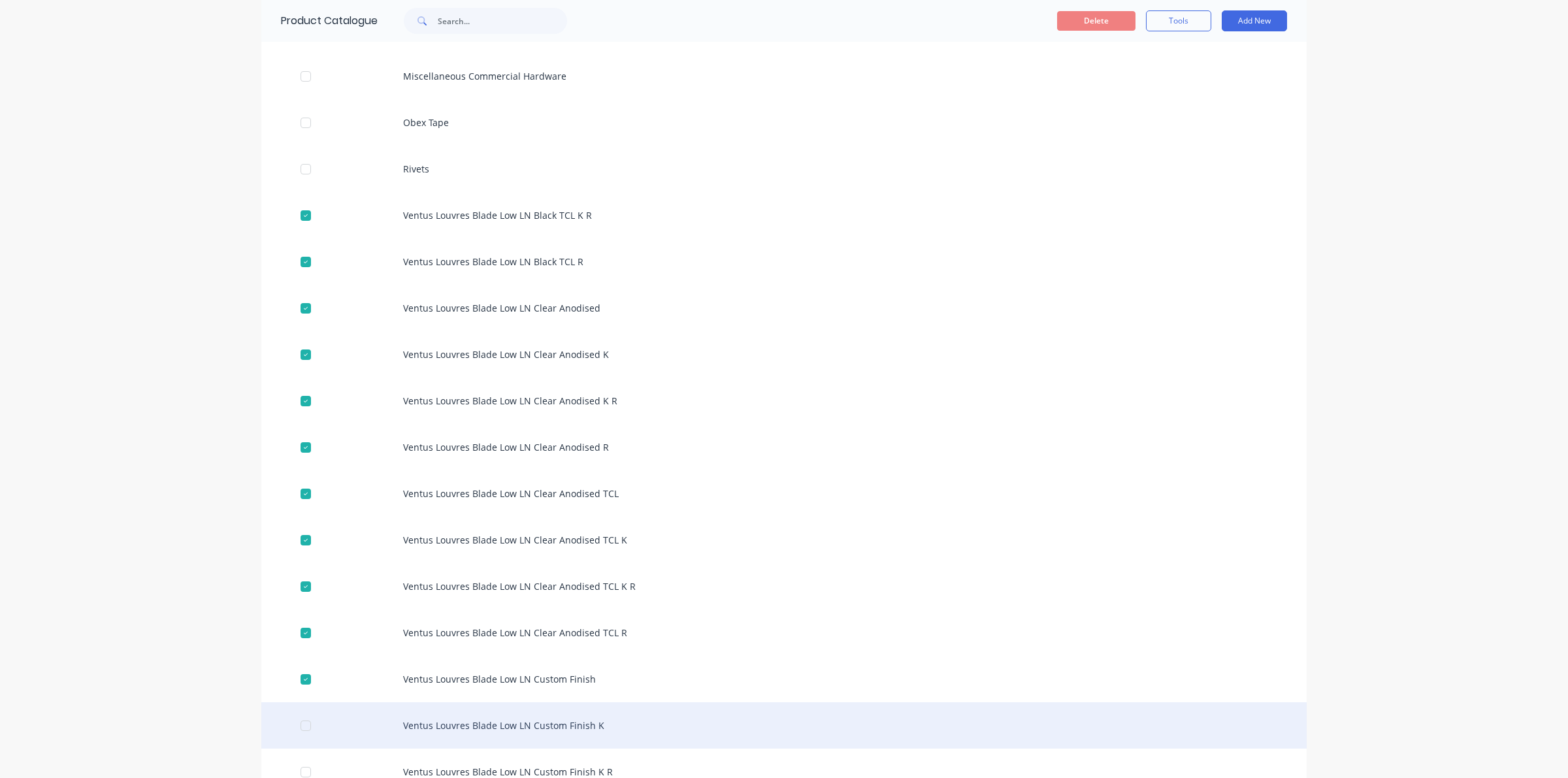
click at [299, 723] on div at bounding box center [306, 725] width 26 height 26
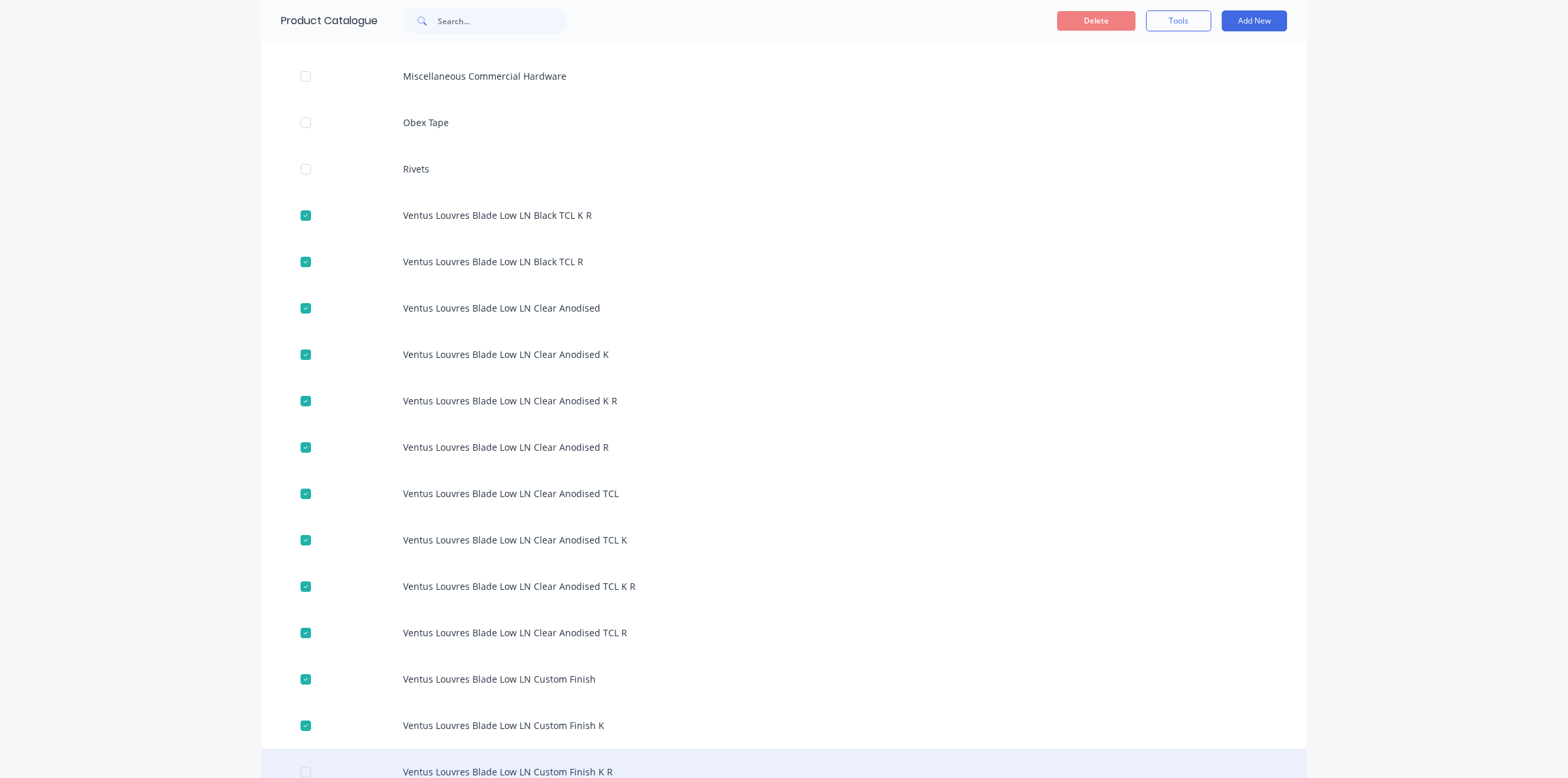
click at [298, 769] on div at bounding box center [306, 772] width 26 height 26
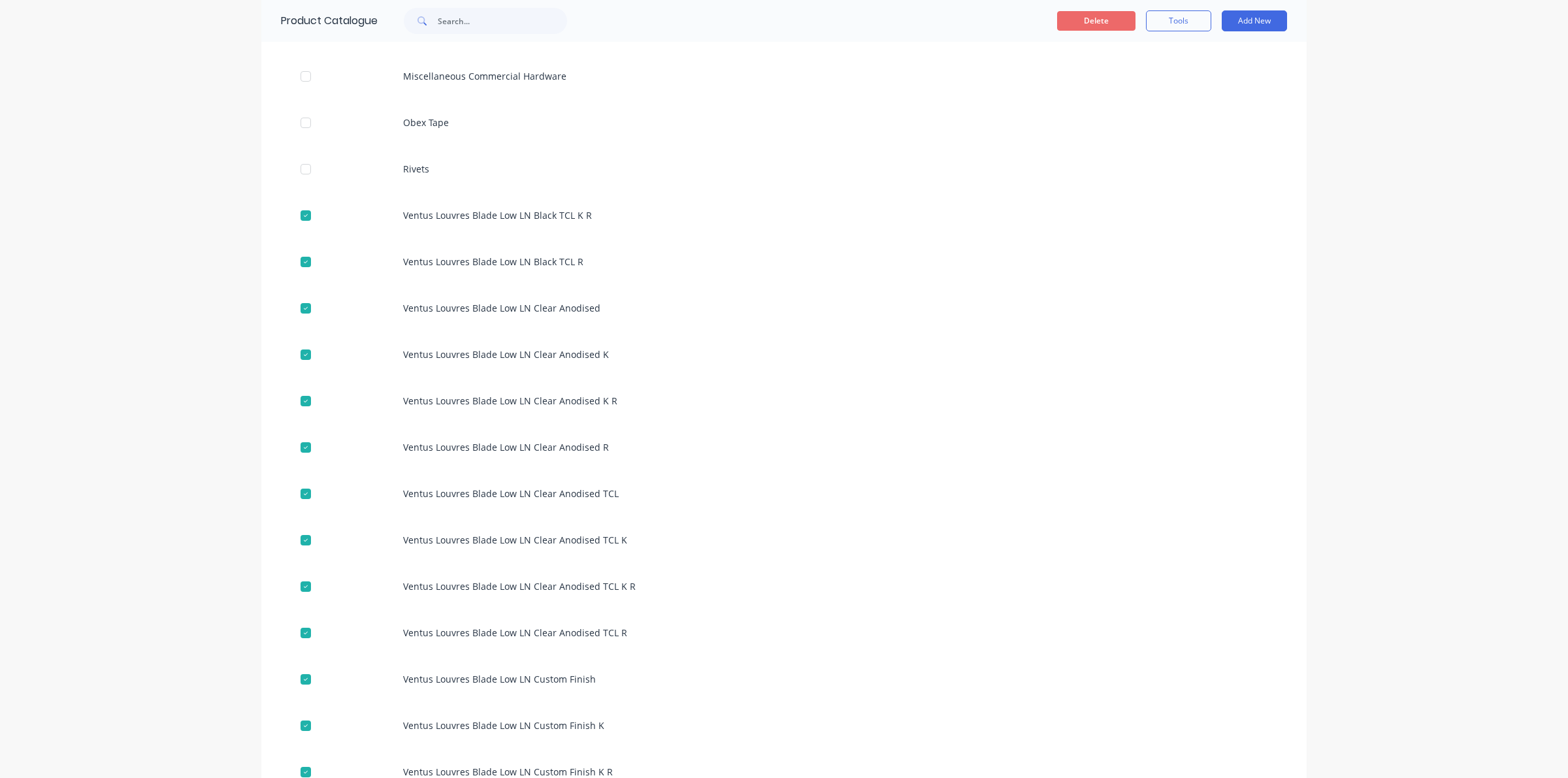
click at [1079, 16] on button "Delete" at bounding box center [1096, 20] width 78 height 20
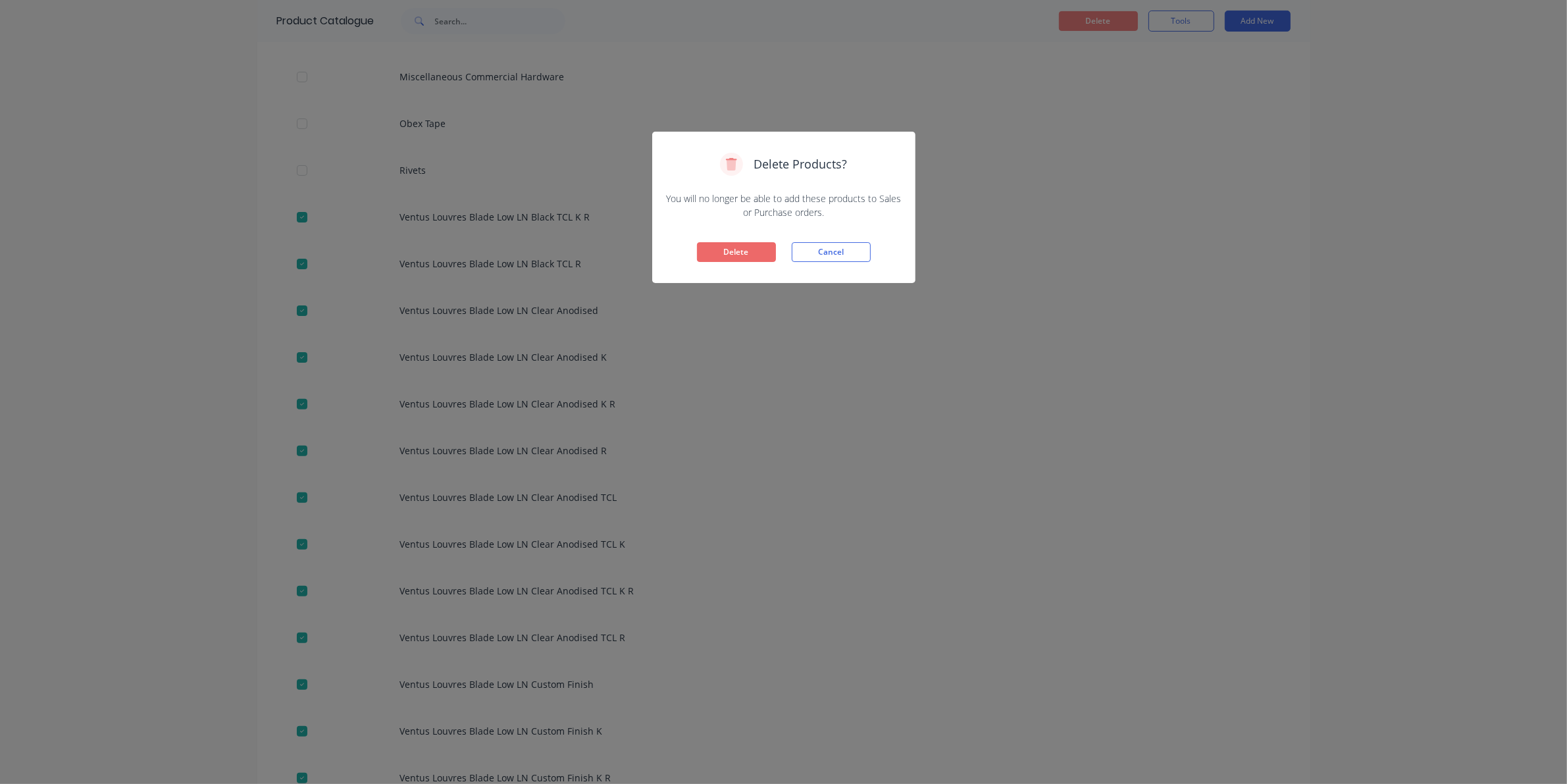
click at [726, 255] on button "Delete" at bounding box center [736, 252] width 79 height 20
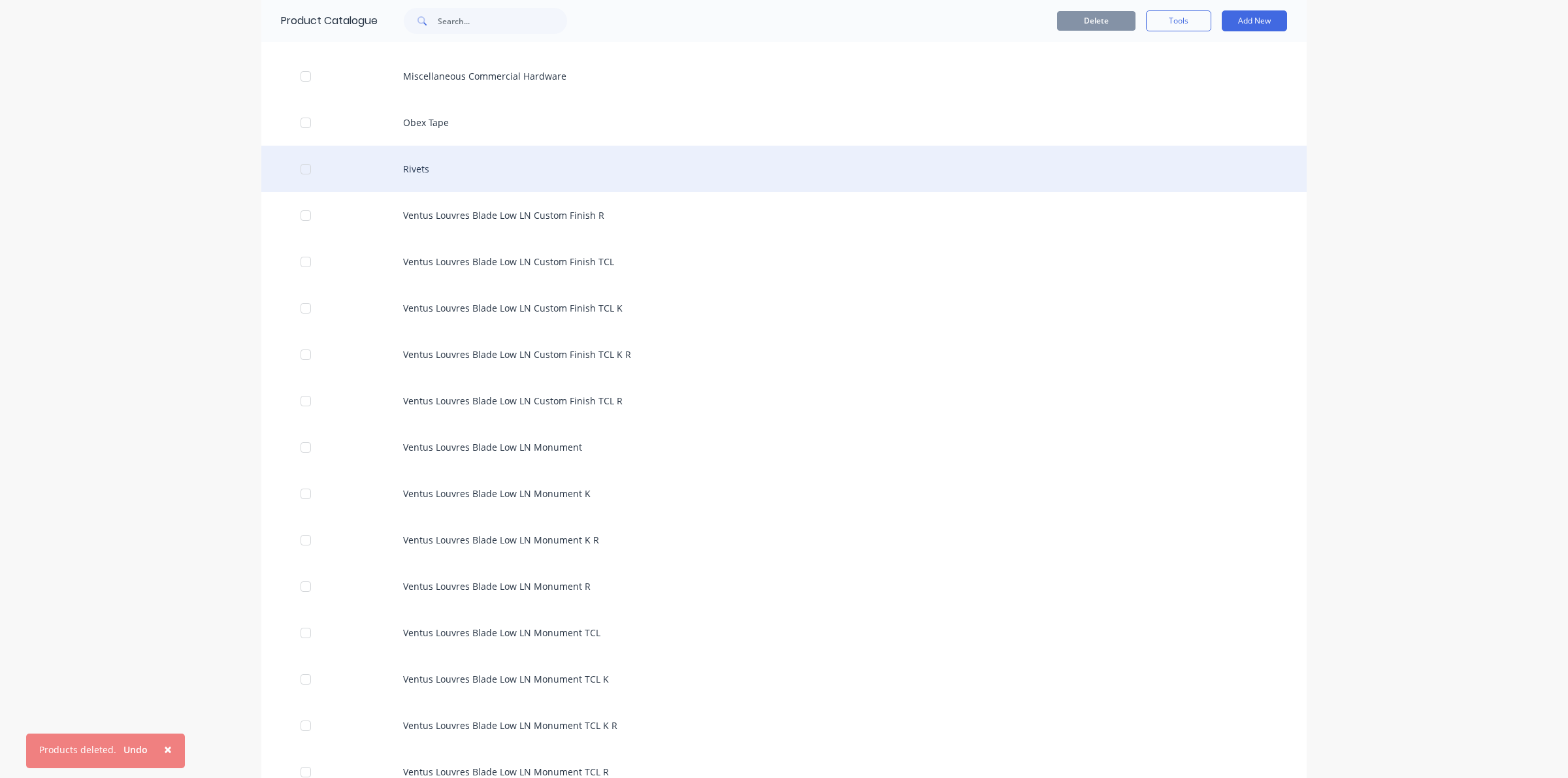
scroll to position [326, 0]
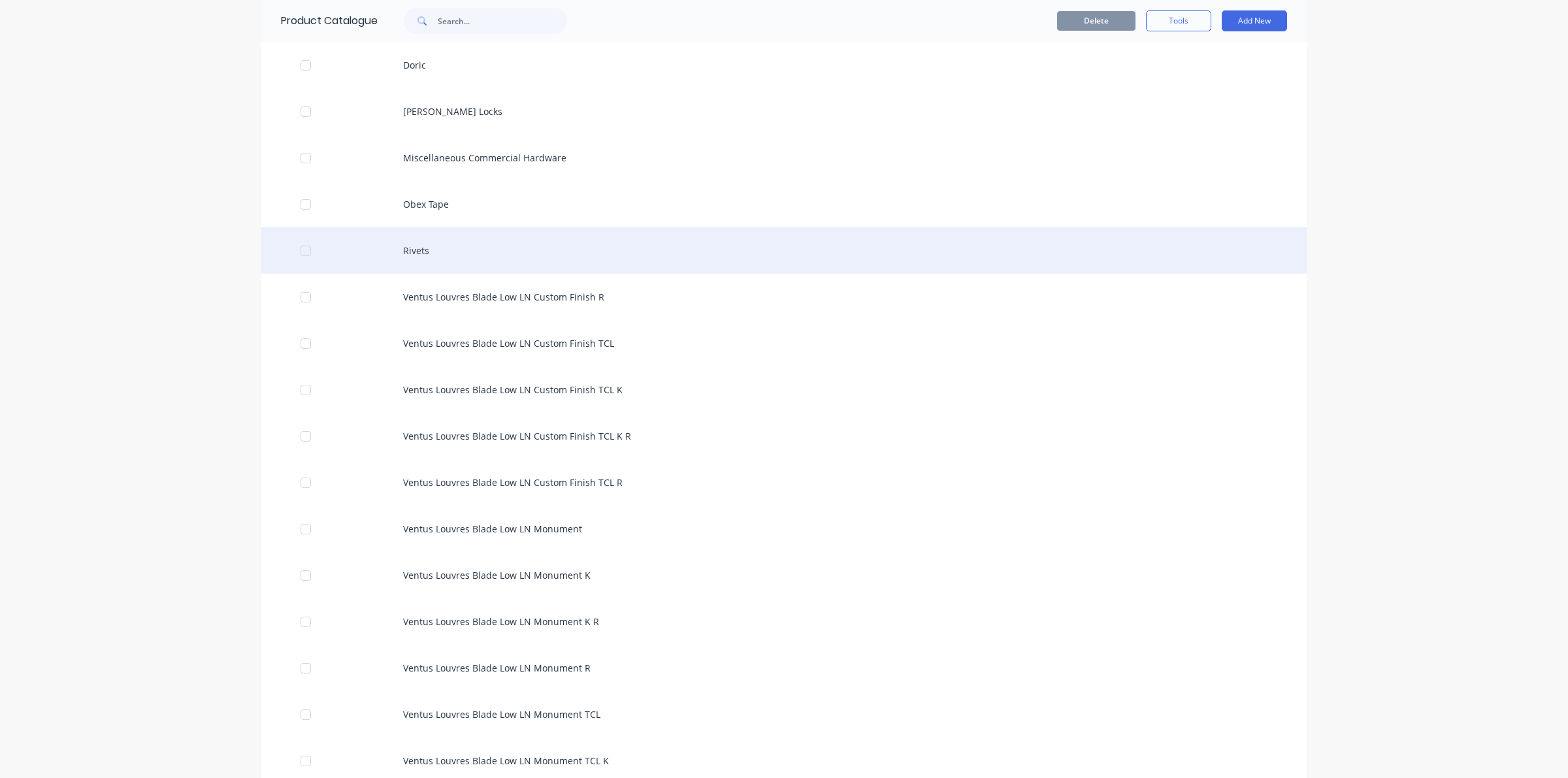
click at [306, 253] on div at bounding box center [306, 251] width 26 height 26
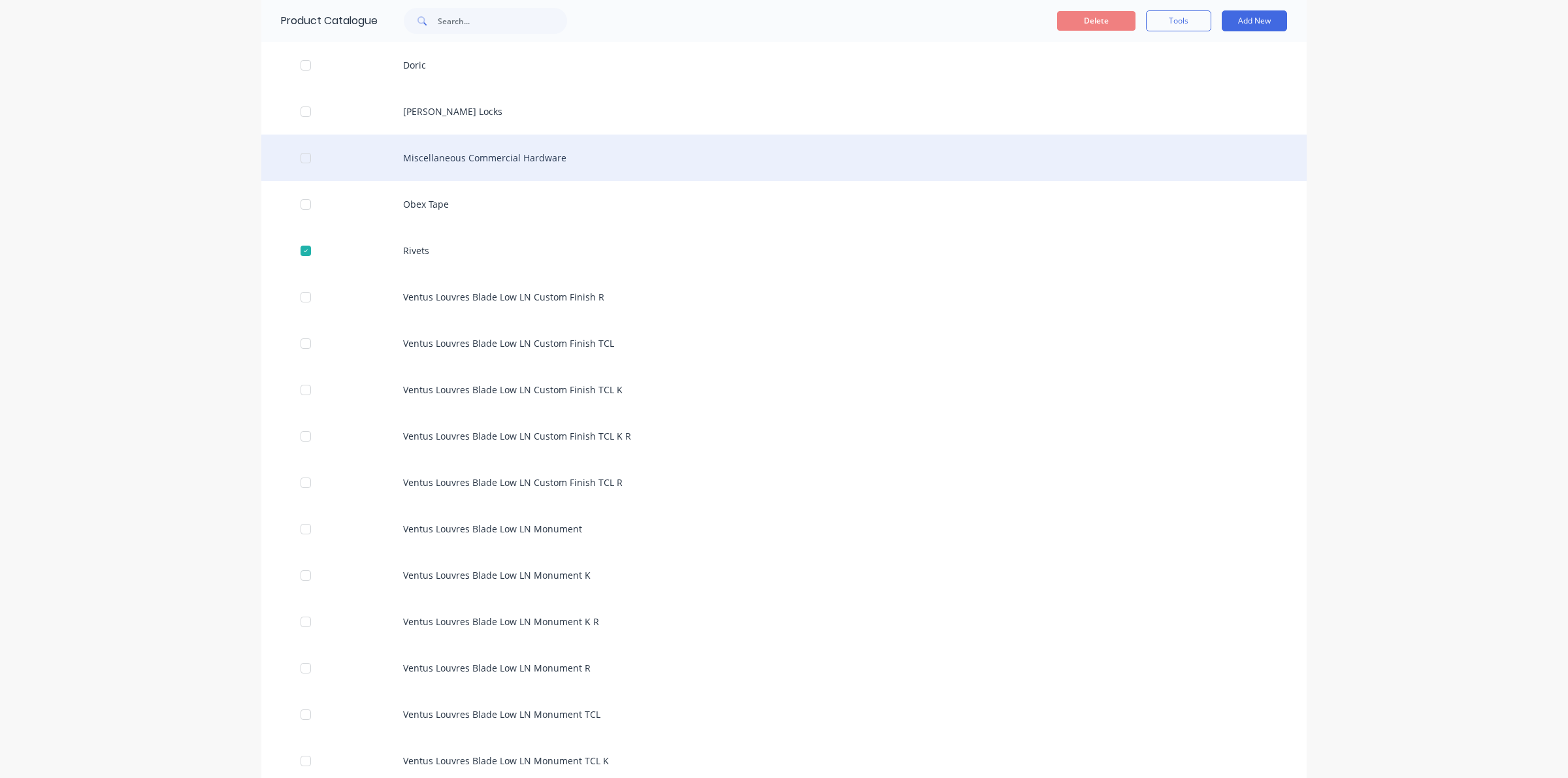
click at [300, 158] on div at bounding box center [306, 157] width 26 height 26
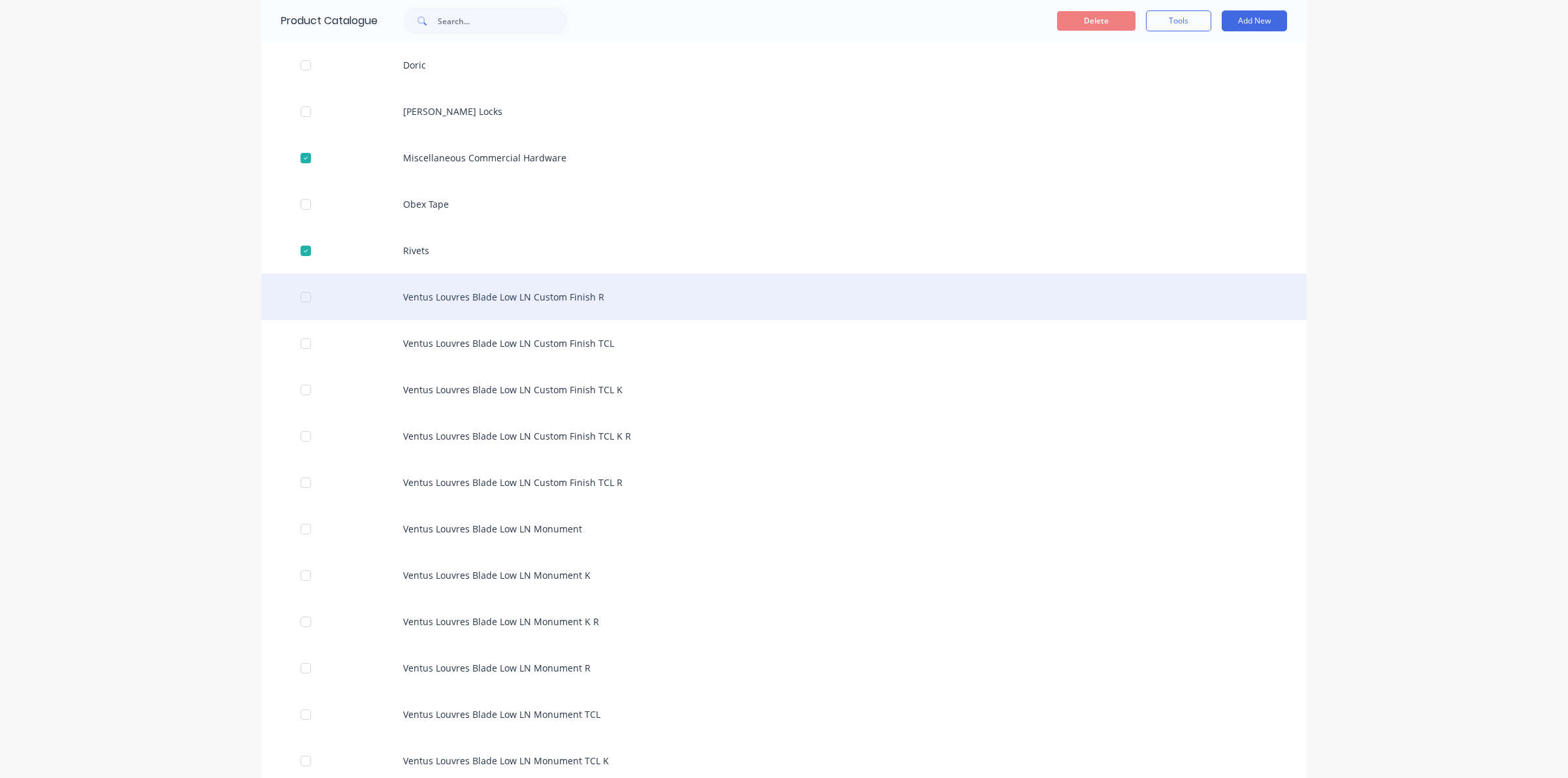
click at [294, 301] on div at bounding box center [306, 297] width 26 height 26
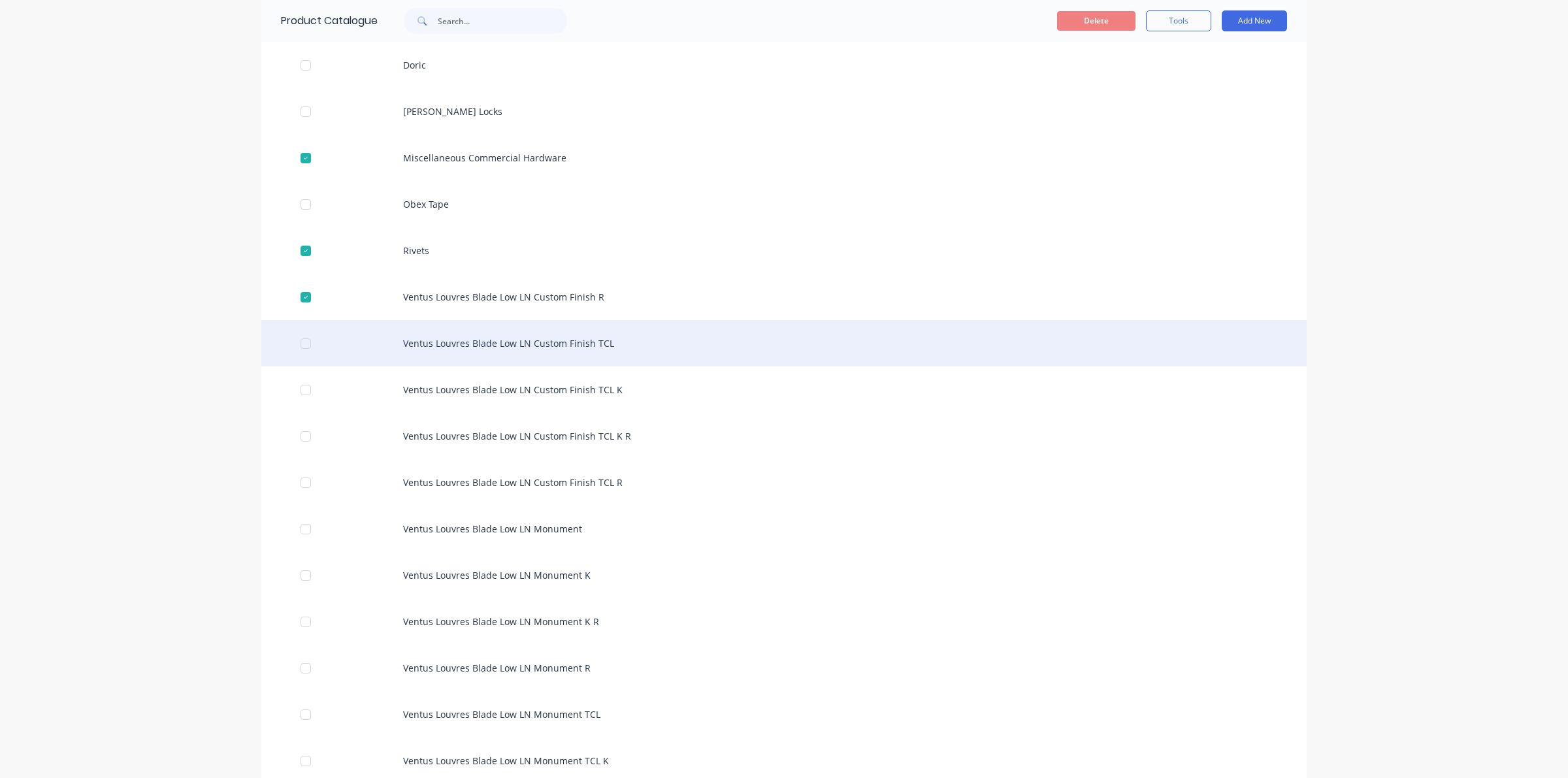
click at [302, 351] on div at bounding box center [306, 343] width 26 height 26
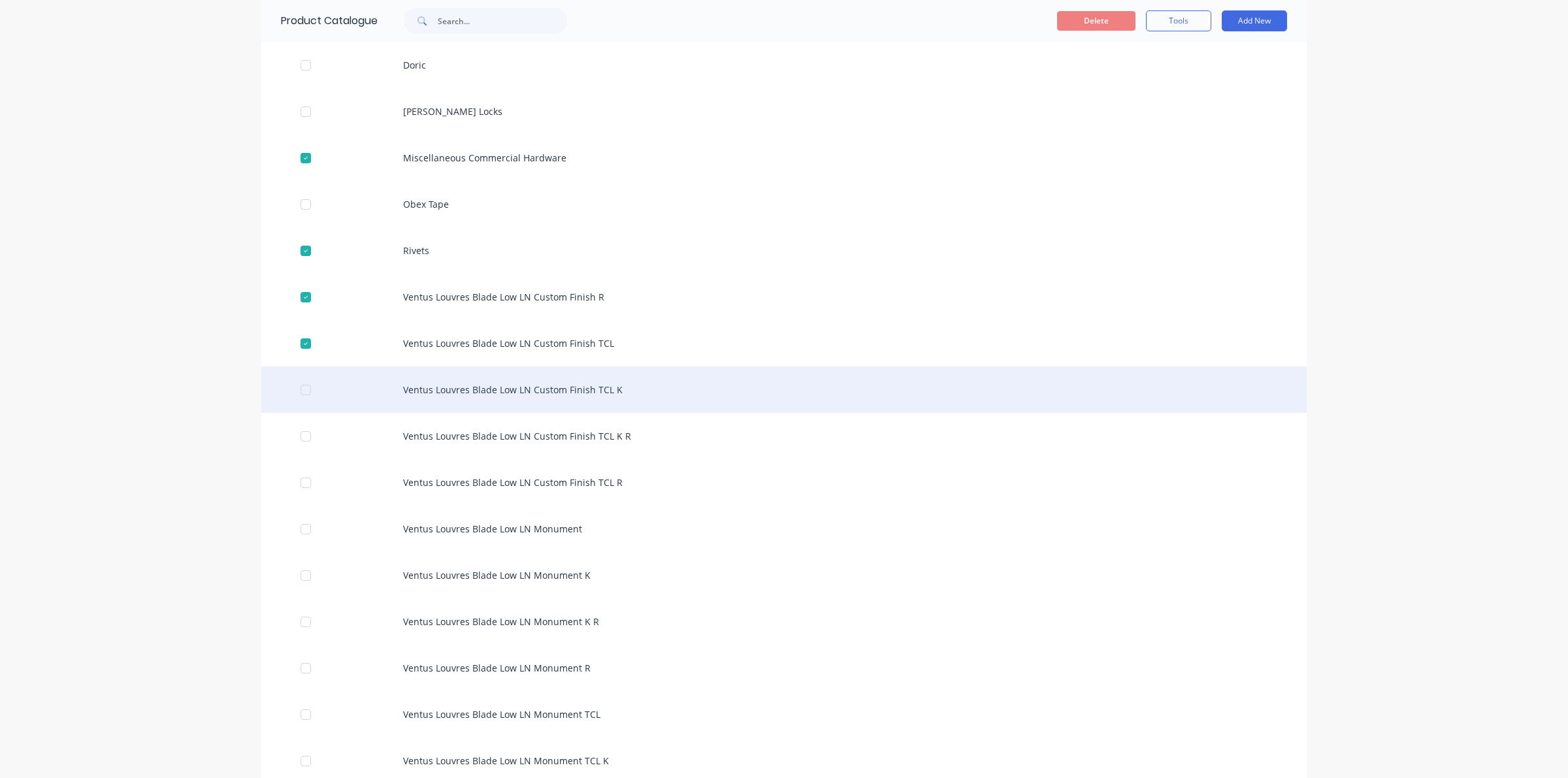
click at [302, 389] on div at bounding box center [306, 389] width 26 height 26
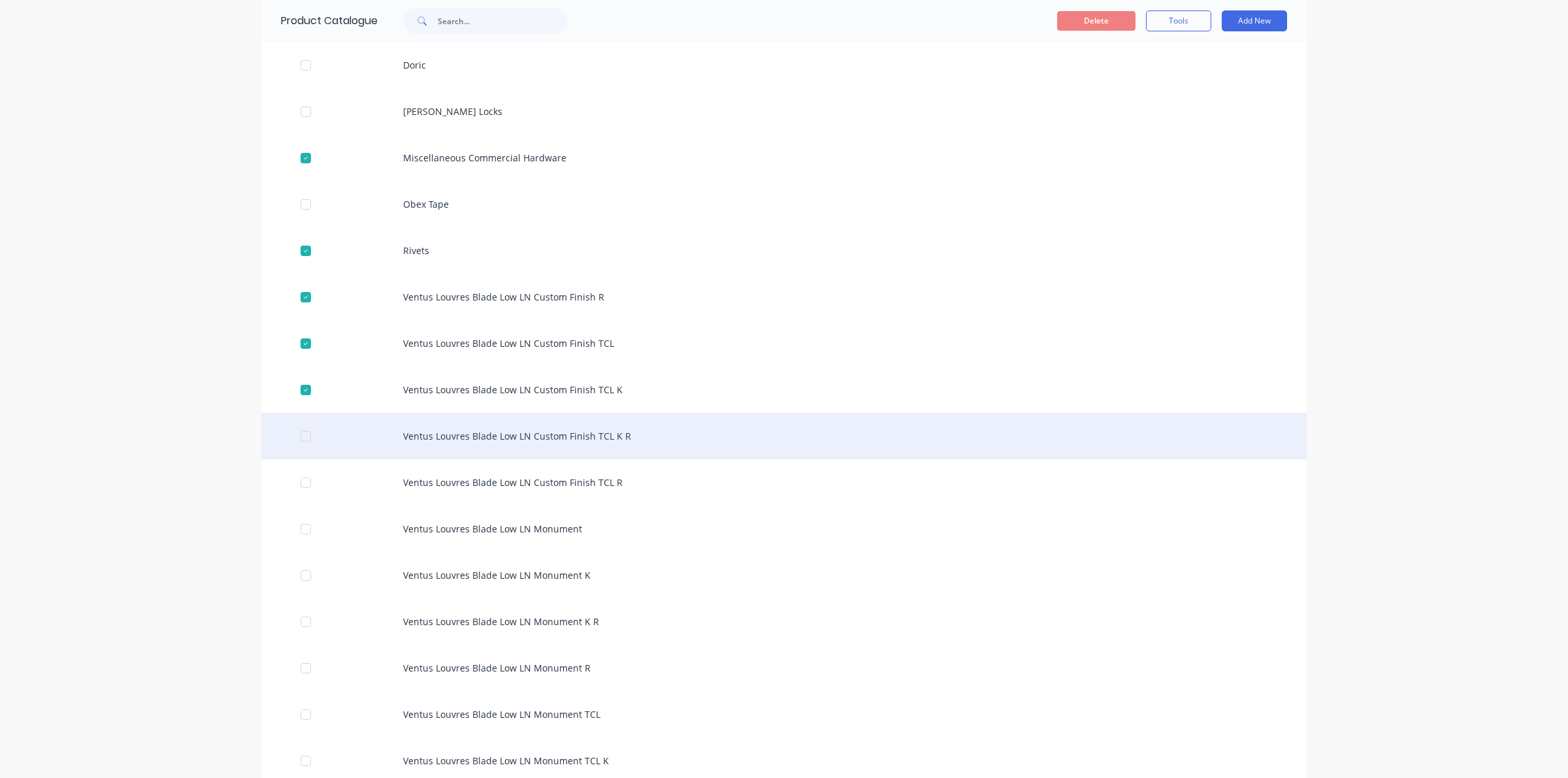
click at [298, 435] on div at bounding box center [306, 436] width 26 height 26
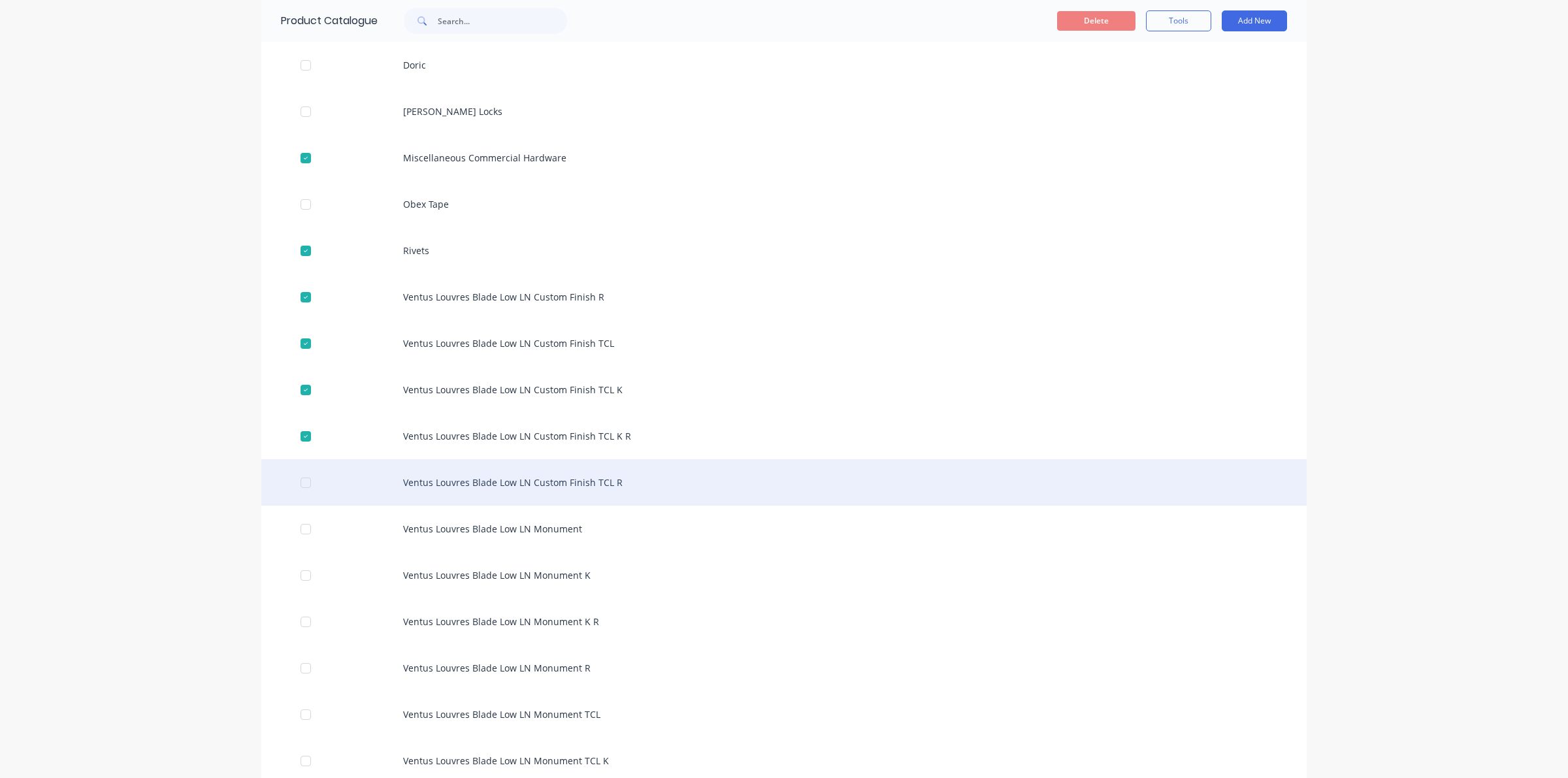
click at [304, 487] on div at bounding box center [306, 483] width 26 height 26
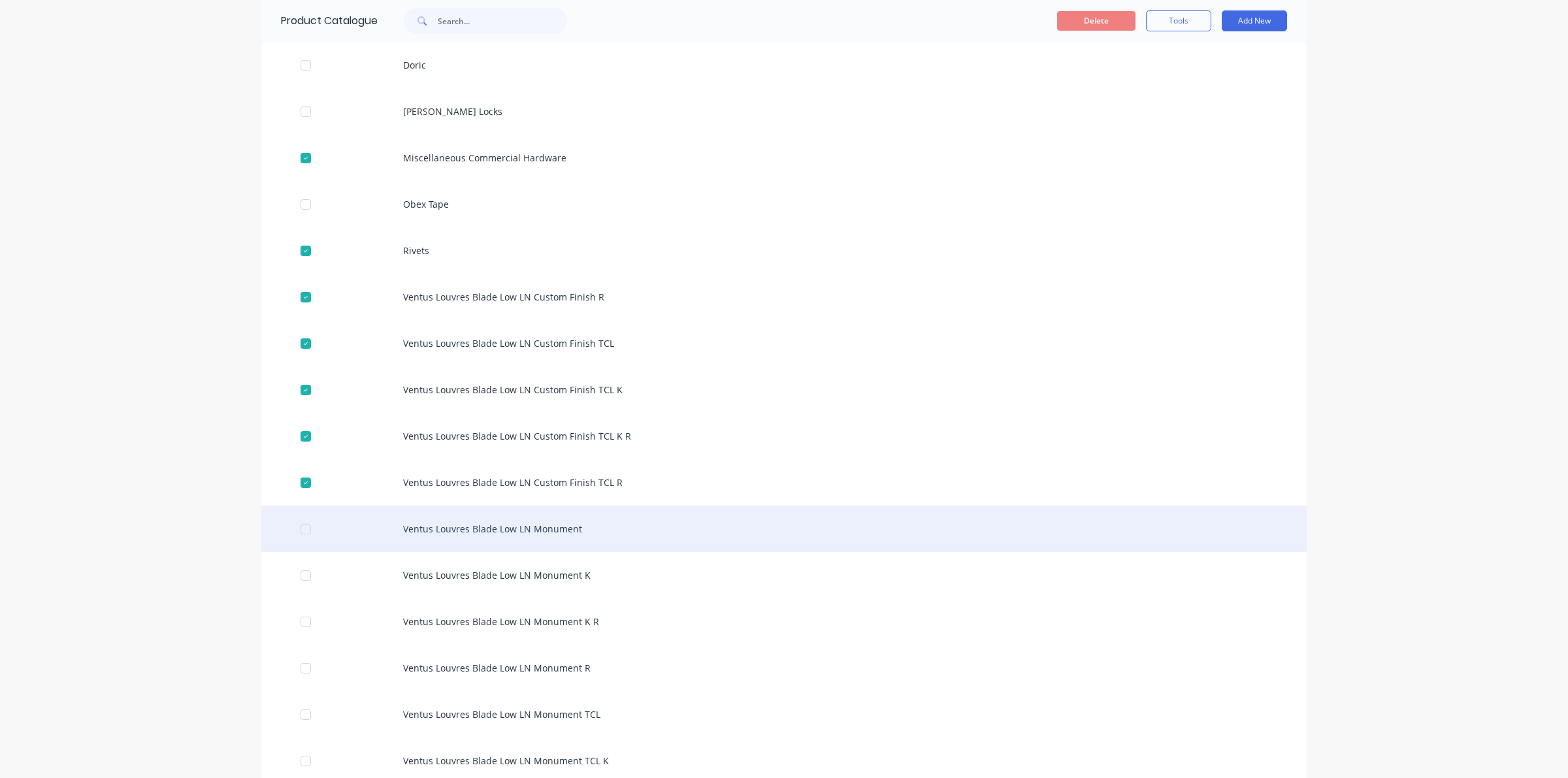
click at [299, 527] on div at bounding box center [306, 529] width 26 height 26
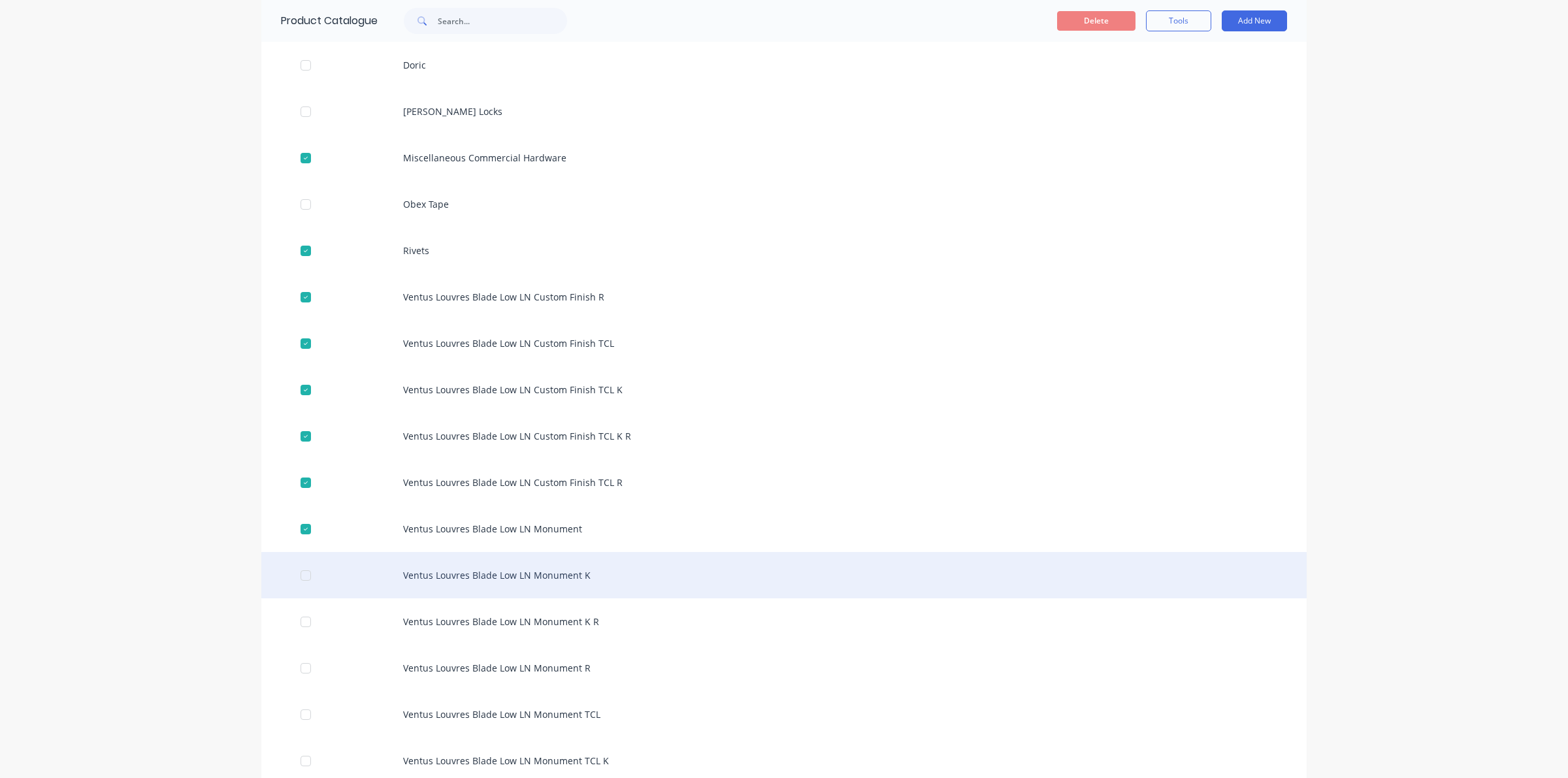
click at [300, 575] on div at bounding box center [306, 575] width 26 height 26
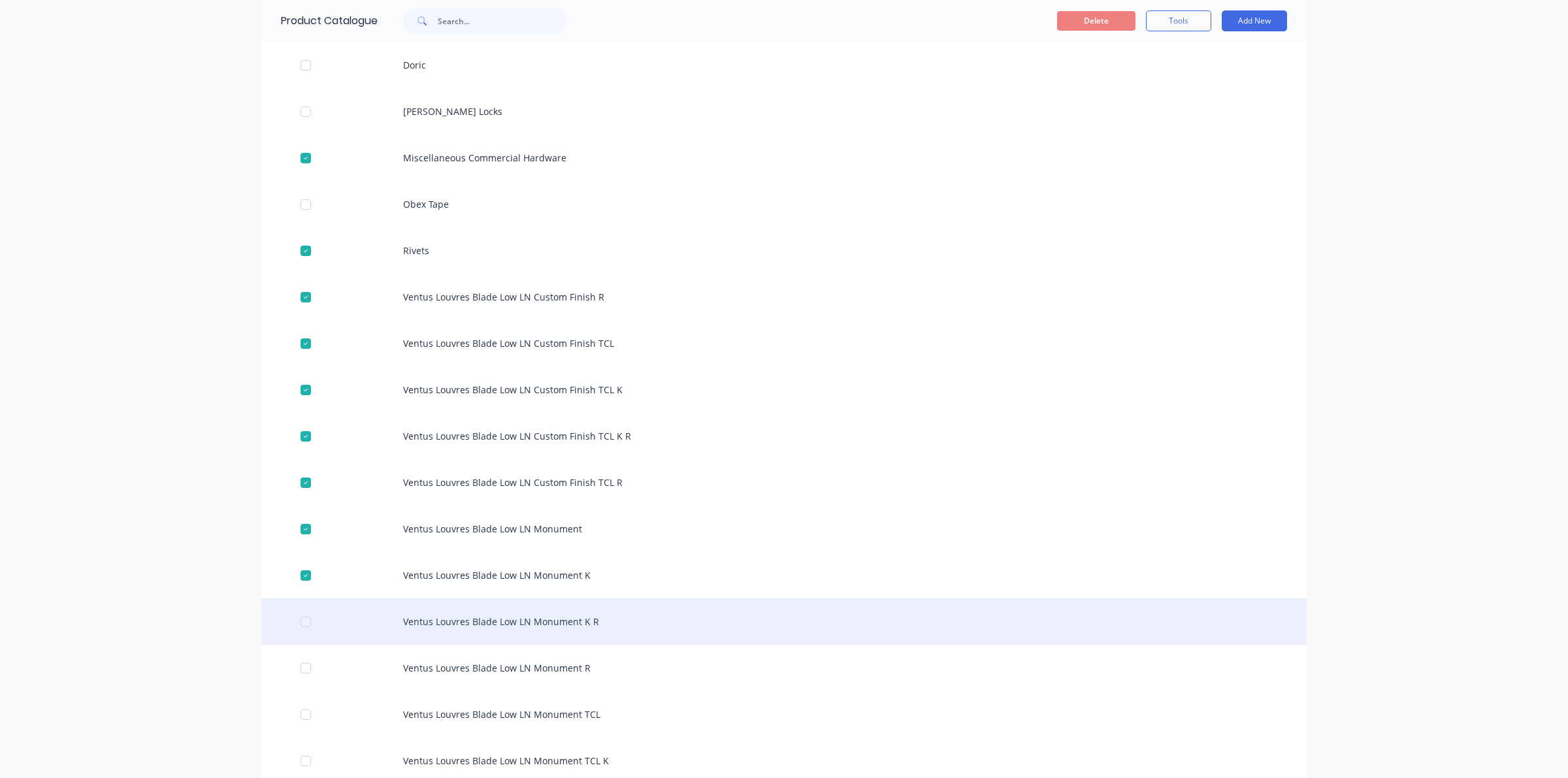
click at [300, 619] on div at bounding box center [306, 621] width 26 height 26
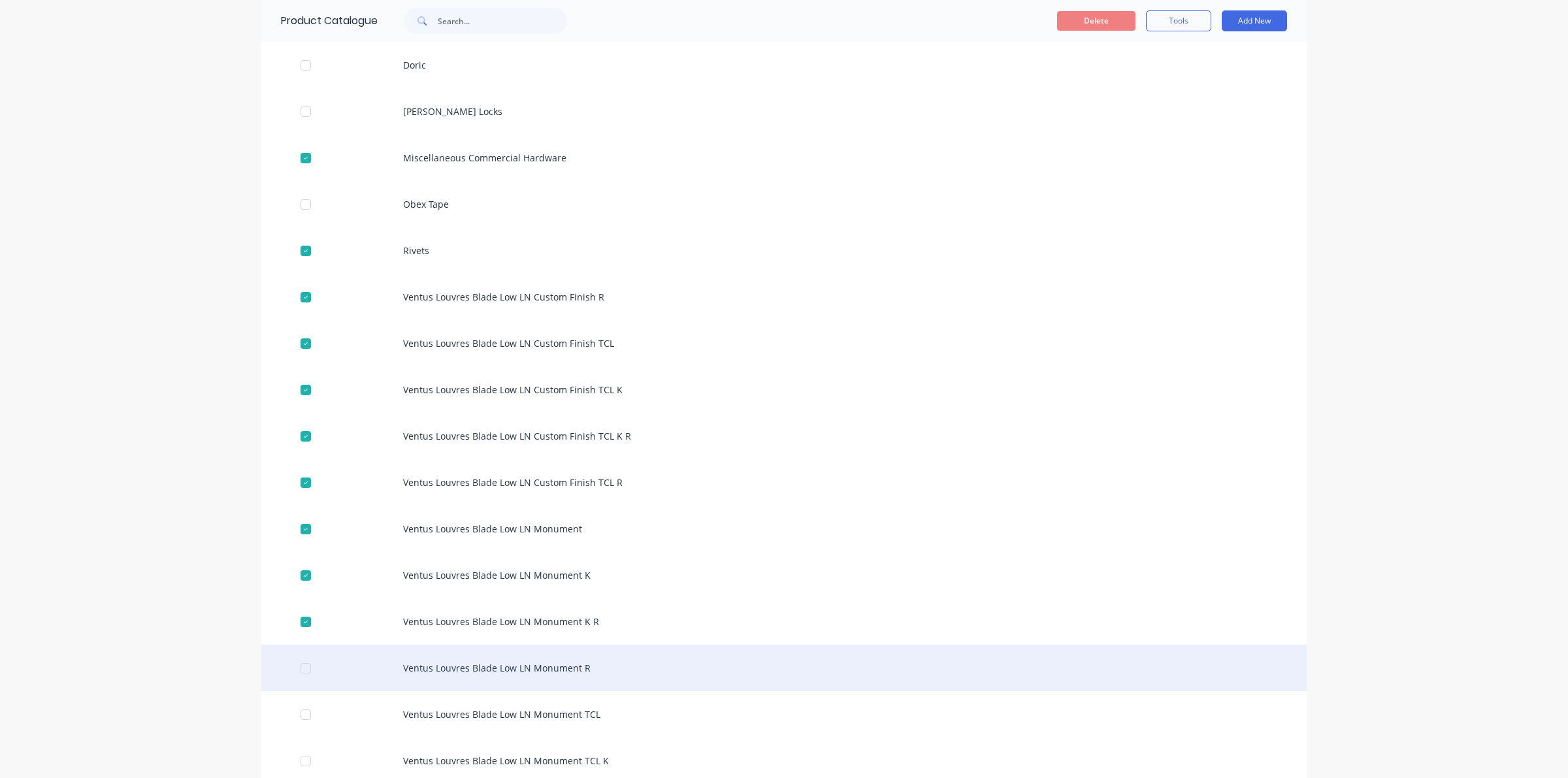
click at [294, 665] on div at bounding box center [306, 668] width 26 height 26
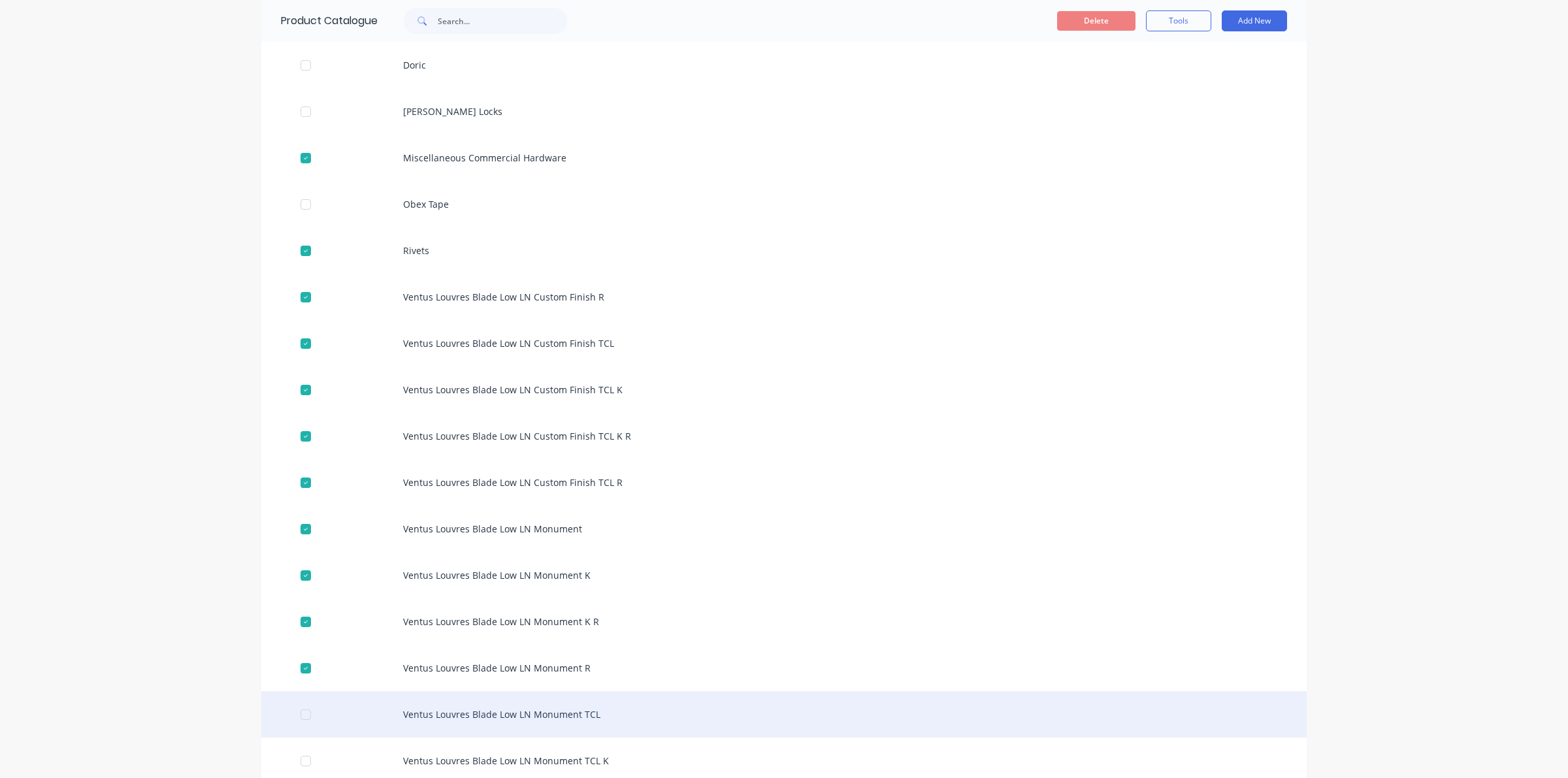
click at [295, 709] on div at bounding box center [306, 714] width 26 height 26
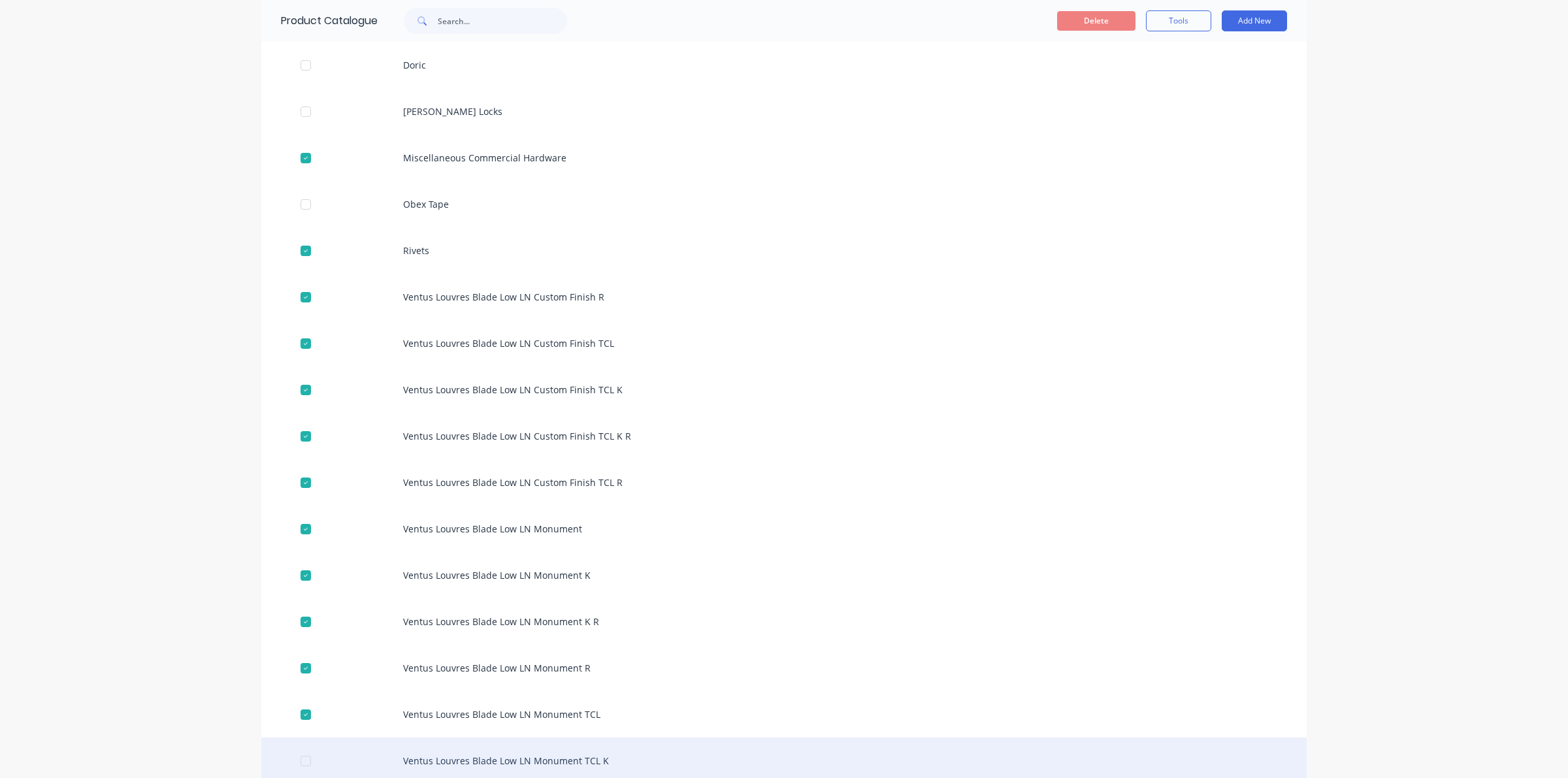
click at [301, 760] on div at bounding box center [306, 760] width 26 height 26
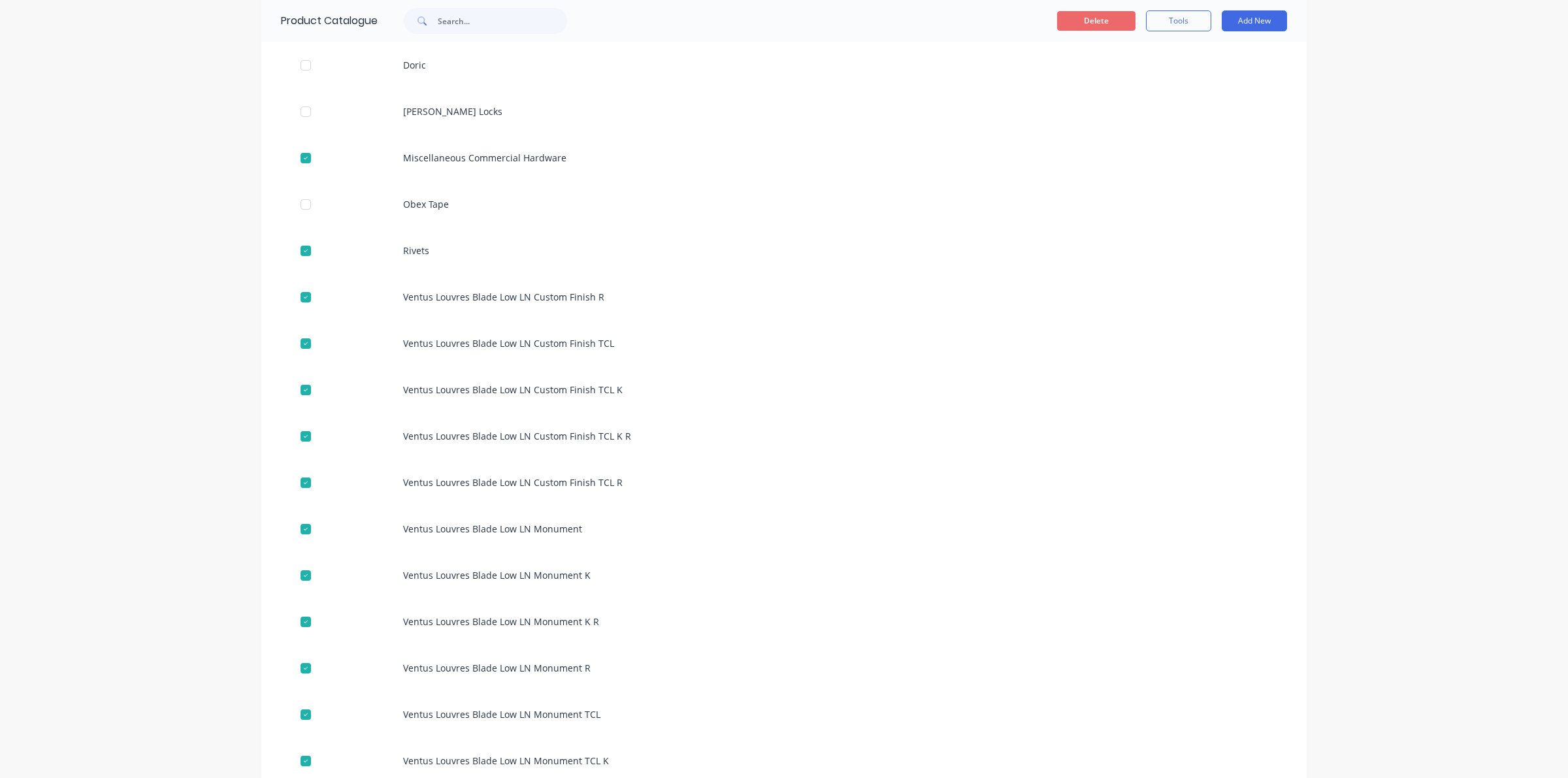
click at [1090, 23] on button "Delete" at bounding box center [1096, 20] width 78 height 20
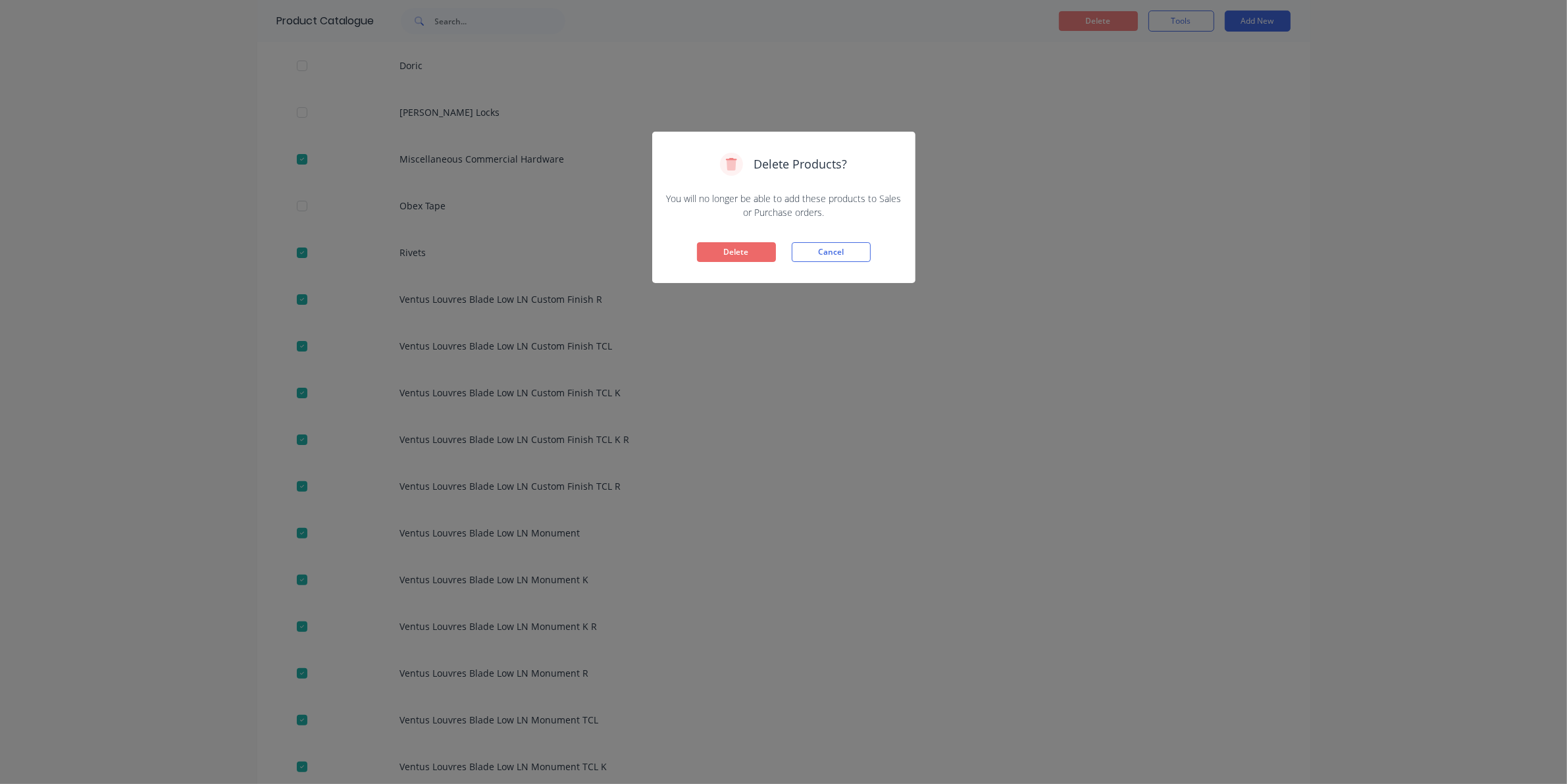
click at [728, 257] on button "Delete" at bounding box center [736, 252] width 79 height 20
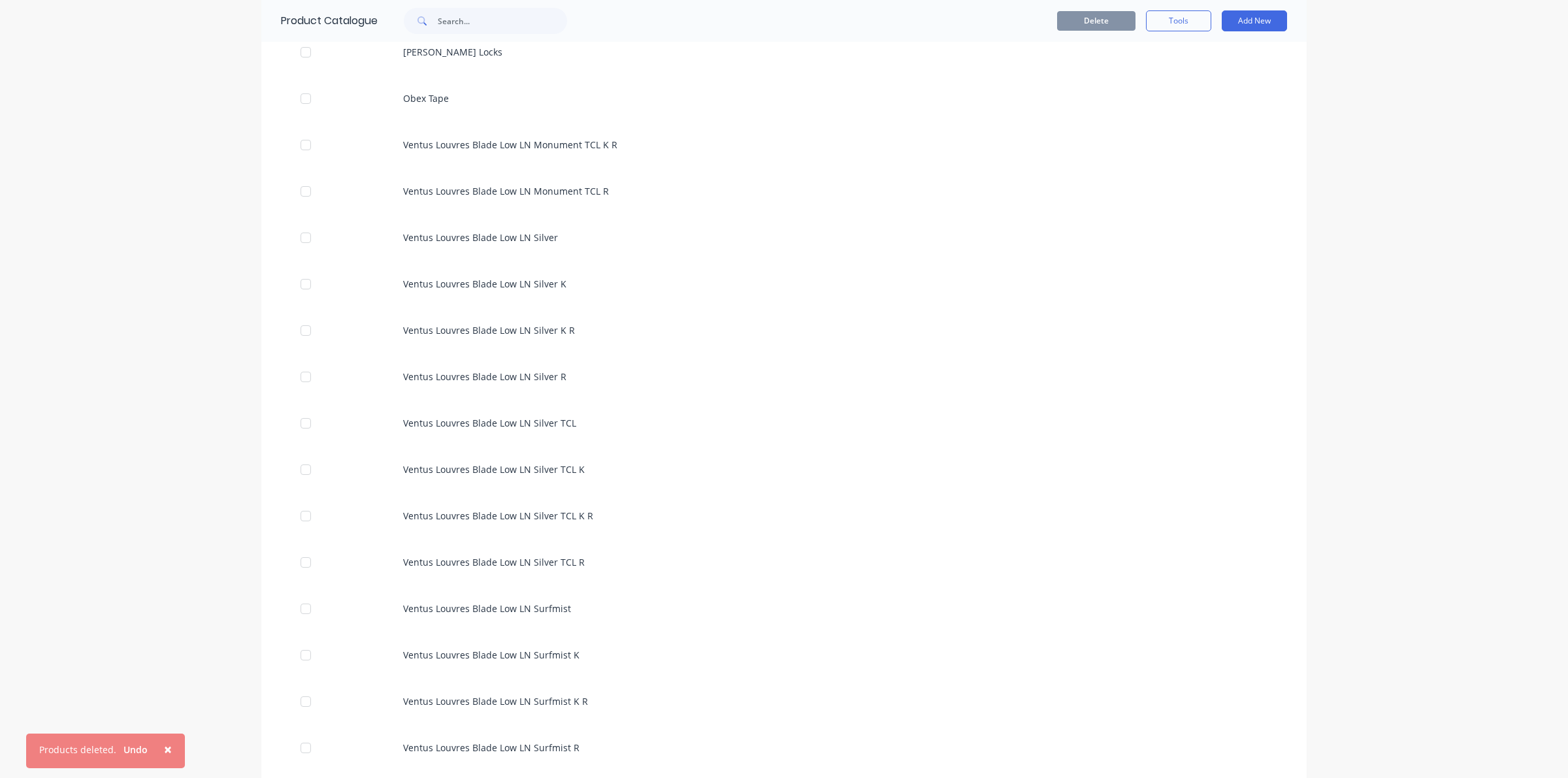
scroll to position [408, 0]
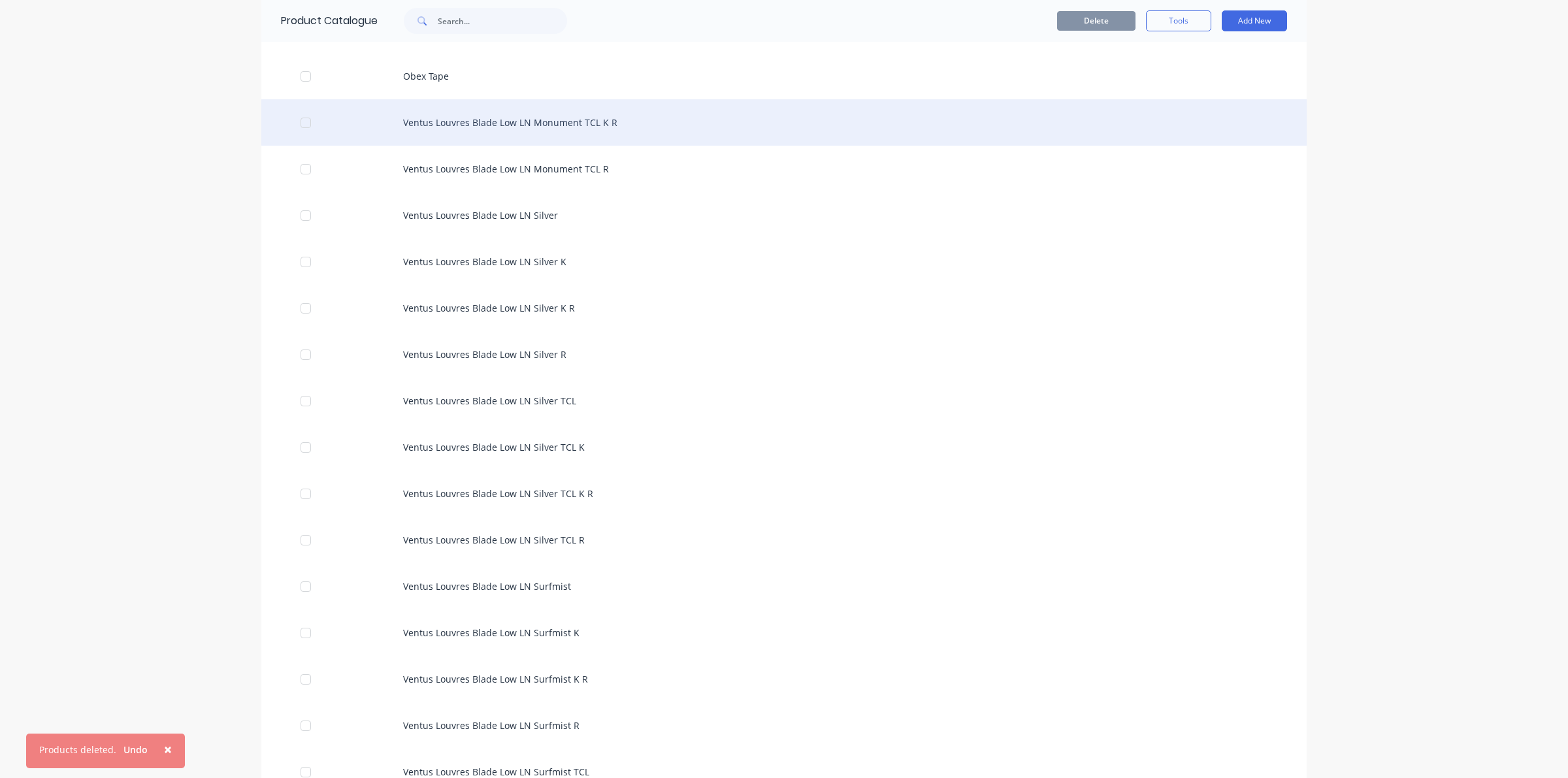
click at [298, 125] on div at bounding box center [306, 122] width 26 height 26
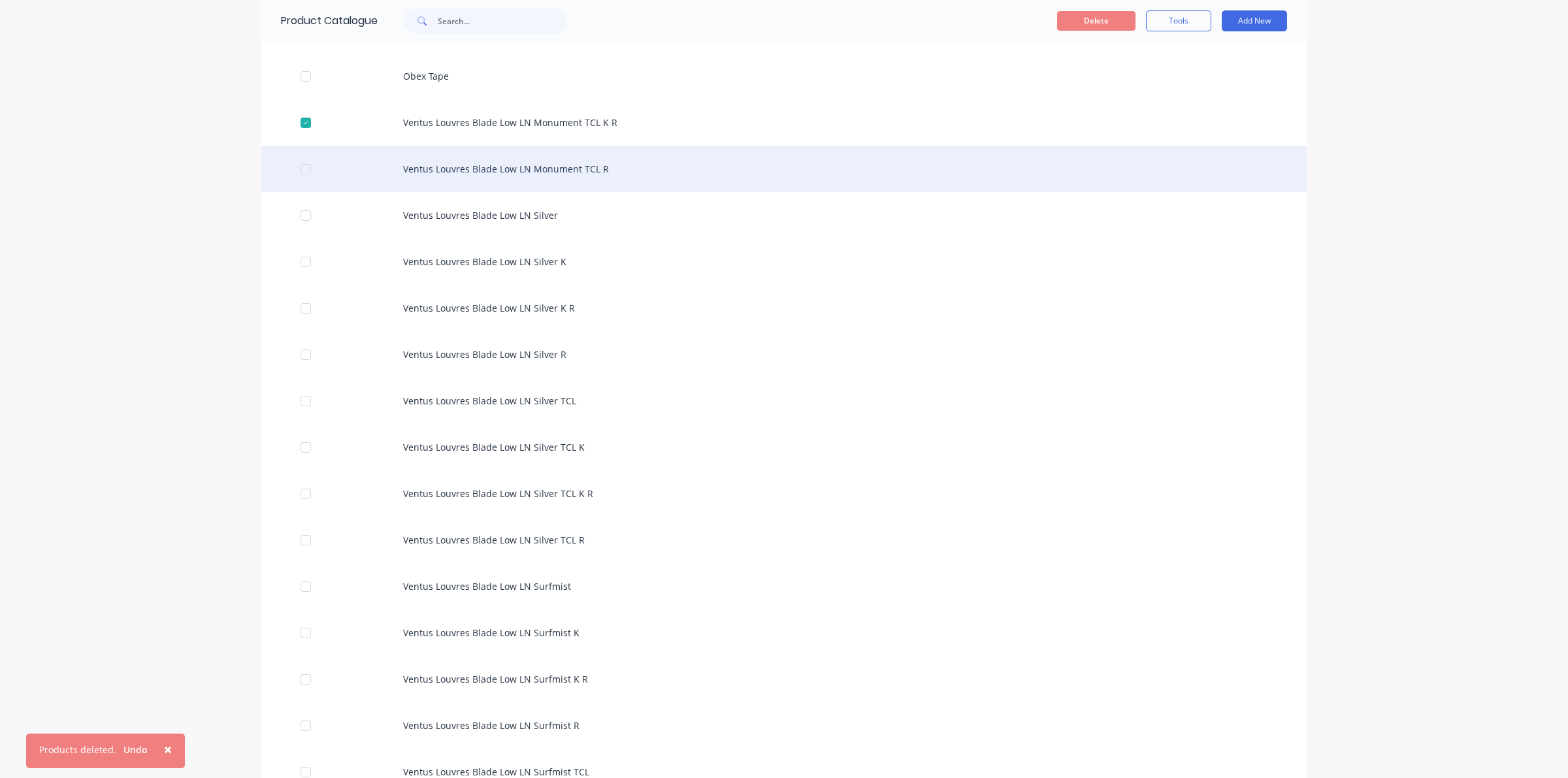
click at [301, 178] on div at bounding box center [306, 169] width 26 height 26
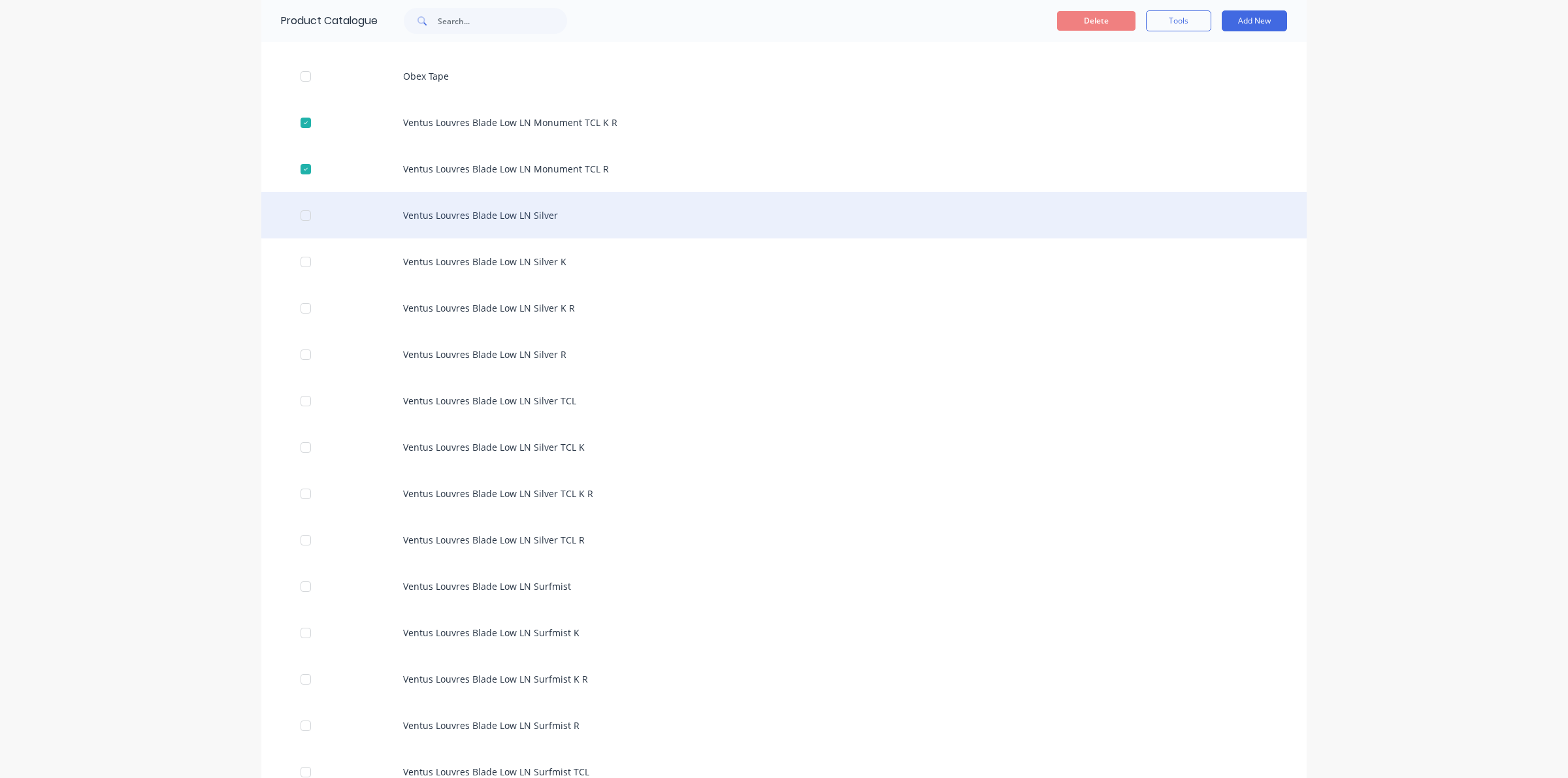
click at [300, 222] on div at bounding box center [306, 216] width 26 height 26
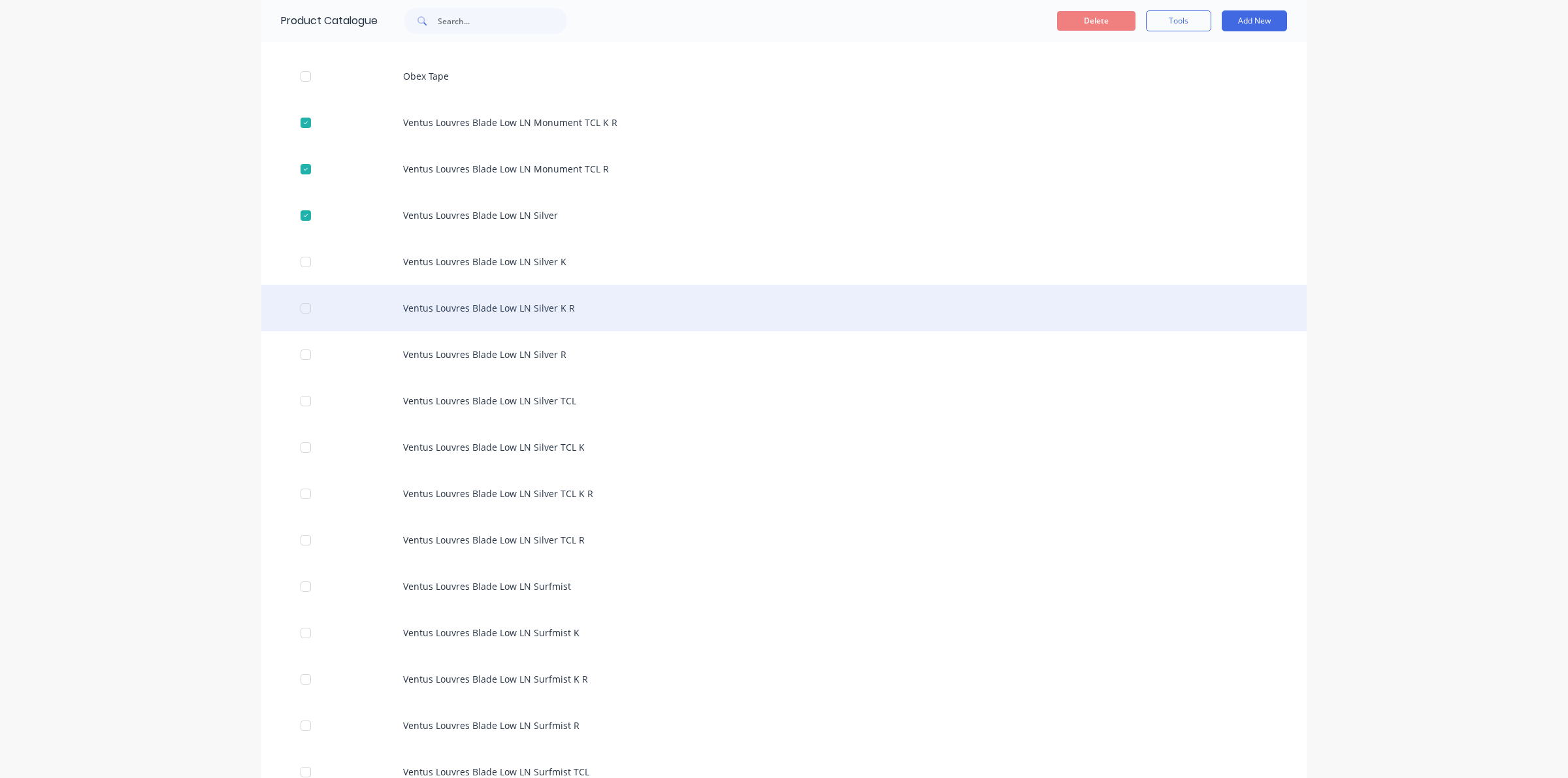
drag, startPoint x: 302, startPoint y: 262, endPoint x: 292, endPoint y: 318, distance: 56.9
click at [302, 264] on div at bounding box center [306, 262] width 26 height 26
drag, startPoint x: 300, startPoint y: 299, endPoint x: 299, endPoint y: 322, distance: 23.0
click at [299, 299] on div at bounding box center [306, 308] width 26 height 26
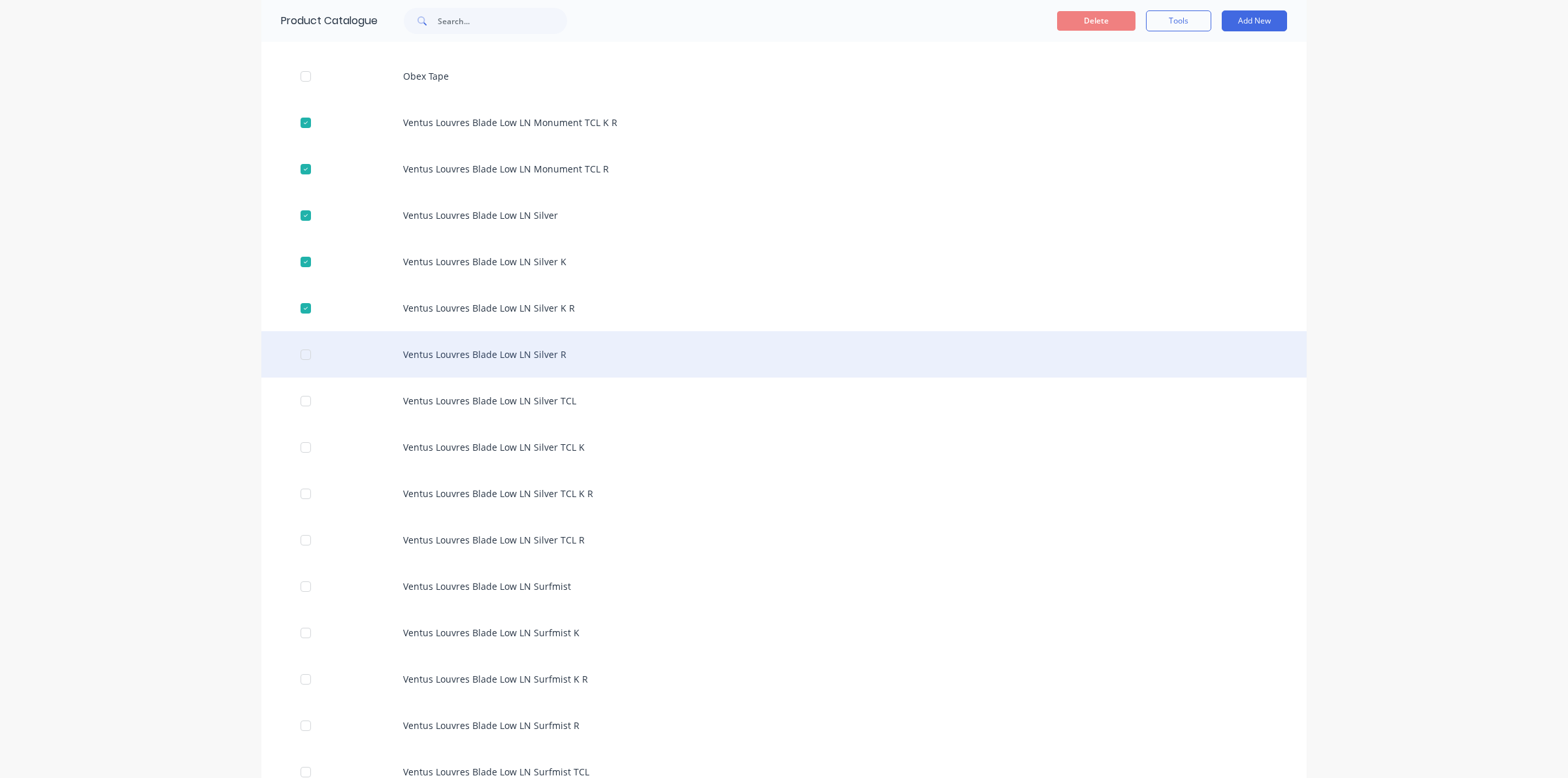
click at [296, 349] on div at bounding box center [306, 354] width 26 height 26
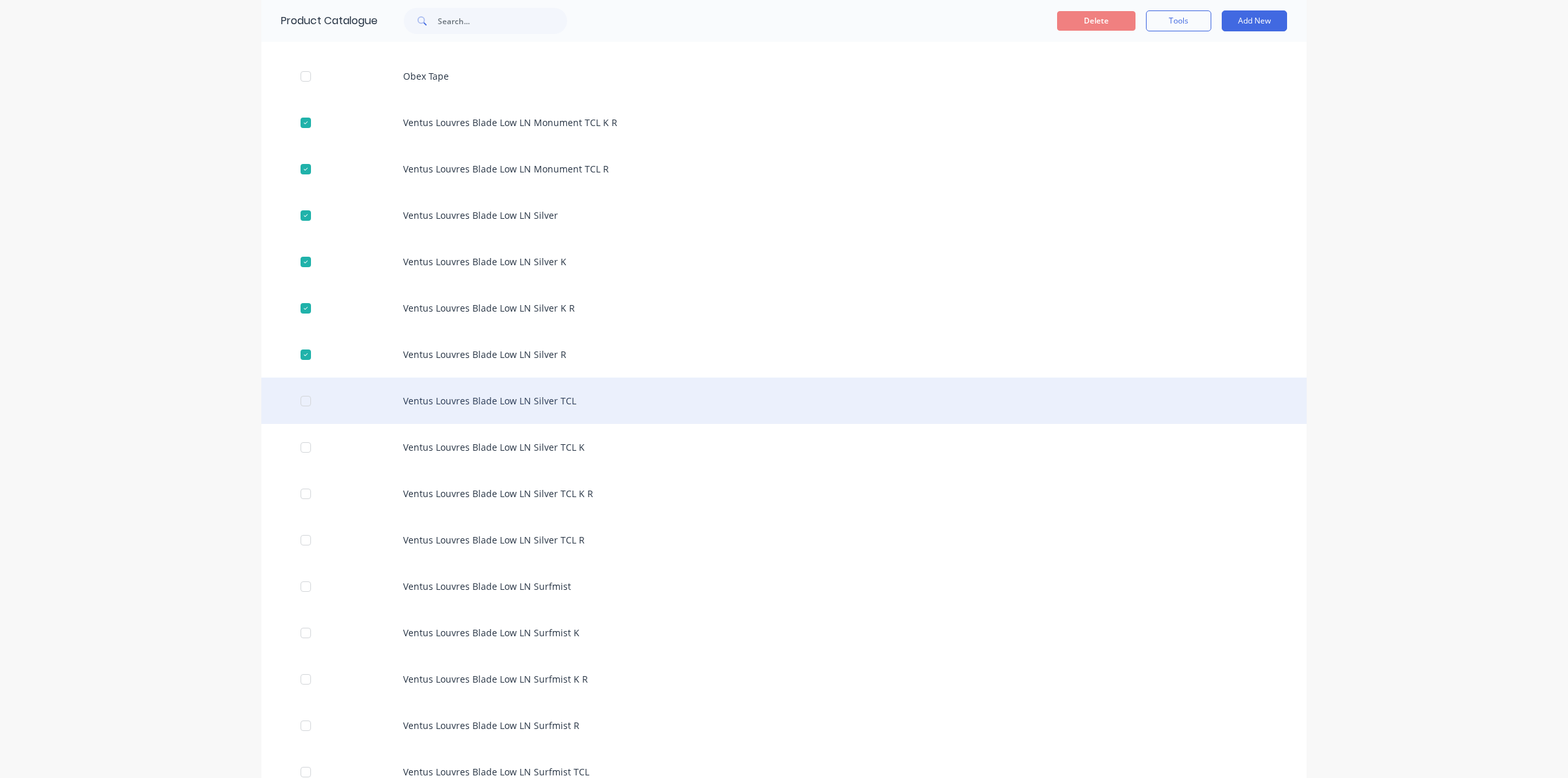
click at [311, 402] on div at bounding box center [306, 401] width 26 height 26
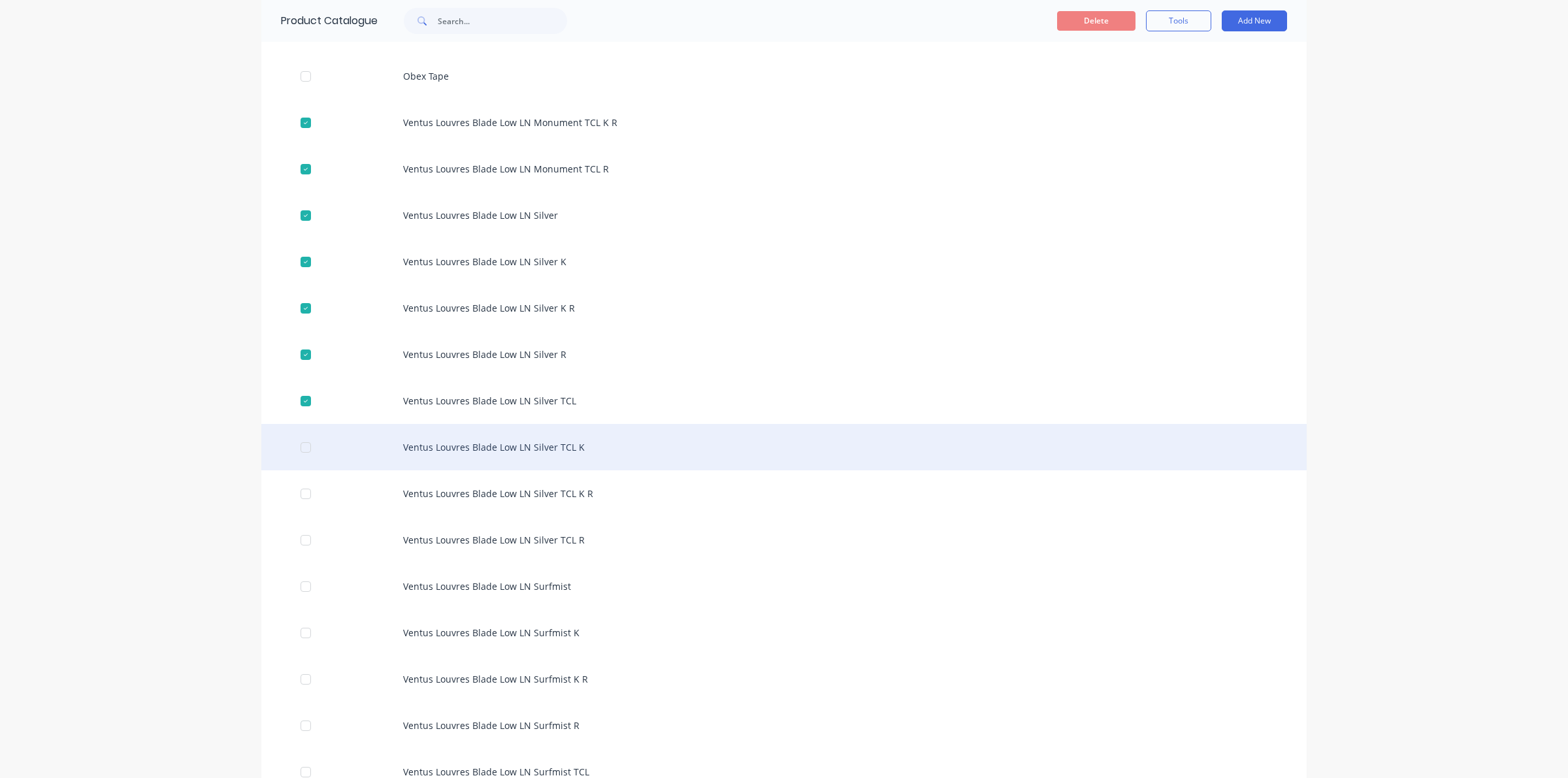
click at [293, 446] on div at bounding box center [306, 447] width 26 height 26
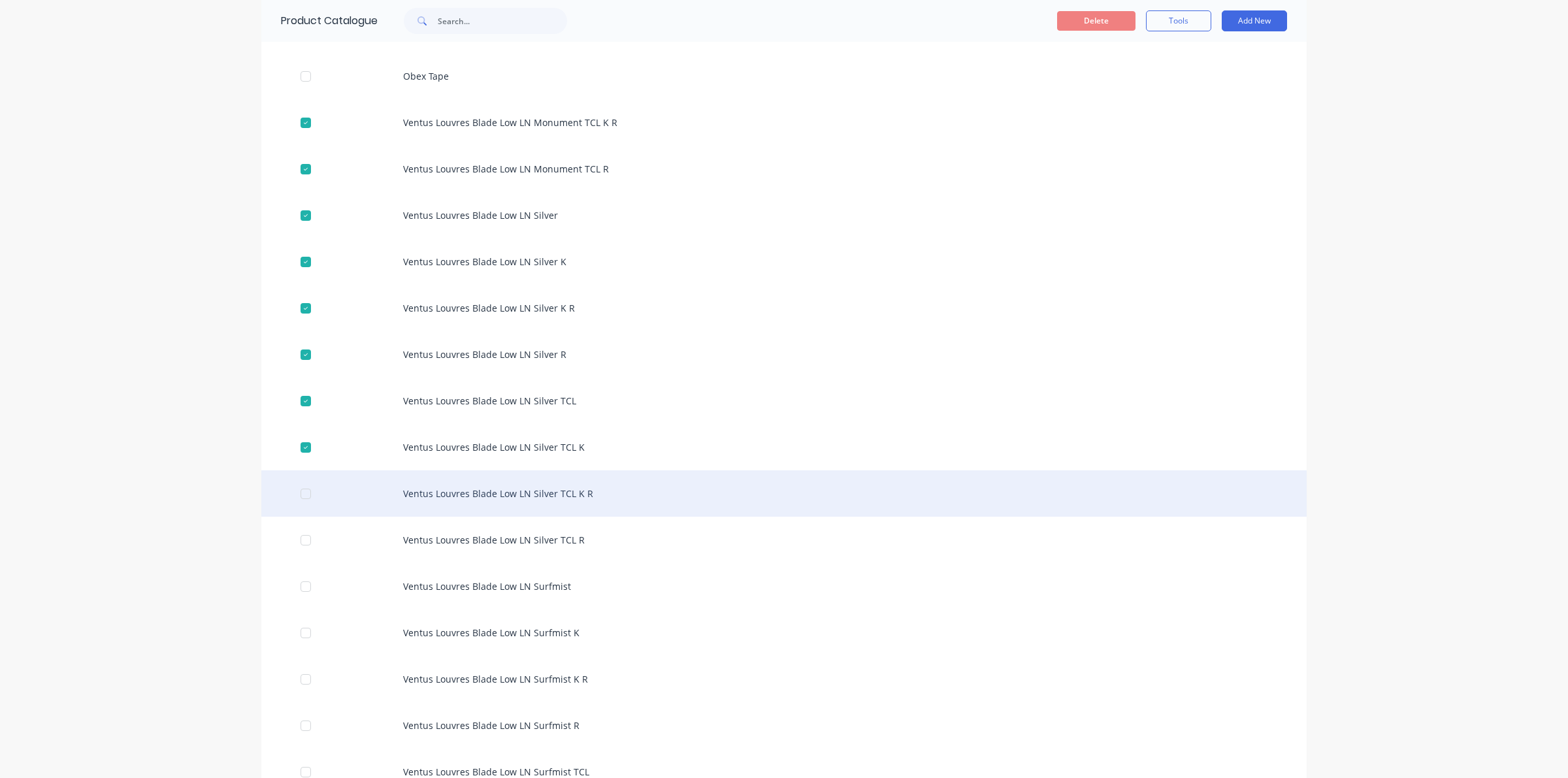
click at [304, 494] on div at bounding box center [306, 493] width 26 height 26
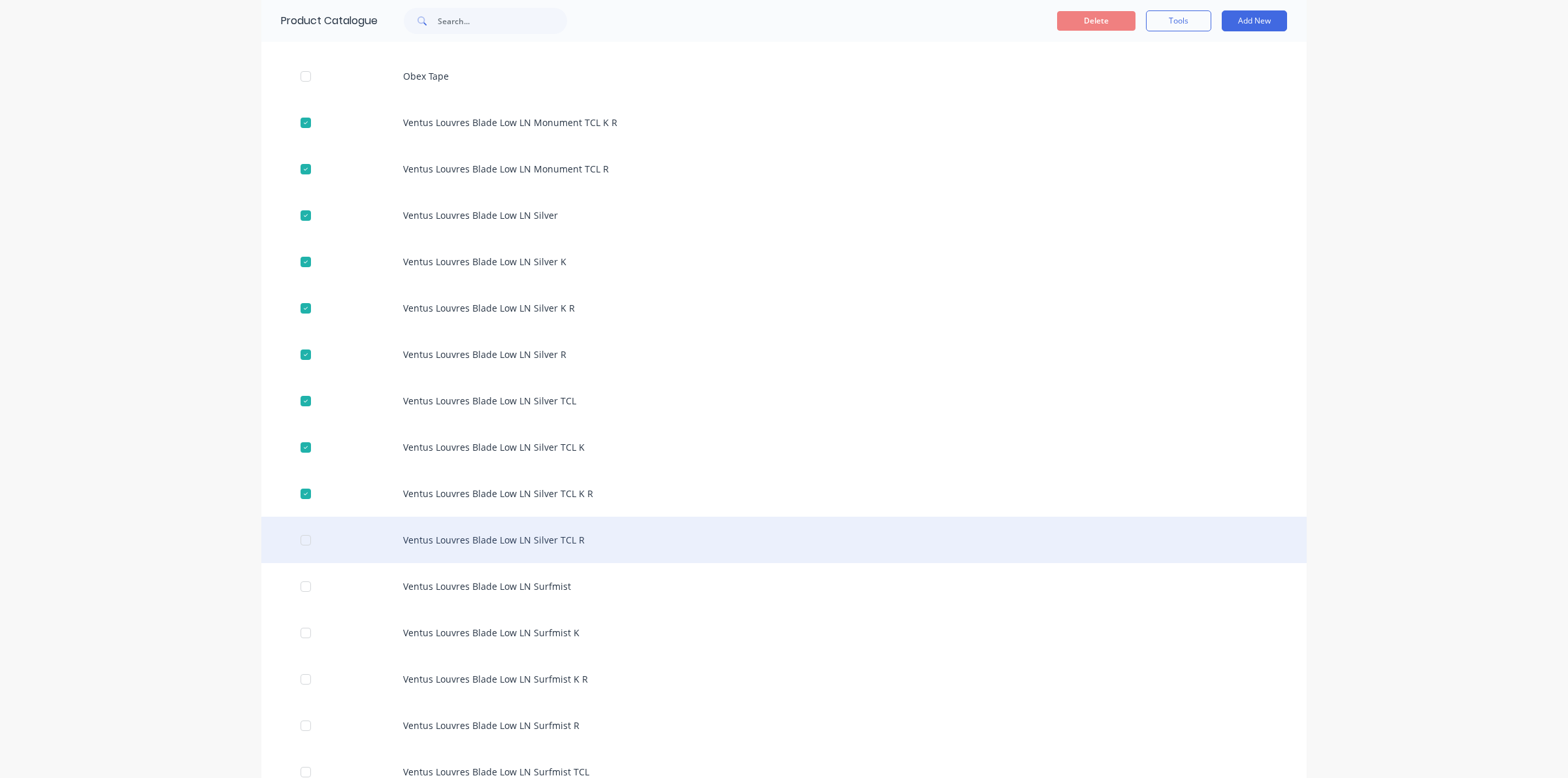
click at [296, 537] on div at bounding box center [306, 540] width 26 height 26
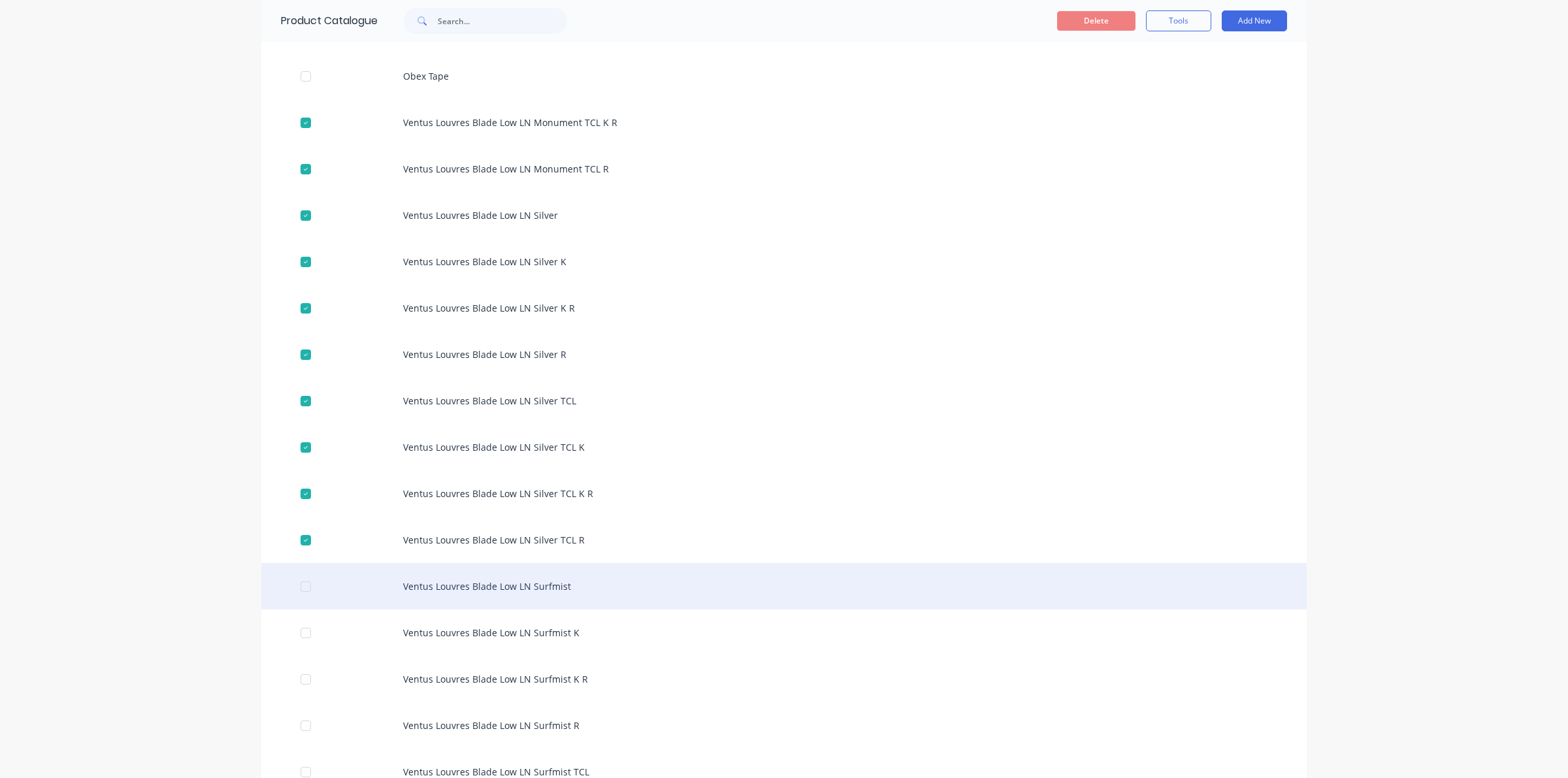
click at [300, 588] on div at bounding box center [306, 586] width 26 height 26
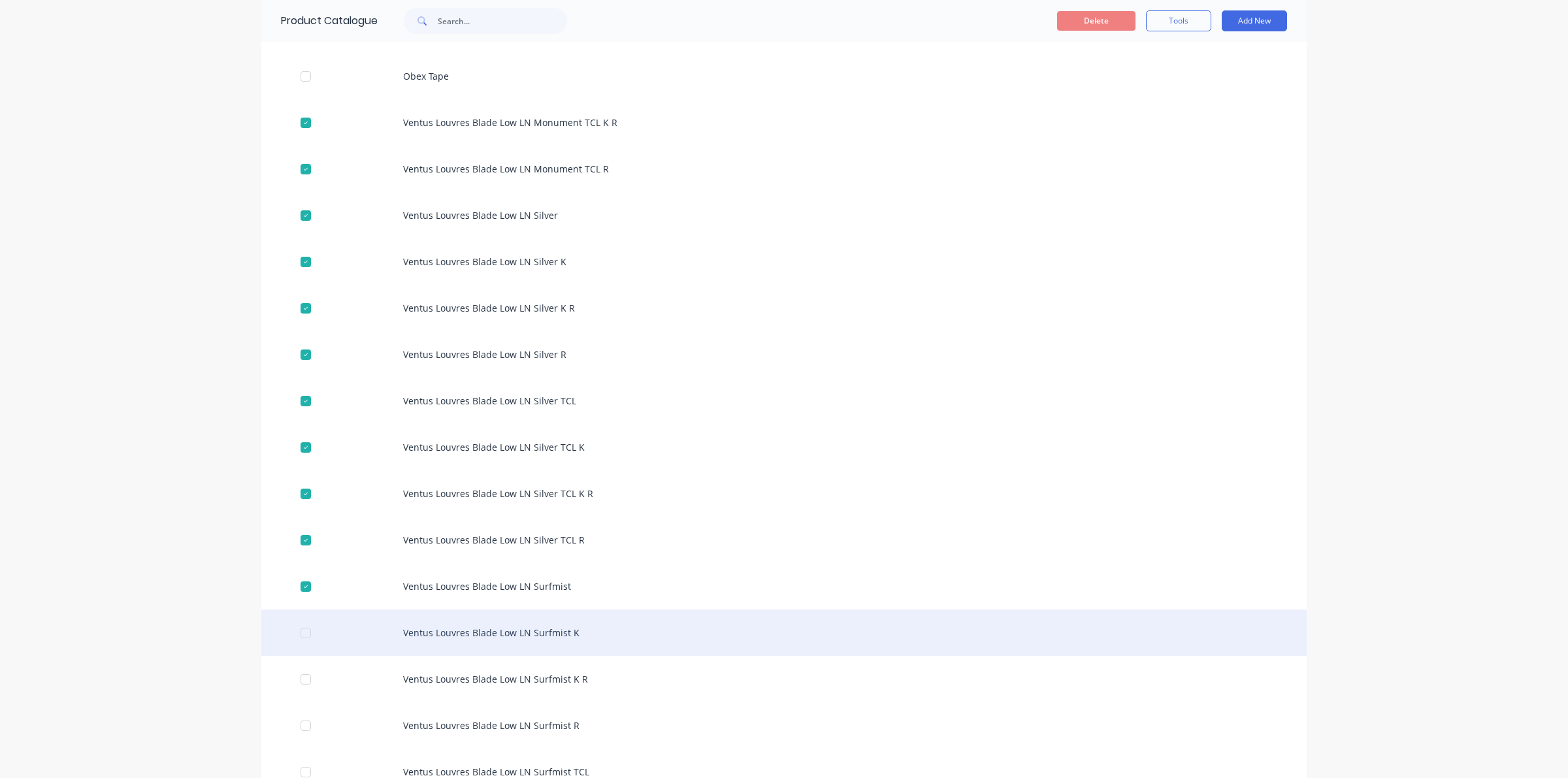
click at [294, 631] on div at bounding box center [306, 633] width 26 height 26
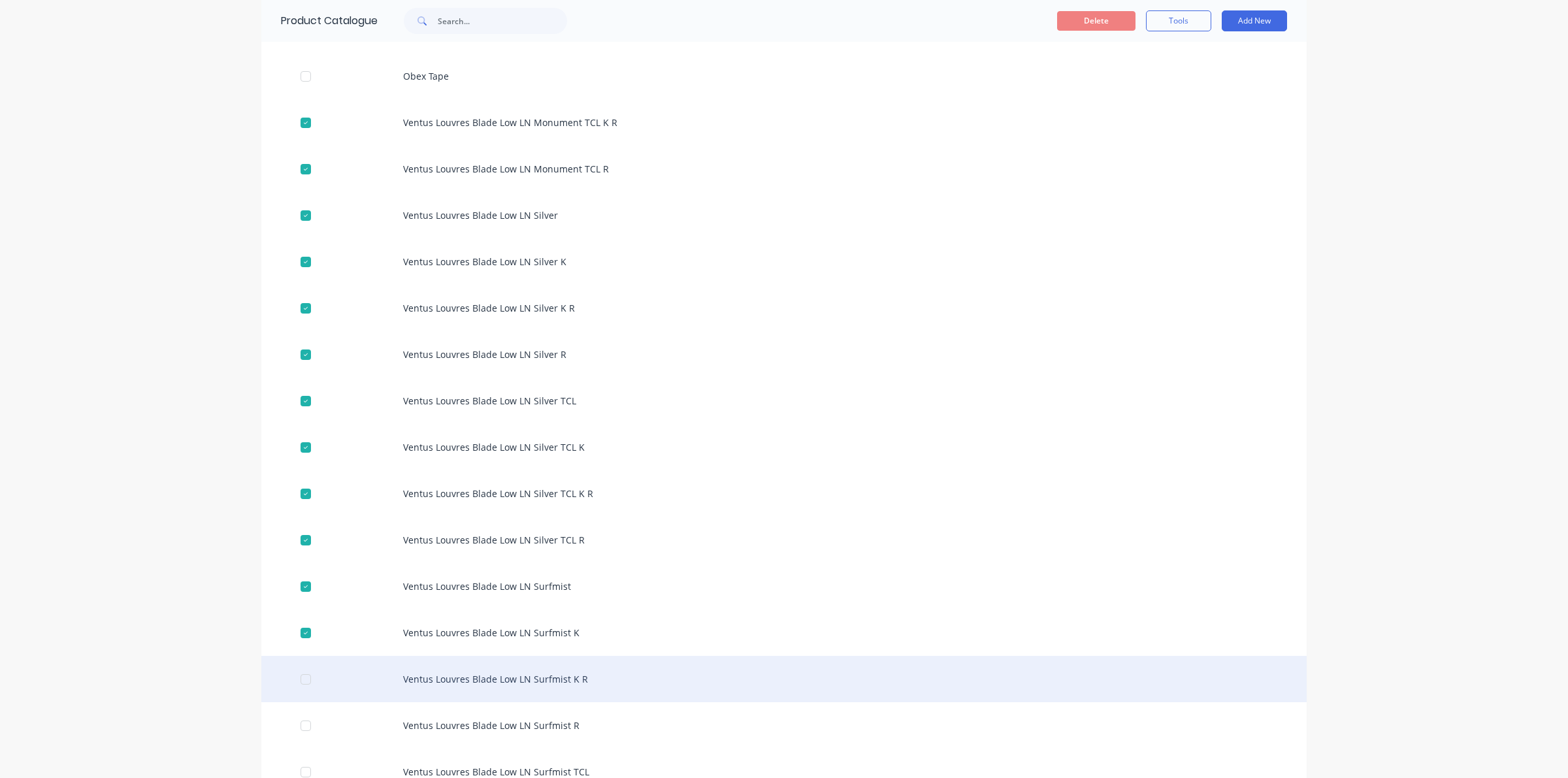
click at [305, 681] on div at bounding box center [306, 679] width 26 height 26
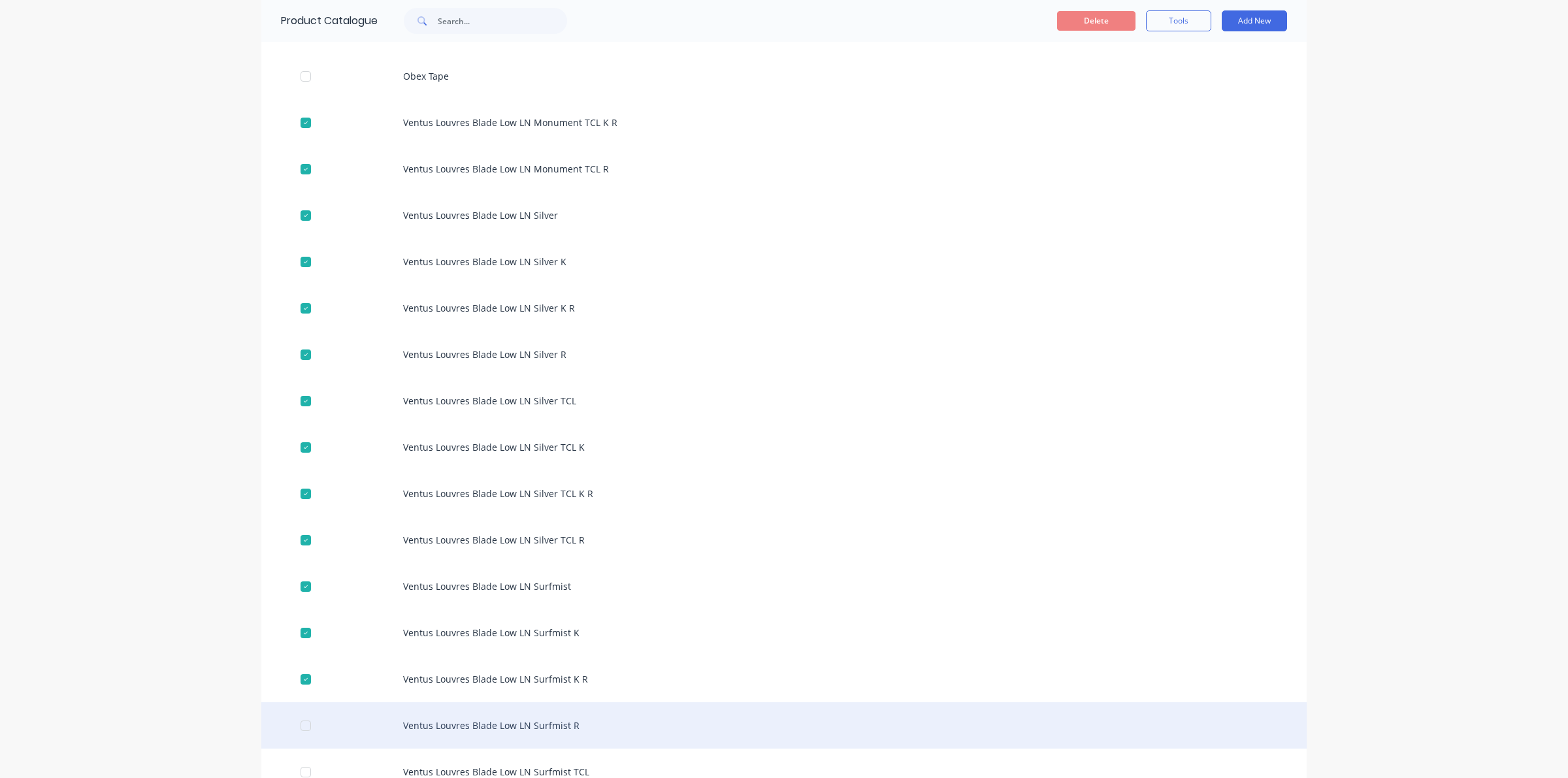
click at [298, 727] on div at bounding box center [306, 725] width 26 height 26
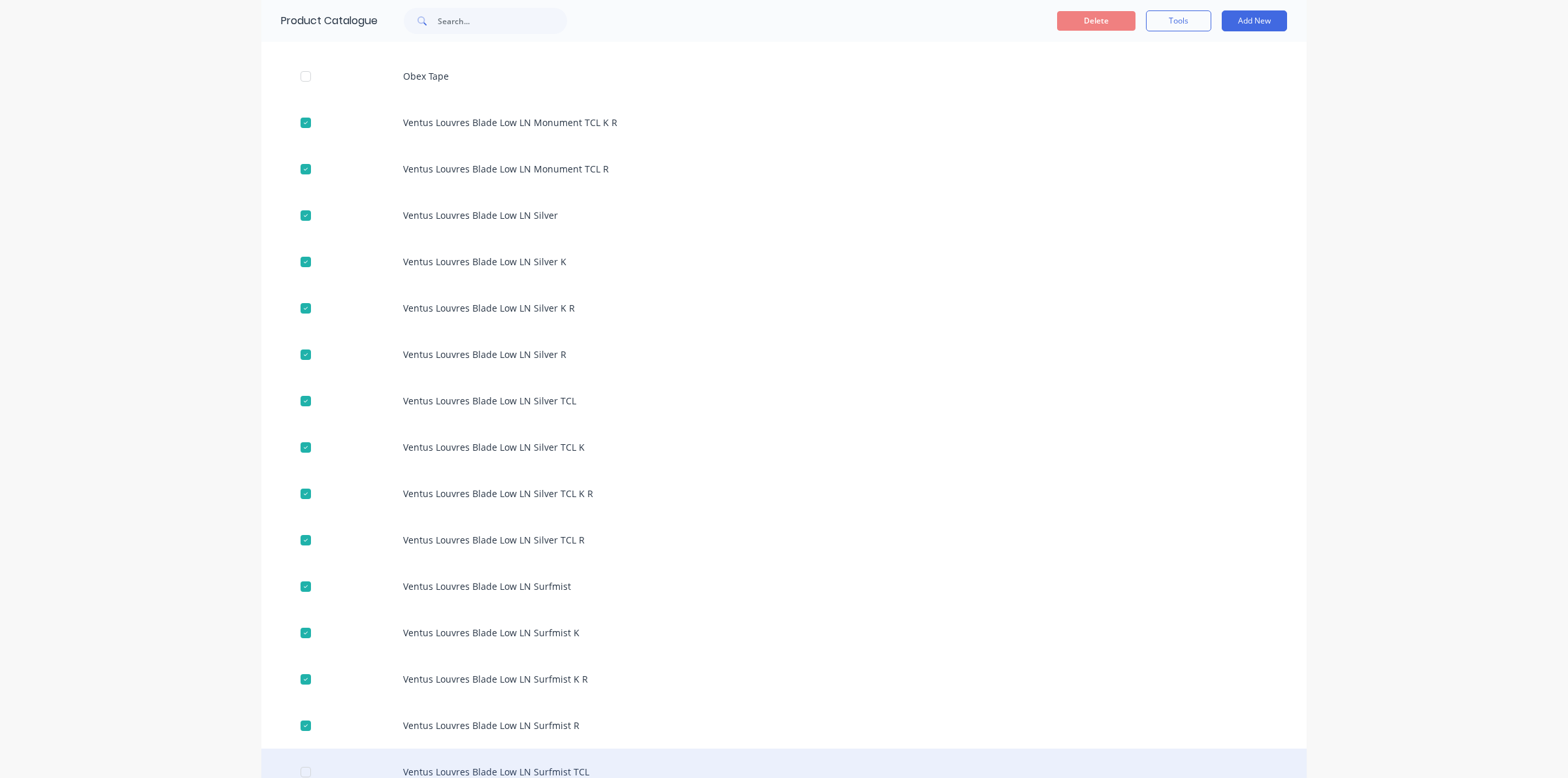
click at [298, 772] on div at bounding box center [306, 772] width 26 height 26
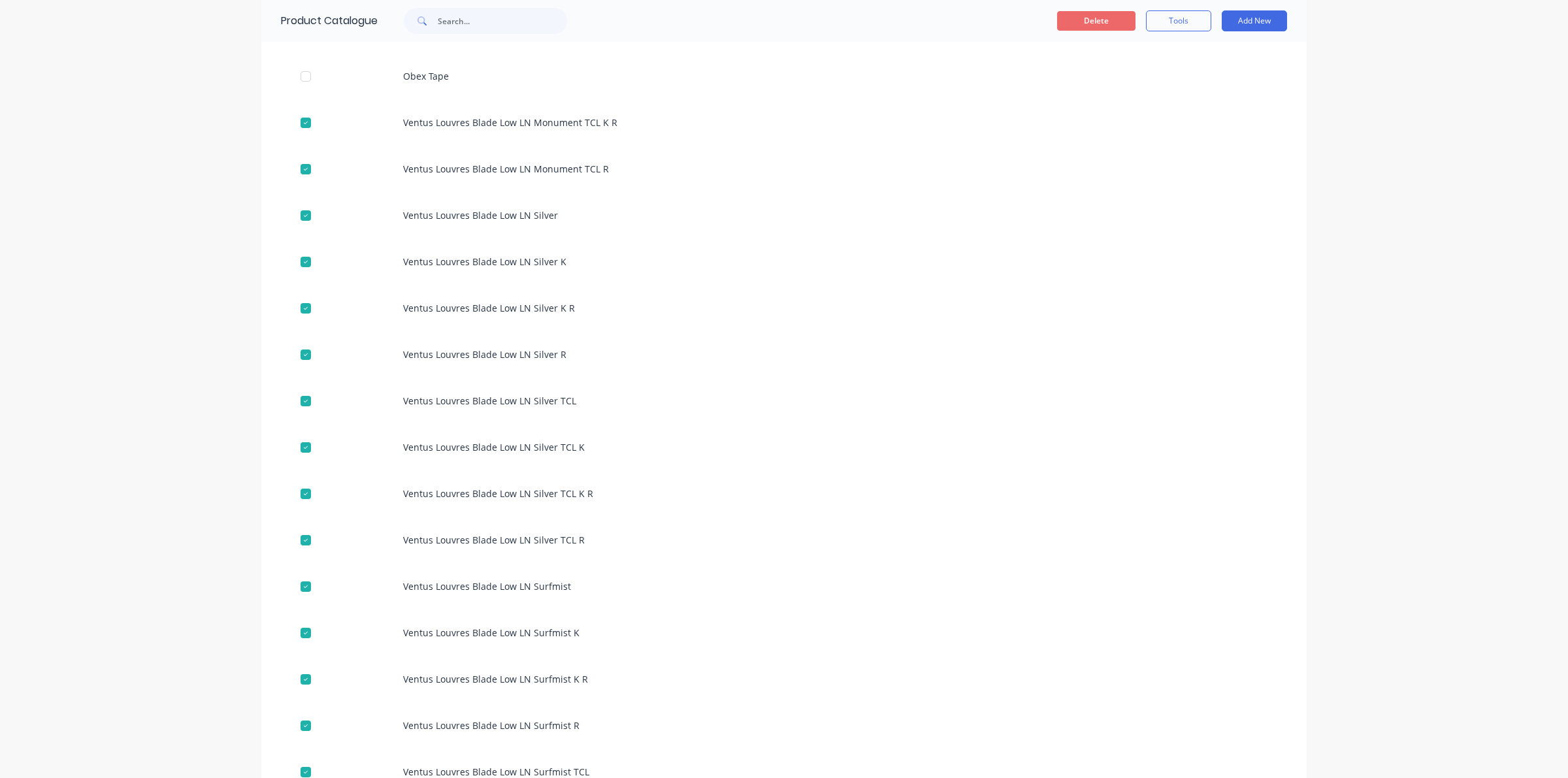
click at [1087, 11] on button "Delete" at bounding box center [1096, 20] width 78 height 20
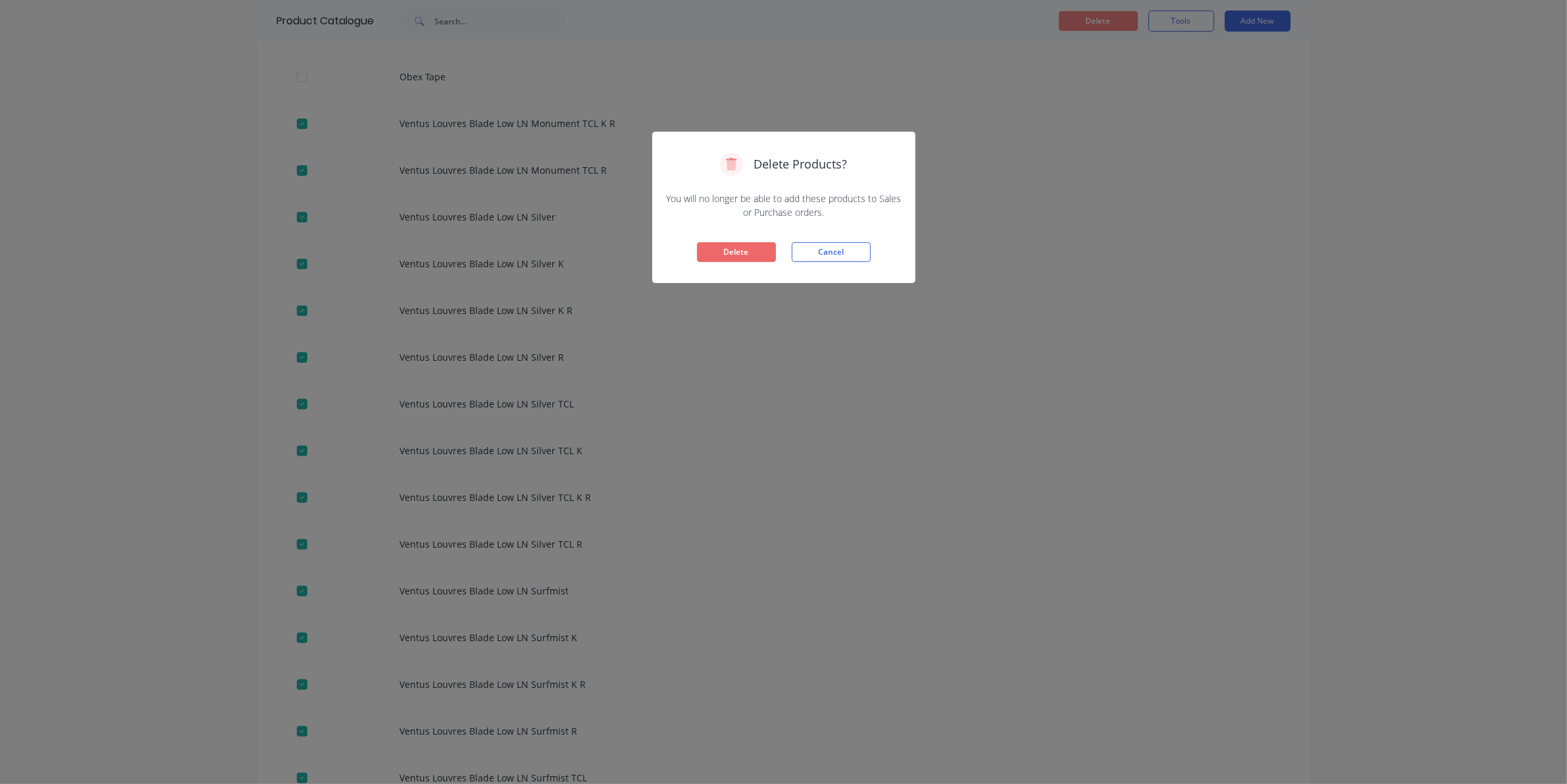
click at [742, 248] on button "Delete" at bounding box center [736, 252] width 79 height 20
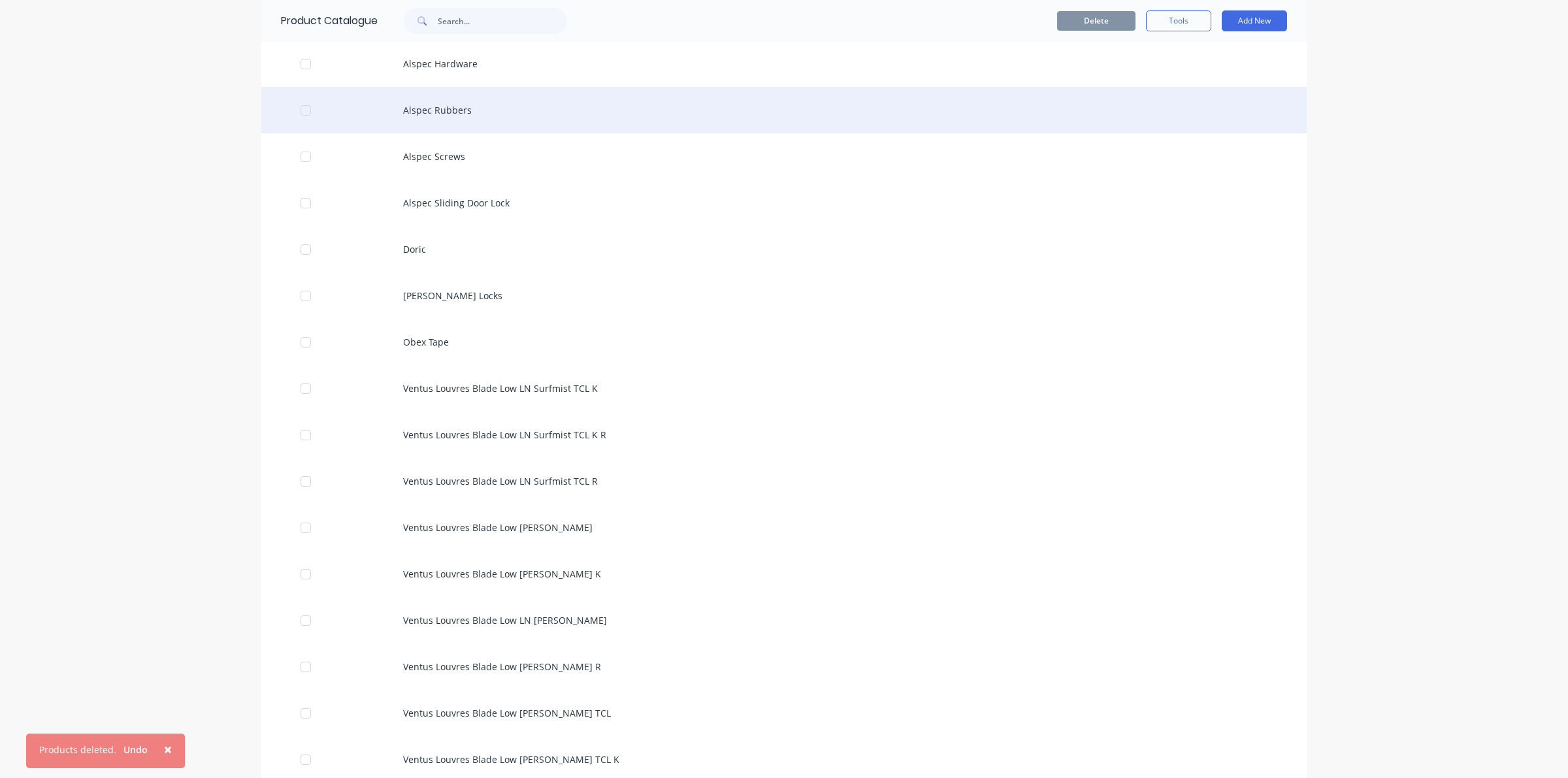
scroll to position [245, 0]
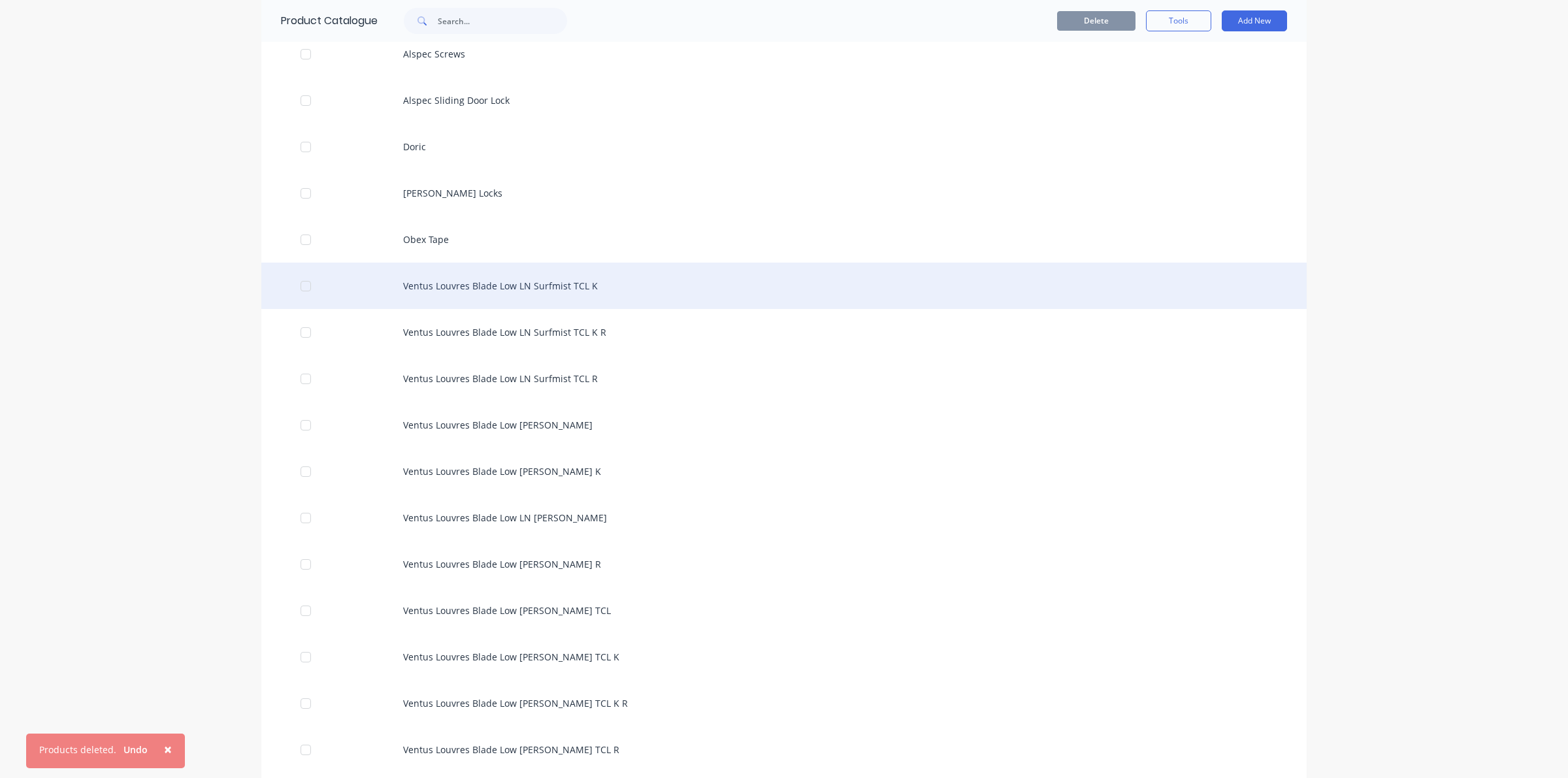
click at [300, 283] on div at bounding box center [306, 286] width 26 height 26
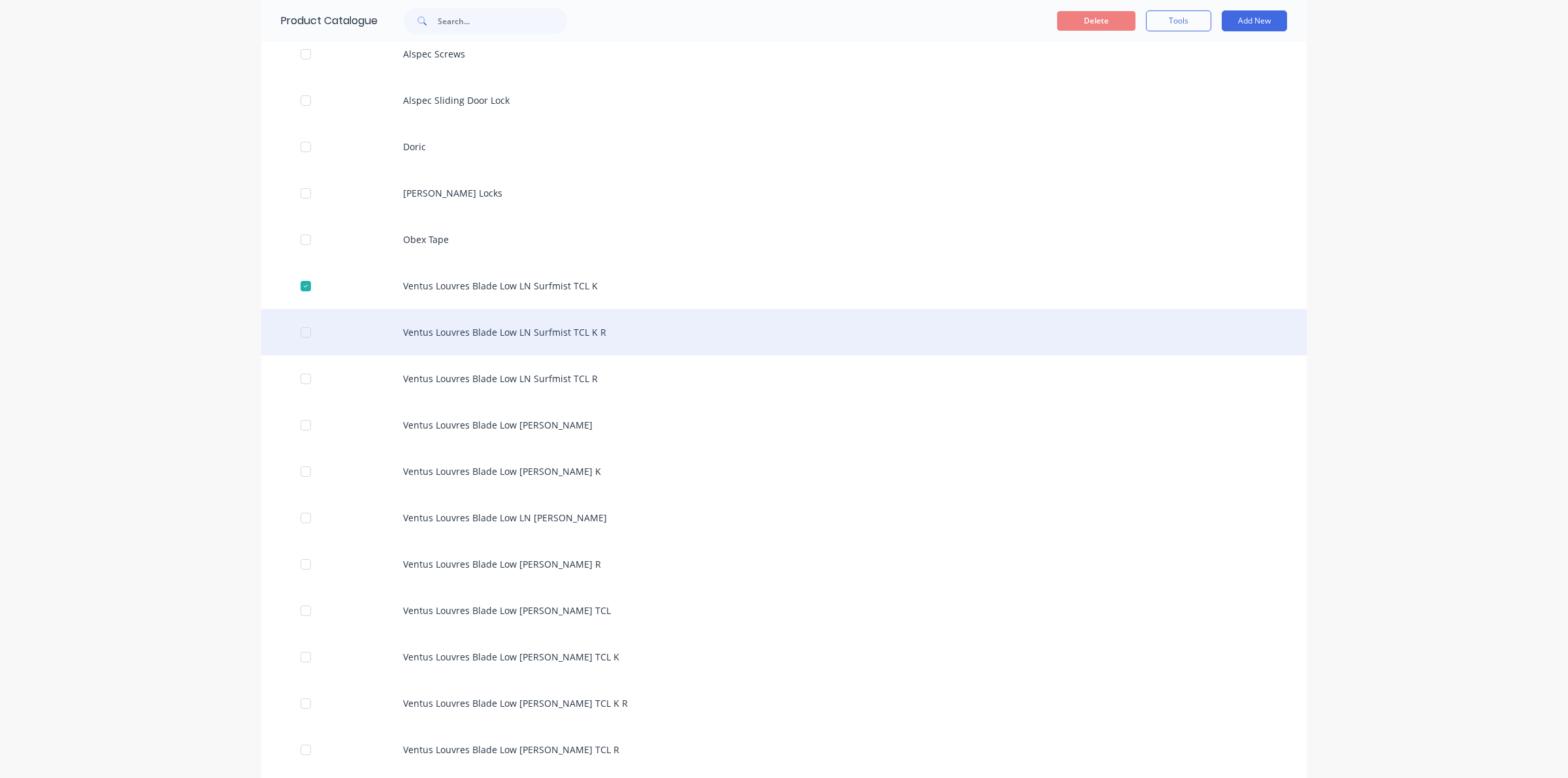
drag, startPoint x: 293, startPoint y: 328, endPoint x: 286, endPoint y: 334, distance: 9.2
click at [293, 331] on div at bounding box center [306, 332] width 26 height 26
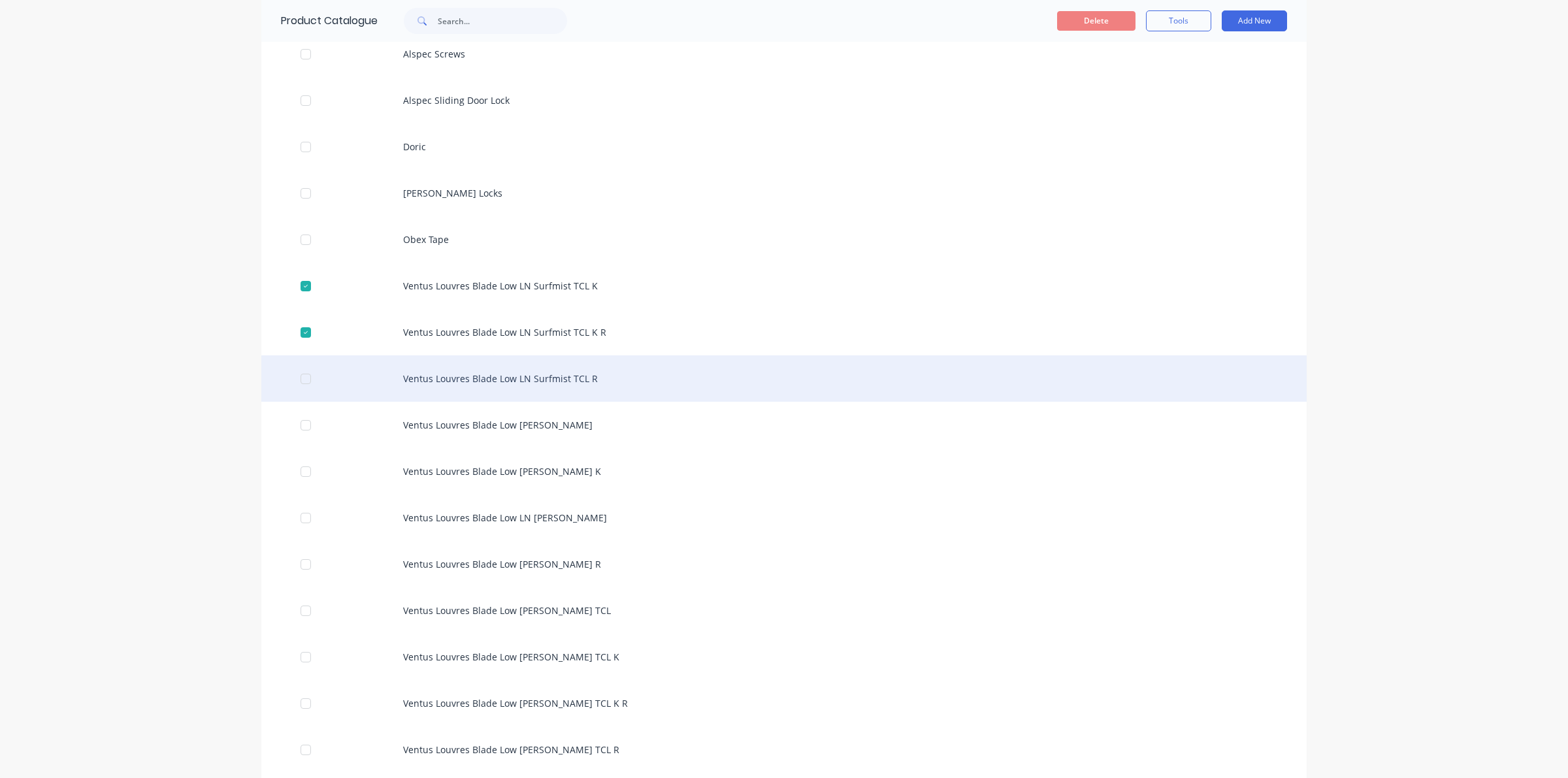
click at [298, 380] on div at bounding box center [306, 379] width 26 height 26
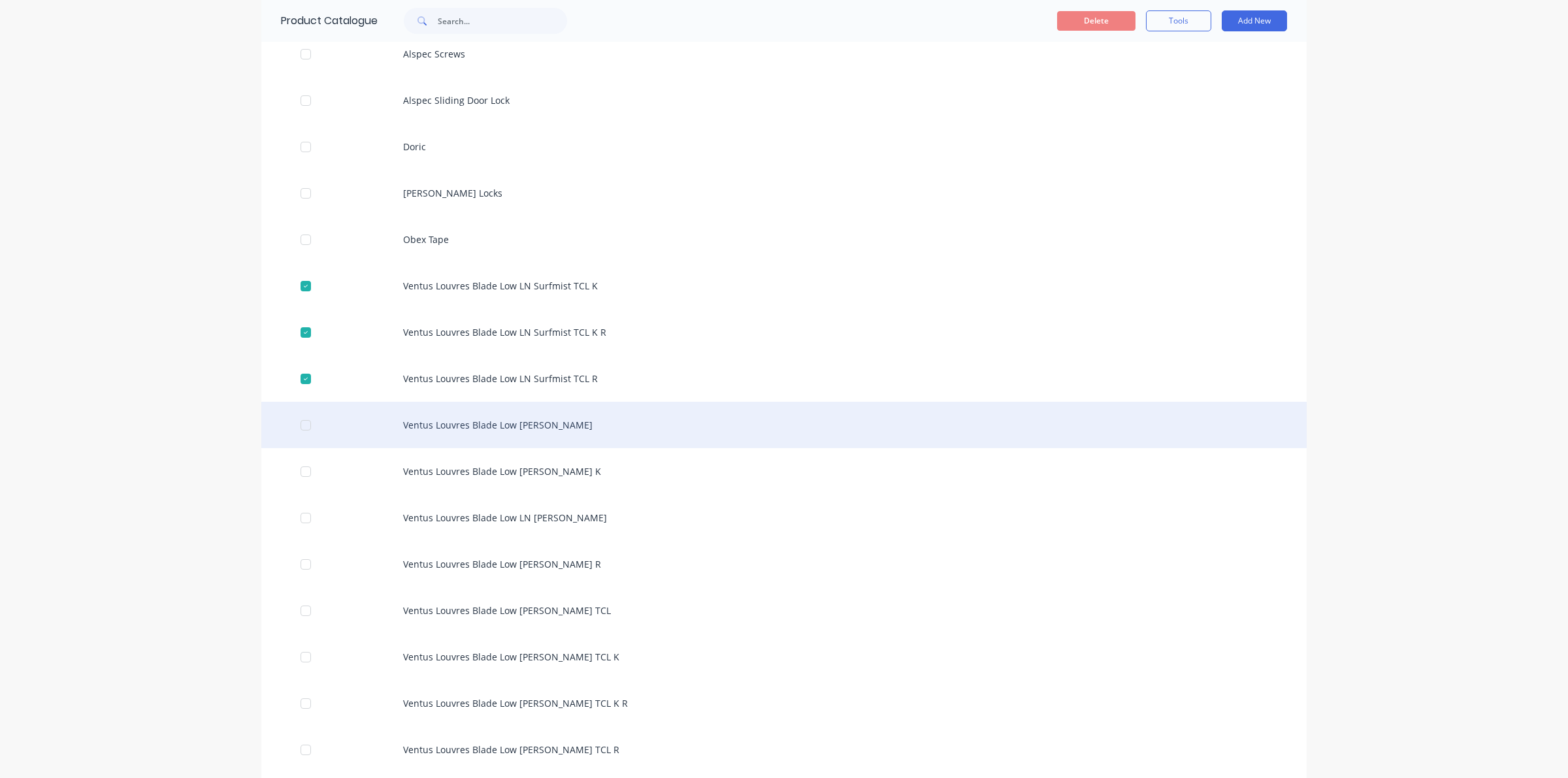
drag, startPoint x: 299, startPoint y: 426, endPoint x: 300, endPoint y: 437, distance: 11.0
click at [300, 426] on div at bounding box center [306, 425] width 26 height 26
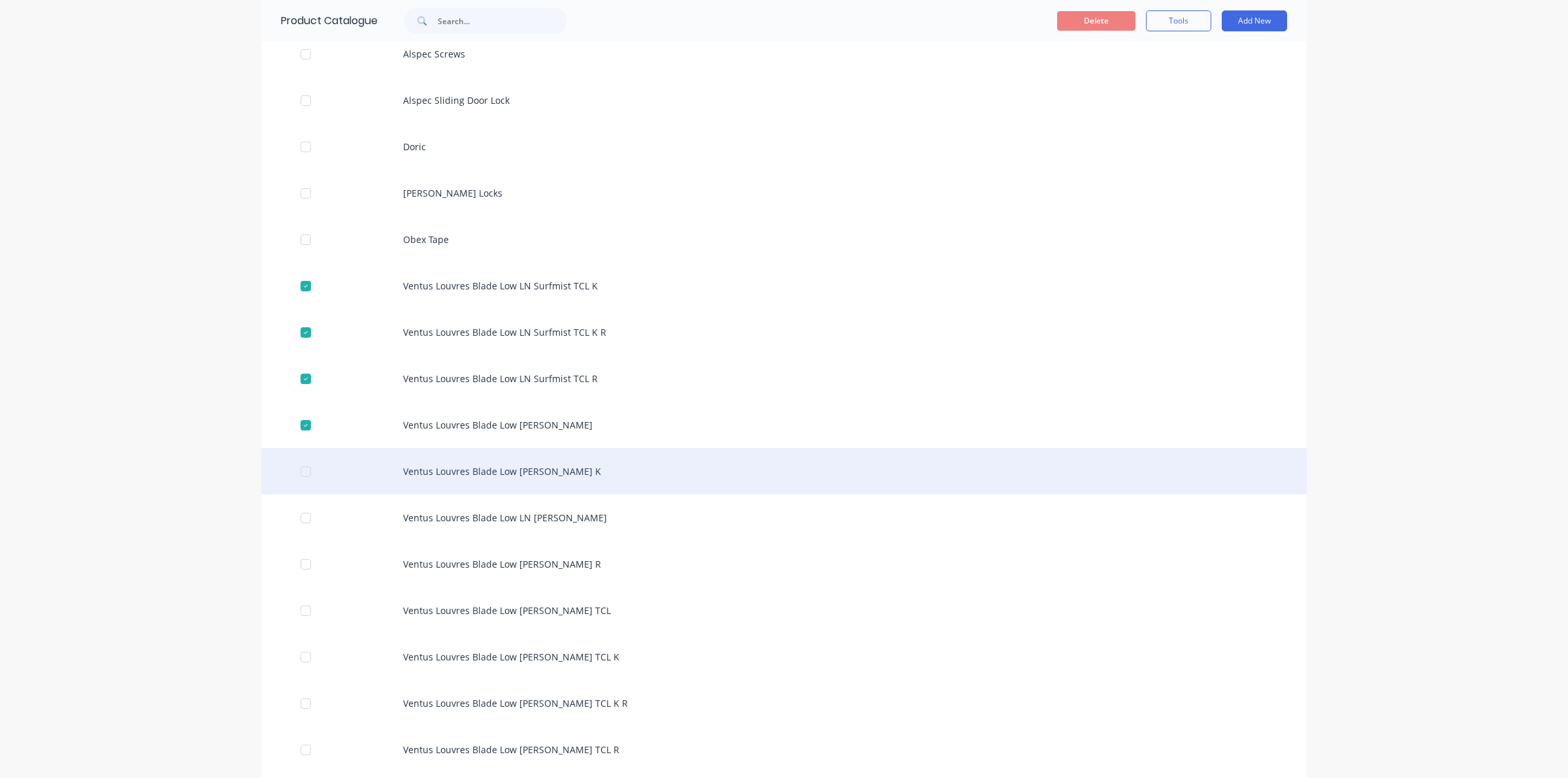
click at [294, 473] on div at bounding box center [306, 471] width 26 height 26
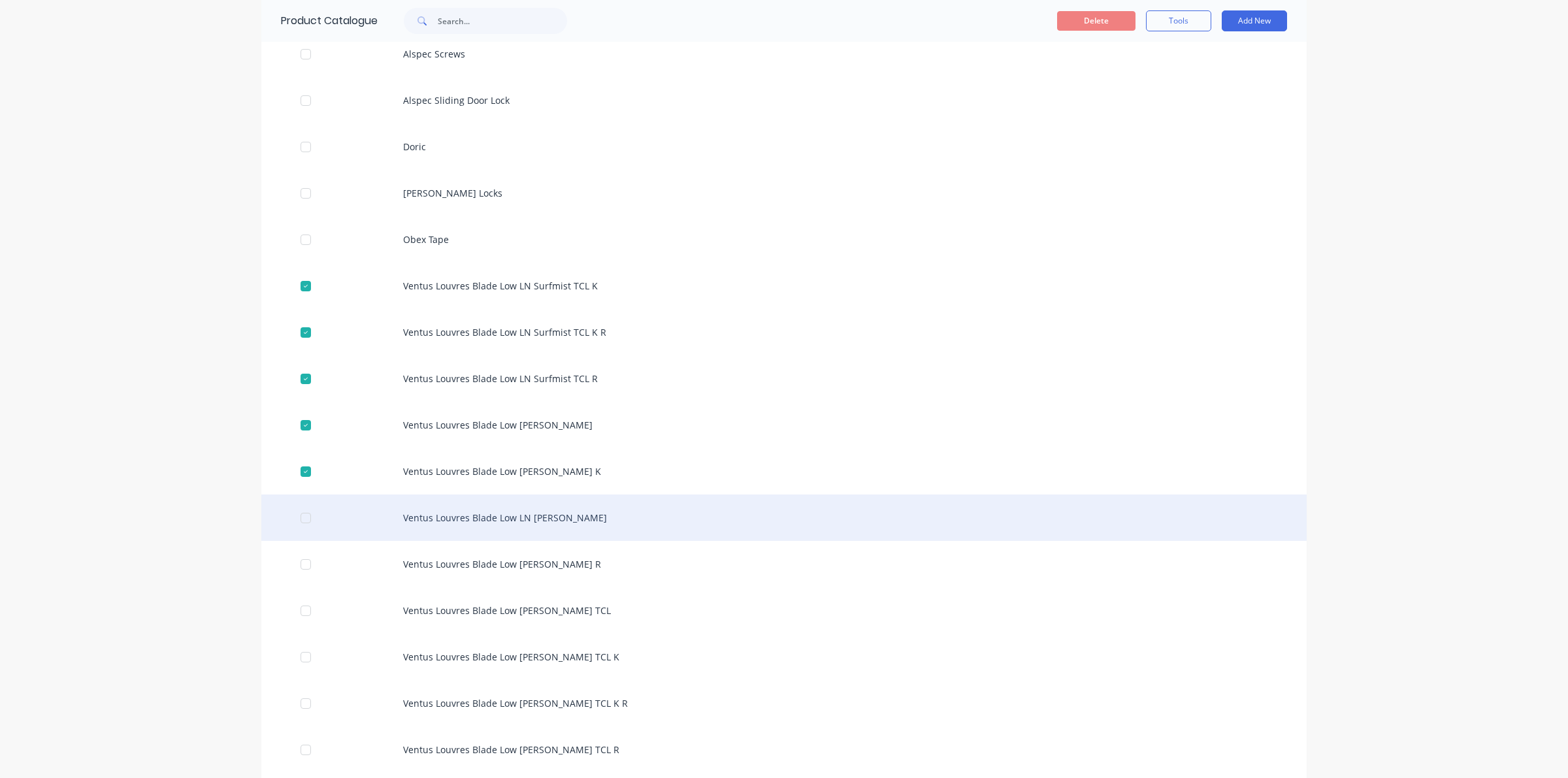
click at [295, 513] on div at bounding box center [306, 518] width 26 height 26
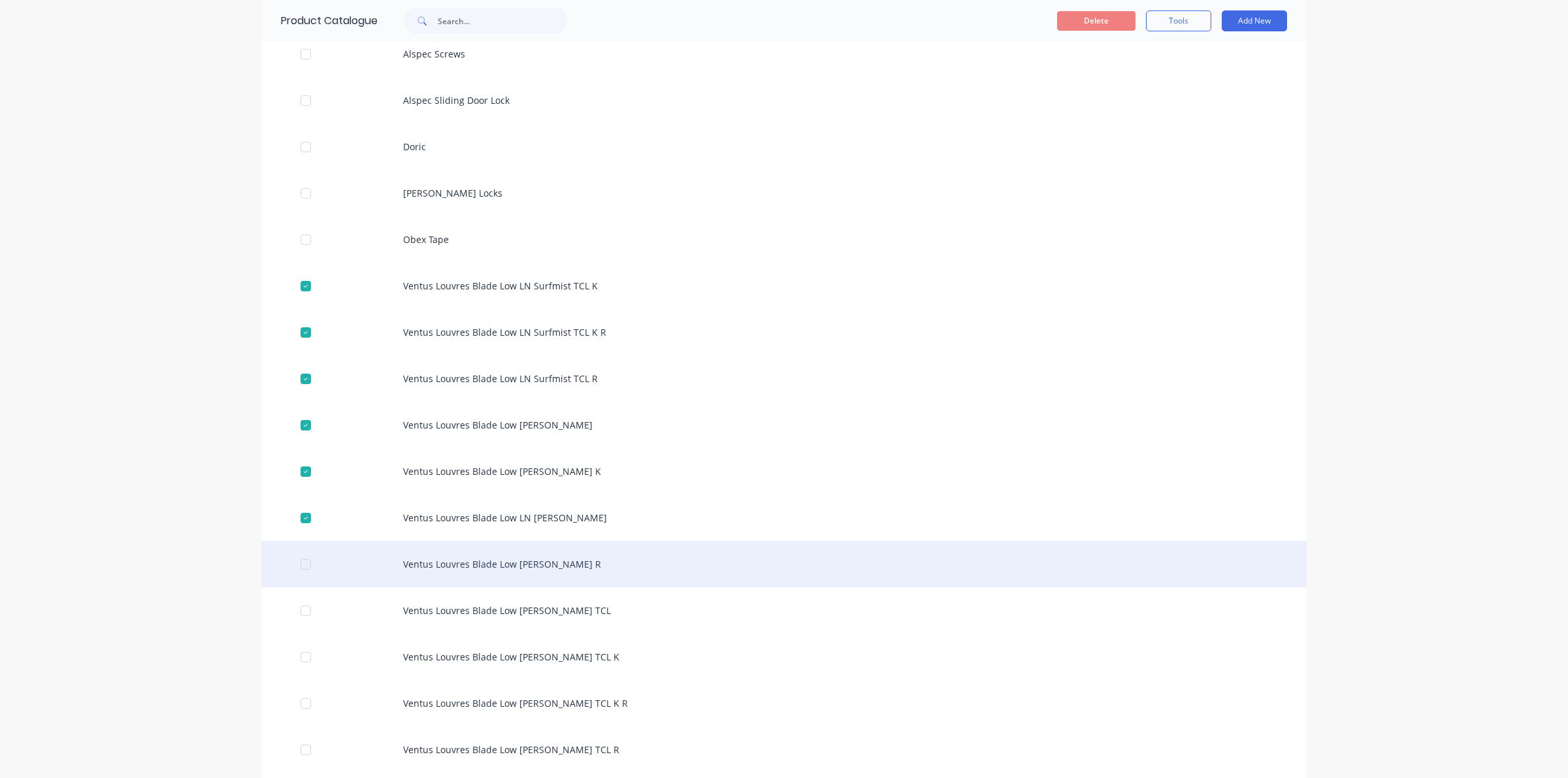
click at [299, 560] on div at bounding box center [306, 564] width 26 height 26
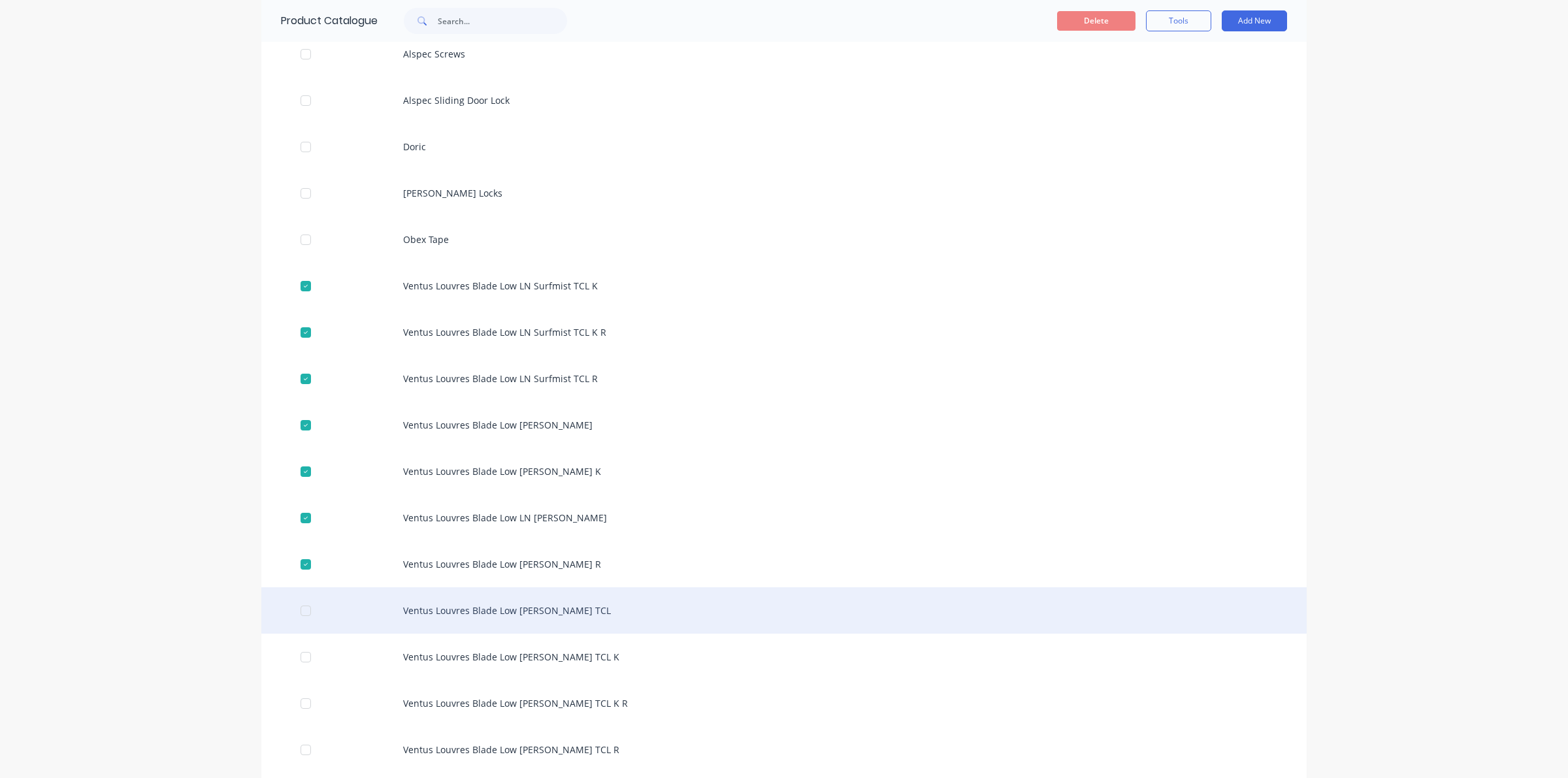
click at [299, 611] on div at bounding box center [306, 610] width 26 height 26
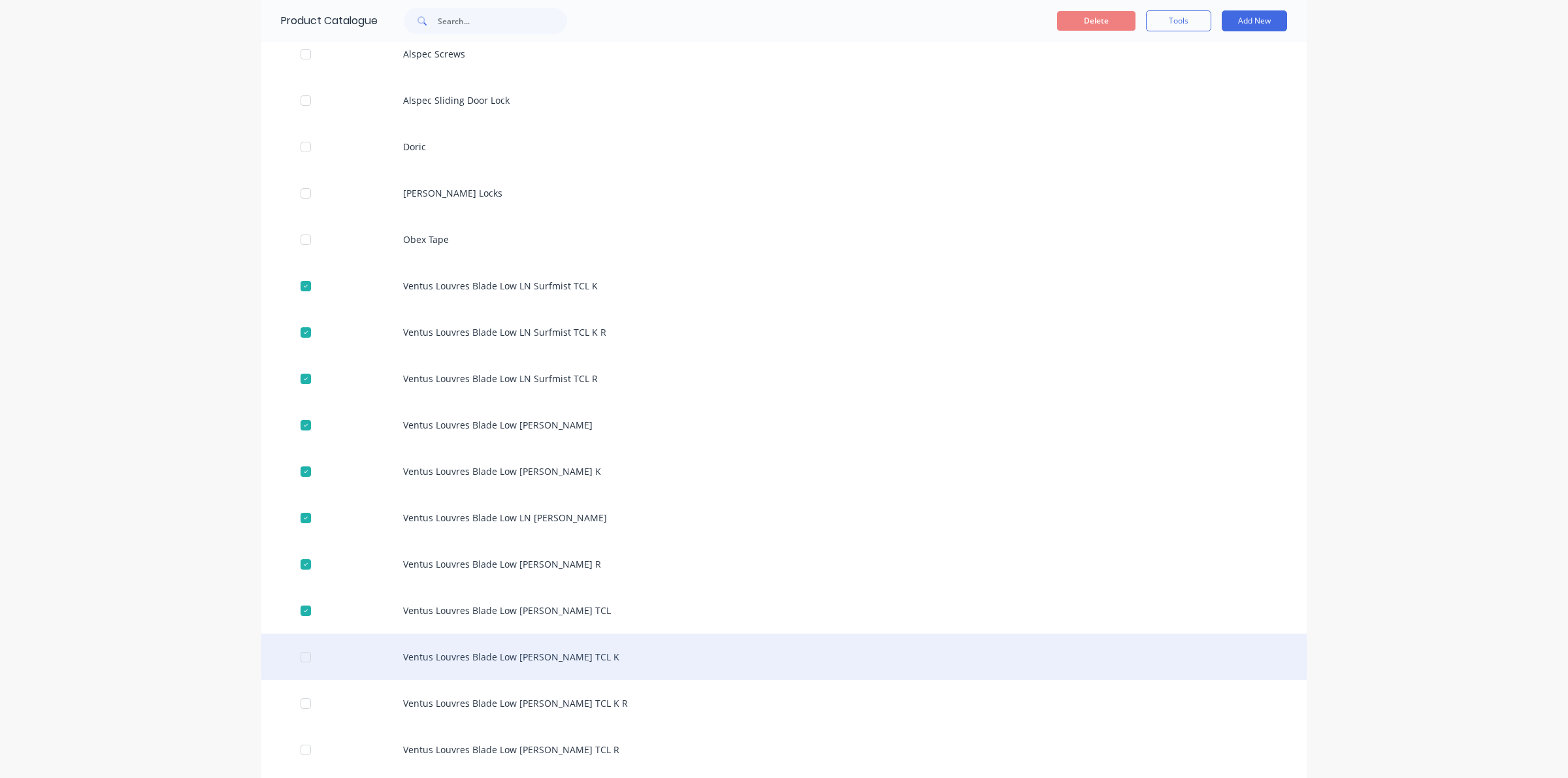
click at [298, 658] on div at bounding box center [306, 657] width 26 height 26
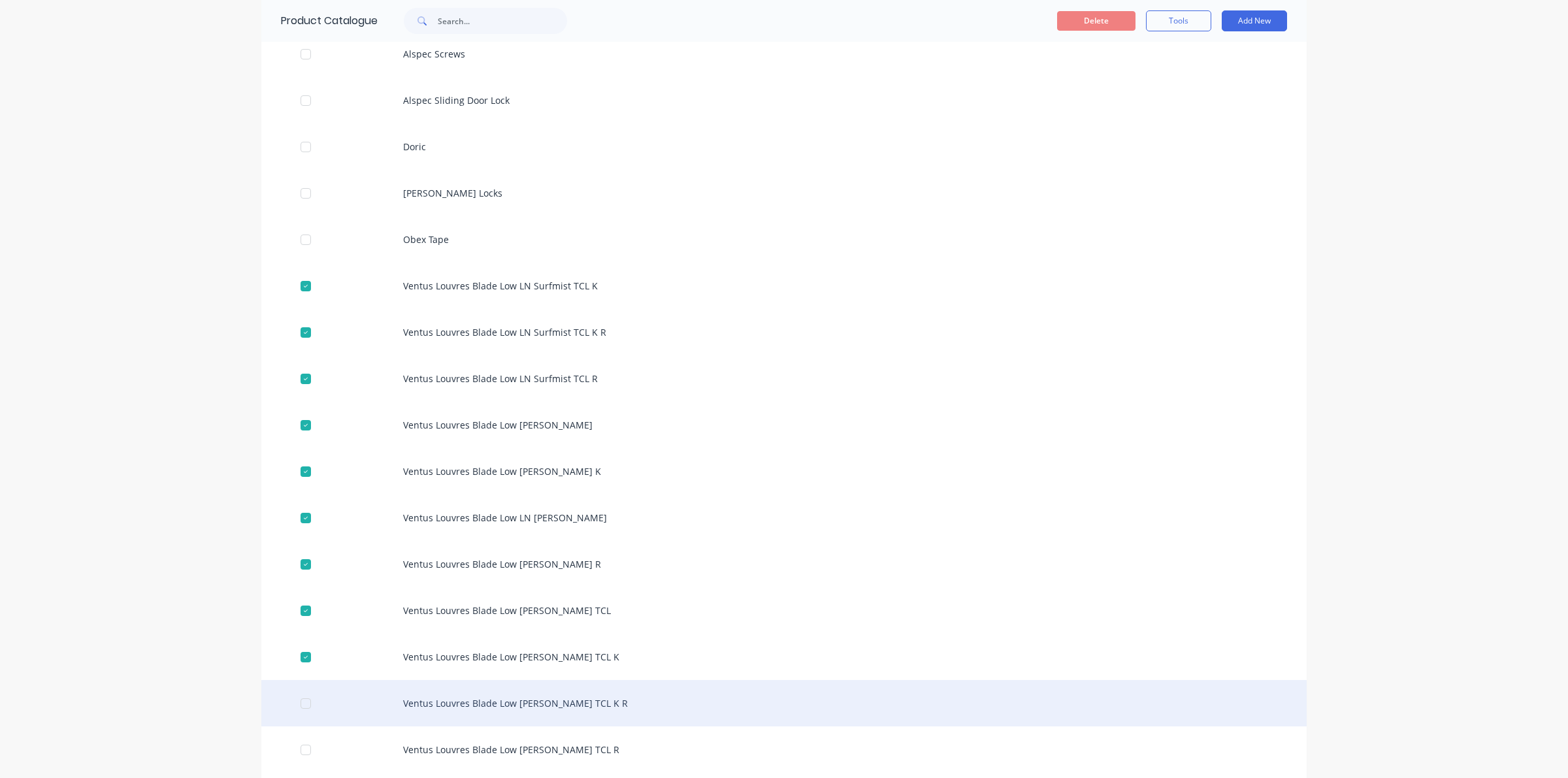
click at [302, 703] on div at bounding box center [306, 703] width 26 height 26
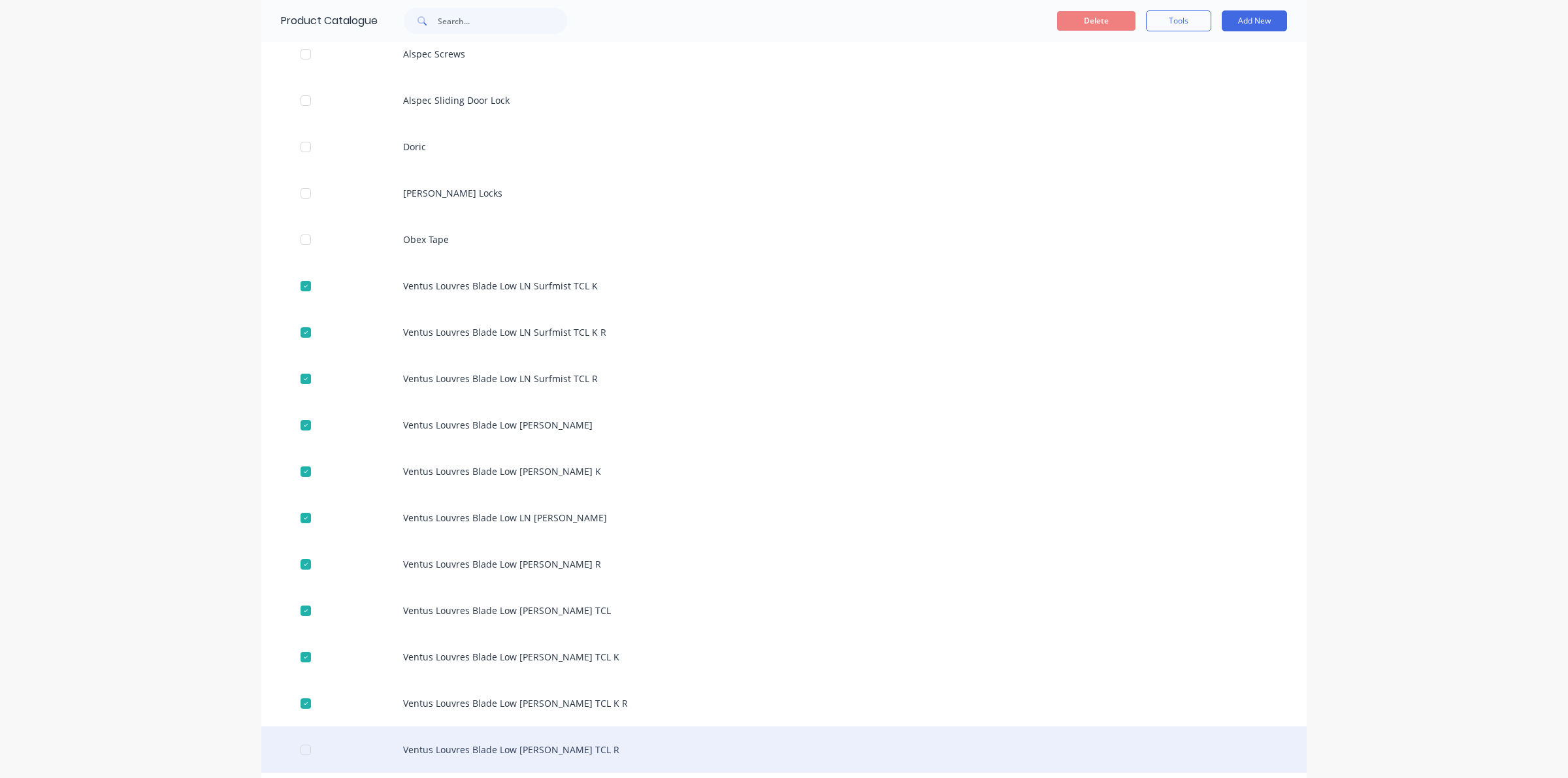
drag, startPoint x: 302, startPoint y: 748, endPoint x: 310, endPoint y: 739, distance: 12.0
click at [304, 746] on div at bounding box center [306, 750] width 26 height 26
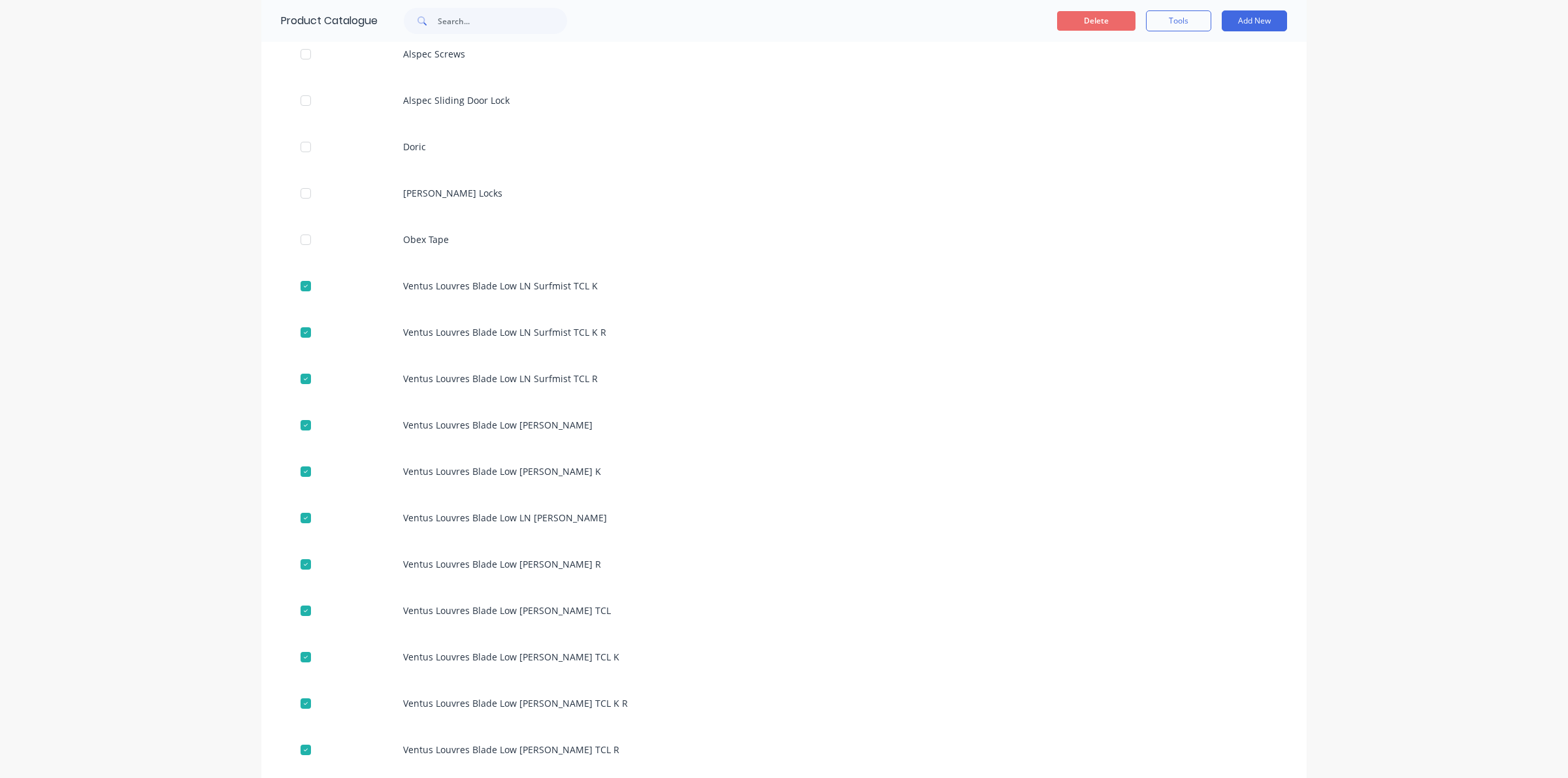
drag, startPoint x: 1070, startPoint y: 11, endPoint x: 1072, endPoint y: 18, distance: 7.3
click at [1072, 18] on button "Delete" at bounding box center [1096, 20] width 78 height 20
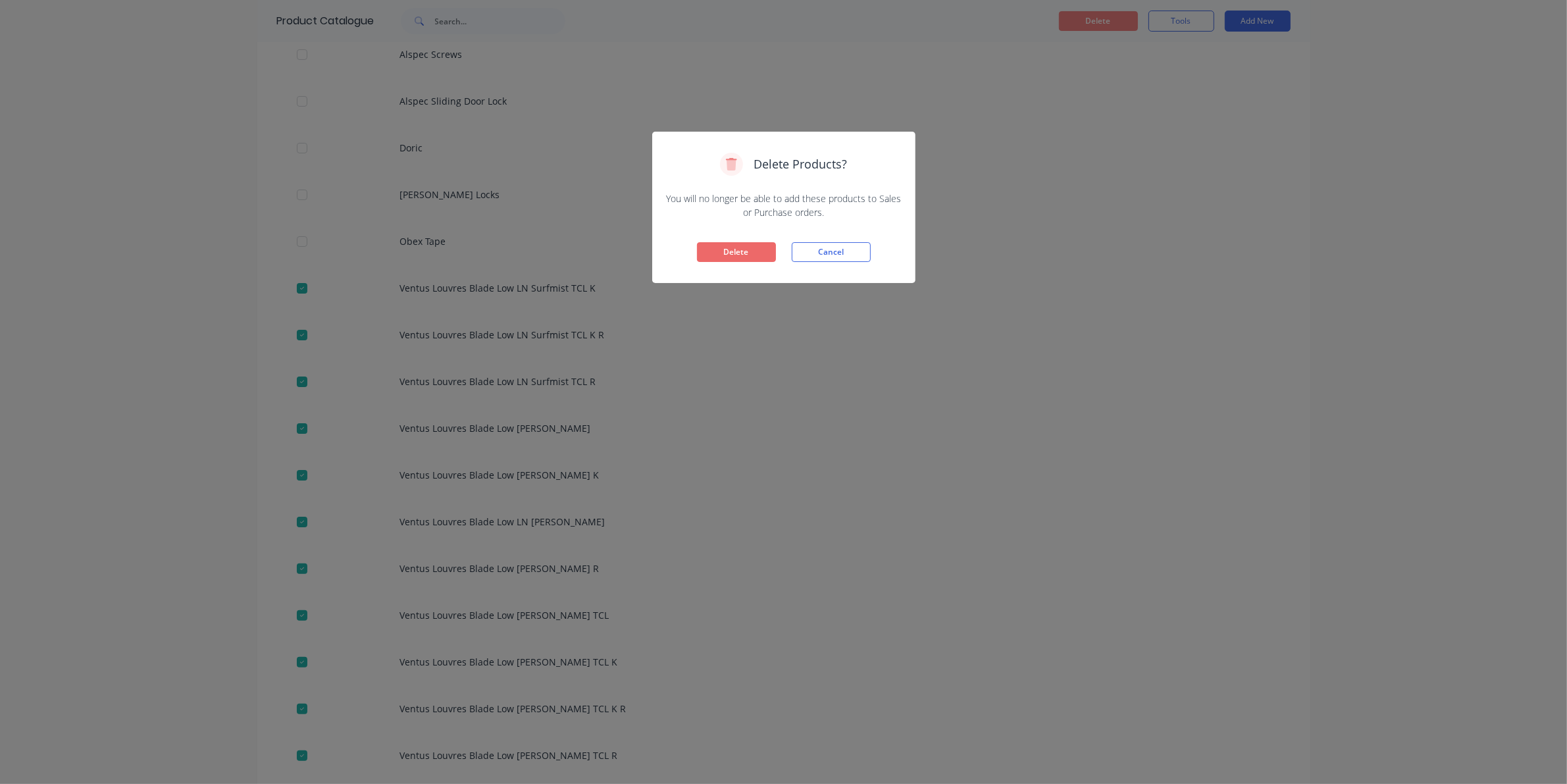
click at [735, 255] on button "Delete" at bounding box center [736, 252] width 79 height 20
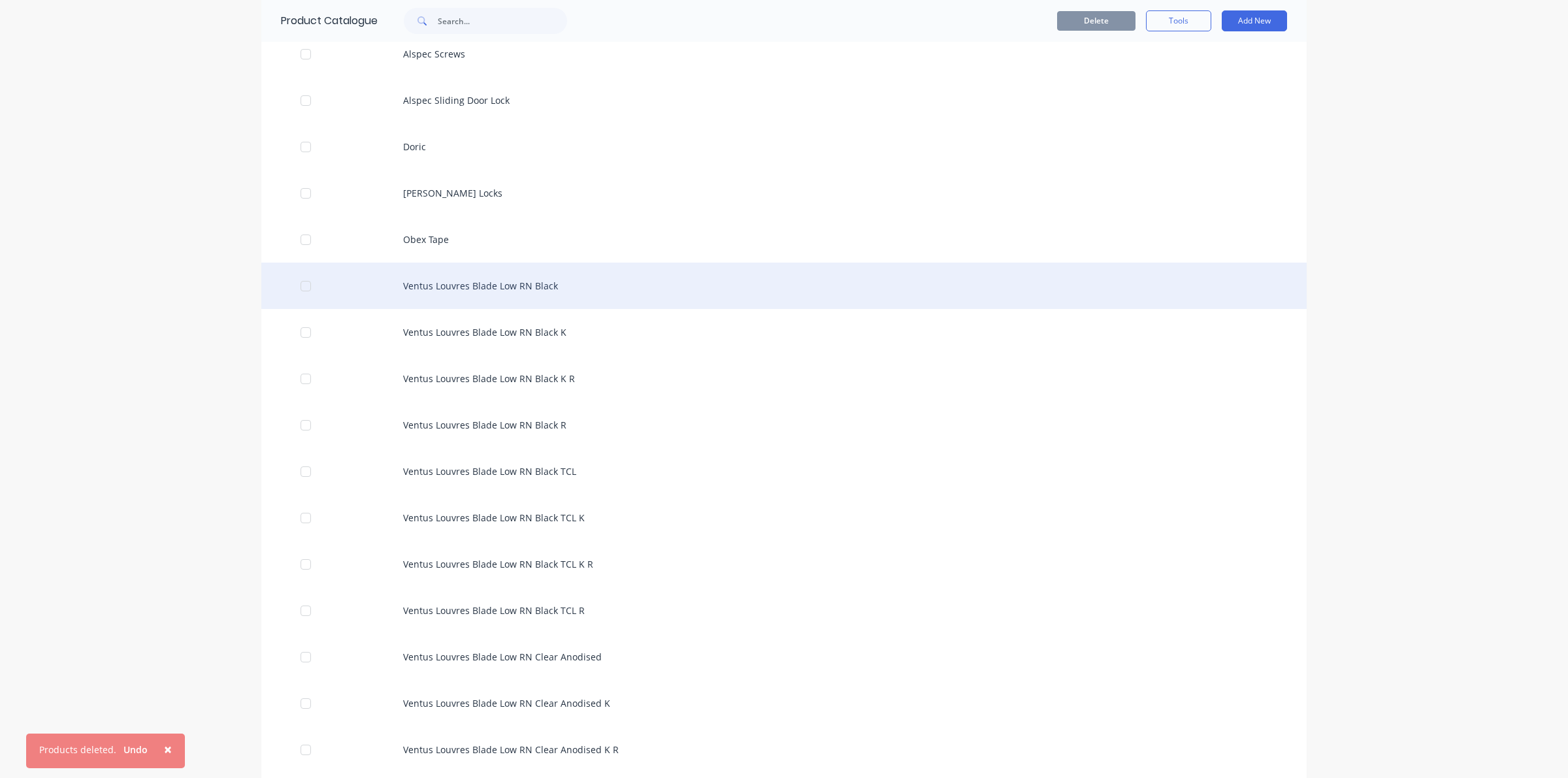
click at [300, 287] on div at bounding box center [306, 286] width 26 height 26
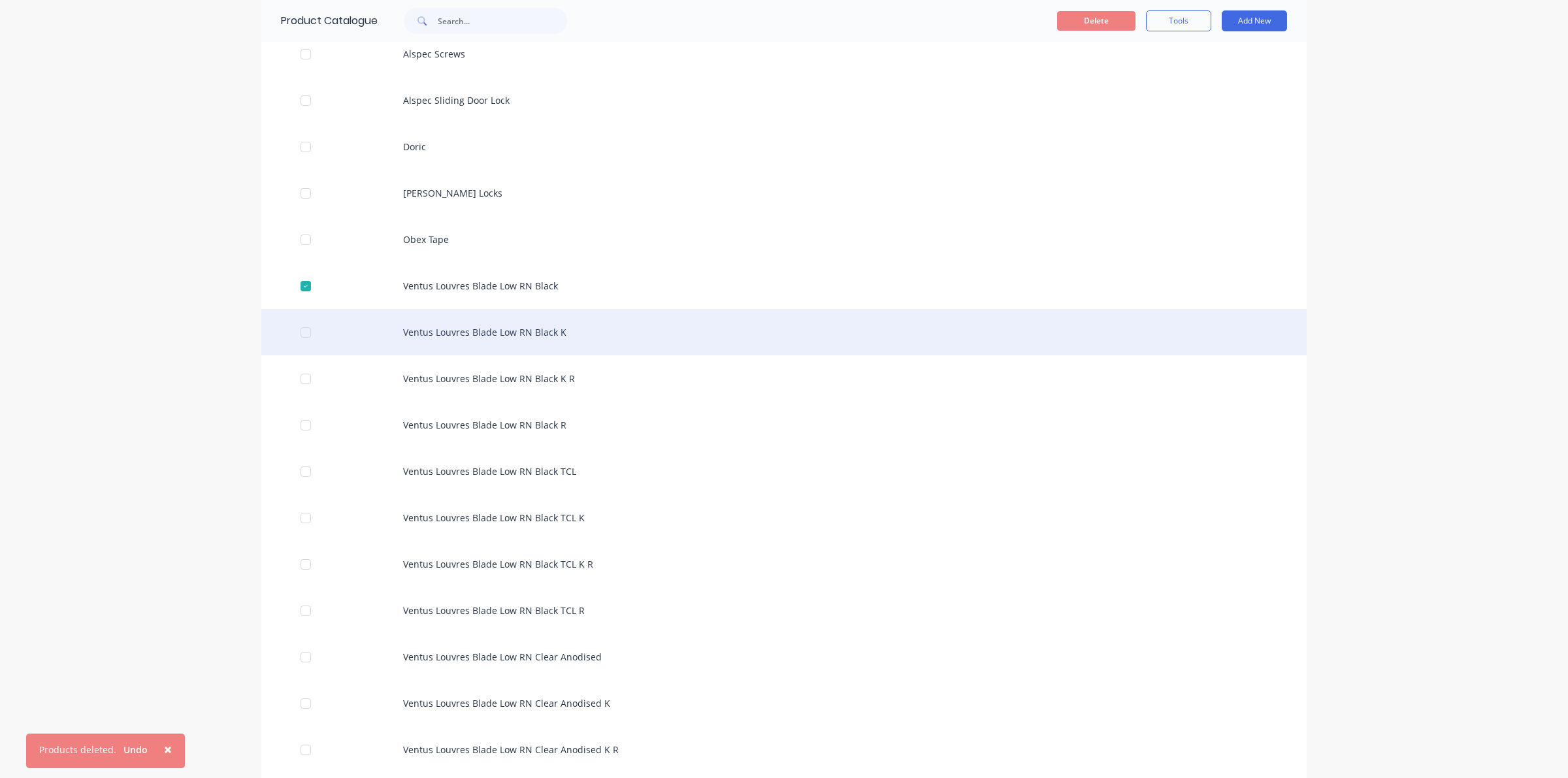
click at [302, 330] on div at bounding box center [306, 332] width 26 height 26
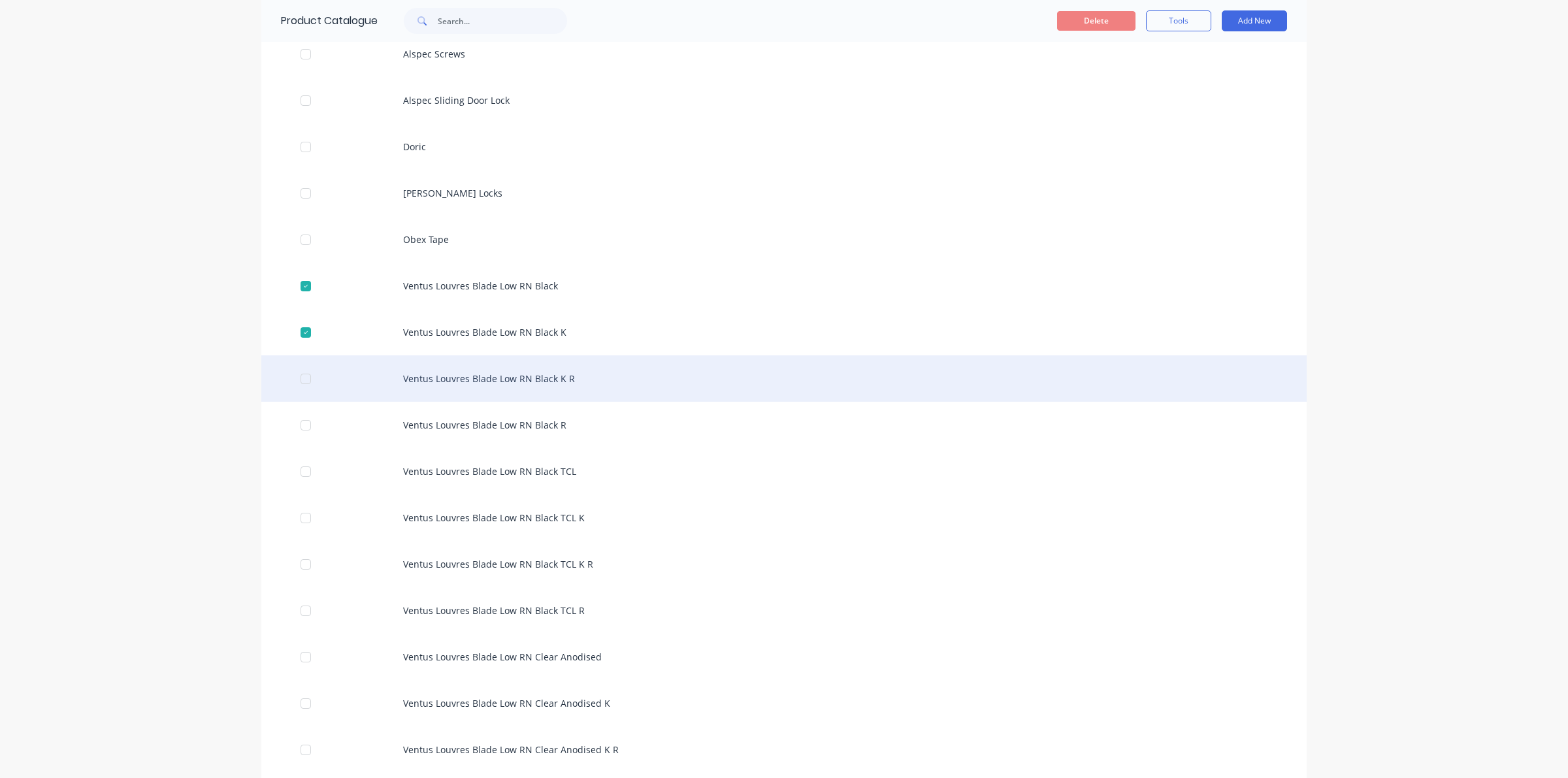
click at [304, 376] on div at bounding box center [306, 379] width 26 height 26
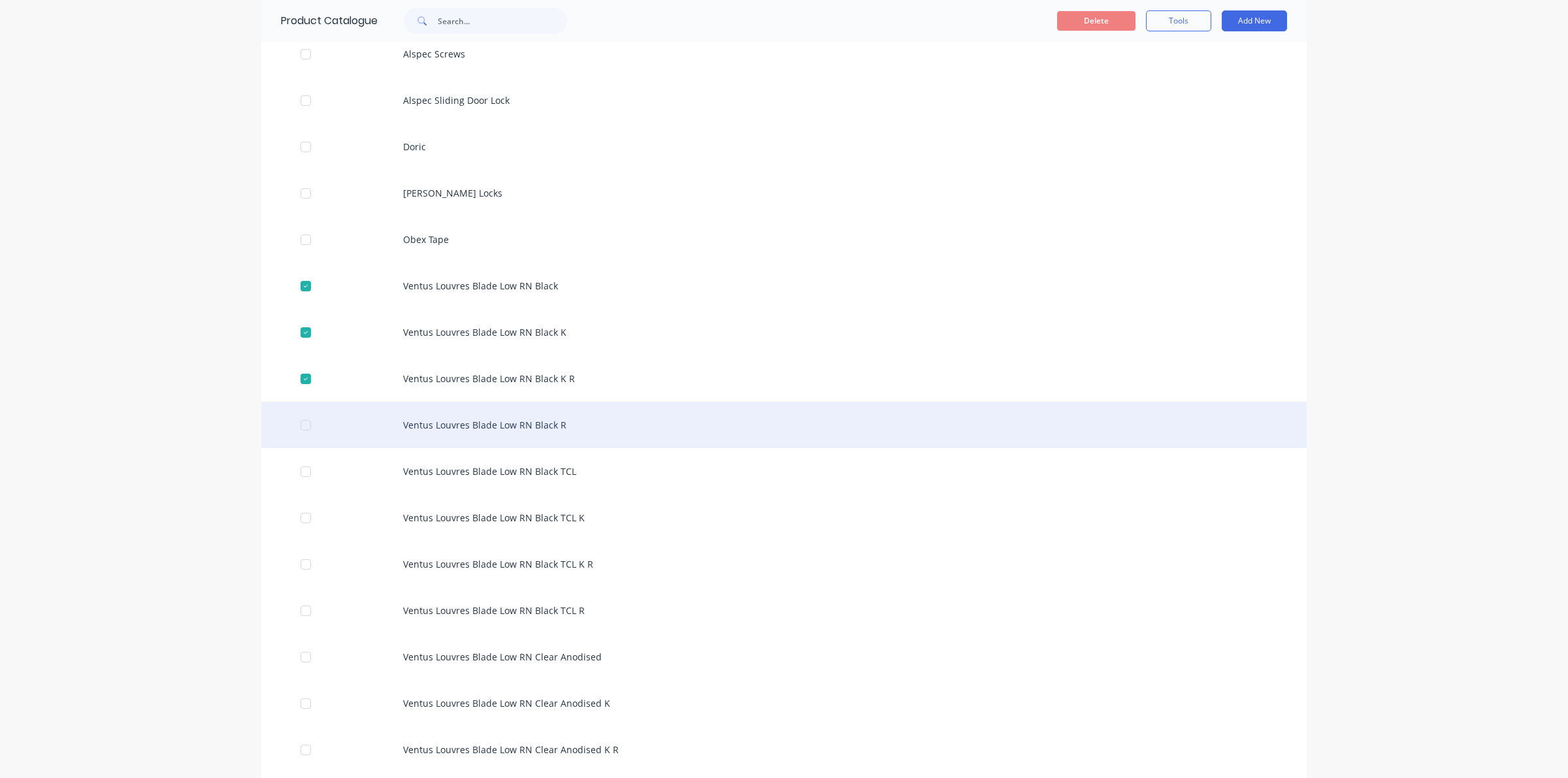
click at [296, 438] on div "Ventus Louvres Blade Low RN Black R" at bounding box center [784, 424] width 1045 height 47
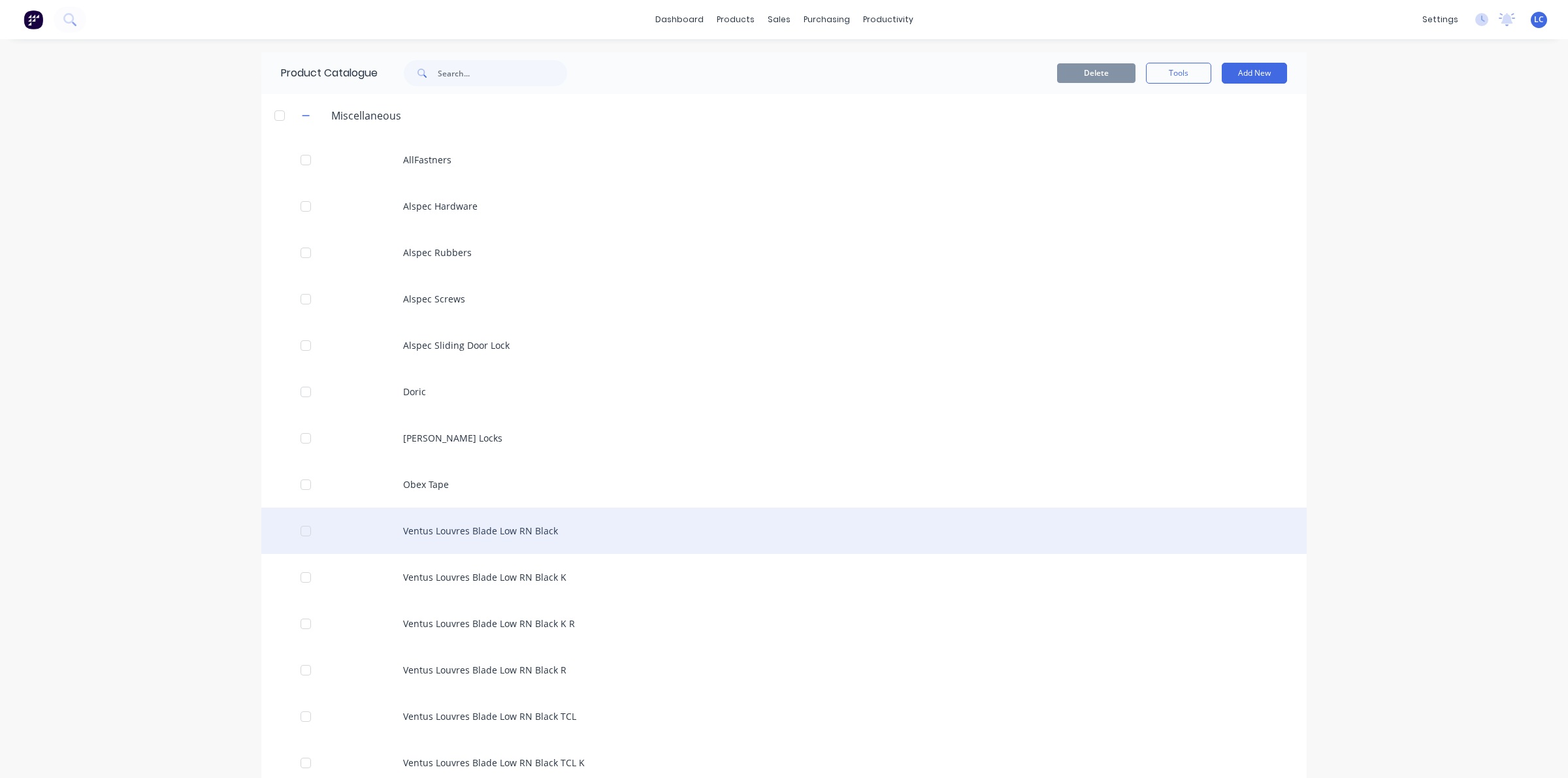
click at [298, 535] on div at bounding box center [306, 531] width 26 height 26
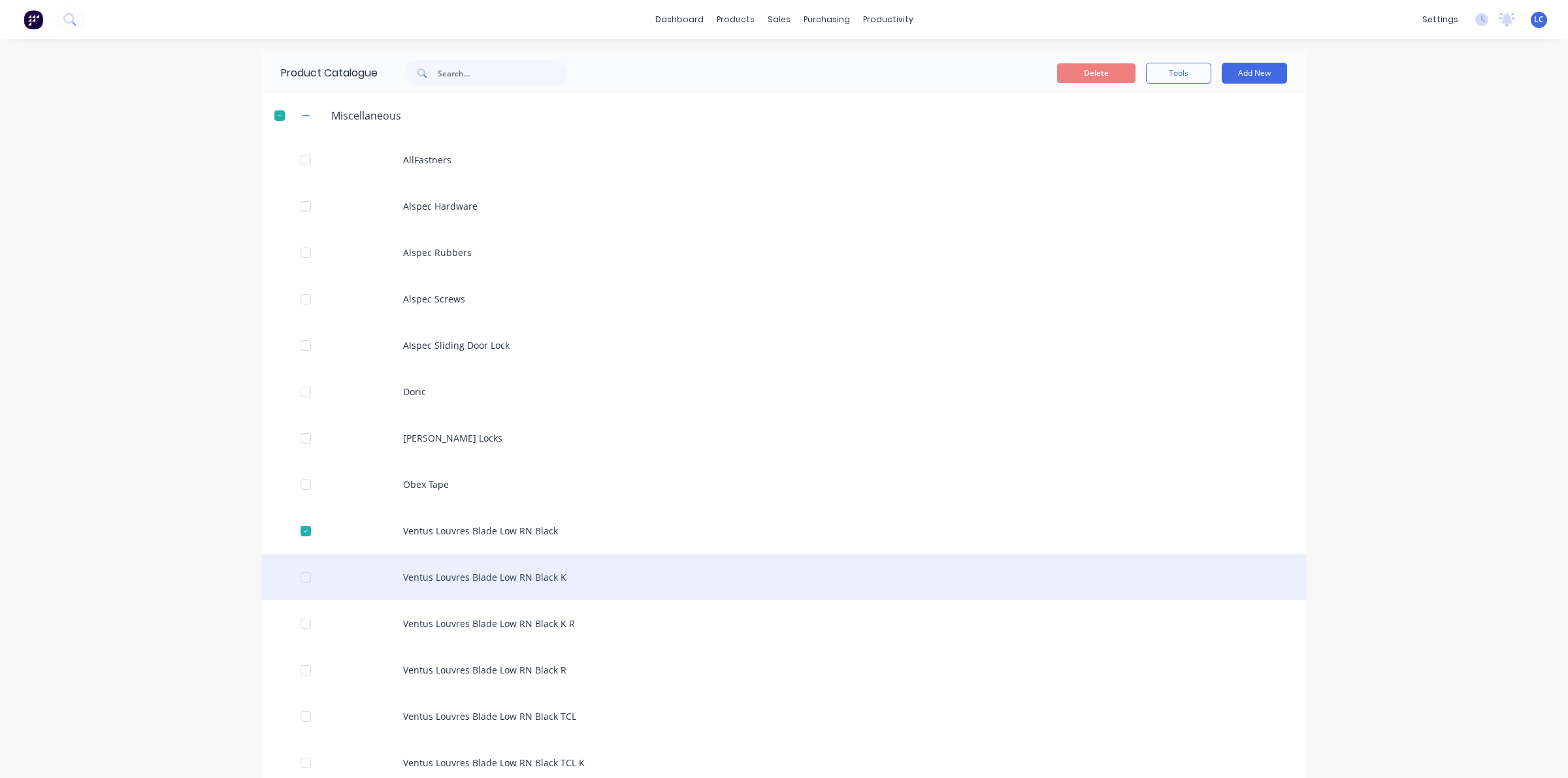
click at [300, 581] on div at bounding box center [306, 577] width 26 height 26
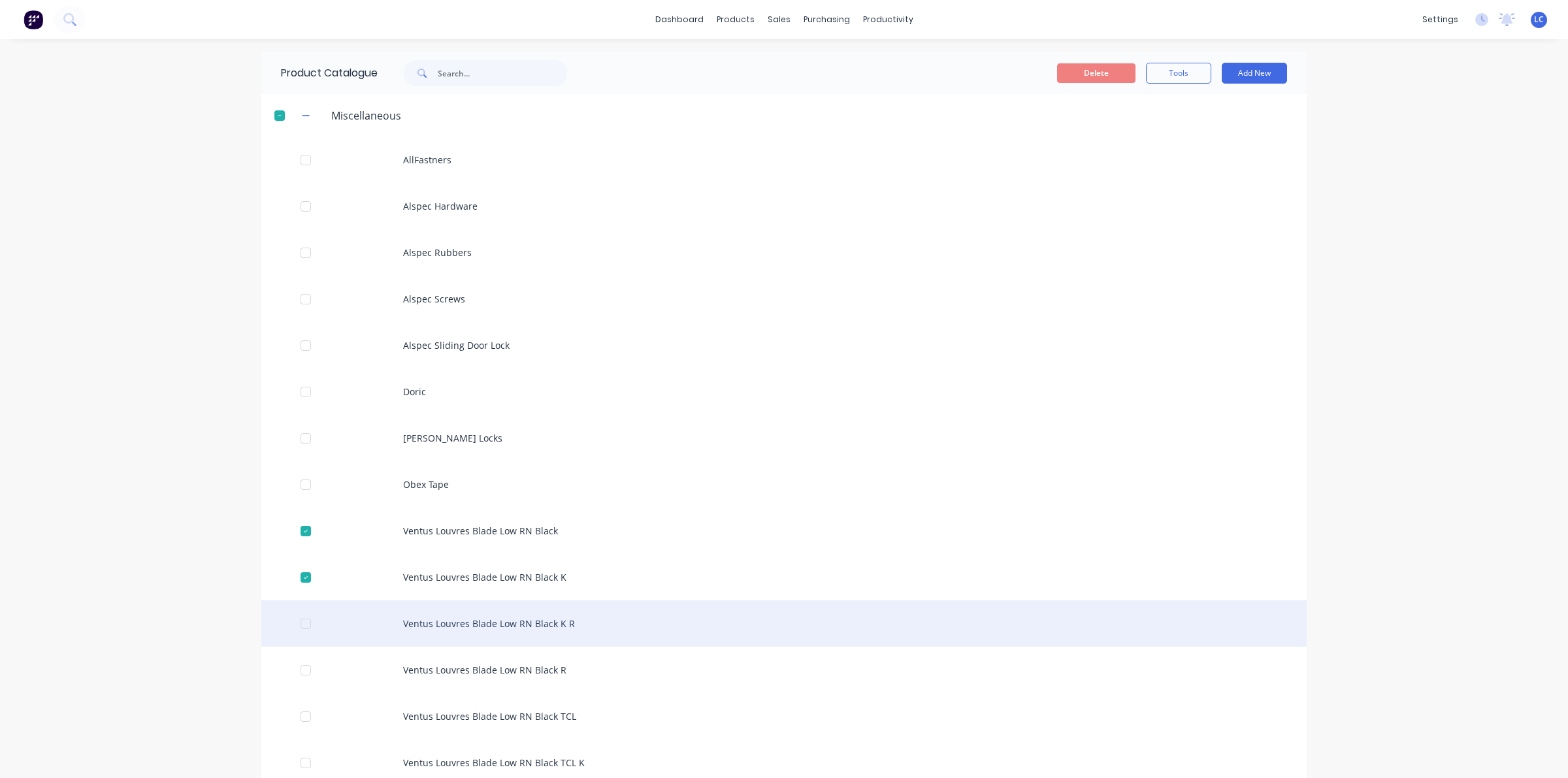
click at [295, 623] on div at bounding box center [306, 623] width 26 height 26
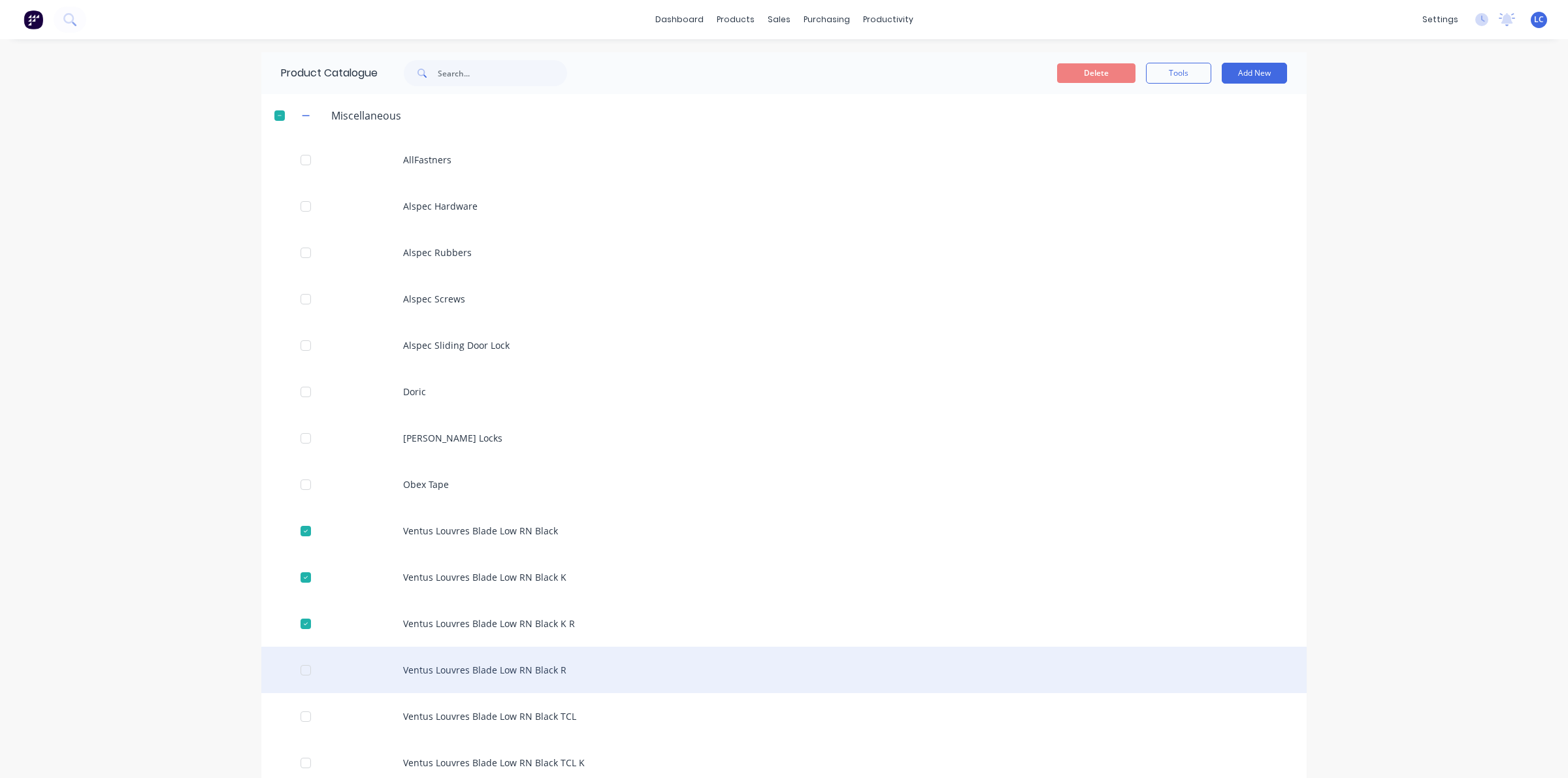
click at [304, 670] on div at bounding box center [306, 670] width 26 height 26
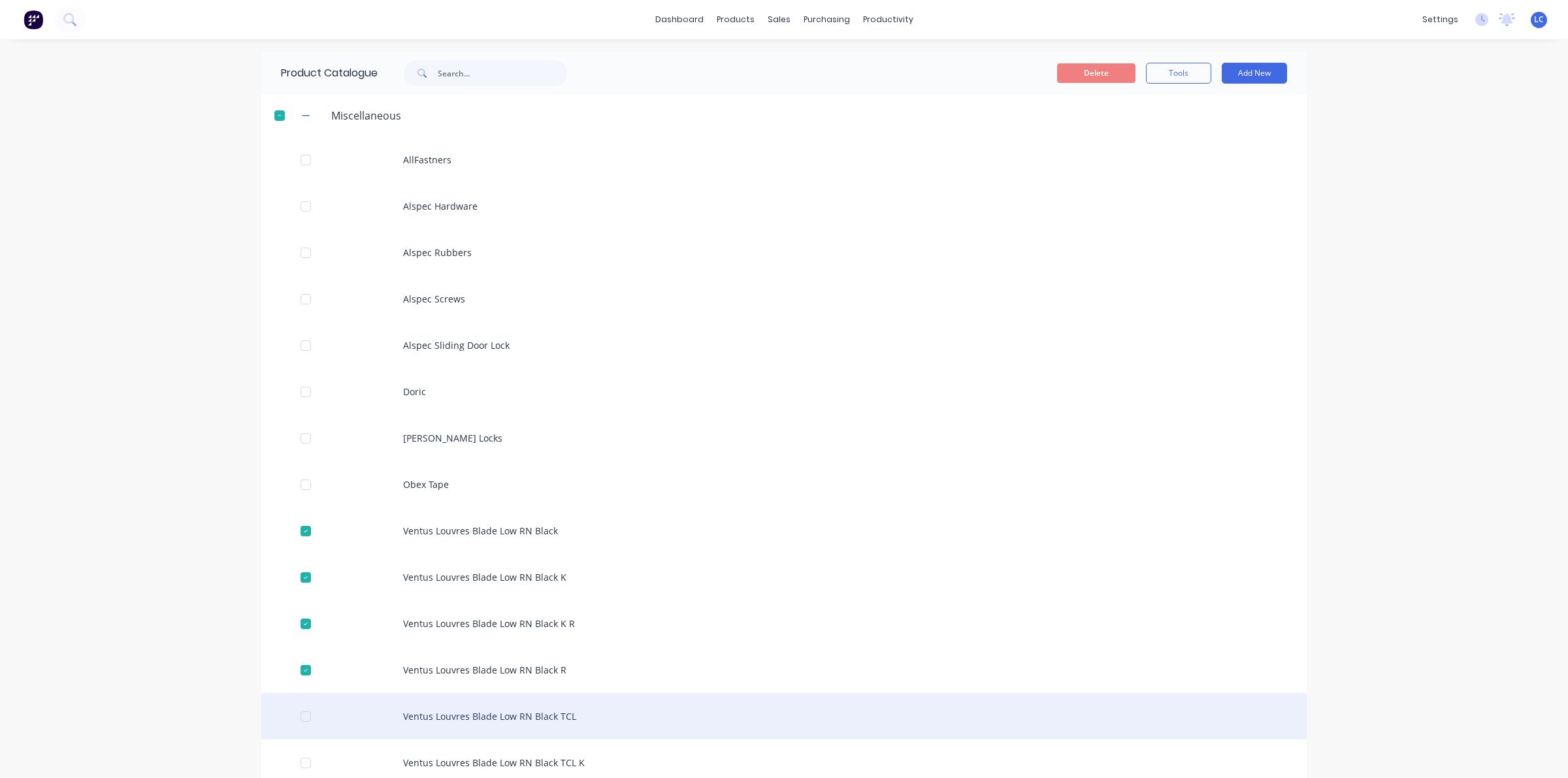
click at [298, 707] on div at bounding box center [306, 716] width 26 height 26
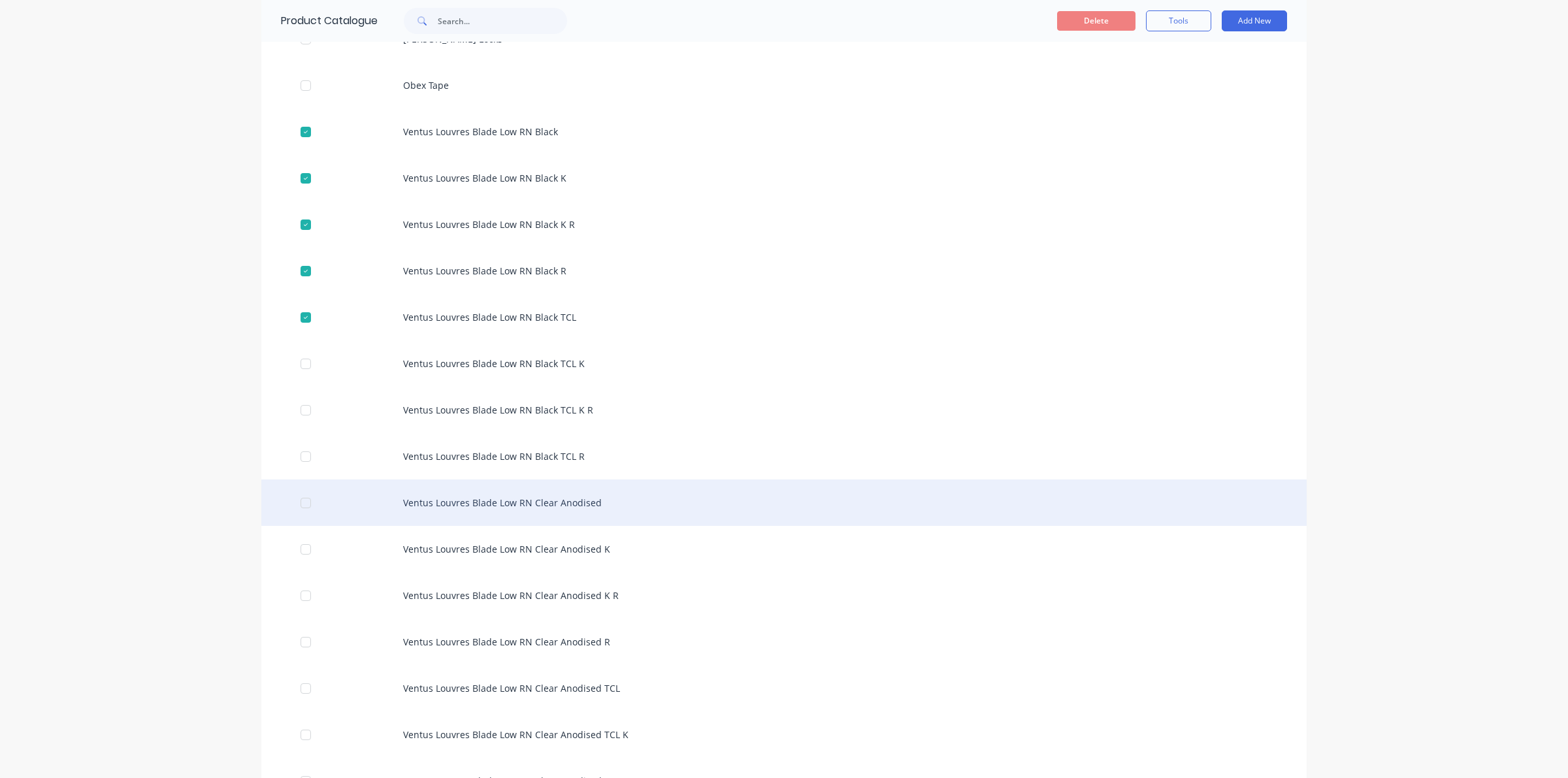
scroll to position [408, 0]
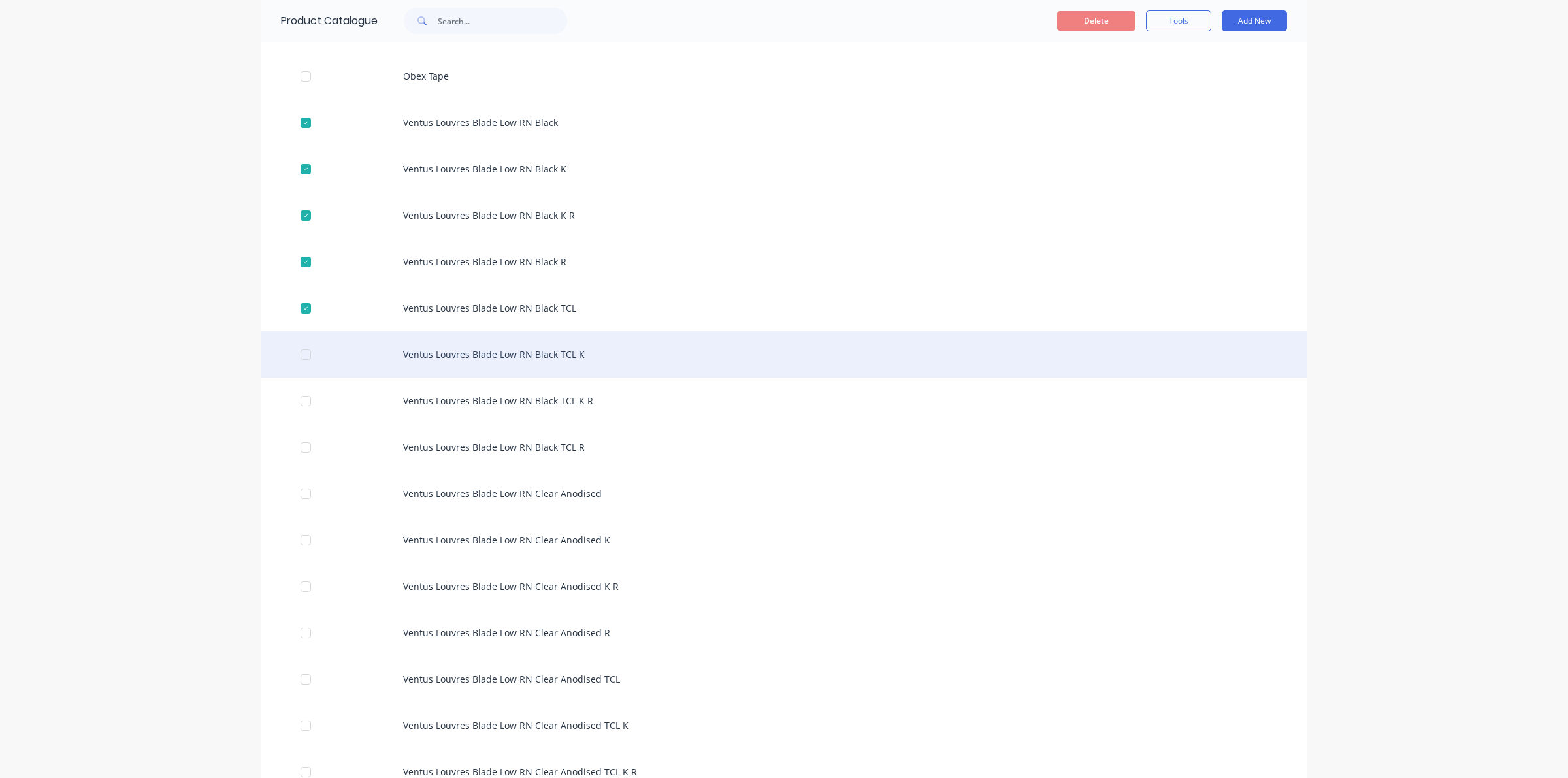
click at [300, 347] on div at bounding box center [306, 354] width 26 height 26
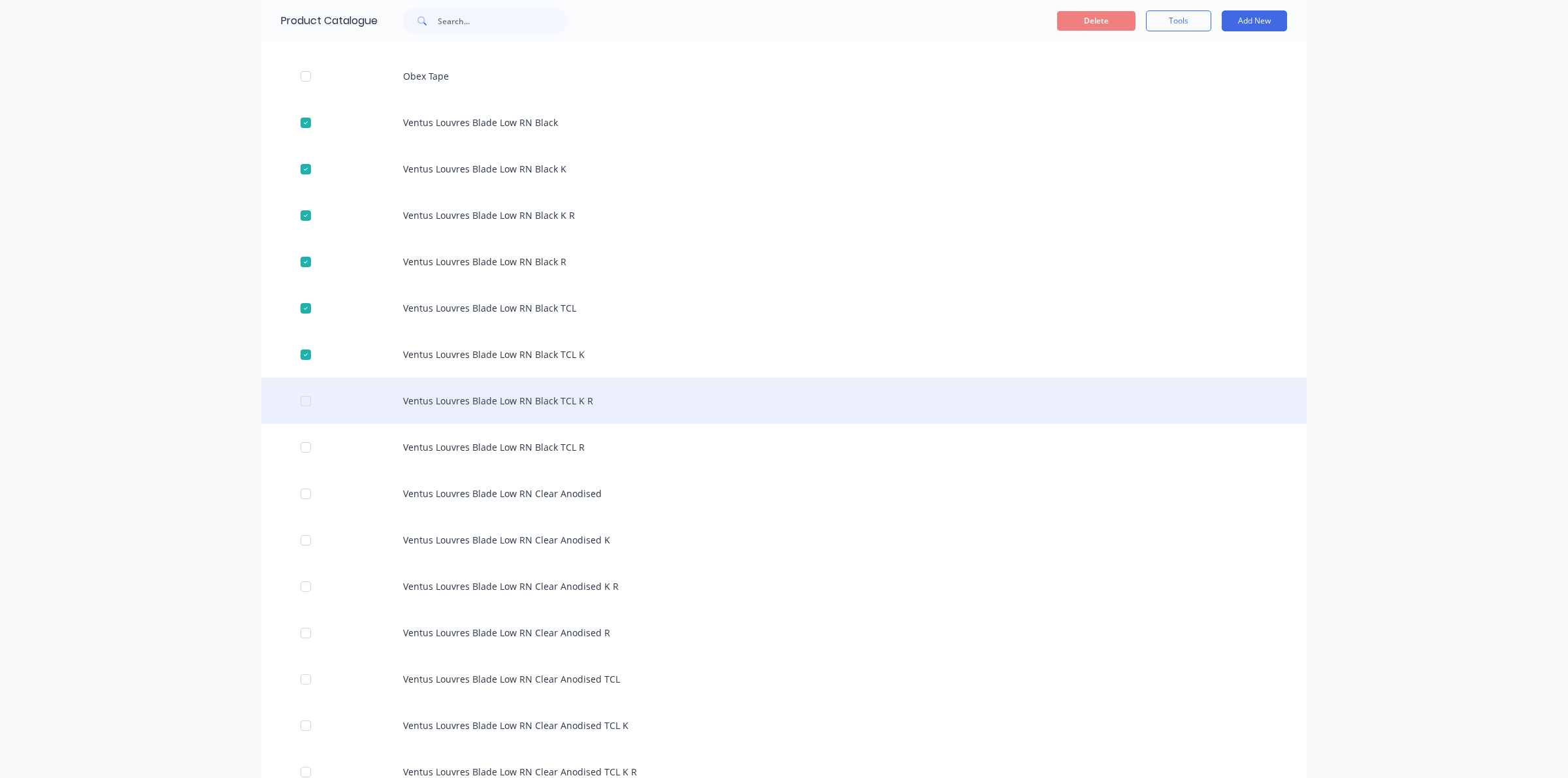
click at [302, 399] on div at bounding box center [306, 401] width 26 height 26
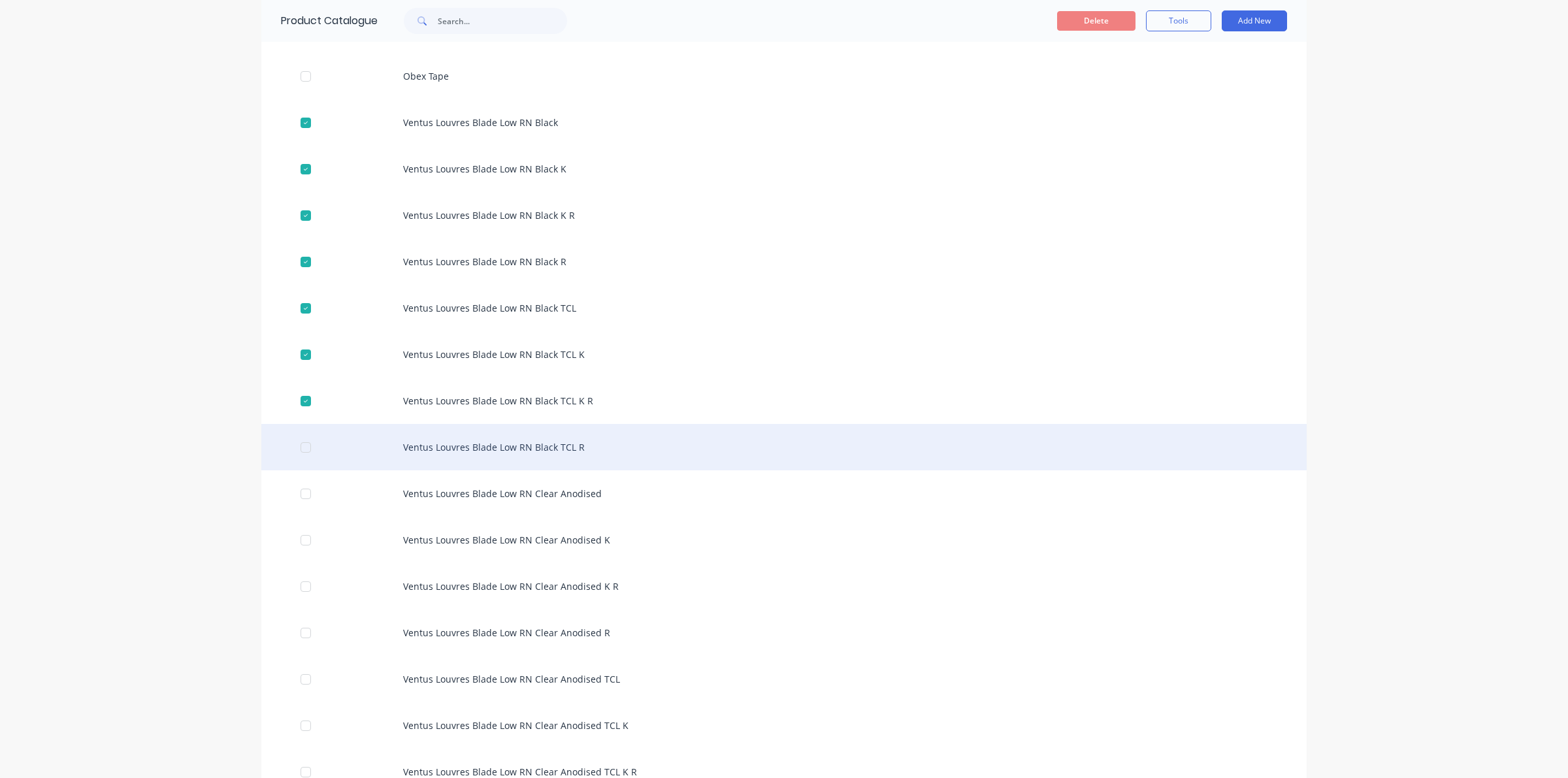
click at [296, 441] on div at bounding box center [306, 447] width 26 height 26
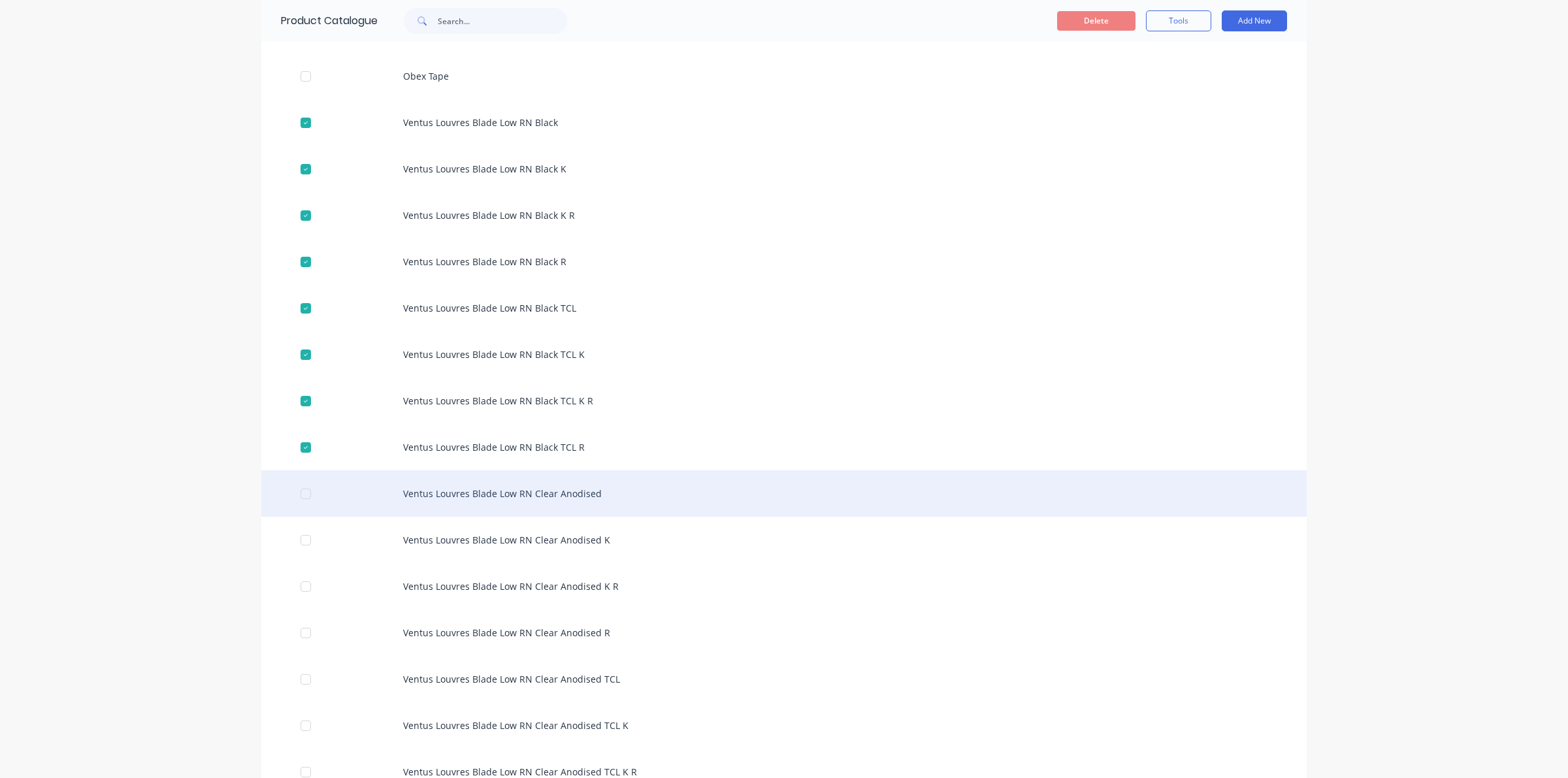
click at [298, 493] on div at bounding box center [306, 493] width 26 height 26
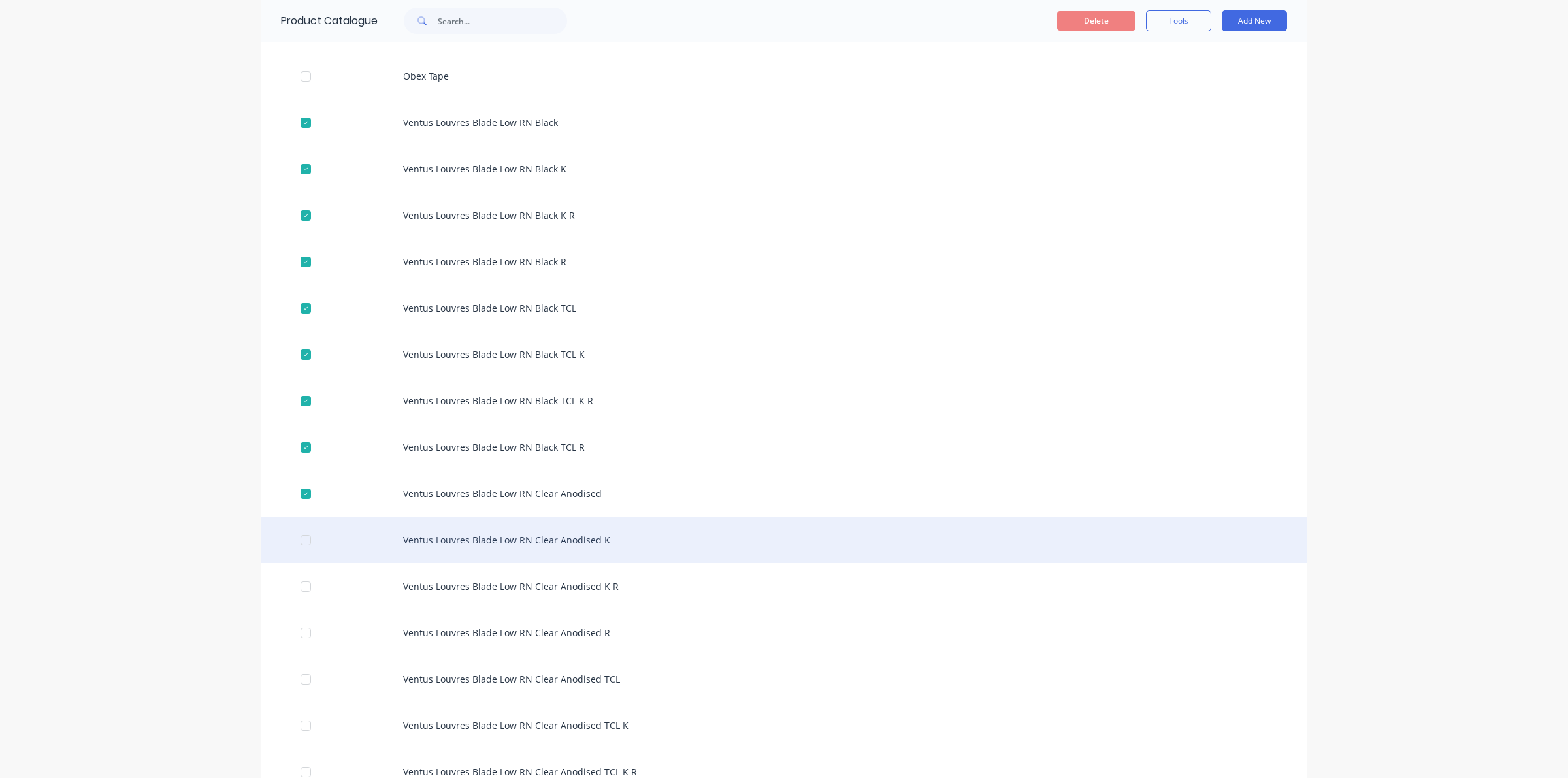
click at [300, 544] on div at bounding box center [306, 540] width 26 height 26
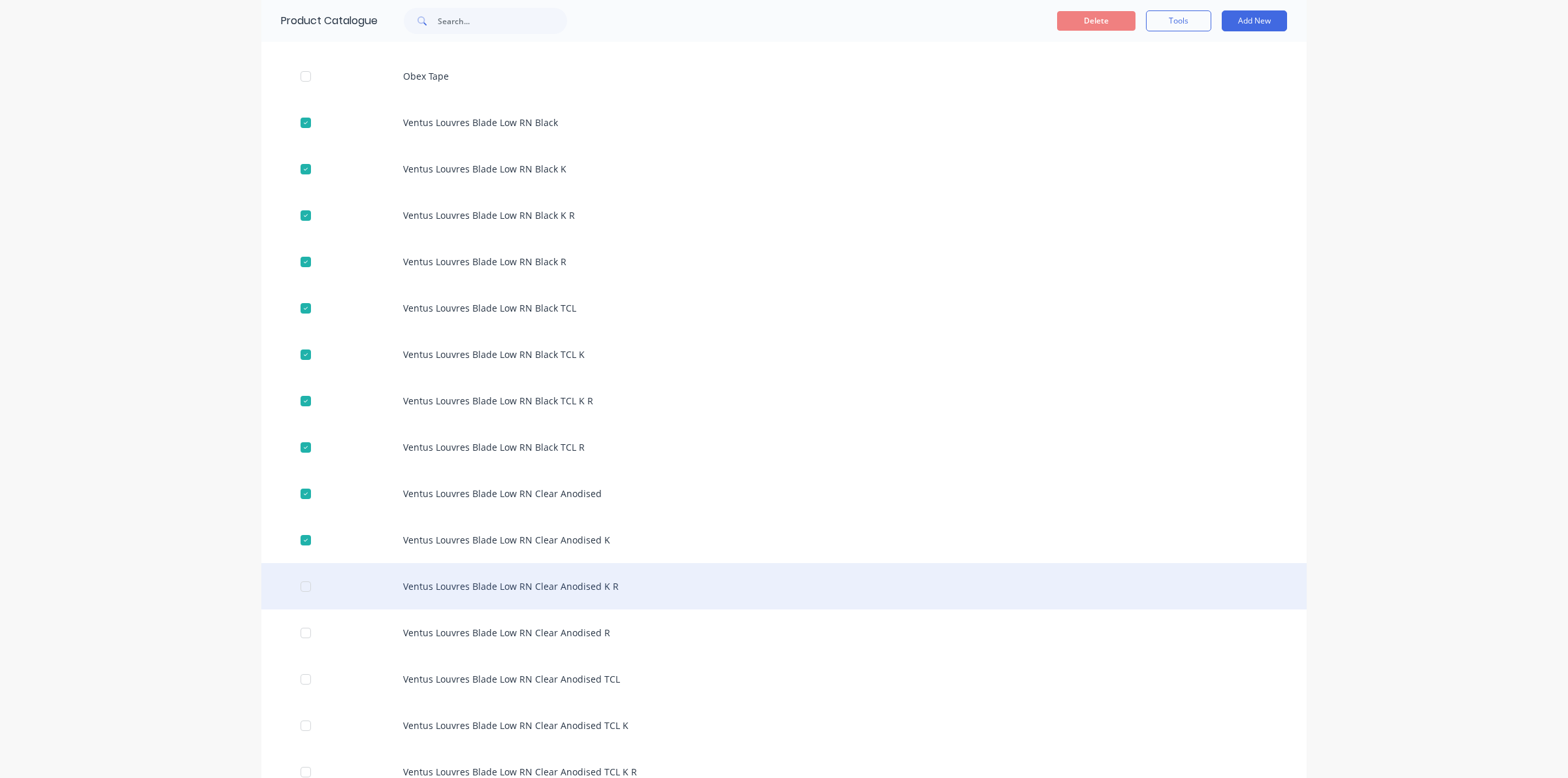
click at [295, 583] on div at bounding box center [306, 586] width 26 height 26
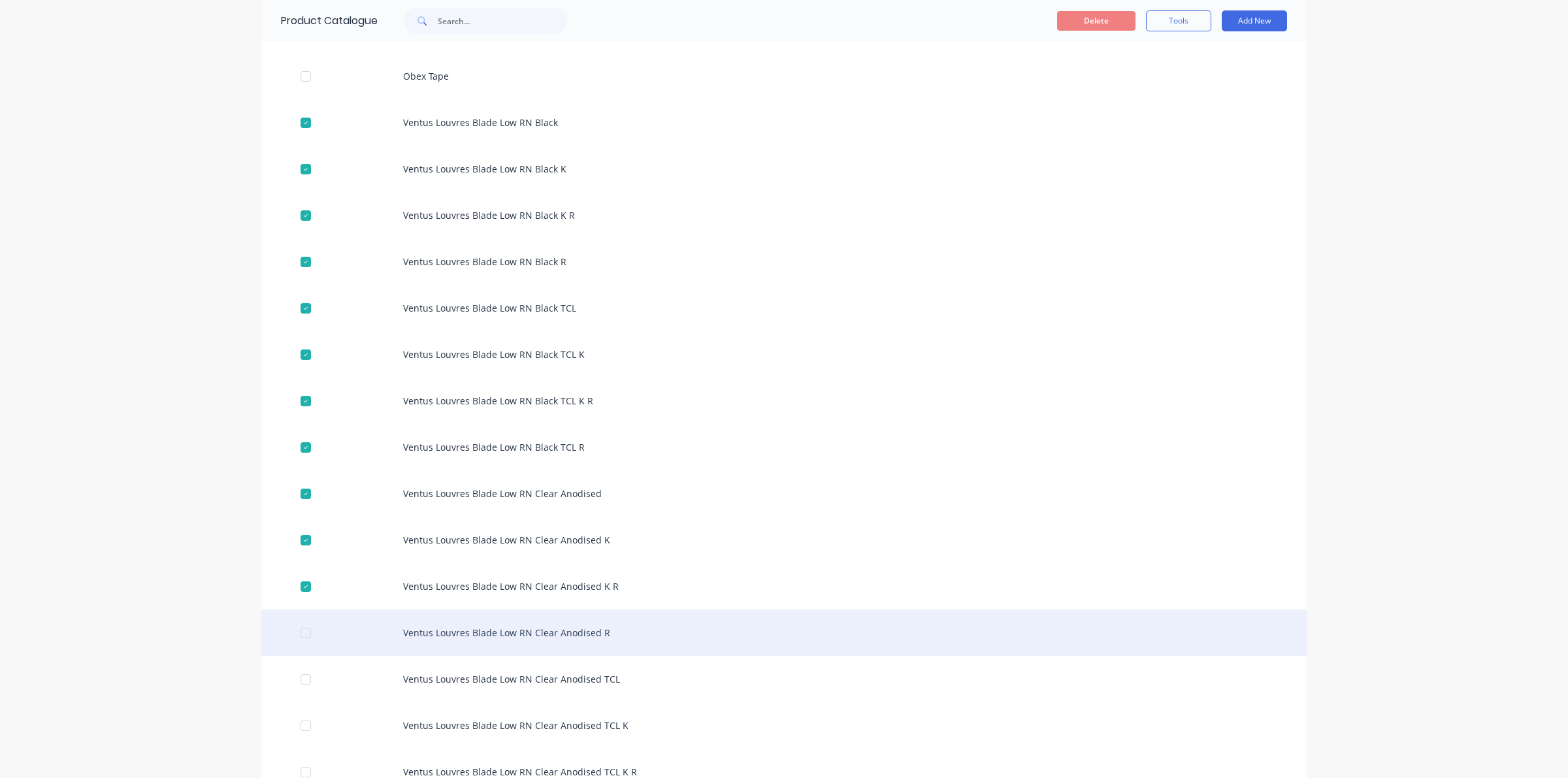
click at [301, 629] on div at bounding box center [306, 633] width 26 height 26
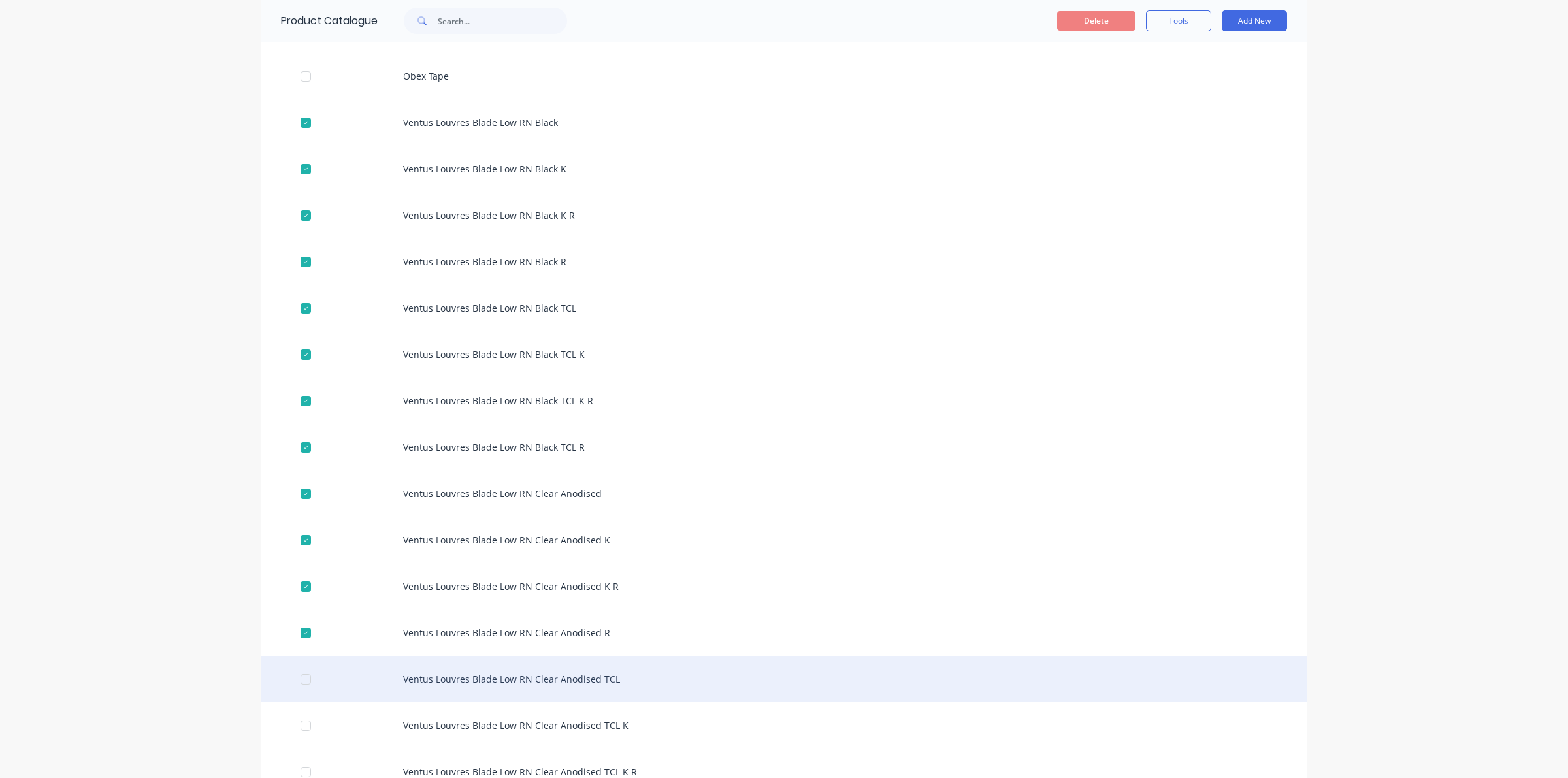
click at [295, 675] on div at bounding box center [306, 679] width 26 height 26
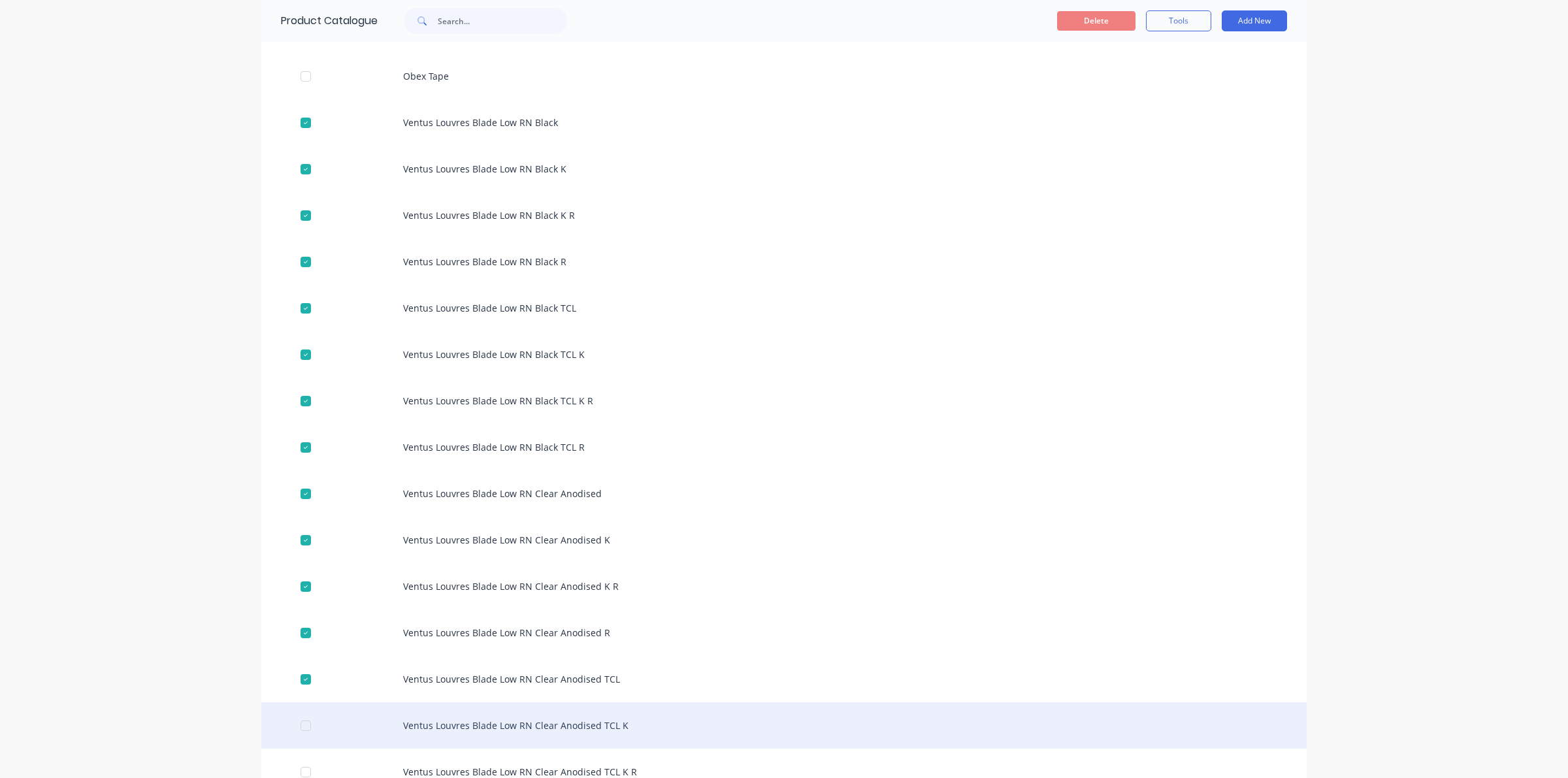
drag, startPoint x: 300, startPoint y: 726, endPoint x: 306, endPoint y: 716, distance: 11.7
click at [302, 721] on div at bounding box center [306, 725] width 26 height 26
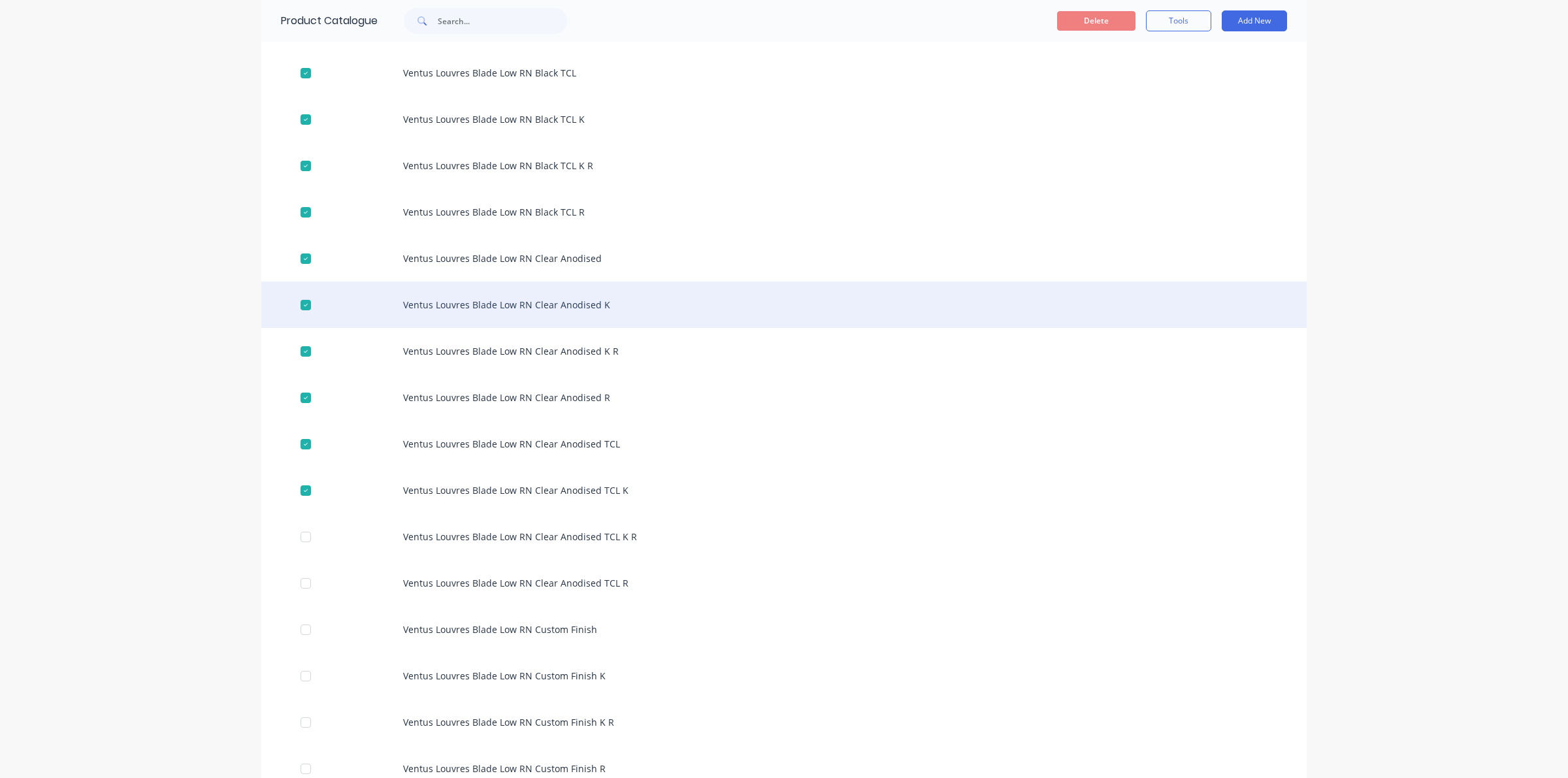
scroll to position [653, 0]
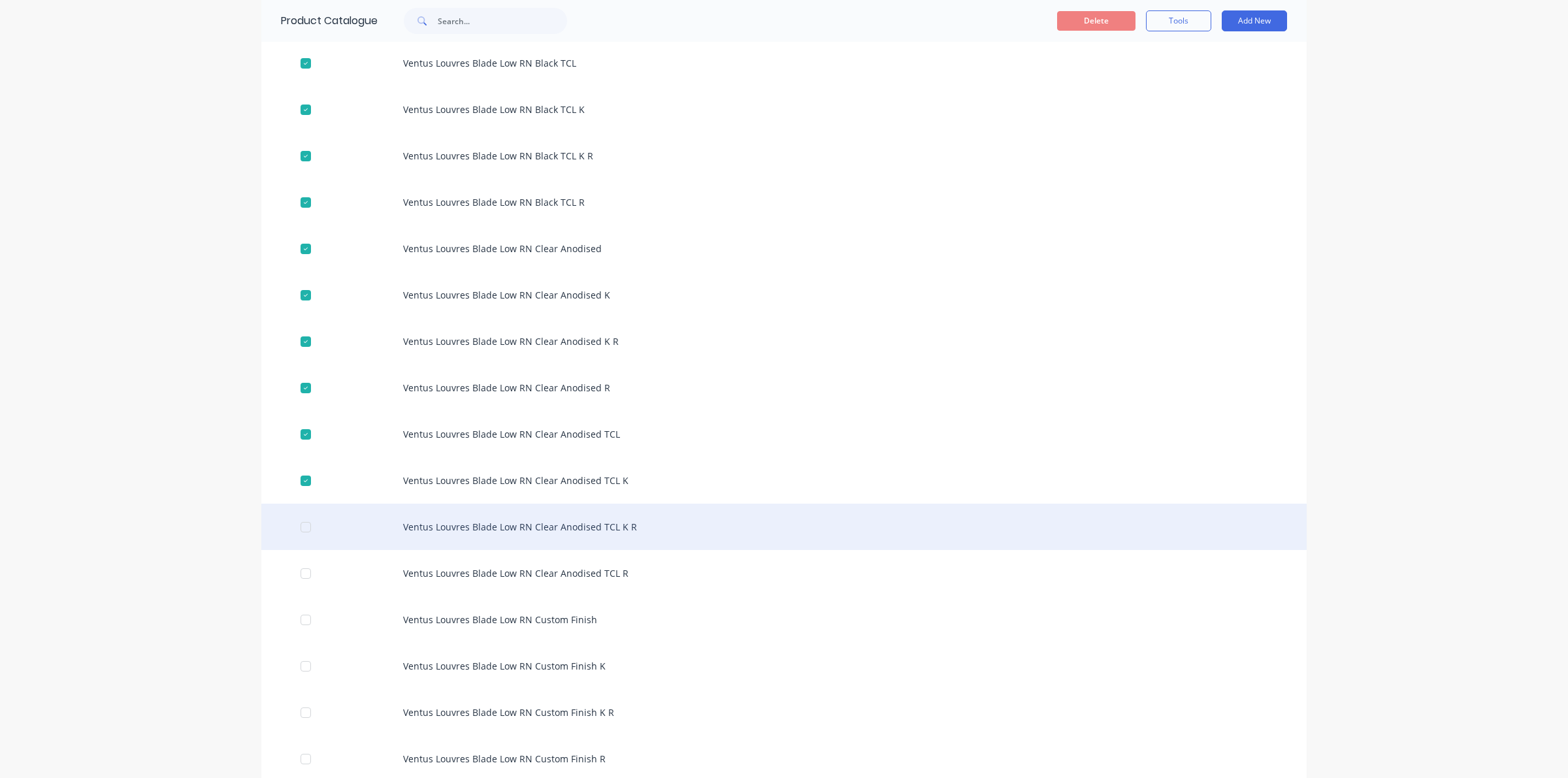
click at [300, 531] on div at bounding box center [306, 527] width 26 height 26
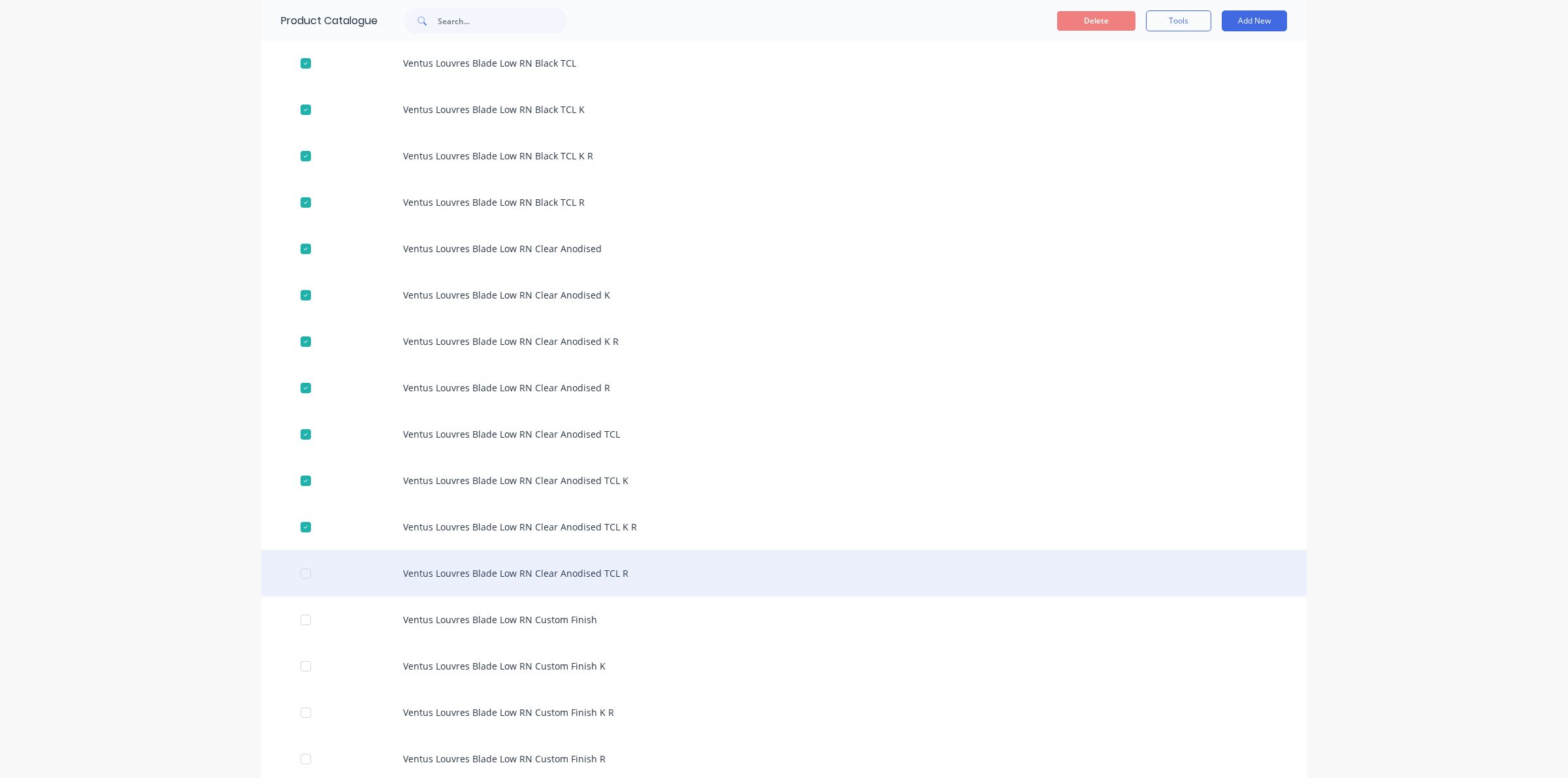
click at [300, 575] on div at bounding box center [306, 573] width 26 height 26
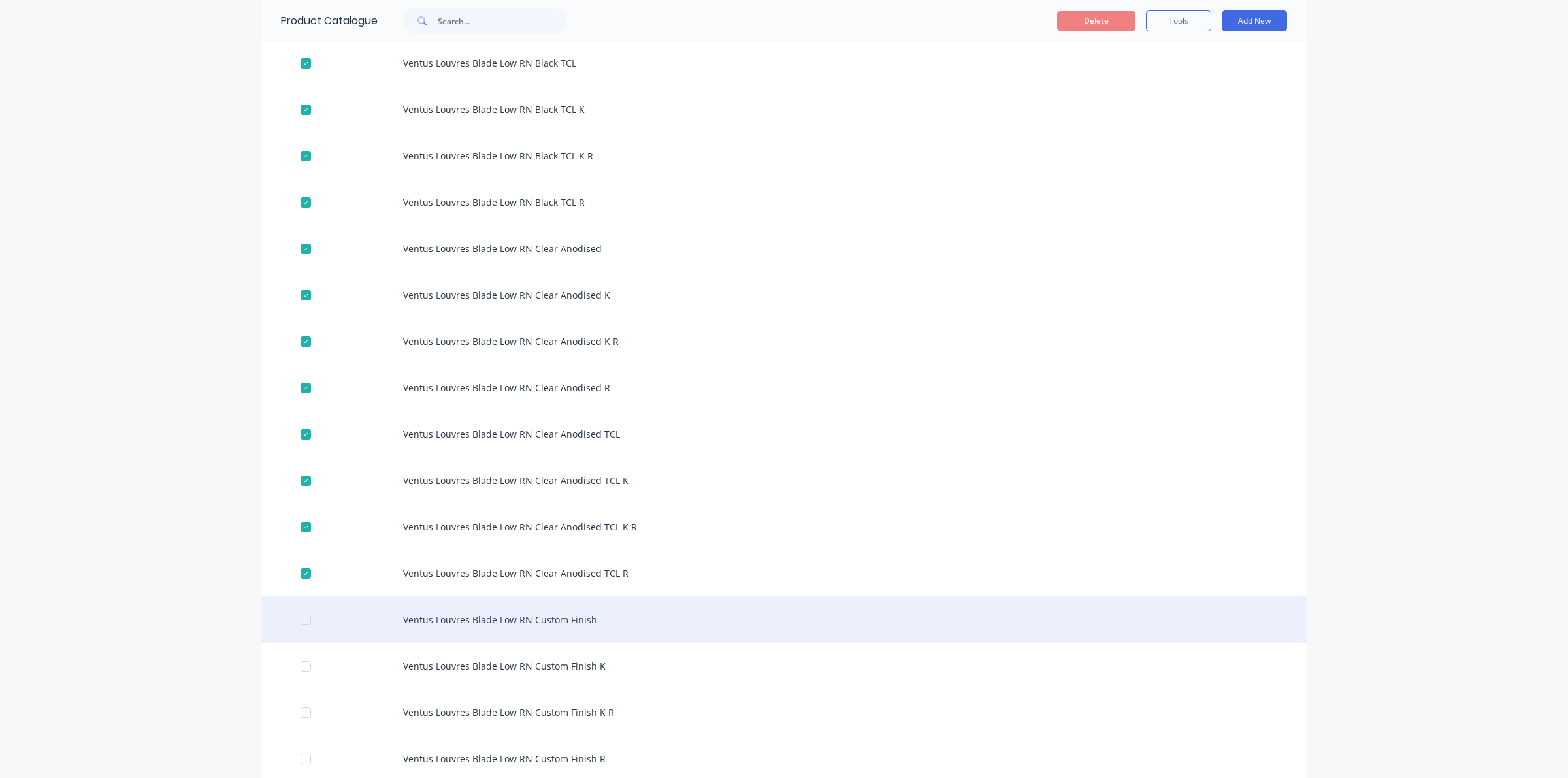
click at [302, 608] on div at bounding box center [306, 620] width 26 height 26
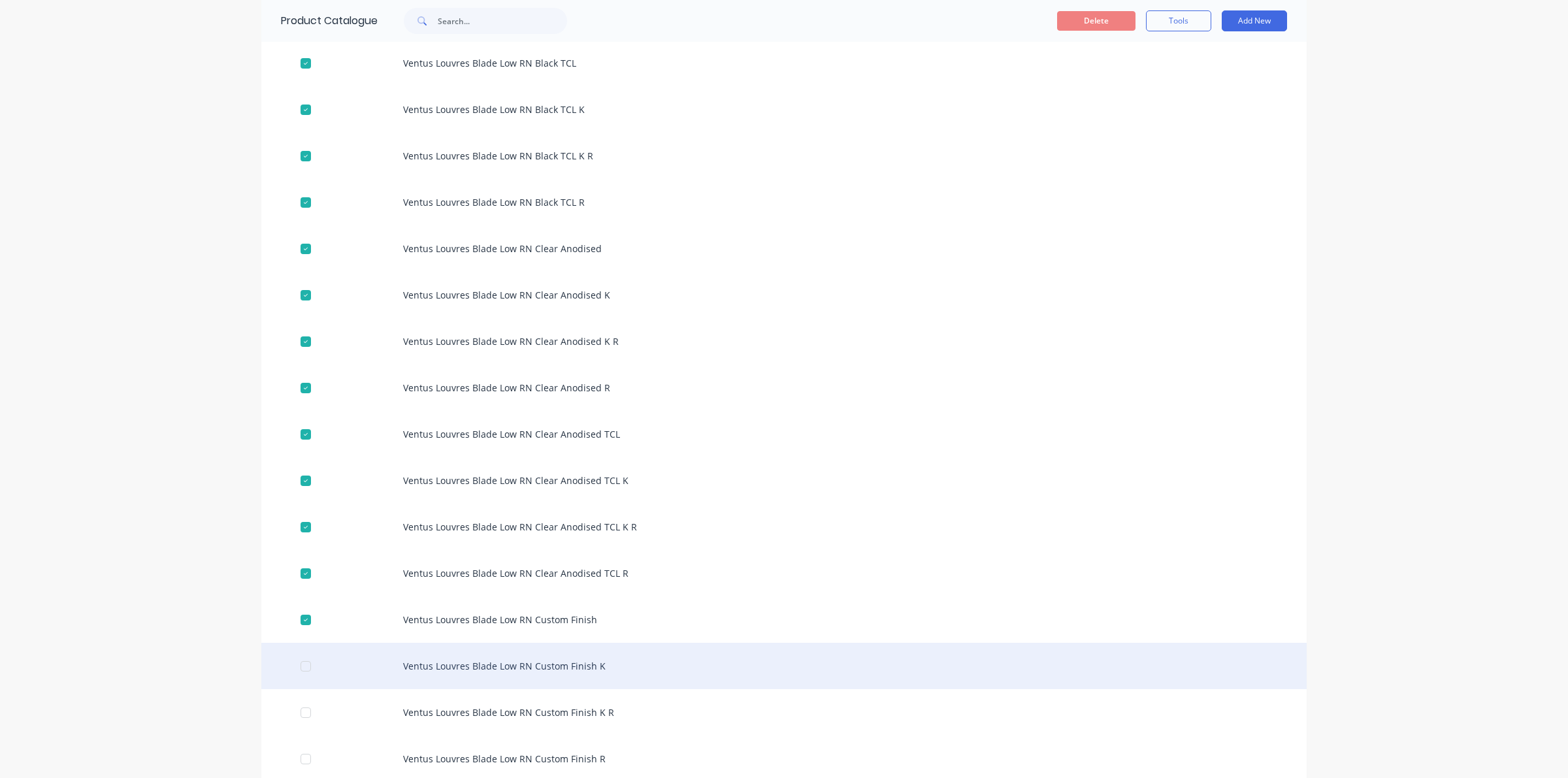
click at [300, 669] on div at bounding box center [306, 666] width 26 height 26
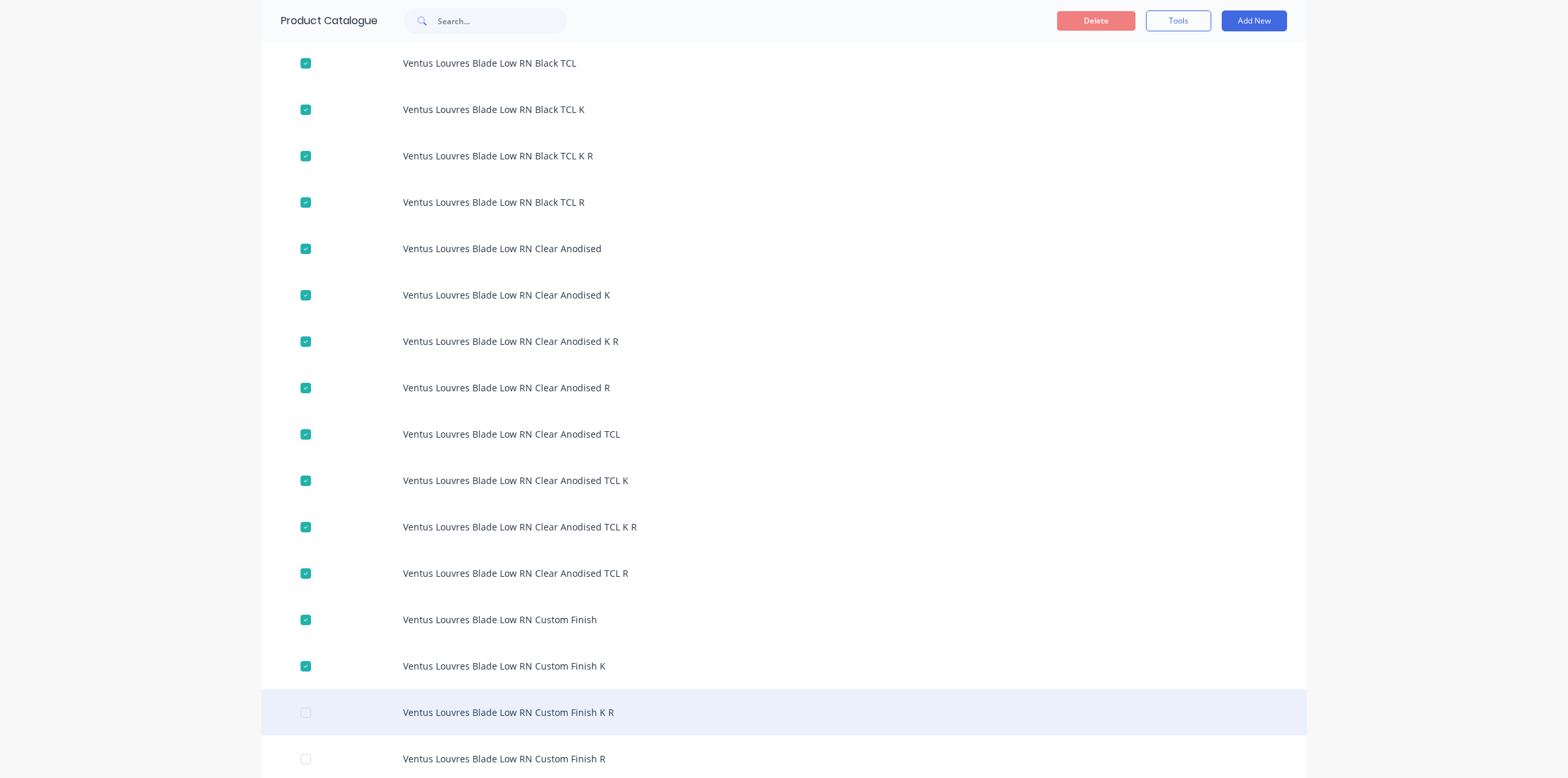
drag, startPoint x: 300, startPoint y: 714, endPoint x: 308, endPoint y: 706, distance: 11.3
click at [302, 713] on div at bounding box center [306, 712] width 26 height 26
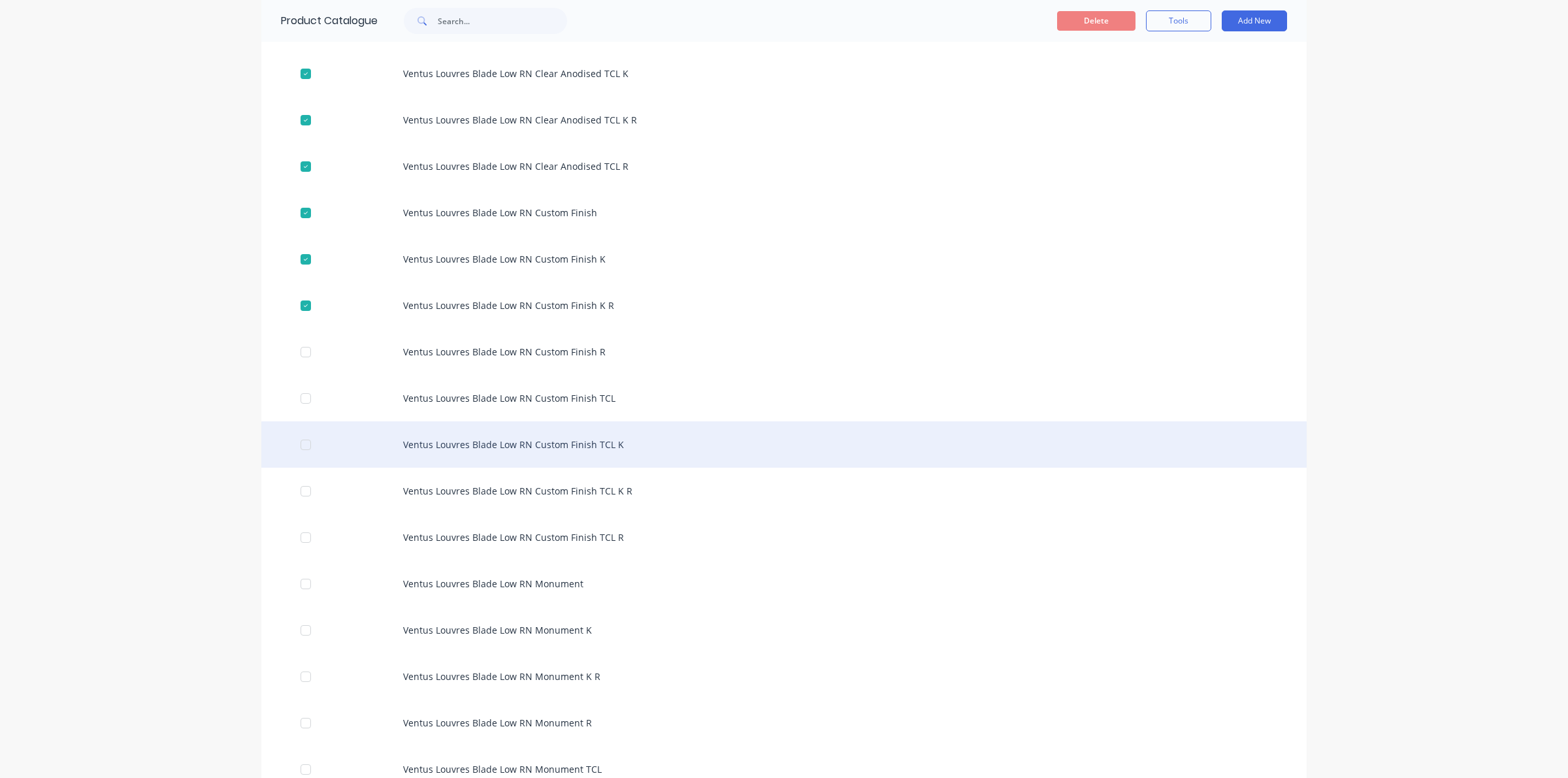
scroll to position [1061, 0]
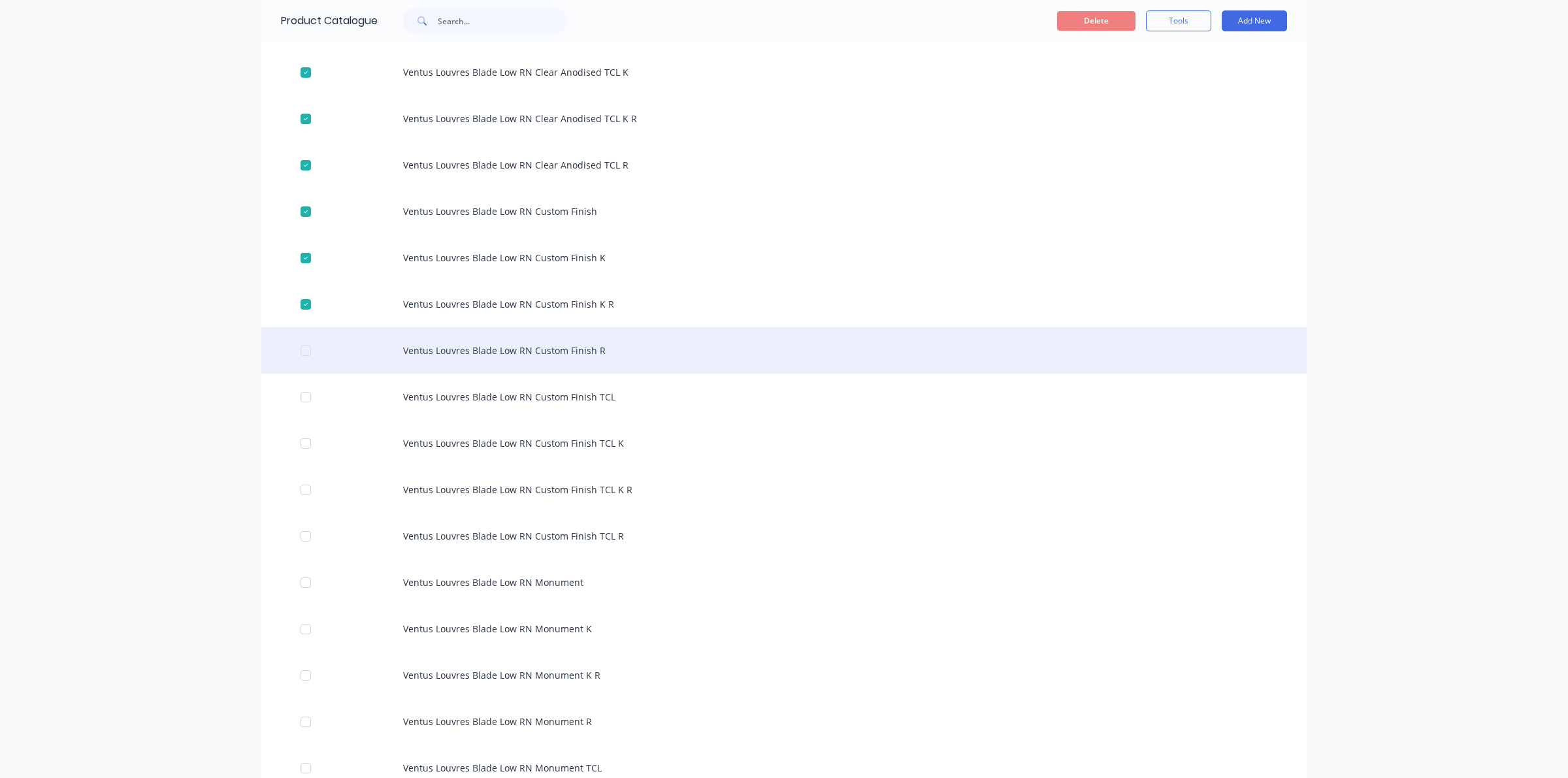
click at [302, 345] on div at bounding box center [306, 351] width 26 height 26
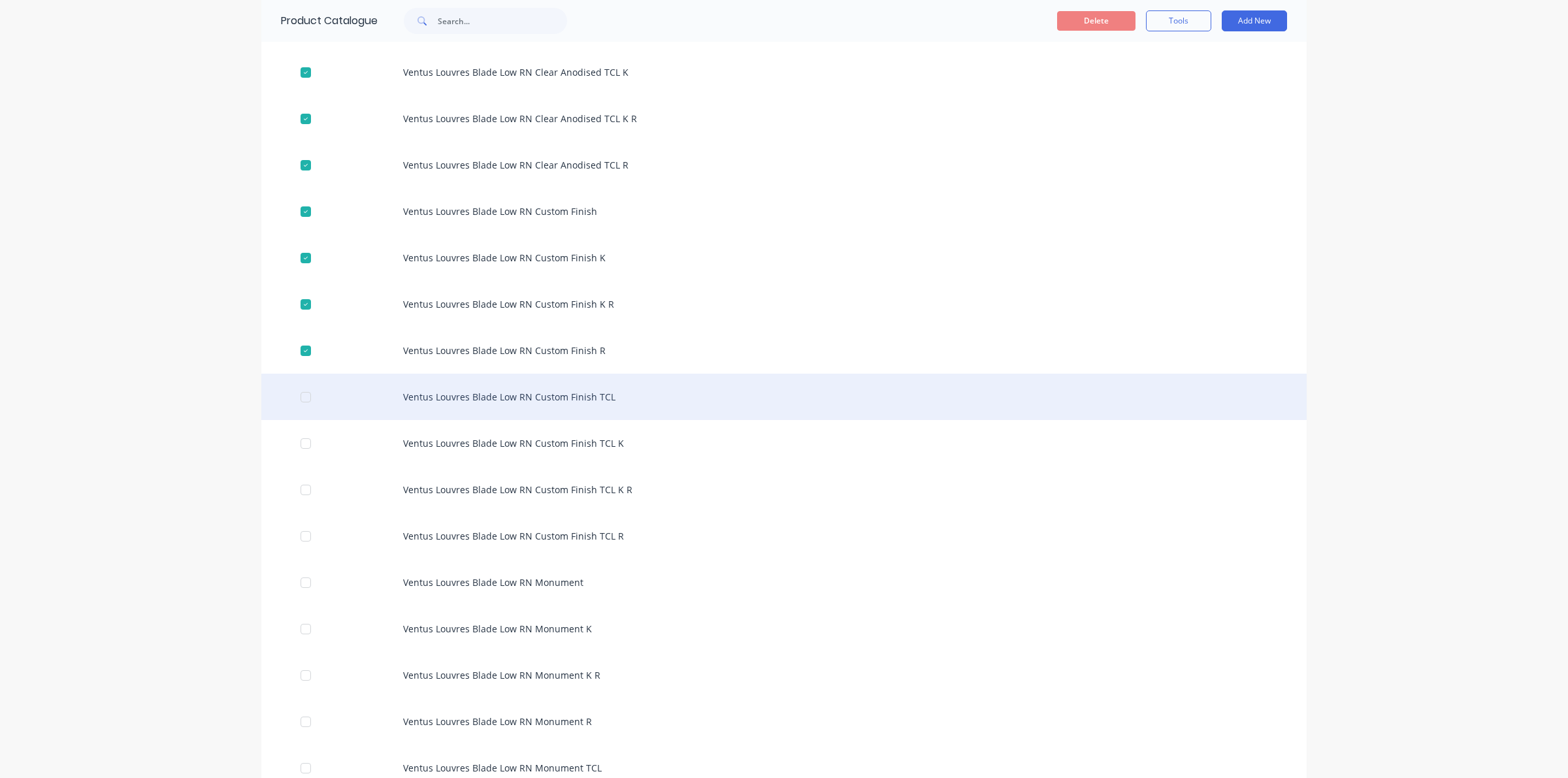
click at [298, 394] on div at bounding box center [306, 397] width 26 height 26
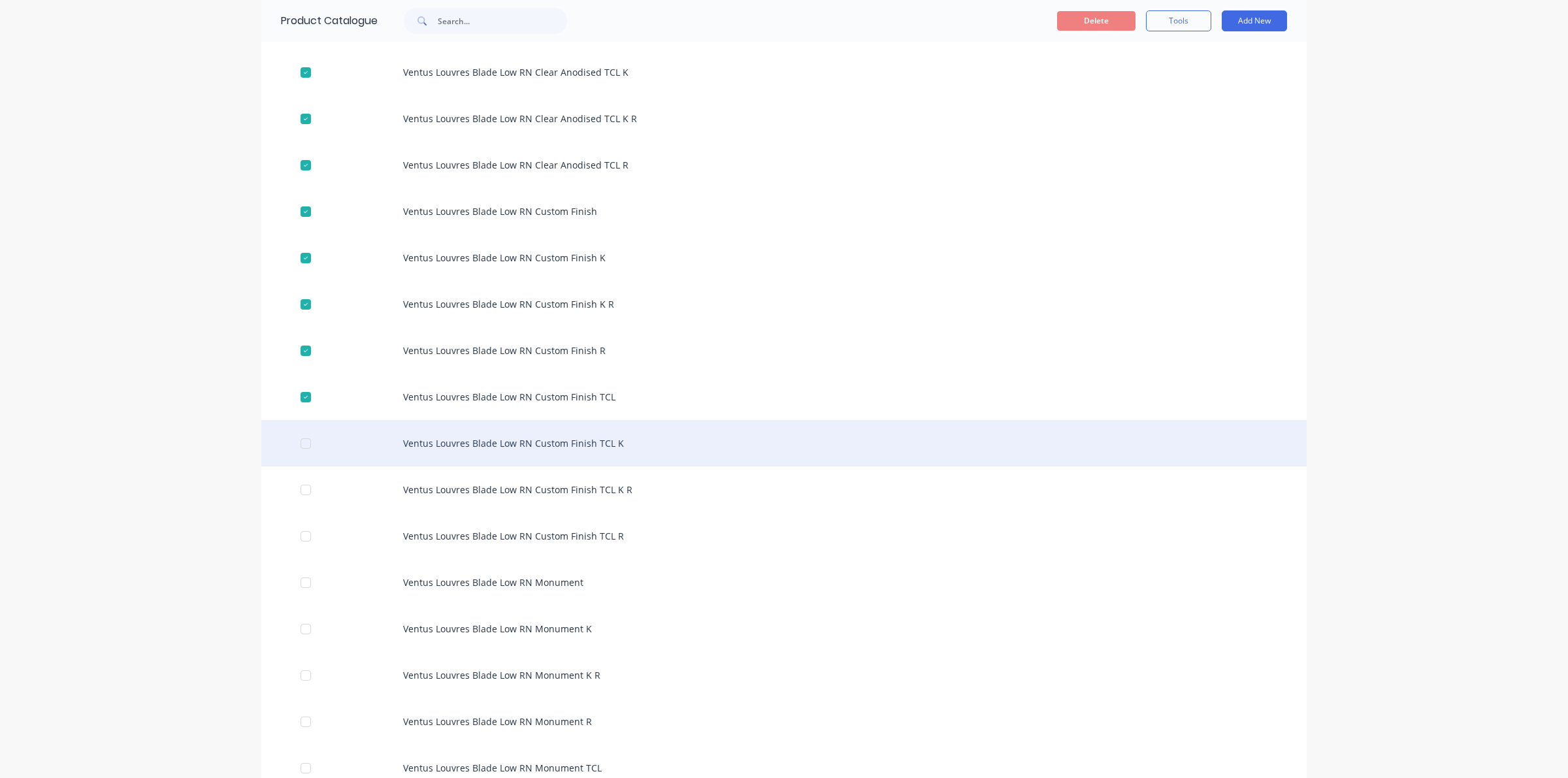
click at [306, 441] on div at bounding box center [306, 443] width 26 height 26
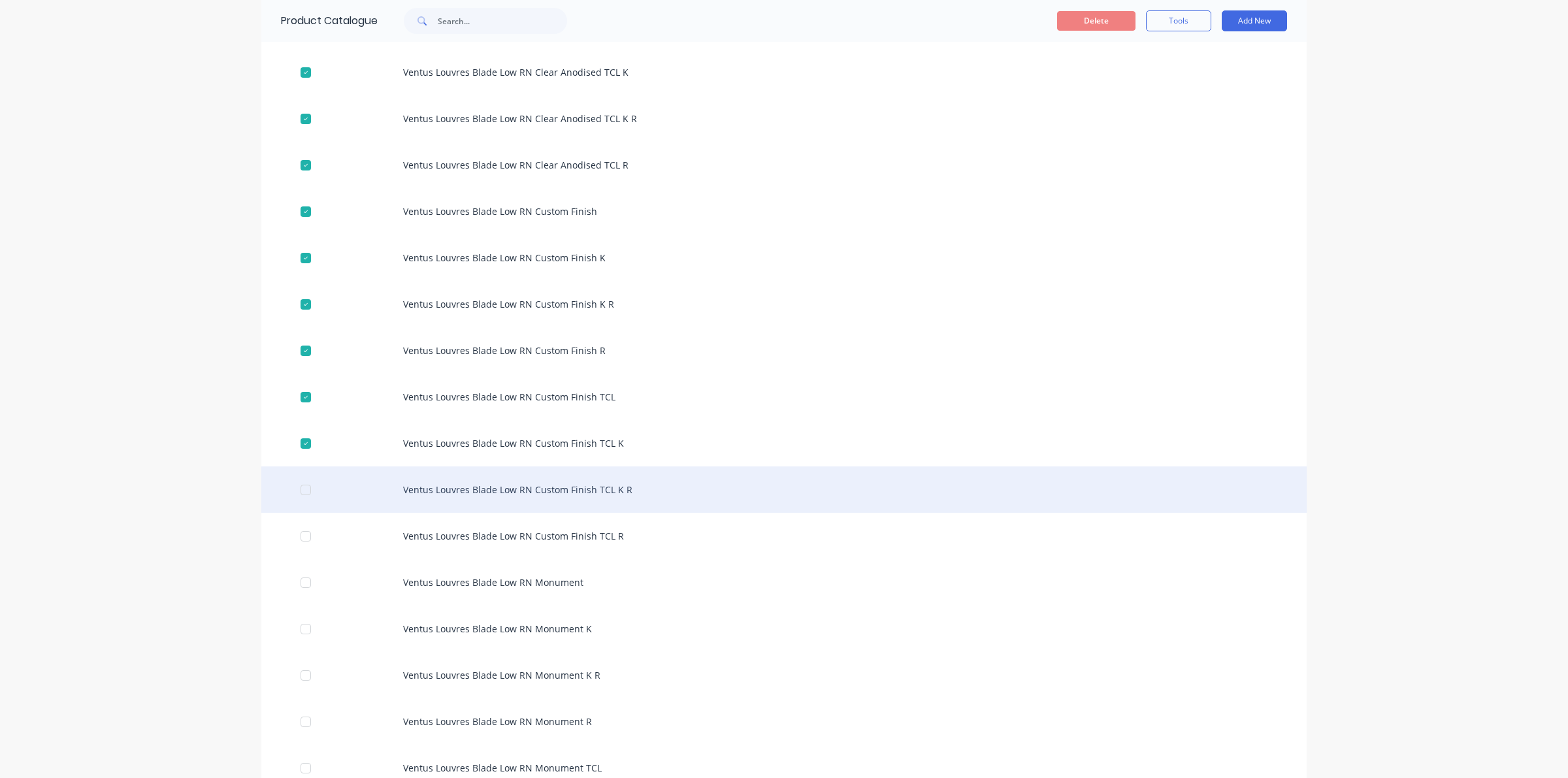
click at [299, 487] on div at bounding box center [306, 489] width 26 height 26
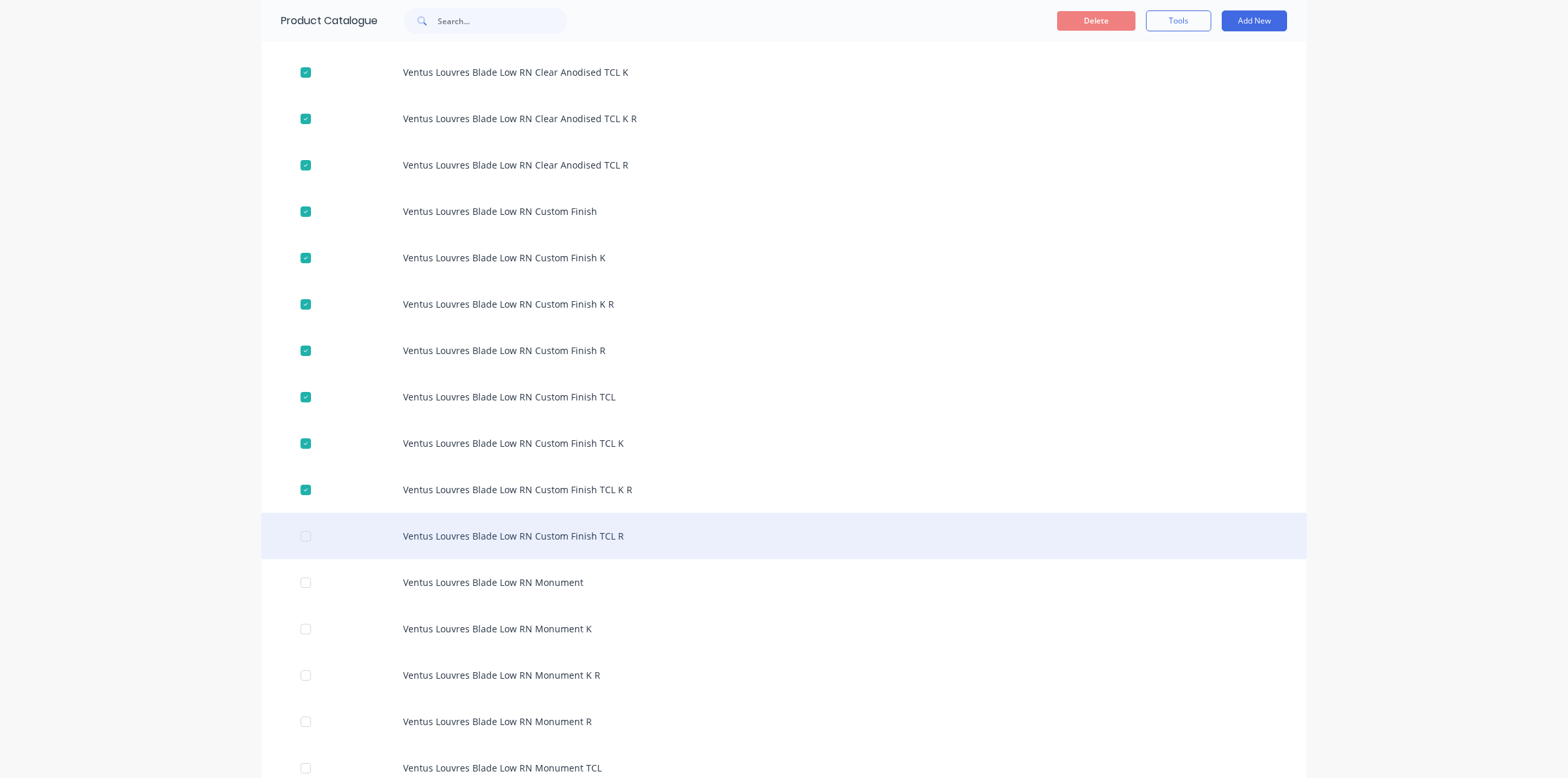
click at [298, 536] on div at bounding box center [306, 536] width 26 height 26
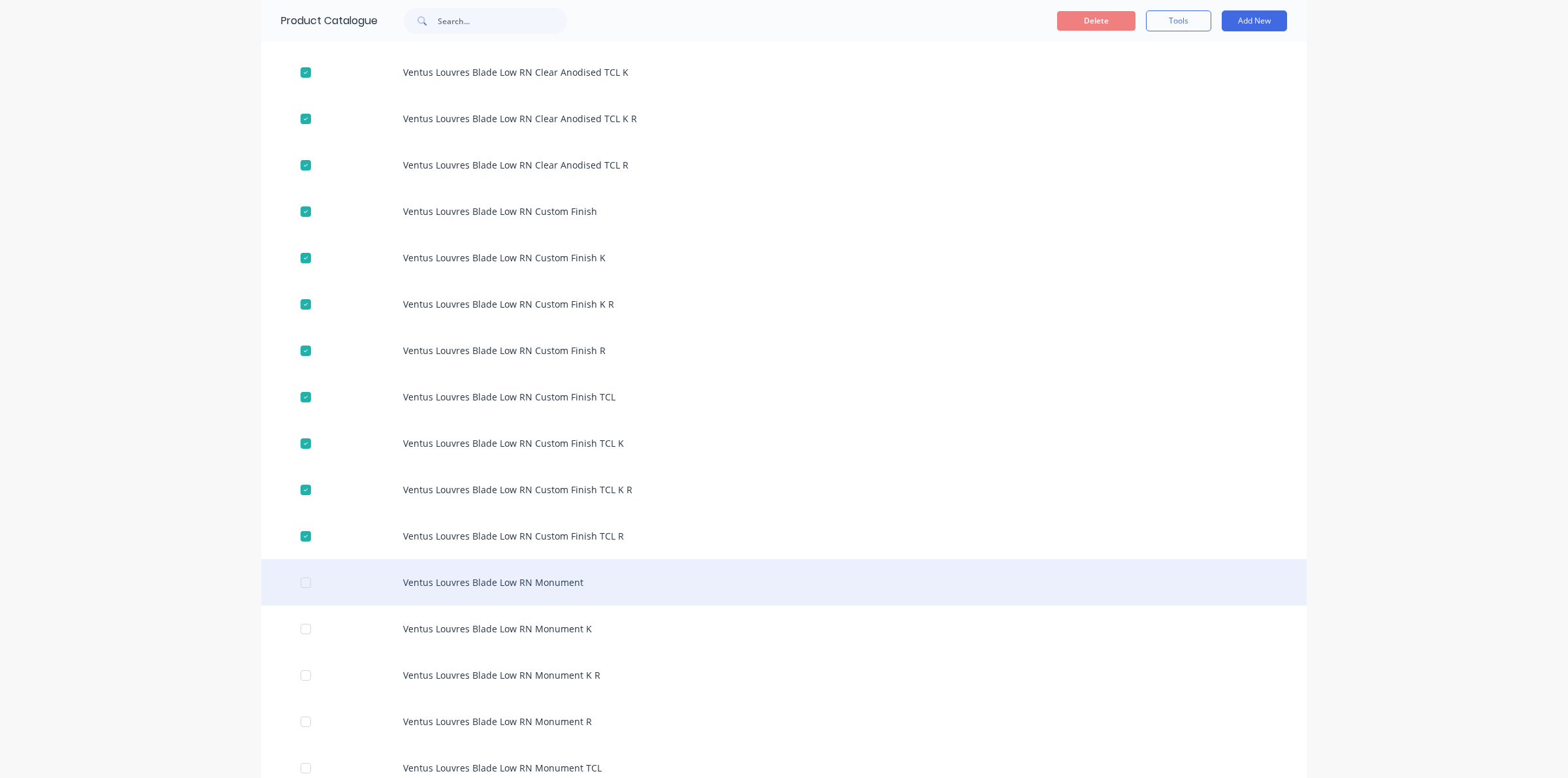
click at [296, 573] on div at bounding box center [306, 583] width 26 height 26
drag, startPoint x: 300, startPoint y: 625, endPoint x: 355, endPoint y: 589, distance: 65.7
click at [301, 625] on div at bounding box center [306, 629] width 26 height 26
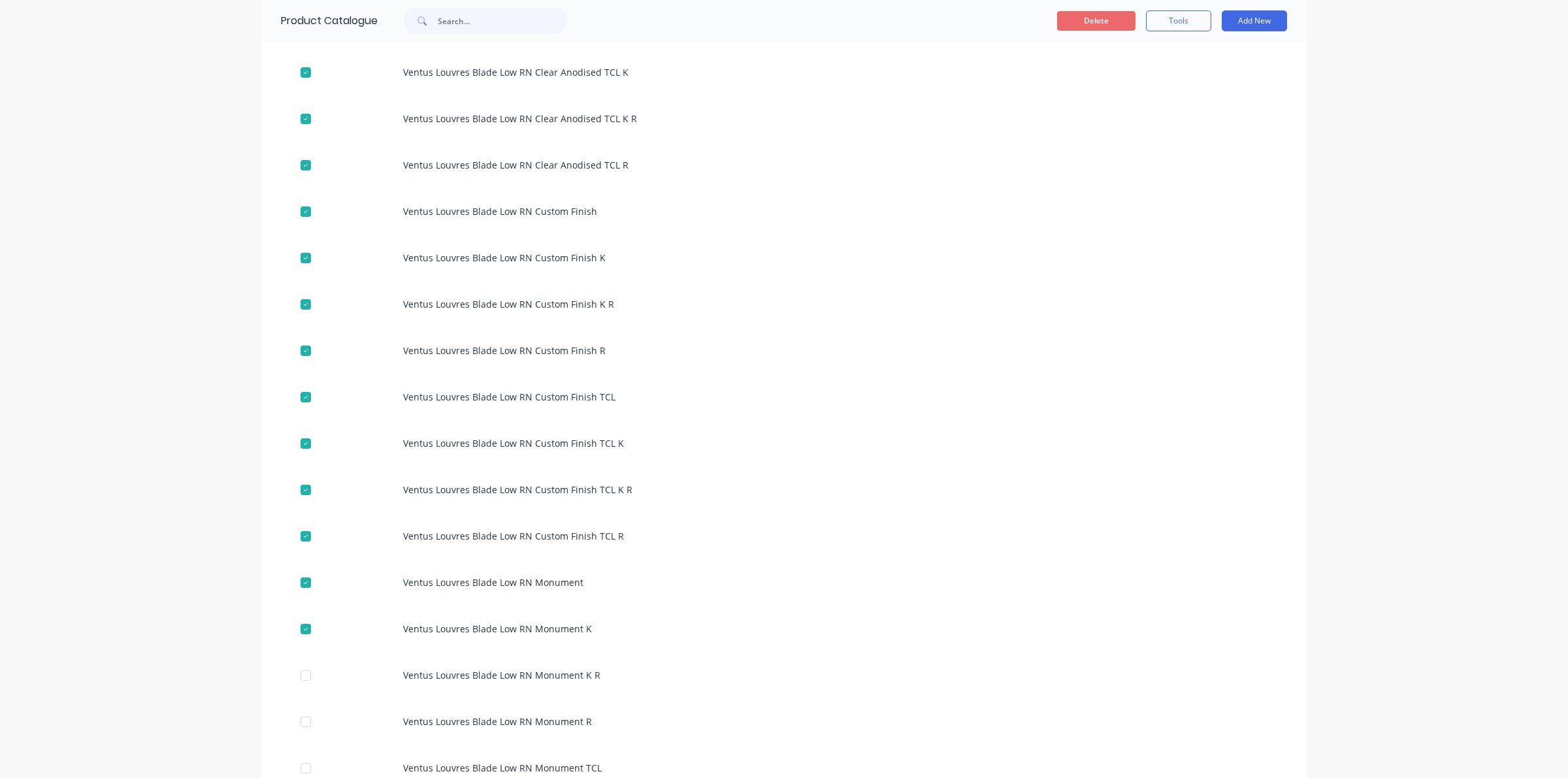
click at [1087, 18] on button "Delete" at bounding box center [1096, 20] width 78 height 20
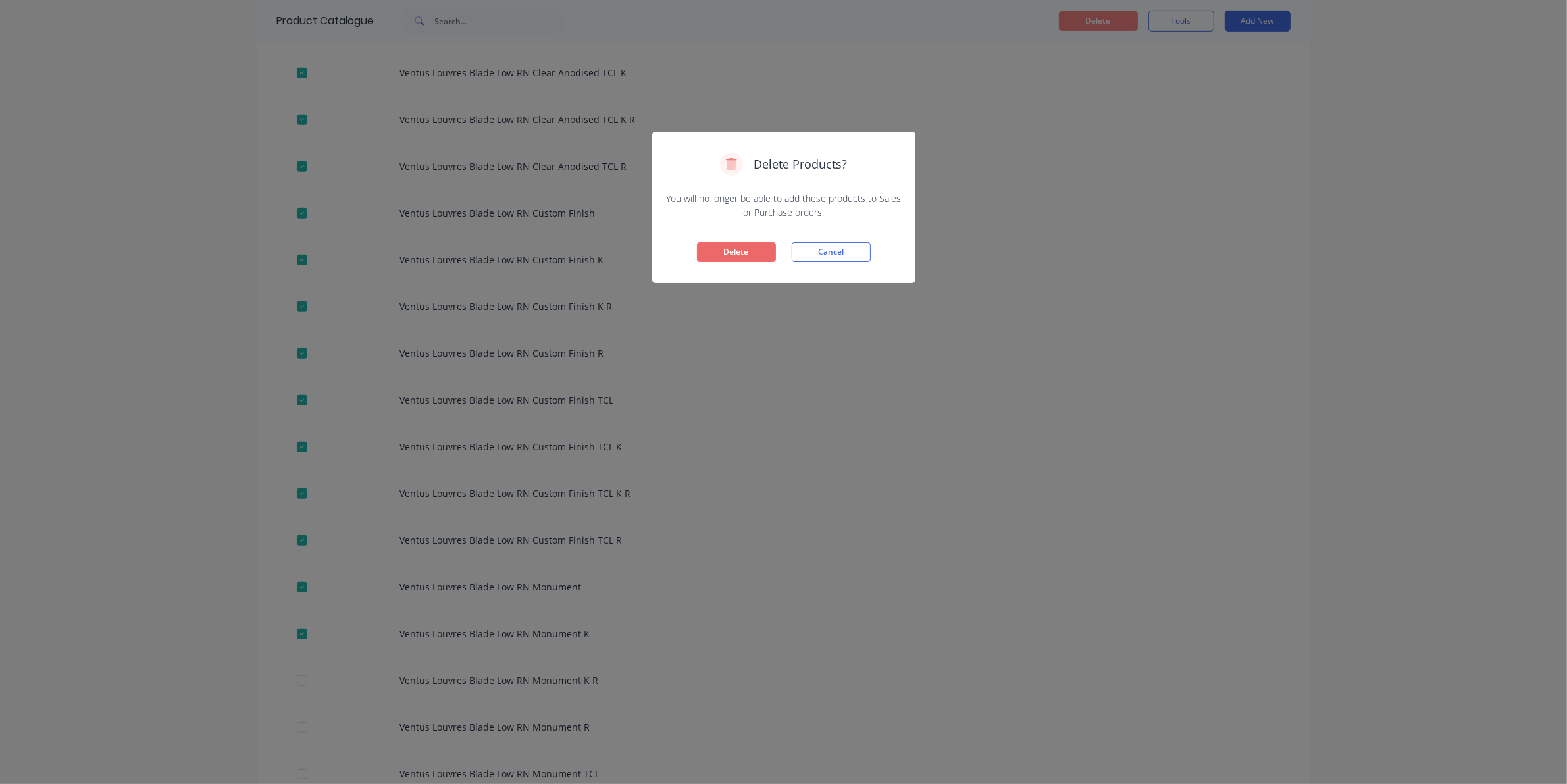
click at [730, 247] on button "Delete" at bounding box center [736, 252] width 79 height 20
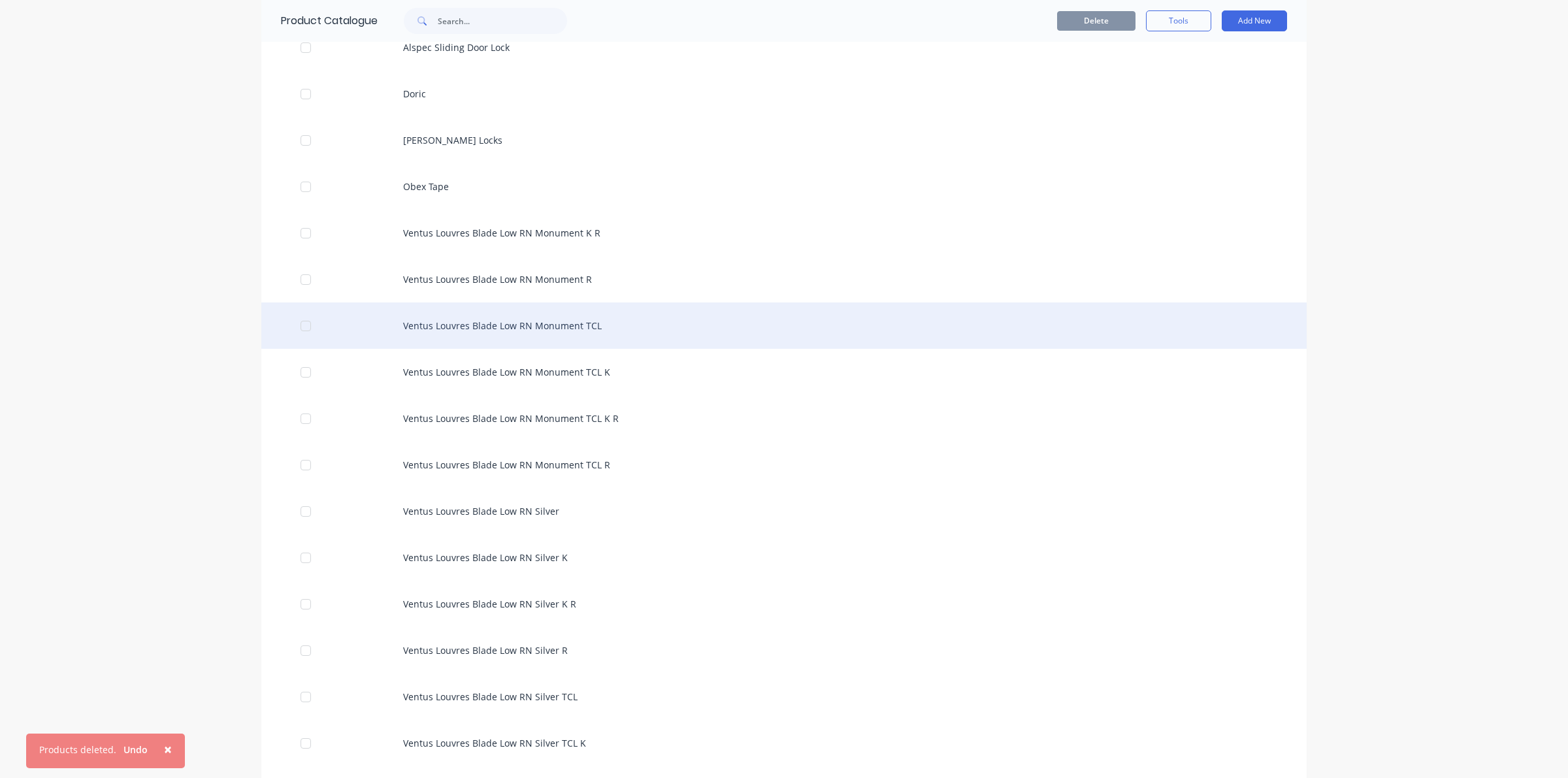
scroll to position [326, 0]
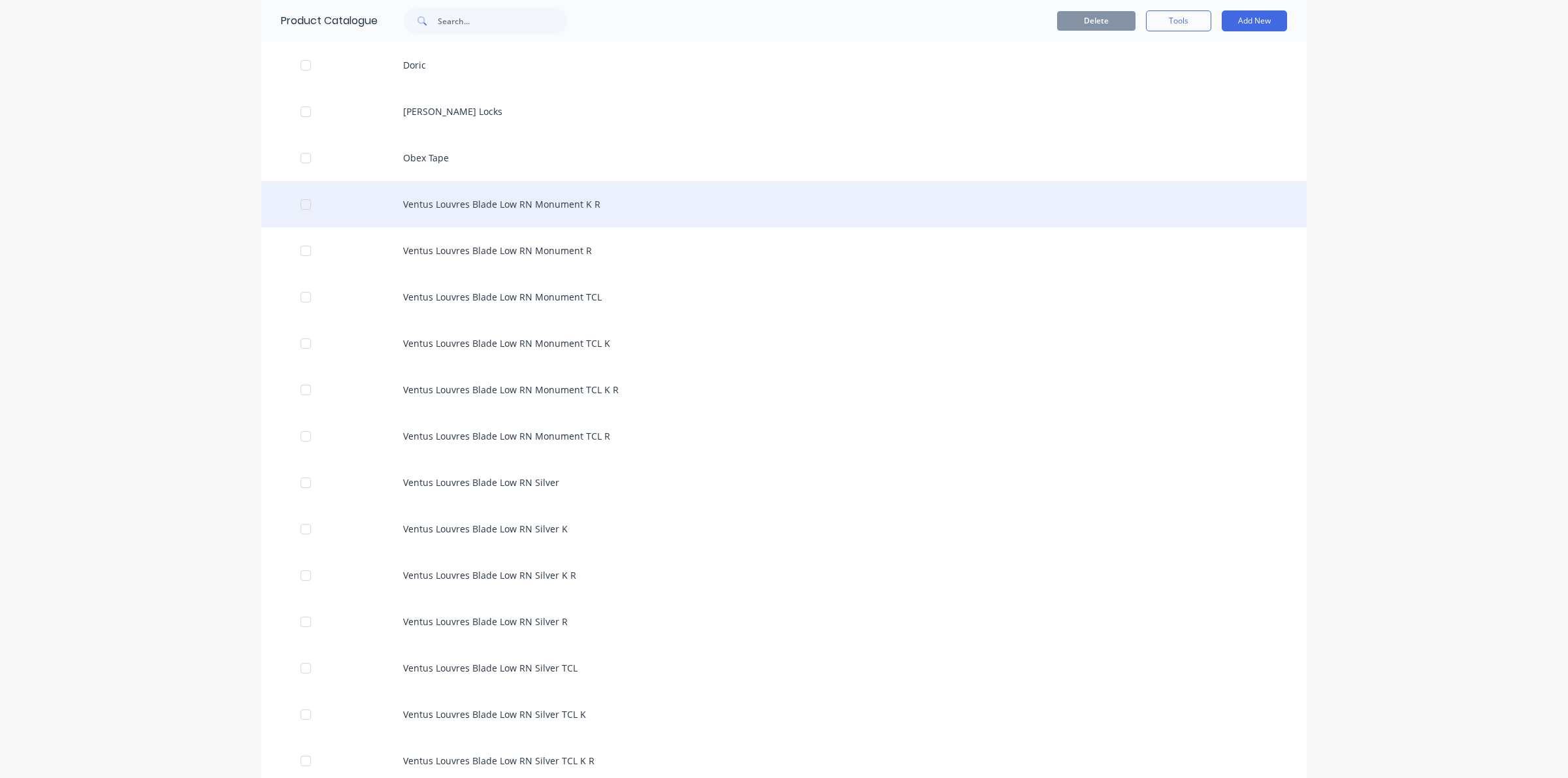
click at [300, 205] on div at bounding box center [306, 204] width 26 height 26
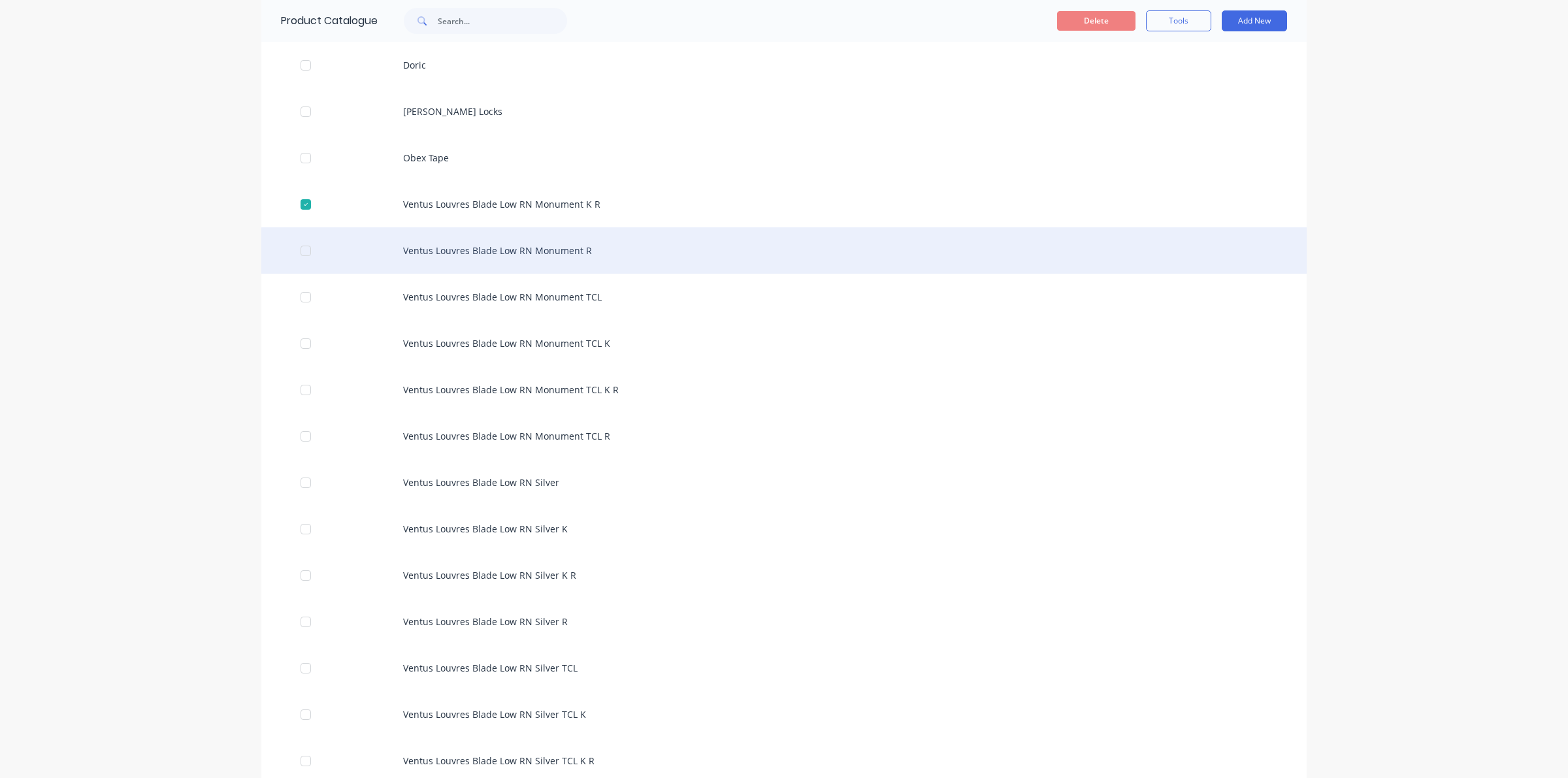
click at [302, 246] on div at bounding box center [306, 251] width 26 height 26
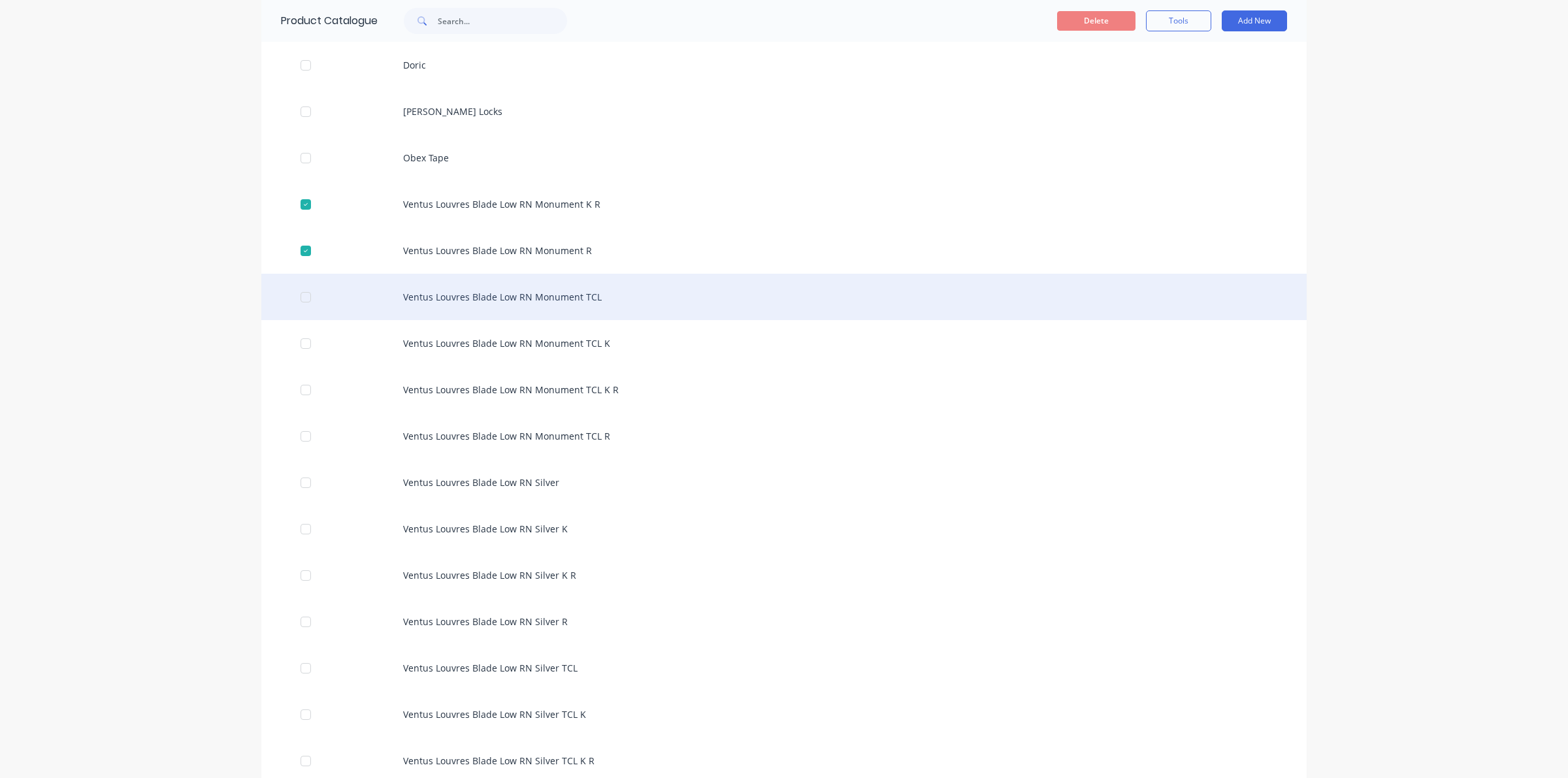
click at [298, 292] on div at bounding box center [306, 297] width 26 height 26
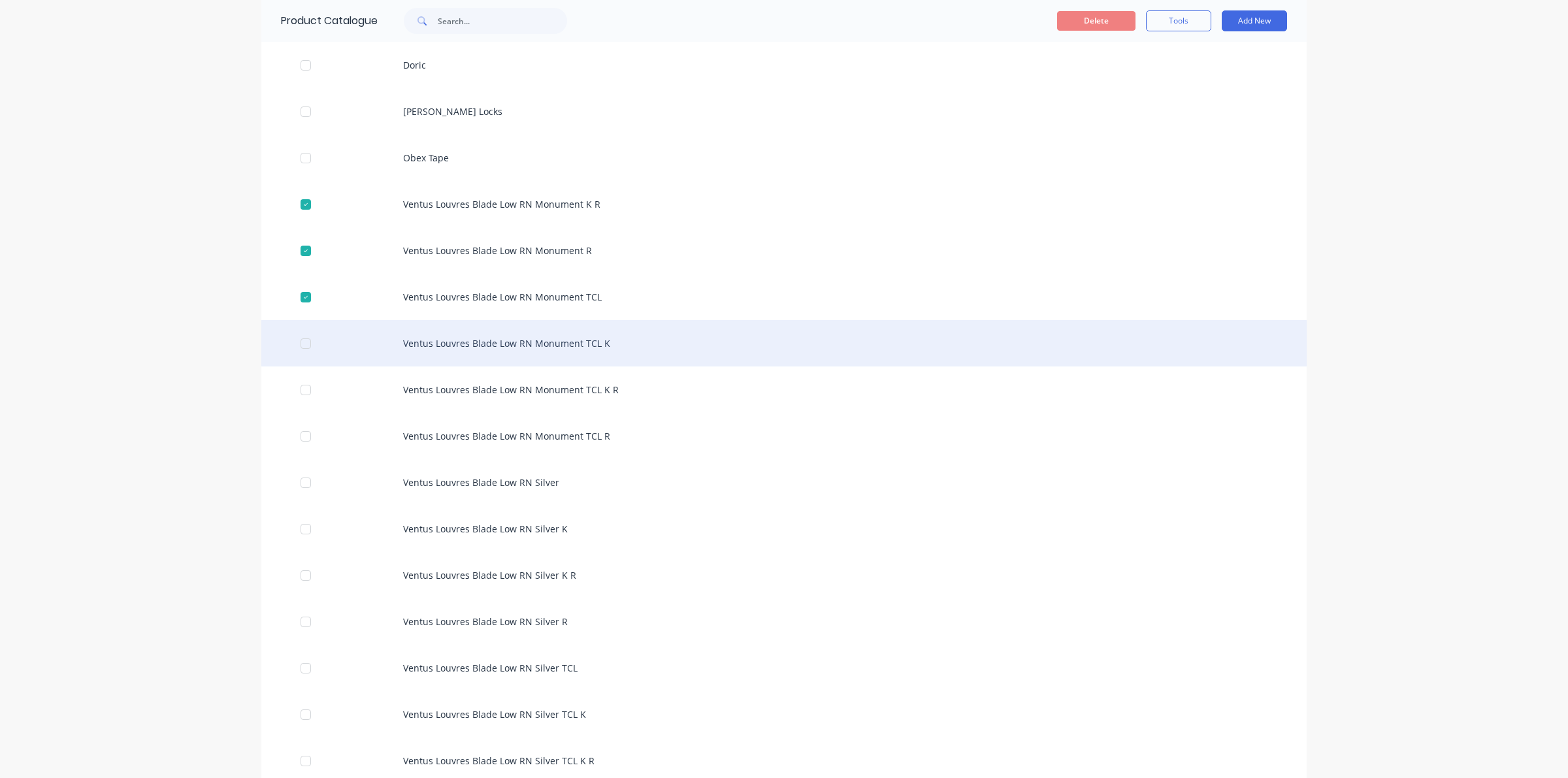
click at [304, 337] on div at bounding box center [306, 343] width 26 height 26
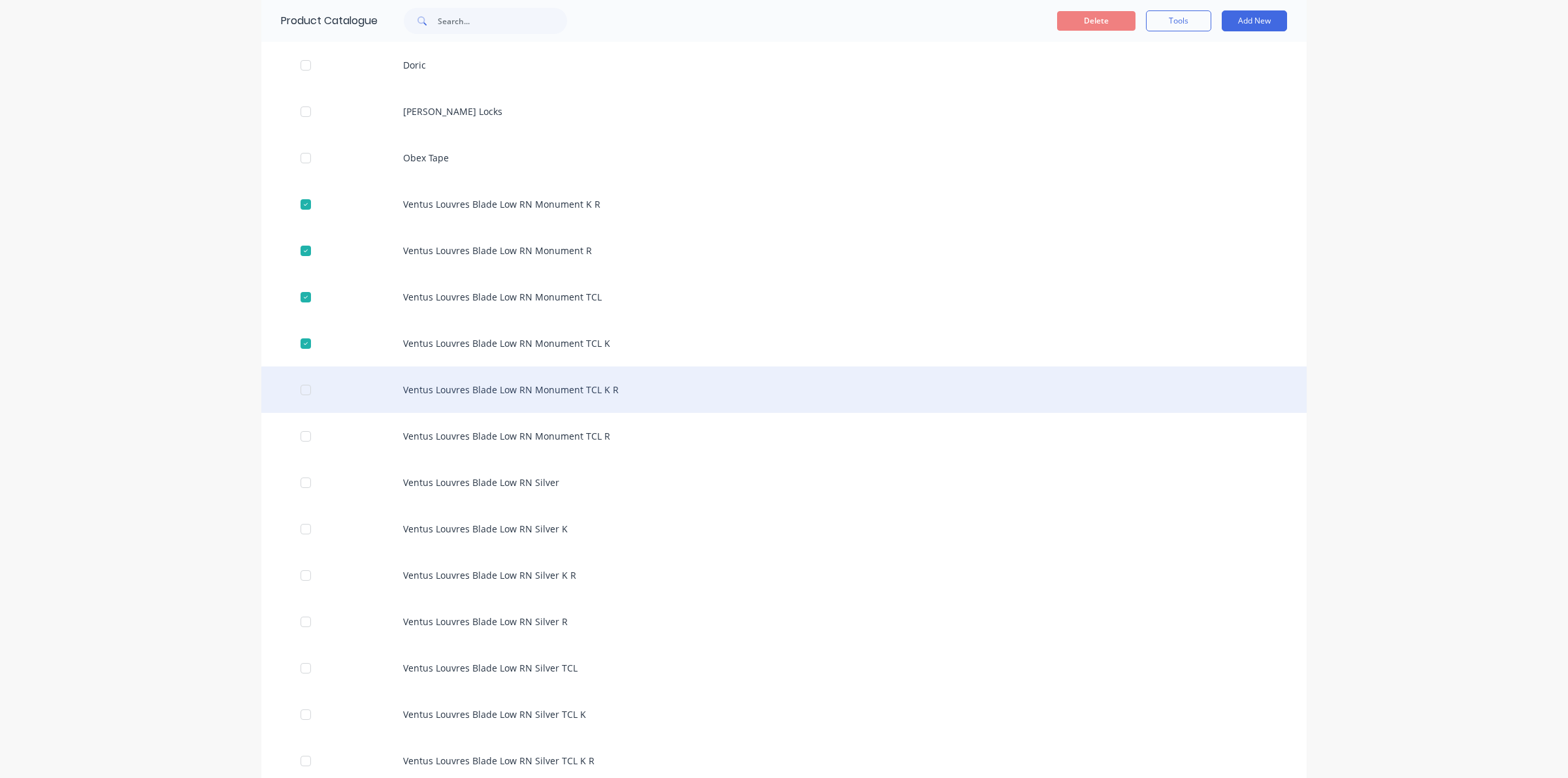
click at [295, 374] on div "Ventus Louvres Blade Low RN Monument TCL K R" at bounding box center [784, 389] width 1045 height 47
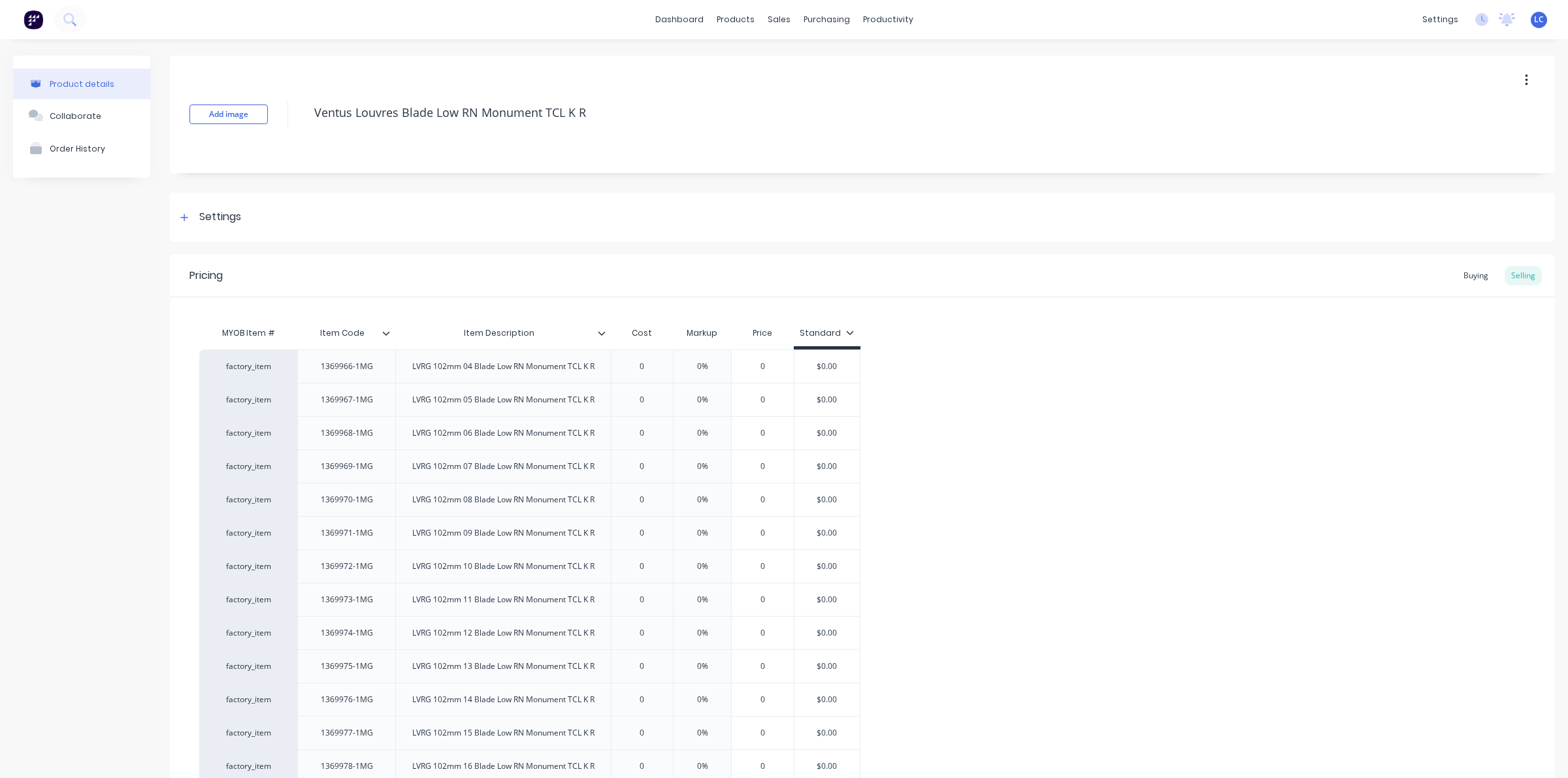
type textarea "x"
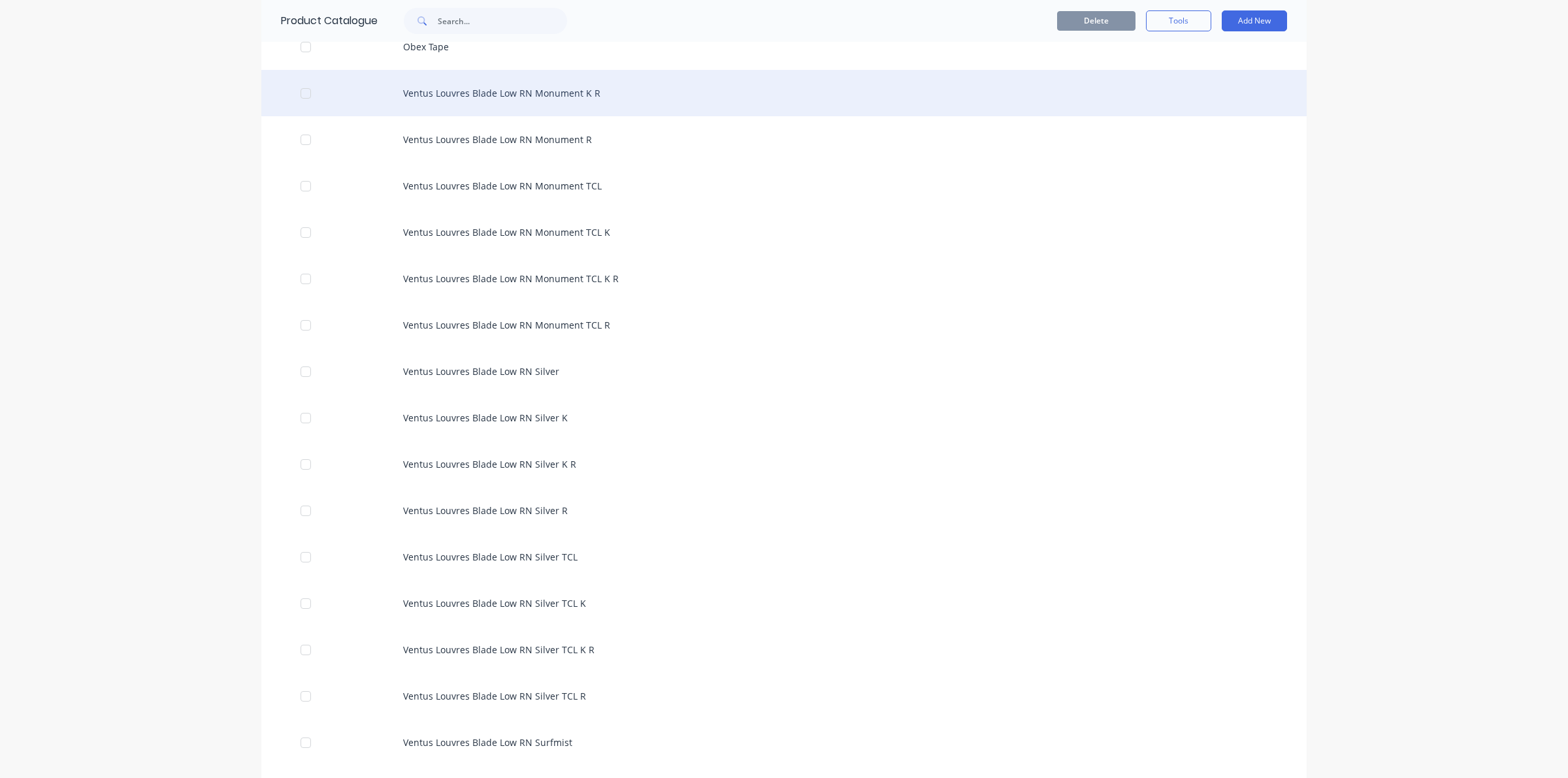
scroll to position [408, 0]
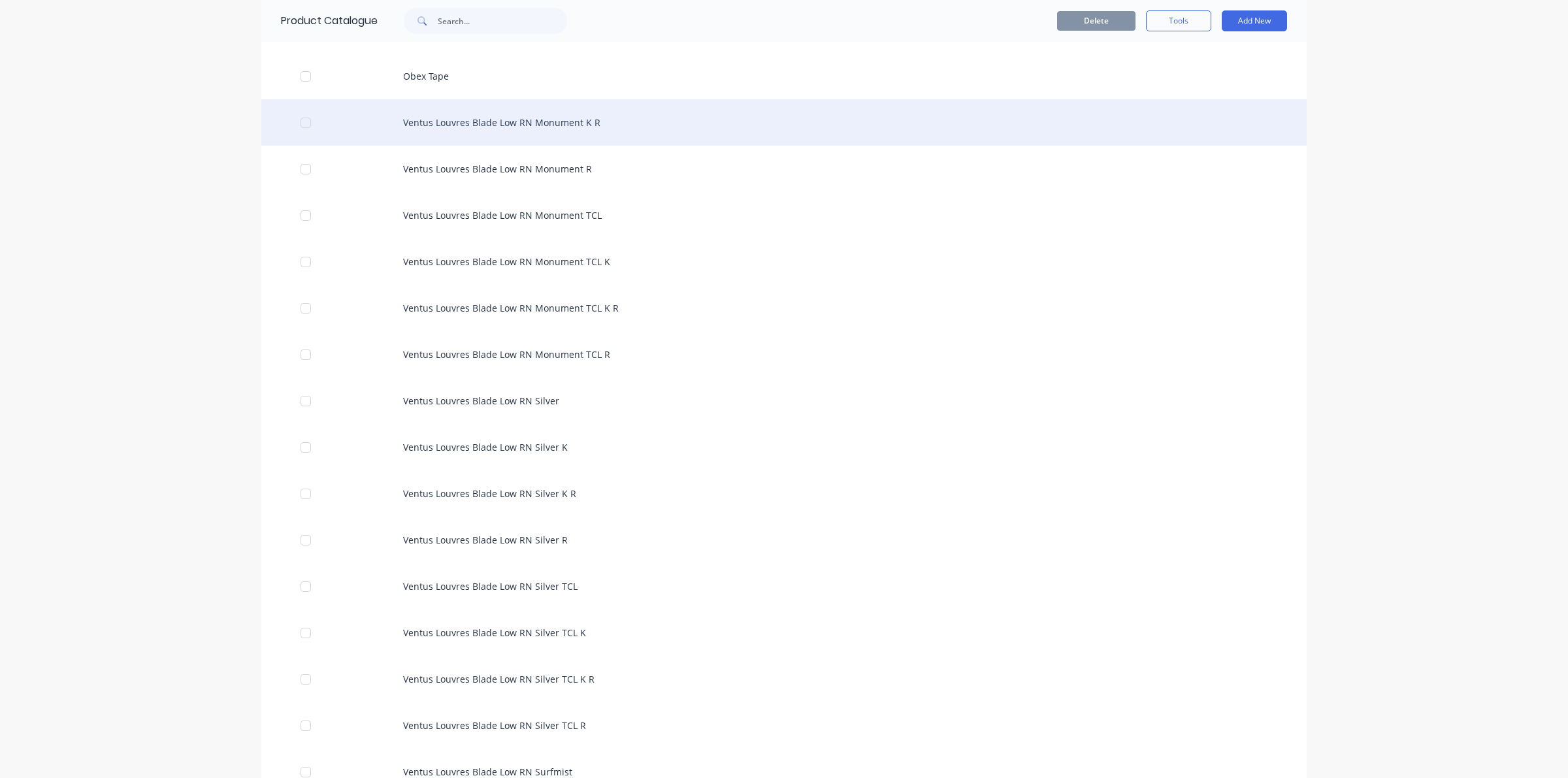
click at [302, 121] on div at bounding box center [306, 122] width 26 height 26
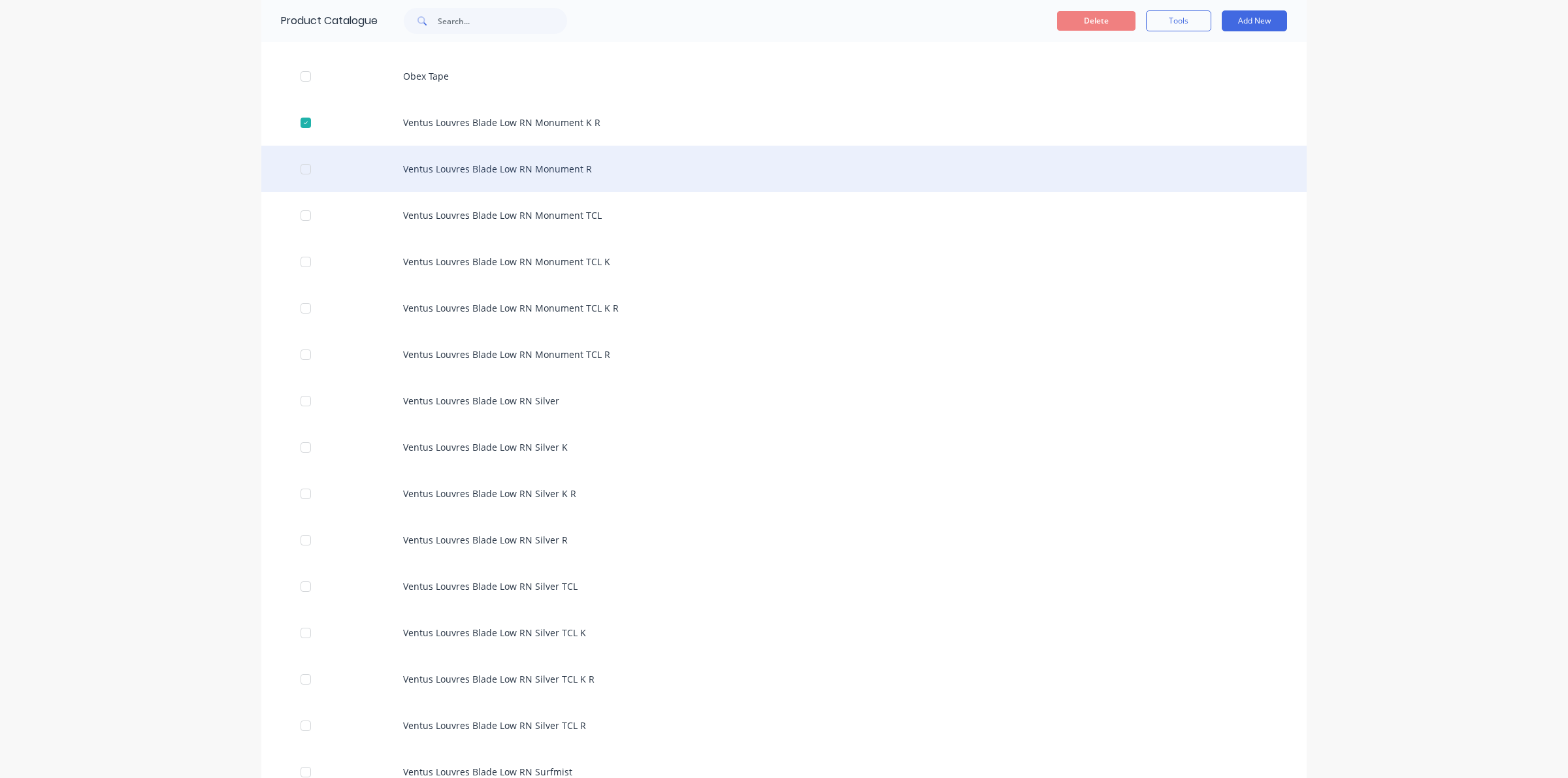
click at [299, 177] on div at bounding box center [306, 169] width 26 height 26
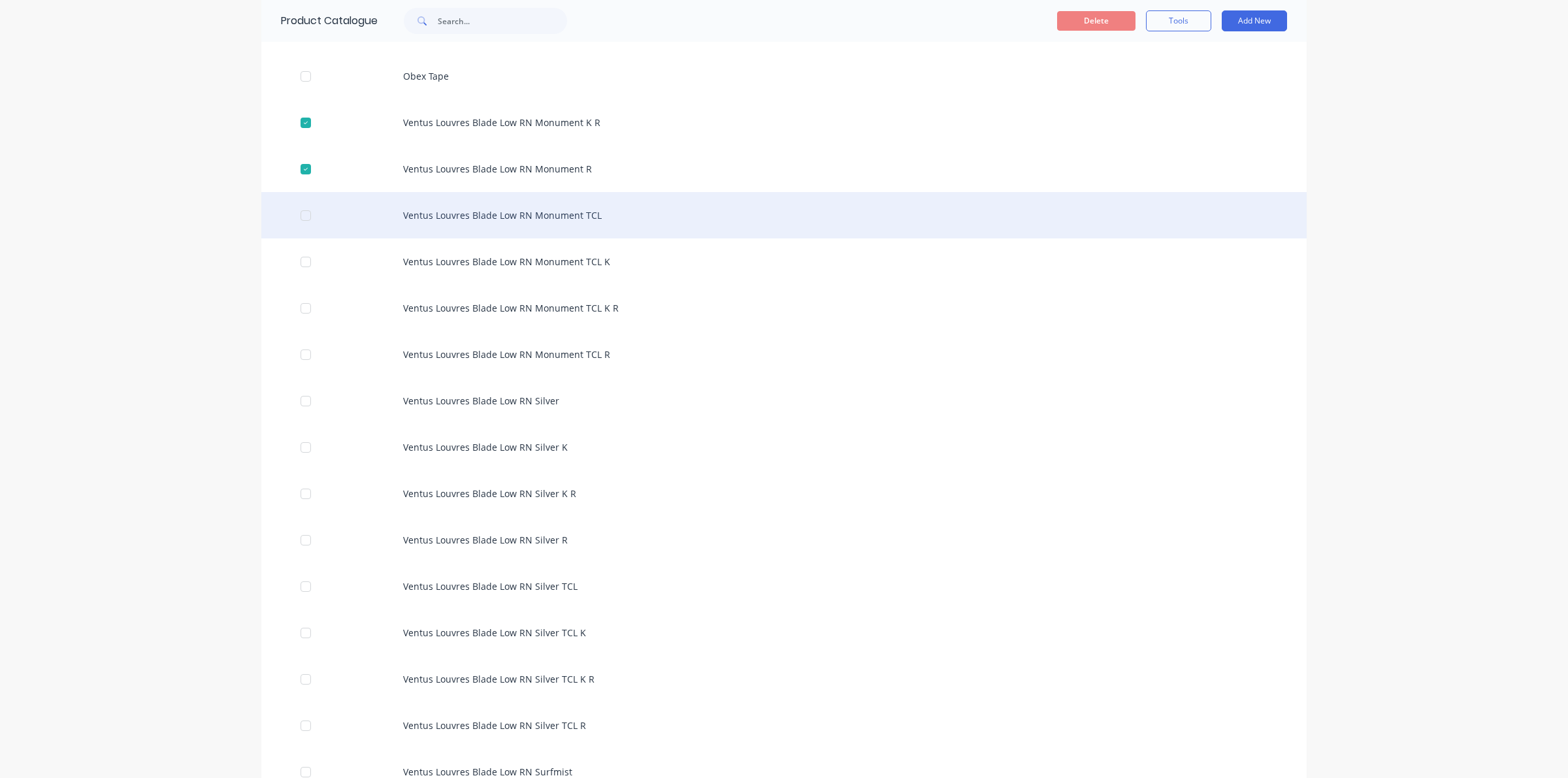
click at [296, 219] on div at bounding box center [306, 216] width 26 height 26
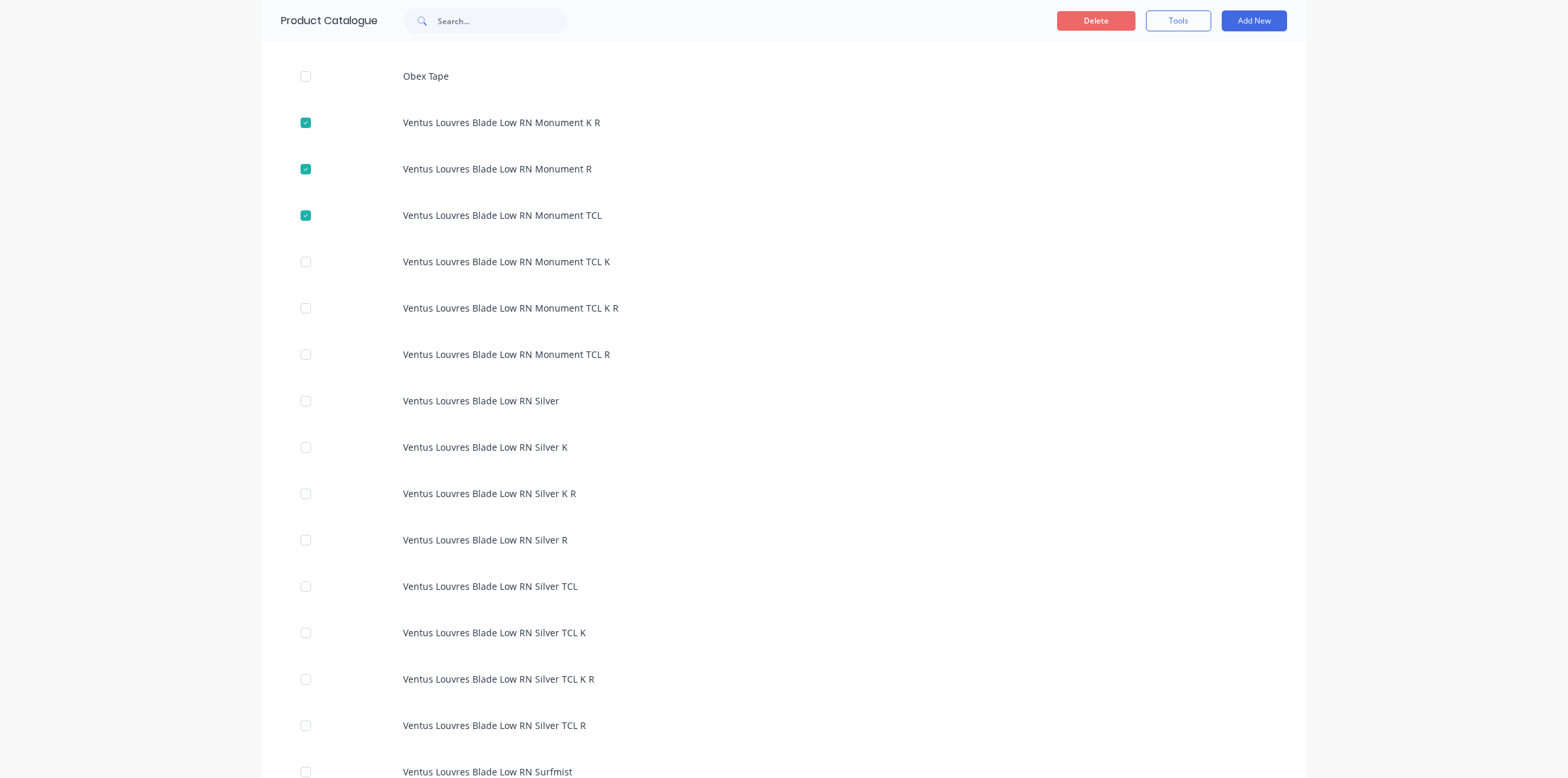
click at [1104, 17] on button "Delete" at bounding box center [1096, 20] width 78 height 20
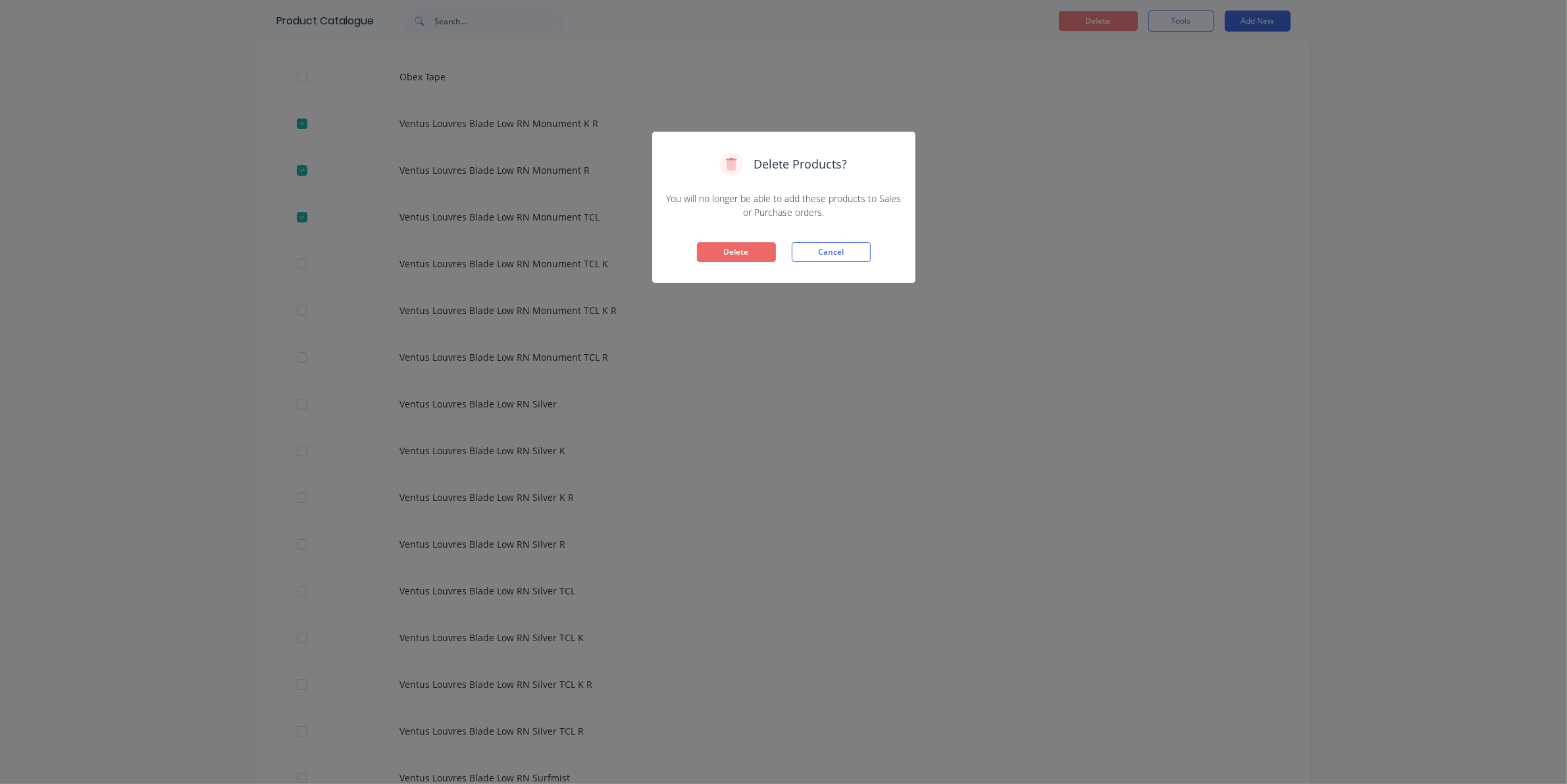
click at [734, 257] on button "Delete" at bounding box center [736, 252] width 79 height 20
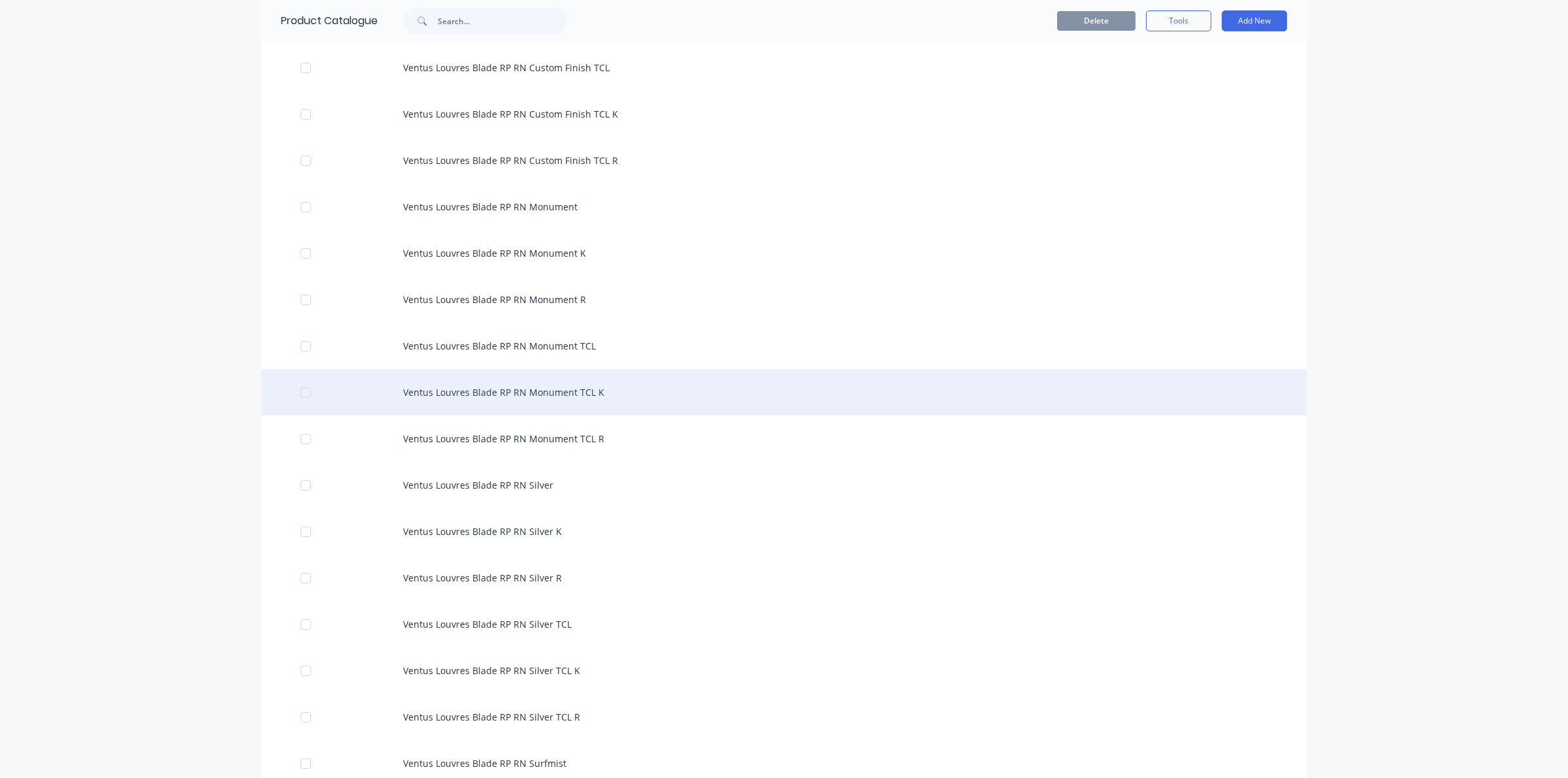
scroll to position [9572, 0]
